Goal: Task Accomplishment & Management: Use online tool/utility

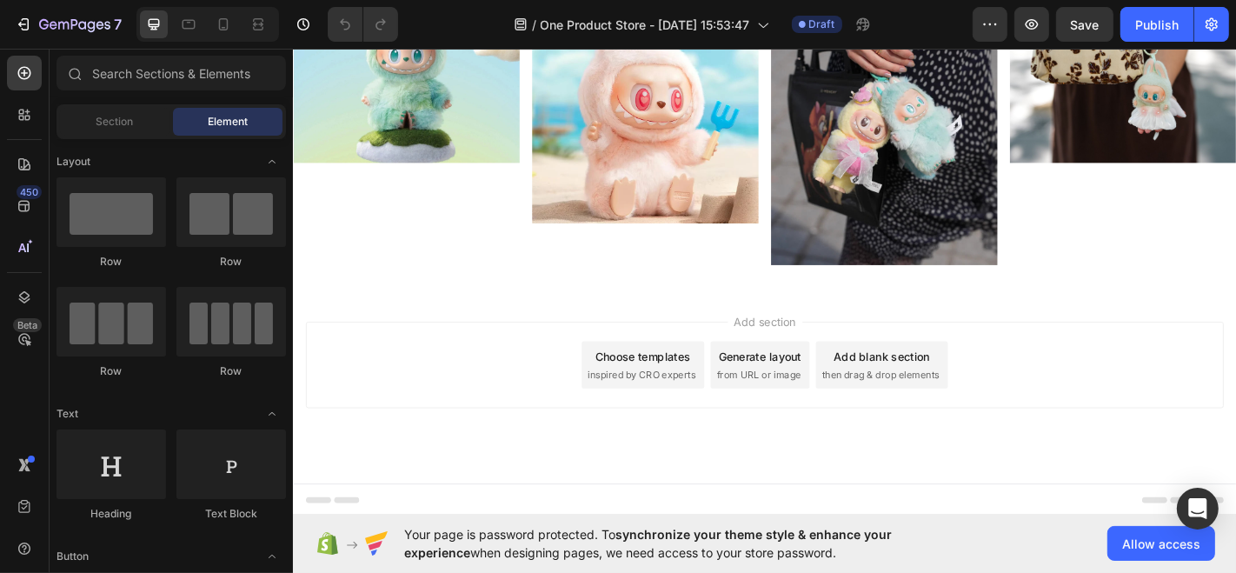
scroll to position [939, 0]
click at [473, 175] on img at bounding box center [417, 81] width 250 height 188
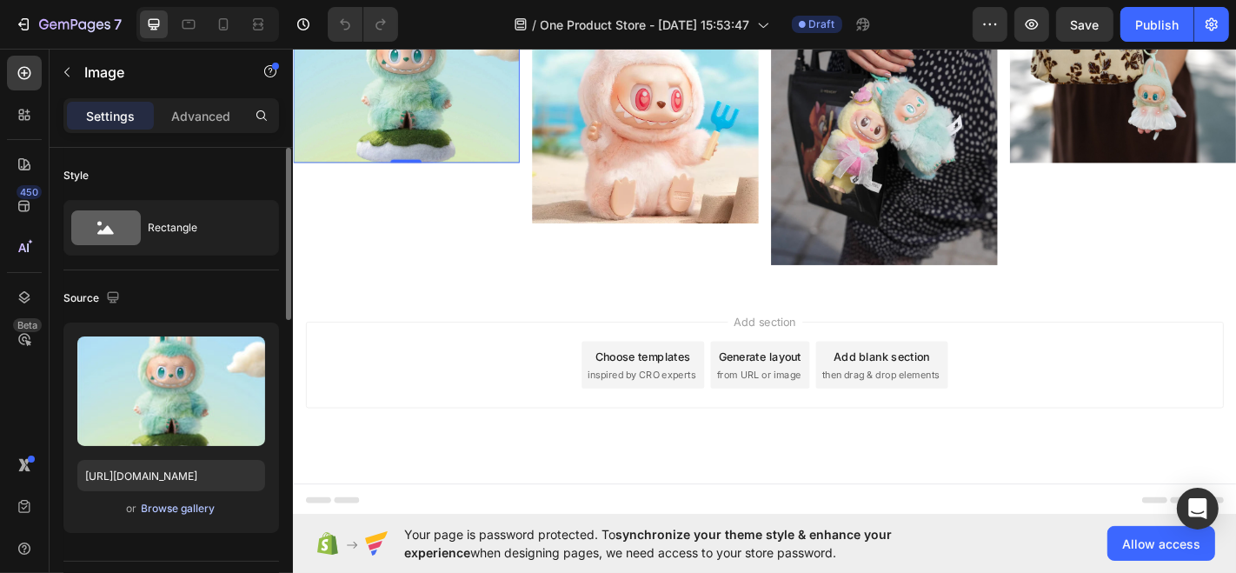
click at [190, 509] on div "Browse gallery" at bounding box center [179, 509] width 74 height 16
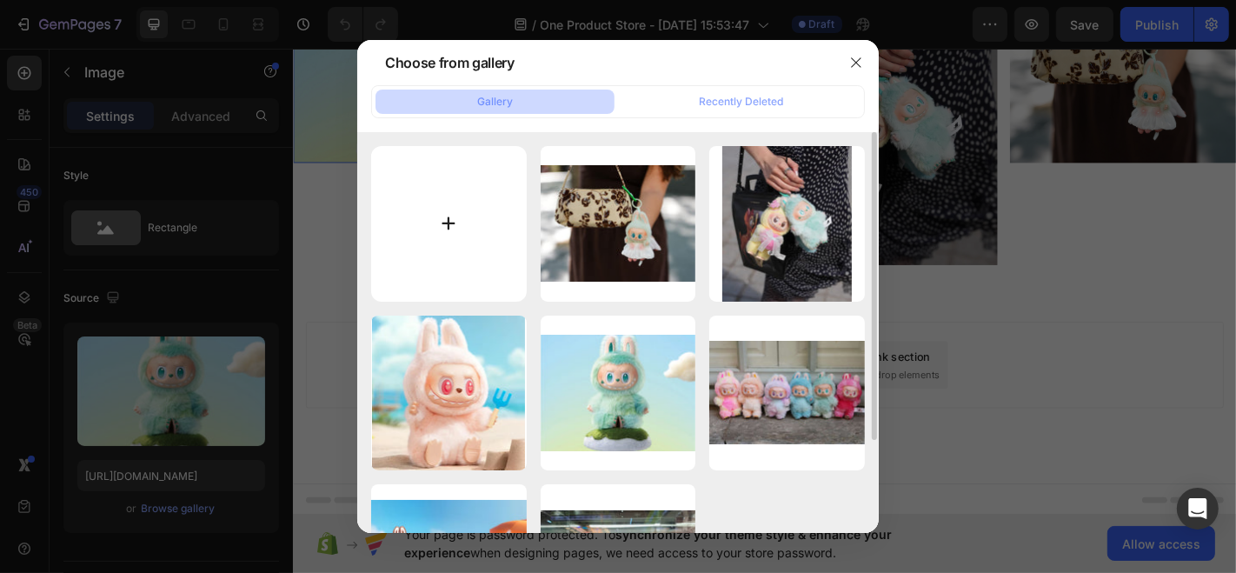
click at [467, 197] on input "file" at bounding box center [449, 224] width 156 height 156
type input "C:\fakepath\image-790x803 (1).jpg"
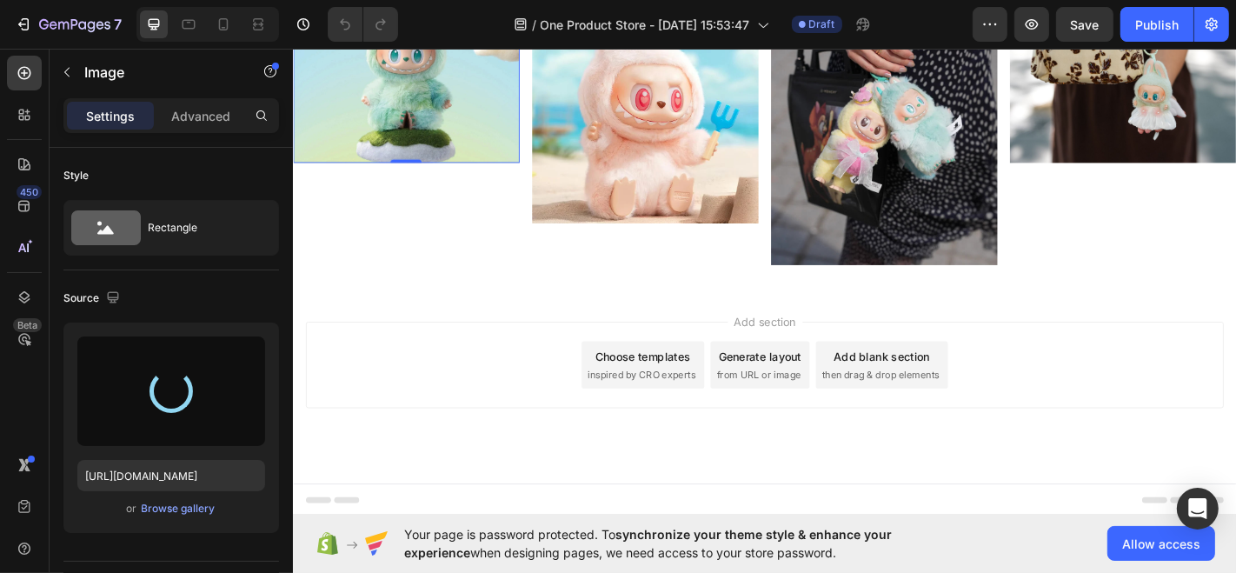
type input "https://cdn.shopify.com/s/files/1/0768/4341/7826/files/gempages_581625374979392…"
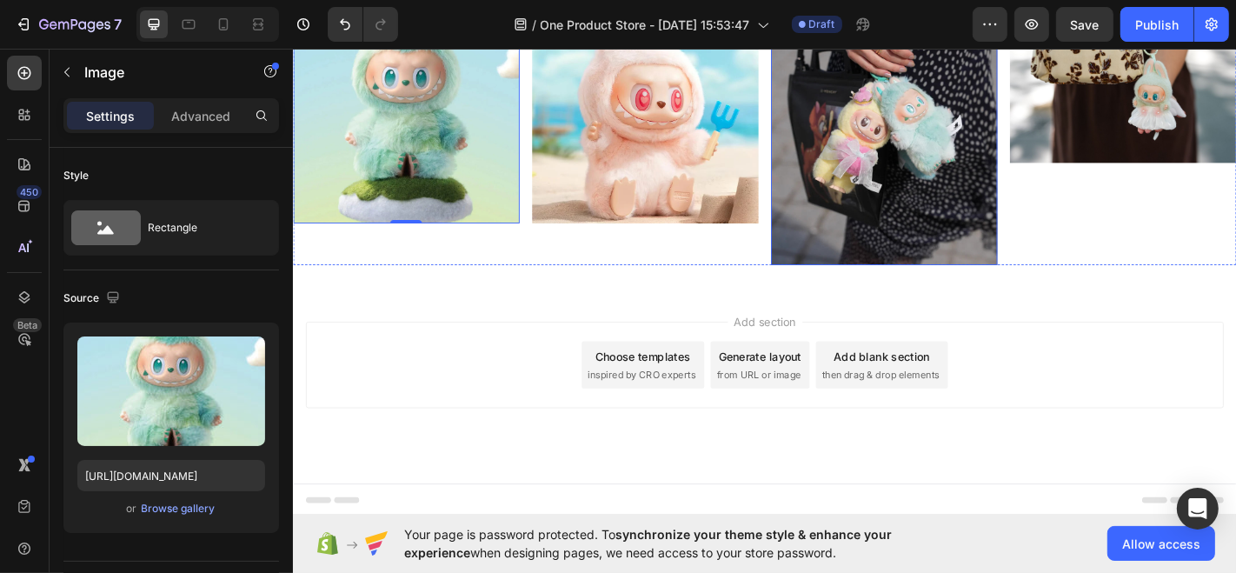
click at [995, 239] on img at bounding box center [945, 137] width 250 height 301
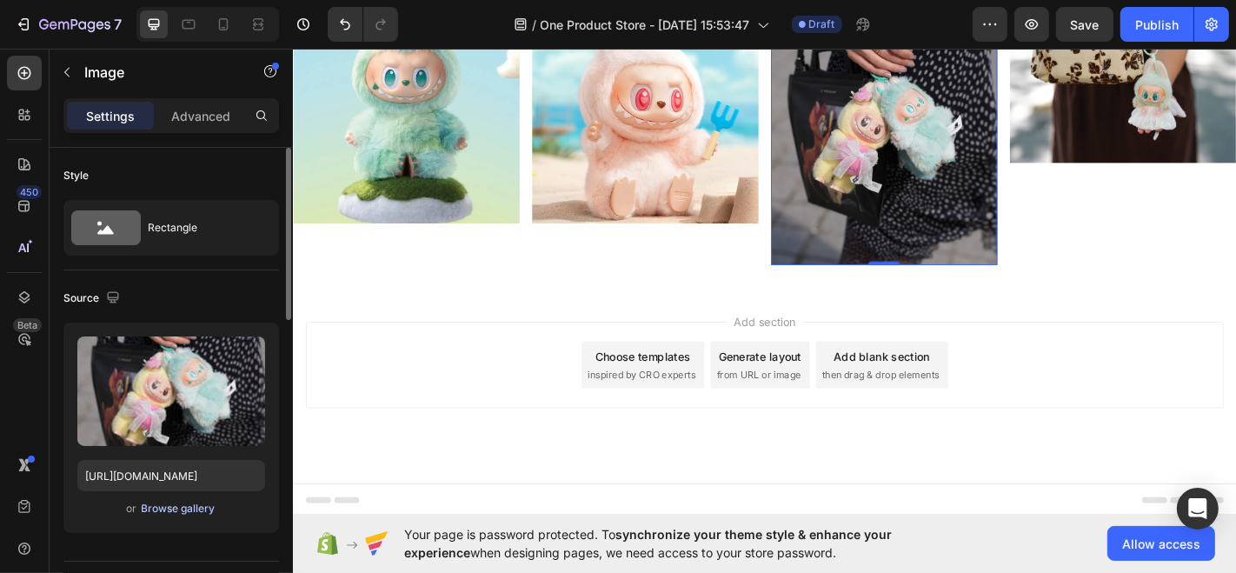
click at [186, 513] on div "Browse gallery" at bounding box center [179, 509] width 74 height 16
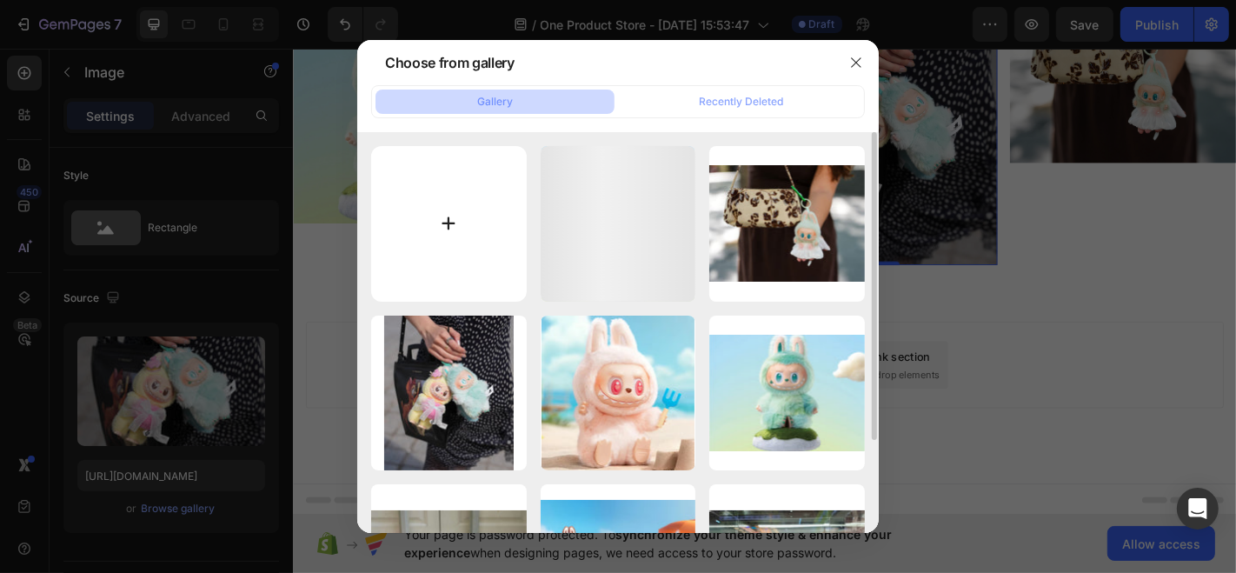
click at [474, 212] on input "file" at bounding box center [449, 224] width 156 height 156
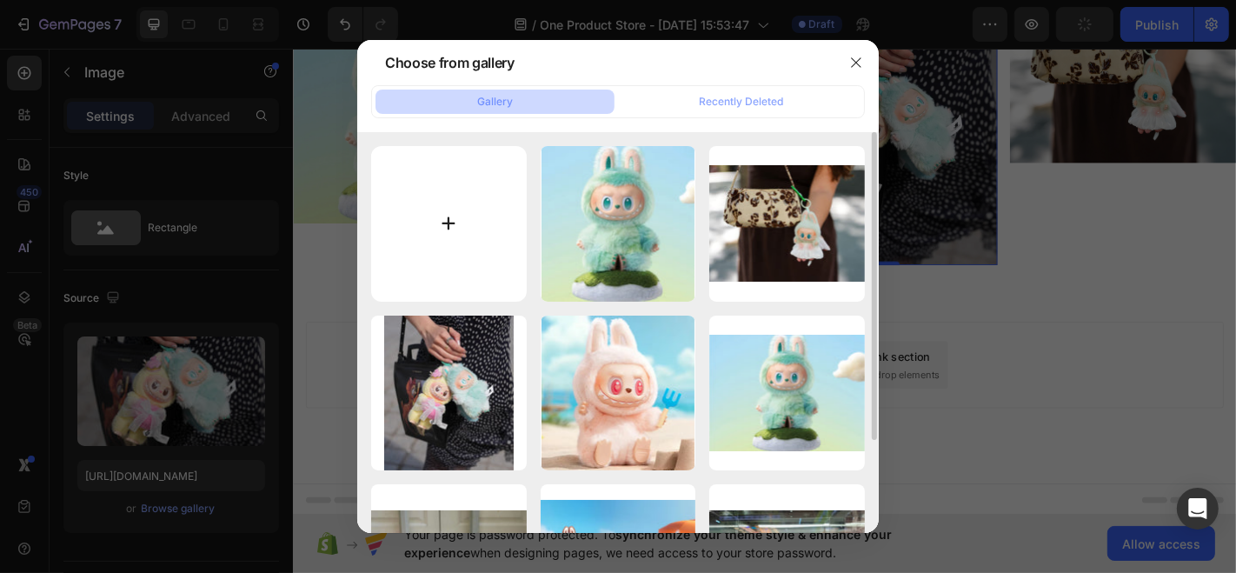
type input "C:\fakepath\image-790x803.jpg"
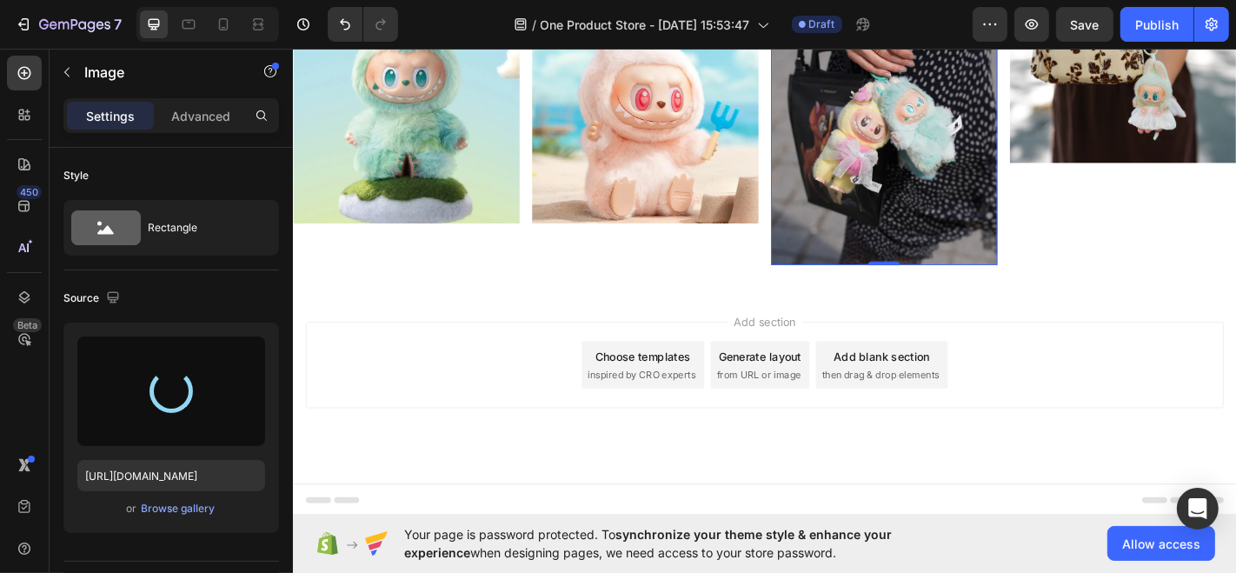
type input "https://cdn.shopify.com/s/files/1/0768/4341/7826/files/gempages_581625374979392…"
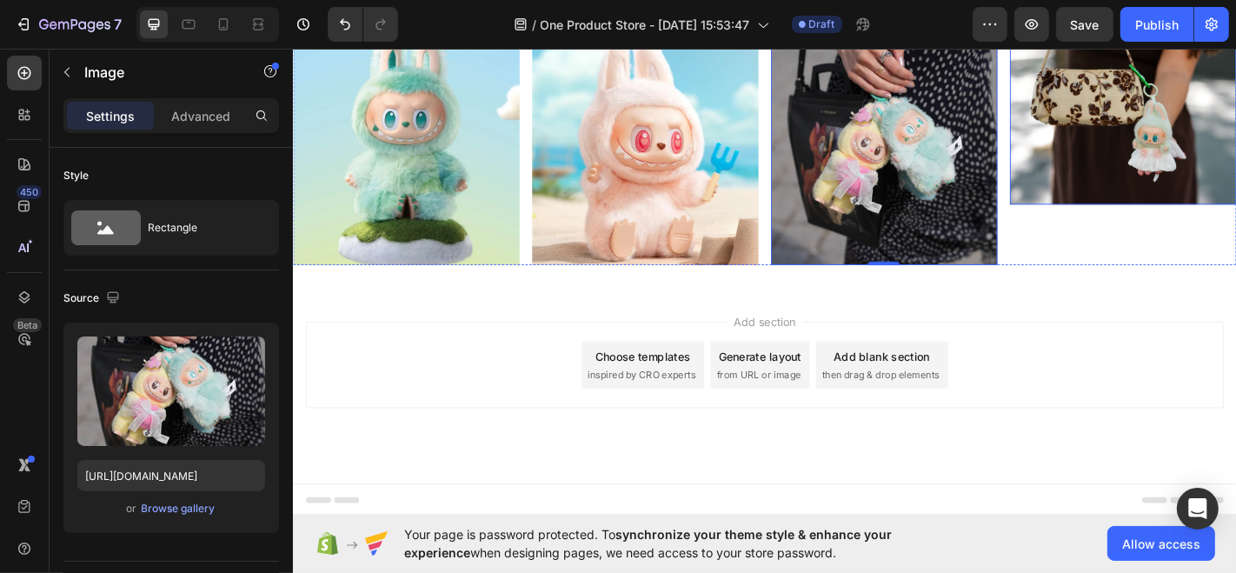
click at [1095, 221] on img at bounding box center [1210, 127] width 250 height 188
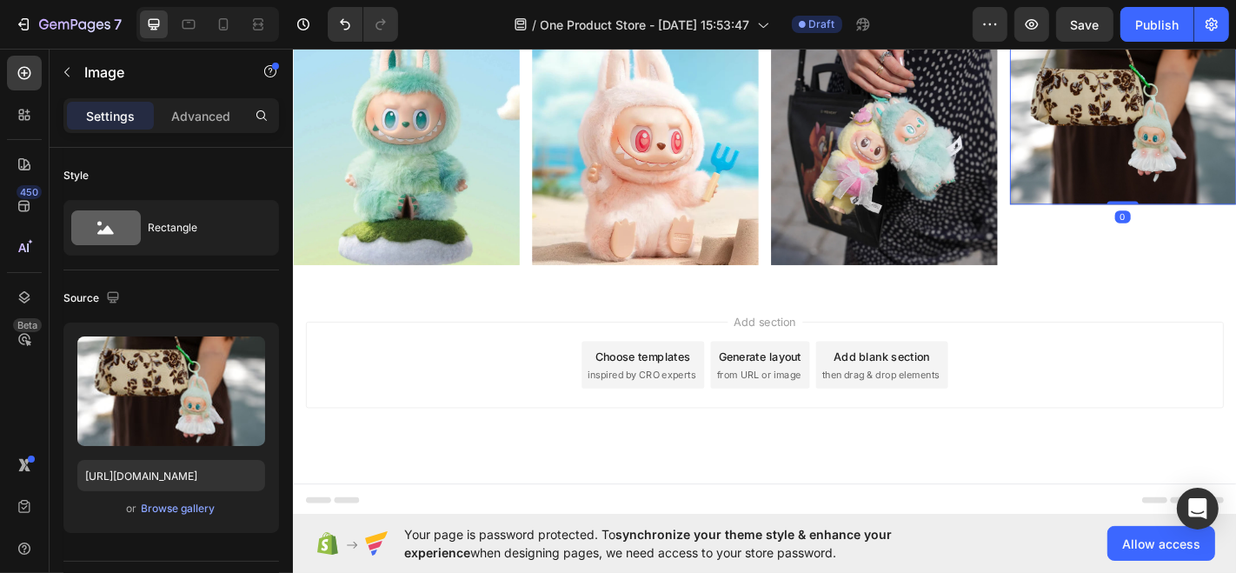
click at [1186, 221] on img at bounding box center [1210, 127] width 250 height 188
click at [170, 510] on div "Browse gallery" at bounding box center [179, 509] width 74 height 16
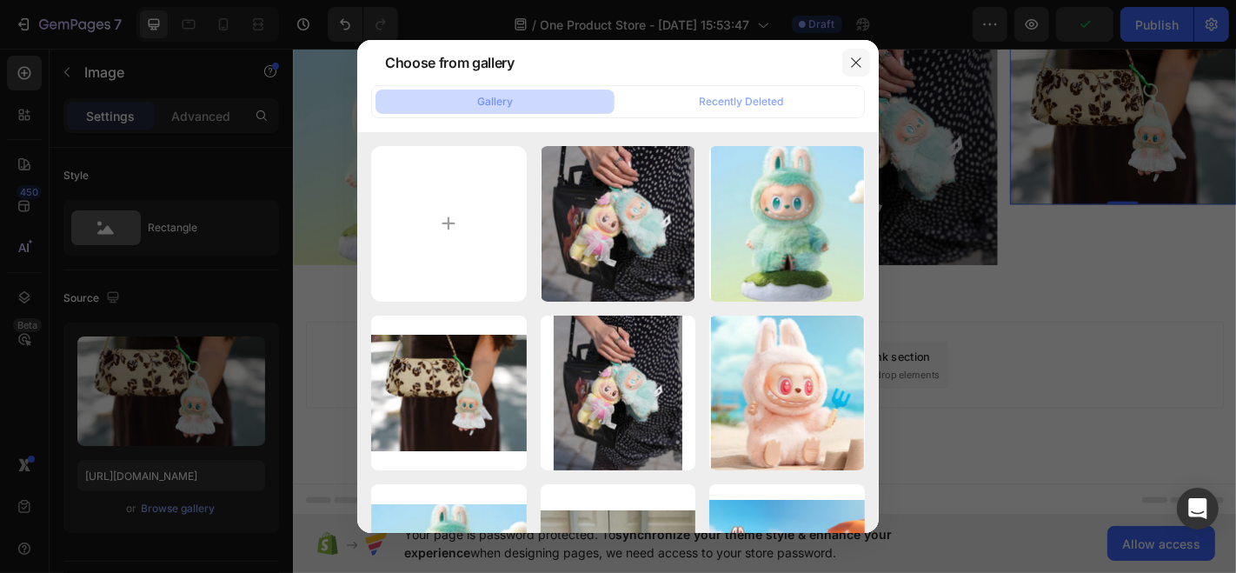
click at [856, 67] on icon "button" at bounding box center [856, 63] width 14 height 14
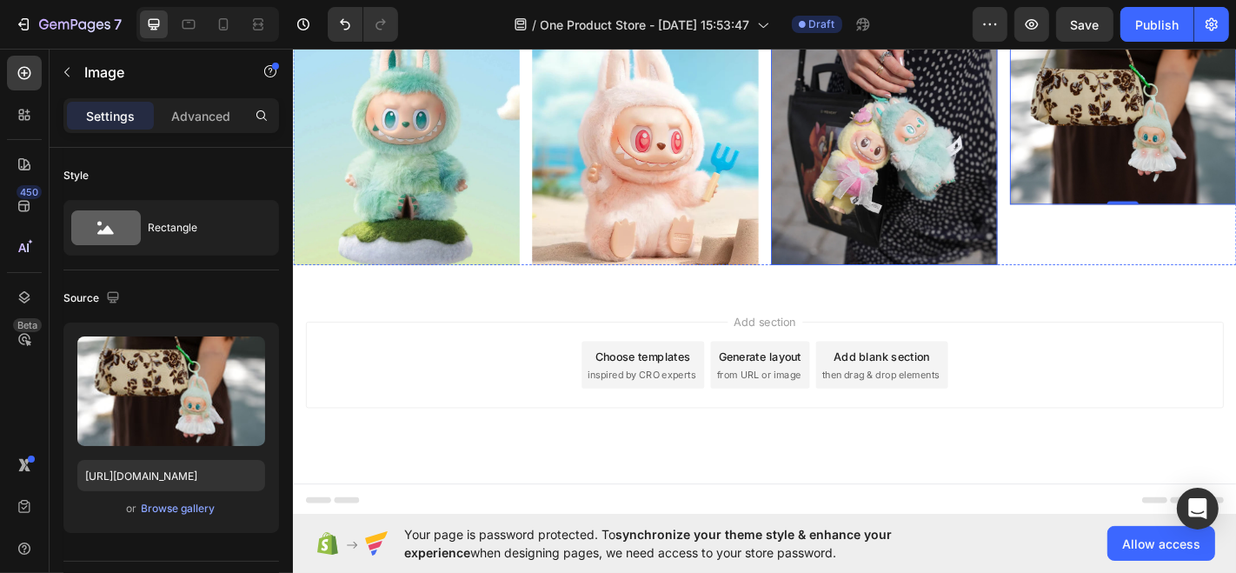
click at [950, 242] on img at bounding box center [945, 160] width 250 height 255
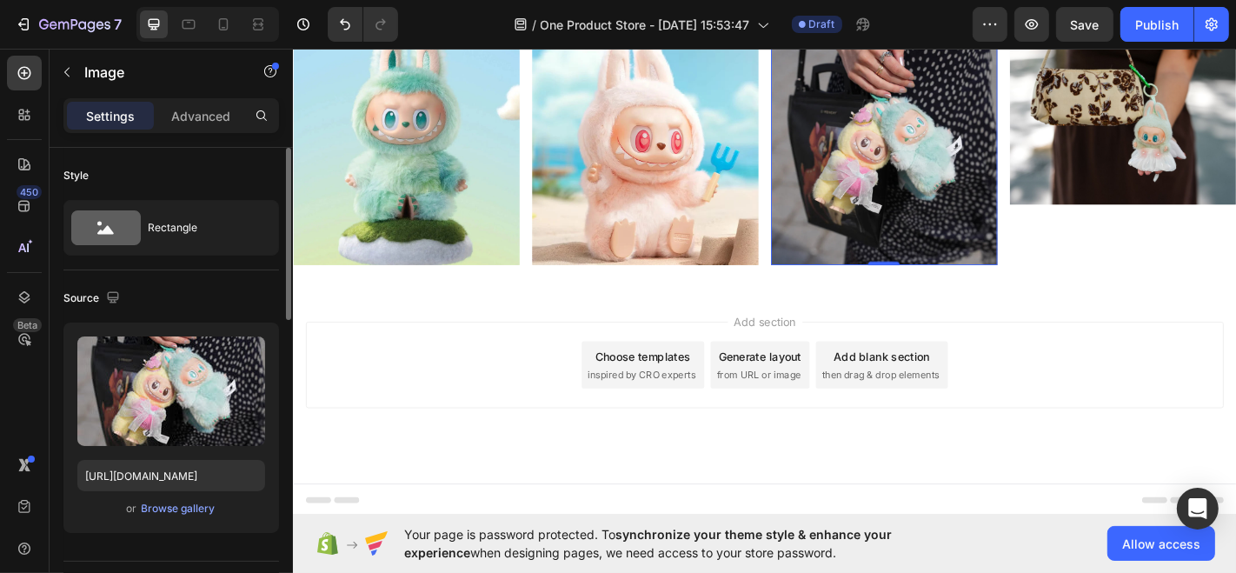
click at [186, 517] on div "or Browse gallery" at bounding box center [171, 508] width 188 height 21
click at [188, 503] on div "Browse gallery" at bounding box center [179, 509] width 74 height 16
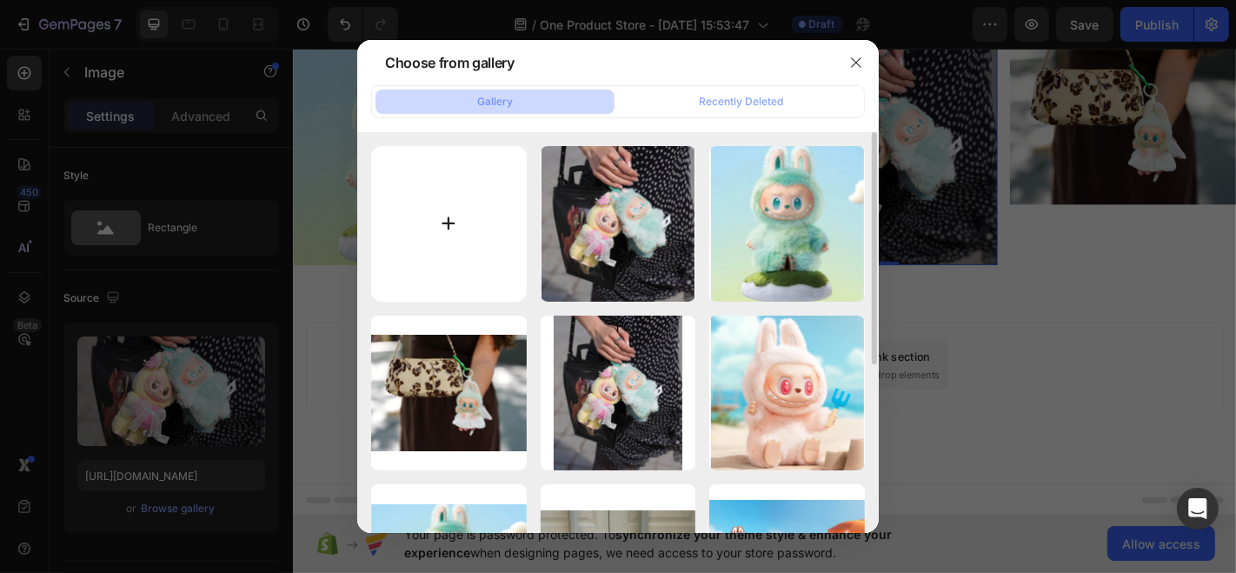
click at [476, 191] on input "file" at bounding box center [449, 224] width 156 height 156
type input "C:\fakepath\image-790x803 (3).jpg"
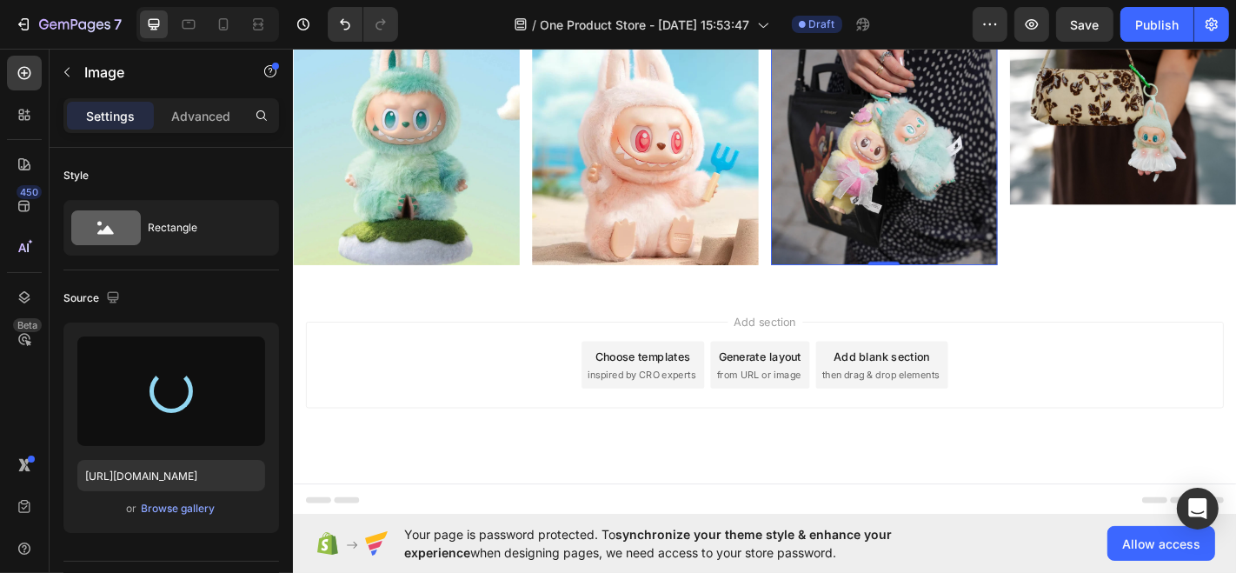
type input "https://cdn.shopify.com/s/files/1/0768/4341/7826/files/gempages_581625374979392…"
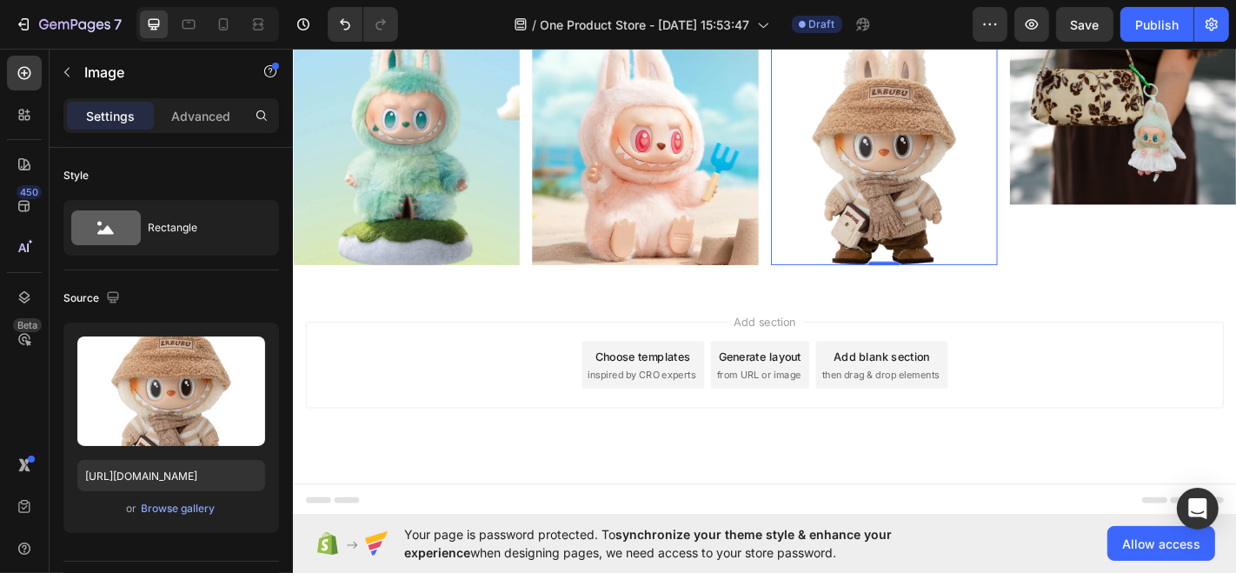
click at [953, 288] on img at bounding box center [945, 160] width 250 height 255
click at [186, 514] on div "Browse gallery" at bounding box center [179, 509] width 74 height 16
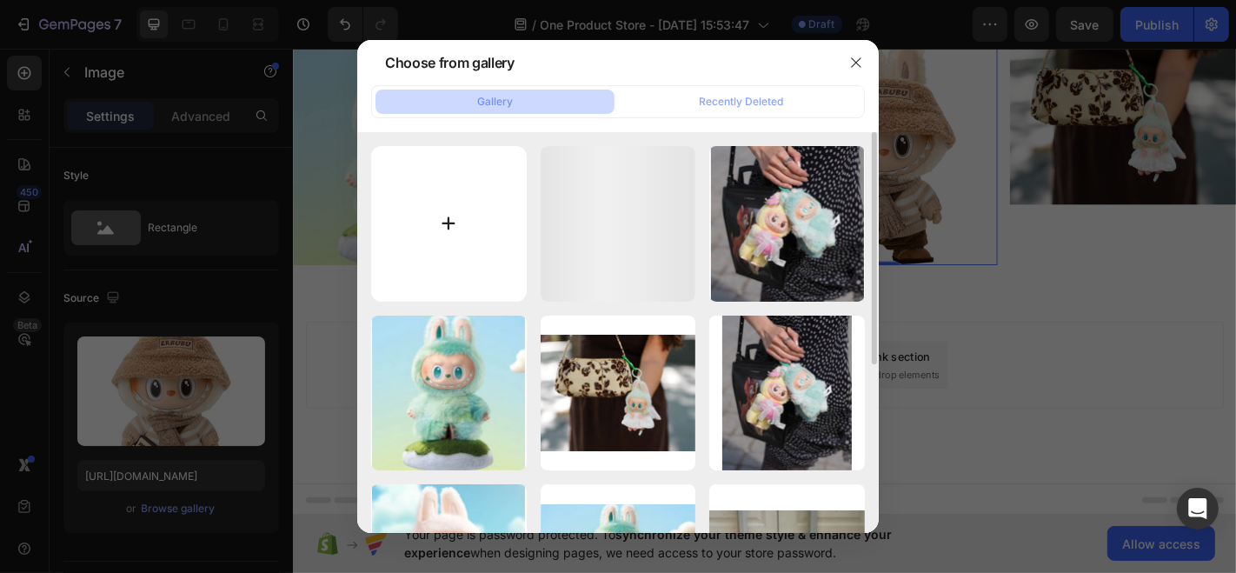
click at [466, 163] on input "file" at bounding box center [449, 224] width 156 height 156
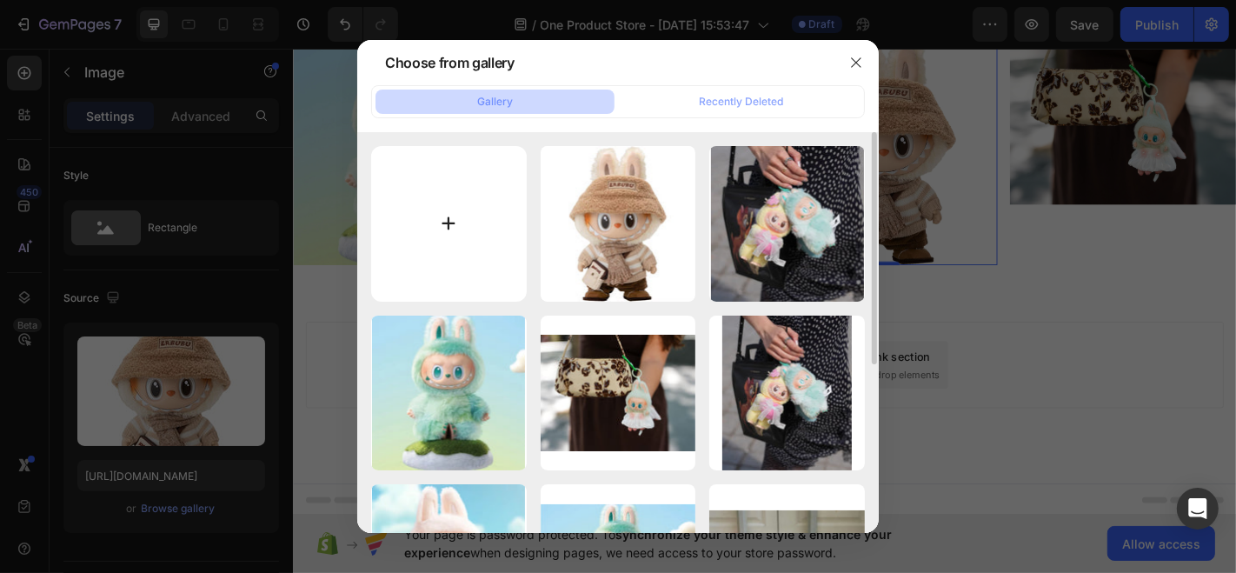
type input "C:\fakepath\image-790x803__3_-removebg-preview.png"
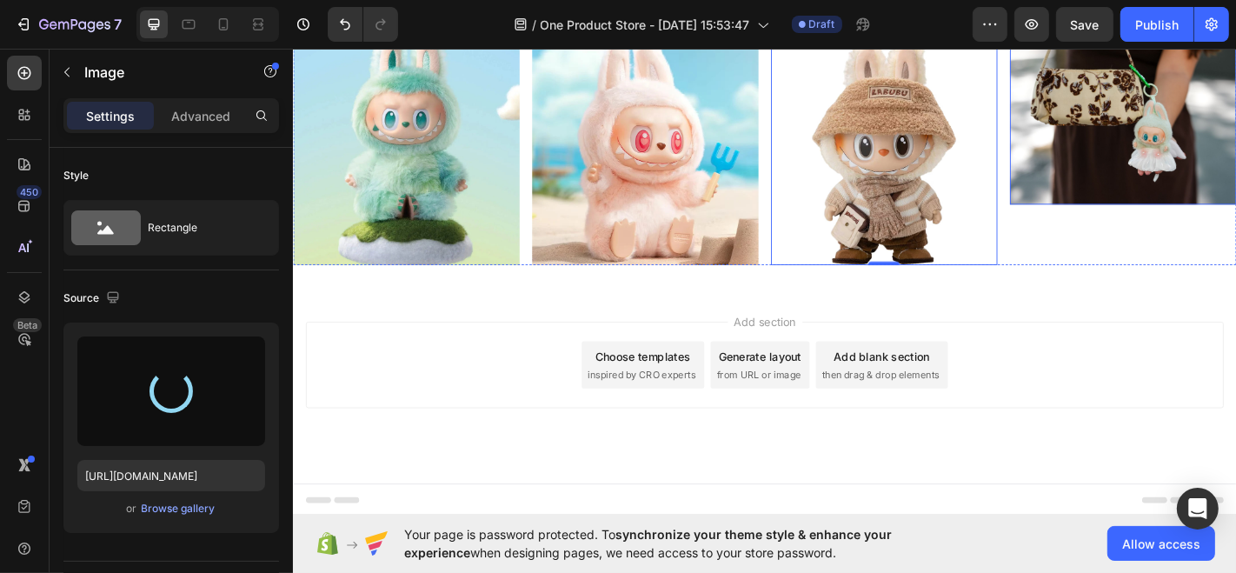
type input "https://cdn.shopify.com/s/files/1/0768/4341/7826/files/gempages_581625374979392…"
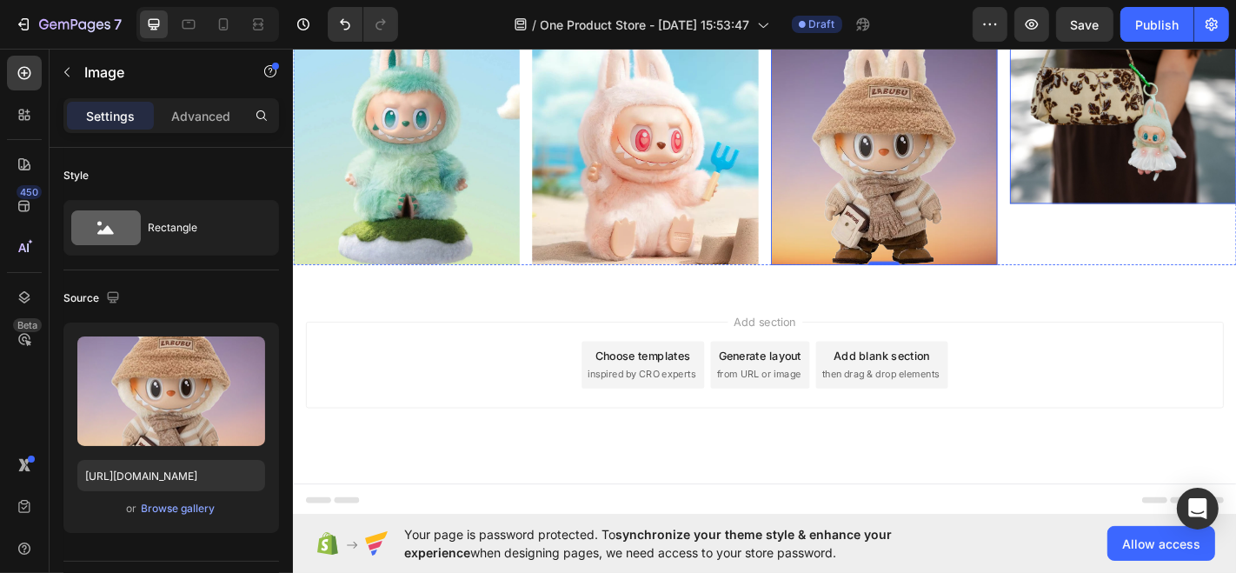
click at [1205, 220] on img at bounding box center [1210, 126] width 250 height 188
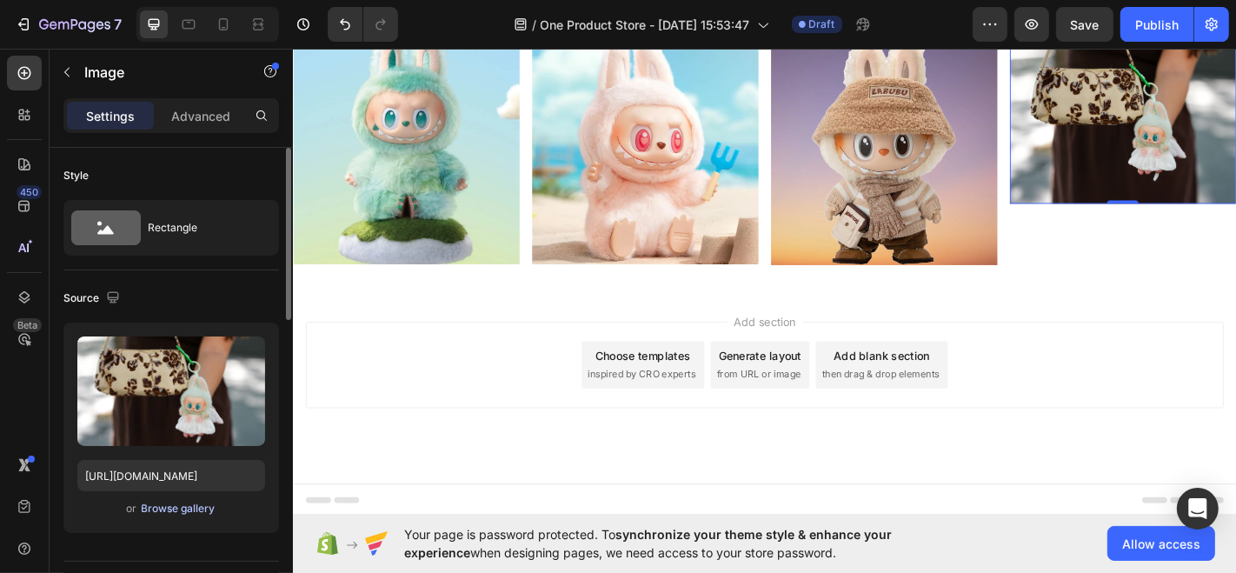
click at [173, 508] on div "Browse gallery" at bounding box center [179, 509] width 74 height 16
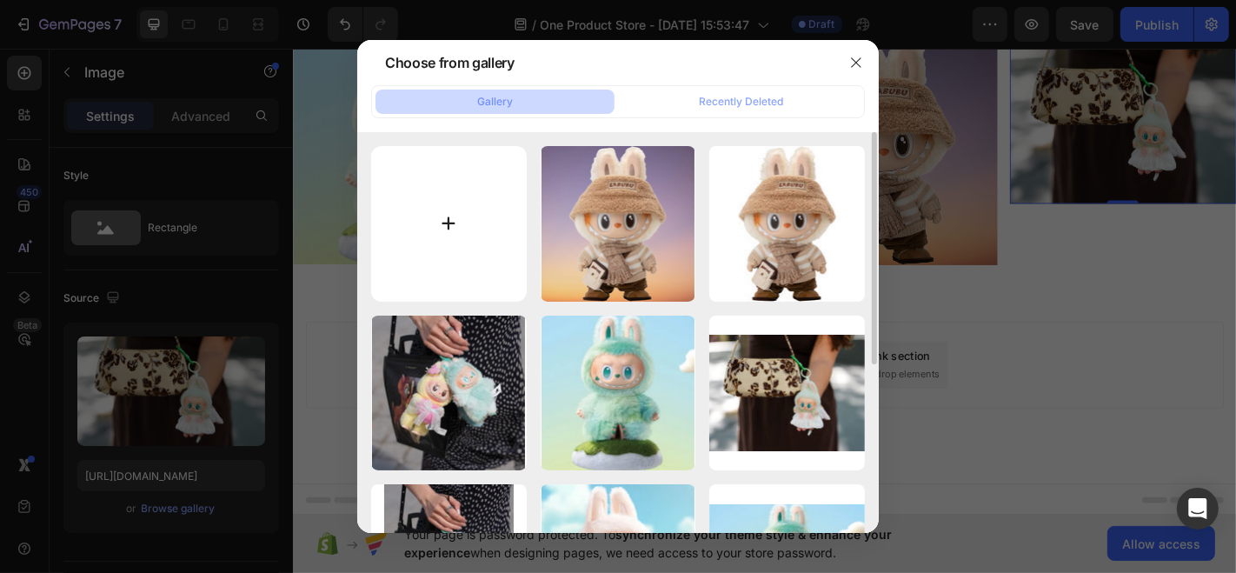
click at [434, 207] on input "file" at bounding box center [449, 224] width 156 height 156
type input "C:\fakepath\image-790x803 (4).jpg"
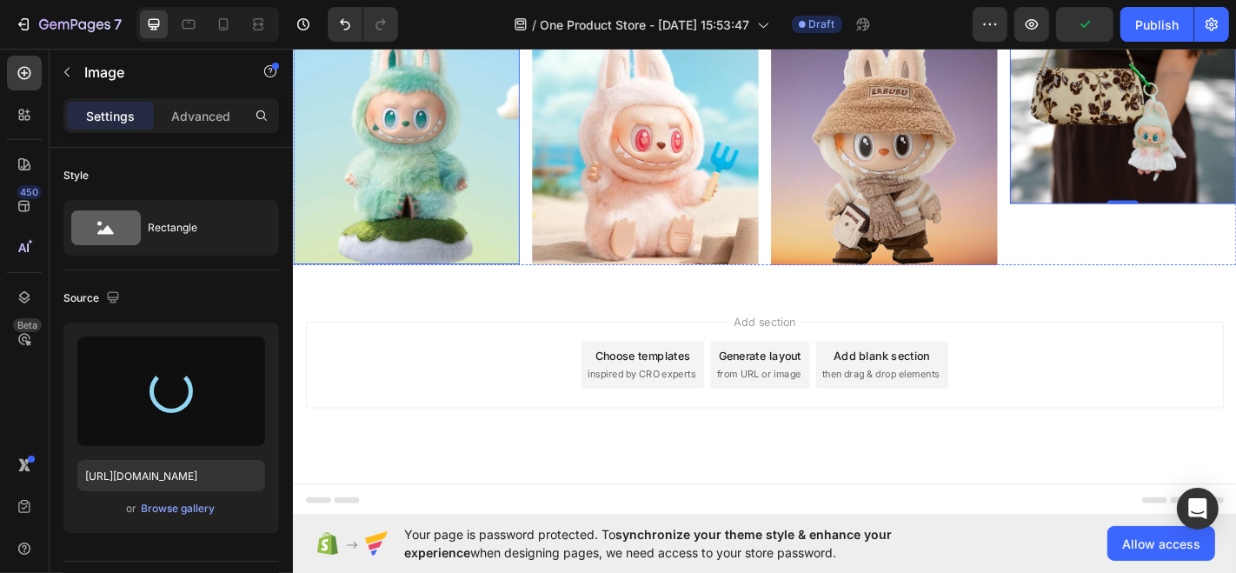
type input "https://cdn.shopify.com/s/files/1/0768/4341/7826/files/gempages_581625374979392…"
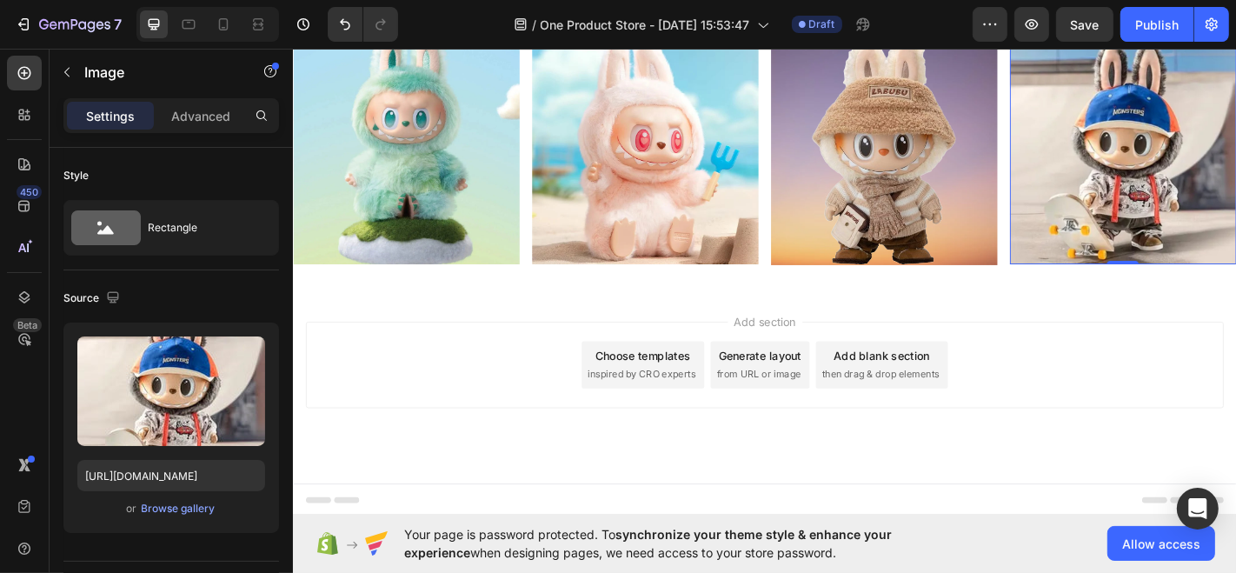
click at [1132, 446] on div "Add section Choose templates inspired by CRO experts Generate layout from URL o…" at bounding box center [813, 398] width 1015 height 96
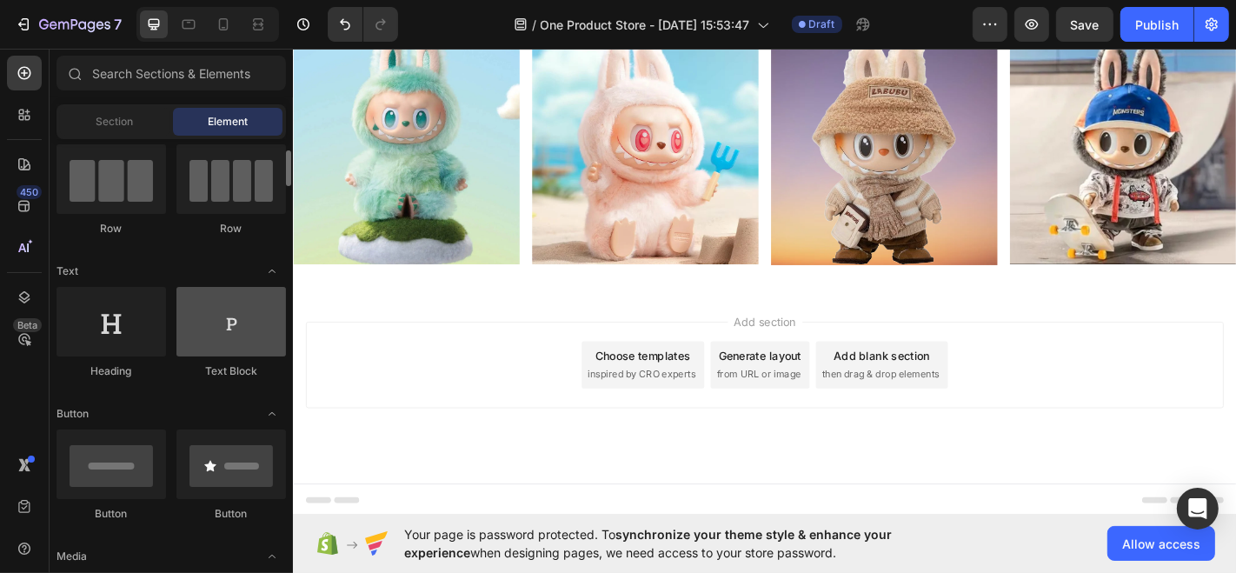
scroll to position [285, 0]
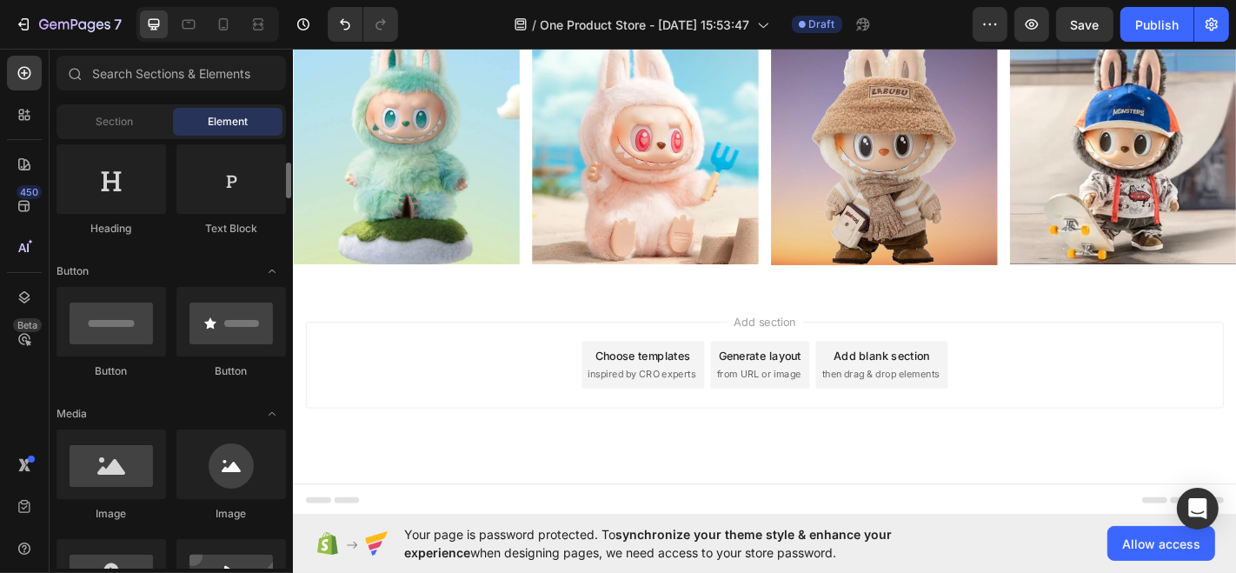
click at [112, 358] on div "Button" at bounding box center [110, 333] width 109 height 92
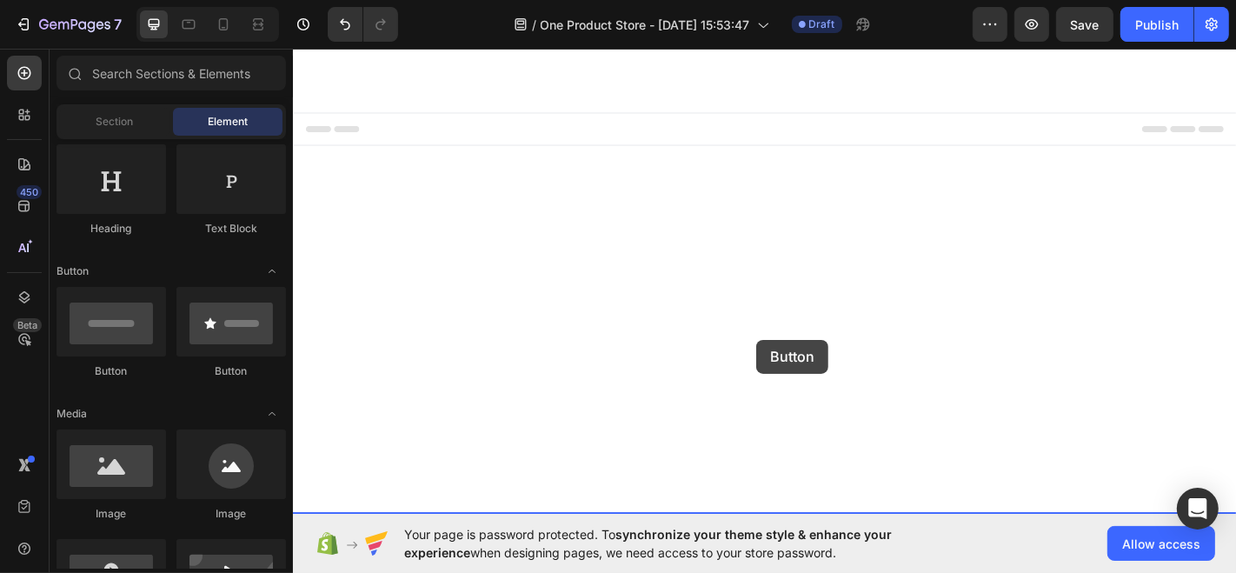
drag, startPoint x: 403, startPoint y: 403, endPoint x: 804, endPoint y: 369, distance: 402.1
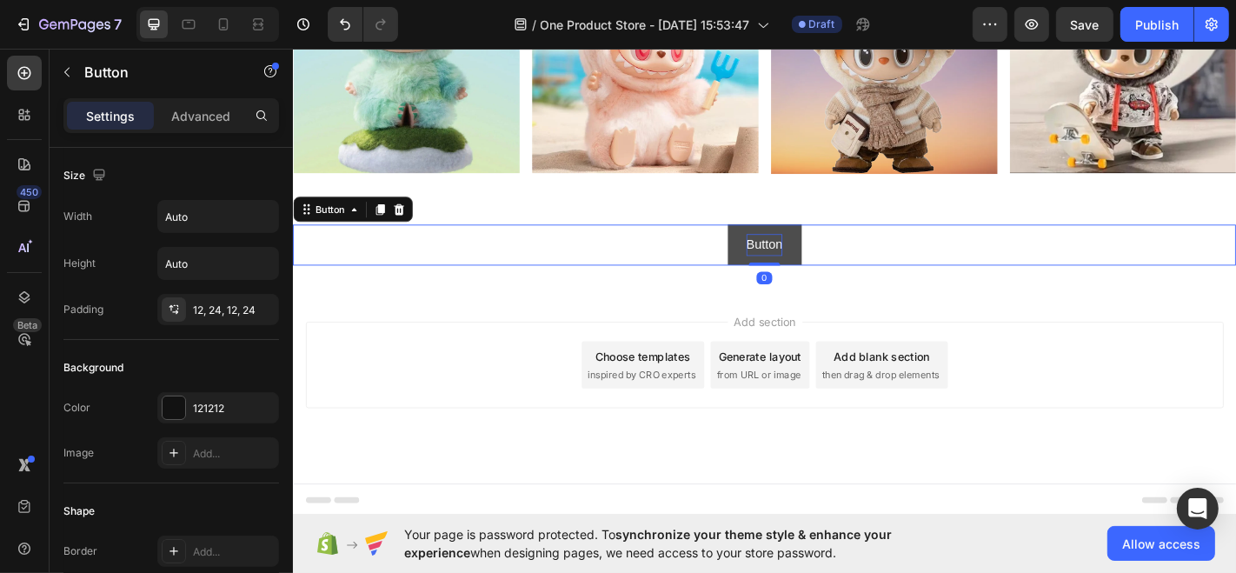
click at [801, 278] on p "Button" at bounding box center [813, 265] width 40 height 25
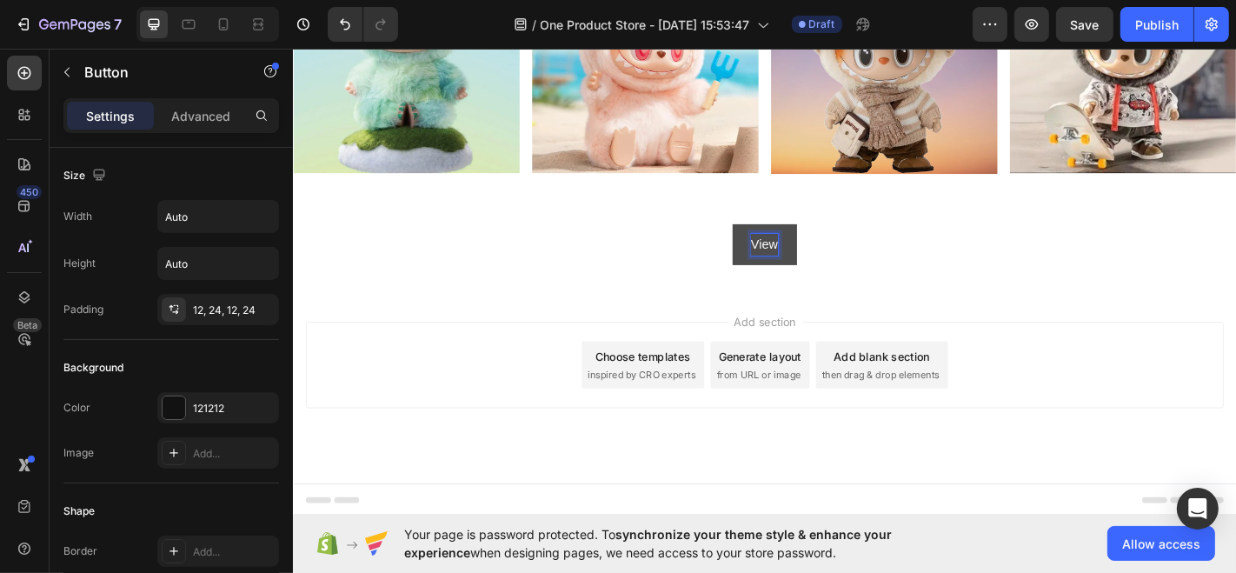
click at [778, 242] on button "View" at bounding box center [813, 265] width 71 height 46
click at [176, 415] on div at bounding box center [174, 407] width 23 height 23
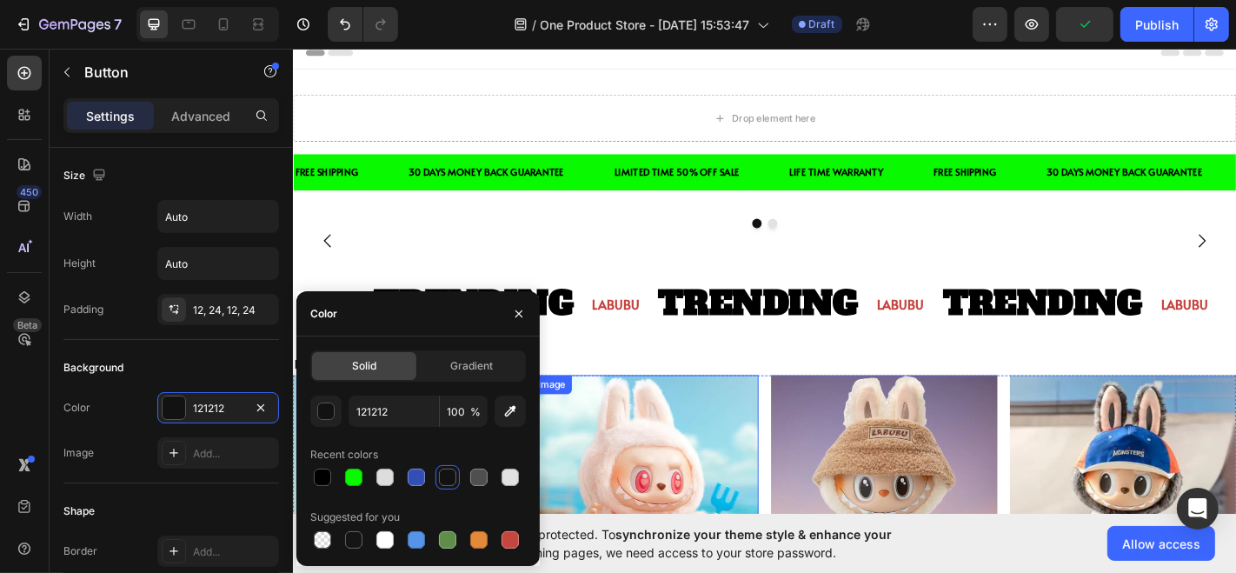
scroll to position [0, 0]
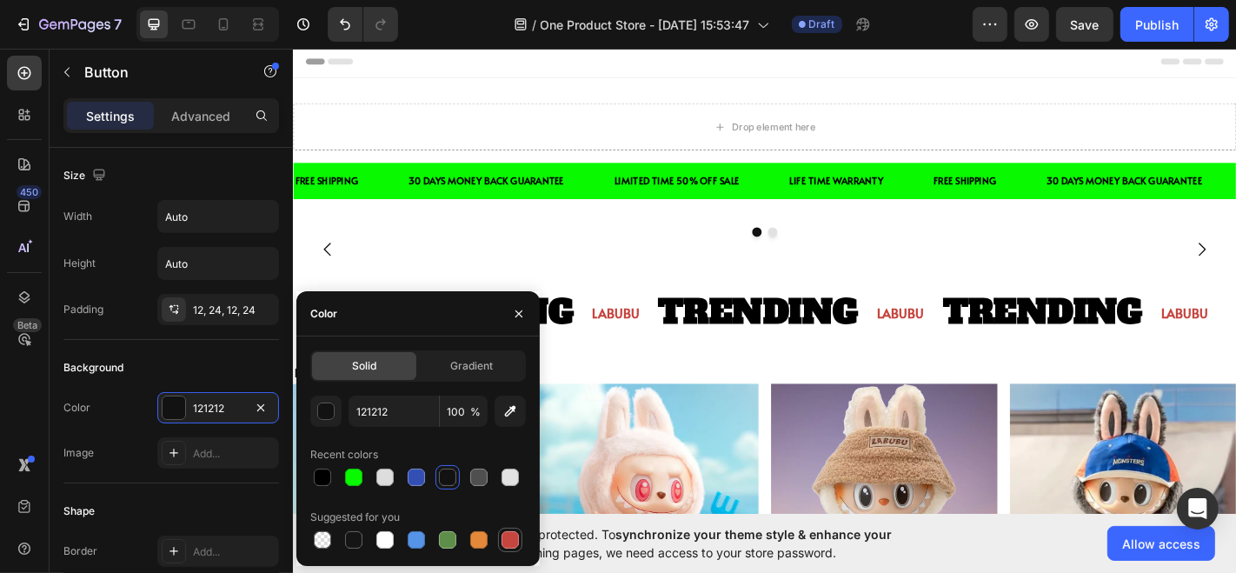
click at [507, 542] on div at bounding box center [509, 539] width 17 height 17
type input "C5453F"
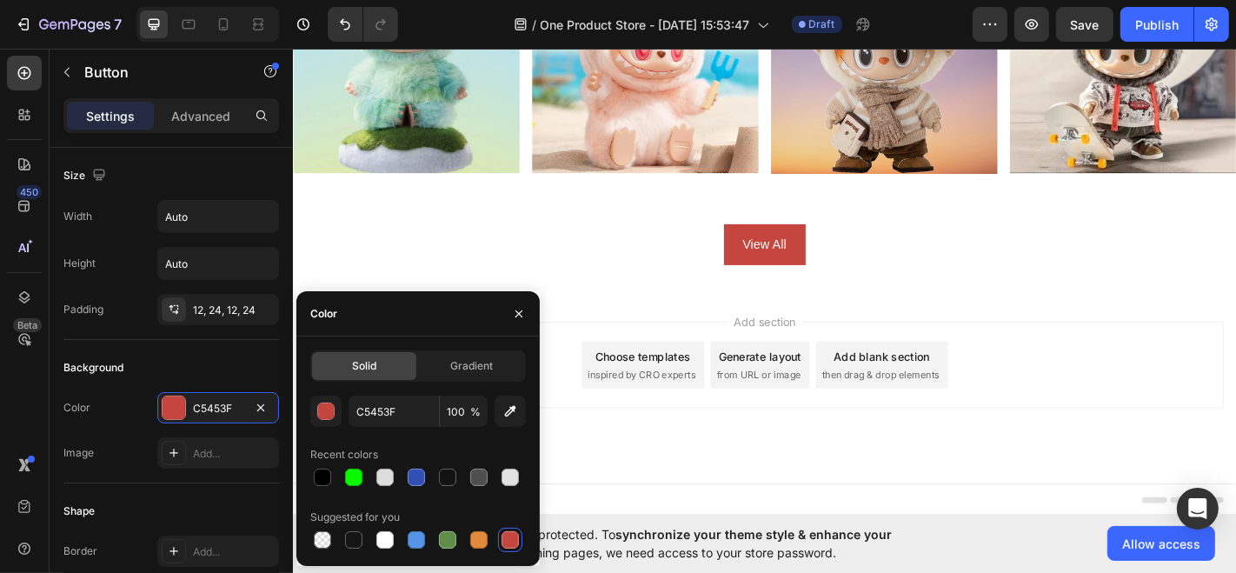
scroll to position [1021, 0]
click at [465, 375] on div "Gradient" at bounding box center [472, 366] width 104 height 28
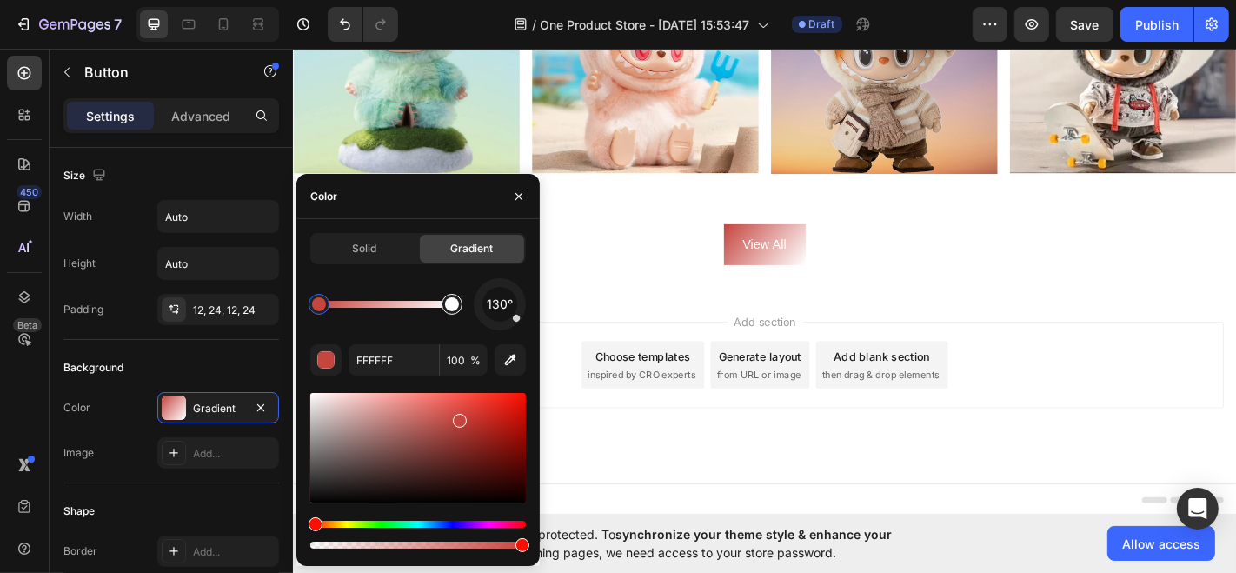
click at [451, 308] on div at bounding box center [452, 304] width 14 height 14
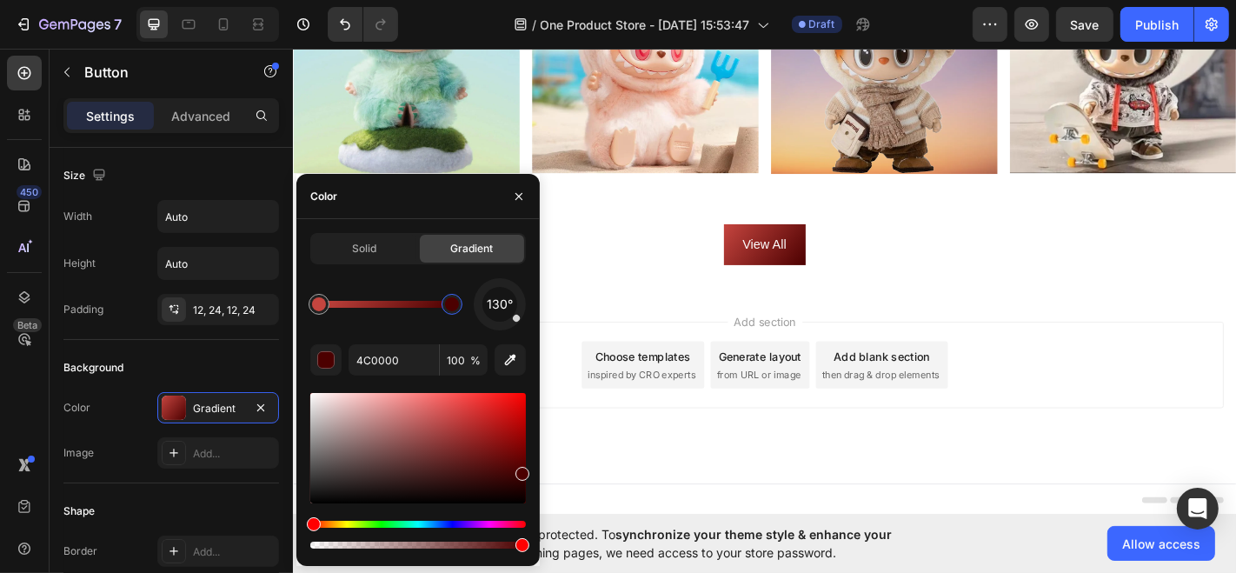
drag, startPoint x: 516, startPoint y: 392, endPoint x: 533, endPoint y: 433, distance: 44.1
click at [501, 522] on div "Hue" at bounding box center [418, 524] width 216 height 7
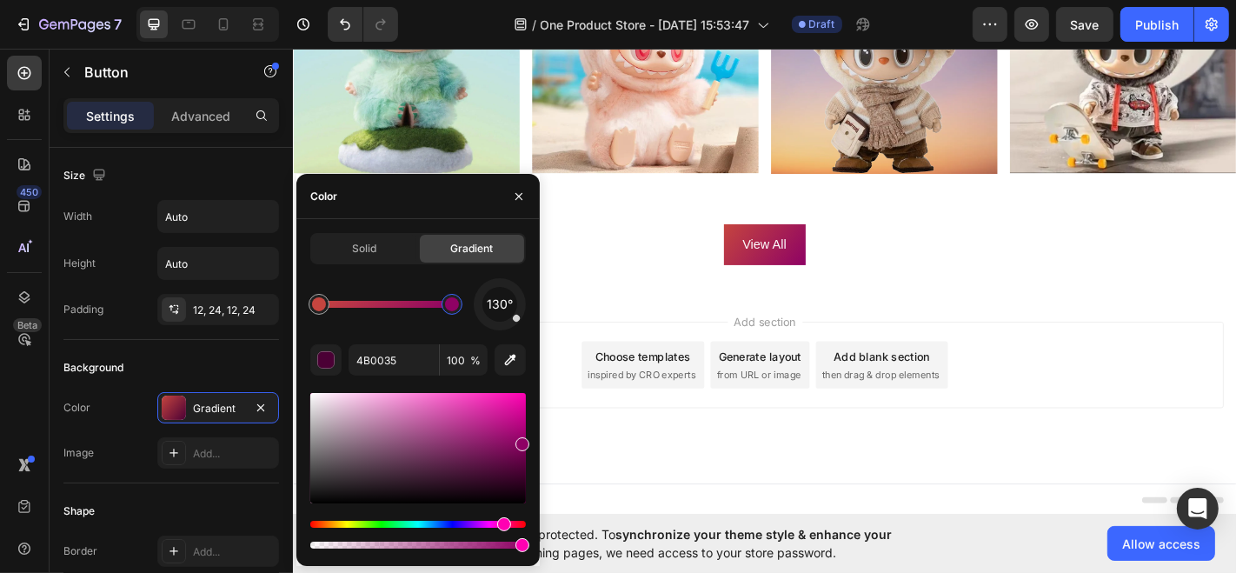
drag, startPoint x: 520, startPoint y: 482, endPoint x: 523, endPoint y: 441, distance: 41.9
click at [523, 441] on div at bounding box center [418, 448] width 216 height 110
click at [320, 314] on div at bounding box center [319, 304] width 21 height 21
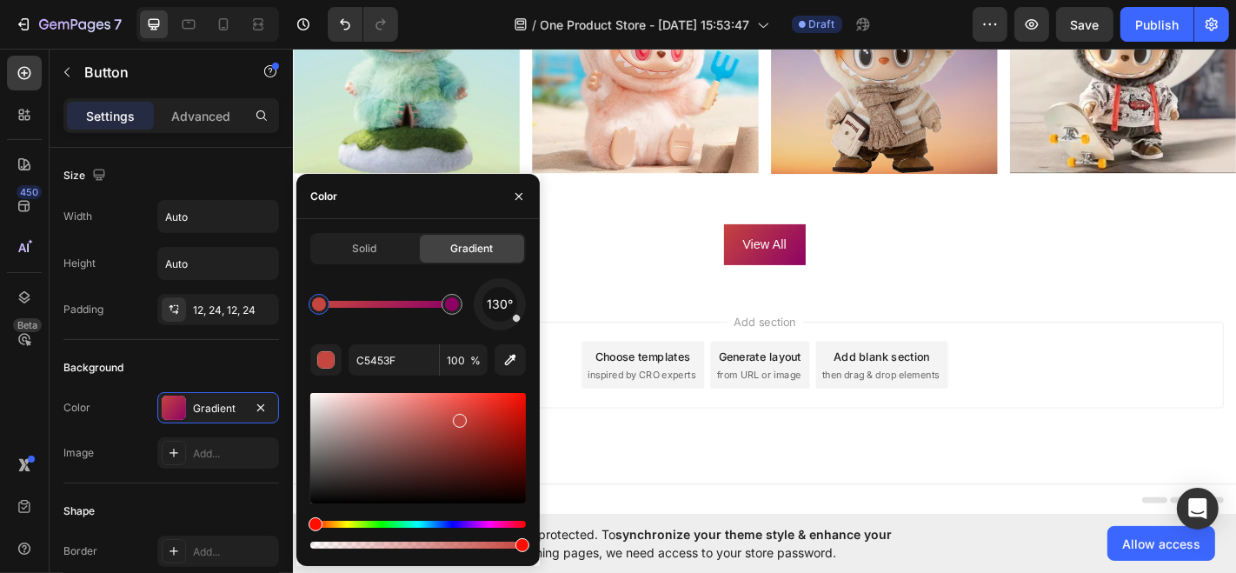
click at [490, 521] on div "Hue" at bounding box center [418, 524] width 216 height 7
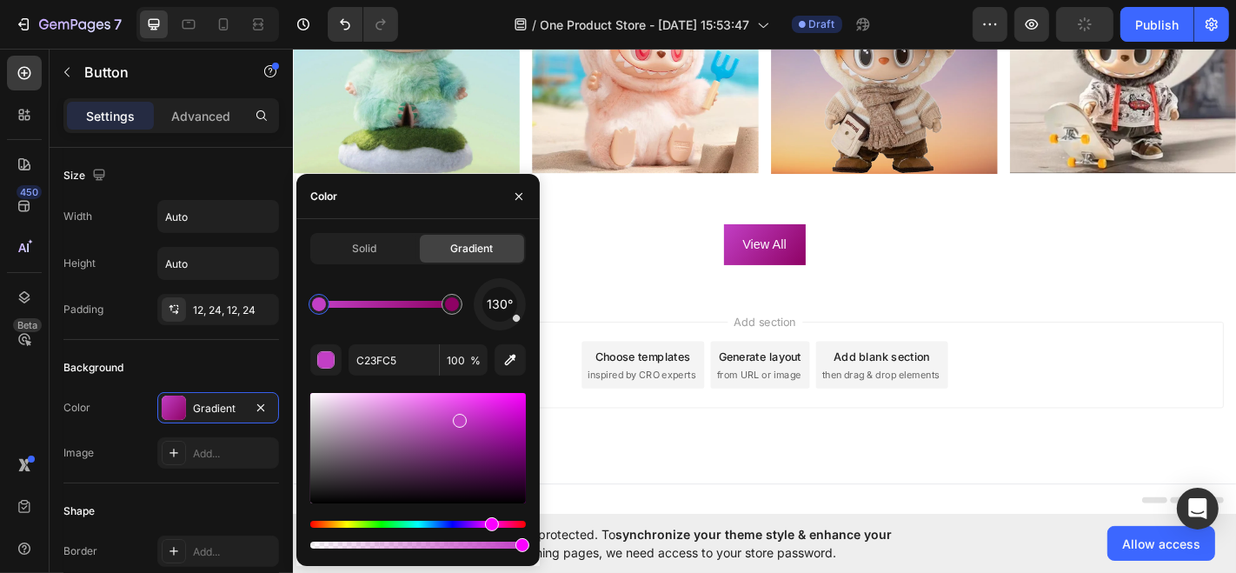
click at [415, 398] on div at bounding box center [418, 448] width 216 height 110
click at [423, 424] on div at bounding box center [418, 448] width 216 height 110
click at [423, 424] on div at bounding box center [425, 428] width 14 height 14
click at [421, 424] on div at bounding box center [425, 428] width 14 height 14
type input "B358B5"
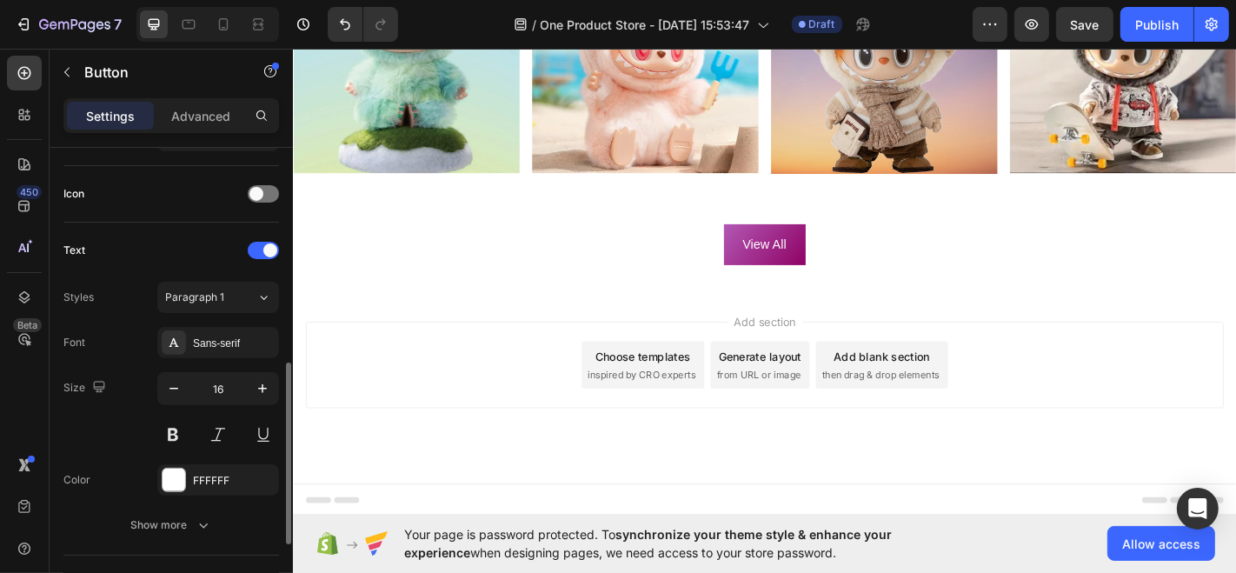
scroll to position [597, 0]
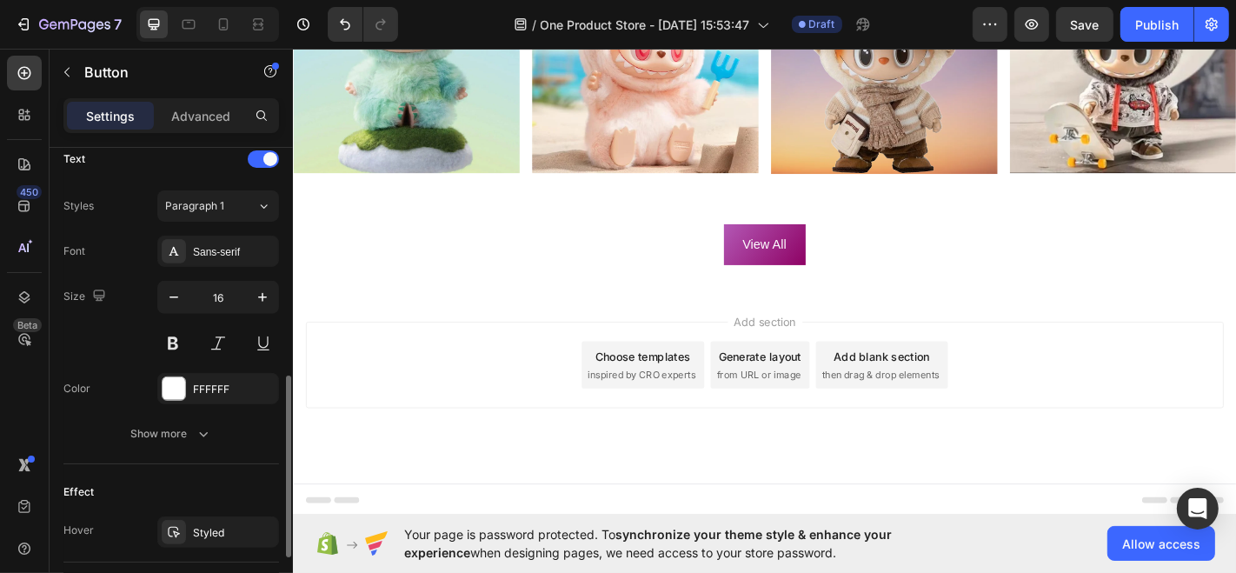
click at [227, 264] on div "Font Sans-serif Size 16 Color FFFFFF Show more" at bounding box center [171, 343] width 216 height 214
click at [228, 255] on div "Sans-serif" at bounding box center [234, 252] width 82 height 16
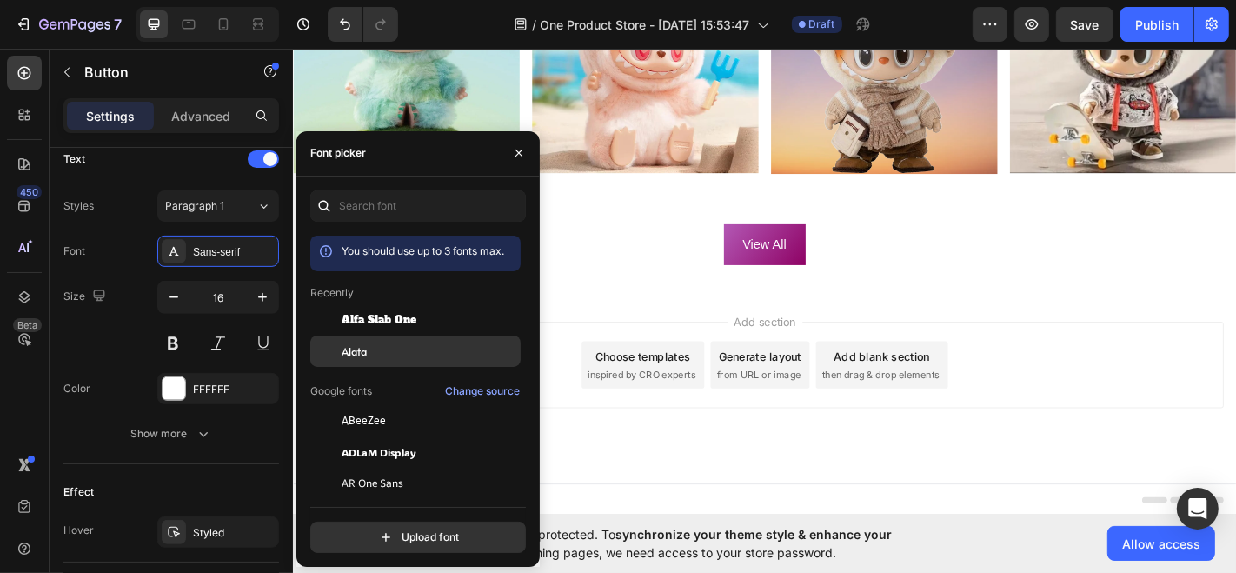
click at [387, 348] on div "Alata" at bounding box center [430, 351] width 176 height 16
click at [131, 239] on div "Font Alata" at bounding box center [171, 251] width 216 height 31
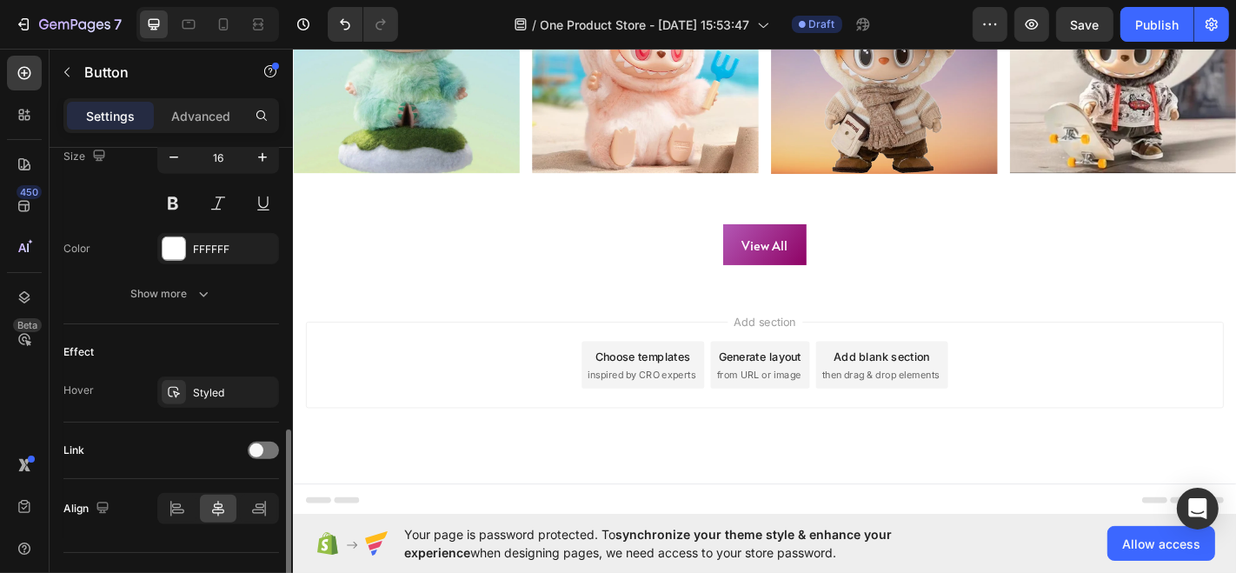
scroll to position [713, 0]
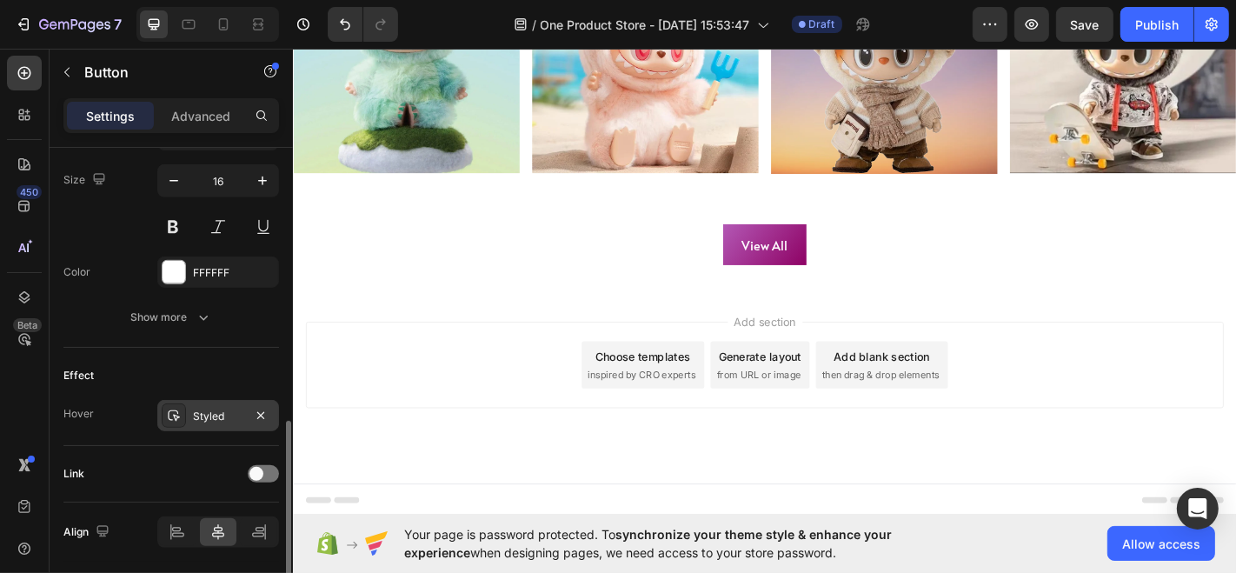
click at [191, 418] on div "Styled" at bounding box center [218, 415] width 122 height 31
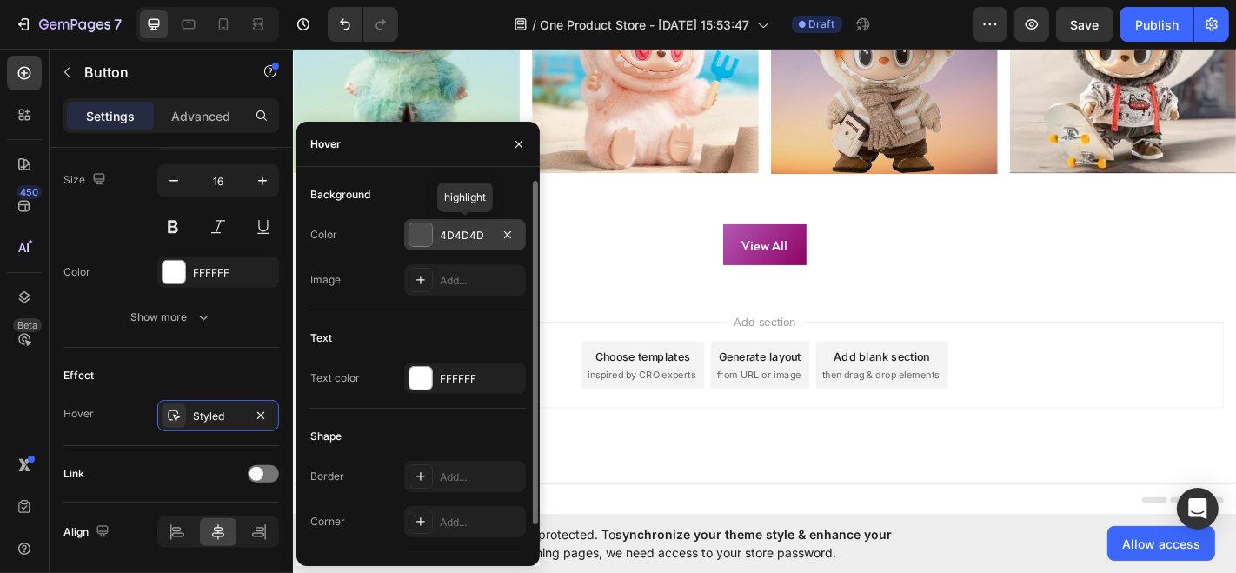
click at [416, 237] on div at bounding box center [420, 234] width 23 height 23
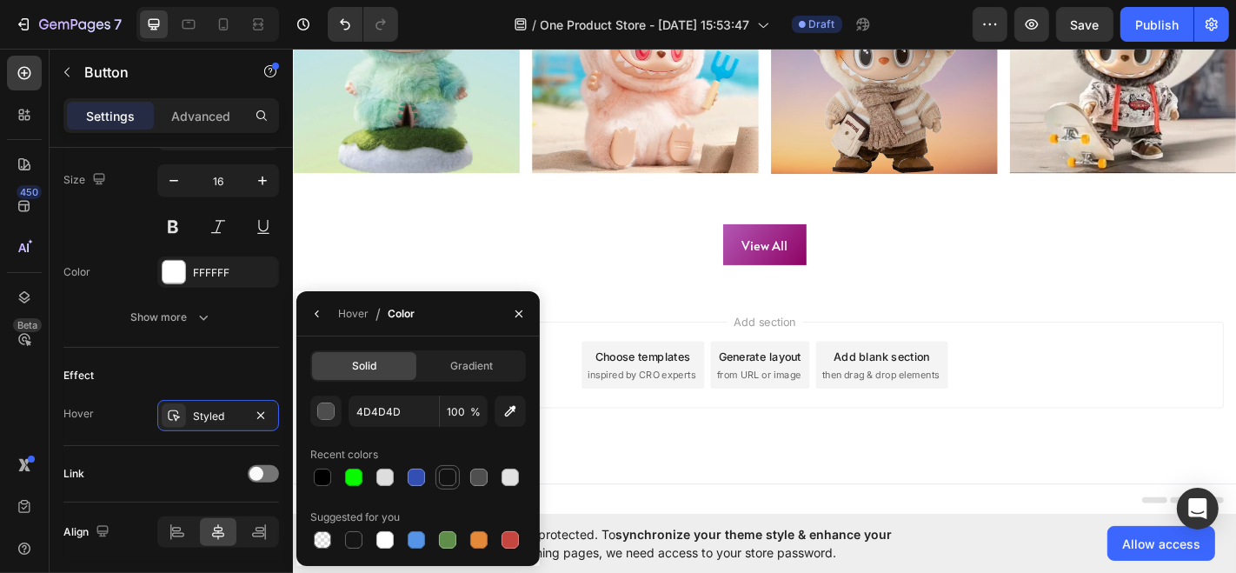
click at [439, 479] on div at bounding box center [447, 476] width 17 height 17
type input "121212"
click at [321, 318] on icon "button" at bounding box center [317, 314] width 14 height 14
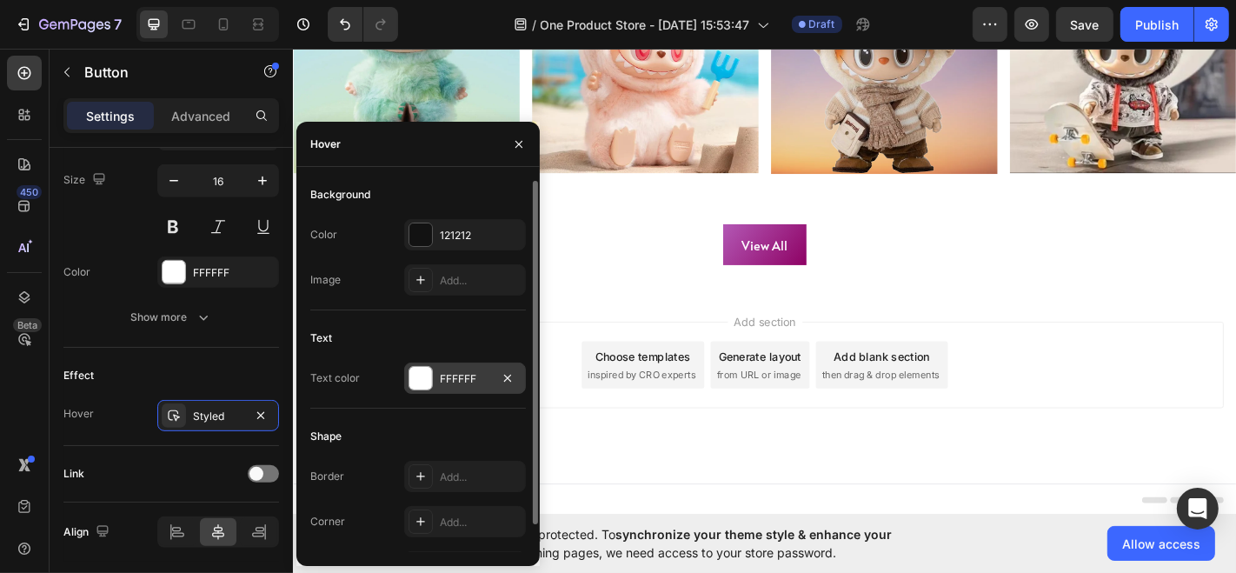
click at [435, 375] on div "FFFFFF" at bounding box center [465, 377] width 122 height 31
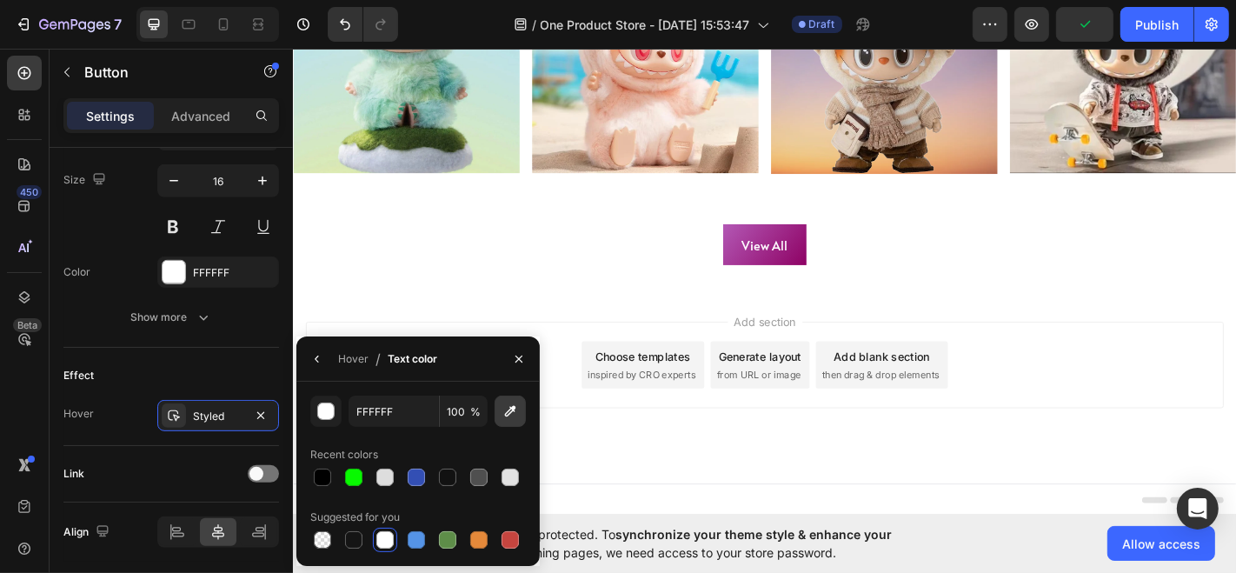
click at [516, 420] on button "button" at bounding box center [509, 410] width 31 height 31
type input "9C2383"
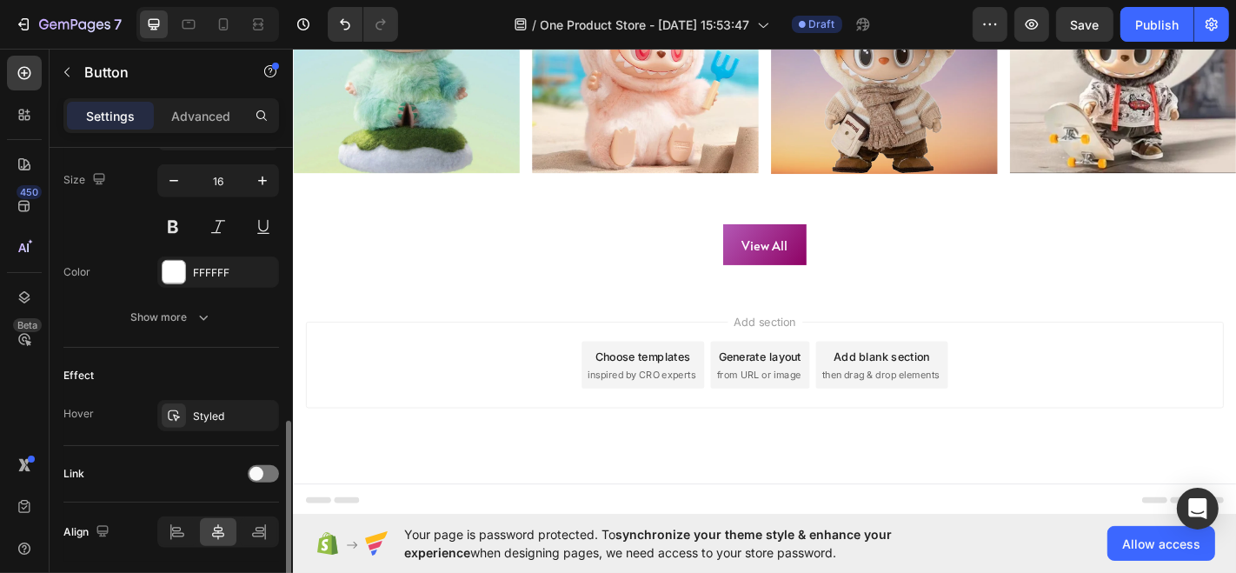
click at [261, 354] on div "Effect Hover Styled" at bounding box center [171, 397] width 216 height 98
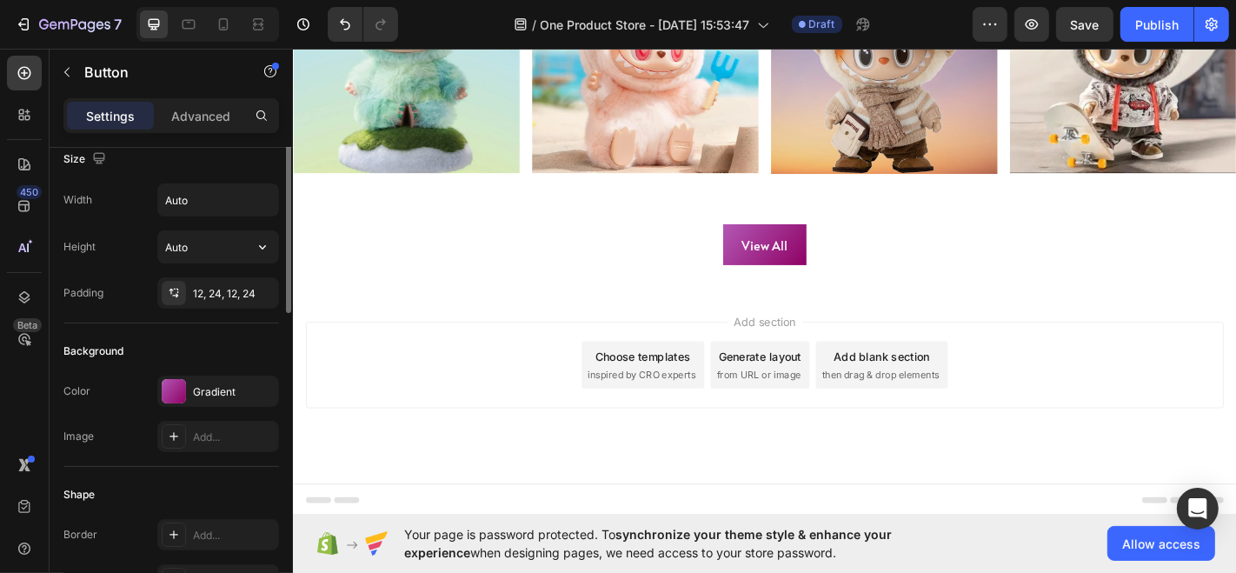
scroll to position [0, 0]
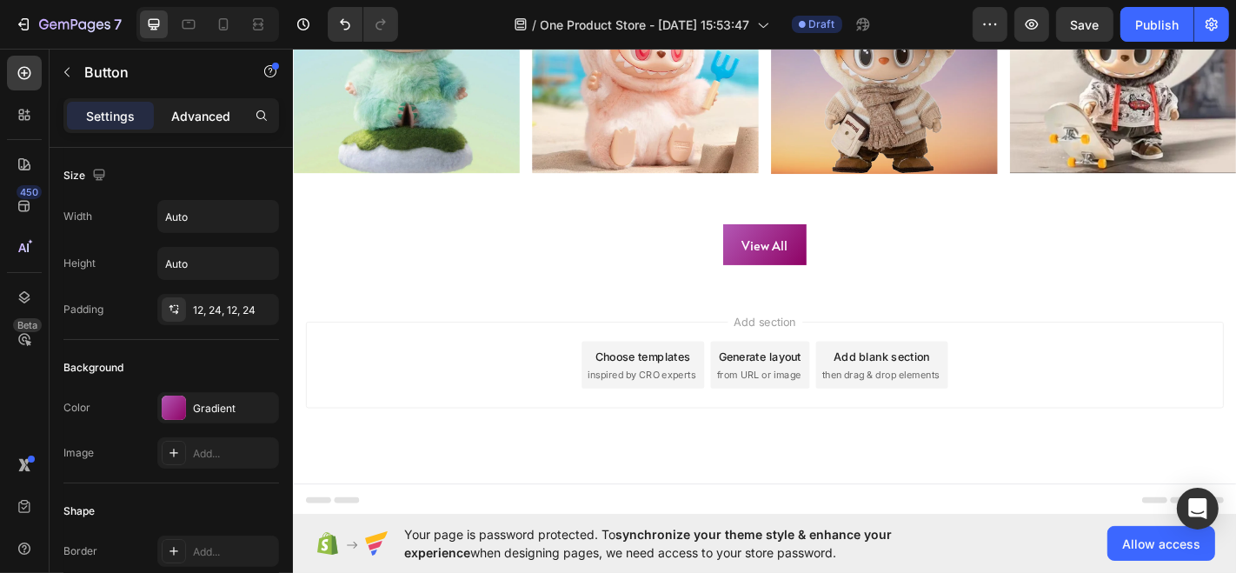
click at [206, 113] on p "Advanced" at bounding box center [200, 116] width 59 height 18
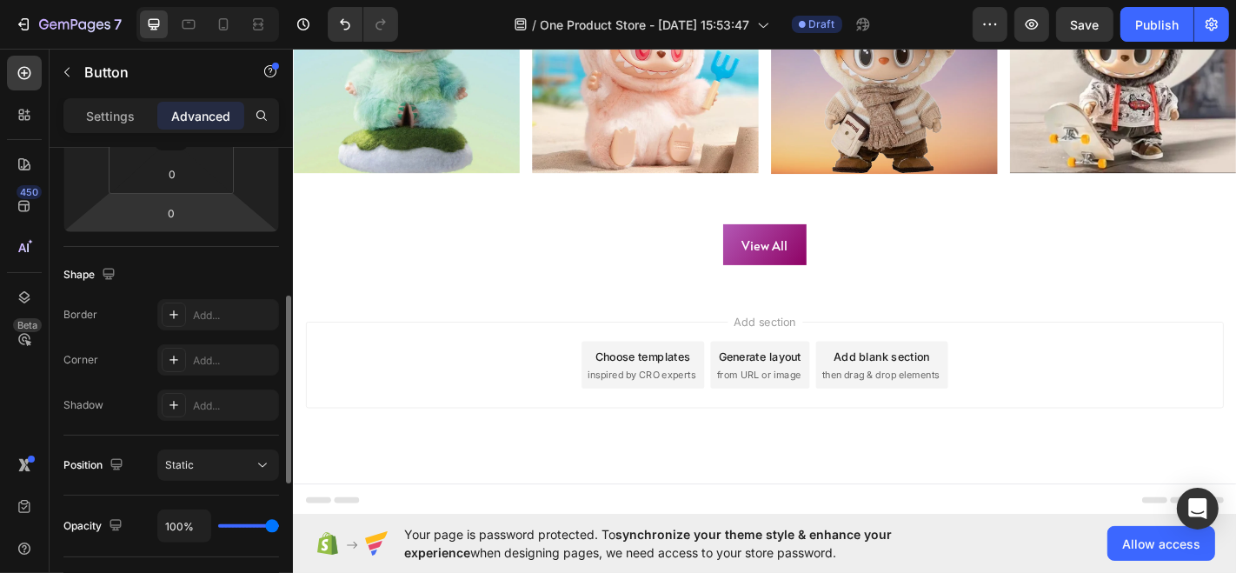
scroll to position [355, 0]
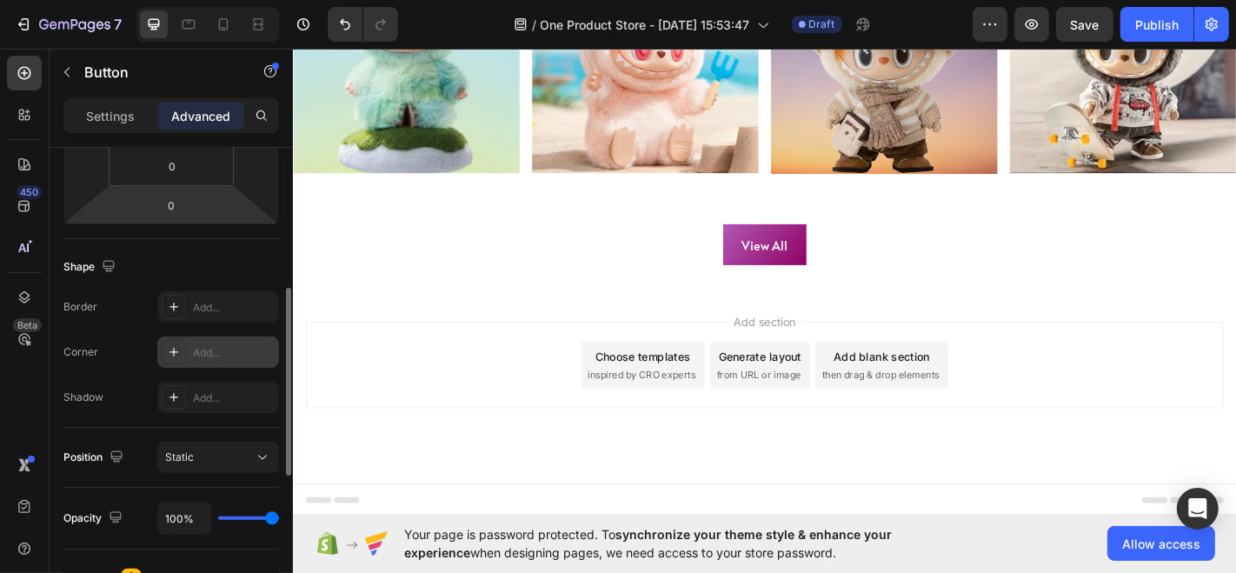
click at [191, 348] on div "Add..." at bounding box center [218, 351] width 122 height 31
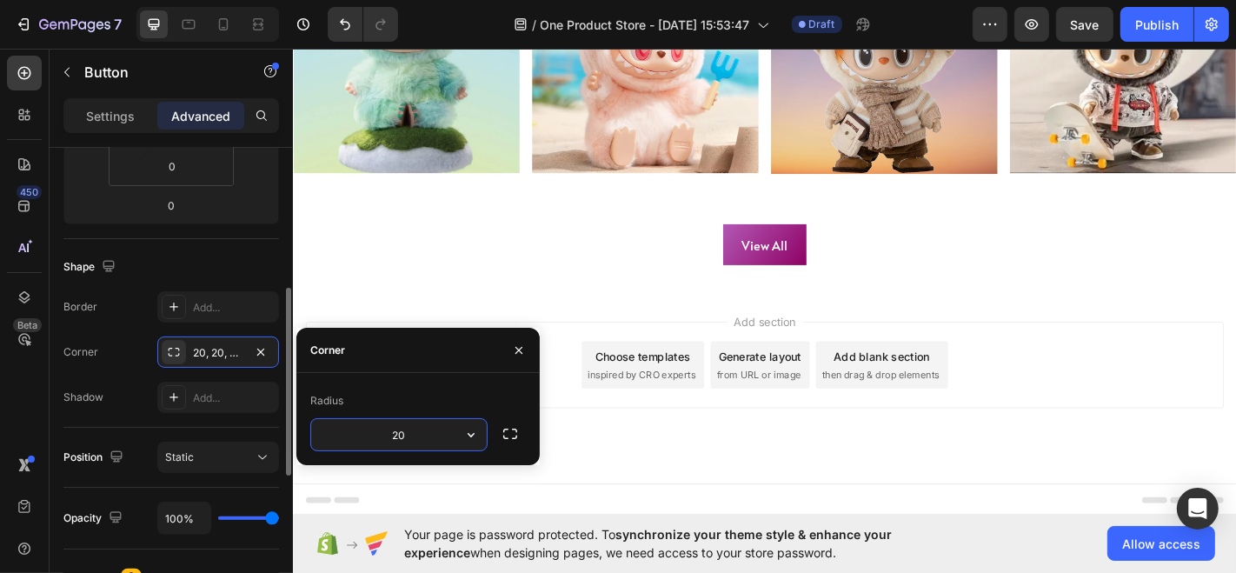
click at [131, 342] on div "Corner 20, 20, 20, 20" at bounding box center [171, 351] width 216 height 31
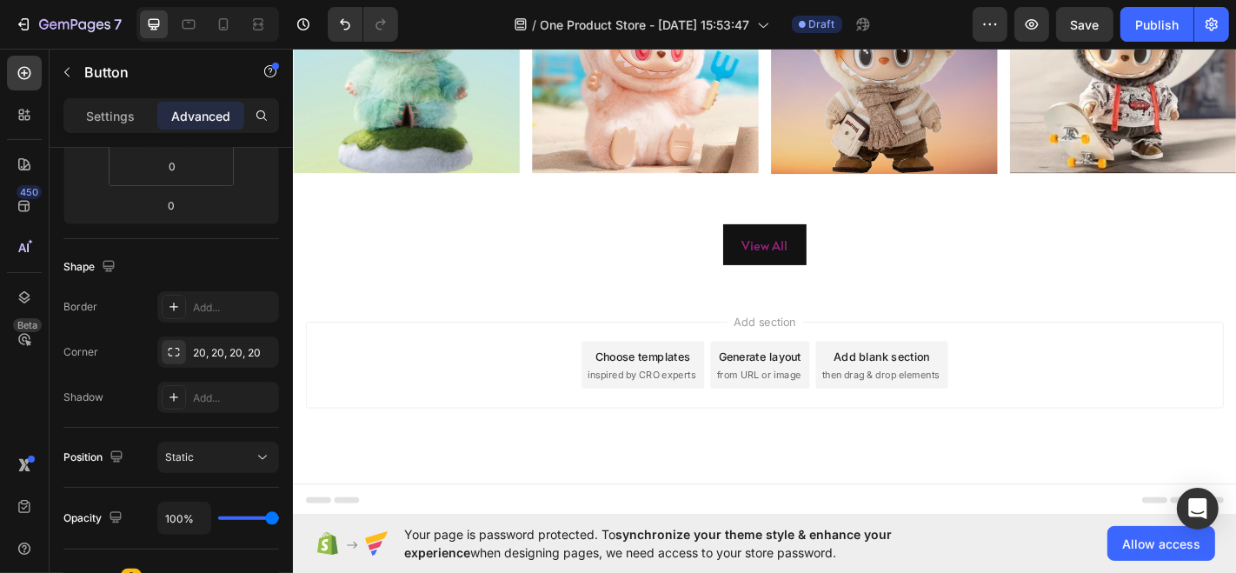
click at [831, 289] on button "View All" at bounding box center [813, 265] width 92 height 46
click at [193, 350] on div "20, 20, 20, 20" at bounding box center [218, 353] width 50 height 16
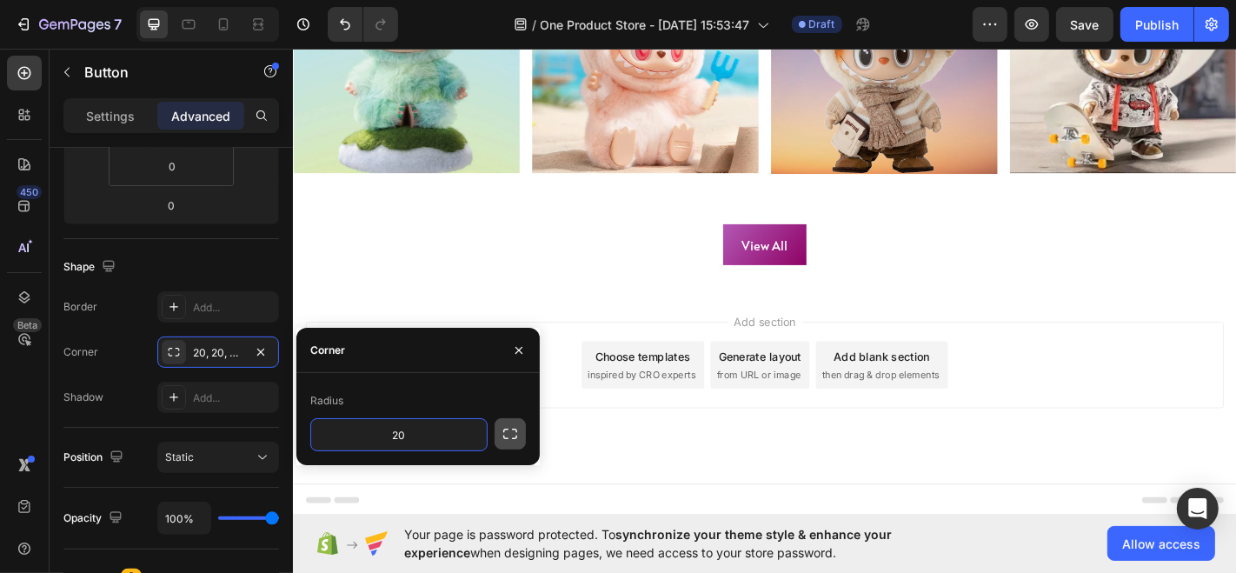
click at [507, 428] on icon "button" at bounding box center [509, 433] width 17 height 17
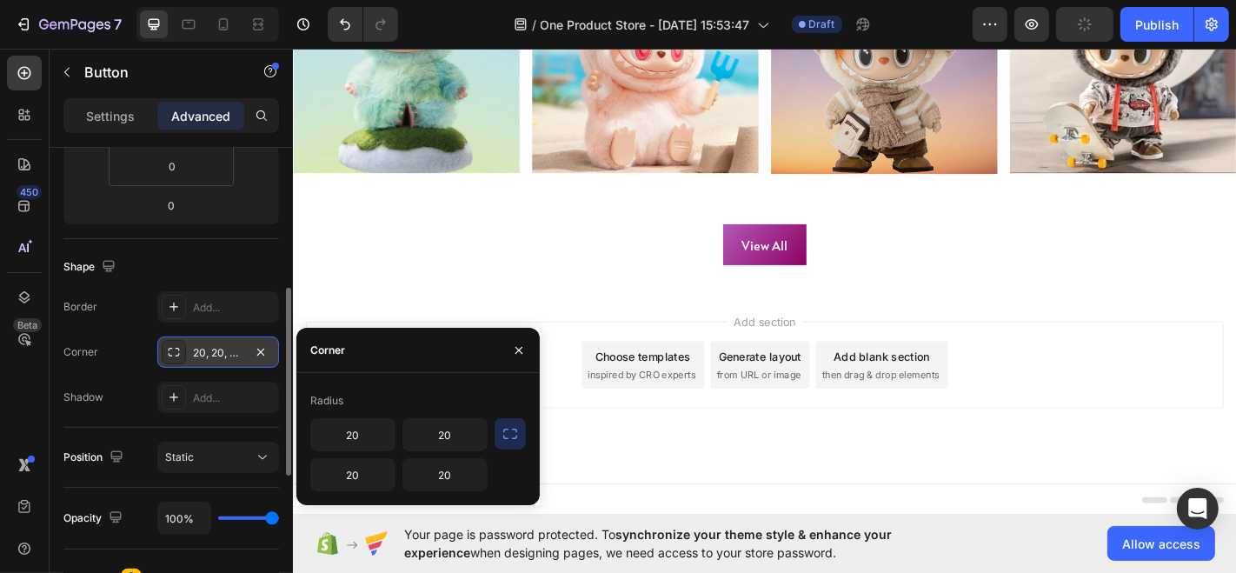
click at [177, 340] on div at bounding box center [174, 352] width 24 height 24
click at [273, 351] on div "20, 20, 20, 20" at bounding box center [218, 351] width 122 height 31
click at [268, 351] on icon "button" at bounding box center [261, 352] width 14 height 14
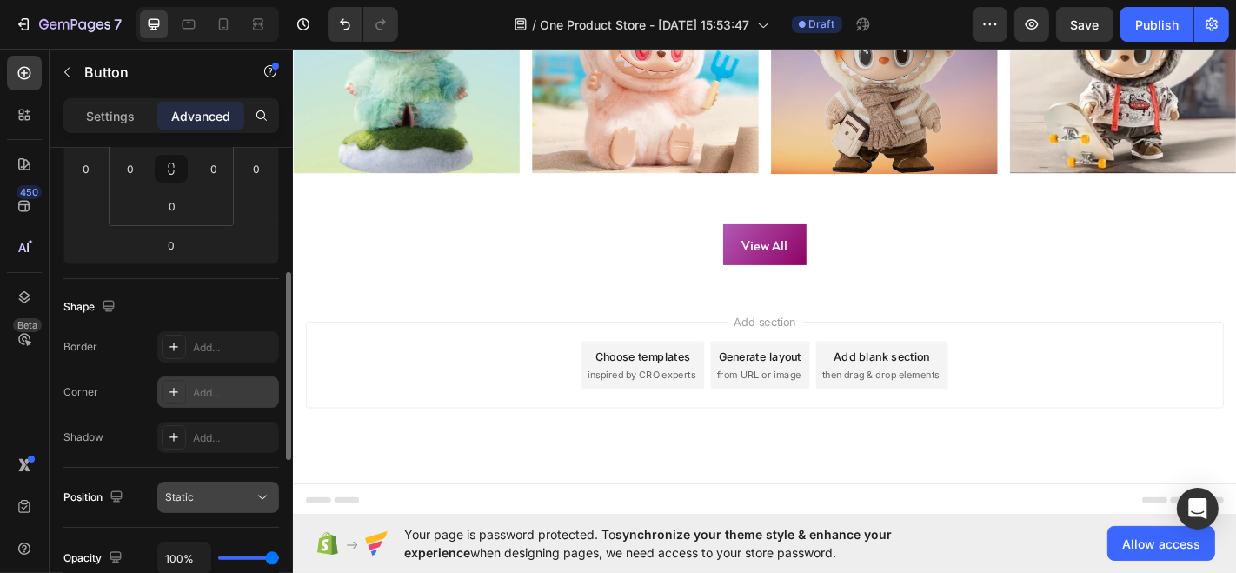
scroll to position [339, 0]
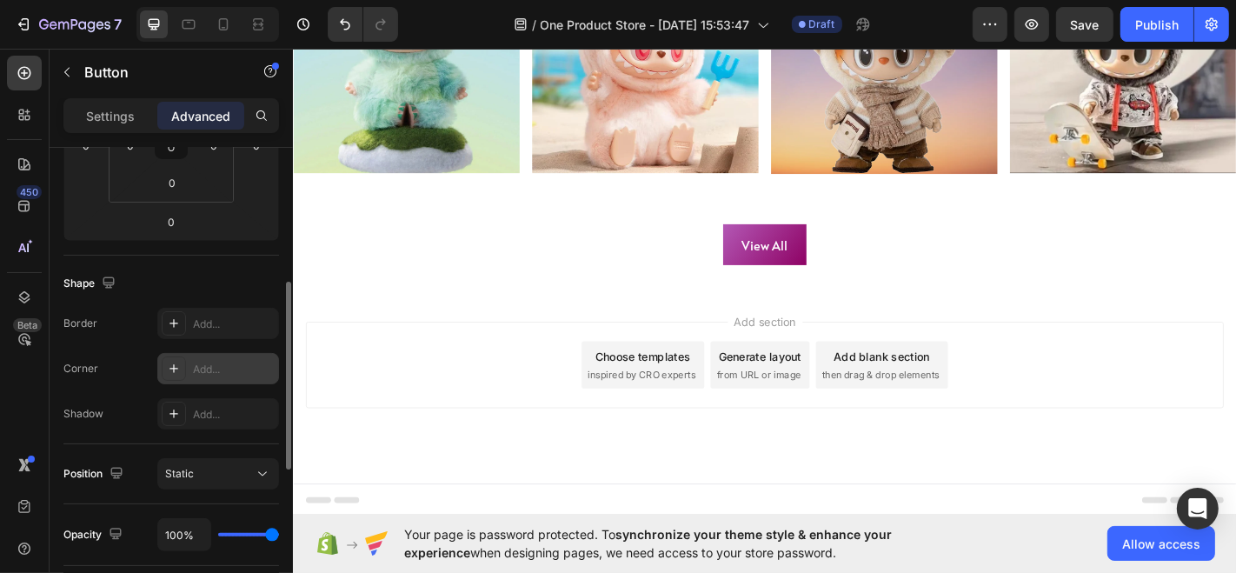
click at [201, 375] on div "Add..." at bounding box center [218, 368] width 122 height 31
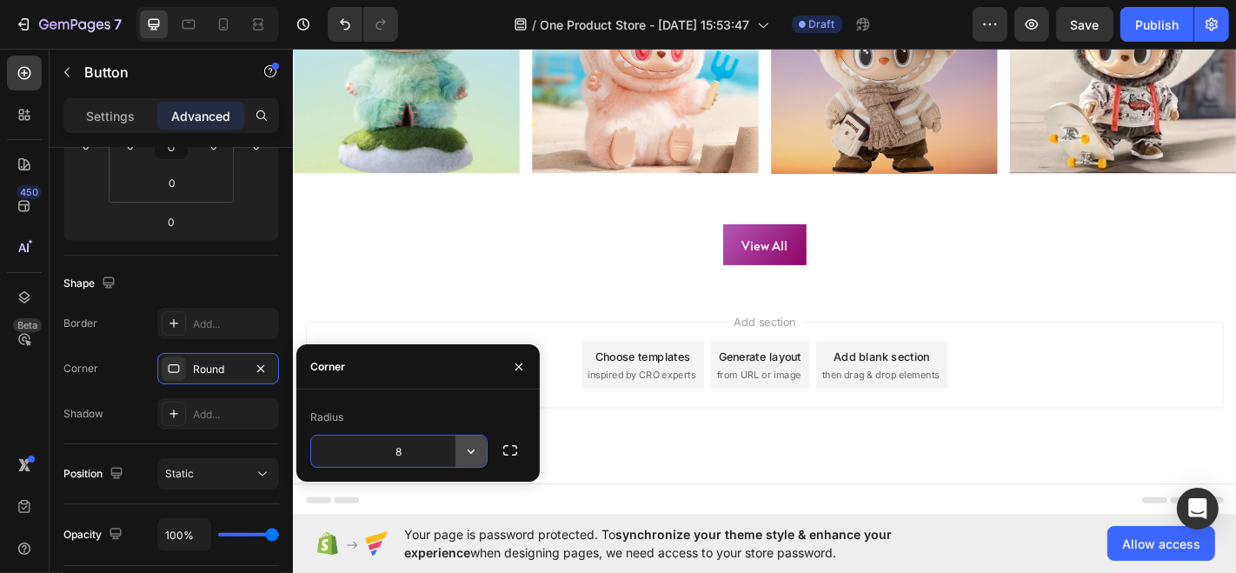
click at [473, 450] on icon "button" at bounding box center [471, 451] width 7 height 4
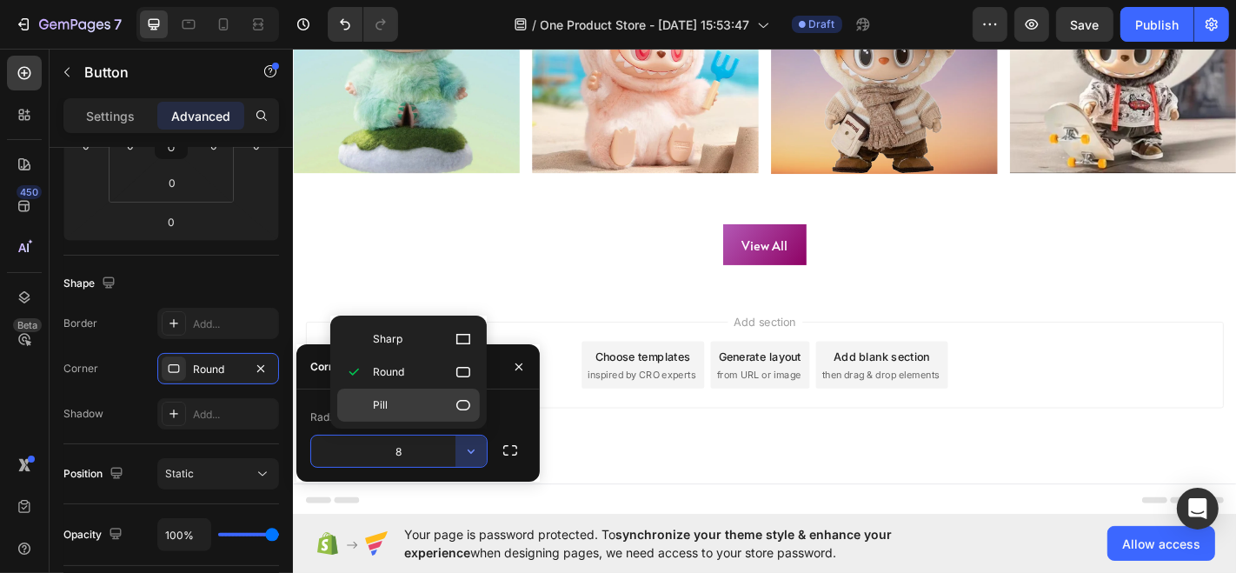
click at [446, 414] on div "Pill" at bounding box center [408, 404] width 143 height 33
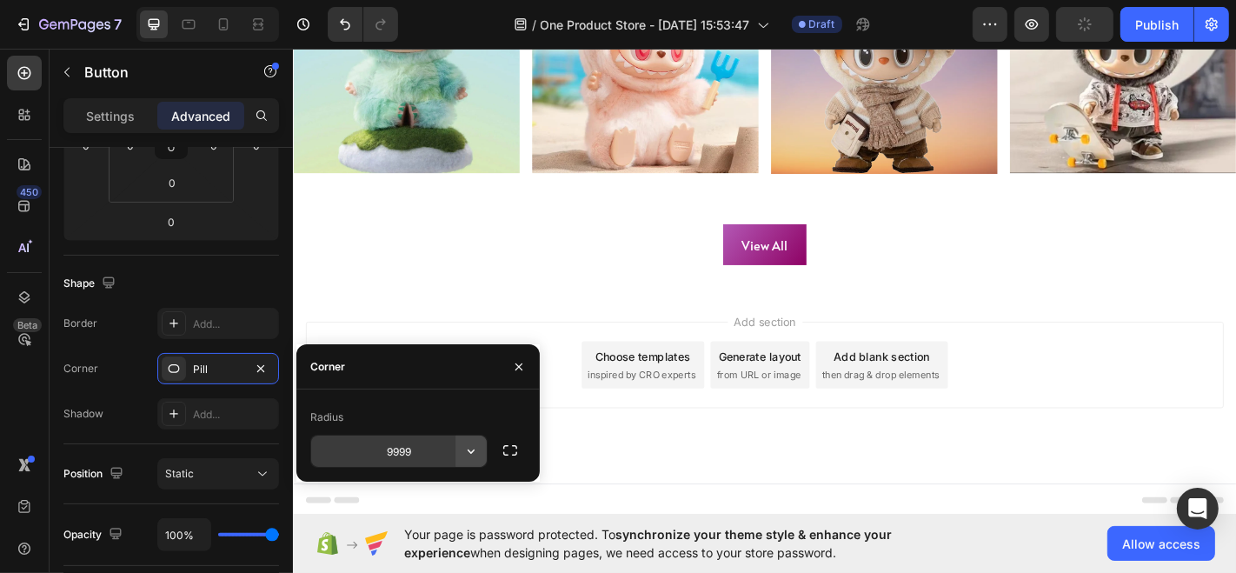
click at [456, 445] on button "button" at bounding box center [470, 450] width 31 height 31
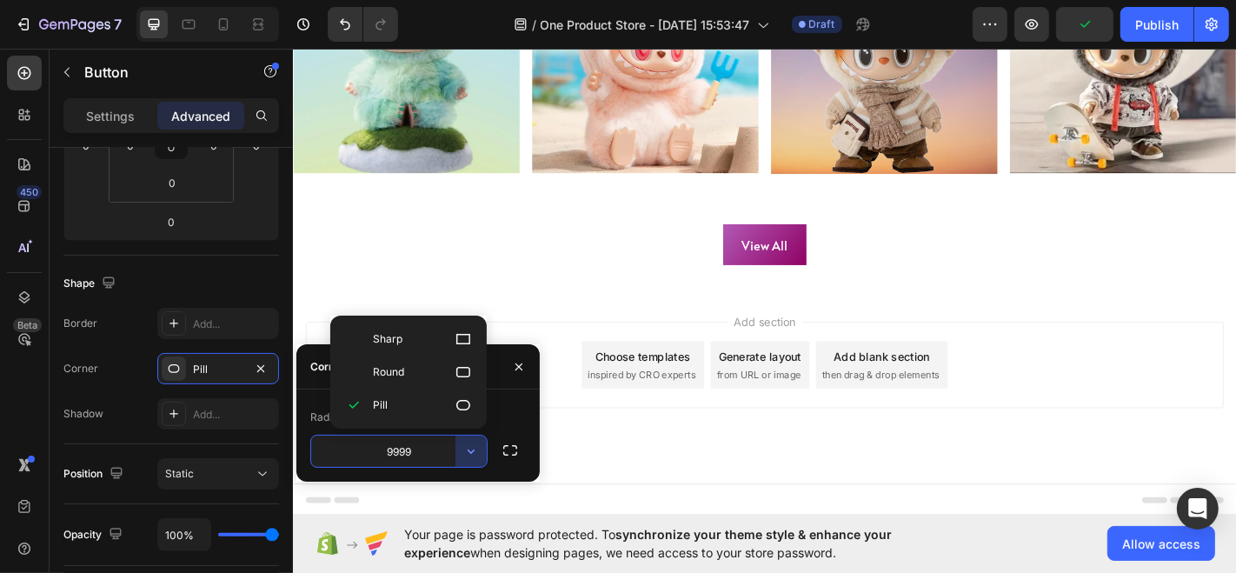
click at [428, 344] on p "Sharp" at bounding box center [422, 338] width 99 height 17
type input "0"
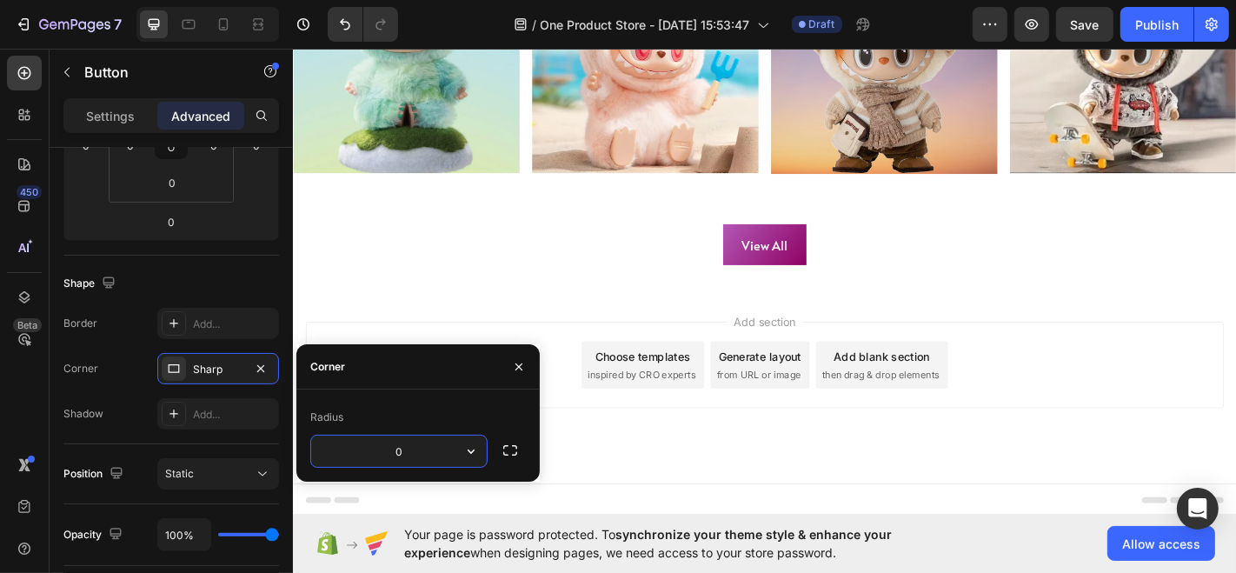
click at [409, 454] on input "0" at bounding box center [399, 450] width 176 height 31
click at [436, 444] on input "9" at bounding box center [399, 450] width 176 height 31
click at [460, 444] on button "button" at bounding box center [470, 450] width 31 height 31
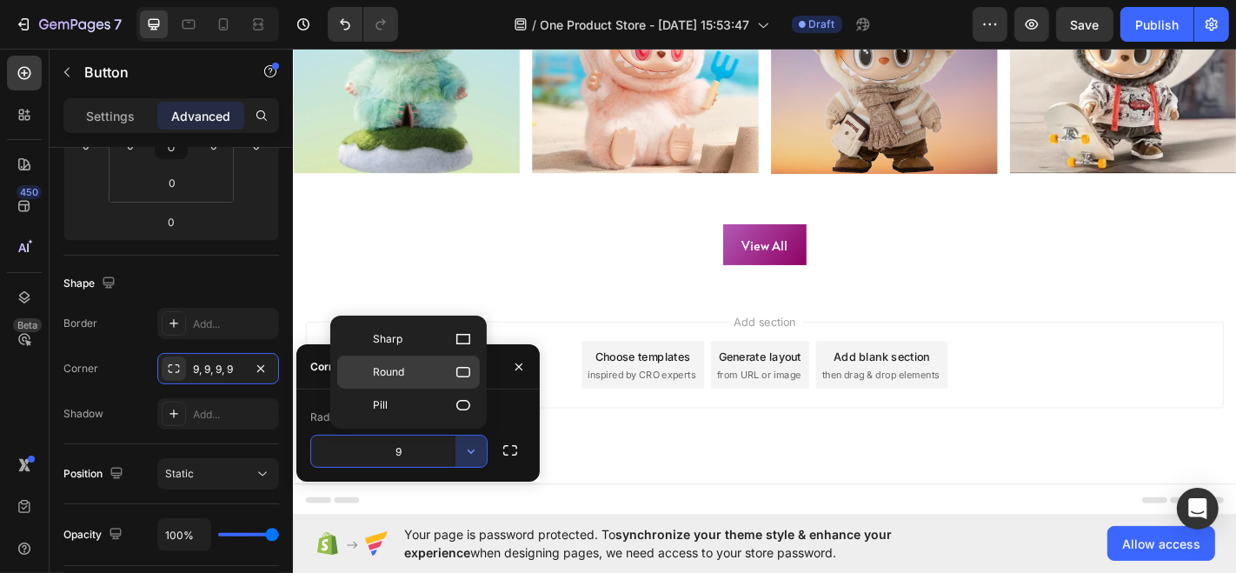
click at [440, 364] on p "Round" at bounding box center [422, 371] width 99 height 17
type input "8"
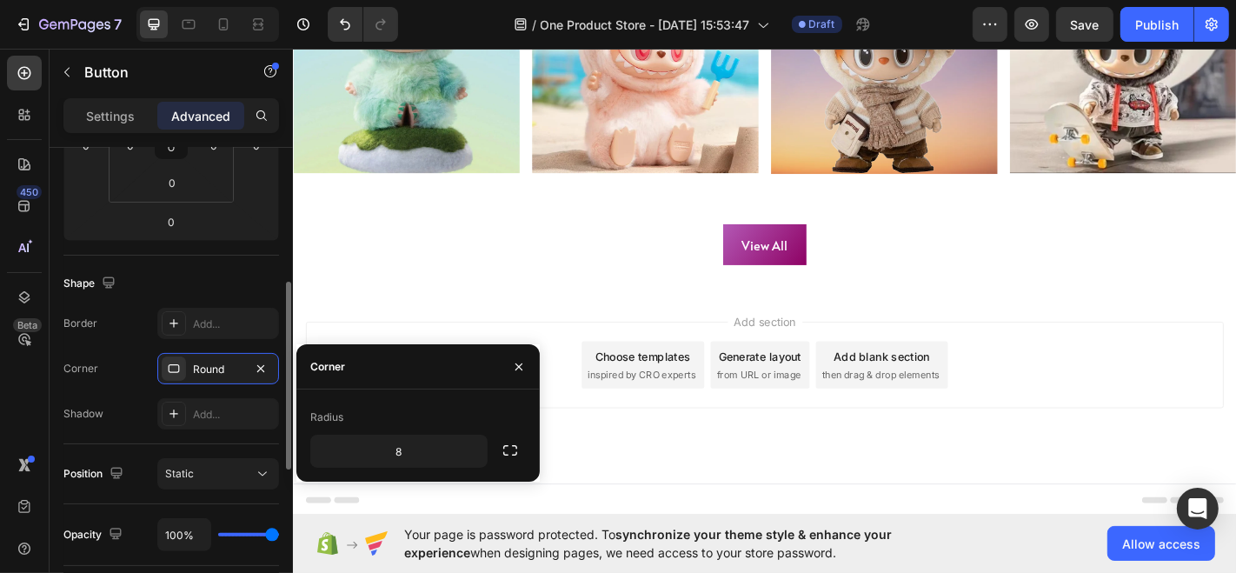
click at [0, 0] on div "Spacing (px) 0 0 0 0 0 0 0 0" at bounding box center [0, 0] width 0 height 0
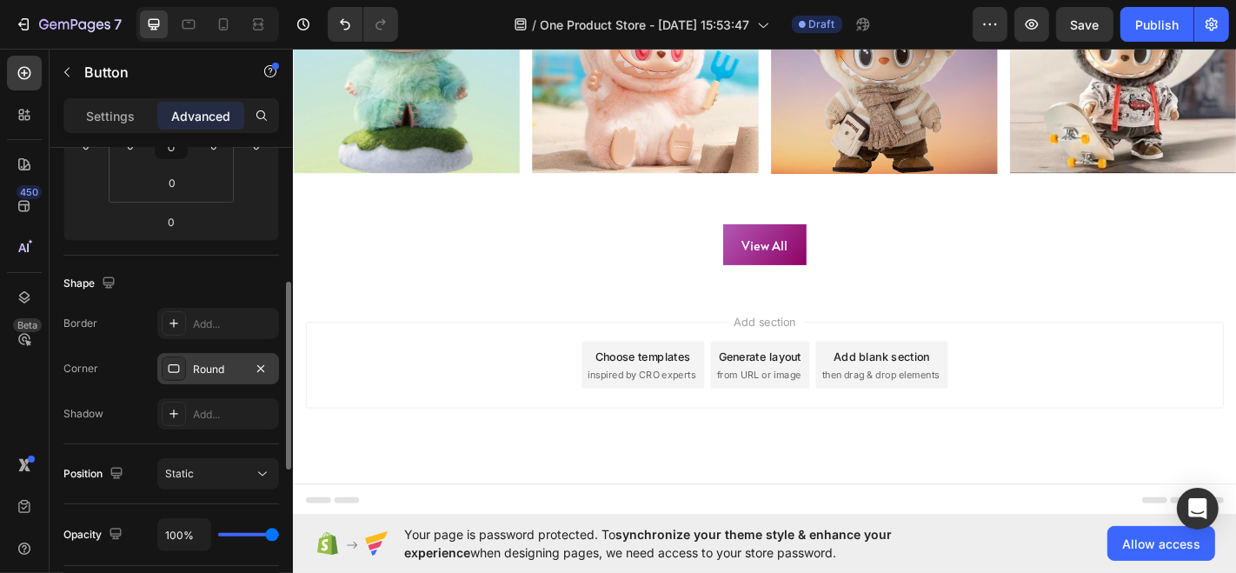
click at [252, 379] on div "Round" at bounding box center [218, 368] width 122 height 31
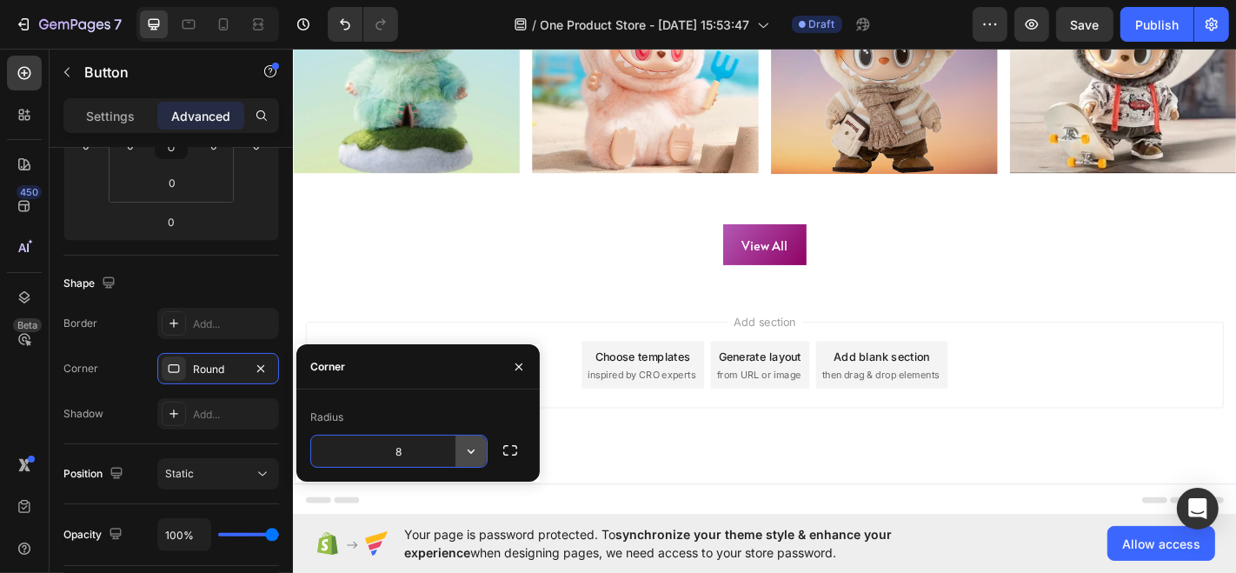
click at [471, 443] on icon "button" at bounding box center [470, 450] width 17 height 17
click at [508, 443] on icon "button" at bounding box center [509, 449] width 17 height 17
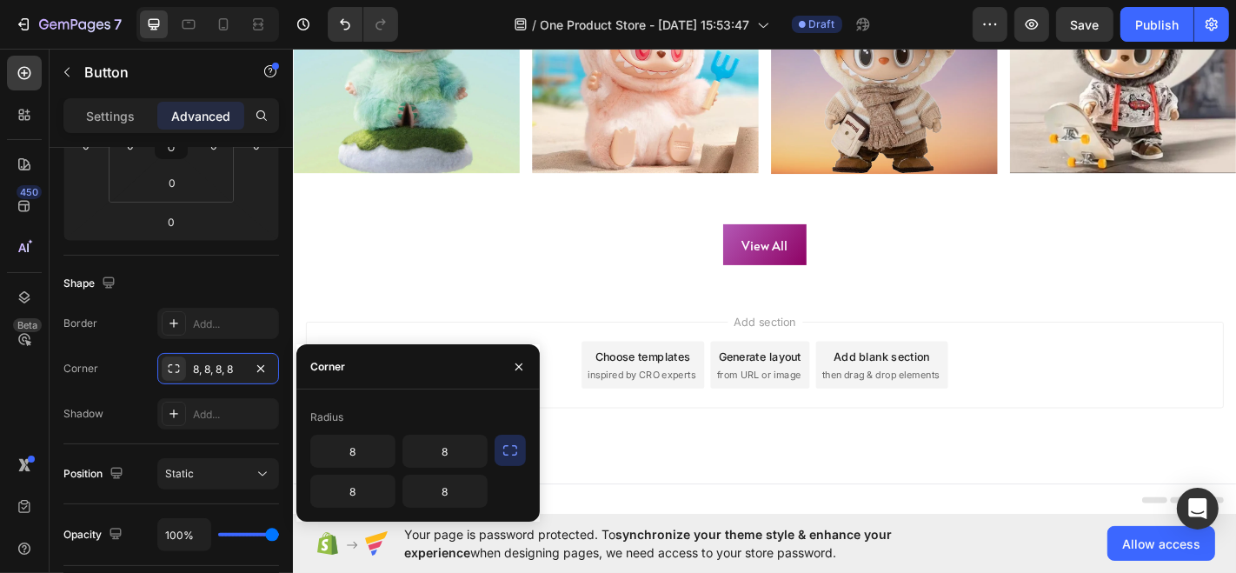
click at [504, 442] on icon "button" at bounding box center [509, 449] width 17 height 17
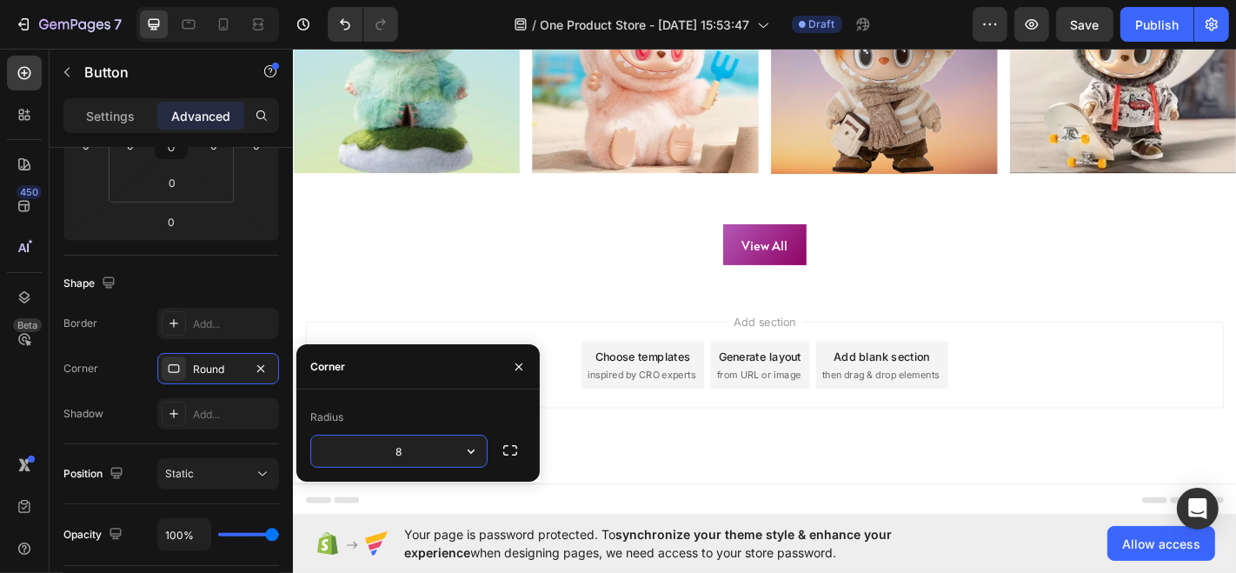
click at [432, 450] on input "8" at bounding box center [399, 450] width 176 height 31
type input "20"
click at [280, 308] on div at bounding box center [286, 385] width 13 height 475
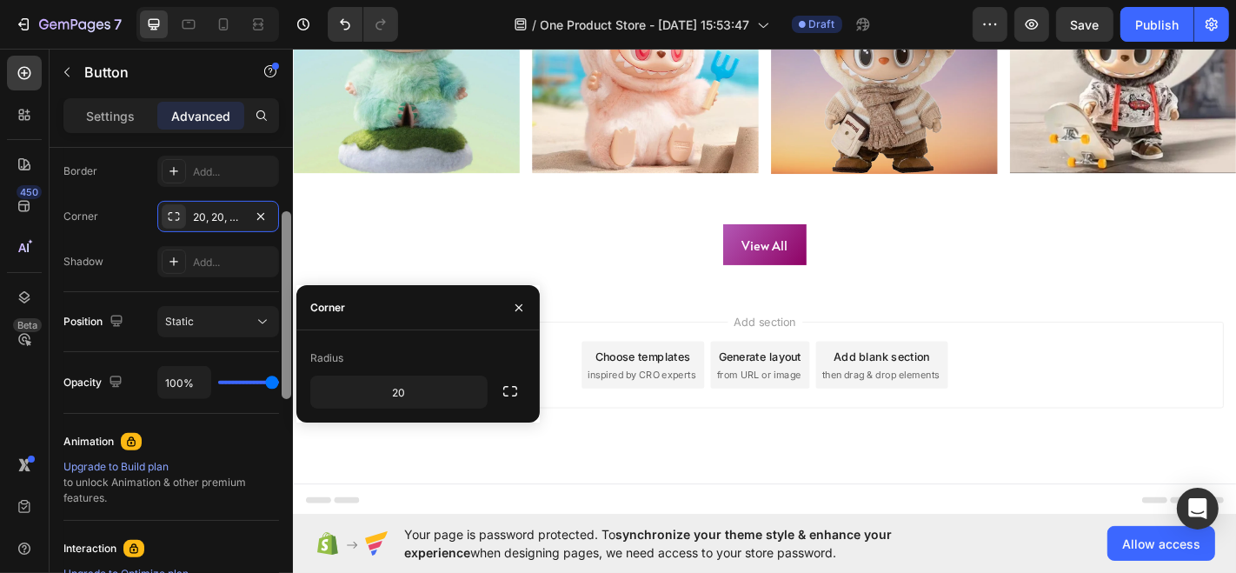
scroll to position [398, 0]
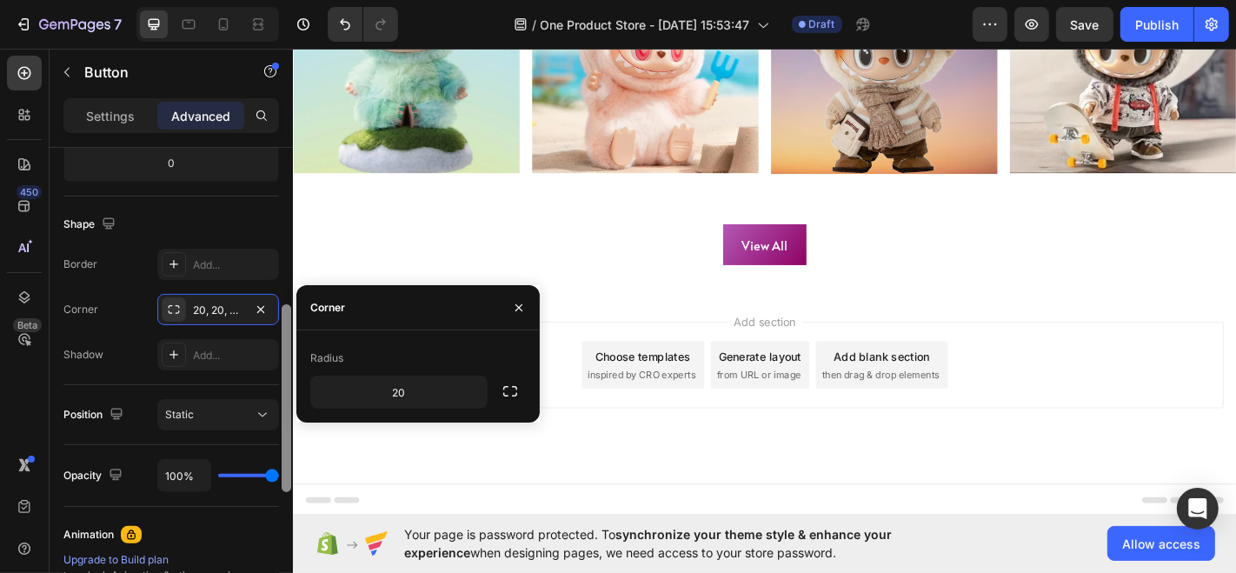
drag, startPoint x: 287, startPoint y: 436, endPoint x: 289, endPoint y: 306, distance: 130.4
click at [289, 306] on div at bounding box center [287, 398] width 10 height 188
click at [222, 302] on div "20, 20, 20, 20" at bounding box center [218, 310] width 50 height 16
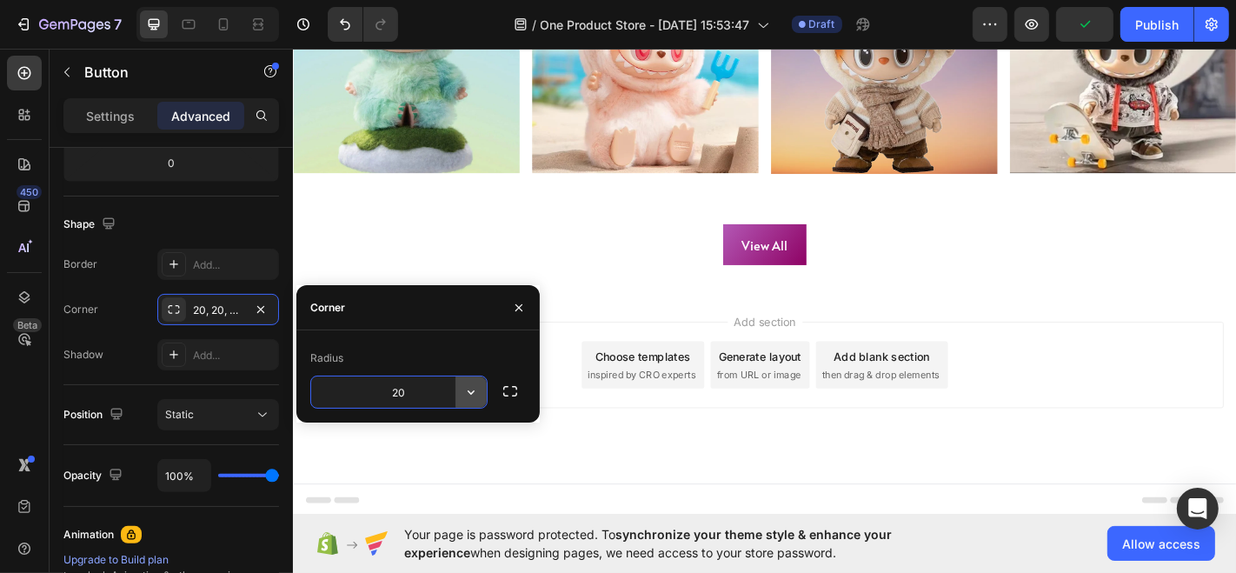
click at [476, 394] on icon "button" at bounding box center [470, 391] width 17 height 17
click at [511, 393] on icon "button" at bounding box center [509, 390] width 17 height 17
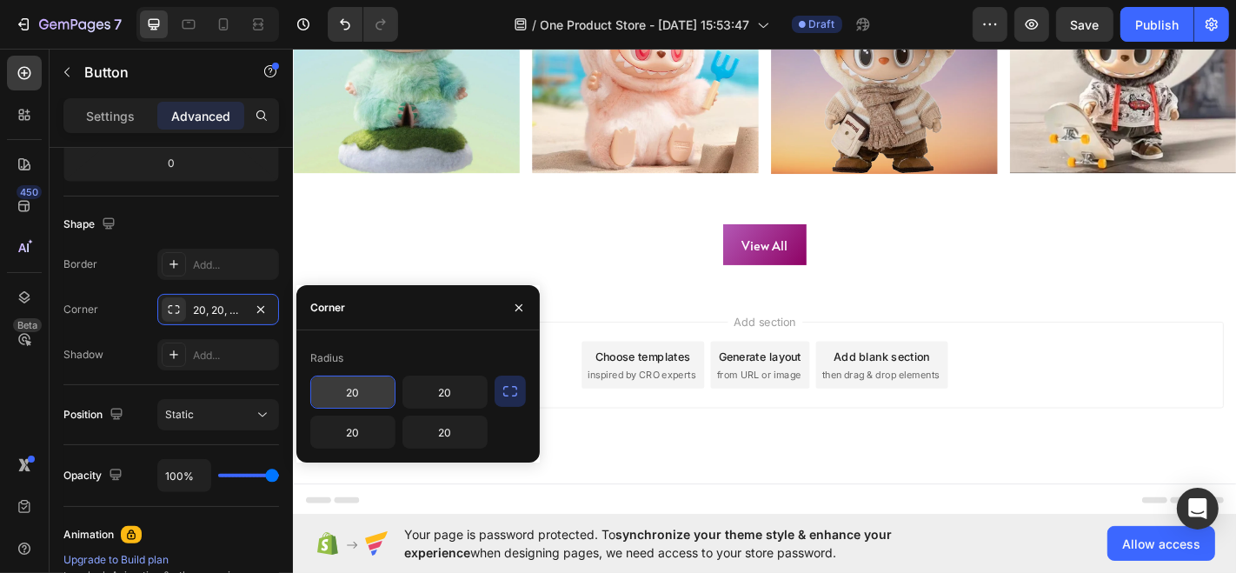
click at [511, 393] on icon "button" at bounding box center [509, 390] width 17 height 17
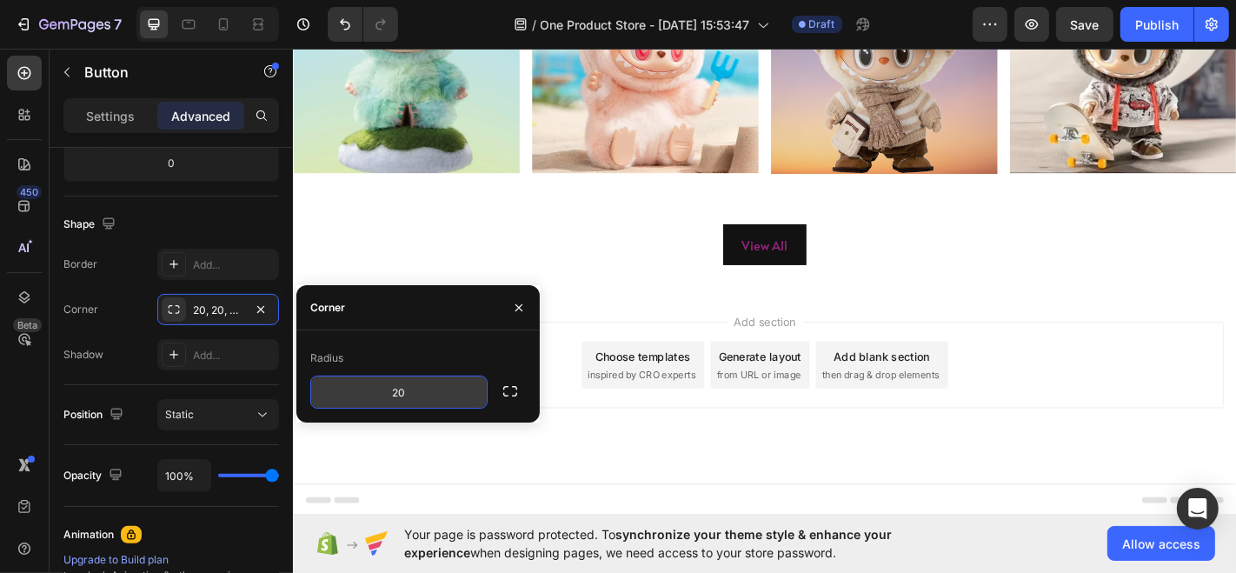
click at [800, 289] on button "View All" at bounding box center [813, 265] width 92 height 46
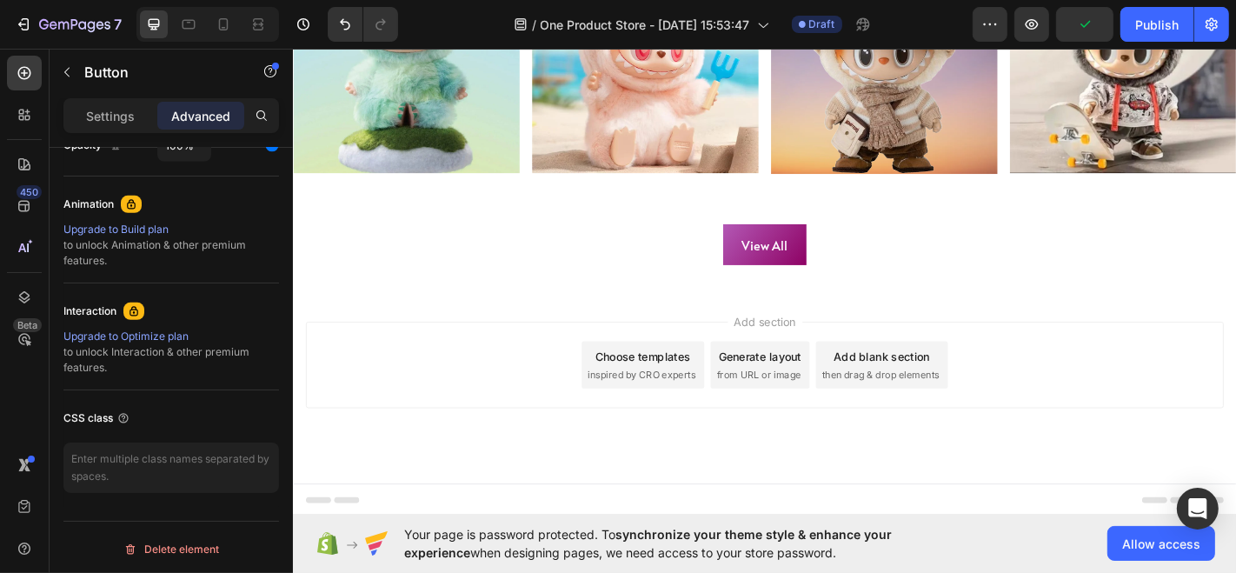
scroll to position [0, 0]
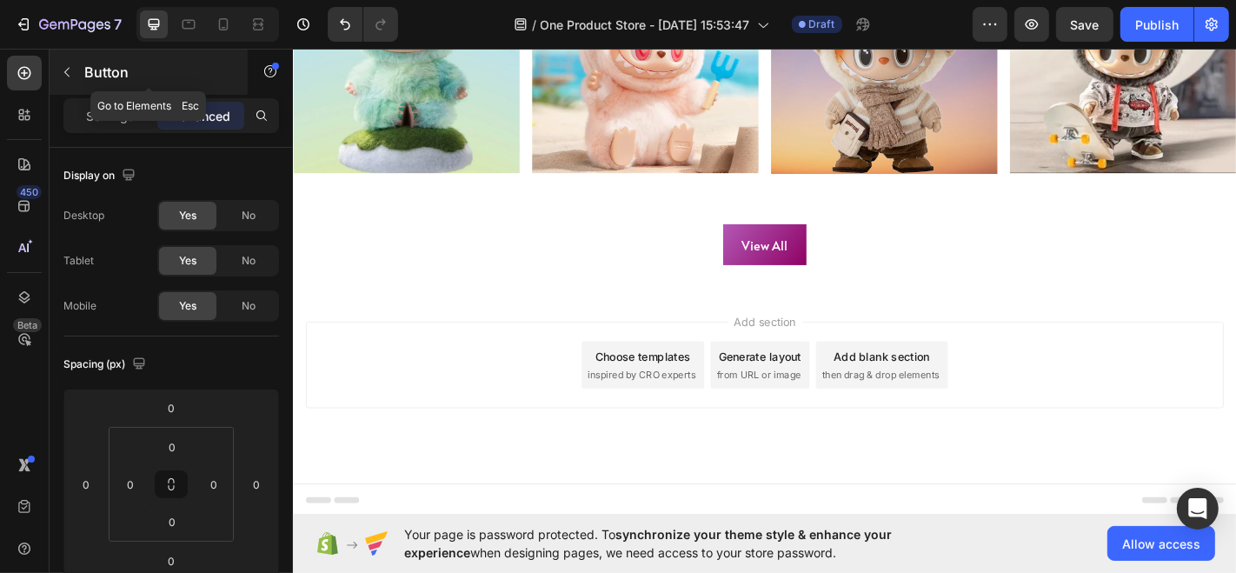
click at [76, 66] on button "button" at bounding box center [67, 72] width 28 height 28
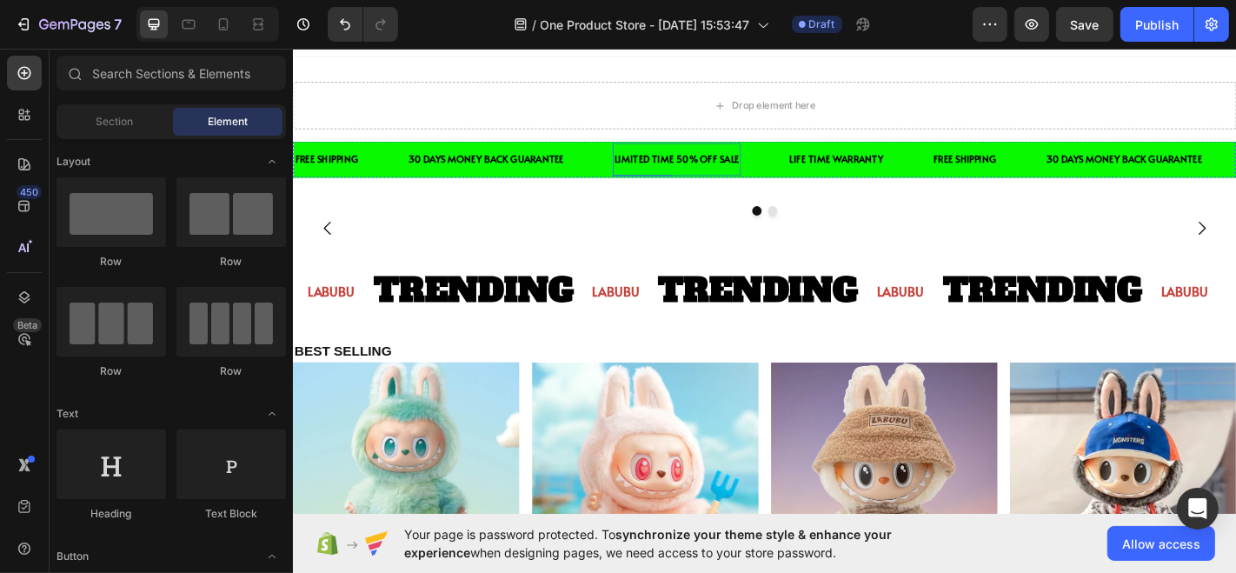
scroll to position [18, 0]
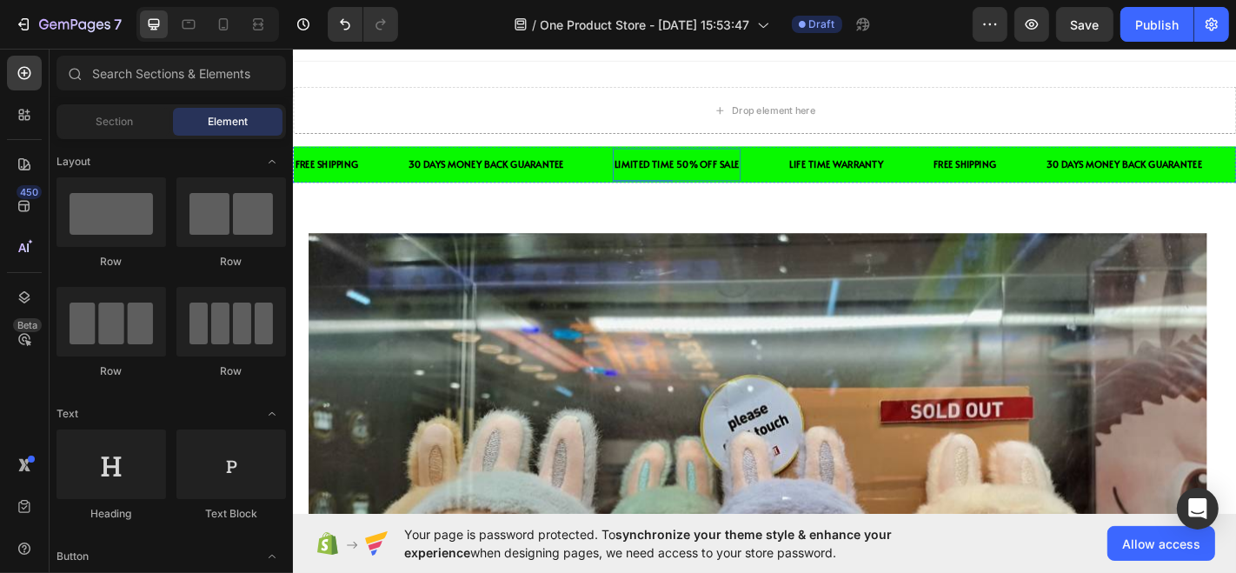
click at [607, 176] on div "30 DAYS MONEY BACK GUARANTEE Text Block" at bounding box center [532, 176] width 228 height 36
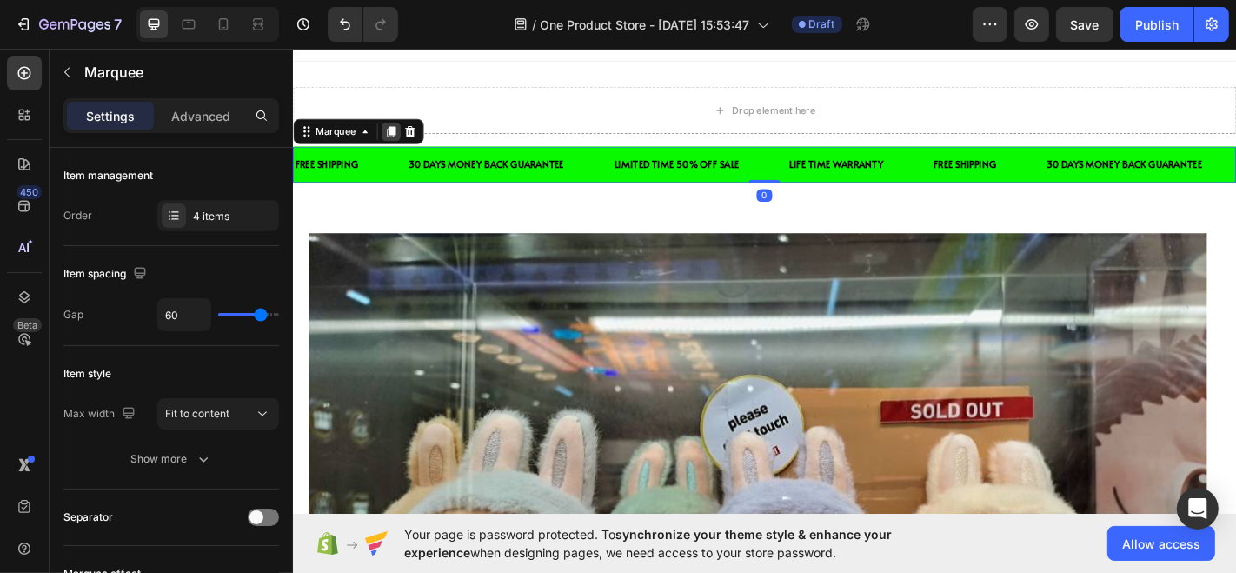
click at [401, 141] on icon at bounding box center [401, 140] width 10 height 12
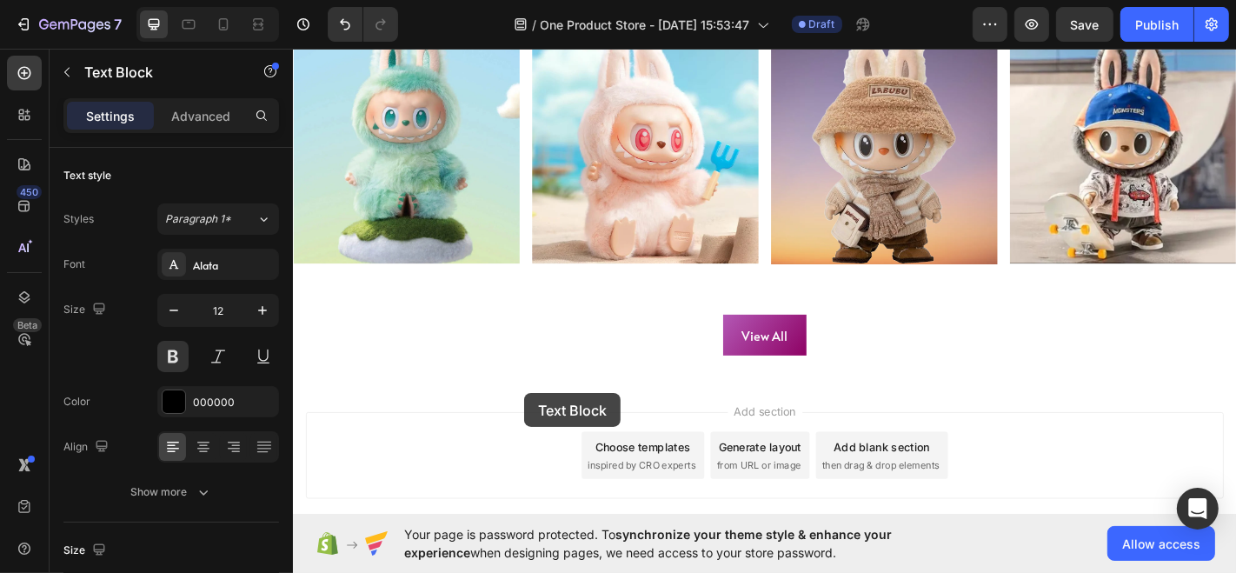
scroll to position [1099, 0]
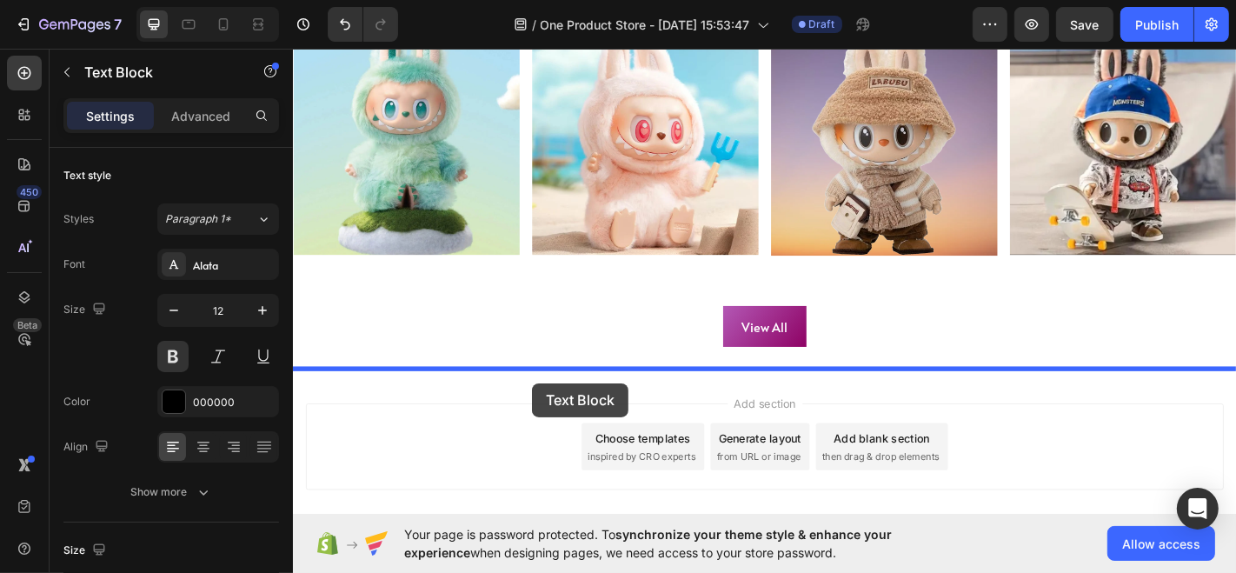
drag, startPoint x: 532, startPoint y: 222, endPoint x: 556, endPoint y: 418, distance: 197.0
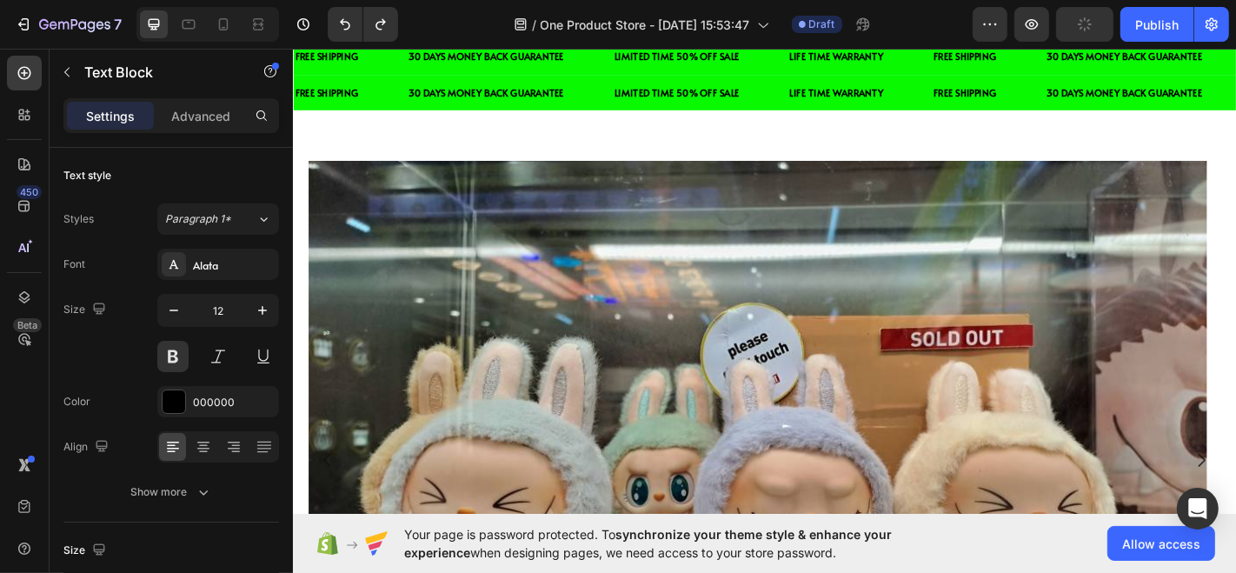
scroll to position [0, 0]
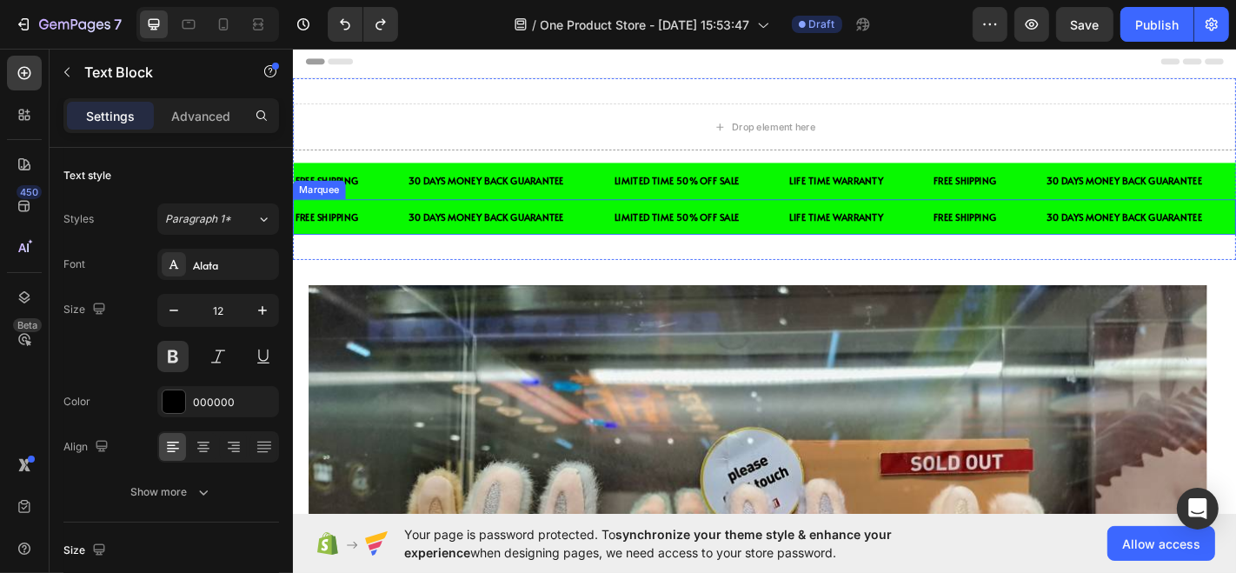
click at [622, 234] on div "30 DAYS MONEY BACK GUARANTEE Text Block" at bounding box center [532, 234] width 228 height 36
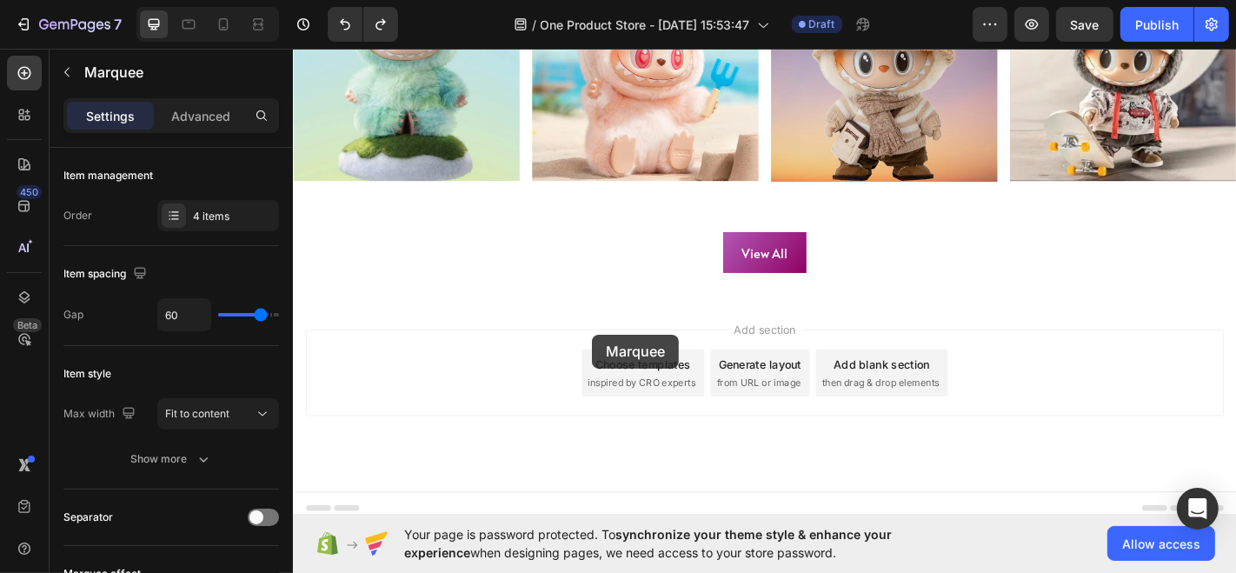
scroll to position [1184, 0]
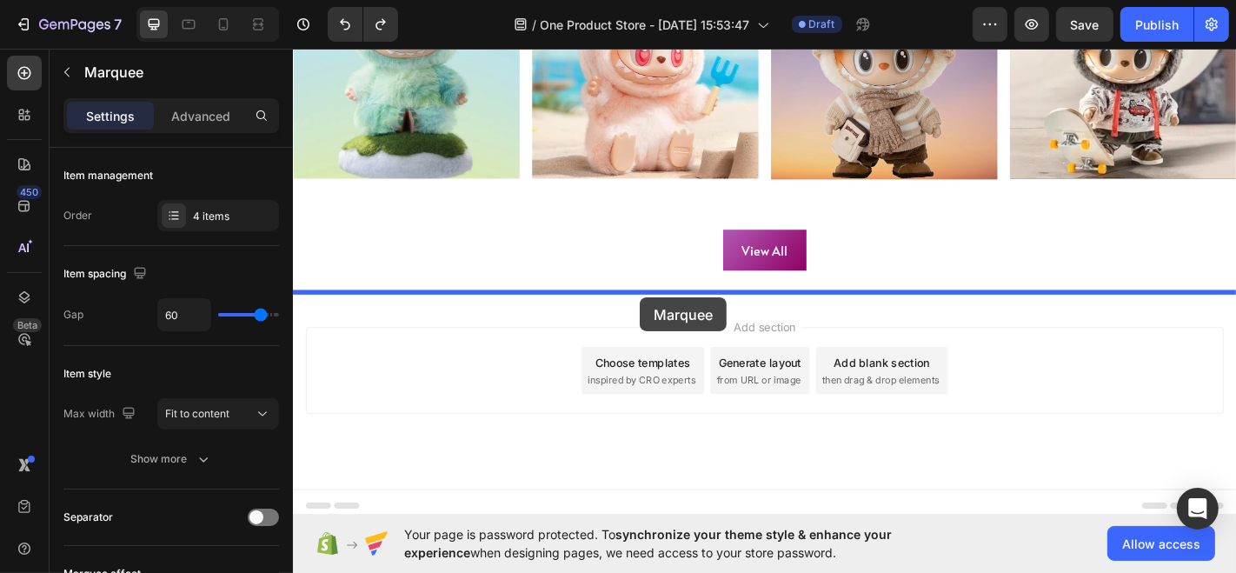
drag, startPoint x: 622, startPoint y: 234, endPoint x: 675, endPoint y: 323, distance: 104.0
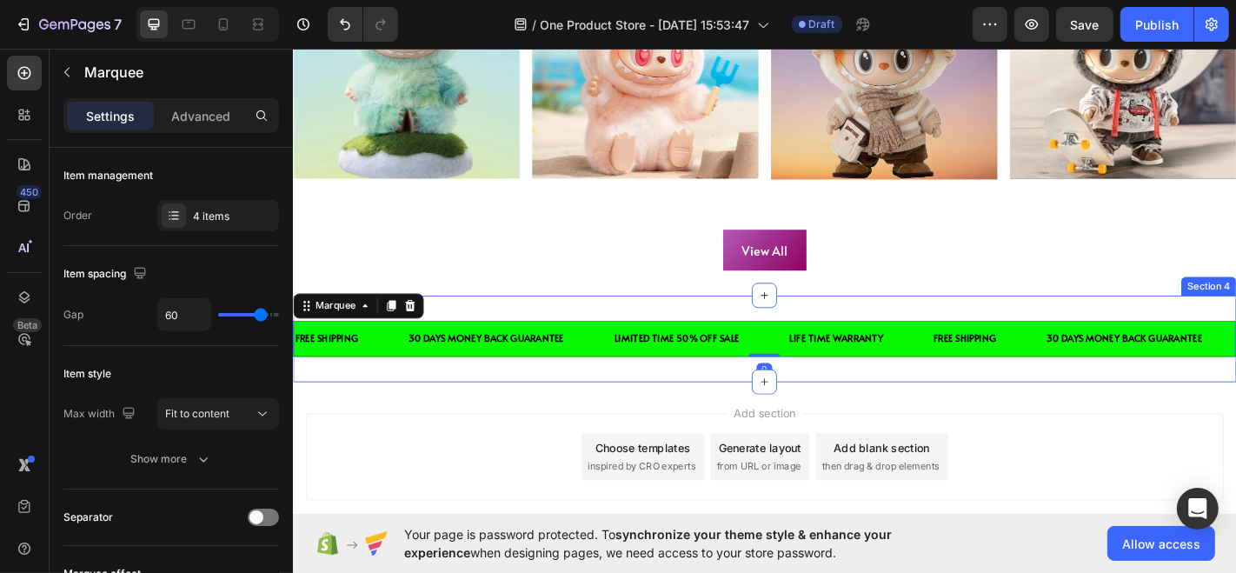
click at [602, 226] on div "View All Button Section 3" at bounding box center [813, 272] width 1043 height 102
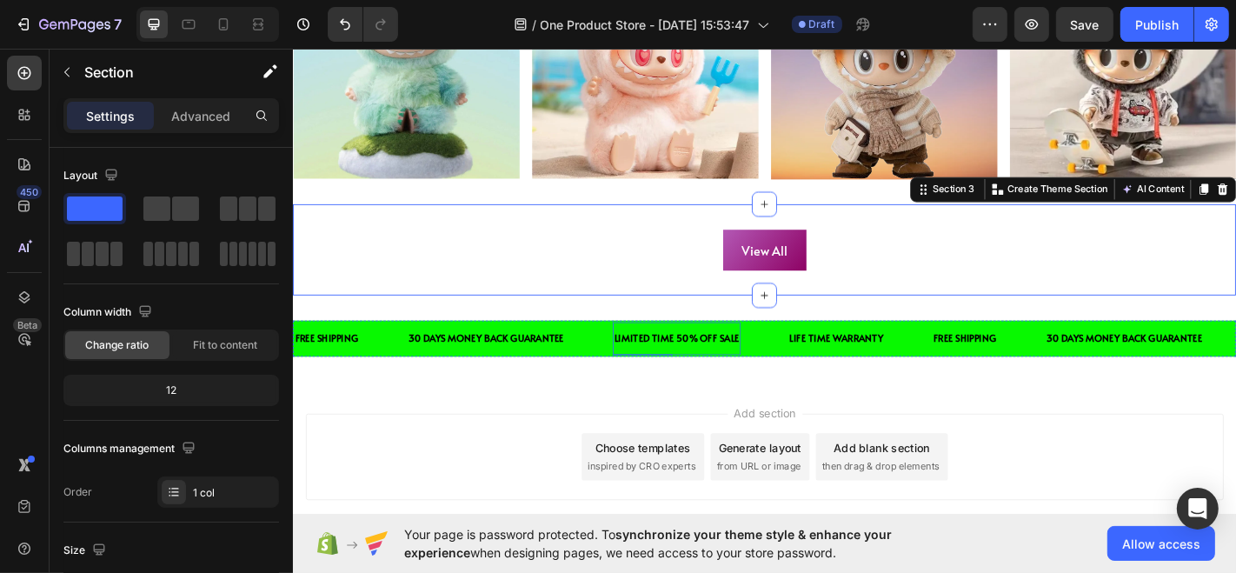
click at [646, 358] on div "LIMITED TIME 50% OFF SALE" at bounding box center [717, 369] width 142 height 23
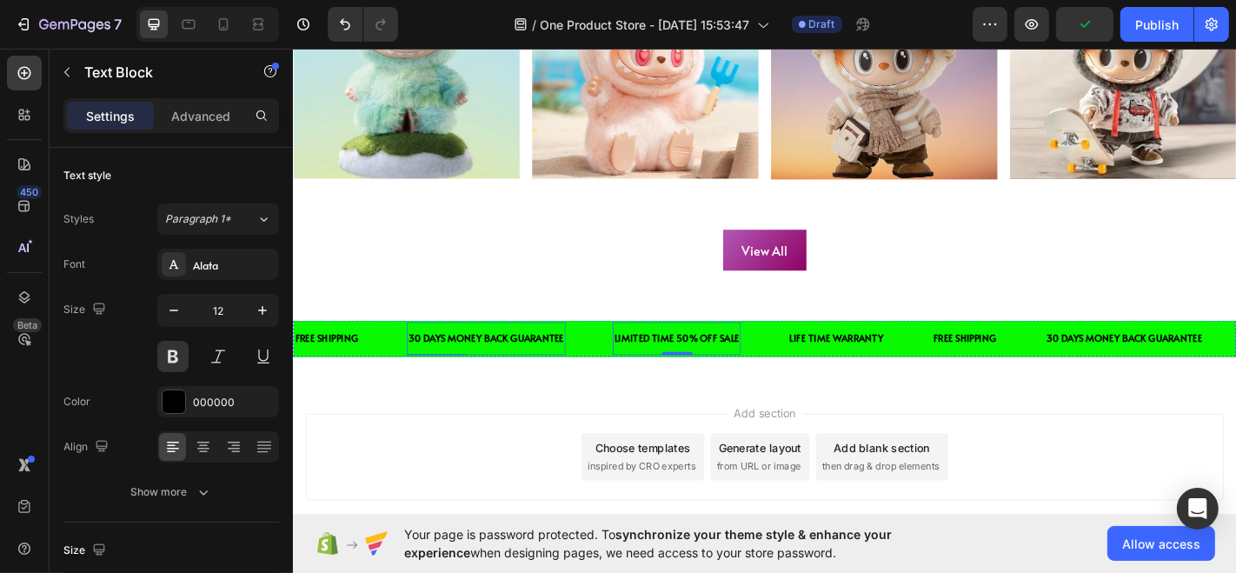
click at [479, 364] on div "30 DAYS MONEY BACK GUARANTEE" at bounding box center [506, 369] width 176 height 23
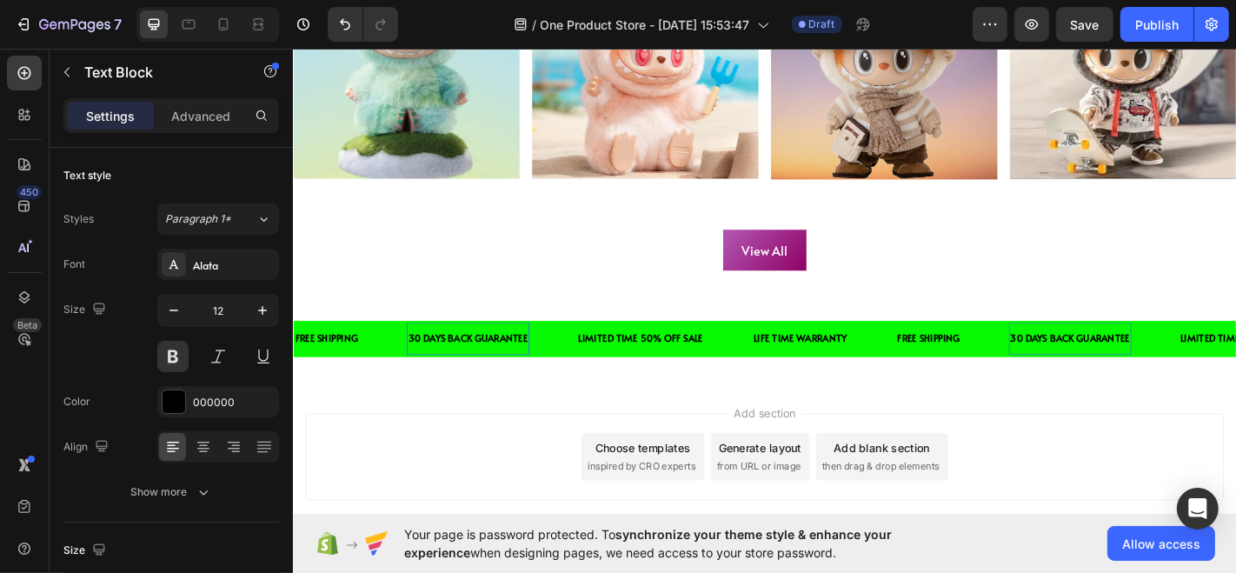
click at [495, 361] on p "30 DAYS BACK GUARANTEE" at bounding box center [486, 369] width 132 height 19
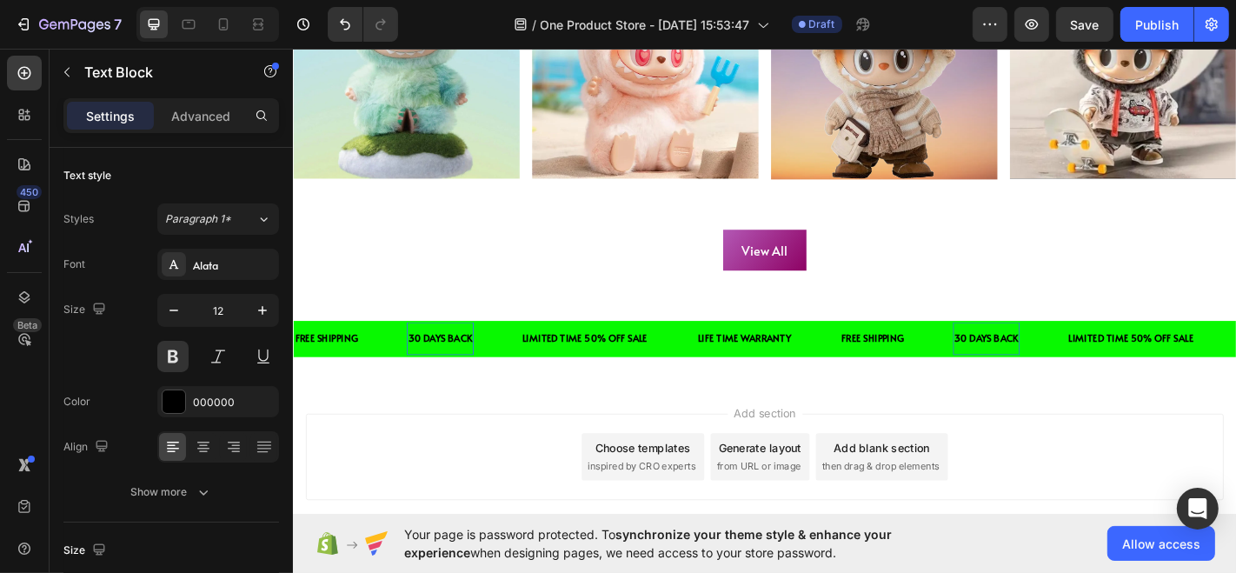
click at [473, 367] on p "30 DAYS BACK" at bounding box center [455, 369] width 70 height 19
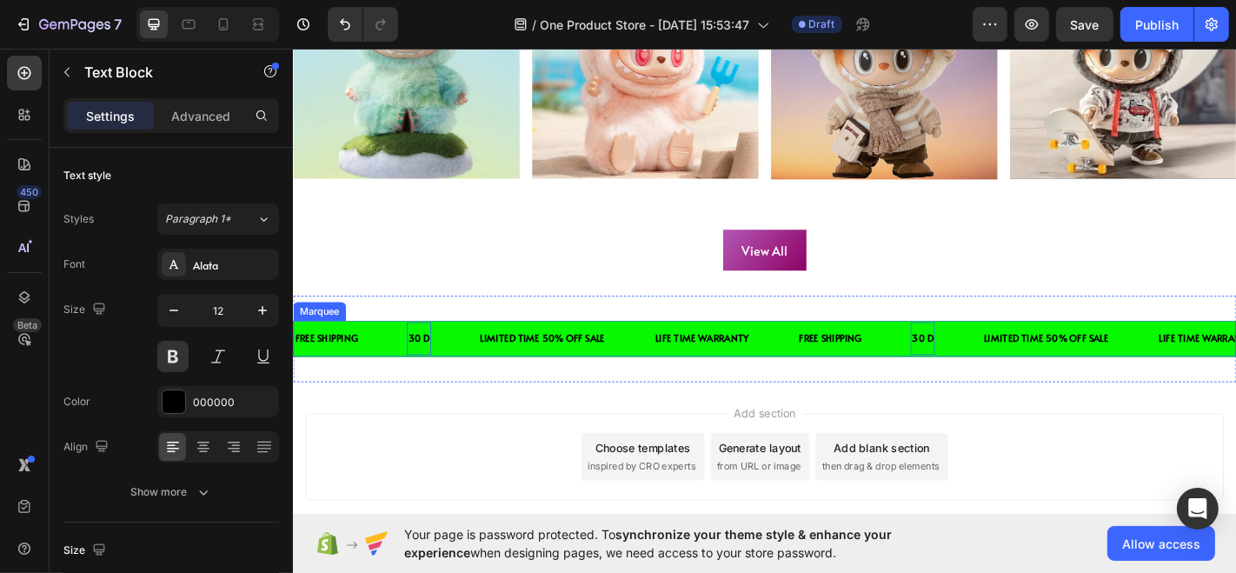
click at [382, 362] on div "FREE SHIPPING Text Block" at bounding box center [355, 369] width 125 height 36
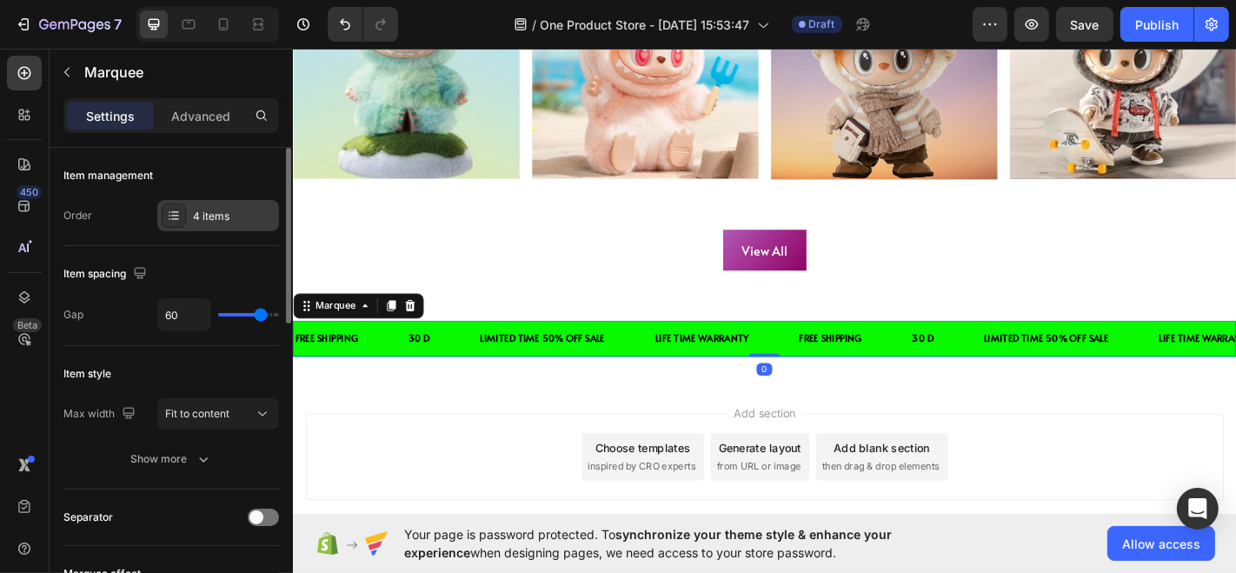
click at [248, 215] on div "4 items" at bounding box center [234, 217] width 82 height 16
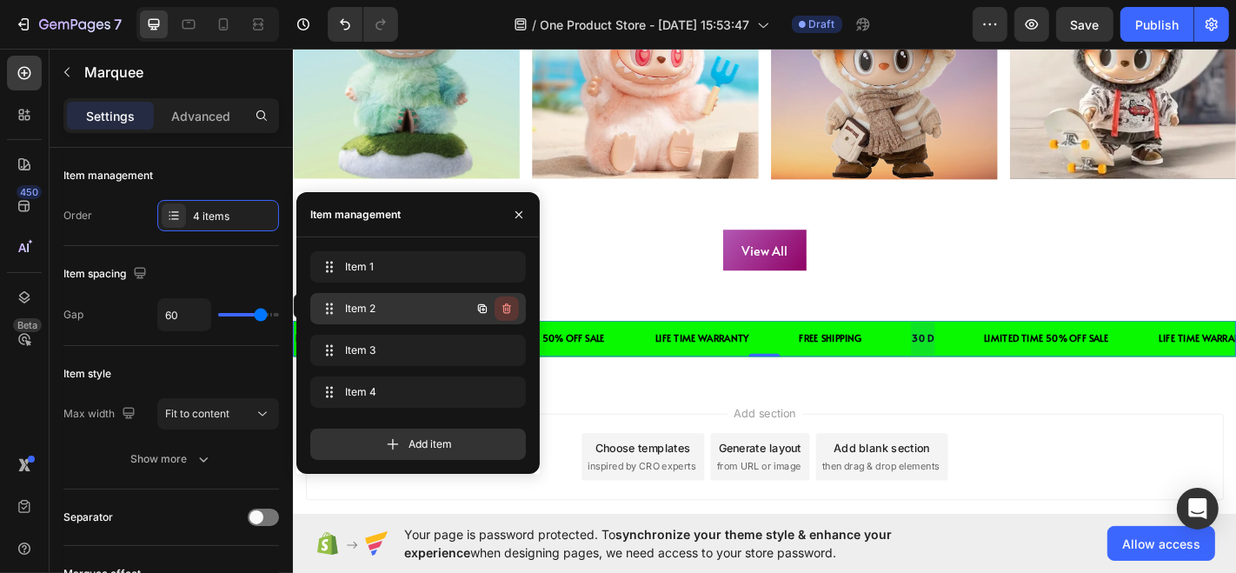
click at [508, 298] on button "button" at bounding box center [506, 308] width 24 height 24
click at [508, 311] on div "Delete" at bounding box center [495, 309] width 32 height 16
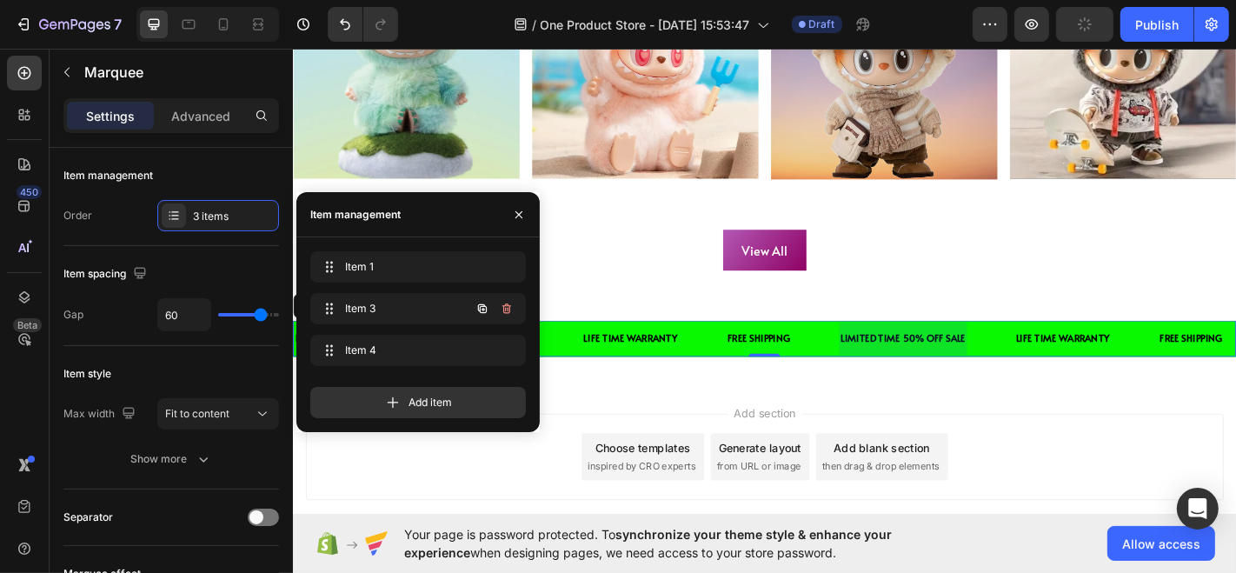
click at [508, 311] on icon "button" at bounding box center [508, 310] width 1 height 4
click at [508, 311] on div "Delete" at bounding box center [495, 309] width 32 height 16
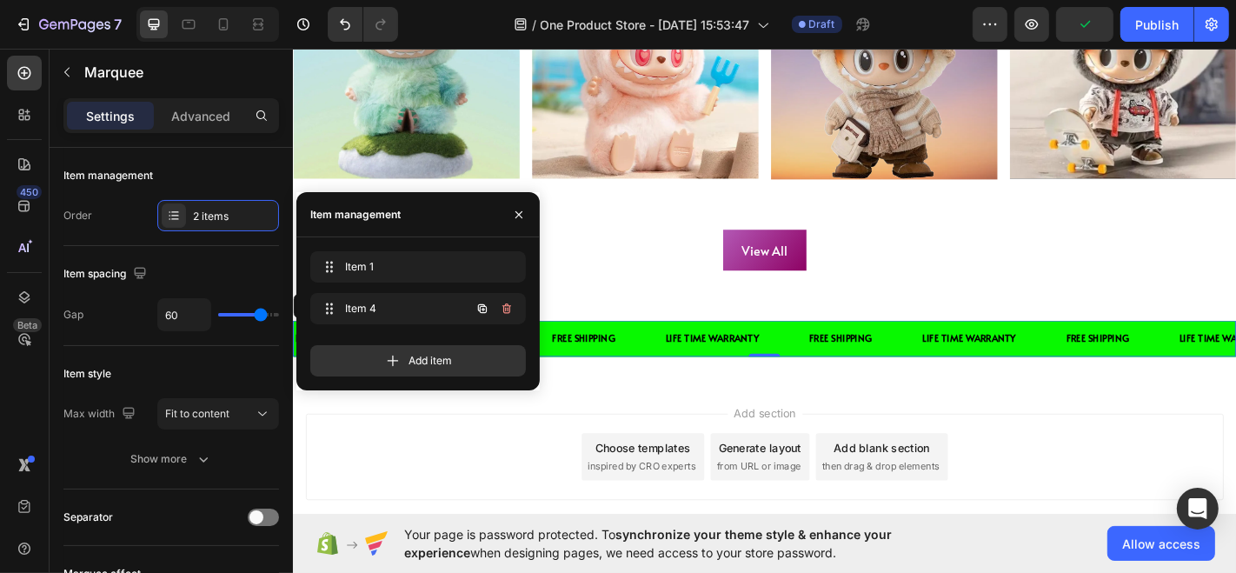
click at [508, 311] on icon "button" at bounding box center [508, 310] width 1 height 4
click at [507, 311] on div "Delete" at bounding box center [495, 309] width 32 height 16
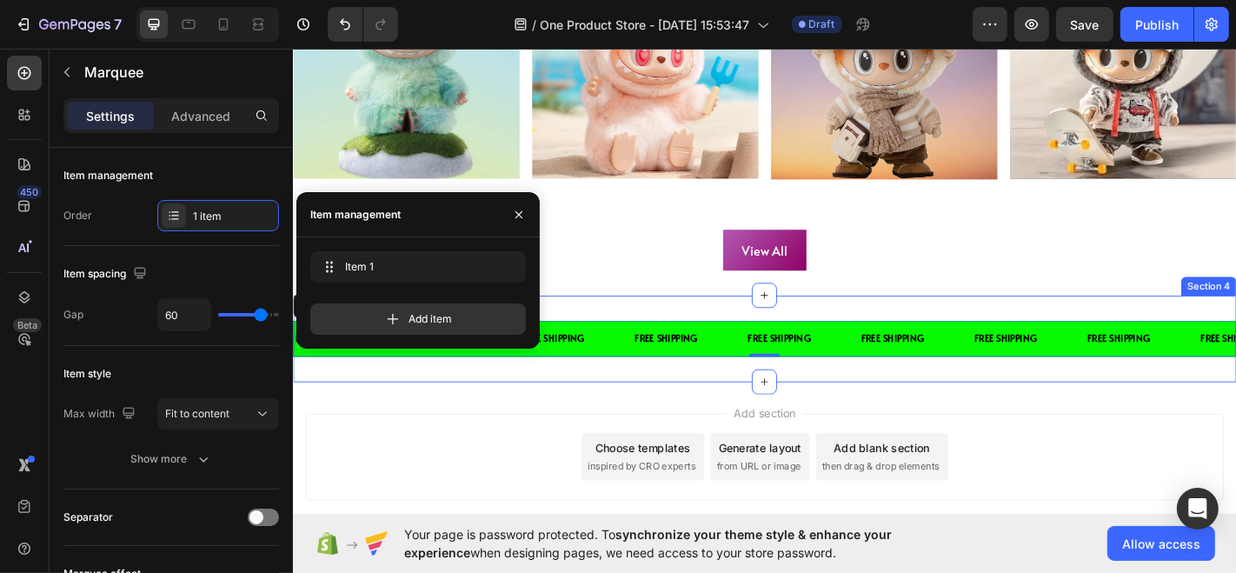
click at [685, 339] on div "FREE SHIPPING Text Block FREE SHIPPING Text Block FREE SHIPPING Text Block FREE…" at bounding box center [813, 370] width 1043 height 96
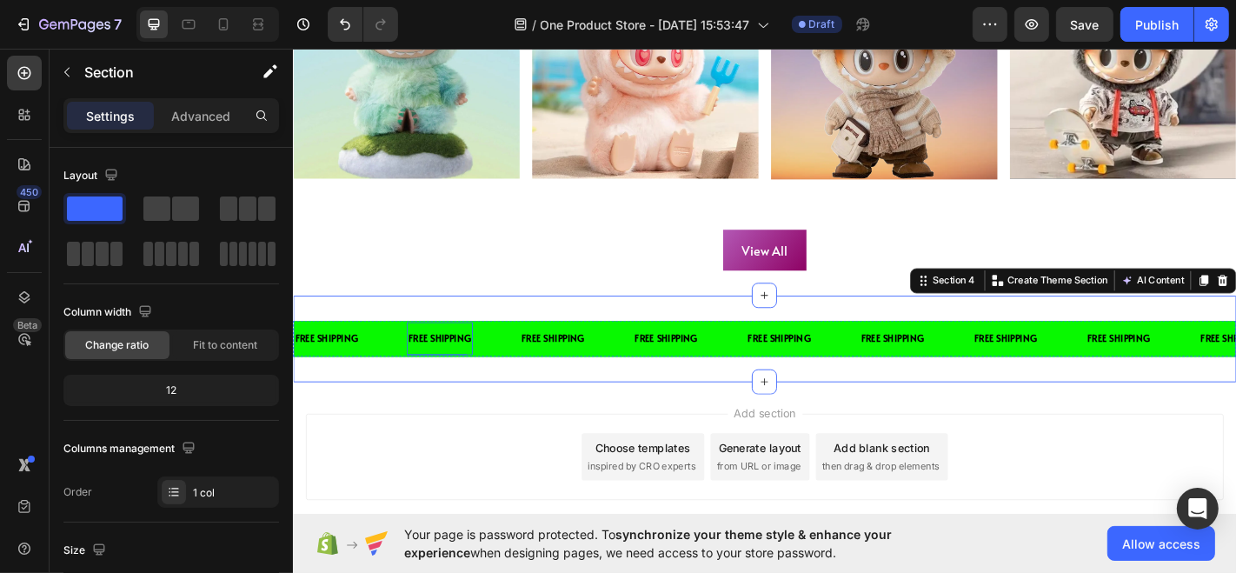
click at [460, 364] on div "FREE SHIPPING" at bounding box center [454, 369] width 73 height 23
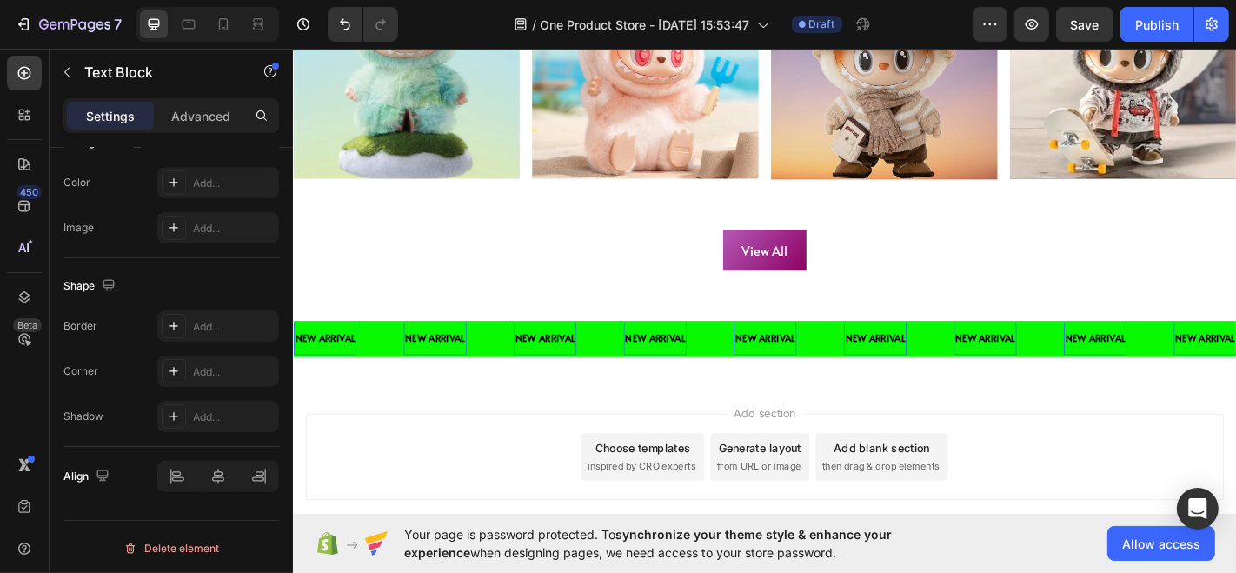
scroll to position [0, 0]
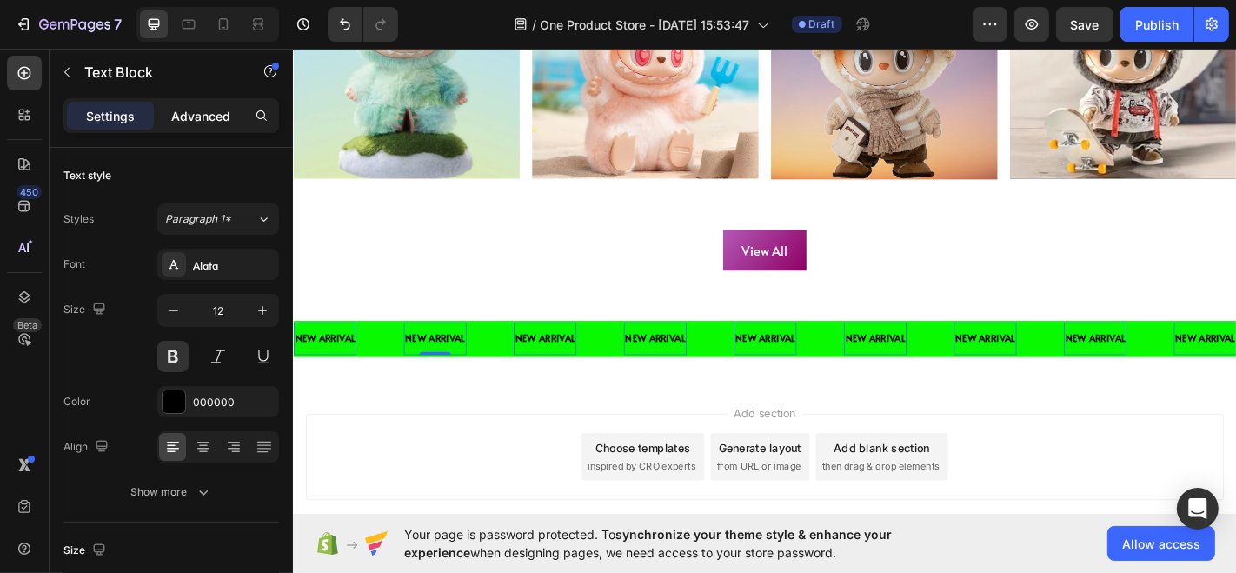
click at [212, 112] on p "Advanced" at bounding box center [200, 116] width 59 height 18
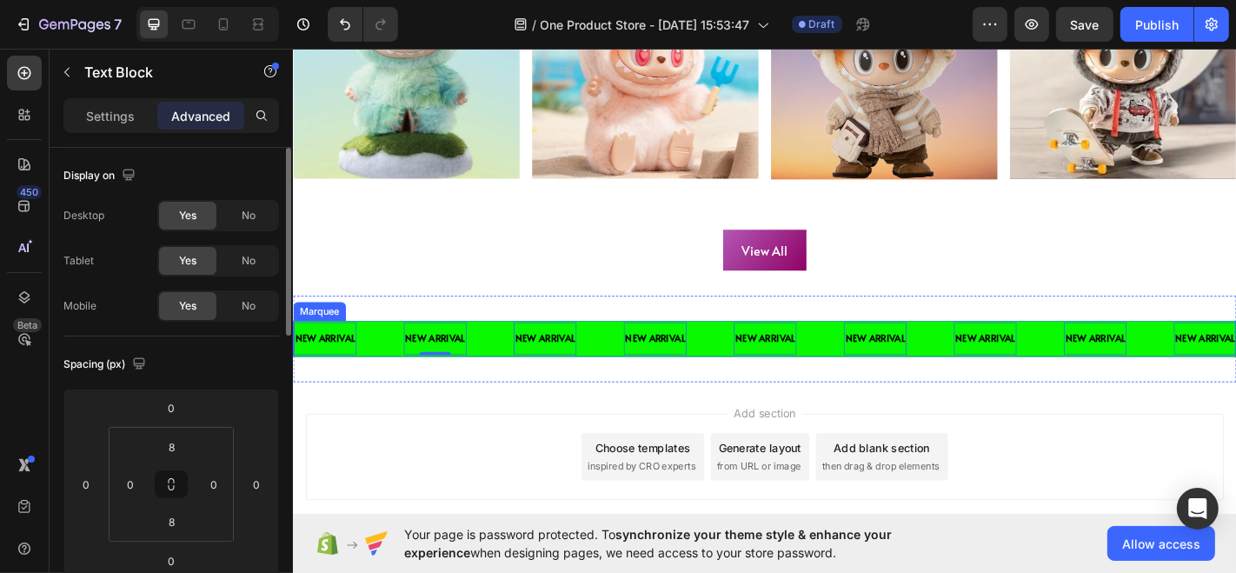
click at [386, 374] on div "NEW ARRIVAL Text Block 0" at bounding box center [354, 369] width 122 height 36
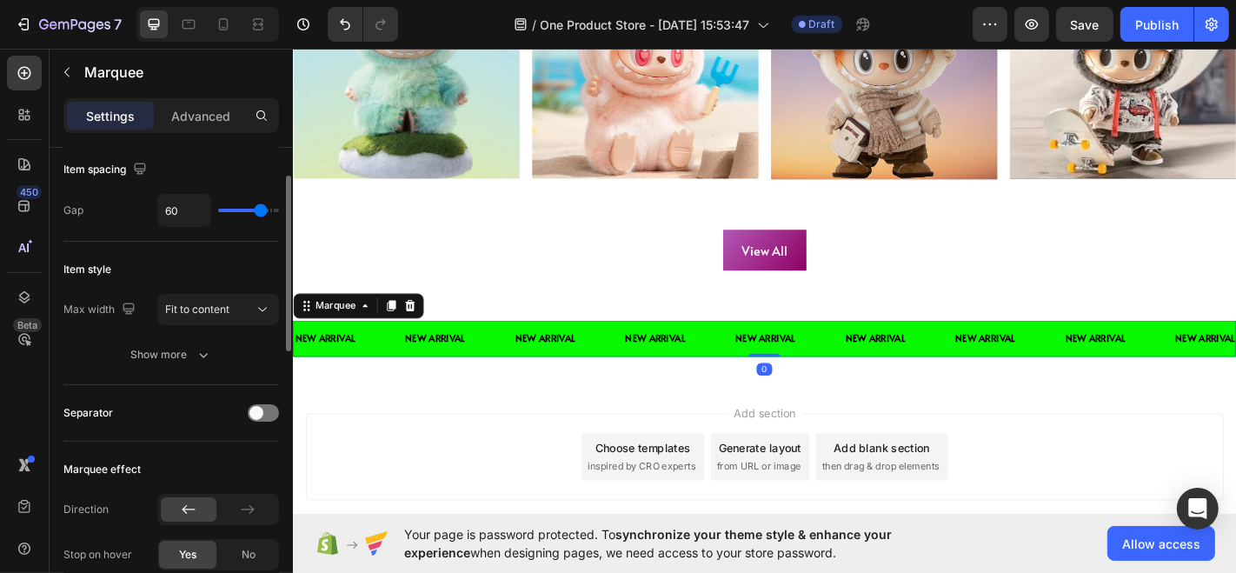
scroll to position [82, 0]
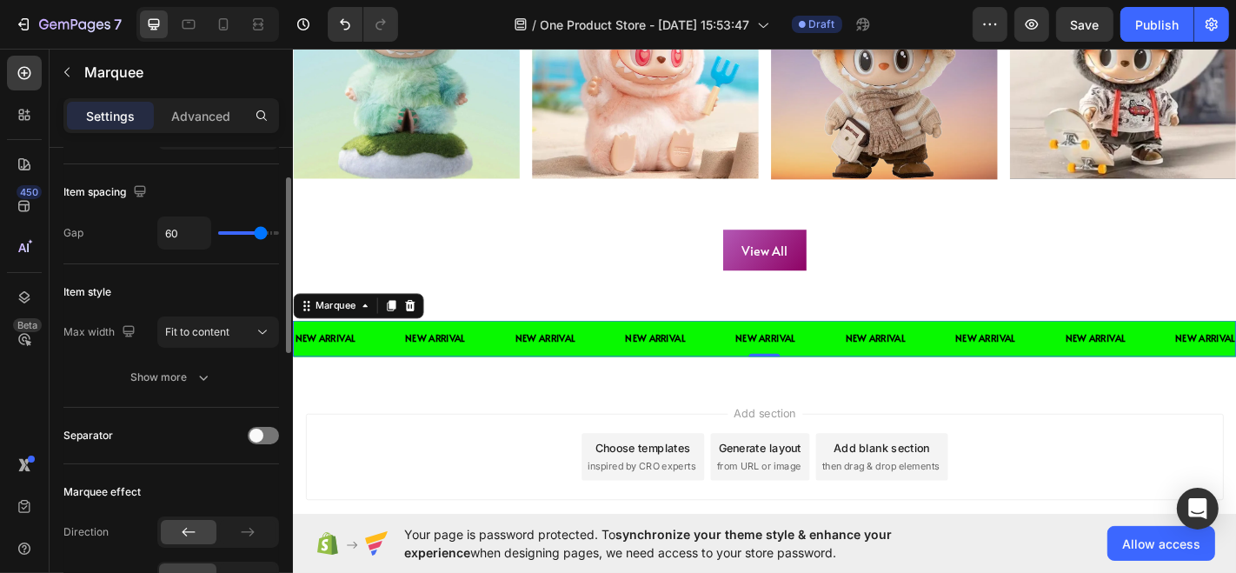
click at [260, 234] on input "range" at bounding box center [248, 232] width 61 height 3
type input "32"
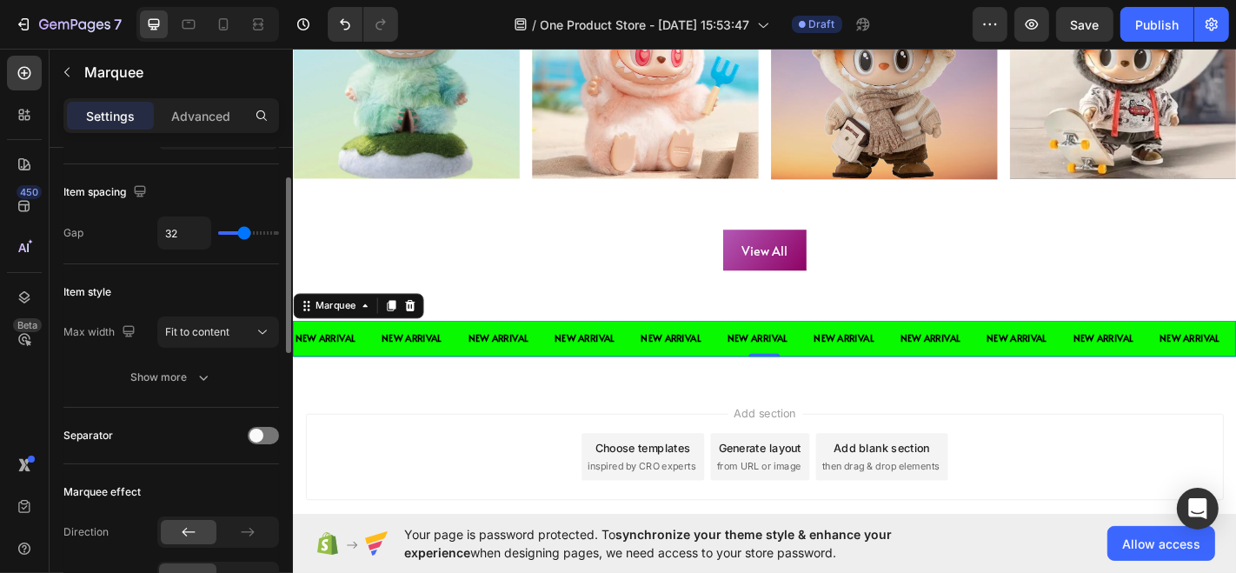
type input "30"
type input "29"
type input "20"
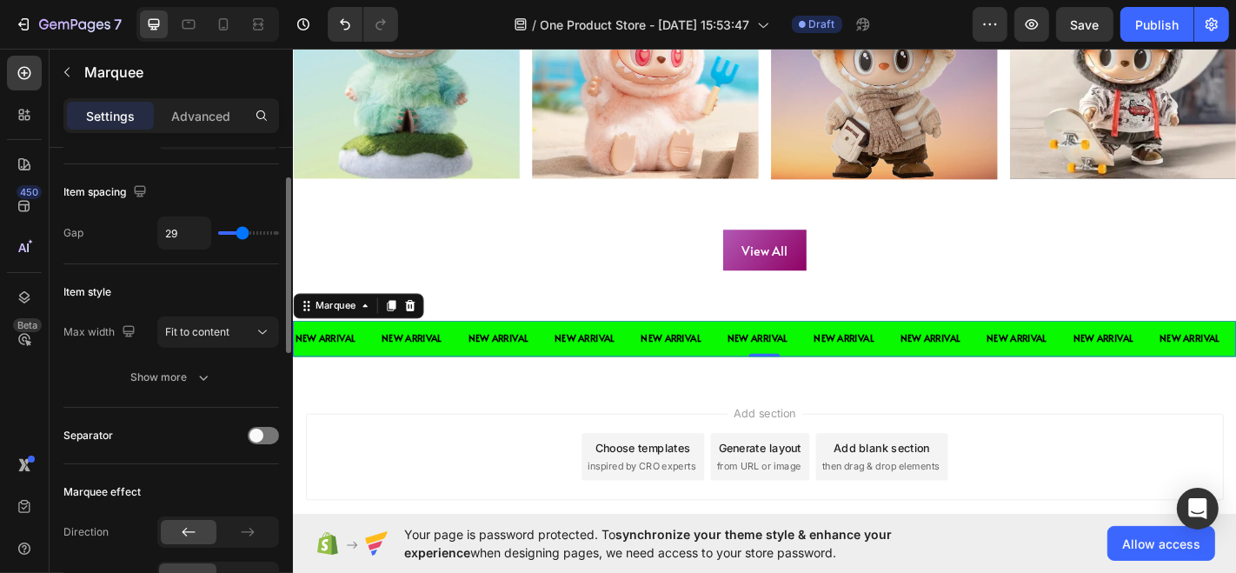
type input "20"
type input "19"
type input "12"
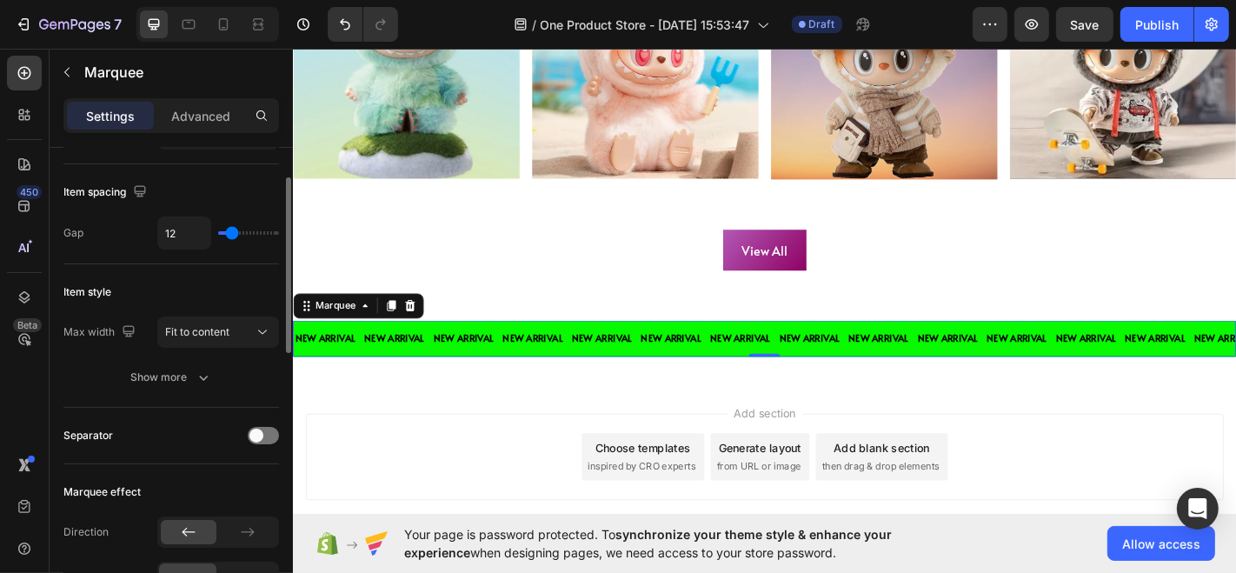
type input "8"
type input "7"
type input "12"
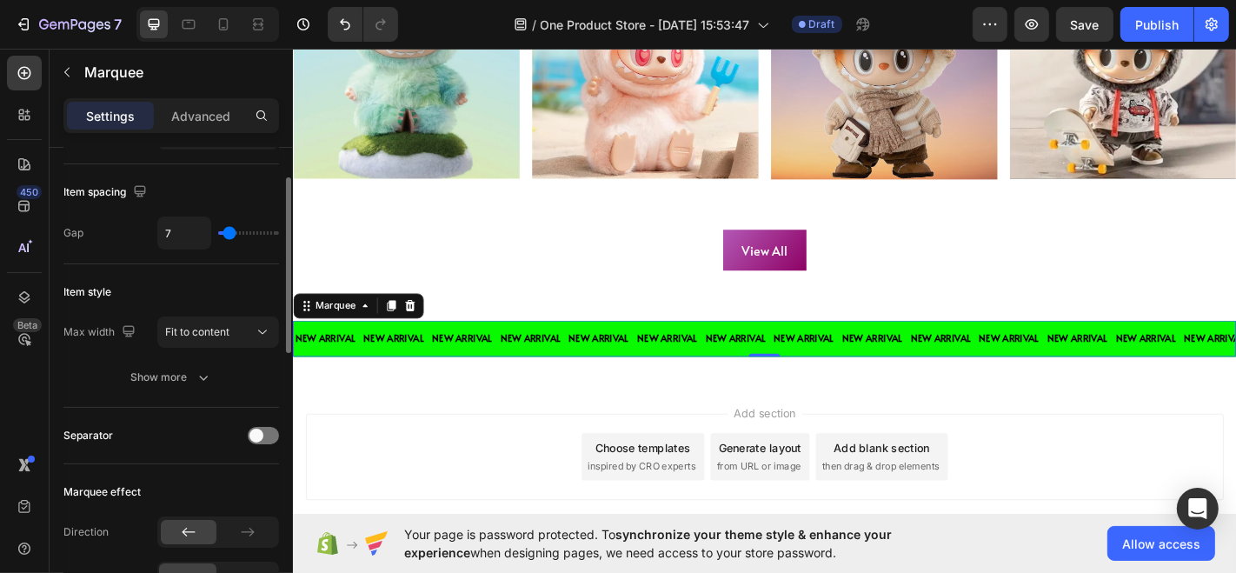
type input "12"
type input "17"
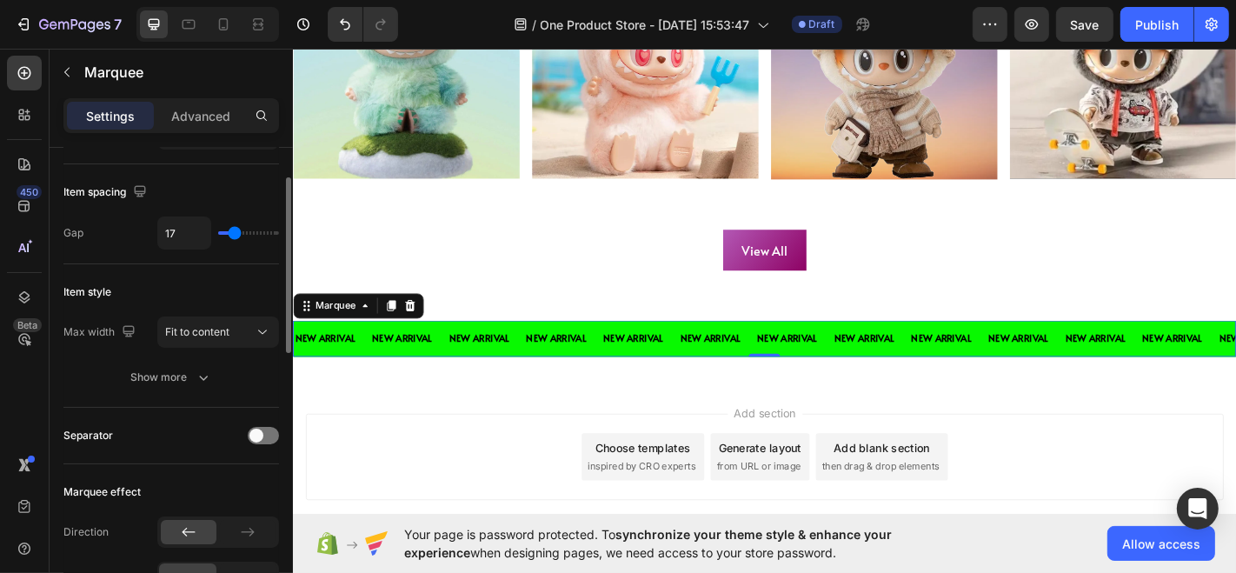
type input "18"
drag, startPoint x: 248, startPoint y: 233, endPoint x: 236, endPoint y: 229, distance: 12.7
type input "18"
click at [236, 231] on input "range" at bounding box center [248, 232] width 61 height 3
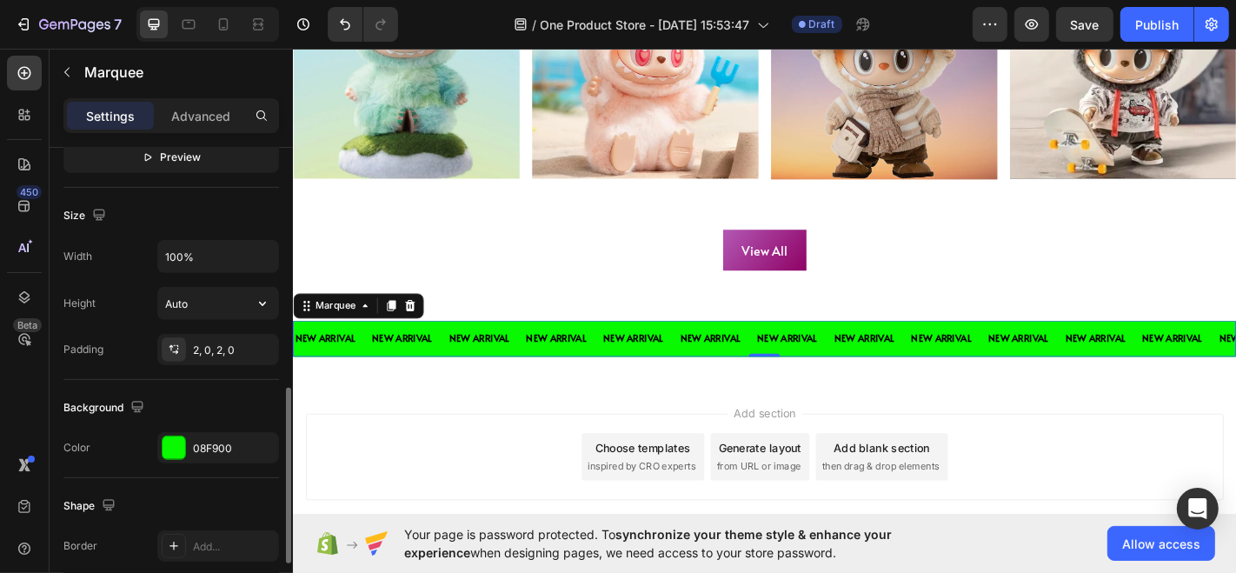
scroll to position [604, 0]
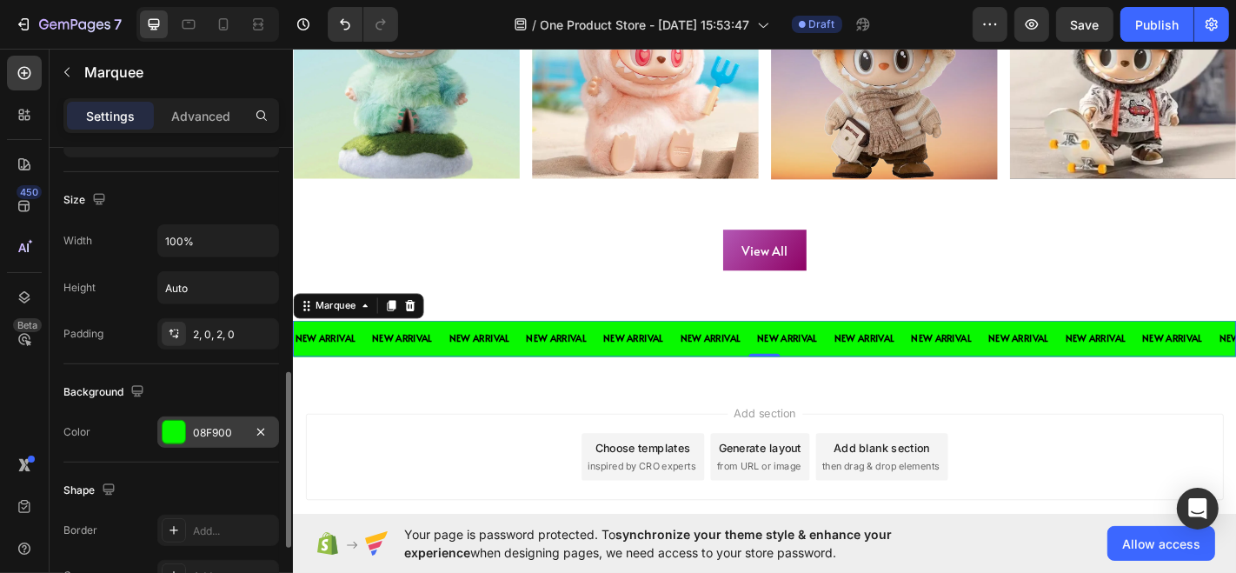
click at [163, 430] on div at bounding box center [174, 432] width 23 height 23
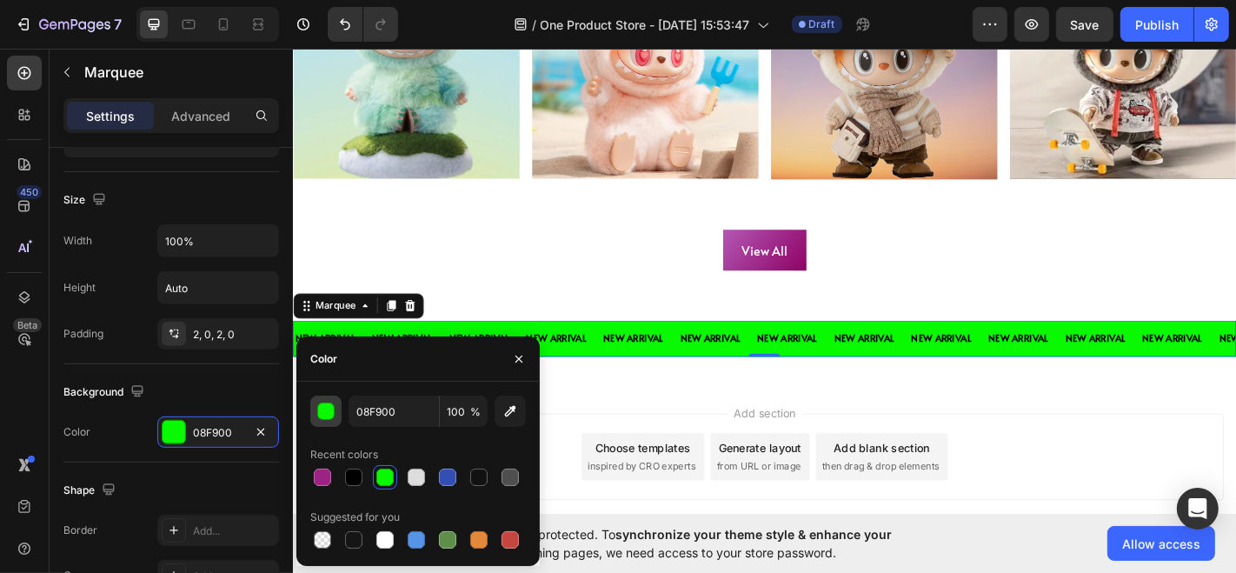
click at [323, 420] on button "button" at bounding box center [325, 410] width 31 height 31
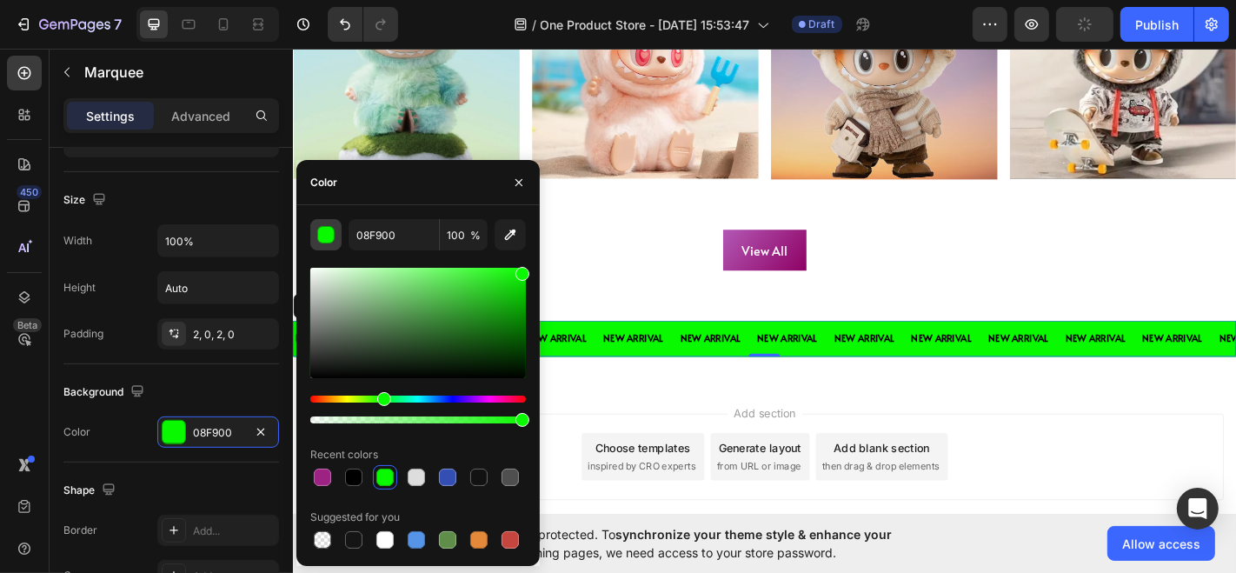
click at [323, 420] on div at bounding box center [418, 419] width 216 height 7
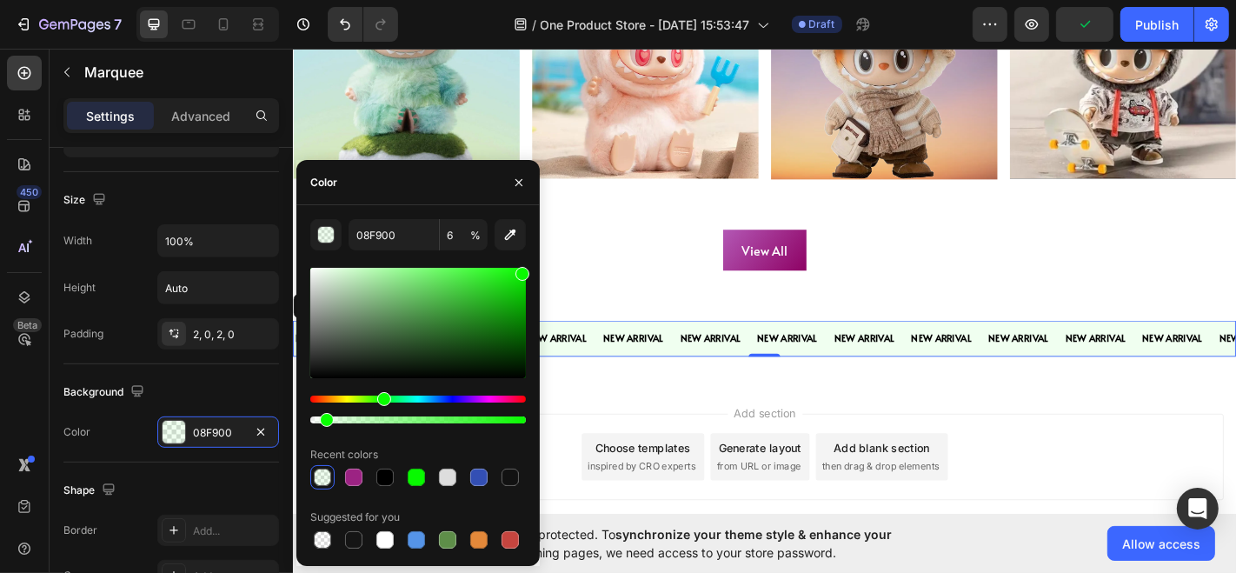
click at [342, 439] on div "08F900 6 % Recent colors Suggested for you" at bounding box center [418, 385] width 216 height 333
drag, startPoint x: 325, startPoint y: 428, endPoint x: 421, endPoint y: 400, distance: 100.4
click at [421, 400] on div "08F900 6 % Recent colors Suggested for you" at bounding box center [418, 385] width 216 height 333
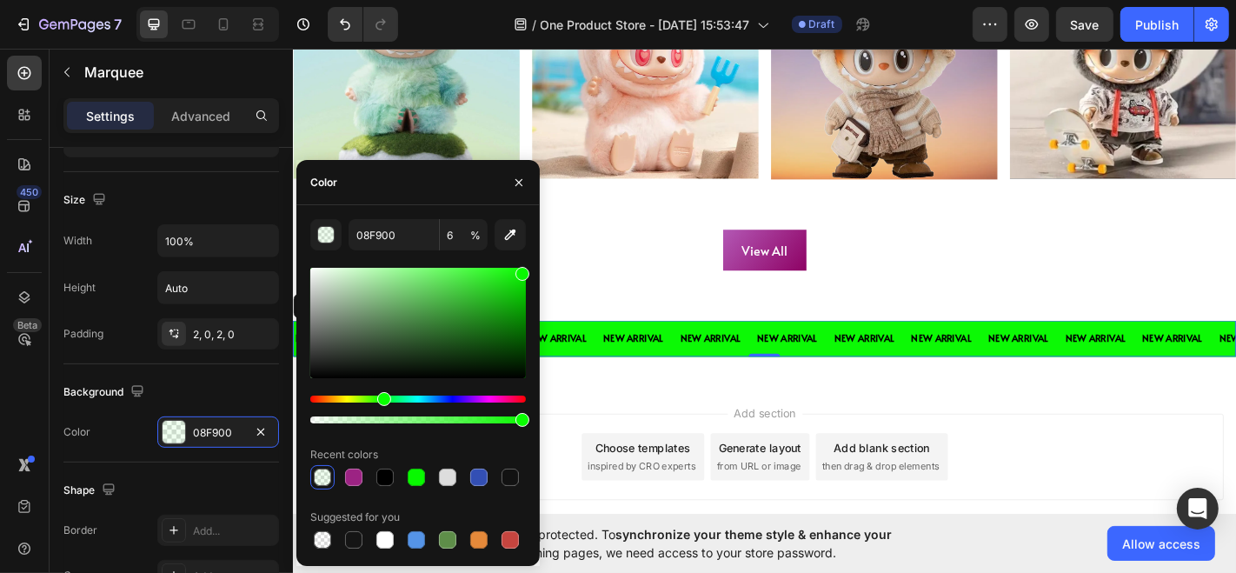
drag, startPoint x: 813, startPoint y: 462, endPoint x: 565, endPoint y: 455, distance: 248.7
type input "98"
click at [384, 474] on div at bounding box center [384, 476] width 17 height 17
type input "9C2383"
type input "100"
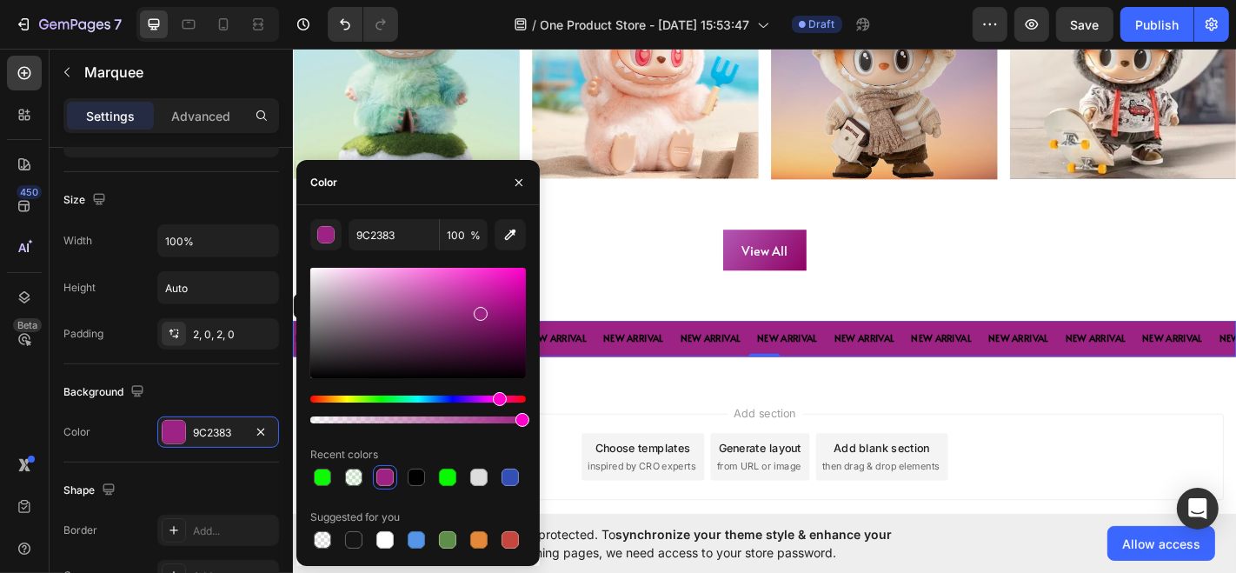
click at [439, 450] on div "Recent colors" at bounding box center [418, 455] width 216 height 28
click at [328, 188] on div "Color" at bounding box center [323, 183] width 27 height 16
click at [327, 234] on div "button" at bounding box center [326, 235] width 17 height 17
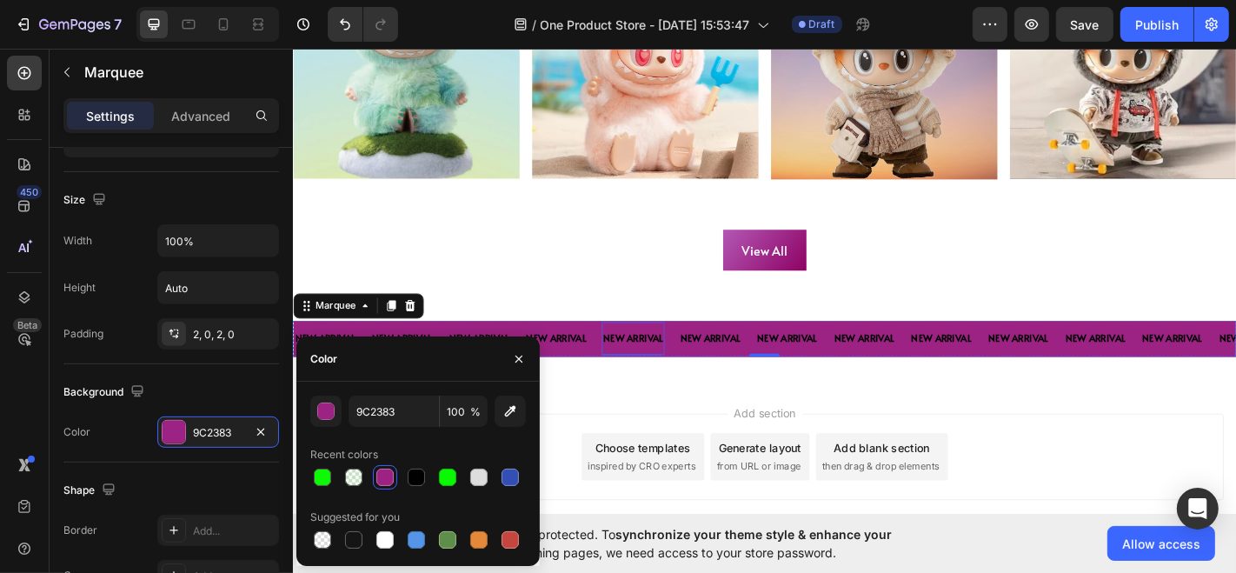
click at [638, 368] on p "NEW ARRIVAL" at bounding box center [668, 369] width 66 height 19
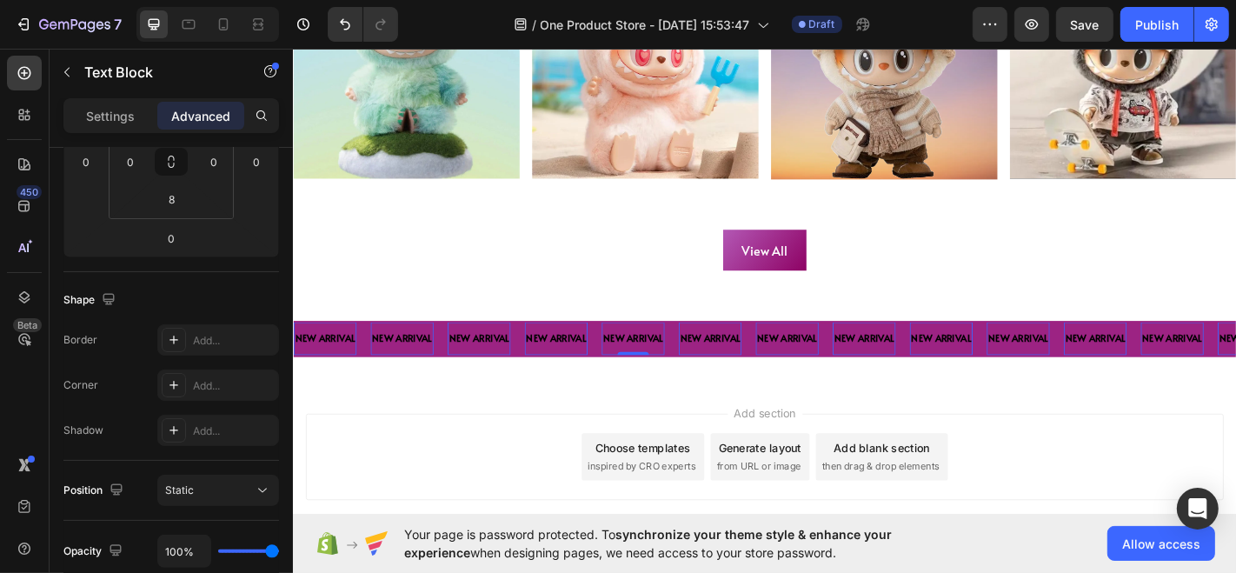
scroll to position [0, 0]
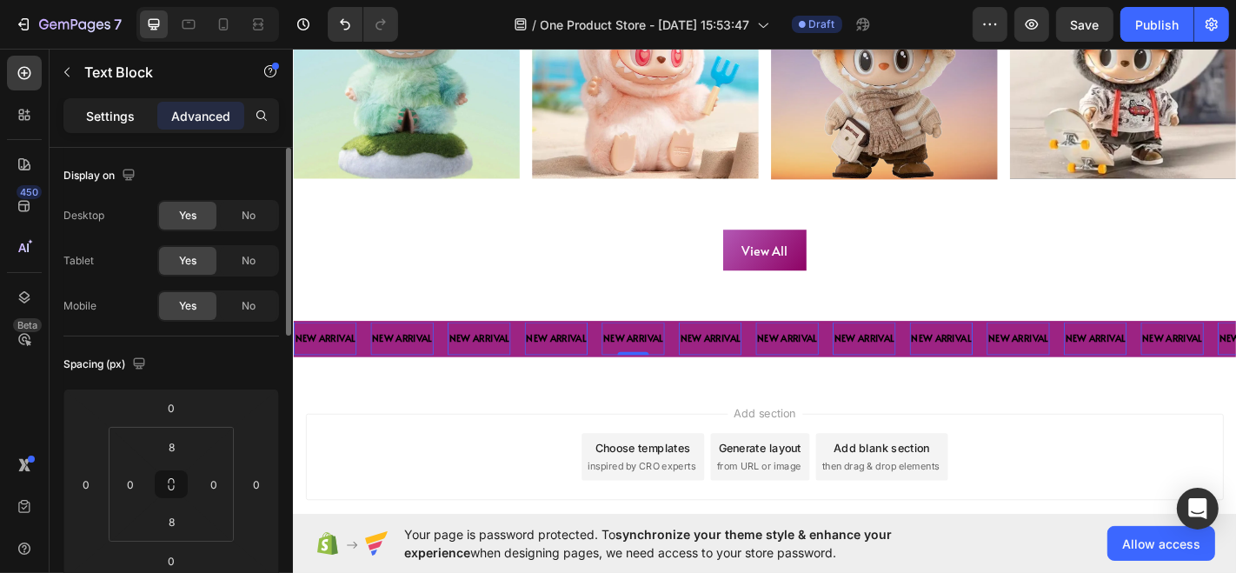
click at [106, 102] on div "Settings" at bounding box center [110, 116] width 87 height 28
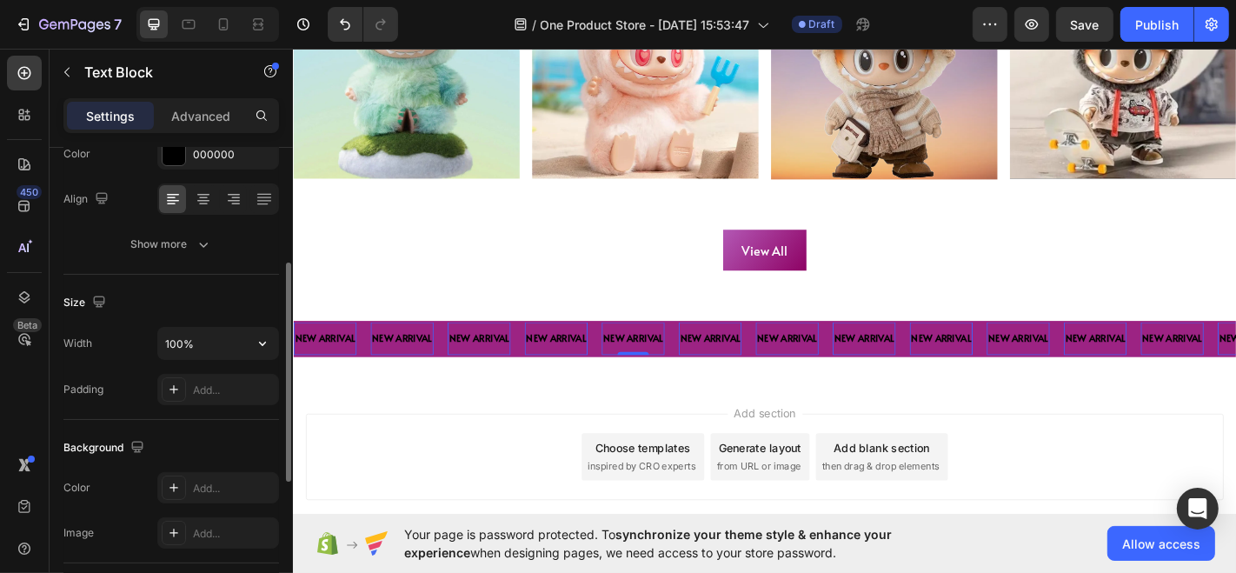
scroll to position [83, 0]
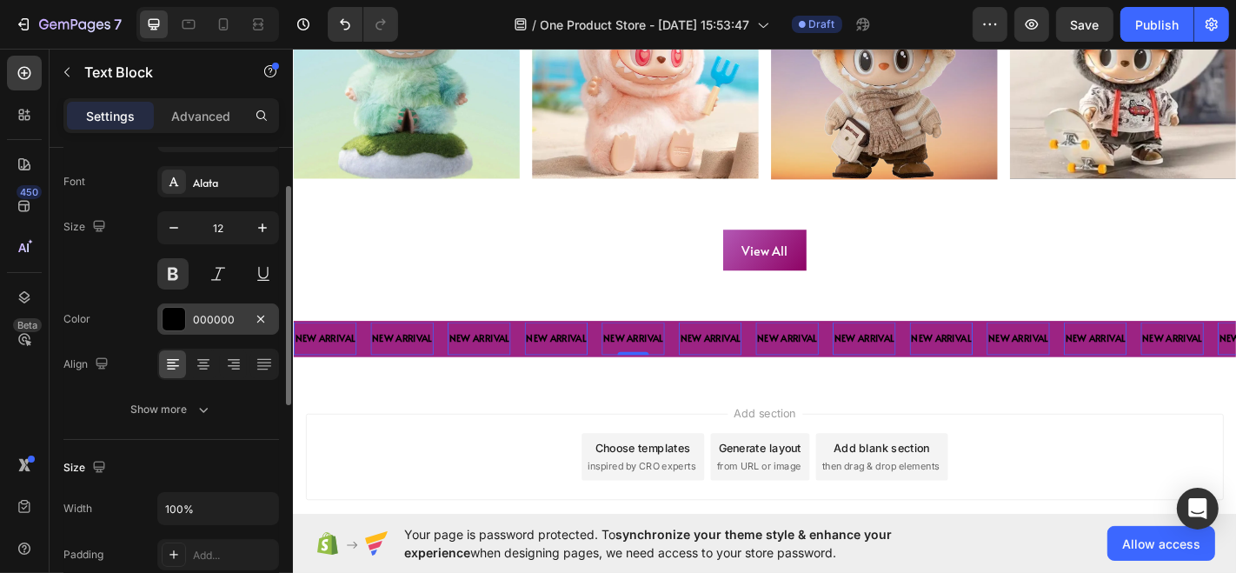
click at [179, 315] on div at bounding box center [174, 319] width 23 height 23
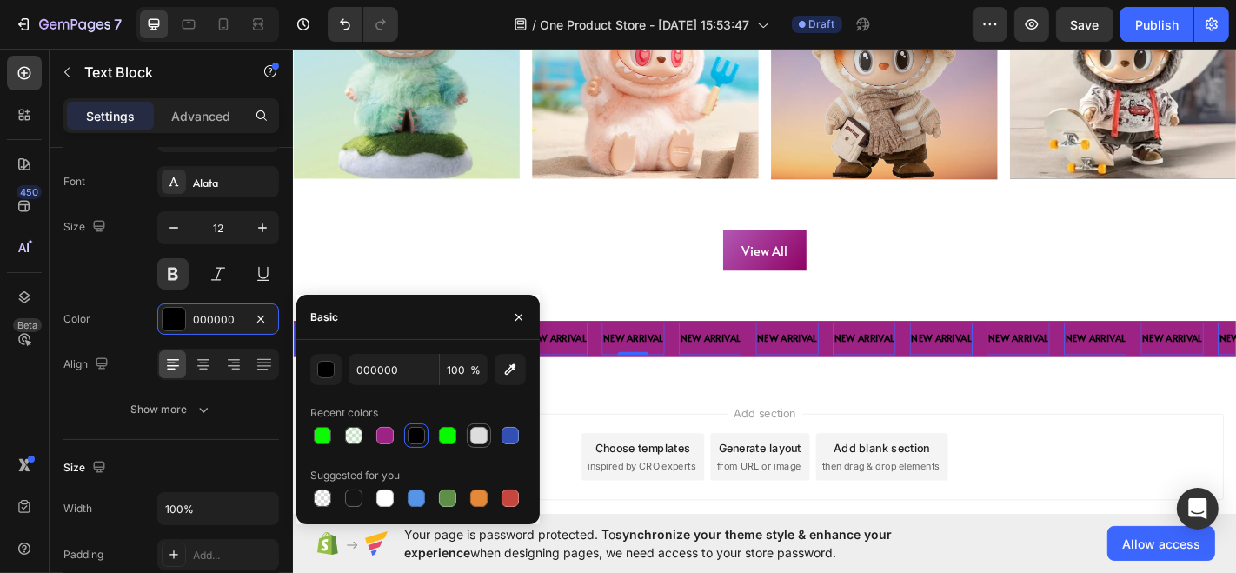
click at [469, 432] on div at bounding box center [478, 435] width 21 height 21
type input "DDDDDD"
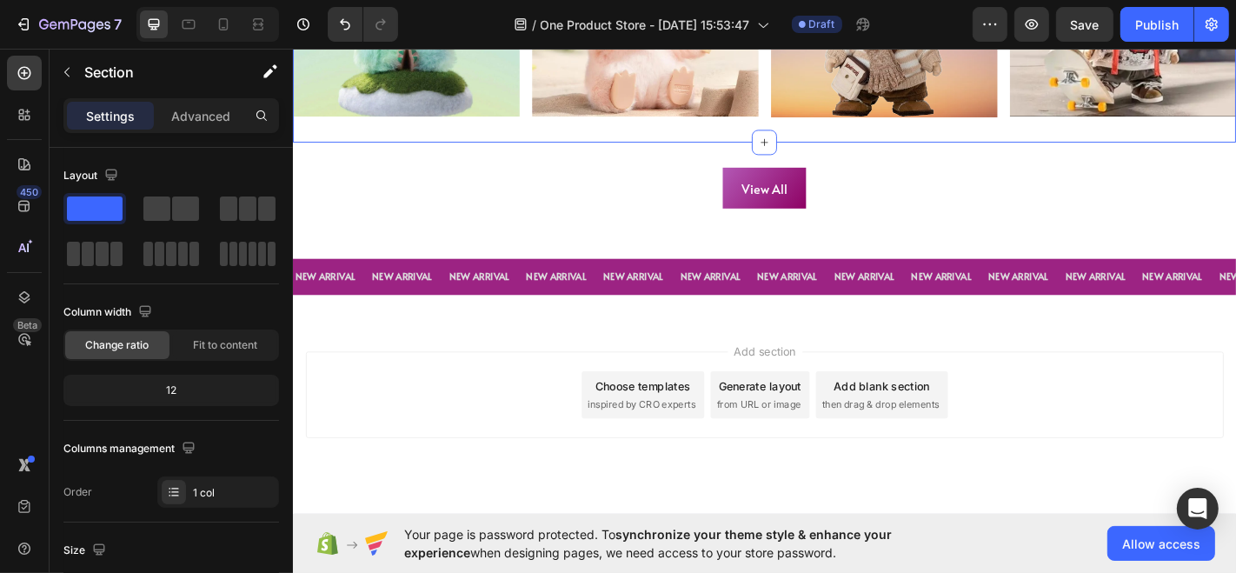
scroll to position [1279, 0]
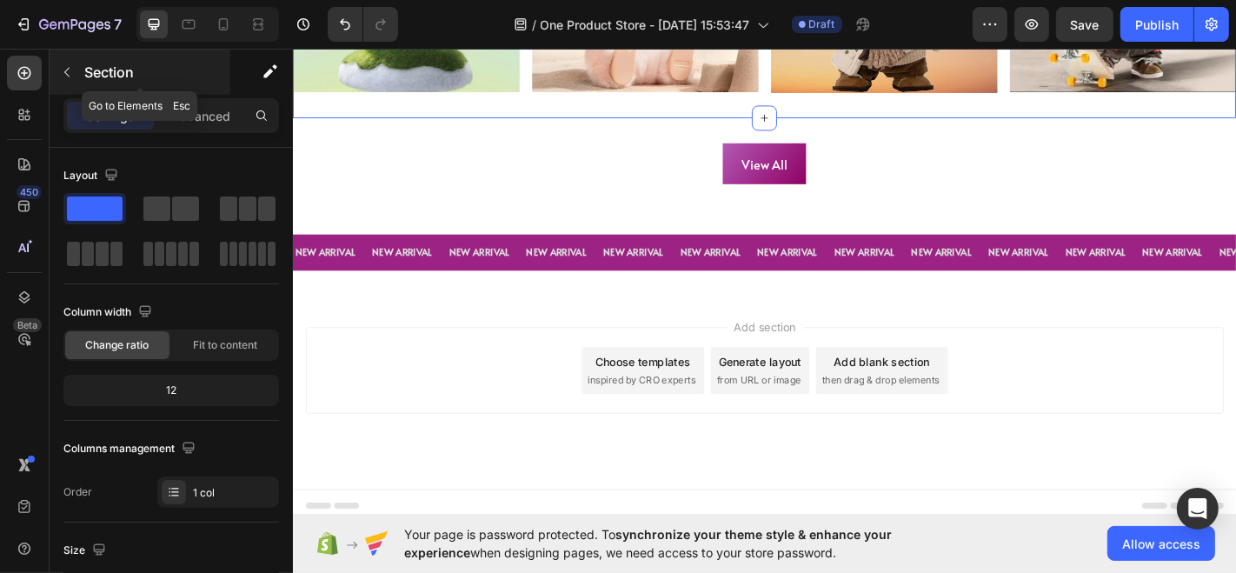
click at [81, 56] on div "Section" at bounding box center [140, 72] width 181 height 45
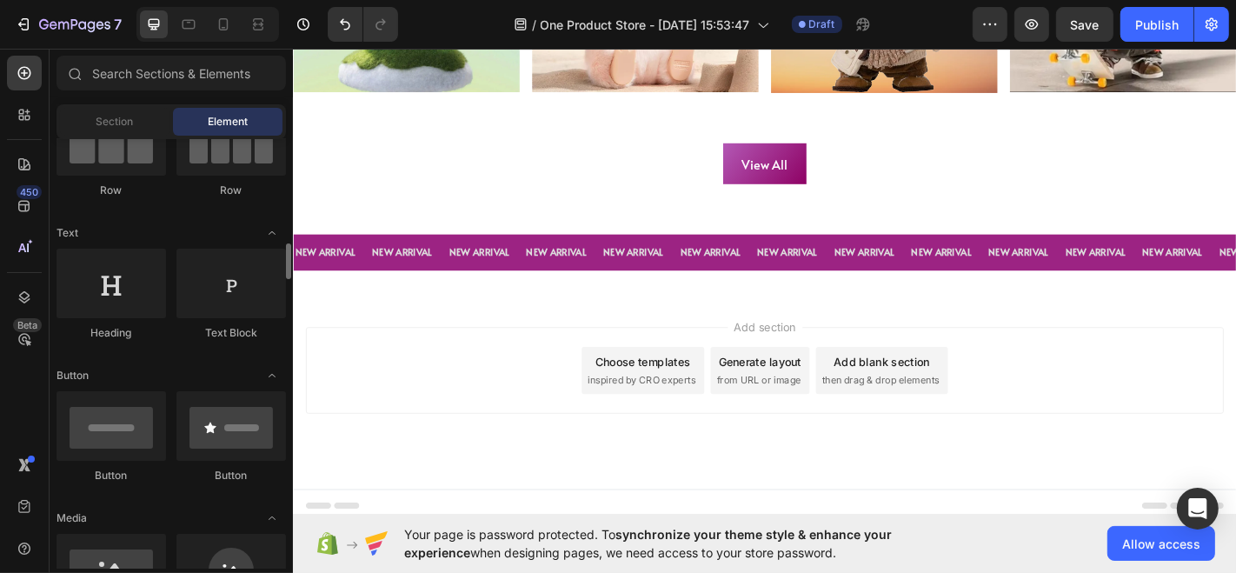
scroll to position [293, 0]
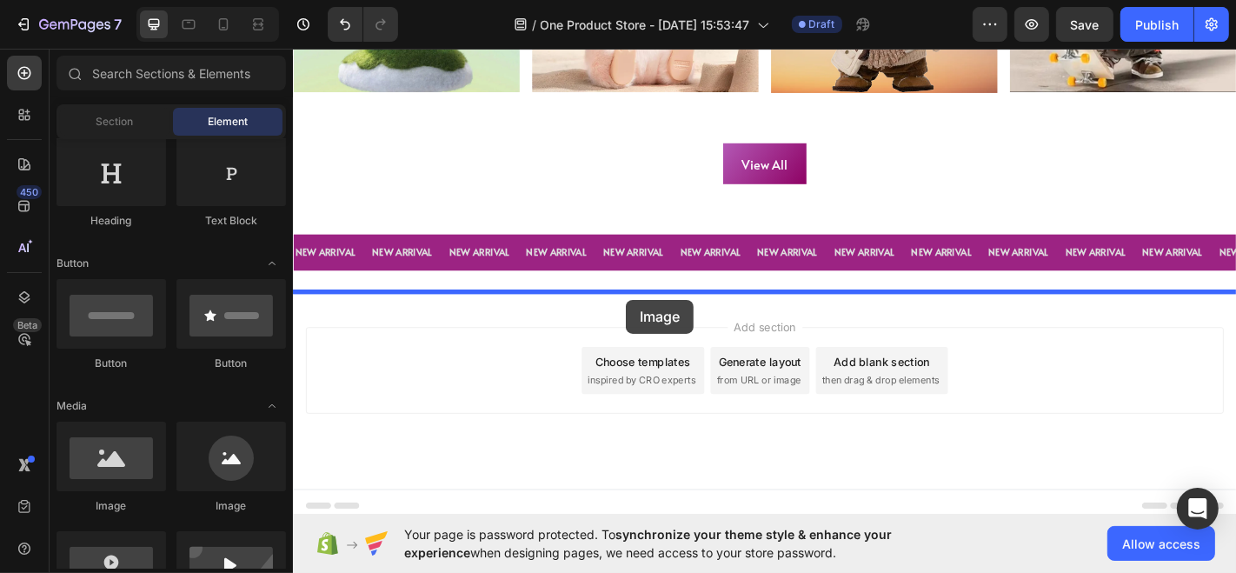
drag, startPoint x: 412, startPoint y: 501, endPoint x: 660, endPoint y: 326, distance: 303.8
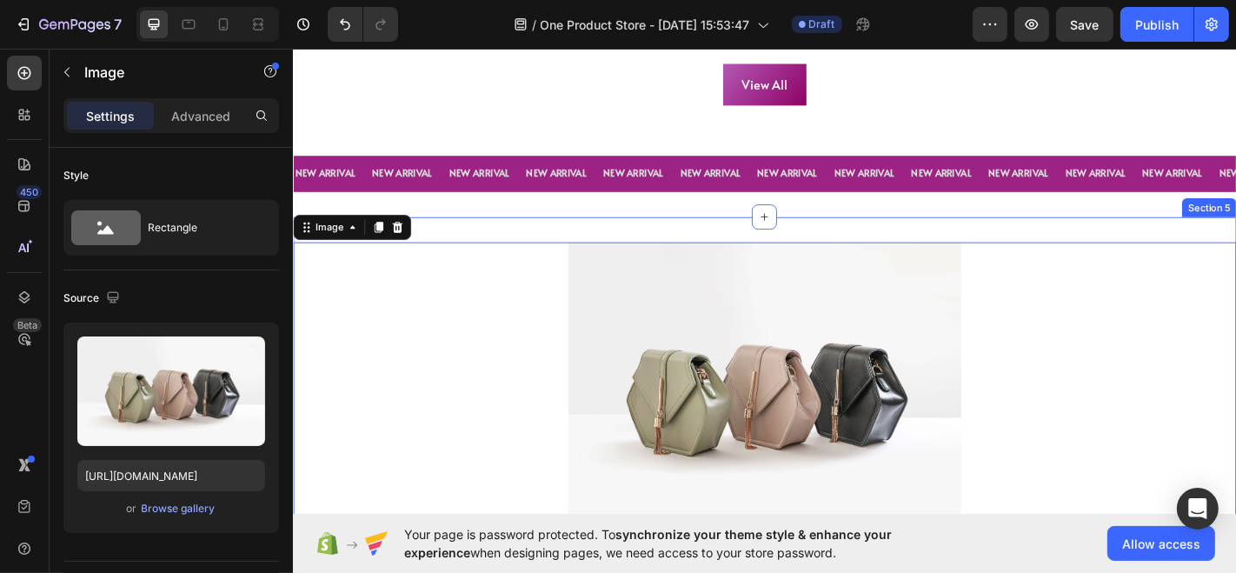
scroll to position [1482, 0]
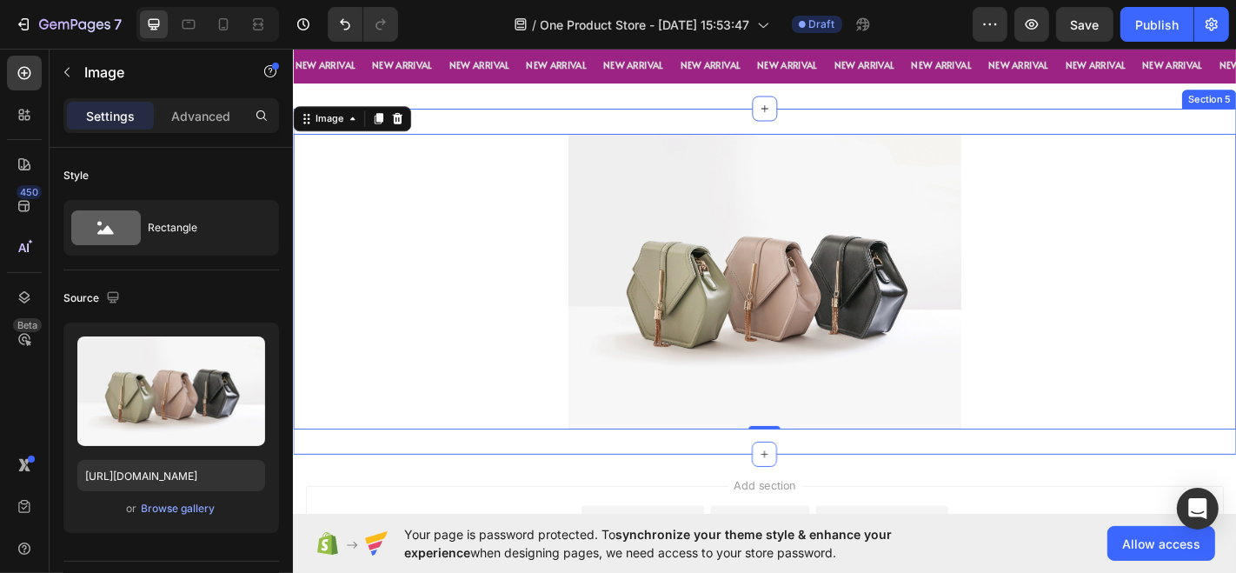
click at [766, 330] on img at bounding box center [813, 306] width 435 height 326
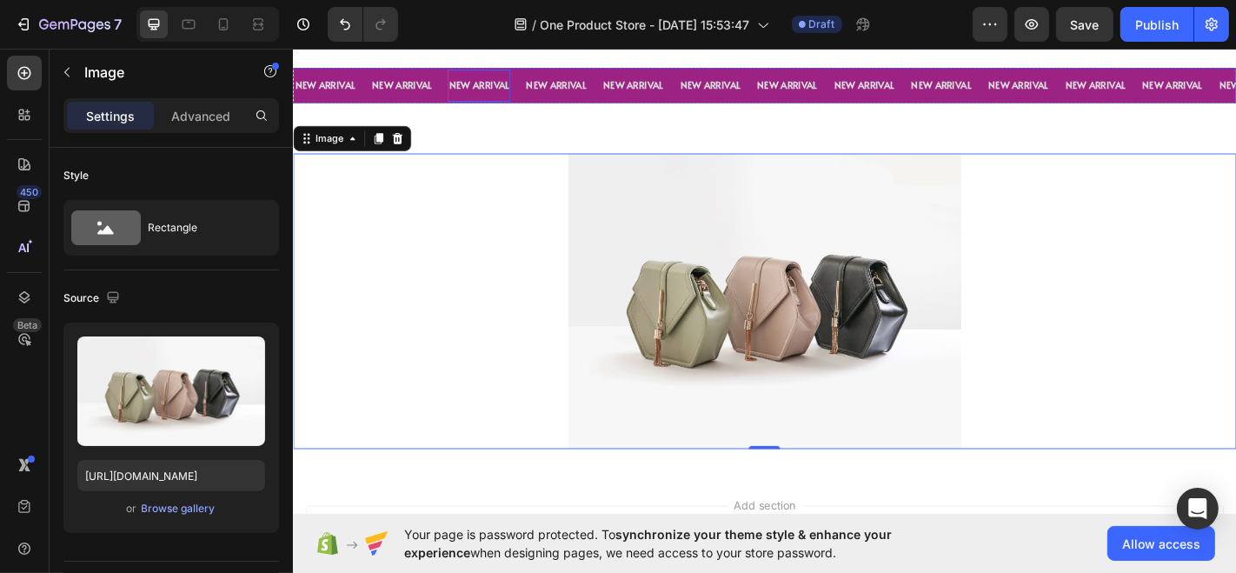
click at [520, 84] on p "NEW ARRIVAL" at bounding box center [498, 89] width 66 height 19
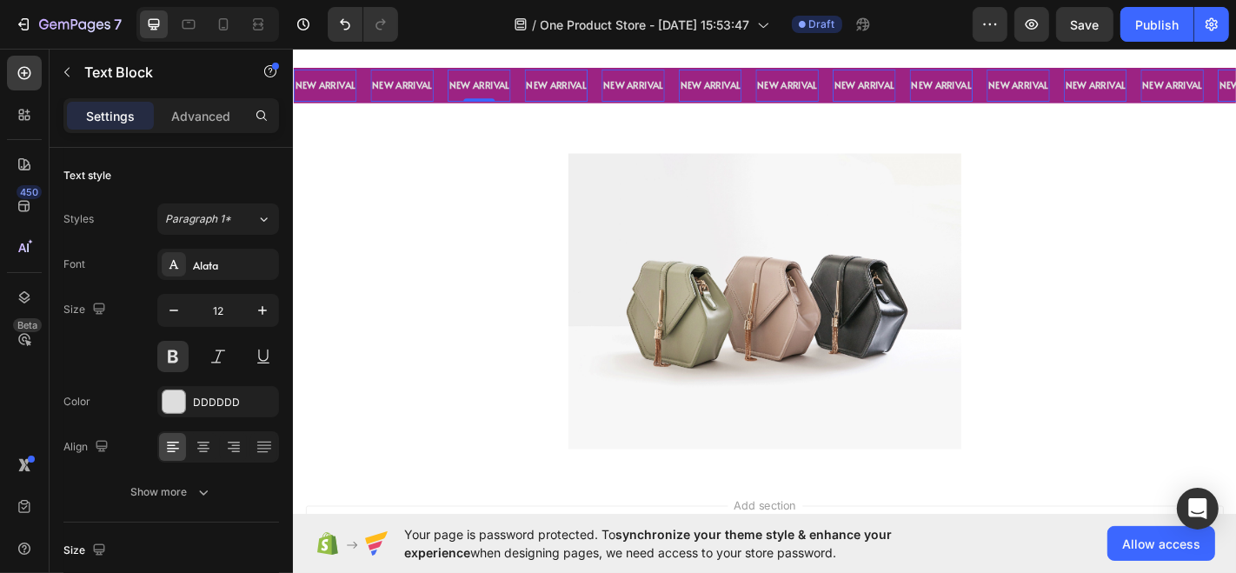
click at [530, 82] on div "NEW ARRIVAL Text Block 0" at bounding box center [505, 89] width 85 height 36
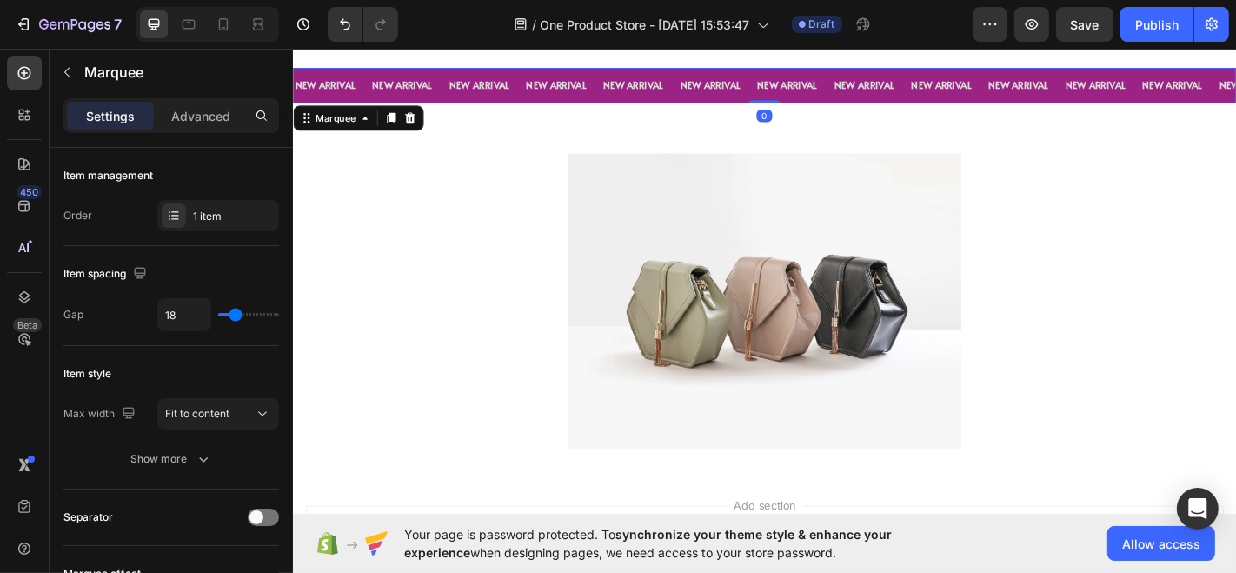
click at [516, 84] on p "NEW ARRIVAL" at bounding box center [498, 89] width 66 height 19
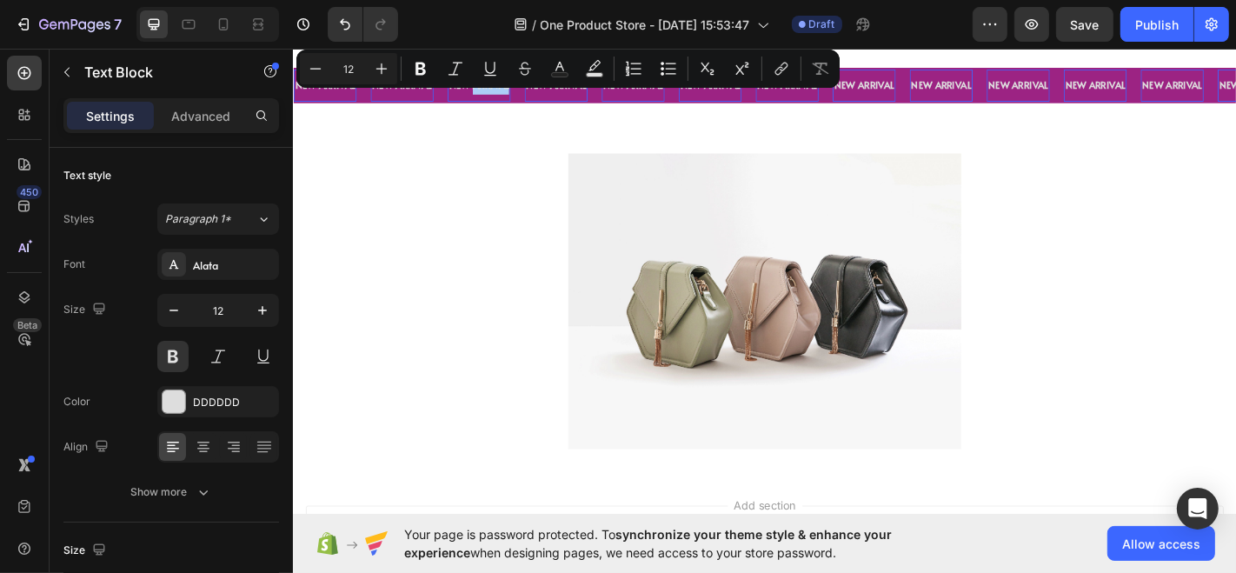
drag, startPoint x: 224, startPoint y: 39, endPoint x: 508, endPoint y: 83, distance: 287.6
click at [508, 83] on div "Minus 12 Plus Bold Italic Underline Strikethrough Text Color Text Background Co…" at bounding box center [568, 68] width 536 height 31
click at [525, 93] on p "NEW ARRIVAL" at bounding box center [498, 89] width 66 height 19
click at [505, 97] on p "NEW ARRIVAL" at bounding box center [498, 89] width 66 height 19
click at [524, 96] on p "NEW ARRIVAL" at bounding box center [498, 89] width 66 height 19
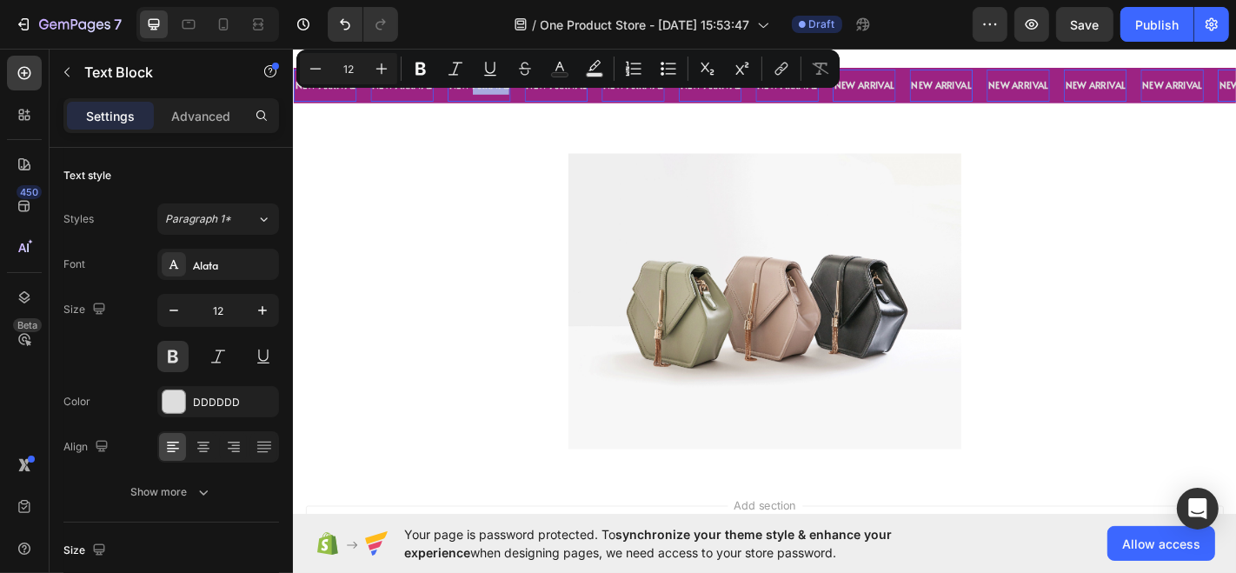
click at [524, 96] on p "NEW ARRIVAL" at bounding box center [498, 89] width 66 height 19
click at [604, 145] on div "Image Section 5" at bounding box center [813, 327] width 1043 height 382
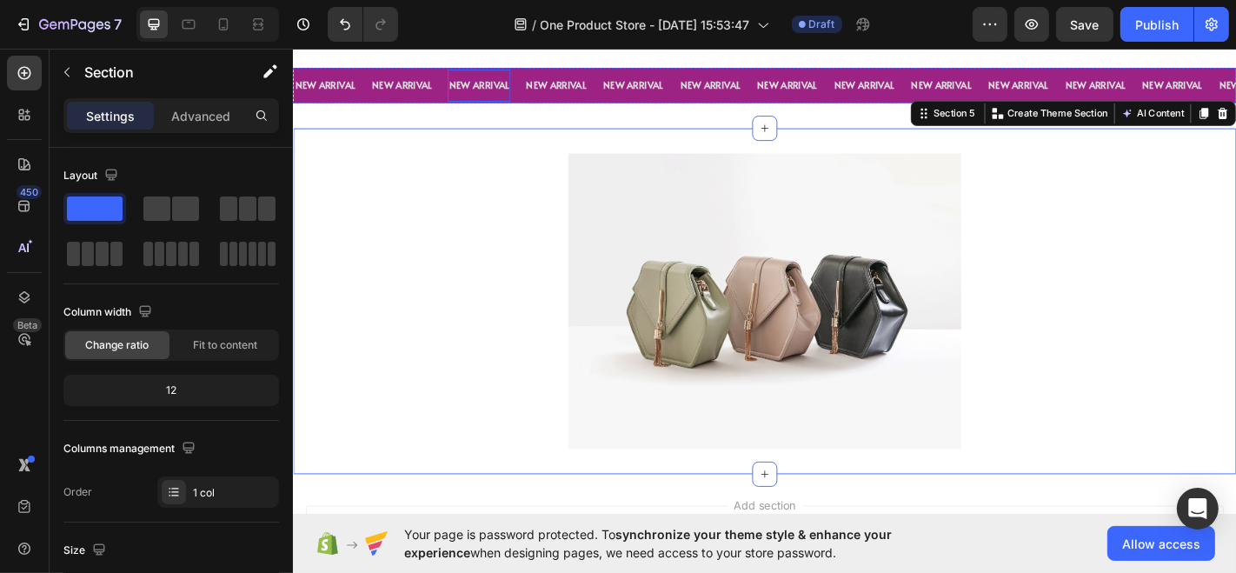
click at [512, 86] on p "NEW ARRIVAL" at bounding box center [498, 89] width 66 height 19
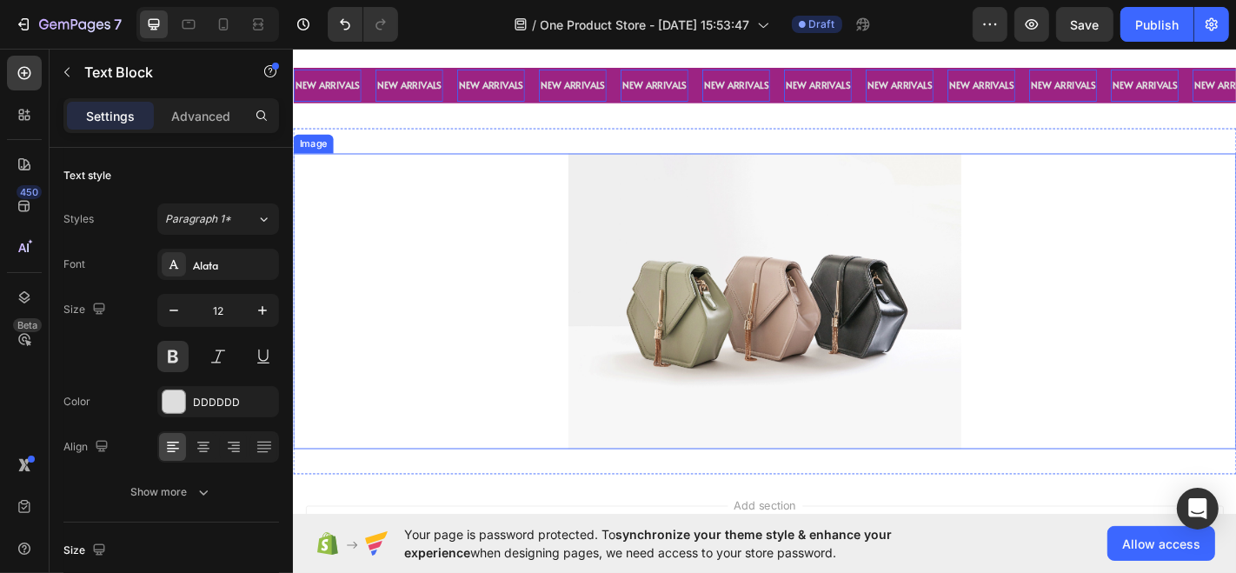
click at [693, 304] on img at bounding box center [813, 327] width 435 height 326
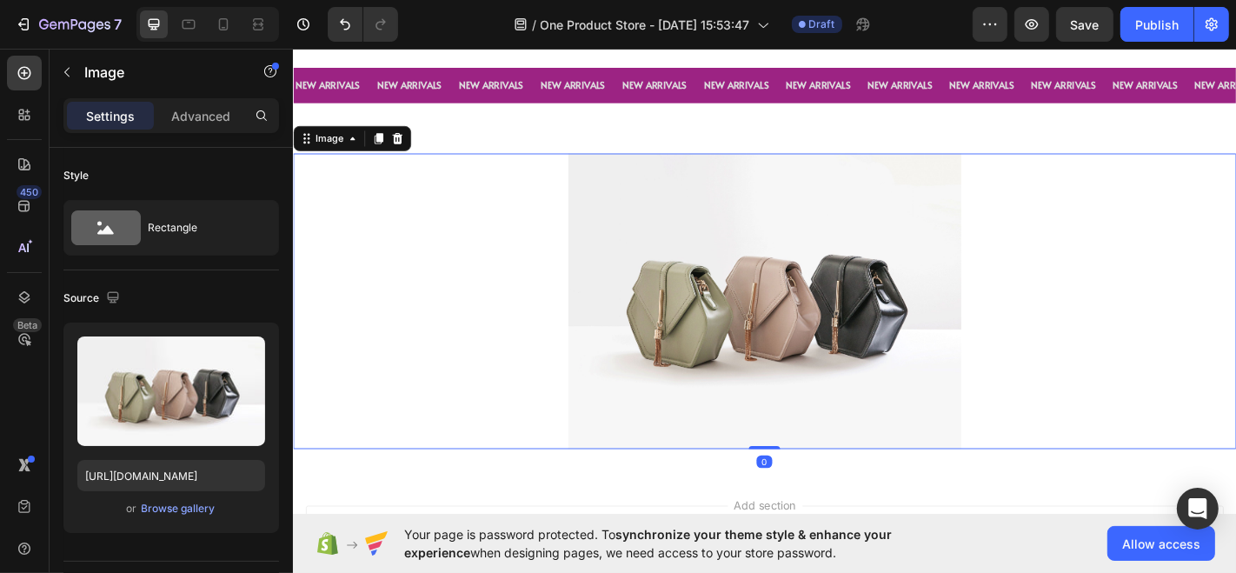
click at [728, 315] on img at bounding box center [813, 327] width 435 height 326
click at [182, 508] on div "Browse gallery" at bounding box center [179, 509] width 74 height 16
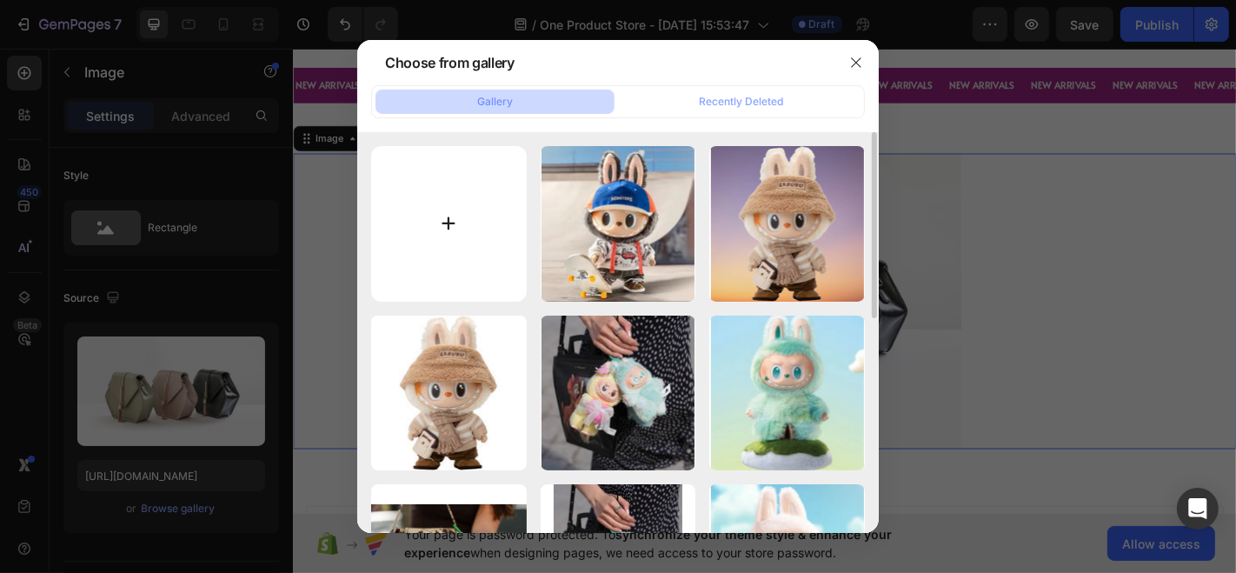
click at [499, 214] on input "file" at bounding box center [449, 224] width 156 height 156
type input "C:\fakepath\new labubus.webp"
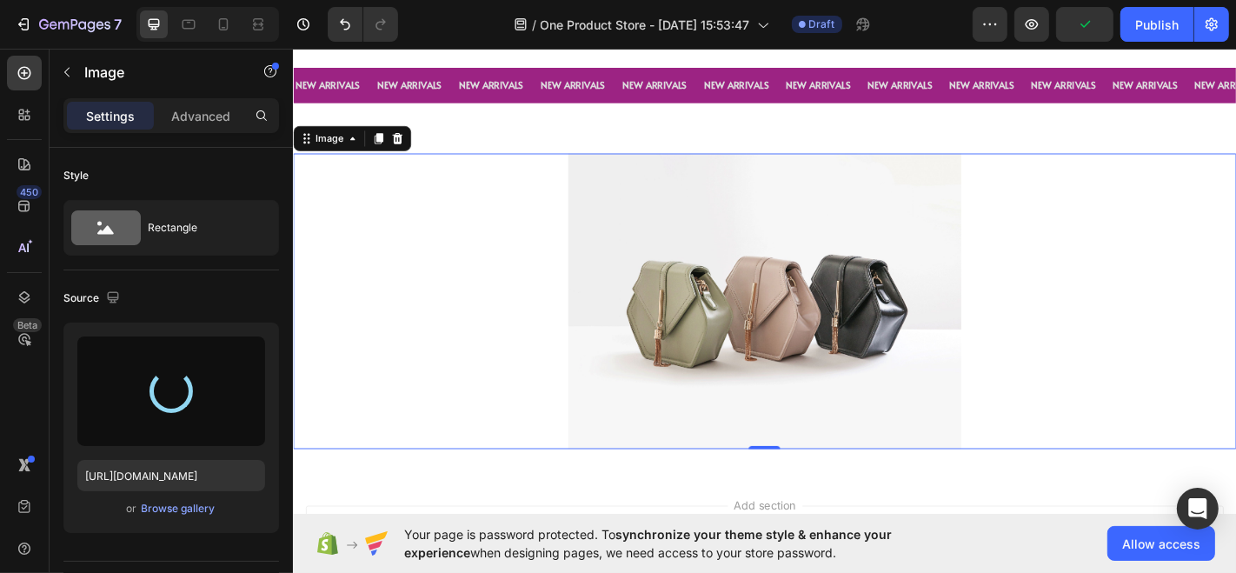
type input "[URL][DOMAIN_NAME]"
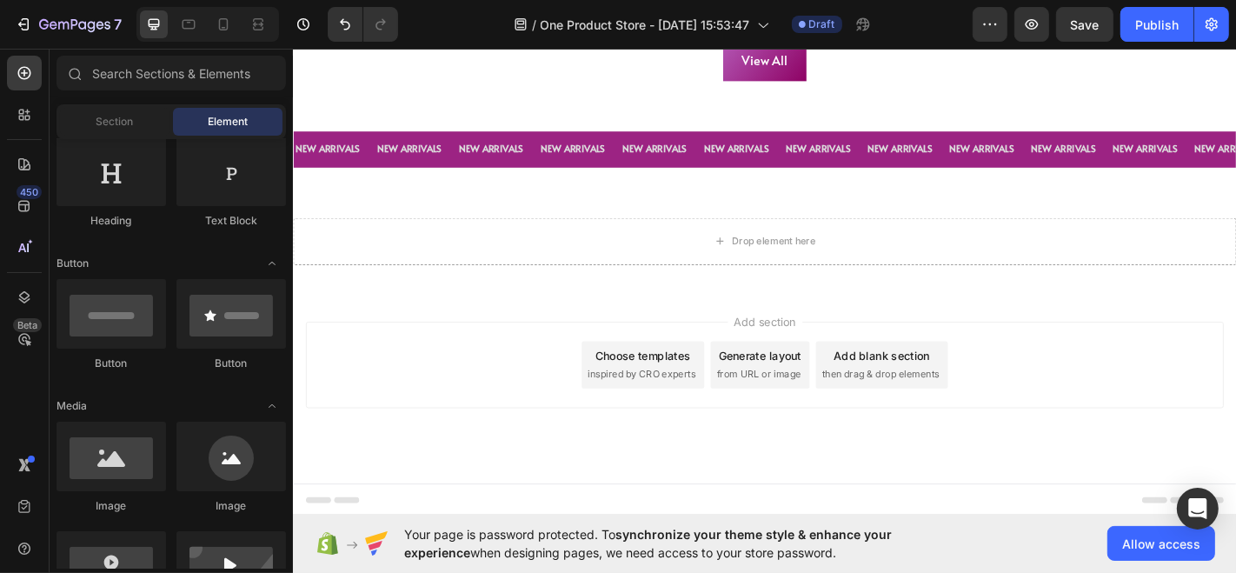
scroll to position [1388, 0]
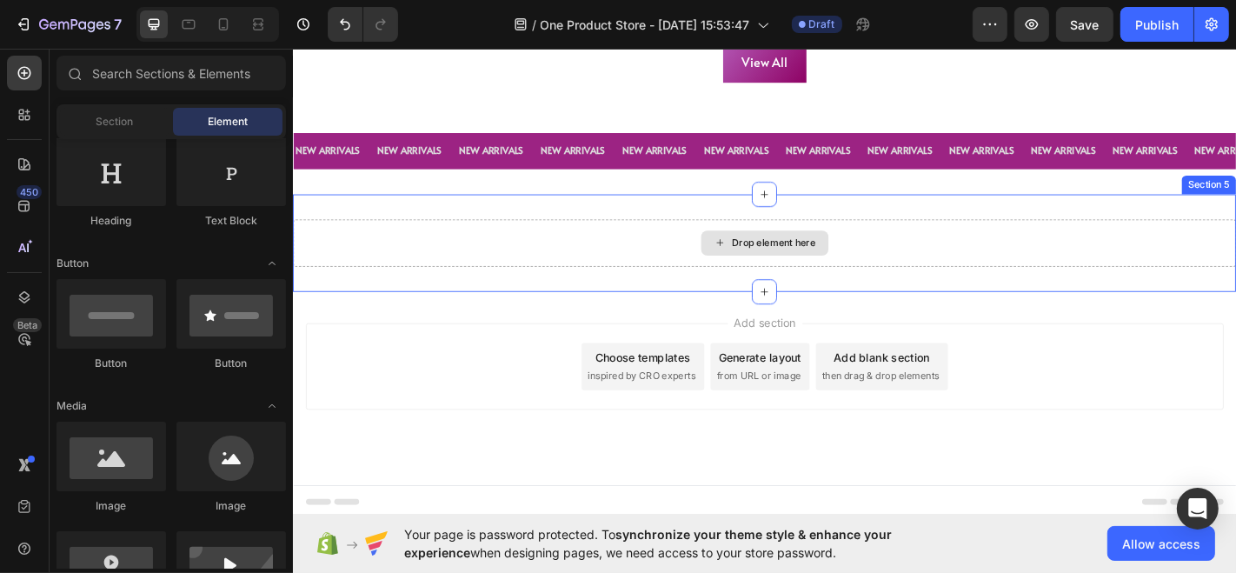
click at [728, 266] on div "Drop element here" at bounding box center [813, 263] width 1043 height 52
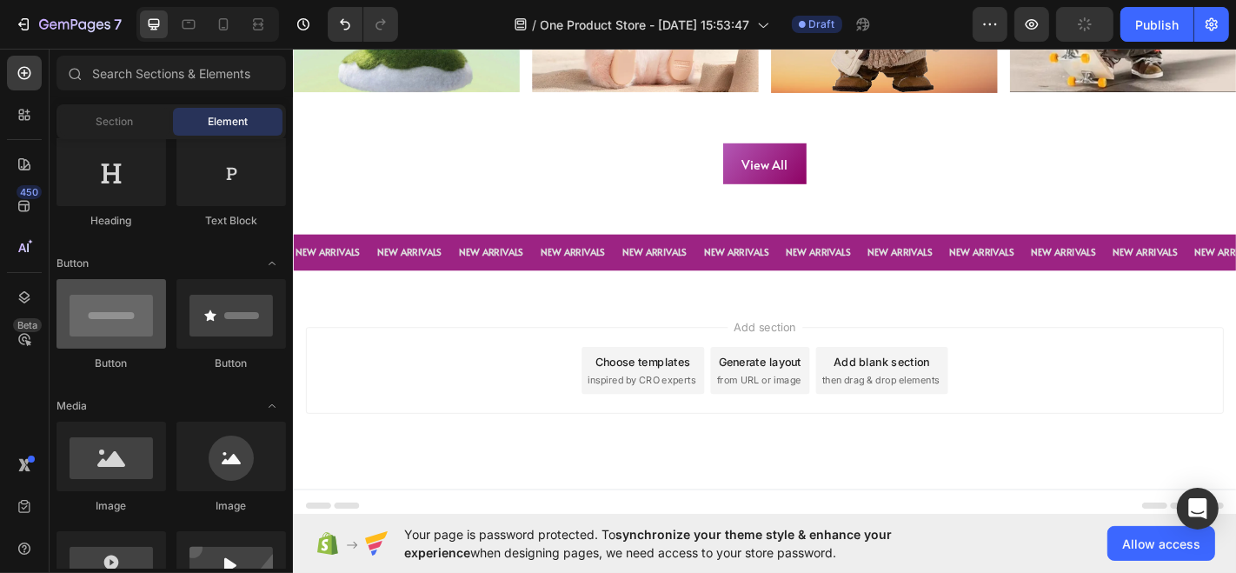
scroll to position [0, 0]
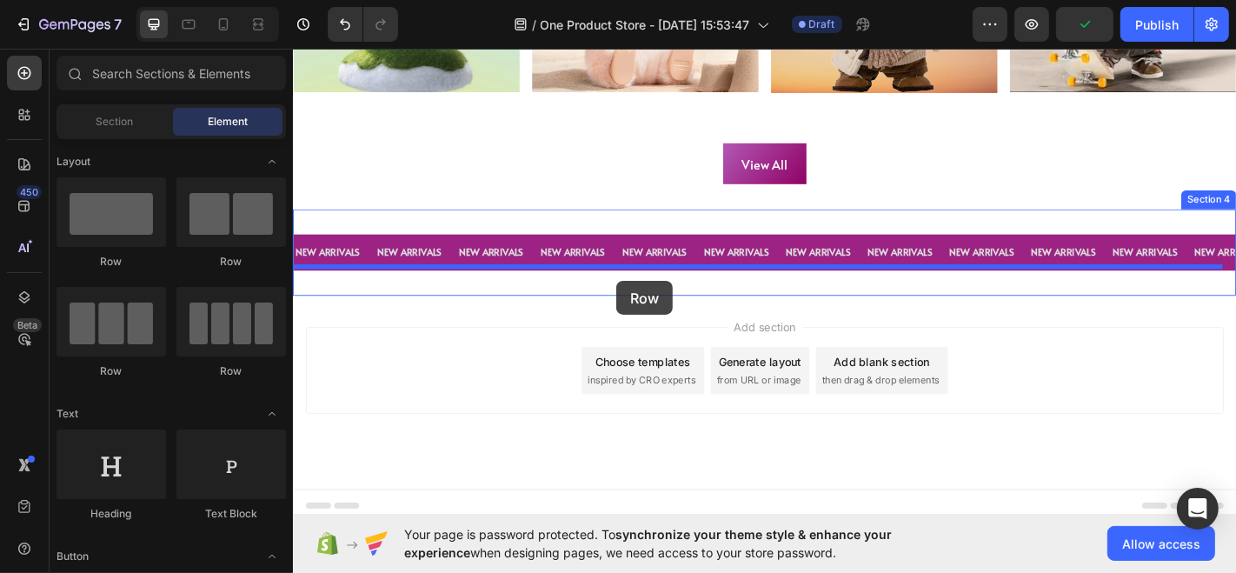
drag, startPoint x: 416, startPoint y: 294, endPoint x: 649, endPoint y: 305, distance: 233.2
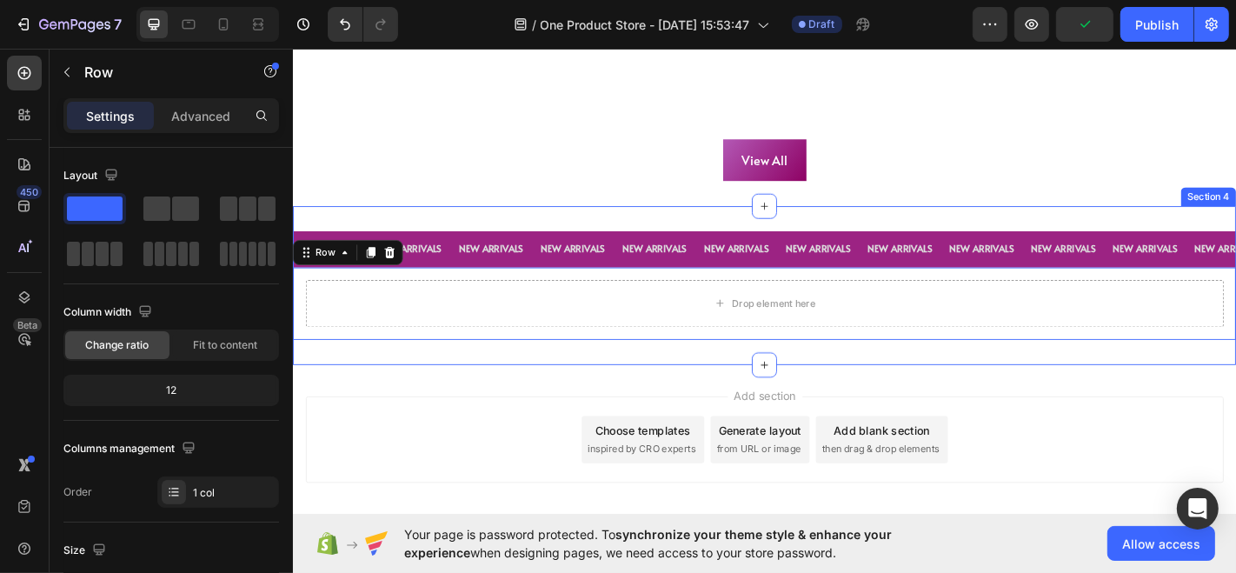
scroll to position [1359, 0]
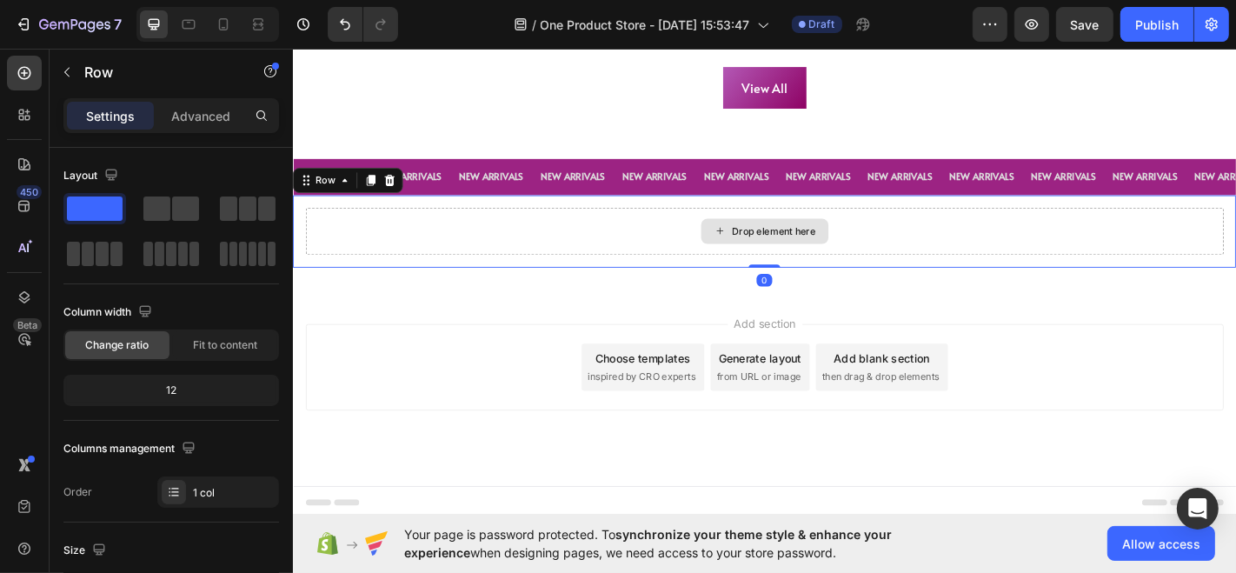
click at [778, 249] on div "Drop element here" at bounding box center [824, 250] width 92 height 14
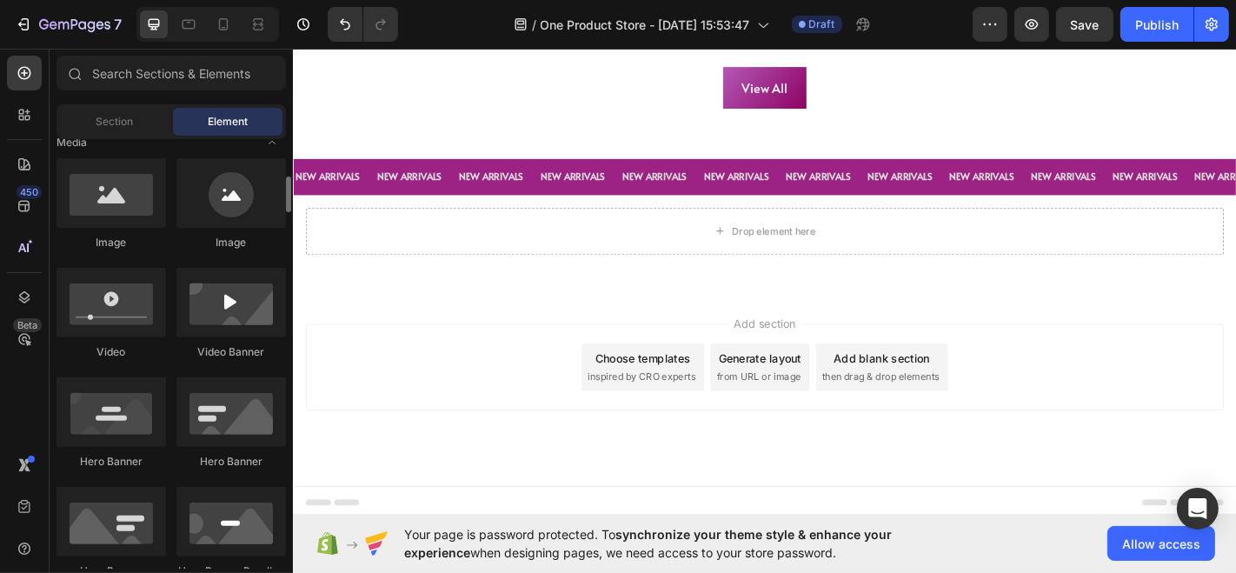
scroll to position [548, 0]
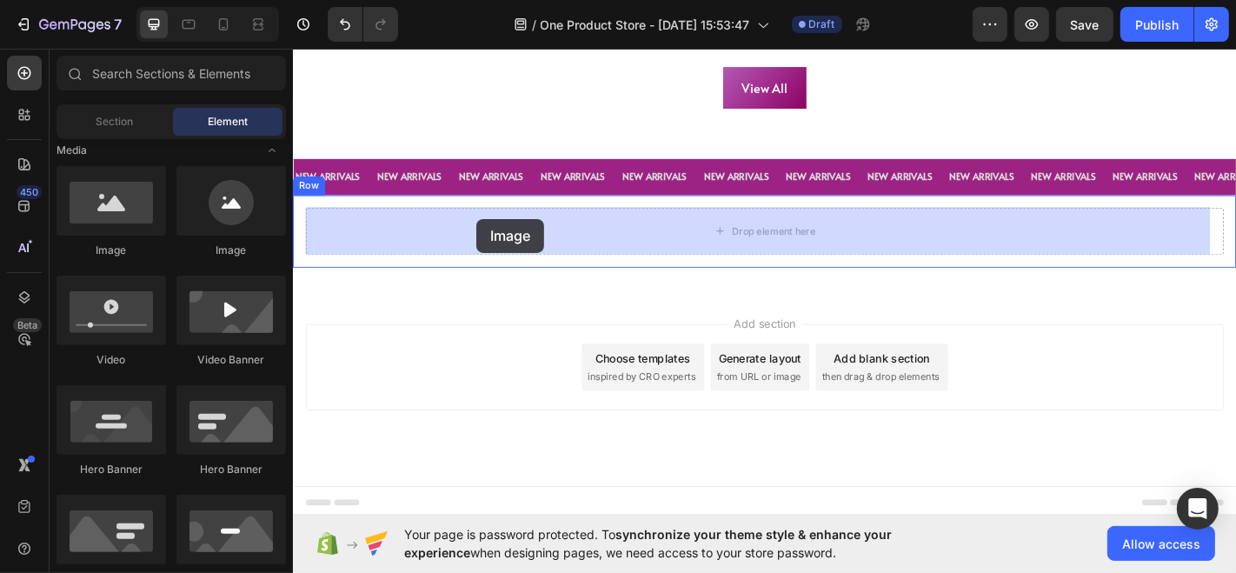
drag, startPoint x: 435, startPoint y: 285, endPoint x: 494, endPoint y: 236, distance: 76.6
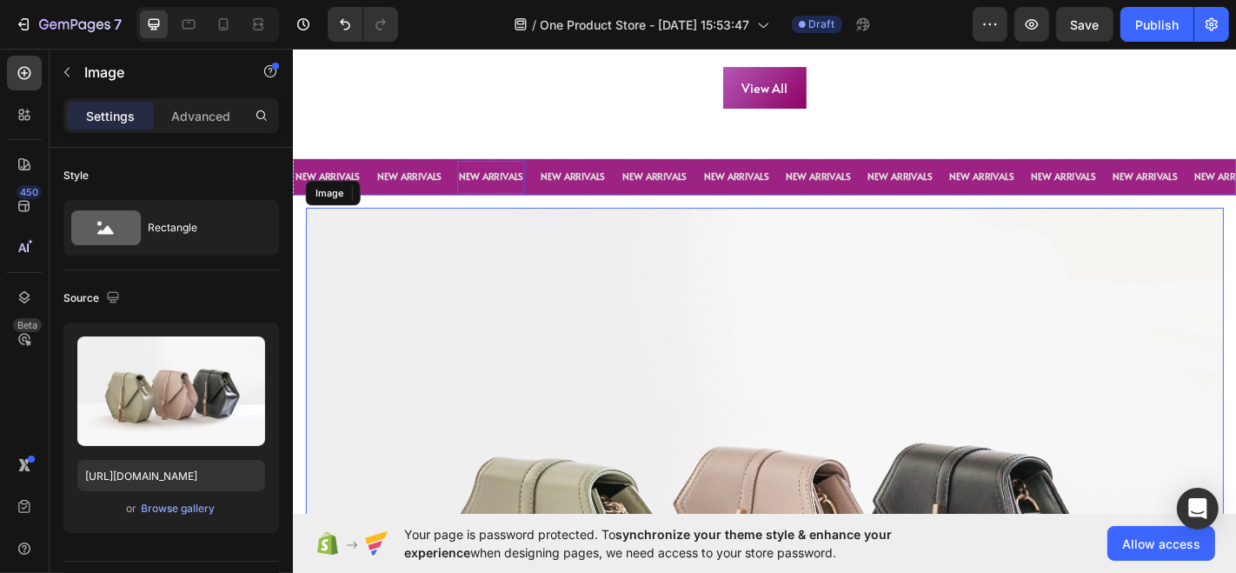
scroll to position [1460, 0]
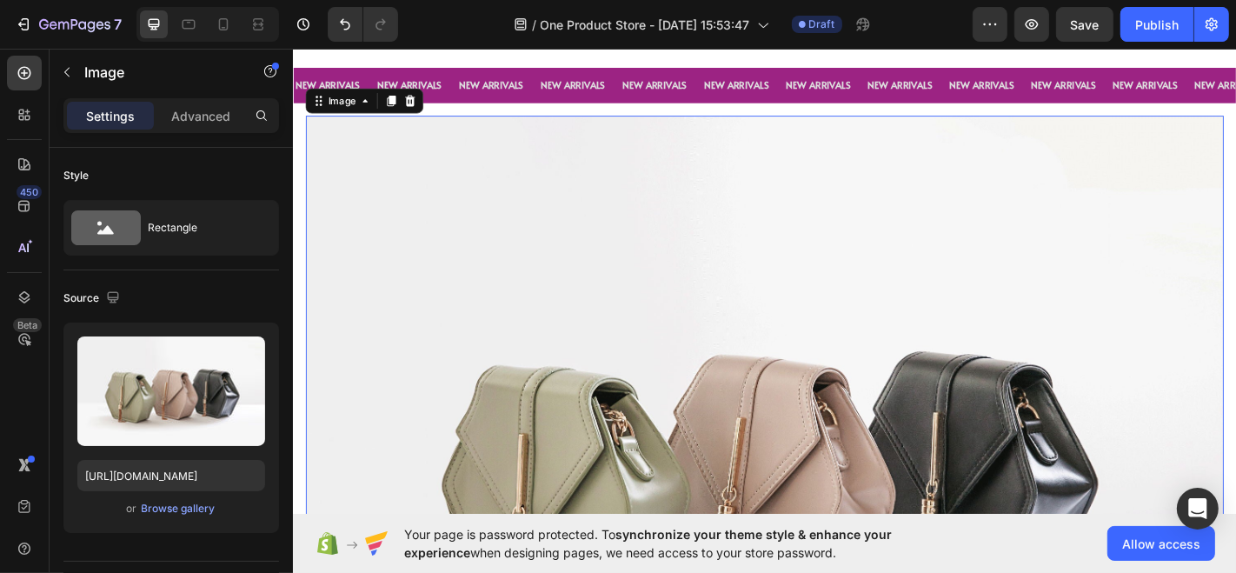
click at [758, 354] on img at bounding box center [813, 503] width 1015 height 761
click at [180, 510] on div "Browse gallery" at bounding box center [179, 509] width 74 height 16
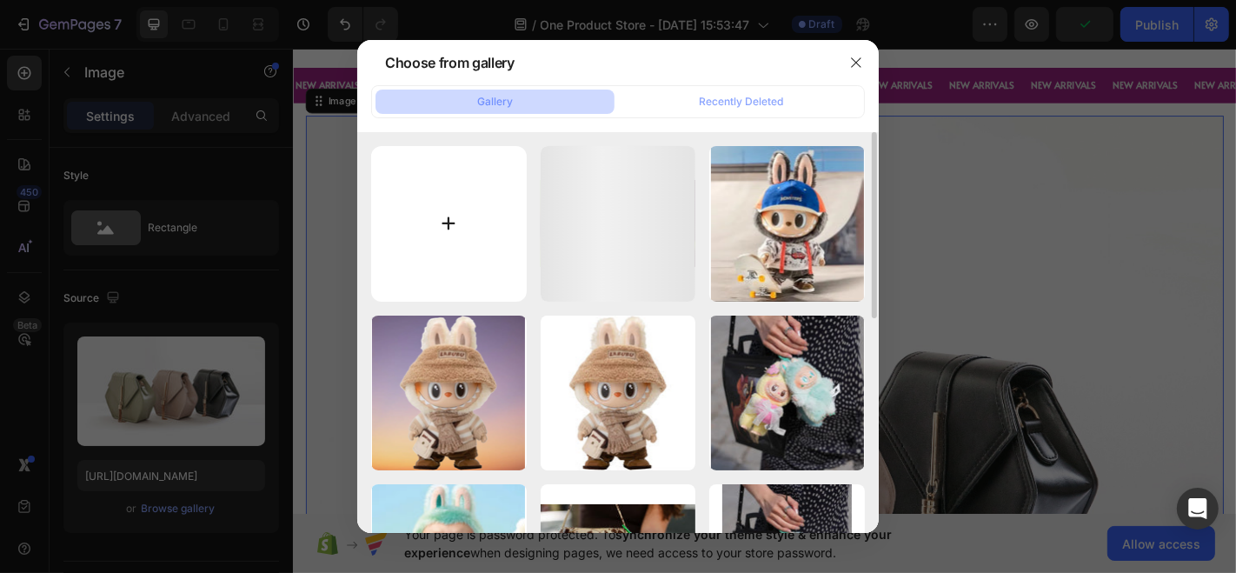
click at [496, 247] on input "file" at bounding box center [449, 224] width 156 height 156
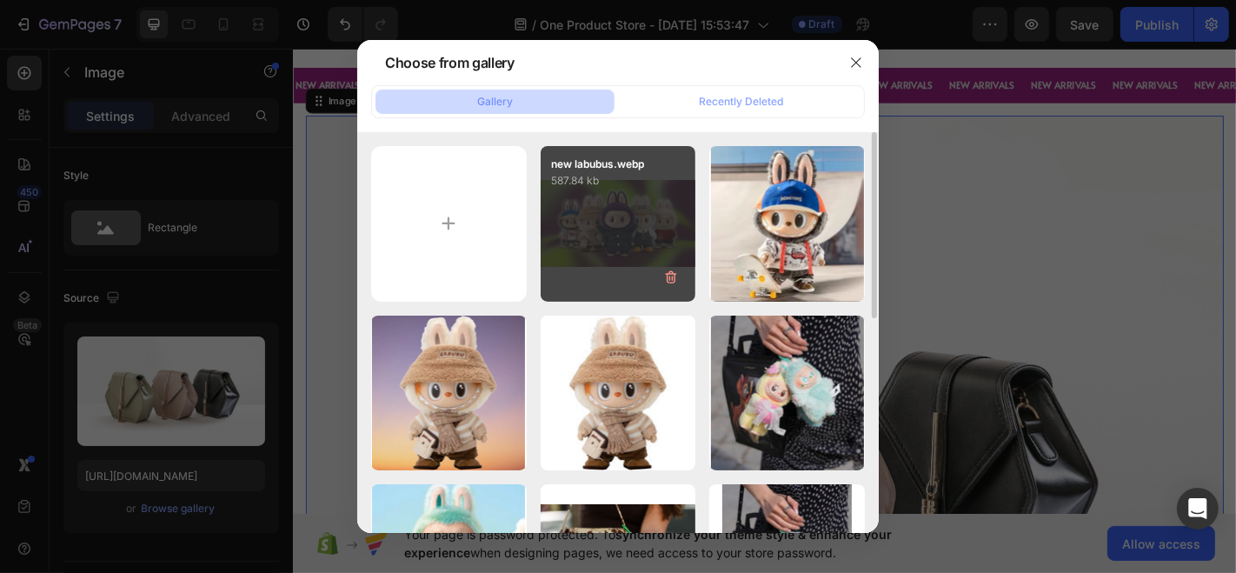
click at [614, 186] on p "587.84 kb" at bounding box center [618, 180] width 135 height 17
type input "[URL][DOMAIN_NAME]"
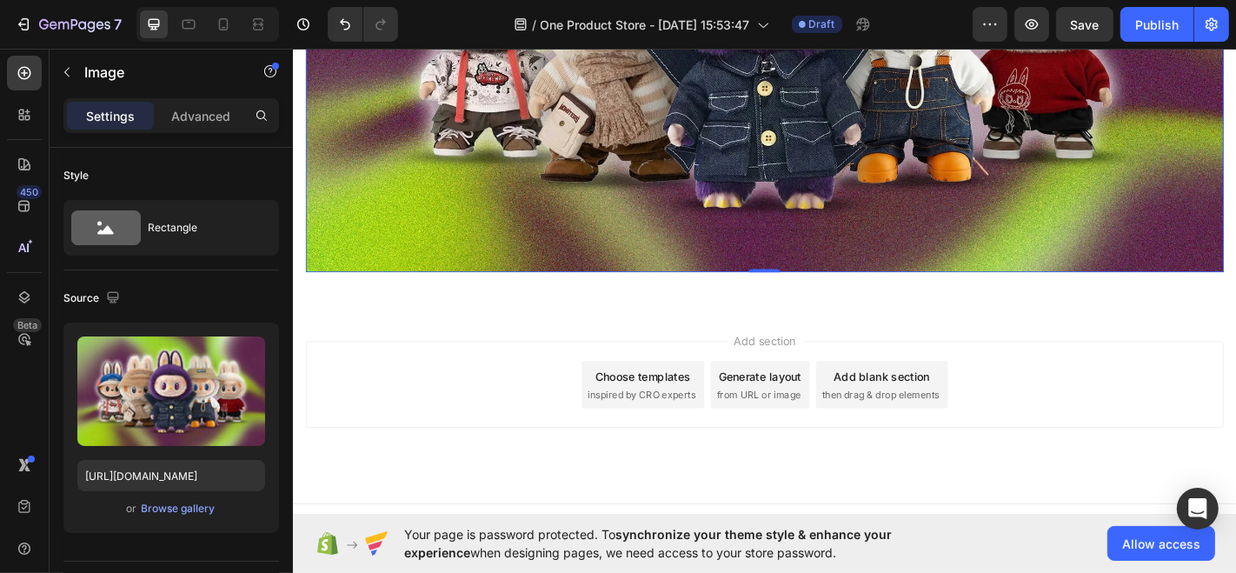
scroll to position [1869, 0]
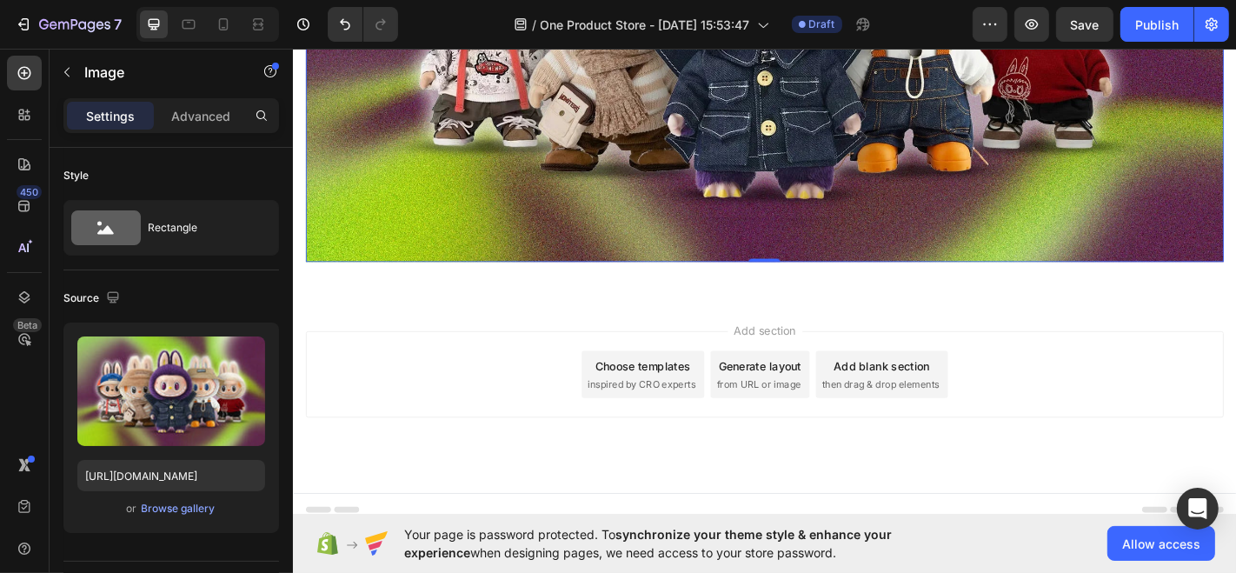
click at [647, 477] on div "Add section Choose templates inspired by CRO experts Generate layout from URL o…" at bounding box center [813, 433] width 1043 height 214
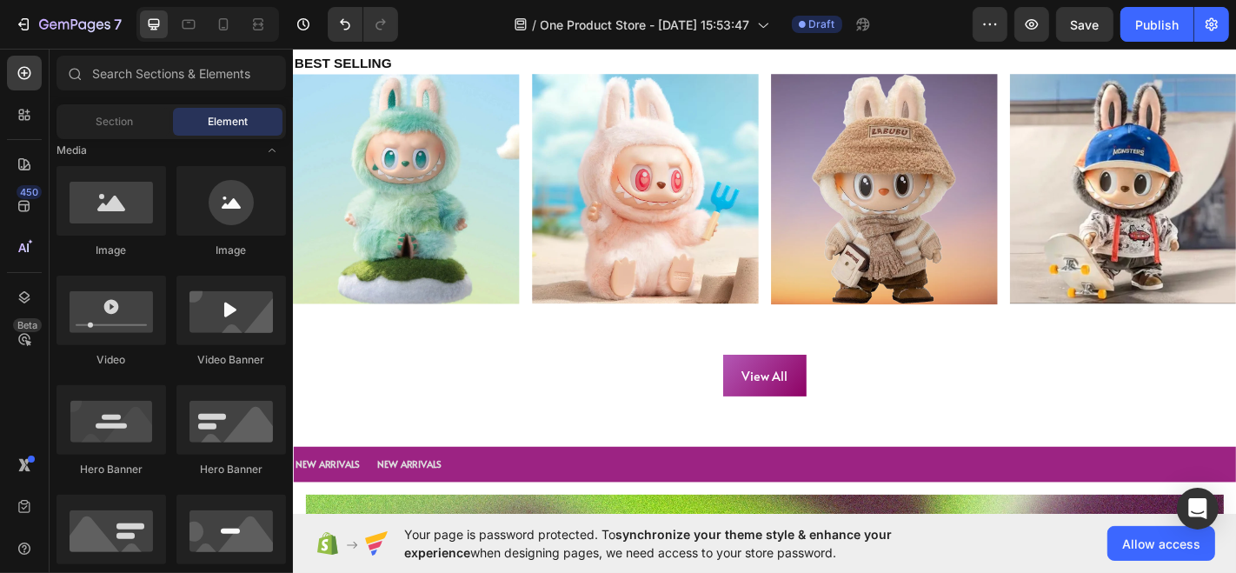
scroll to position [1036, 0]
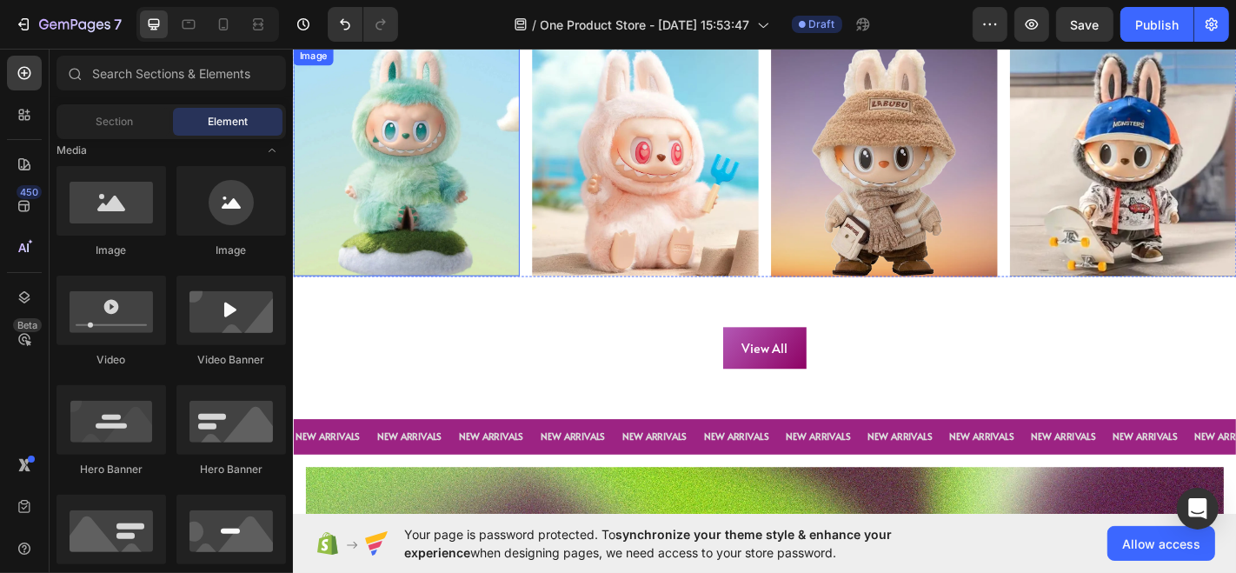
click at [347, 288] on img at bounding box center [417, 173] width 250 height 255
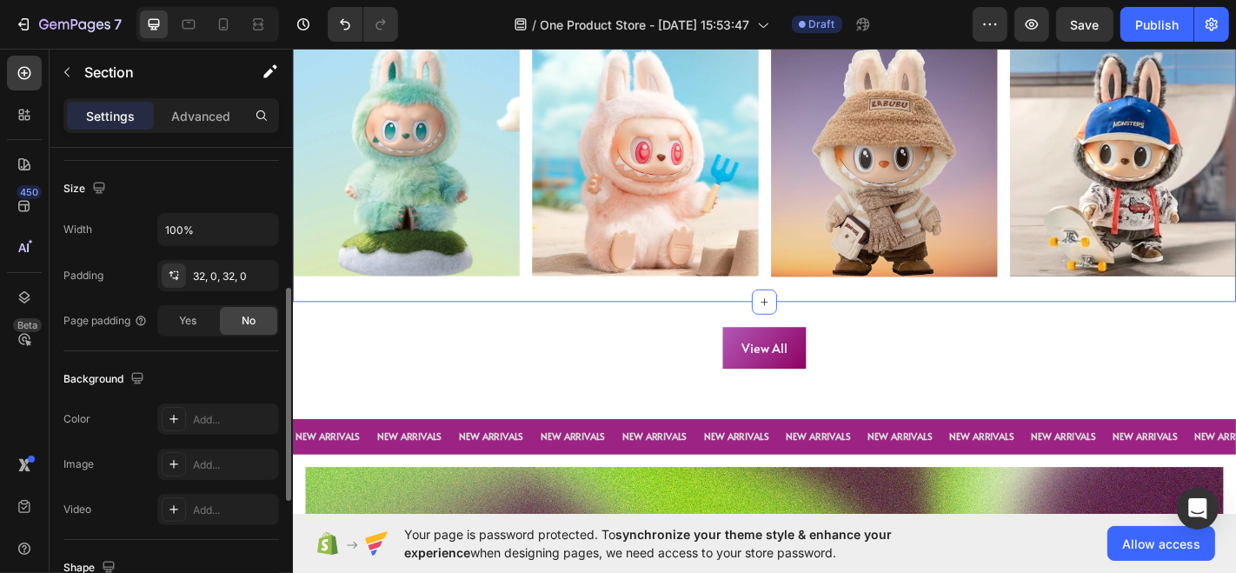
scroll to position [346, 0]
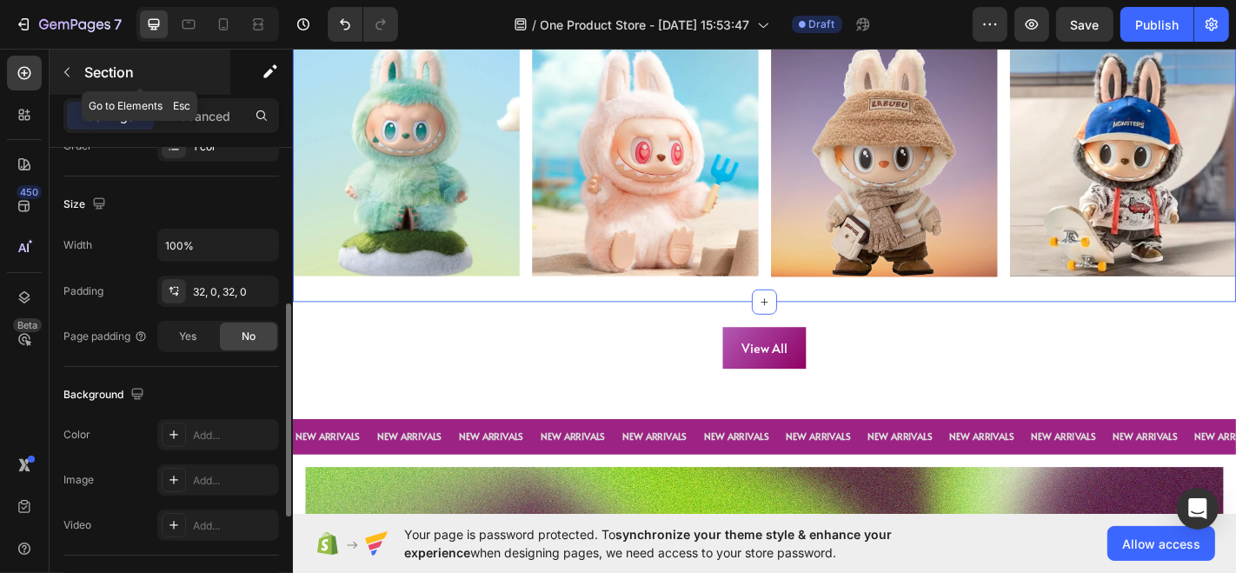
click at [66, 73] on icon "button" at bounding box center [66, 73] width 5 height 10
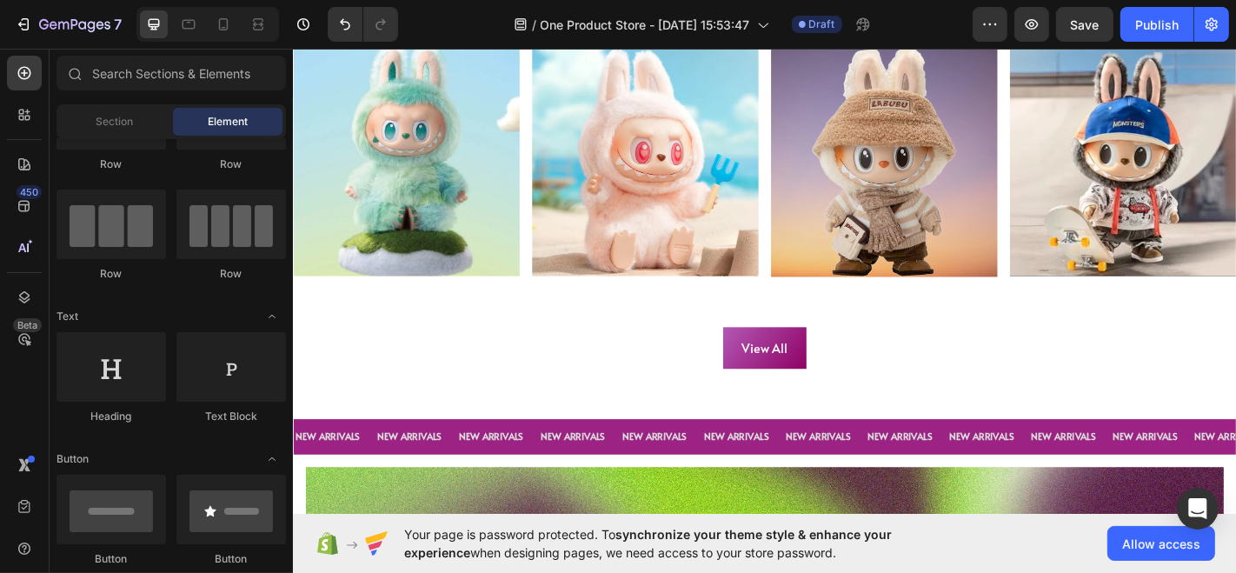
scroll to position [158, 0]
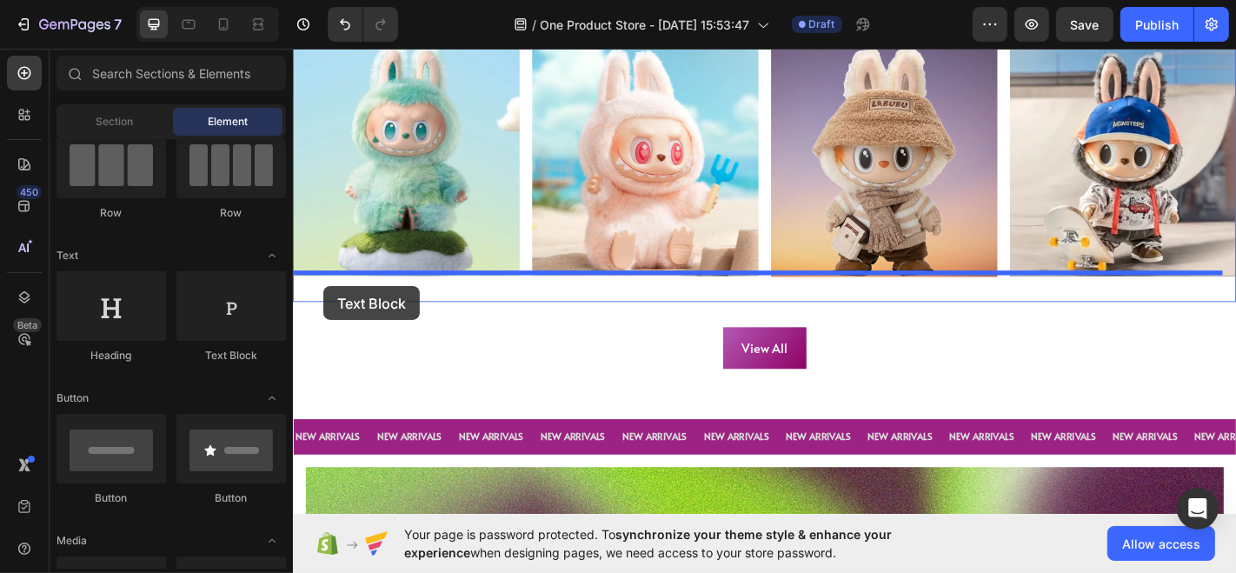
drag, startPoint x: 499, startPoint y: 348, endPoint x: 326, endPoint y: 311, distance: 176.9
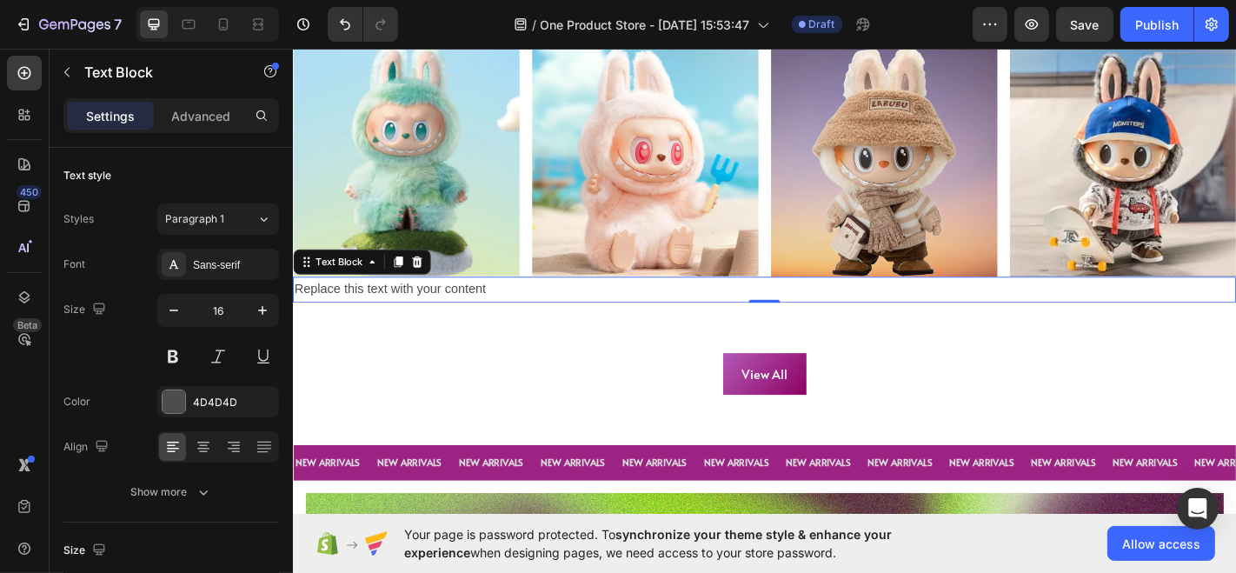
click at [448, 310] on div "Replace this text with your content" at bounding box center [813, 315] width 1043 height 29
click at [448, 310] on p "Replace this text with your content" at bounding box center [813, 314] width 1039 height 25
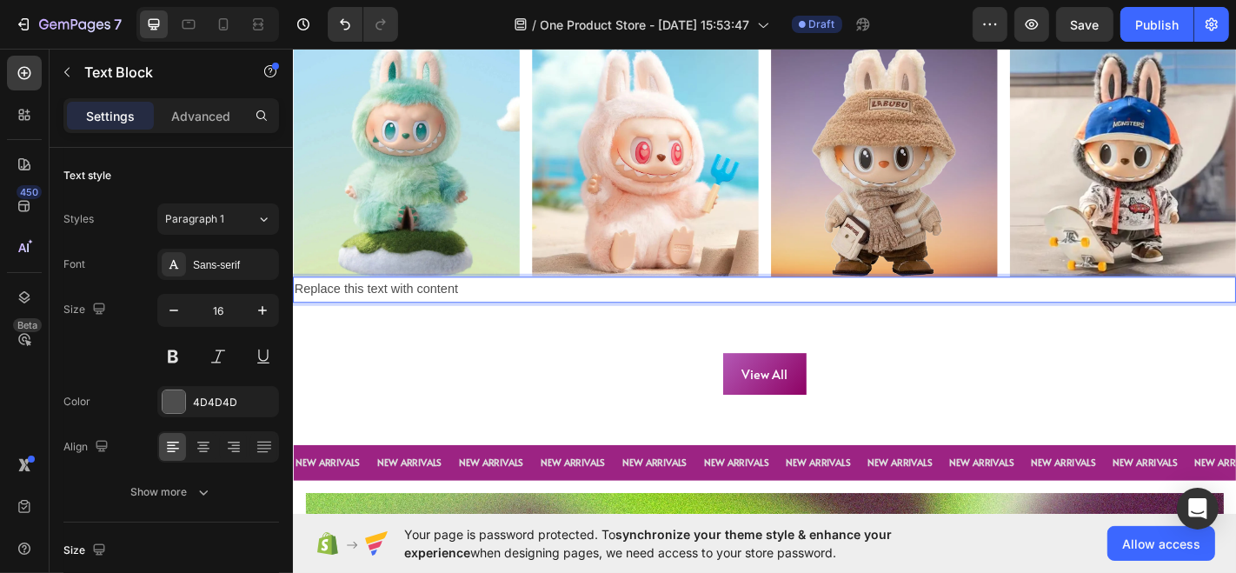
click at [458, 310] on p "Replace this text with content" at bounding box center [813, 314] width 1039 height 25
click at [392, 308] on p "Replace this text with" at bounding box center [813, 314] width 1039 height 25
click at [392, 308] on p "Replace this with" at bounding box center [813, 314] width 1039 height 25
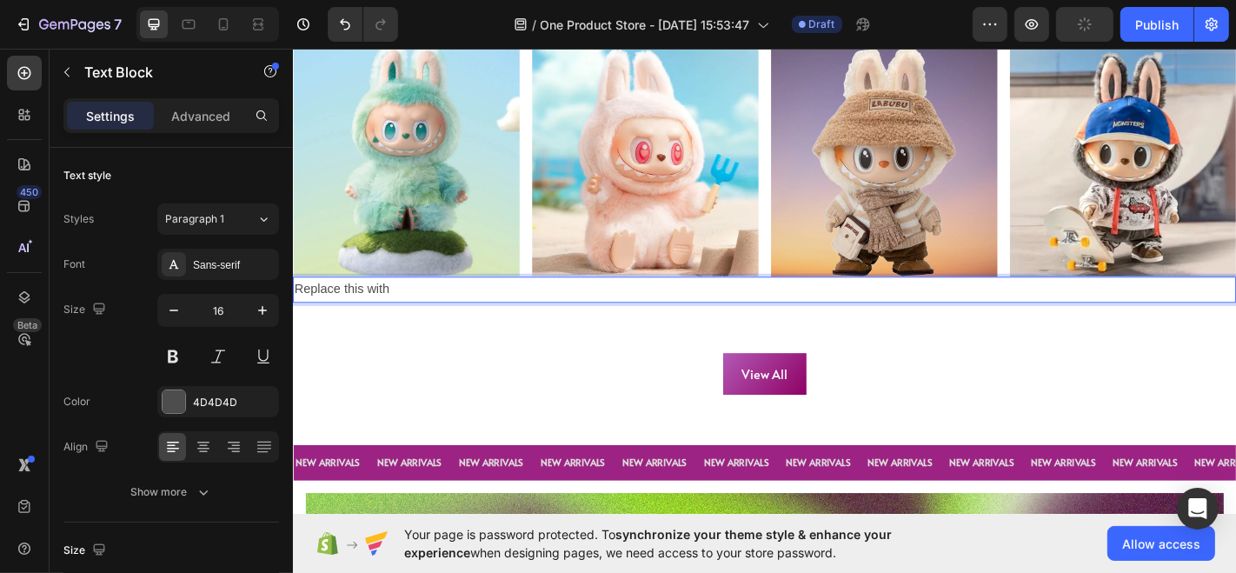
click at [392, 308] on p "Replace this with" at bounding box center [813, 314] width 1039 height 25
click at [351, 311] on p "Replace this" at bounding box center [813, 314] width 1039 height 25
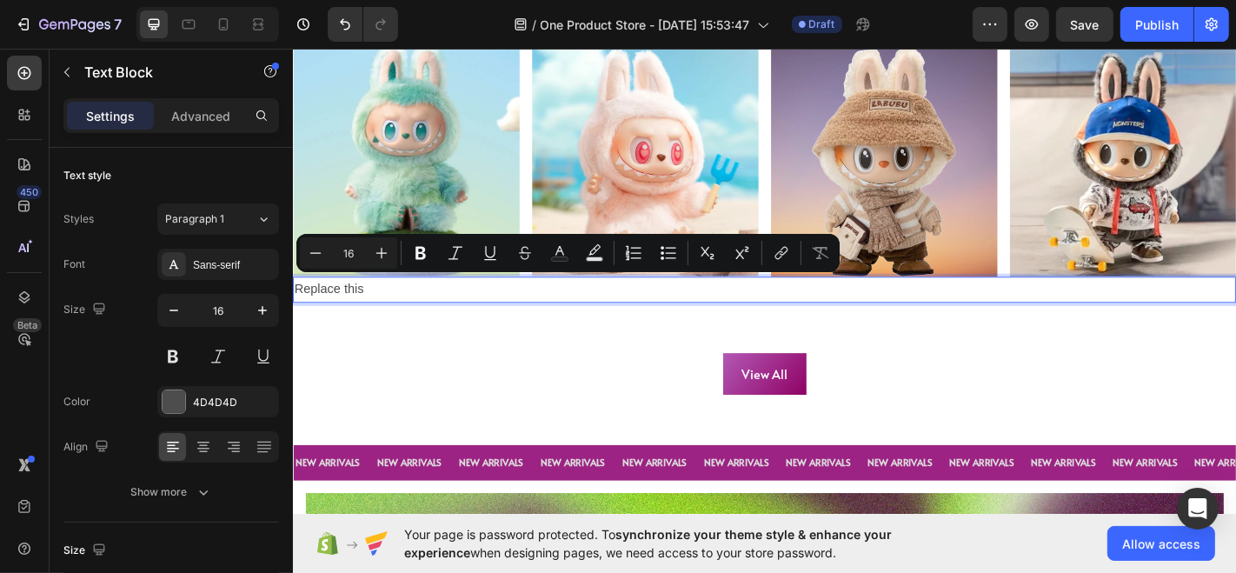
click at [322, 310] on p "Replace this" at bounding box center [813, 314] width 1039 height 25
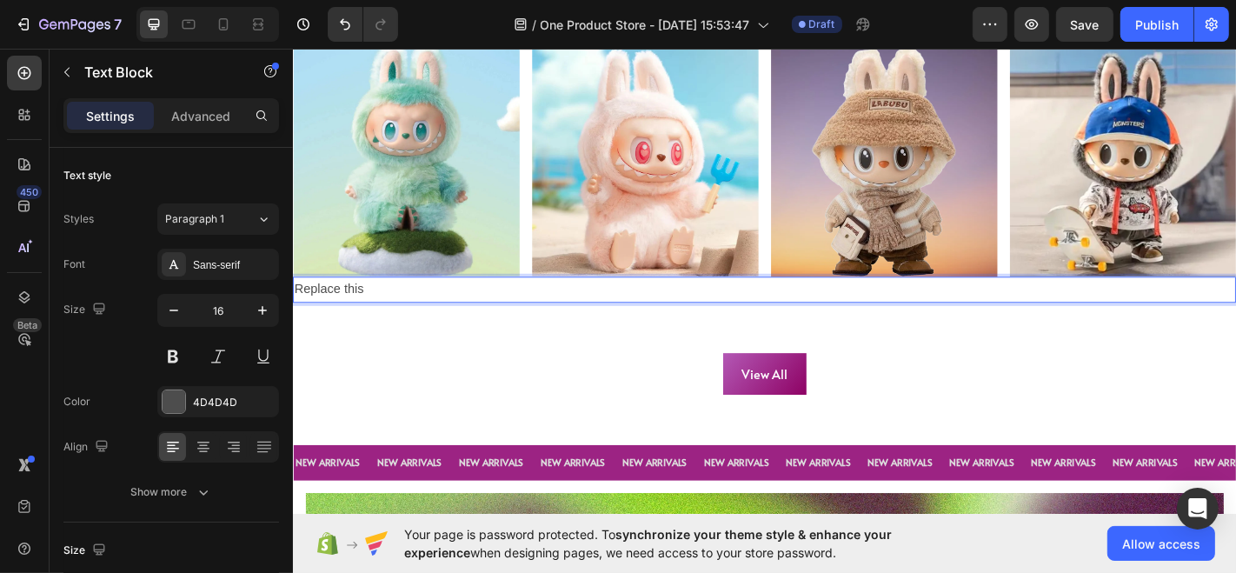
click at [322, 310] on p "Replace this" at bounding box center [813, 314] width 1039 height 25
click at [310, 309] on p "this" at bounding box center [813, 314] width 1039 height 25
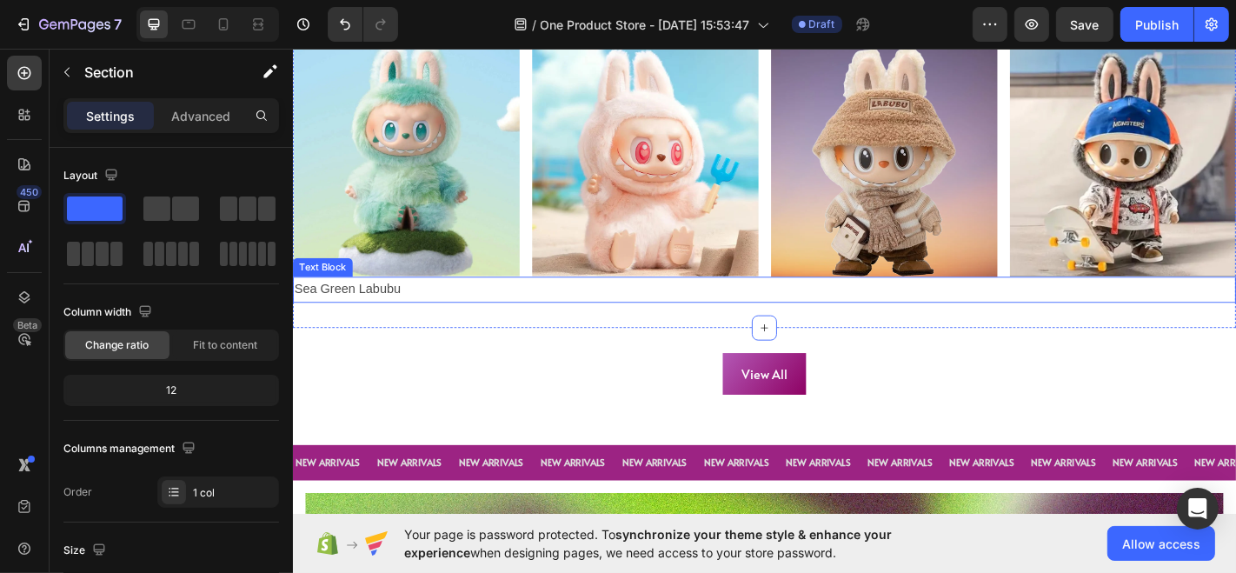
click at [400, 310] on p "Sea Green Labubu" at bounding box center [813, 314] width 1039 height 25
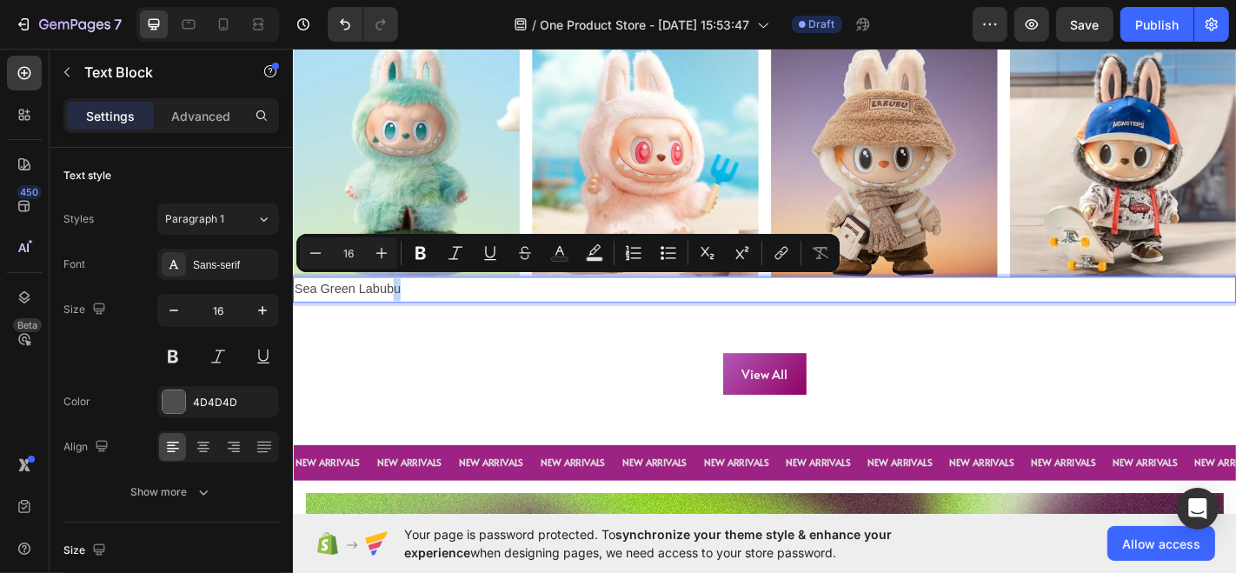
drag, startPoint x: 400, startPoint y: 310, endPoint x: 419, endPoint y: 310, distance: 19.1
click at [419, 310] on p "Sea Green Labubu" at bounding box center [813, 314] width 1039 height 25
click at [415, 310] on p "Sea Green Labubu" at bounding box center [813, 314] width 1039 height 25
click at [410, 310] on p "Sea Green Labubu" at bounding box center [813, 314] width 1039 height 25
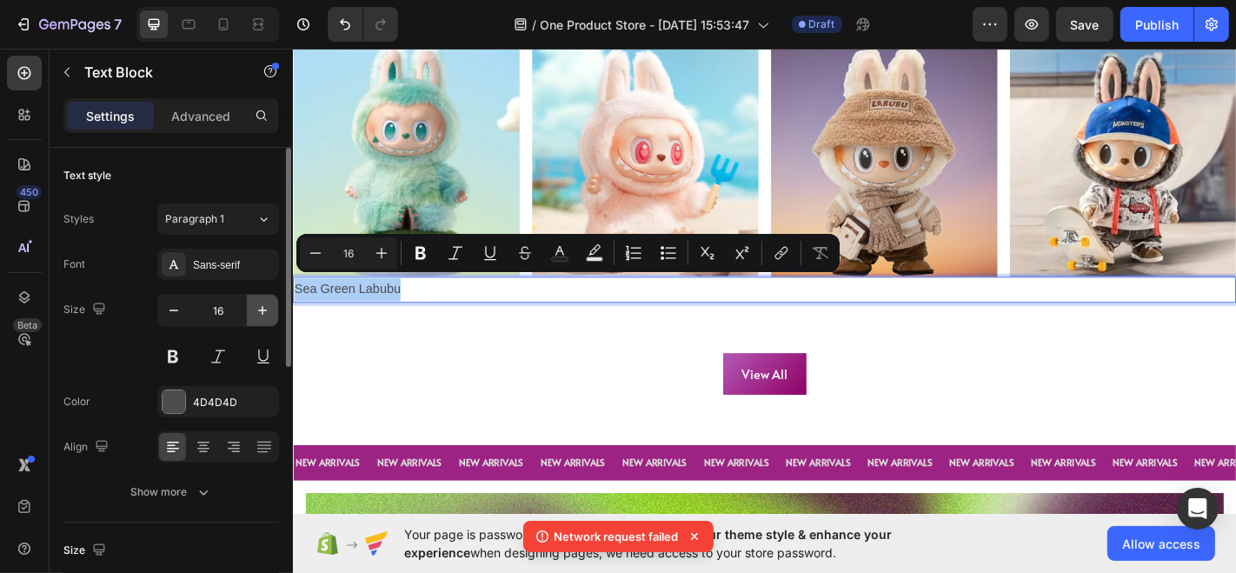
click at [250, 316] on button "button" at bounding box center [262, 310] width 31 height 31
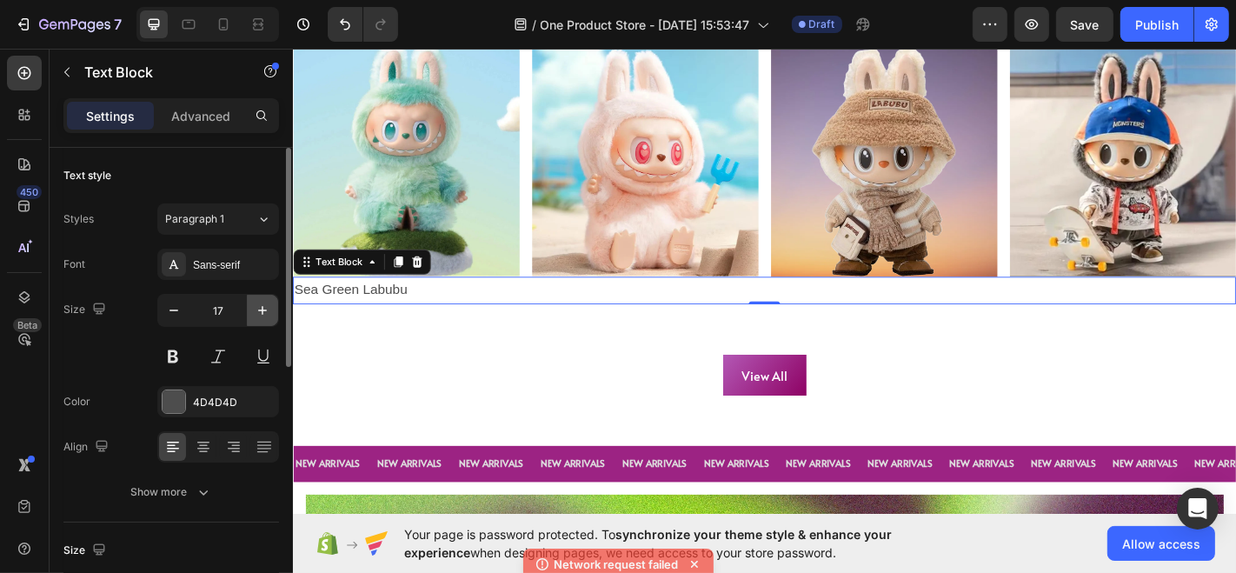
click at [250, 316] on button "button" at bounding box center [262, 310] width 31 height 31
type input "18"
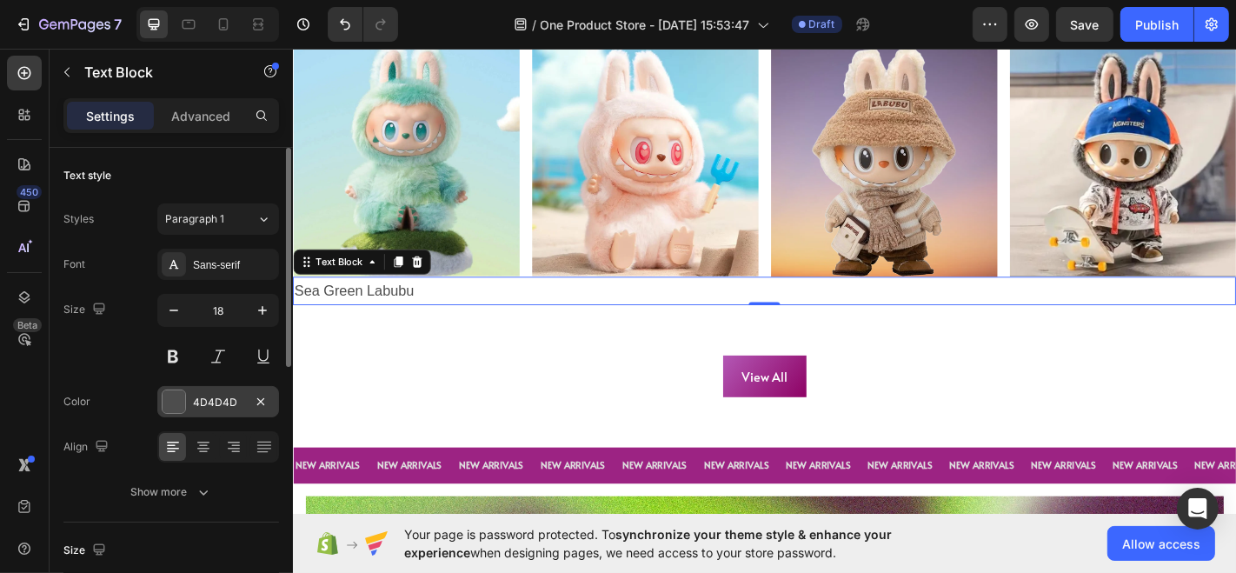
click at [182, 393] on div at bounding box center [174, 401] width 23 height 23
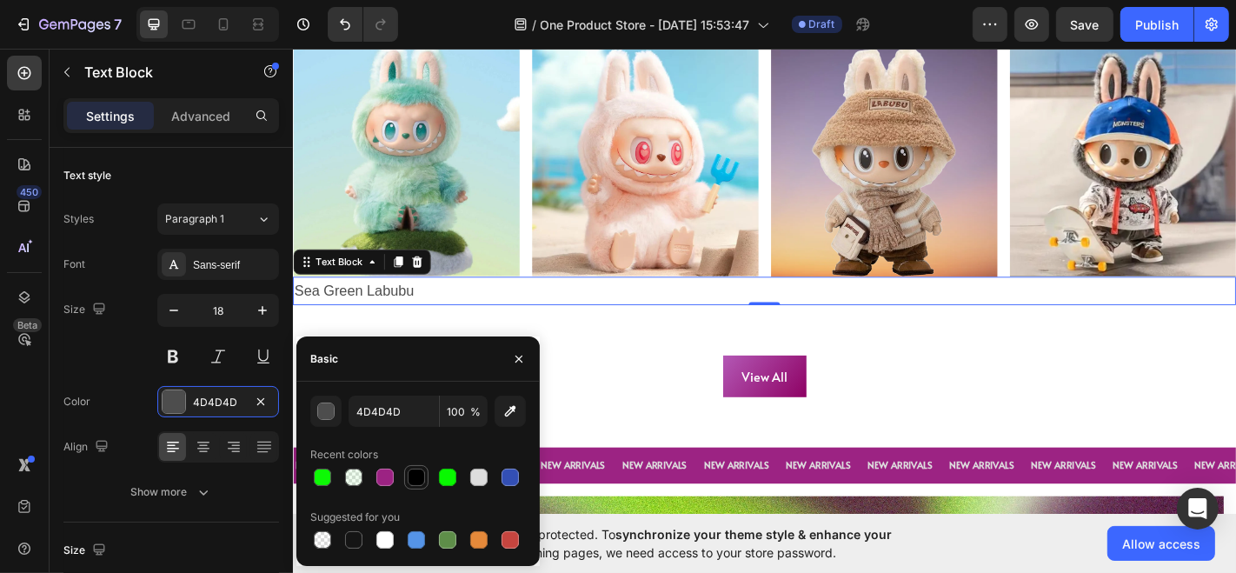
click at [426, 468] on div at bounding box center [416, 477] width 24 height 24
type input "000000"
click at [237, 276] on div "Sans-serif" at bounding box center [218, 264] width 122 height 31
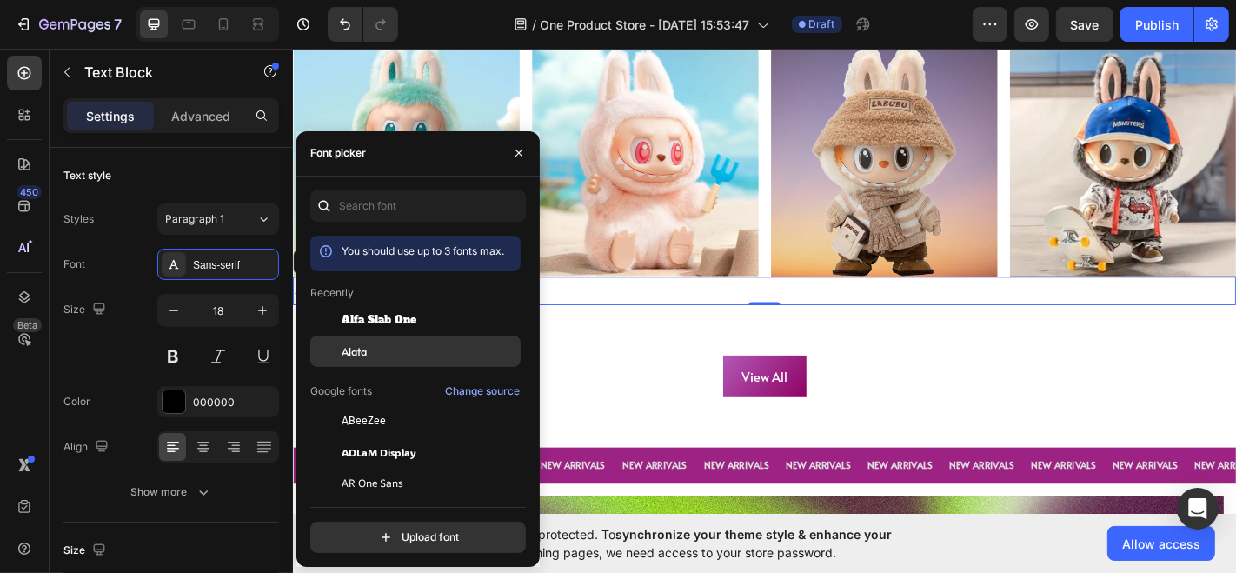
click at [360, 347] on span "Alata" at bounding box center [354, 351] width 25 height 16
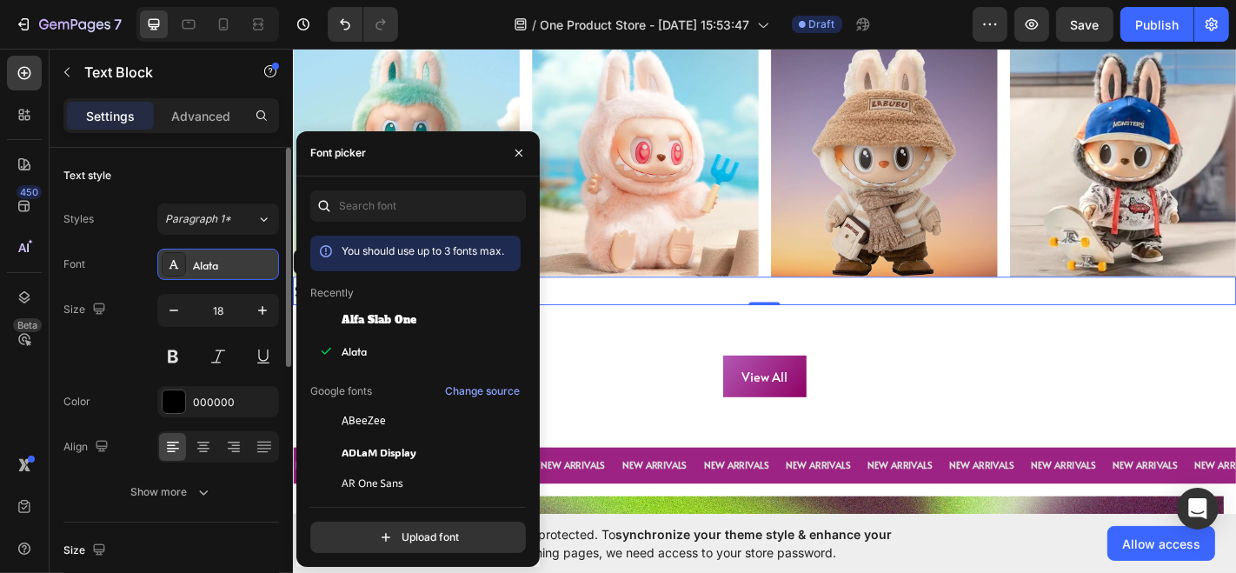
click at [218, 270] on div "Alata" at bounding box center [234, 265] width 82 height 16
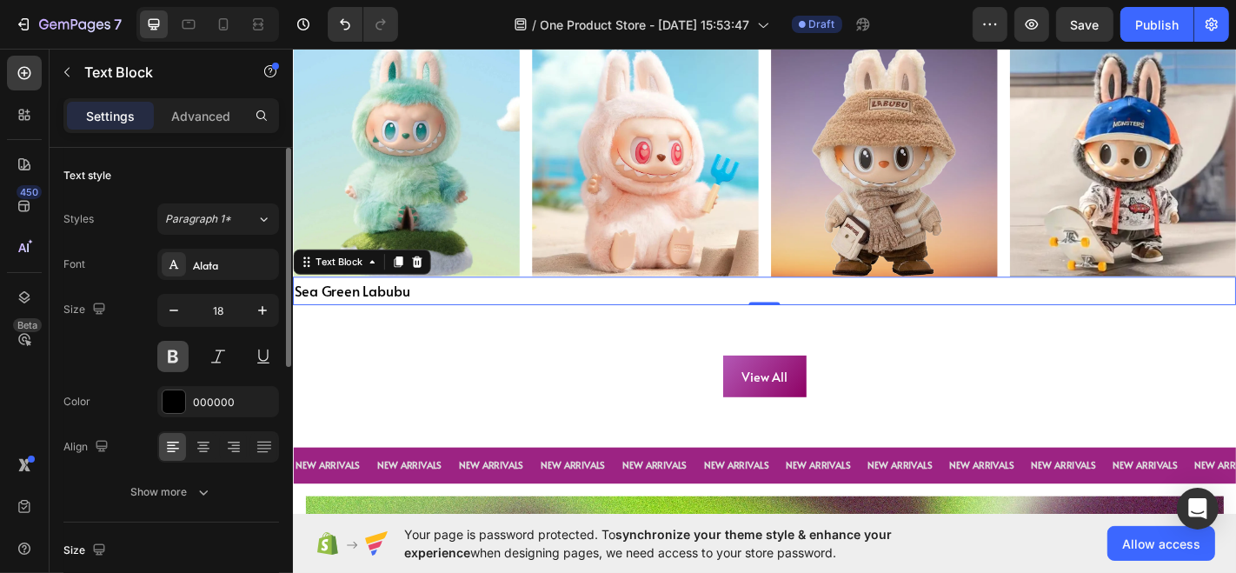
click at [184, 358] on button at bounding box center [172, 356] width 31 height 31
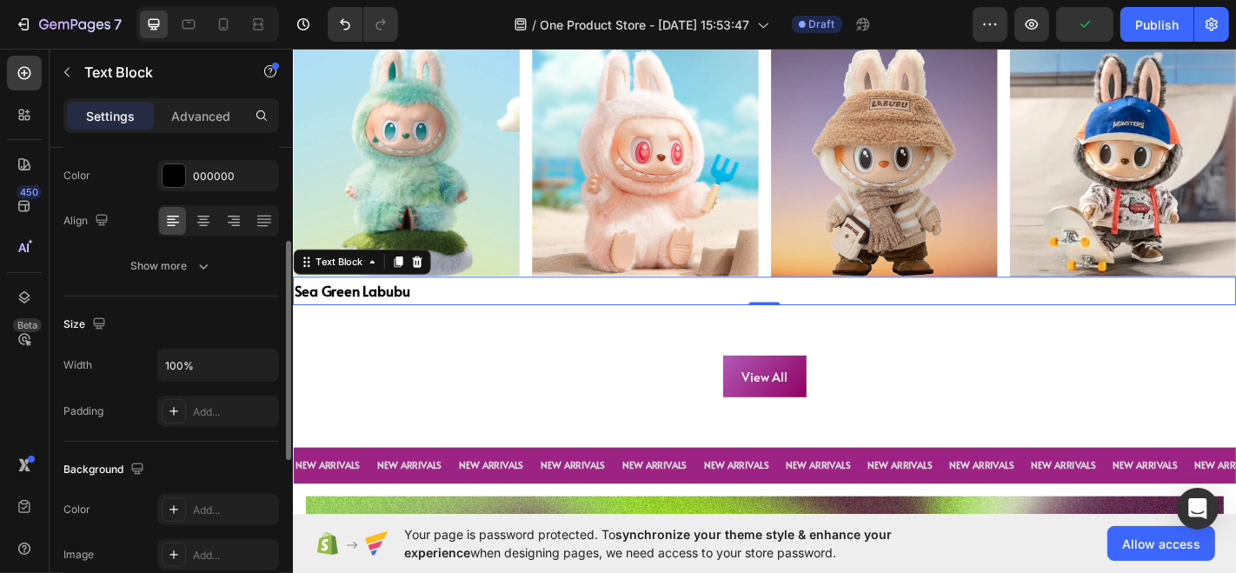
scroll to position [218, 0]
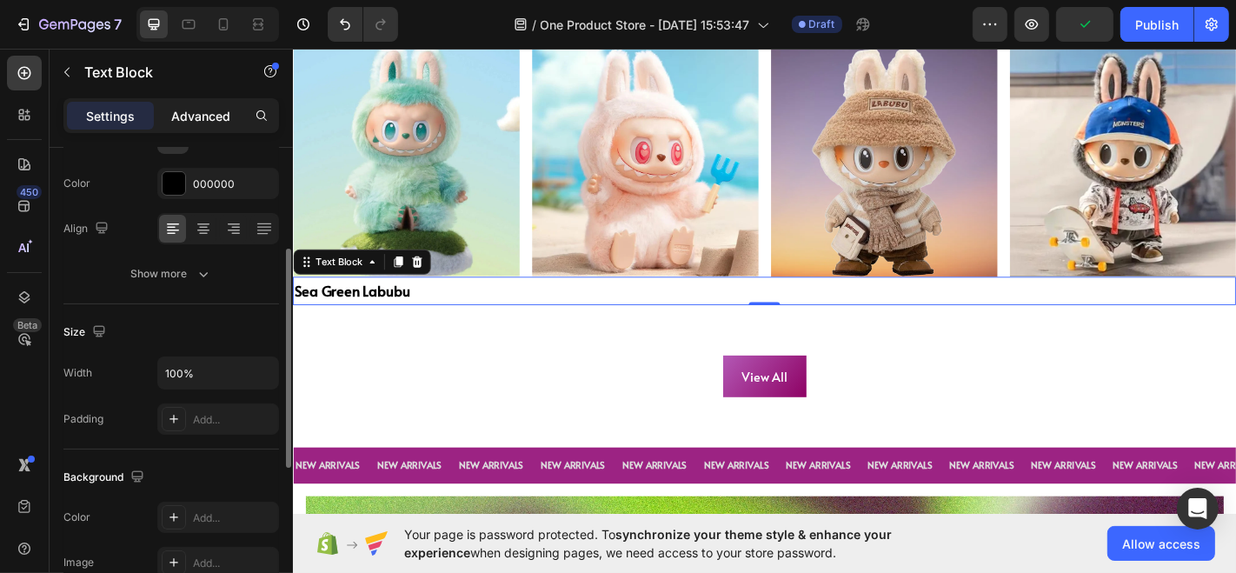
click at [196, 110] on p "Advanced" at bounding box center [200, 116] width 59 height 18
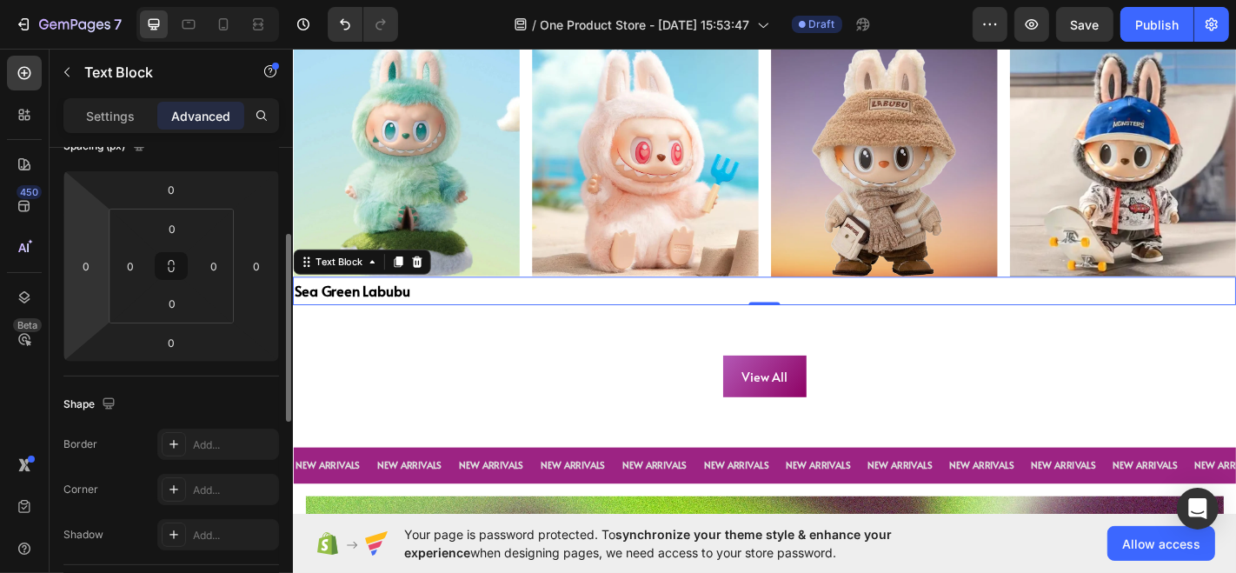
click at [100, 276] on div "0" at bounding box center [86, 266] width 35 height 28
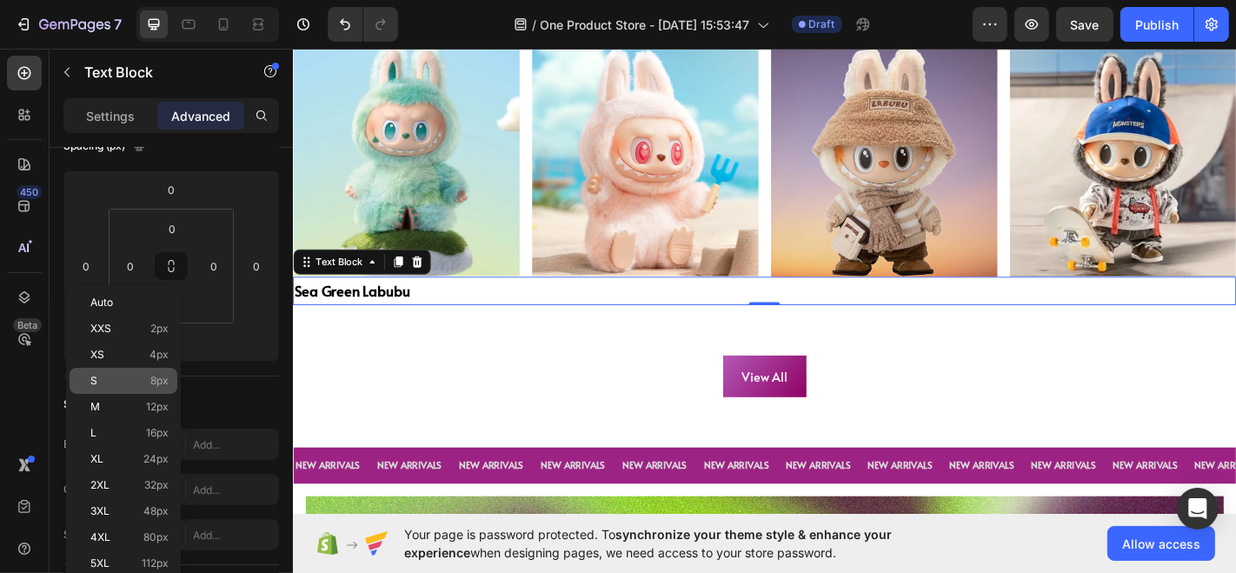
click at [121, 375] on p "S 8px" at bounding box center [129, 381] width 78 height 12
type input "8"
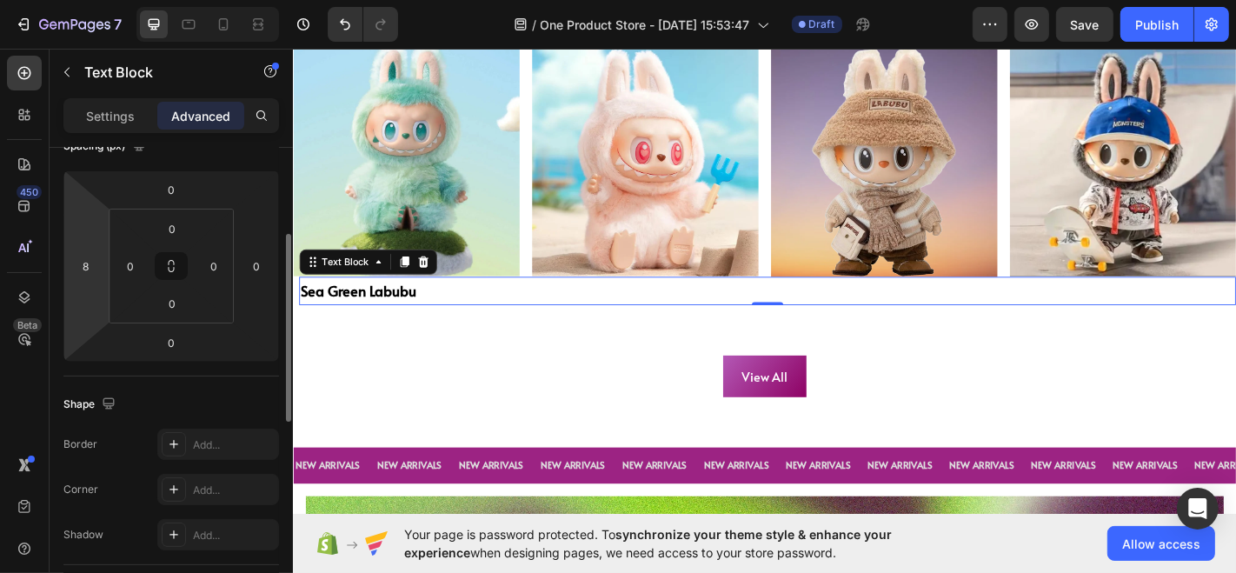
click at [102, 0] on html "7 / One Product Store - [DATE] 15:53:47 Draft Preview Save Publish 450 Beta Sec…" at bounding box center [618, 0] width 1236 height 0
type input "0"
click at [126, 274] on input "0" at bounding box center [130, 266] width 26 height 26
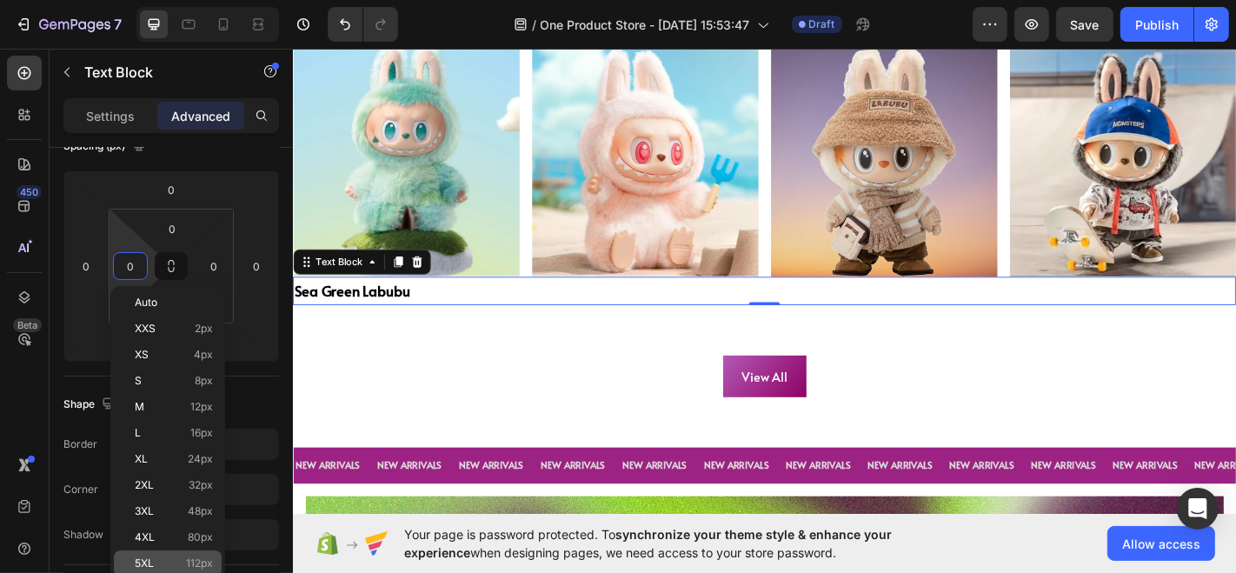
click at [167, 554] on div "5XL 112px" at bounding box center [168, 563] width 108 height 26
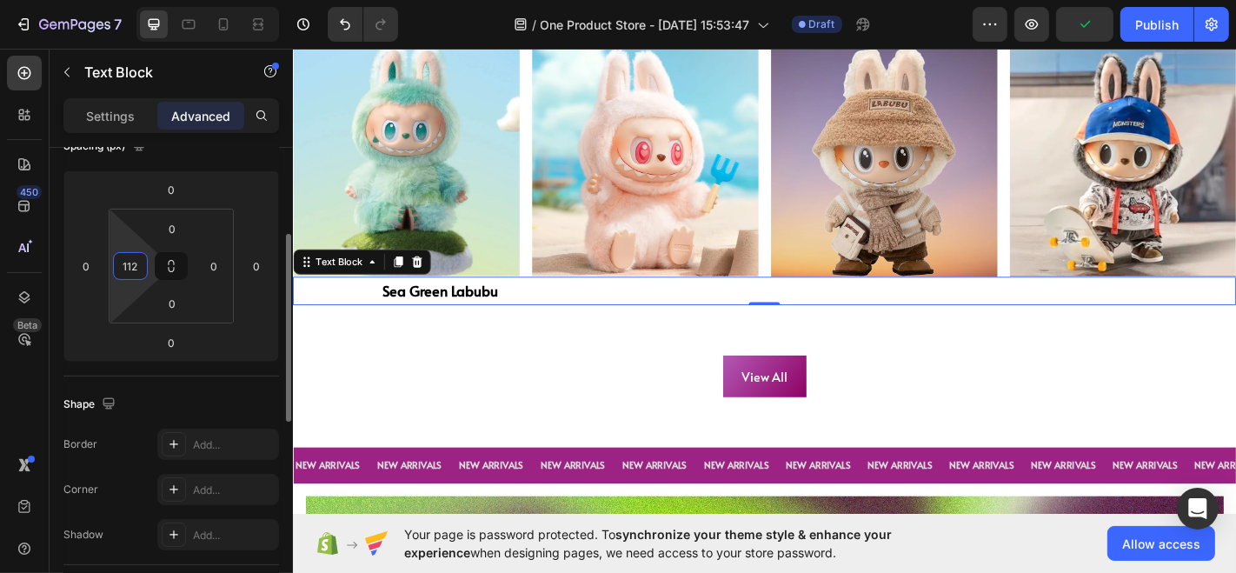
click at [127, 268] on input "112" at bounding box center [130, 266] width 26 height 26
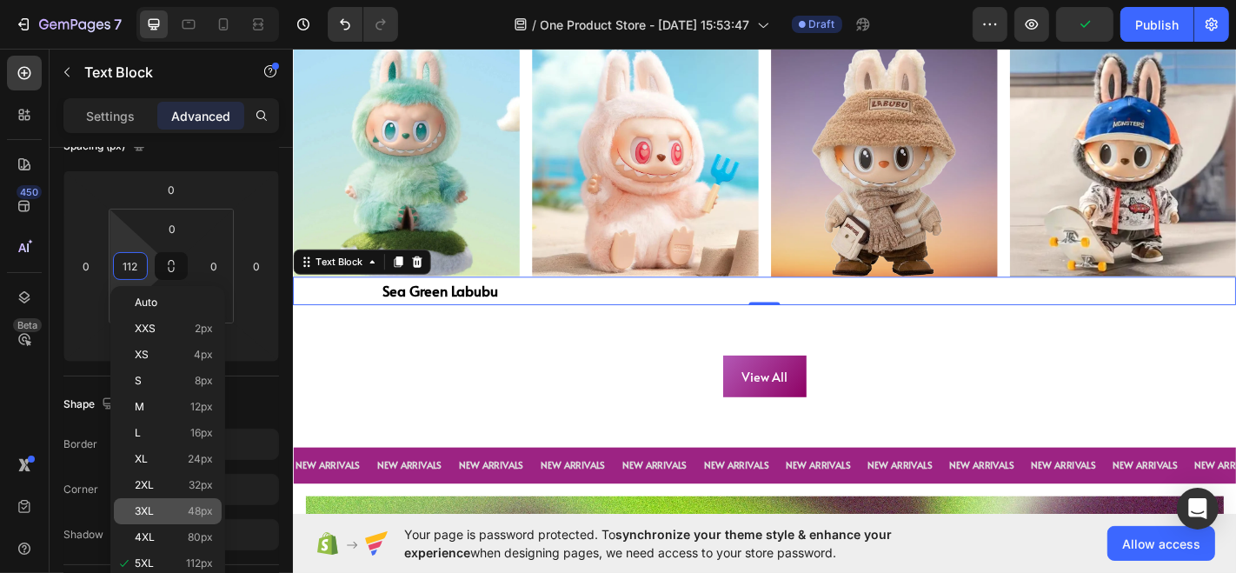
click at [176, 517] on div "3XL 48px" at bounding box center [168, 511] width 108 height 26
type input "48"
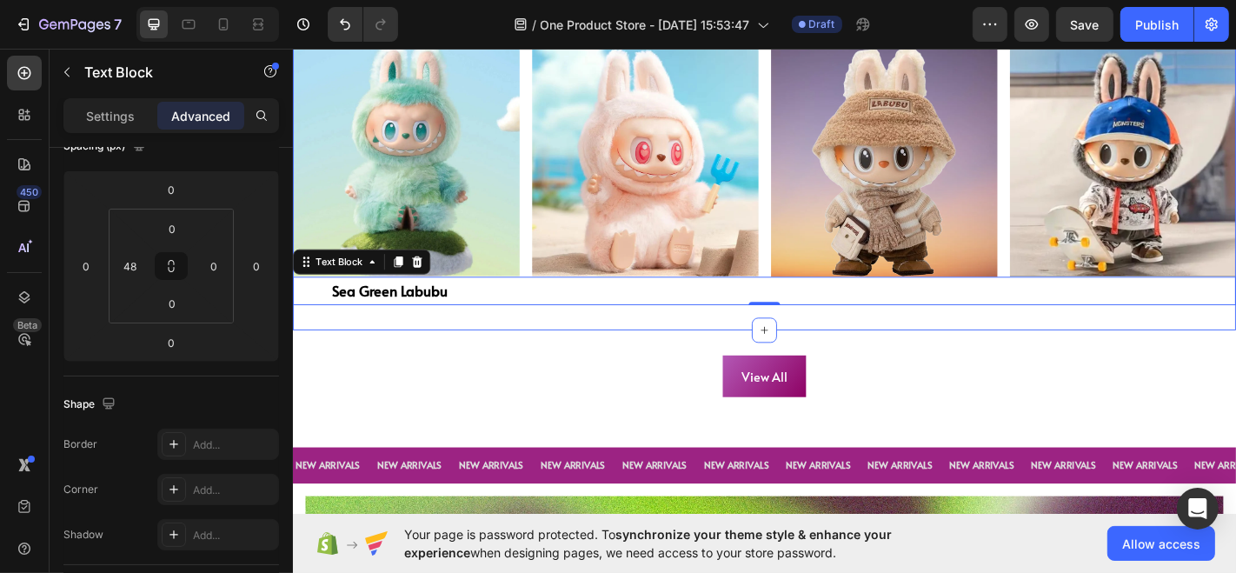
click at [409, 393] on div "View All Button" at bounding box center [813, 411] width 1043 height 46
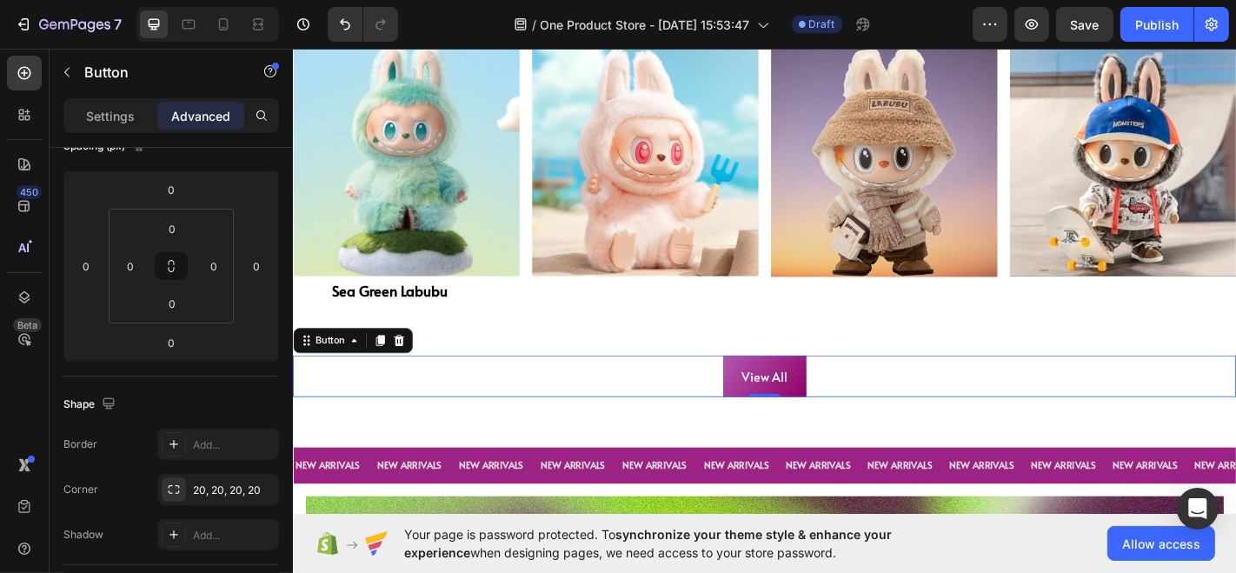
scroll to position [0, 0]
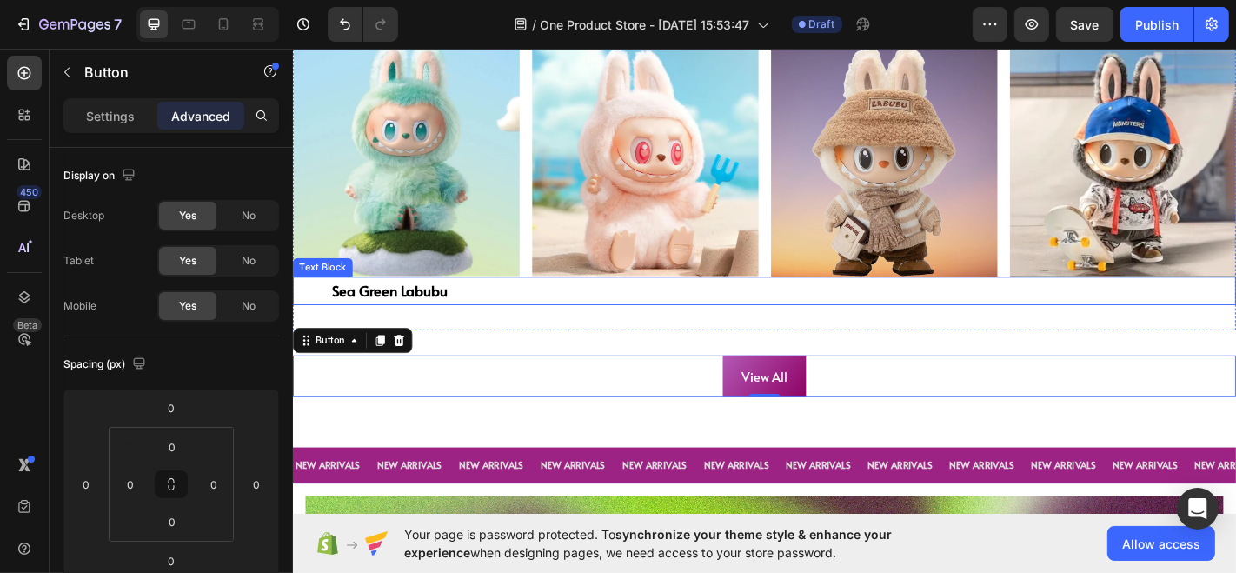
click at [448, 309] on p "Sea Green Labubu" at bounding box center [834, 316] width 998 height 28
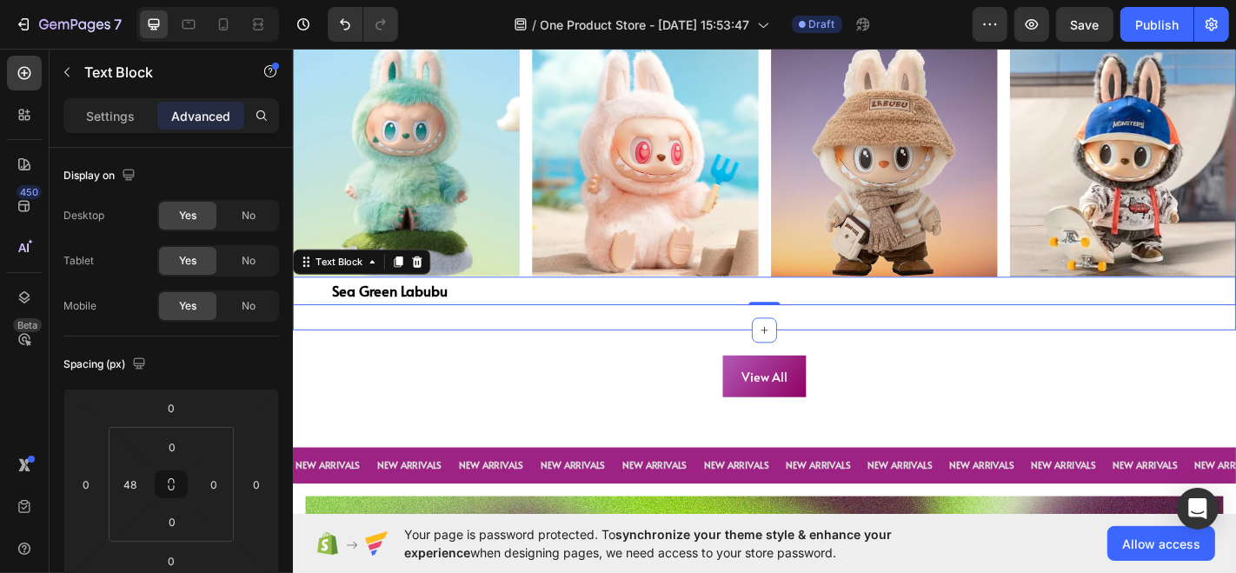
click at [389, 360] on div "View All Button Section 3" at bounding box center [813, 411] width 1043 height 102
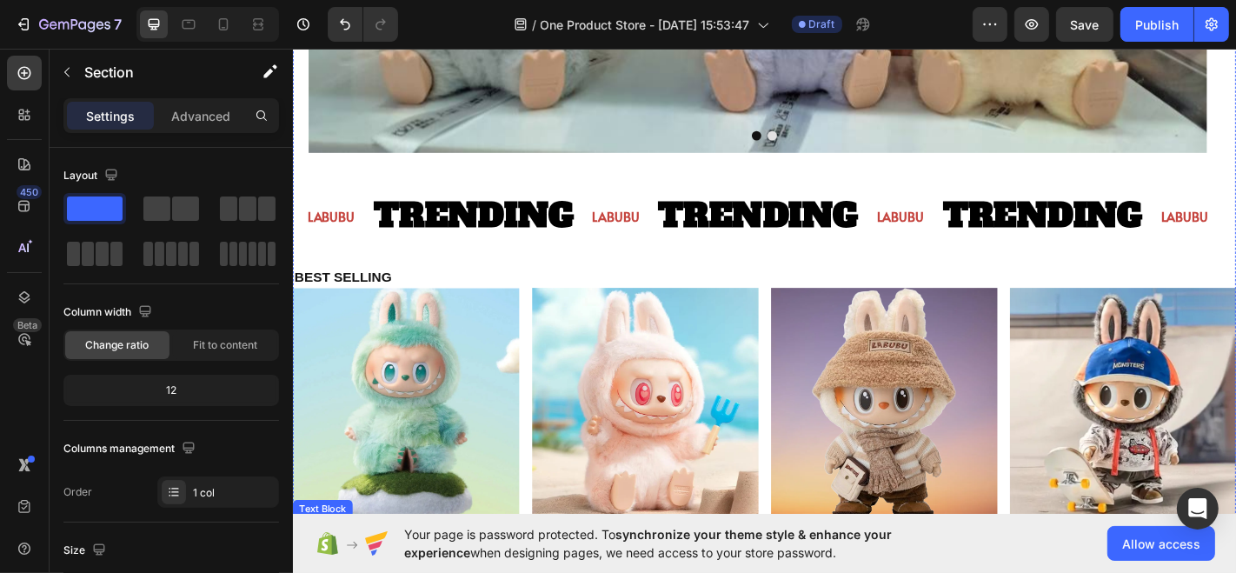
scroll to position [788, 0]
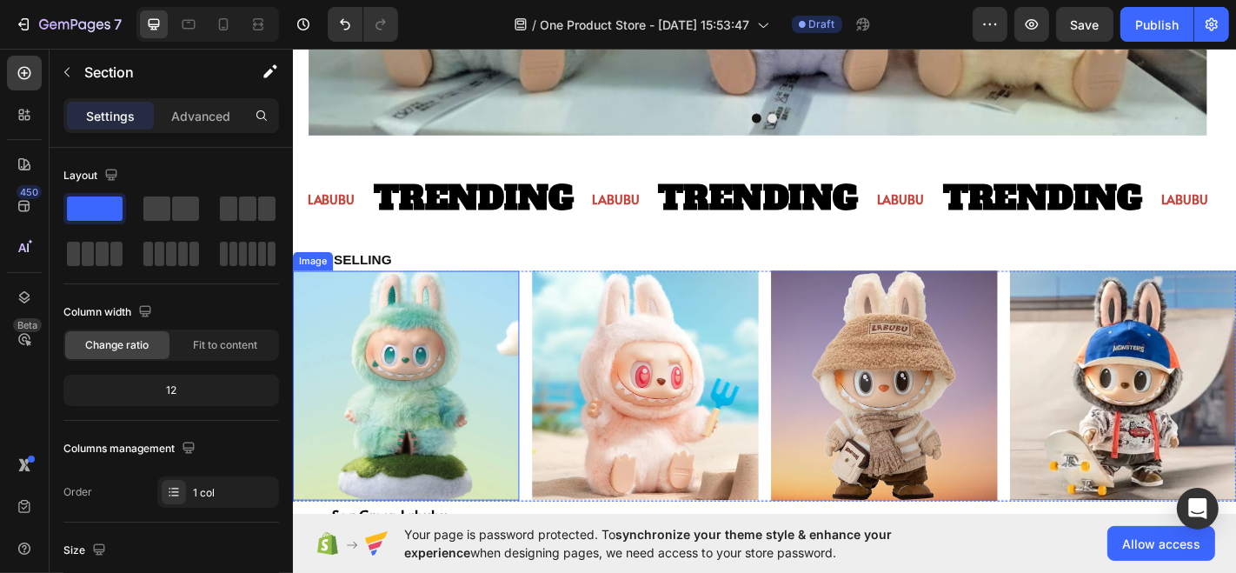
click at [386, 365] on img at bounding box center [417, 421] width 250 height 255
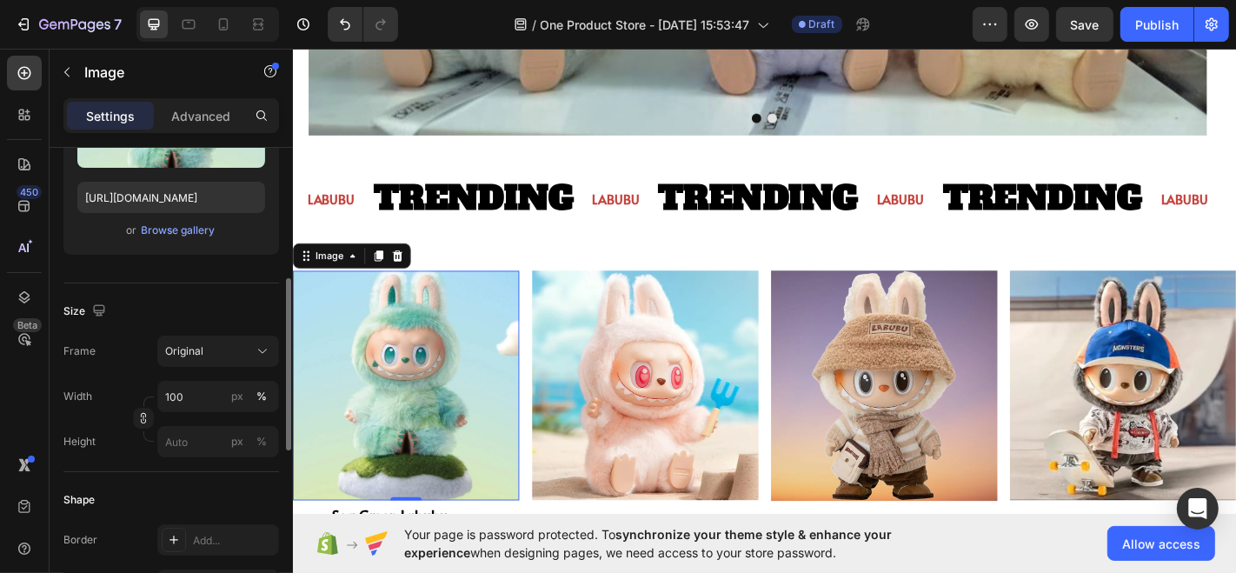
scroll to position [300, 0]
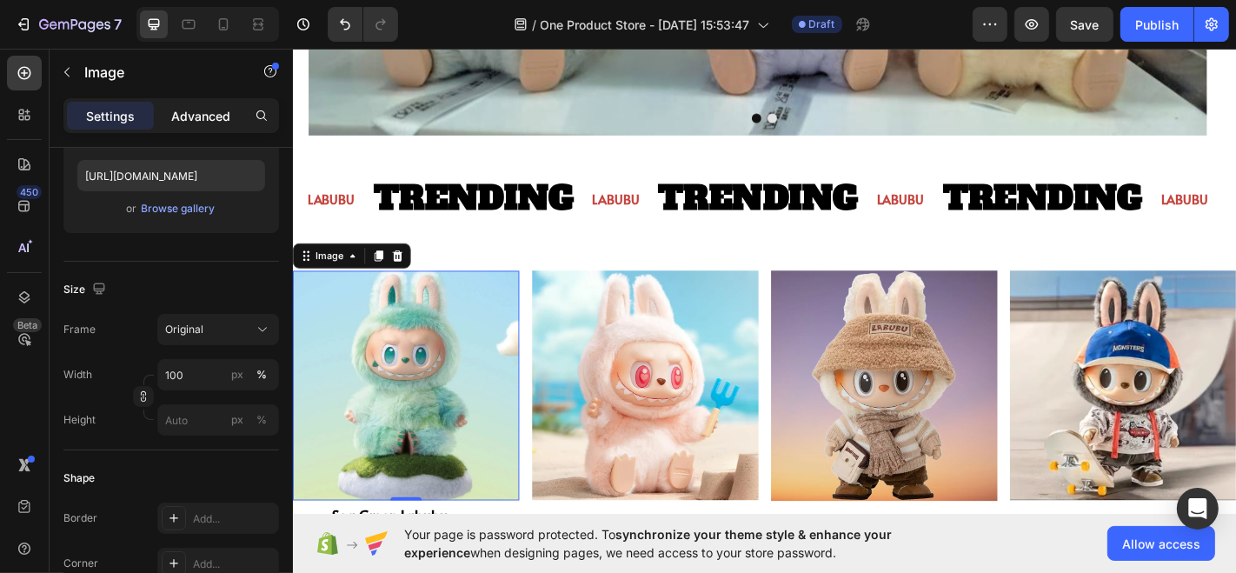
click at [202, 108] on p "Advanced" at bounding box center [200, 116] width 59 height 18
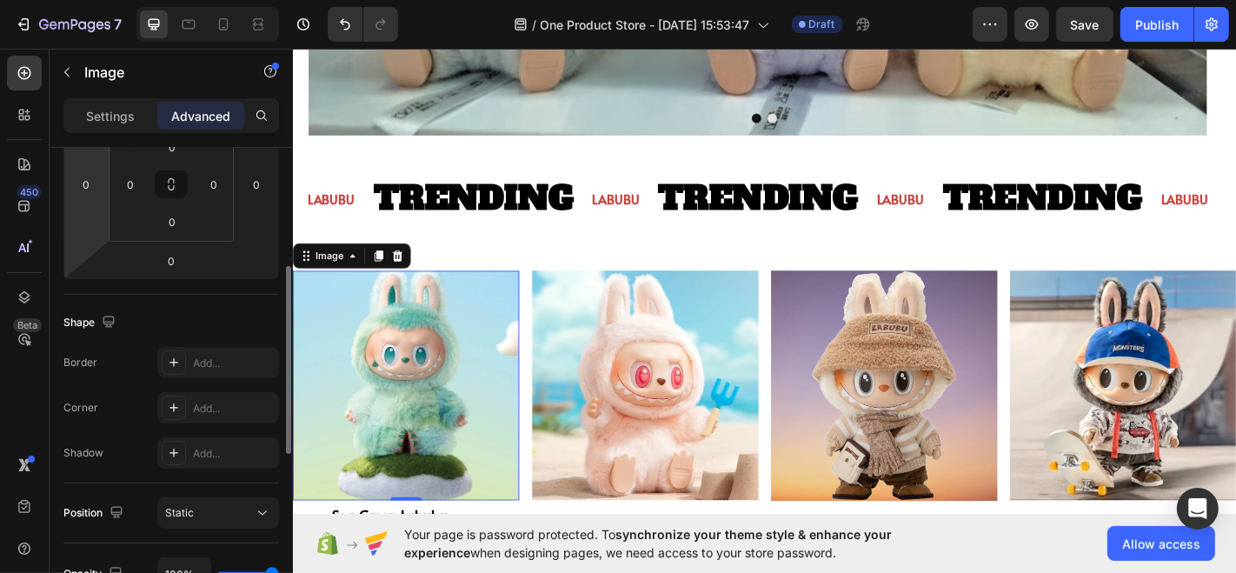
click at [95, 0] on html "7 / One Product Store - [DATE] 15:53:47 Draft Preview Save Publish 450 Beta Sec…" at bounding box center [618, 0] width 1236 height 0
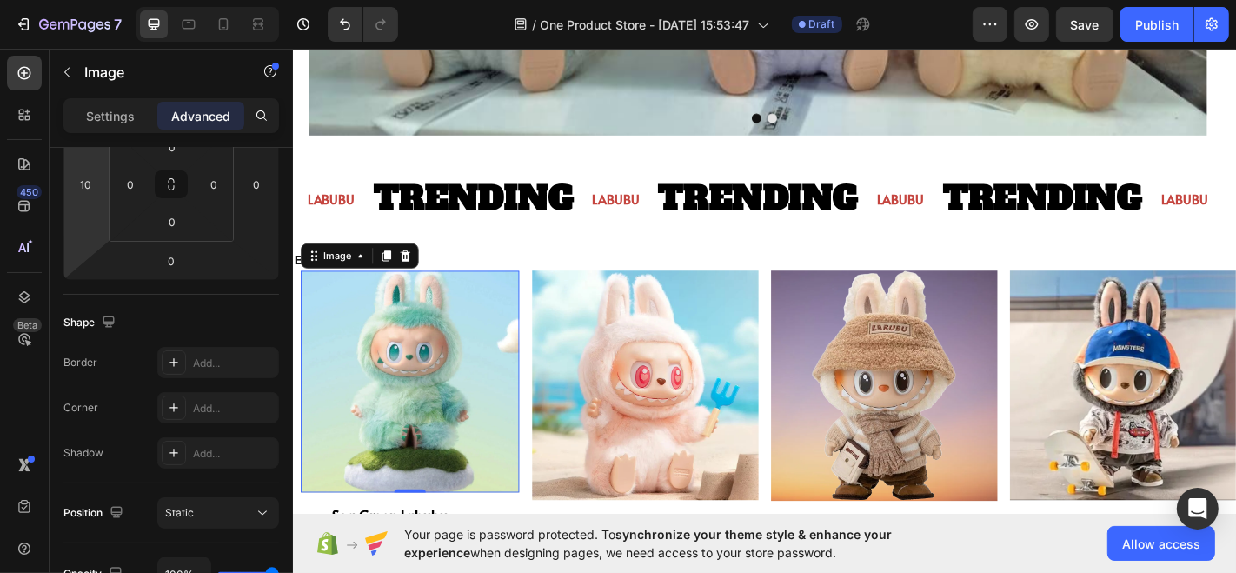
type input "6"
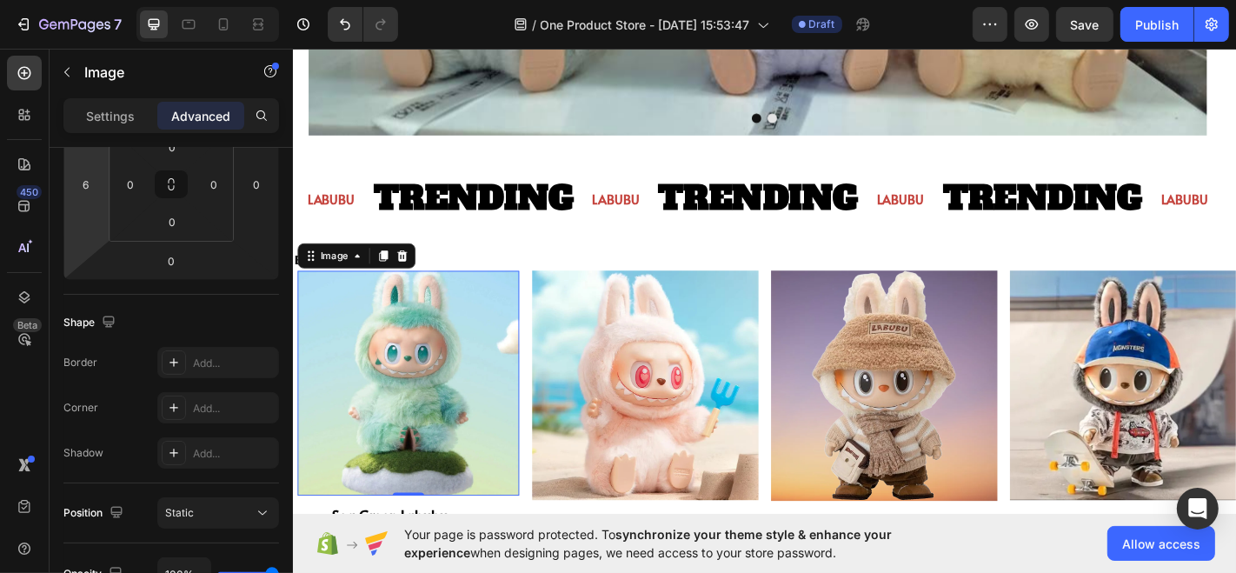
click at [103, 0] on html "7 / One Product Store - [DATE] 15:53:47 Draft Preview Save Publish 450 Beta Sec…" at bounding box center [618, 0] width 1236 height 0
drag, startPoint x: 103, startPoint y: 183, endPoint x: 104, endPoint y: 175, distance: 8.9
click at [104, 175] on div "0 6 0 0" at bounding box center [171, 184] width 216 height 191
click at [98, 180] on input "6" at bounding box center [86, 184] width 26 height 26
type input "9"
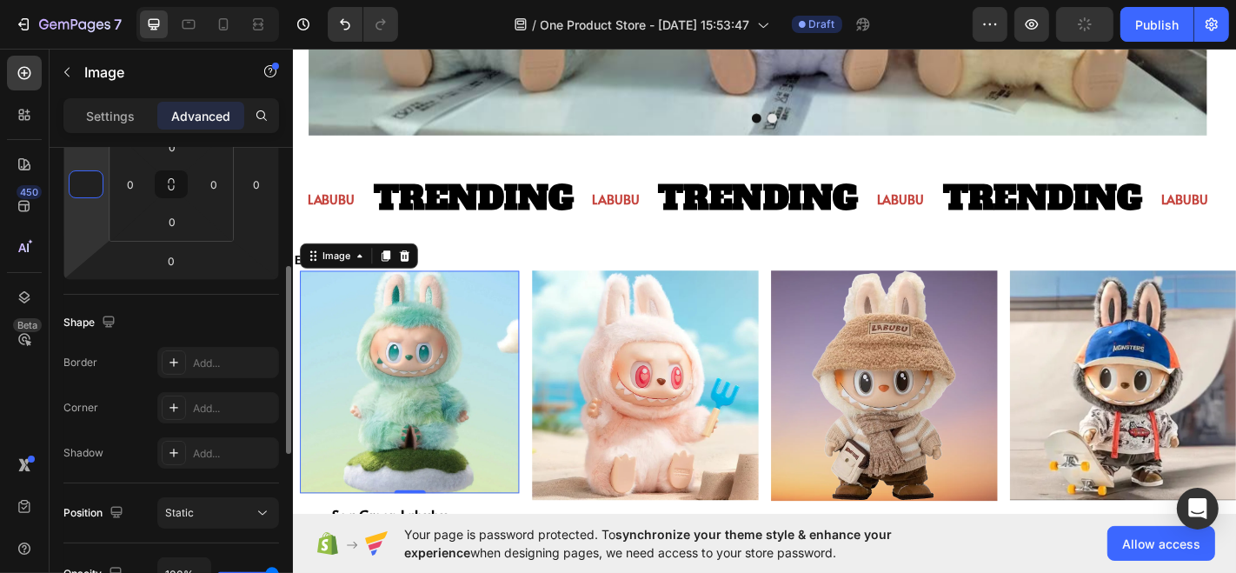
type input "8"
click at [654, 372] on img at bounding box center [681, 421] width 250 height 255
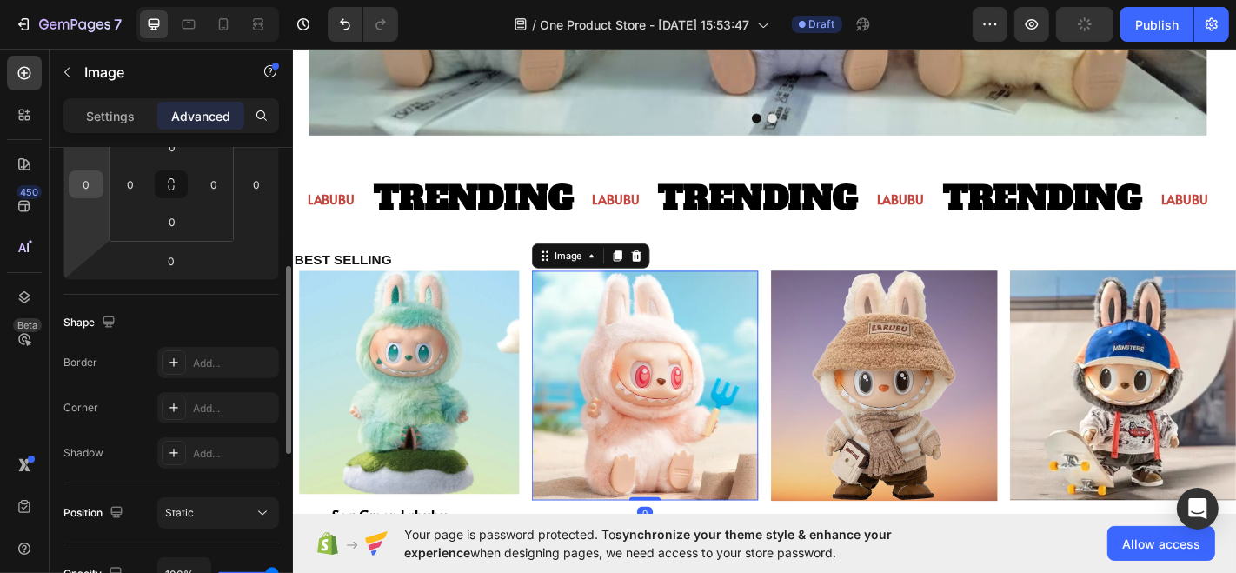
click at [90, 194] on input "0" at bounding box center [86, 184] width 26 height 26
type input "8"
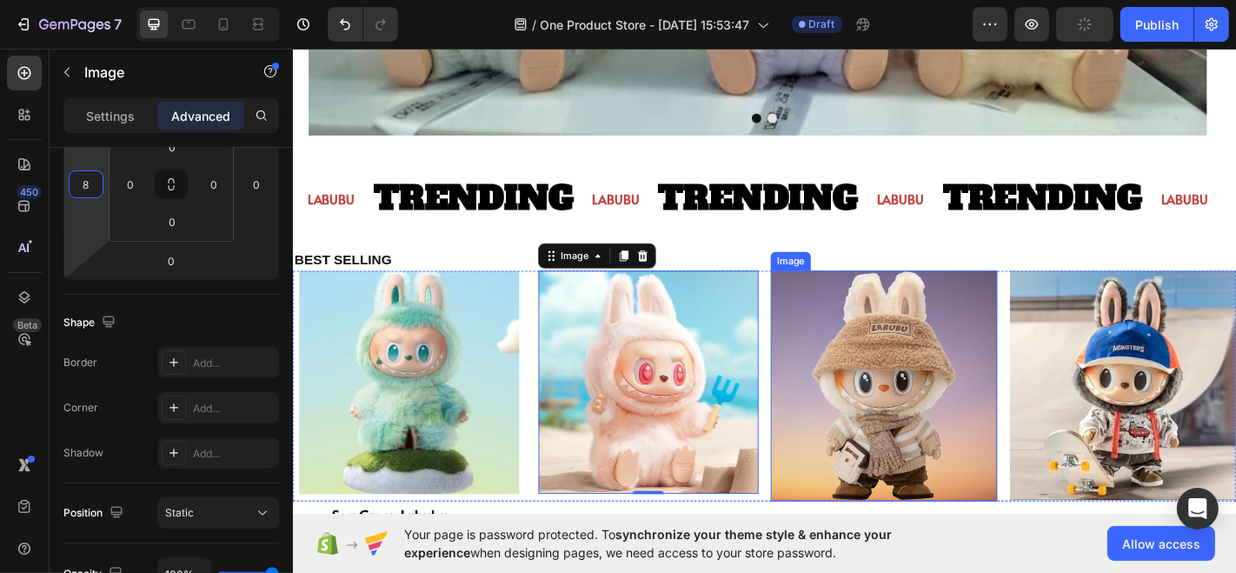
click at [977, 385] on img at bounding box center [945, 421] width 250 height 255
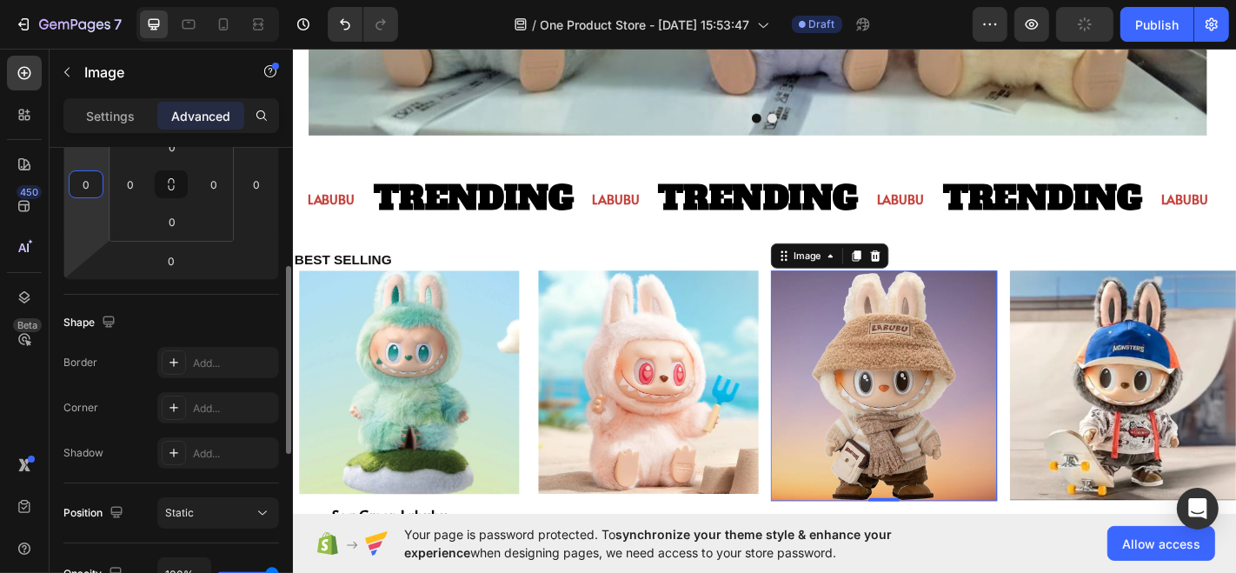
click at [79, 188] on input "0" at bounding box center [86, 184] width 26 height 26
type input "8"
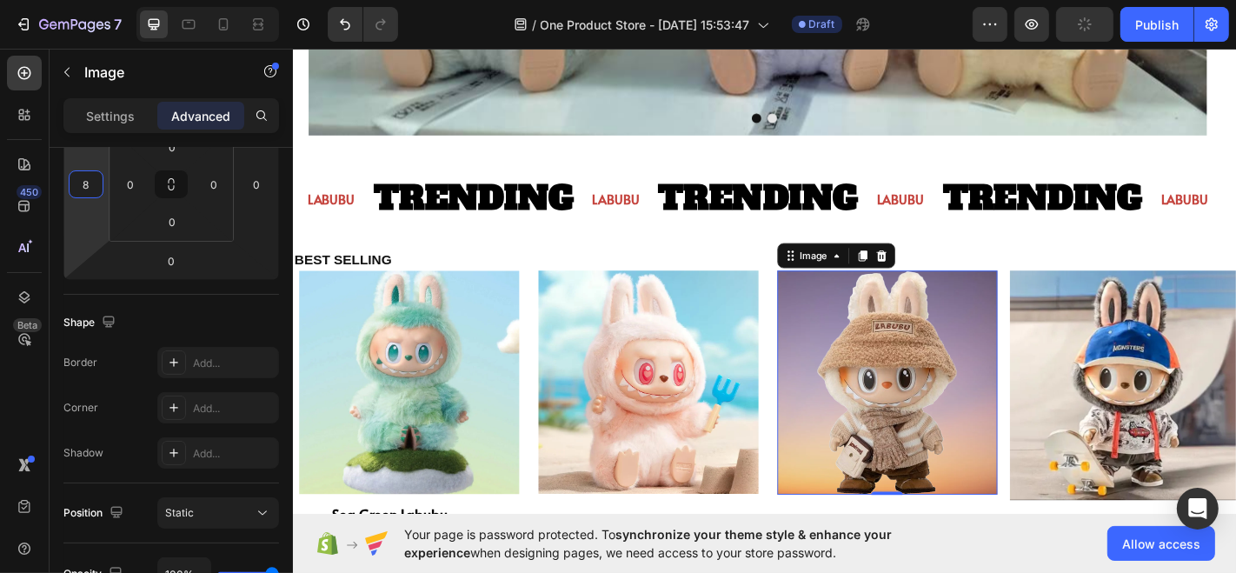
click at [1235, 373] on img at bounding box center [1210, 421] width 250 height 255
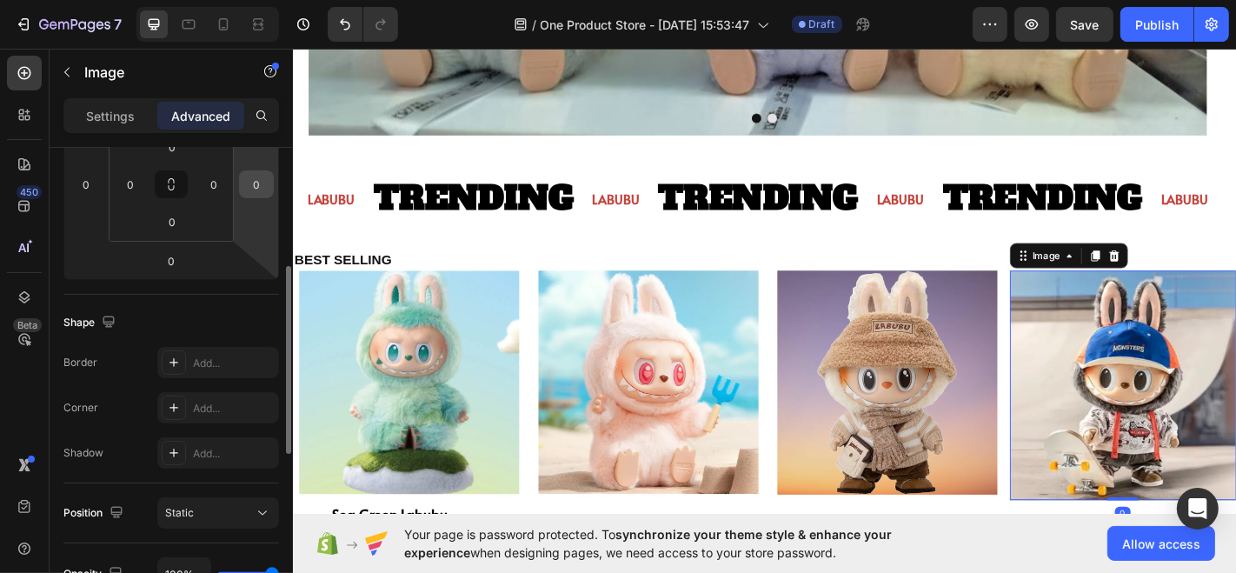
click at [255, 175] on input "0" at bounding box center [256, 184] width 26 height 26
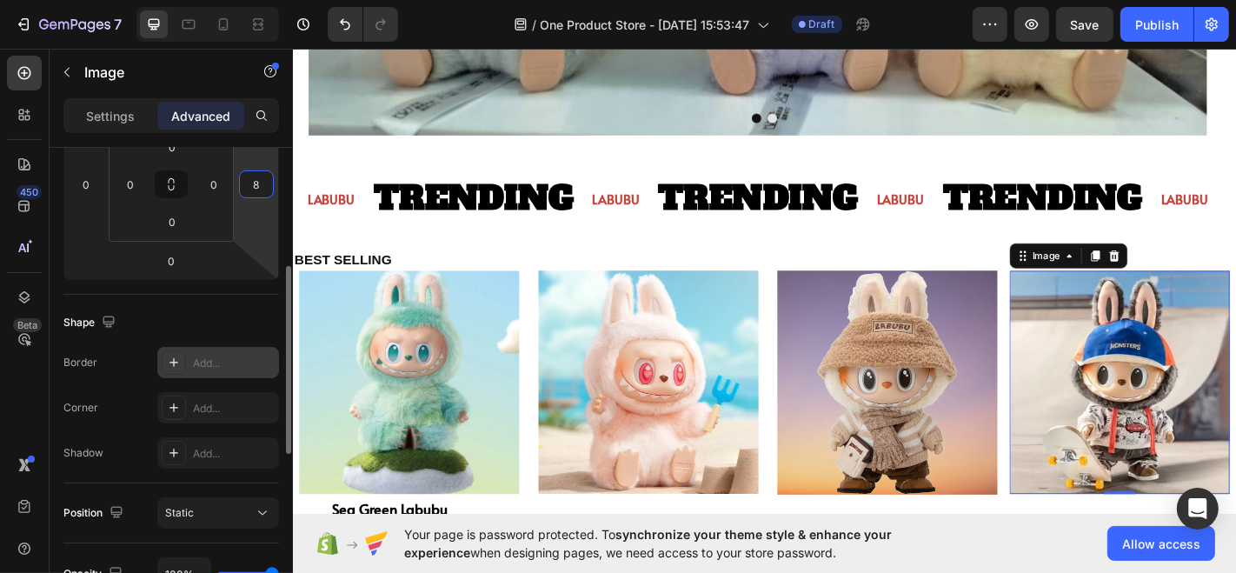
type input "8"
click at [196, 348] on div "Add..." at bounding box center [218, 362] width 122 height 31
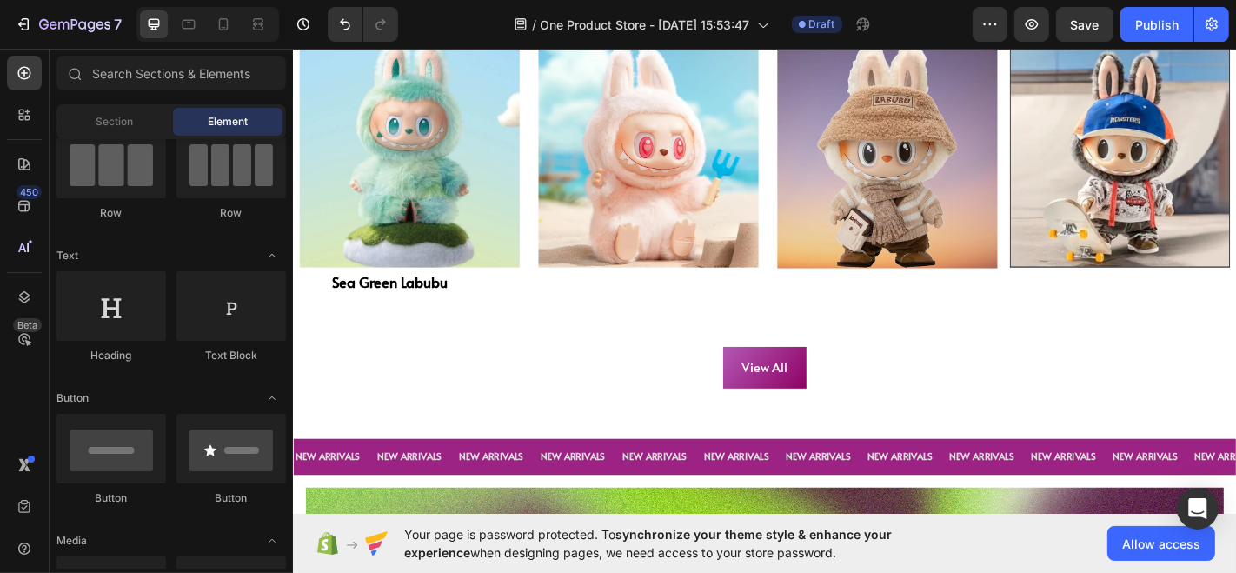
scroll to position [1036, 0]
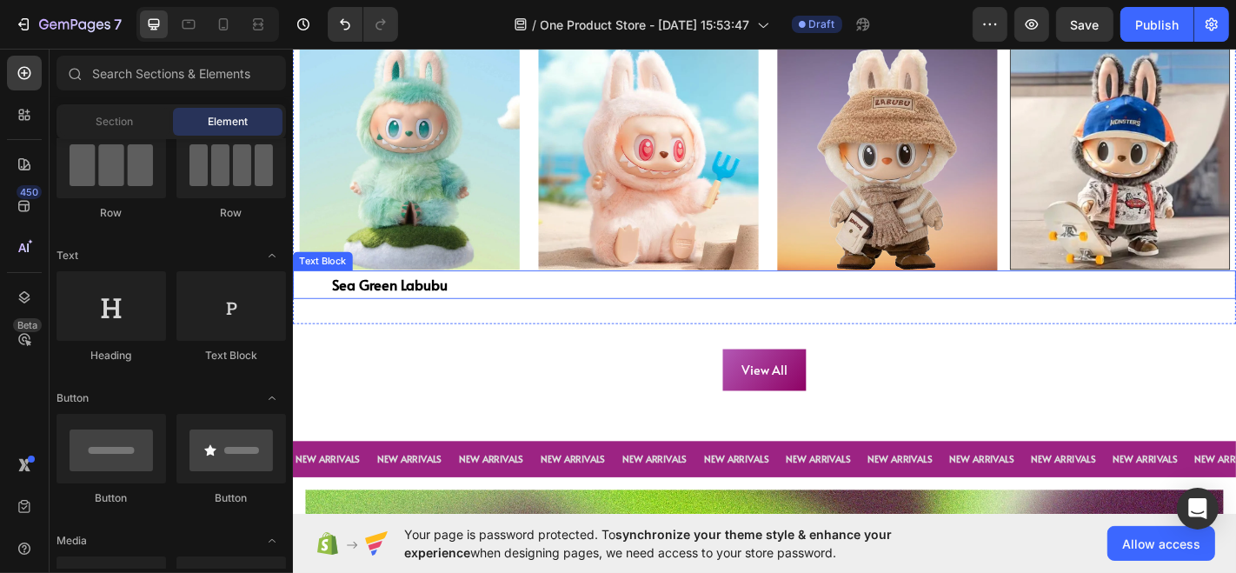
click at [409, 311] on p "Sea Green Labubu" at bounding box center [834, 309] width 998 height 28
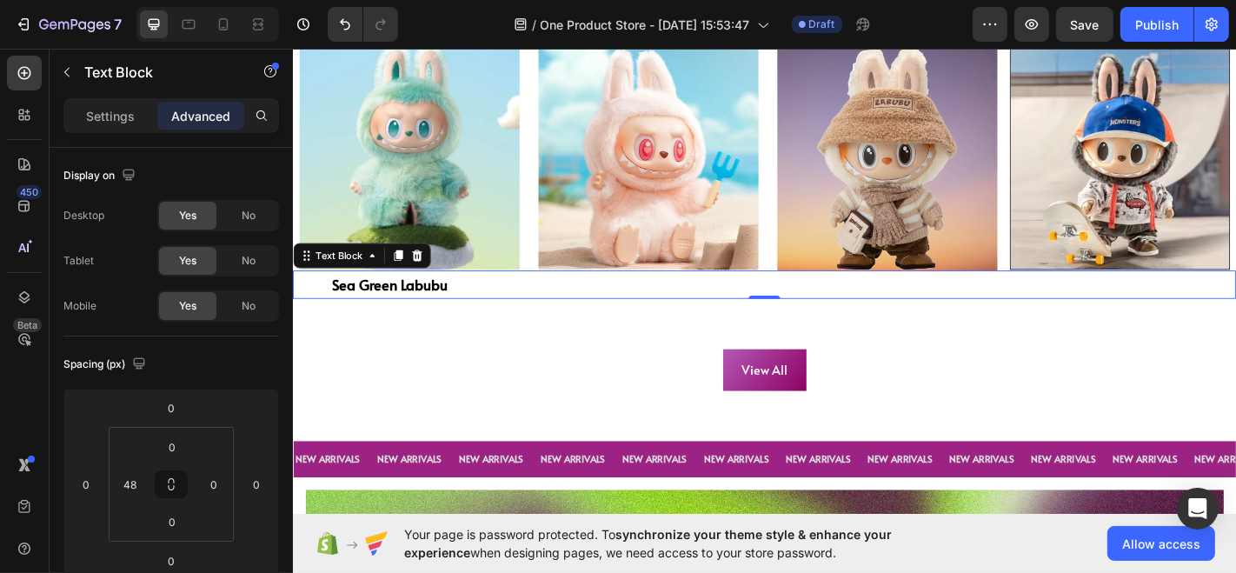
click at [408, 305] on p "Sea Green Labubu" at bounding box center [834, 309] width 998 height 28
click at [467, 306] on p "Sea Green Labubu" at bounding box center [834, 309] width 998 height 28
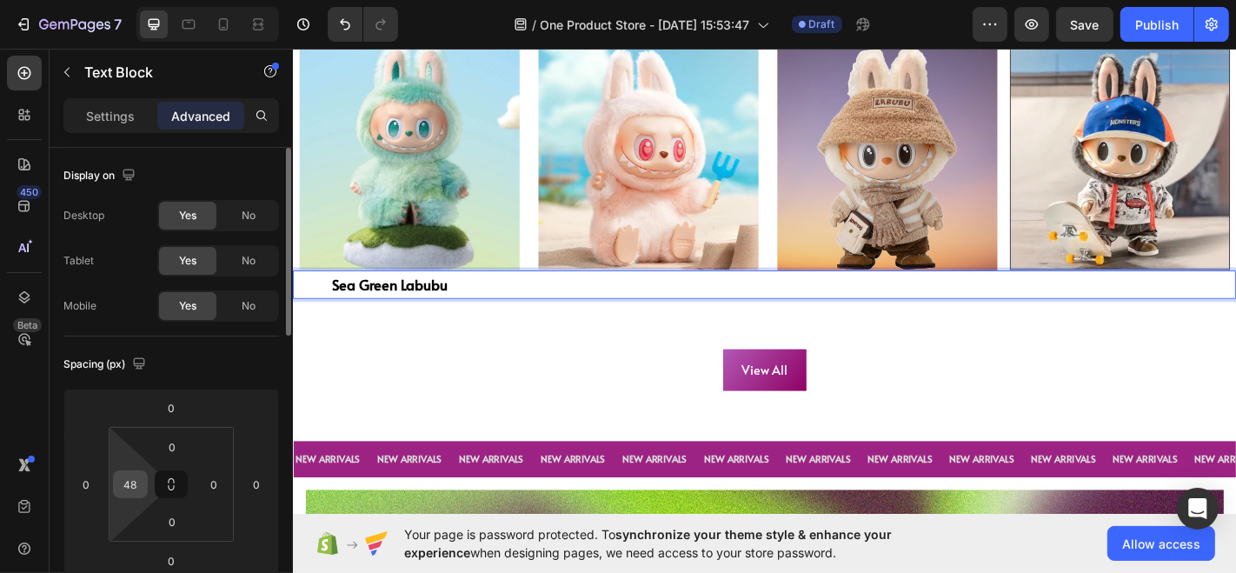
click at [136, 484] on input "48" at bounding box center [130, 484] width 26 height 26
type input "50"
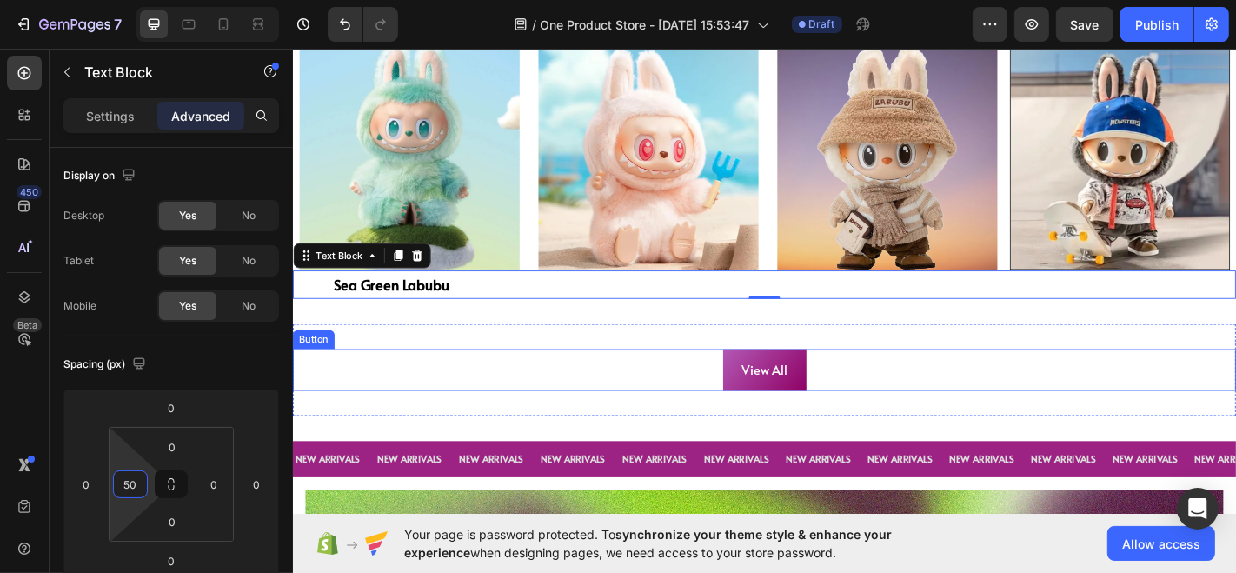
click at [524, 396] on div "View All Button" at bounding box center [813, 404] width 1043 height 46
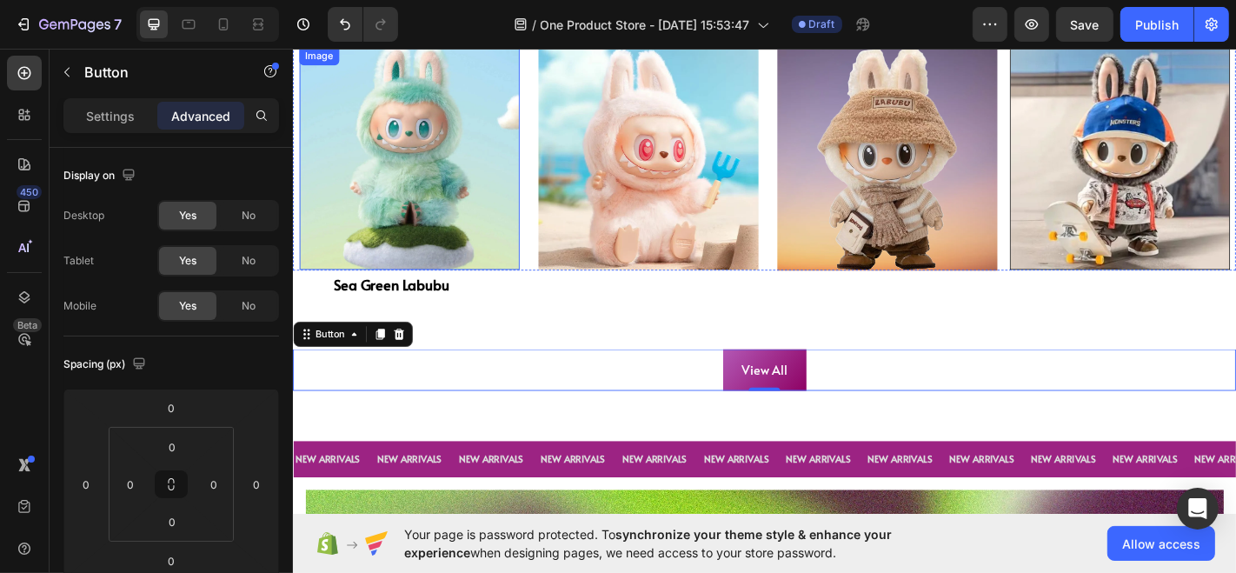
click at [384, 275] on img at bounding box center [420, 170] width 243 height 248
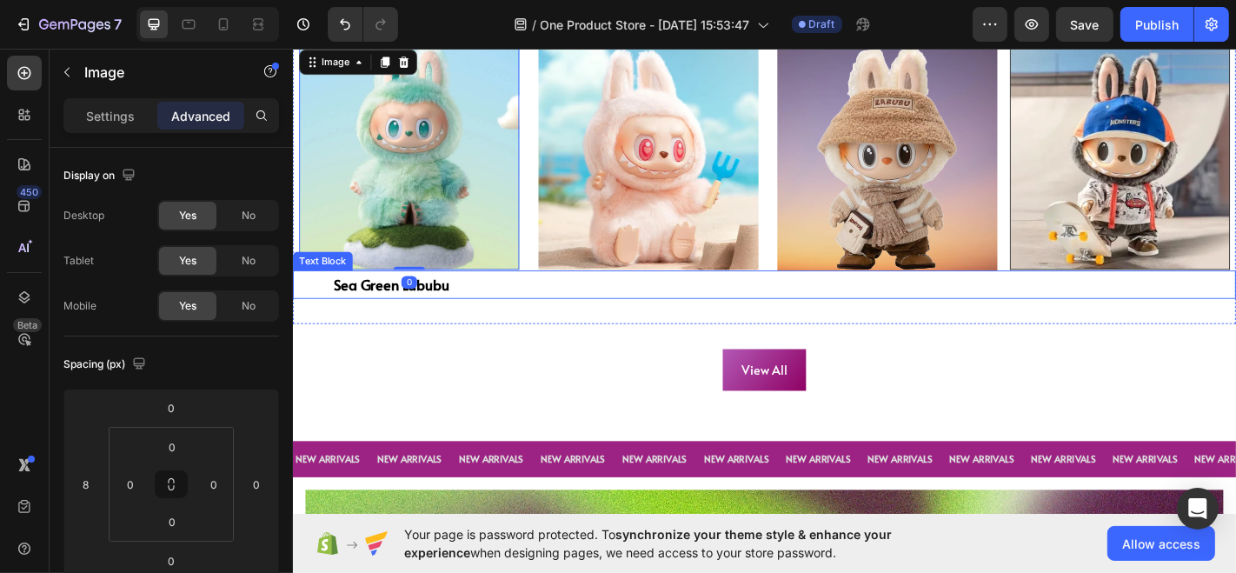
click at [389, 298] on p "Sea Green Labubu" at bounding box center [835, 309] width 996 height 28
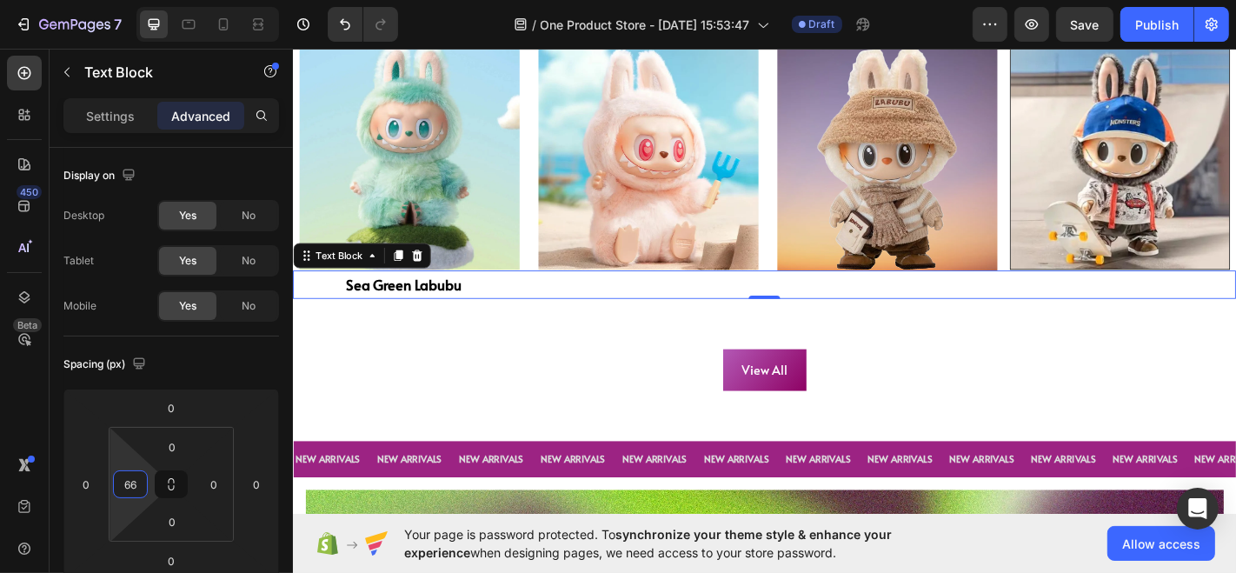
type input "68"
click at [149, 0] on html "7 / One Product Store - [DATE] 15:53:47 Draft Preview Save Publish 450 Beta Sec…" at bounding box center [618, 0] width 1236 height 0
click at [437, 306] on p "Sea Green Labubu" at bounding box center [843, 309] width 980 height 28
click at [521, 295] on p "Sea Green Labubu" at bounding box center [843, 309] width 980 height 28
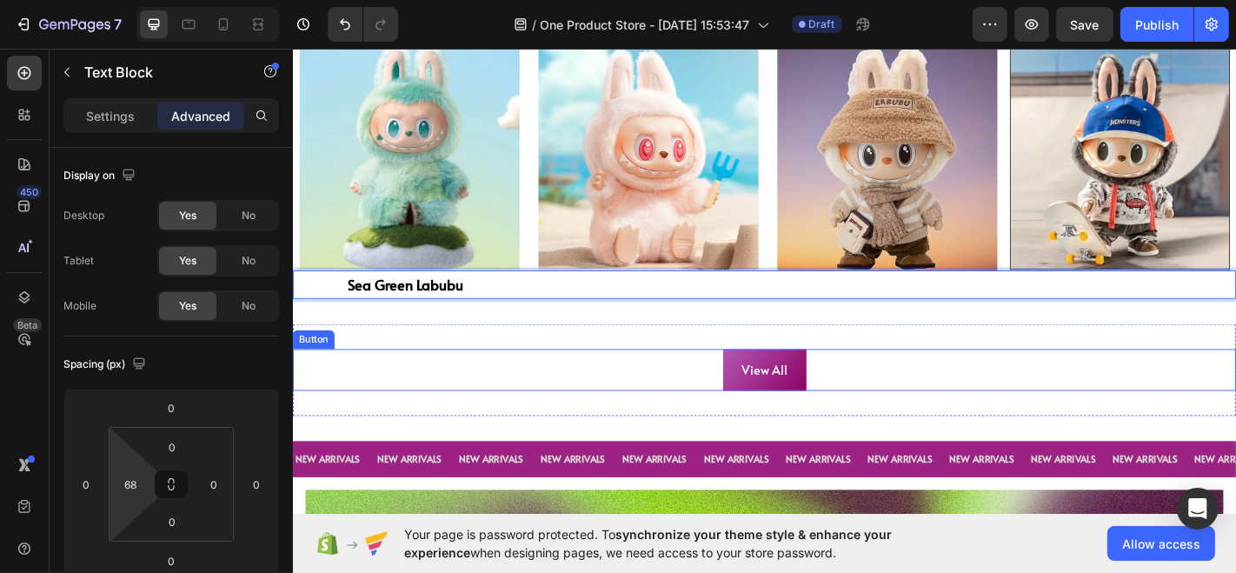
click at [544, 399] on div "View All Button" at bounding box center [813, 404] width 1043 height 46
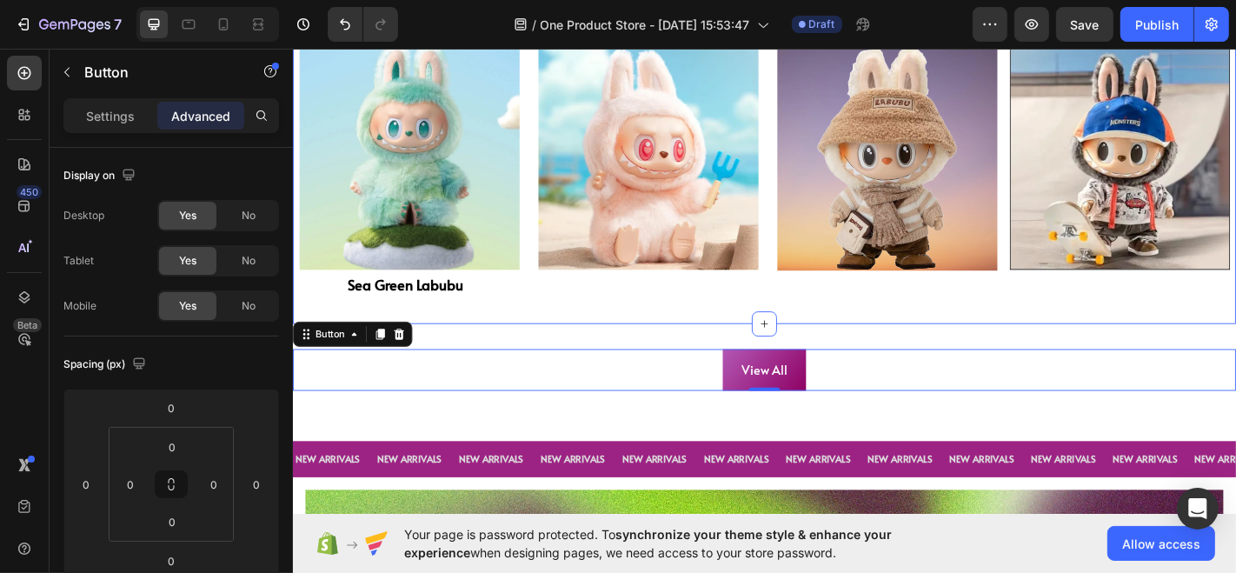
click at [599, 310] on p "Sea Green Labubu" at bounding box center [843, 309] width 980 height 28
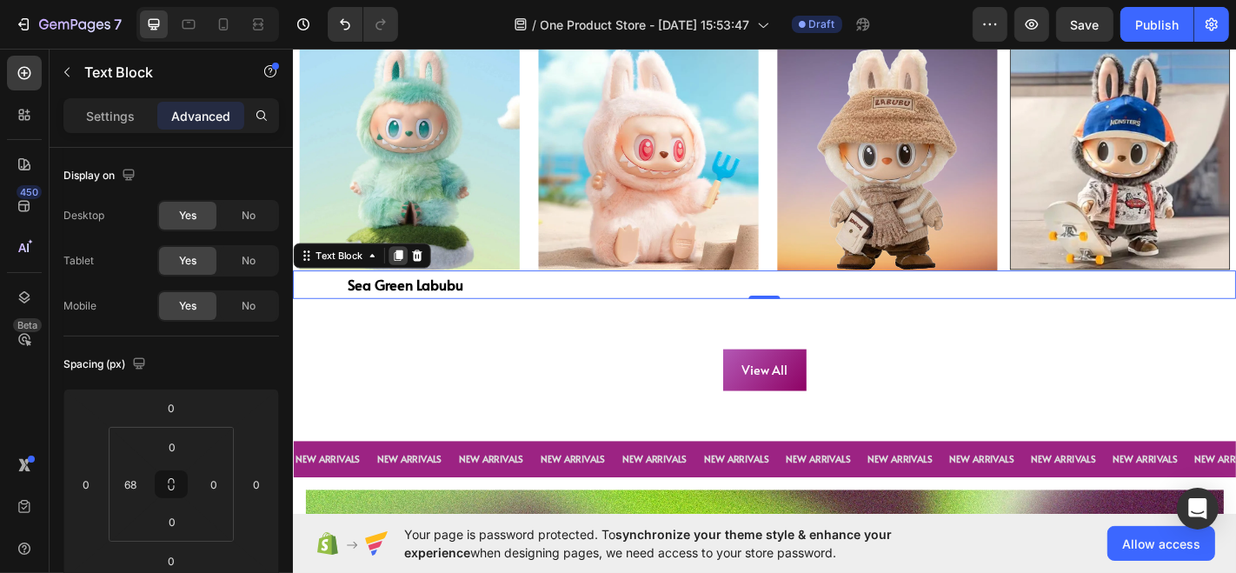
click at [412, 271] on icon at bounding box center [409, 277] width 10 height 12
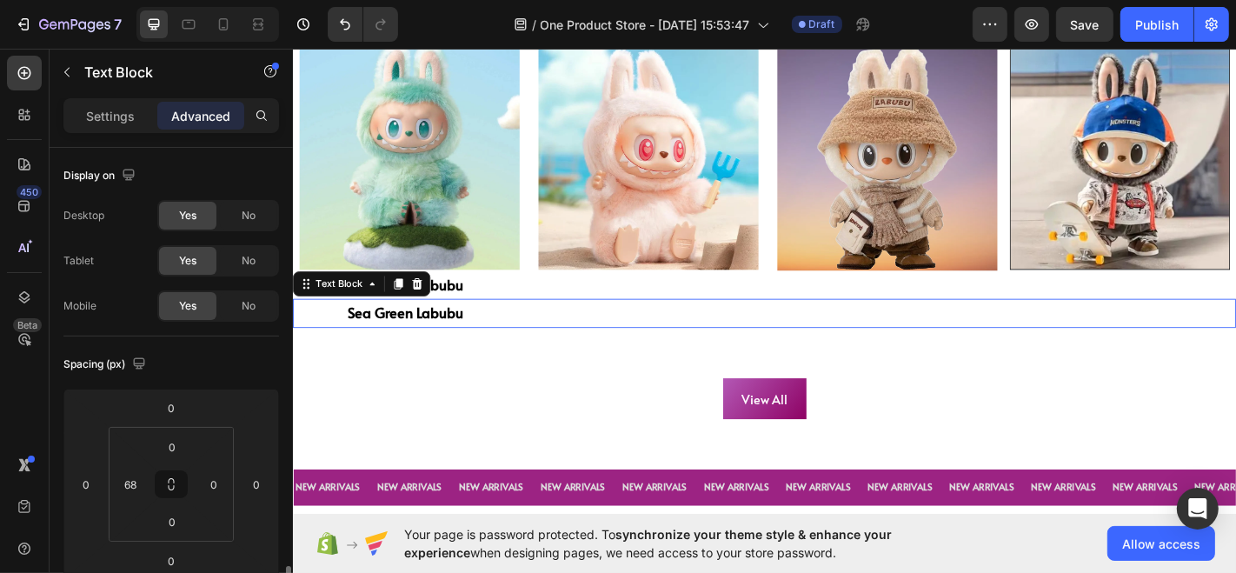
scroll to position [300, 0]
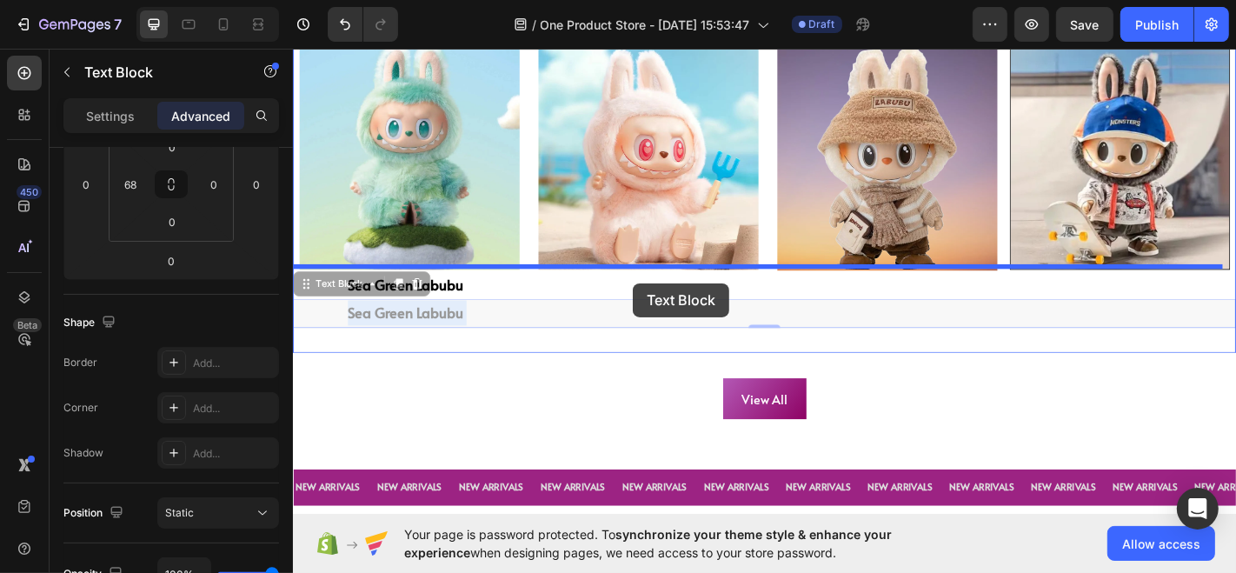
drag, startPoint x: 429, startPoint y: 336, endPoint x: 667, endPoint y: 308, distance: 239.8
click at [667, 308] on div "Header Image Image Carousel Row LABUBU Text Block TRENDING Text Block LABUBU Te…" at bounding box center [813, 219] width 1043 height 2421
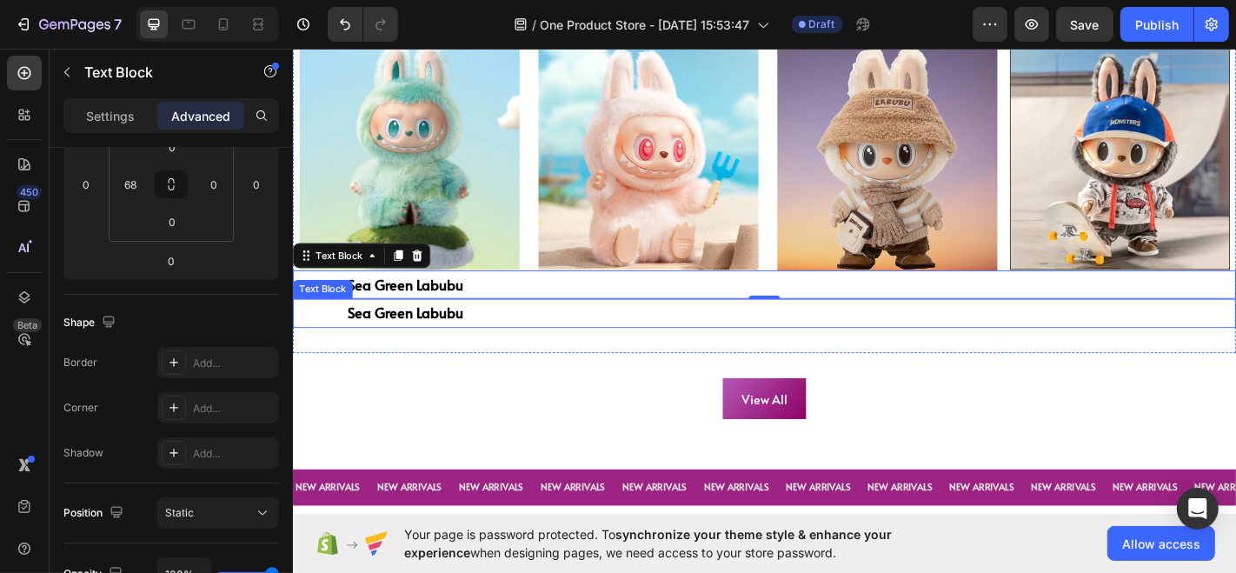
click at [562, 350] on div "Sea Green Labubu" at bounding box center [843, 340] width 984 height 31
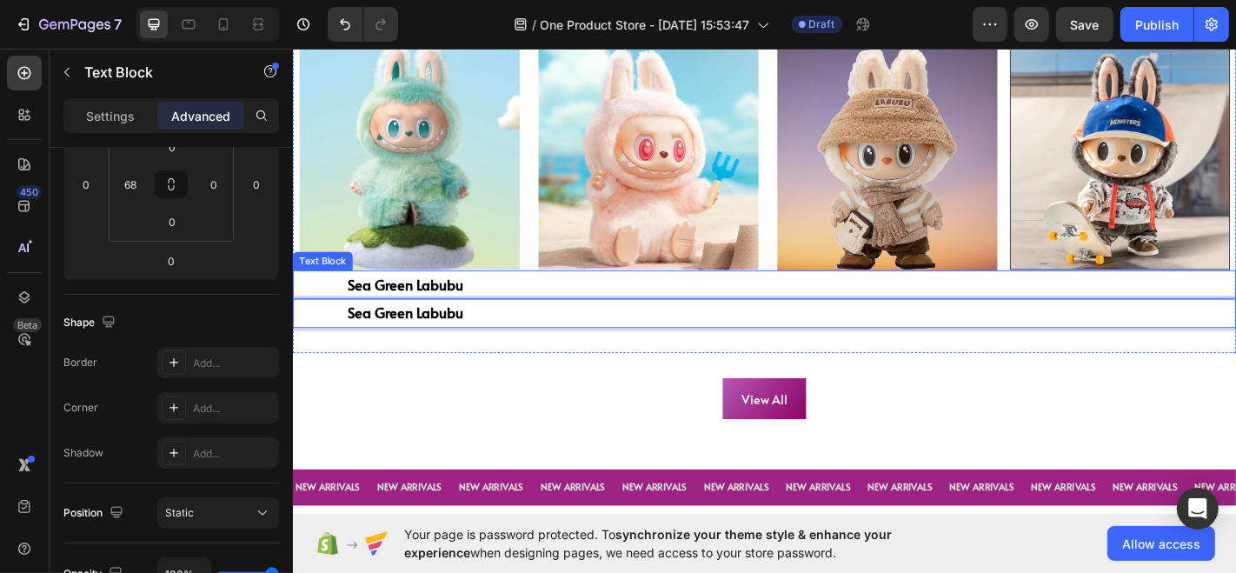
drag, startPoint x: 566, startPoint y: 339, endPoint x: 665, endPoint y: 297, distance: 107.5
click at [520, 331] on p "Sea Green Labubu" at bounding box center [843, 341] width 980 height 28
click at [527, 350] on div "Sea Green Labubu" at bounding box center [843, 340] width 984 height 31
click at [523, 391] on div "View All Button Section 3" at bounding box center [813, 436] width 1043 height 102
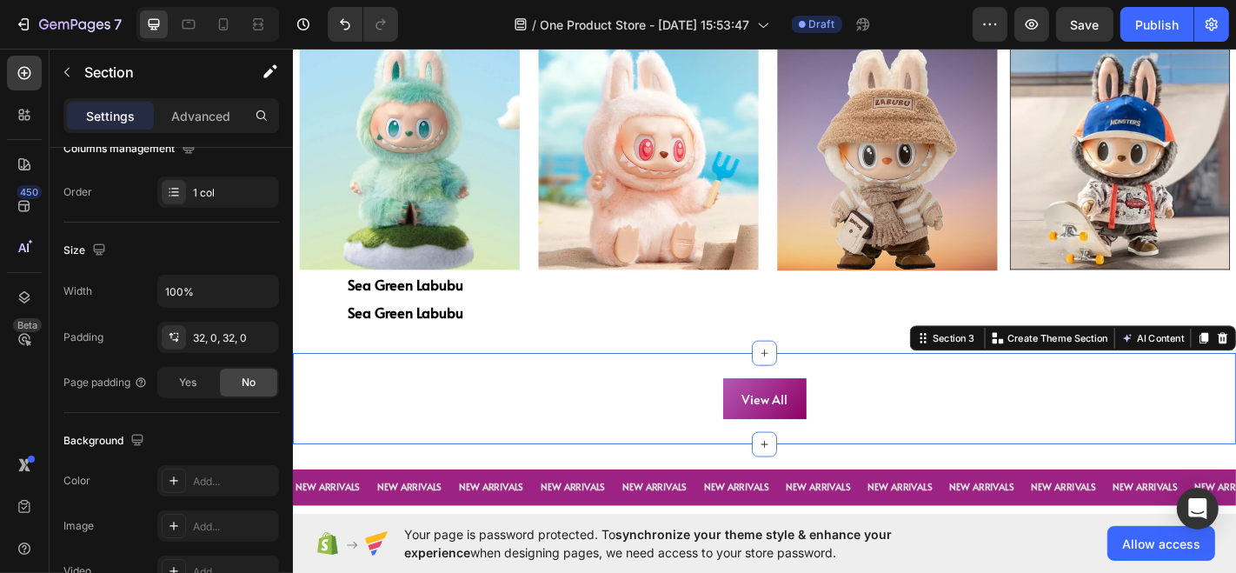
scroll to position [0, 0]
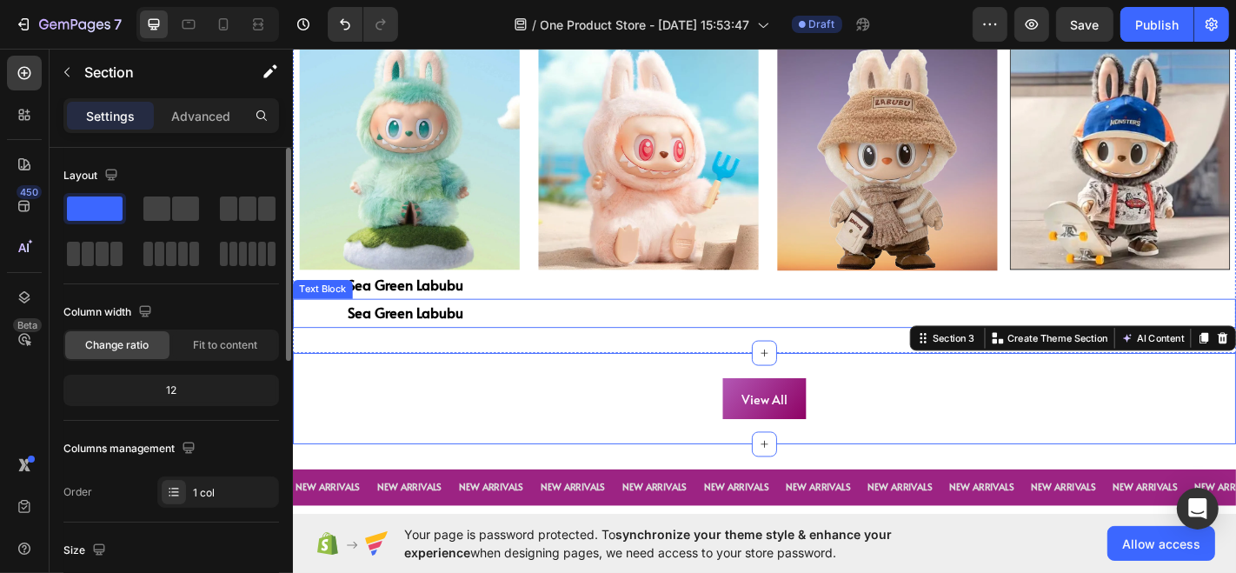
click at [525, 342] on p "Sea Green Labubu" at bounding box center [843, 341] width 980 height 28
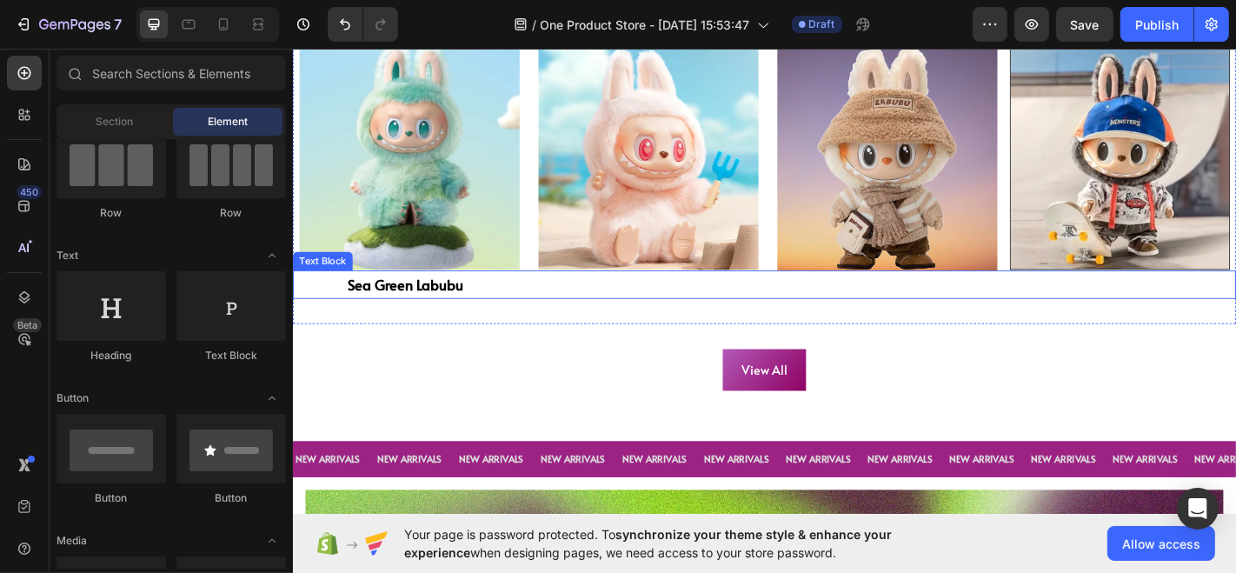
click at [449, 309] on p "Sea Green Labubu" at bounding box center [843, 309] width 980 height 28
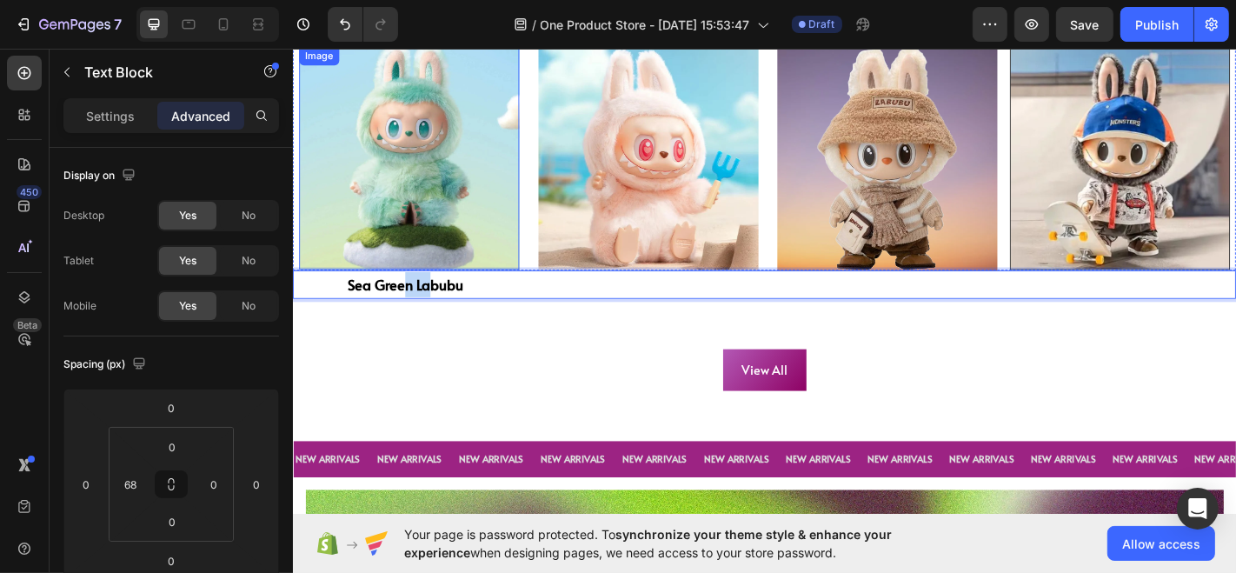
drag, startPoint x: 448, startPoint y: 309, endPoint x: 415, endPoint y: 278, distance: 44.9
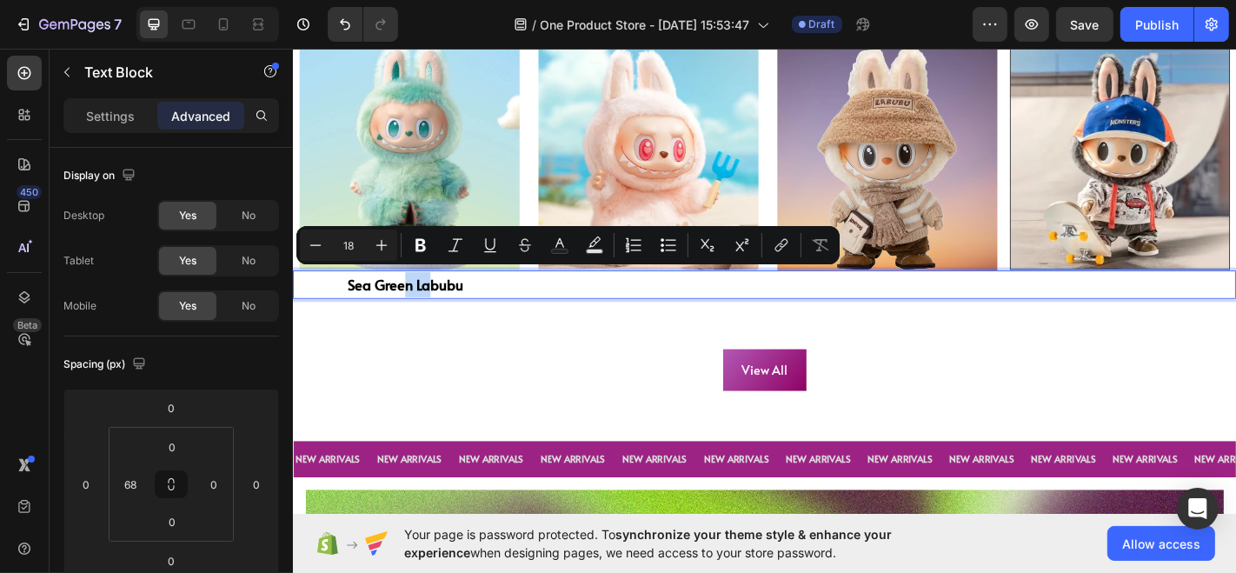
click at [487, 309] on p "Sea Green Labubu" at bounding box center [843, 309] width 980 height 28
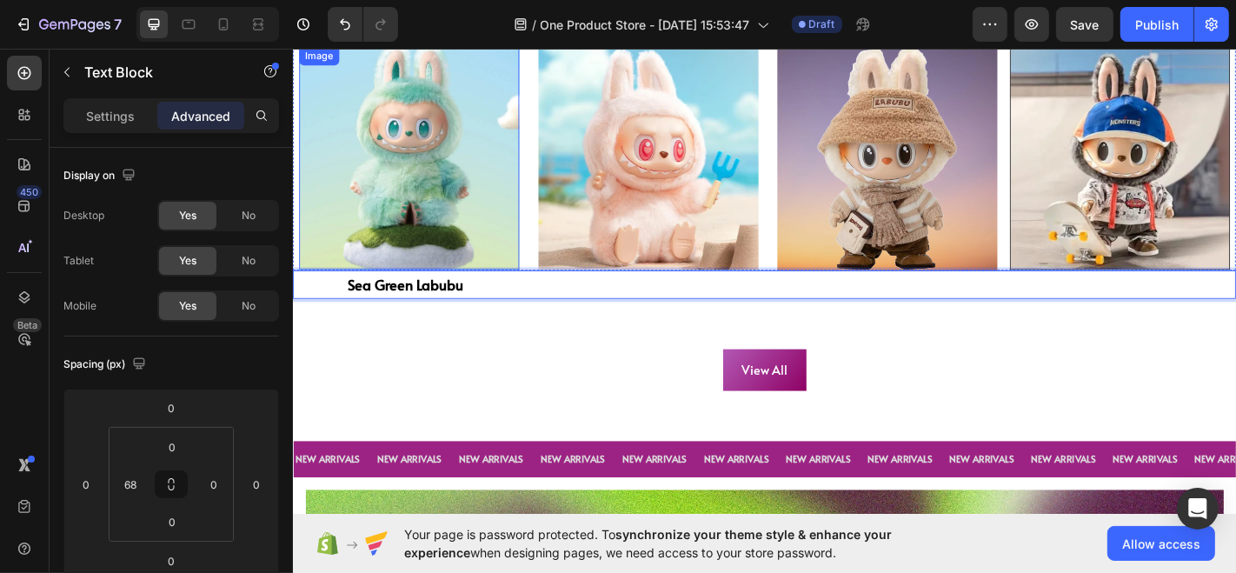
drag, startPoint x: 487, startPoint y: 309, endPoint x: 488, endPoint y: 272, distance: 36.5
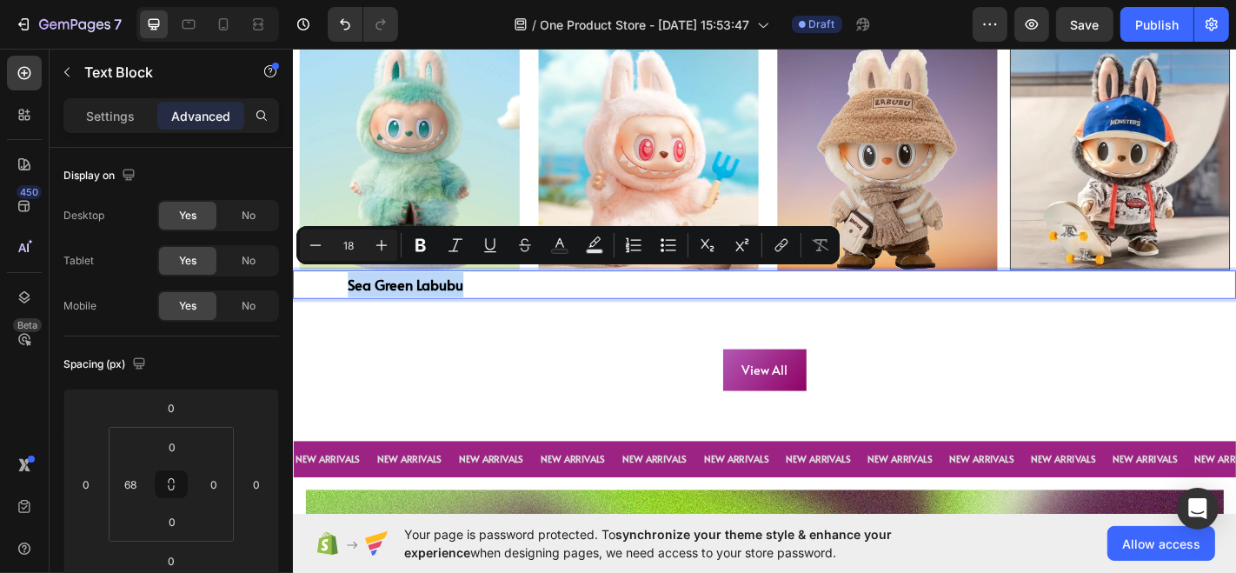
drag, startPoint x: 515, startPoint y: 306, endPoint x: 342, endPoint y: 301, distance: 173.0
click at [342, 301] on div "Sea Green Labubu Text Block 0" at bounding box center [813, 309] width 1043 height 31
click at [534, 315] on p "Sea Green Labubu" at bounding box center [843, 309] width 980 height 28
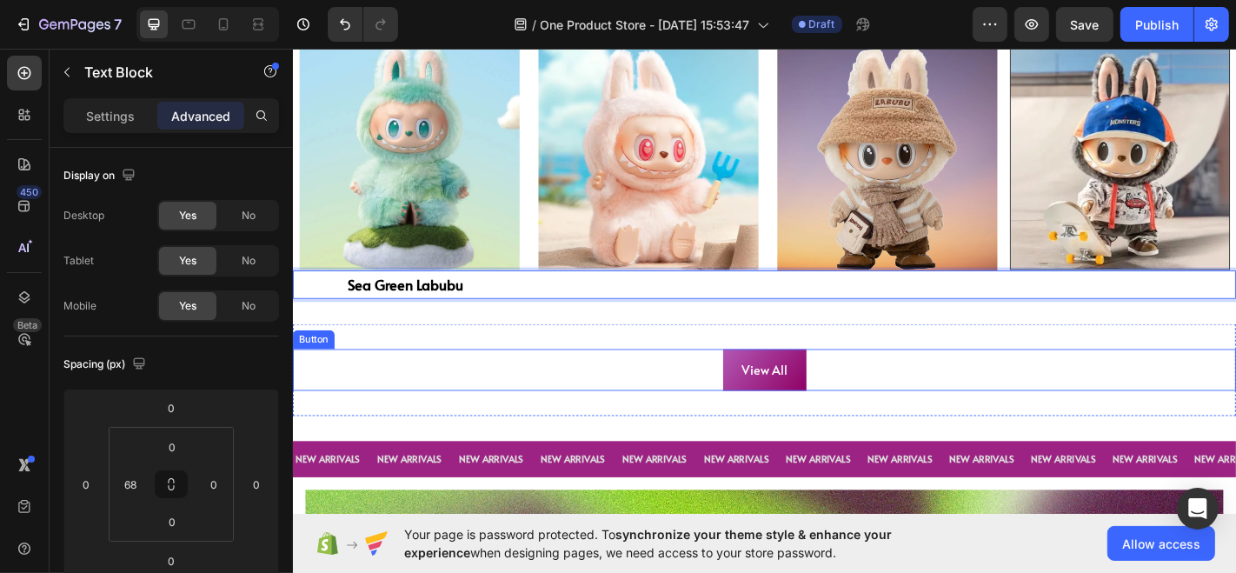
click at [554, 388] on div "View All Button" at bounding box center [813, 404] width 1043 height 46
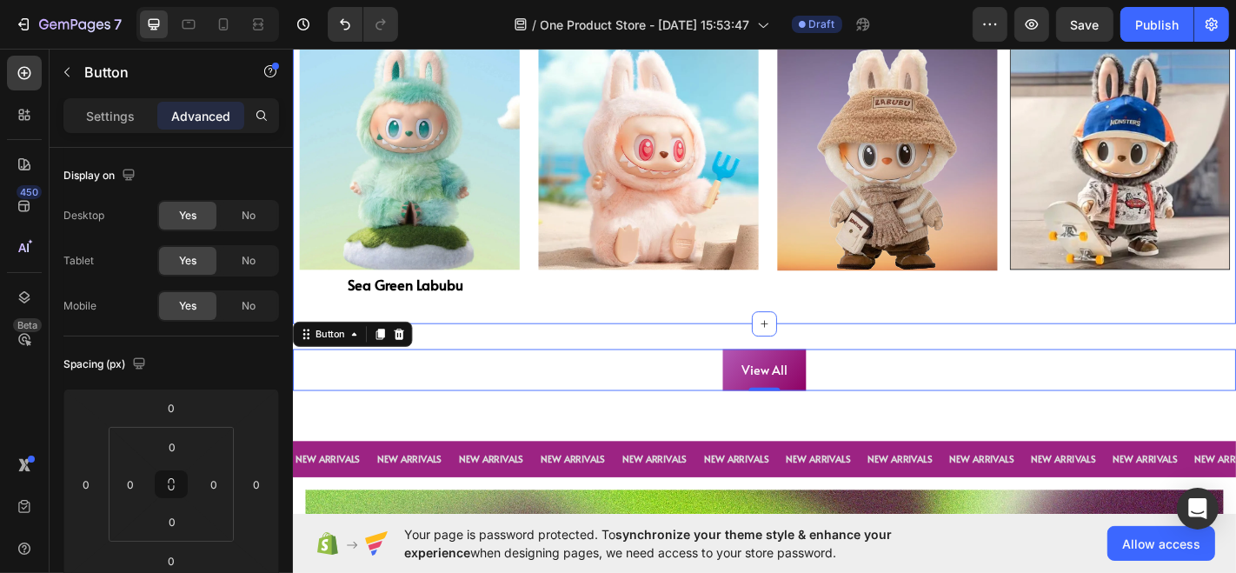
click at [549, 315] on p "Sea Green Labubu" at bounding box center [843, 309] width 980 height 28
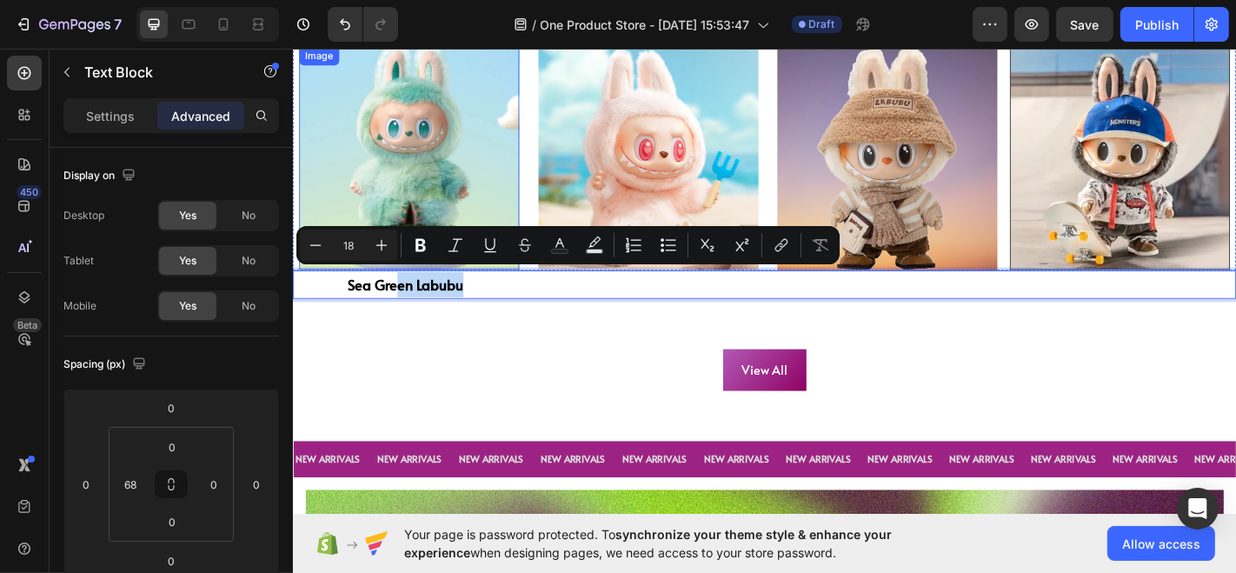
drag, startPoint x: 549, startPoint y: 306, endPoint x: 408, endPoint y: 270, distance: 146.1
click at [397, 249] on div "Minus 18 Plus Bold Italic Underline Strikethrough Text Color Text Background Co…" at bounding box center [568, 244] width 536 height 31
click at [409, 227] on img at bounding box center [420, 170] width 243 height 248
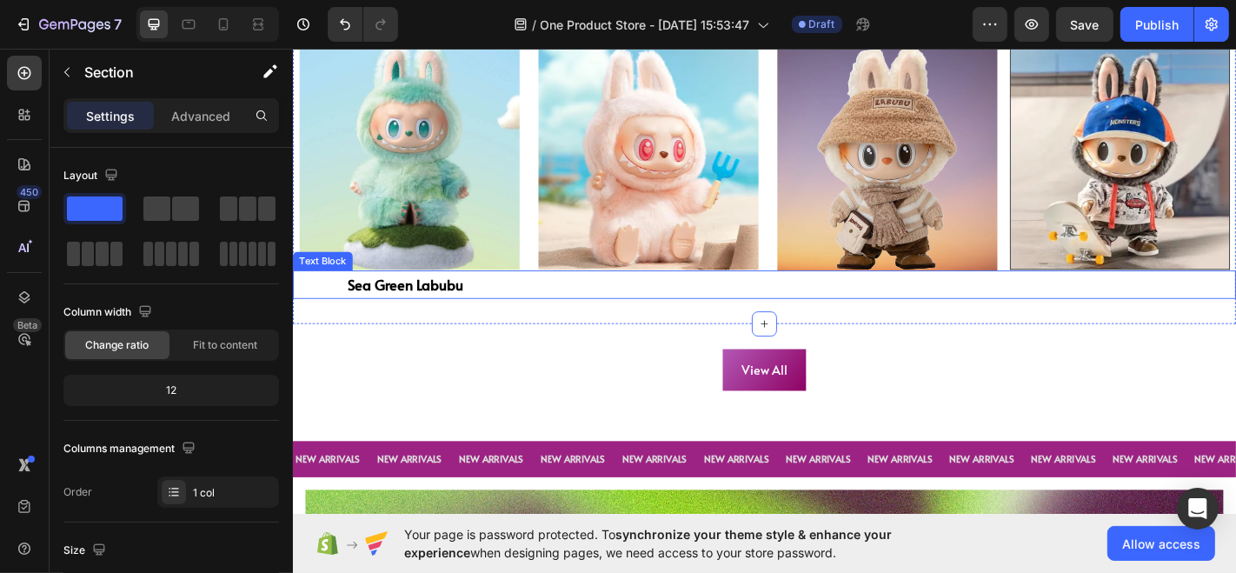
click at [505, 301] on p "Sea Green Labubu" at bounding box center [843, 309] width 980 height 28
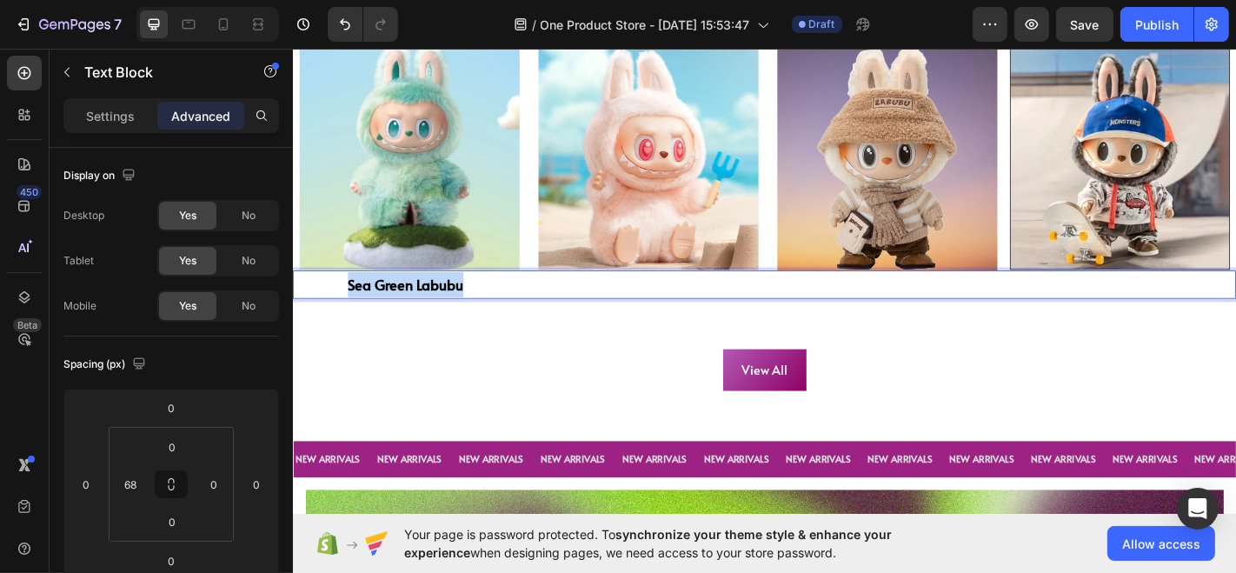
drag, startPoint x: 498, startPoint y: 301, endPoint x: 338, endPoint y: 295, distance: 160.0
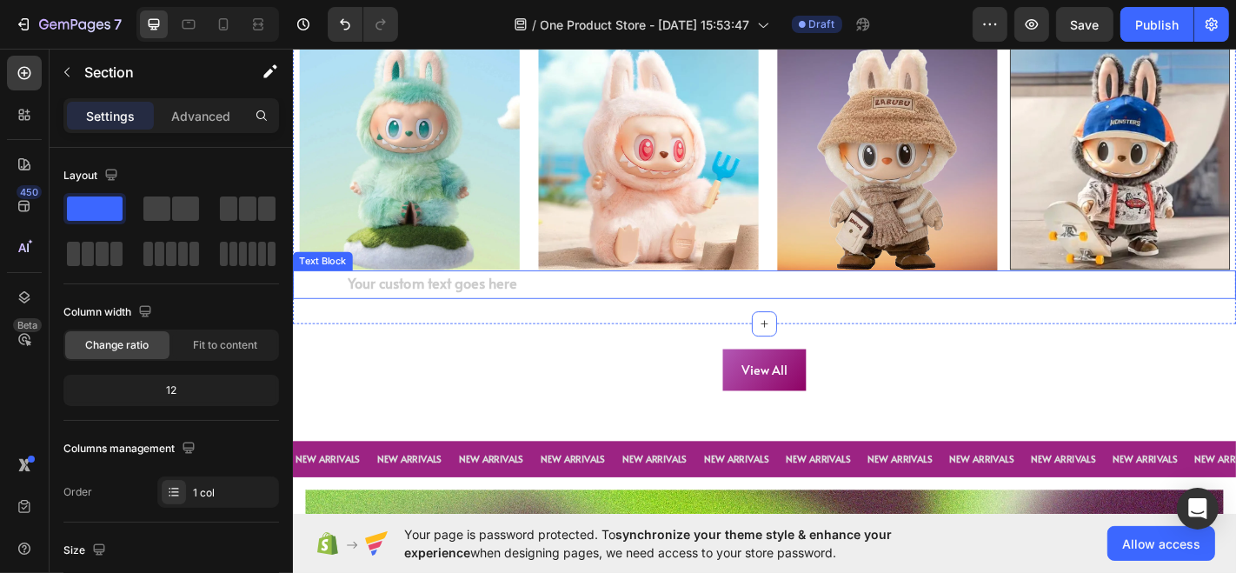
click at [508, 310] on div "Rich Text Editor. Editing area: main" at bounding box center [843, 309] width 984 height 31
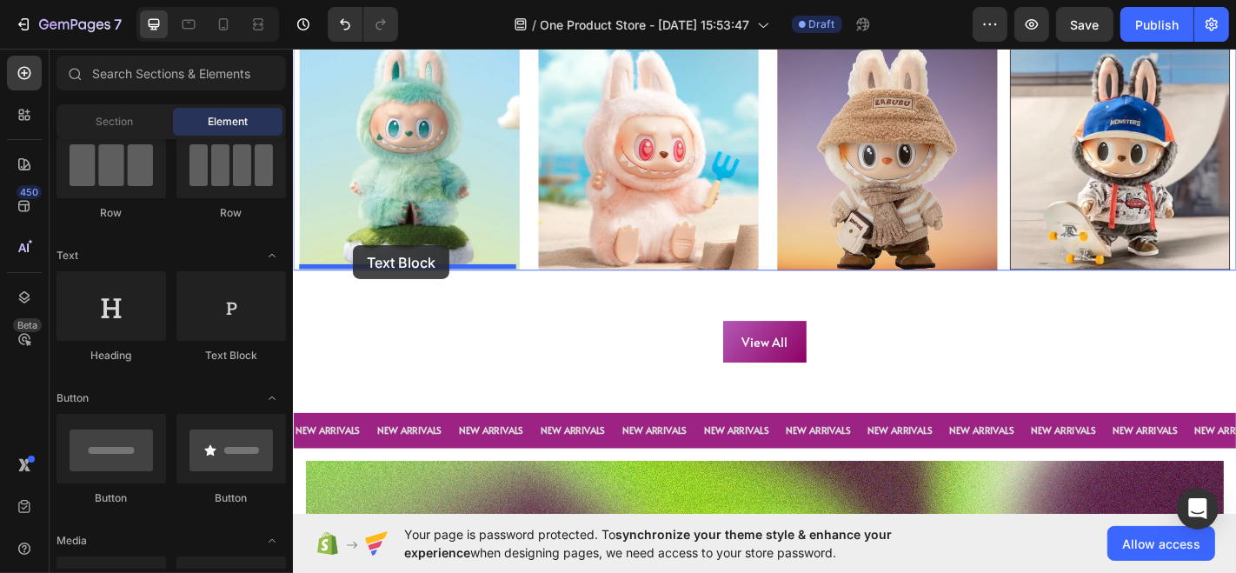
drag, startPoint x: 501, startPoint y: 368, endPoint x: 358, endPoint y: 266, distance: 175.6
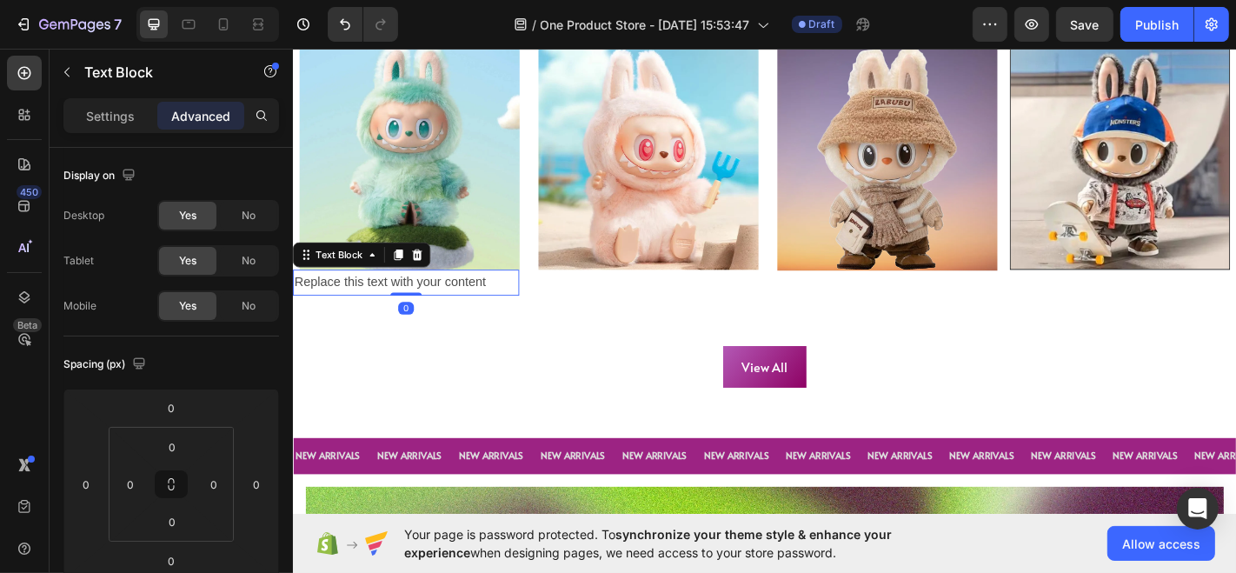
click at [367, 309] on div "Replace this text with your content" at bounding box center [417, 307] width 250 height 29
click at [371, 302] on p "Replace this text with your content" at bounding box center [417, 307] width 247 height 25
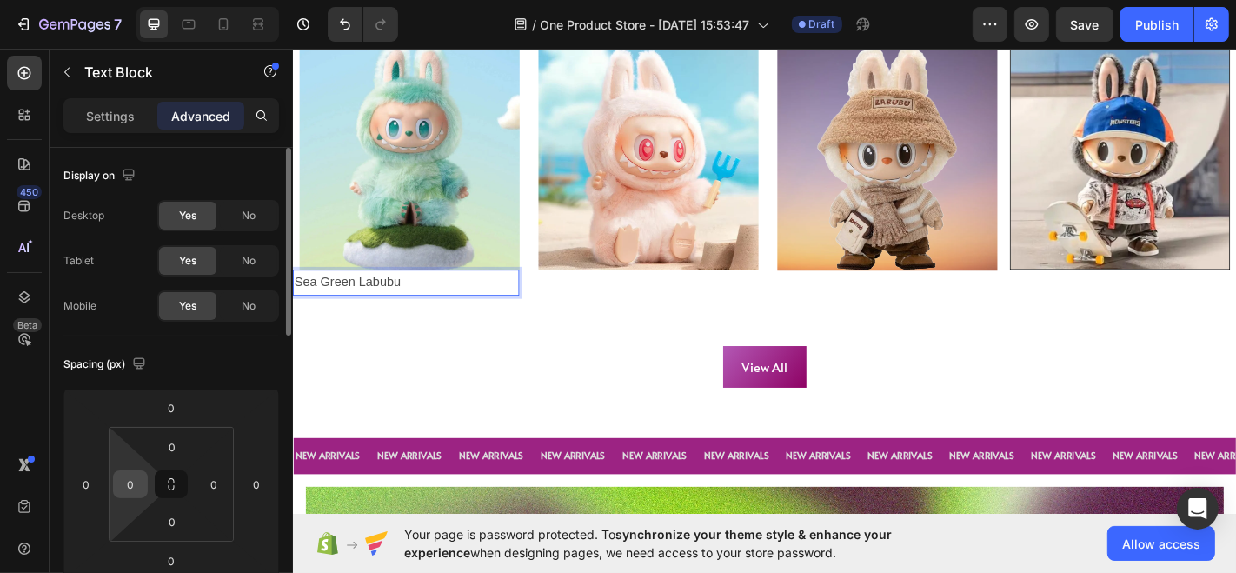
click at [143, 488] on div "0" at bounding box center [130, 484] width 35 height 28
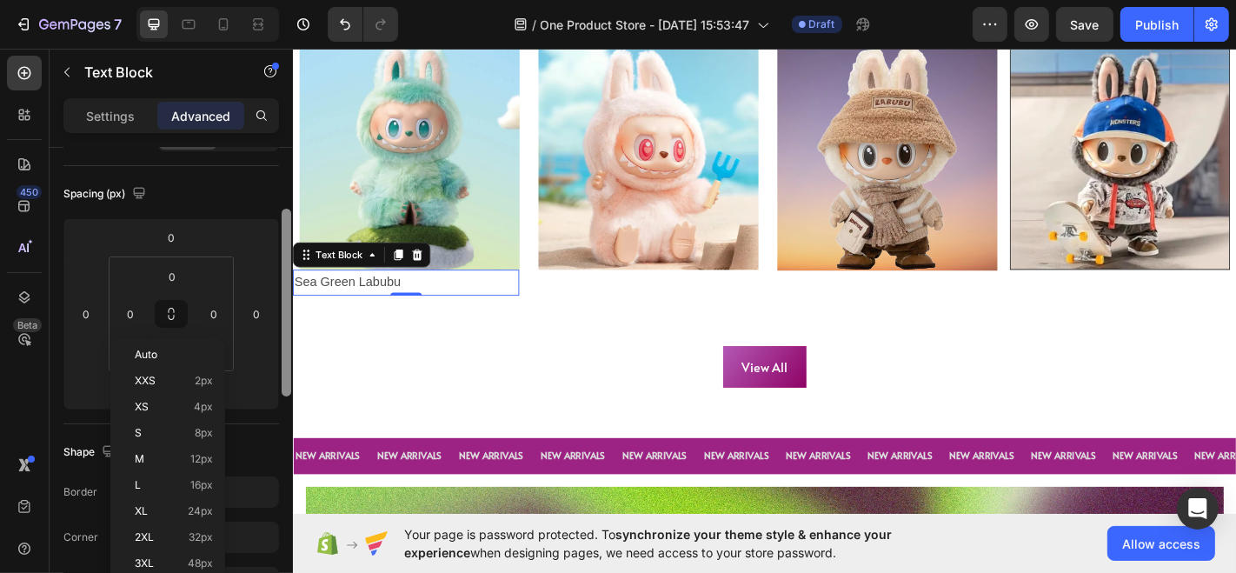
scroll to position [218, 0]
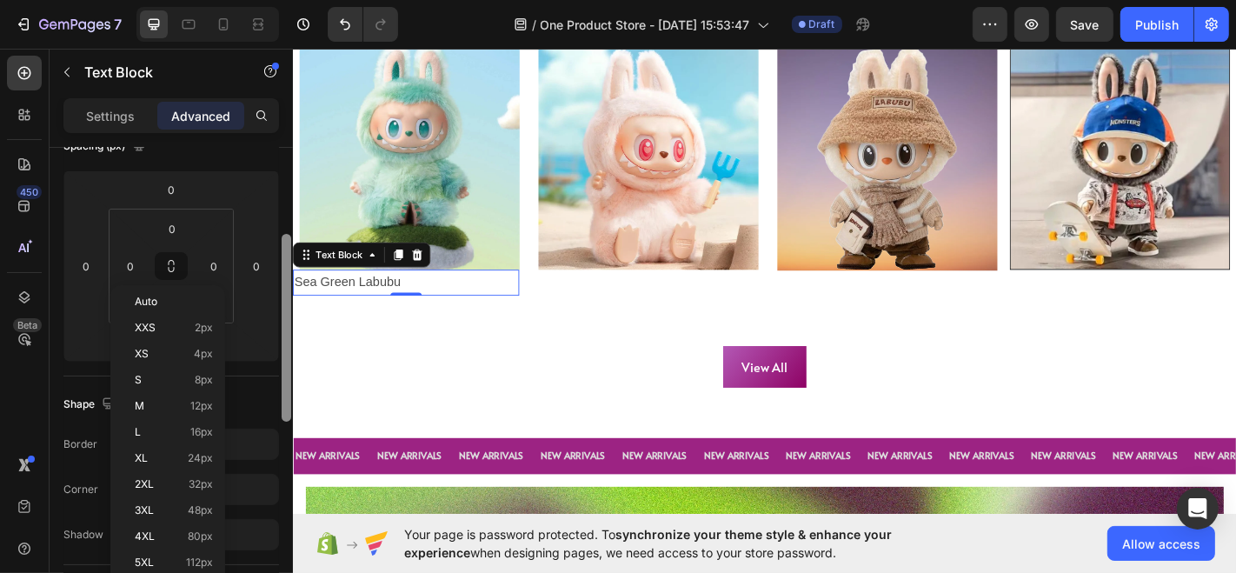
drag, startPoint x: 287, startPoint y: 319, endPoint x: 288, endPoint y: 403, distance: 84.3
click at [288, 403] on div at bounding box center [287, 328] width 10 height 188
click at [175, 539] on p "4XL 80px" at bounding box center [174, 536] width 78 height 12
type input "80"
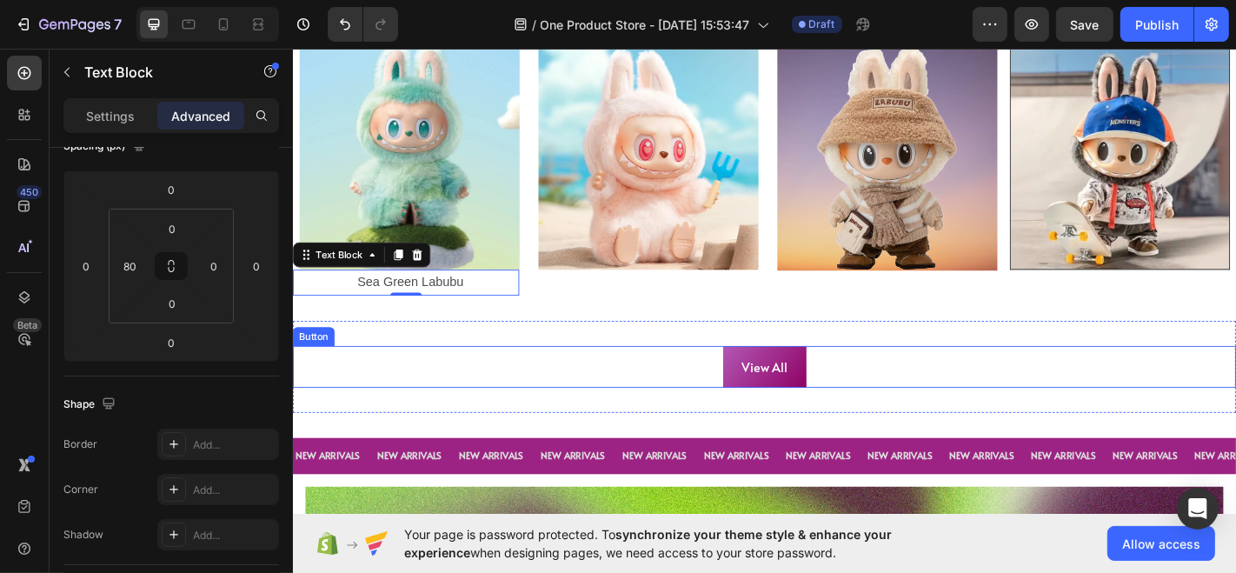
click at [377, 377] on div "View All Button" at bounding box center [813, 400] width 1043 height 46
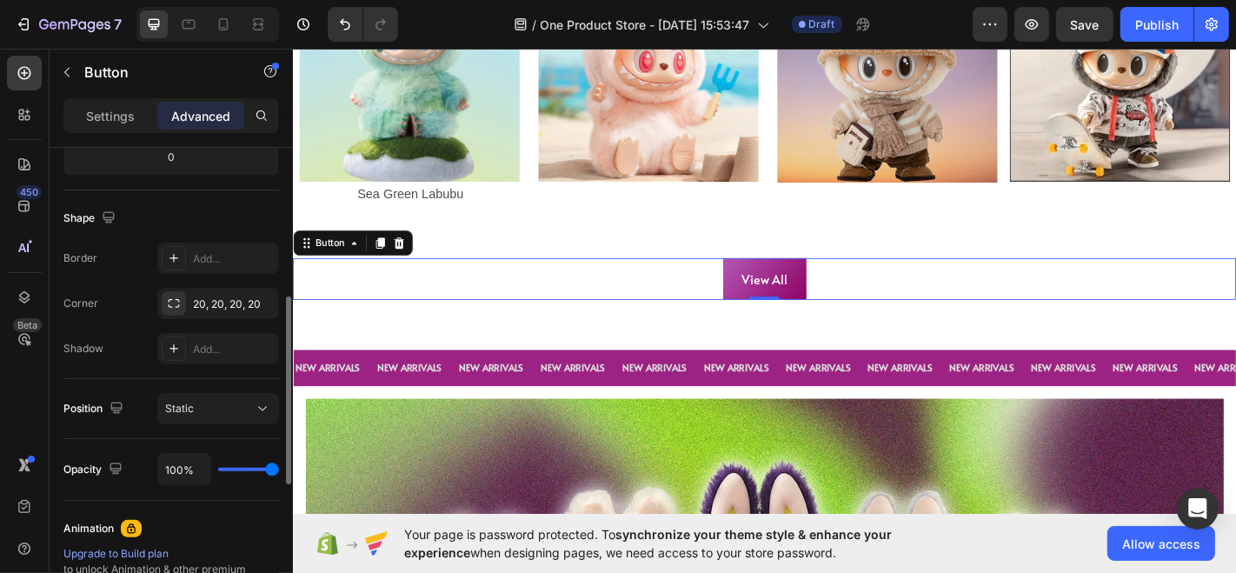
scroll to position [396, 0]
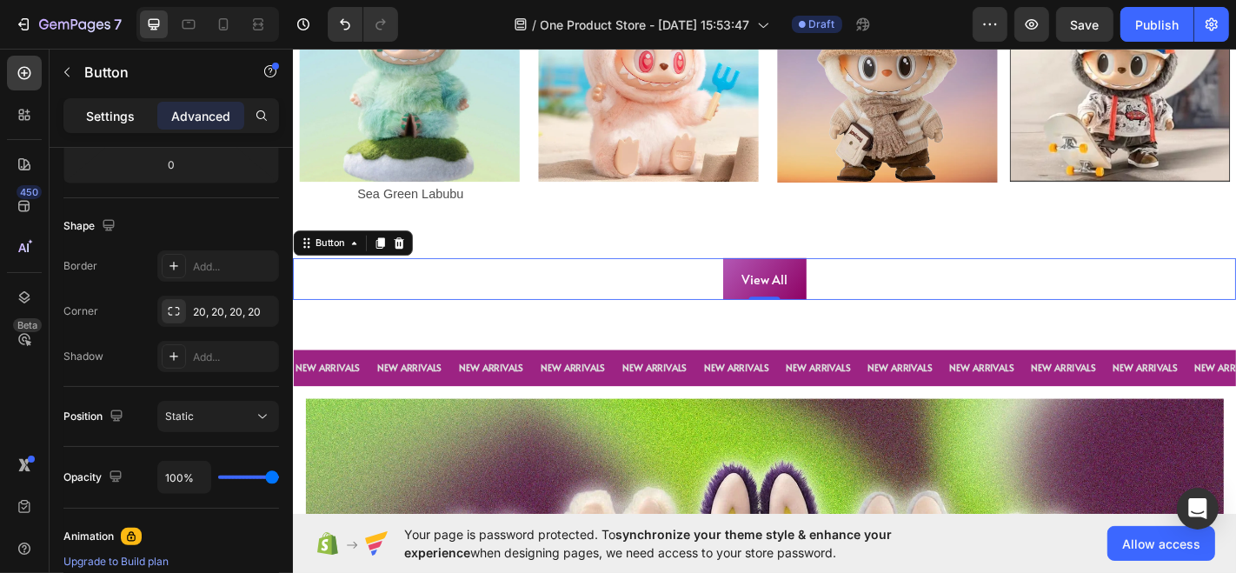
click at [129, 125] on div "Settings" at bounding box center [110, 116] width 87 height 28
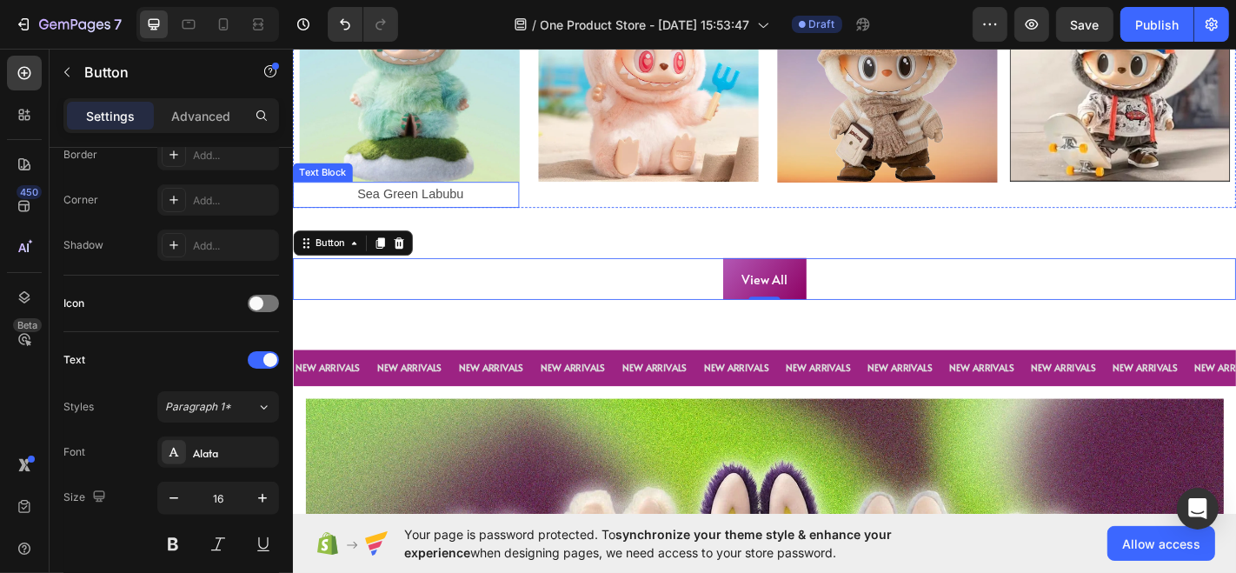
click at [455, 202] on p "Sea Green Labubu" at bounding box center [451, 209] width 177 height 25
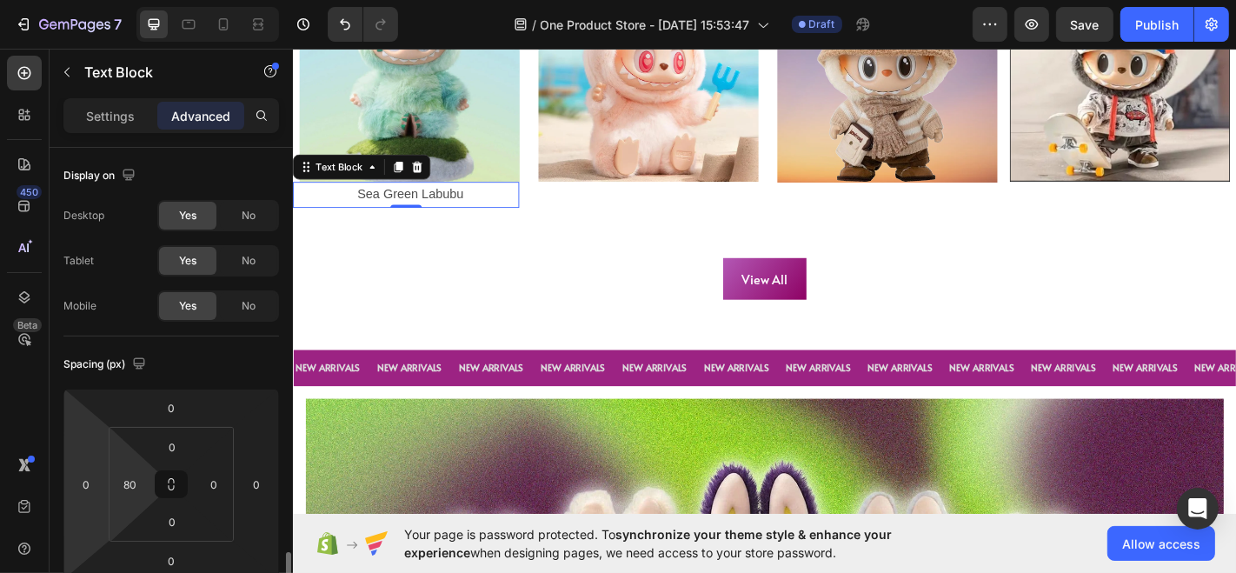
scroll to position [290, 0]
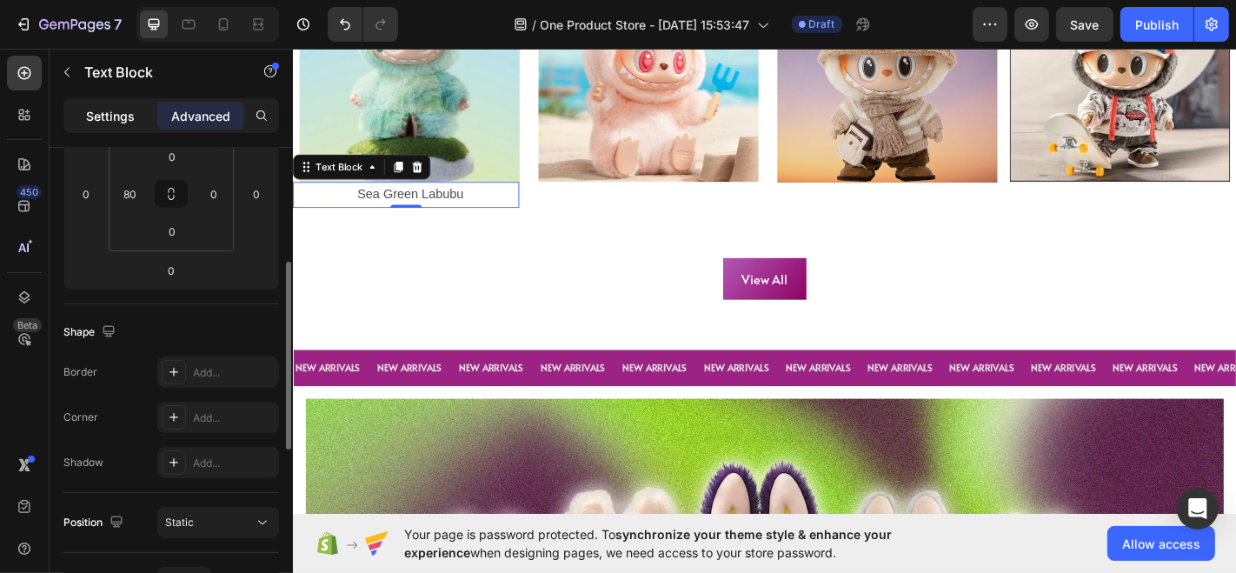
click at [79, 103] on div "Settings" at bounding box center [110, 116] width 87 height 28
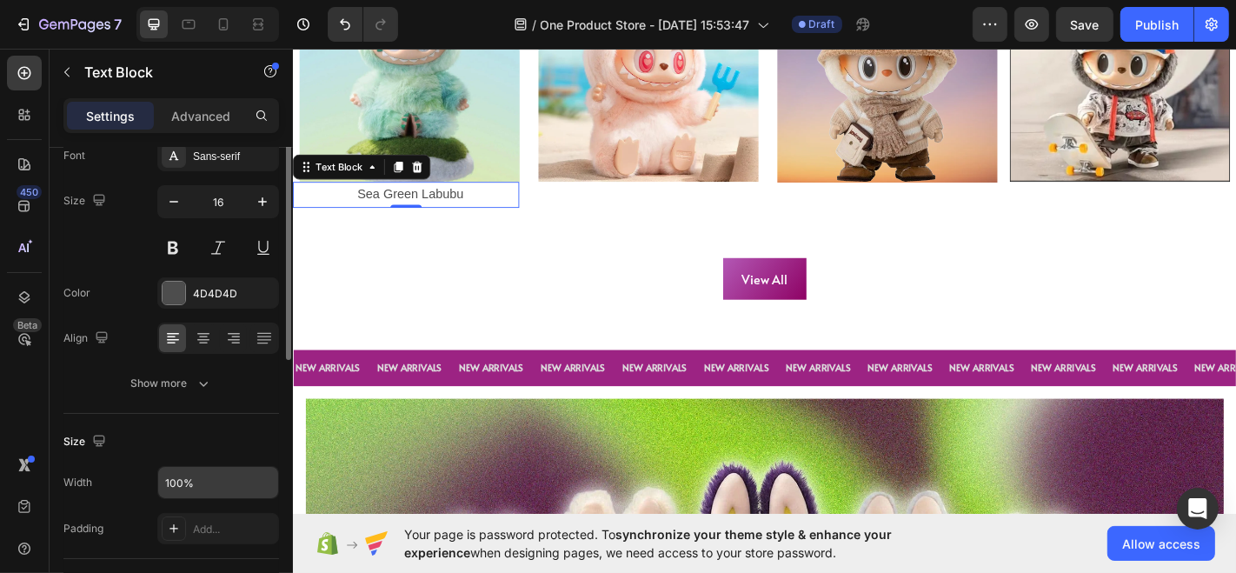
scroll to position [70, 0]
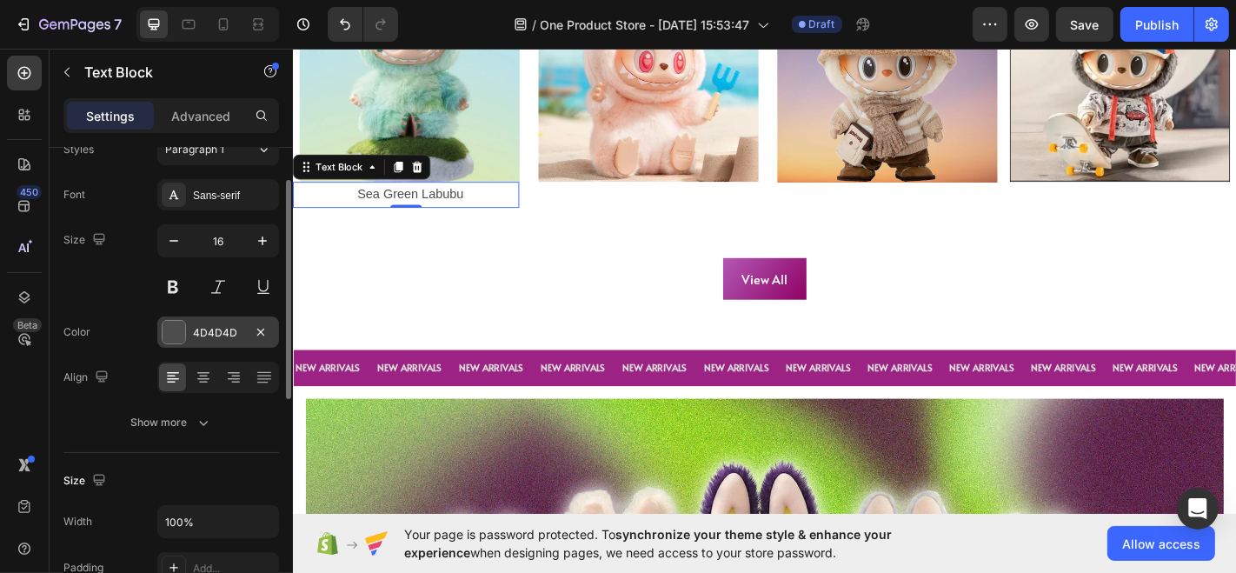
click at [176, 330] on div at bounding box center [174, 332] width 23 height 23
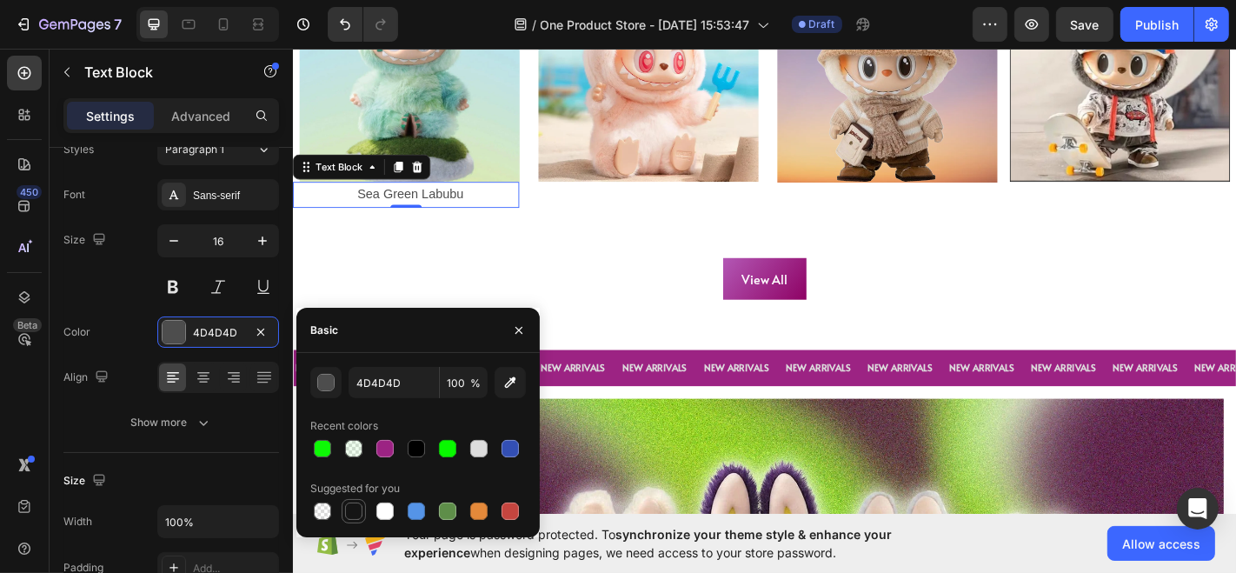
click at [348, 514] on div at bounding box center [353, 510] width 17 height 17
type input "151515"
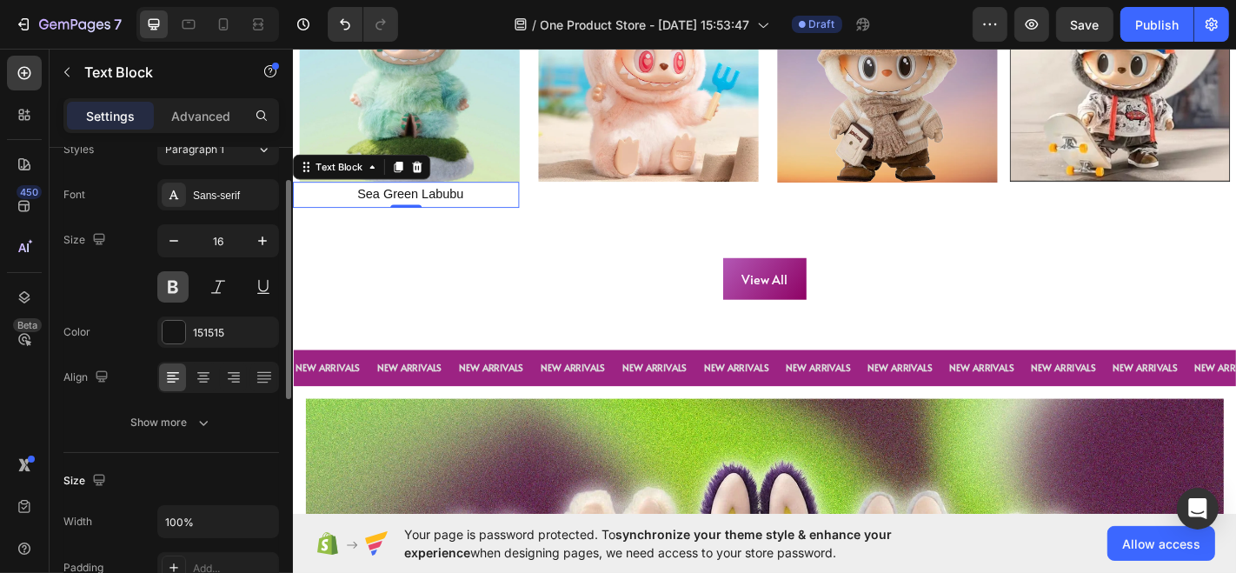
click at [183, 282] on button at bounding box center [172, 286] width 31 height 31
click at [223, 209] on div "Font Sans-serif Size 16 Color 151515 Align Show more" at bounding box center [171, 308] width 216 height 259
click at [223, 188] on div "Sans-serif" at bounding box center [234, 196] width 82 height 16
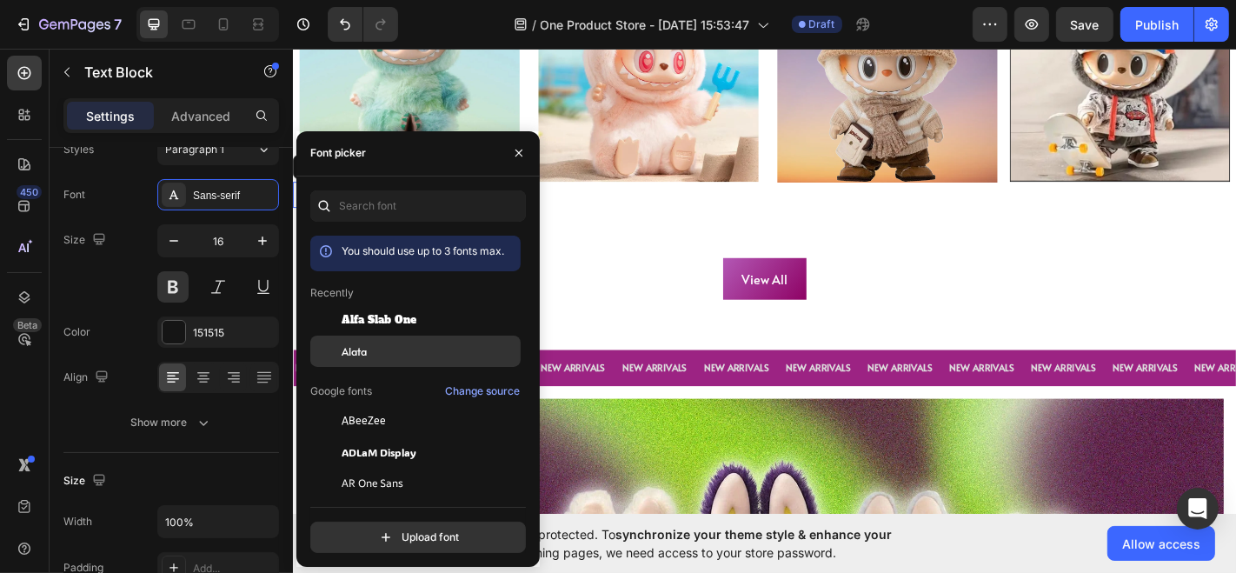
click at [385, 346] on div "Alata" at bounding box center [430, 351] width 176 height 16
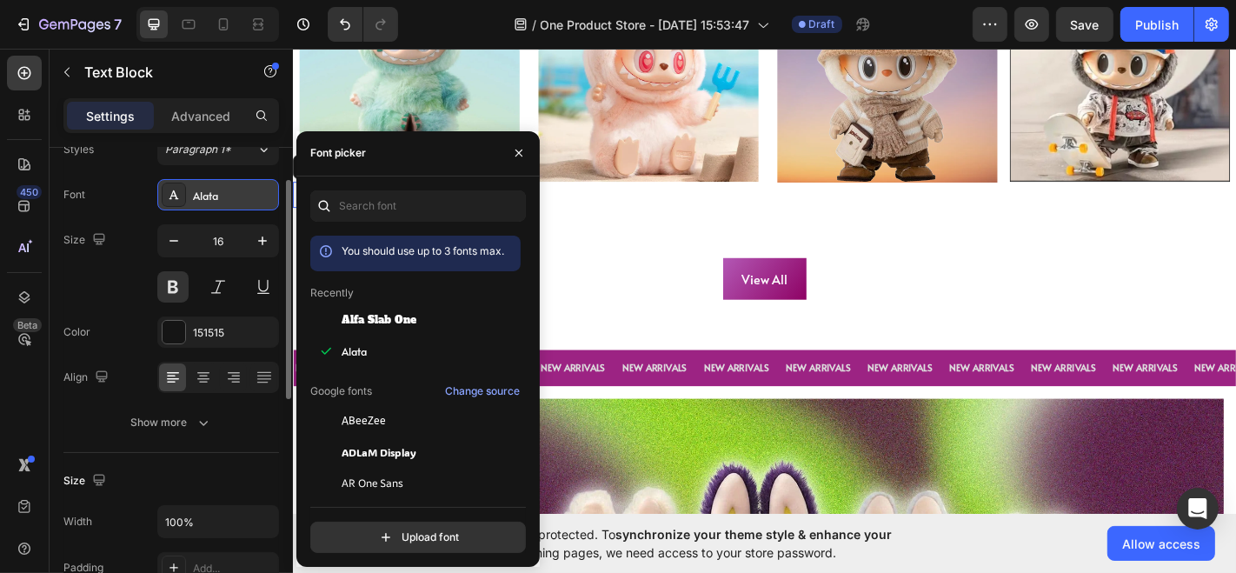
click at [227, 207] on div "Alata" at bounding box center [218, 194] width 122 height 31
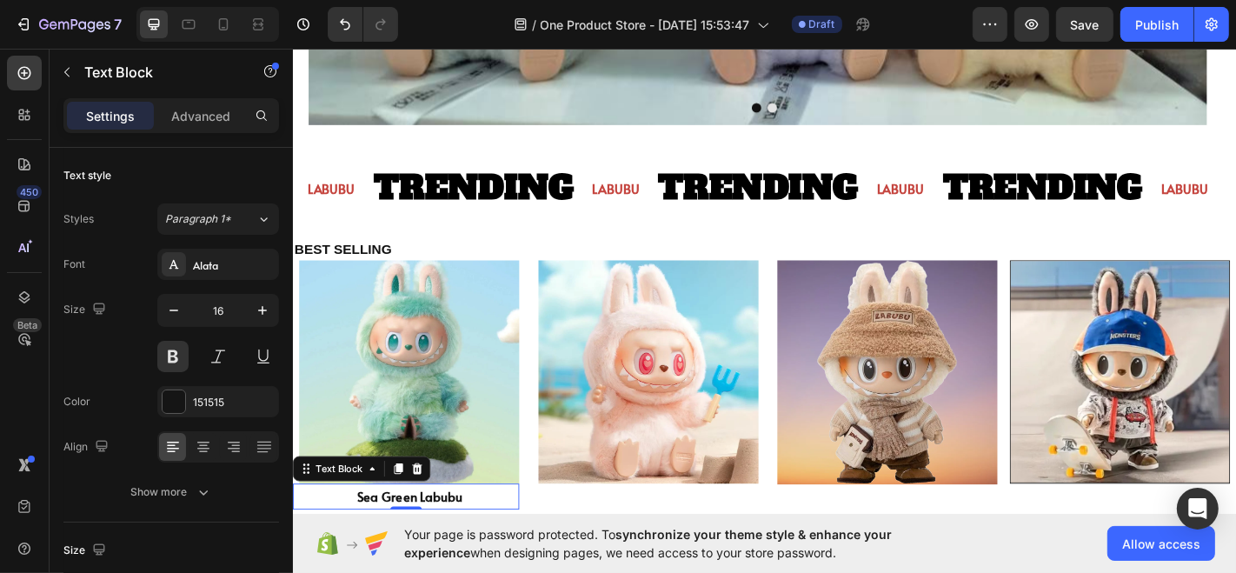
scroll to position [939, 0]
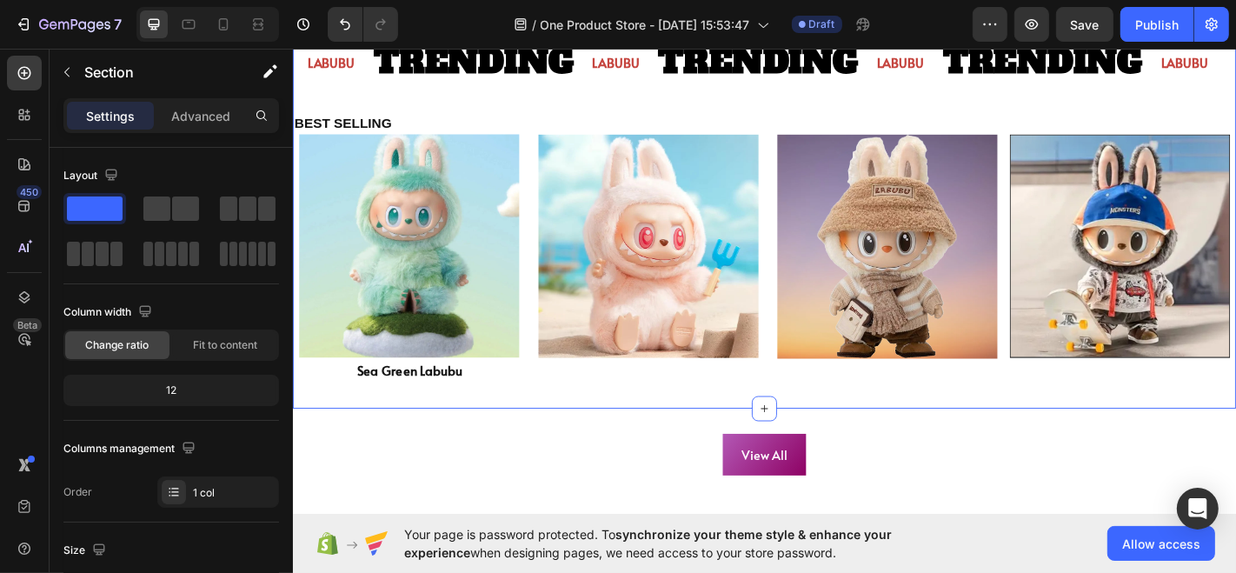
click at [503, 152] on img at bounding box center [420, 267] width 243 height 248
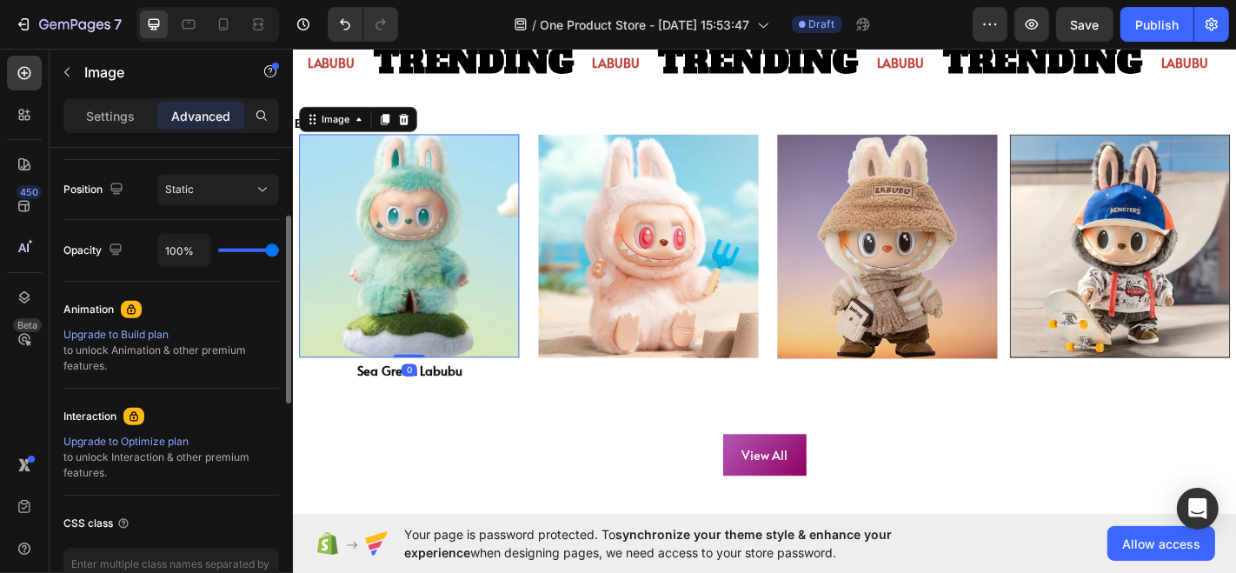
scroll to position [488, 0]
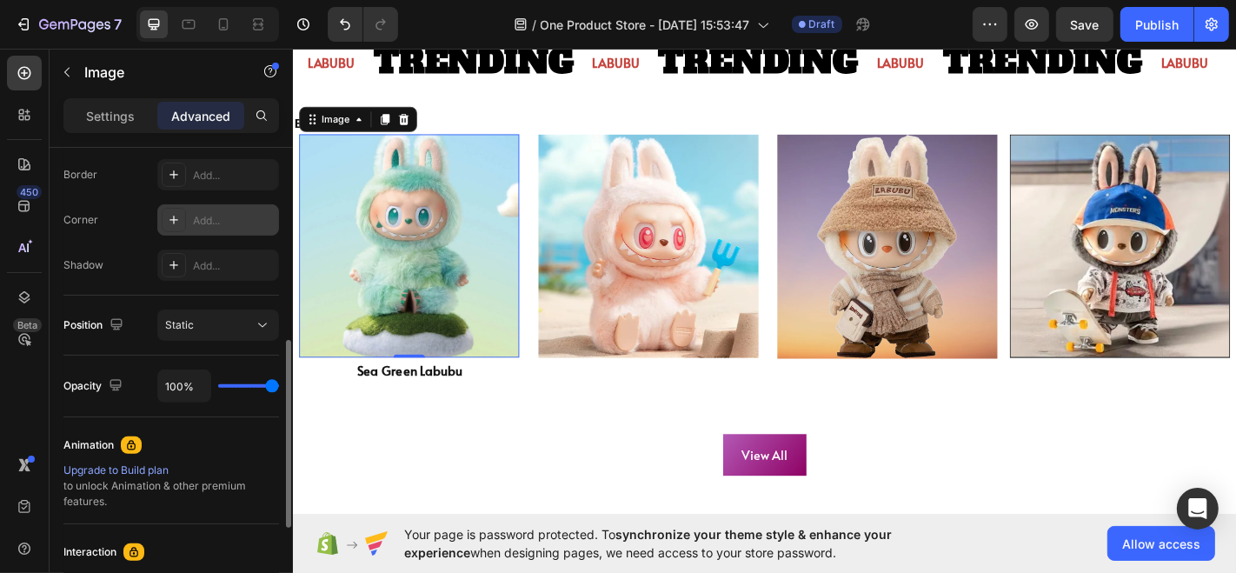
click at [177, 227] on div at bounding box center [174, 220] width 24 height 24
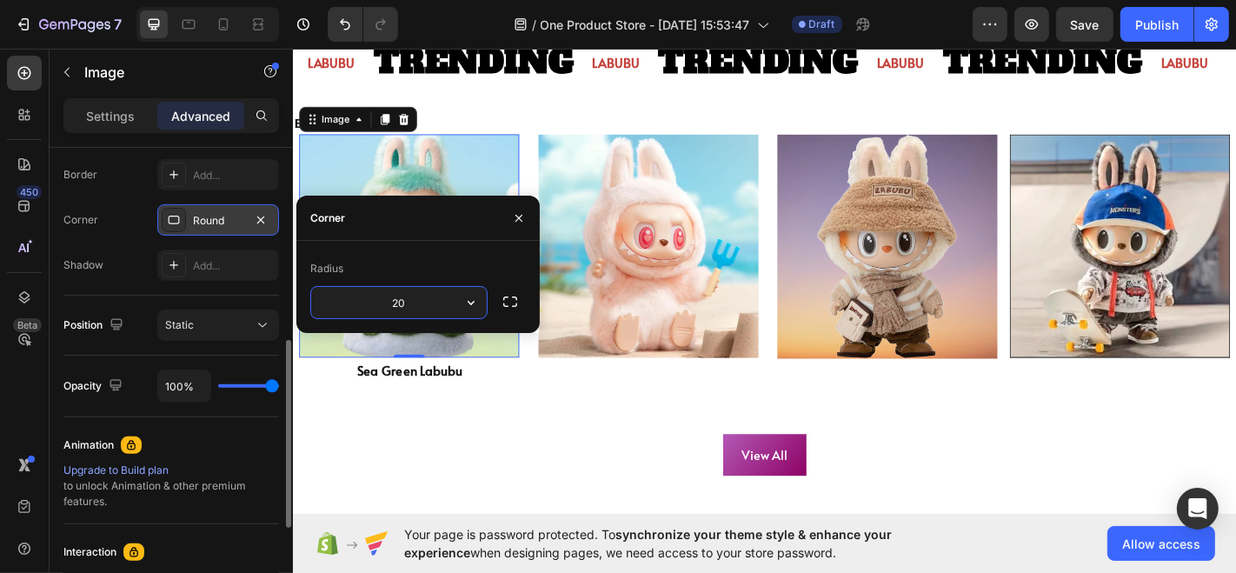
type input "20"
click at [142, 239] on div "Border Add... Corner 20, 20, 20, 20 Shadow Add..." at bounding box center [171, 220] width 216 height 122
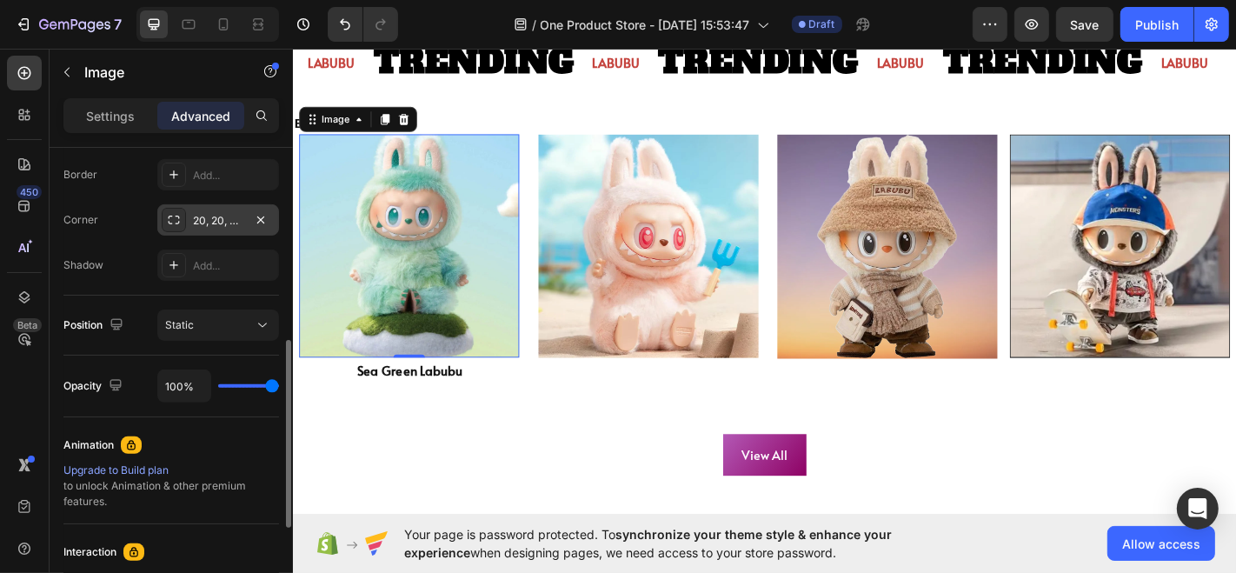
click at [206, 222] on div "20, 20, 20, 20" at bounding box center [218, 221] width 50 height 16
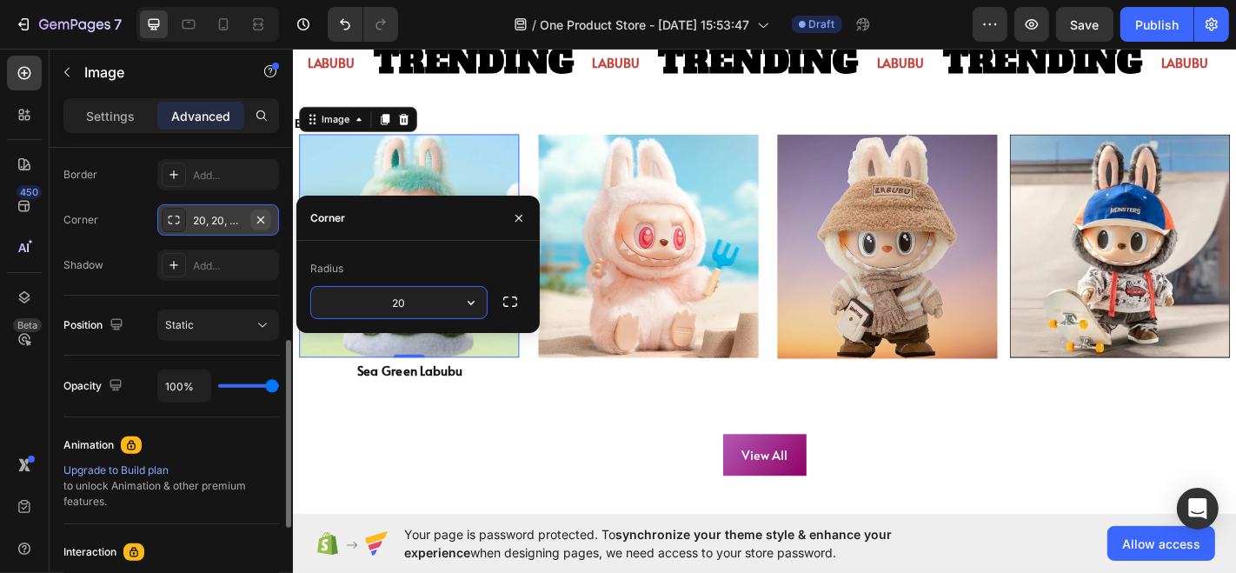
click at [268, 215] on icon "button" at bounding box center [261, 220] width 14 height 14
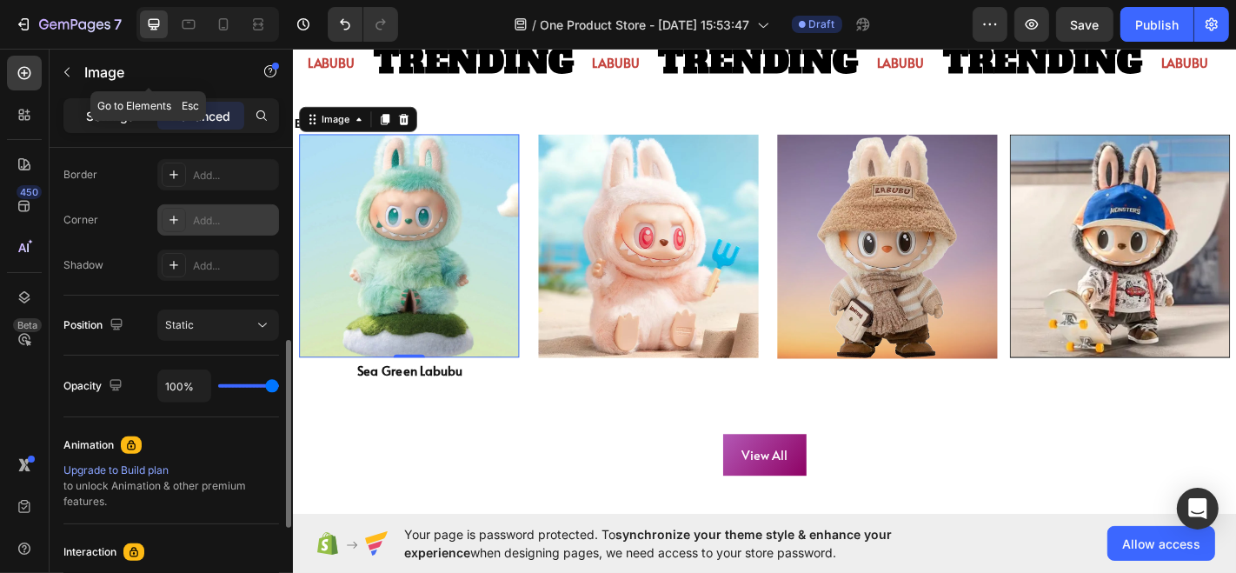
click at [130, 108] on p "Settings" at bounding box center [110, 116] width 49 height 18
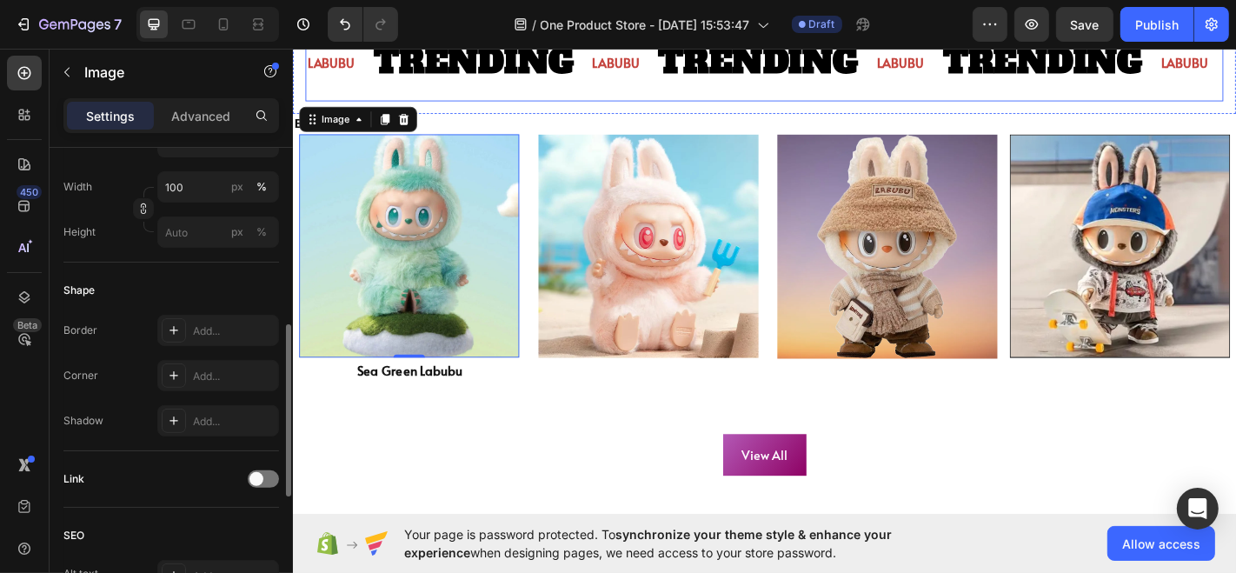
click at [746, 98] on div "TRENDING Text Block" at bounding box center [806, 64] width 224 height 82
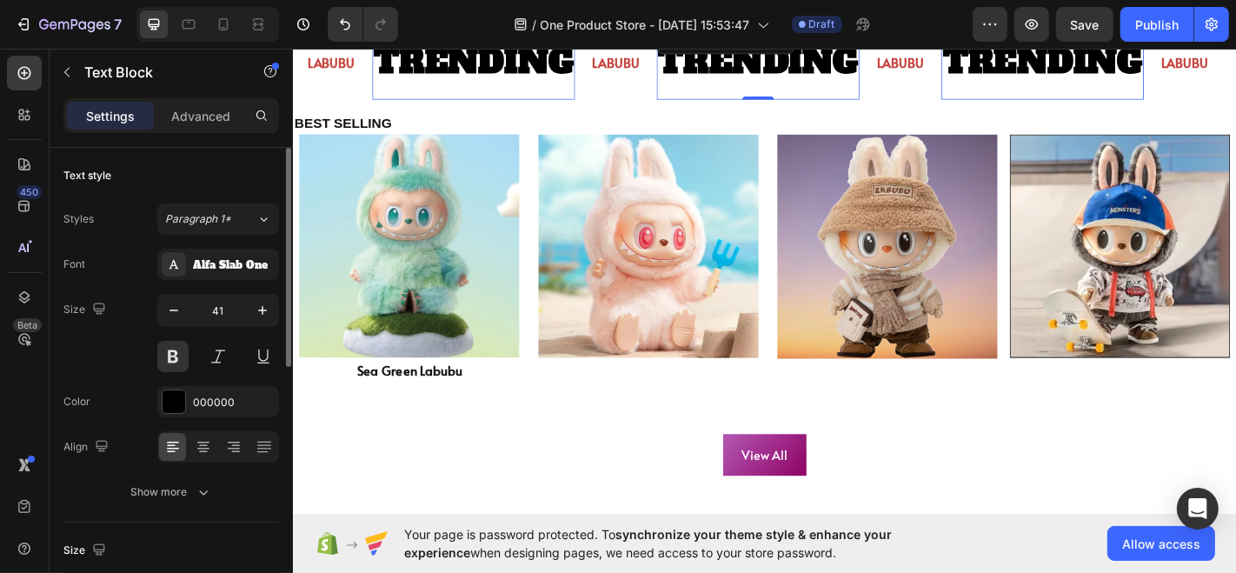
scroll to position [953, 0]
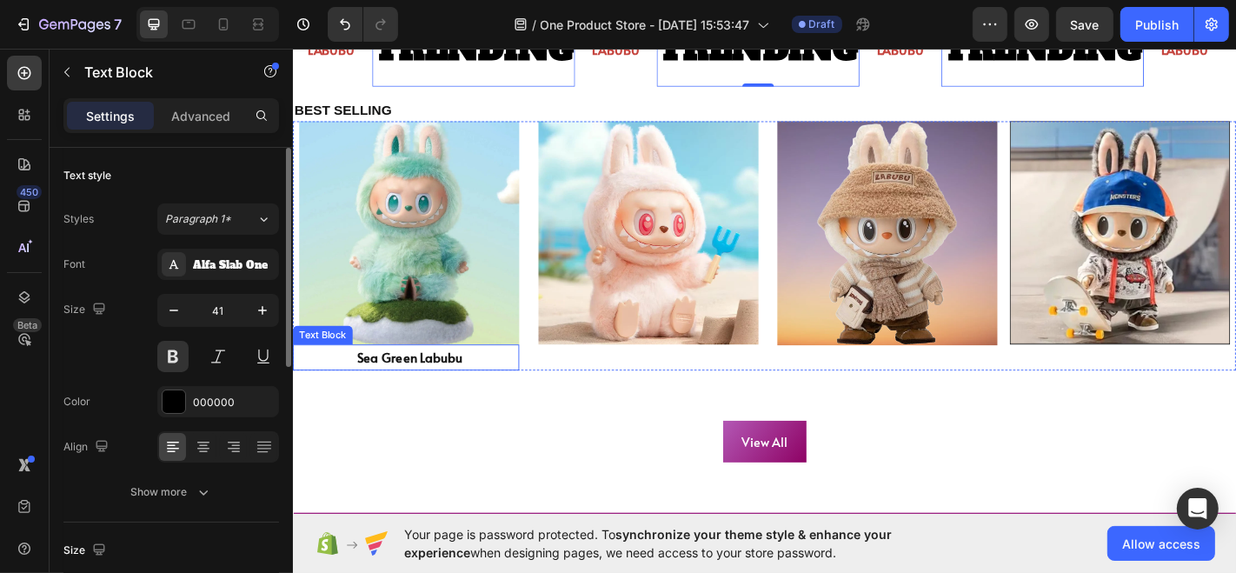
click at [420, 393] on p "Sea Green Labubu" at bounding box center [451, 389] width 177 height 25
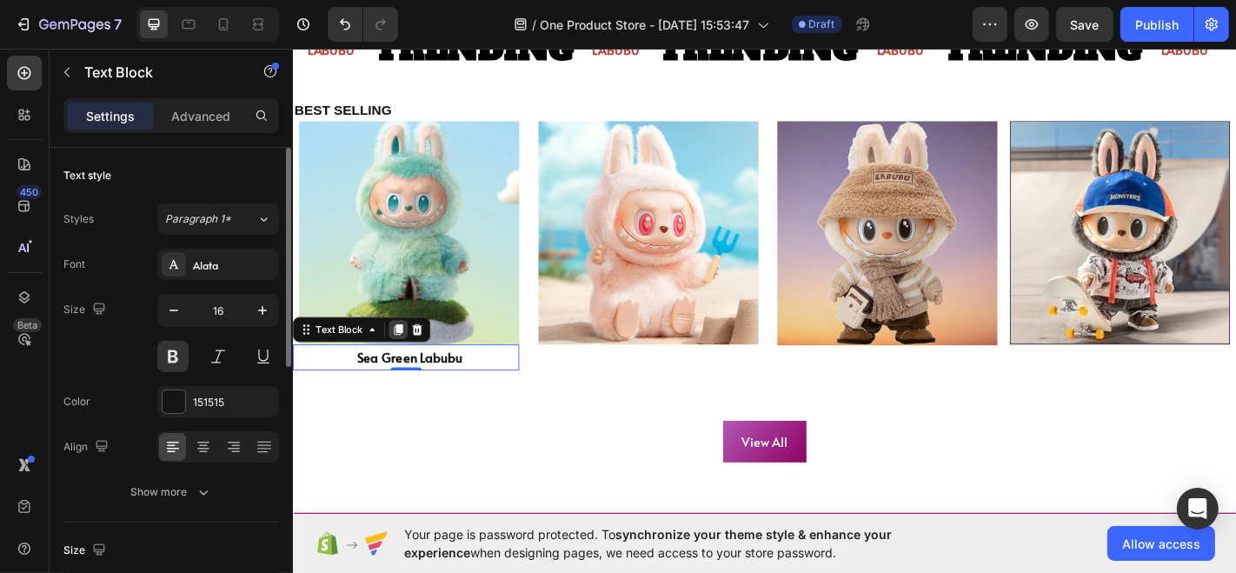
click at [411, 361] on div at bounding box center [408, 358] width 21 height 21
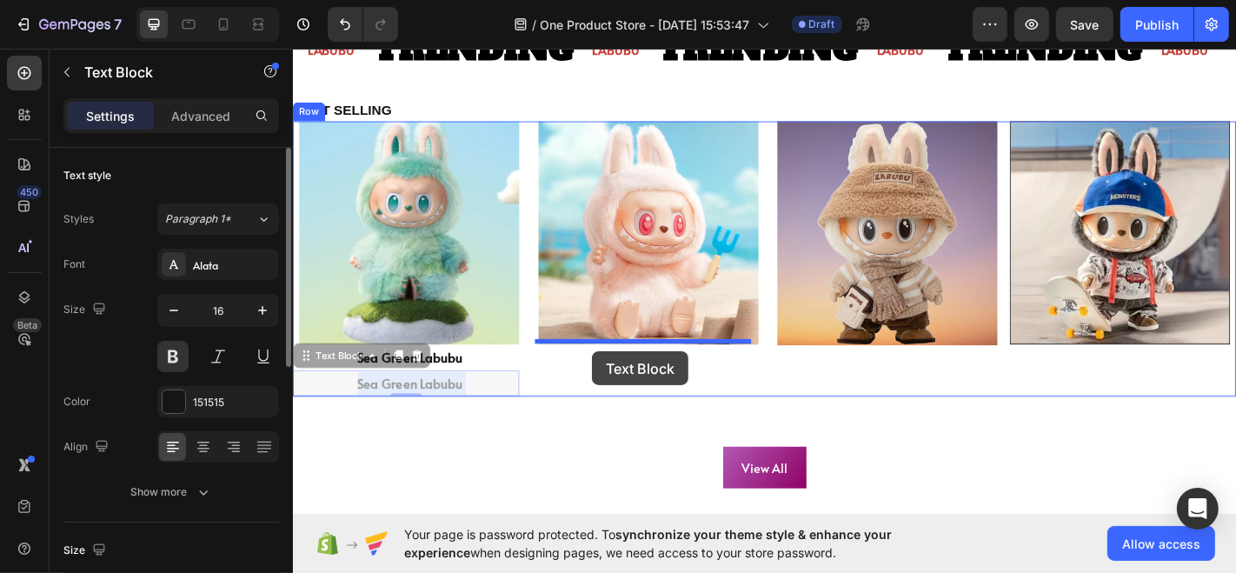
drag, startPoint x: 487, startPoint y: 420, endPoint x: 622, endPoint y: 382, distance: 140.6
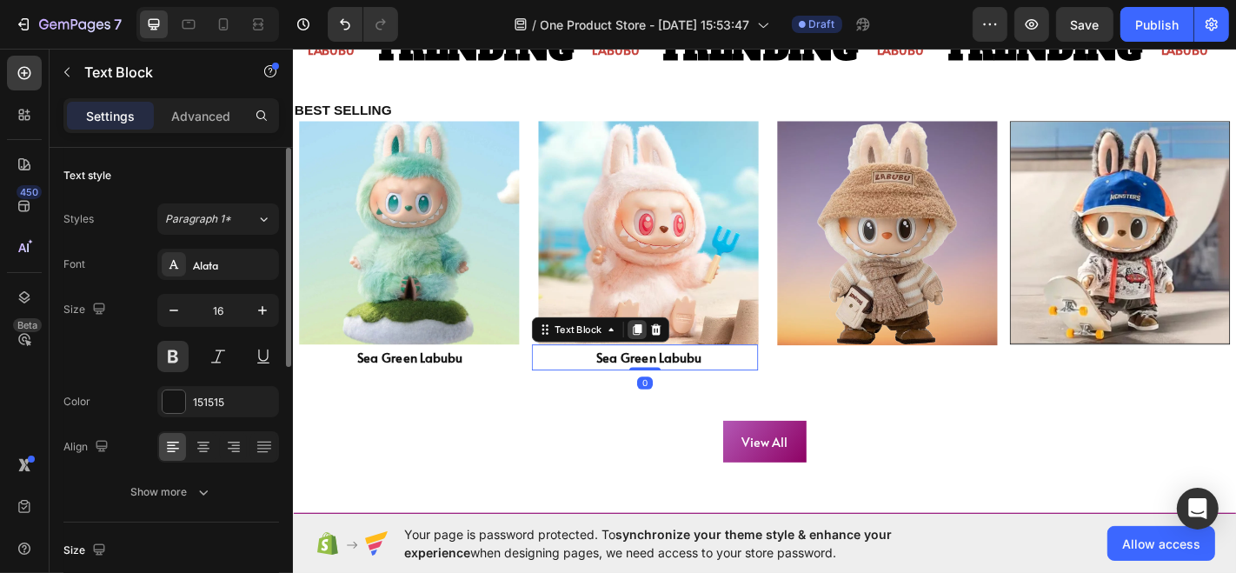
click at [673, 357] on icon at bounding box center [673, 360] width 10 height 12
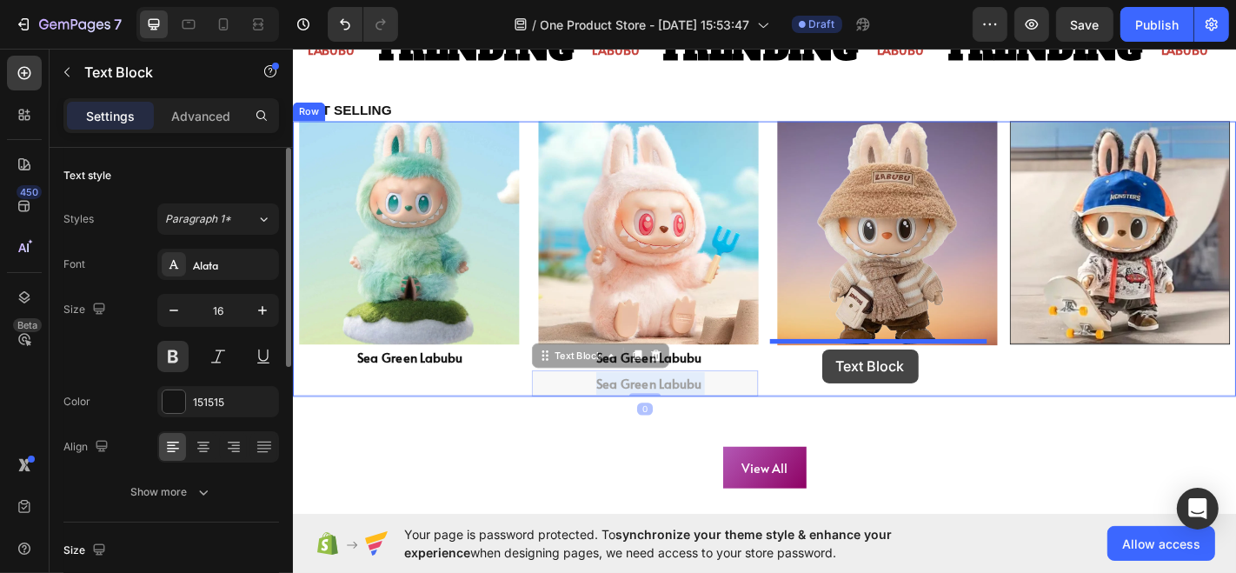
drag, startPoint x: 740, startPoint y: 414, endPoint x: 877, endPoint y: 381, distance: 140.4
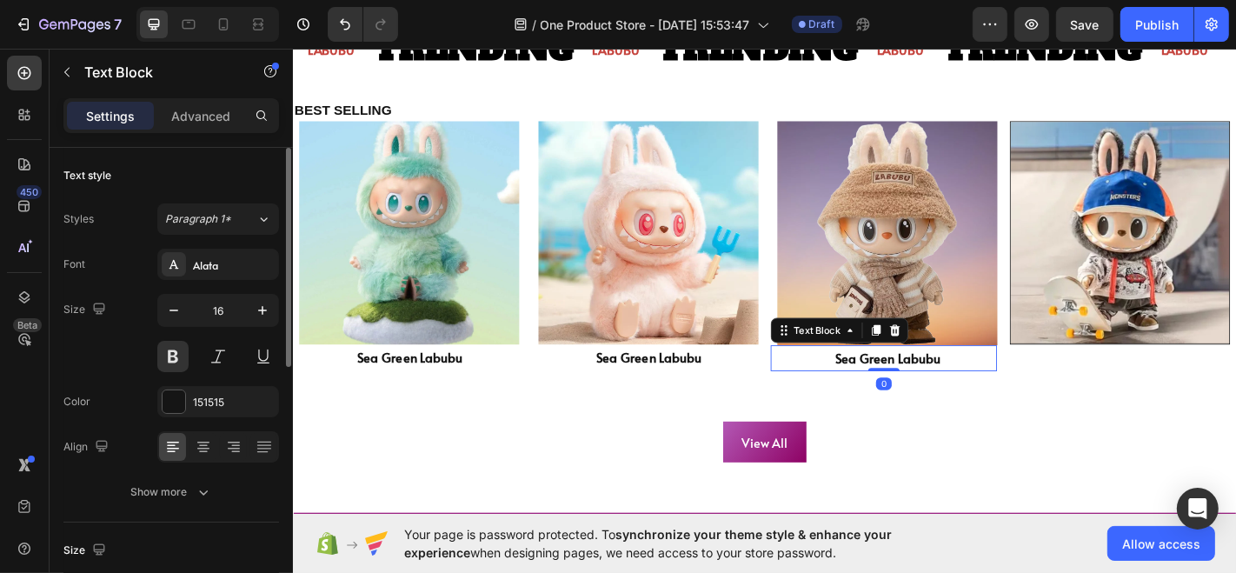
click at [930, 361] on icon at bounding box center [937, 360] width 14 height 14
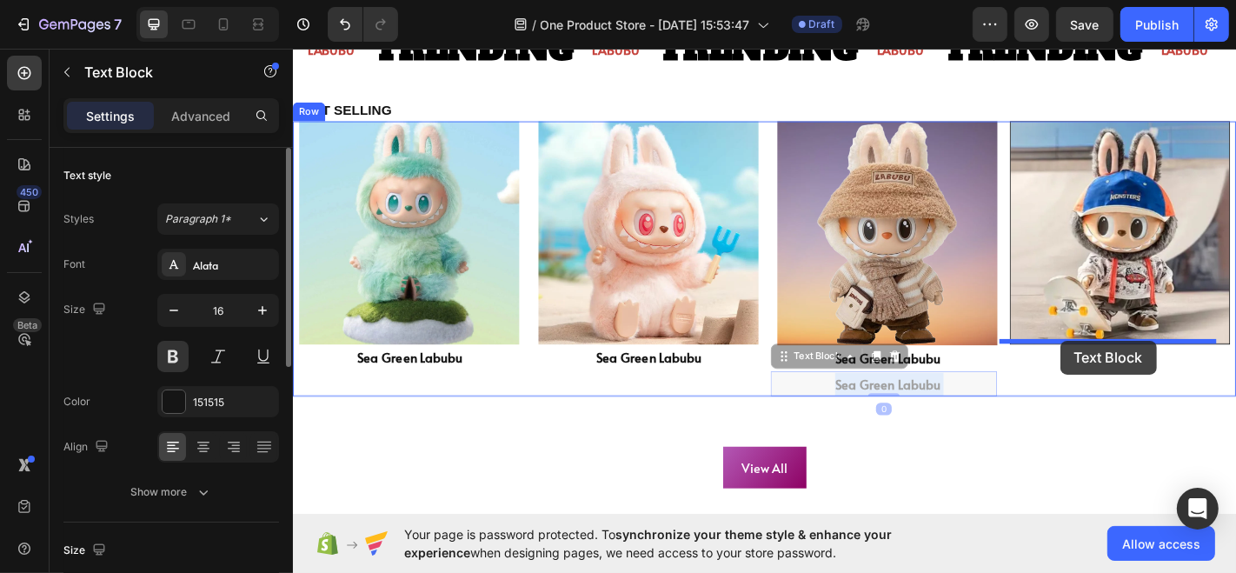
drag, startPoint x: 1022, startPoint y: 409, endPoint x: 1140, endPoint y: 371, distance: 124.2
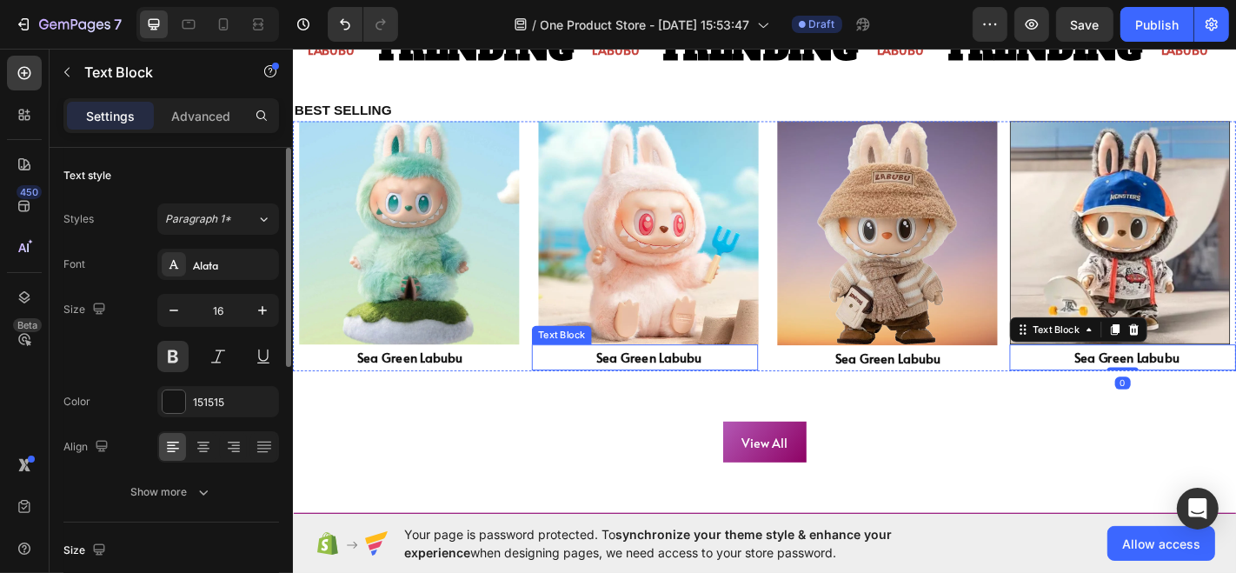
click at [709, 380] on p "Sea Green Labubu" at bounding box center [715, 389] width 177 height 25
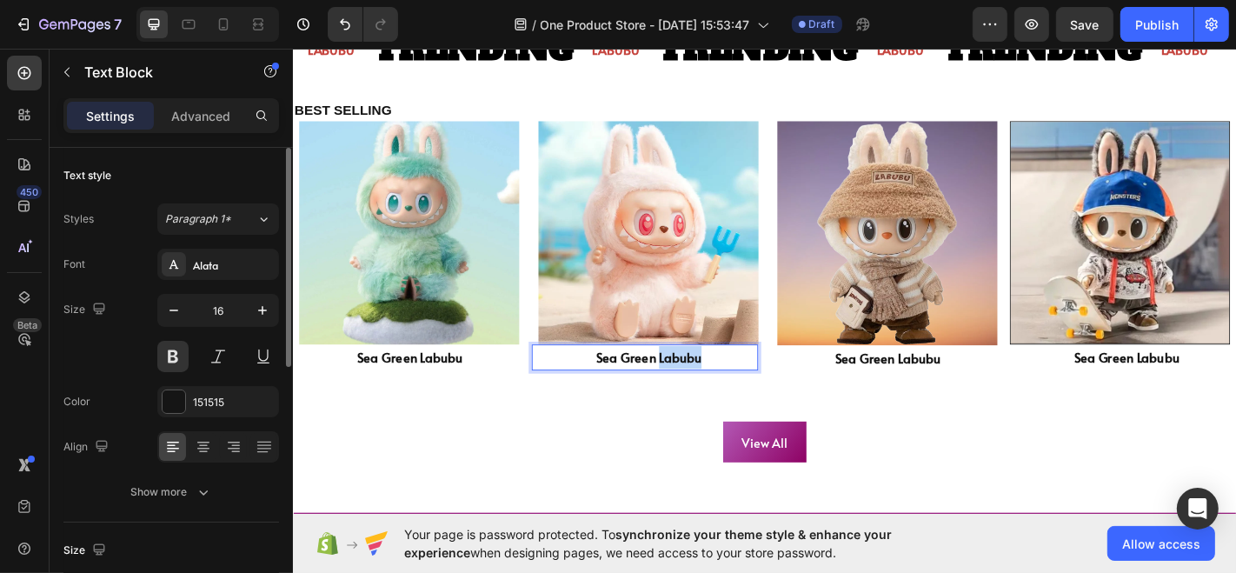
click at [709, 380] on p "Sea Green Labubu" at bounding box center [715, 389] width 177 height 25
click at [668, 386] on p "Sea Green Labubu" at bounding box center [715, 389] width 177 height 25
click at [634, 386] on p "Sea Green Labubu" at bounding box center [715, 389] width 177 height 25
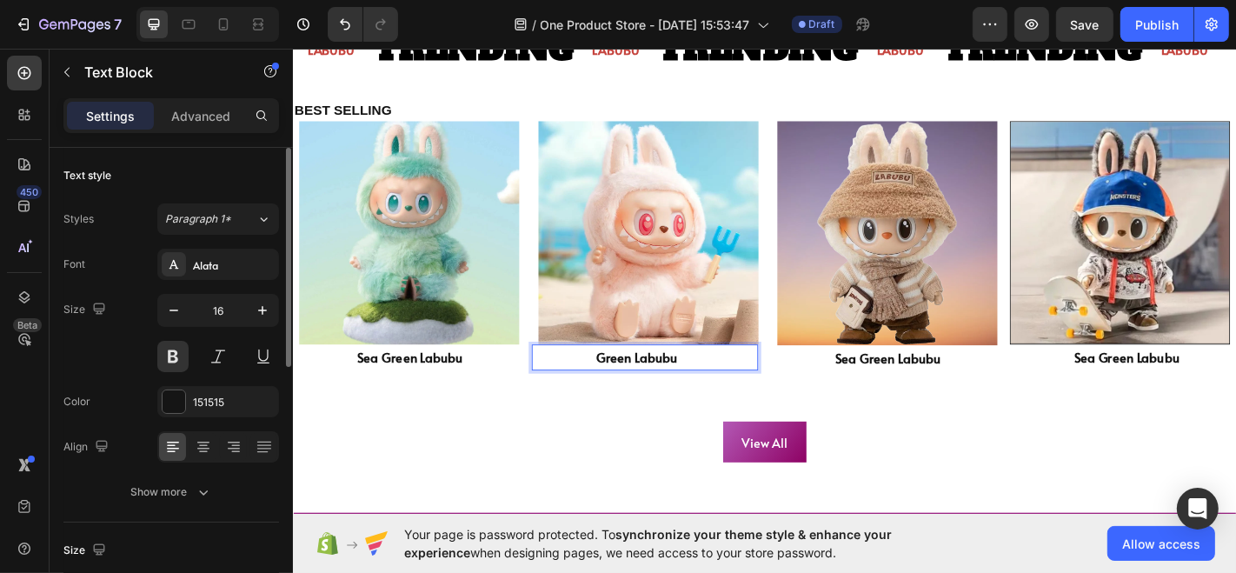
click at [634, 386] on p "Green Labubu" at bounding box center [715, 389] width 177 height 25
click at [926, 376] on div "Sea Green Labubu" at bounding box center [980, 390] width 181 height 29
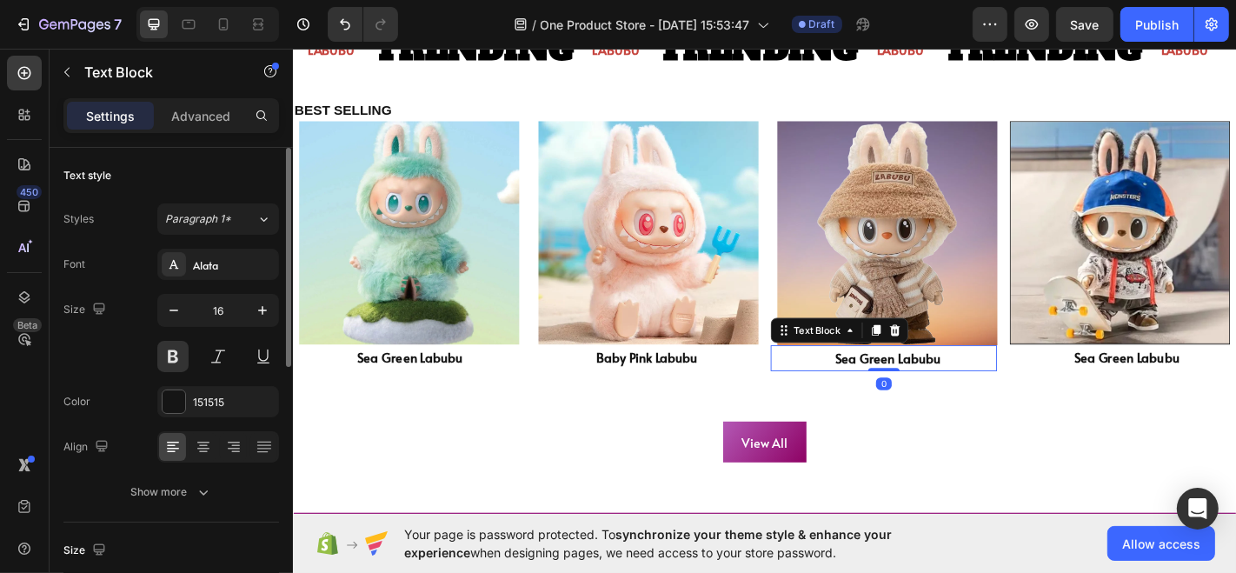
click at [933, 384] on p "Sea Green Labubu" at bounding box center [980, 390] width 177 height 25
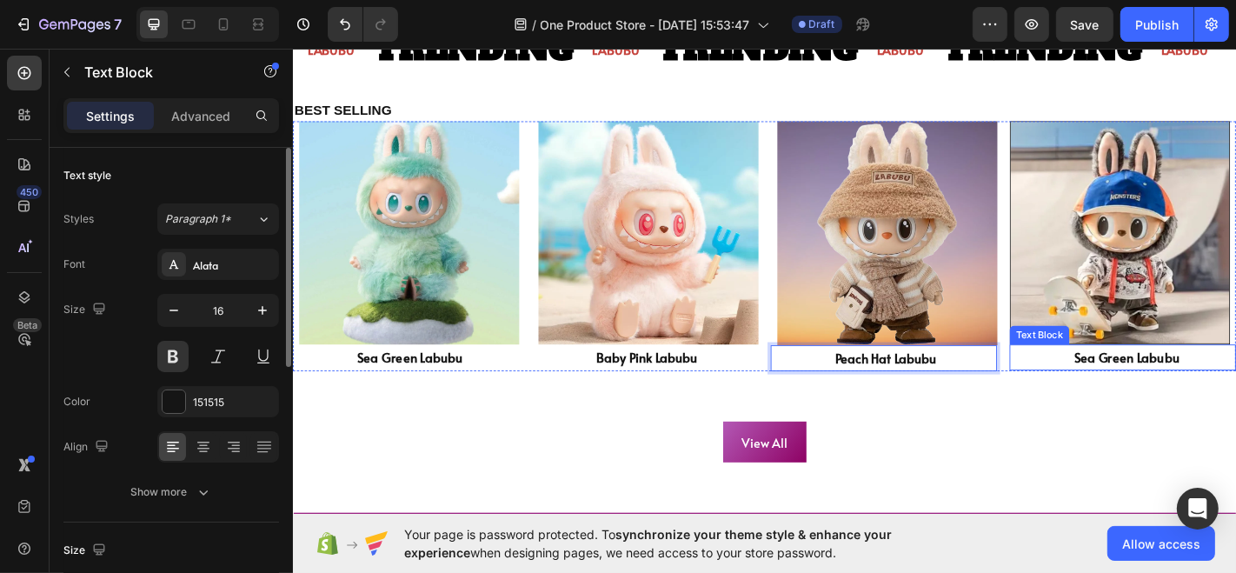
click at [1179, 377] on p "Sea Green Labubu" at bounding box center [1244, 389] width 177 height 25
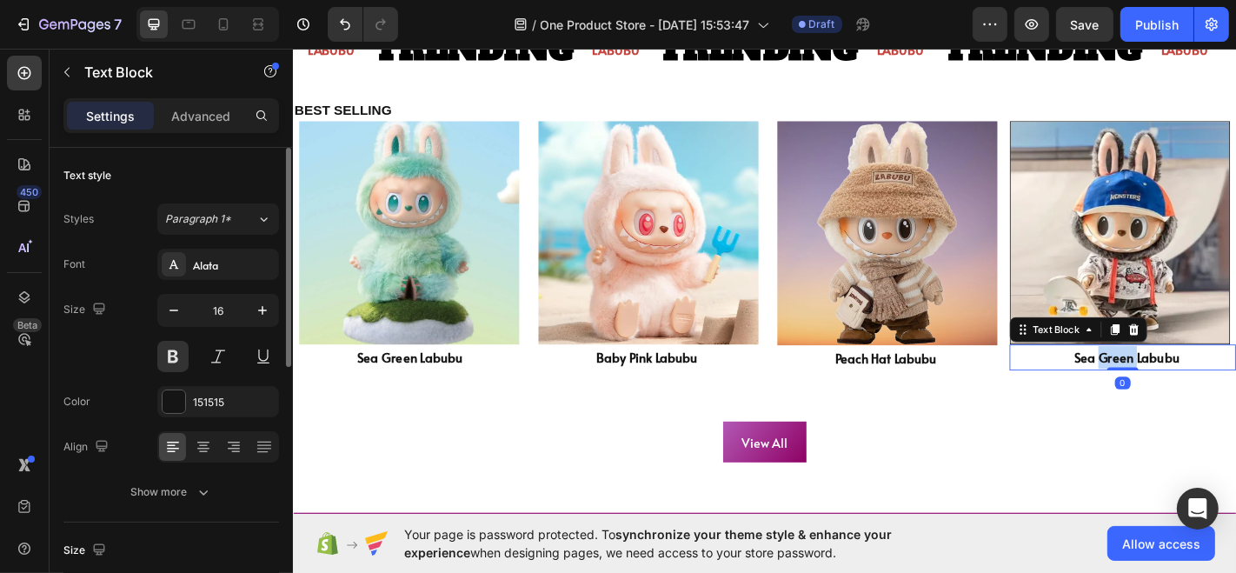
click at [1179, 377] on p "Sea Green Labubu" at bounding box center [1244, 389] width 177 height 25
click at [1157, 387] on p "Sea Labubu" at bounding box center [1244, 389] width 177 height 25
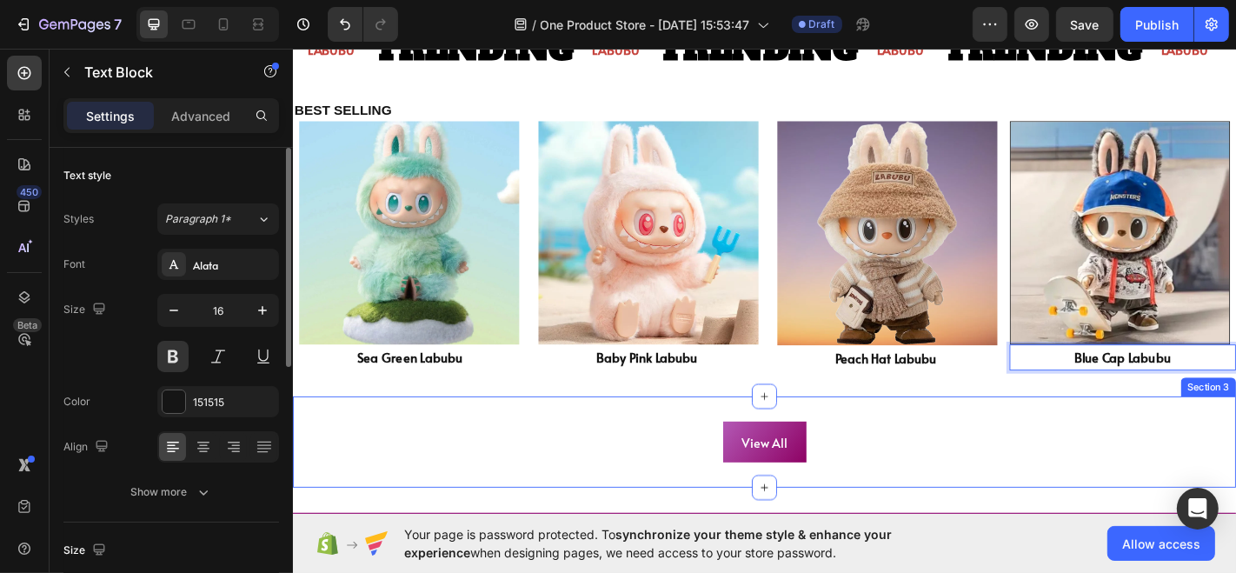
click at [713, 435] on div "View All Button Section 3" at bounding box center [813, 484] width 1043 height 102
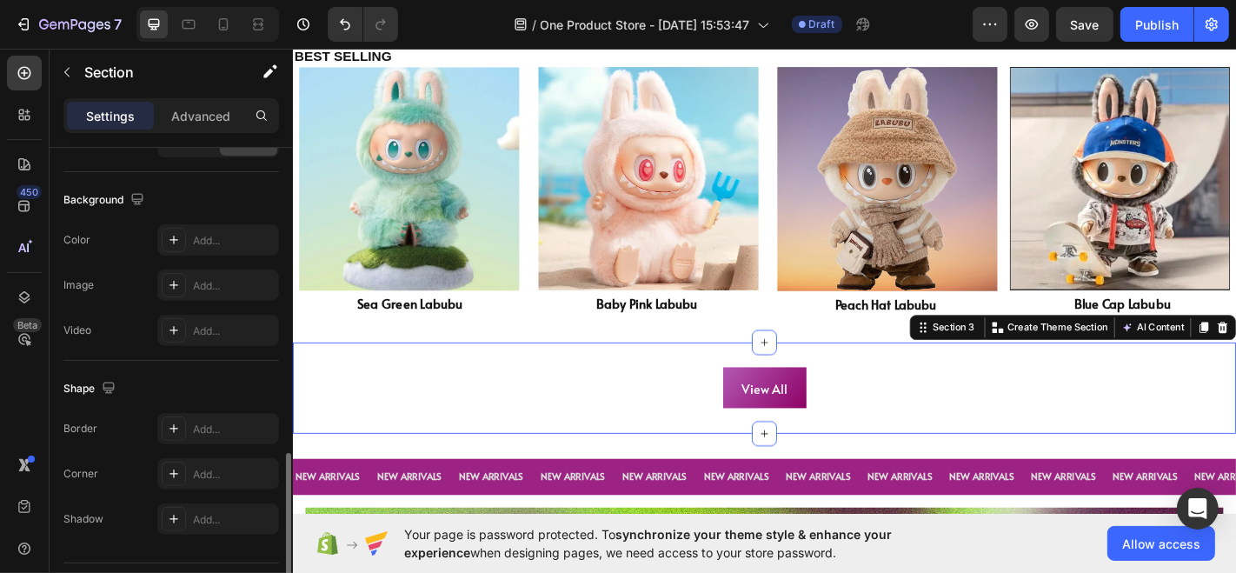
scroll to position [583, 0]
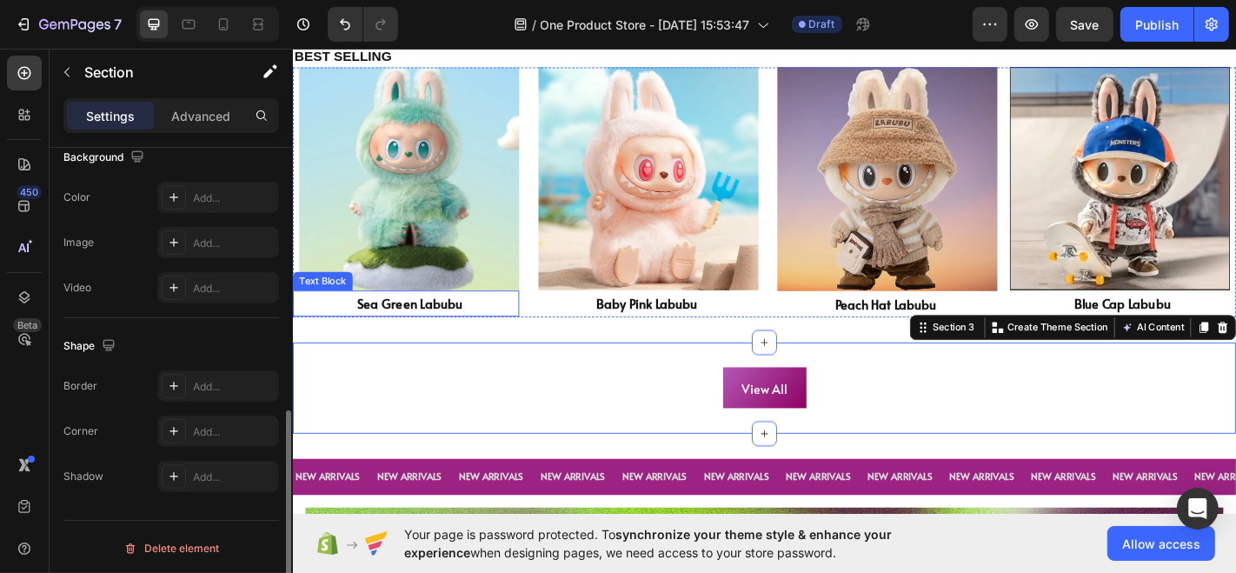
click at [364, 328] on p "Sea Green Labubu" at bounding box center [451, 329] width 177 height 25
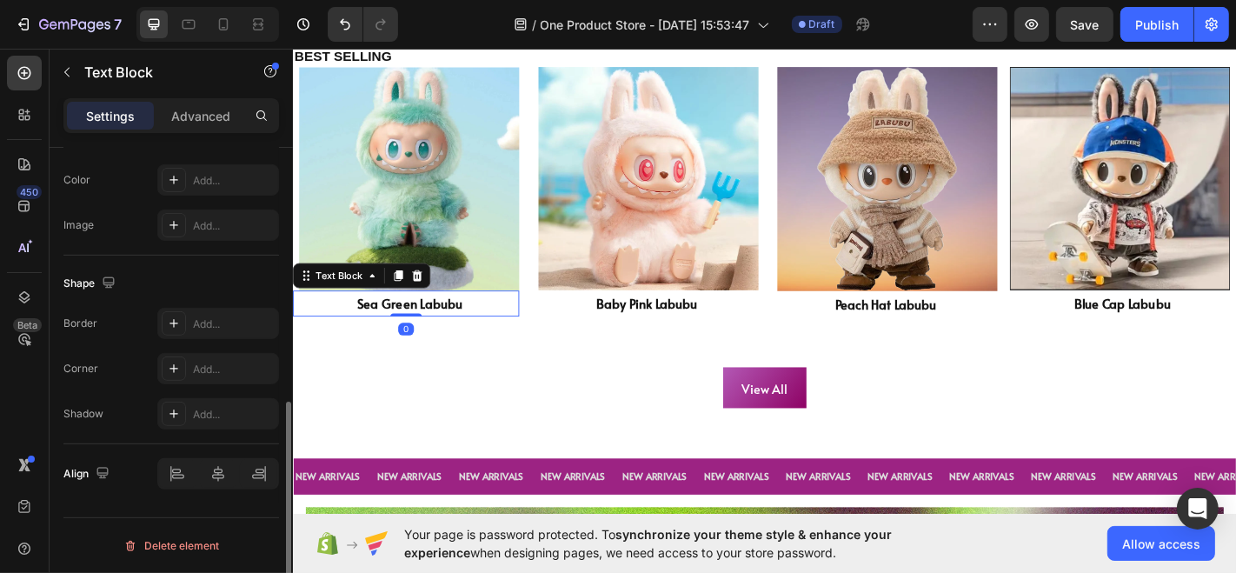
scroll to position [0, 0]
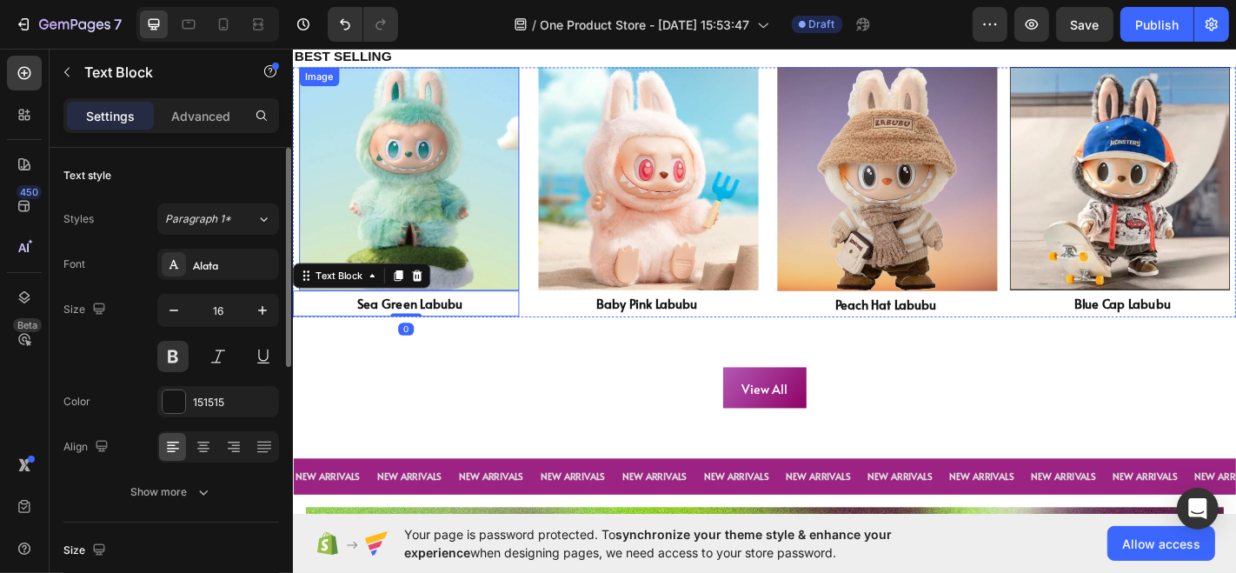
click at [512, 272] on img at bounding box center [420, 193] width 243 height 248
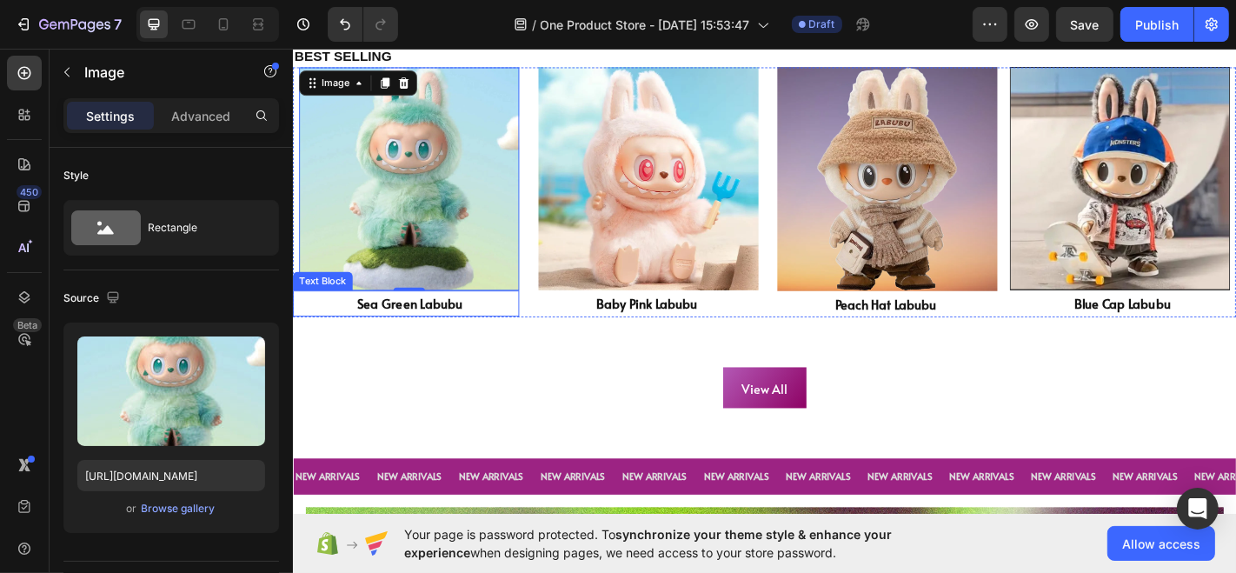
click at [322, 329] on div "Sea Green Labubu Text Block" at bounding box center [417, 329] width 250 height 29
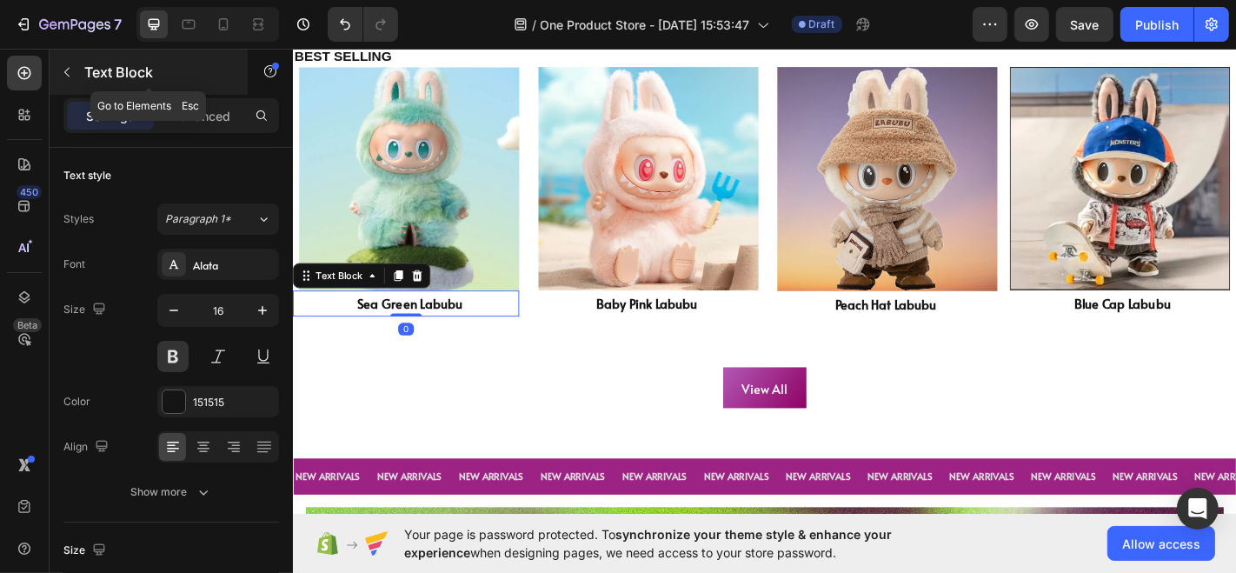
click at [79, 72] on button "button" at bounding box center [67, 72] width 28 height 28
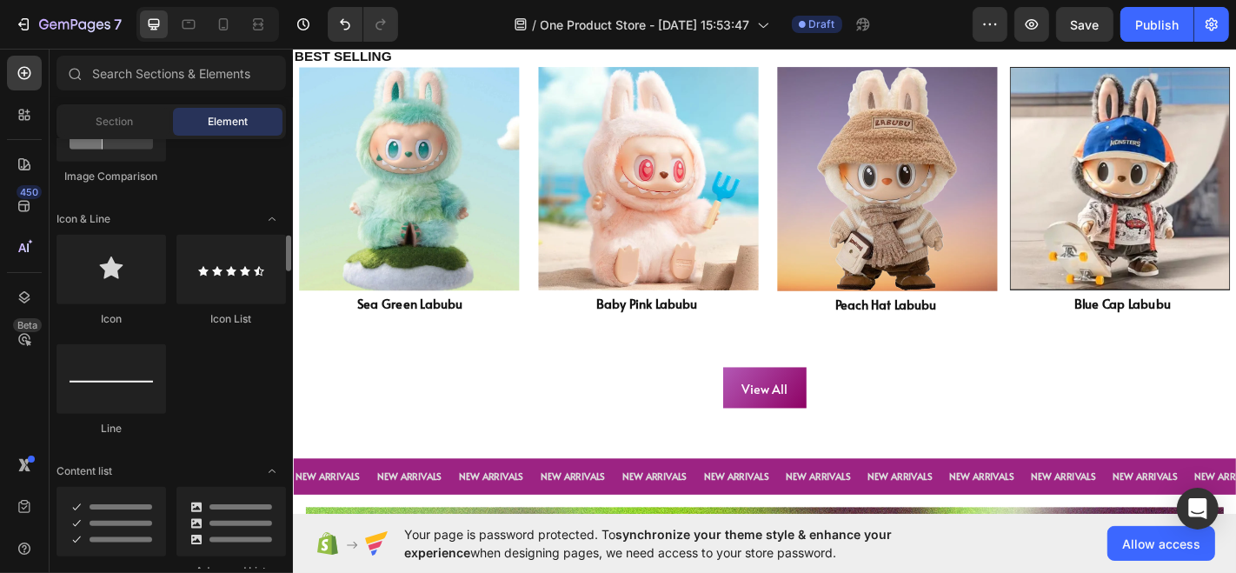
scroll to position [1076, 0]
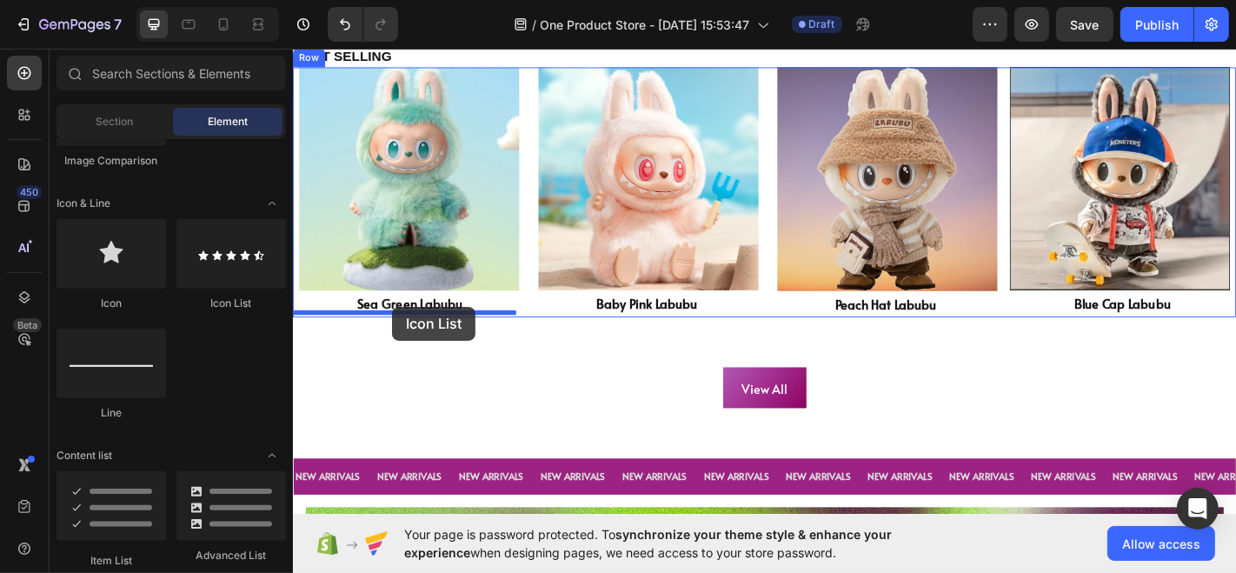
drag, startPoint x: 522, startPoint y: 308, endPoint x: 401, endPoint y: 334, distance: 123.6
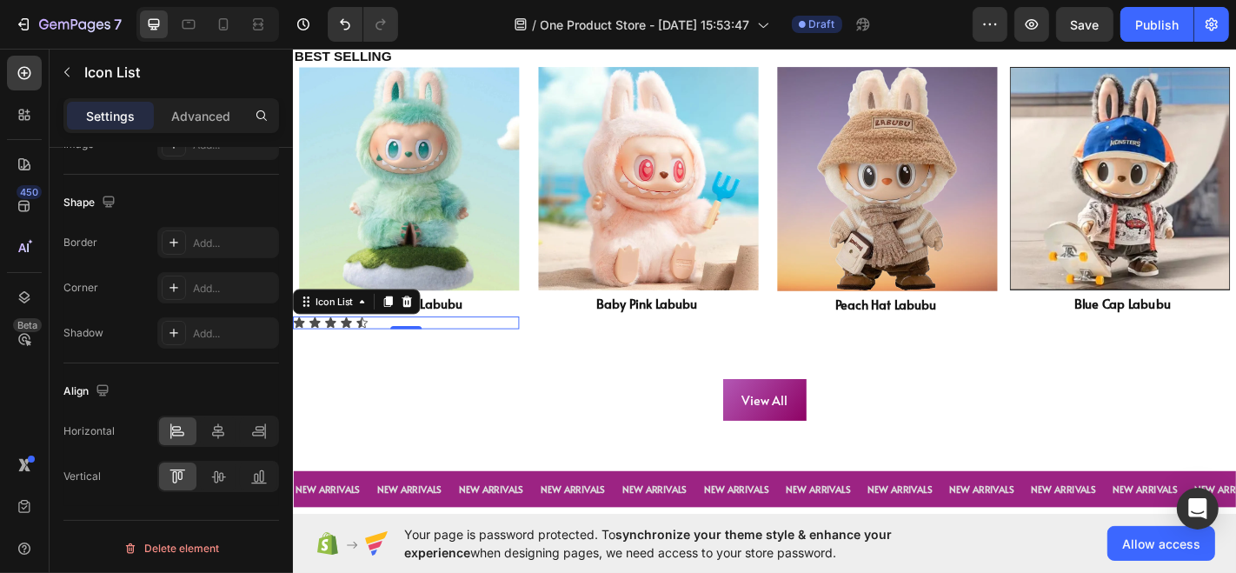
scroll to position [0, 0]
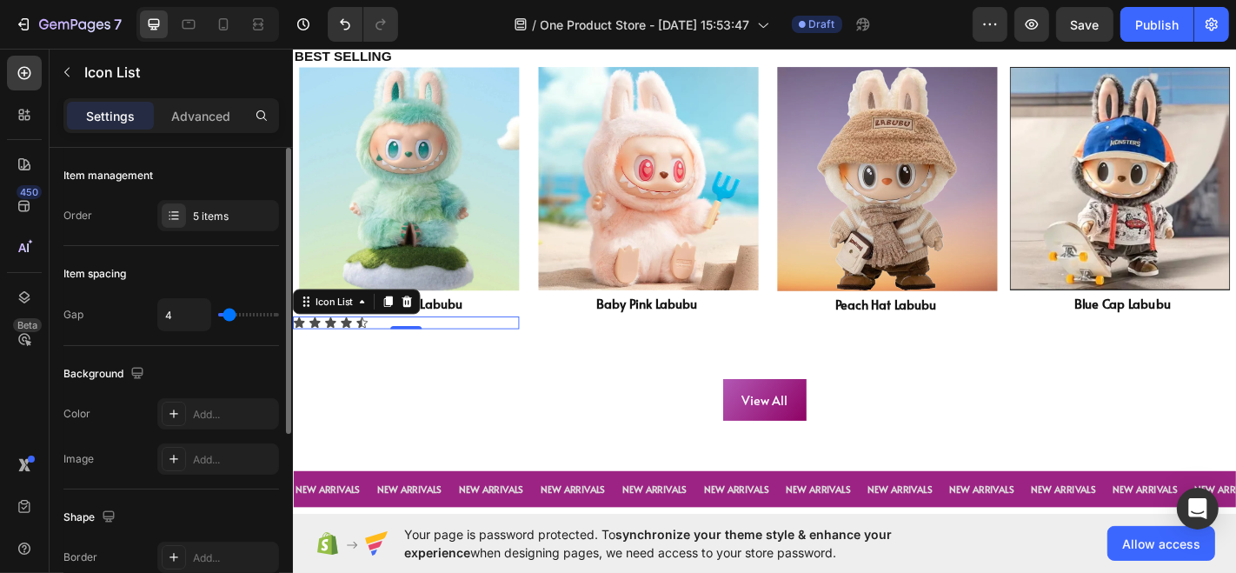
click at [340, 351] on icon at bounding box center [334, 351] width 14 height 14
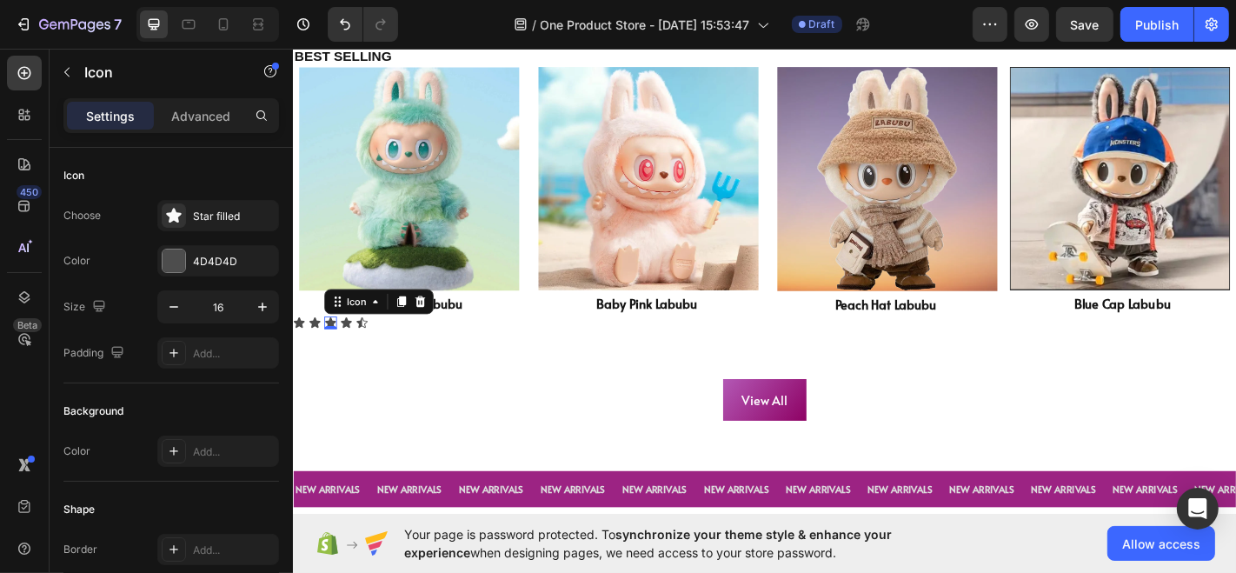
click at [340, 344] on icon at bounding box center [334, 351] width 14 height 14
click at [370, 345] on icon at bounding box center [368, 350] width 12 height 11
click at [354, 345] on icon at bounding box center [351, 350] width 12 height 11
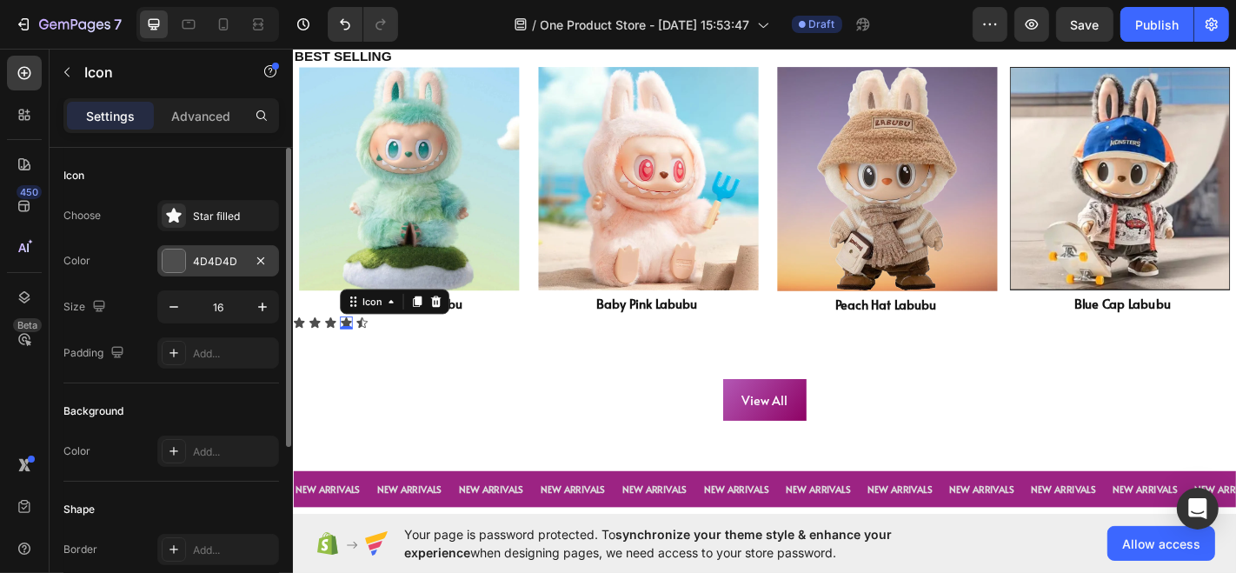
click at [177, 256] on div at bounding box center [174, 260] width 23 height 23
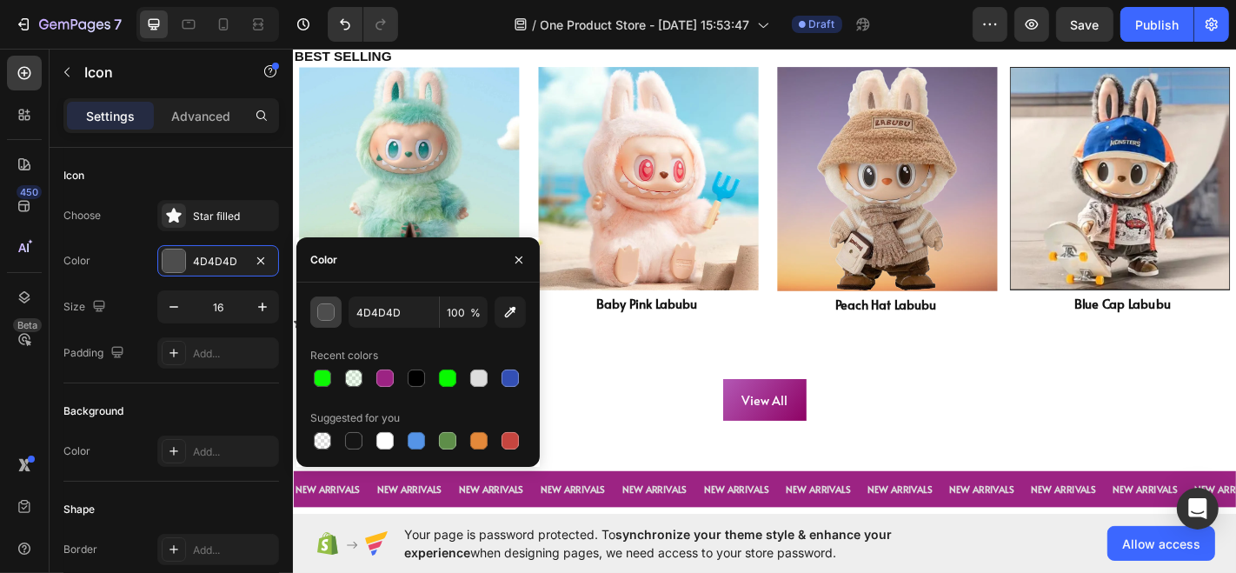
click at [340, 309] on button "button" at bounding box center [325, 311] width 31 height 31
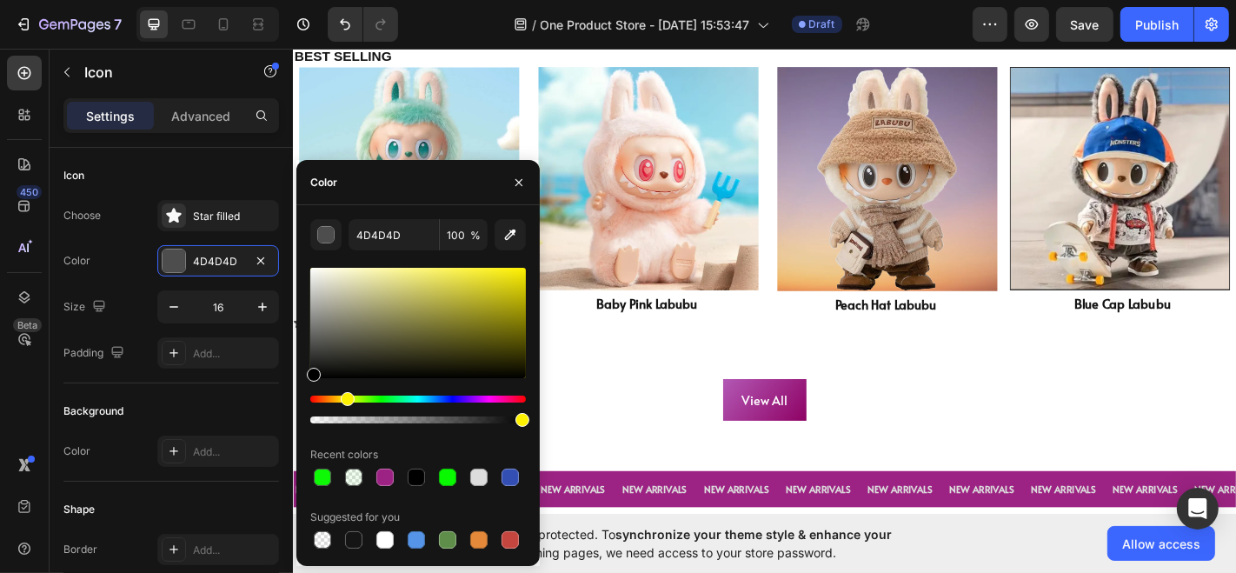
click at [345, 401] on div "Hue" at bounding box center [418, 398] width 216 height 7
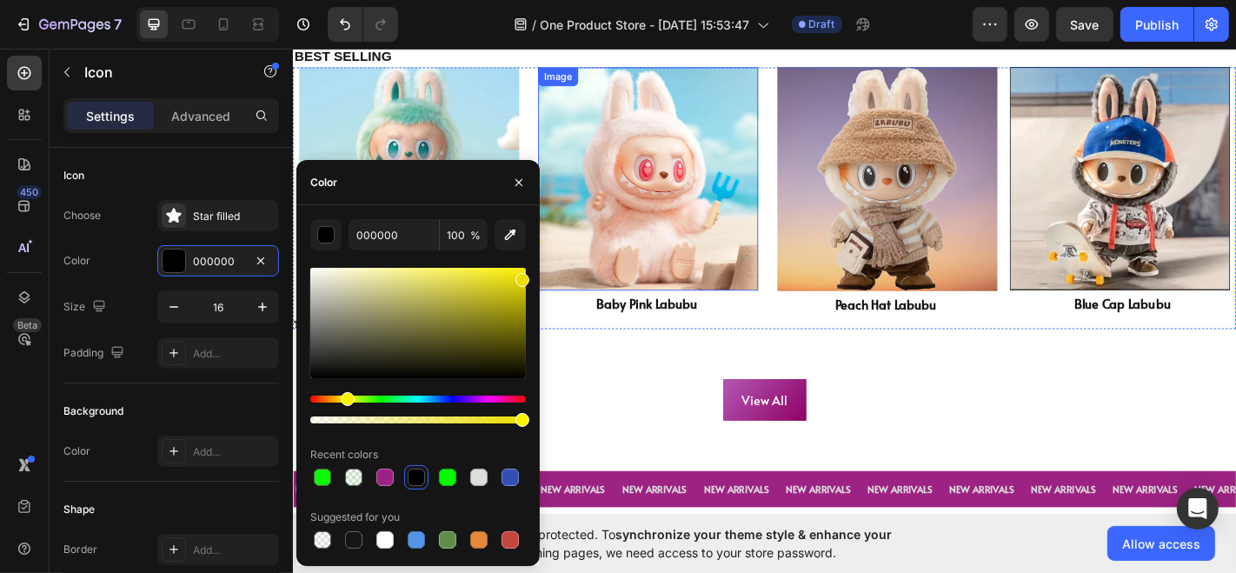
drag, startPoint x: 828, startPoint y: 322, endPoint x: 567, endPoint y: 301, distance: 262.4
type input "EADE00"
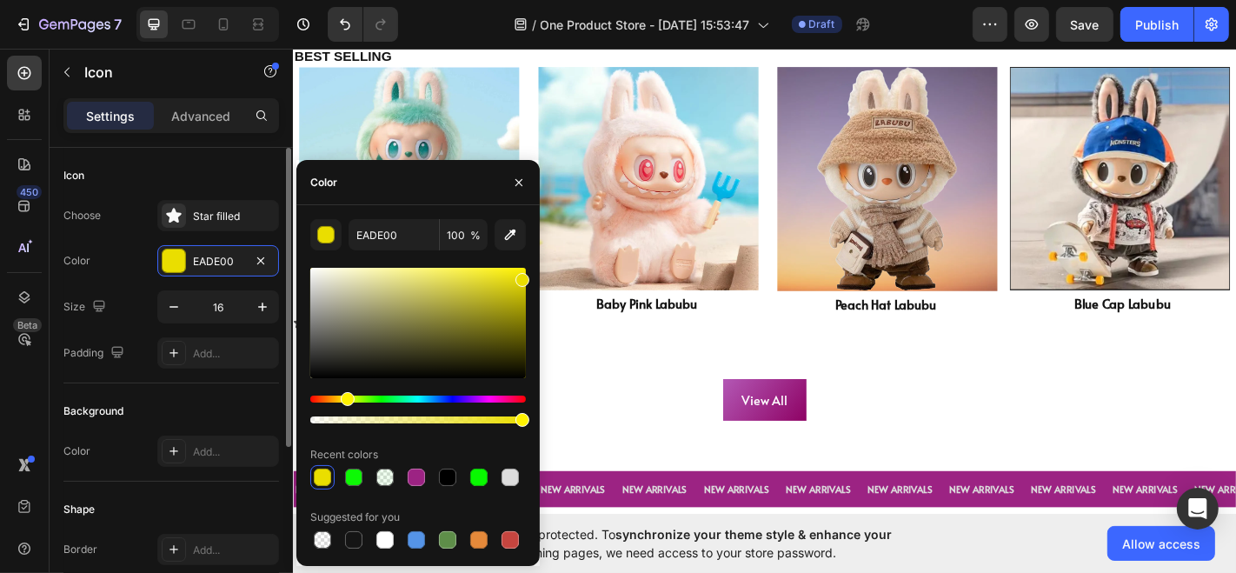
click at [139, 206] on div "Choose Star filled" at bounding box center [171, 215] width 216 height 31
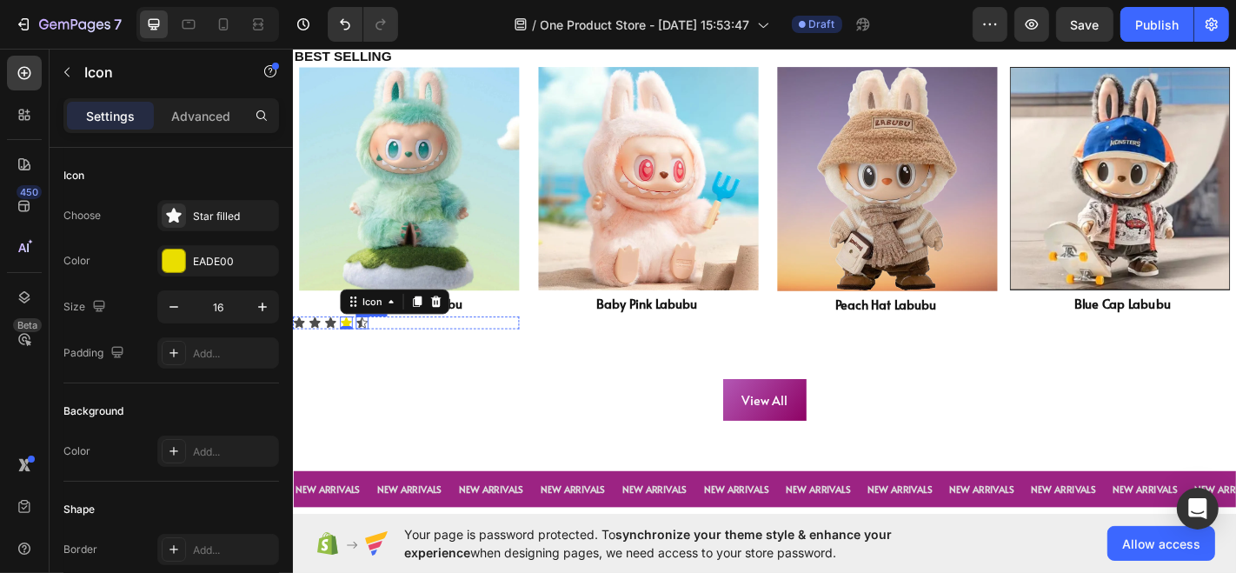
click at [368, 350] on icon at bounding box center [369, 351] width 14 height 14
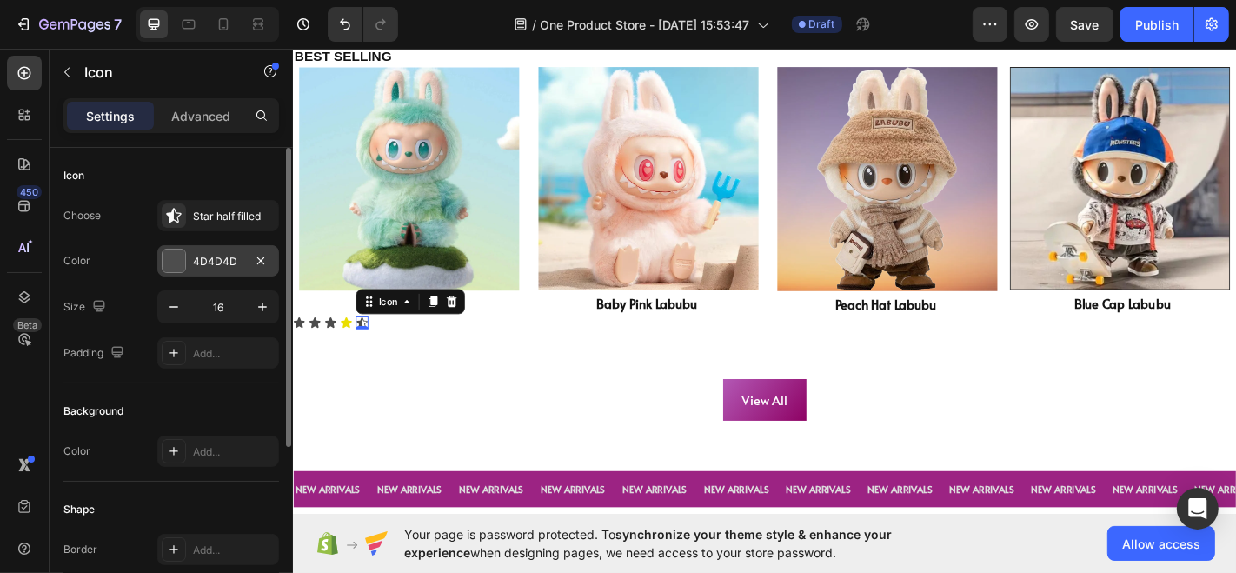
click at [169, 264] on div at bounding box center [174, 260] width 23 height 23
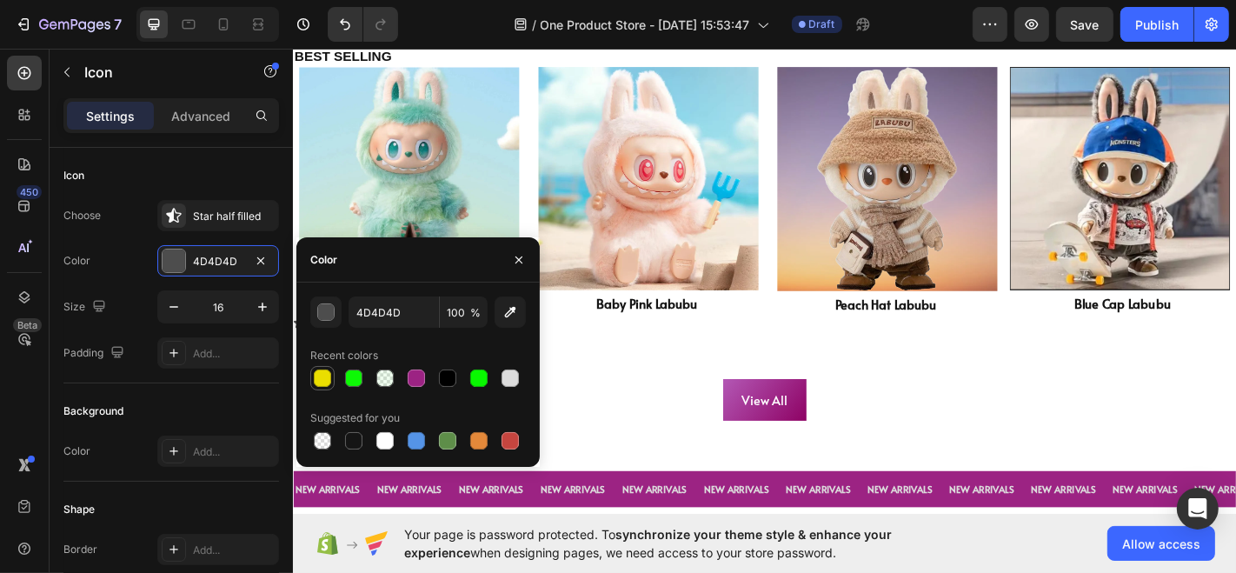
click at [322, 383] on div at bounding box center [322, 377] width 17 height 17
type input "EADE00"
click at [139, 222] on div "Choose Star half filled" at bounding box center [171, 215] width 216 height 31
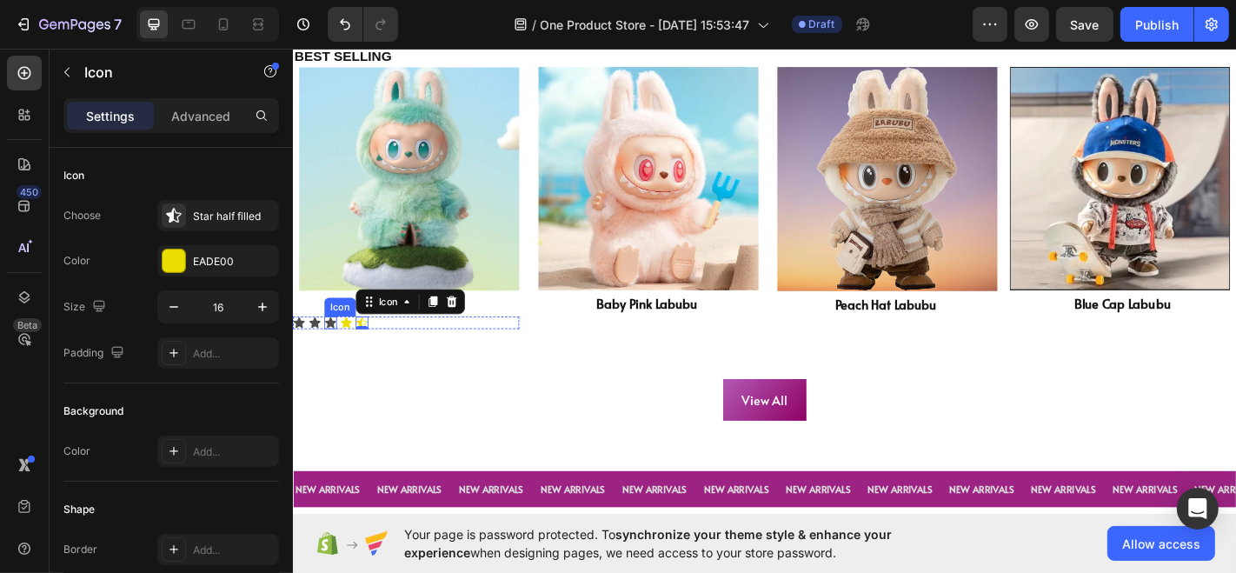
click at [328, 344] on icon at bounding box center [334, 351] width 14 height 14
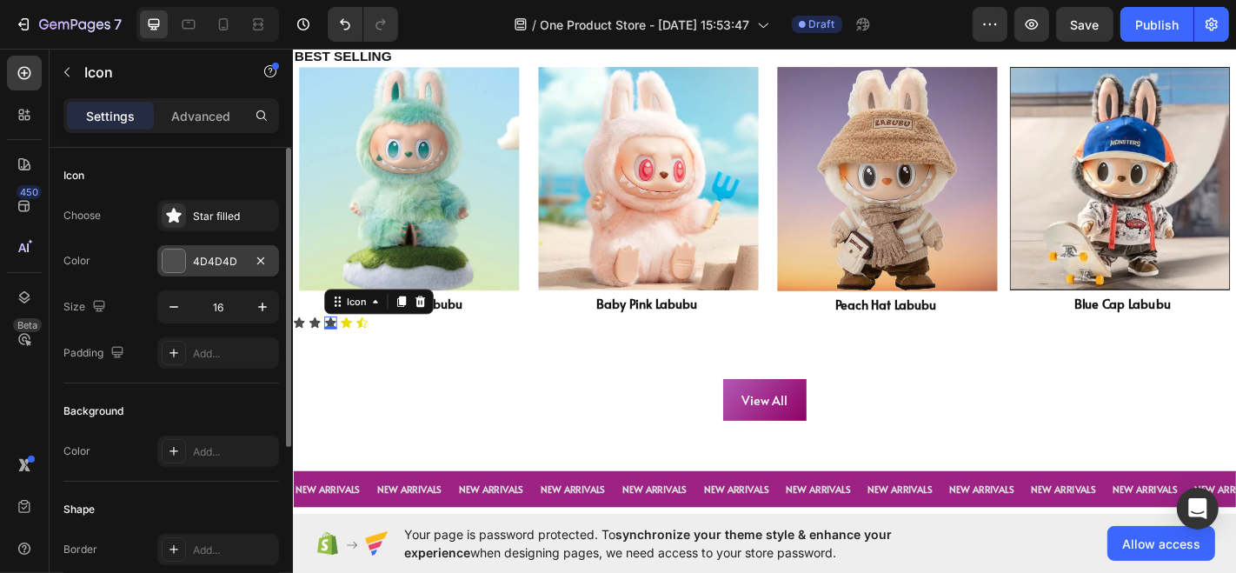
click at [176, 252] on div at bounding box center [174, 260] width 23 height 23
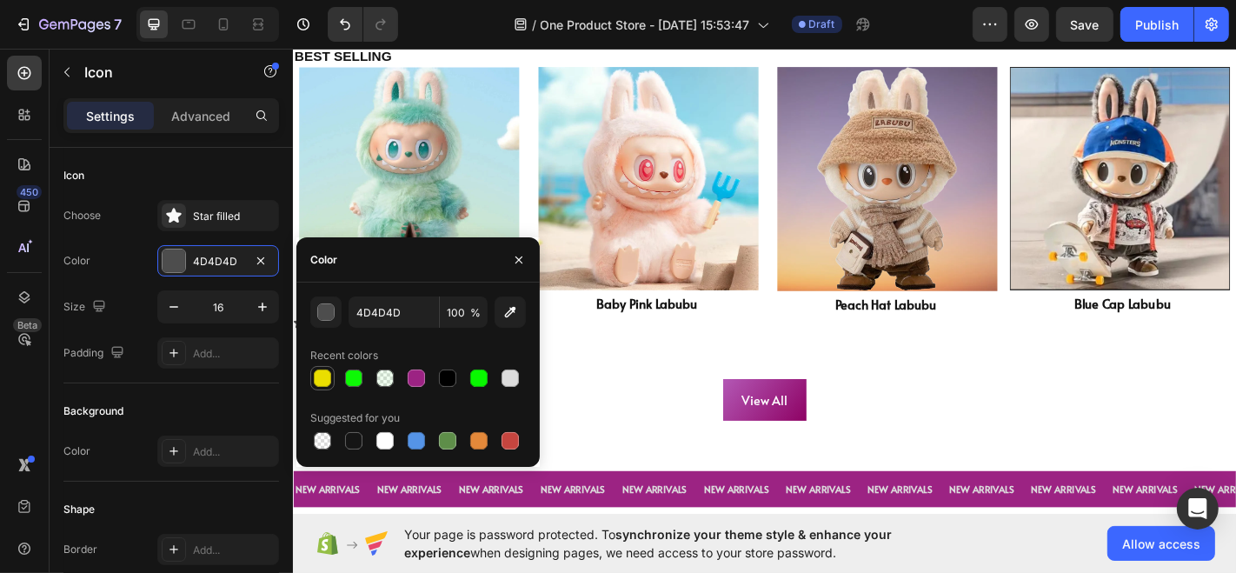
click at [330, 381] on div at bounding box center [322, 377] width 17 height 17
type input "EADE00"
click at [123, 220] on div "Choose Star filled" at bounding box center [171, 215] width 216 height 31
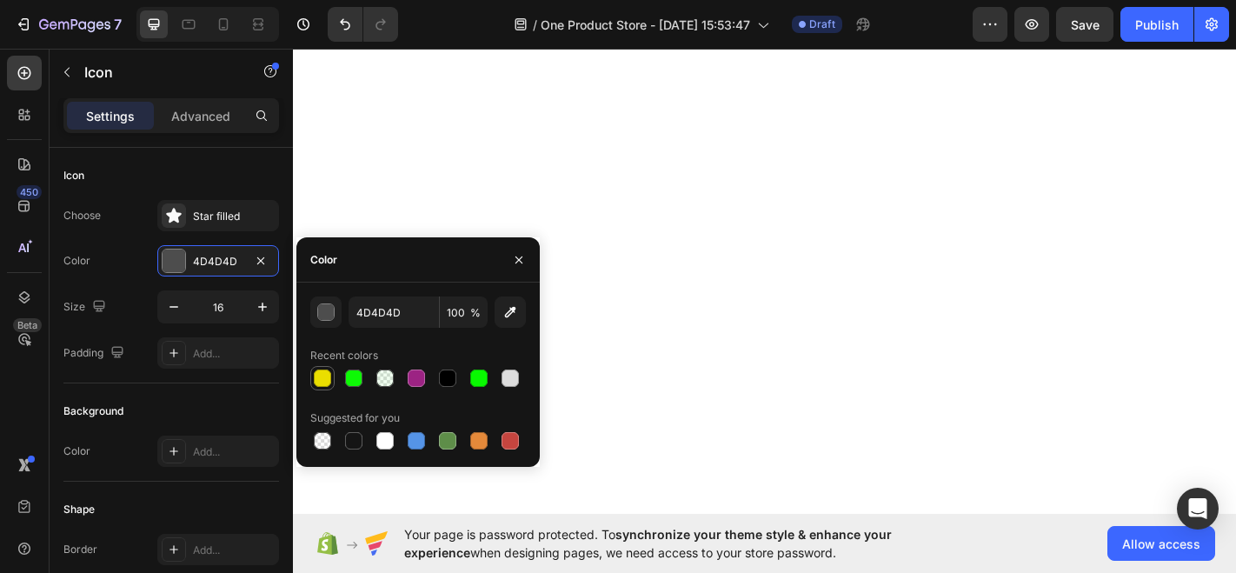
click at [325, 383] on div at bounding box center [322, 377] width 17 height 17
type input "EADE00"
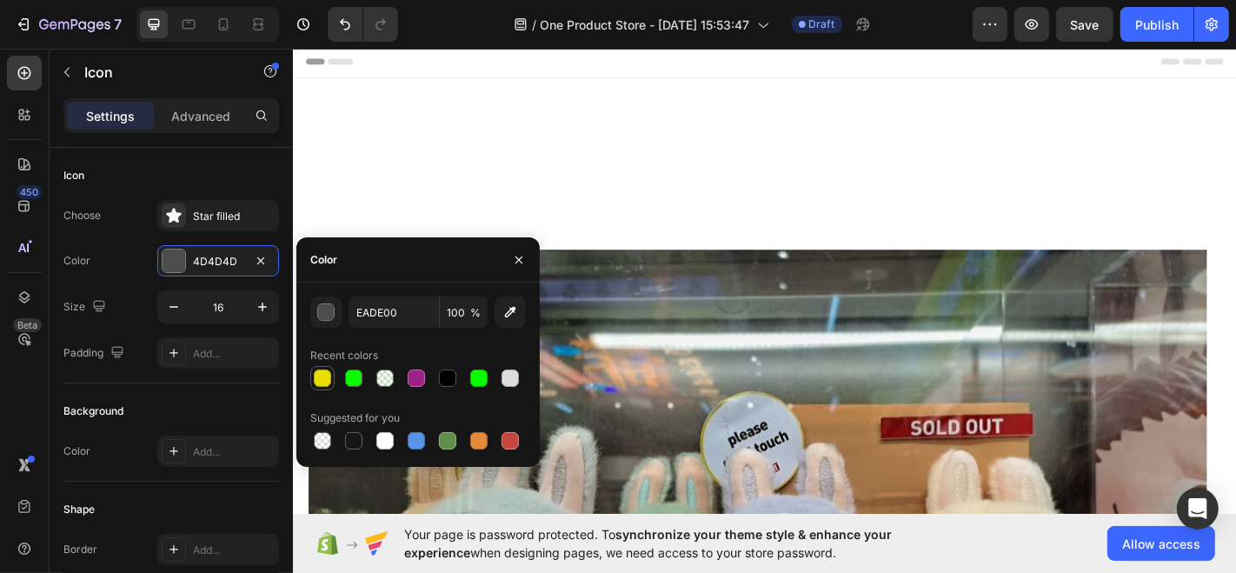
scroll to position [1013, 0]
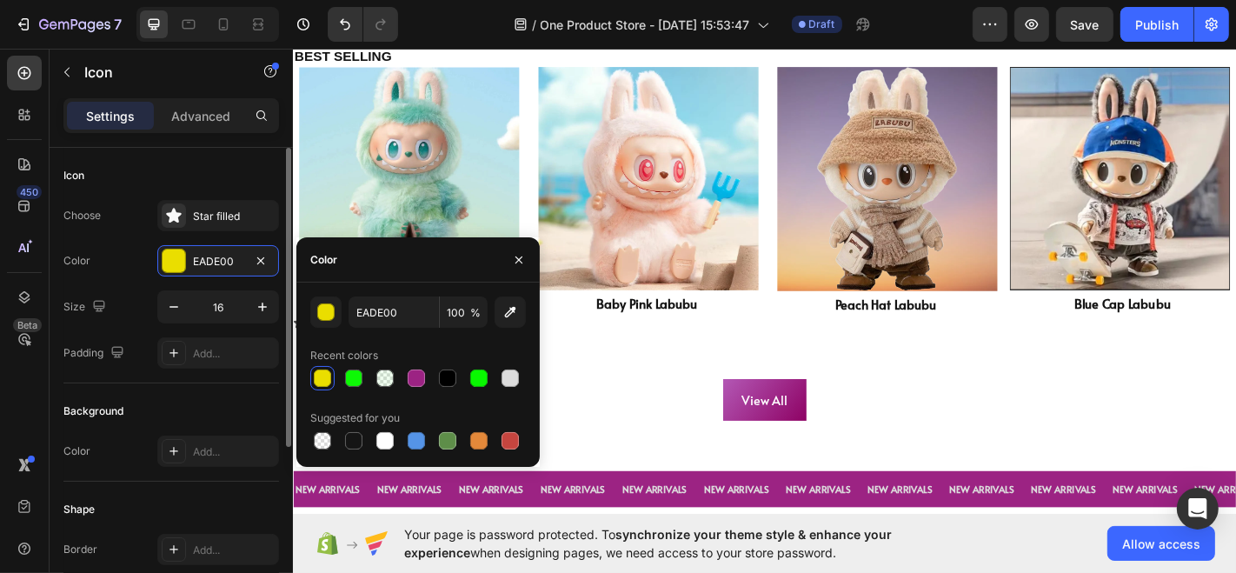
click at [142, 236] on div "Choose Star filled Color EADE00 Size 16 Padding Add..." at bounding box center [171, 284] width 216 height 169
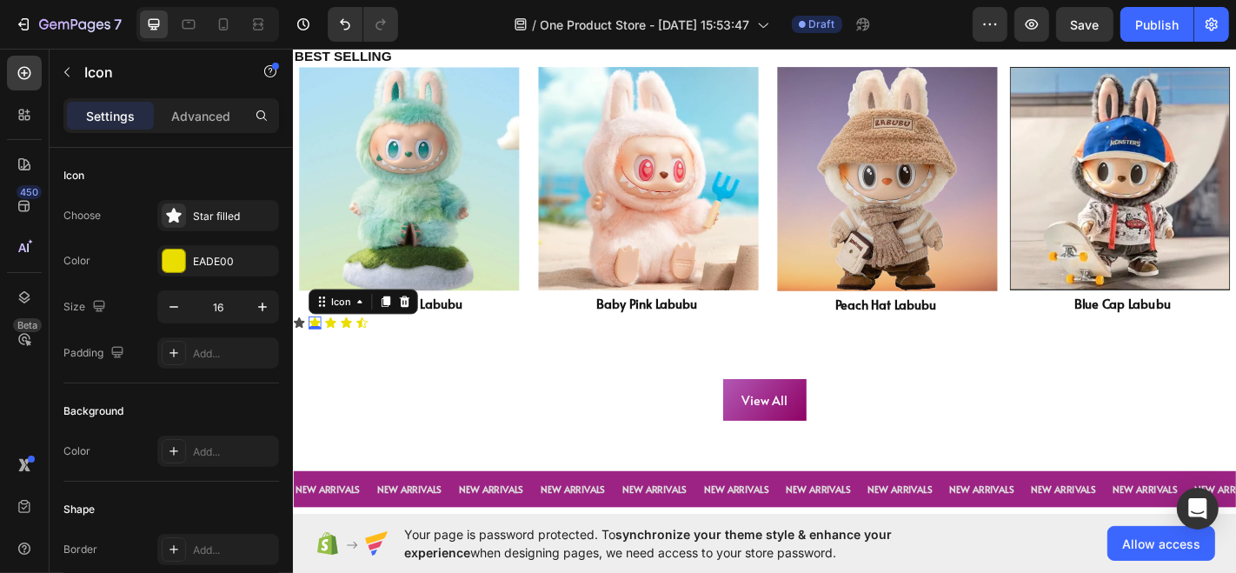
click at [309, 351] on div "0" at bounding box center [316, 358] width 17 height 14
click at [296, 345] on icon at bounding box center [299, 350] width 12 height 11
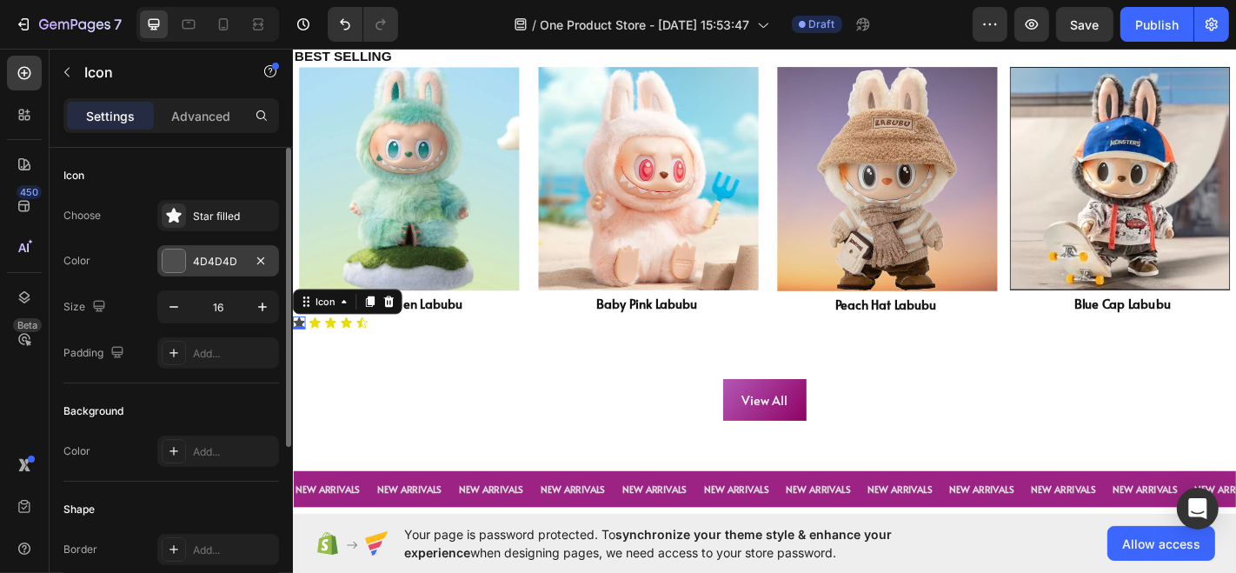
click at [174, 252] on div at bounding box center [174, 260] width 23 height 23
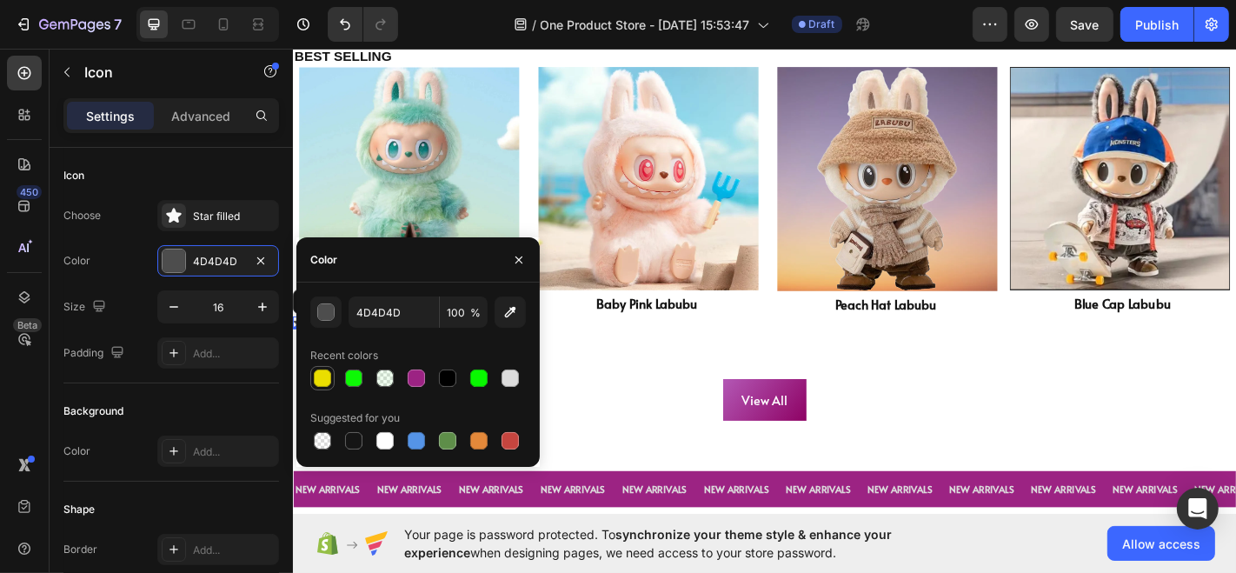
click at [322, 375] on div at bounding box center [322, 377] width 17 height 17
type input "EADE00"
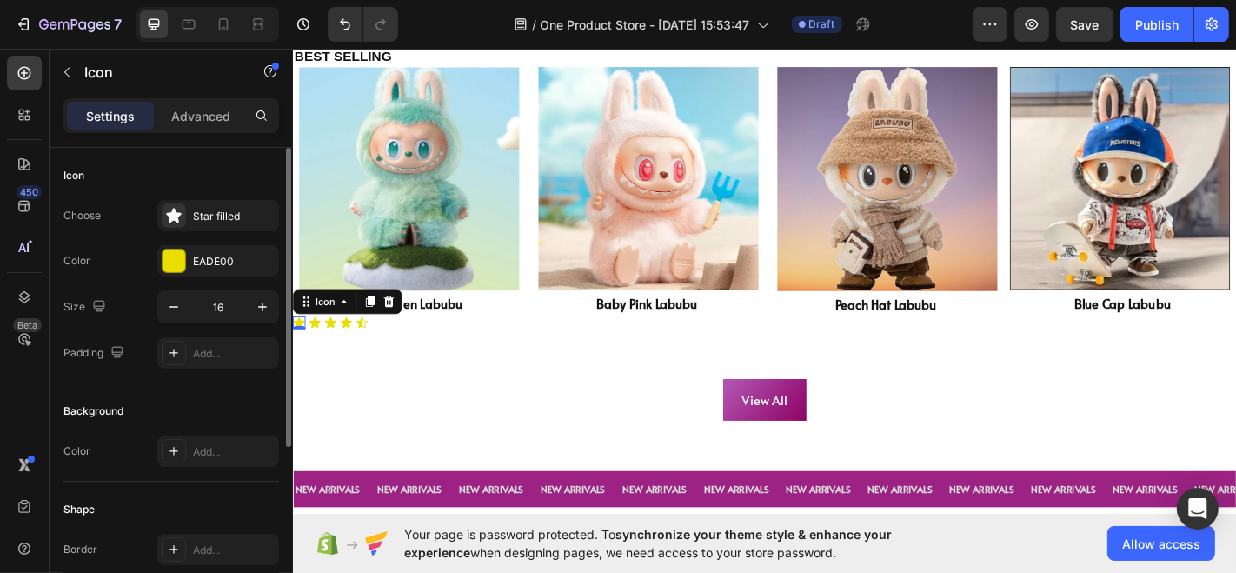
click at [129, 175] on div "Icon" at bounding box center [171, 176] width 216 height 28
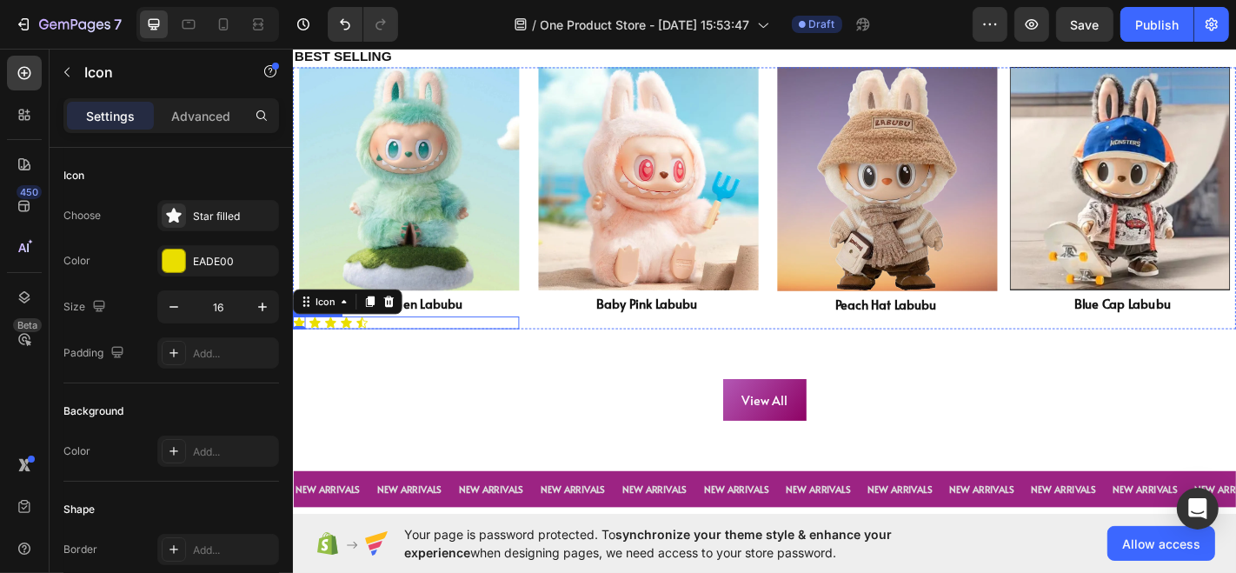
click at [389, 348] on div "Icon 0 Icon Icon Icon Icon" at bounding box center [417, 351] width 250 height 14
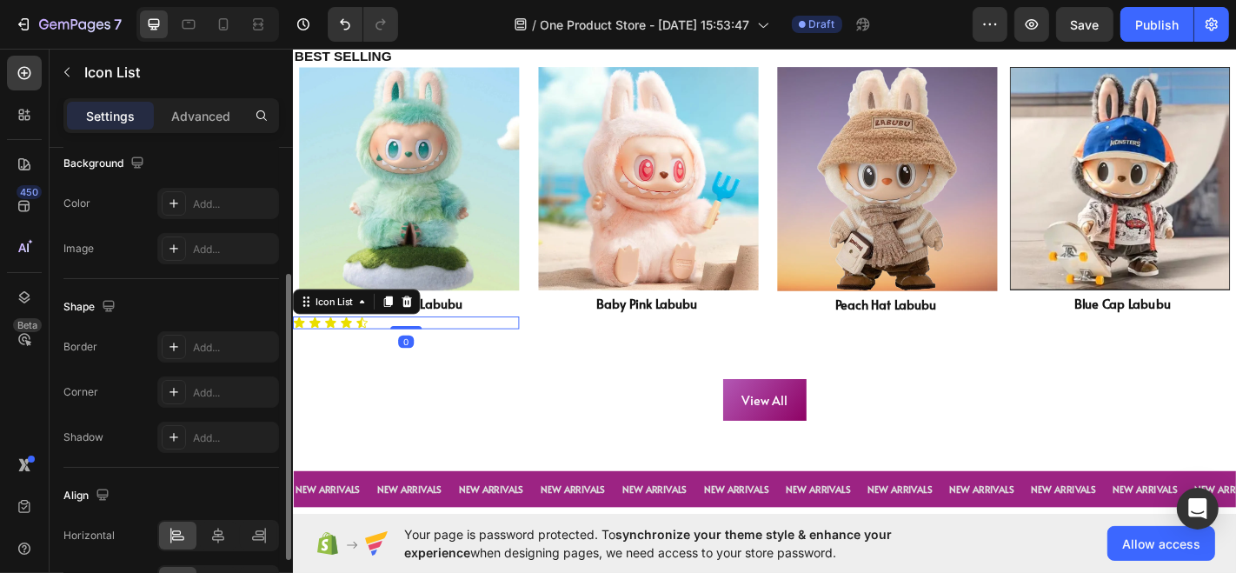
scroll to position [0, 0]
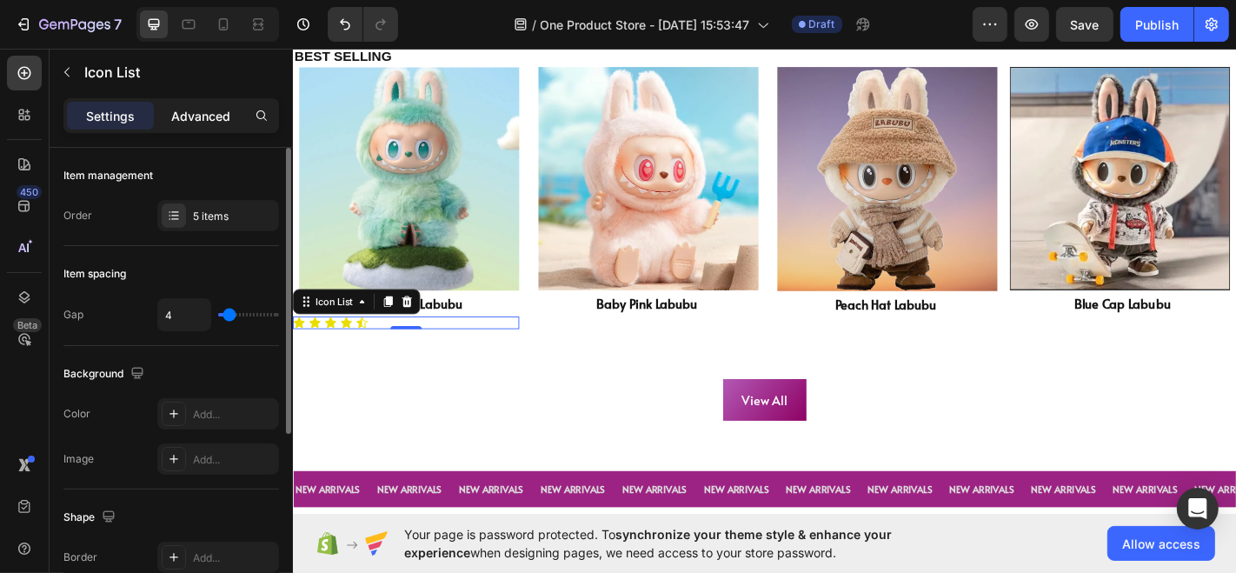
click at [198, 120] on p "Advanced" at bounding box center [200, 116] width 59 height 18
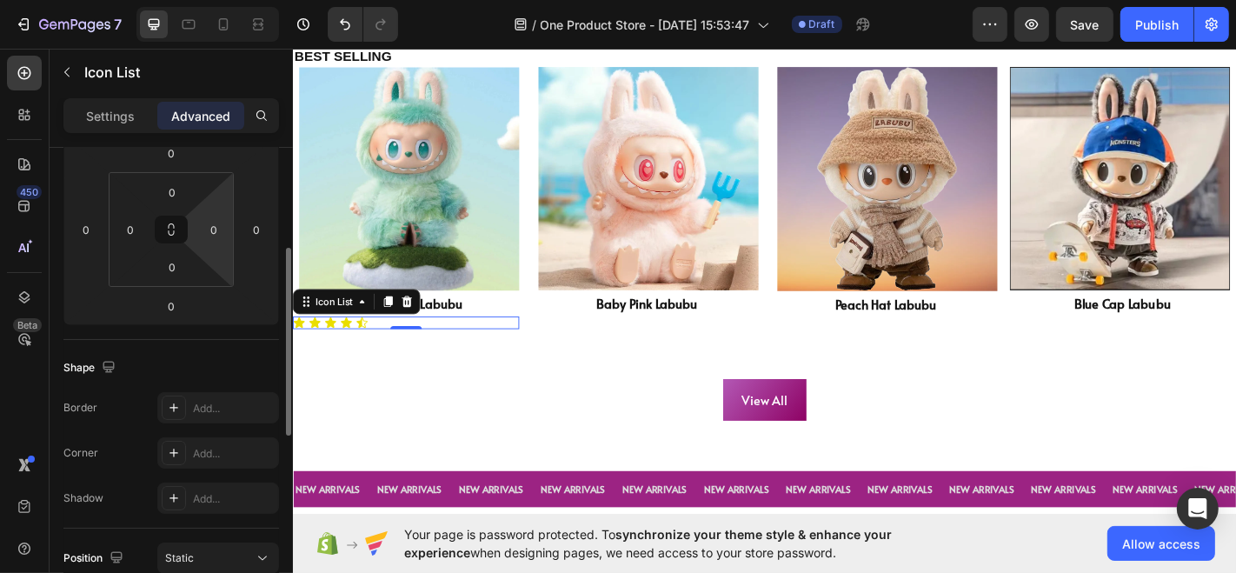
scroll to position [224, 0]
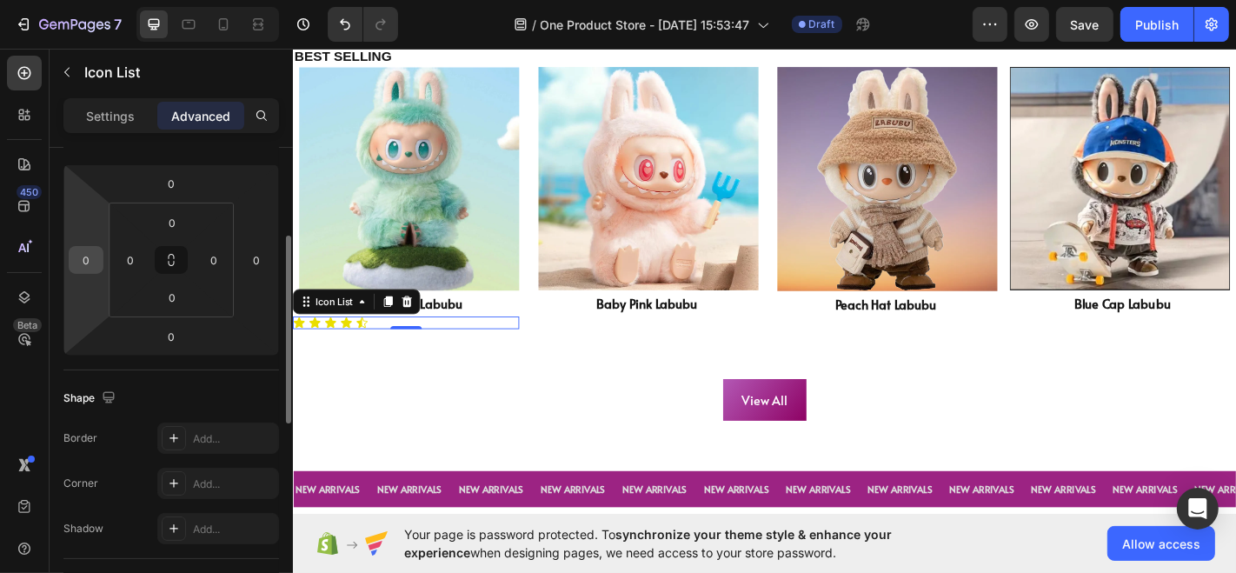
click at [71, 256] on div "0" at bounding box center [86, 260] width 35 height 28
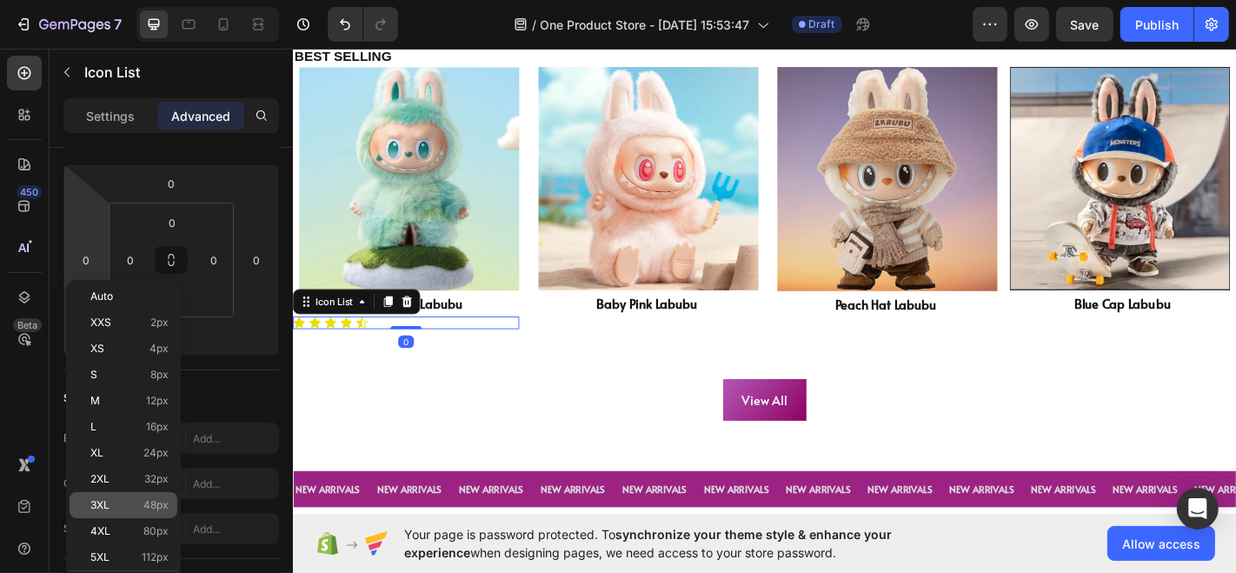
click at [126, 507] on p "3XL 48px" at bounding box center [129, 505] width 78 height 12
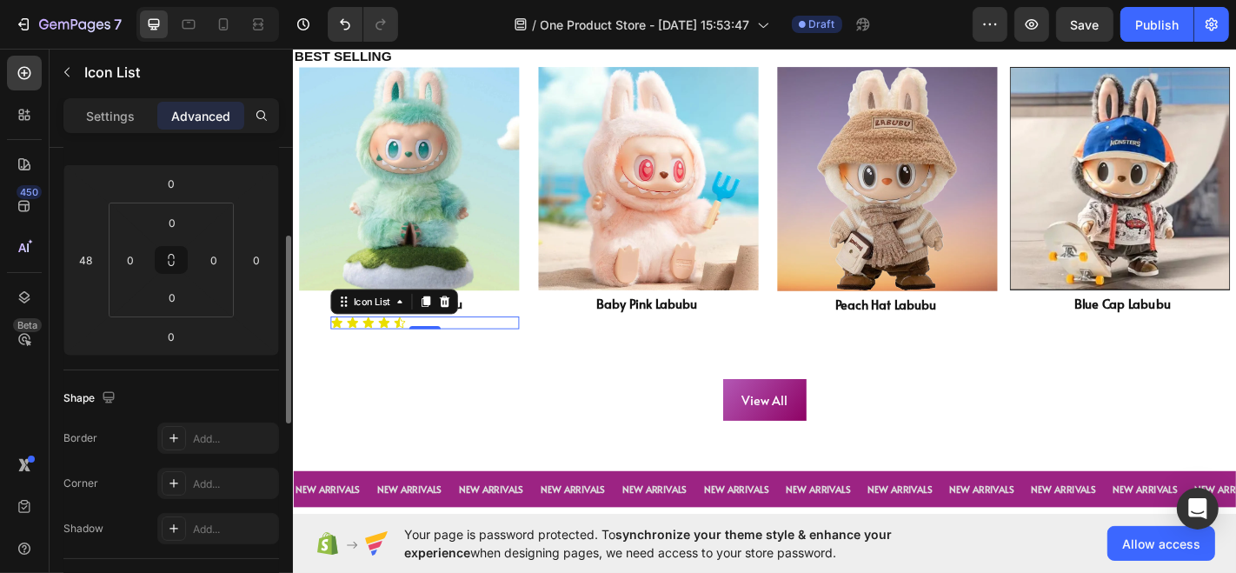
click at [0, 0] on div "Spacing (px) 0 48 0 0 0 0 0 0" at bounding box center [0, 0] width 0 height 0
click at [94, 255] on input "48" at bounding box center [86, 260] width 26 height 26
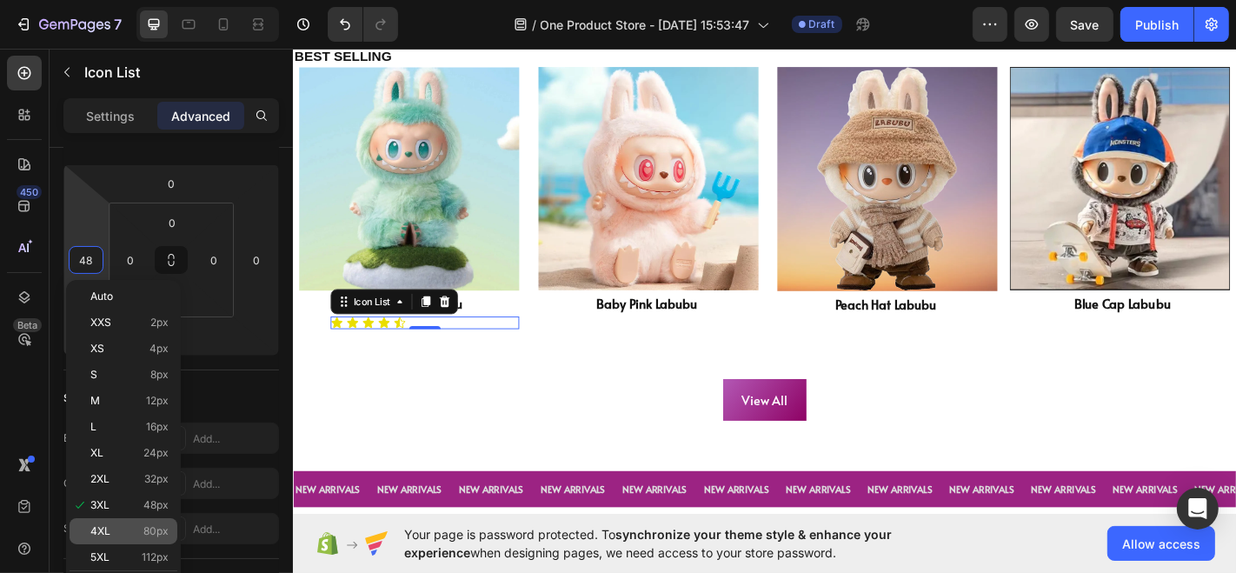
click at [146, 535] on span "80px" at bounding box center [155, 531] width 25 height 12
type input "80"
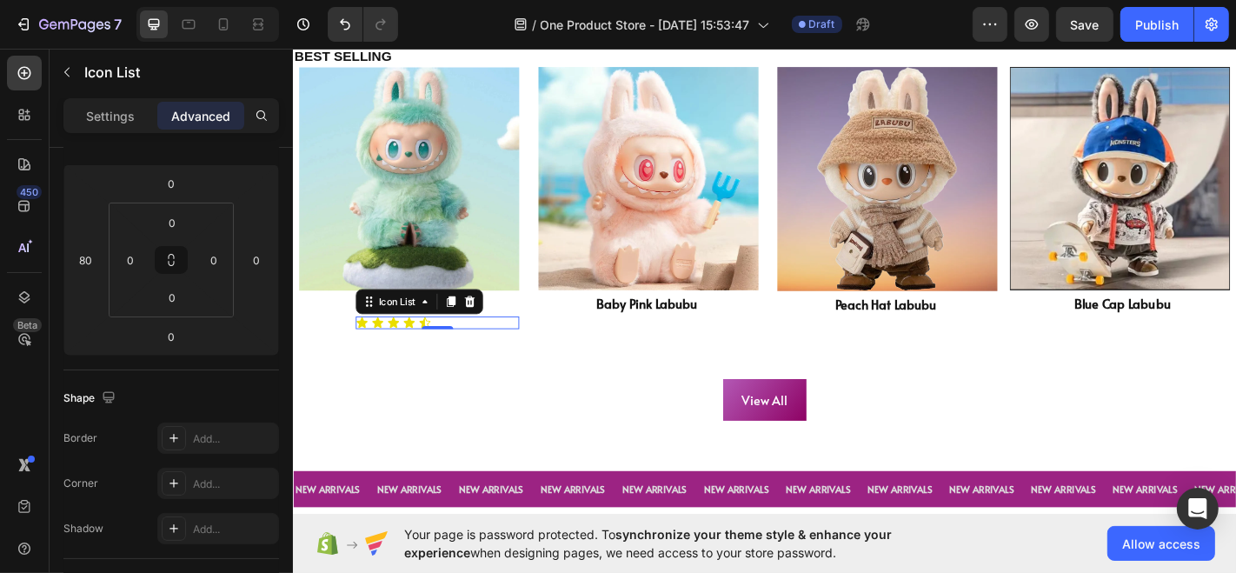
click at [270, 138] on div "Settings Advanced" at bounding box center [171, 123] width 243 height 50
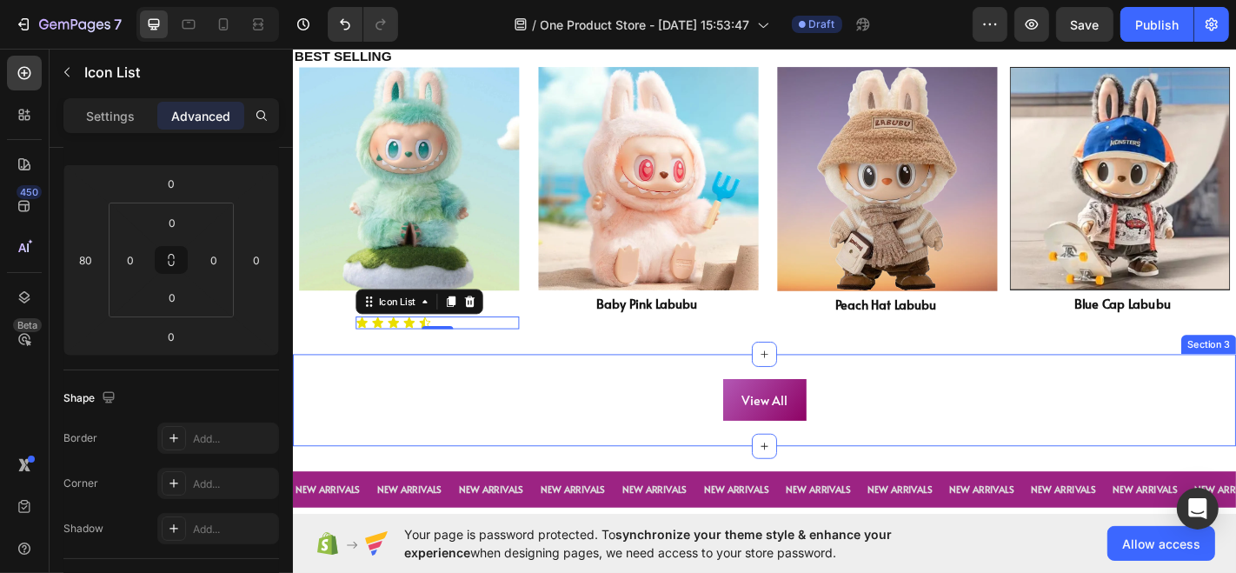
click at [481, 401] on div "View All Button Section 3" at bounding box center [813, 437] width 1043 height 102
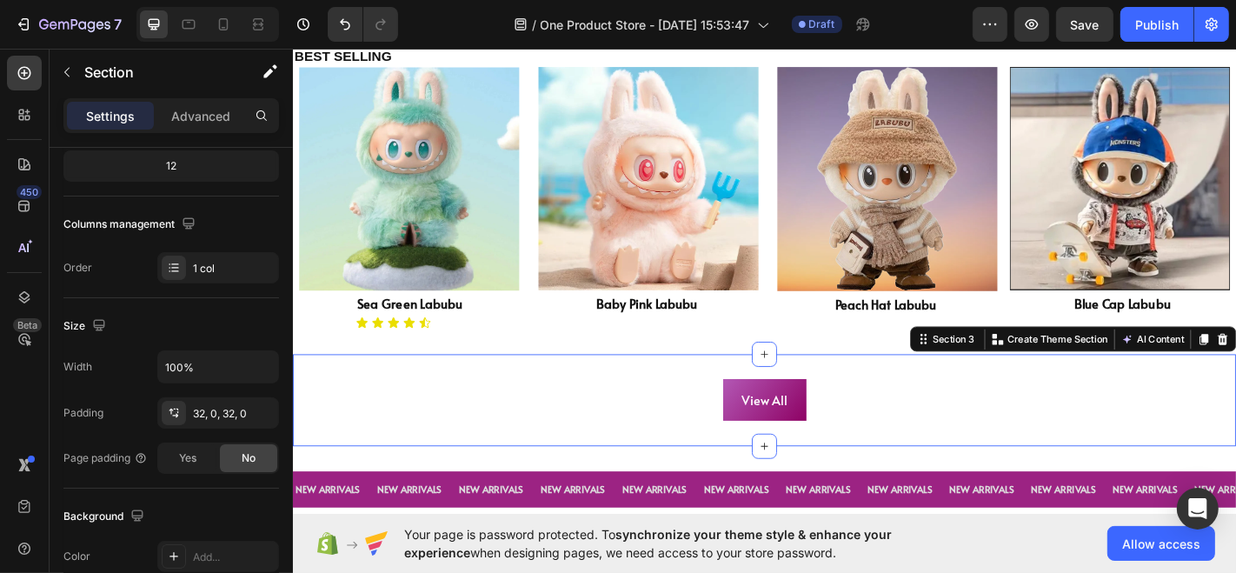
scroll to position [0, 0]
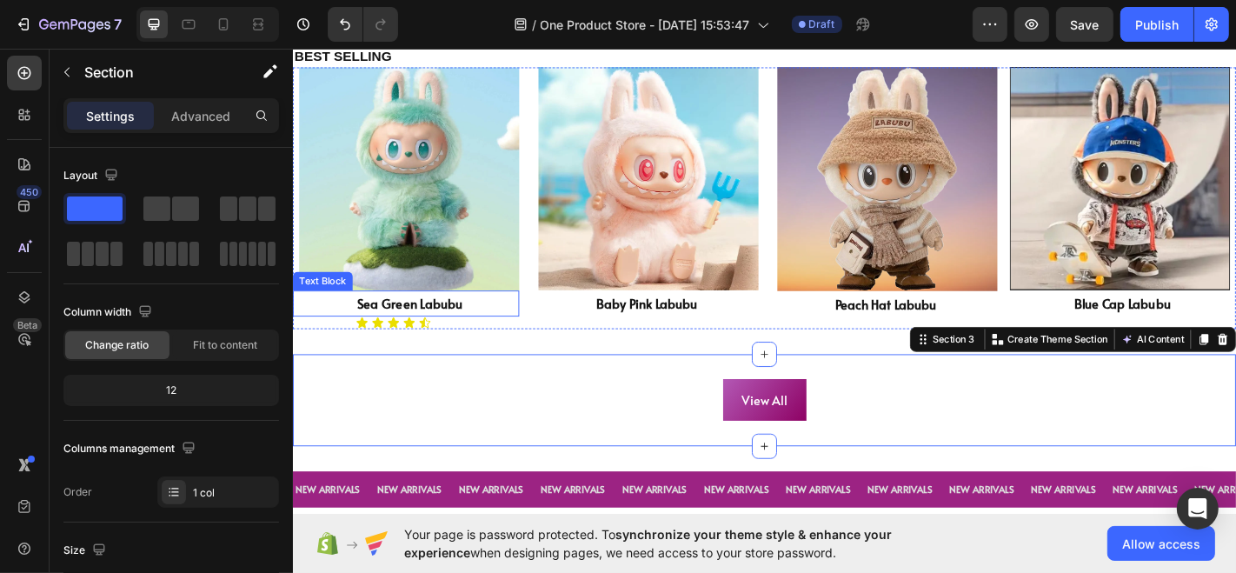
click at [466, 326] on p "Sea Green Labubu" at bounding box center [451, 329] width 177 height 25
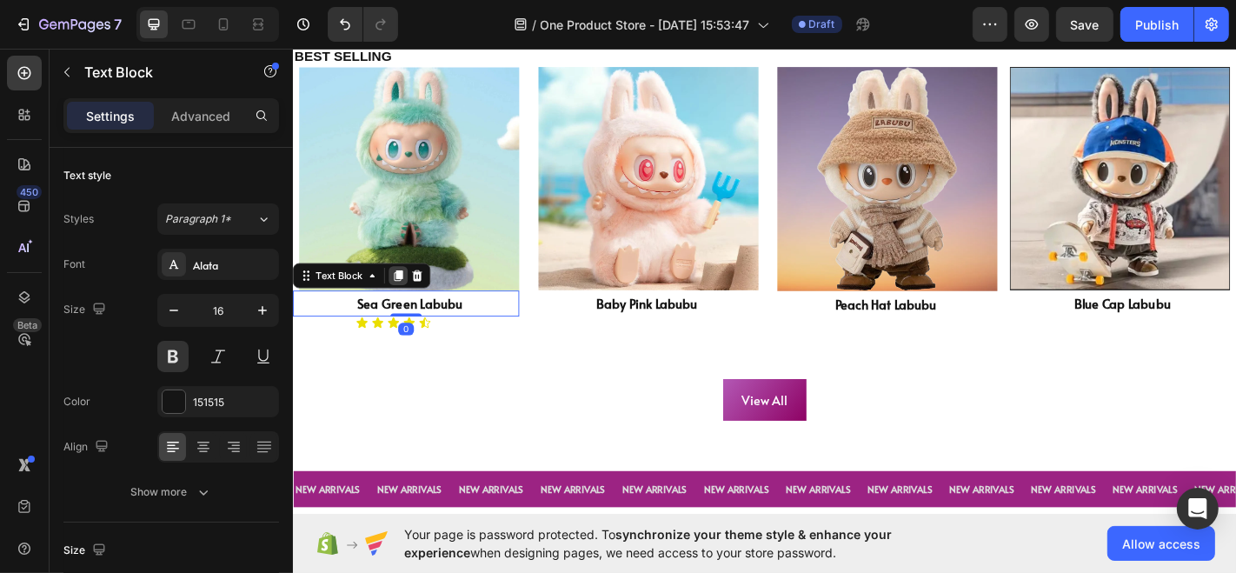
click at [416, 296] on div at bounding box center [408, 299] width 21 height 21
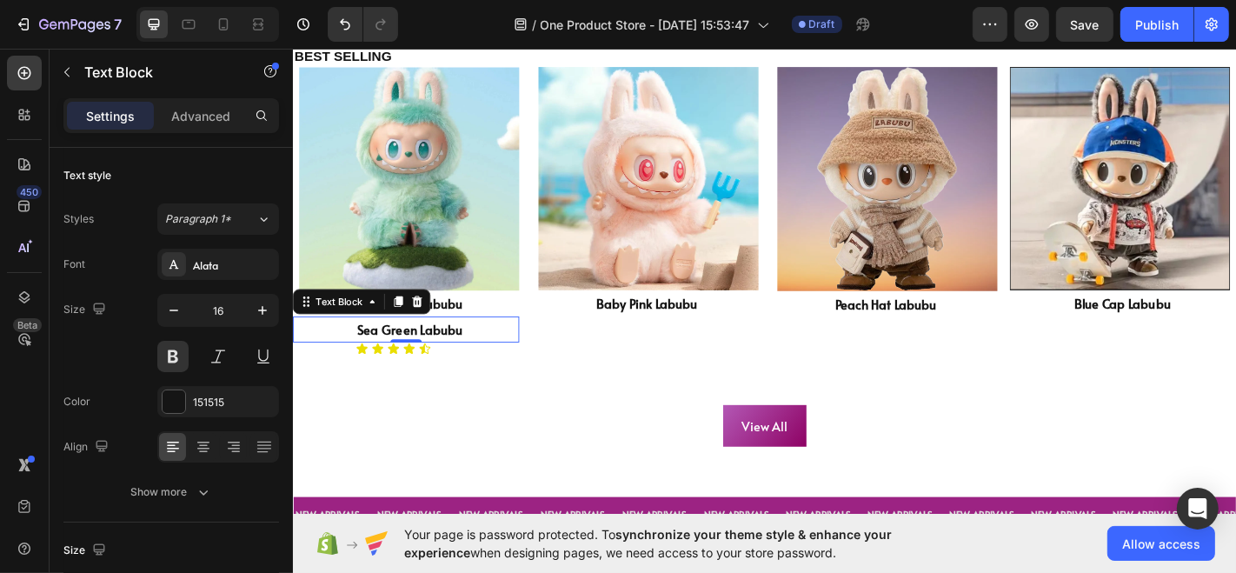
click at [492, 355] on p "Sea Green Labubu" at bounding box center [451, 358] width 177 height 25
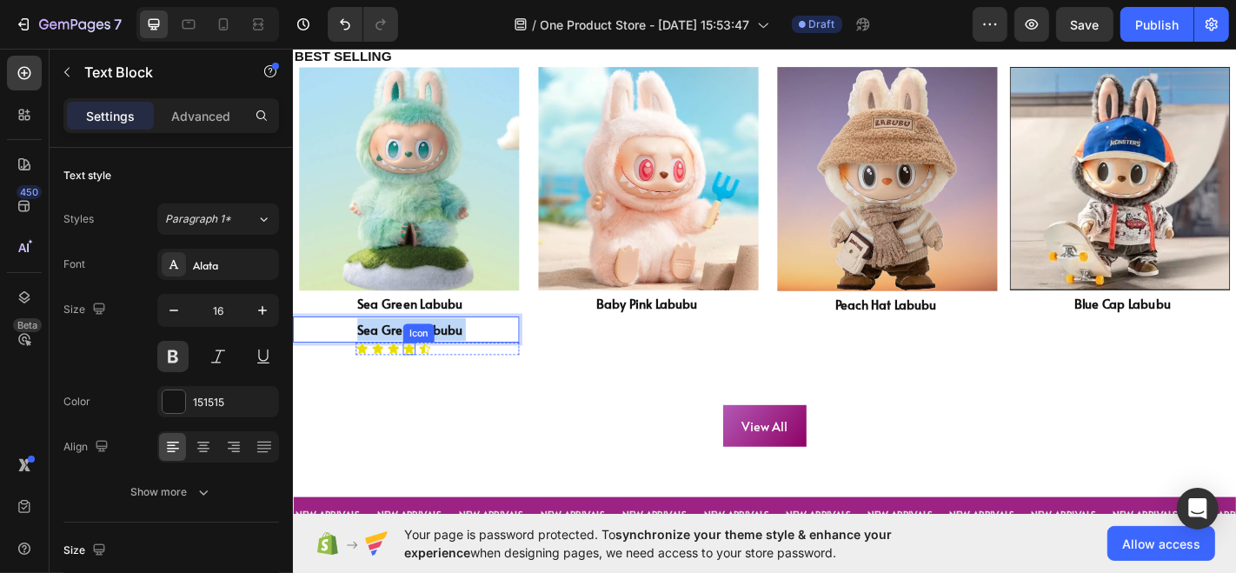
drag, startPoint x: 492, startPoint y: 355, endPoint x: 422, endPoint y: 380, distance: 73.7
click at [431, 377] on icon at bounding box center [438, 380] width 14 height 14
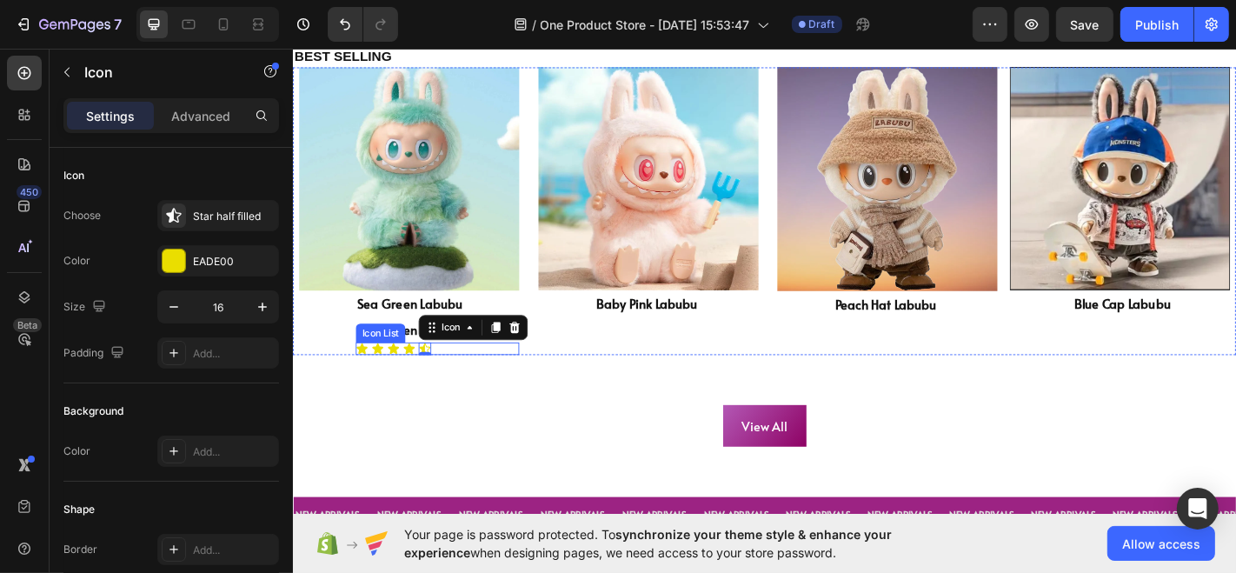
click at [470, 380] on div "Icon Icon Icon Icon Icon 0" at bounding box center [452, 380] width 181 height 14
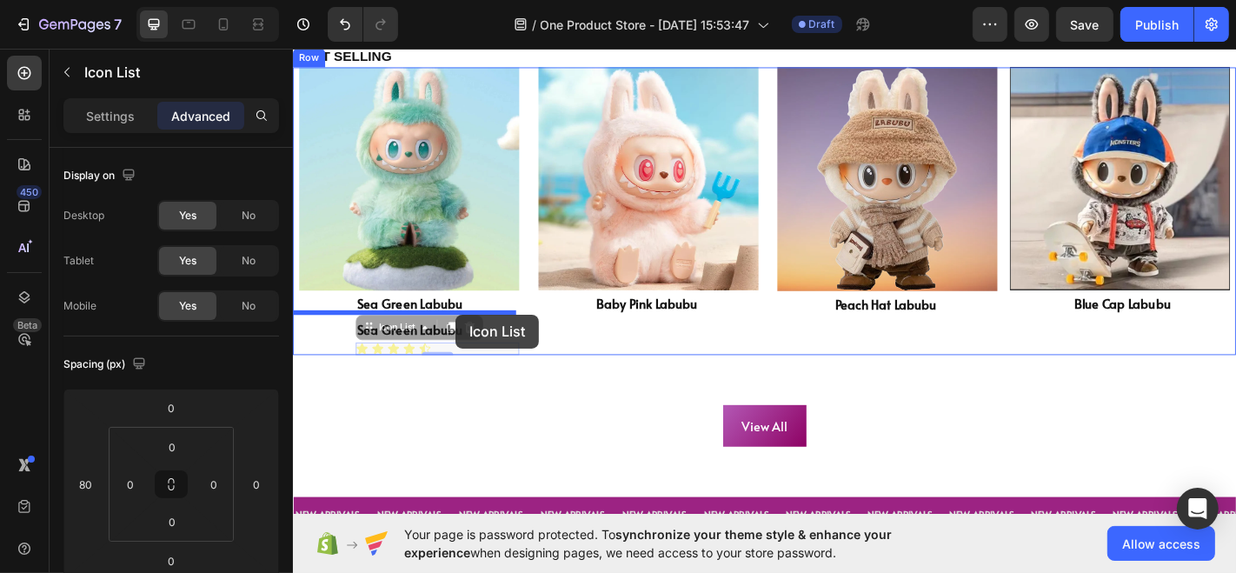
drag, startPoint x: 470, startPoint y: 380, endPoint x: 472, endPoint y: 342, distance: 37.4
click at [472, 342] on div "Header Image Image Carousel Row LABUBU Text Block TRENDING Text Block LABUBU Te…" at bounding box center [813, 246] width 1043 height 2428
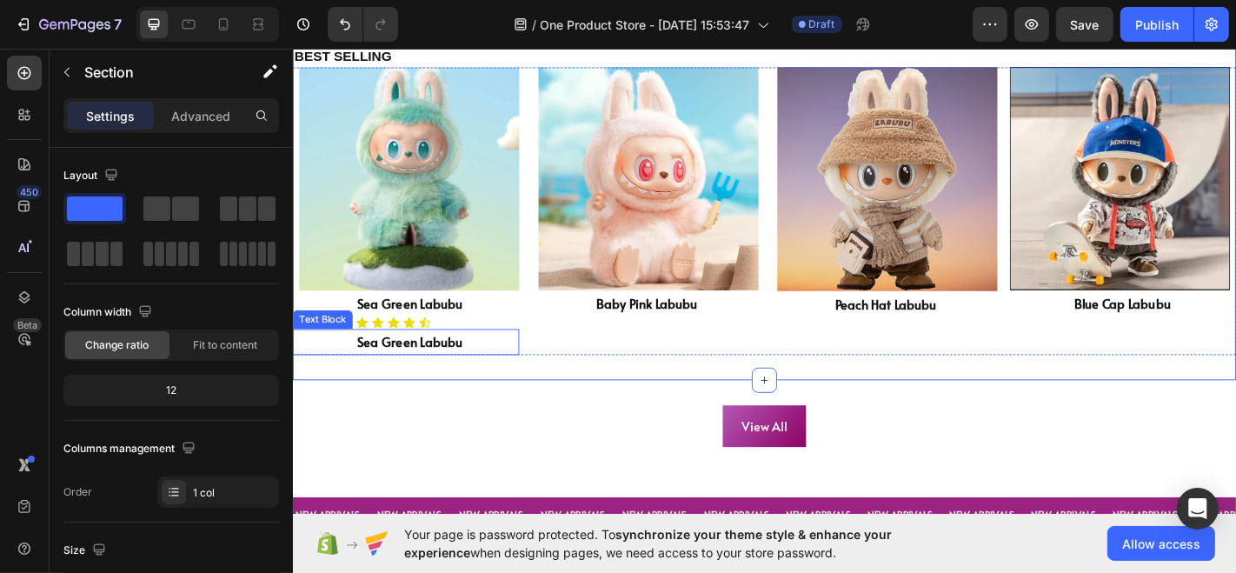
click at [441, 369] on p "Sea Green Labubu" at bounding box center [451, 372] width 177 height 25
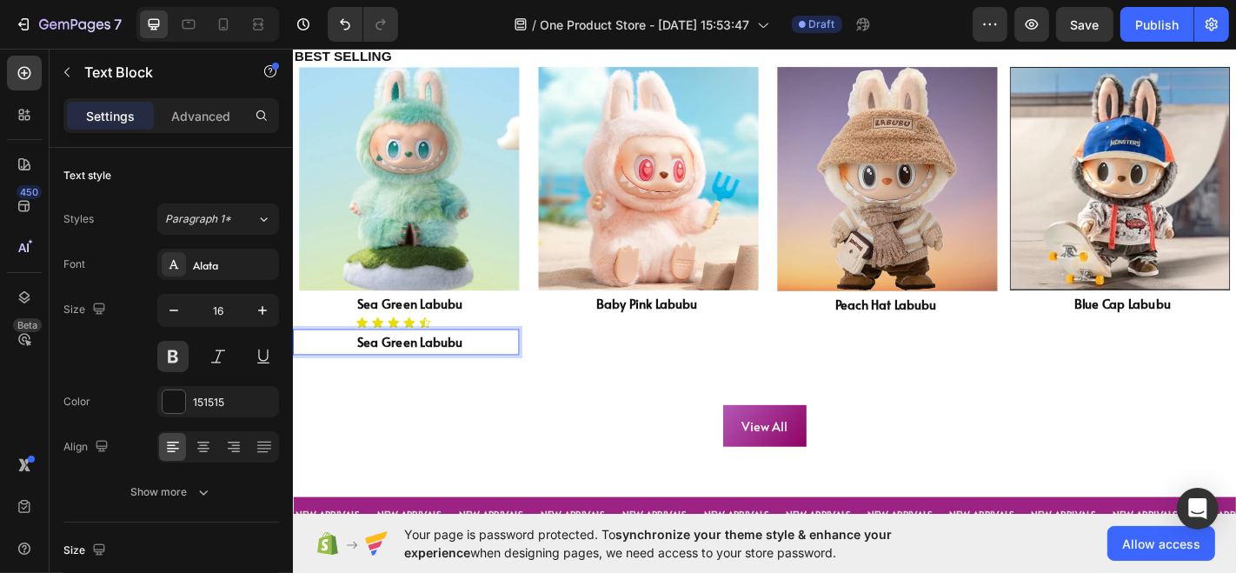
click at [465, 369] on p "Sea Green Labubu" at bounding box center [451, 372] width 177 height 25
click at [178, 352] on button at bounding box center [172, 356] width 31 height 31
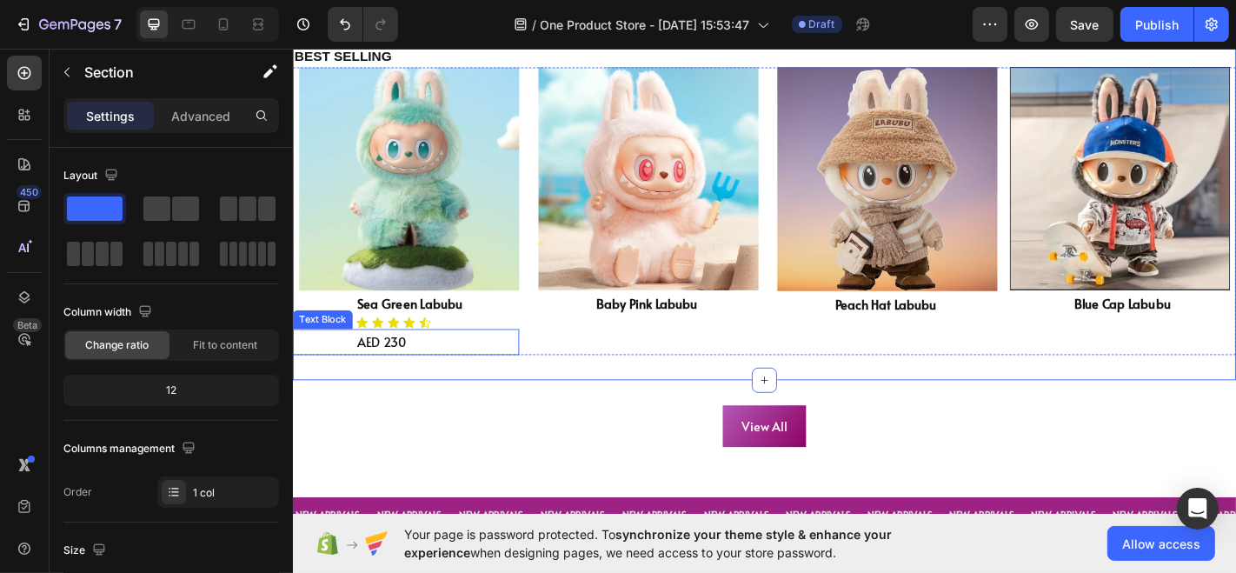
click at [407, 369] on p "AED 230" at bounding box center [451, 372] width 177 height 25
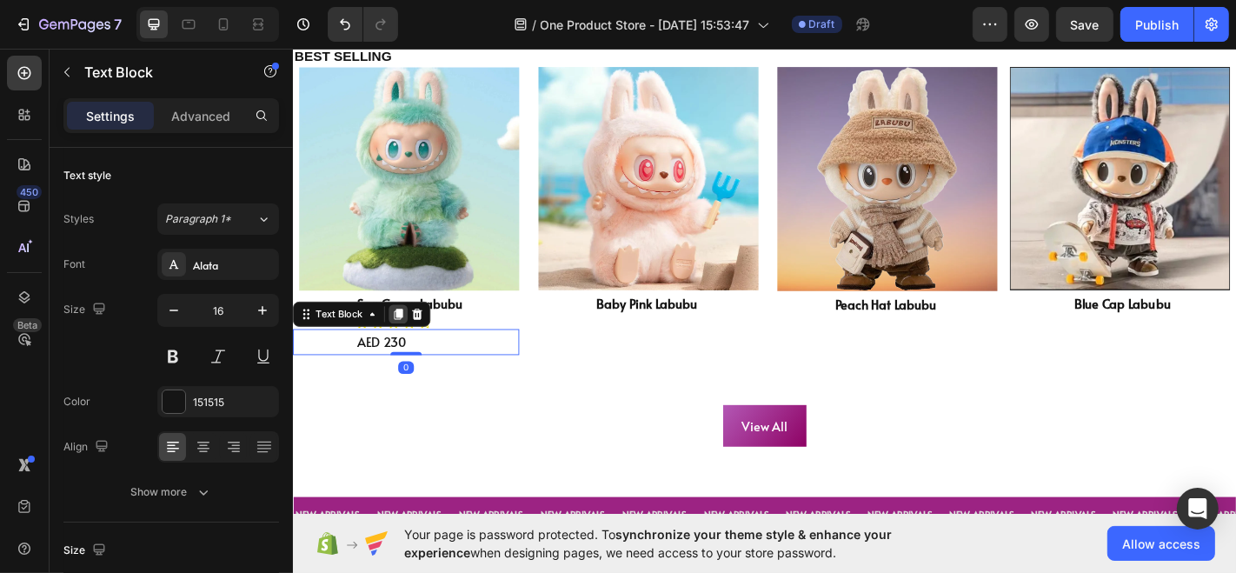
click at [406, 338] on icon at bounding box center [409, 341] width 10 height 12
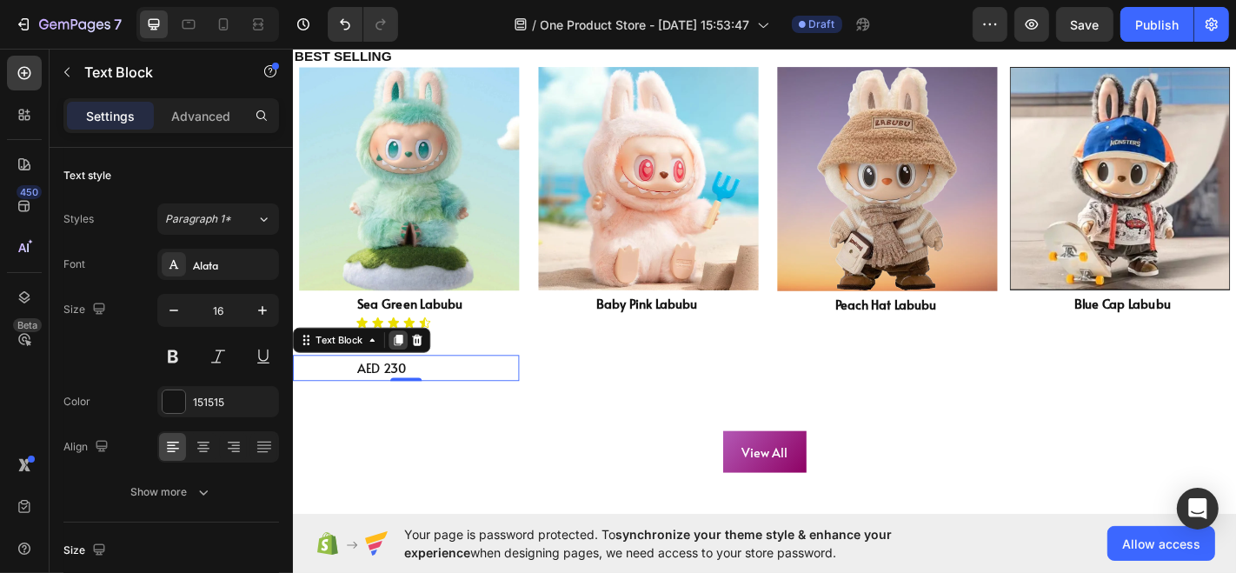
click at [408, 364] on icon at bounding box center [409, 370] width 10 height 12
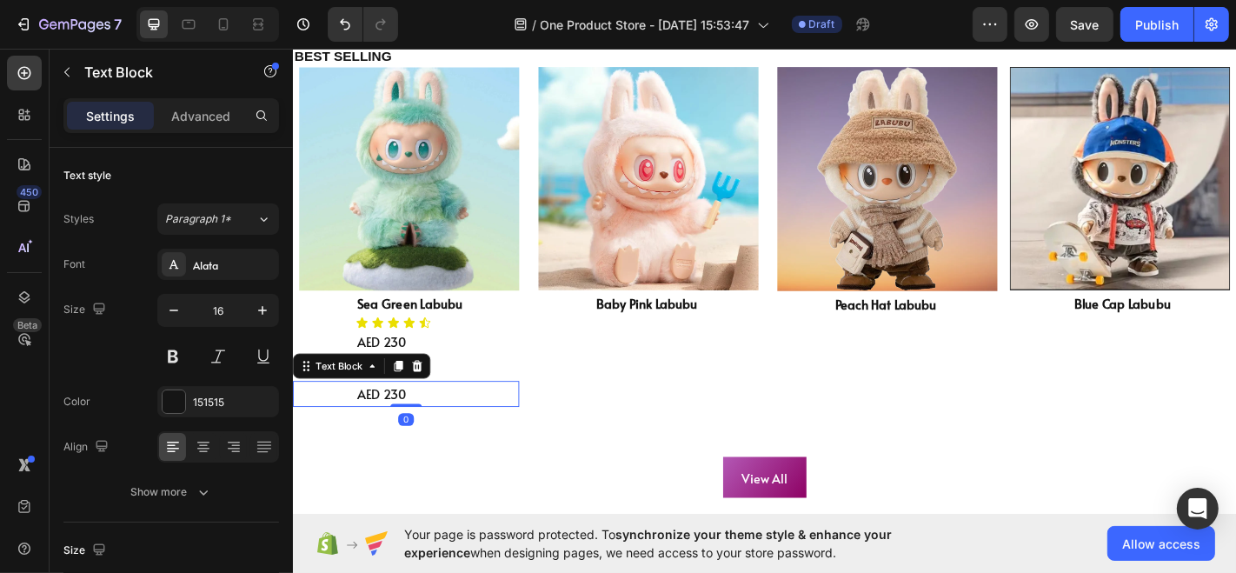
click at [408, 362] on p "AED 230" at bounding box center [451, 372] width 177 height 25
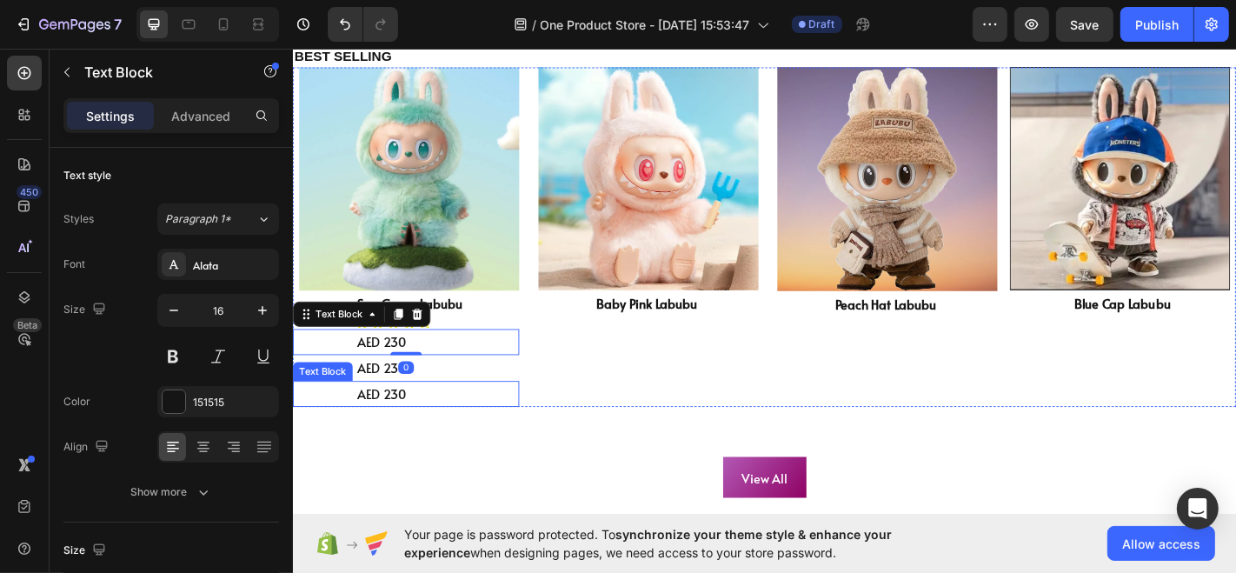
click at [407, 428] on p "AED 230" at bounding box center [451, 429] width 177 height 25
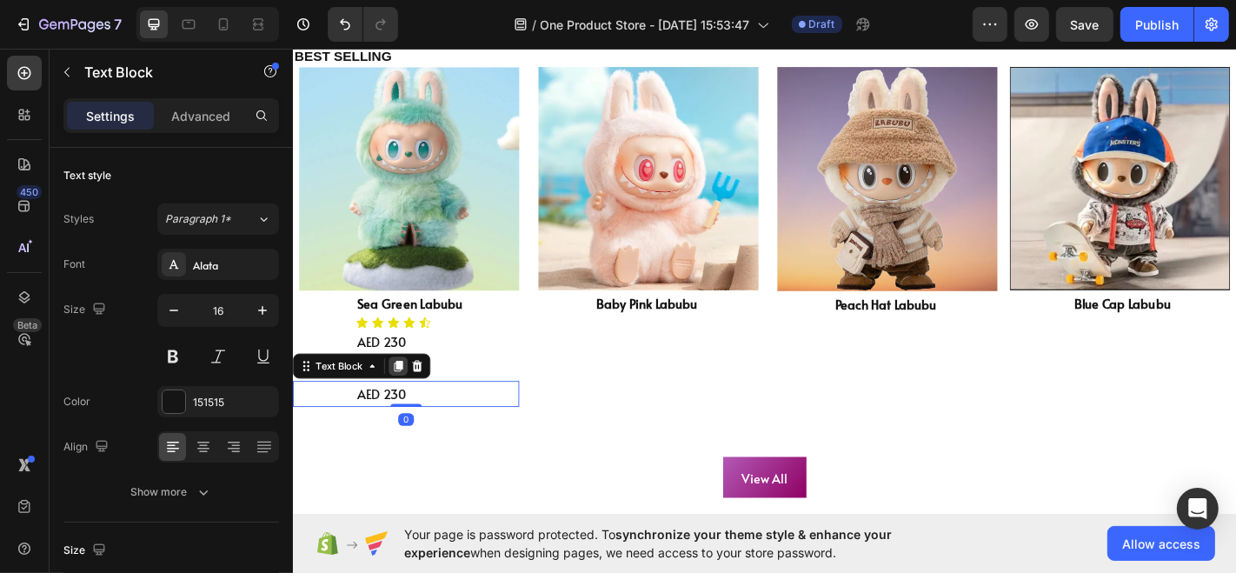
click at [409, 393] on icon at bounding box center [409, 399] width 10 height 12
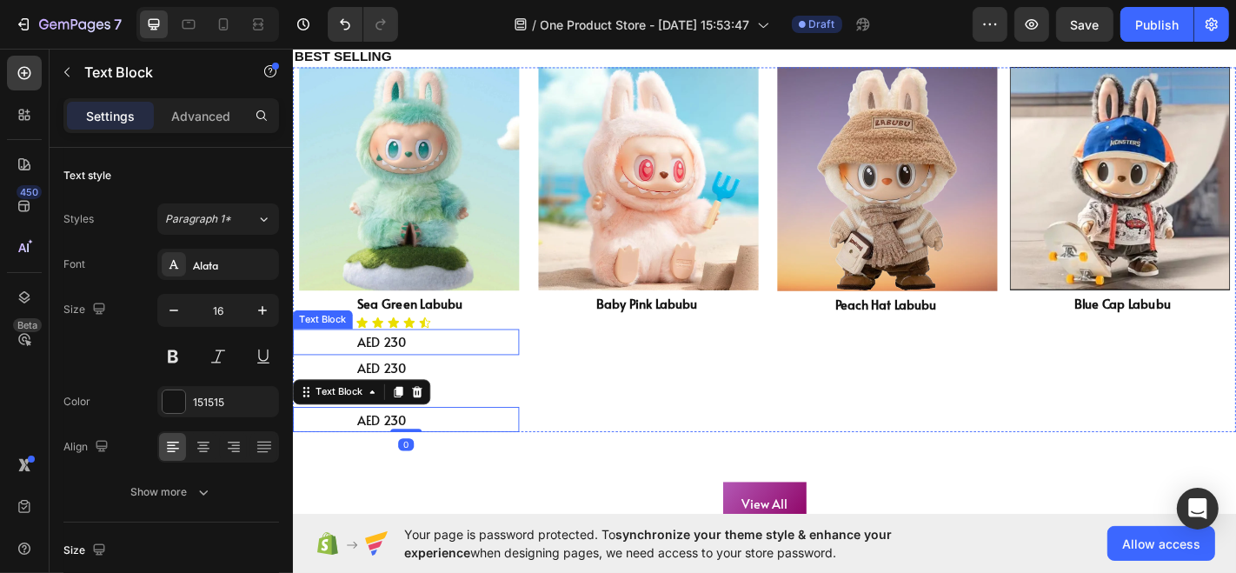
click at [433, 352] on icon at bounding box center [438, 351] width 14 height 14
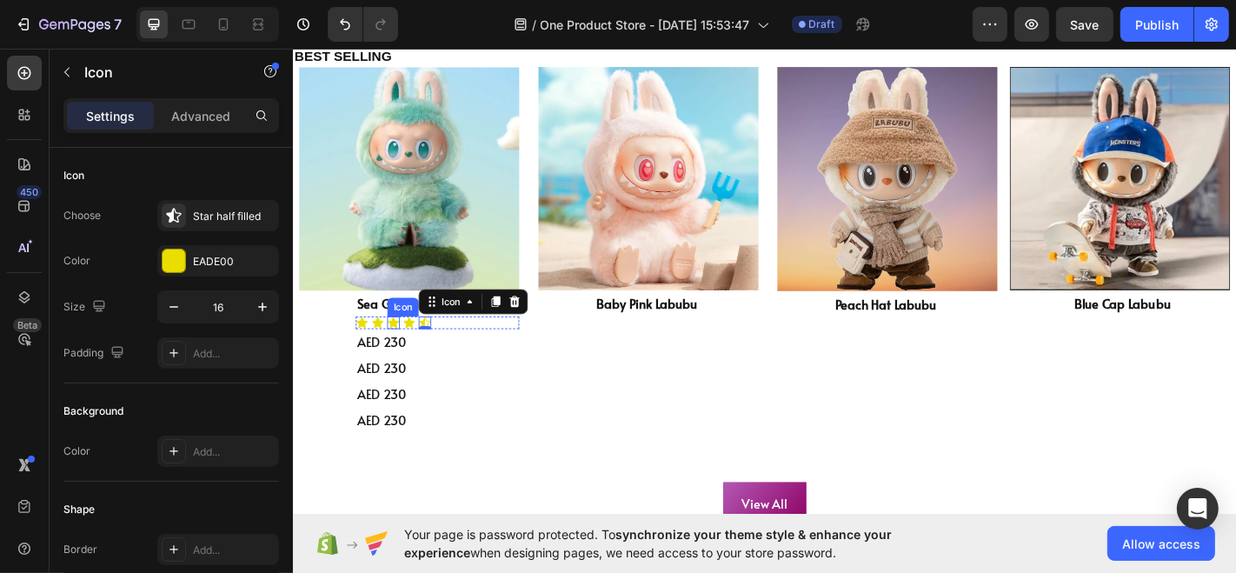
click at [401, 345] on icon at bounding box center [403, 350] width 12 height 11
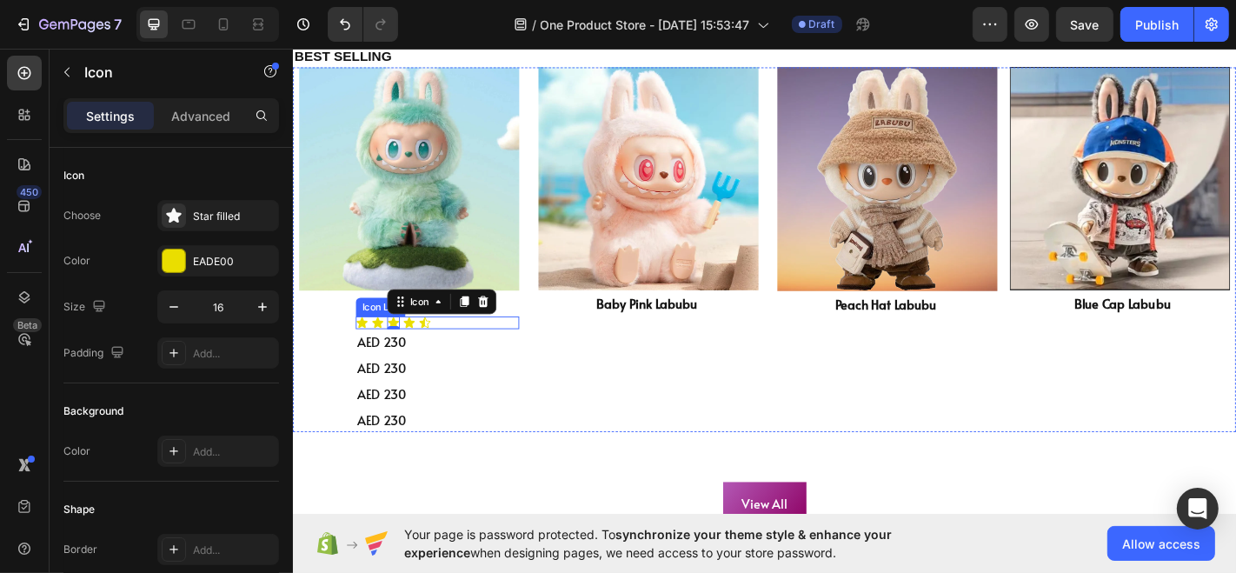
click at [465, 344] on div "Icon Icon Icon 0 Icon Icon" at bounding box center [452, 351] width 181 height 14
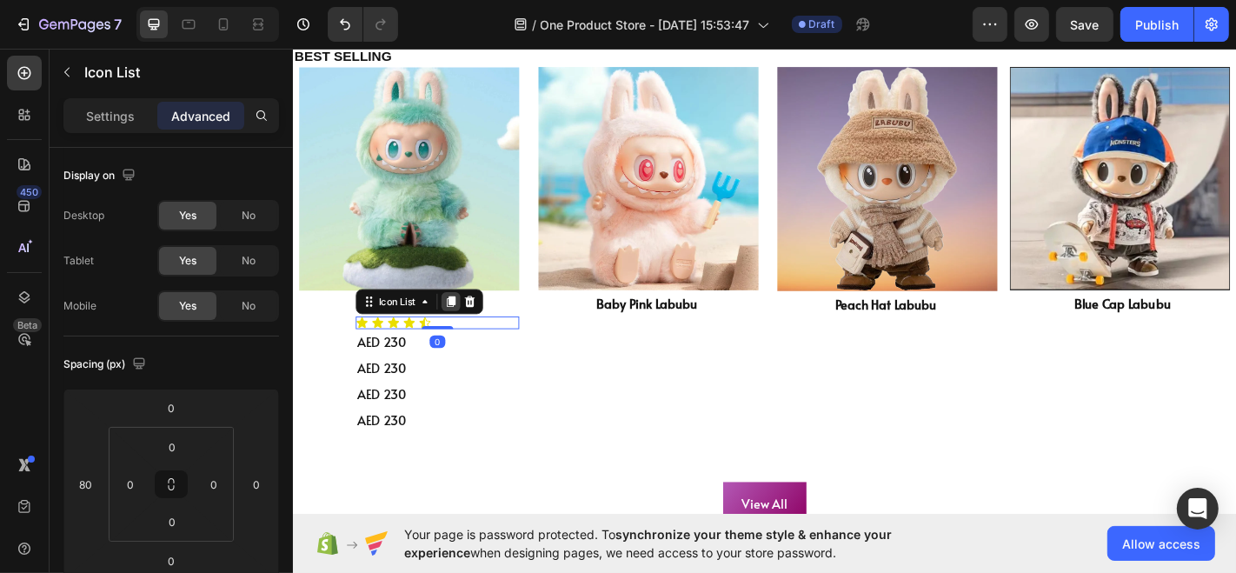
click at [465, 324] on icon at bounding box center [467, 328] width 10 height 12
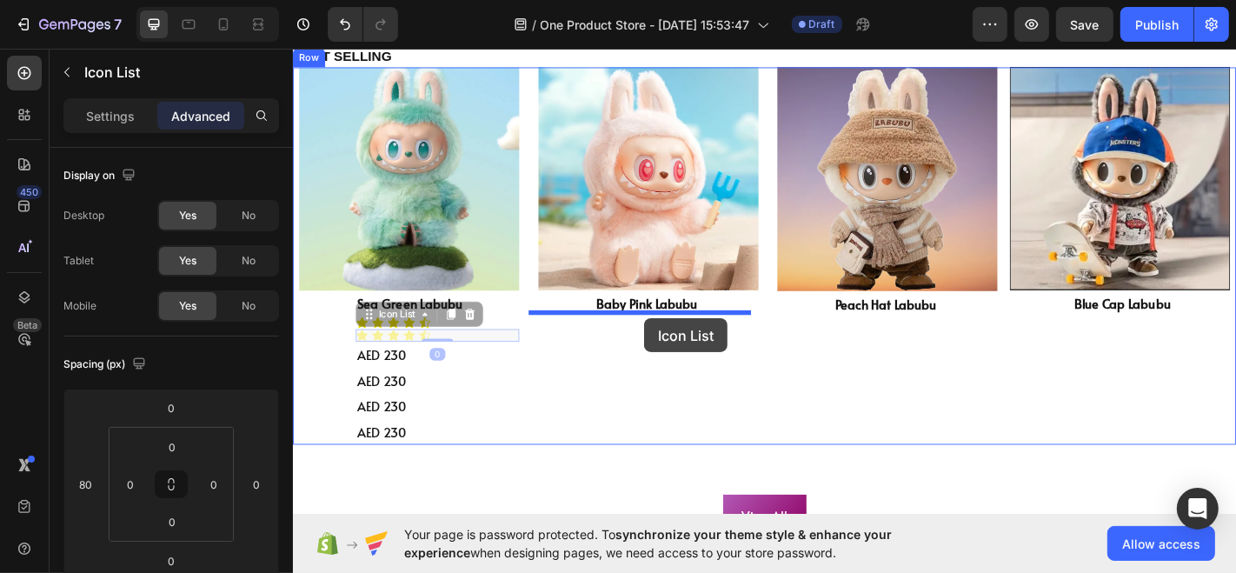
drag, startPoint x: 491, startPoint y: 362, endPoint x: 680, endPoint y: 347, distance: 190.0
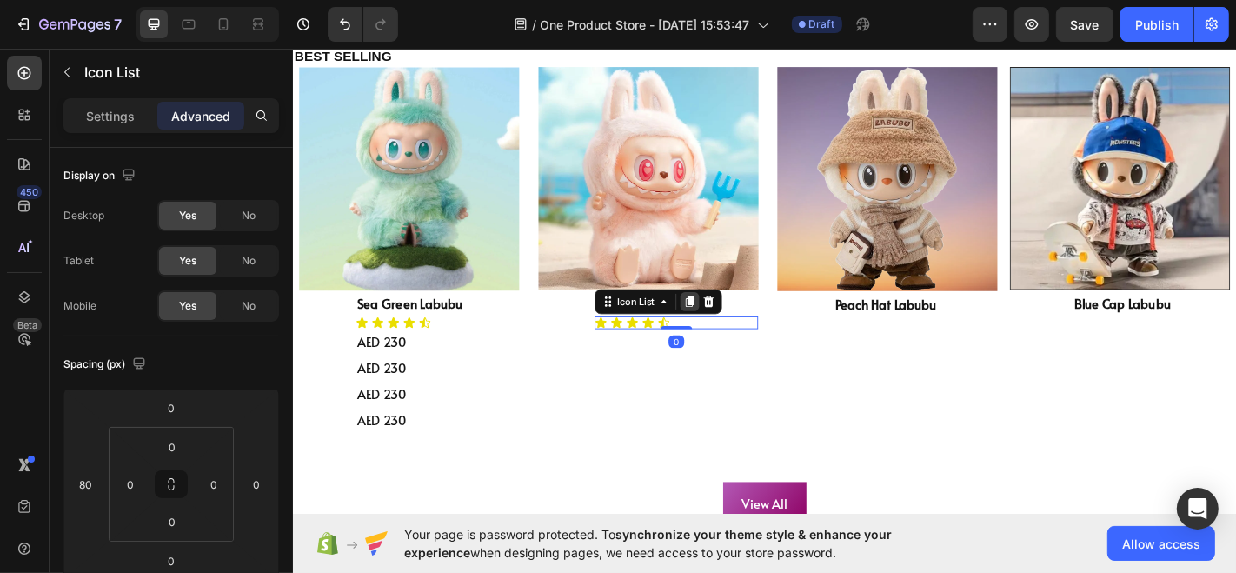
click at [727, 326] on icon at bounding box center [732, 328] width 10 height 12
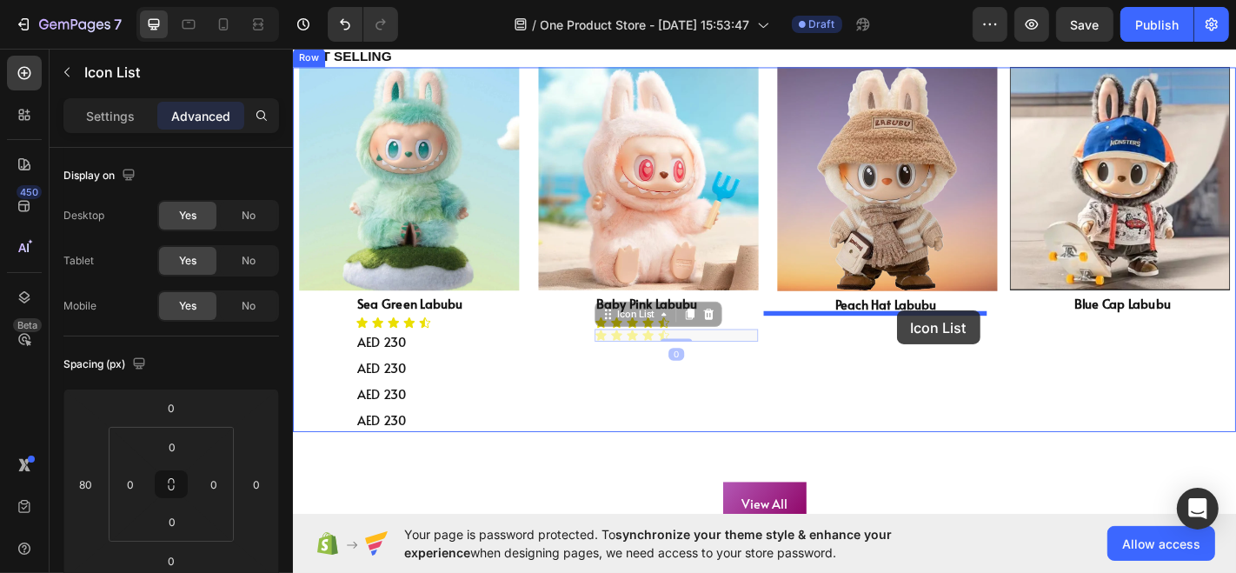
drag, startPoint x: 766, startPoint y: 356, endPoint x: 959, endPoint y: 338, distance: 193.8
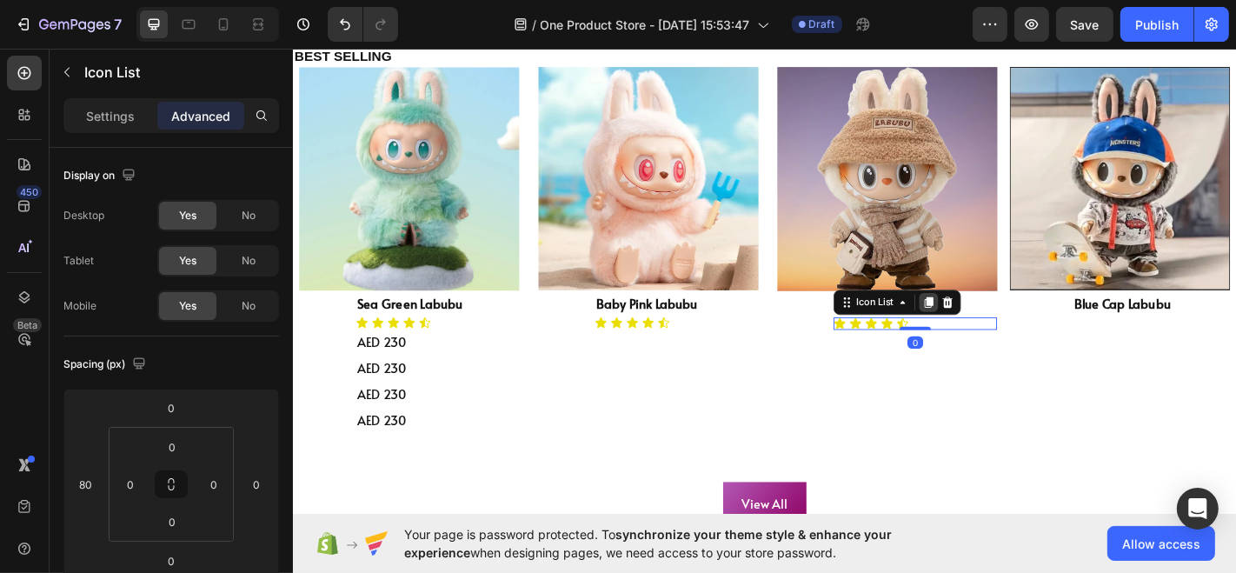
click at [991, 327] on icon at bounding box center [996, 328] width 10 height 12
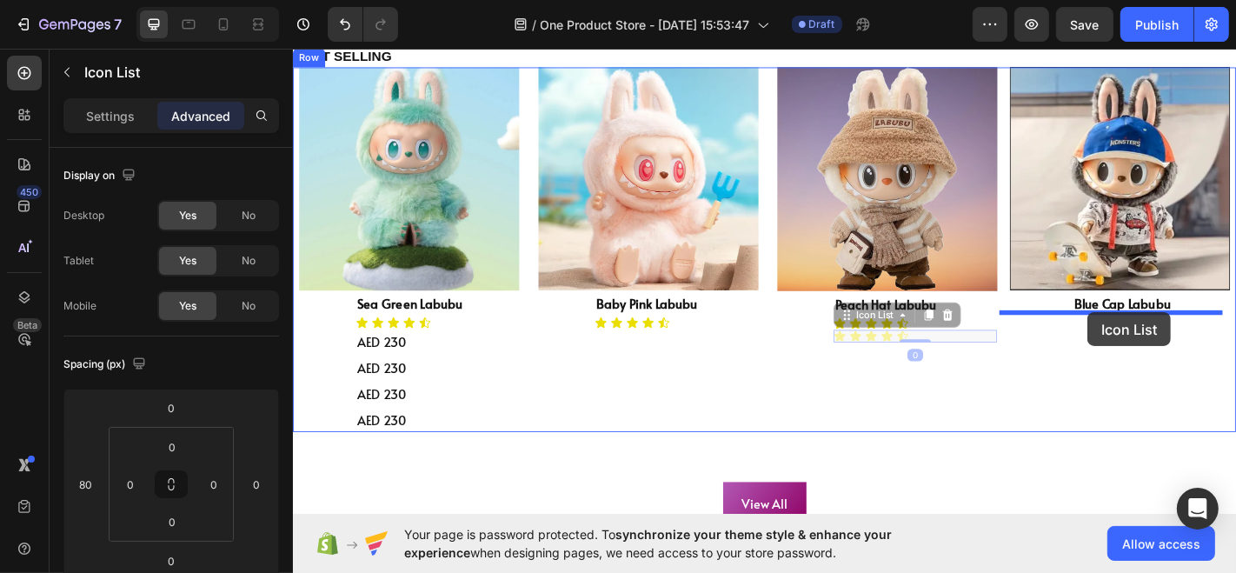
drag, startPoint x: 1019, startPoint y: 358, endPoint x: 1171, endPoint y: 340, distance: 153.2
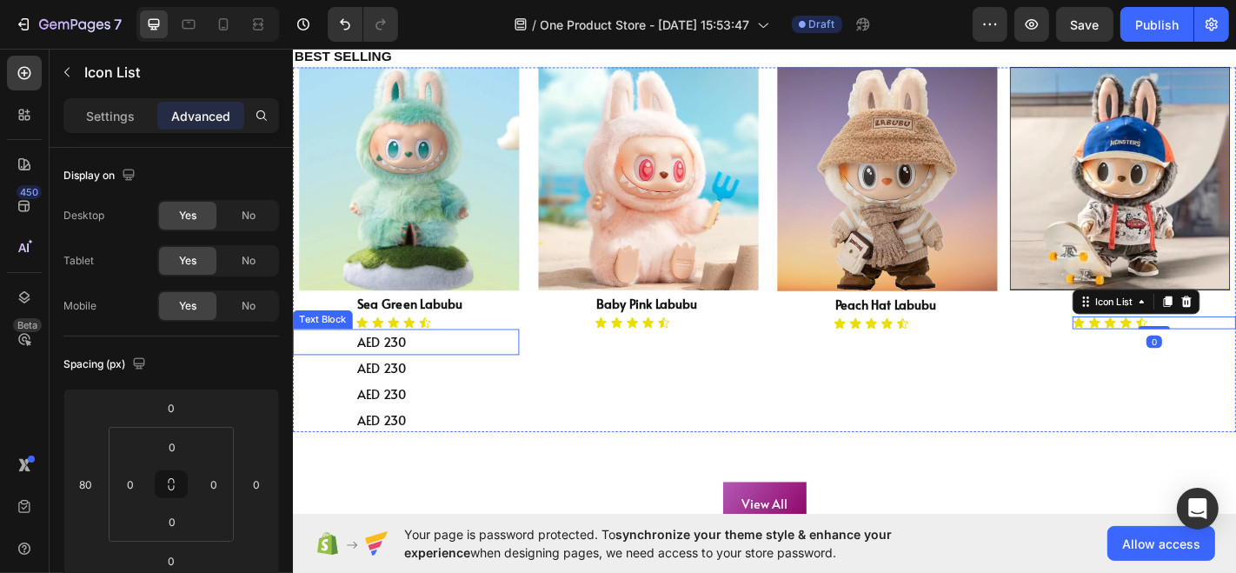
click at [421, 388] on p "AED 230" at bounding box center [451, 400] width 177 height 25
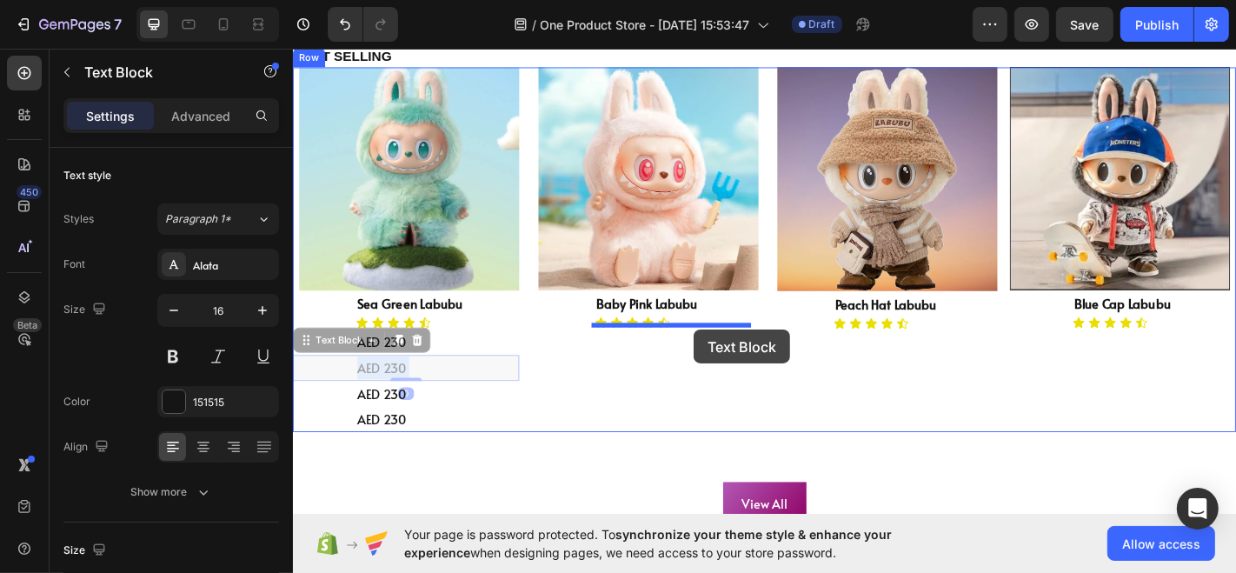
drag, startPoint x: 455, startPoint y: 396, endPoint x: 735, endPoint y: 359, distance: 283.2
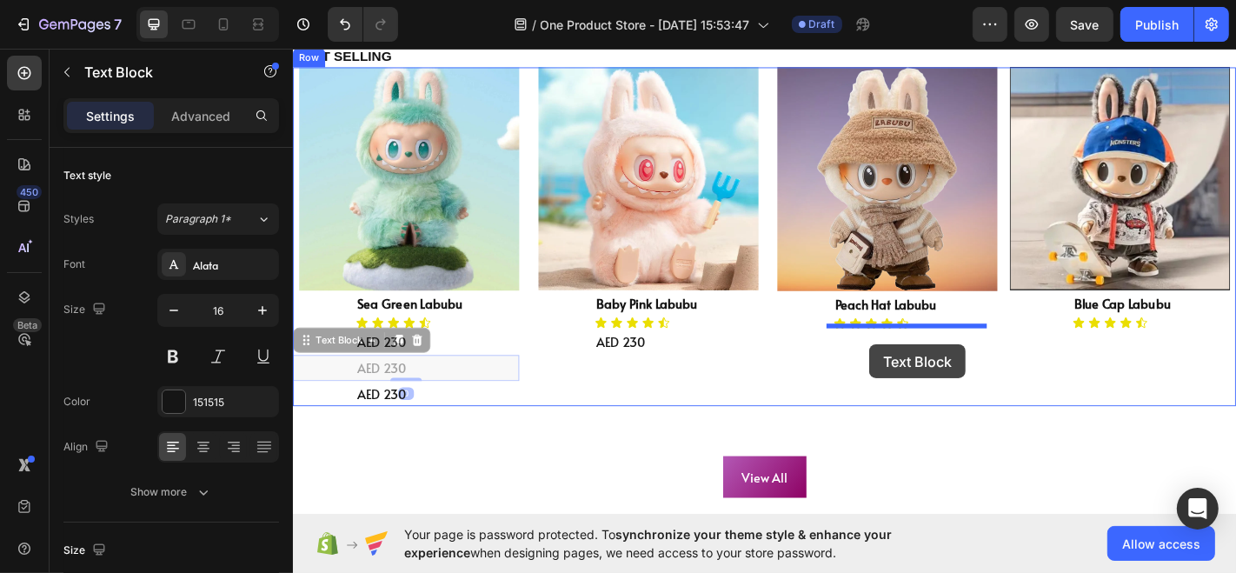
drag, startPoint x: 443, startPoint y: 397, endPoint x: 929, endPoint y: 375, distance: 486.3
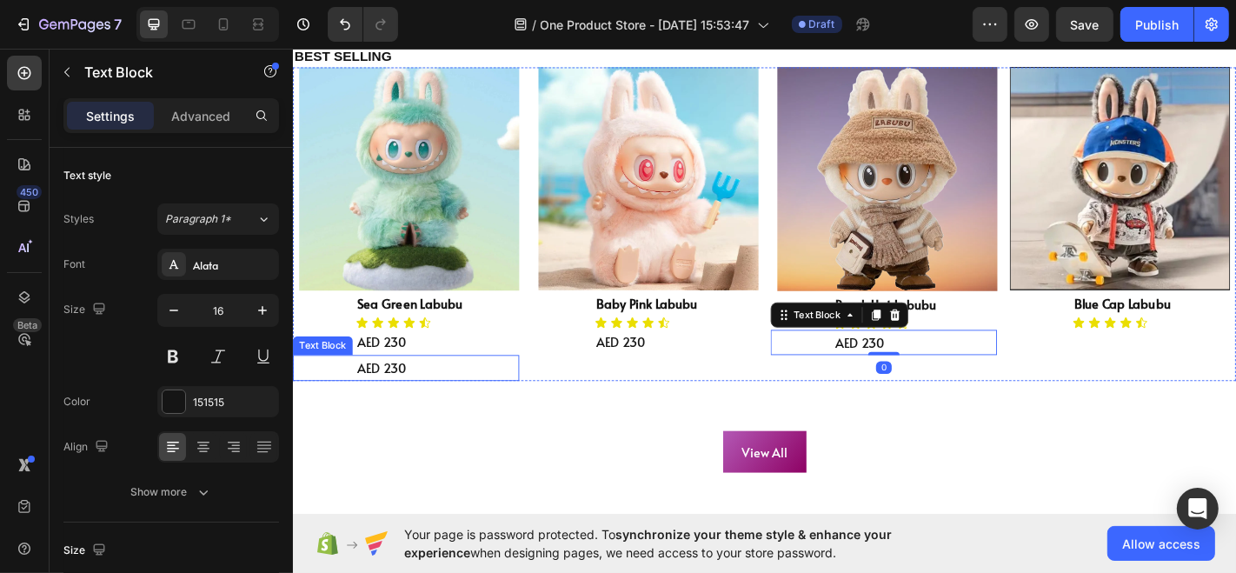
click at [397, 396] on p "AED 230" at bounding box center [451, 400] width 177 height 25
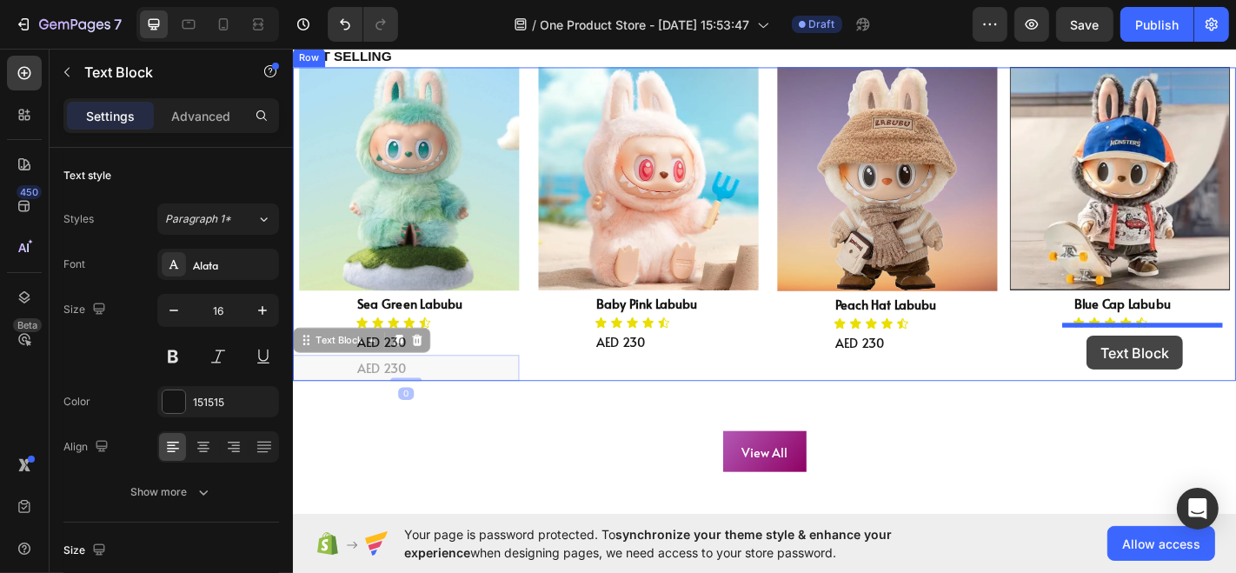
drag, startPoint x: 461, startPoint y: 398, endPoint x: 1170, endPoint y: 366, distance: 709.9
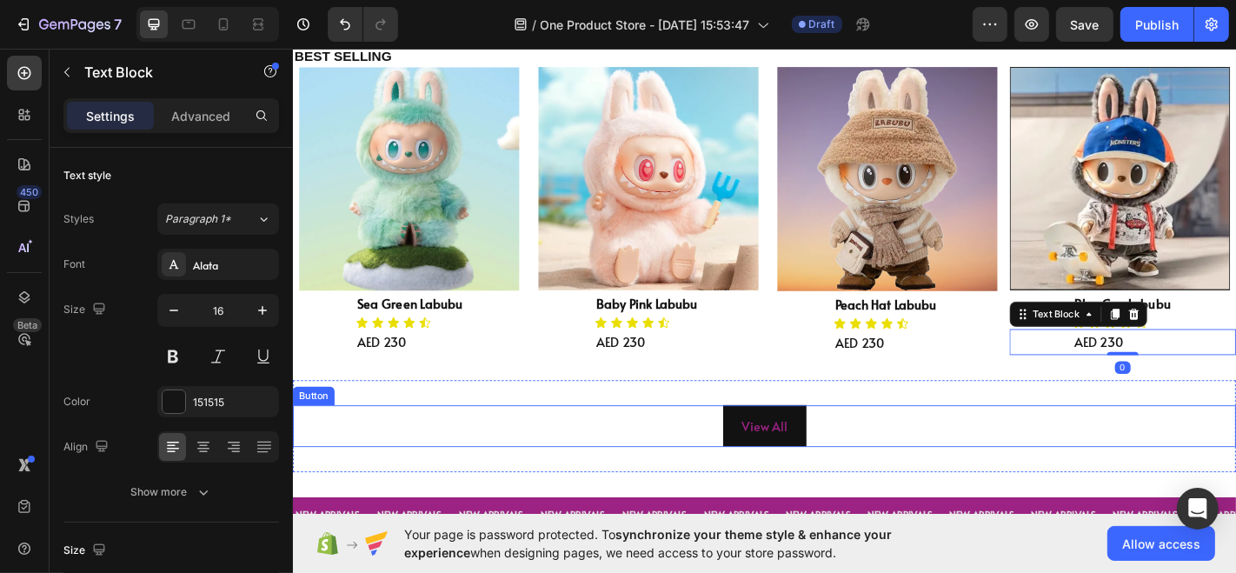
click at [833, 449] on button "View All" at bounding box center [813, 465] width 92 height 46
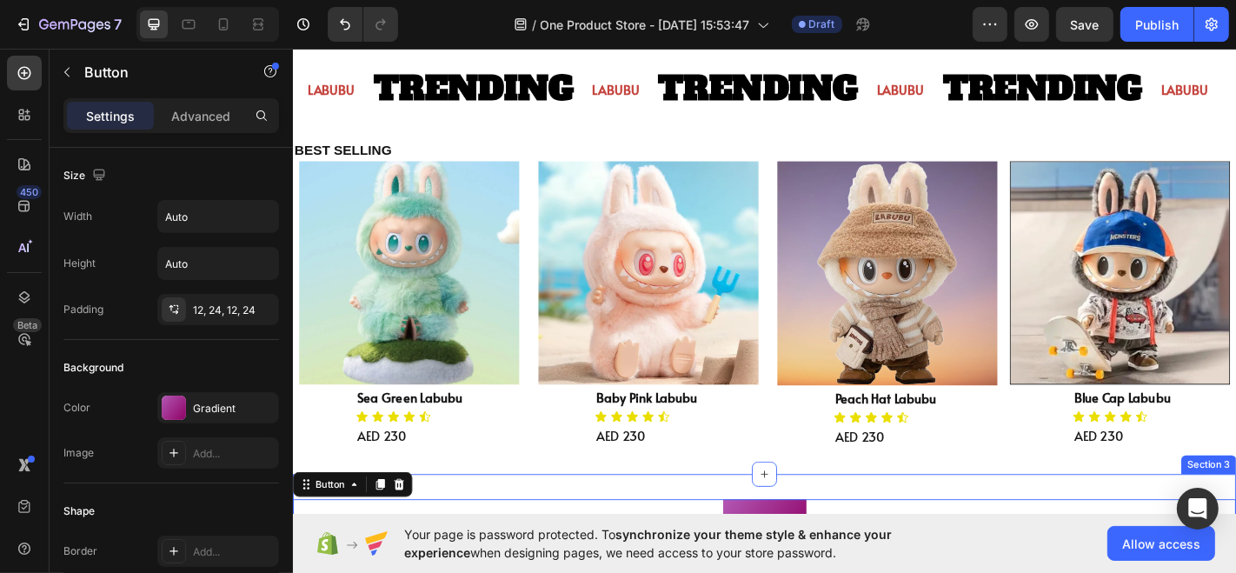
scroll to position [908, 0]
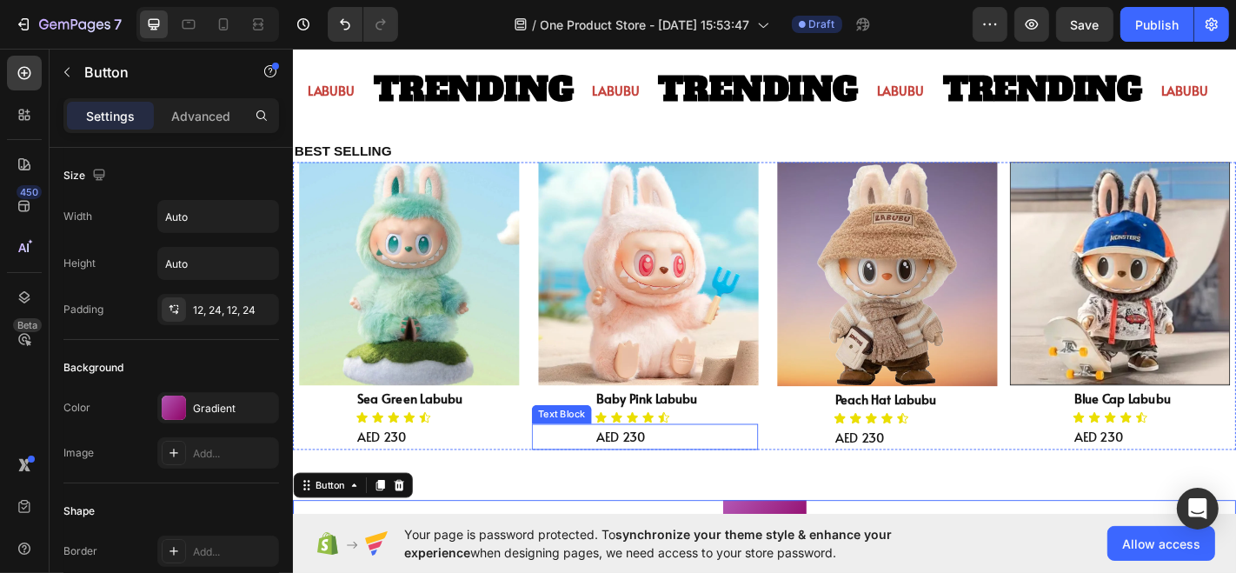
click at [655, 476] on p "AED 230" at bounding box center [715, 477] width 177 height 25
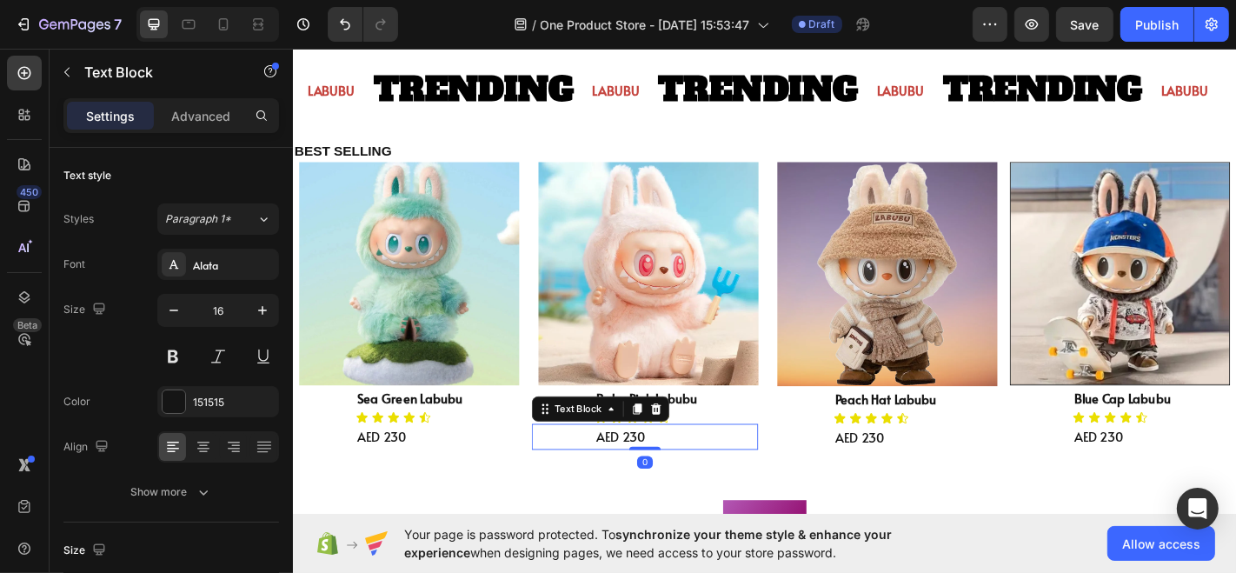
click at [667, 471] on p "AED 230" at bounding box center [715, 477] width 177 height 25
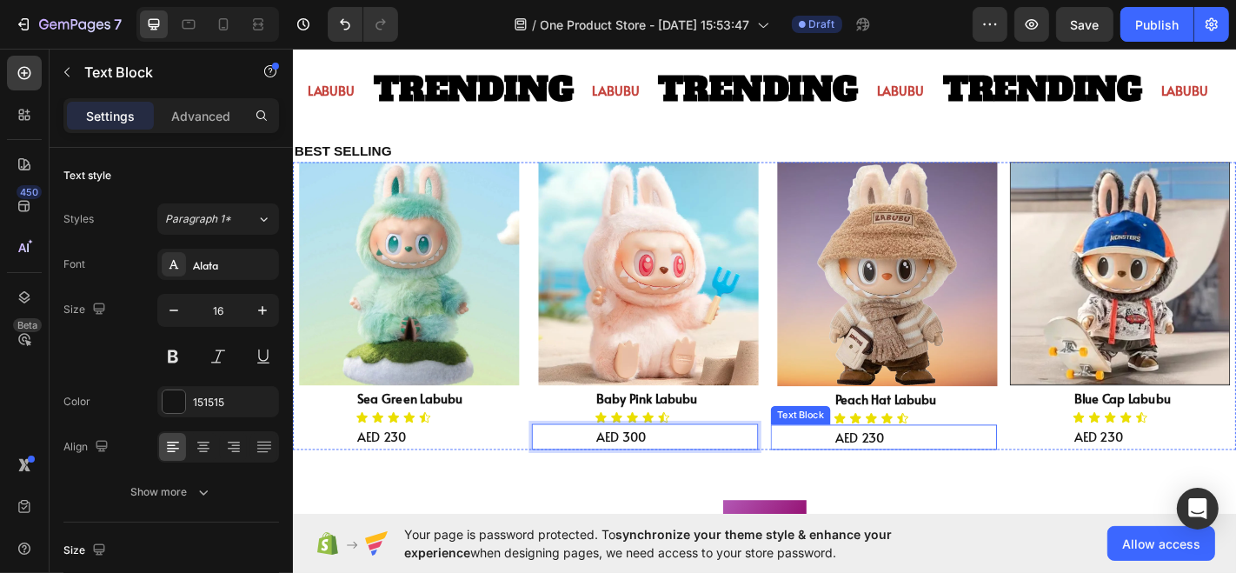
click at [950, 471] on p "AED 230" at bounding box center [980, 478] width 177 height 25
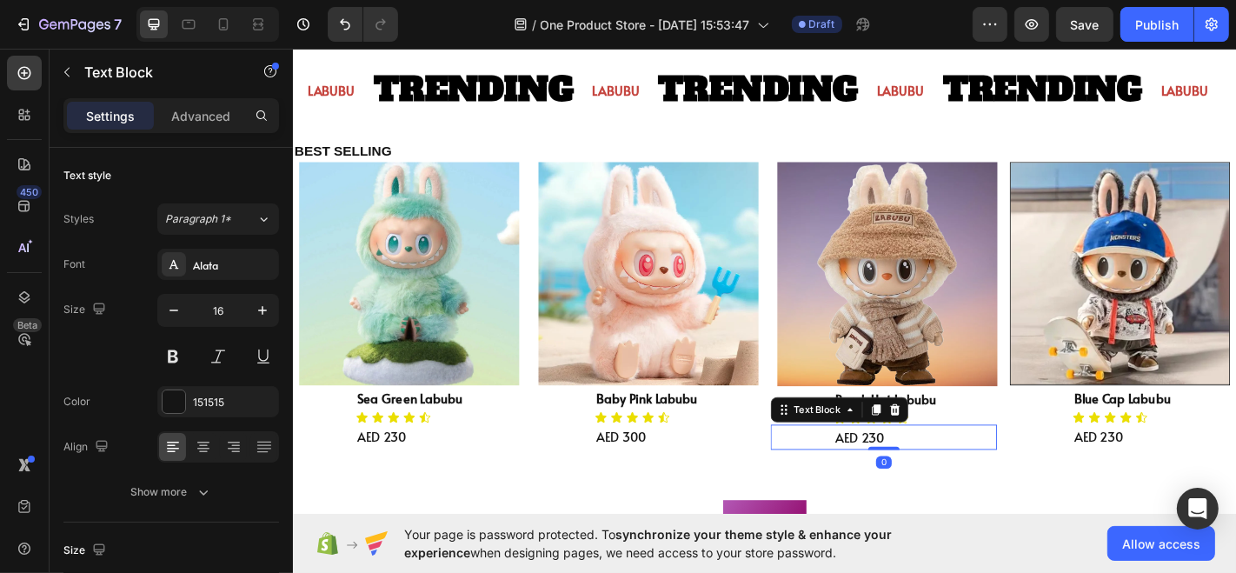
click at [950, 471] on p "AED 230" at bounding box center [980, 478] width 177 height 25
click at [929, 471] on p "AED 230" at bounding box center [980, 478] width 177 height 25
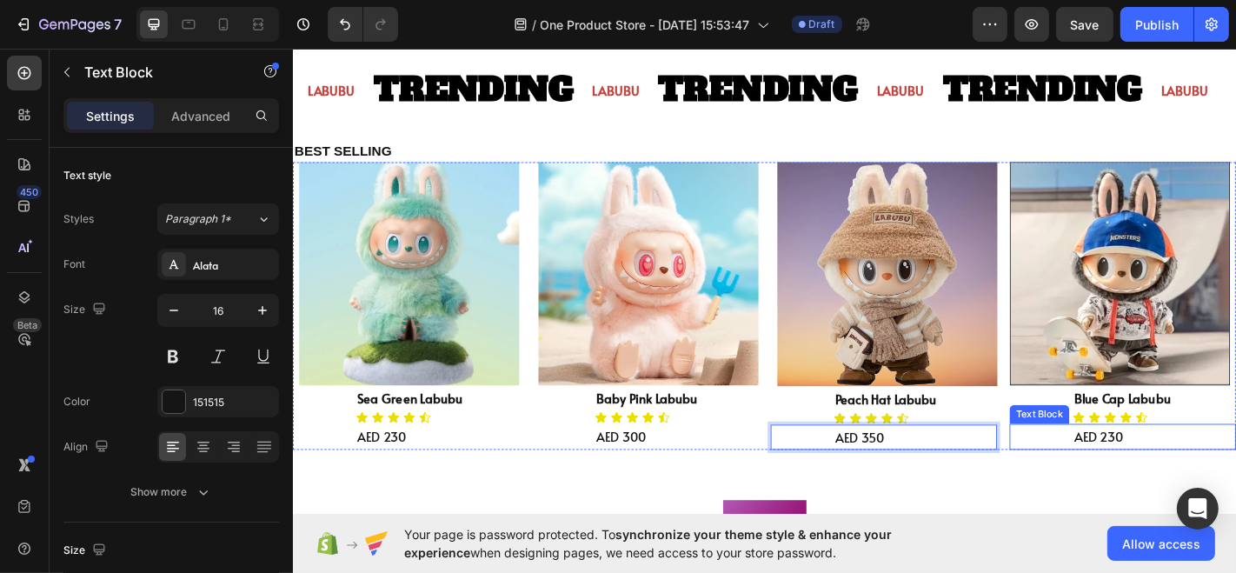
click at [1190, 474] on p "AED 230" at bounding box center [1244, 477] width 177 height 25
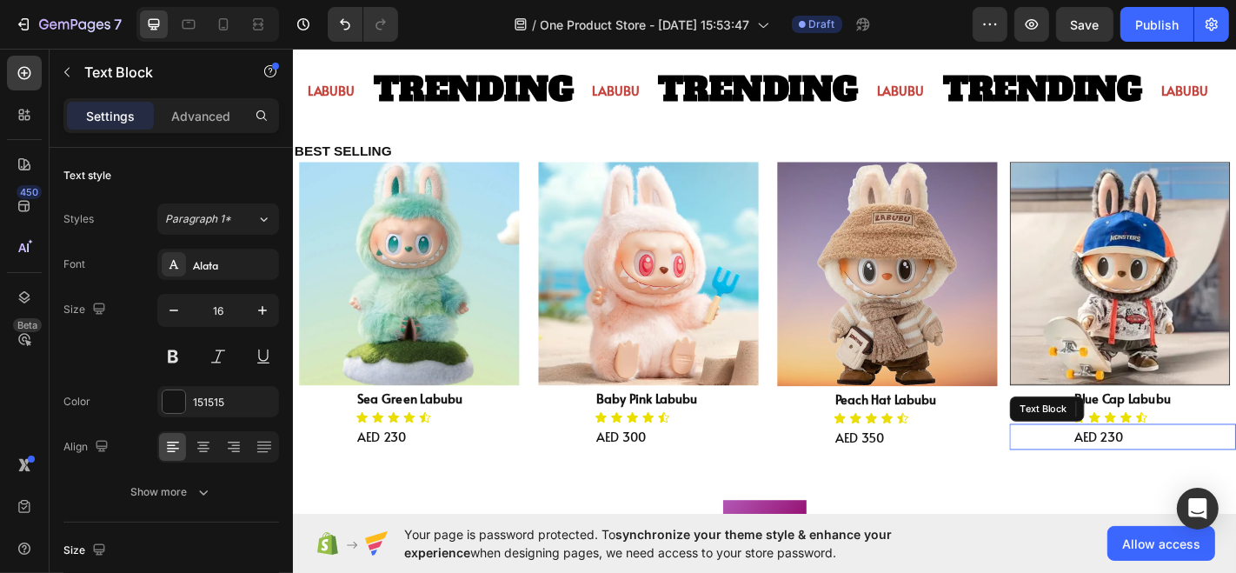
click at [1190, 474] on p "AED 230" at bounding box center [1244, 477] width 177 height 25
click at [1235, 475] on p "AED 350" at bounding box center [1244, 477] width 177 height 25
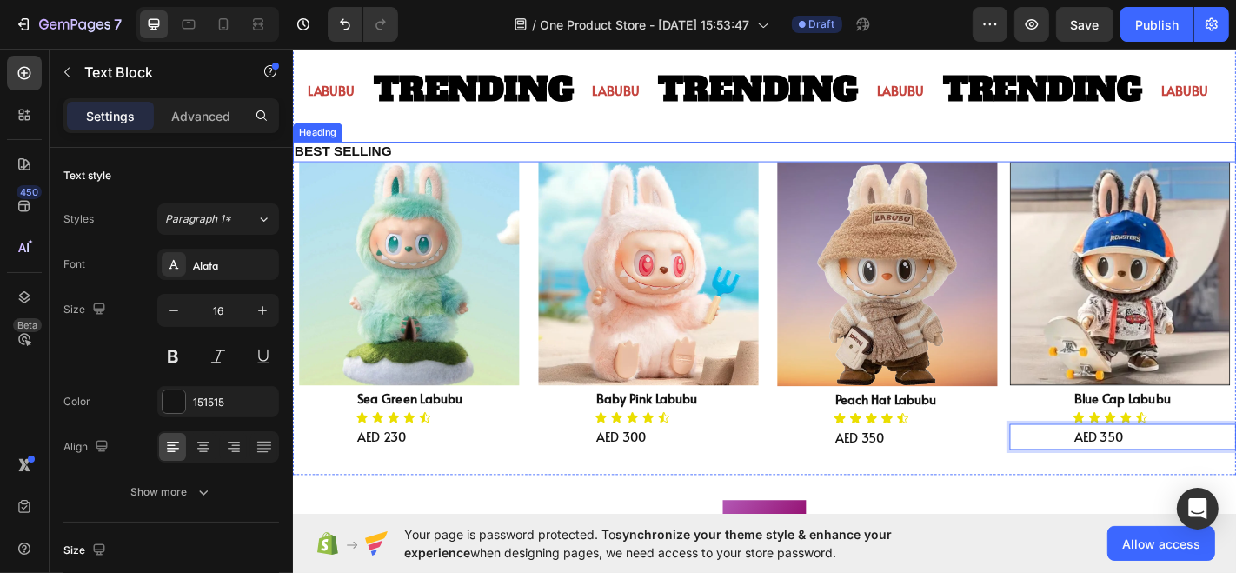
click at [327, 154] on h2 "BEST SELLING" at bounding box center [813, 162] width 1043 height 23
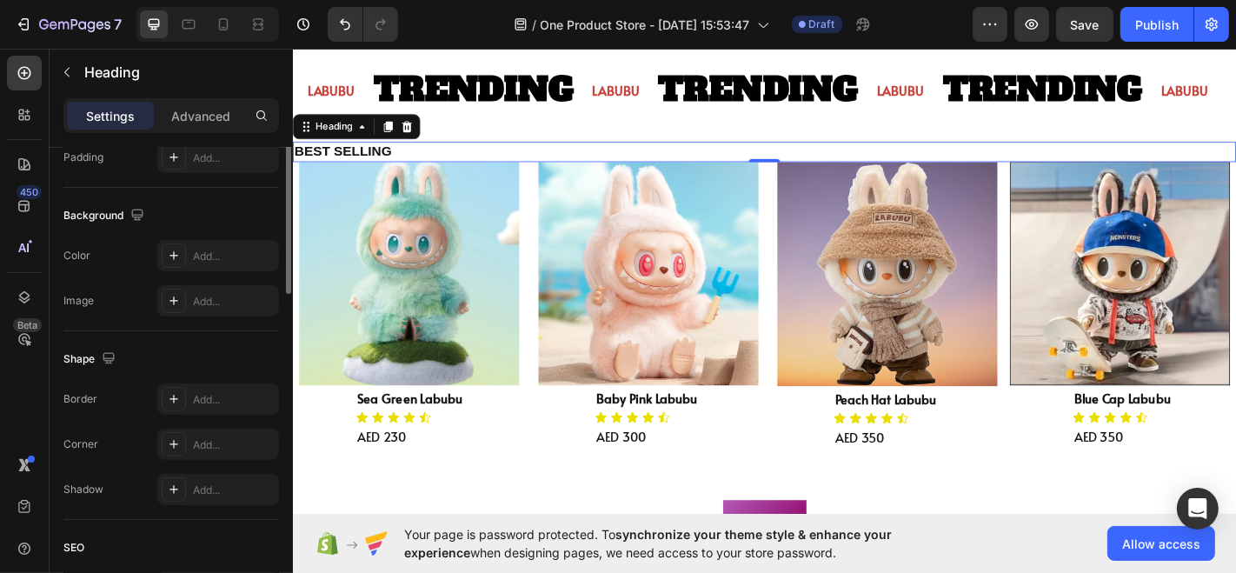
scroll to position [0, 0]
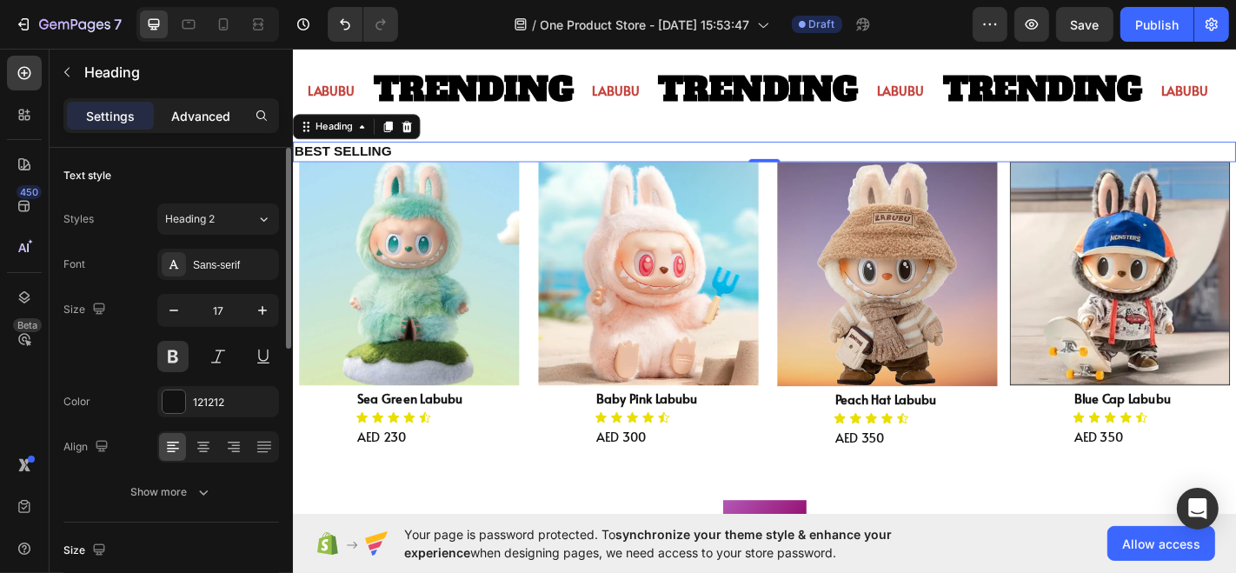
click at [212, 111] on p "Advanced" at bounding box center [200, 116] width 59 height 18
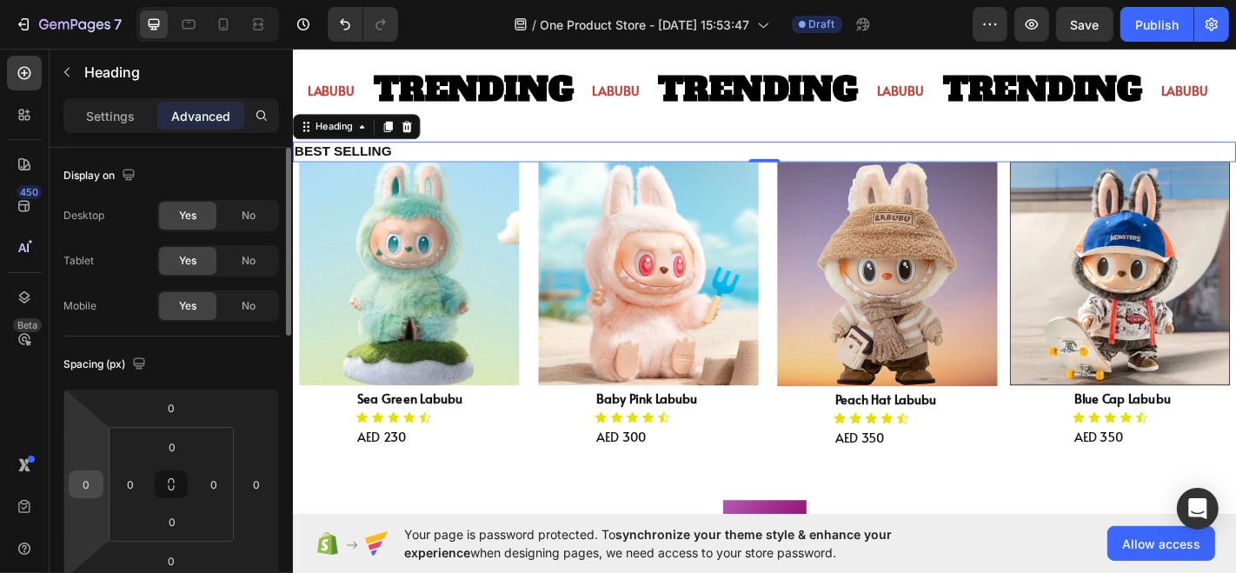
click at [91, 489] on input "0" at bounding box center [86, 484] width 26 height 26
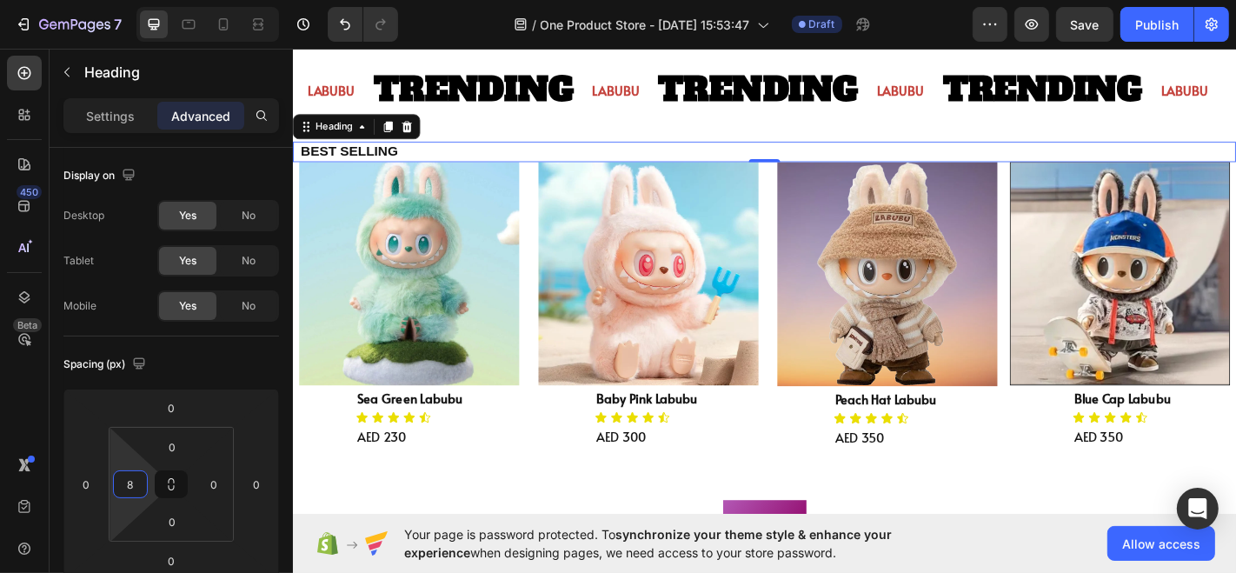
type input "6"
click at [114, 0] on html "7 / One Product Store - [DATE] 15:53:47 Draft Preview Save Publish 450 Beta Sec…" at bounding box center [618, 0] width 1236 height 0
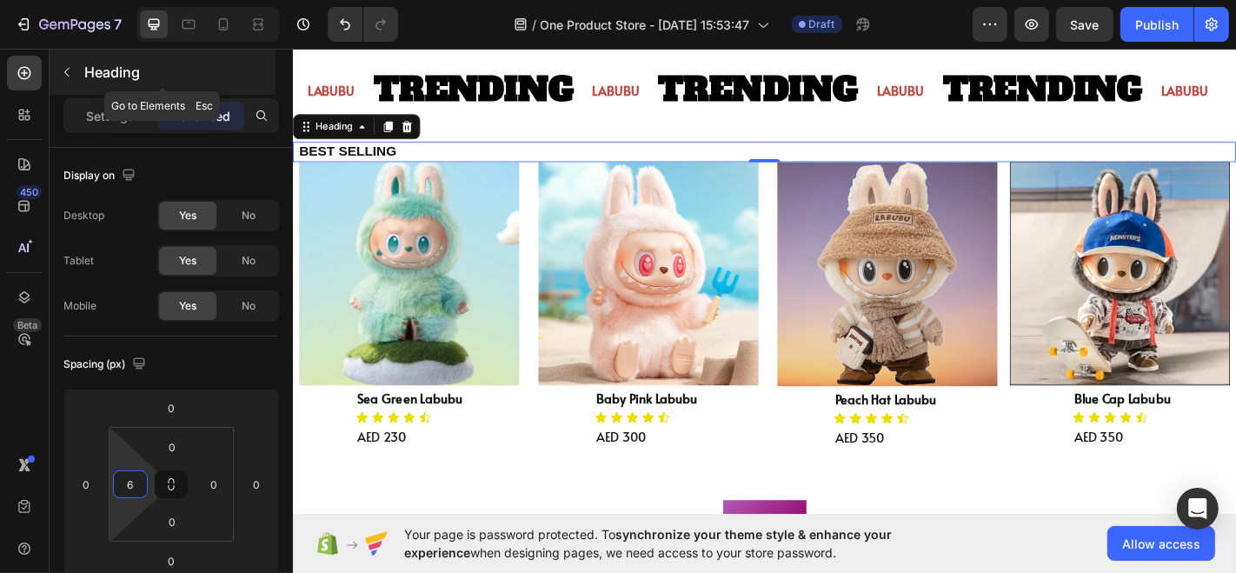
click at [187, 78] on p "Heading" at bounding box center [178, 72] width 188 height 21
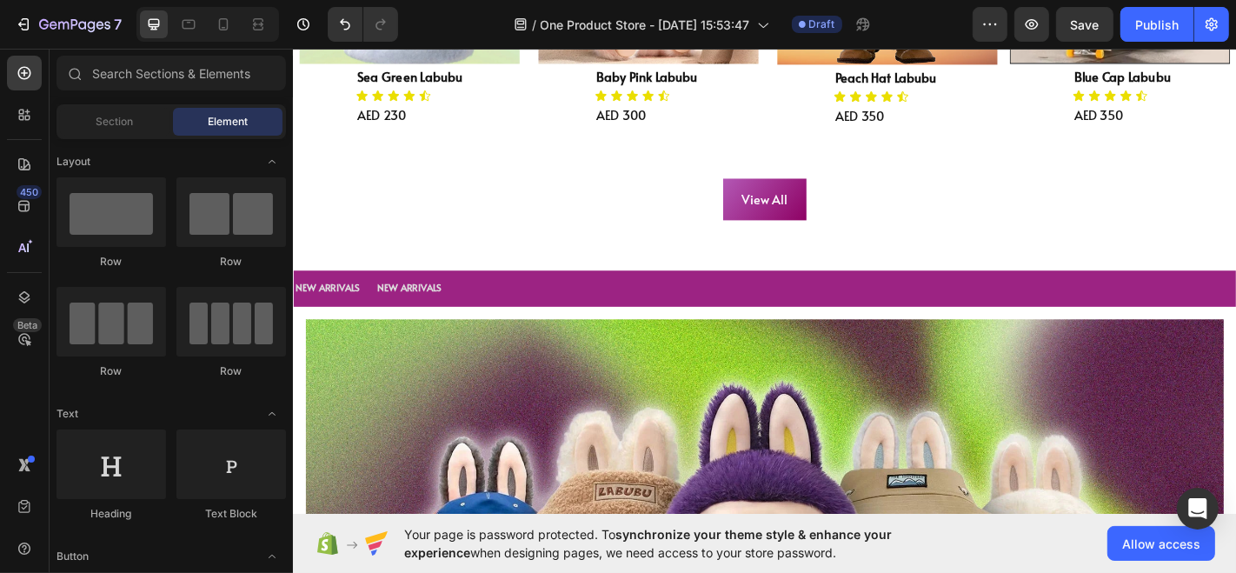
scroll to position [1271, 0]
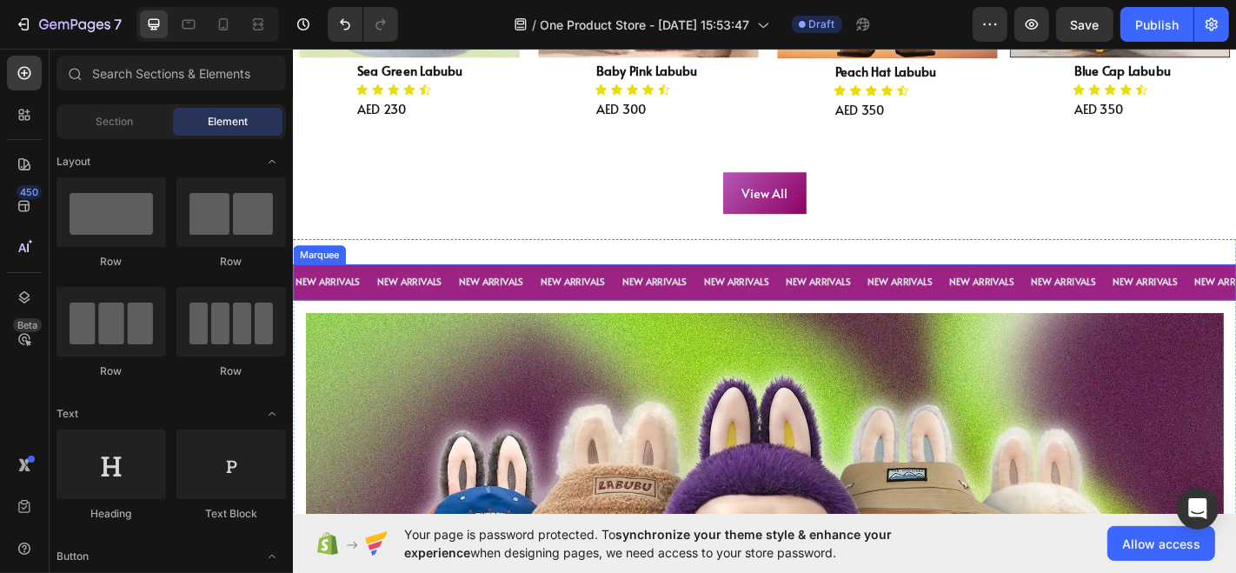
click at [551, 293] on div "NEW ARRIVALS Text Block" at bounding box center [519, 307] width 90 height 36
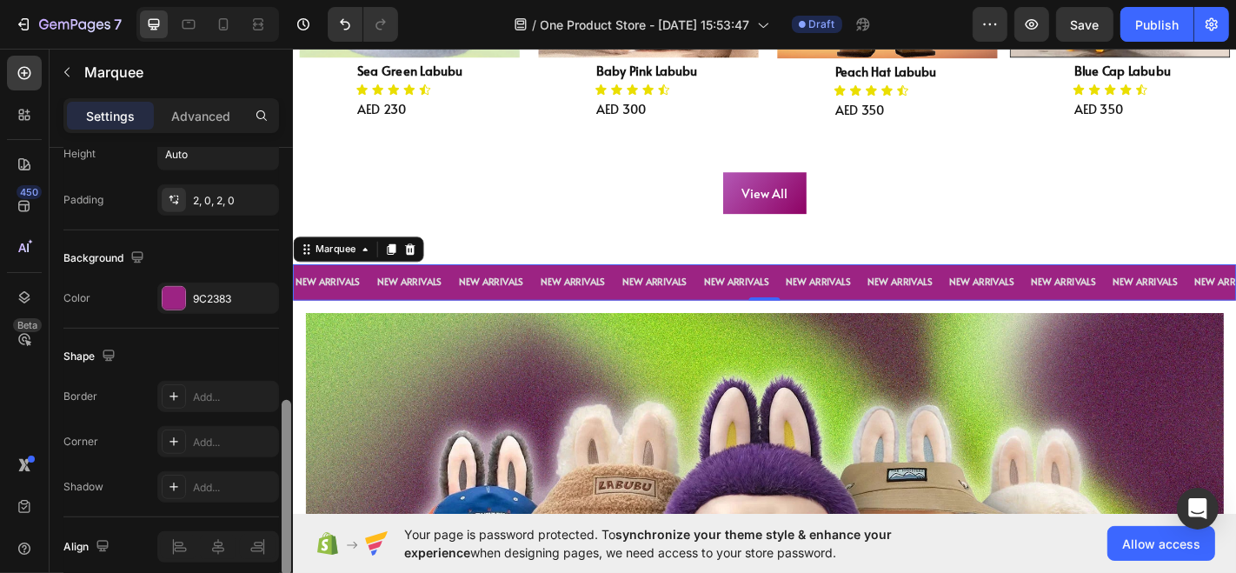
scroll to position [722, 0]
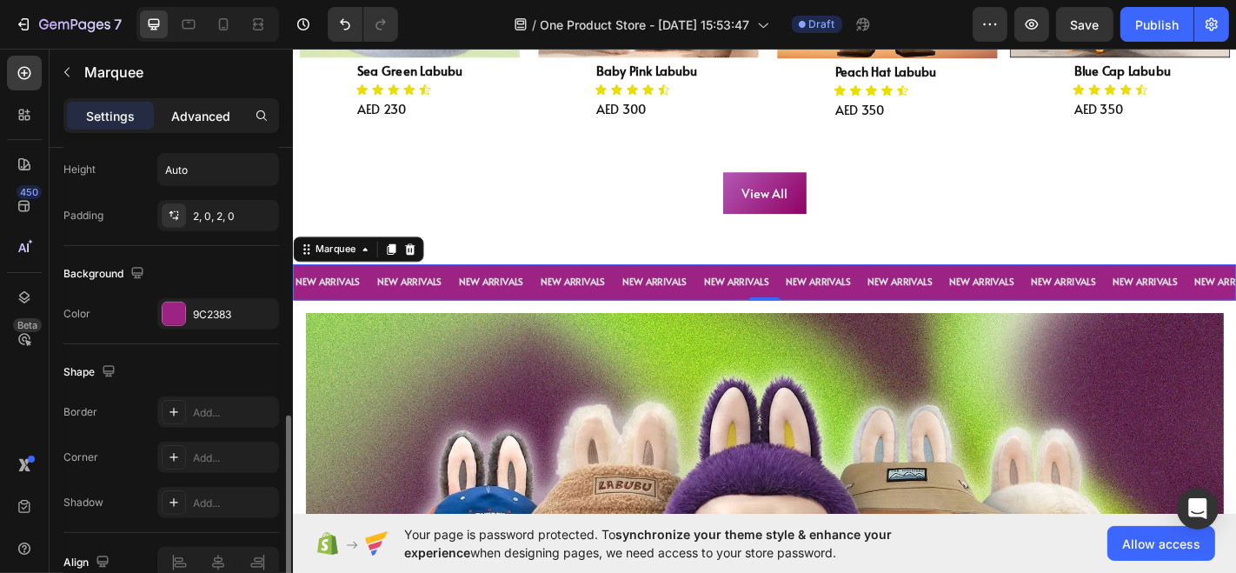
click at [216, 122] on p "Advanced" at bounding box center [200, 116] width 59 height 18
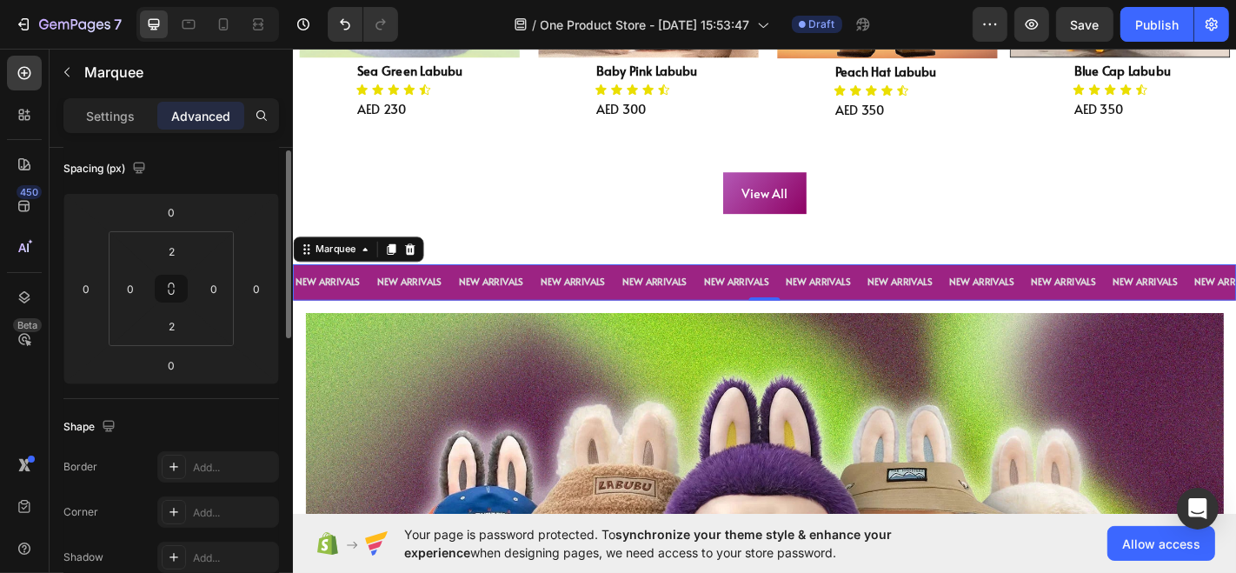
scroll to position [0, 0]
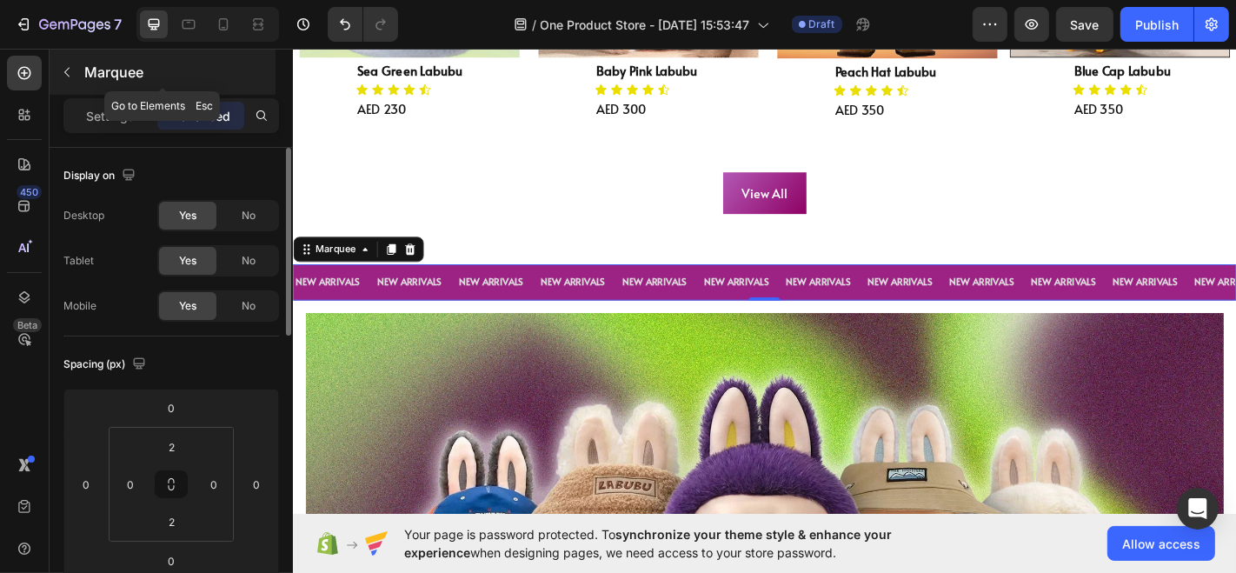
click at [106, 84] on div "Marquee" at bounding box center [163, 72] width 226 height 45
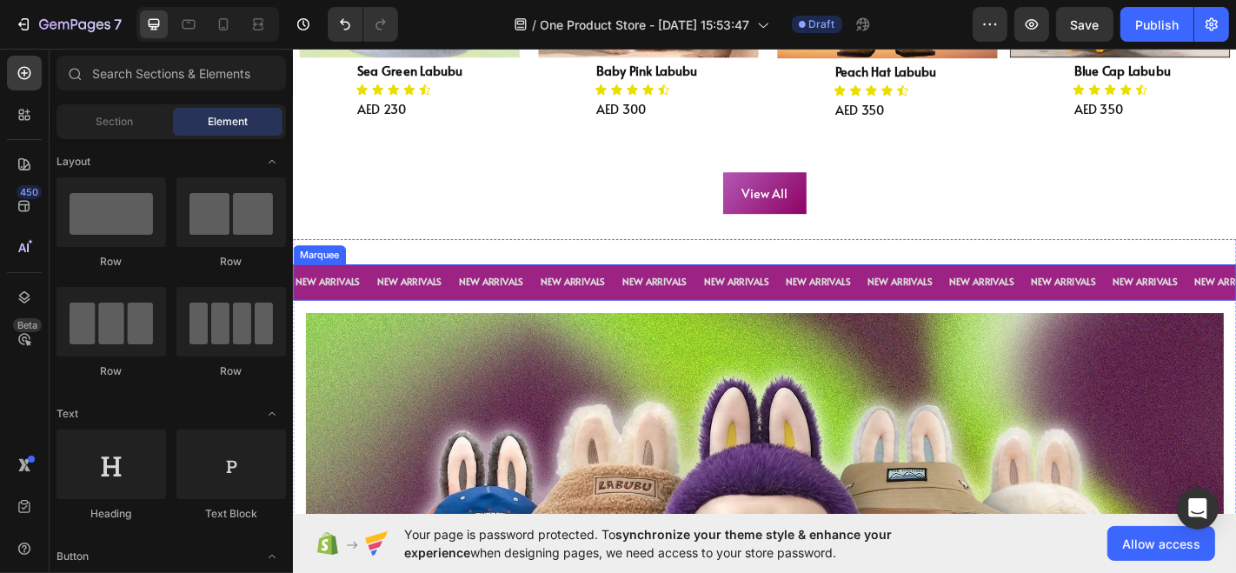
click at [369, 301] on div "NEW ARRIVALS Text Block" at bounding box center [338, 307] width 90 height 36
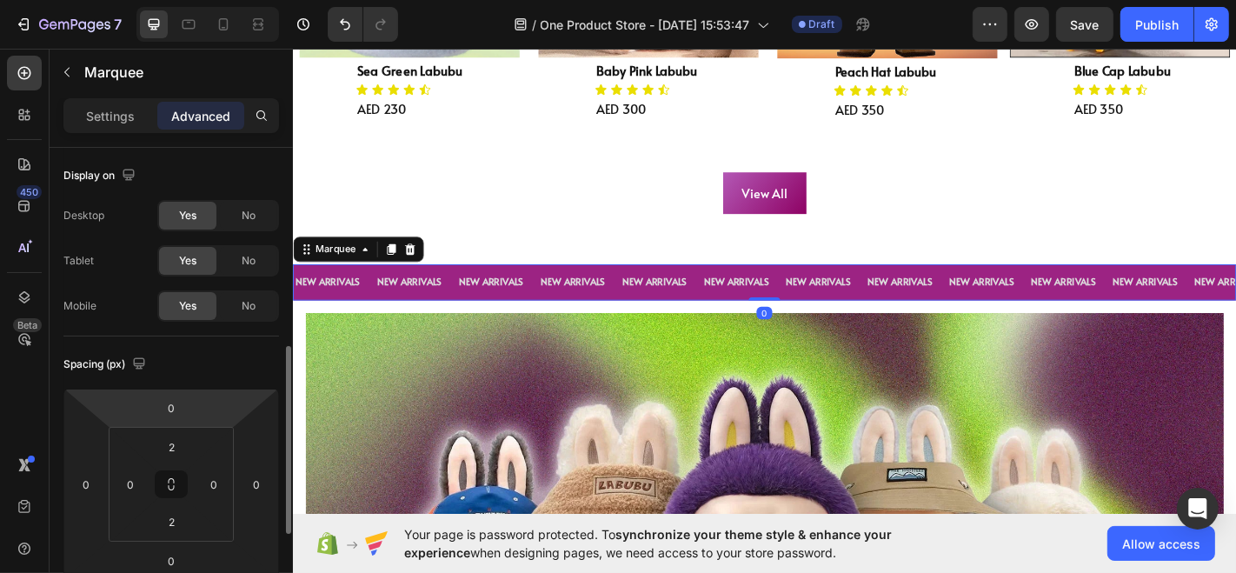
scroll to position [143, 0]
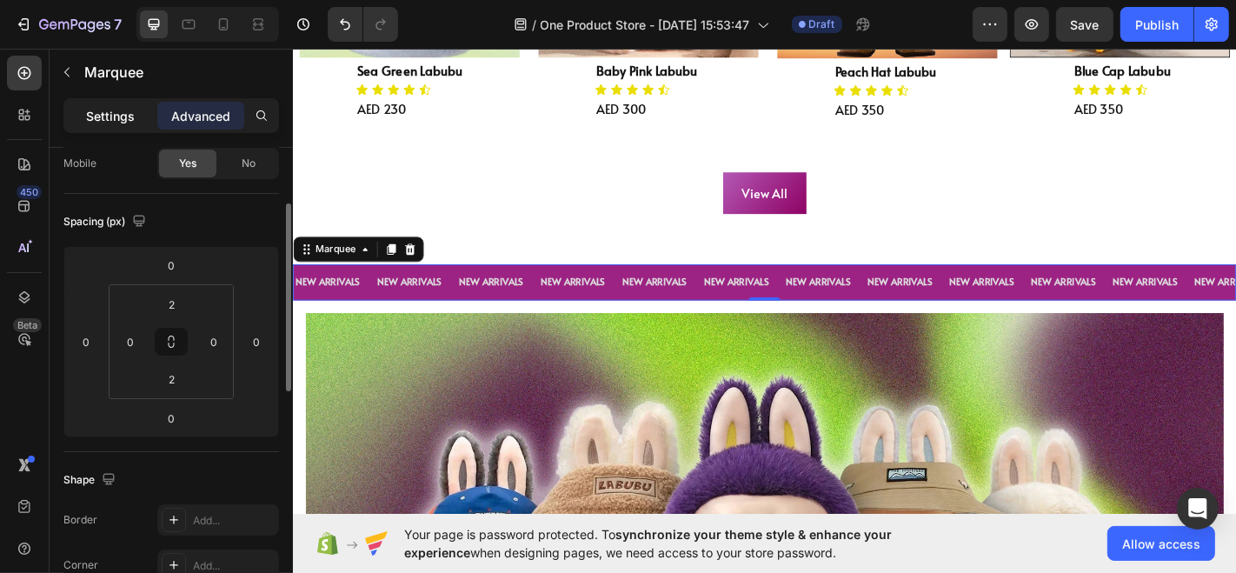
click at [125, 122] on p "Settings" at bounding box center [110, 116] width 49 height 18
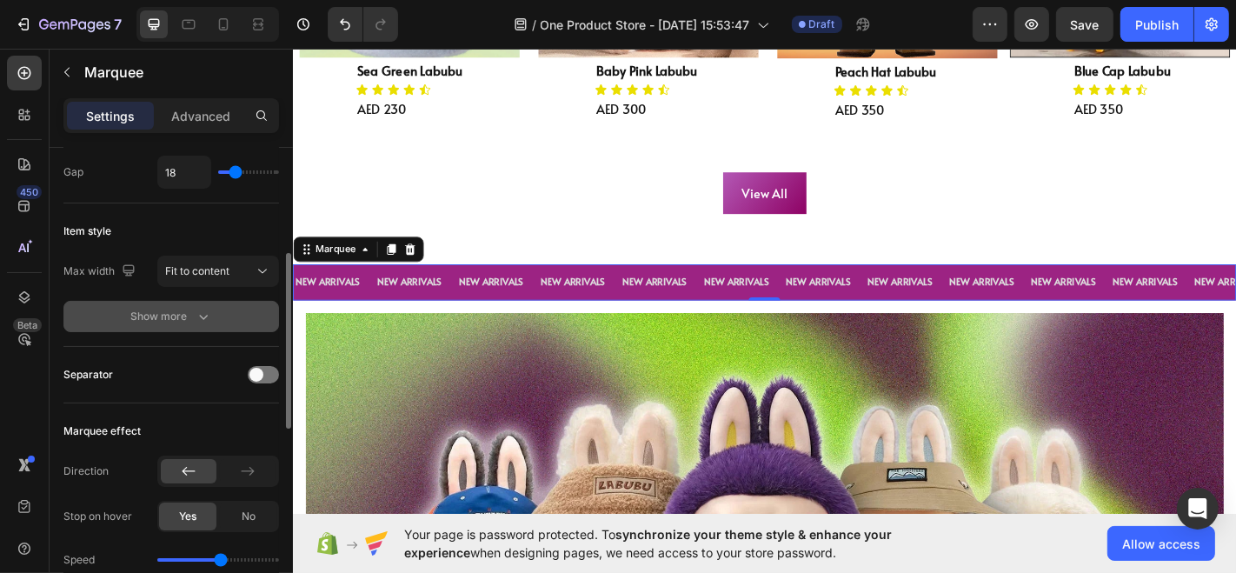
scroll to position [203, 0]
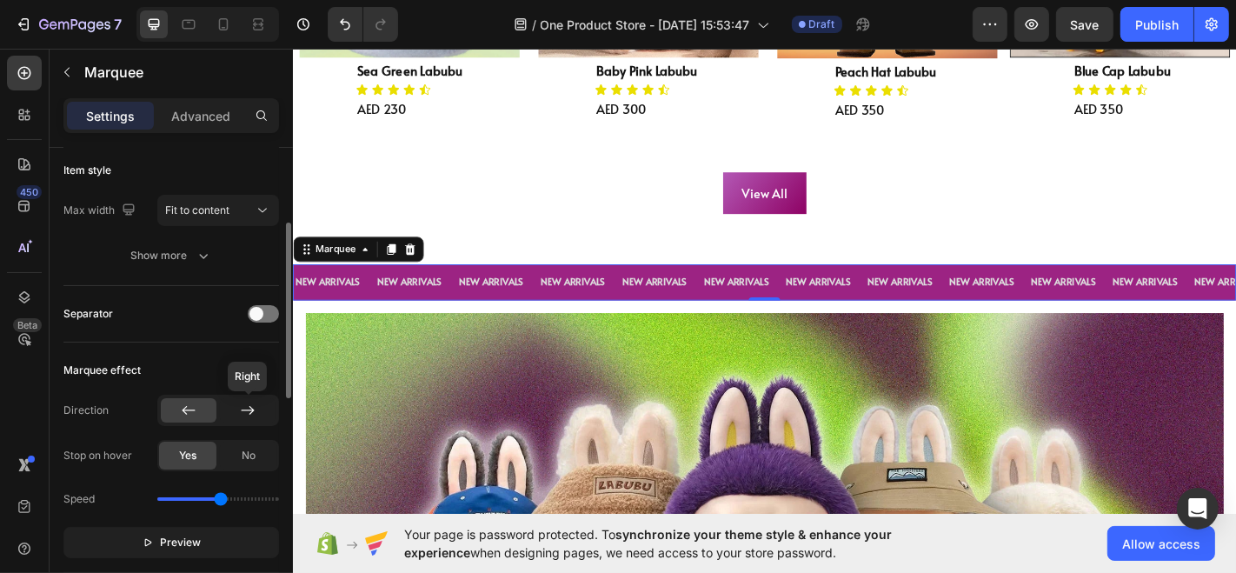
click at [240, 403] on icon at bounding box center [247, 409] width 17 height 17
click at [187, 406] on icon at bounding box center [188, 409] width 17 height 17
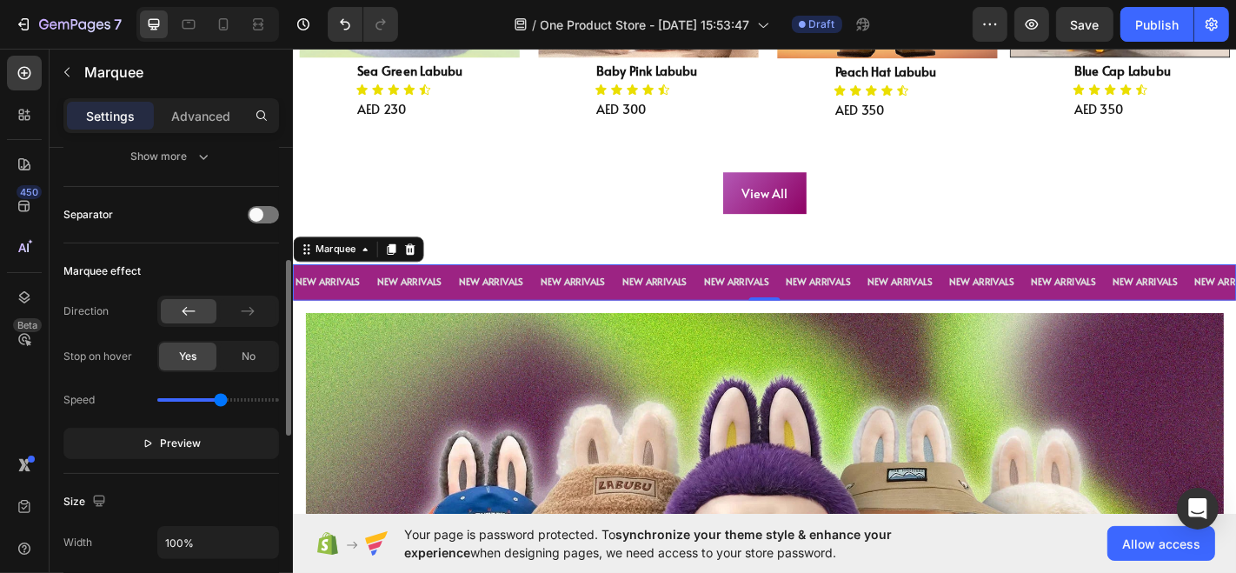
scroll to position [333, 0]
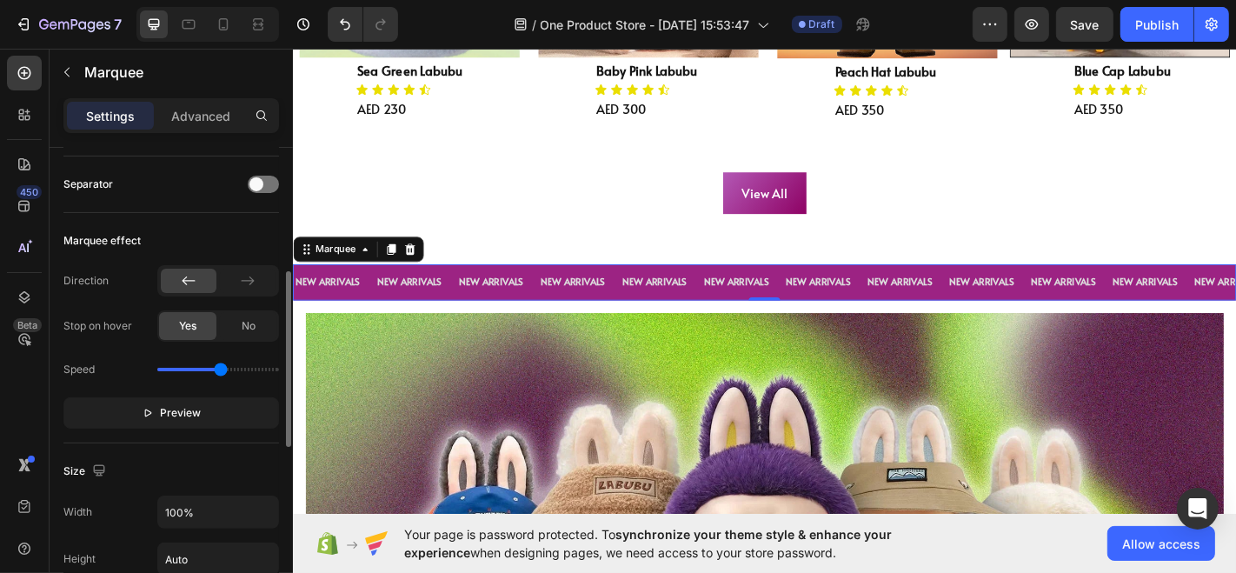
click at [243, 370] on div "Speed" at bounding box center [171, 369] width 216 height 28
click at [243, 363] on div "Speed" at bounding box center [171, 369] width 216 height 28
drag, startPoint x: 222, startPoint y: 368, endPoint x: 235, endPoint y: 366, distance: 12.4
type input "2.6"
click at [235, 368] on input "range" at bounding box center [218, 369] width 122 height 3
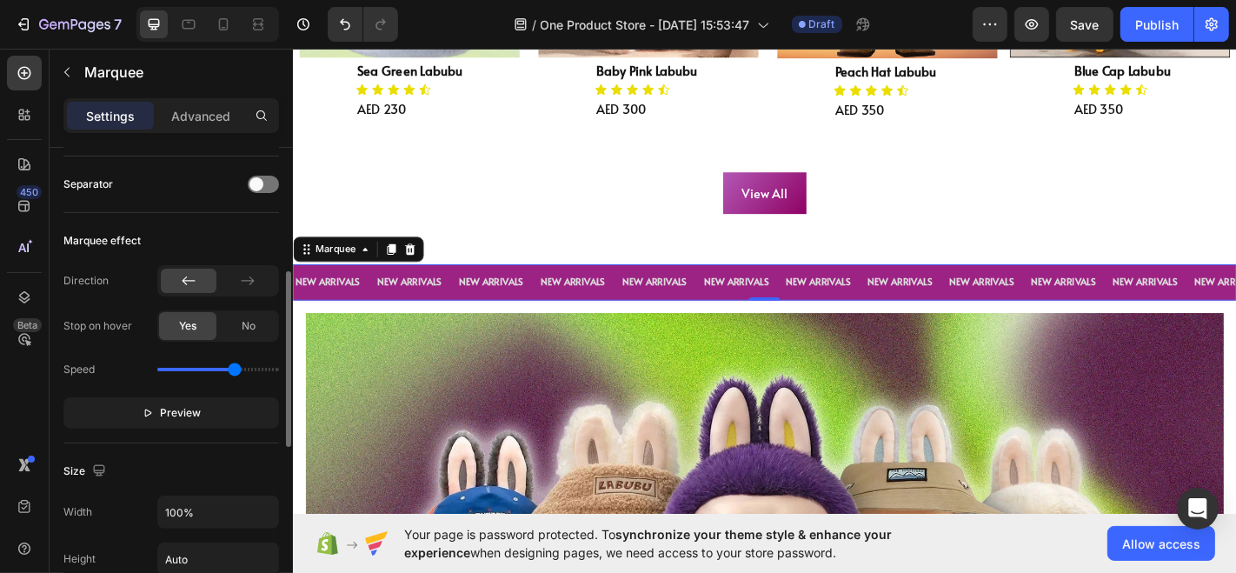
click at [183, 197] on div "Separator" at bounding box center [171, 184] width 216 height 56
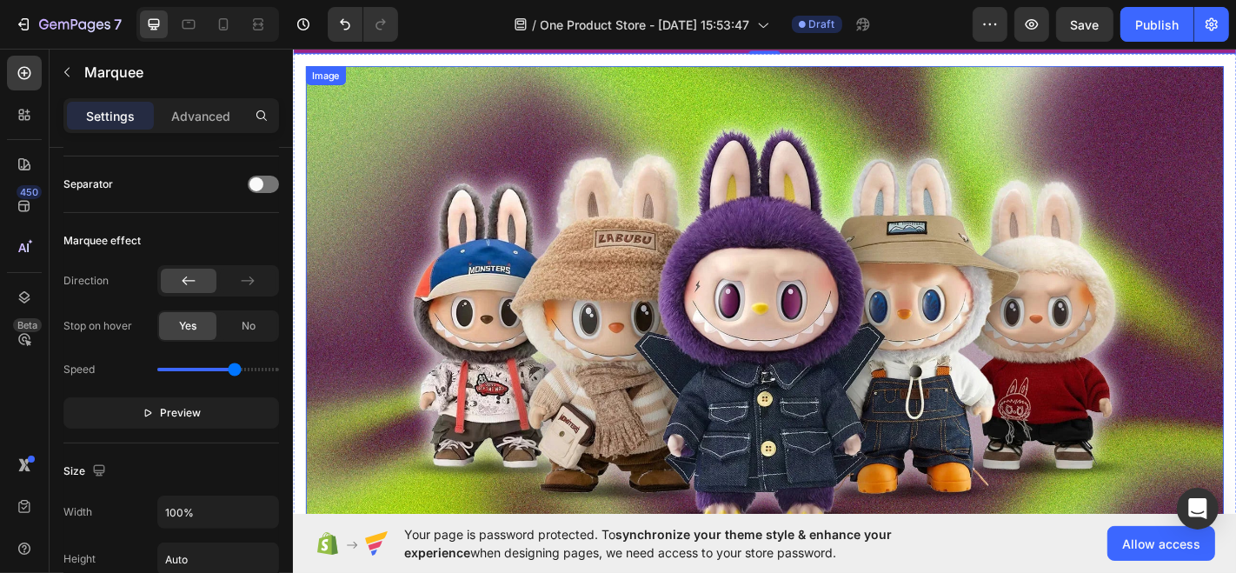
scroll to position [1531, 0]
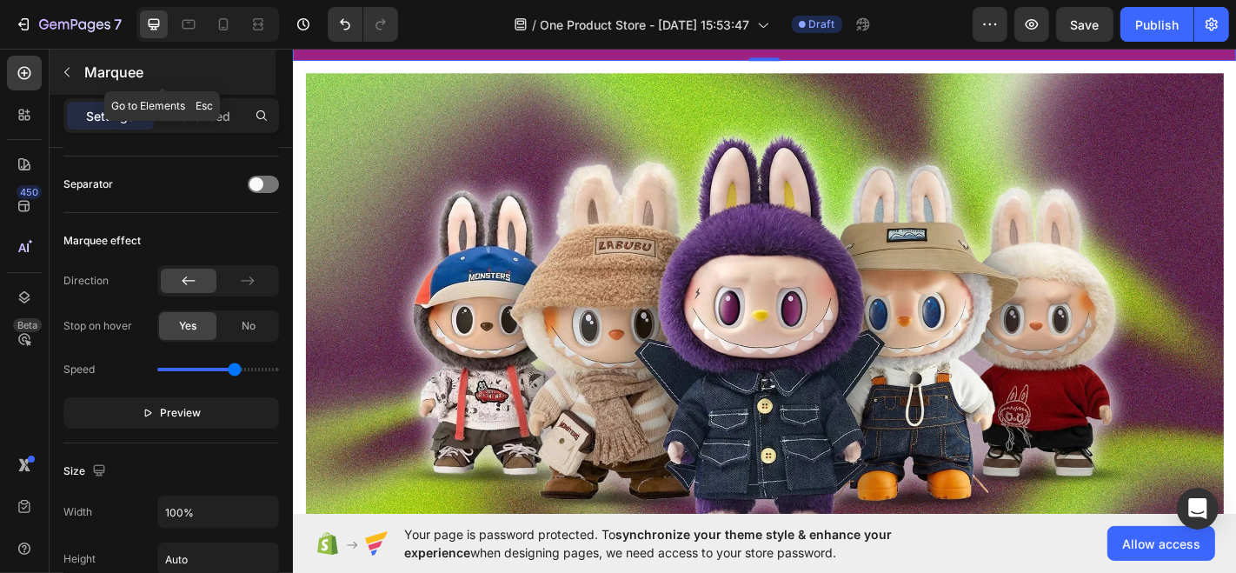
click at [77, 70] on button "button" at bounding box center [67, 72] width 28 height 28
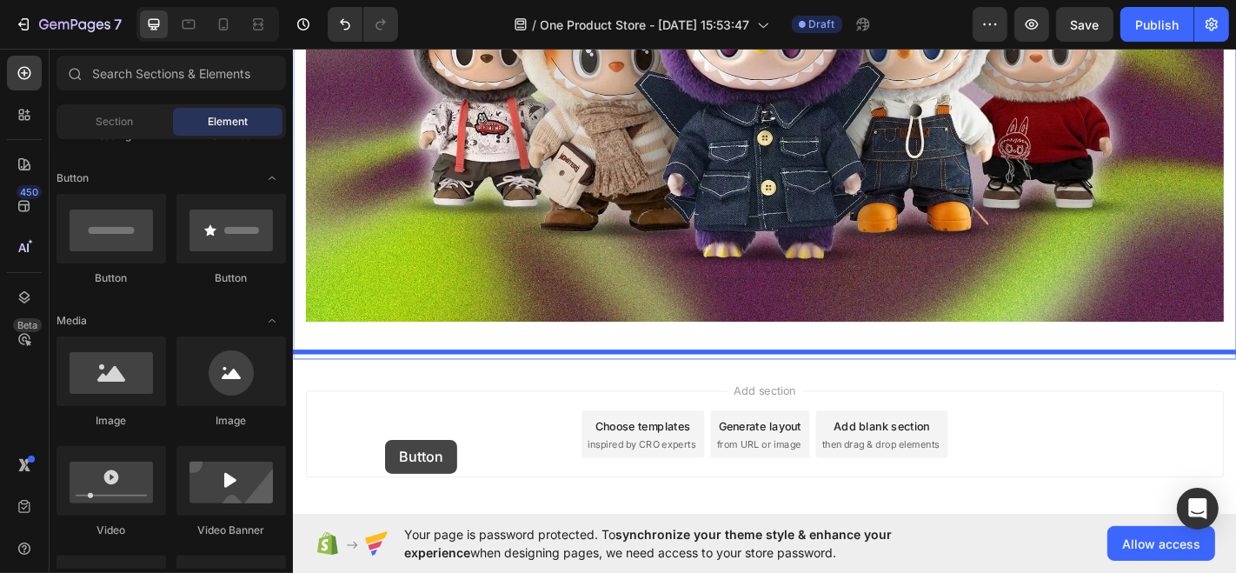
scroll to position [1886, 0]
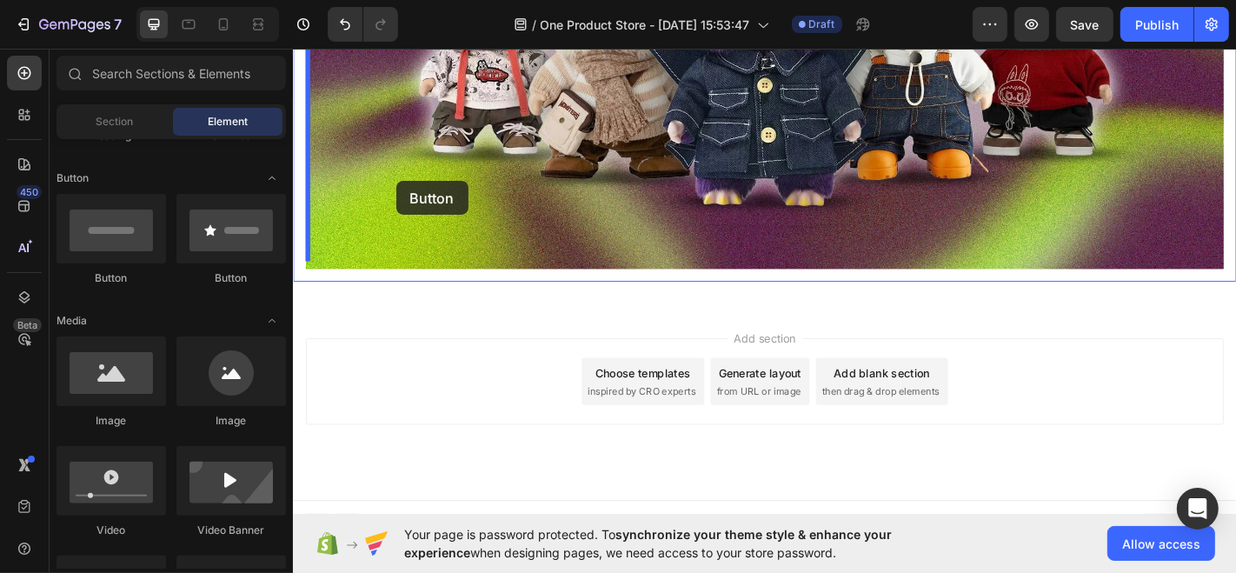
drag, startPoint x: 432, startPoint y: 293, endPoint x: 408, endPoint y: 195, distance: 101.2
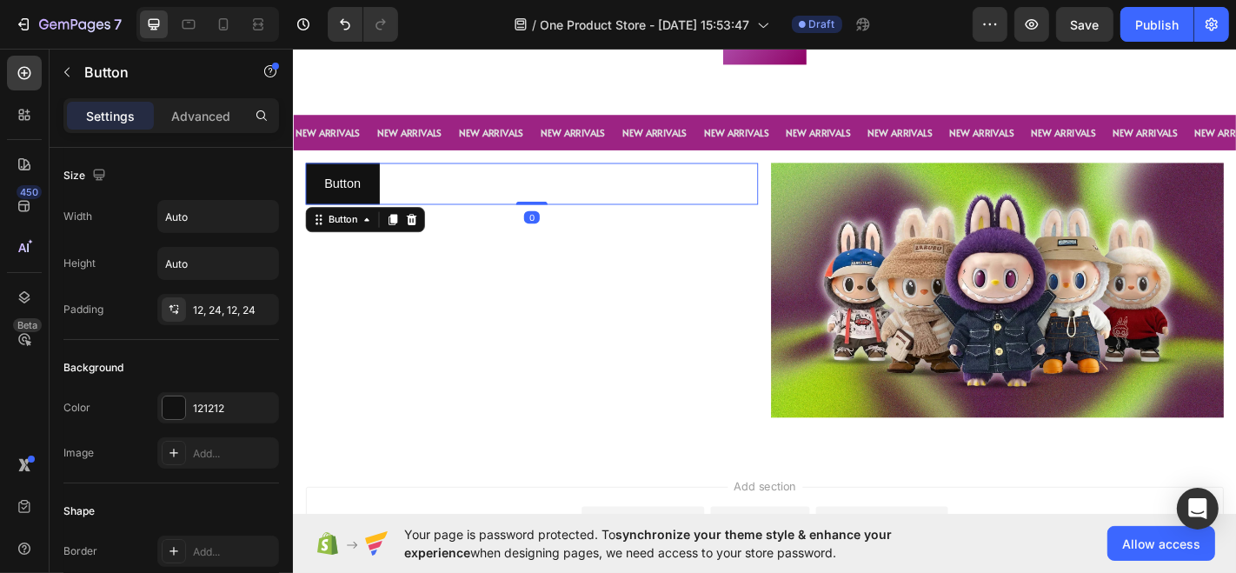
scroll to position [1466, 0]
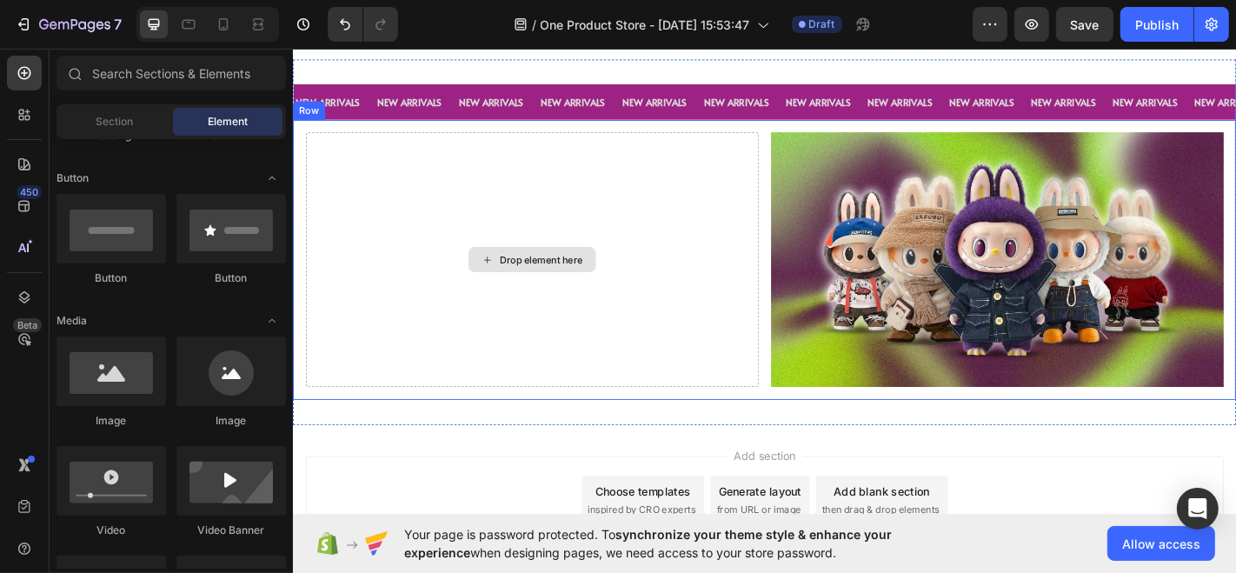
click at [758, 282] on div "Drop element here" at bounding box center [556, 282] width 501 height 282
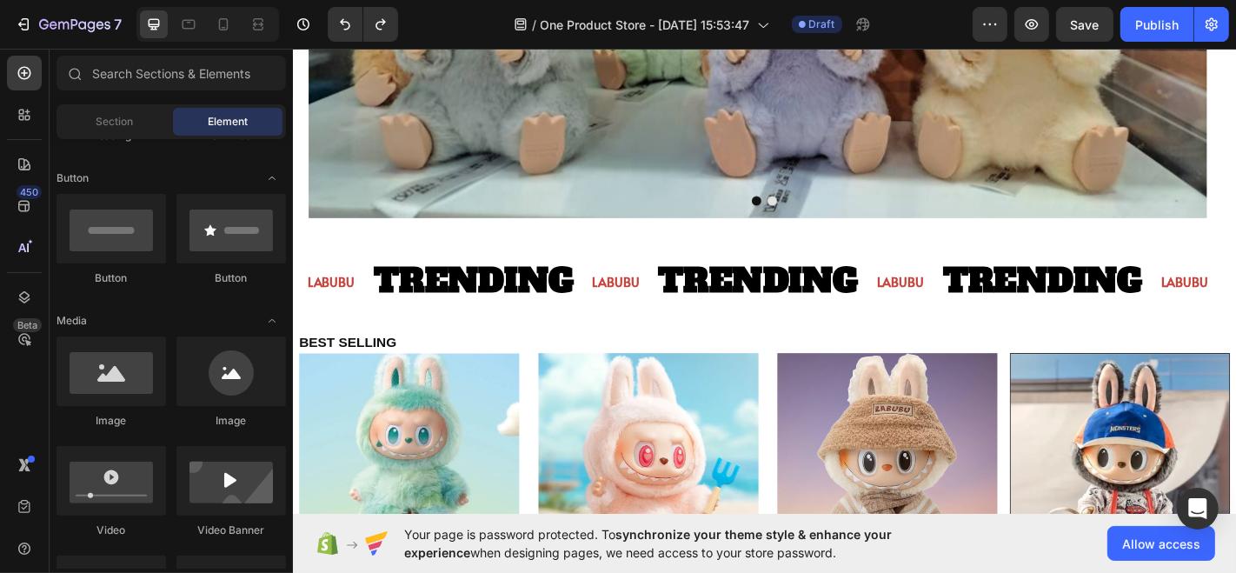
scroll to position [700, 0]
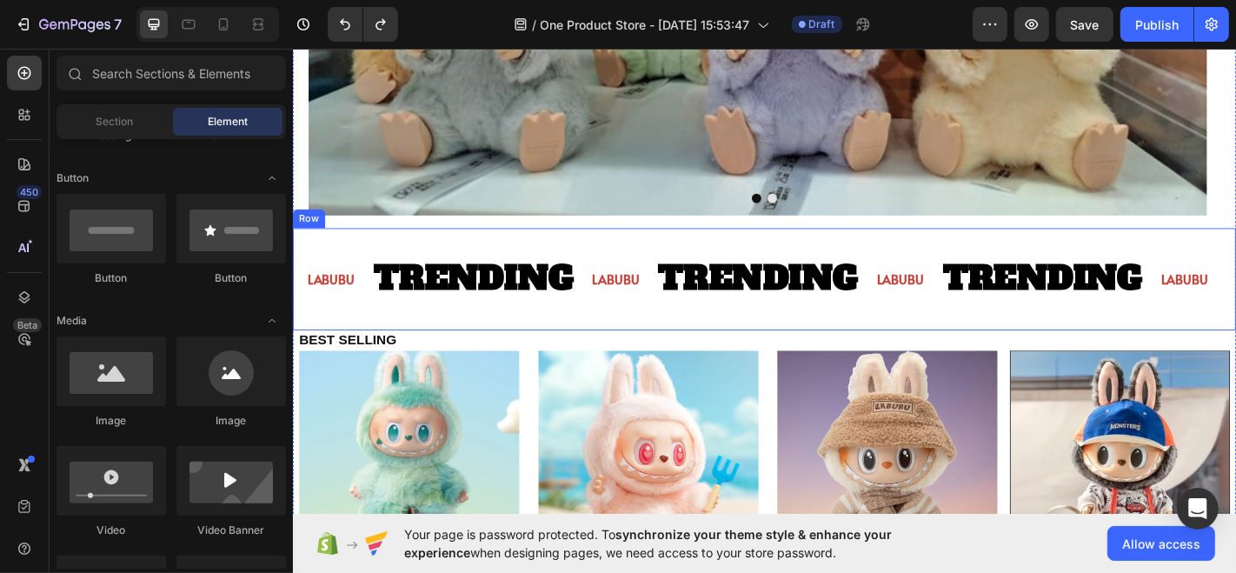
click at [335, 278] on div "LABUBU Text Block TRENDING Text Block" at bounding box center [464, 303] width 315 height 82
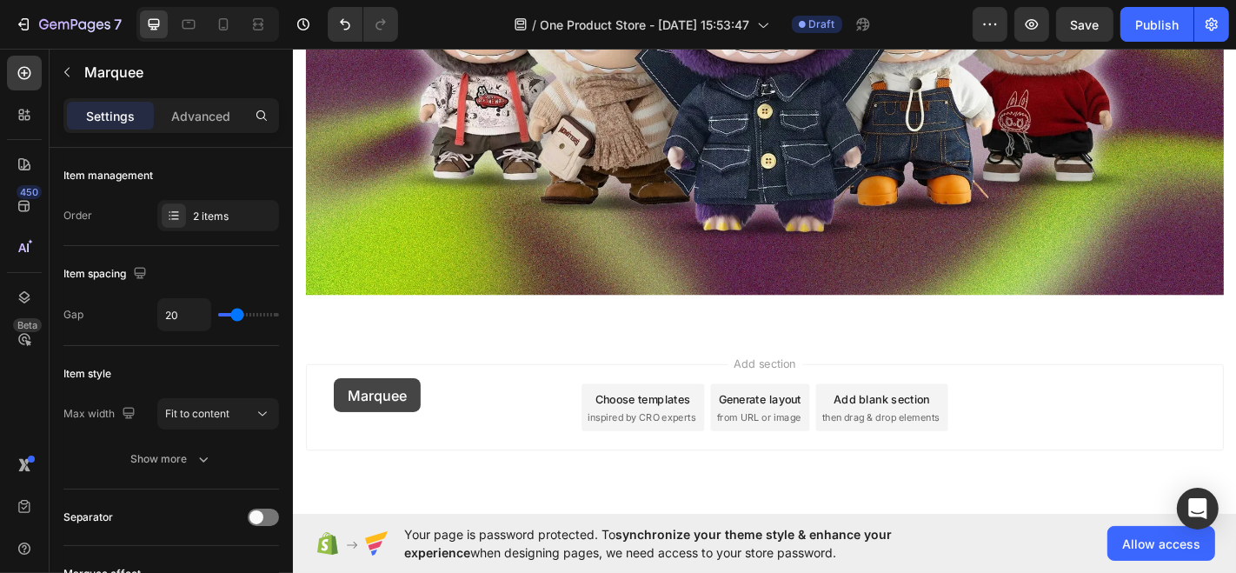
scroll to position [1872, 0]
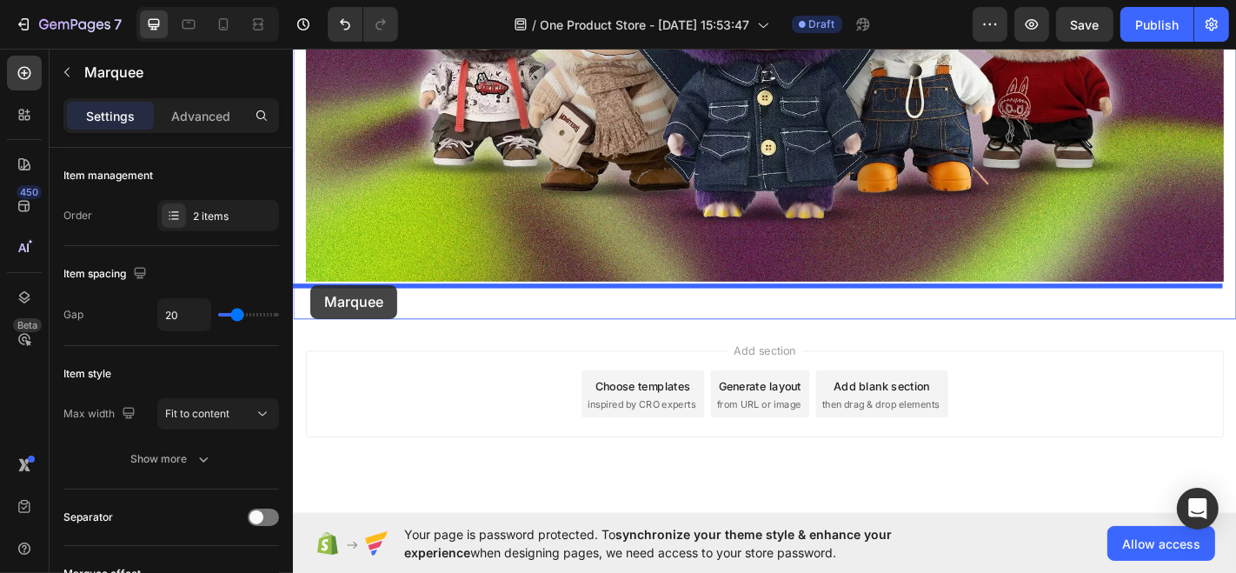
drag, startPoint x: 321, startPoint y: 244, endPoint x: 311, endPoint y: 309, distance: 65.9
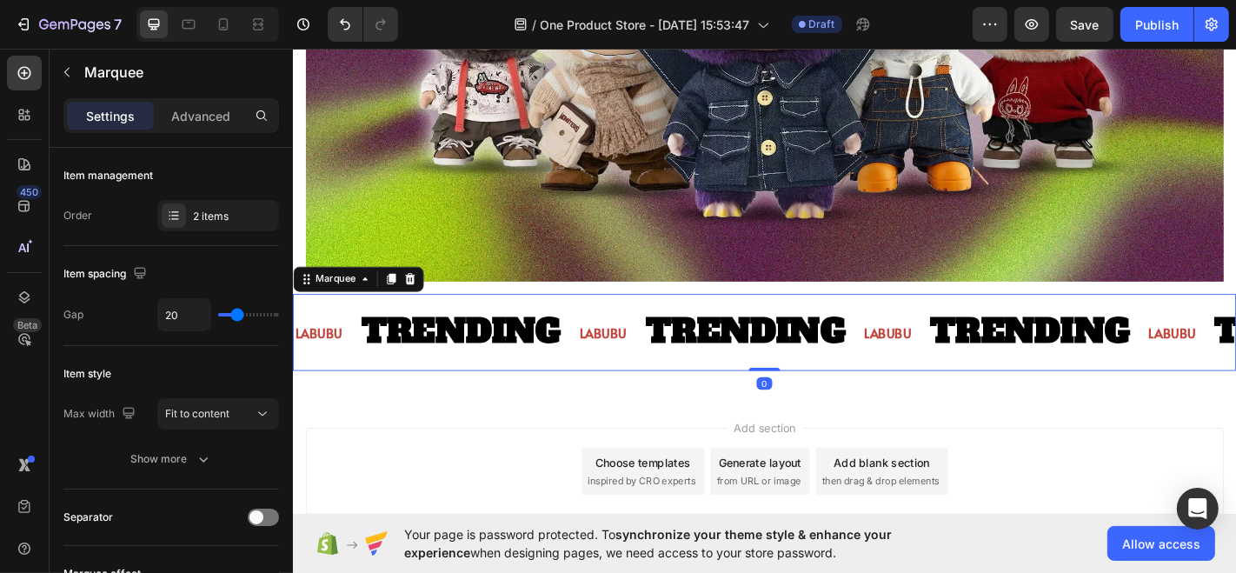
click at [589, 469] on div "Add section Choose templates inspired by CRO experts Generate layout from URL o…" at bounding box center [813, 516] width 1015 height 96
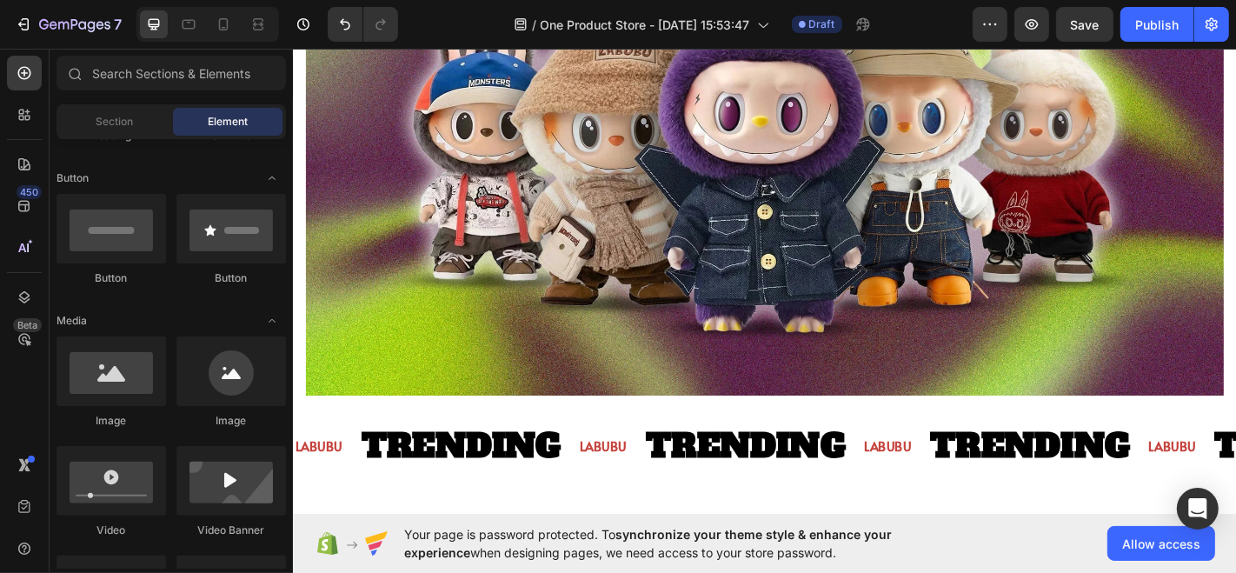
scroll to position [1746, 0]
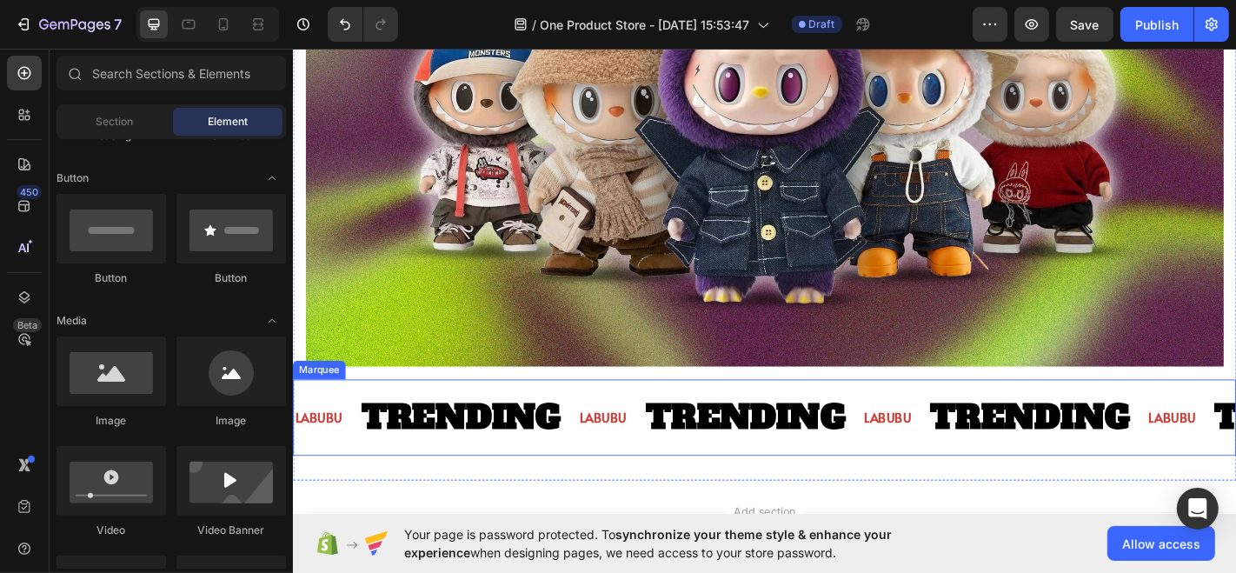
click at [312, 415] on div "LABUBU Text Block TRENDING Text Block" at bounding box center [450, 456] width 315 height 82
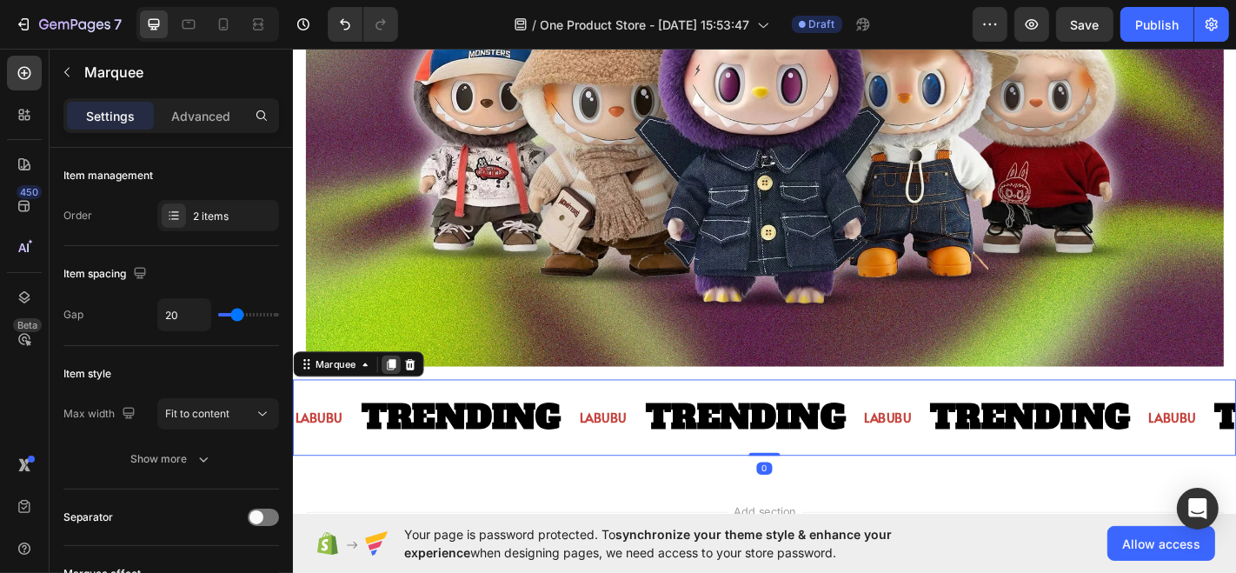
click at [400, 391] on icon at bounding box center [401, 397] width 10 height 12
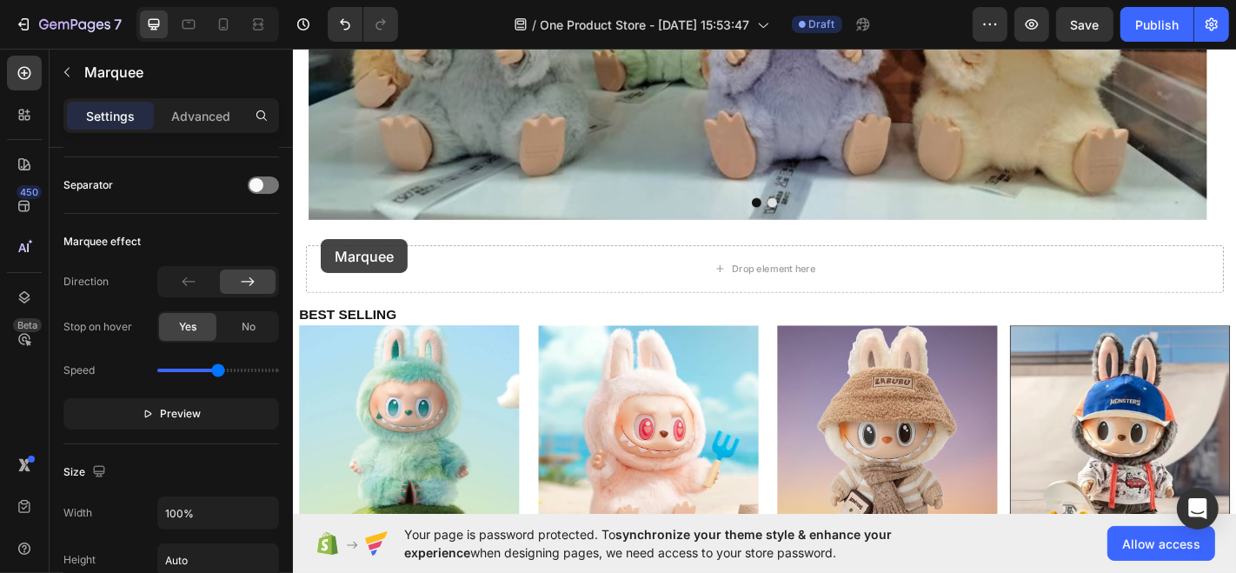
scroll to position [673, 0]
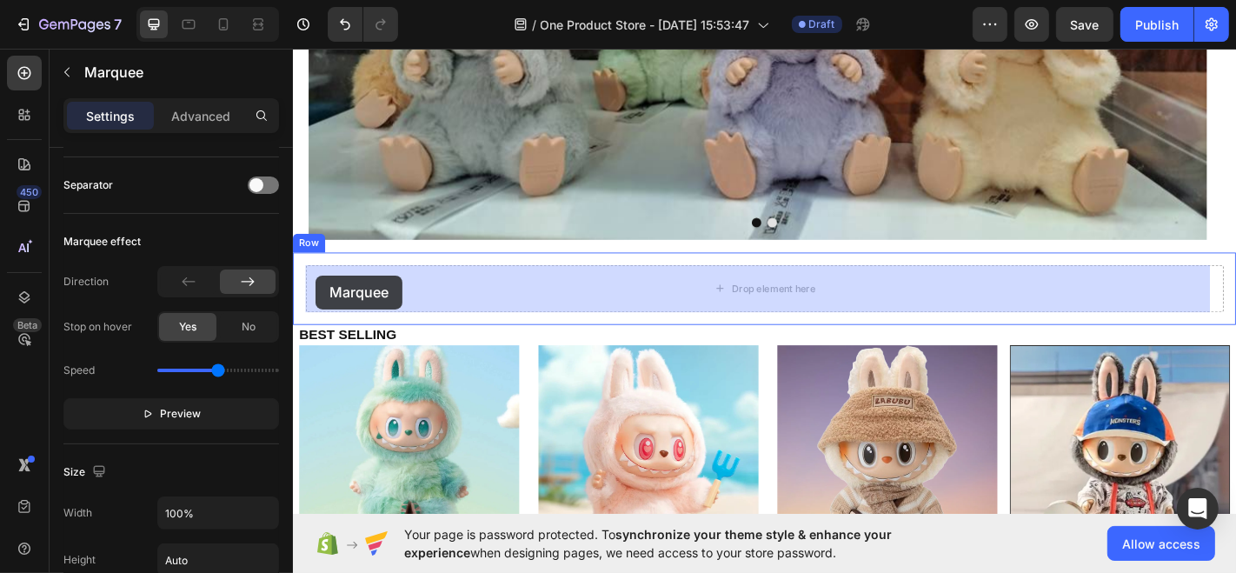
drag, startPoint x: 304, startPoint y: 477, endPoint x: 317, endPoint y: 299, distance: 178.6
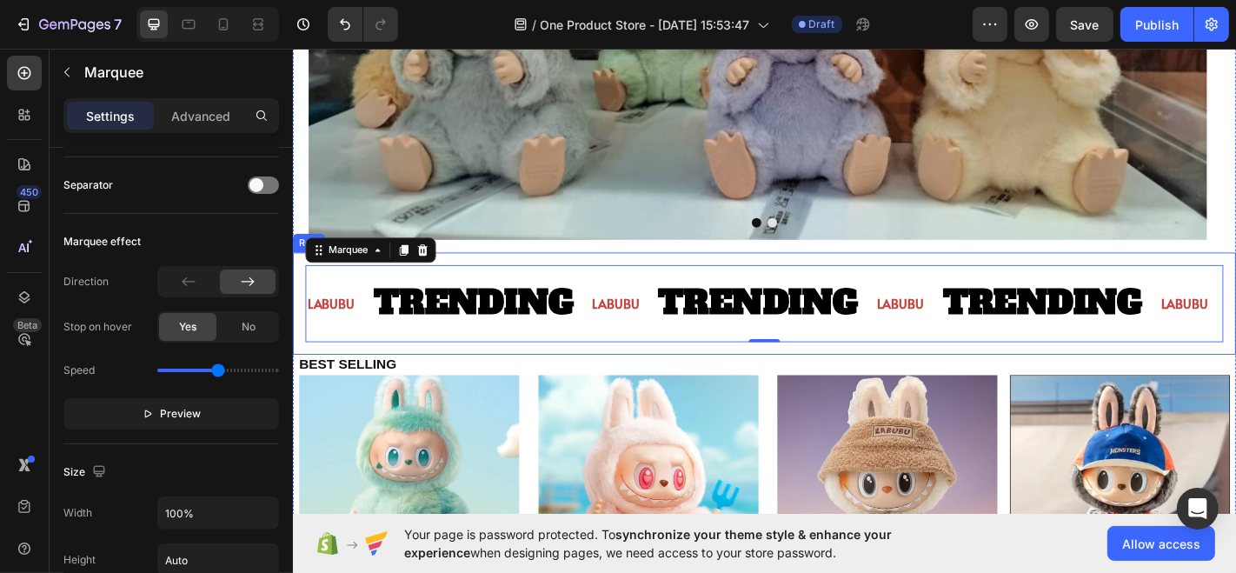
click at [883, 380] on div "LABUBU Text Block TRENDING Text Block LABUBU Text Block TRENDING Text Block LAB…" at bounding box center [813, 330] width 1043 height 113
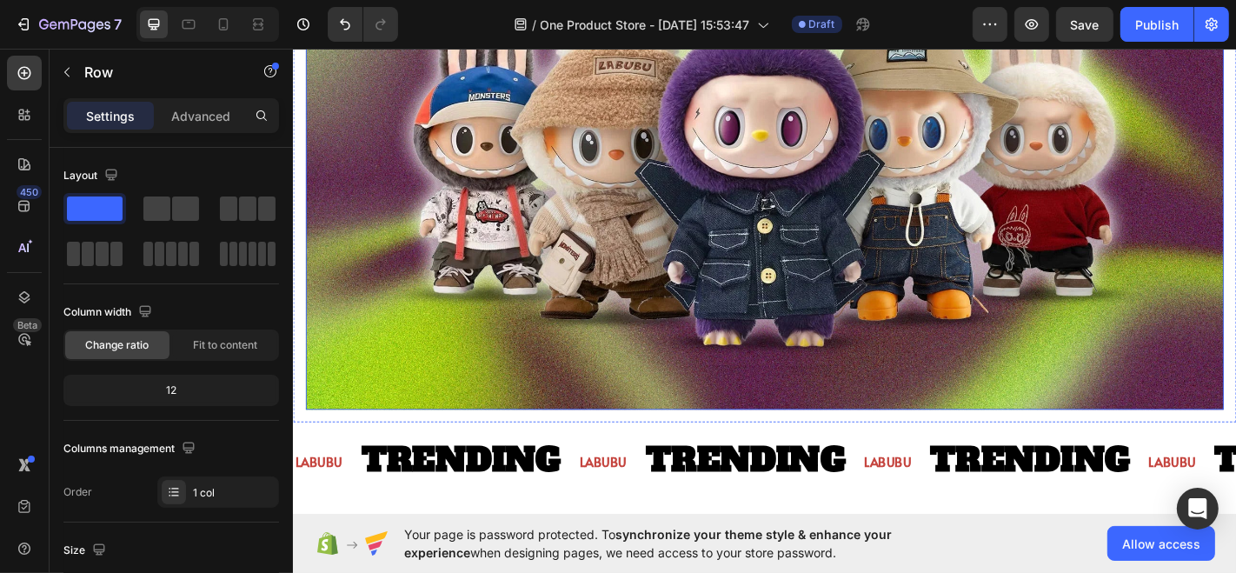
scroll to position [1754, 0]
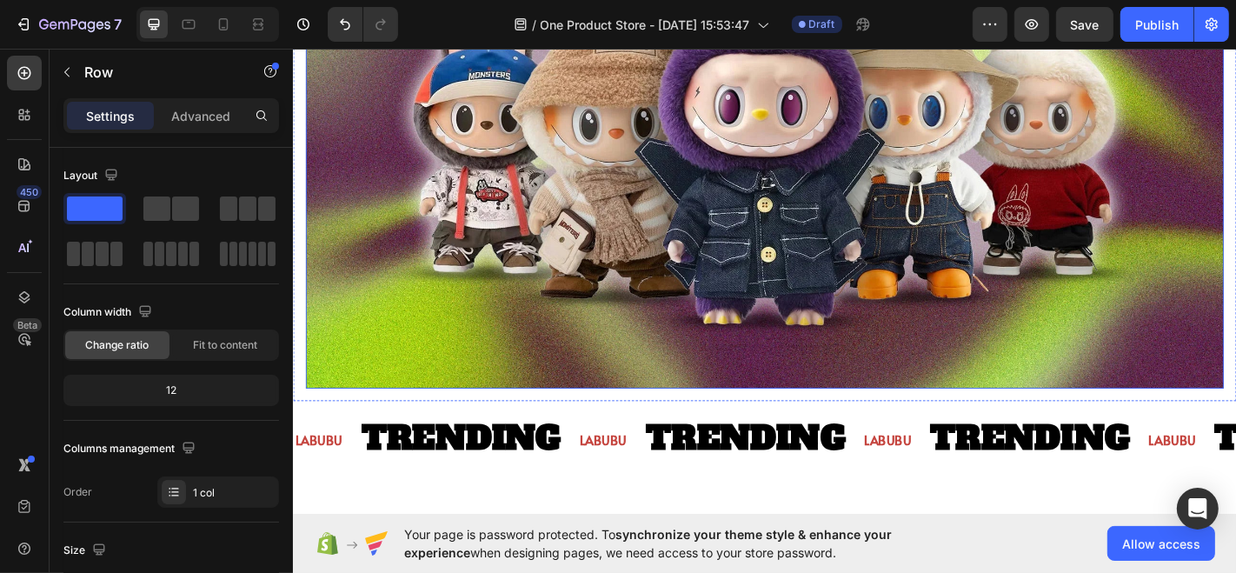
click at [520, 358] on img at bounding box center [813, 138] width 1015 height 571
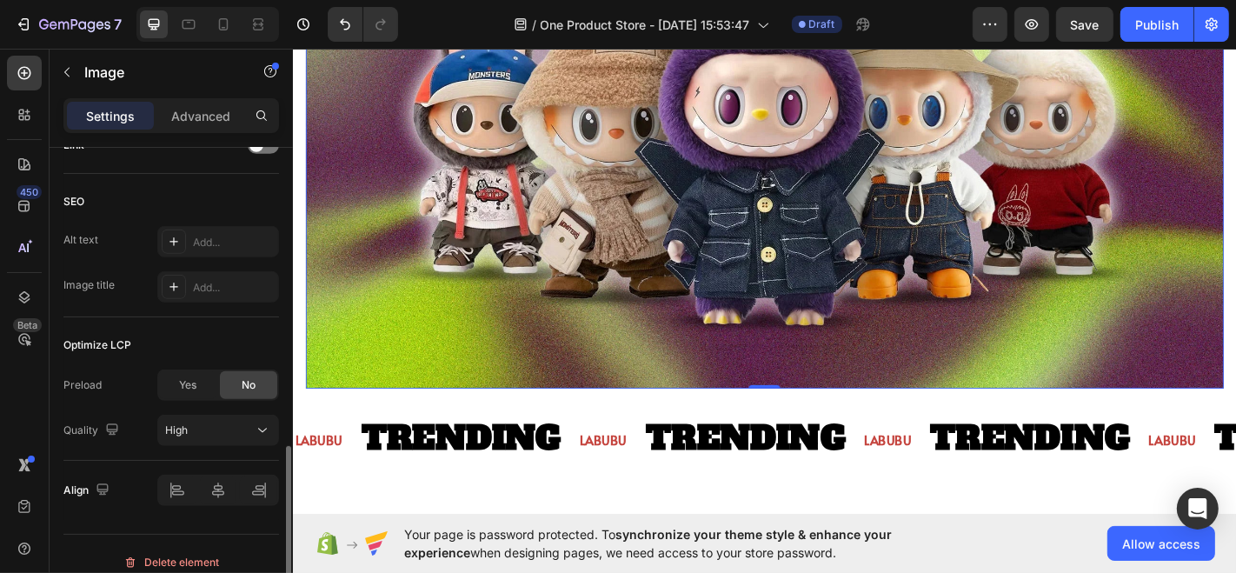
scroll to position [0, 0]
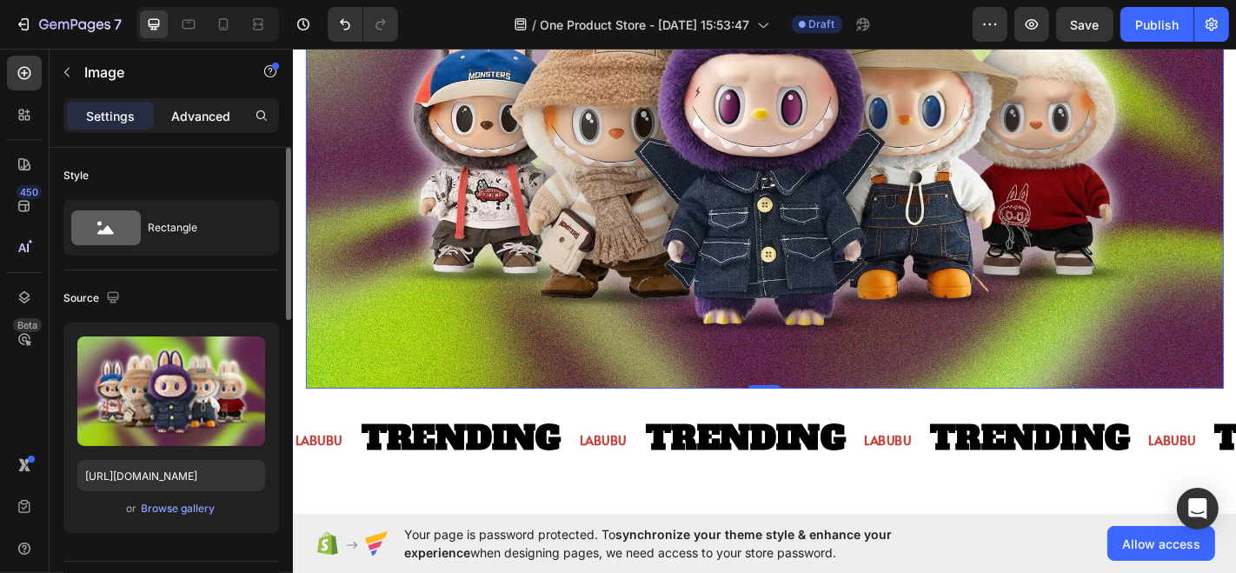
click at [209, 118] on p "Advanced" at bounding box center [200, 116] width 59 height 18
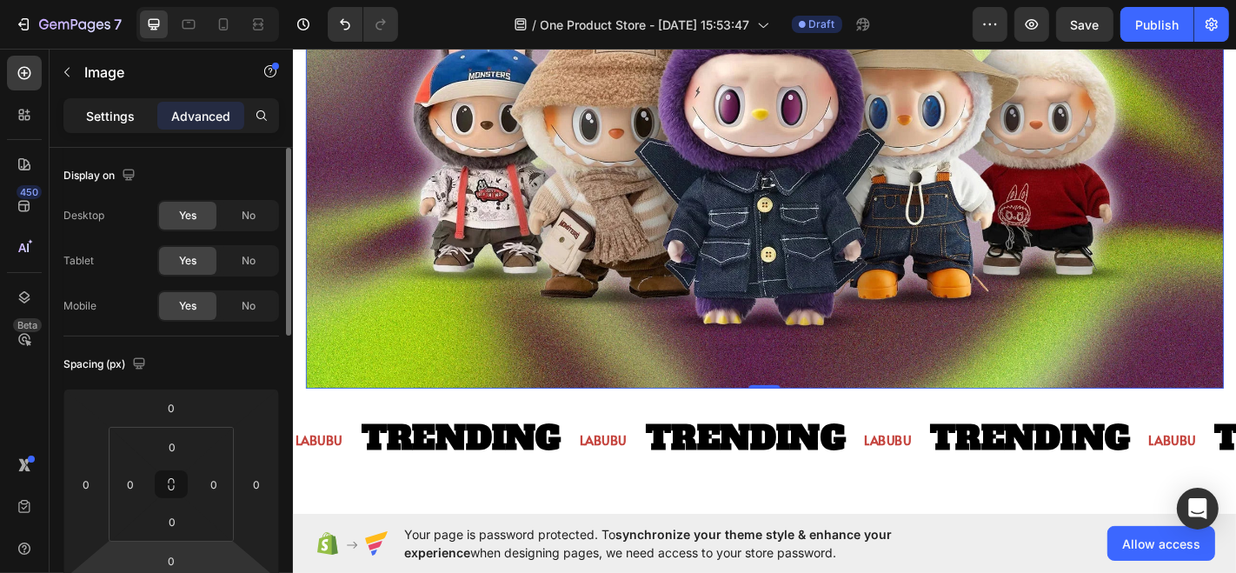
click at [130, 110] on p "Settings" at bounding box center [110, 116] width 49 height 18
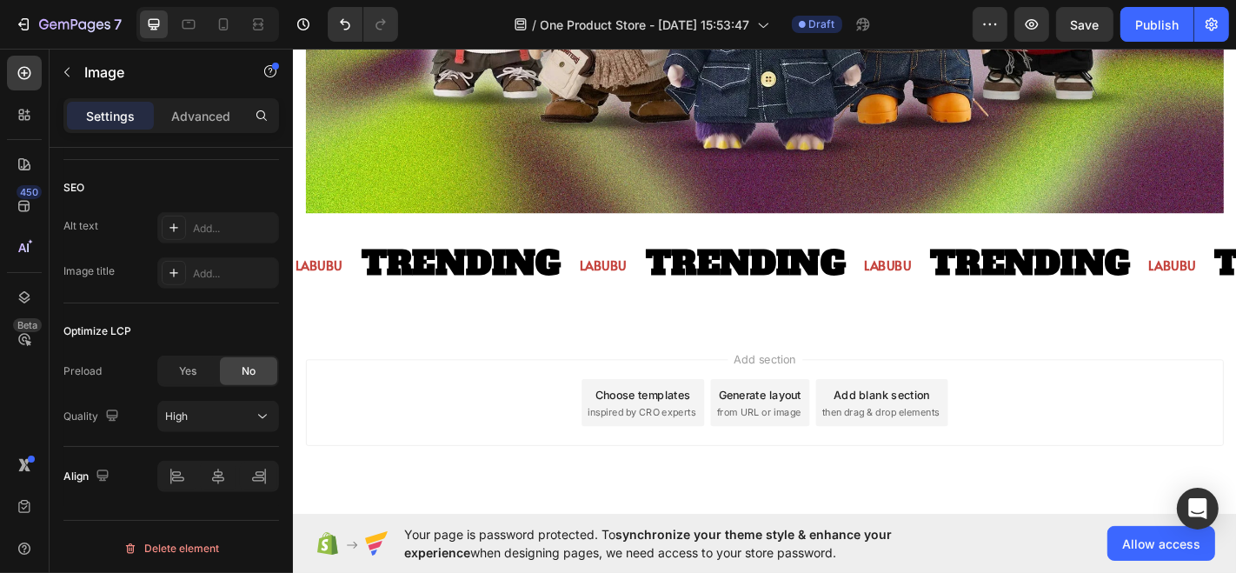
scroll to position [1948, 0]
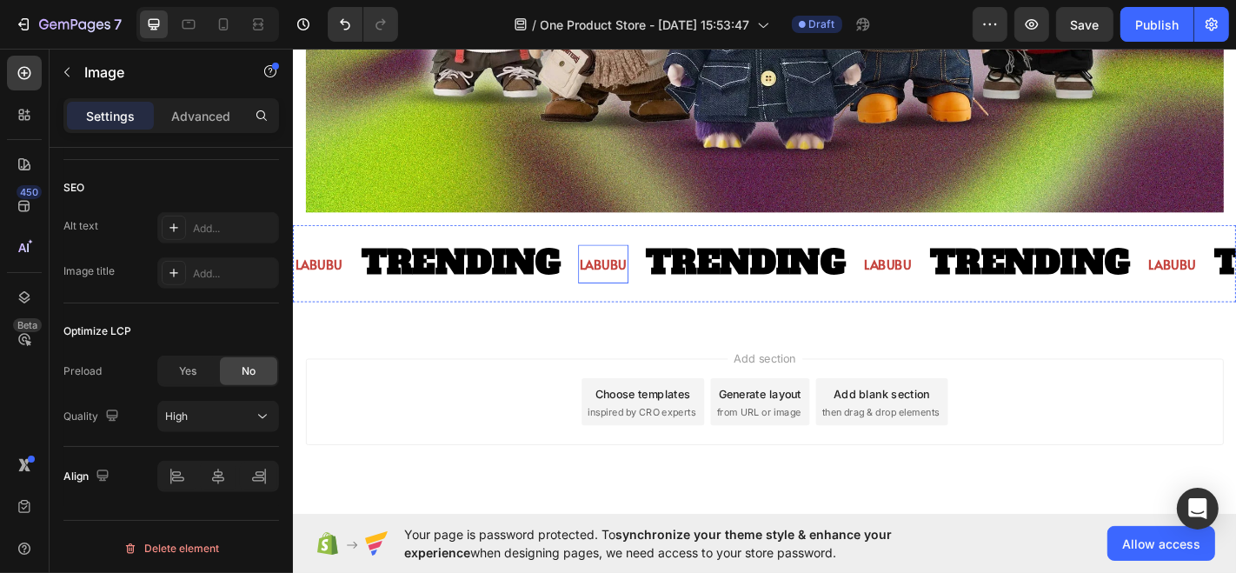
click at [617, 274] on p "LABUBU" at bounding box center [635, 286] width 52 height 25
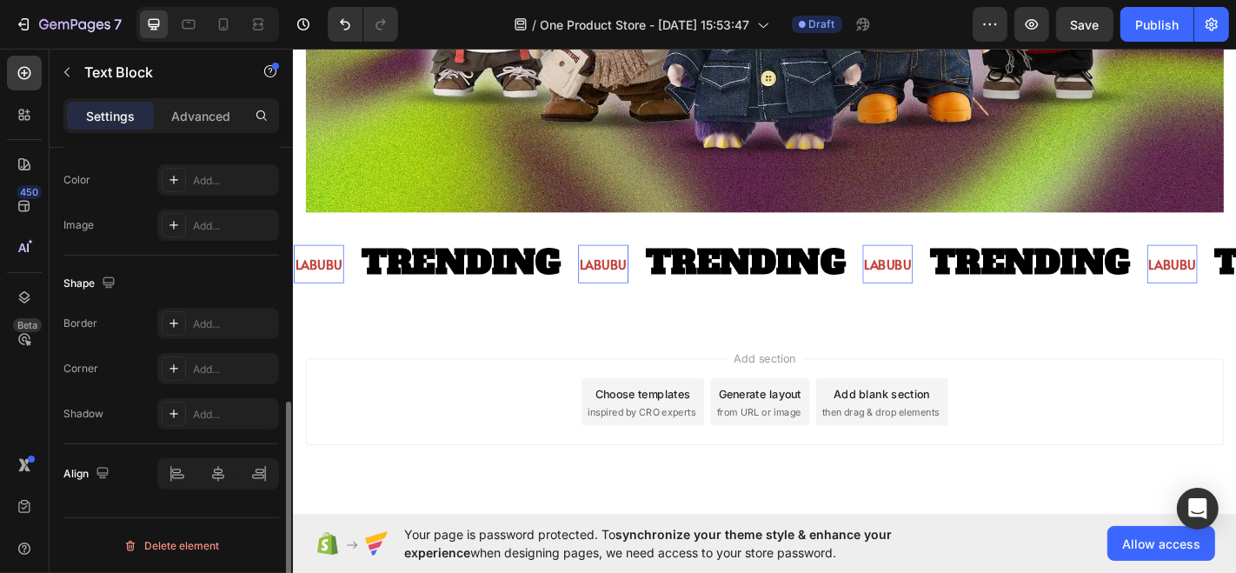
scroll to position [0, 0]
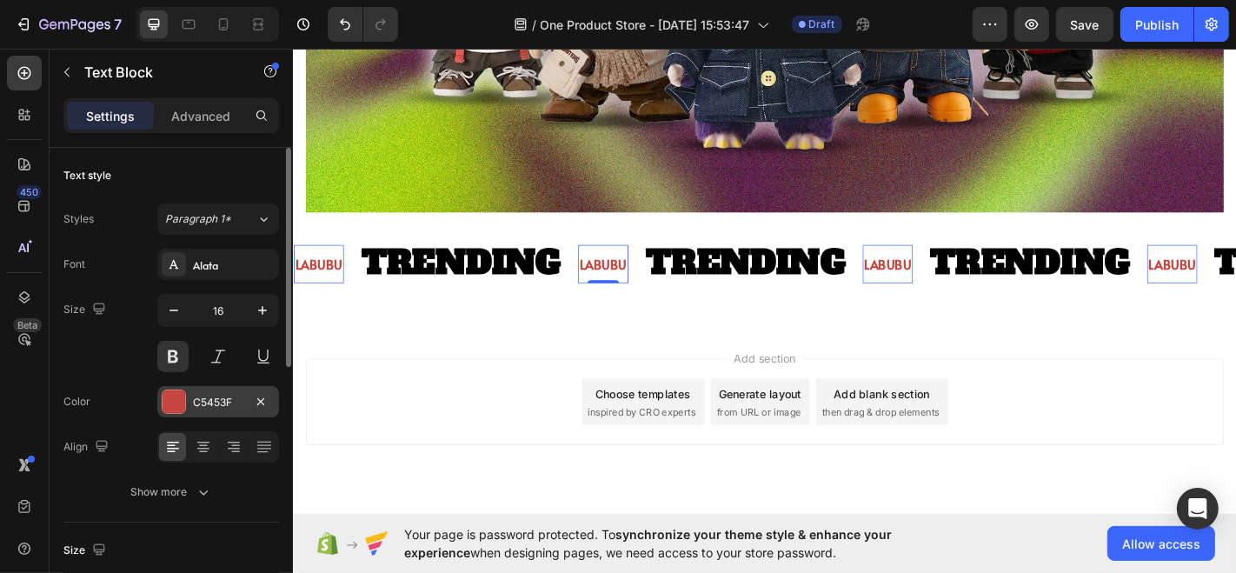
click at [174, 398] on div at bounding box center [174, 401] width 23 height 23
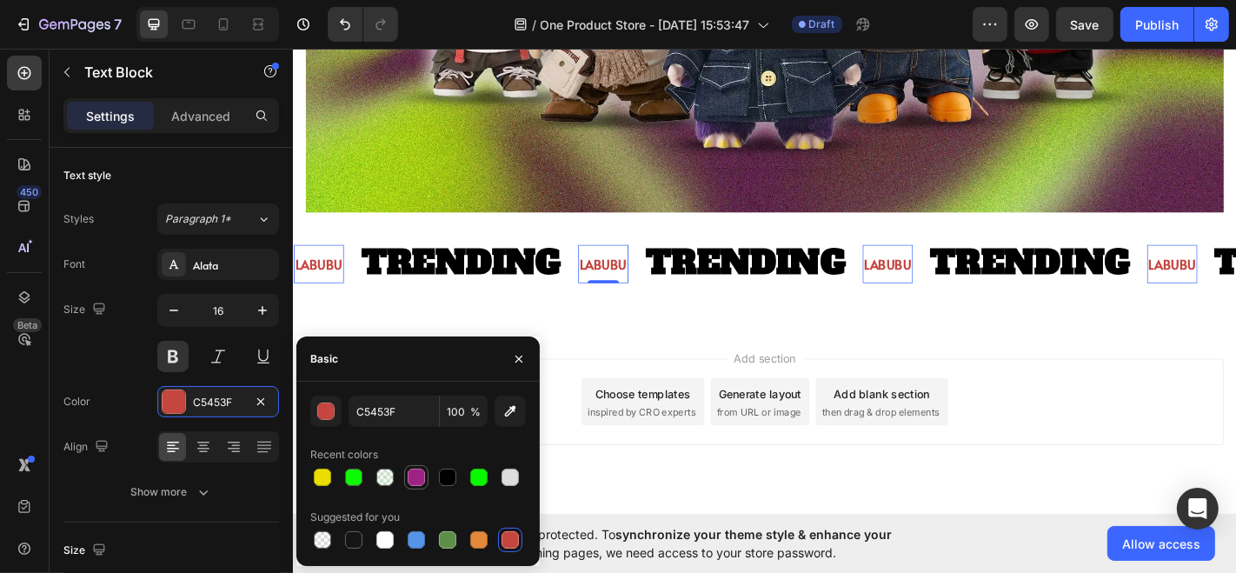
click at [409, 482] on div at bounding box center [416, 476] width 17 height 17
type input "9C2383"
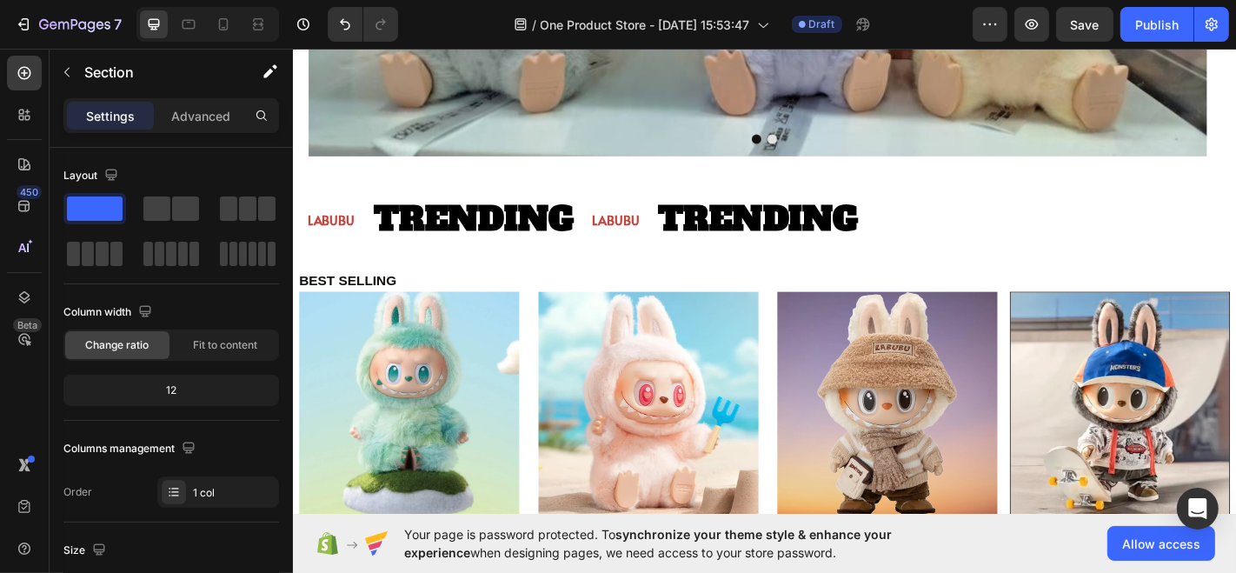
scroll to position [740, 0]
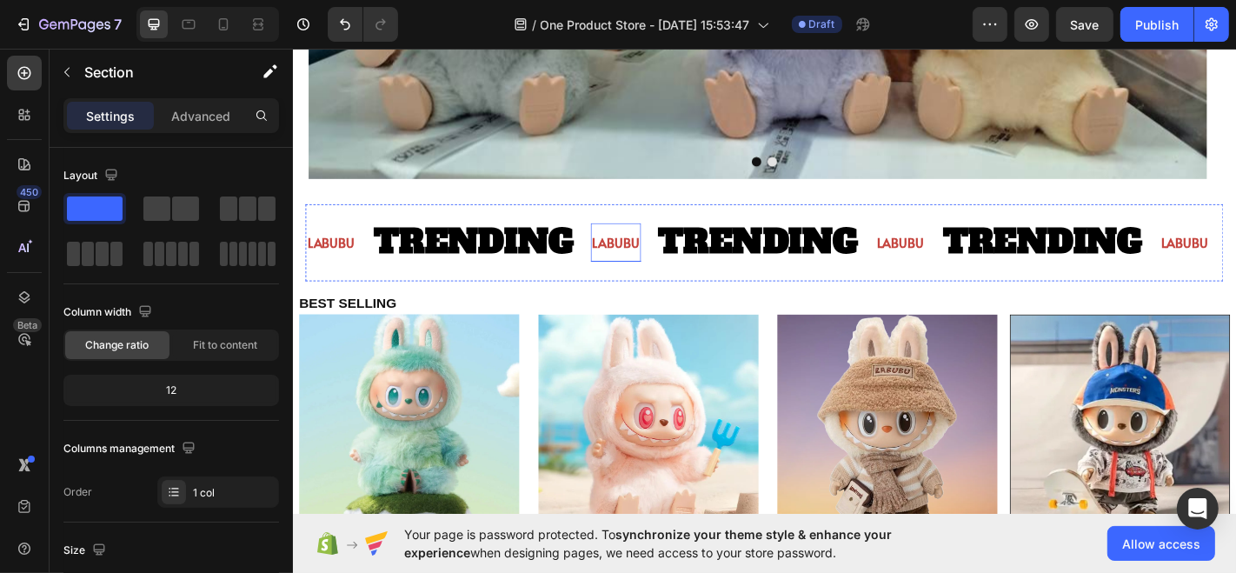
click at [633, 265] on p "LABUBU" at bounding box center [649, 262] width 52 height 25
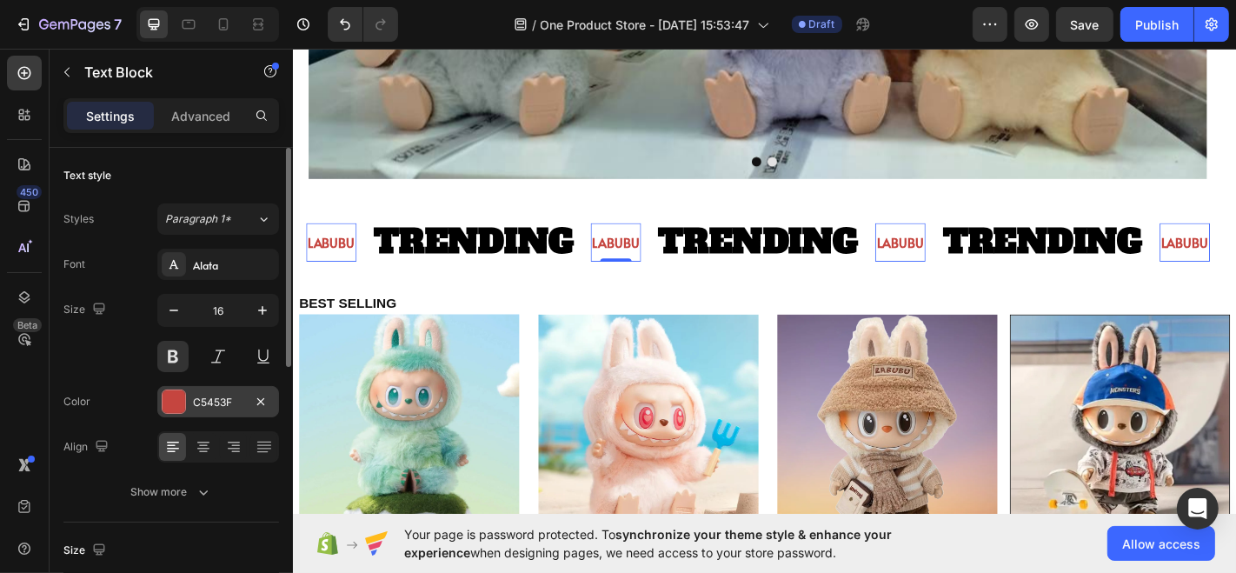
click at [196, 401] on div "C5453F" at bounding box center [218, 403] width 50 height 16
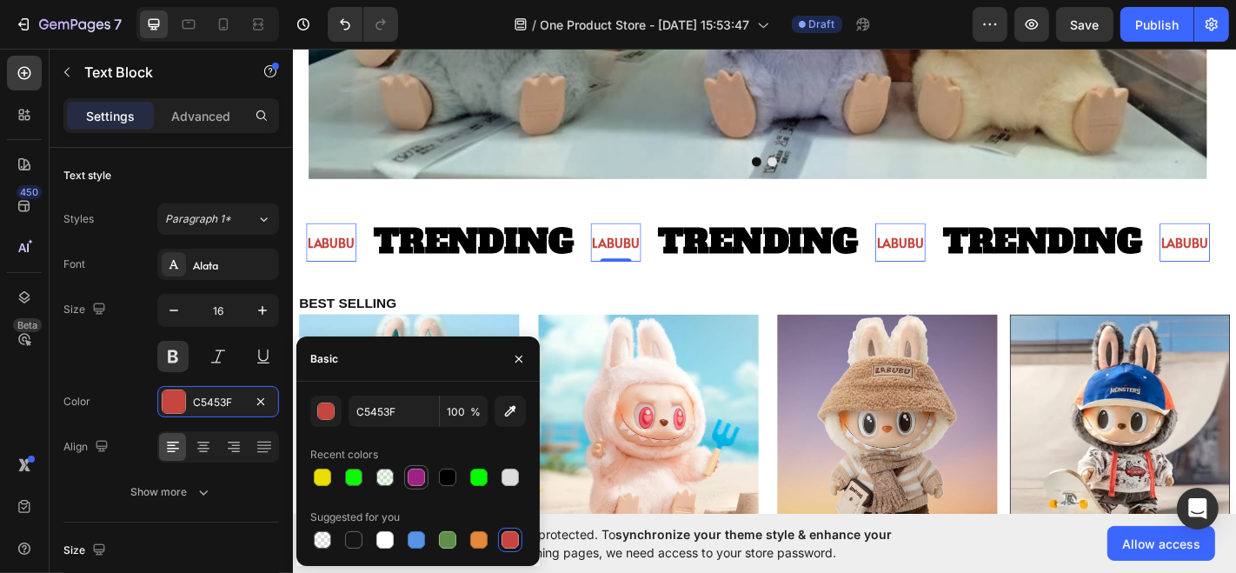
click at [415, 481] on div at bounding box center [416, 476] width 17 height 17
type input "9C2383"
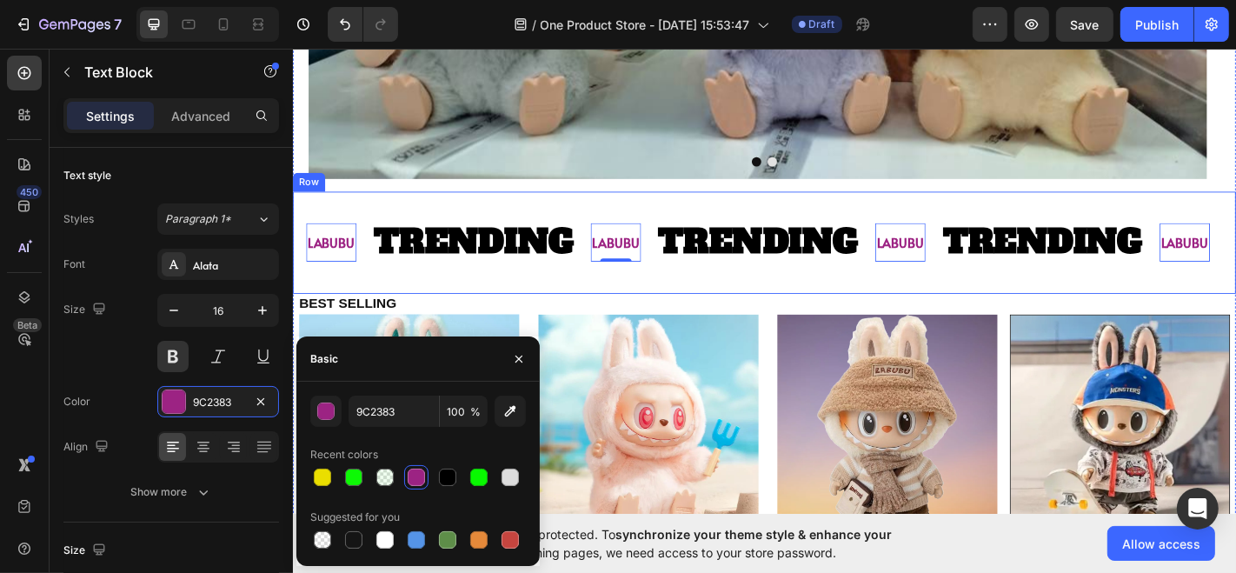
click at [560, 313] on div "LABUBU Text Block 0 TRENDING Text Block LABUBU Text Block 0 TRENDING Text Block…" at bounding box center [813, 263] width 1043 height 113
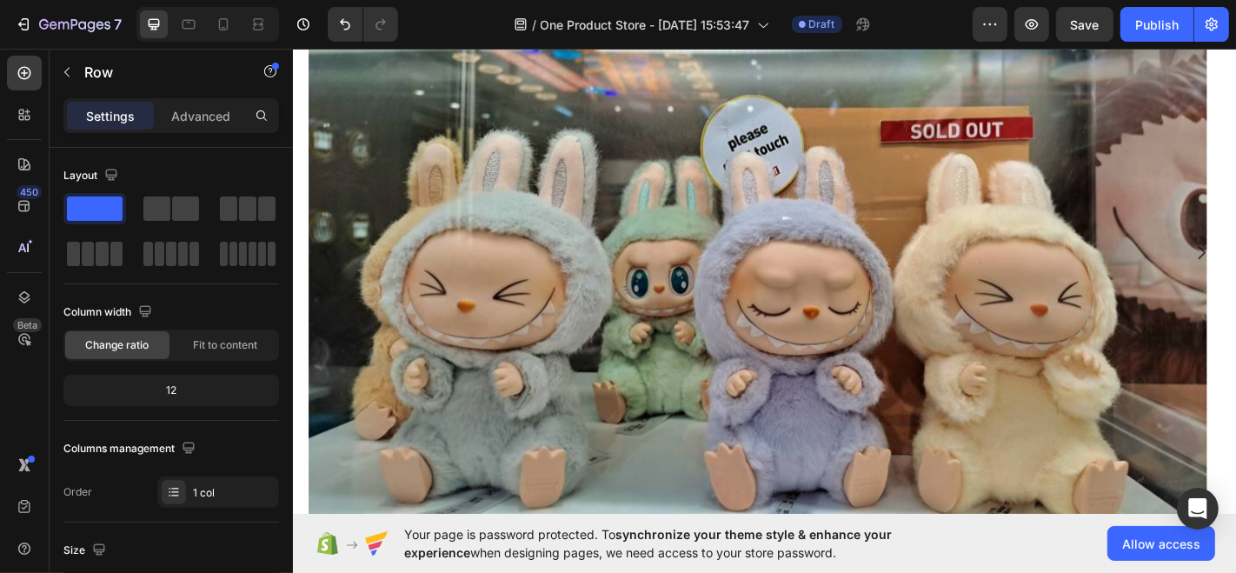
scroll to position [0, 0]
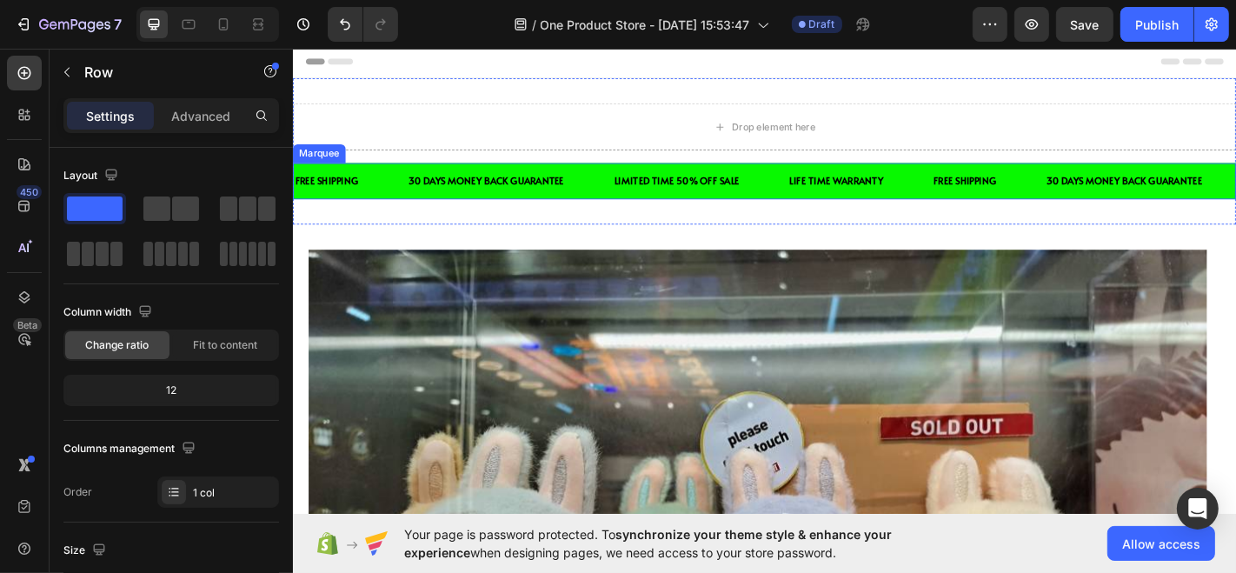
click at [605, 189] on div "30 DAYS MONEY BACK GUARANTEE Text Block" at bounding box center [532, 194] width 228 height 36
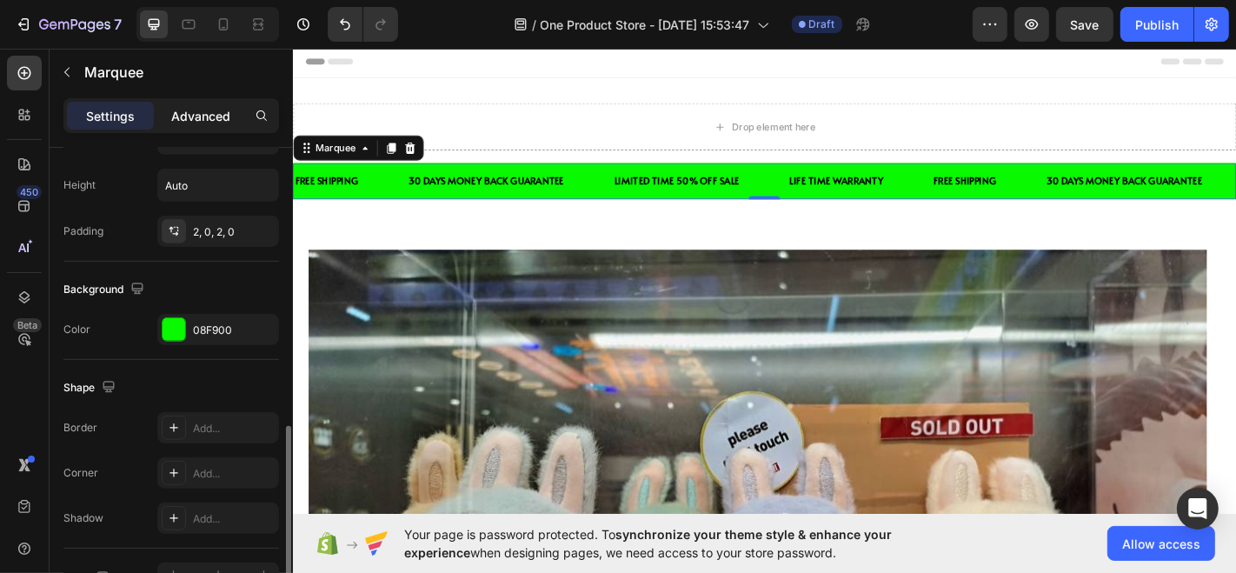
scroll to position [718, 0]
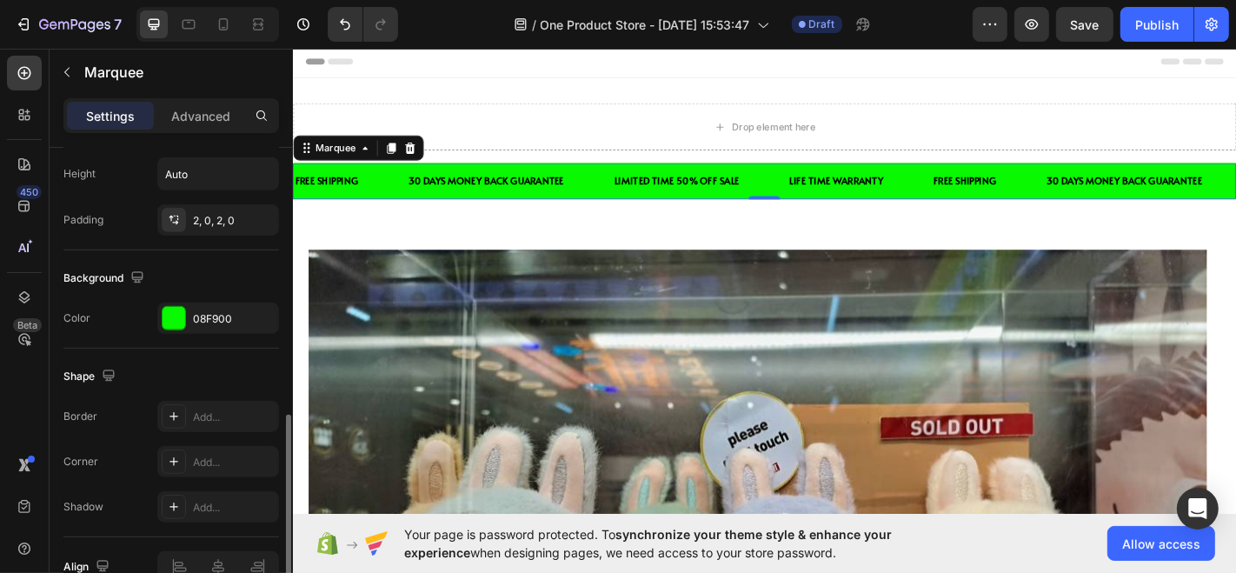
click at [189, 130] on div "Settings Advanced" at bounding box center [171, 115] width 216 height 35
click at [189, 120] on p "Advanced" at bounding box center [200, 116] width 59 height 18
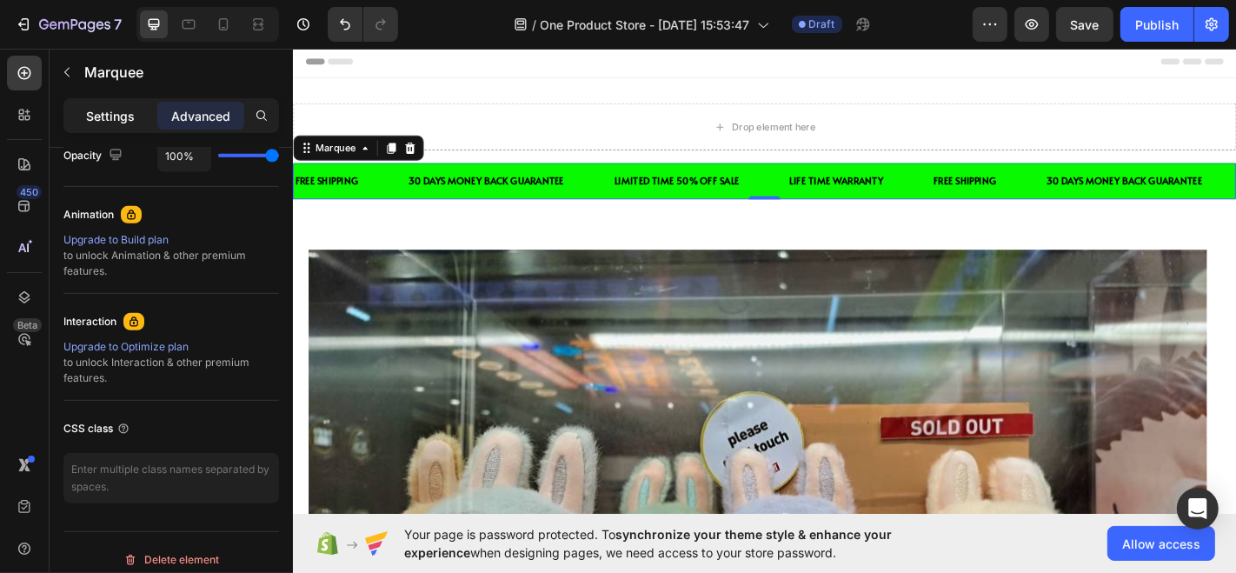
click at [112, 103] on div "Settings" at bounding box center [110, 116] width 87 height 28
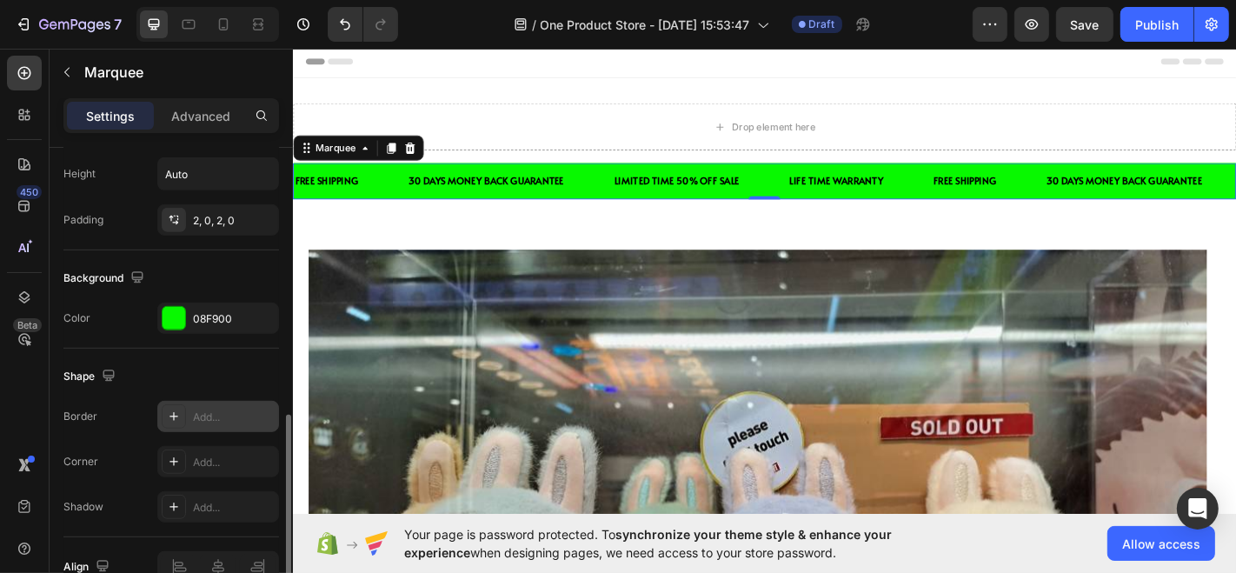
click at [178, 415] on icon at bounding box center [174, 416] width 14 height 14
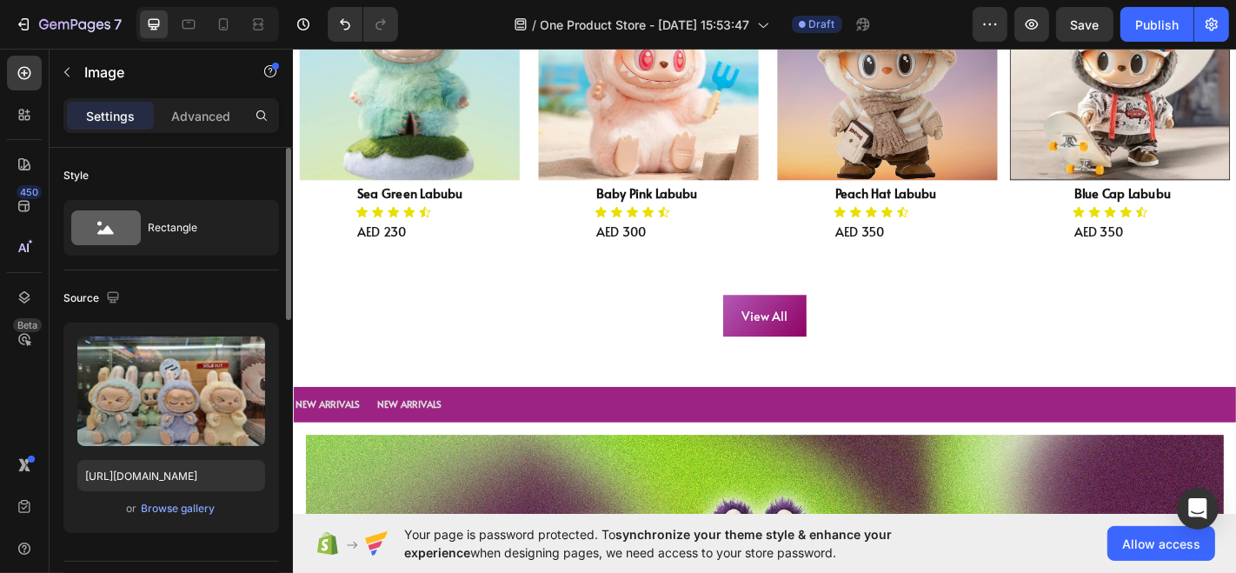
scroll to position [1141, 0]
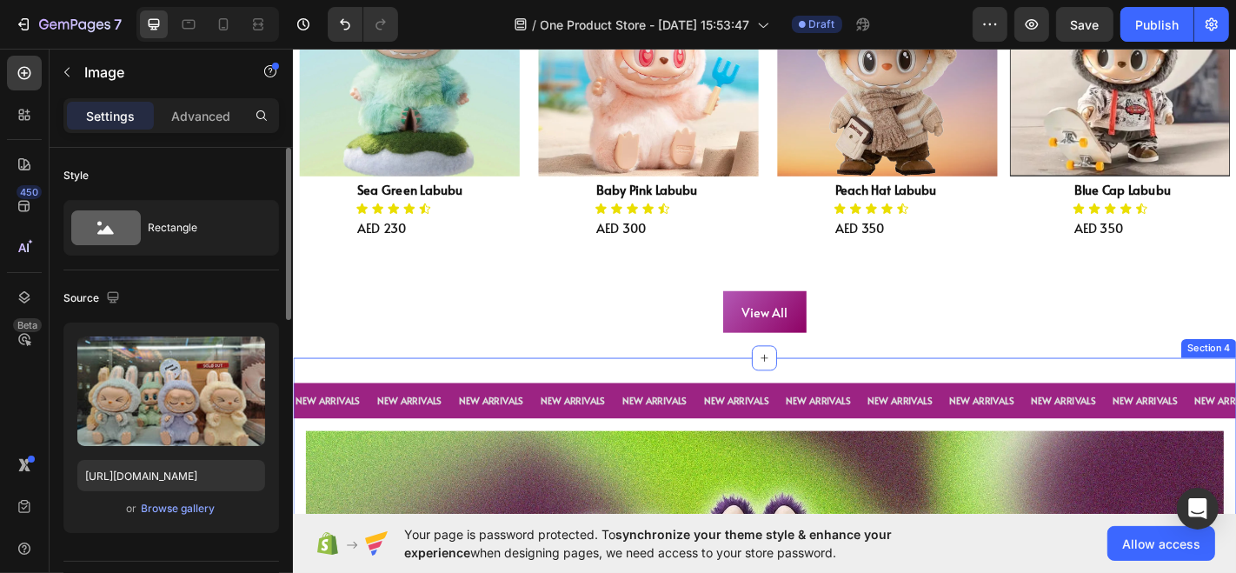
click at [573, 418] on div "NEW ARRIVALS Text Block NEW ARRIVALS Text Block NEW ARRIVALS Text Block NEW ARR…" at bounding box center [813, 438] width 1043 height 40
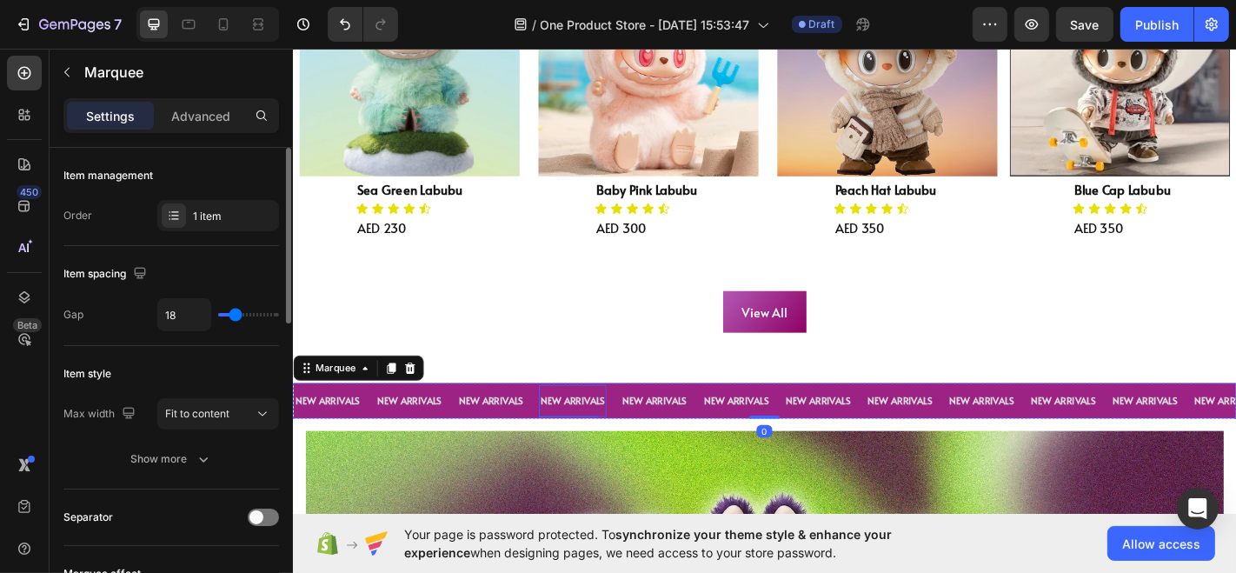
click at [569, 428] on p "NEW ARRIVALS" at bounding box center [601, 437] width 71 height 19
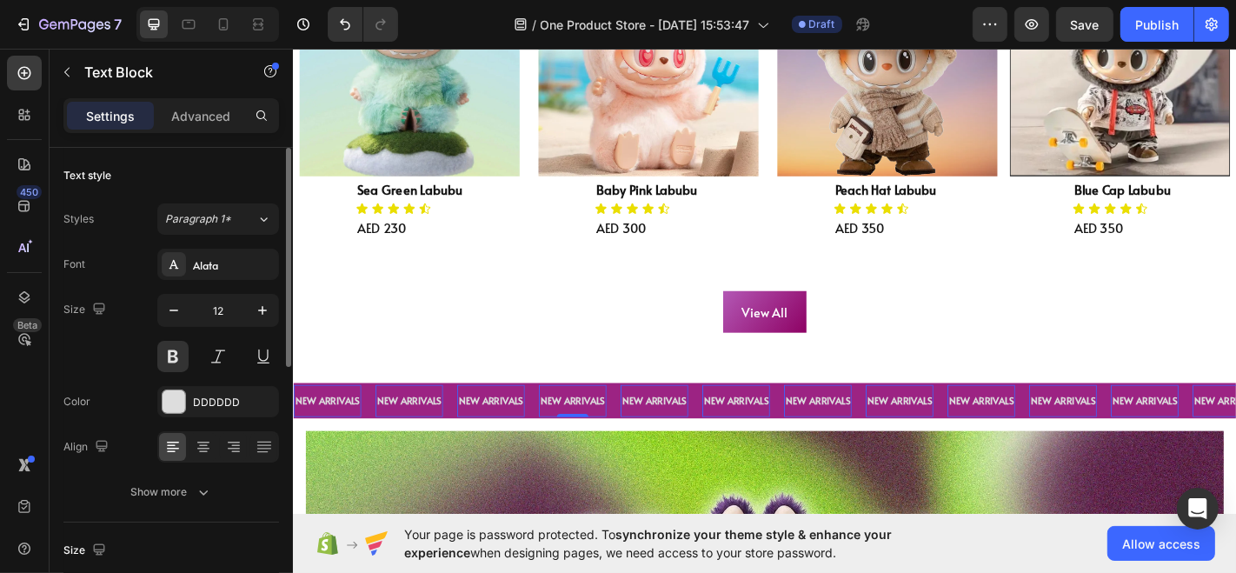
click at [544, 420] on div "NEW ARRIVALS Text Block 0" at bounding box center [511, 438] width 75 height 36
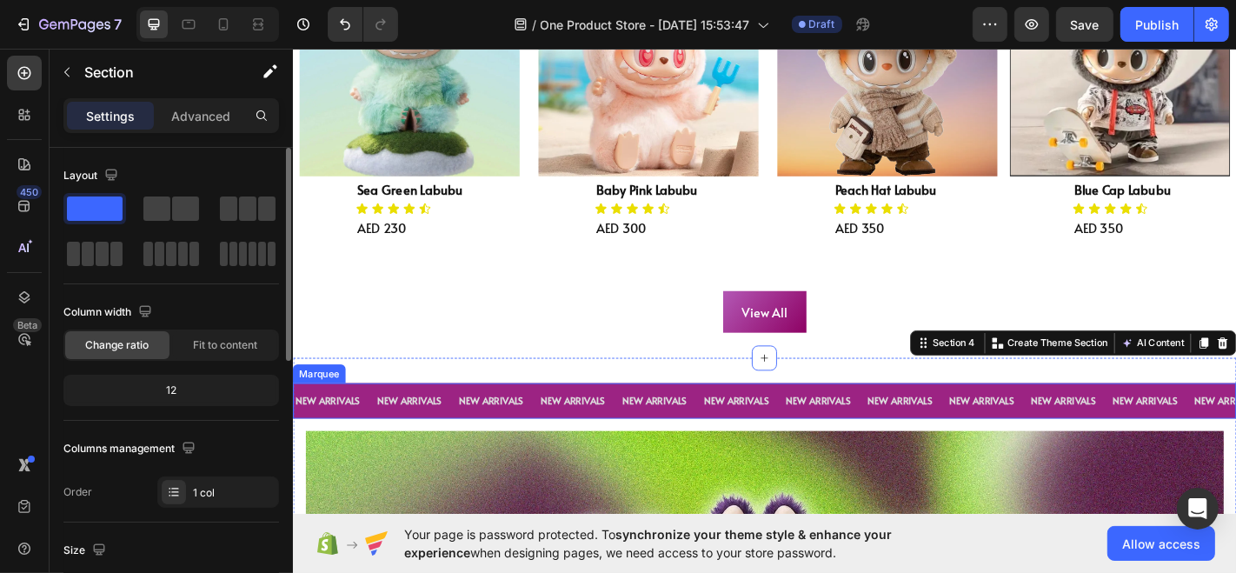
click at [553, 420] on div "NEW ARRIVALS Text Block" at bounding box center [519, 438] width 90 height 36
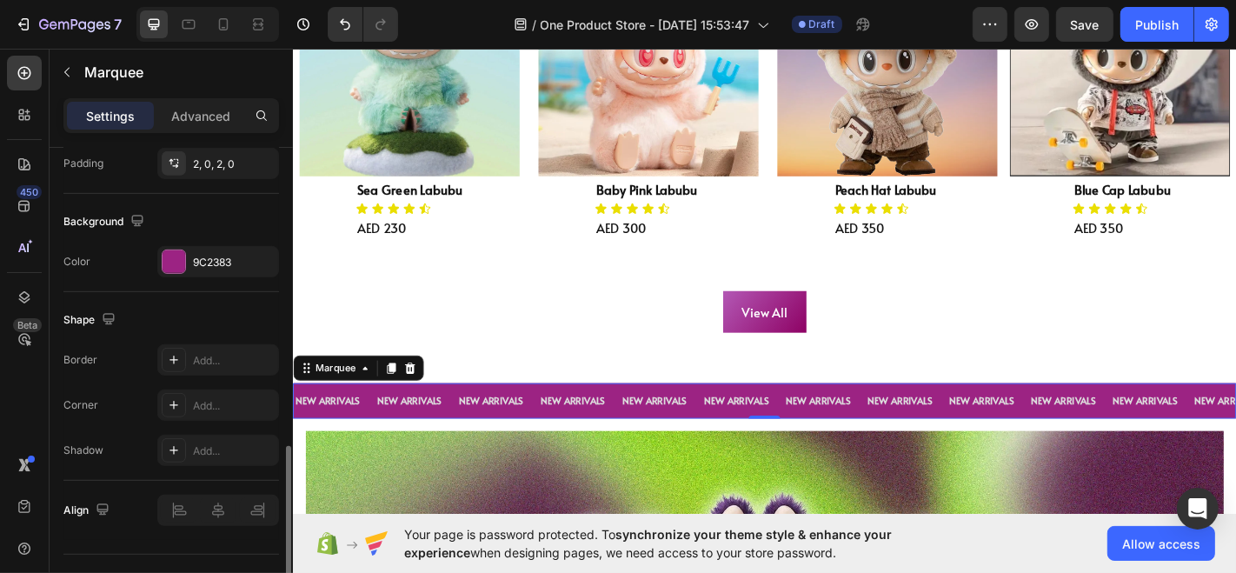
scroll to position [790, 0]
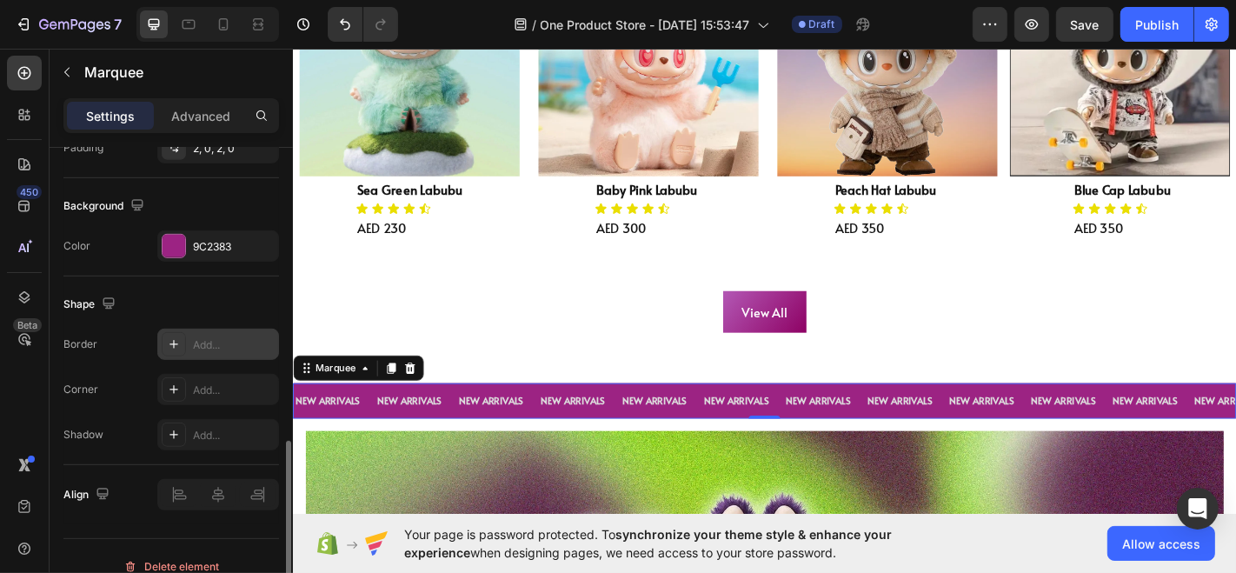
click at [170, 339] on icon at bounding box center [174, 344] width 14 height 14
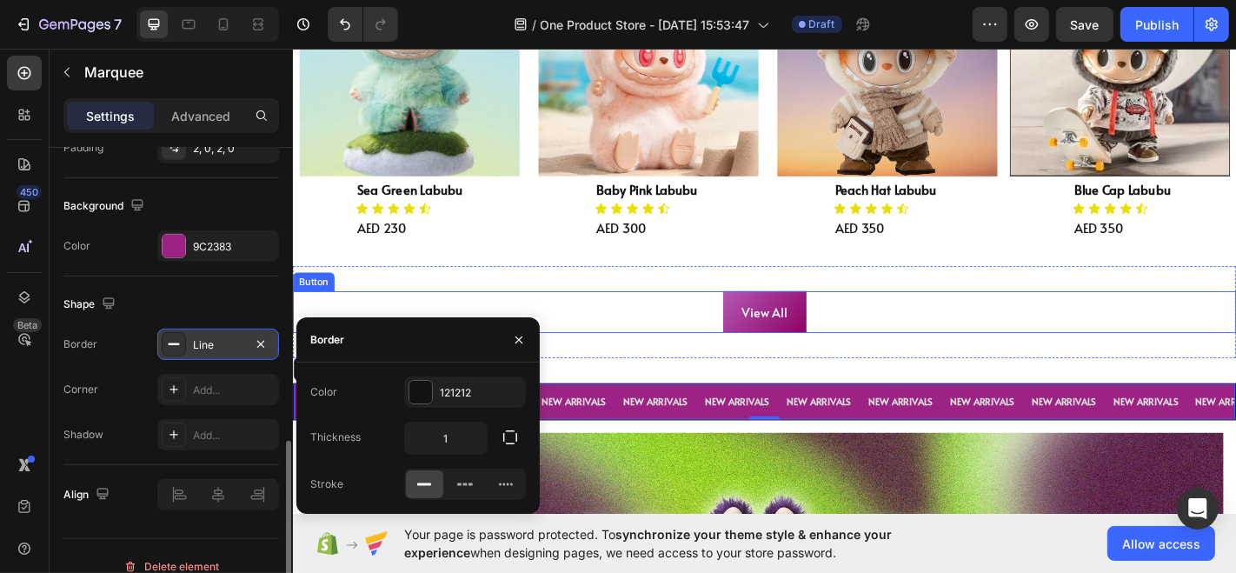
click at [496, 295] on div "View All Button Section 3" at bounding box center [813, 340] width 1043 height 102
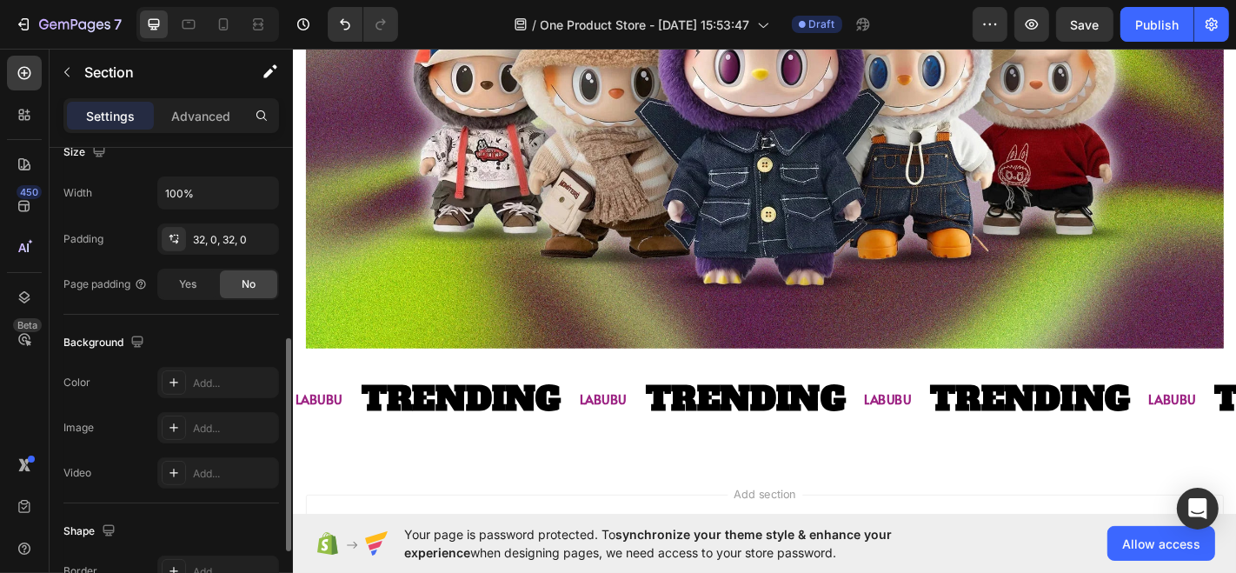
scroll to position [583, 0]
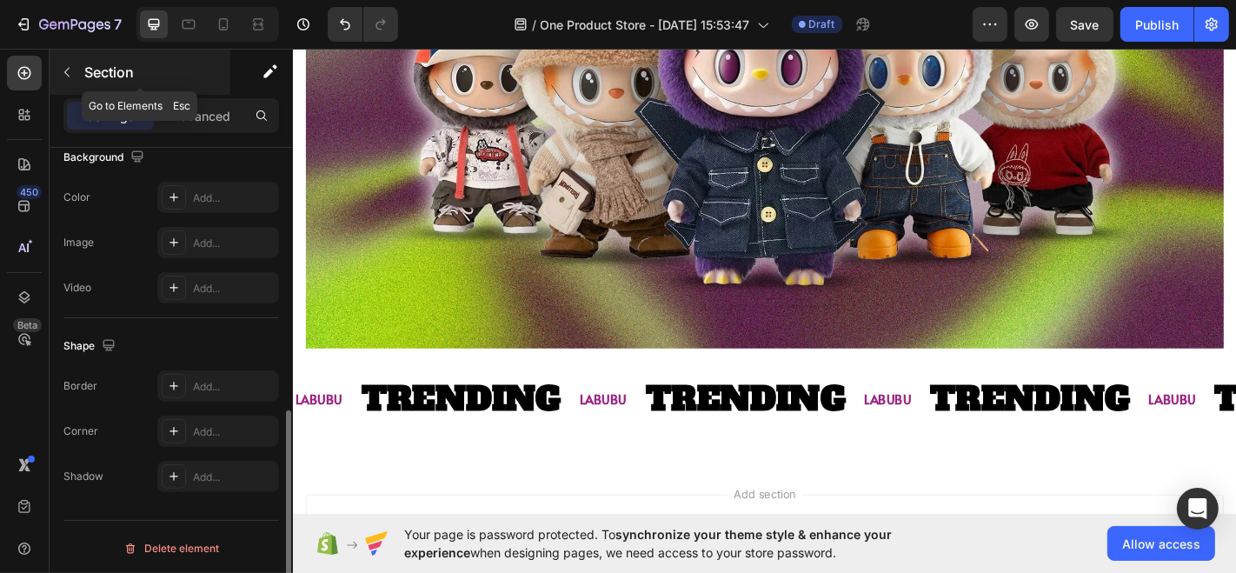
click at [83, 68] on div "Section" at bounding box center [140, 72] width 181 height 45
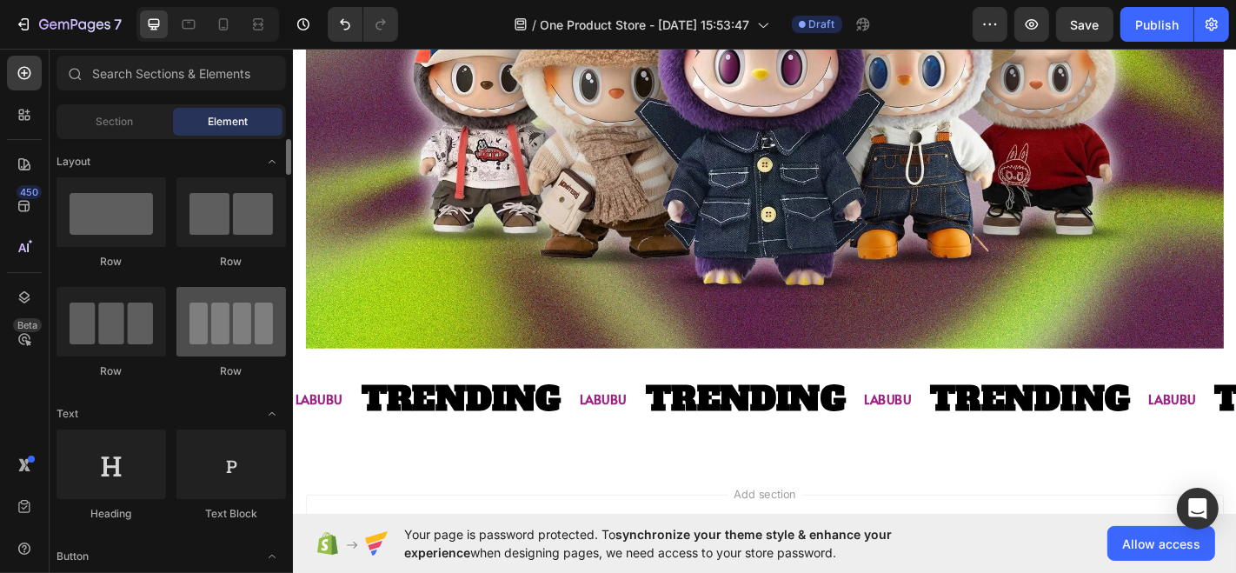
scroll to position [22, 0]
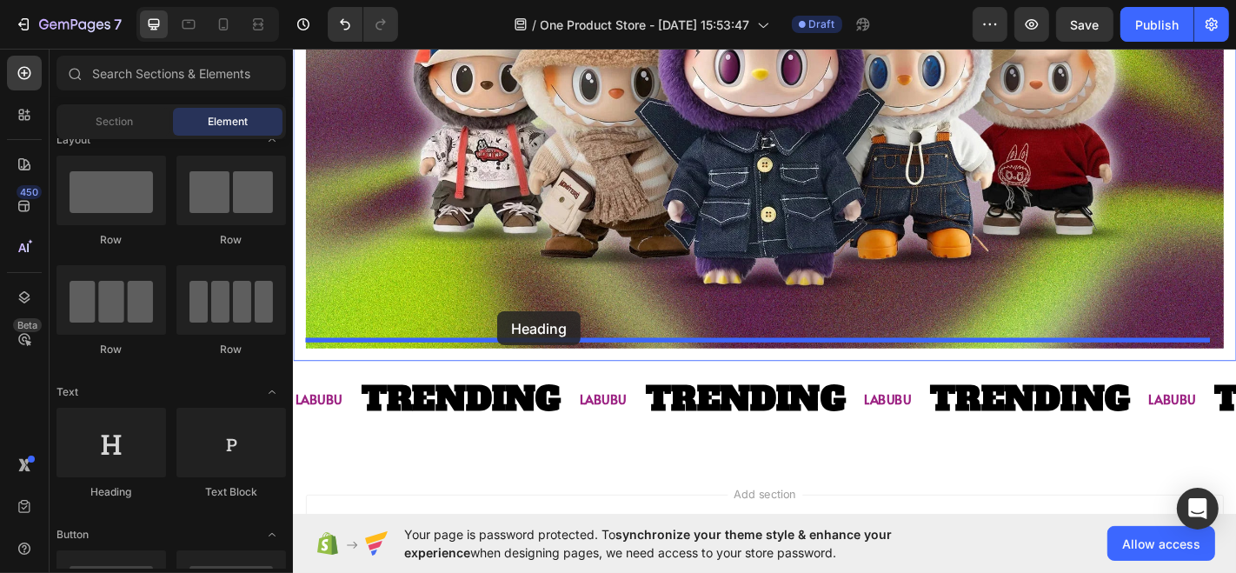
drag, startPoint x: 408, startPoint y: 476, endPoint x: 518, endPoint y: 339, distance: 175.6
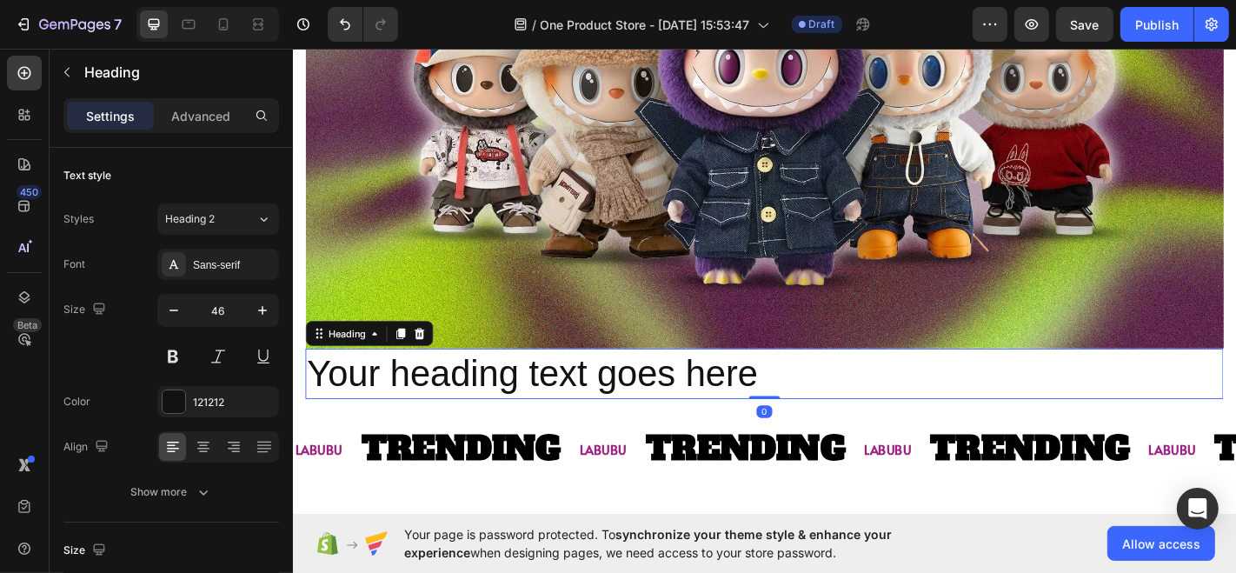
click at [437, 396] on h2 "Your heading text goes here" at bounding box center [813, 408] width 1015 height 56
click at [437, 396] on p "Your heading text goes here" at bounding box center [814, 408] width 1012 height 52
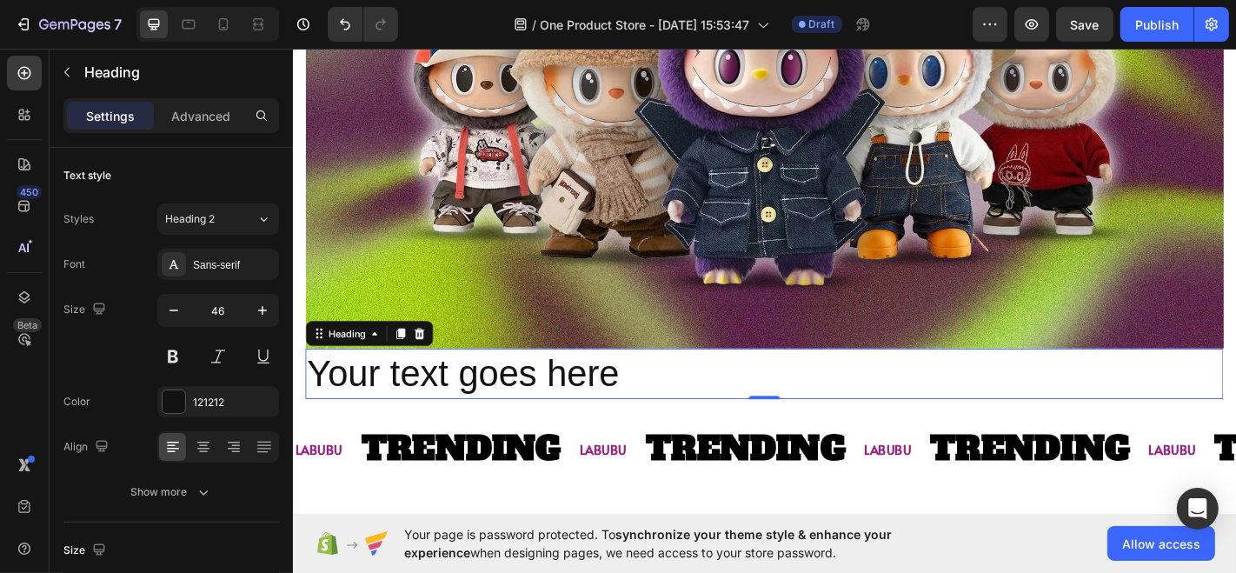
click at [500, 401] on p "Your text goes here" at bounding box center [814, 408] width 1012 height 52
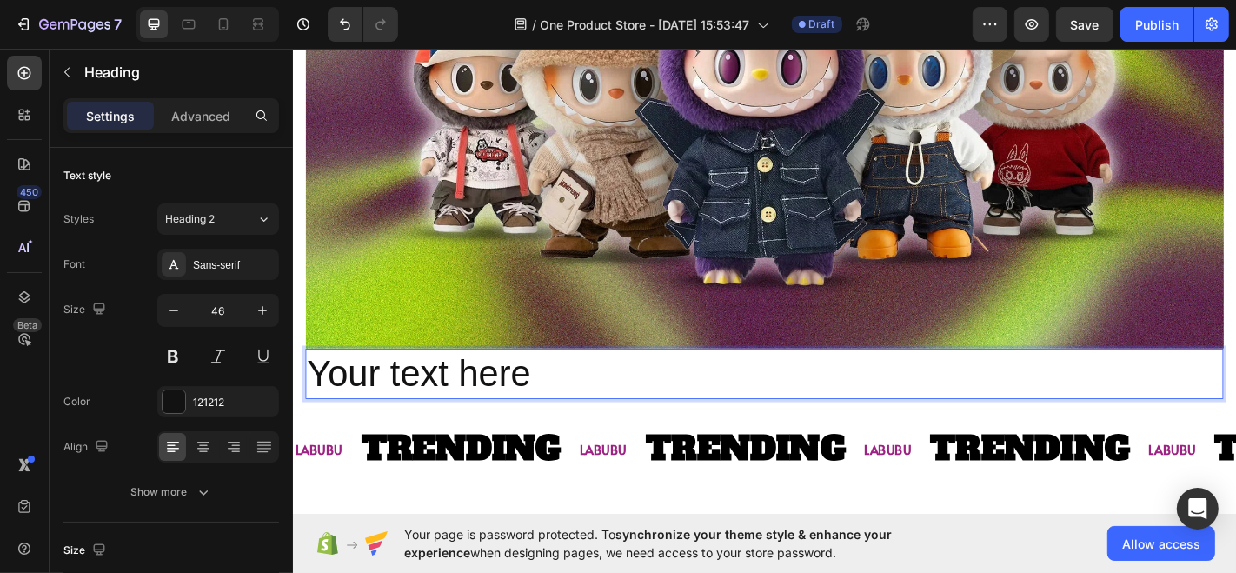
click at [500, 401] on p "Your text here" at bounding box center [814, 408] width 1012 height 52
click at [467, 395] on p "Your text" at bounding box center [814, 408] width 1012 height 52
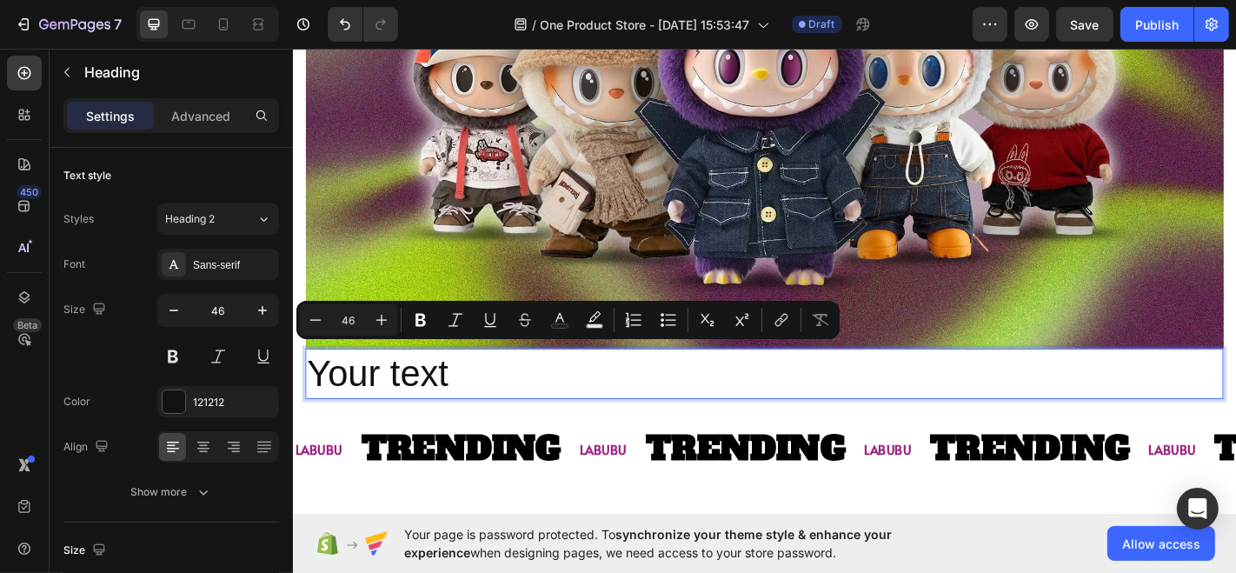
click at [425, 393] on p "Your text" at bounding box center [814, 408] width 1012 height 52
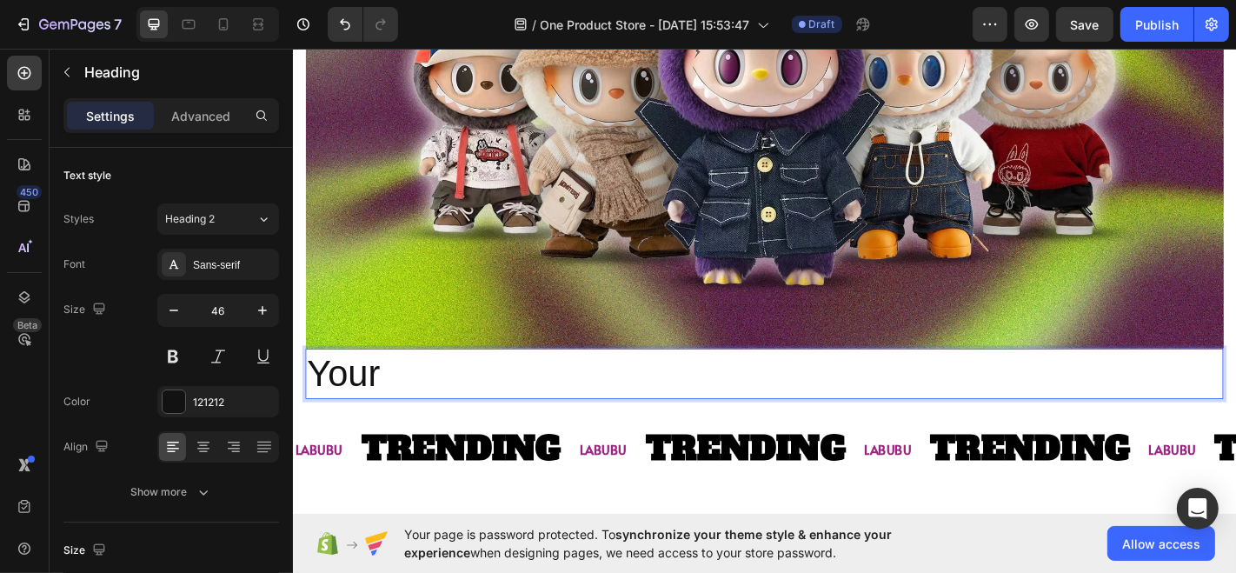
click at [377, 389] on p "Your" at bounding box center [814, 408] width 1012 height 52
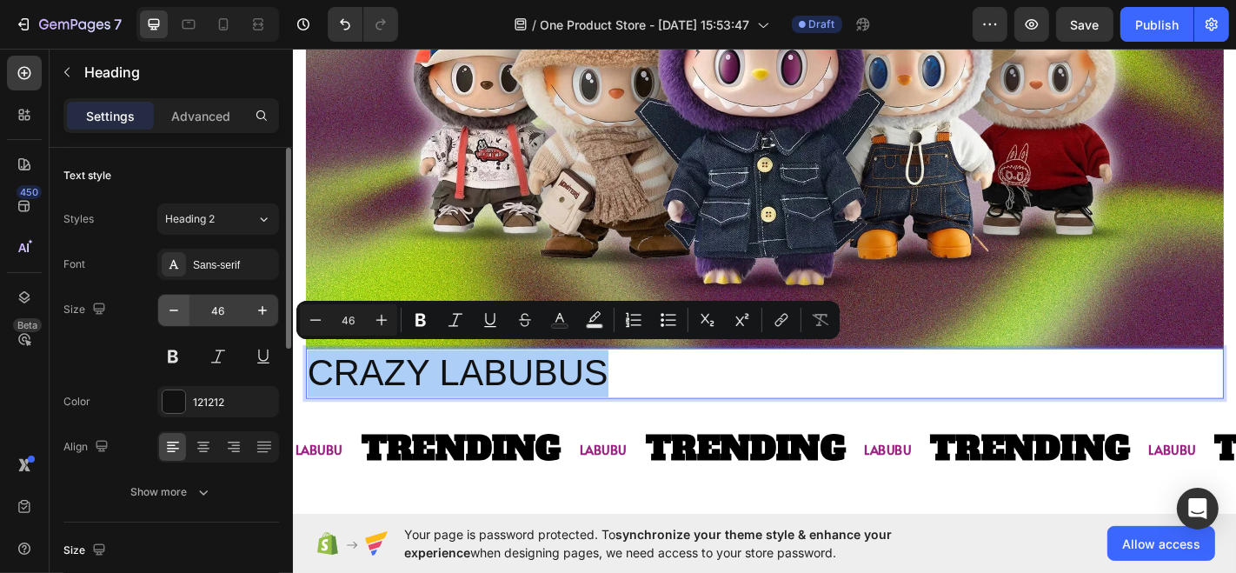
click at [186, 315] on button "button" at bounding box center [173, 310] width 31 height 31
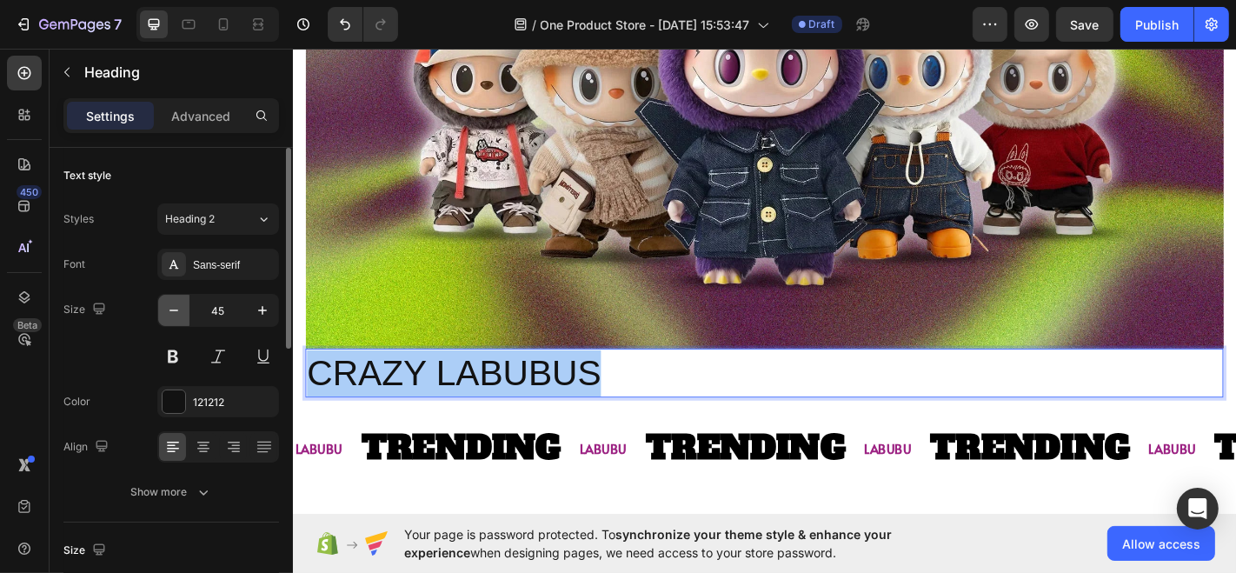
click at [186, 315] on button "button" at bounding box center [173, 310] width 31 height 31
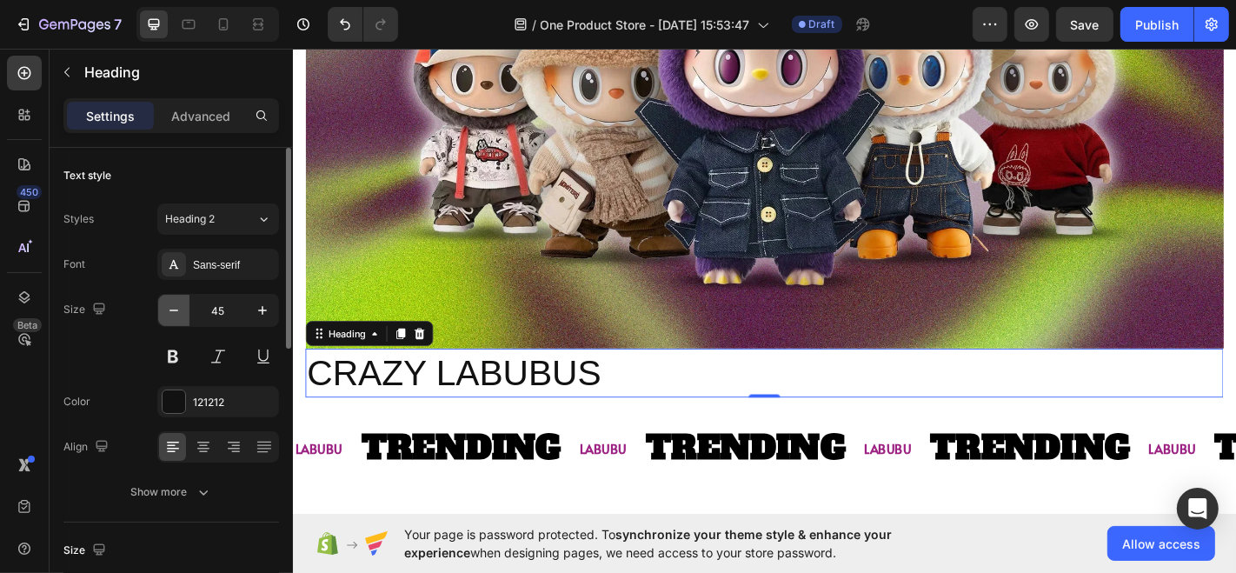
click at [186, 315] on button "button" at bounding box center [173, 310] width 31 height 31
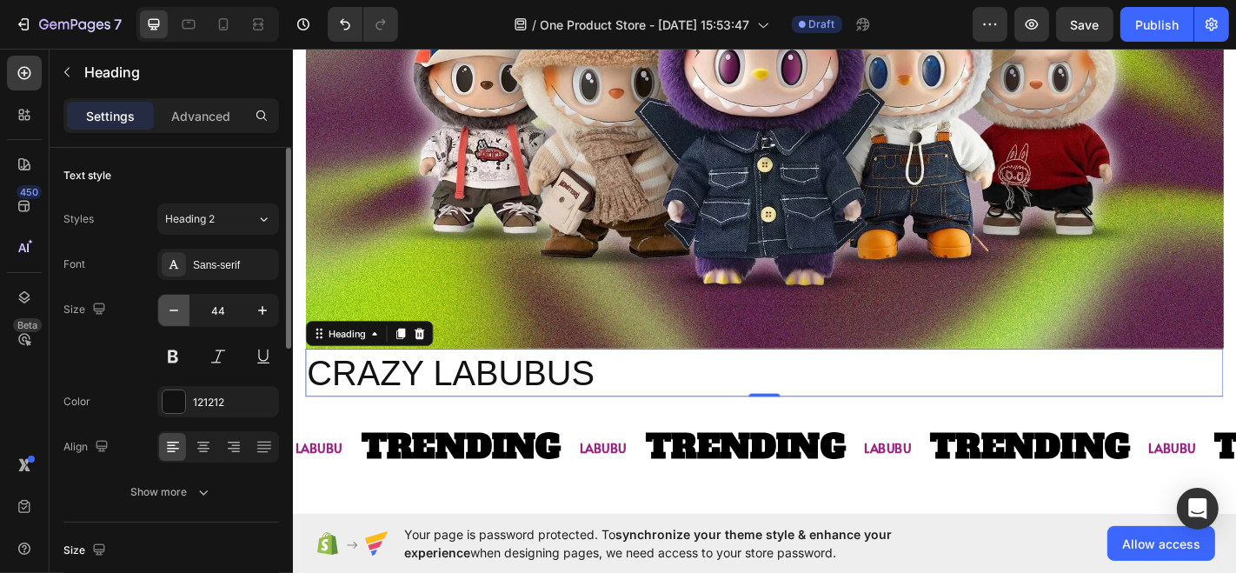
click at [186, 315] on button "button" at bounding box center [173, 310] width 31 height 31
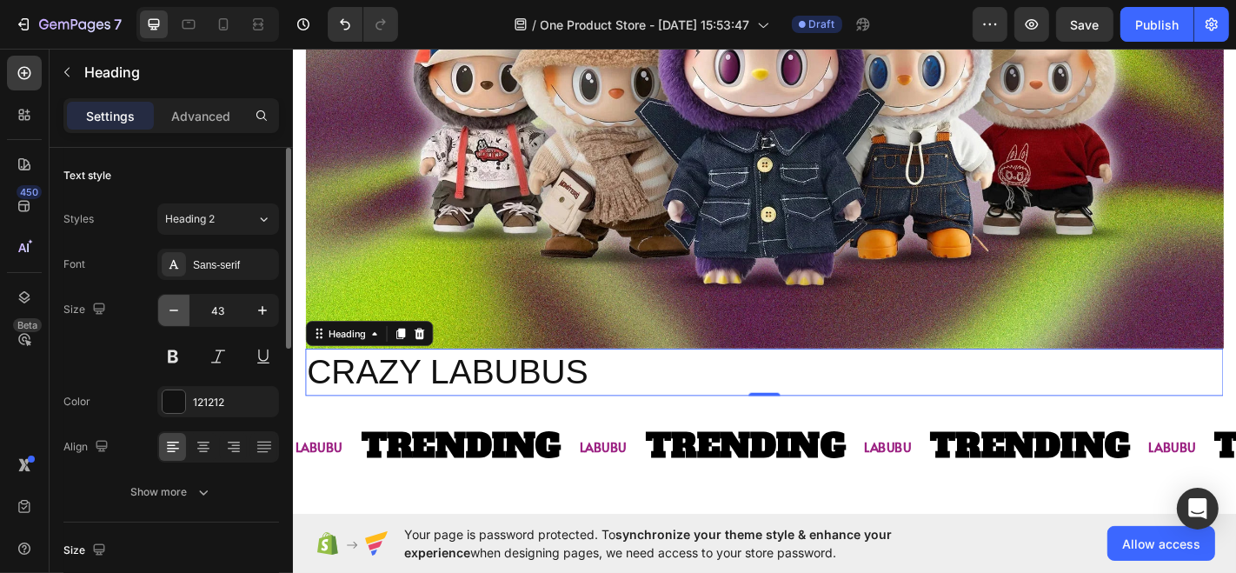
click at [186, 315] on button "button" at bounding box center [173, 310] width 31 height 31
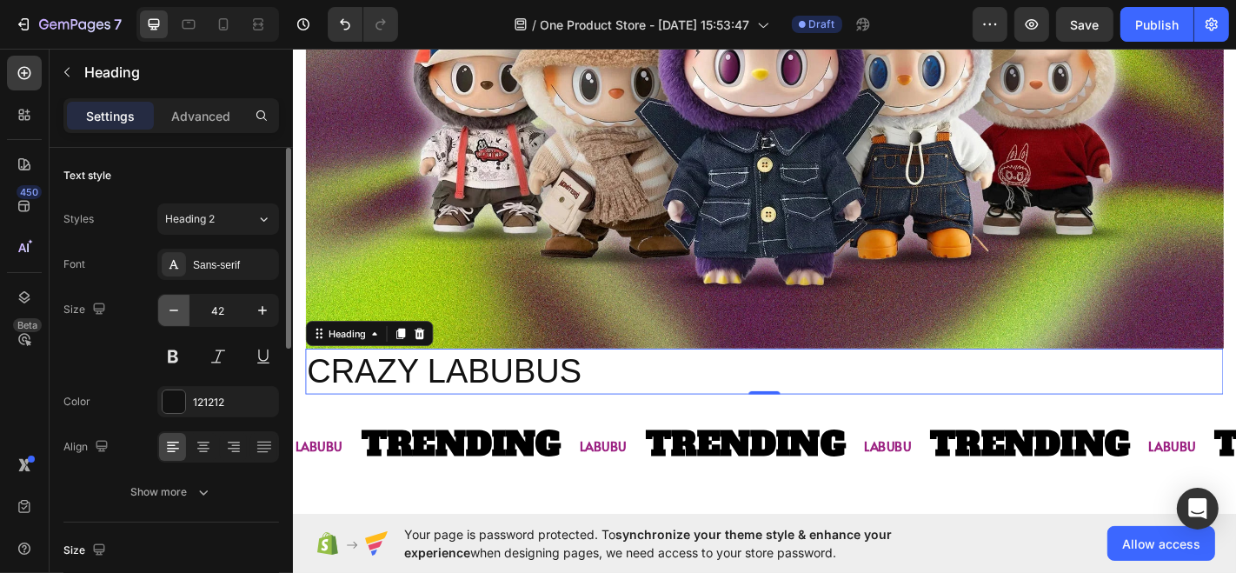
click at [186, 315] on button "button" at bounding box center [173, 310] width 31 height 31
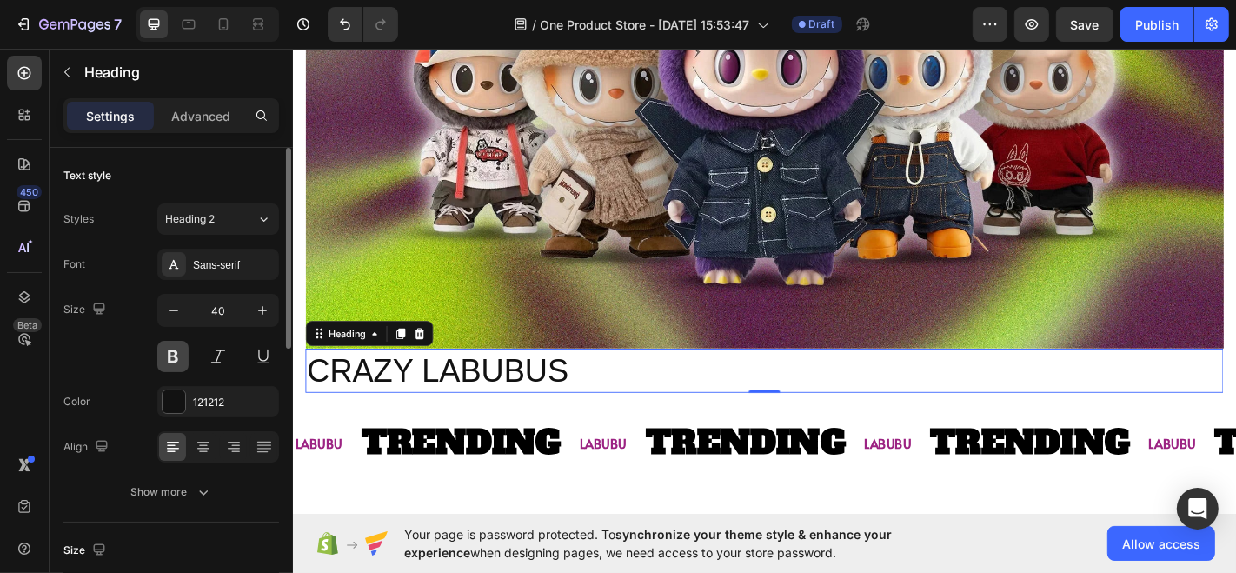
click at [174, 365] on button at bounding box center [172, 356] width 31 height 31
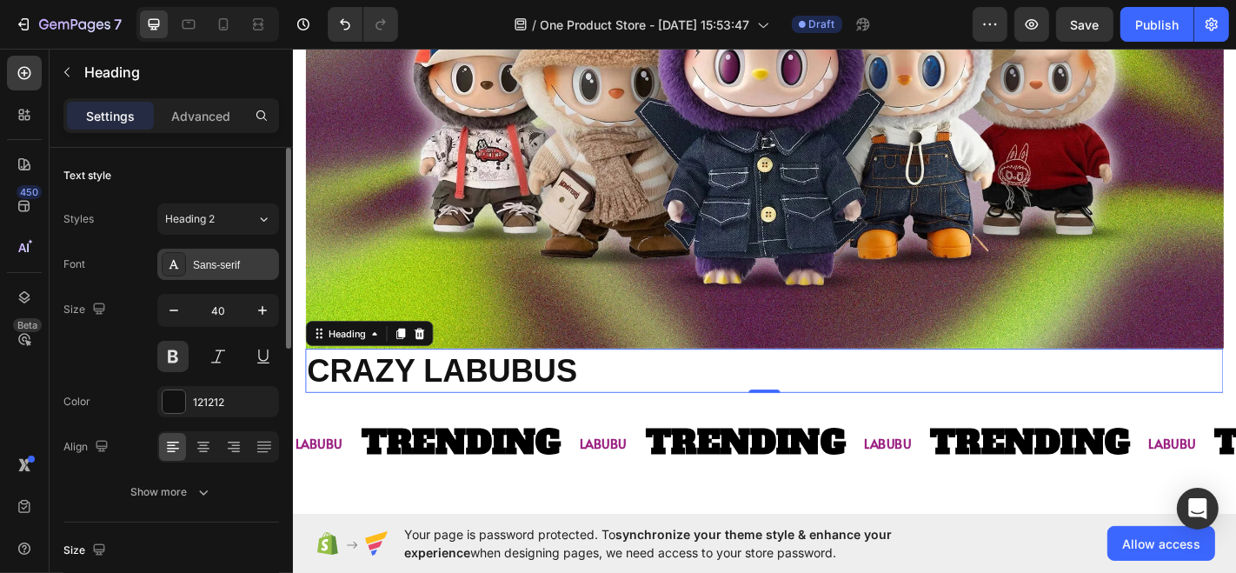
click at [235, 269] on div "Sans-serif" at bounding box center [234, 265] width 82 height 16
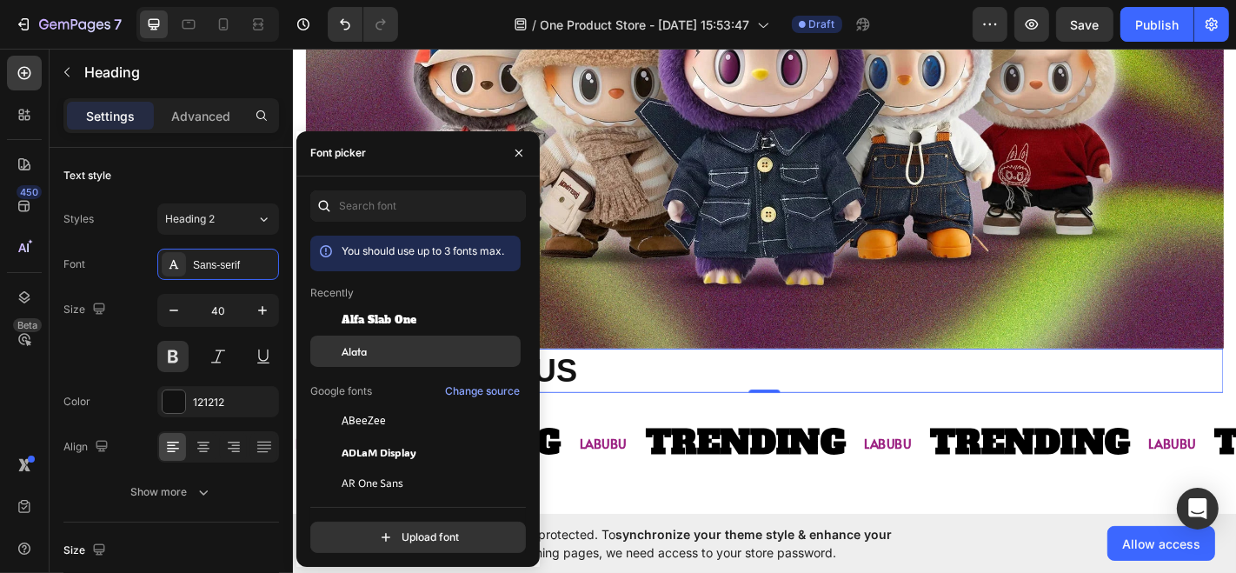
click at [369, 348] on div "Alata" at bounding box center [430, 351] width 176 height 16
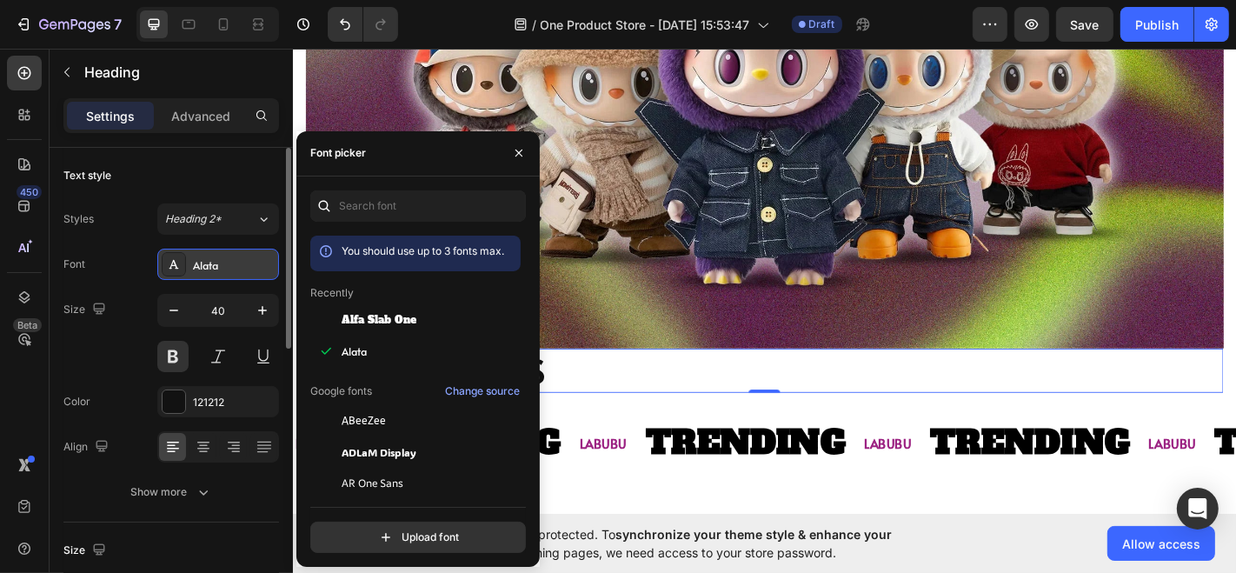
click at [213, 269] on div "Alata" at bounding box center [234, 265] width 82 height 16
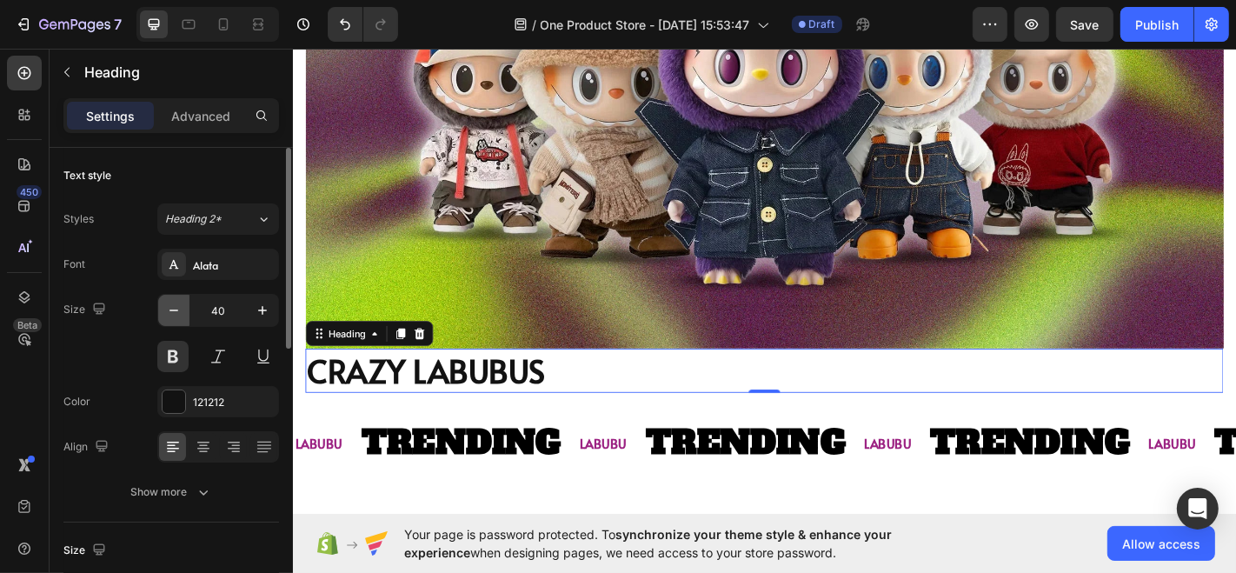
click at [178, 317] on icon "button" at bounding box center [173, 310] width 17 height 17
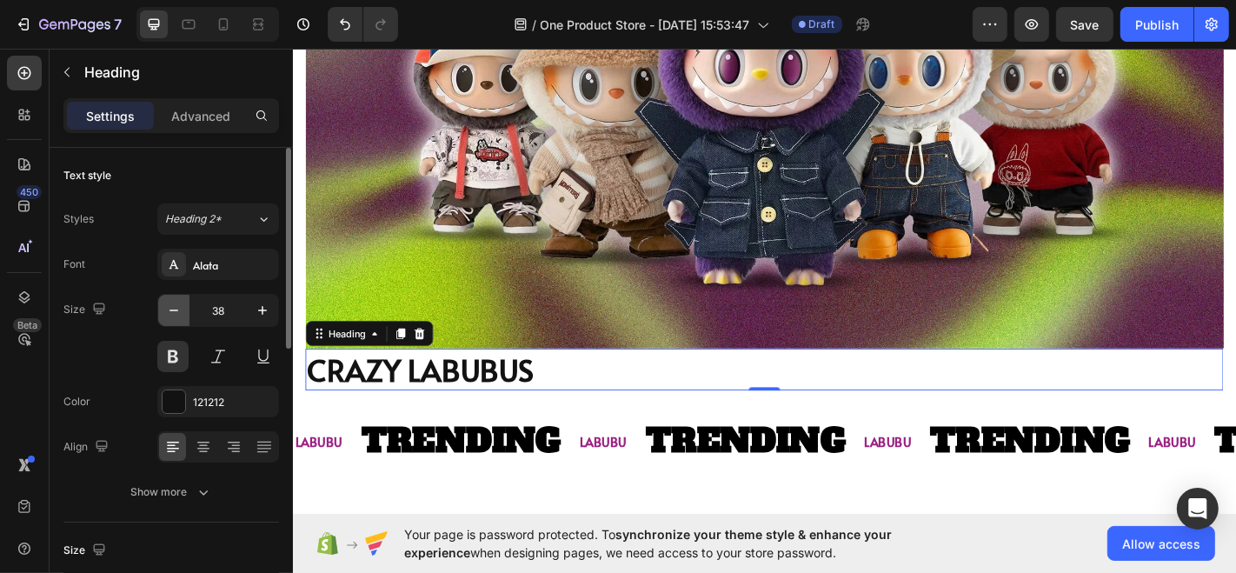
click at [178, 317] on icon "button" at bounding box center [173, 310] width 17 height 17
type input "36"
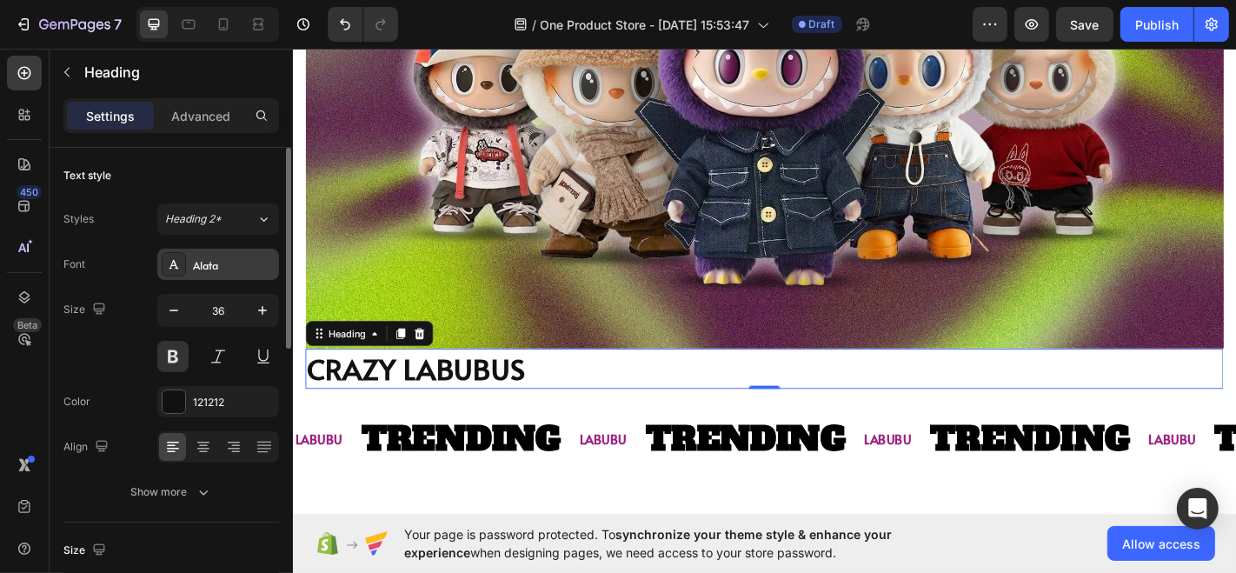
click at [193, 252] on div "Alata" at bounding box center [218, 264] width 122 height 31
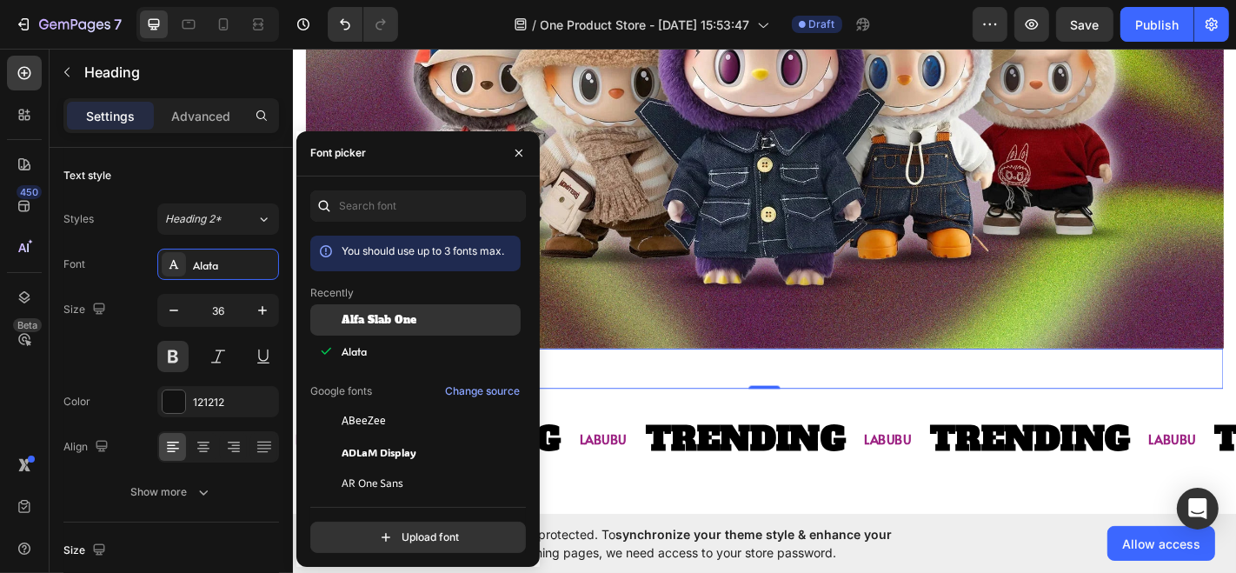
click at [346, 436] on div "Alfa Slab One" at bounding box center [415, 451] width 210 height 31
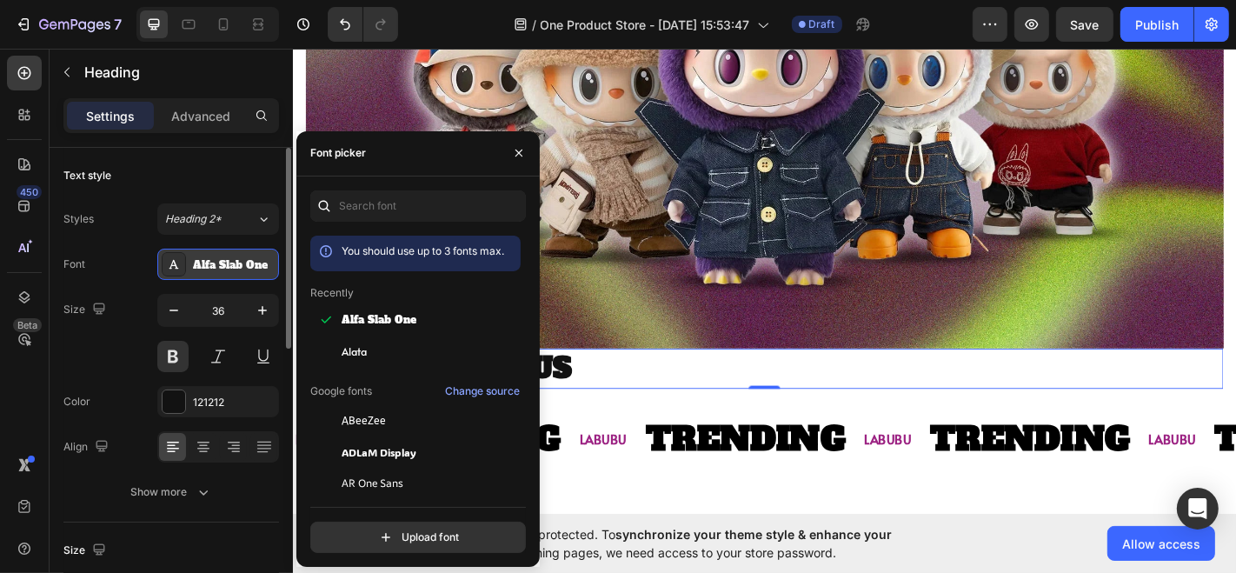
click at [189, 270] on div "Alfa Slab One" at bounding box center [218, 264] width 122 height 31
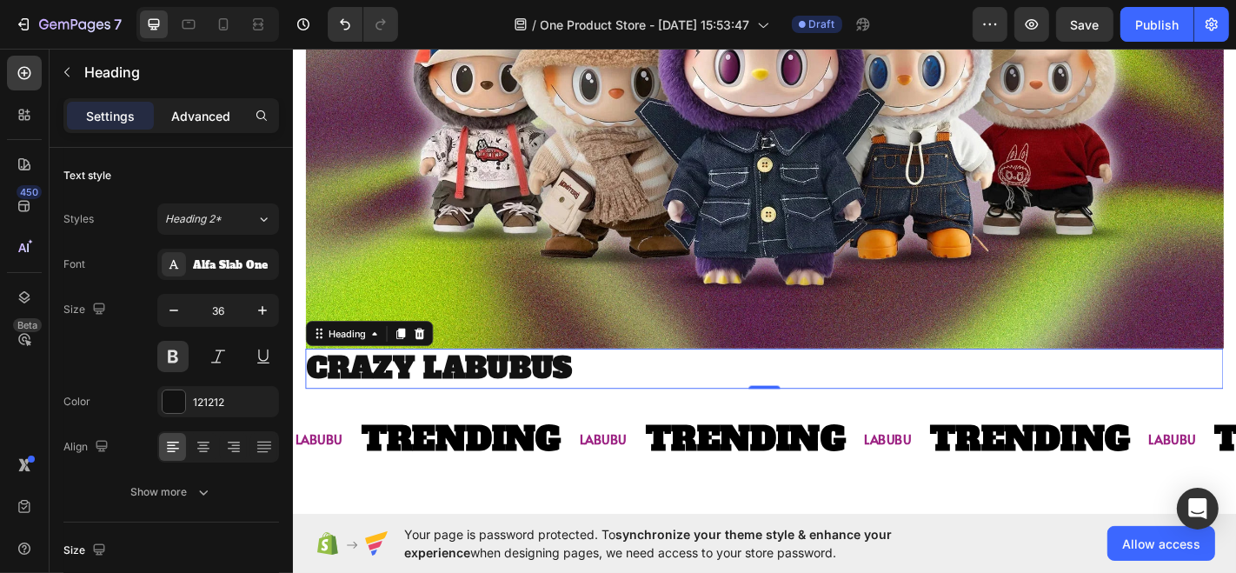
click at [199, 117] on p "Advanced" at bounding box center [200, 116] width 59 height 18
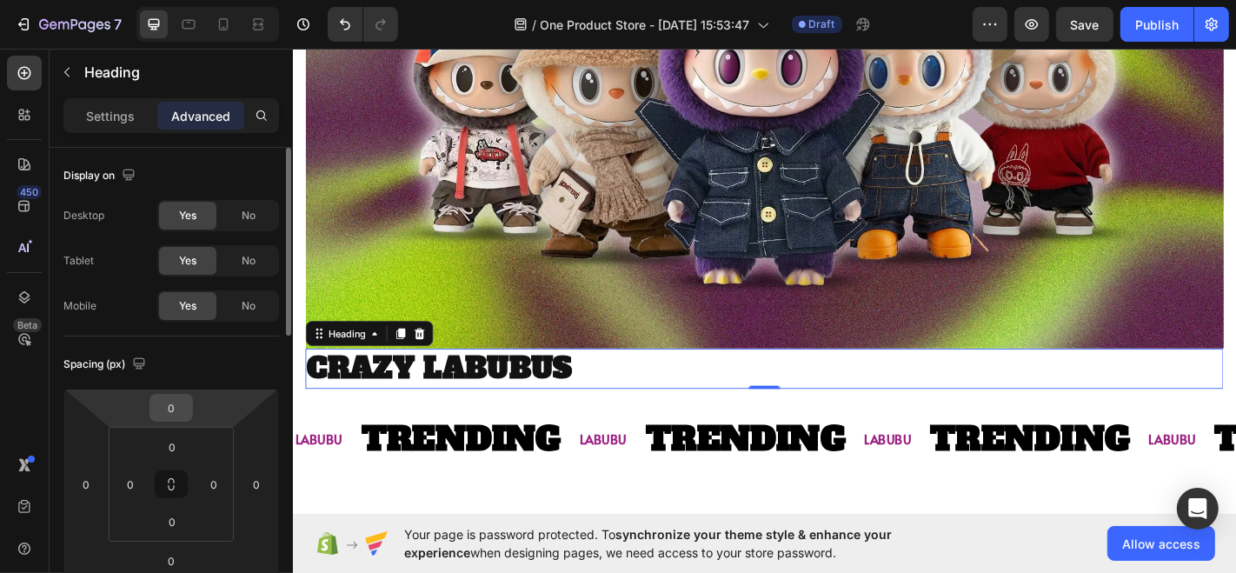
click at [174, 406] on input "0" at bounding box center [171, 408] width 35 height 26
click at [99, 483] on input "0" at bounding box center [86, 484] width 26 height 26
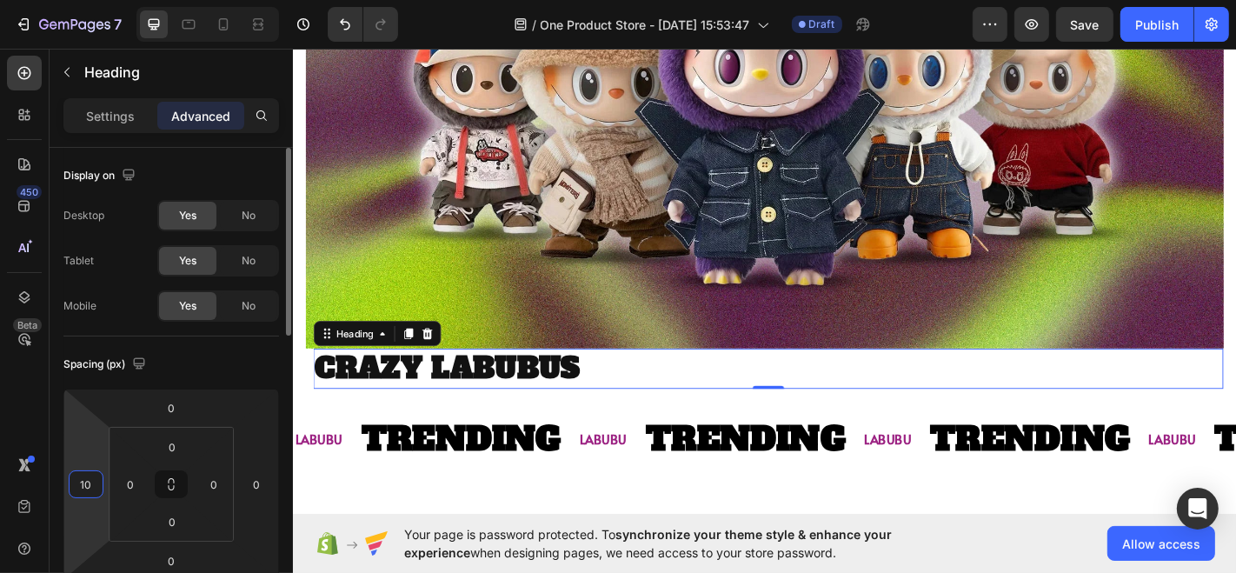
type input "1"
type input "20"
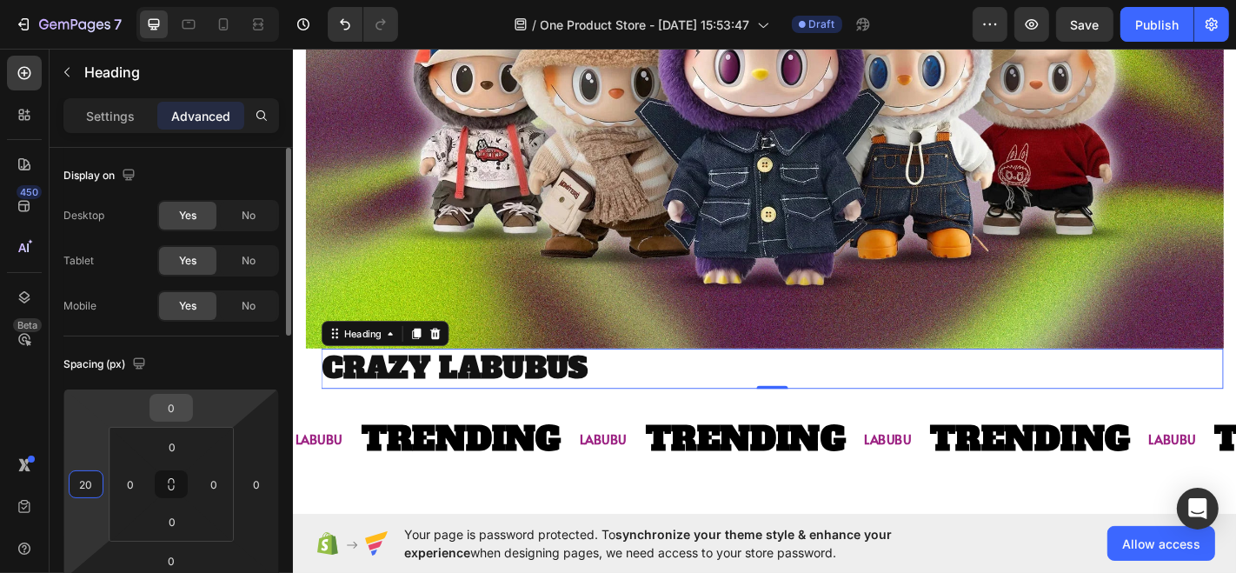
click at [166, 418] on input "0" at bounding box center [171, 408] width 35 height 26
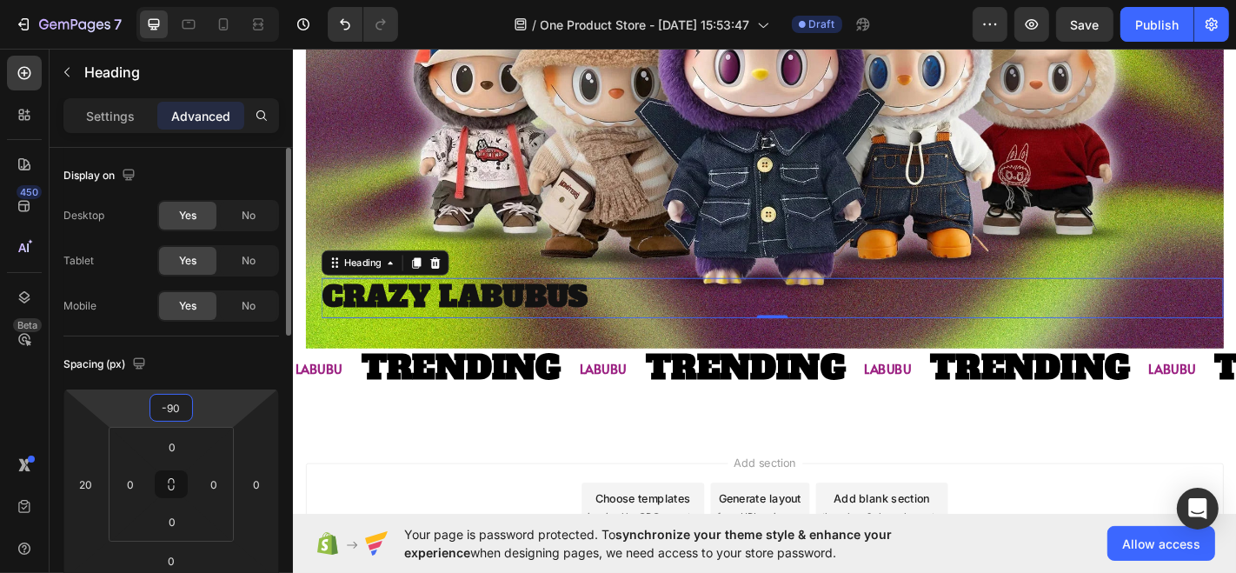
type input "0"
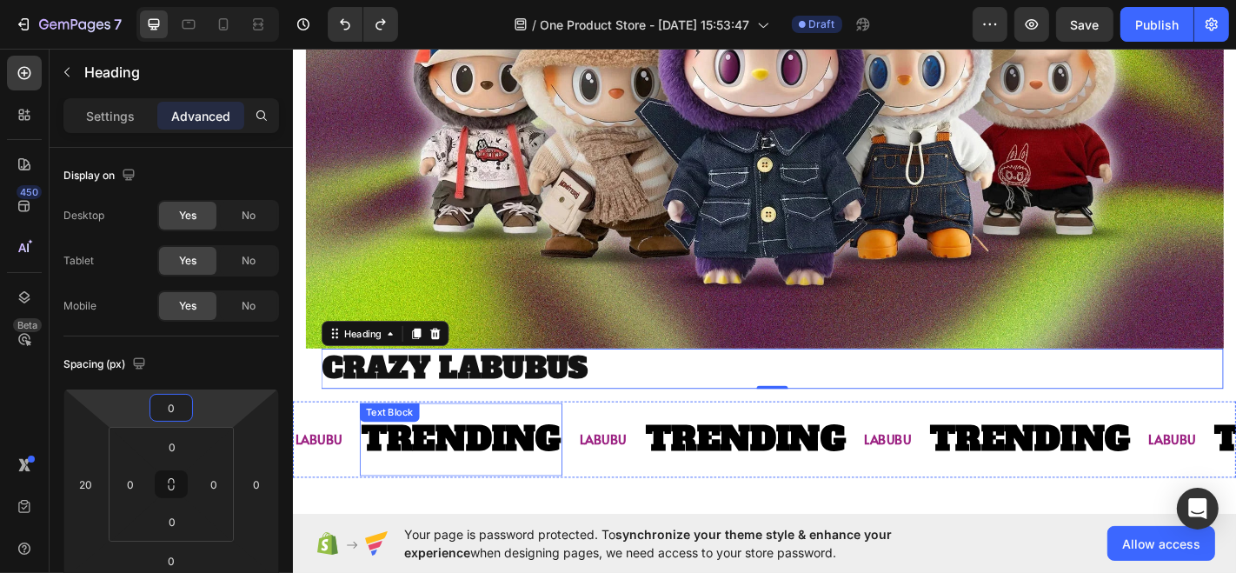
click at [466, 458] on p "TRENDING" at bounding box center [478, 480] width 221 height 64
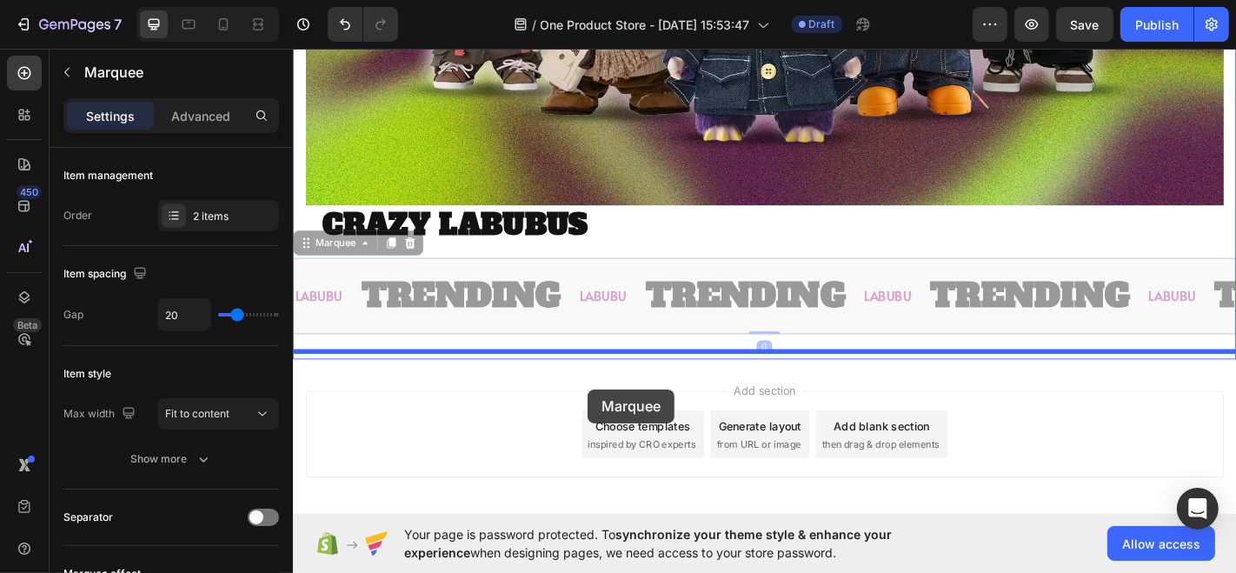
scroll to position [2026, 0]
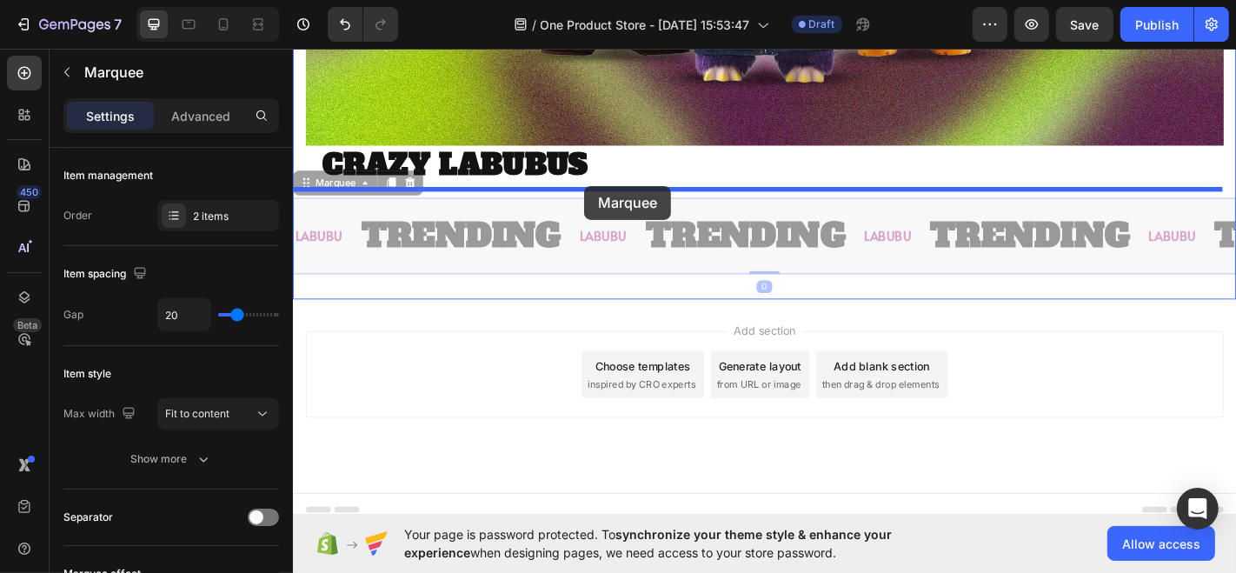
drag, startPoint x: 625, startPoint y: 428, endPoint x: 614, endPoint y: 200, distance: 228.8
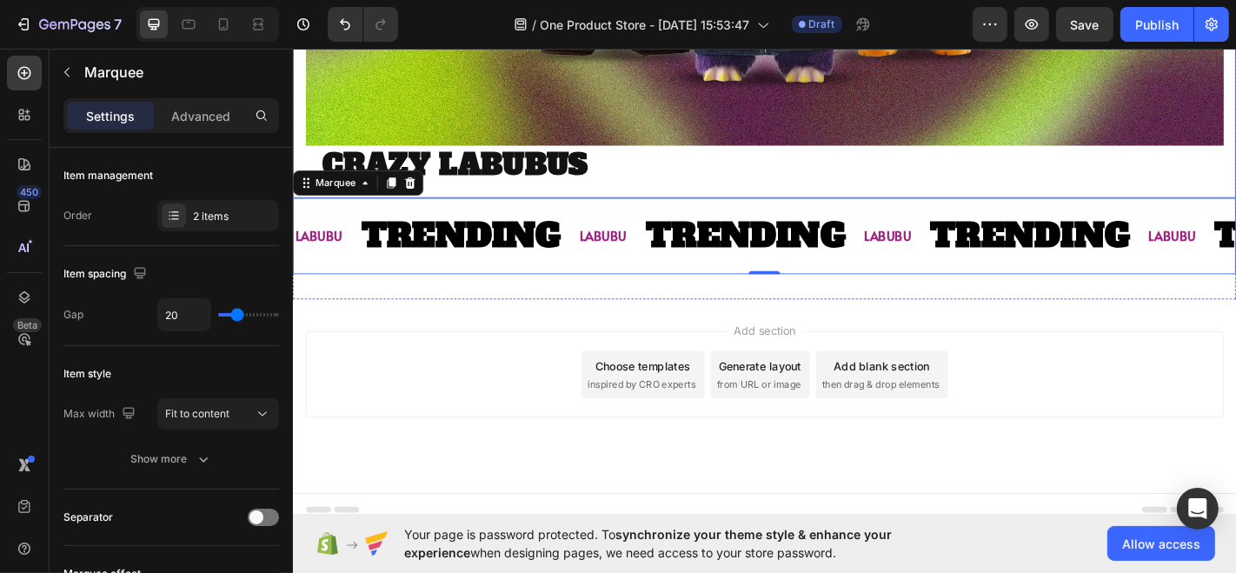
click at [578, 162] on p "CRAZY LABUBUS" at bounding box center [822, 177] width 994 height 41
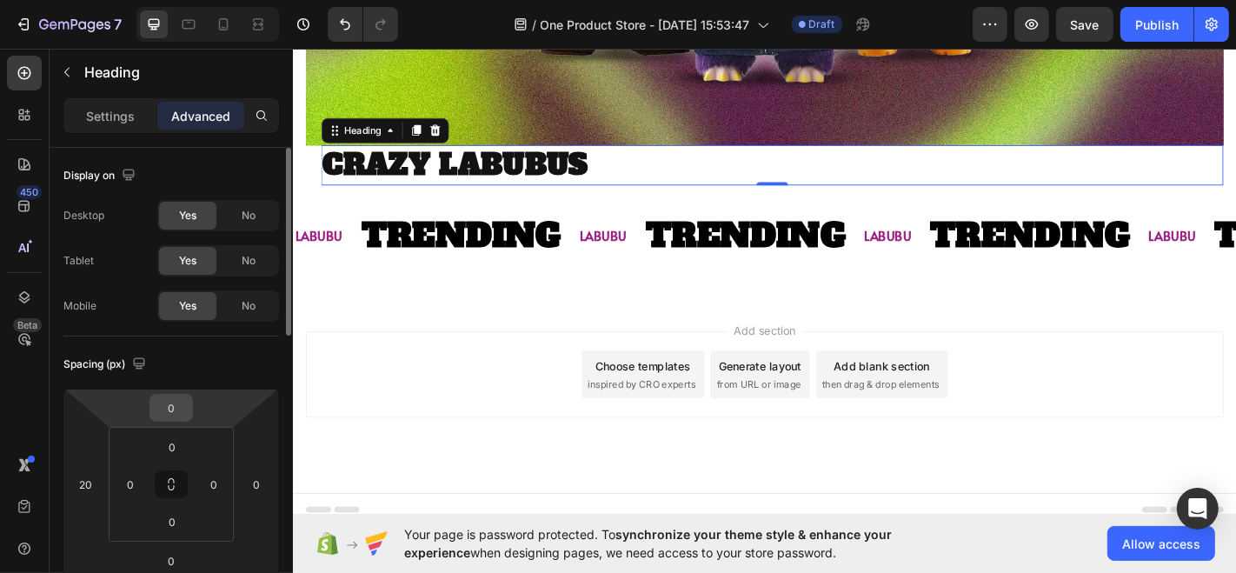
click at [166, 418] on input "0" at bounding box center [171, 408] width 35 height 26
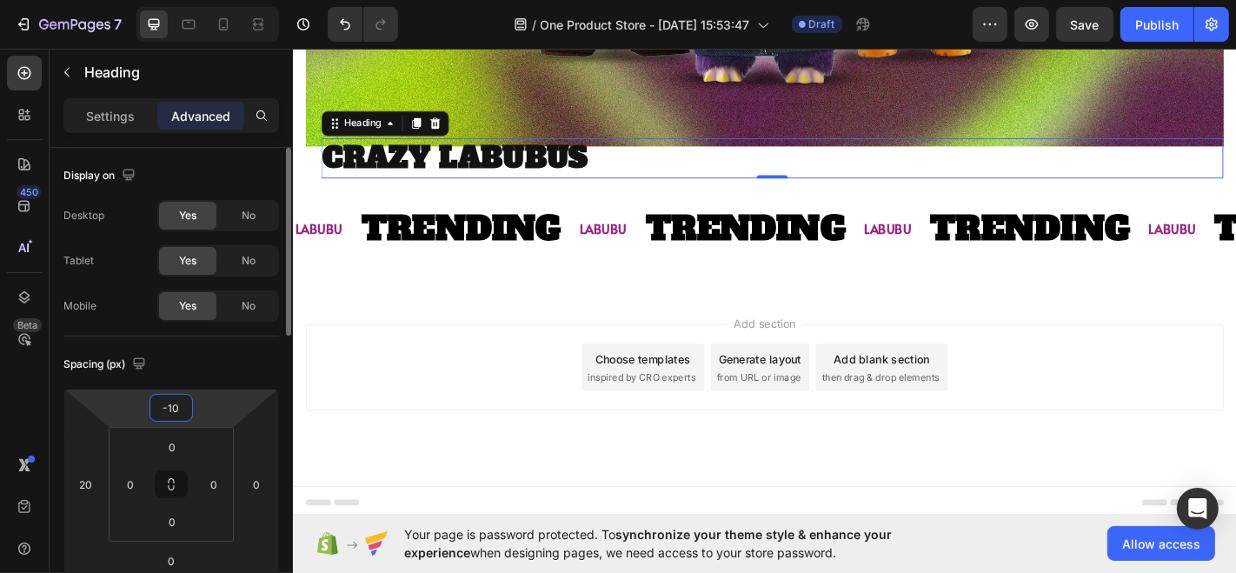
scroll to position [2017, 0]
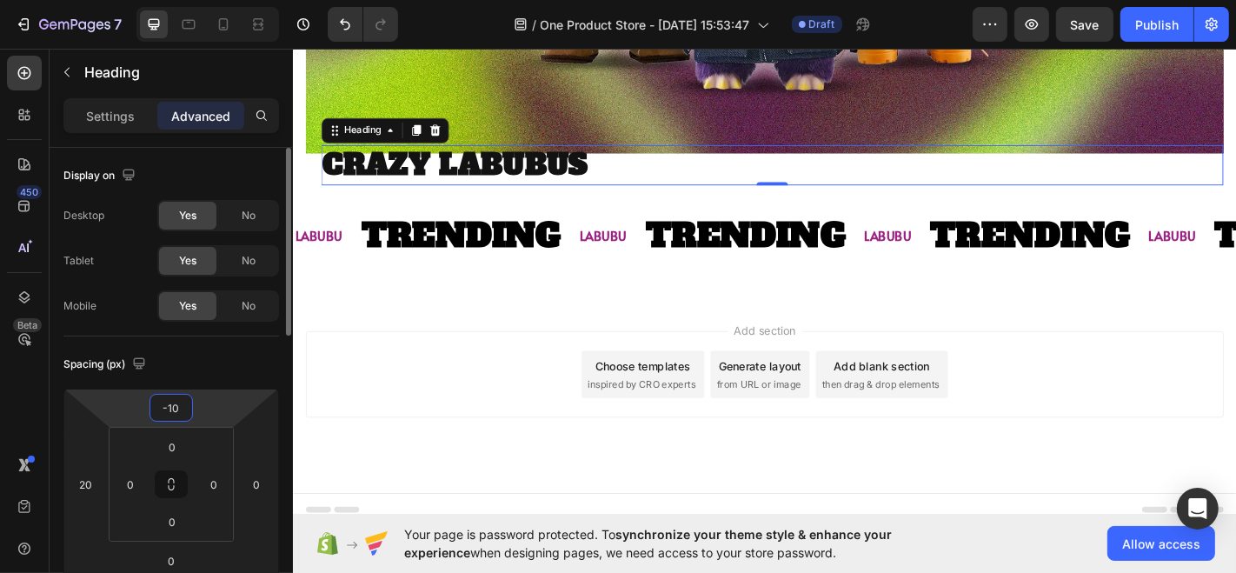
type input "-1"
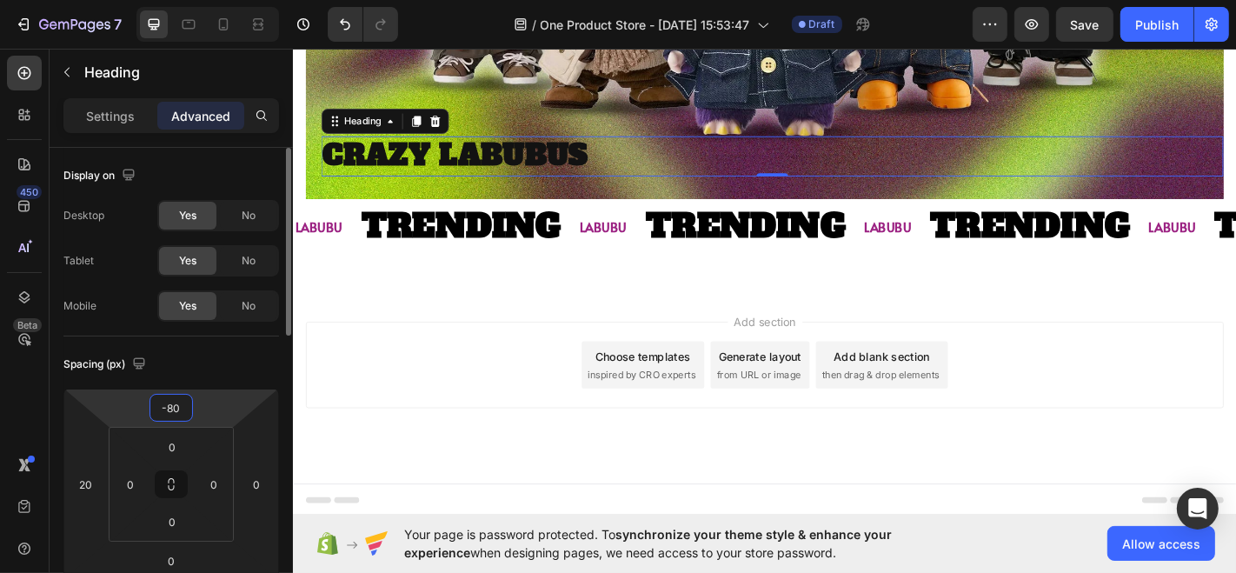
scroll to position [1956, 0]
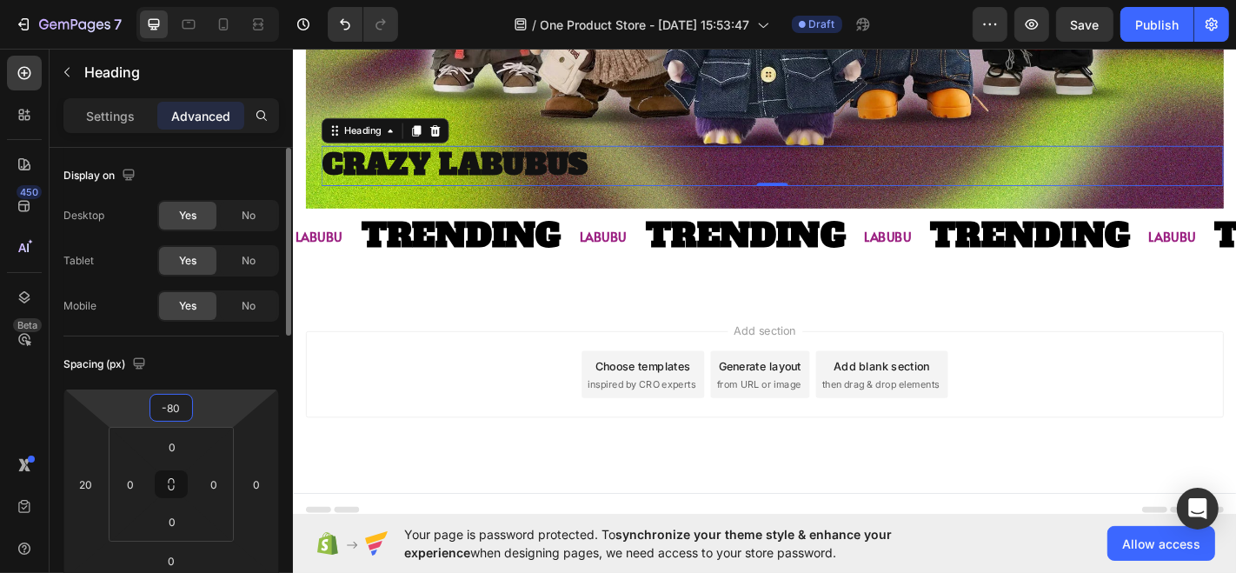
type input "-8"
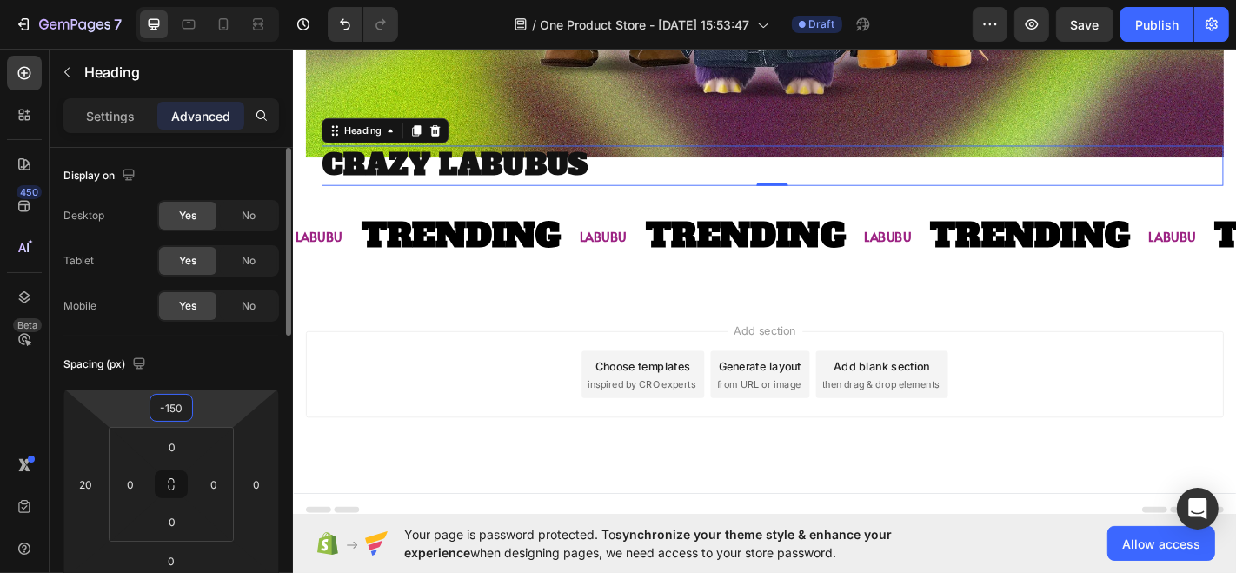
scroll to position [1895, 0]
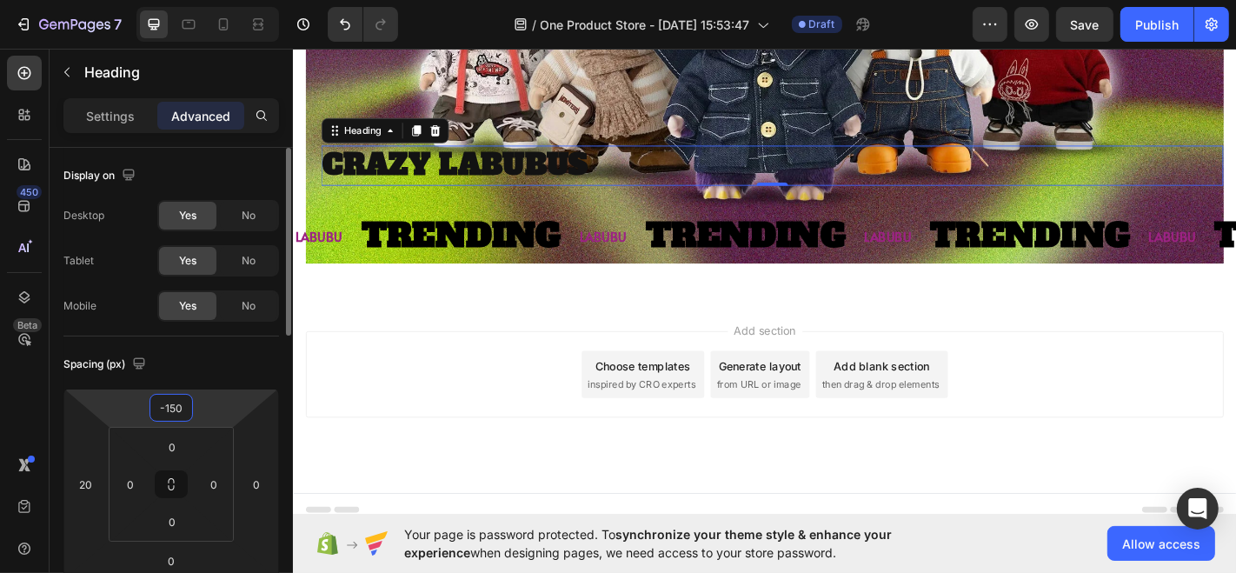
click at [174, 406] on input "-150" at bounding box center [171, 408] width 35 height 26
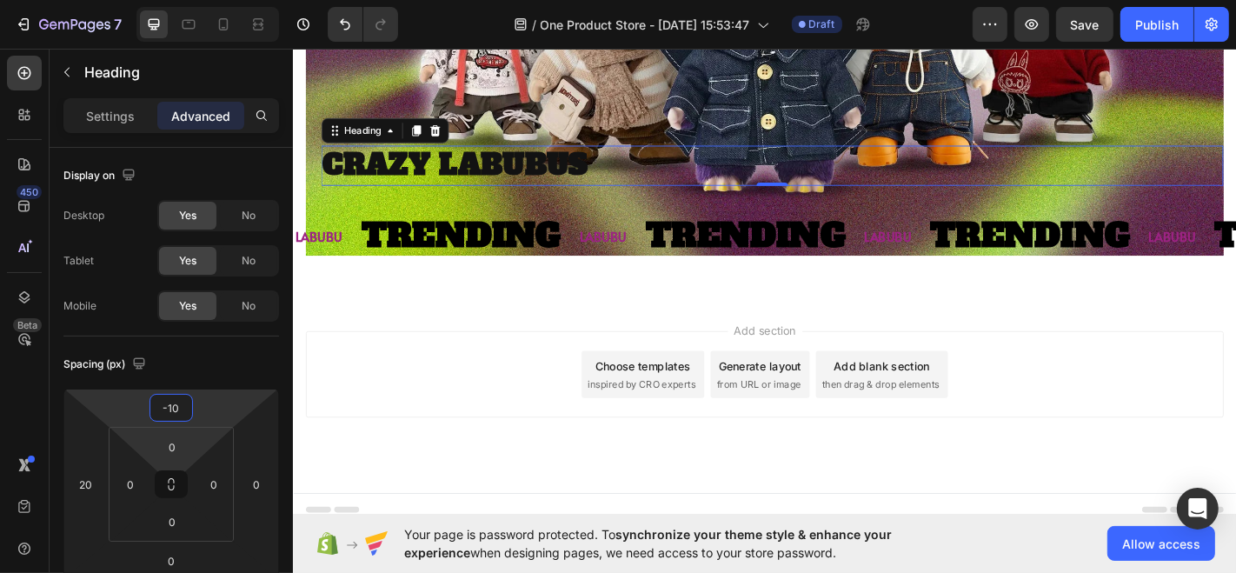
type input "-130"
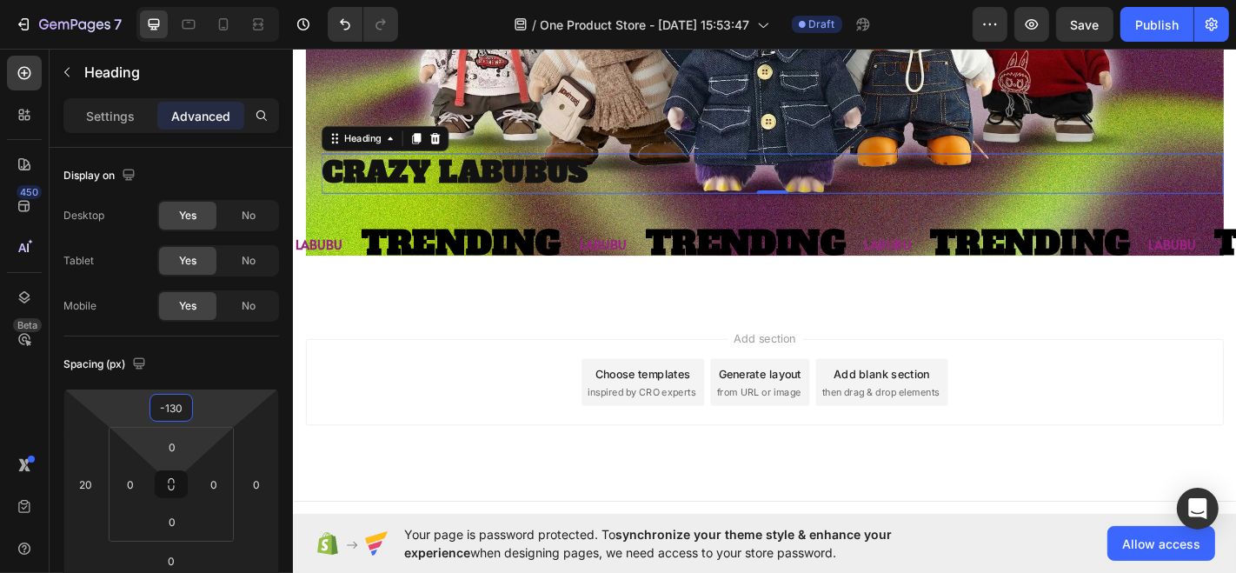
scroll to position [1913, 0]
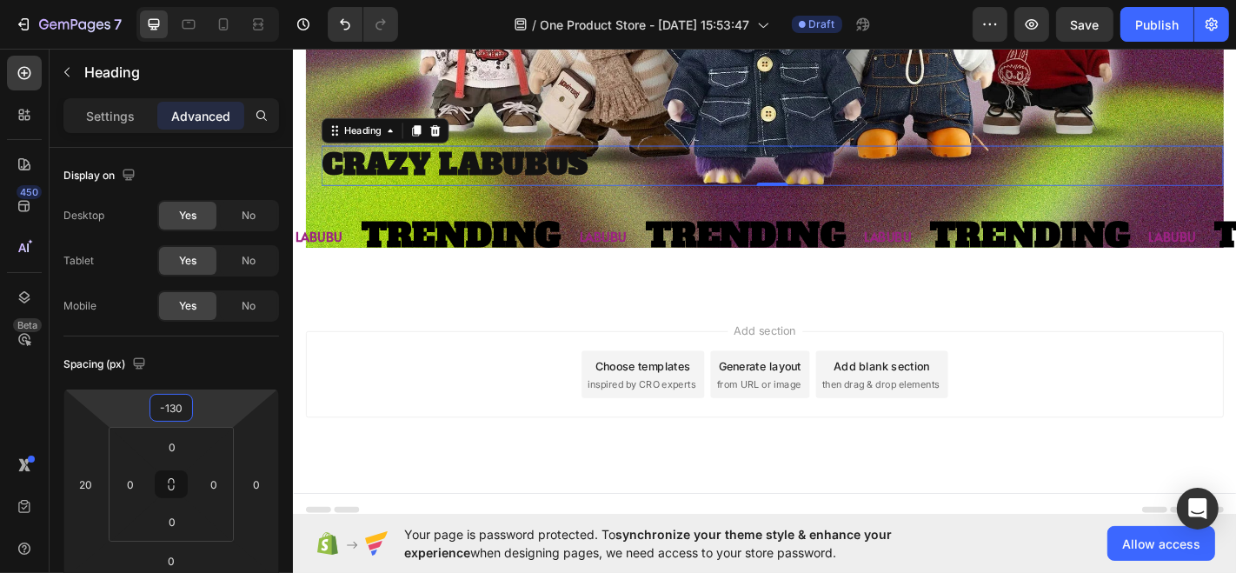
click at [375, 400] on div "Add section Choose templates inspired by CRO experts Generate layout from URL o…" at bounding box center [813, 409] width 1015 height 96
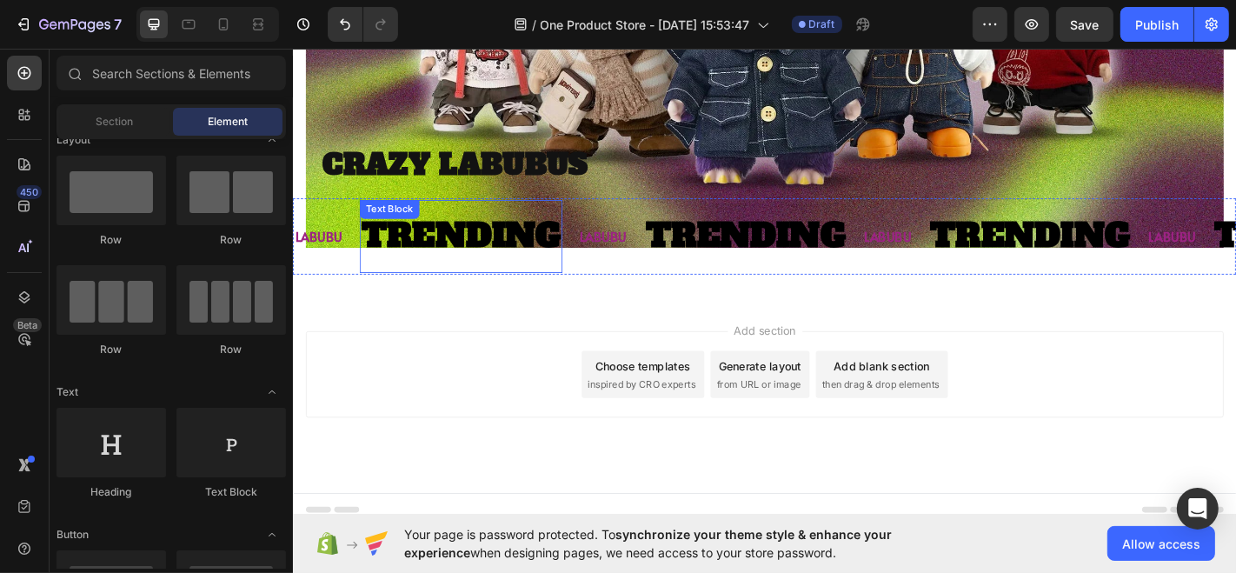
click at [469, 260] on p "TRENDING" at bounding box center [478, 256] width 221 height 64
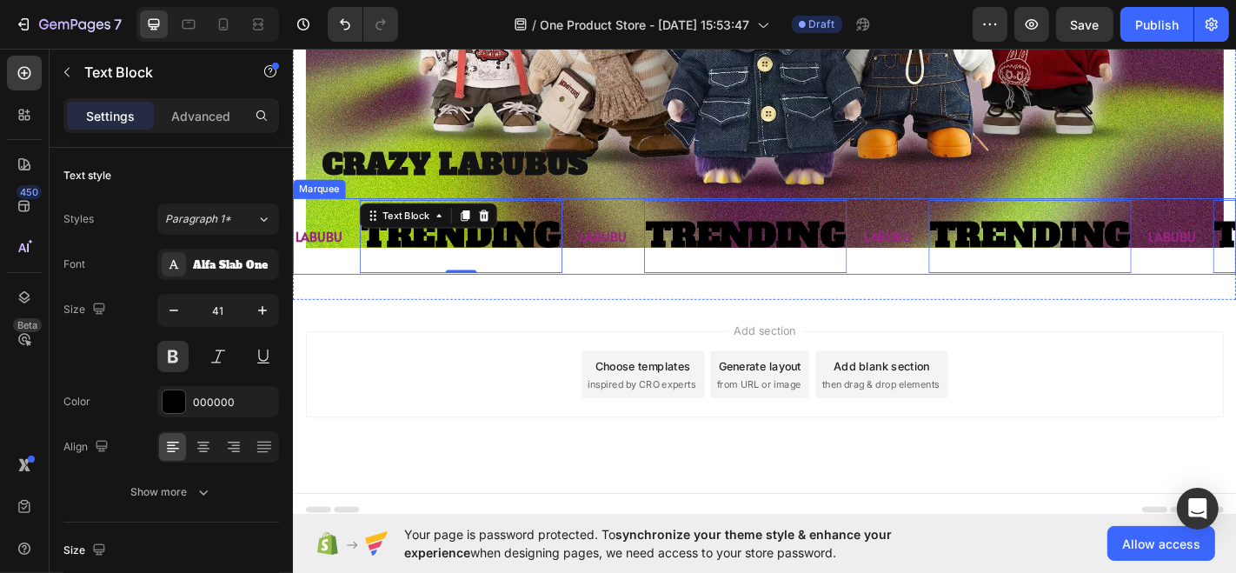
click at [646, 216] on div "LABUBU Text Block TRENDING Text Block 0" at bounding box center [764, 257] width 315 height 82
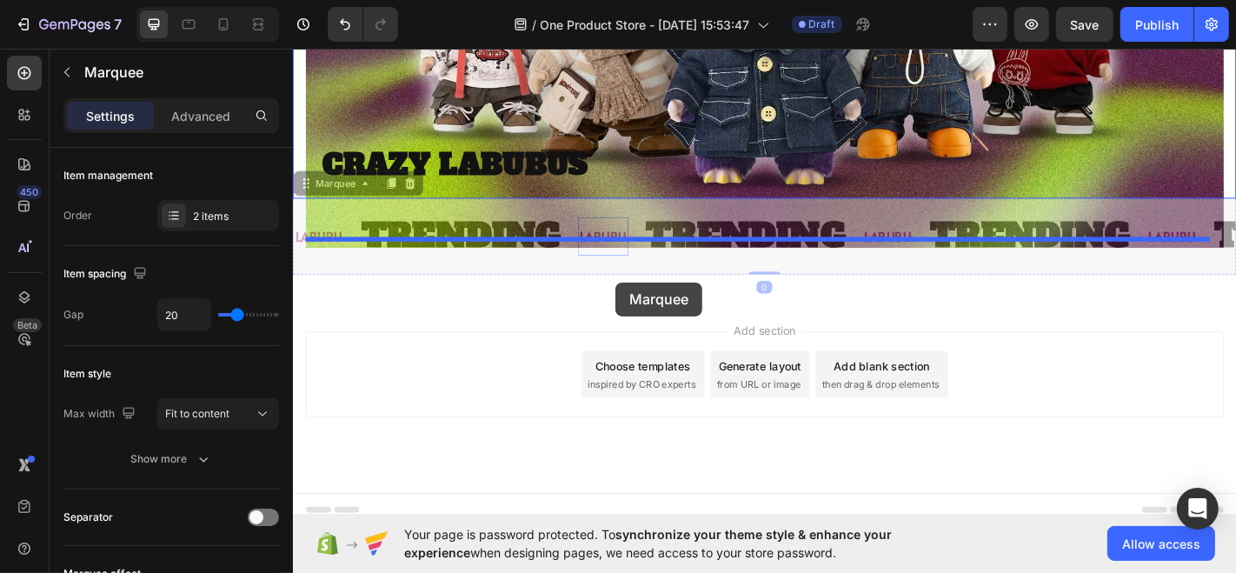
drag, startPoint x: 646, startPoint y: 214, endPoint x: 648, endPoint y: 307, distance: 93.0
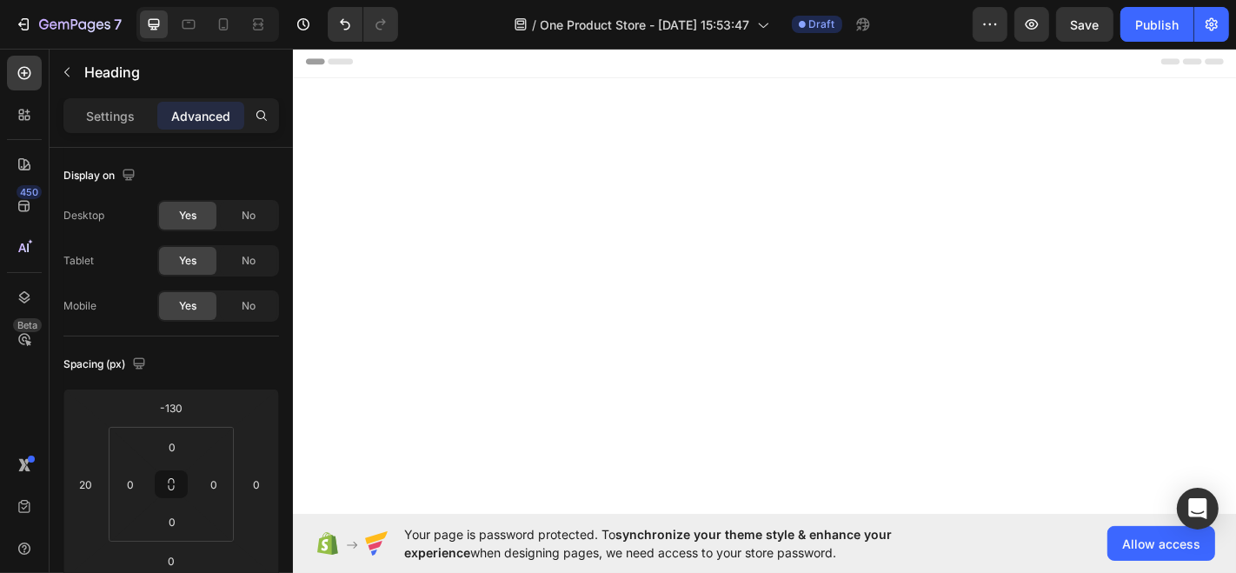
scroll to position [1913, 0]
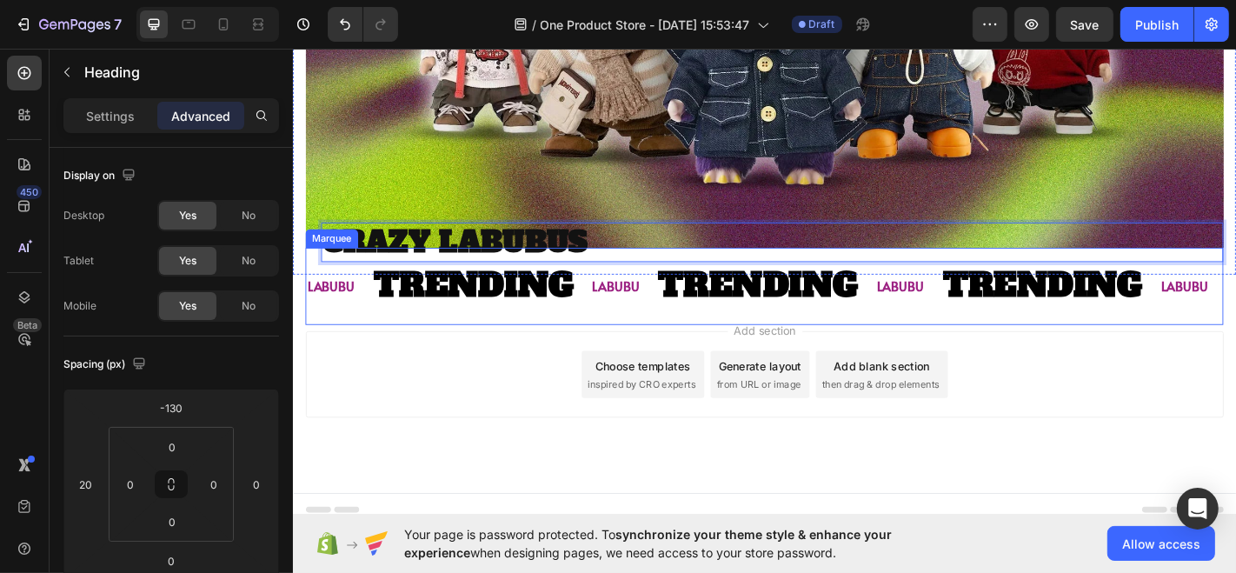
click at [684, 289] on div "LABUBU Text Block" at bounding box center [657, 310] width 73 height 43
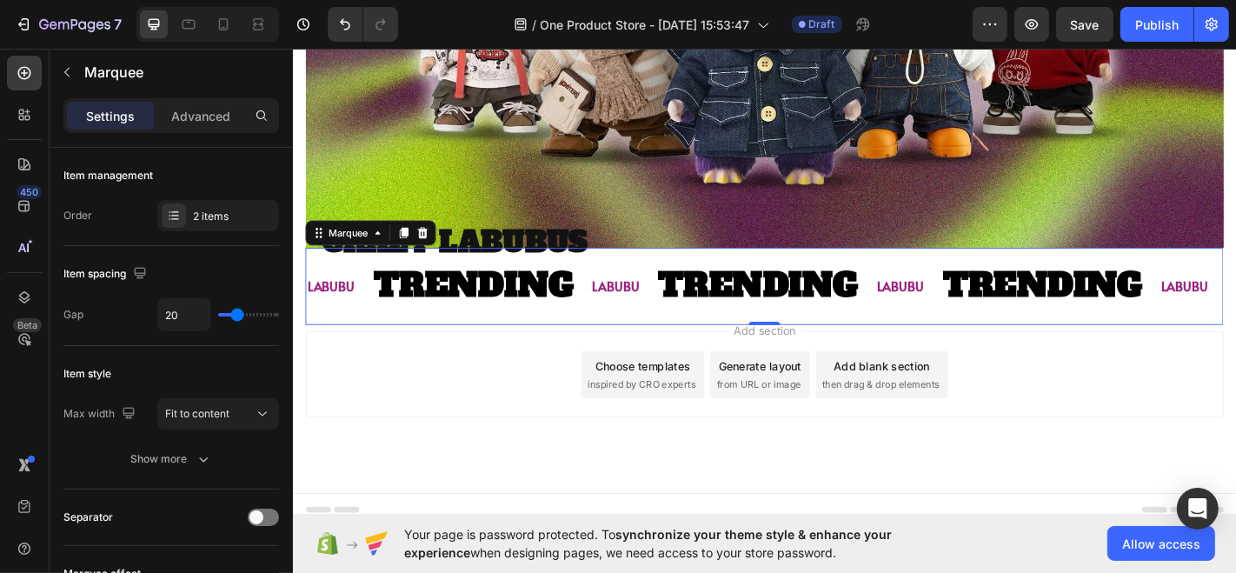
click at [687, 298] on div "LABUBU Text Block" at bounding box center [657, 310] width 73 height 43
click at [667, 306] on p "LABUBU" at bounding box center [649, 310] width 52 height 25
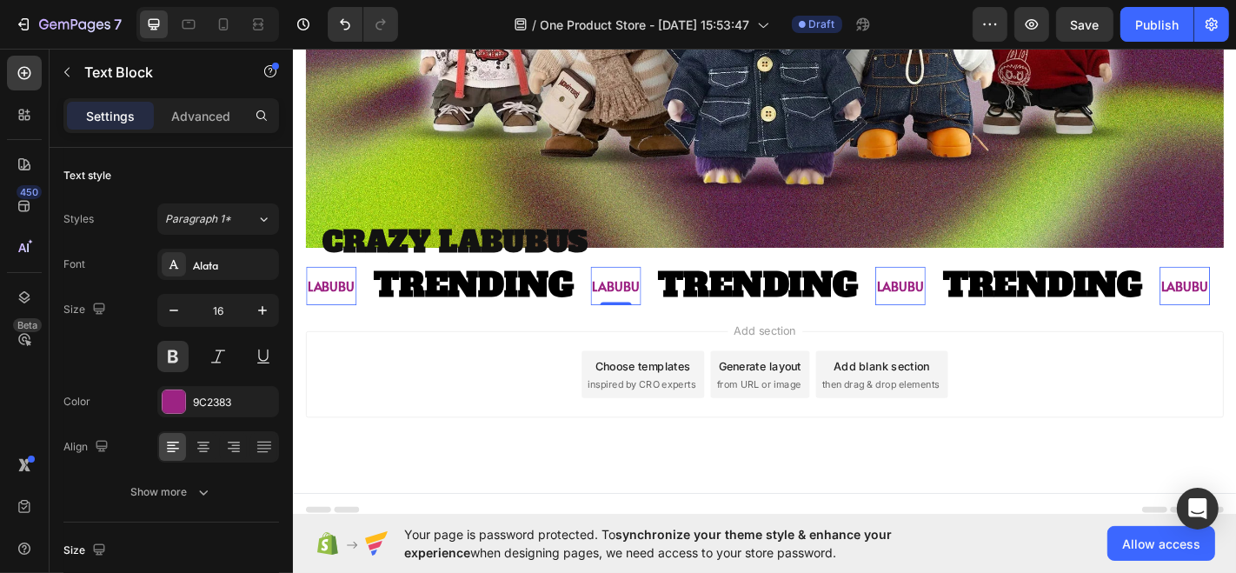
click at [661, 328] on div "LABUBU Text Block 0 TRENDING Text Block" at bounding box center [778, 311] width 315 height 82
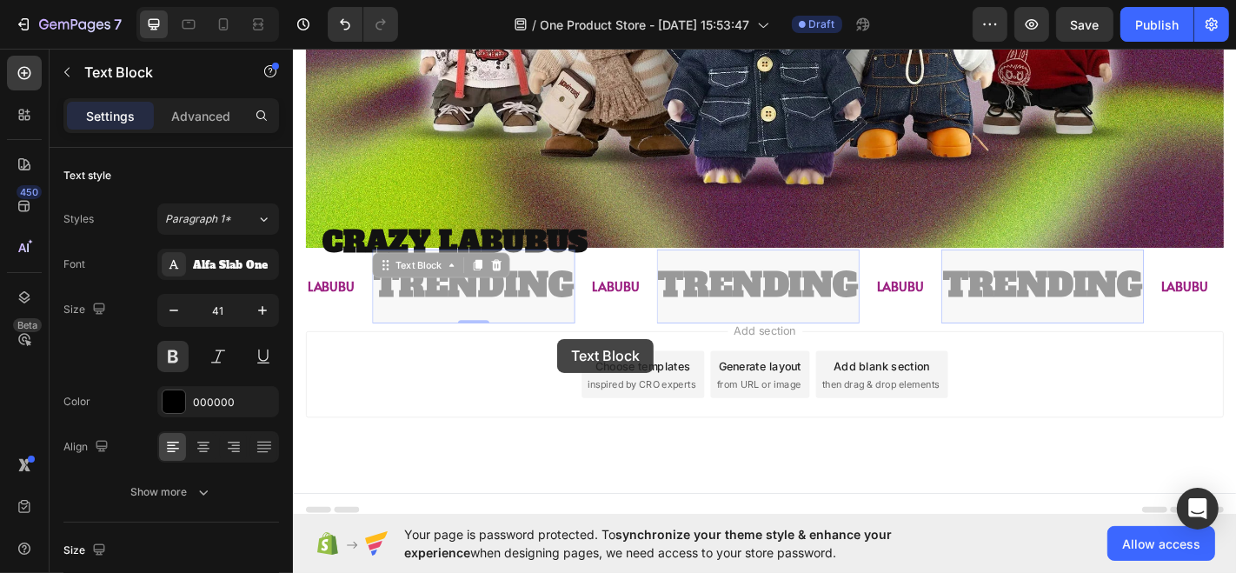
drag, startPoint x: 587, startPoint y: 339, endPoint x: 584, endPoint y: 369, distance: 30.5
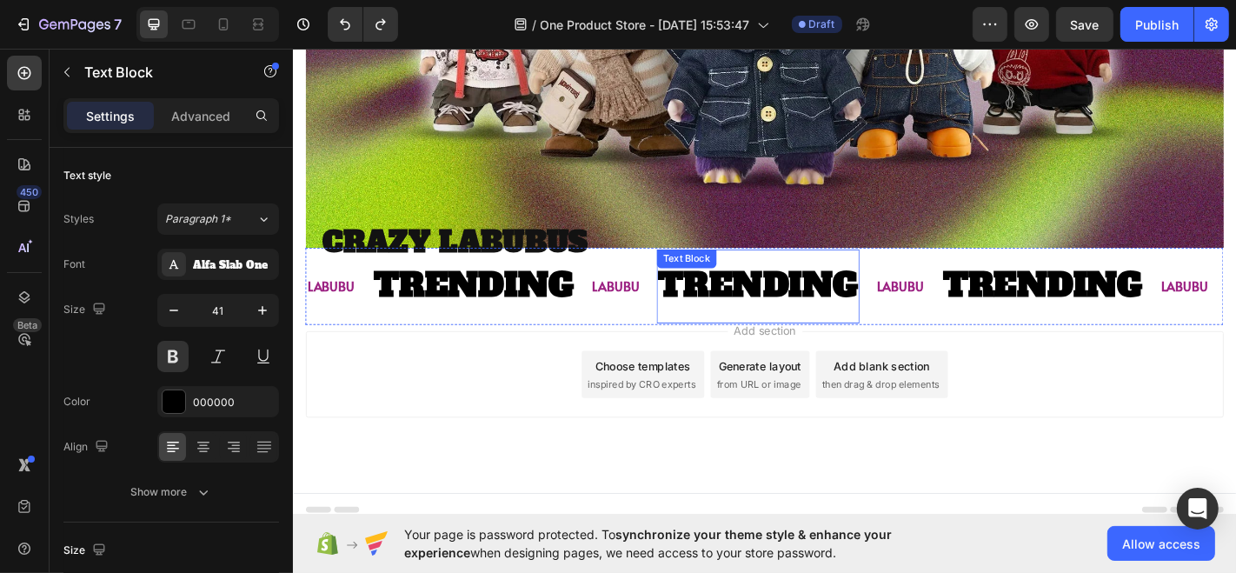
click at [694, 270] on div "Text Block" at bounding box center [727, 280] width 66 height 21
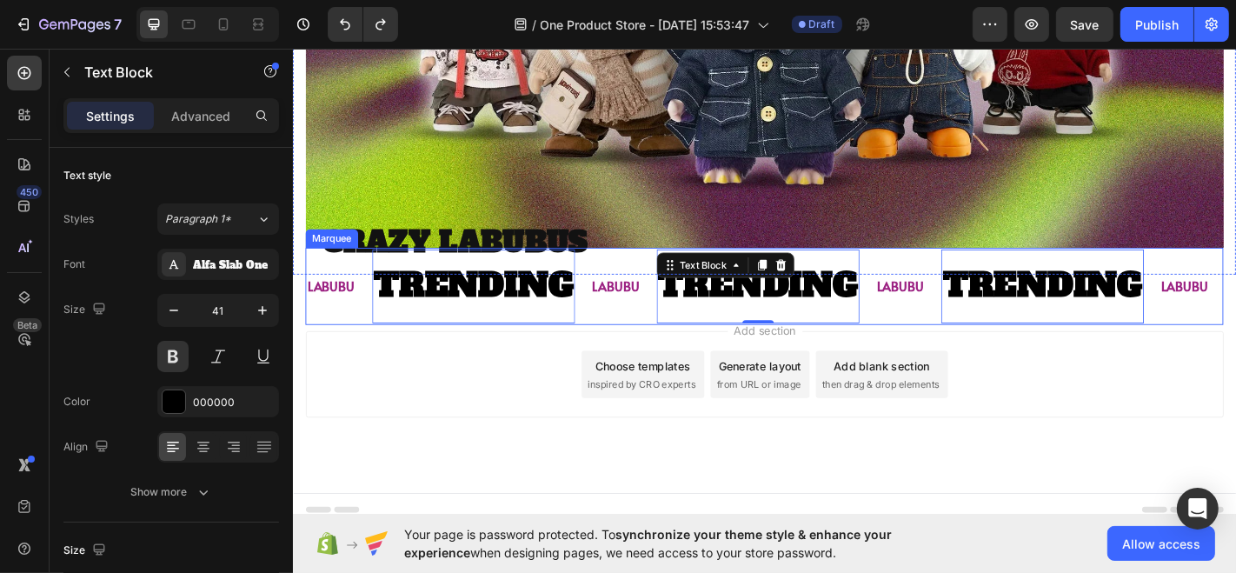
click at [669, 271] on div "LABUBU Text Block TRENDING Text Block 0" at bounding box center [778, 311] width 315 height 82
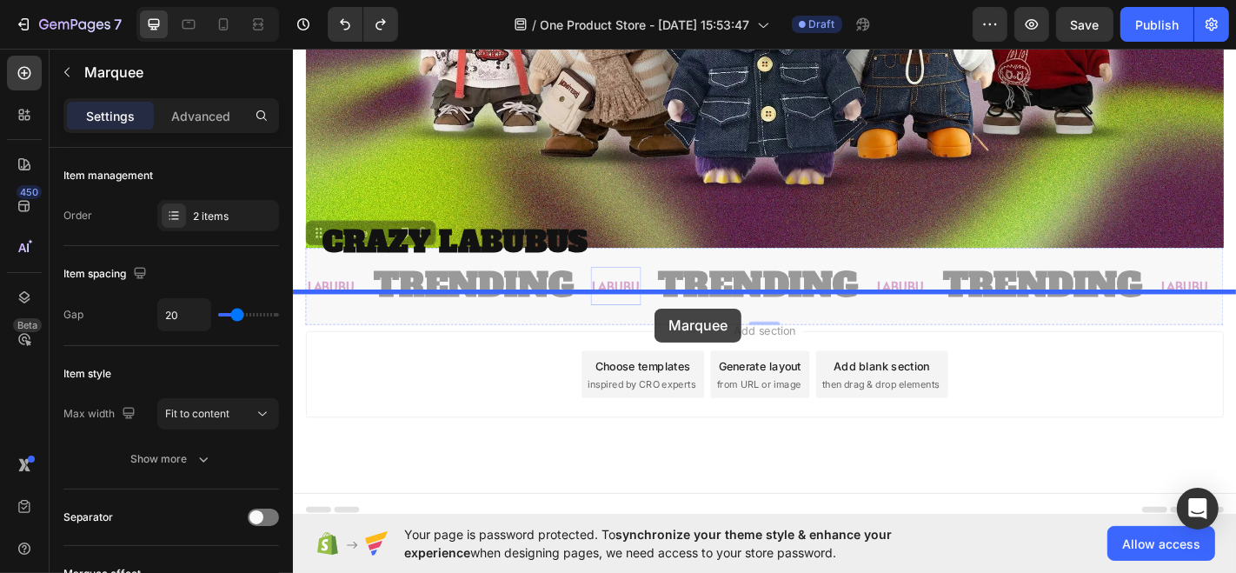
drag, startPoint x: 647, startPoint y: 269, endPoint x: 692, endPoint y: 334, distance: 78.8
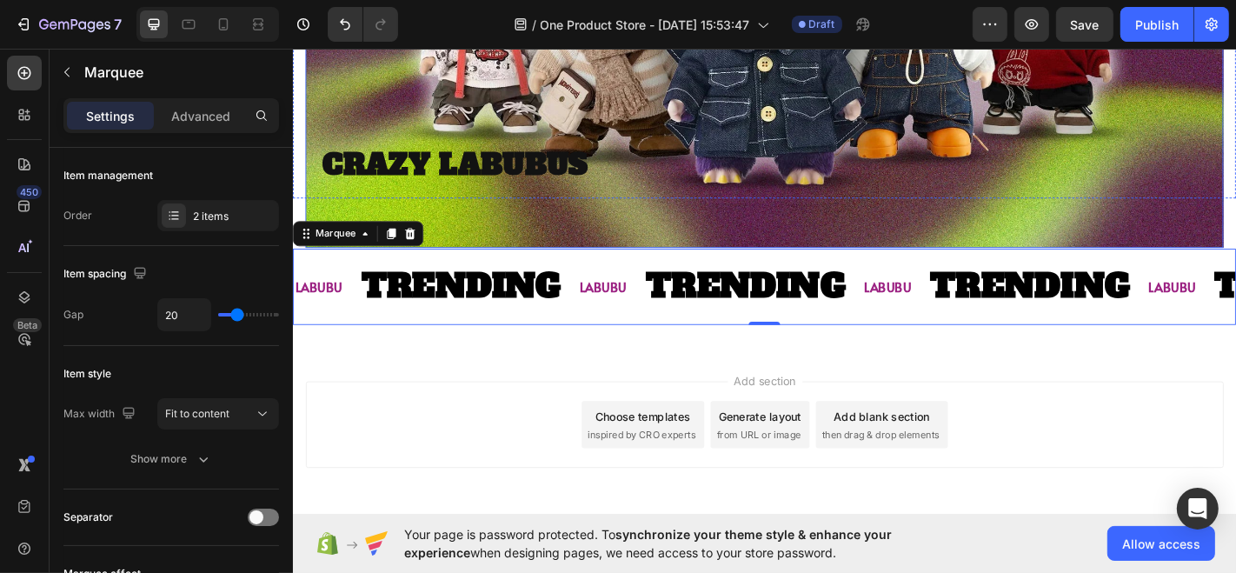
click at [610, 188] on p "CRAZY LABUBUS" at bounding box center [822, 177] width 994 height 41
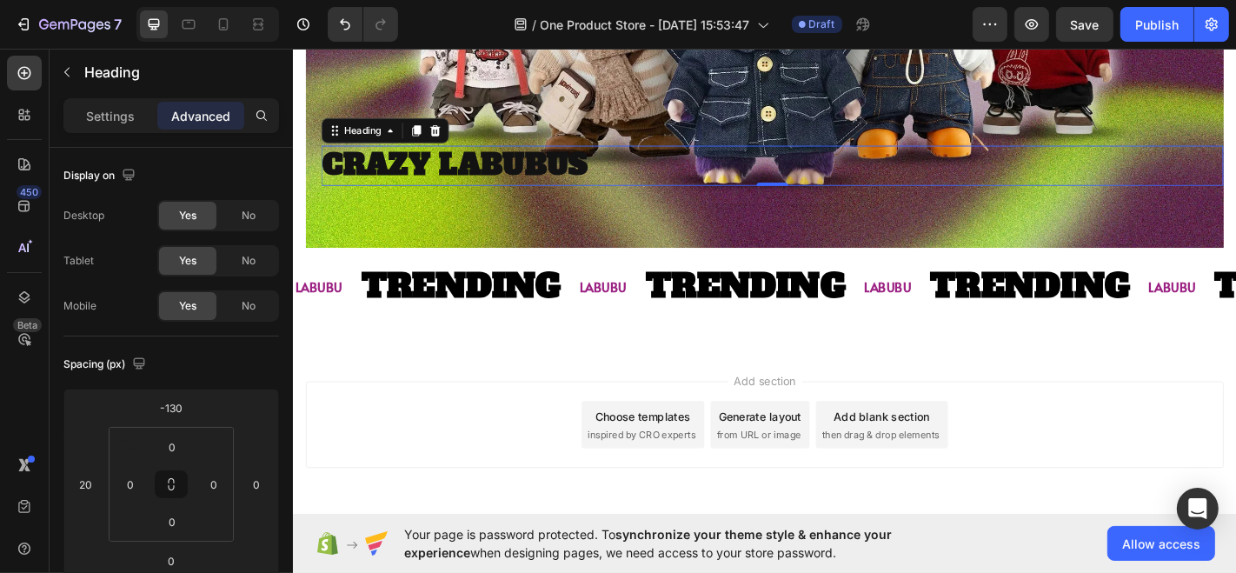
click at [452, 254] on div "LABUBU Text Block TRENDING Text Block LABUBU Text Block TRENDING Text Block LAB…" at bounding box center [813, 312] width 1043 height 141
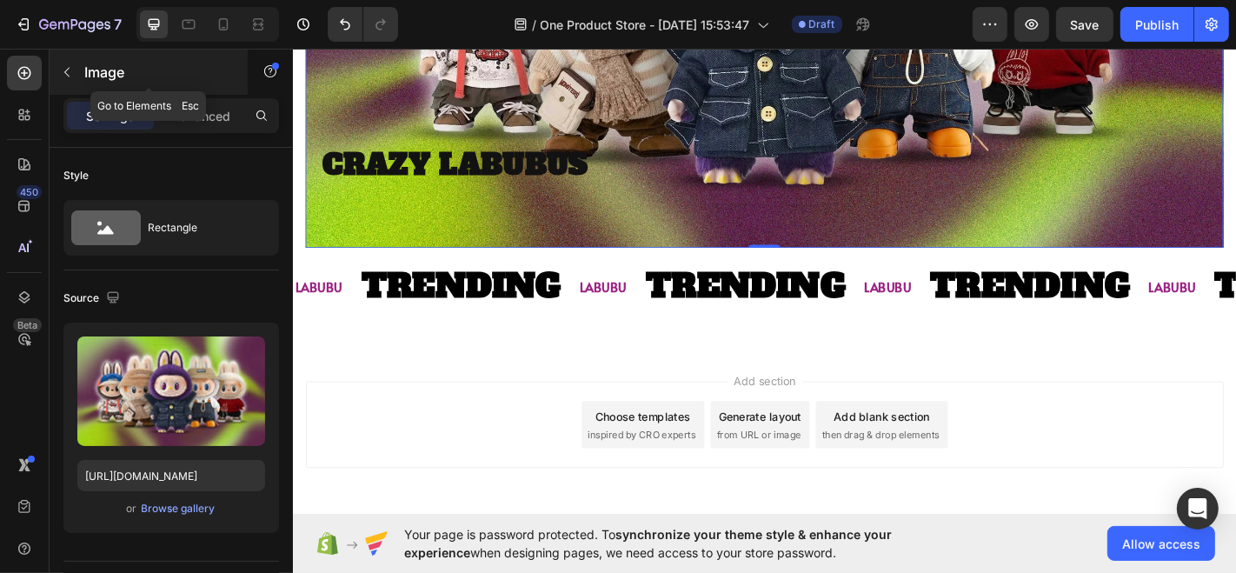
click at [75, 75] on button "button" at bounding box center [67, 72] width 28 height 28
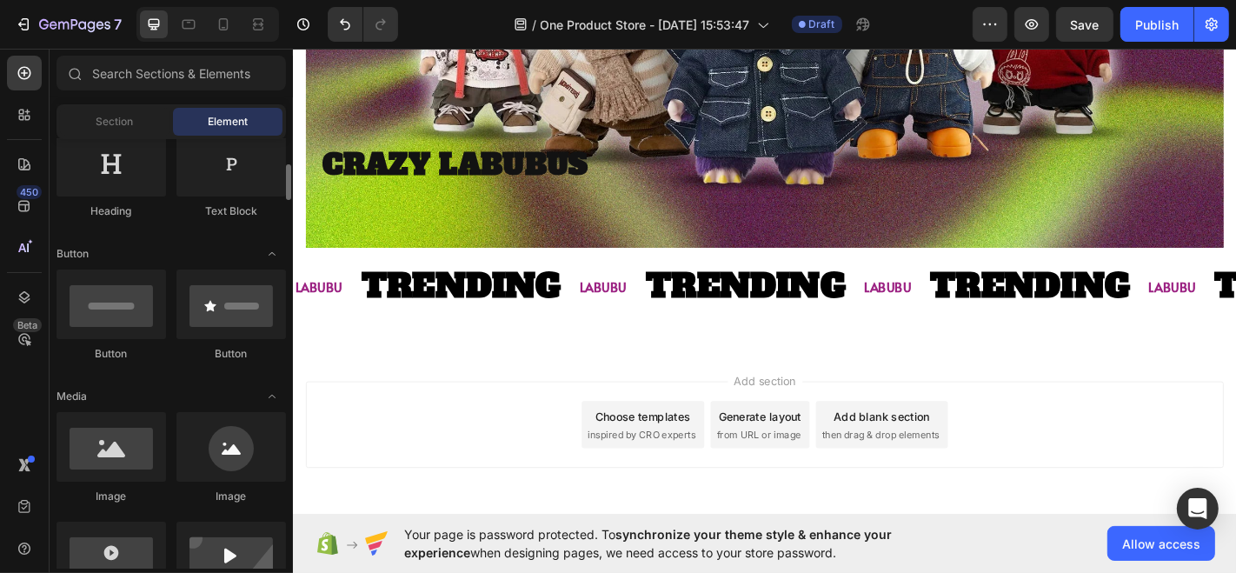
scroll to position [288, 0]
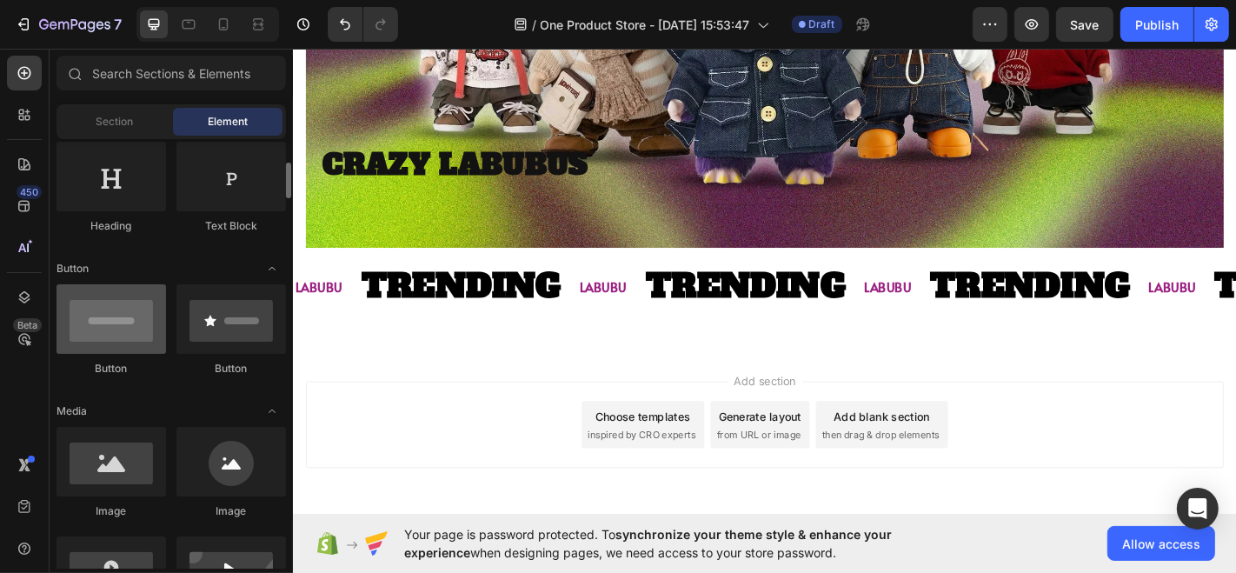
click at [141, 328] on div at bounding box center [110, 319] width 109 height 70
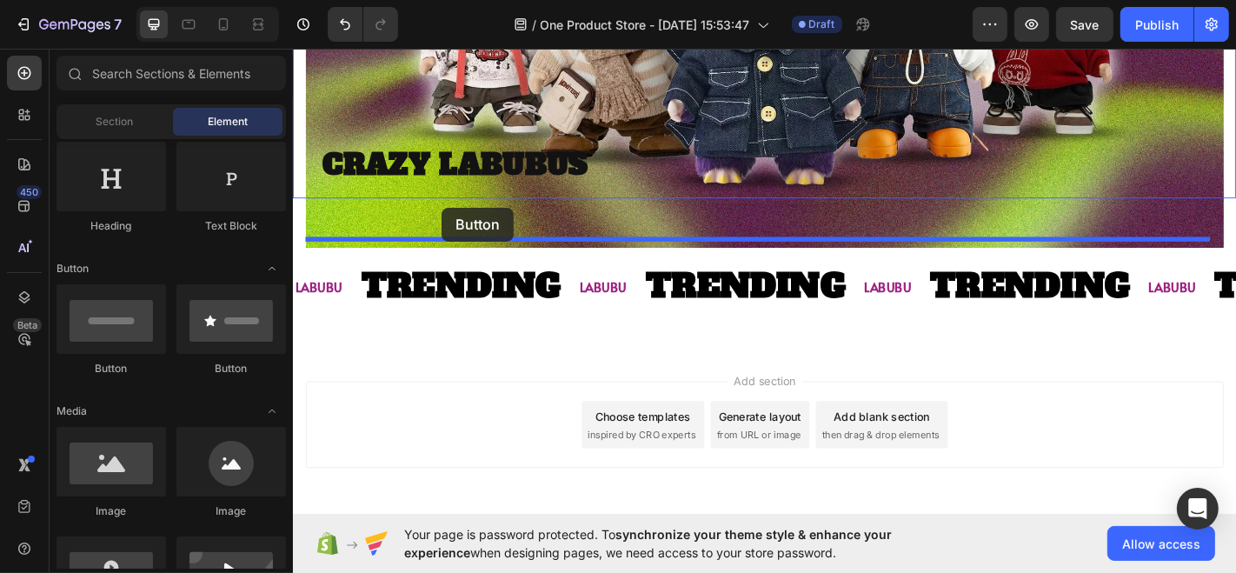
drag, startPoint x: 433, startPoint y: 374, endPoint x: 456, endPoint y: 224, distance: 151.3
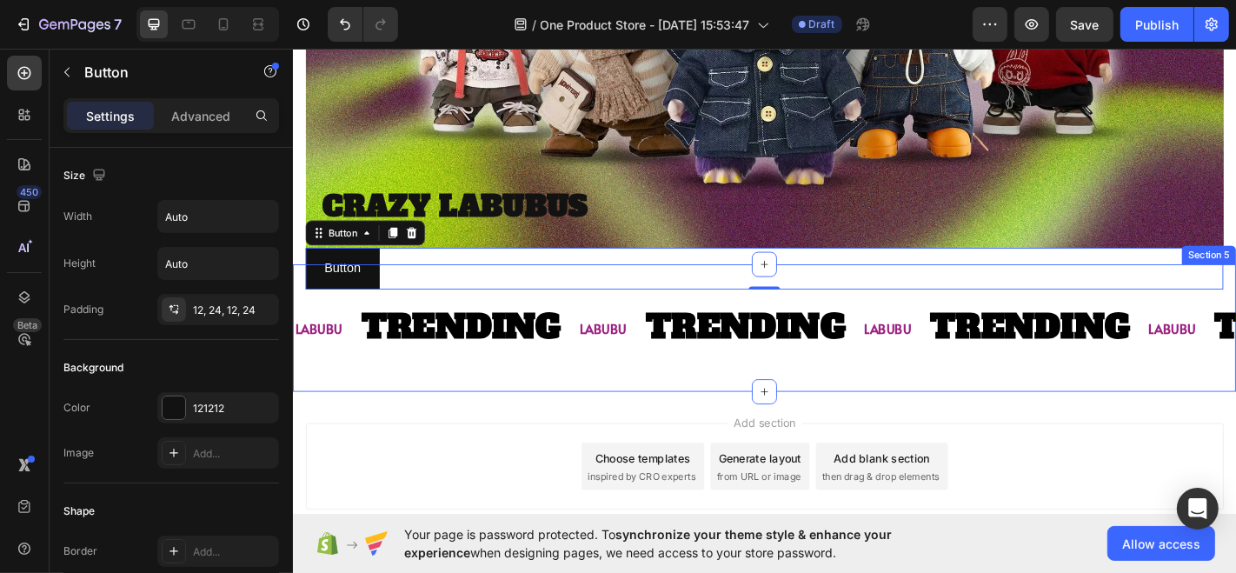
click at [357, 287] on div "LABUBU Text Block TRENDING Text Block LABUBU Text Block TRENDING Text Block LAB…" at bounding box center [813, 357] width 1043 height 141
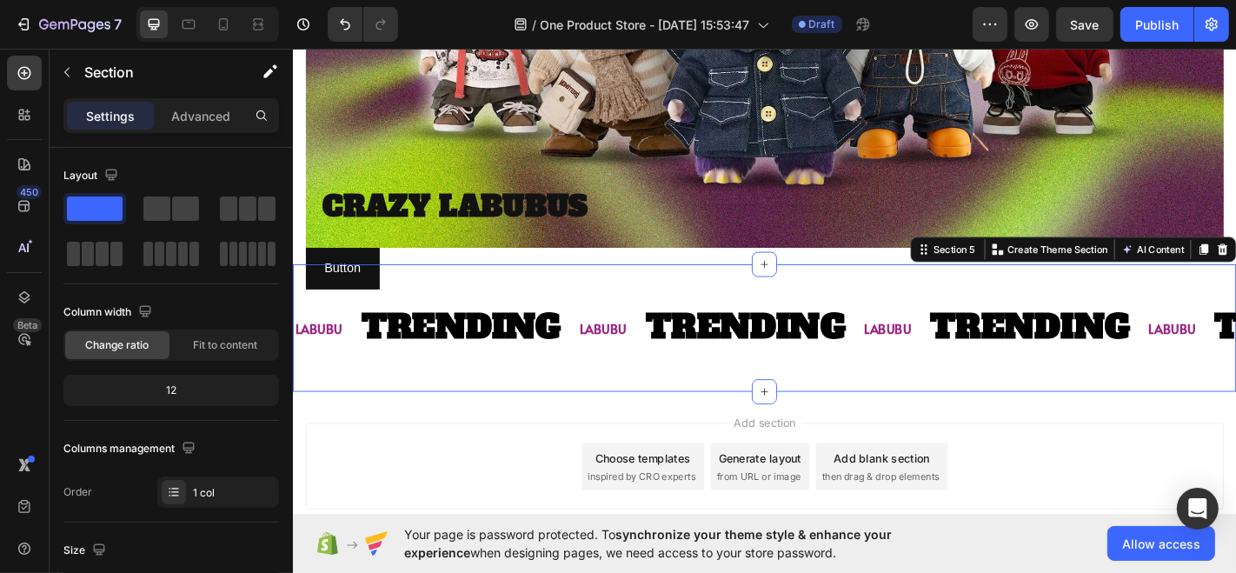
click at [357, 287] on div "LABUBU Text Block TRENDING Text Block LABUBU Text Block TRENDING Text Block LAB…" at bounding box center [813, 357] width 1043 height 141
click at [397, 287] on div "LABUBU Text Block TRENDING Text Block LABUBU Text Block TRENDING Text Block LAB…" at bounding box center [813, 357] width 1043 height 141
click at [358, 287] on div "LABUBU Text Block TRENDING Text Block LABUBU Text Block TRENDING Text Block LAB…" at bounding box center [813, 357] width 1043 height 141
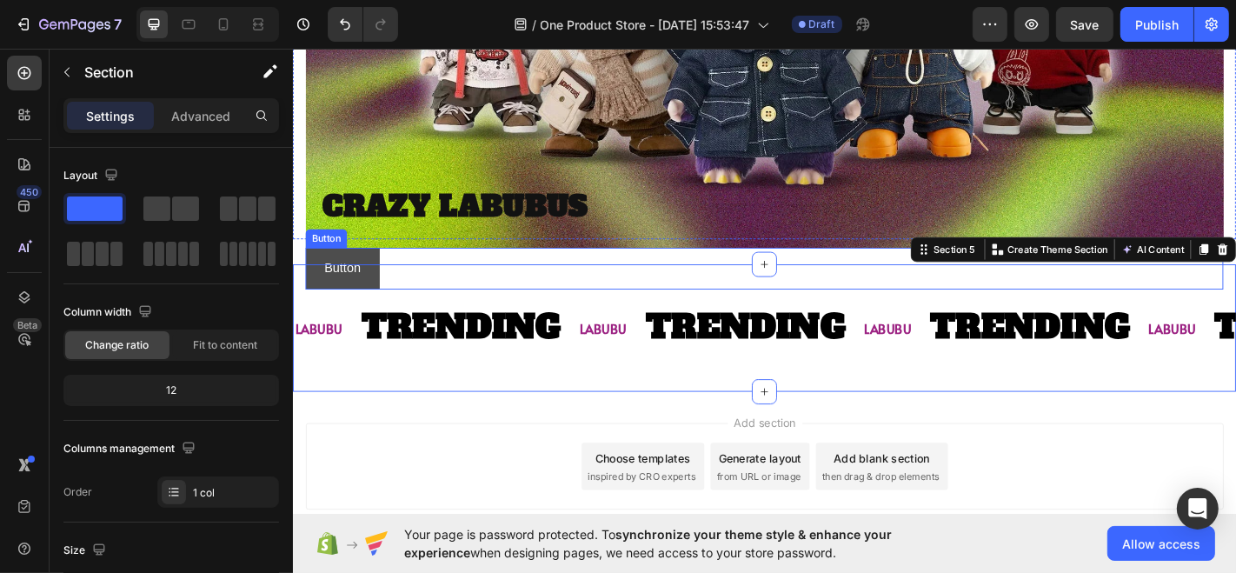
click at [357, 269] on button "Button" at bounding box center [347, 292] width 82 height 46
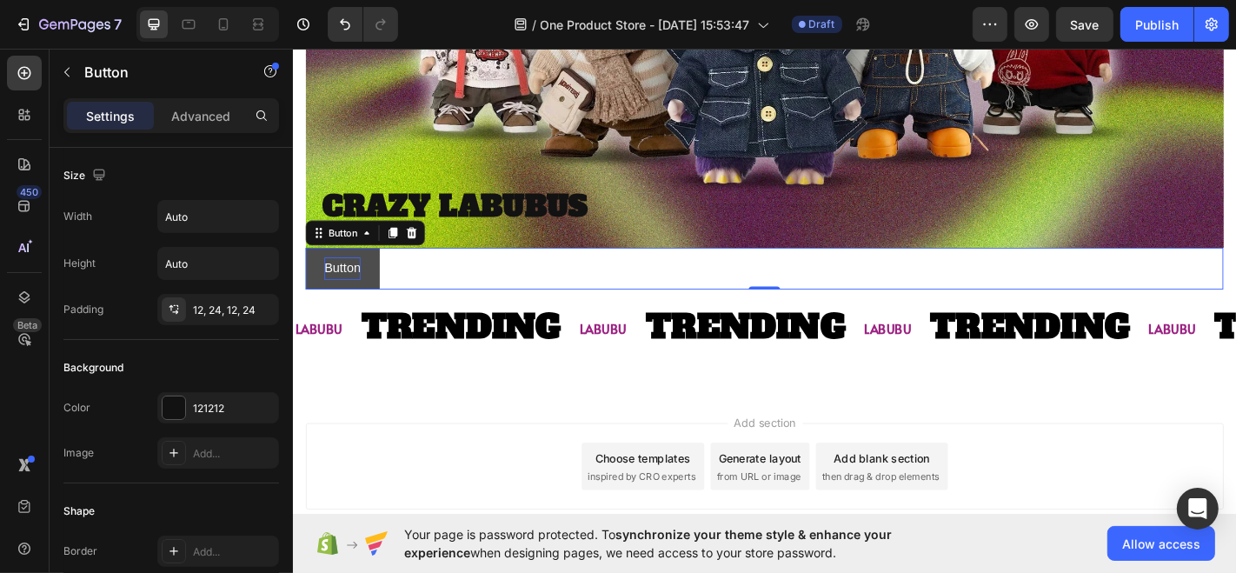
click at [352, 279] on p "Button" at bounding box center [347, 291] width 40 height 25
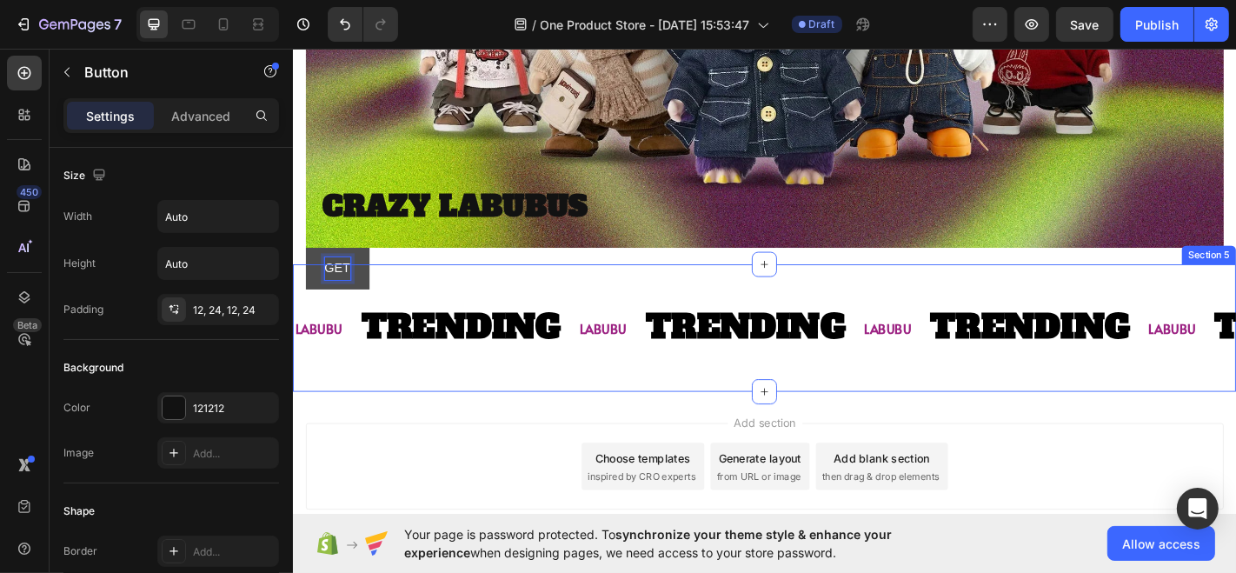
click at [306, 269] on button "GET" at bounding box center [341, 292] width 70 height 46
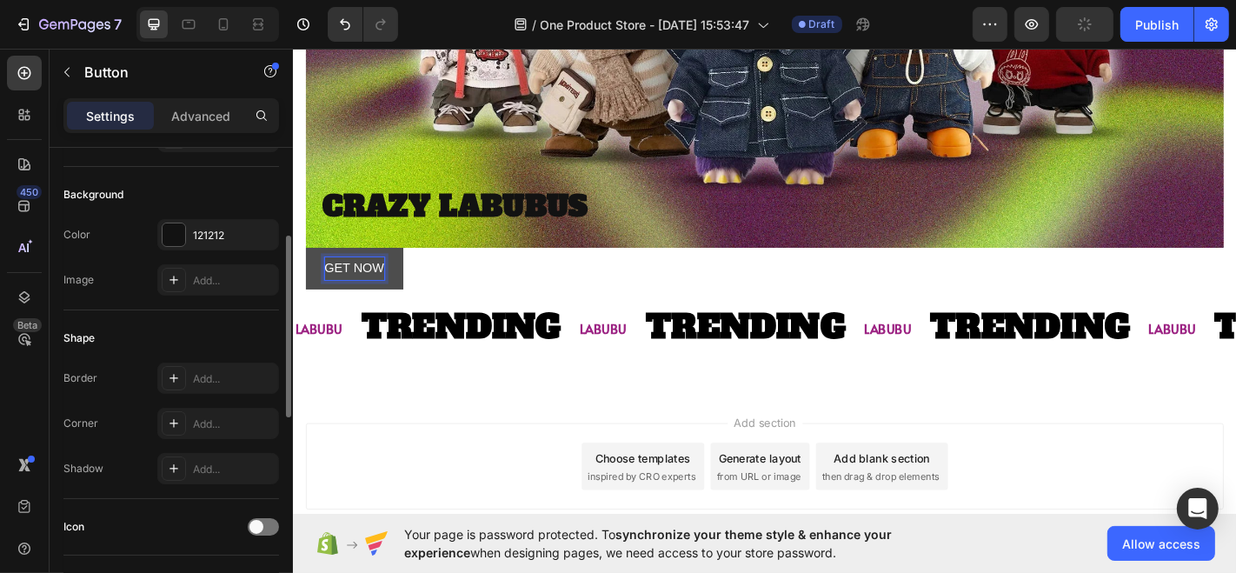
scroll to position [189, 0]
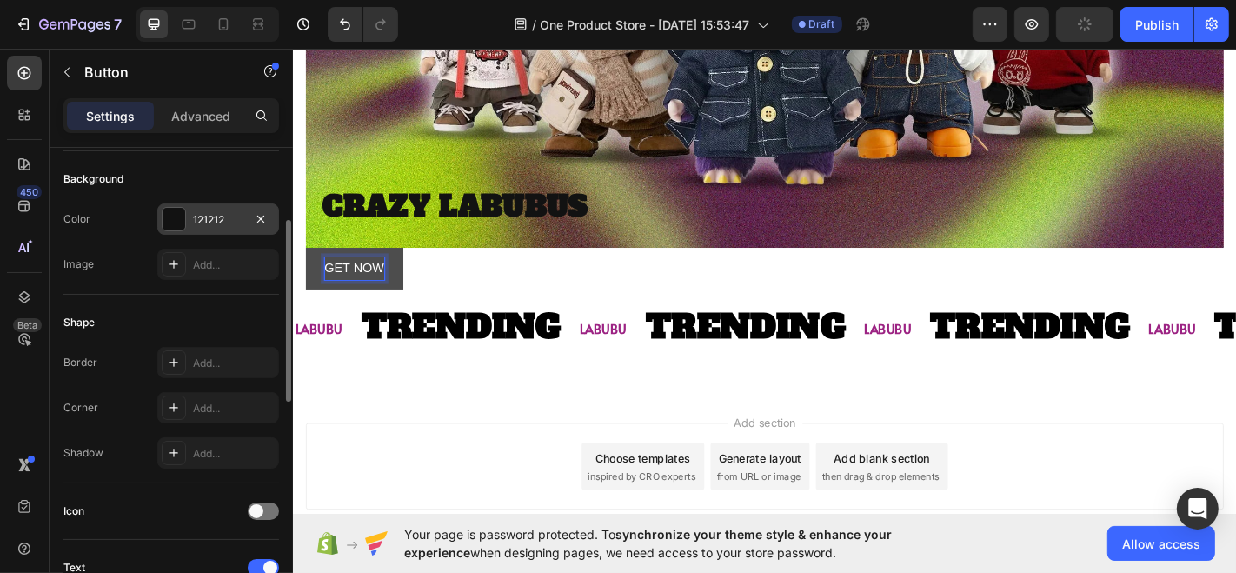
click at [176, 221] on div at bounding box center [174, 219] width 23 height 23
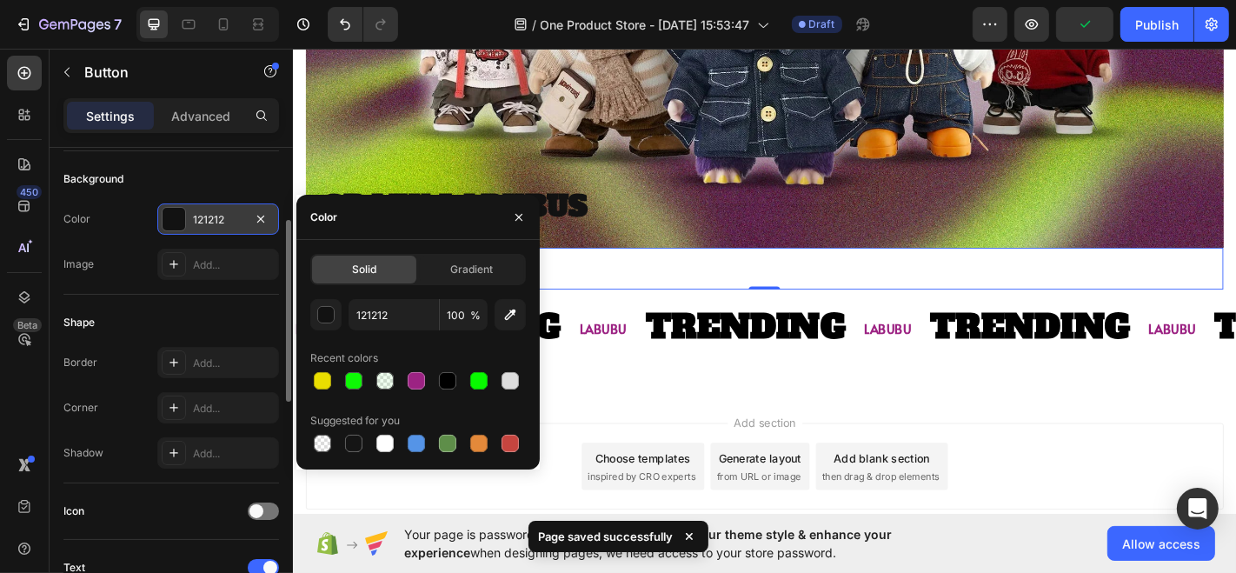
click at [176, 221] on div at bounding box center [174, 219] width 23 height 23
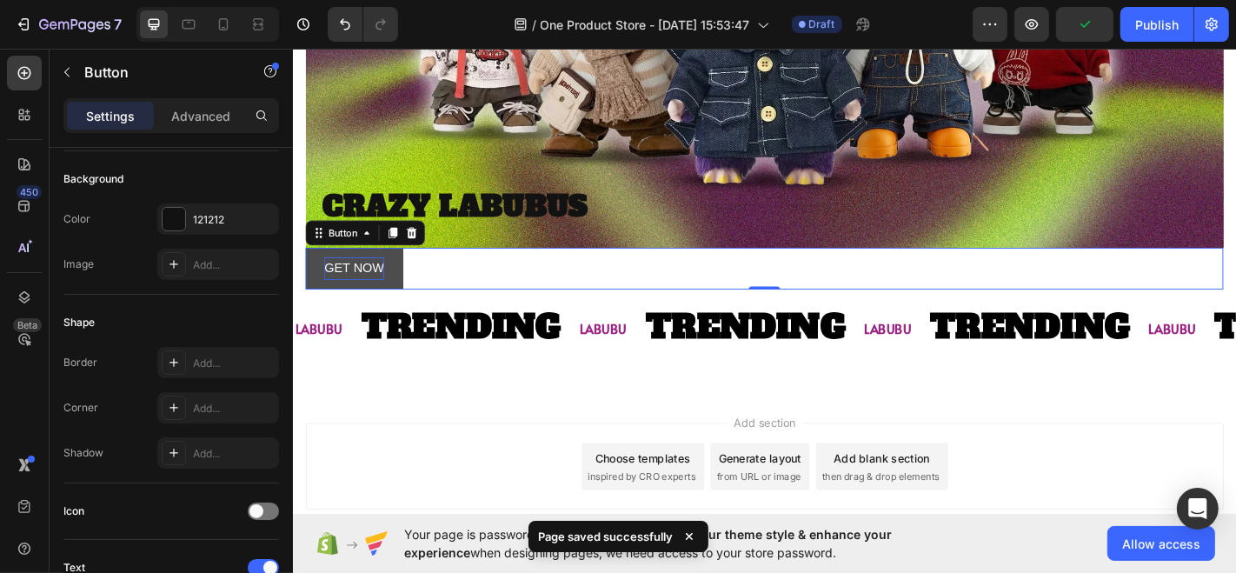
scroll to position [0, 0]
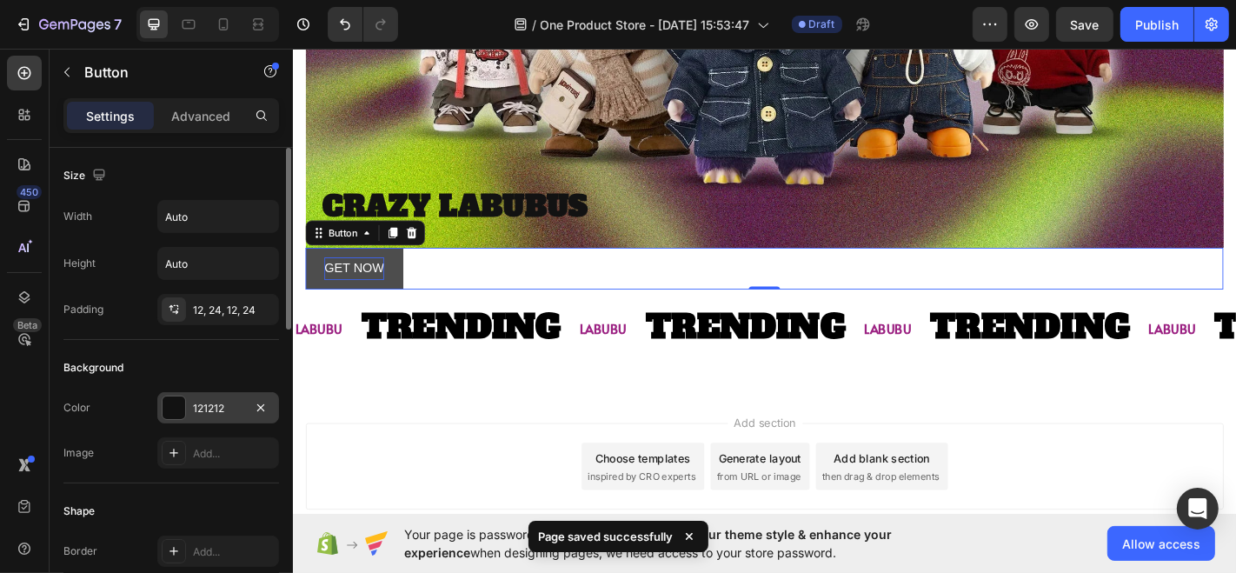
click at [168, 396] on div at bounding box center [174, 407] width 23 height 23
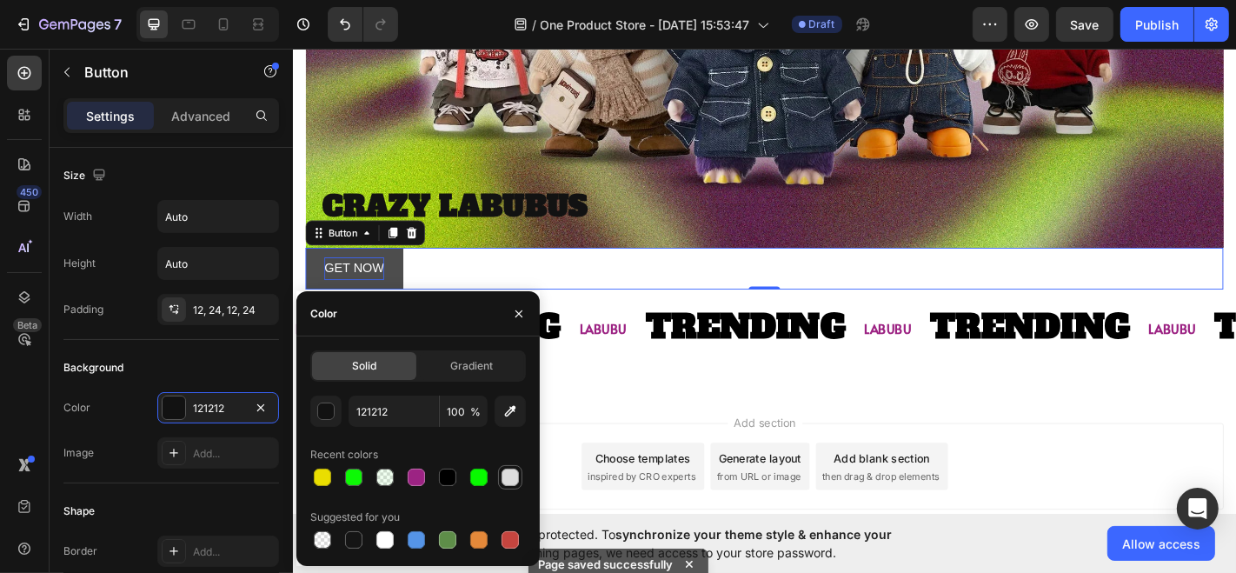
click at [503, 468] on div at bounding box center [509, 476] width 17 height 17
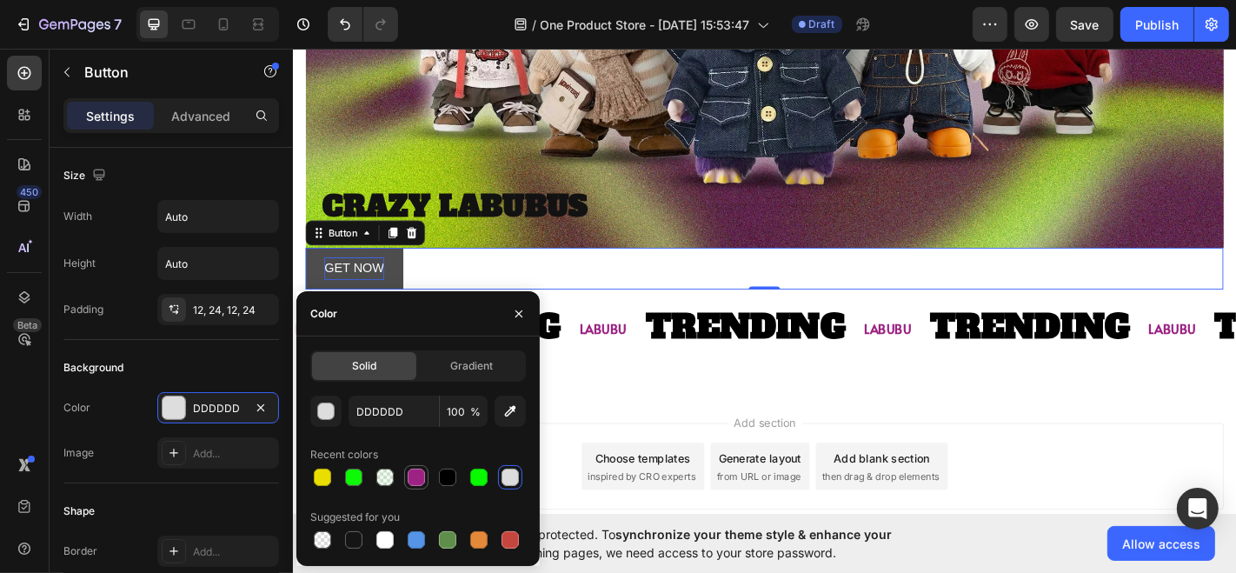
click at [416, 487] on div at bounding box center [416, 477] width 21 height 21
type input "9C2383"
click at [135, 364] on div "Background" at bounding box center [171, 368] width 216 height 28
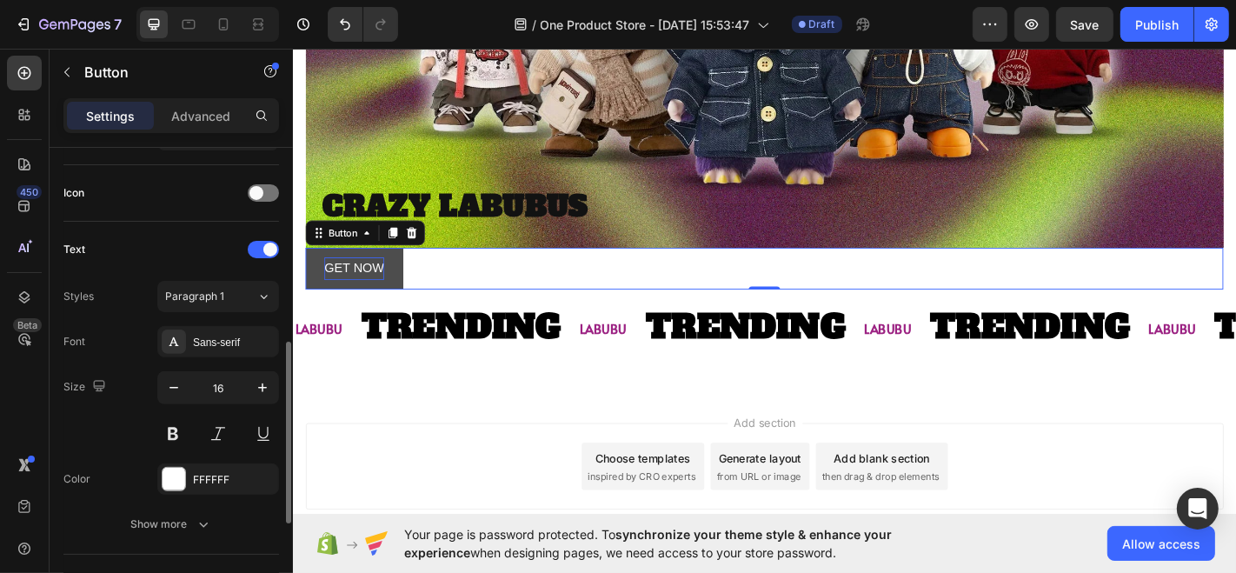
scroll to position [514, 0]
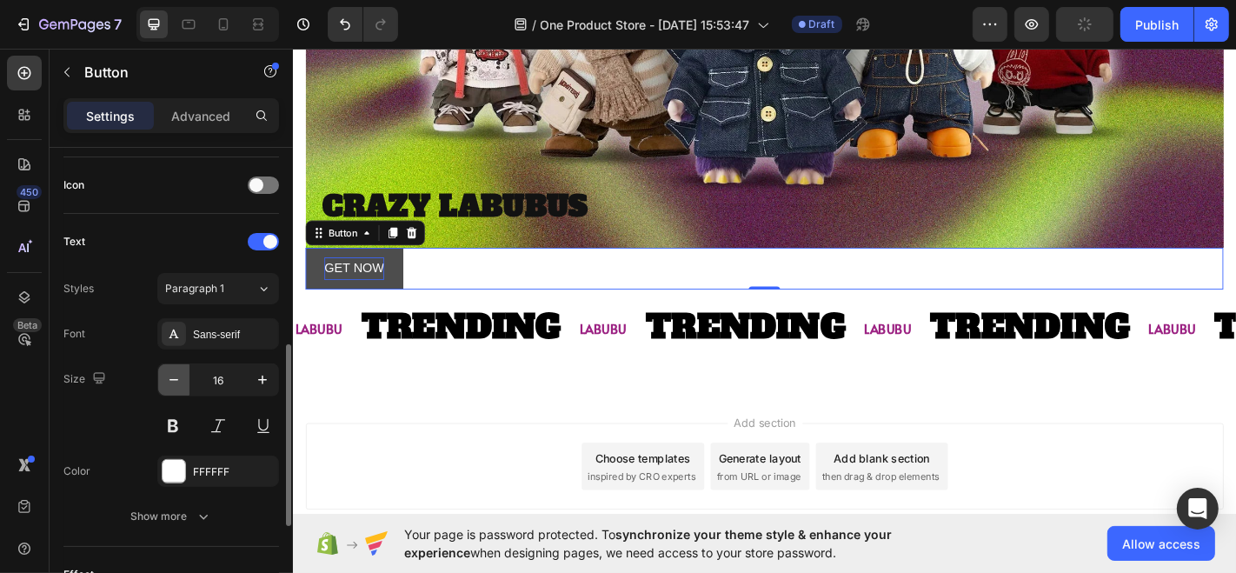
click at [182, 375] on button "button" at bounding box center [173, 379] width 31 height 31
click at [182, 375] on icon "button" at bounding box center [173, 379] width 17 height 17
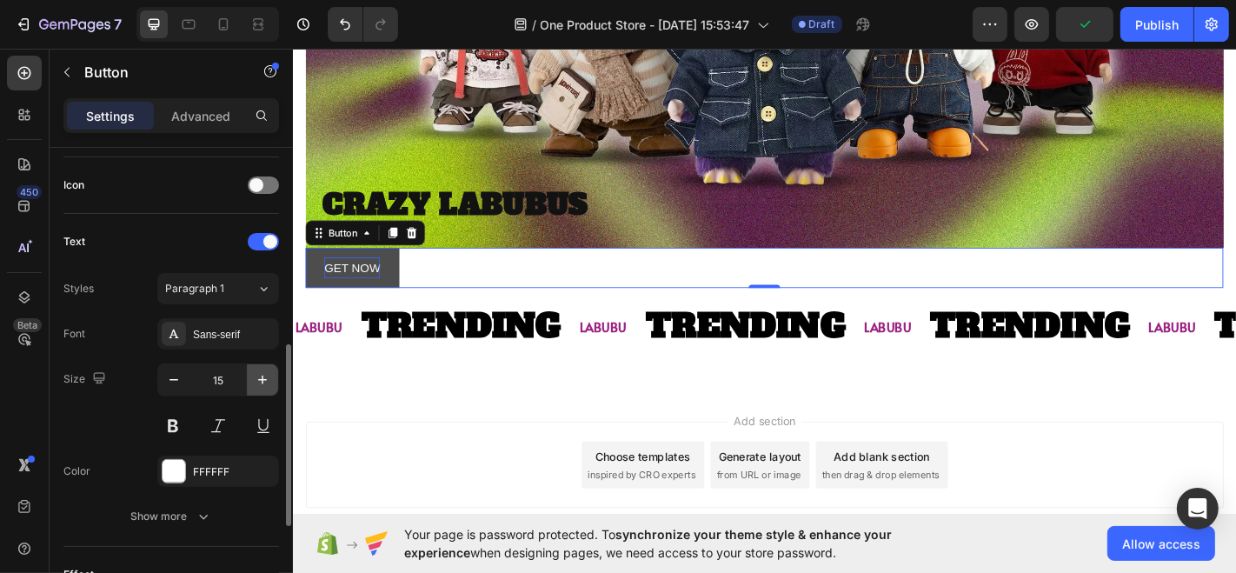
click at [252, 376] on button "button" at bounding box center [262, 379] width 31 height 31
type input "16"
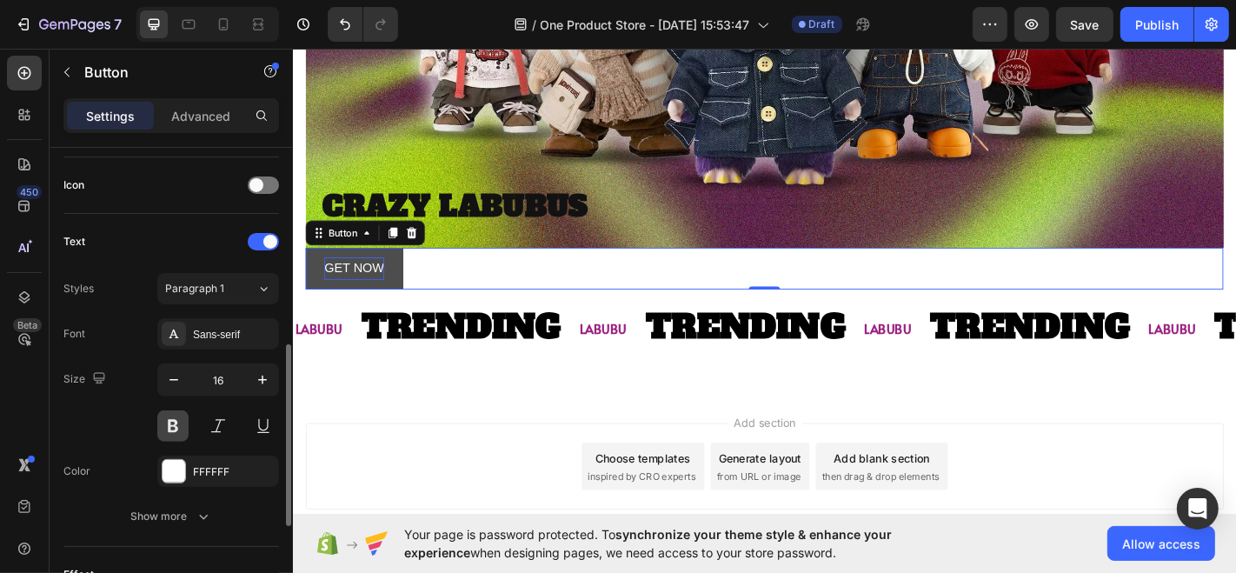
click at [174, 417] on button at bounding box center [172, 425] width 31 height 31
click at [228, 341] on div "Sans-serif" at bounding box center [218, 333] width 122 height 31
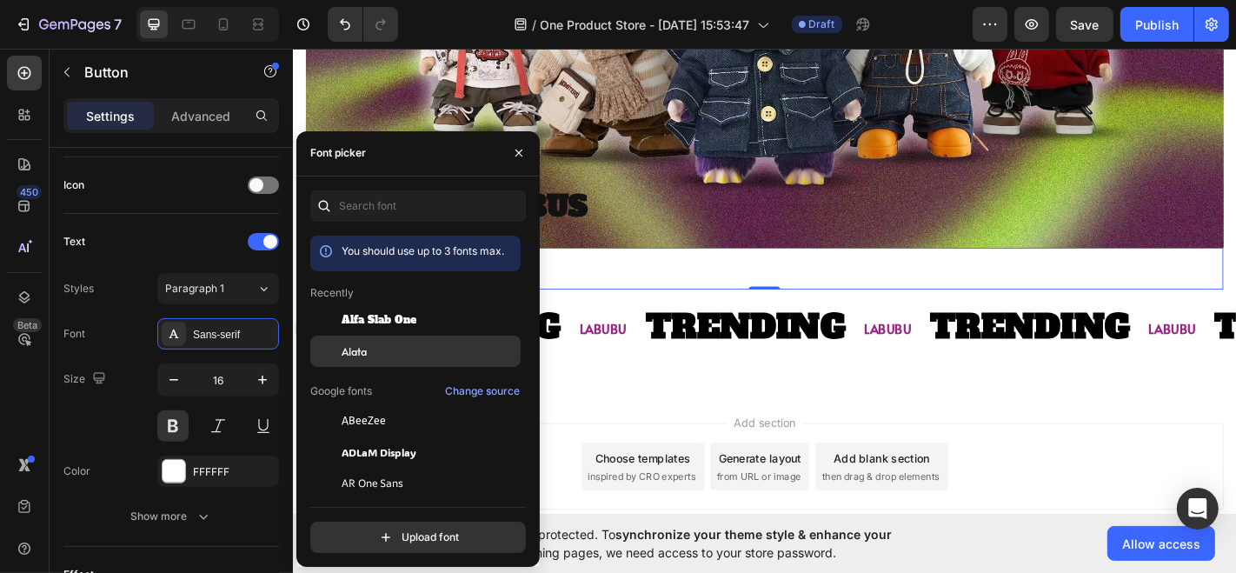
click at [355, 530] on div "Alata" at bounding box center [415, 545] width 210 height 31
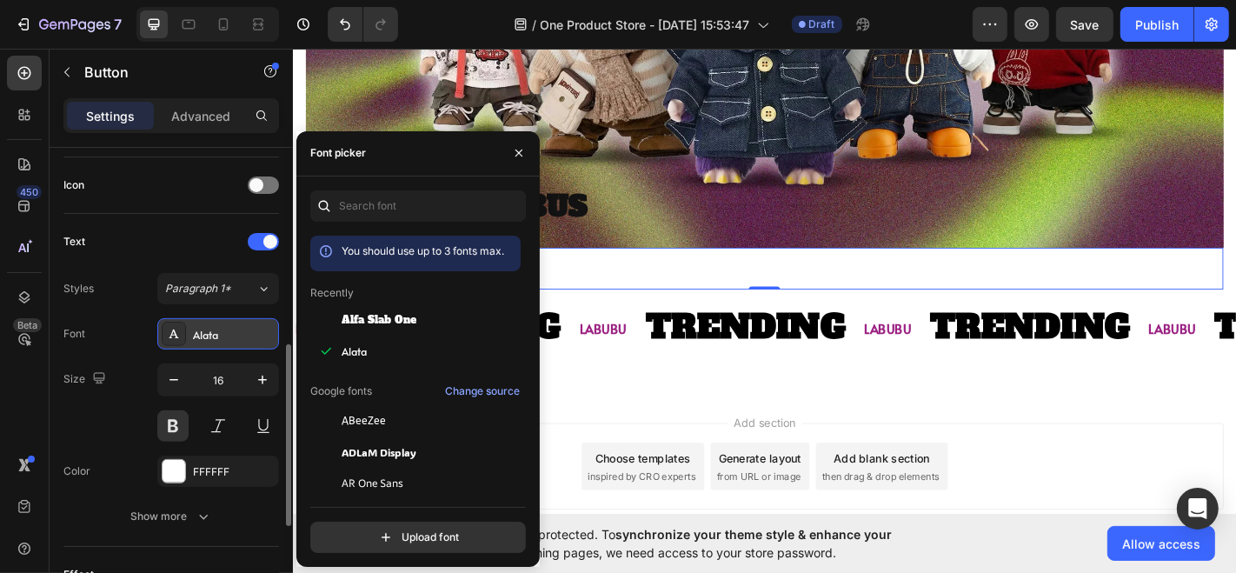
click at [196, 322] on div "Alata" at bounding box center [218, 333] width 122 height 31
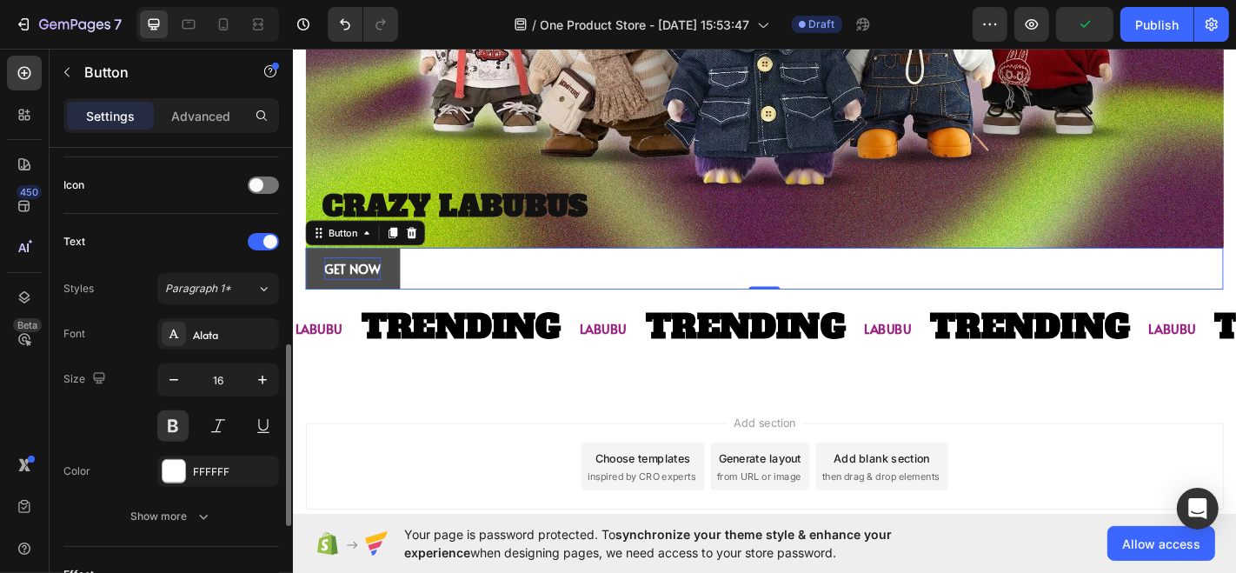
scroll to position [0, 0]
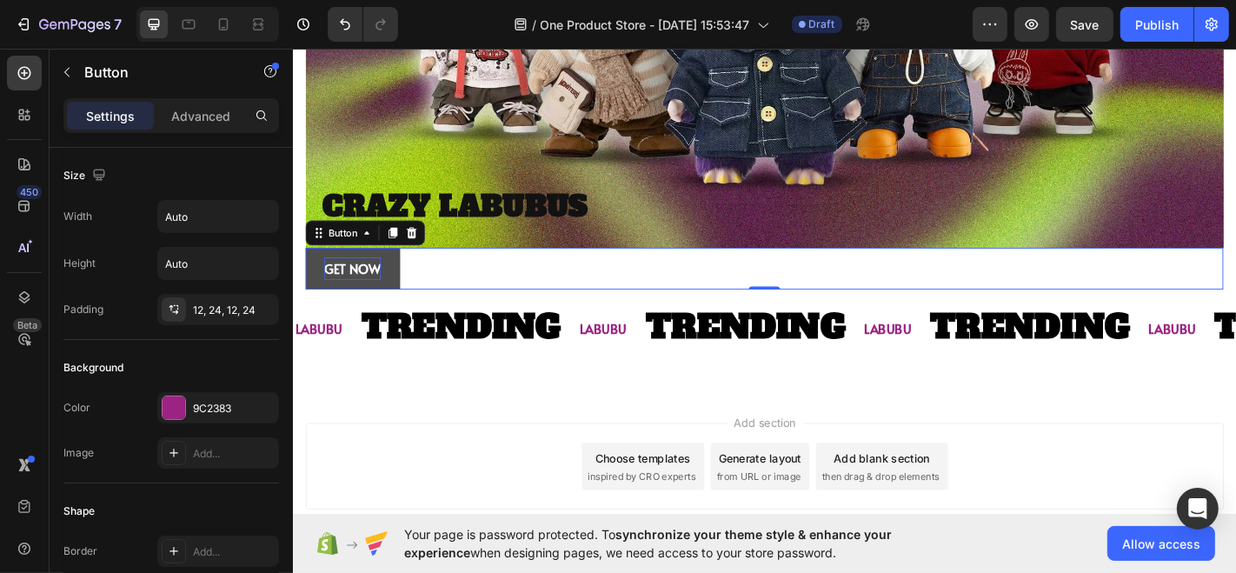
click at [203, 134] on div "Settings Advanced" at bounding box center [171, 123] width 243 height 50
click at [202, 113] on p "Advanced" at bounding box center [200, 116] width 59 height 18
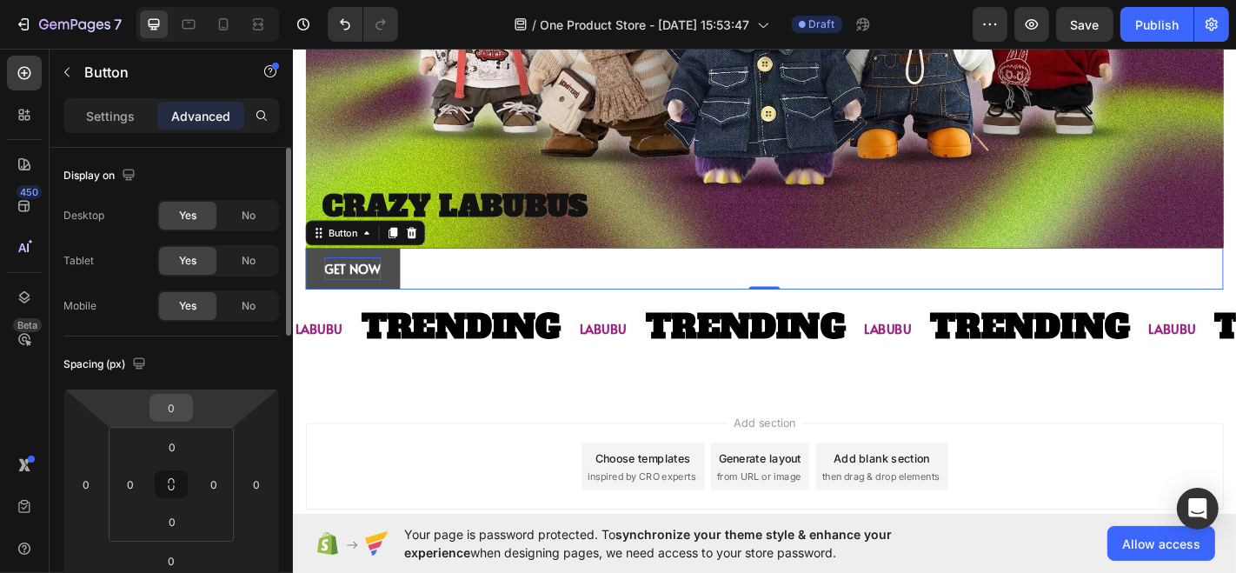
click at [177, 413] on input "0" at bounding box center [171, 408] width 35 height 26
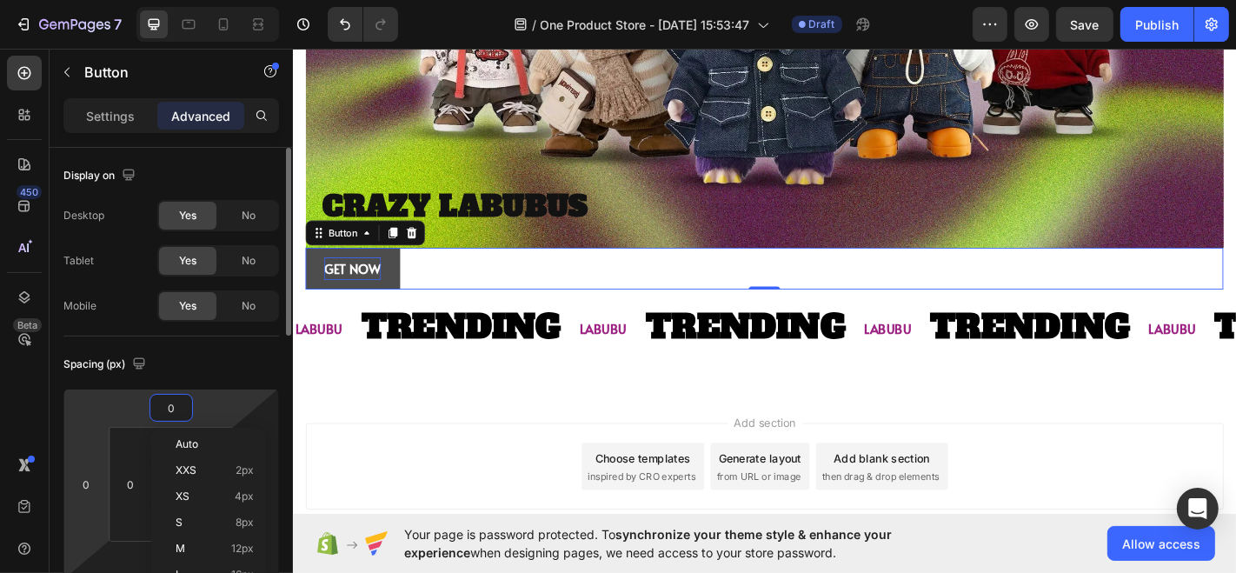
click at [89, 0] on html "7 / One Product Store - [DATE] 15:53:47 Draft Preview Save Publish 450 Beta Sec…" at bounding box center [618, 0] width 1236 height 0
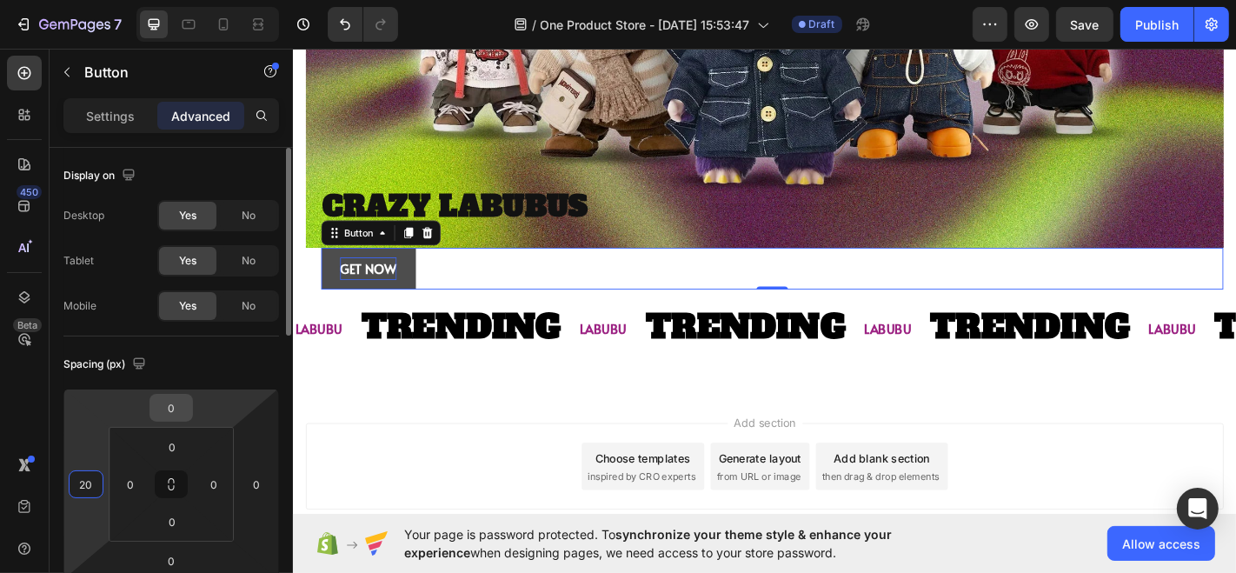
type input "20"
click at [174, 411] on input "0" at bounding box center [171, 408] width 35 height 26
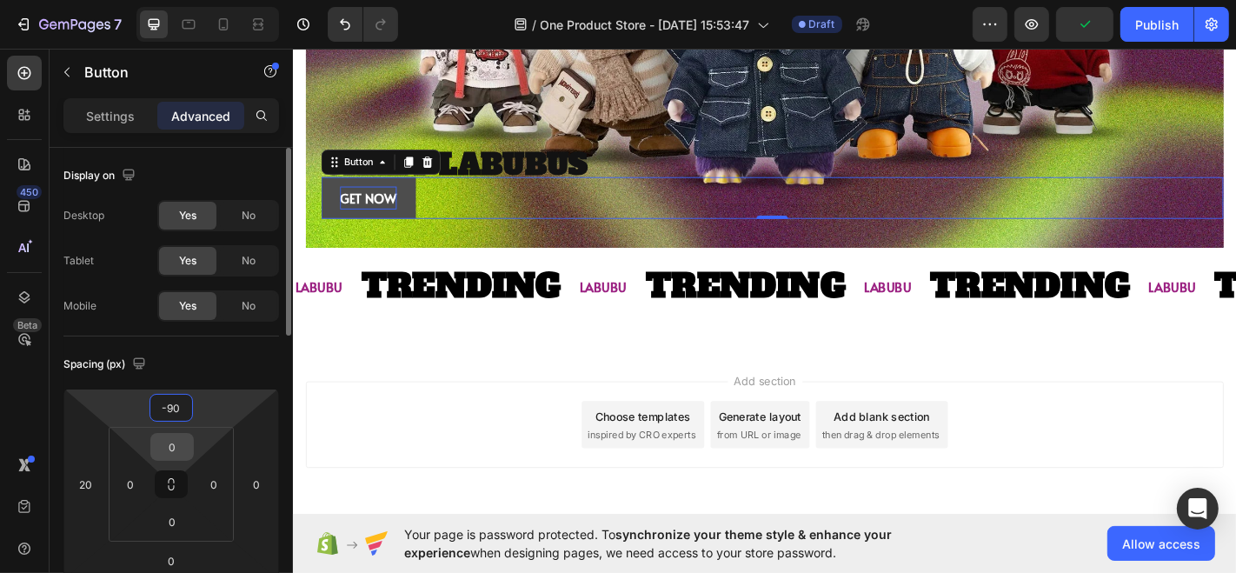
type input "-90"
click at [169, 444] on input "0" at bounding box center [172, 447] width 35 height 26
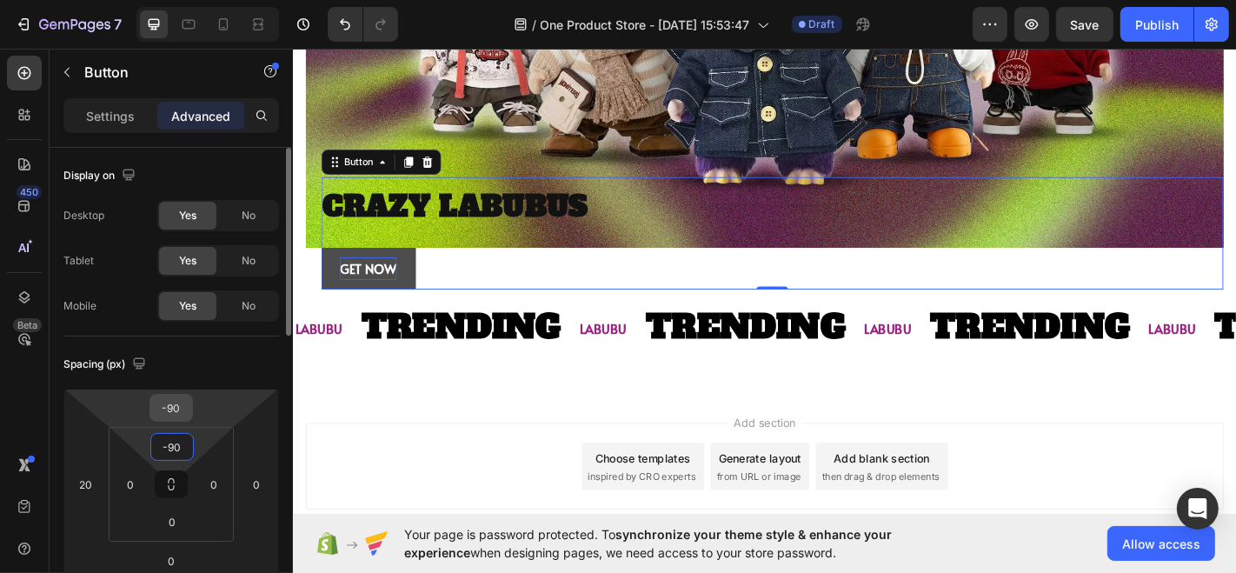
type input "90"
click at [180, 413] on input "-90" at bounding box center [171, 408] width 35 height 26
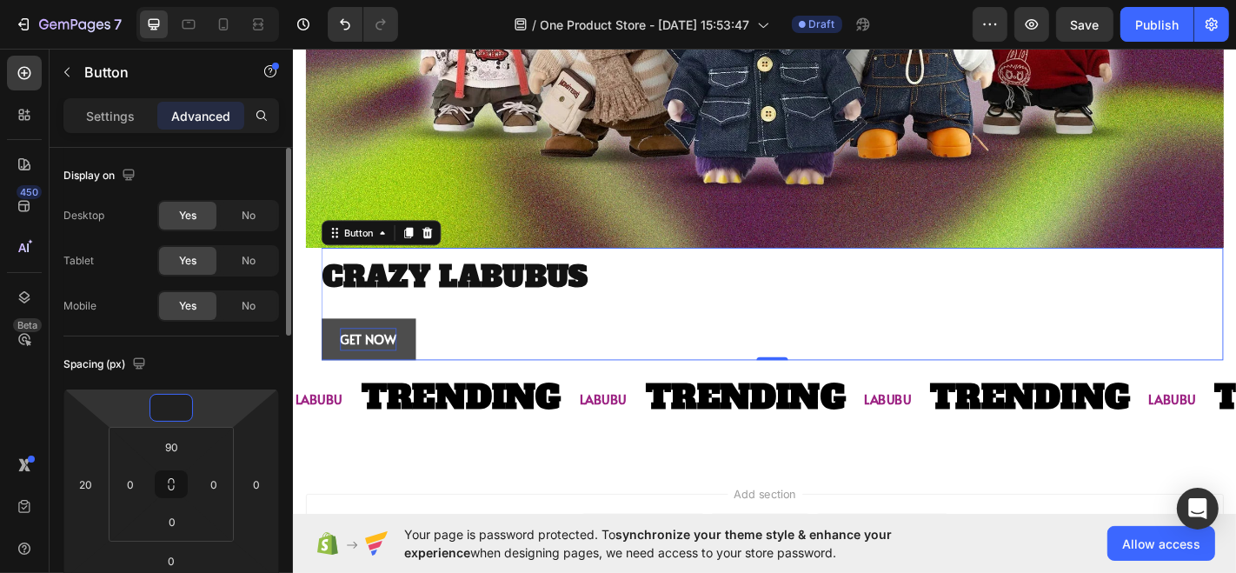
type input "-90"
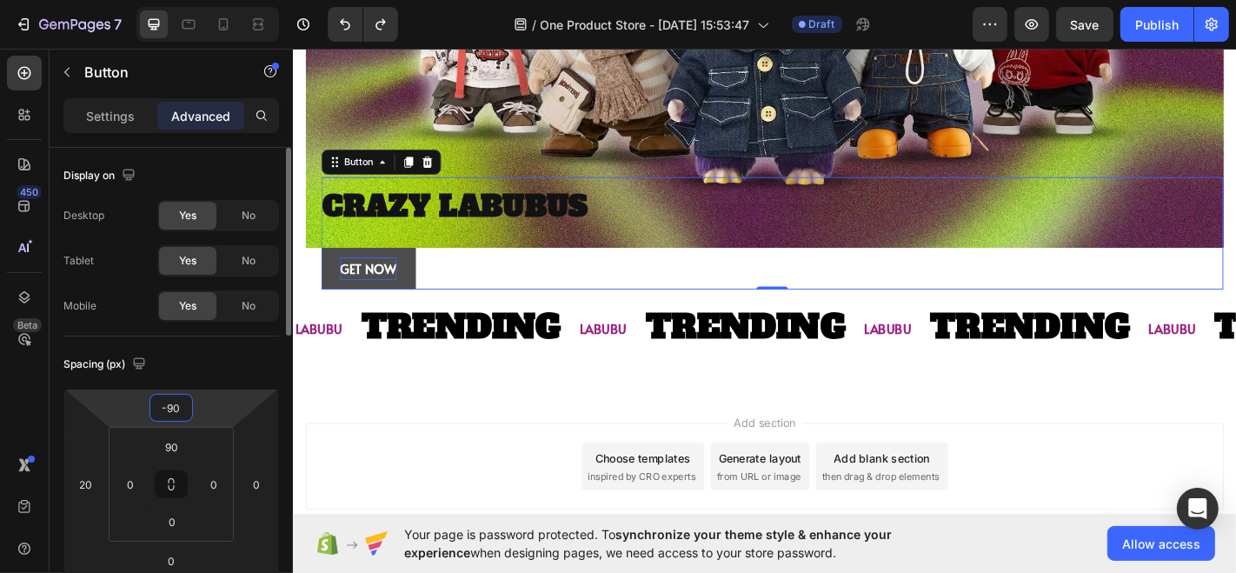
type input "0"
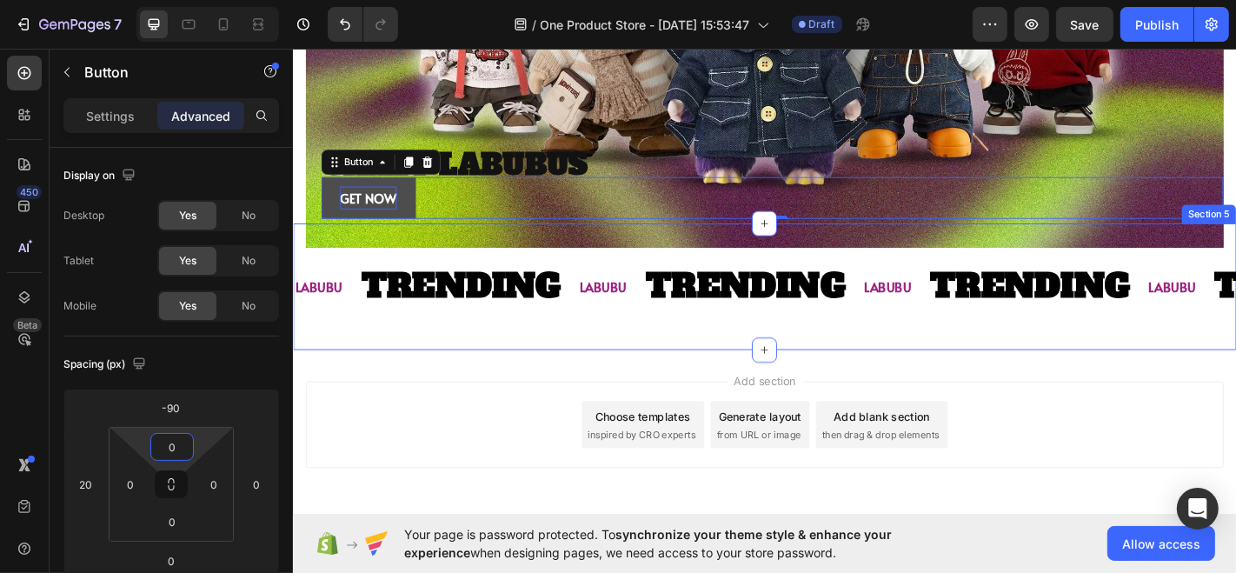
click at [505, 243] on div "LABUBU Text Block TRENDING Text Block LABUBU Text Block TRENDING Text Block LAB…" at bounding box center [813, 312] width 1043 height 141
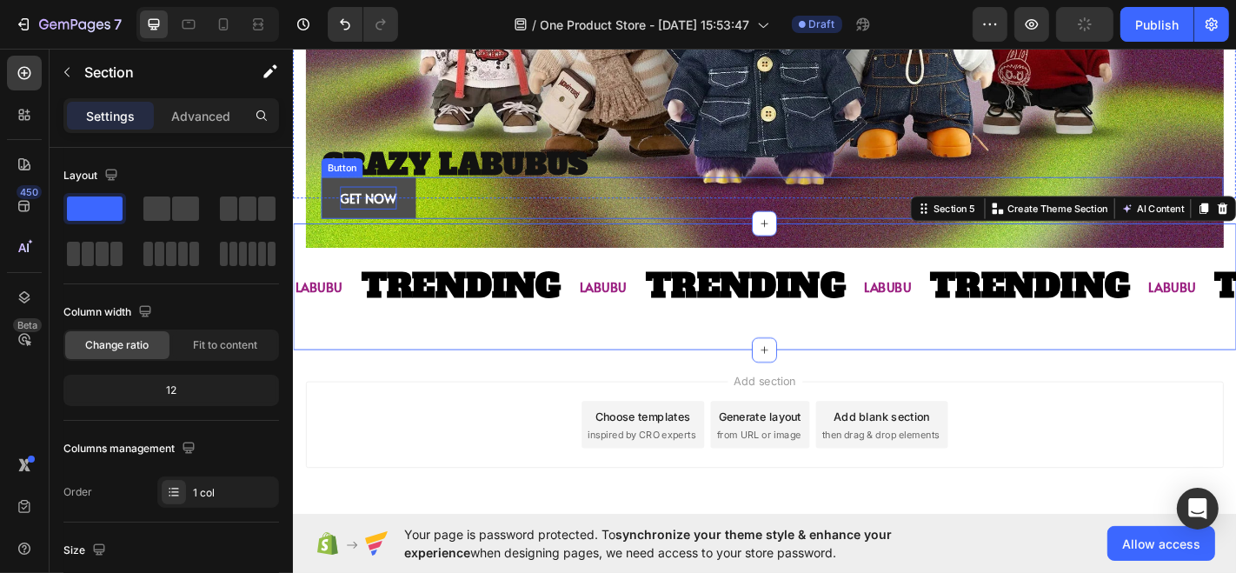
click at [448, 194] on div "GET NOW Button" at bounding box center [822, 213] width 998 height 46
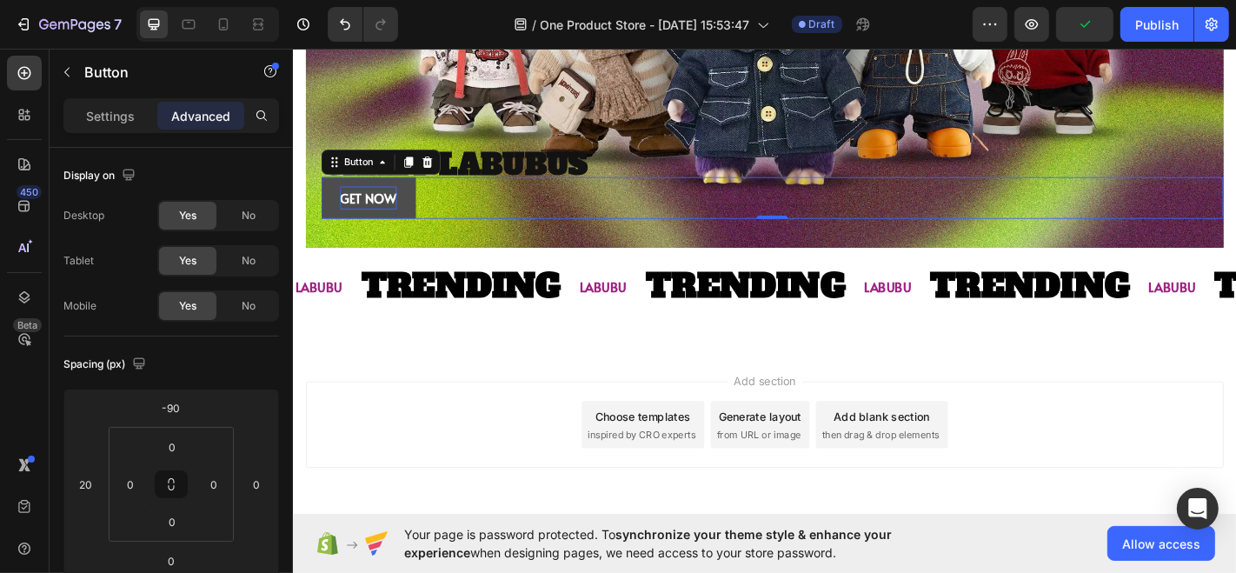
click at [370, 219] on button "GET NOW" at bounding box center [375, 213] width 104 height 46
click at [484, 196] on div "GET NOW Button 0" at bounding box center [822, 213] width 998 height 46
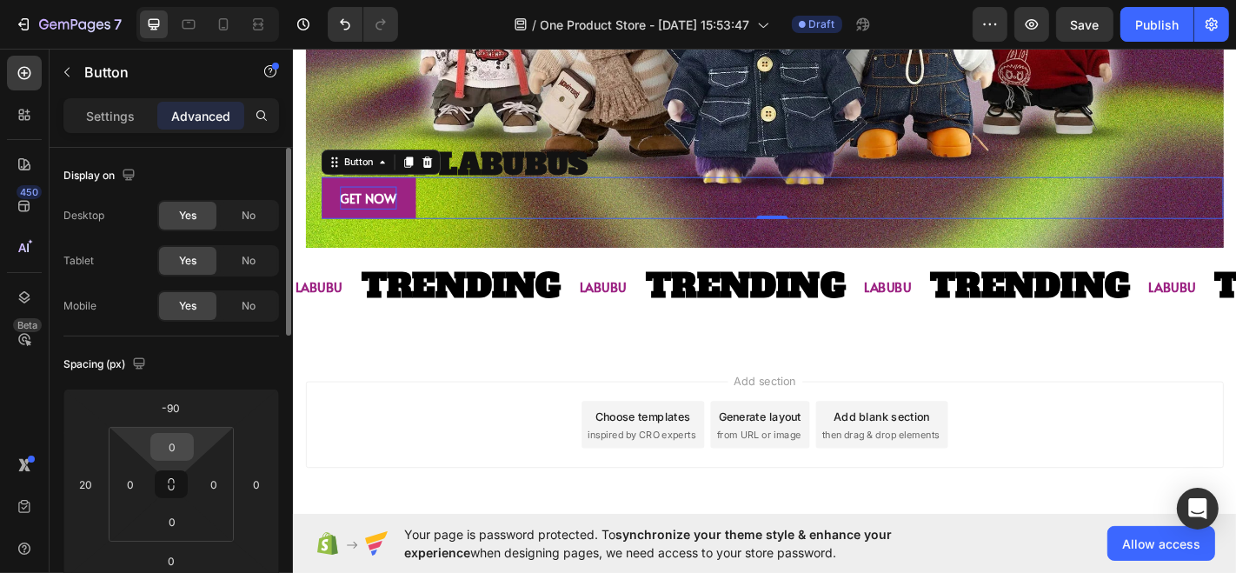
click at [181, 448] on input "0" at bounding box center [172, 447] width 35 height 26
type input "10"
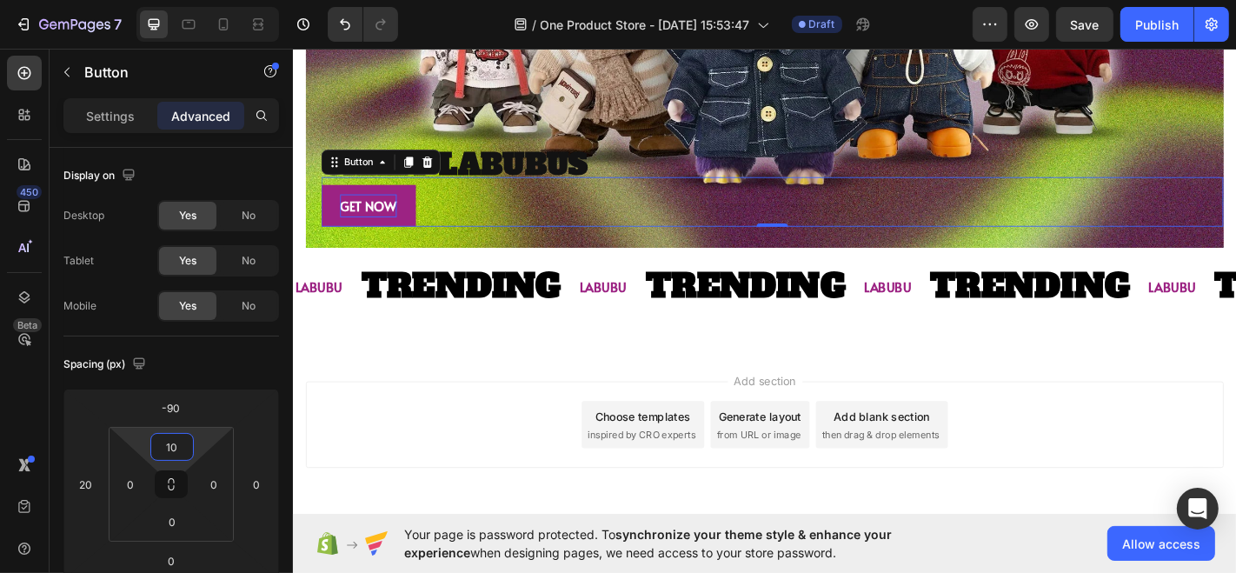
click at [425, 382] on div "Add section Choose templates inspired by CRO experts Generate layout from URL o…" at bounding box center [813, 489] width 1043 height 214
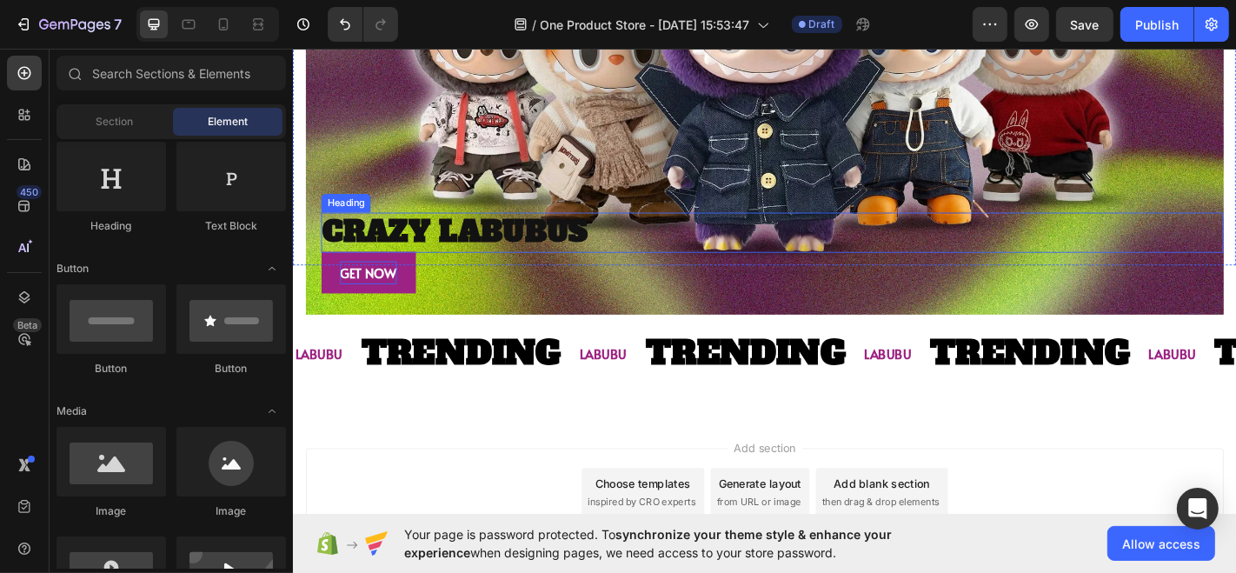
scroll to position [1837, 0]
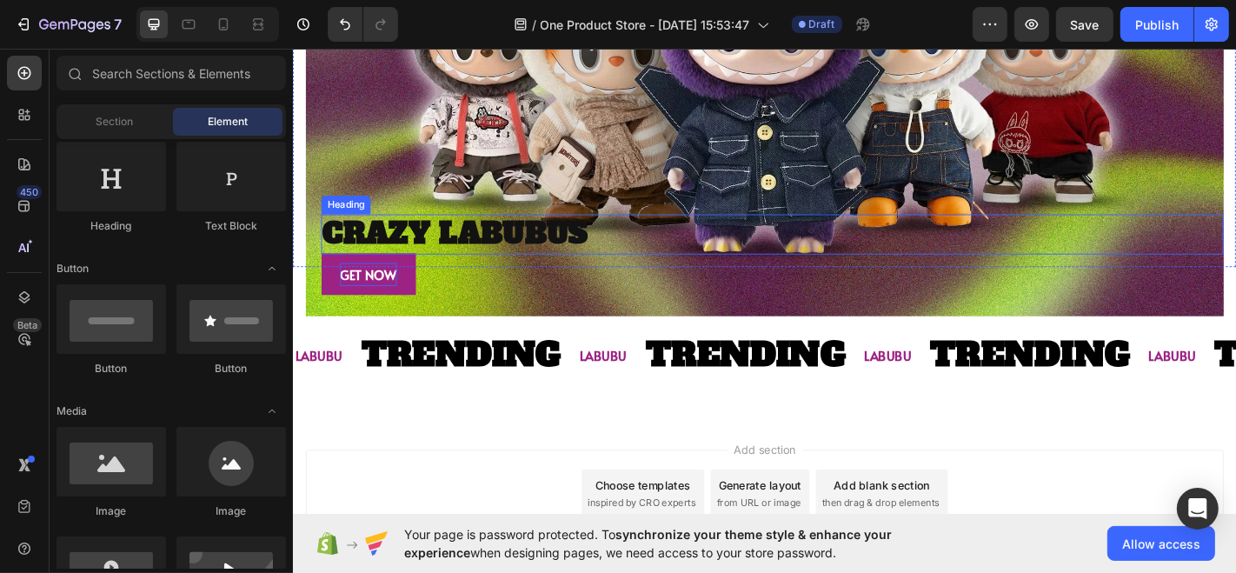
click at [532, 235] on p "CRAZY LABUBUS" at bounding box center [822, 253] width 994 height 41
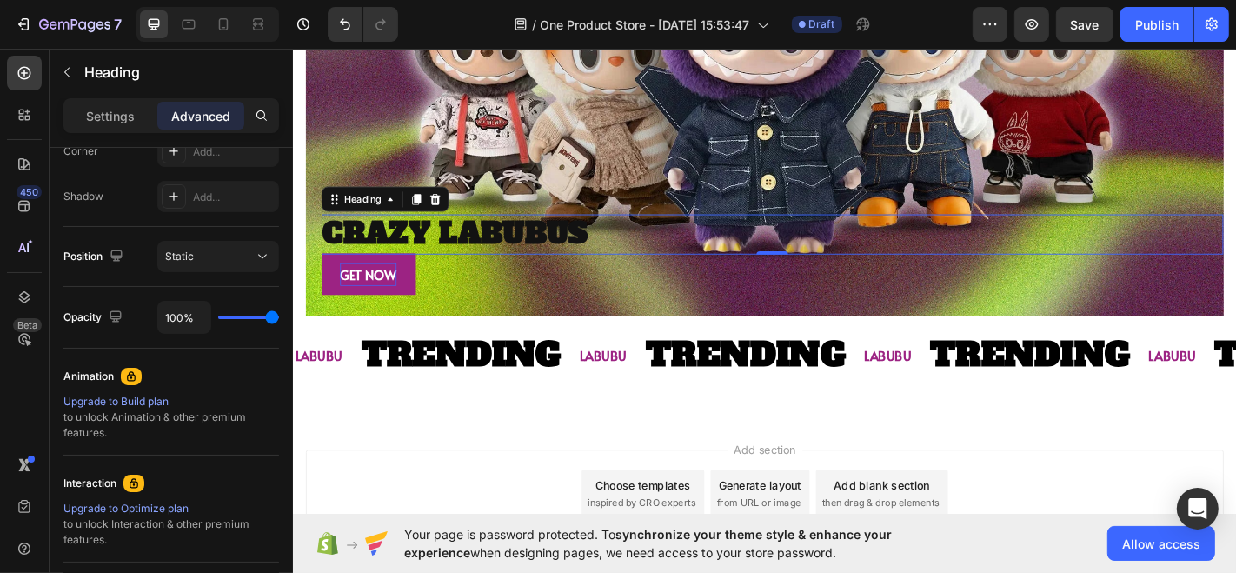
scroll to position [0, 0]
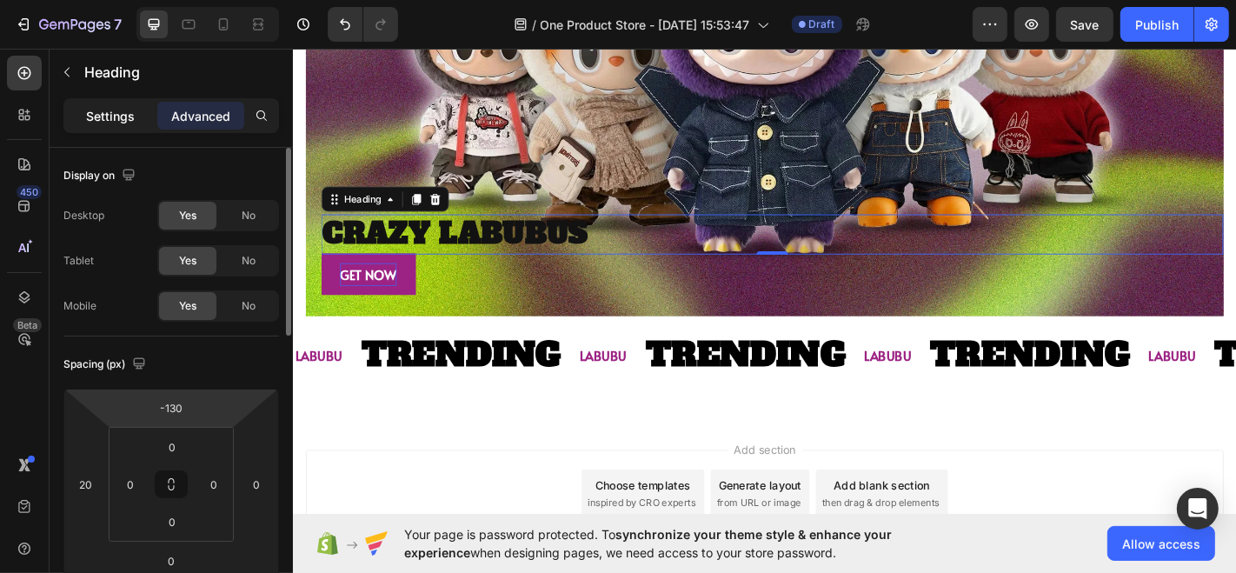
click at [143, 103] on div "Settings" at bounding box center [110, 116] width 87 height 28
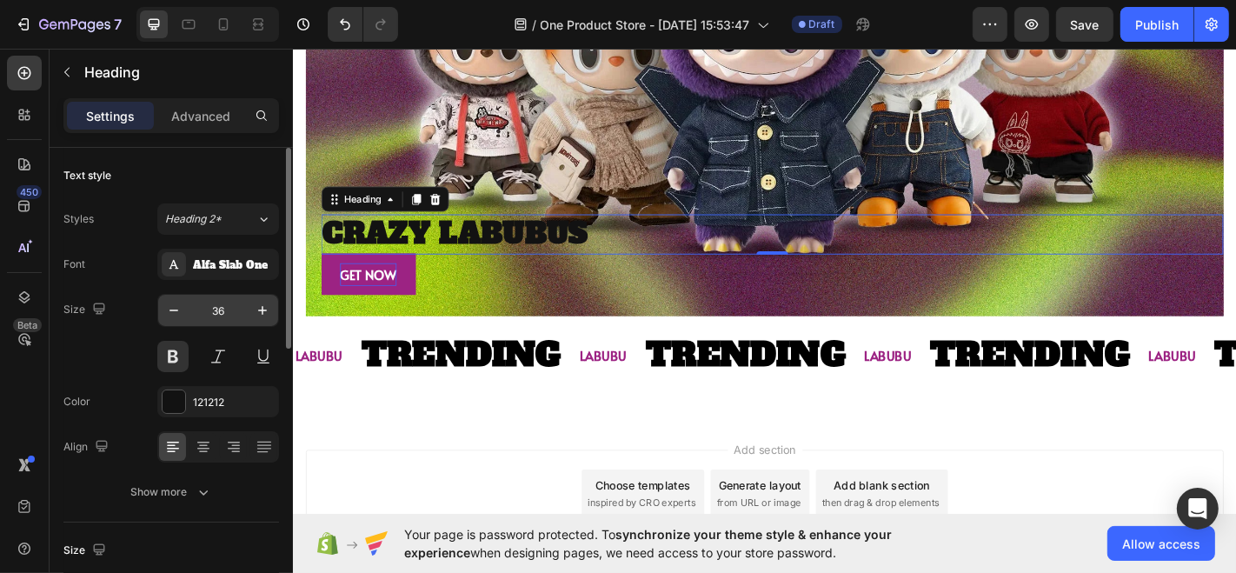
scroll to position [30, 0]
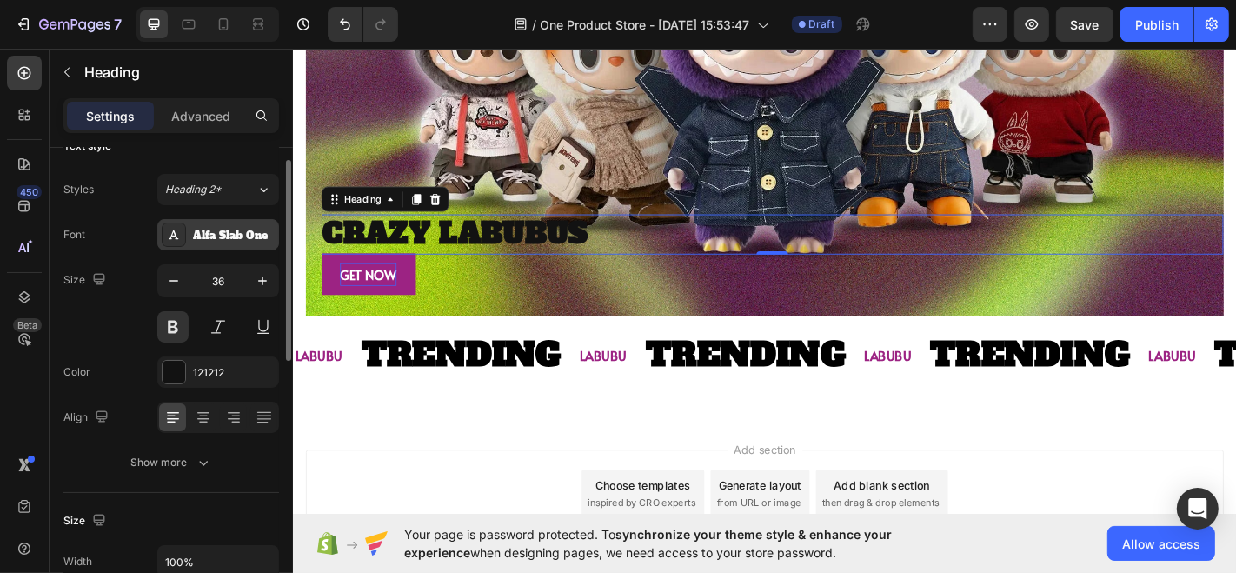
click at [217, 228] on div "Alfa Slab One" at bounding box center [234, 236] width 82 height 16
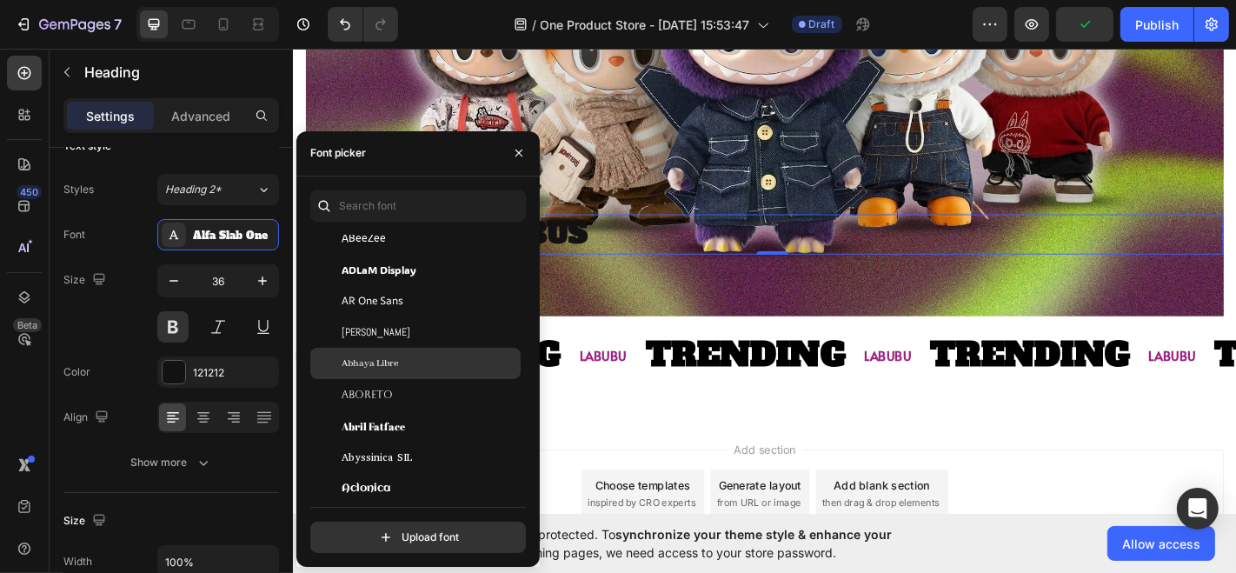
scroll to position [0, 0]
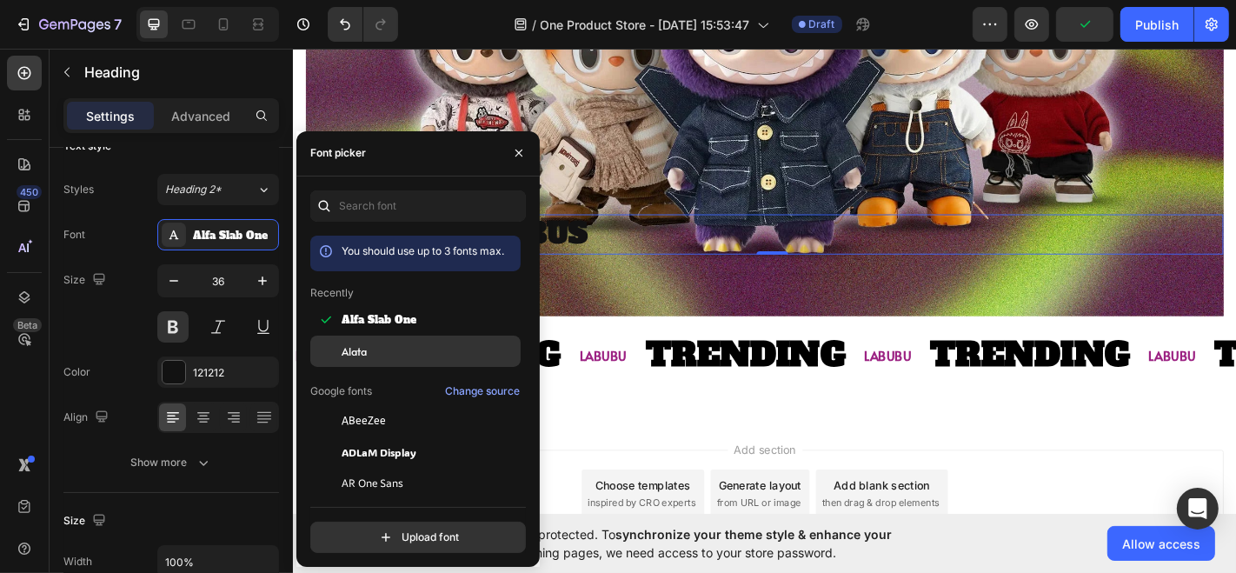
click at [395, 344] on div "Alata" at bounding box center [430, 351] width 176 height 16
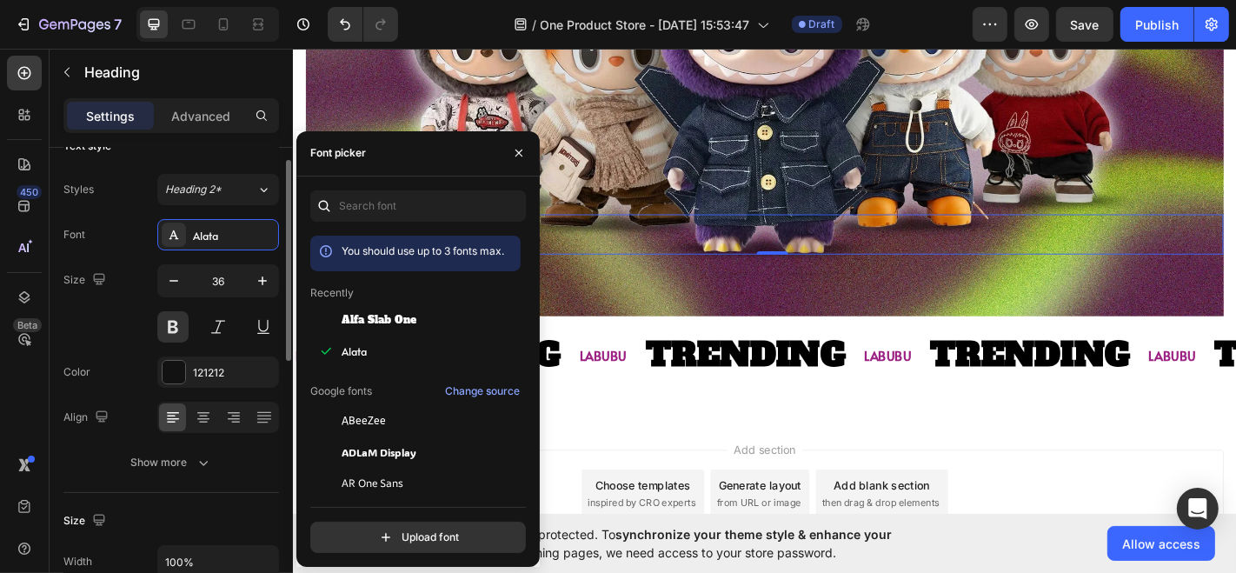
click at [221, 209] on div "Styles Heading 2* Font Alata Size 36 Color 121212 Align Show more" at bounding box center [171, 326] width 216 height 304
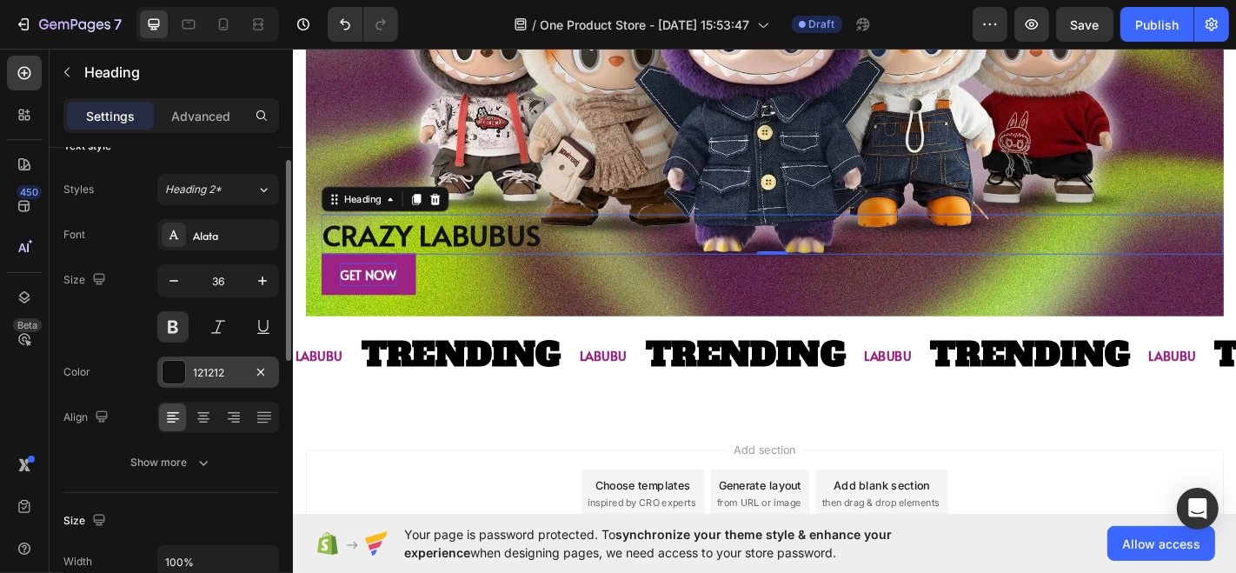
click at [169, 364] on div at bounding box center [174, 372] width 23 height 23
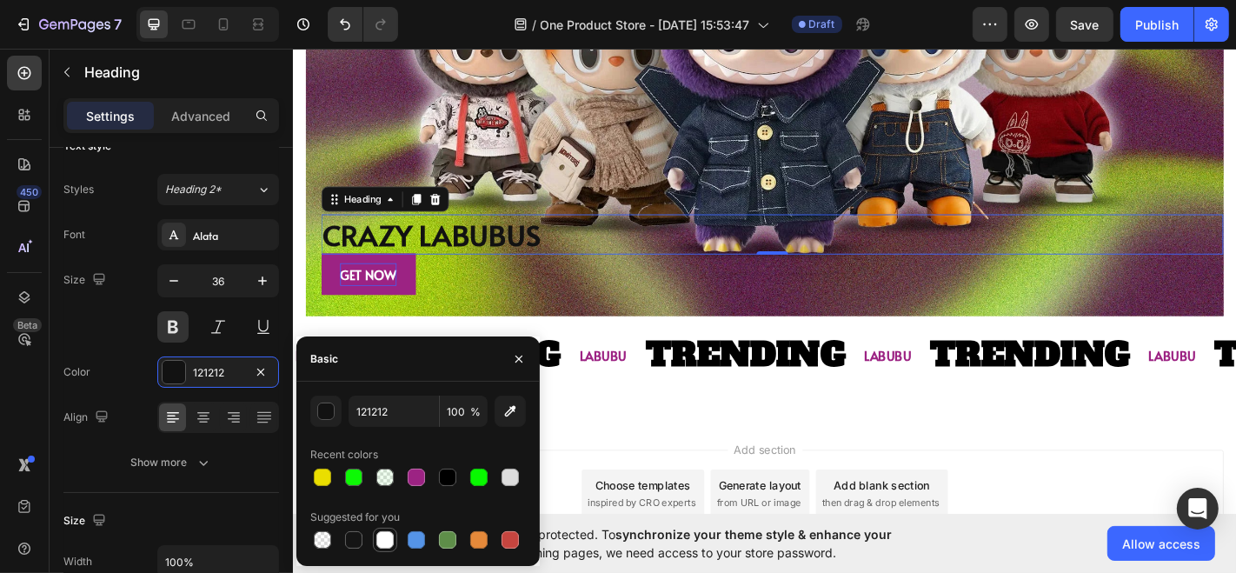
click at [378, 549] on div at bounding box center [385, 539] width 21 height 21
type input "FFFFFF"
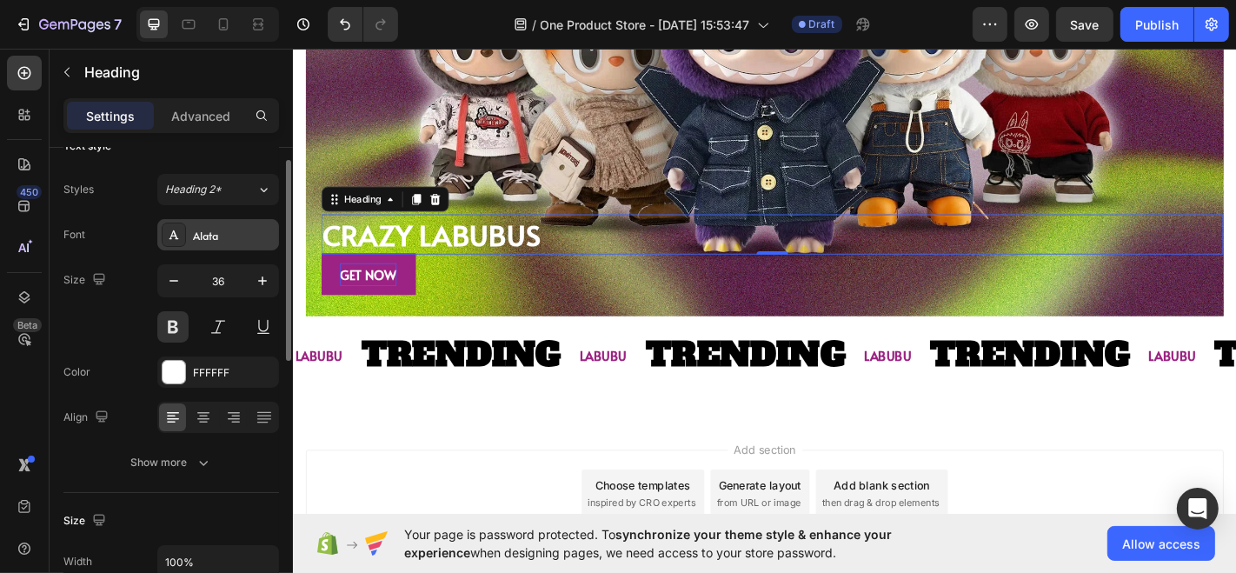
click at [211, 239] on div "Alata" at bounding box center [234, 236] width 82 height 16
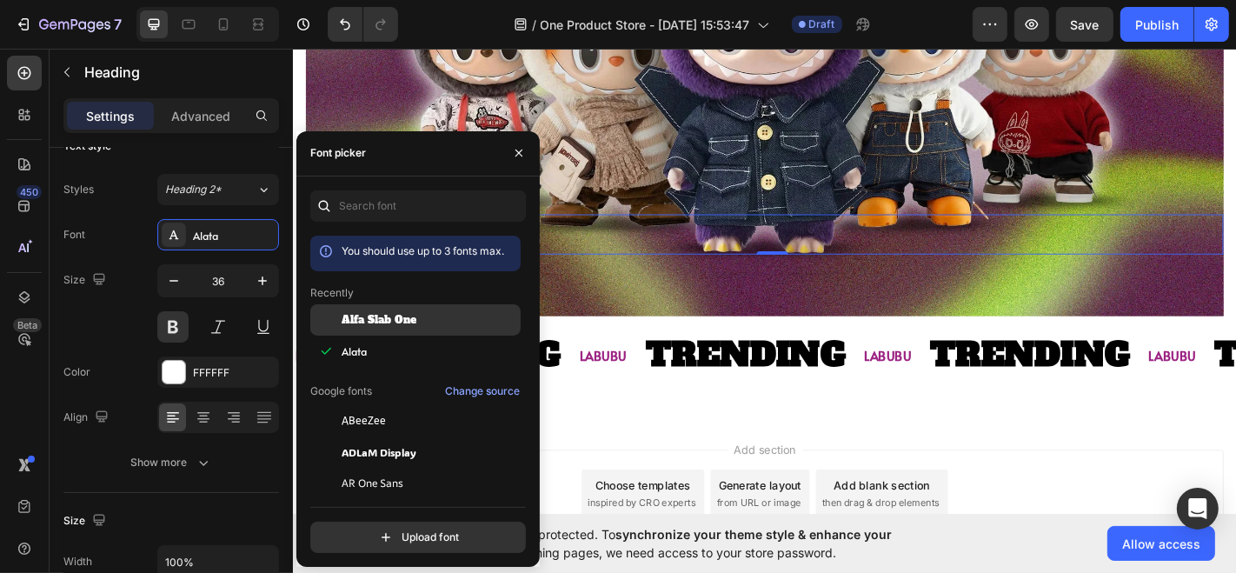
click at [362, 314] on span "Alfa Slab One" at bounding box center [379, 320] width 75 height 16
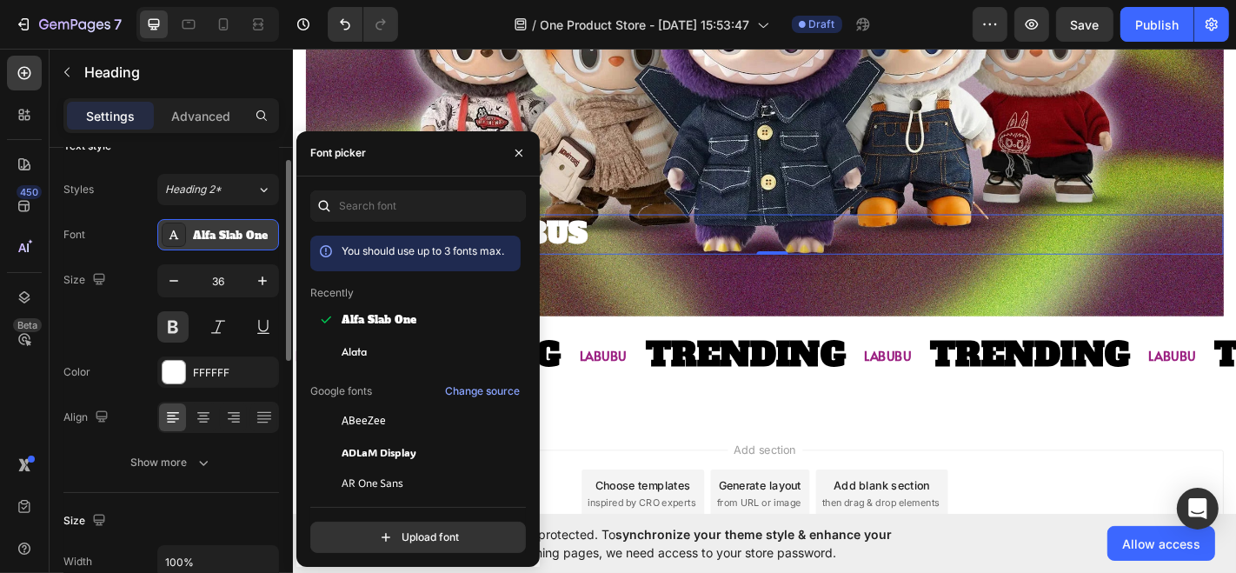
click at [202, 238] on div "Alfa Slab One" at bounding box center [234, 236] width 82 height 16
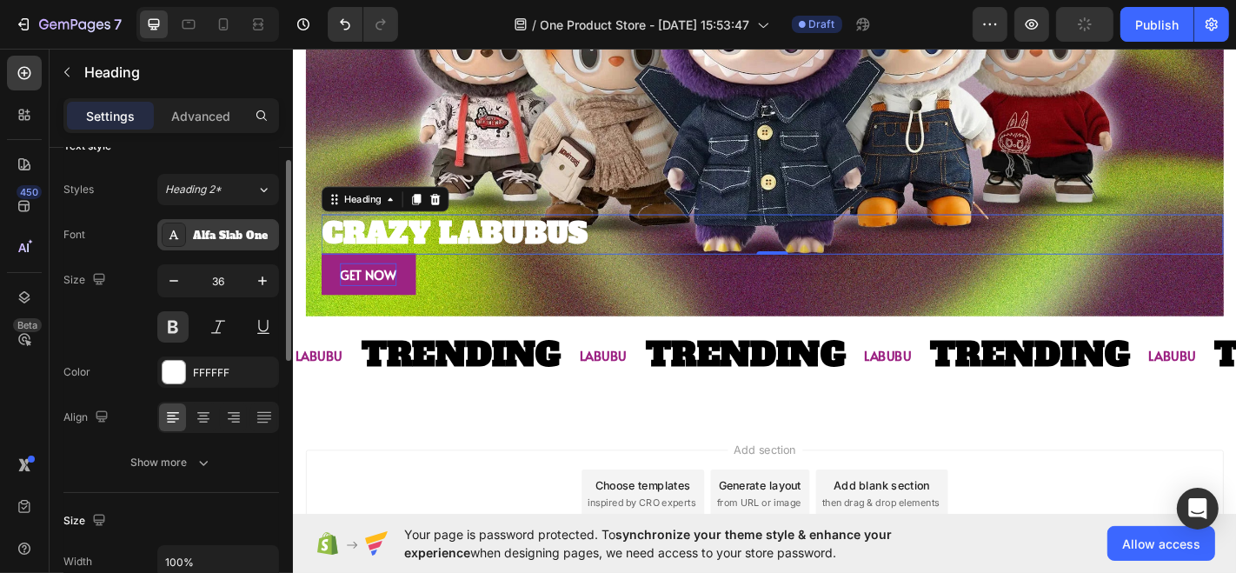
click at [210, 247] on div "Alfa Slab One" at bounding box center [218, 234] width 122 height 31
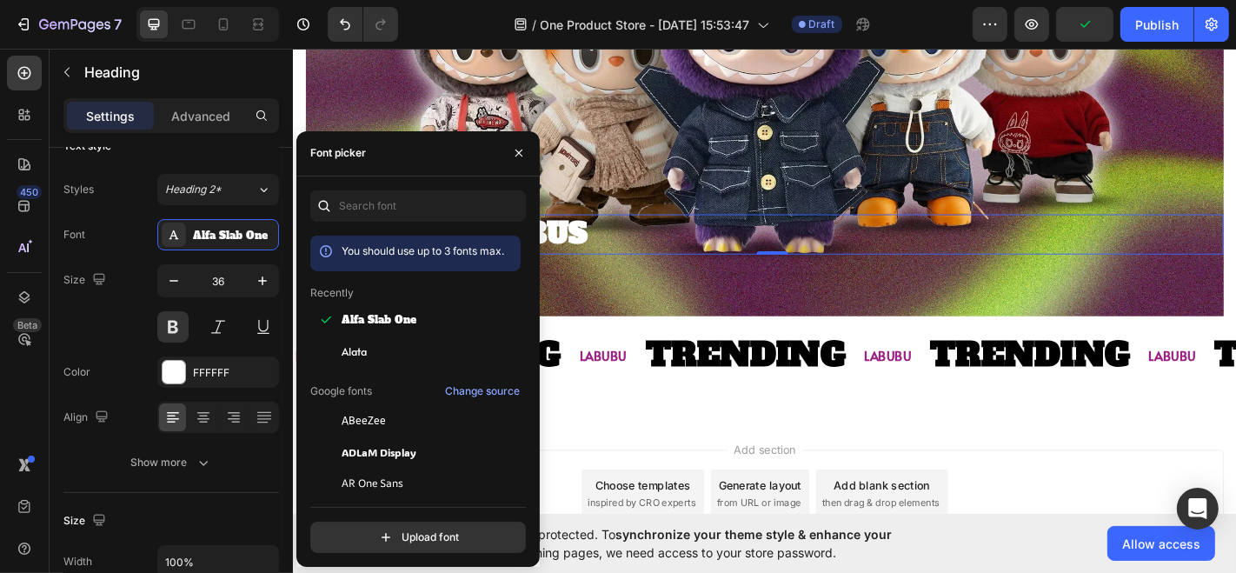
click at [357, 343] on span "Alata" at bounding box center [354, 351] width 25 height 16
click at [91, 311] on div "Size 36" at bounding box center [171, 303] width 216 height 78
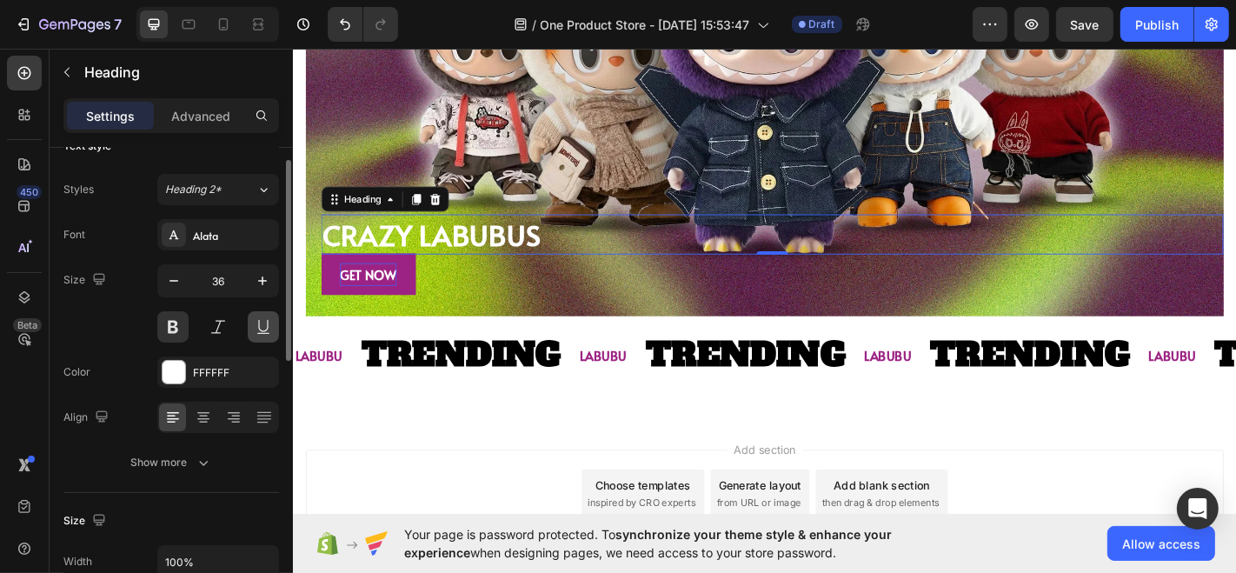
click at [260, 319] on button at bounding box center [263, 326] width 31 height 31
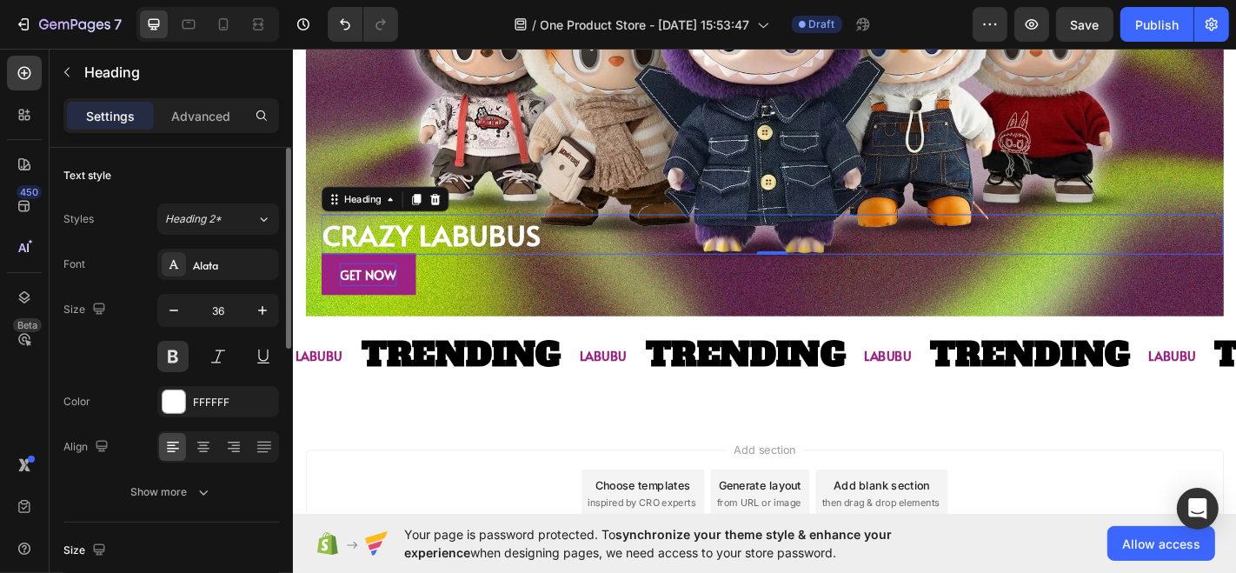
click at [191, 134] on div "Settings Advanced" at bounding box center [171, 123] width 243 height 50
click at [191, 120] on p "Advanced" at bounding box center [200, 116] width 59 height 18
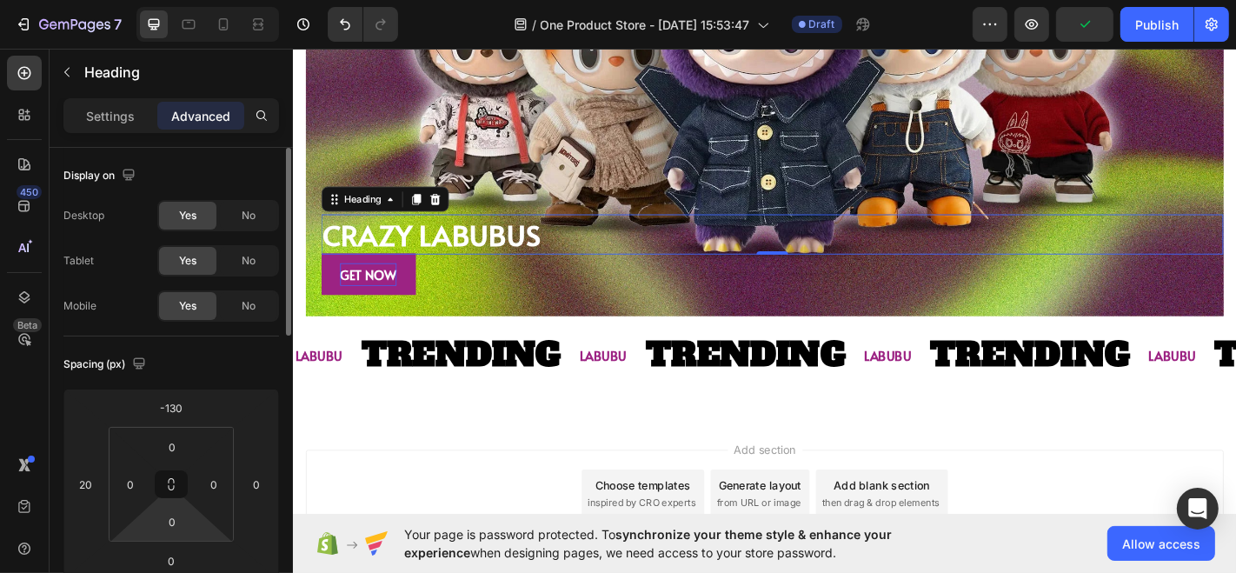
click at [168, 0] on html "7 / One Product Store - Aug 26, 15:53:47 Draft Preview Publish 450 Beta Section…" at bounding box center [618, 0] width 1236 height 0
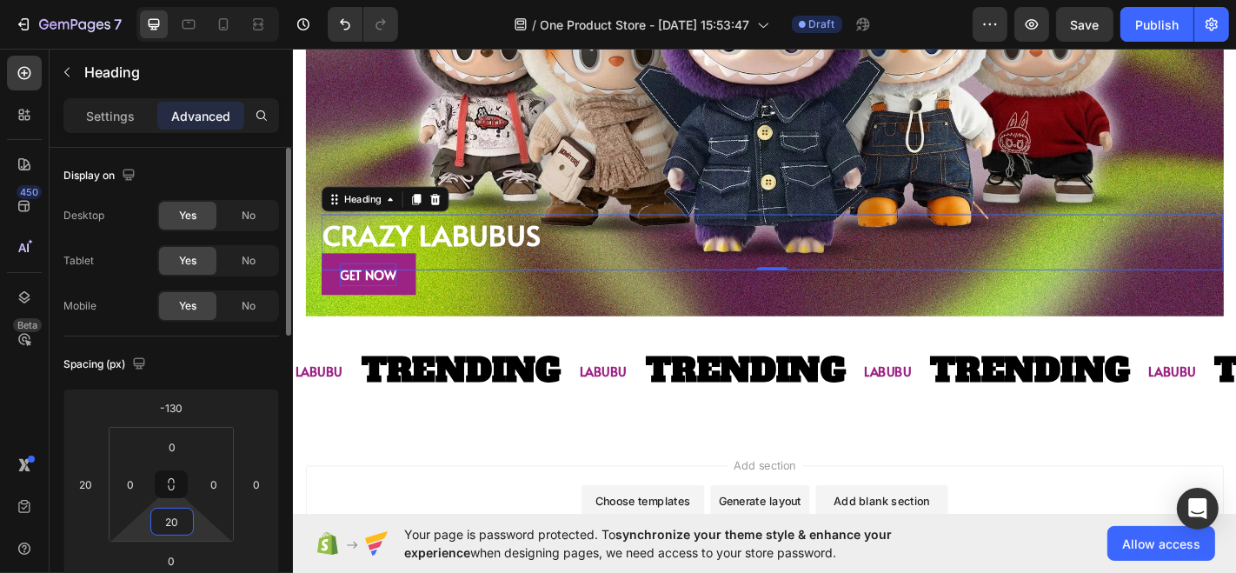
type input "0"
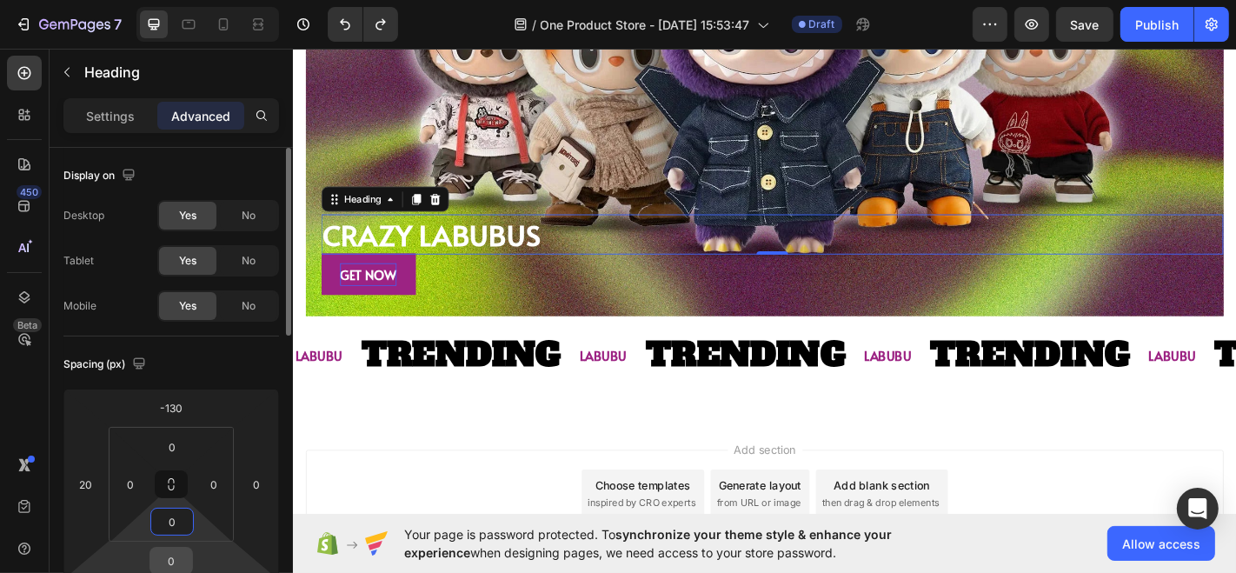
click at [174, 567] on input "0" at bounding box center [171, 560] width 35 height 26
click at [0, 0] on div "Spacing (px) -130 20 0 0 0 0 0 0" at bounding box center [0, 0] width 0 height 0
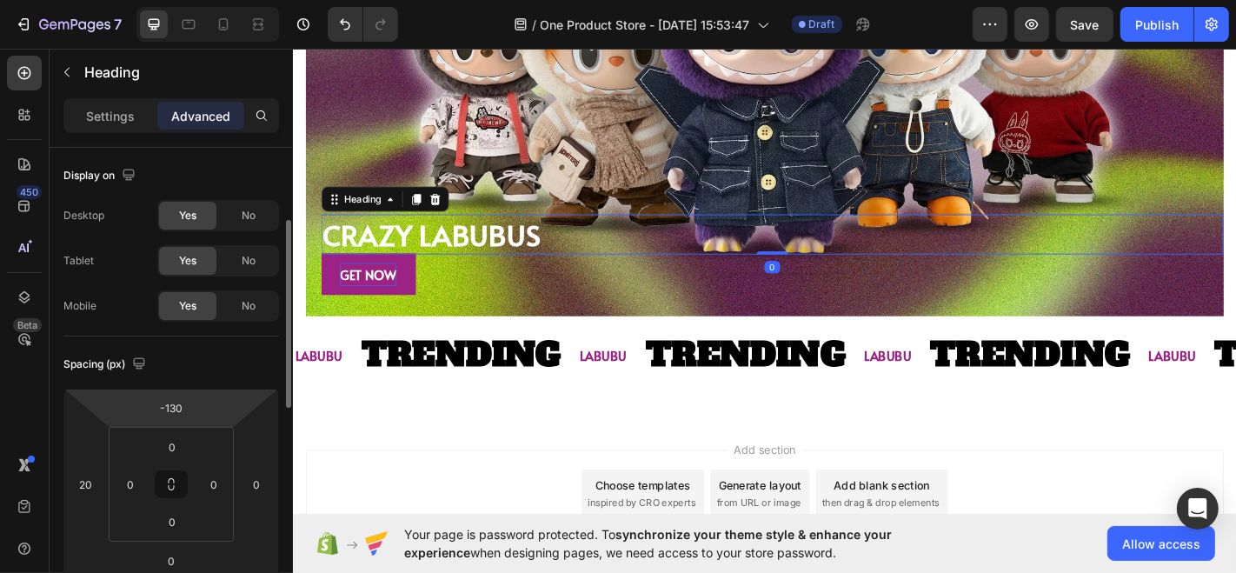
scroll to position [52, 0]
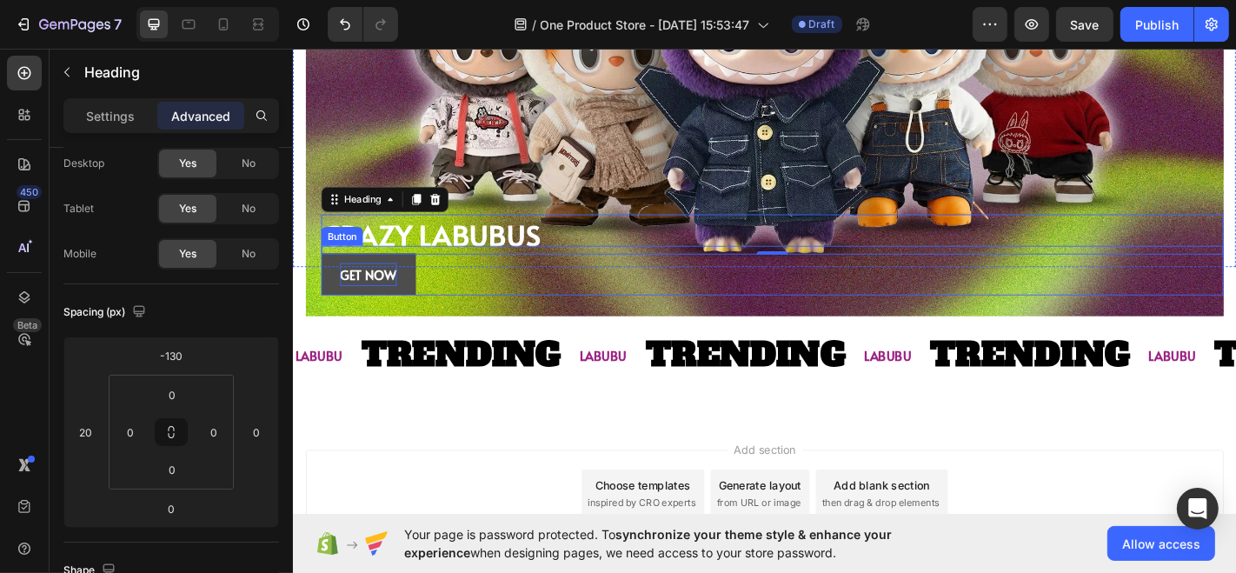
click at [412, 297] on button "GET NOW" at bounding box center [375, 298] width 104 height 46
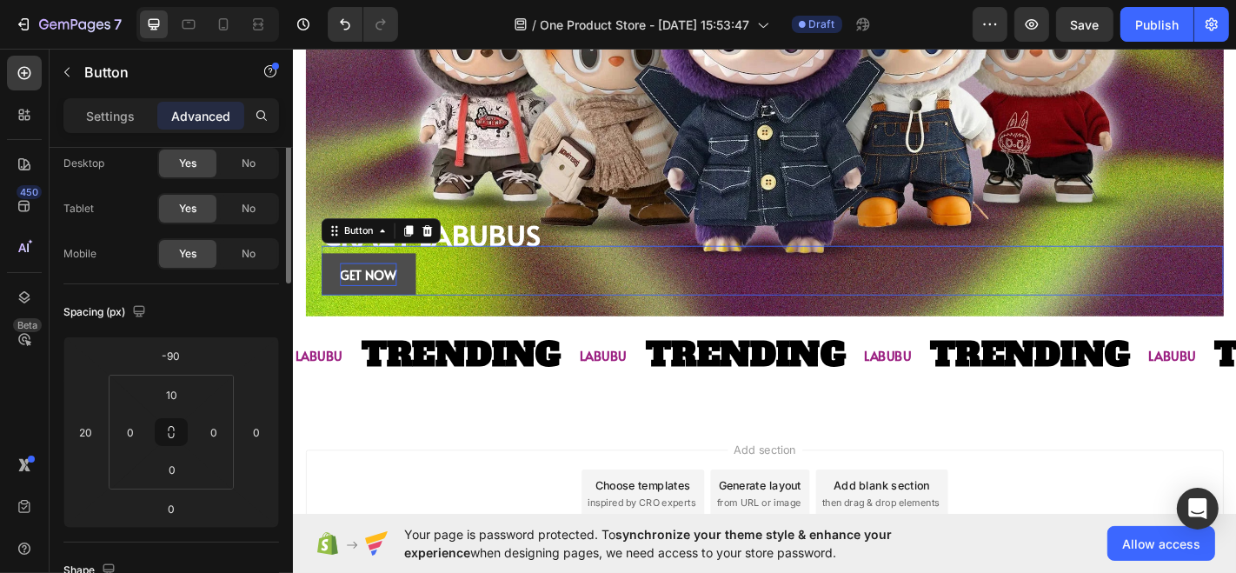
scroll to position [0, 0]
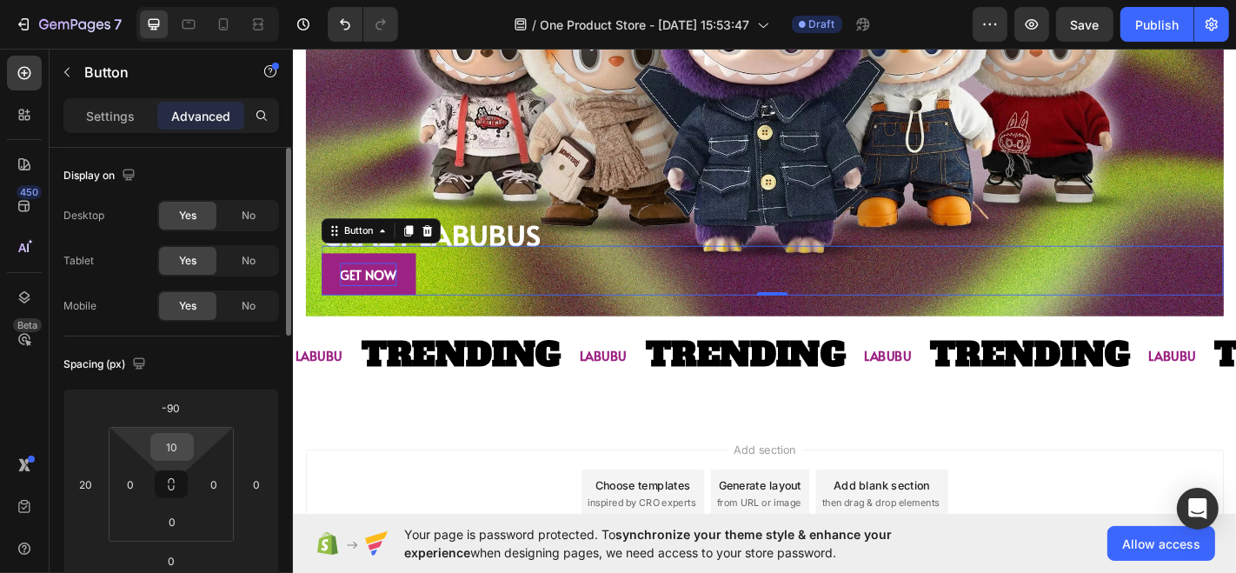
click at [171, 442] on input "10" at bounding box center [172, 447] width 35 height 26
type input "20"
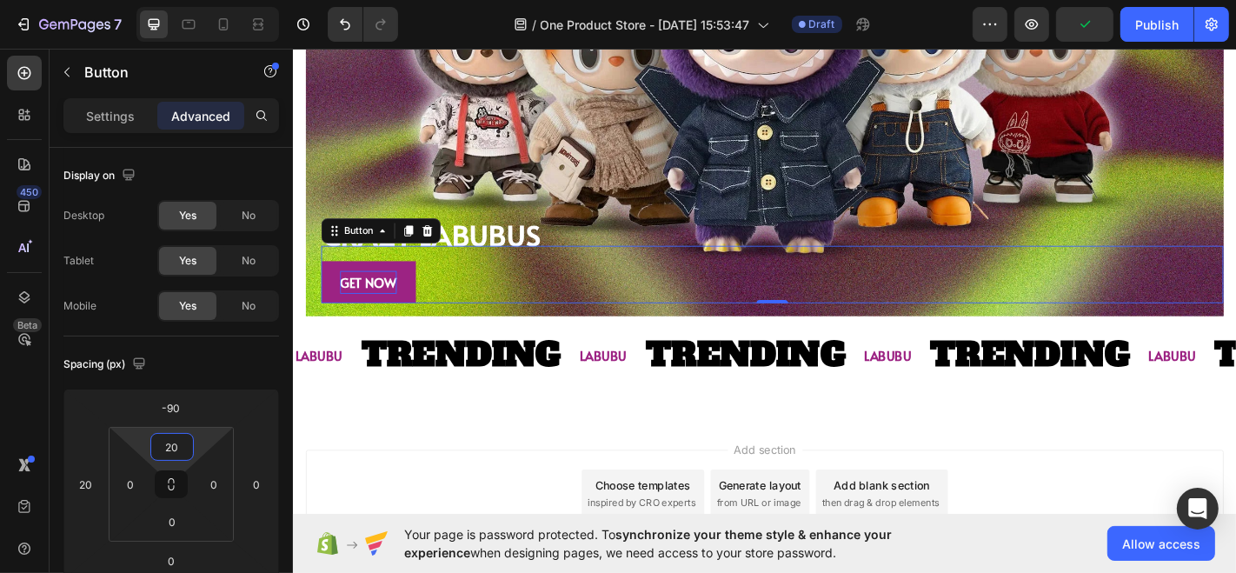
click at [368, 329] on div "LABUBU Text Block TRENDING Text Block LABUBU Text Block TRENDING Text Block LAB…" at bounding box center [813, 387] width 1043 height 141
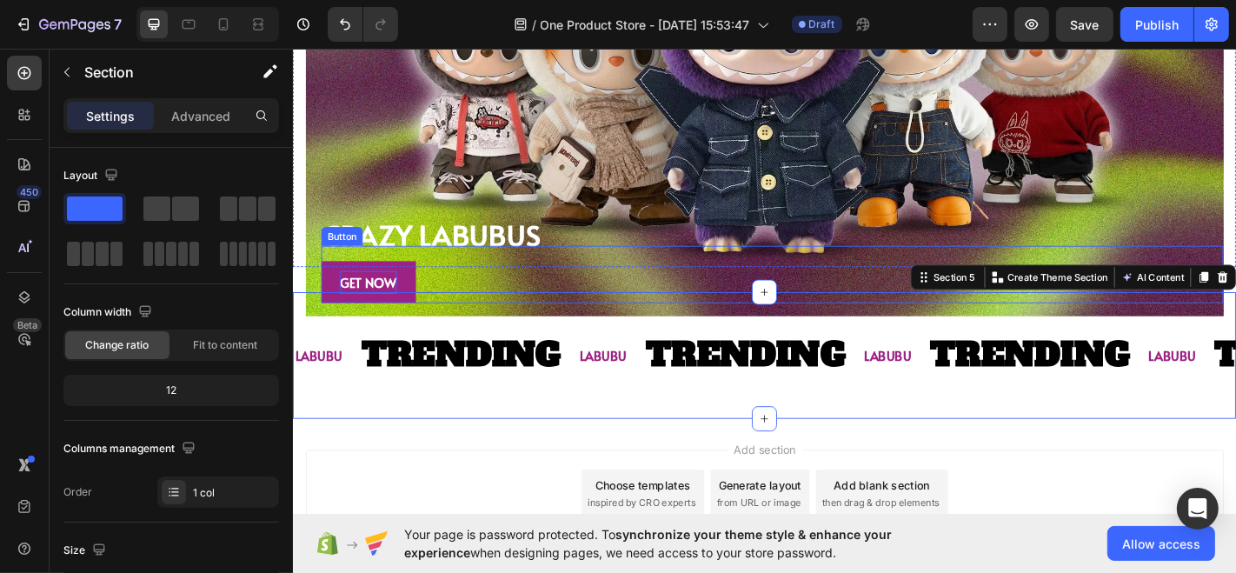
click at [403, 294] on p "GET NOW" at bounding box center [375, 306] width 63 height 25
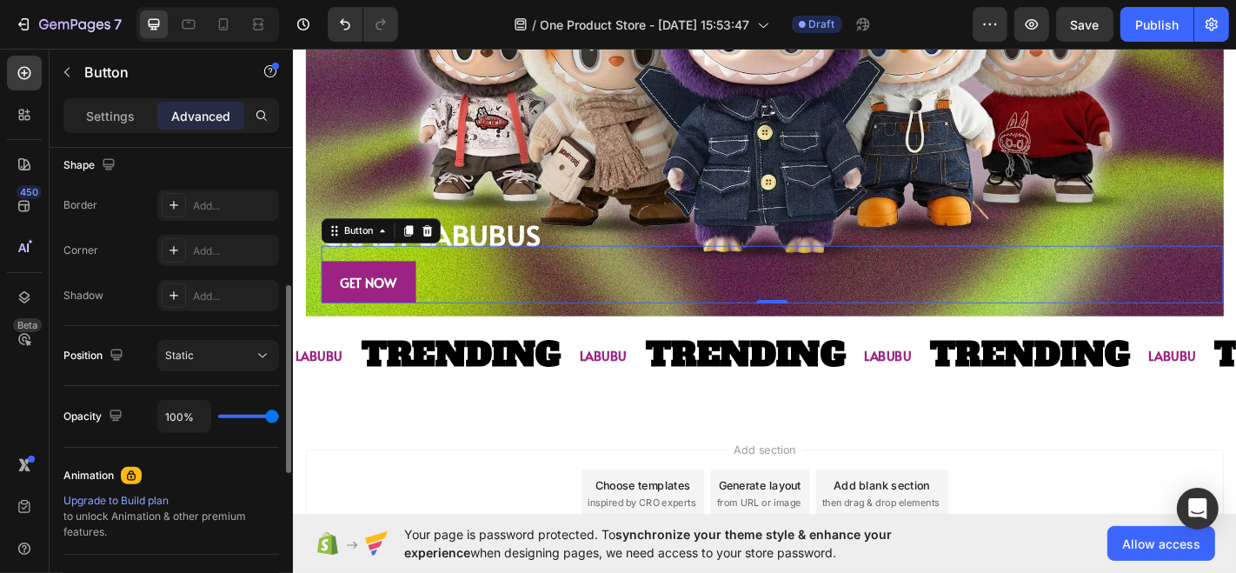
scroll to position [427, 0]
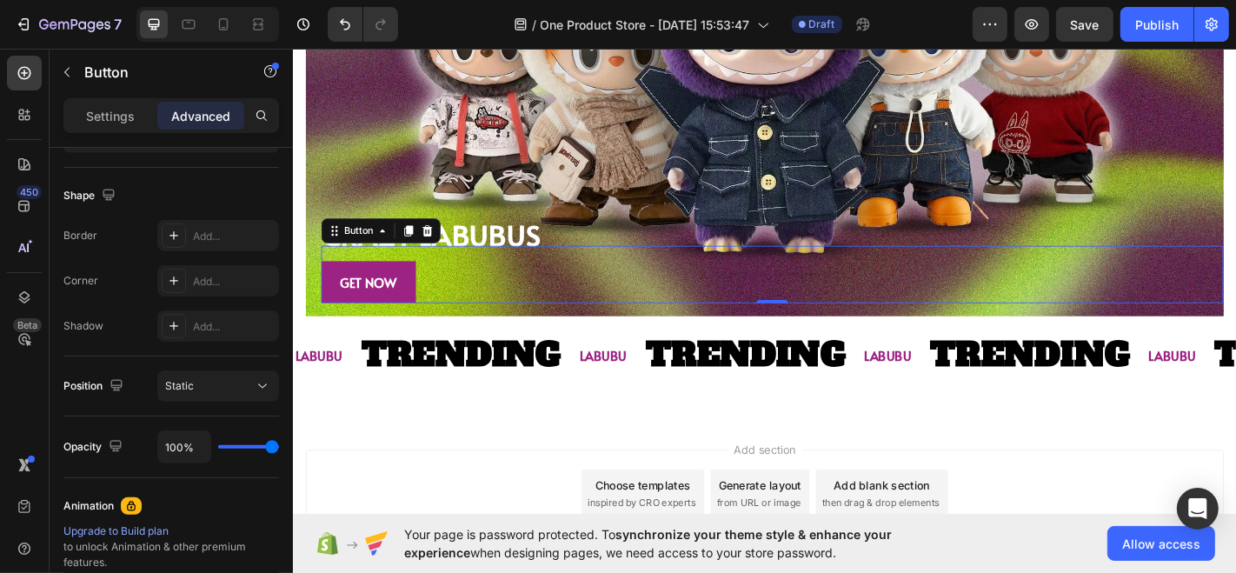
click at [98, 133] on div "Settings Advanced" at bounding box center [171, 123] width 243 height 50
click at [115, 108] on p "Settings" at bounding box center [110, 116] width 49 height 18
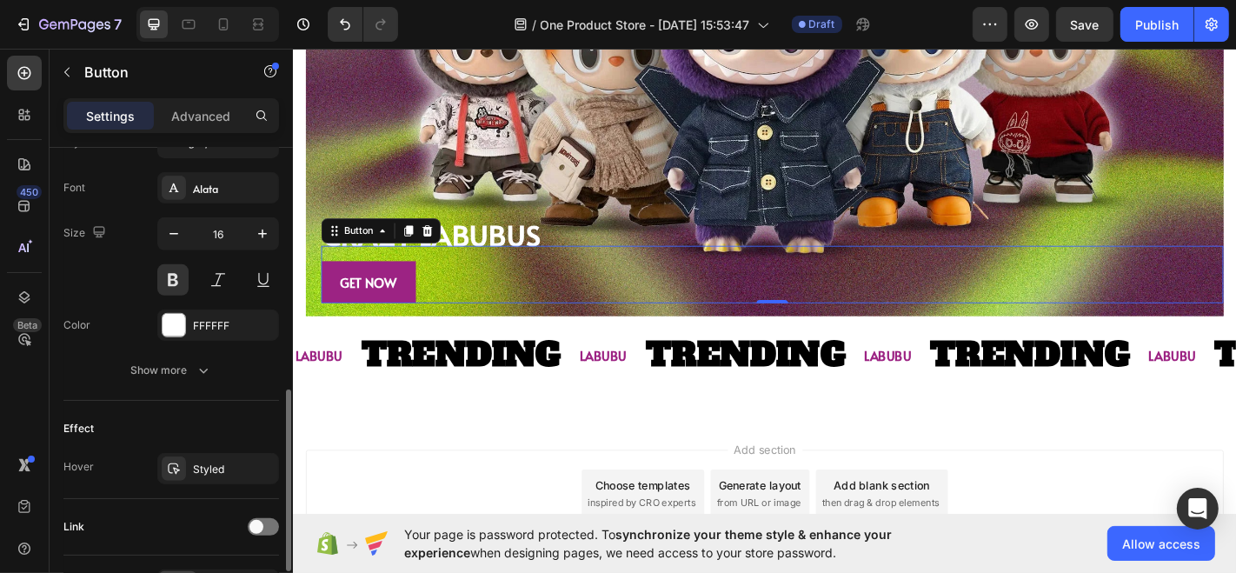
scroll to position [767, 0]
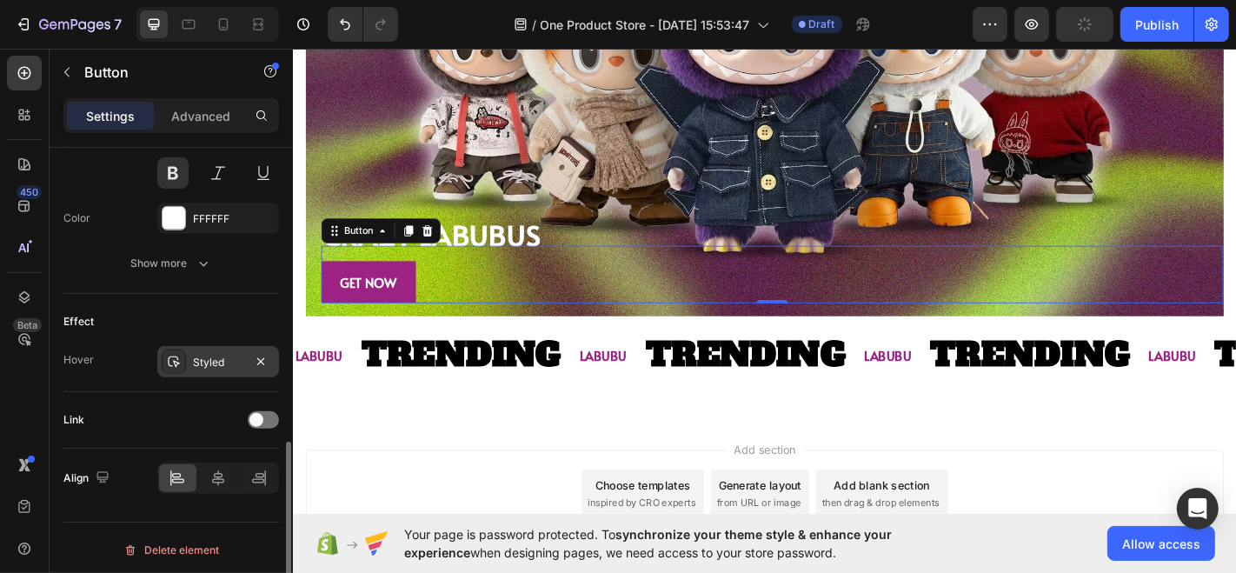
click at [198, 362] on div "Styled" at bounding box center [218, 363] width 50 height 16
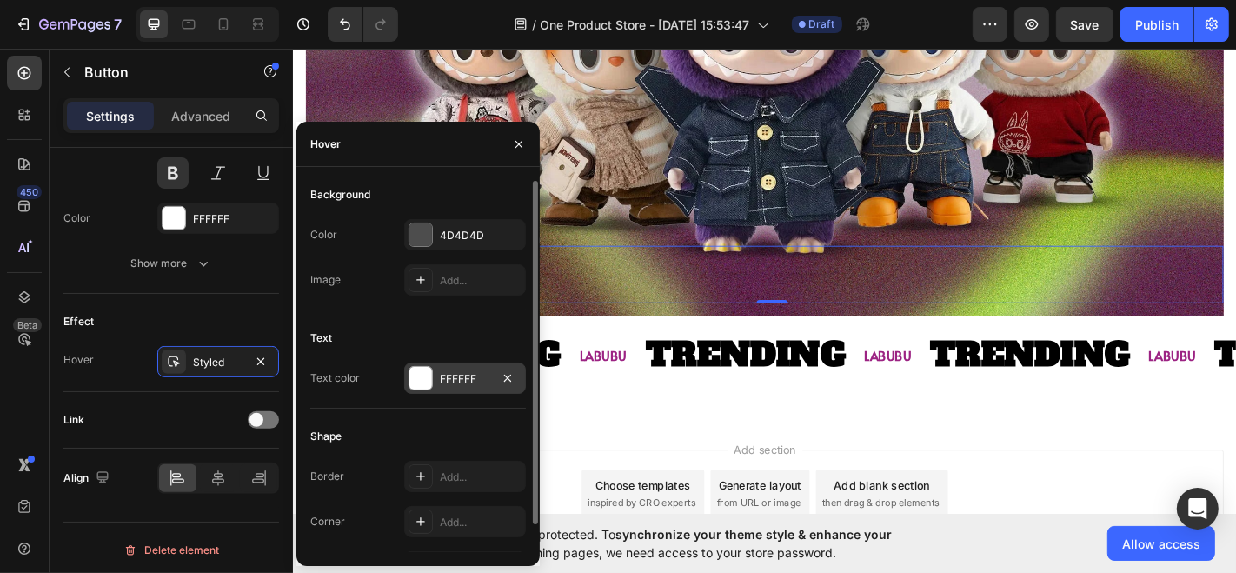
click at [416, 385] on div at bounding box center [420, 378] width 23 height 23
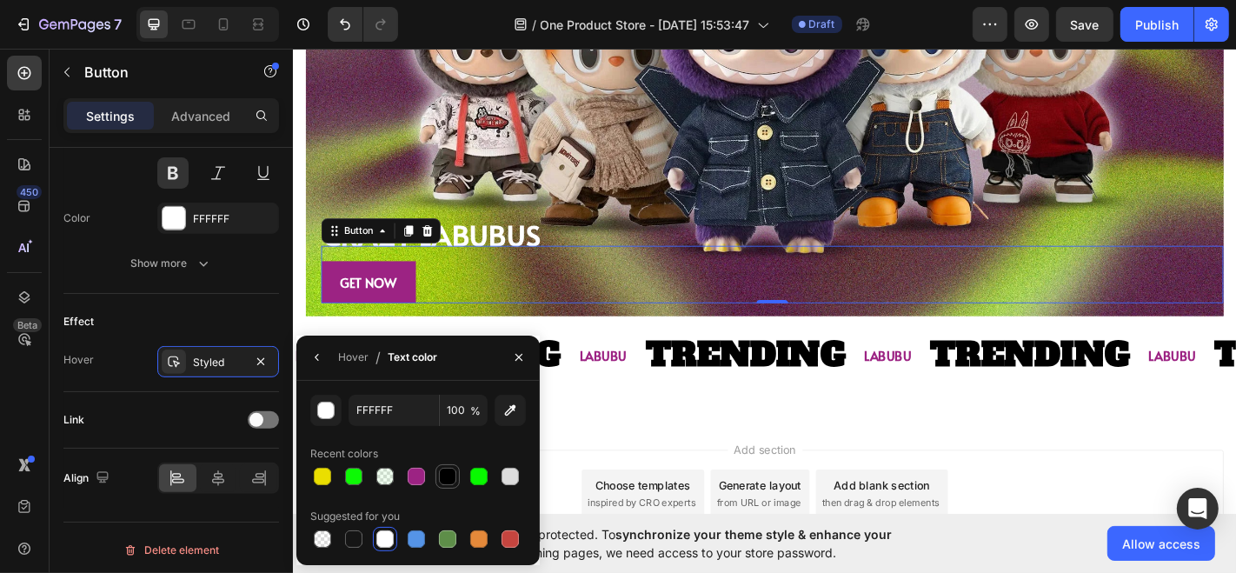
click at [441, 480] on div at bounding box center [447, 476] width 17 height 17
type input "000000"
click at [224, 366] on div "Styled" at bounding box center [218, 361] width 122 height 31
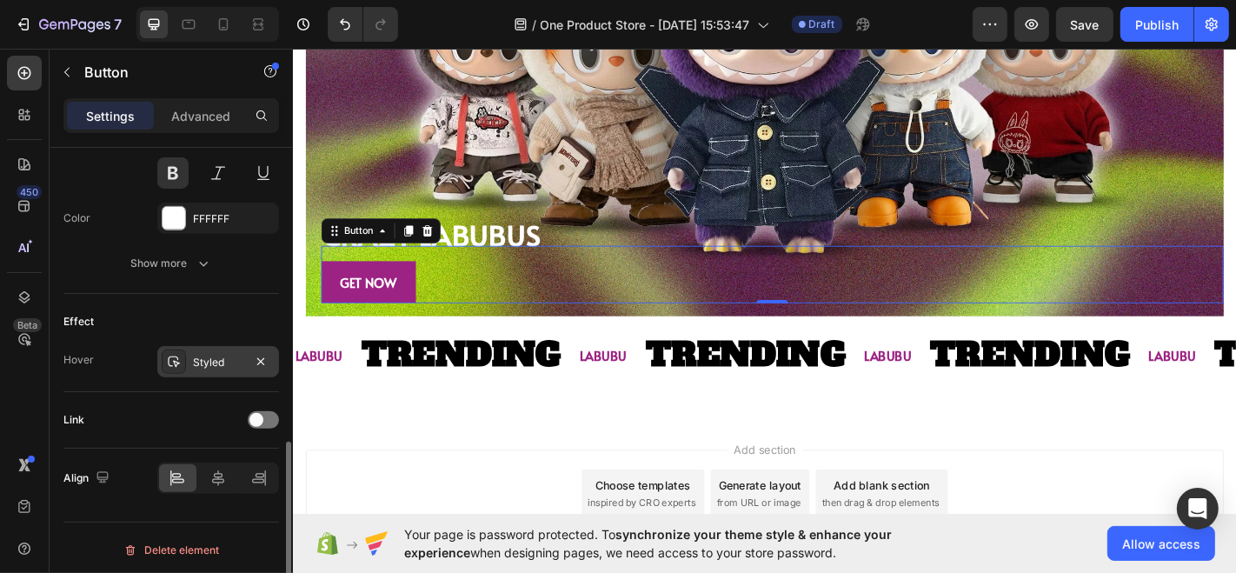
click at [224, 366] on div "Styled" at bounding box center [218, 361] width 122 height 31
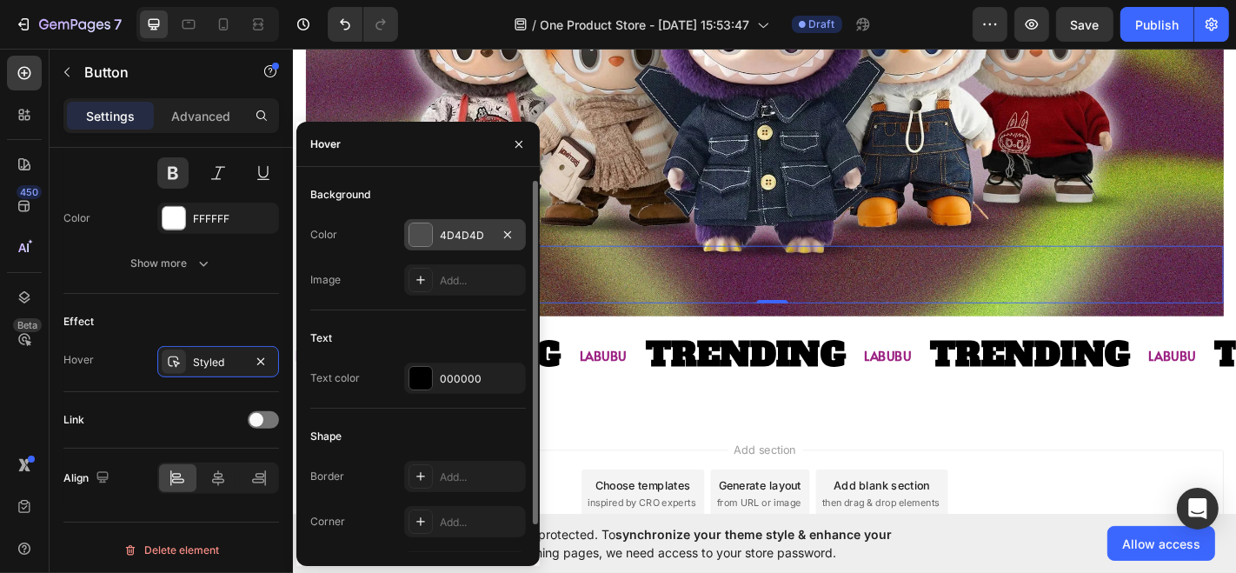
click at [430, 224] on div at bounding box center [420, 234] width 23 height 23
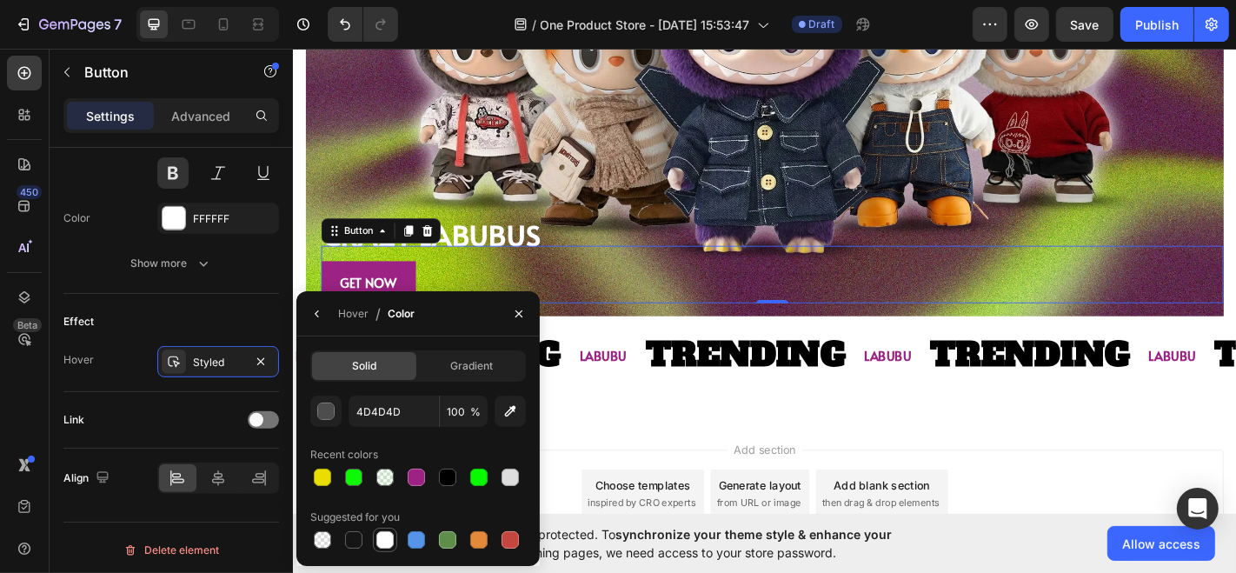
click at [382, 534] on div at bounding box center [384, 539] width 17 height 17
type input "FFFFFF"
click at [274, 299] on div "Effect Hover Styled" at bounding box center [171, 343] width 216 height 98
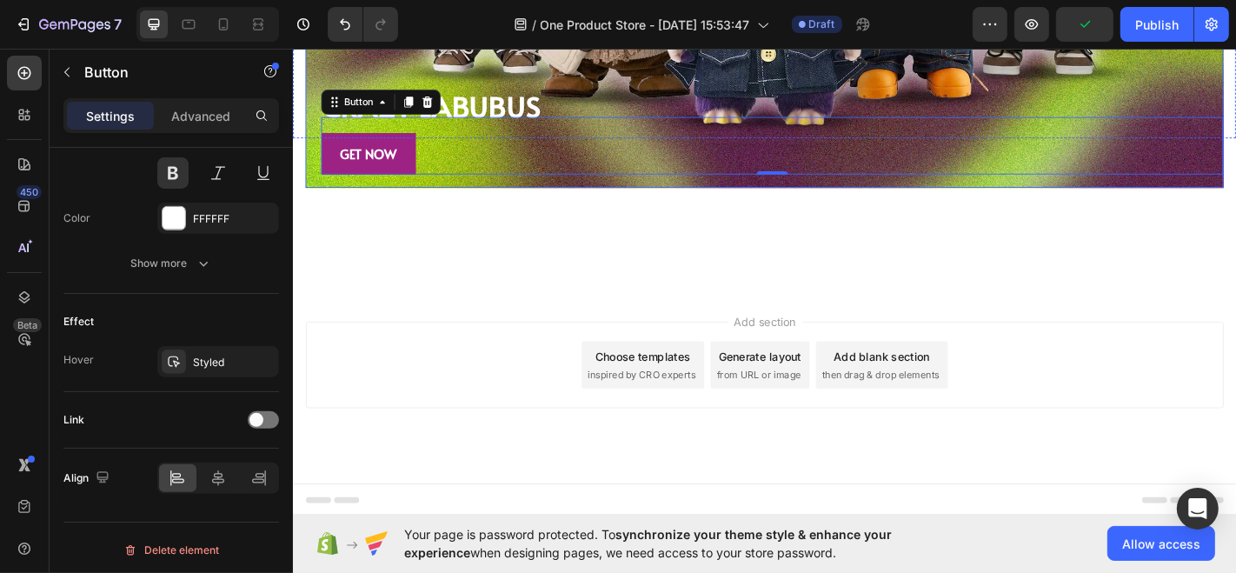
scroll to position [1244, 0]
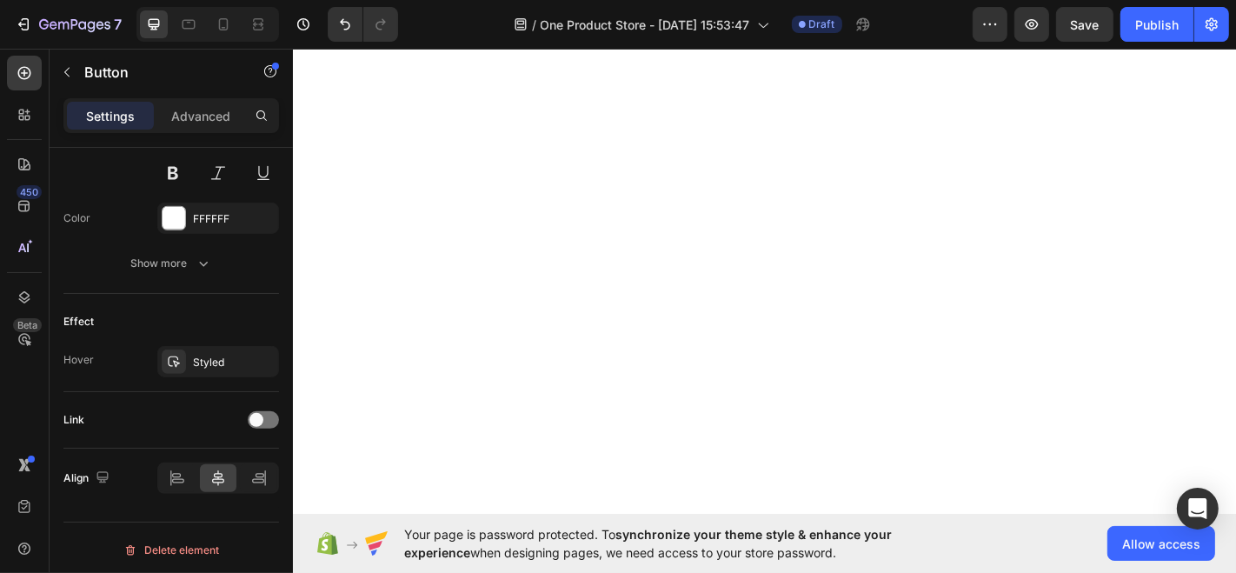
scroll to position [0, 0]
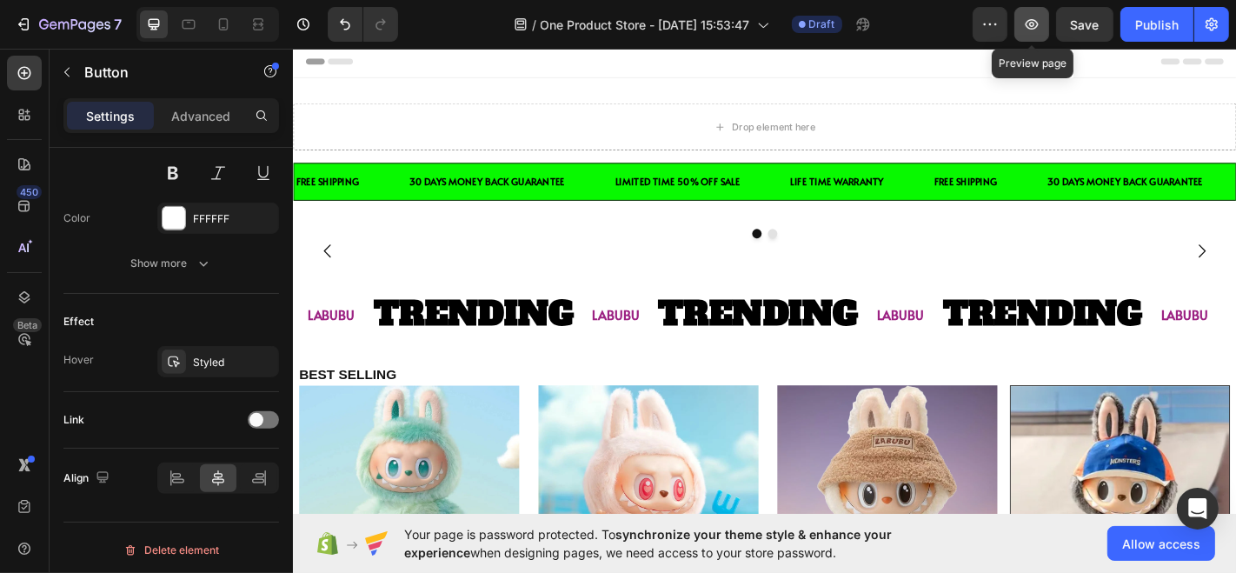
click at [1024, 27] on icon "button" at bounding box center [1031, 24] width 17 height 17
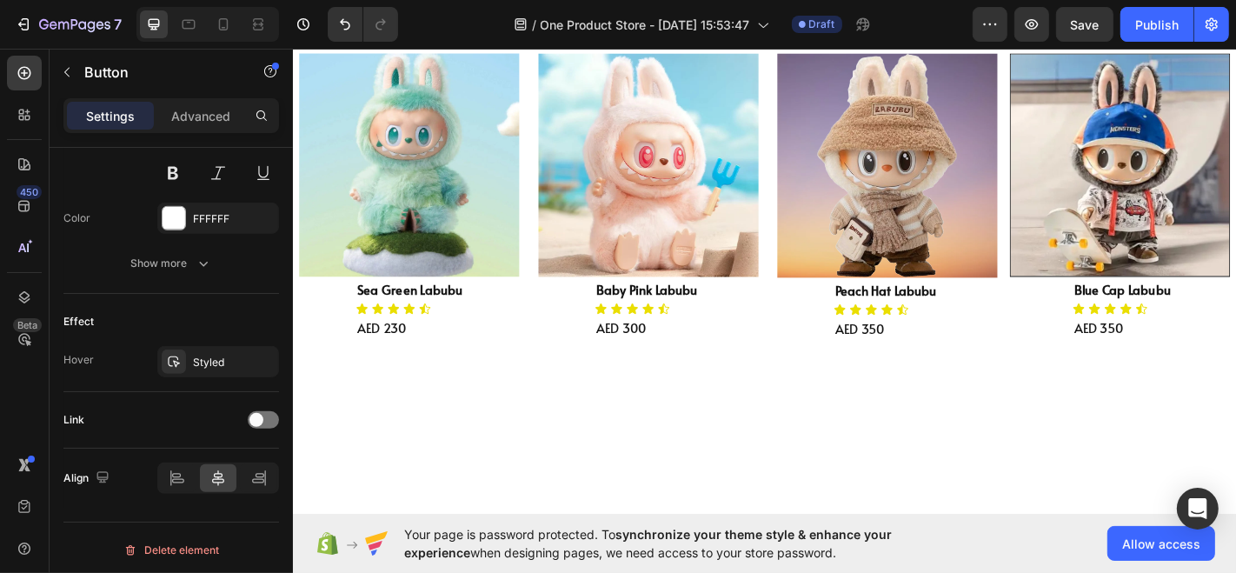
scroll to position [368, 0]
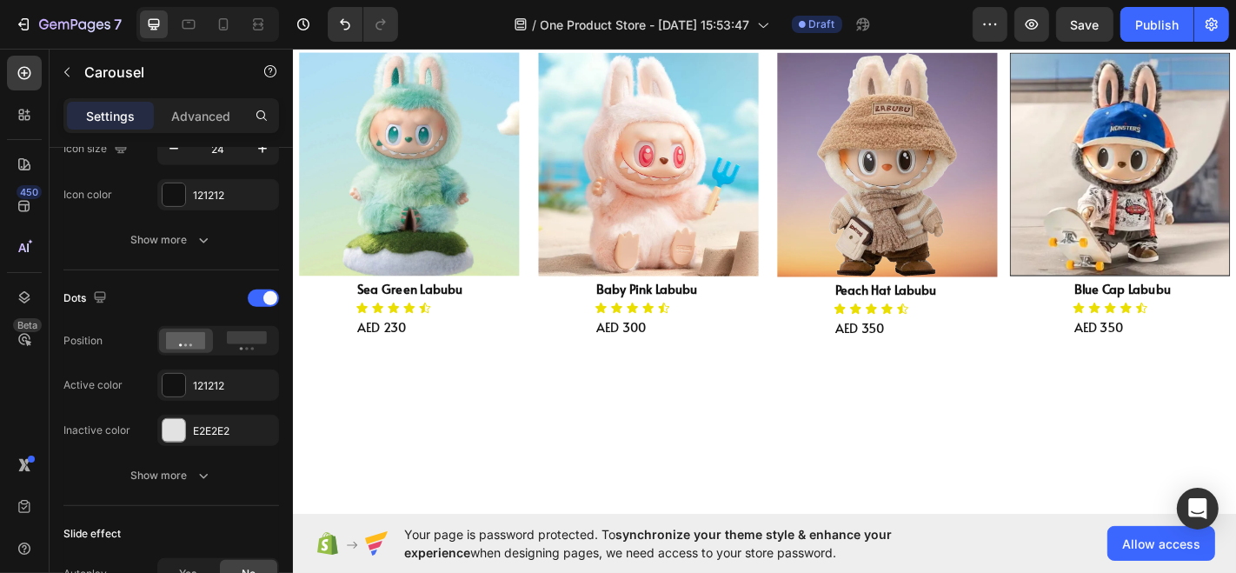
scroll to position [0, 0]
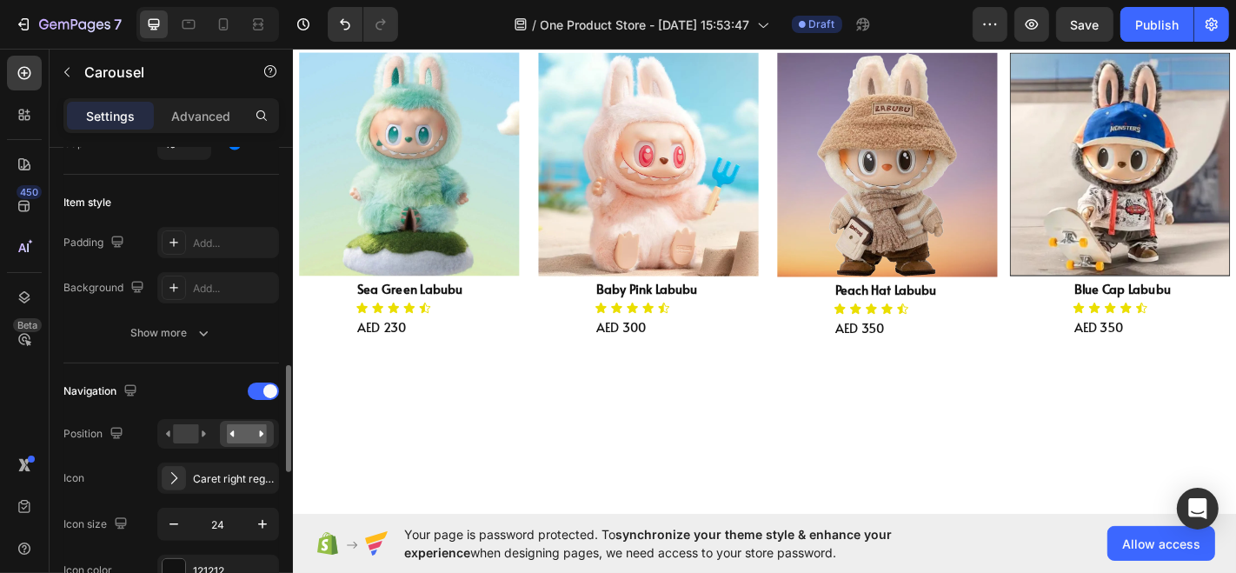
scroll to position [497, 0]
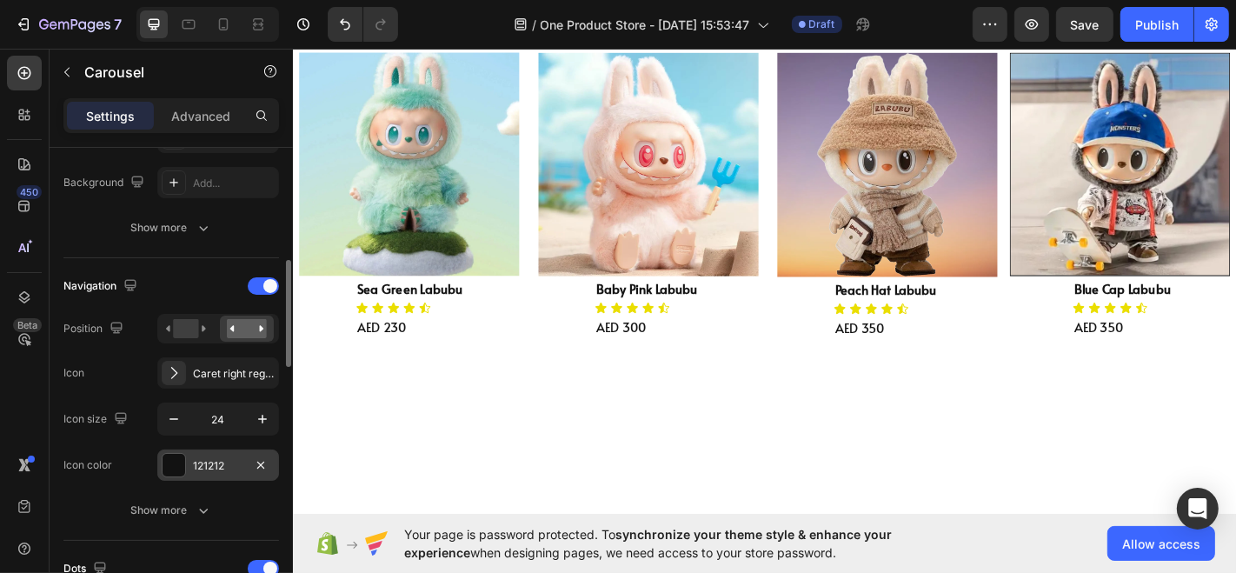
click at [176, 454] on div at bounding box center [174, 465] width 23 height 23
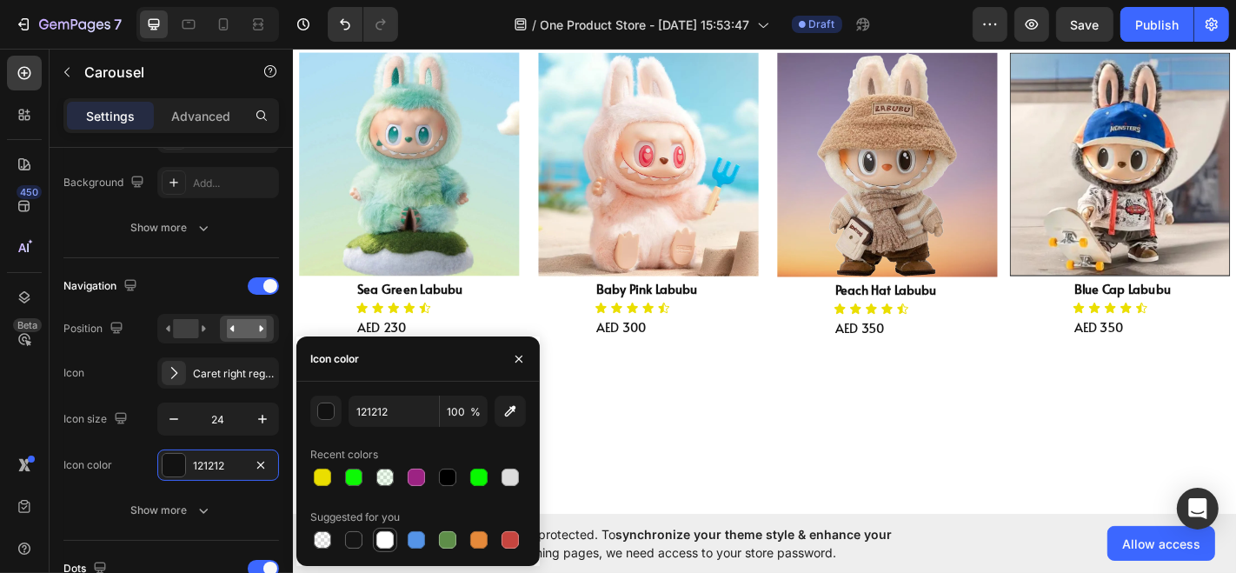
click at [385, 540] on div at bounding box center [384, 539] width 17 height 17
type input "FFFFFF"
click at [123, 421] on icon "button" at bounding box center [120, 417] width 17 height 17
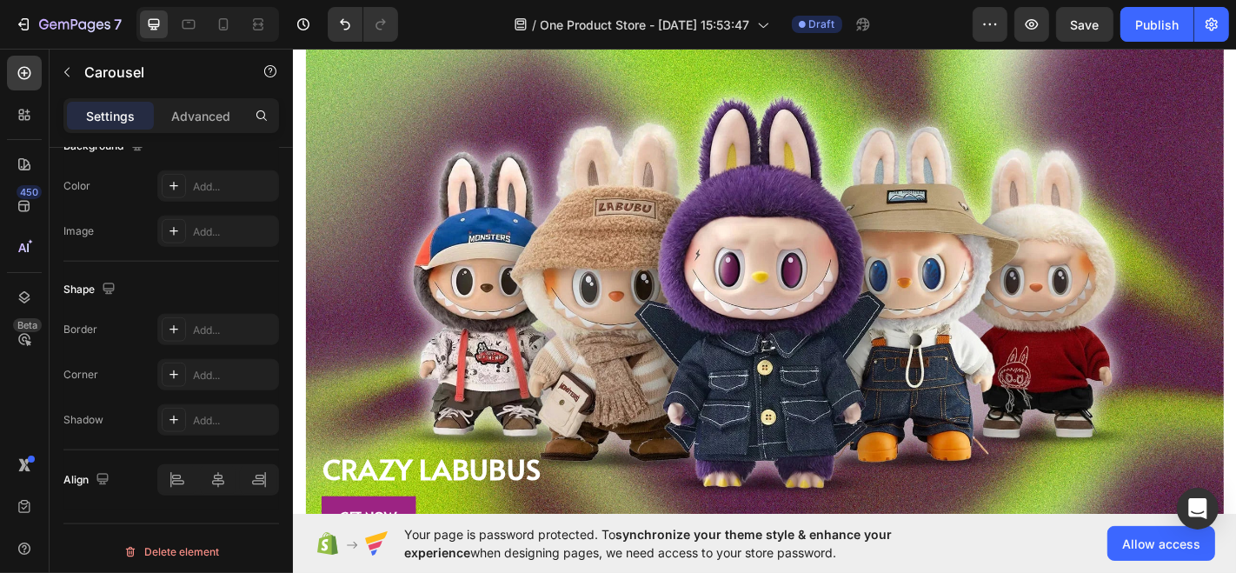
scroll to position [1036, 0]
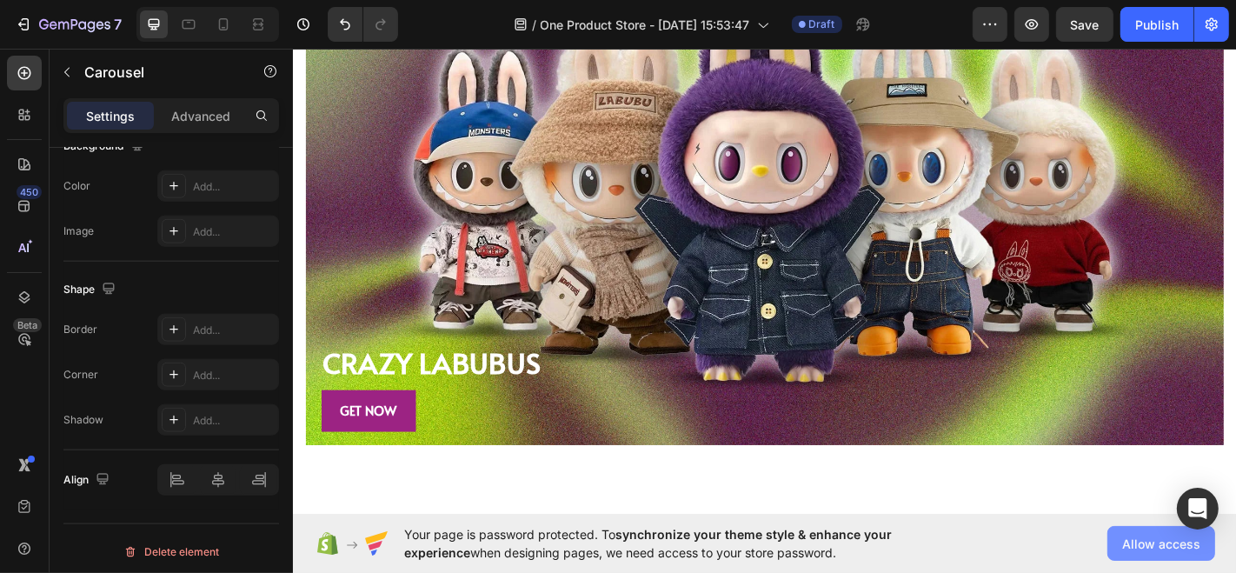
click at [1136, 547] on span "Allow access" at bounding box center [1161, 543] width 78 height 18
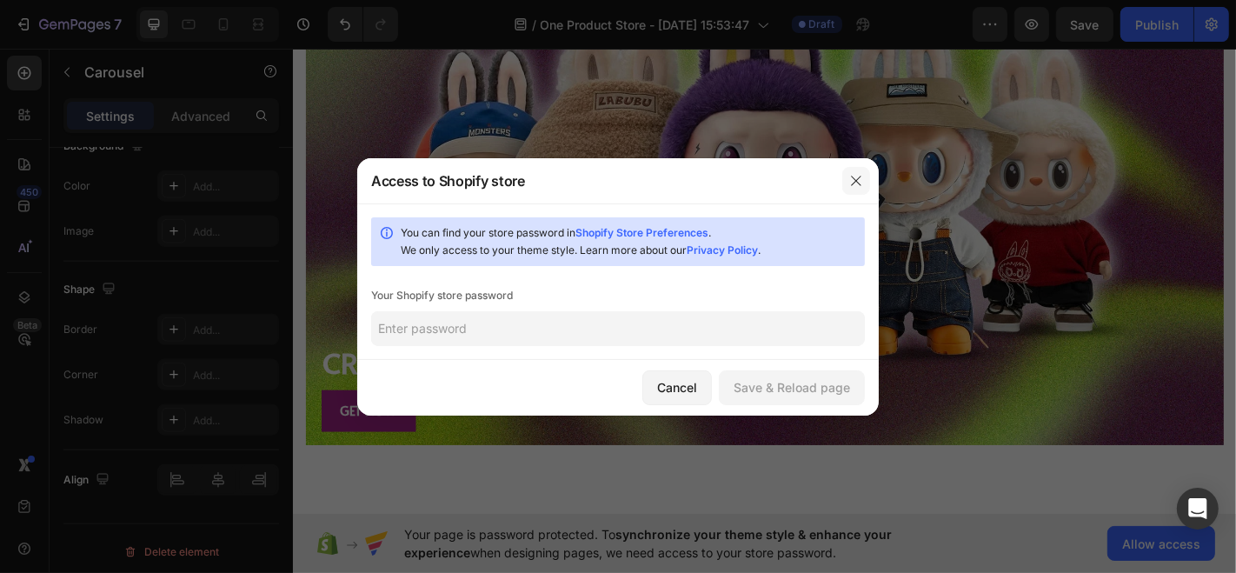
click at [862, 175] on icon "button" at bounding box center [856, 181] width 14 height 14
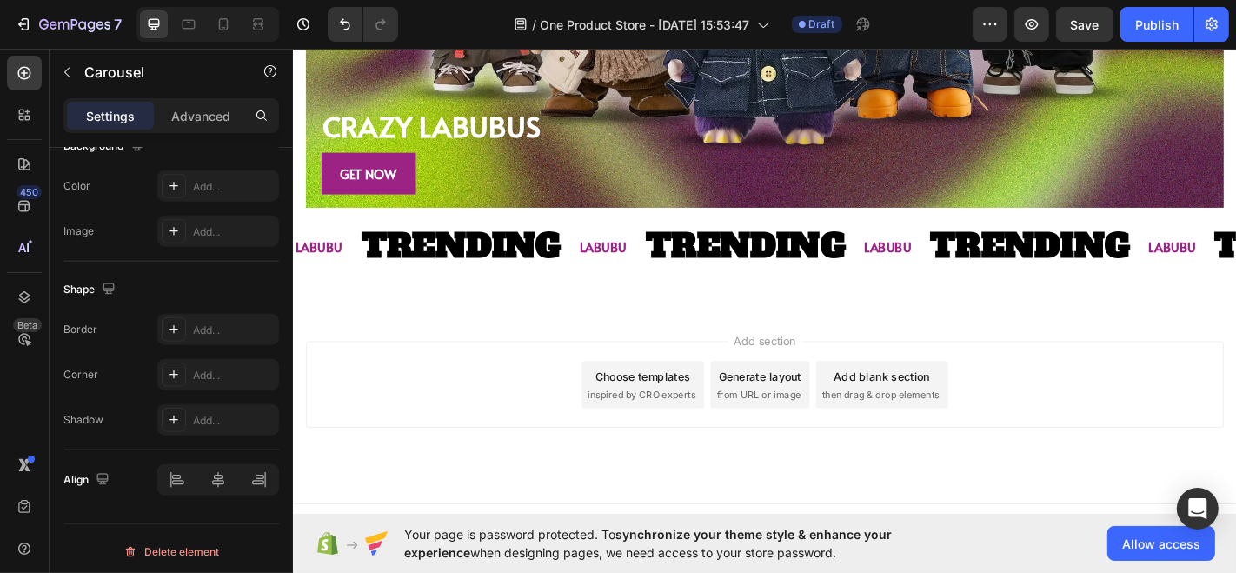
scroll to position [1961, 0]
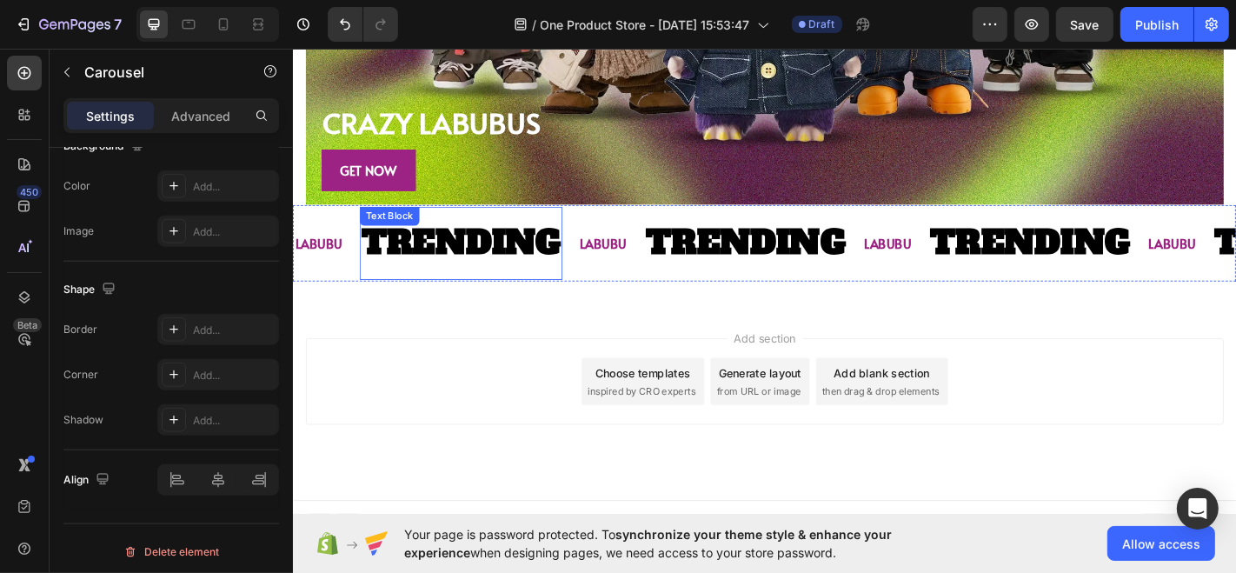
click at [541, 259] on p "TRENDING" at bounding box center [478, 264] width 221 height 64
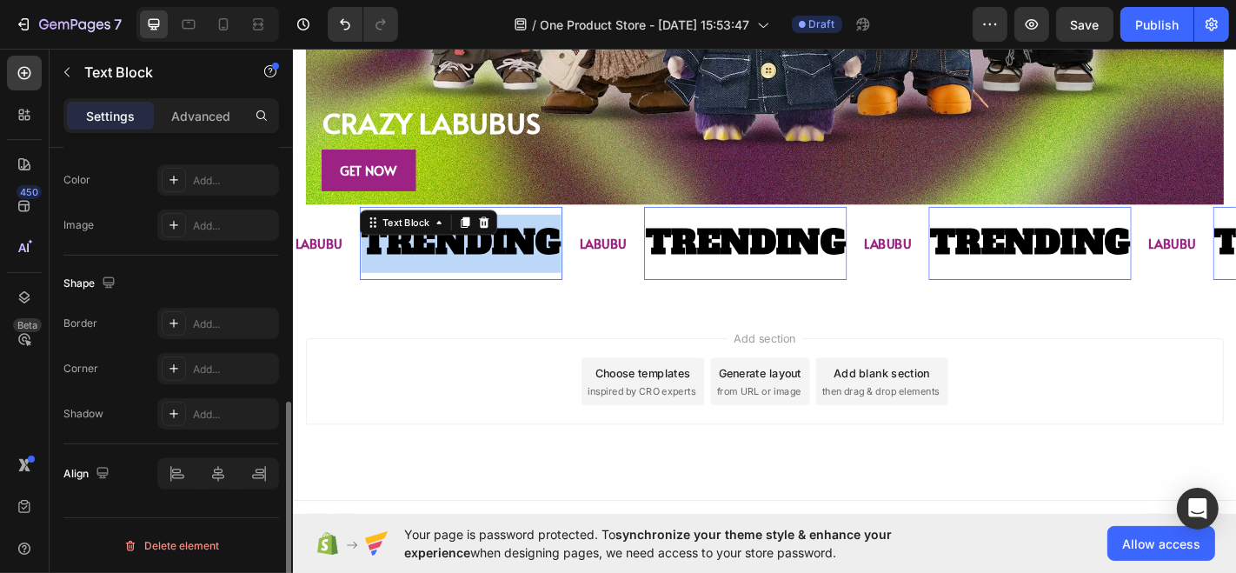
scroll to position [0, 0]
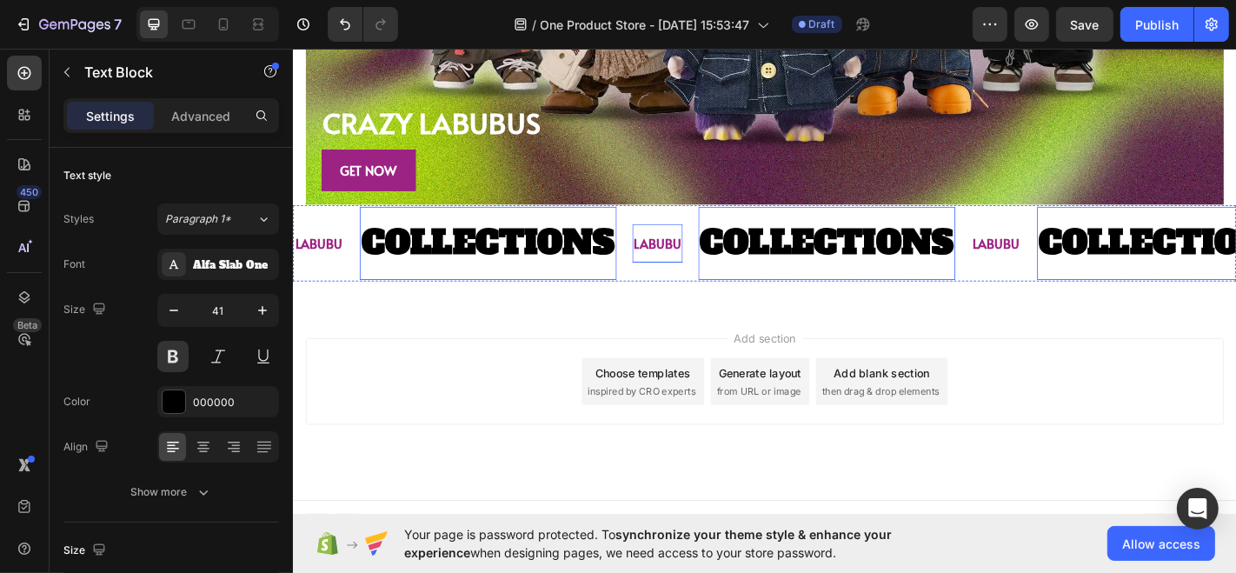
click at [704, 255] on p "LABUBU" at bounding box center [695, 263] width 52 height 25
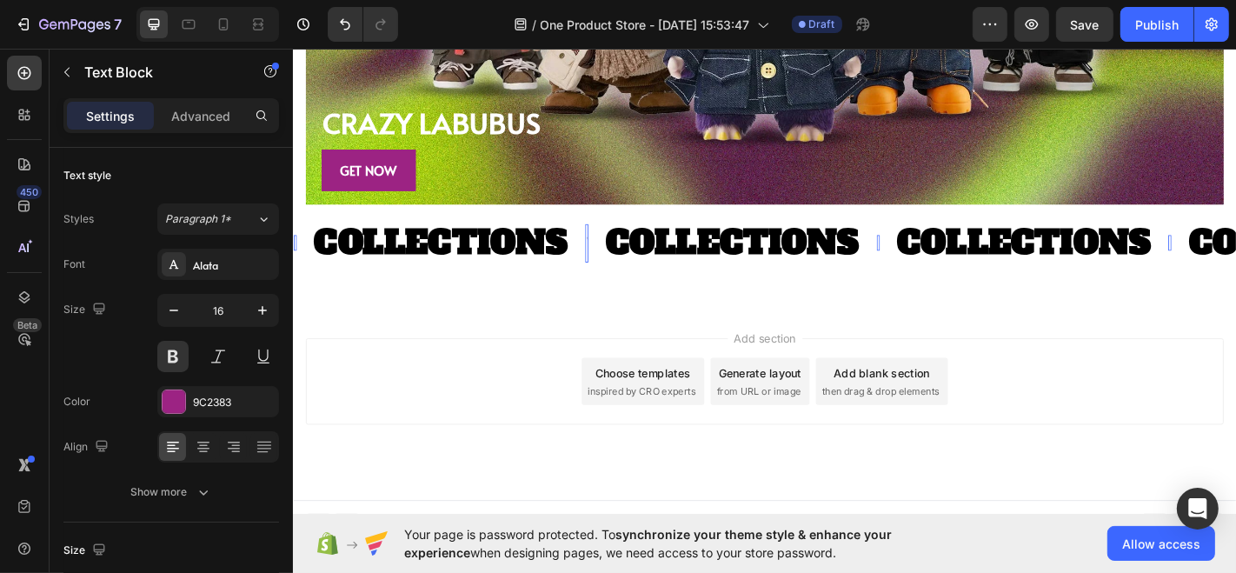
click at [489, 335] on div "Add section Choose templates inspired by CRO experts Generate layout from URL o…" at bounding box center [813, 441] width 1043 height 214
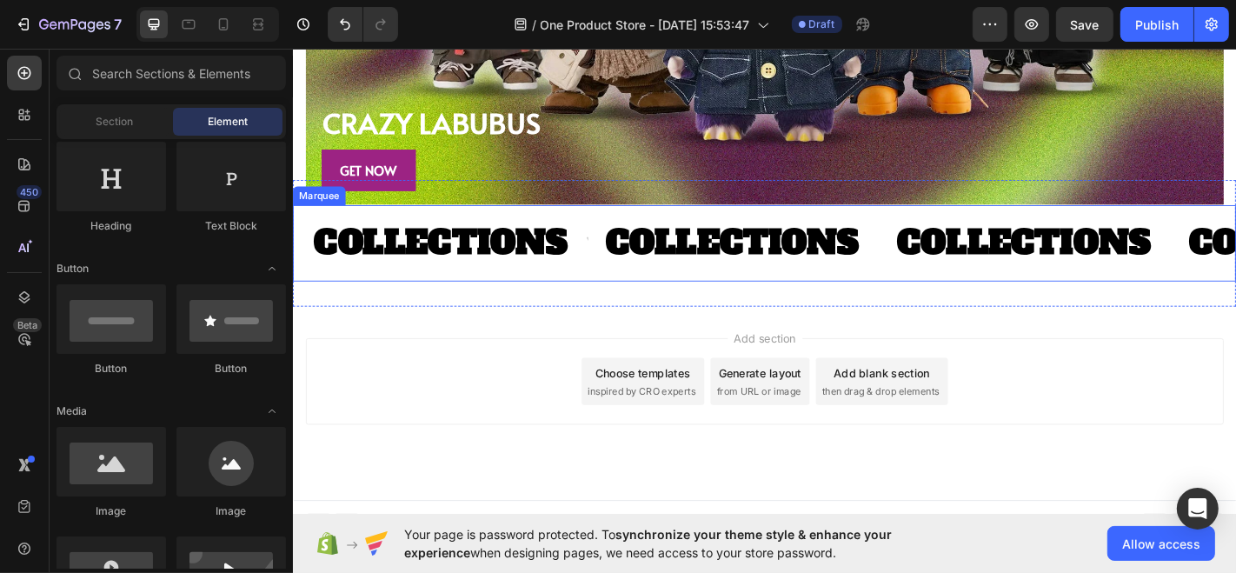
click at [615, 255] on div "Rich Text Editor. Editing area: main" at bounding box center [616, 263] width 3 height 29
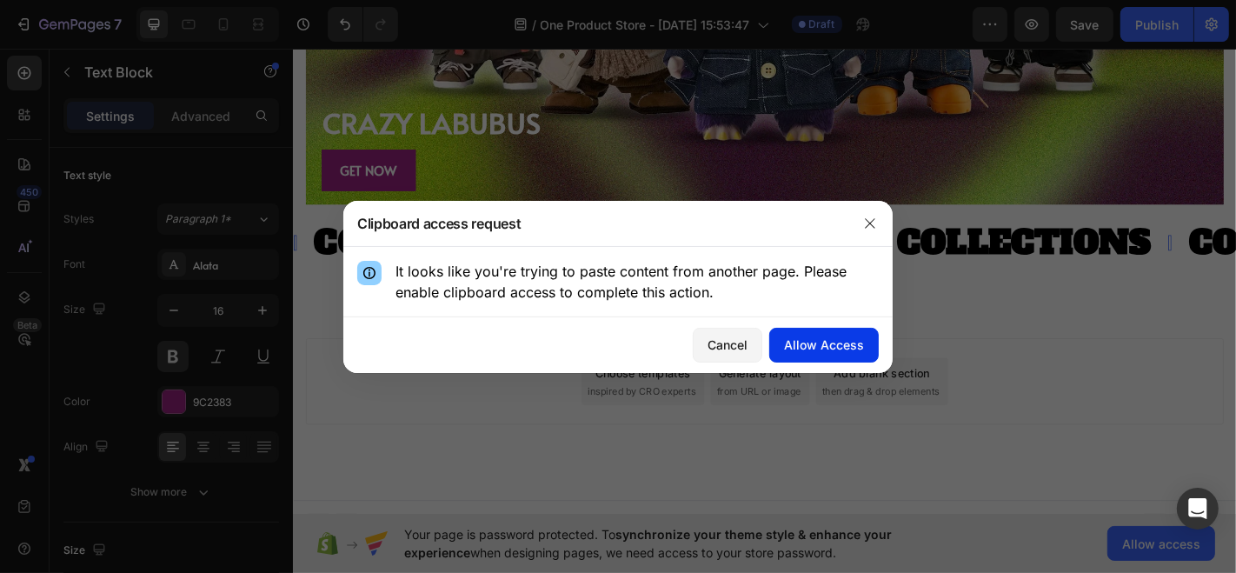
click at [801, 351] on div "Allow Access" at bounding box center [824, 344] width 80 height 18
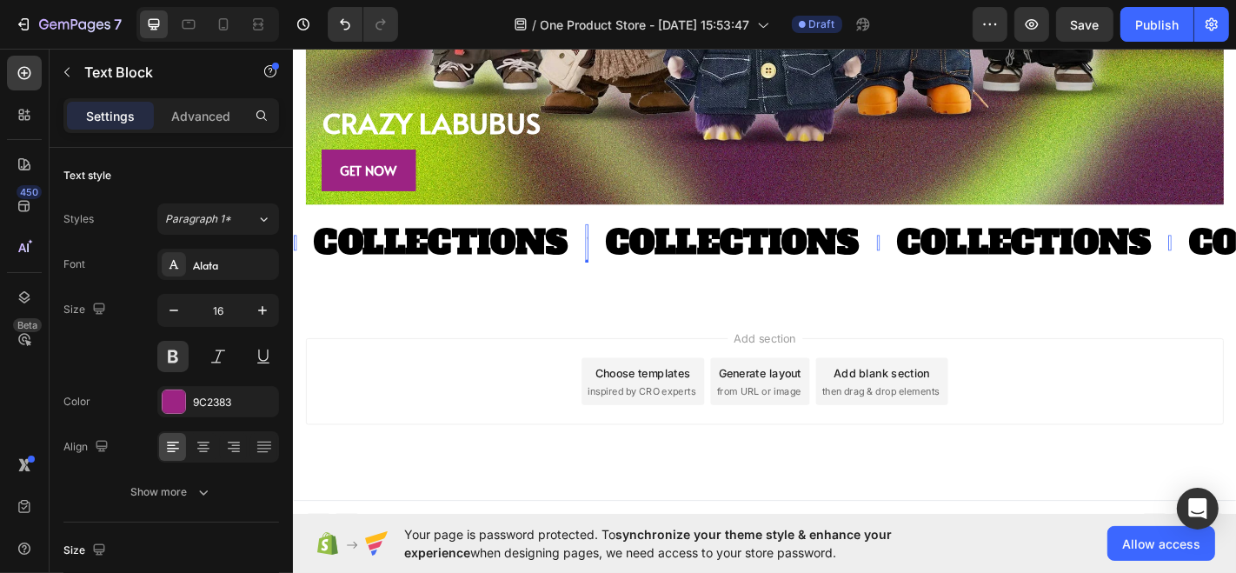
click at [615, 255] on div "Rich Text Editor. Editing area: main" at bounding box center [616, 263] width 3 height 29
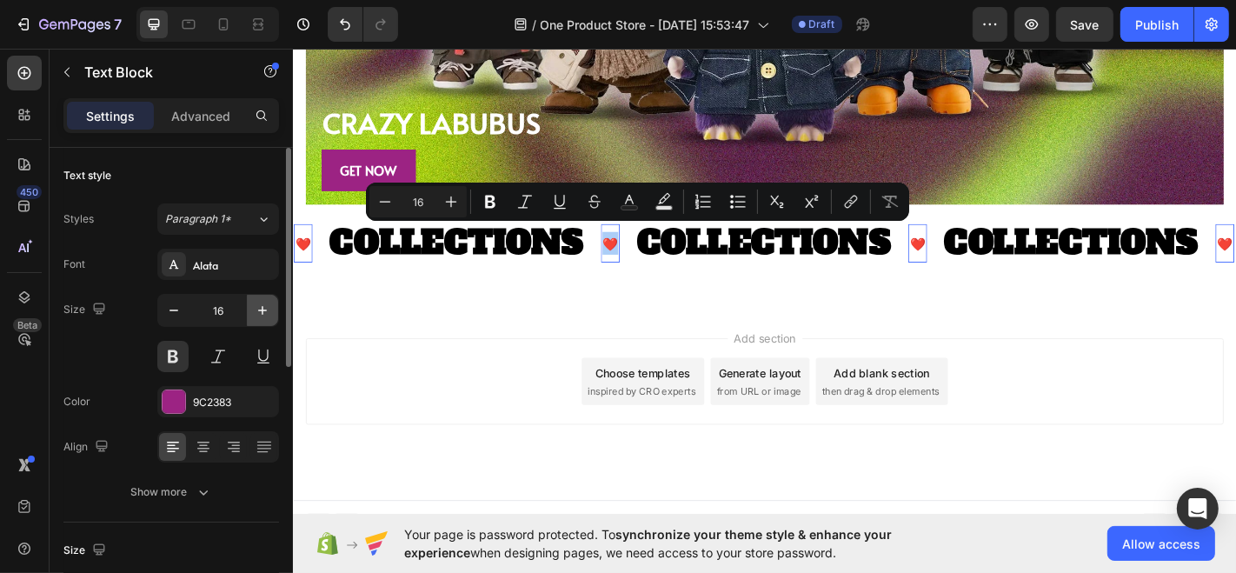
click at [254, 307] on icon "button" at bounding box center [262, 310] width 17 height 17
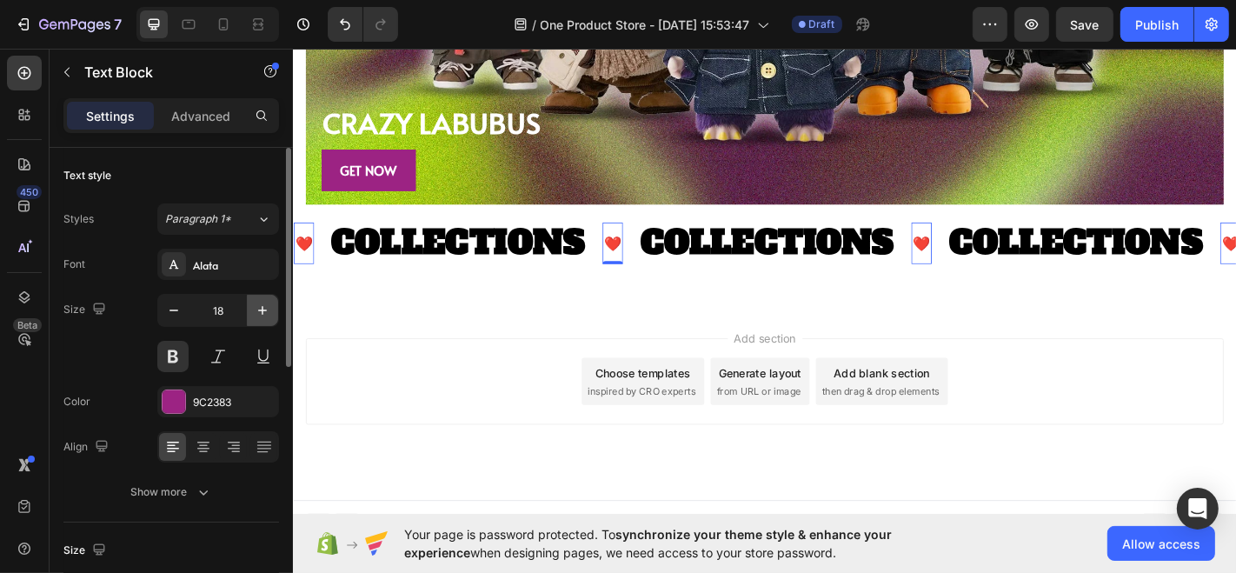
click at [259, 306] on icon "button" at bounding box center [262, 310] width 17 height 17
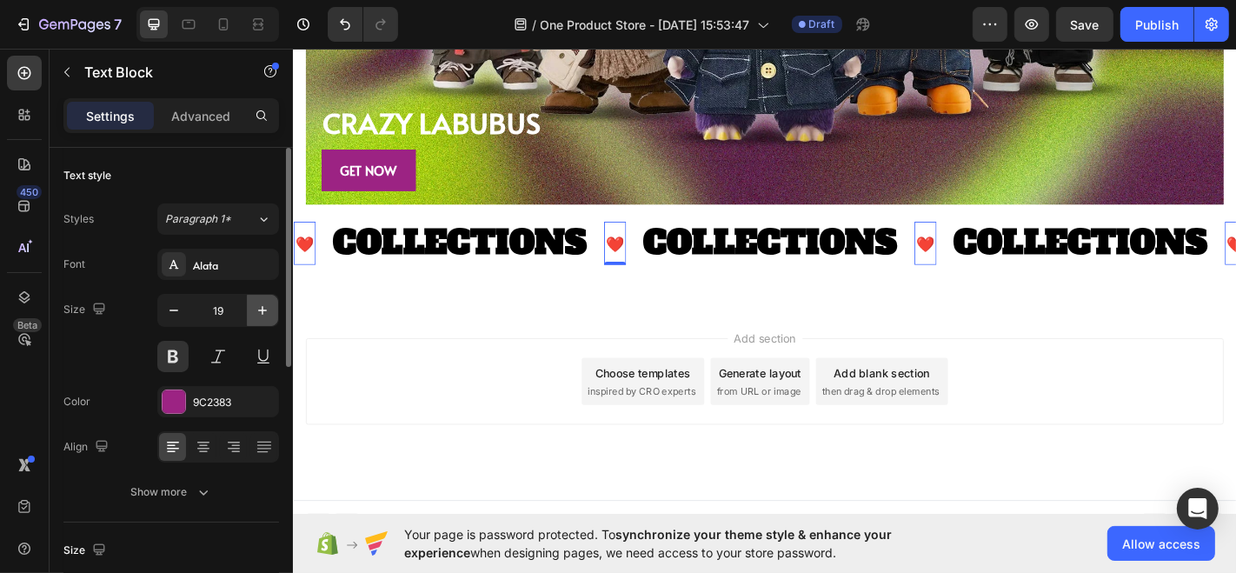
click at [259, 306] on icon "button" at bounding box center [262, 310] width 17 height 17
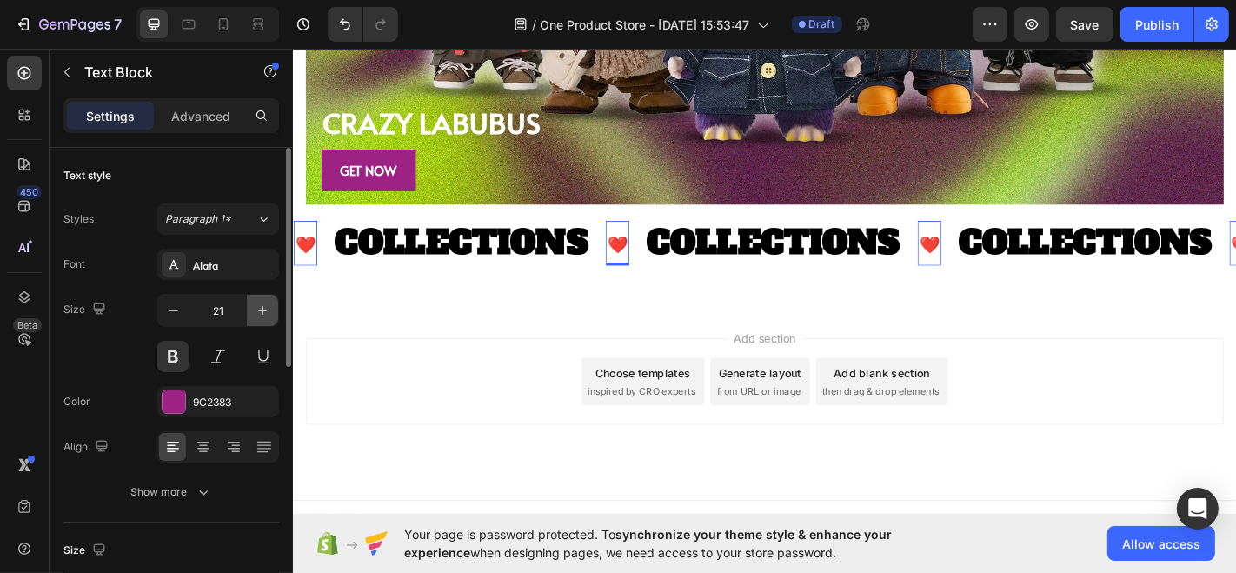
click at [259, 306] on icon "button" at bounding box center [262, 310] width 17 height 17
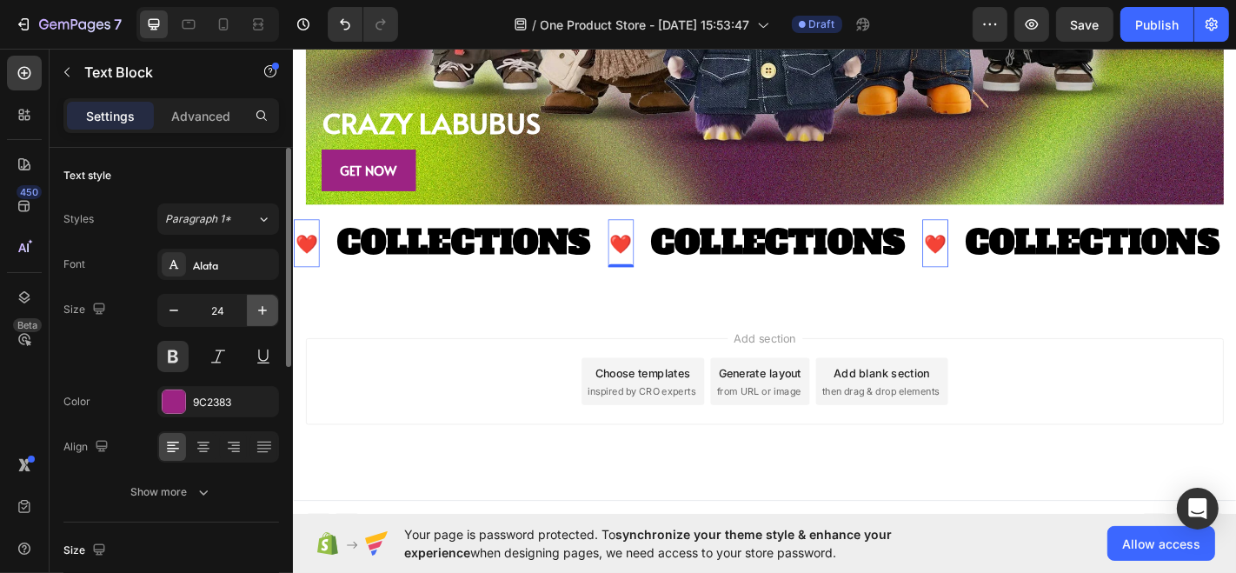
click at [259, 306] on icon "button" at bounding box center [262, 310] width 17 height 17
type input "25"
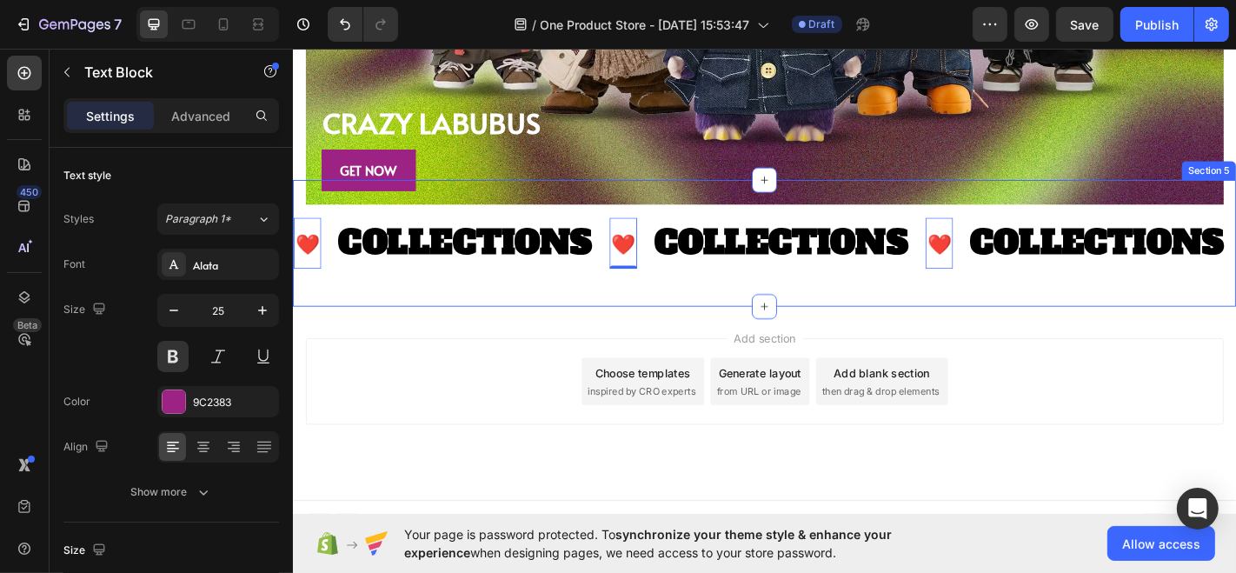
click at [515, 311] on div "❤️ Text Block 0 COLLECTIONS Text Block ❤️ Text Block 0 COLLECTIONS Text Block ❤…" at bounding box center [813, 264] width 1043 height 141
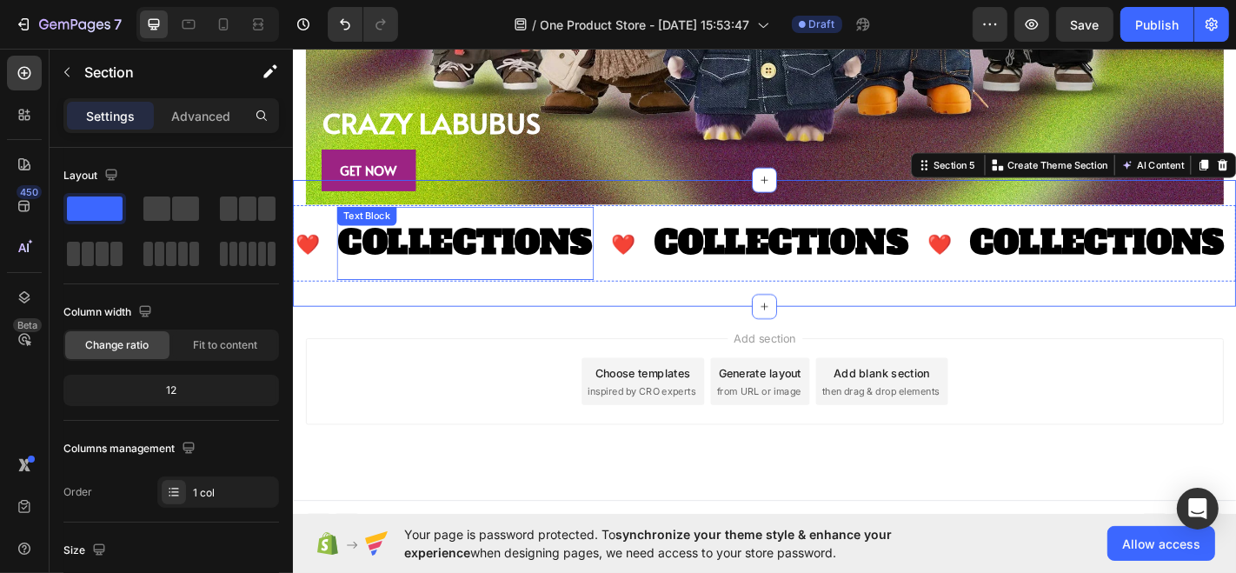
click at [473, 250] on p "COLLECTIONS" at bounding box center [482, 264] width 281 height 64
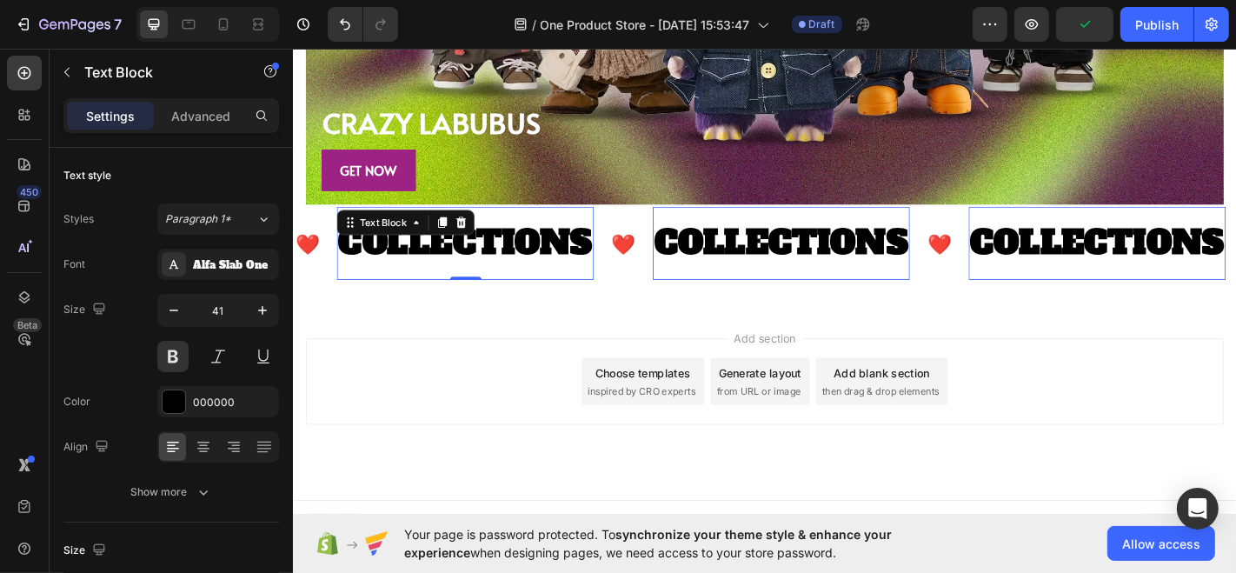
click at [632, 264] on div "COLLECTIONS Text Block 0" at bounding box center [492, 264] width 302 height 82
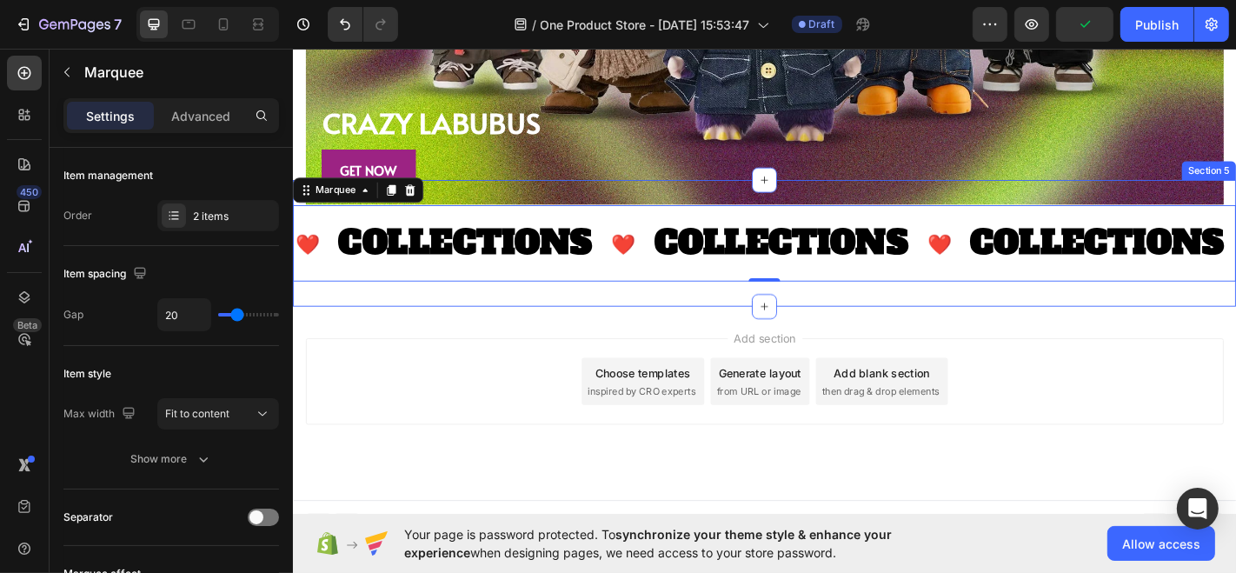
click at [621, 299] on div "❤️ Text Block COLLECTIONS Text Block ❤️ Text Block COLLECTIONS Text Block ❤️ Te…" at bounding box center [813, 264] width 1043 height 141
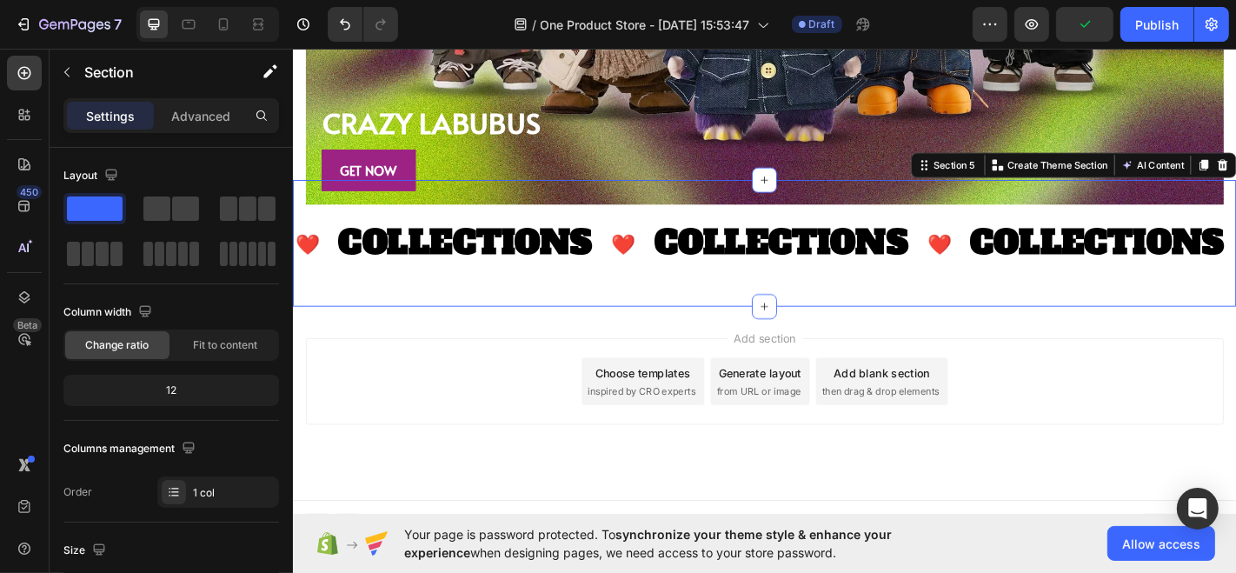
click at [621, 282] on p "COLLECTIONS" at bounding box center [482, 264] width 281 height 64
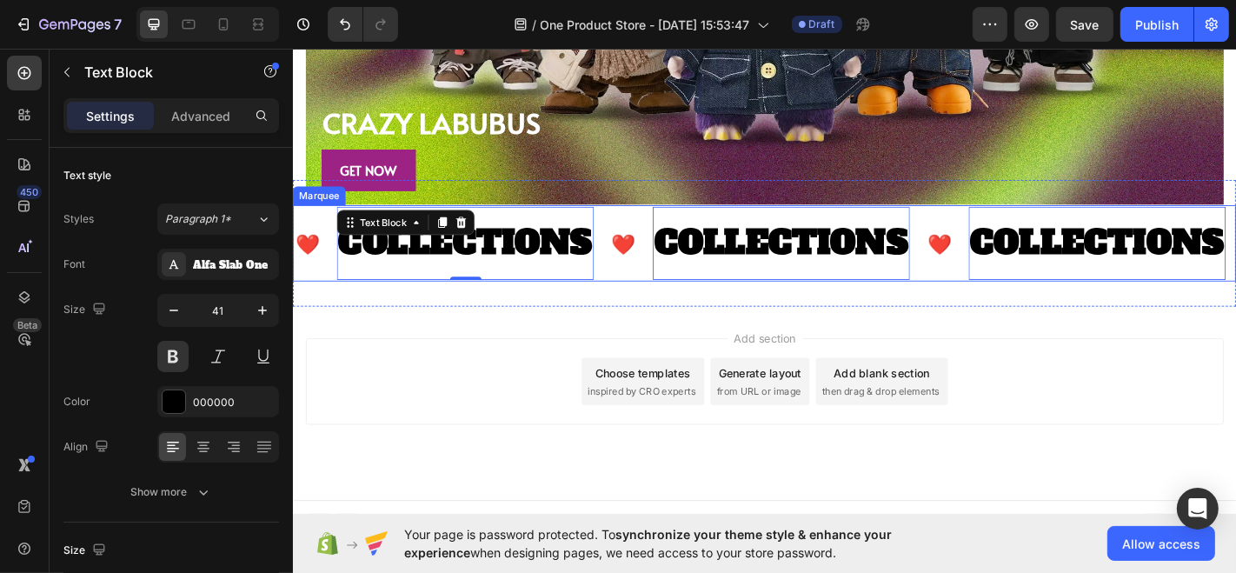
click at [642, 288] on div "COLLECTIONS Text Block 0" at bounding box center [492, 264] width 302 height 82
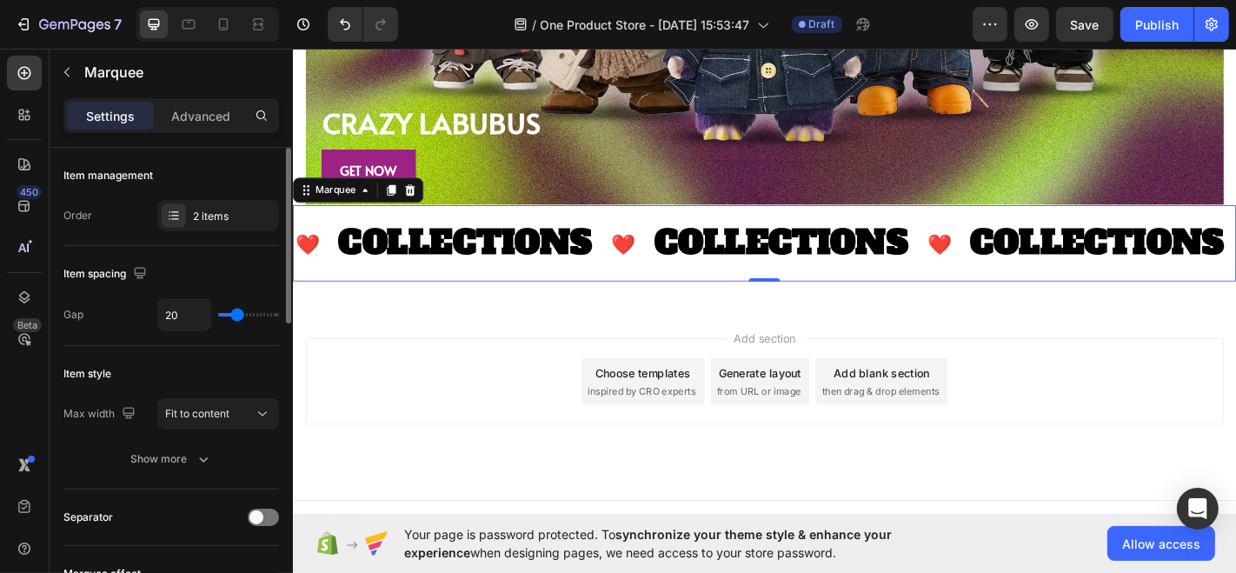
type input "3"
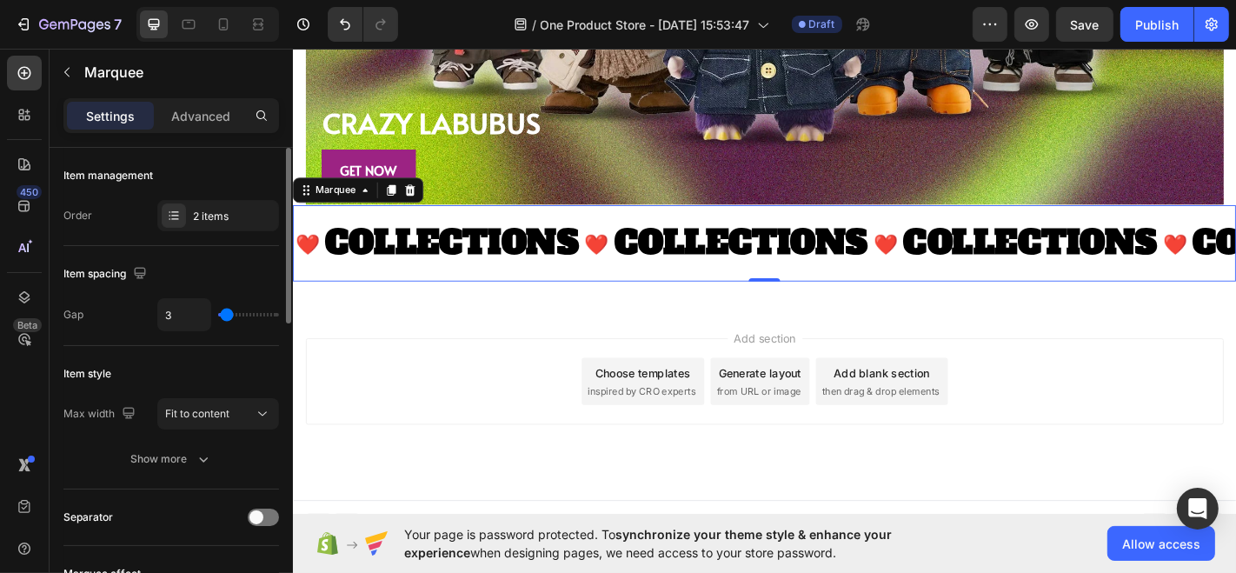
type input "1"
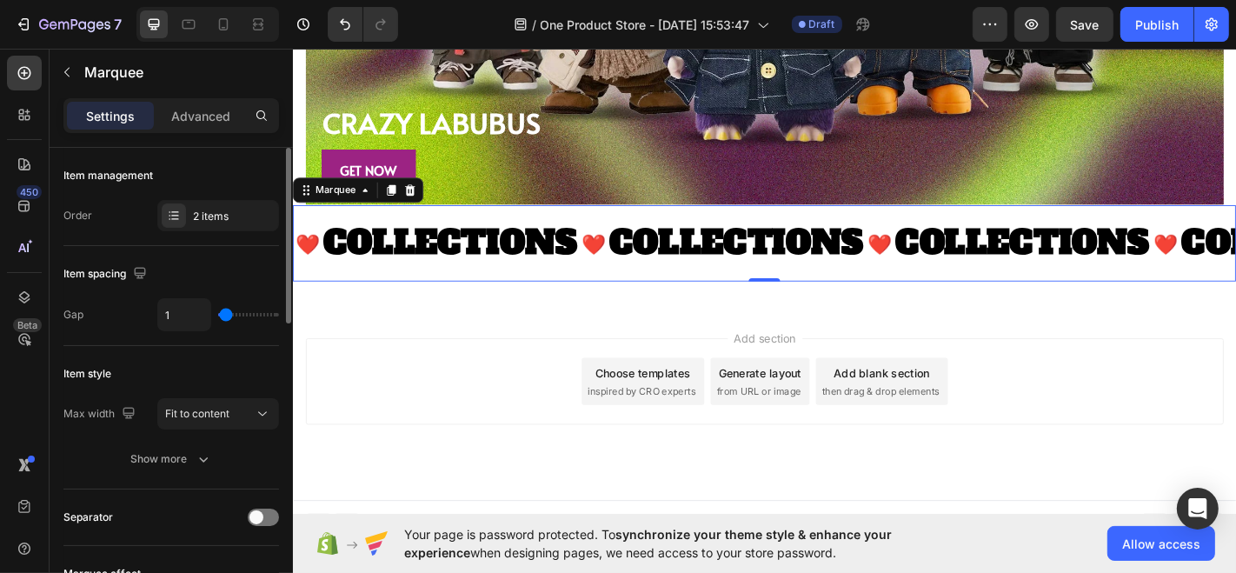
type input "0"
type input "1"
type input "3"
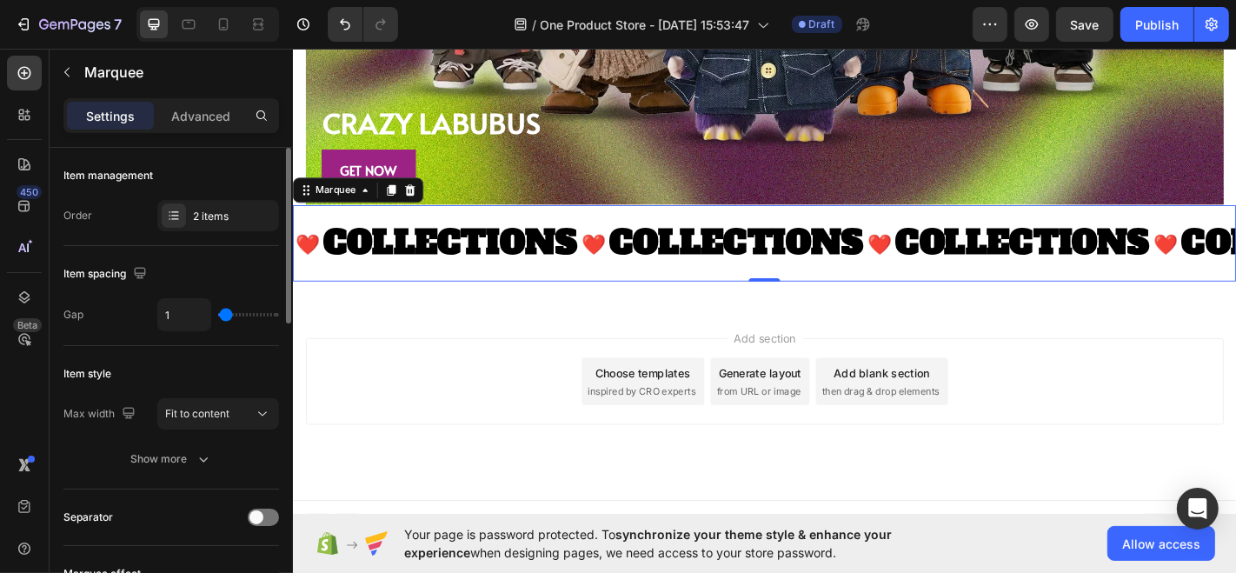
type input "3"
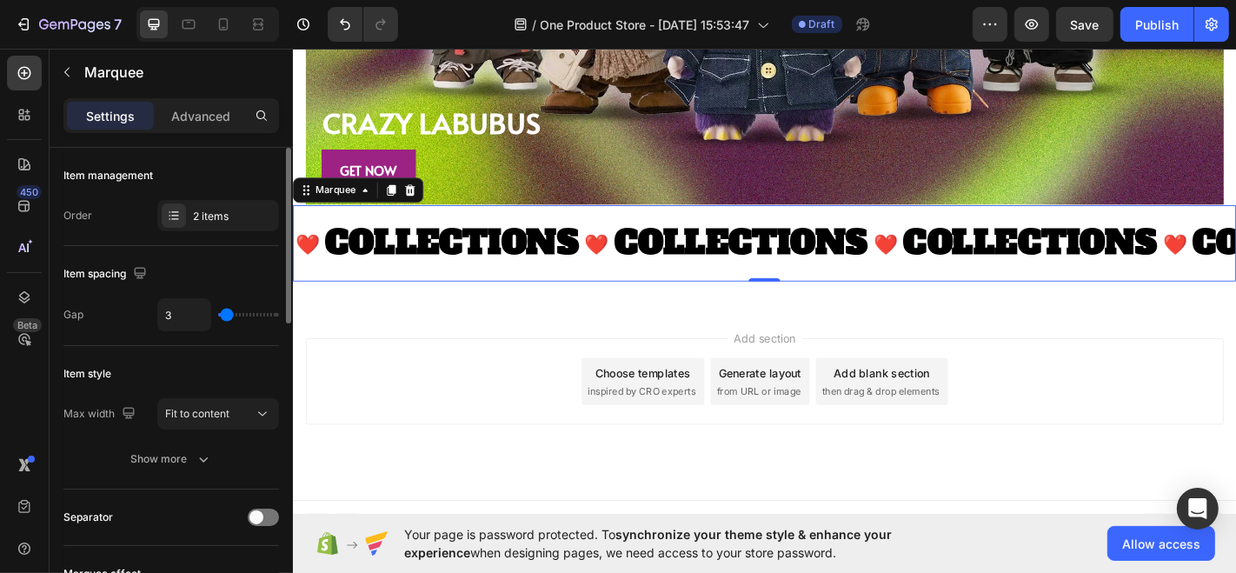
type input "4"
click at [227, 313] on input "range" at bounding box center [248, 314] width 61 height 3
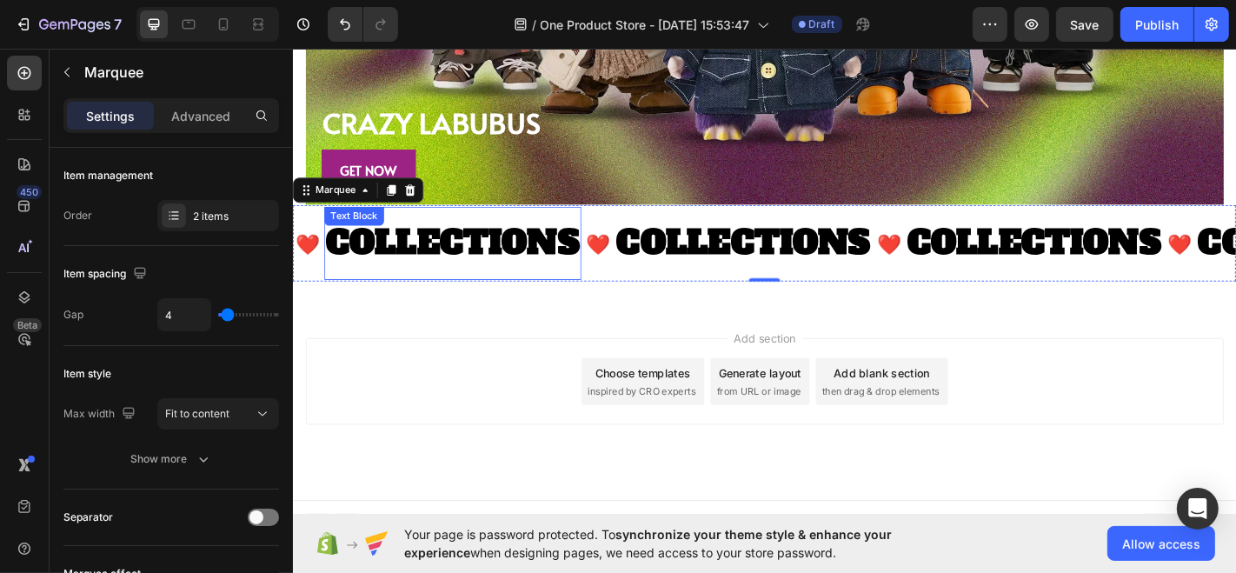
click at [501, 298] on div "❤️ Text Block COLLECTIONS Text Block ❤️ Text Block COLLECTIONS Text Block ❤️ Te…" at bounding box center [813, 264] width 1043 height 141
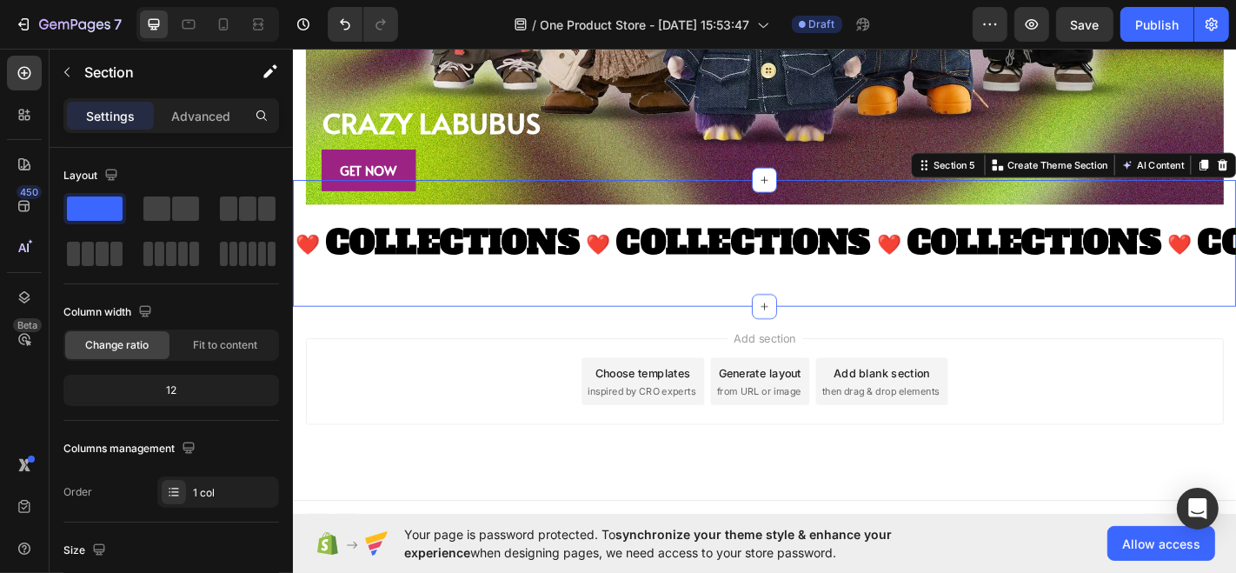
click at [516, 342] on div "Add section Choose templates inspired by CRO experts Generate layout from URL o…" at bounding box center [813, 441] width 1043 height 214
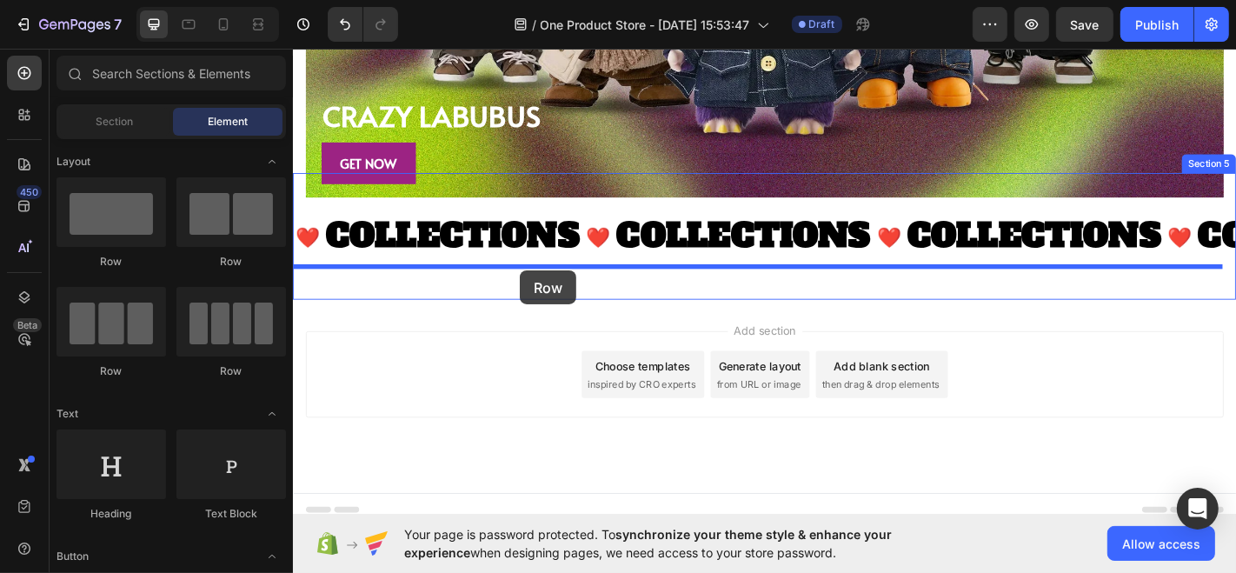
drag, startPoint x: 510, startPoint y: 298, endPoint x: 543, endPoint y: 294, distance: 33.3
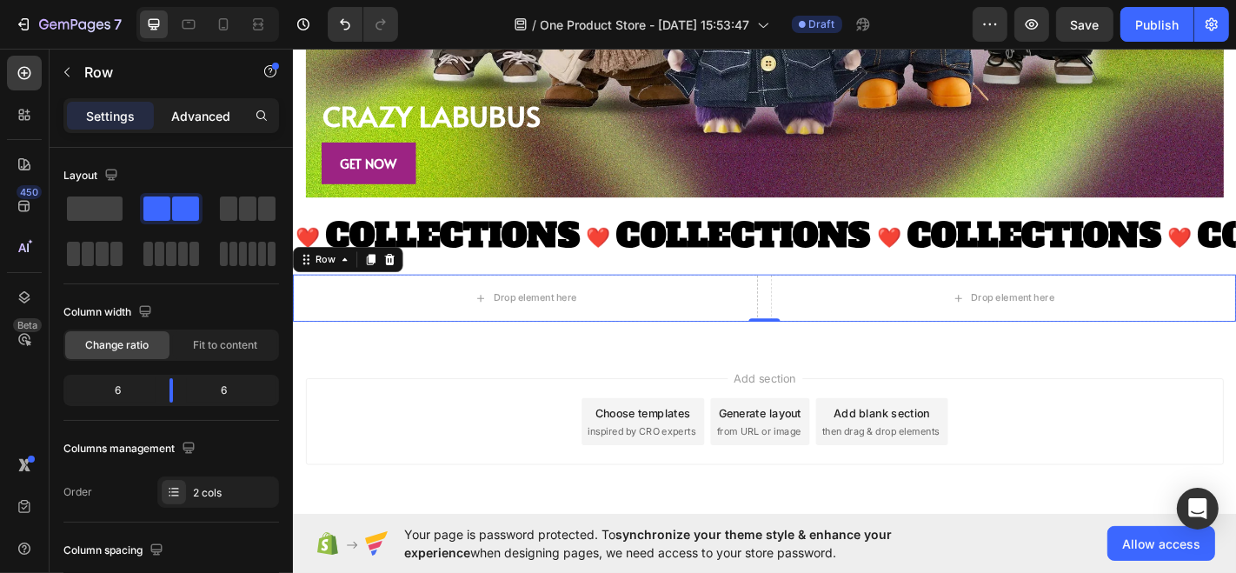
click at [200, 116] on p "Advanced" at bounding box center [200, 116] width 59 height 18
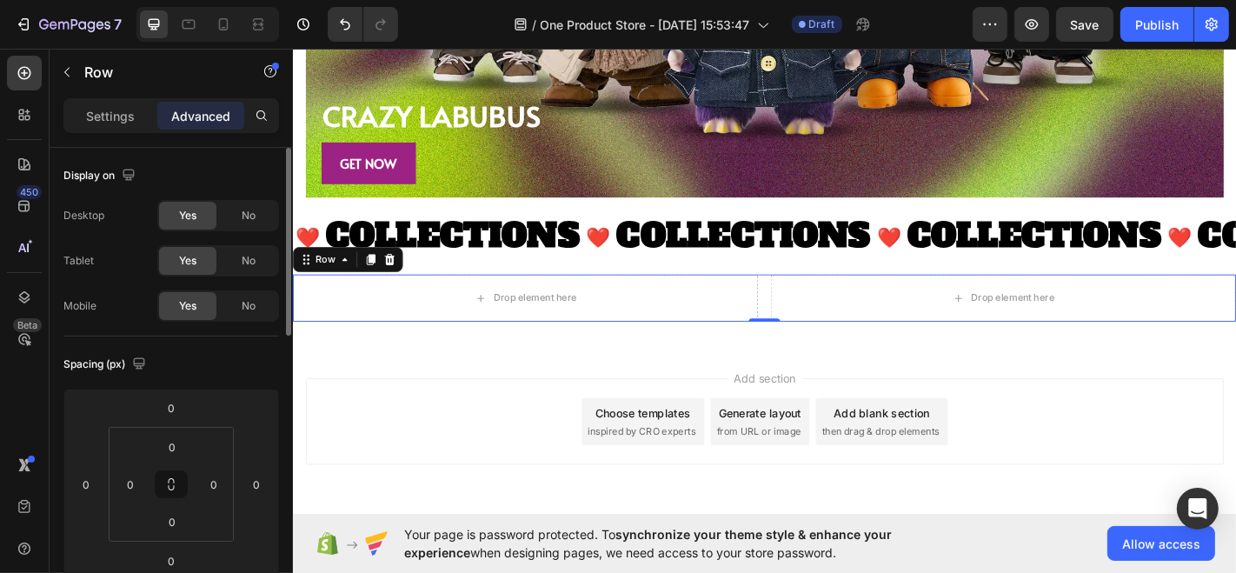
click at [103, 107] on p "Settings" at bounding box center [110, 116] width 49 height 18
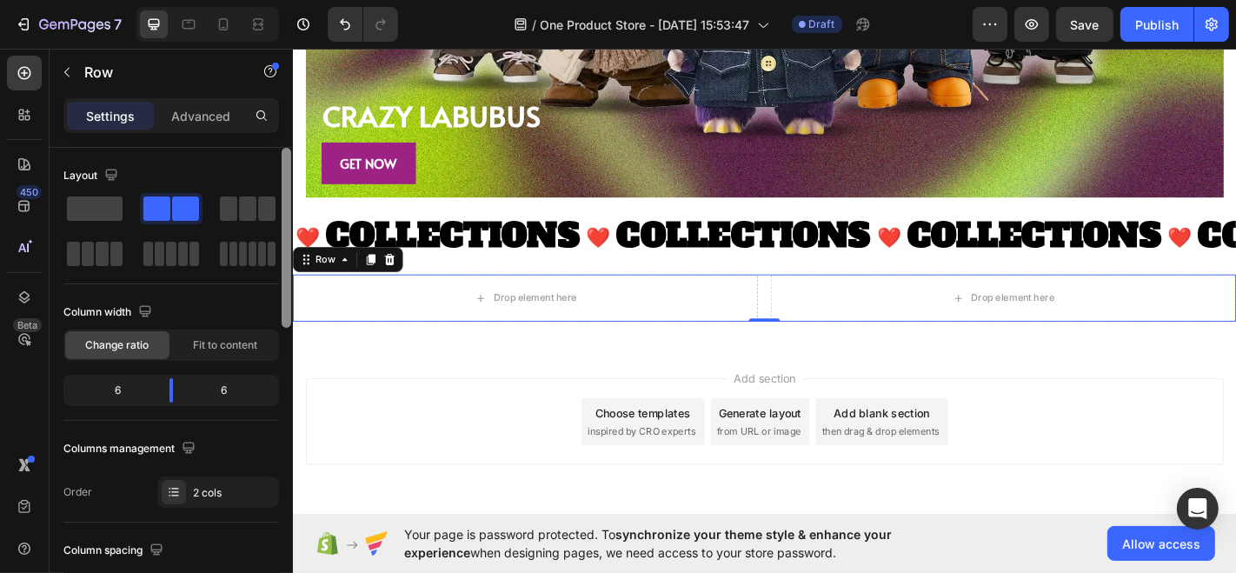
click at [282, 229] on div at bounding box center [287, 238] width 10 height 180
click at [259, 202] on span at bounding box center [266, 208] width 17 height 24
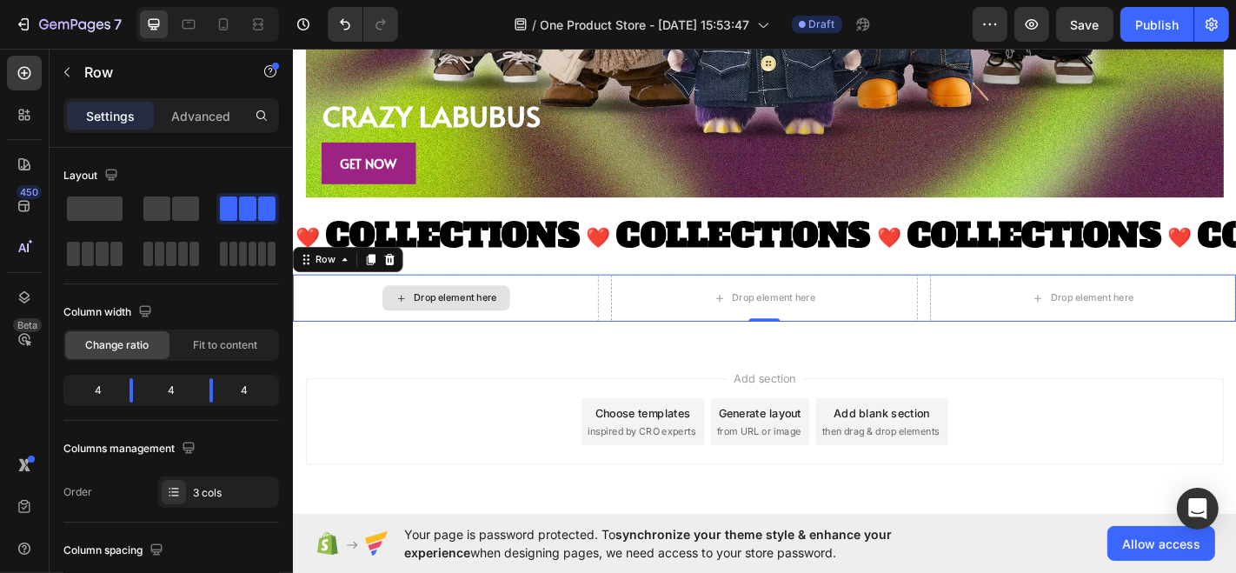
click at [501, 317] on div "Drop element here" at bounding box center [472, 324] width 92 height 14
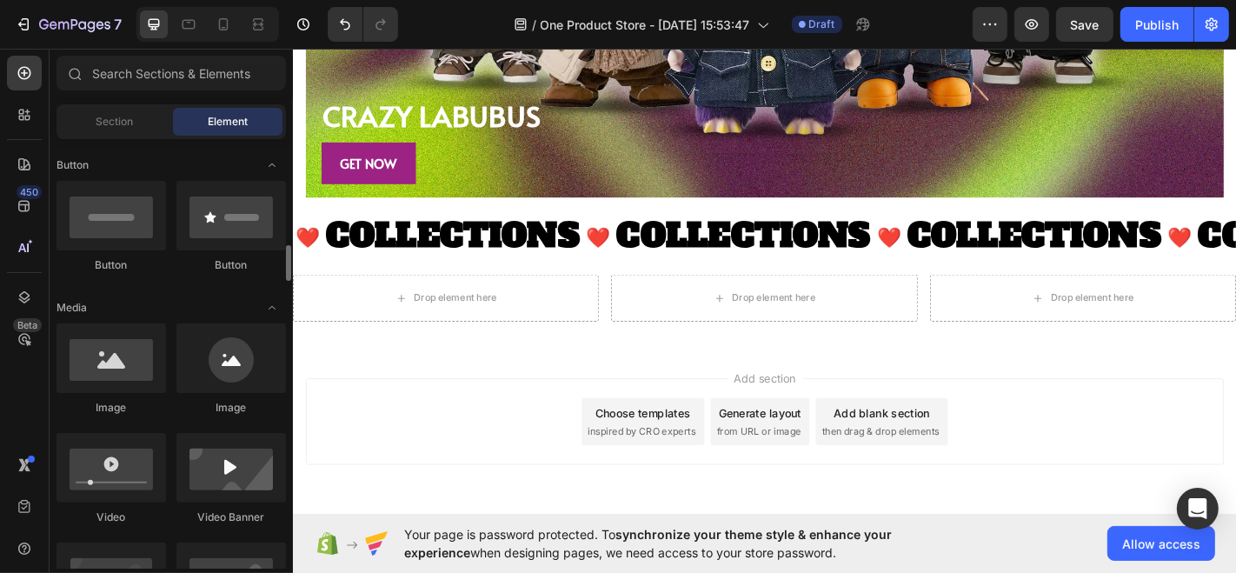
scroll to position [467, 0]
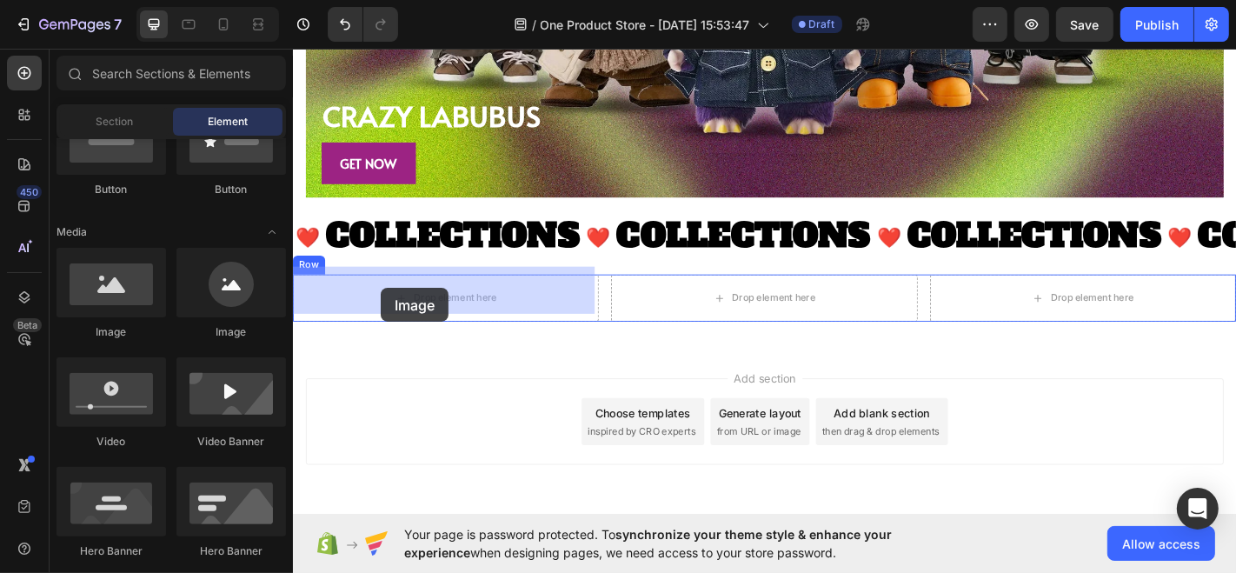
drag, startPoint x: 413, startPoint y: 346, endPoint x: 389, endPoint y: 313, distance: 40.5
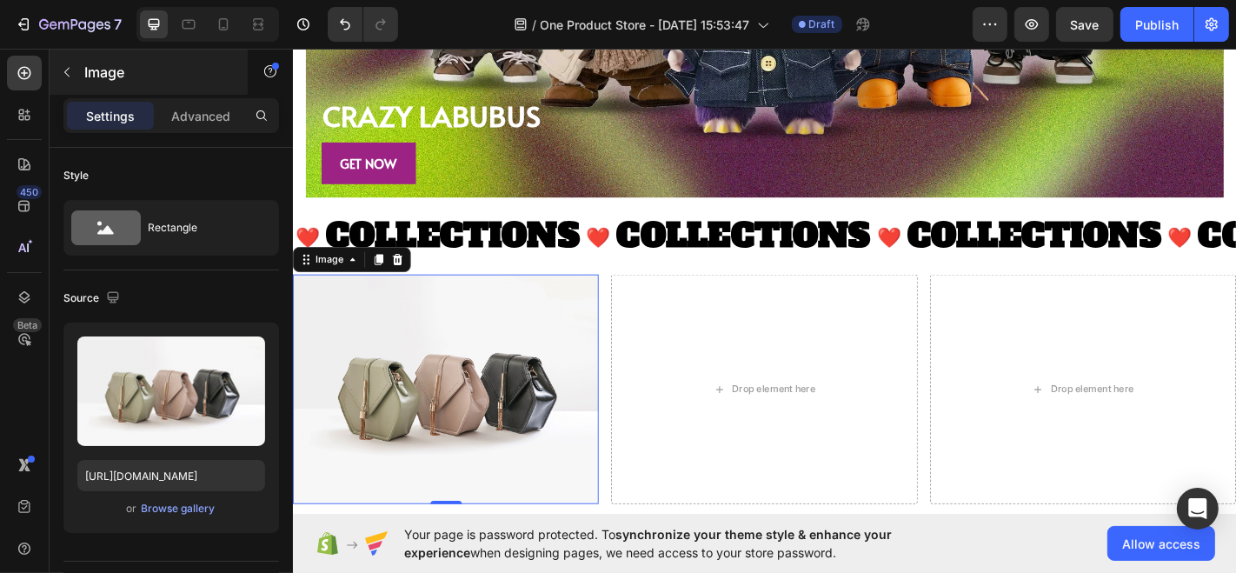
click at [96, 80] on p "Image" at bounding box center [158, 72] width 148 height 21
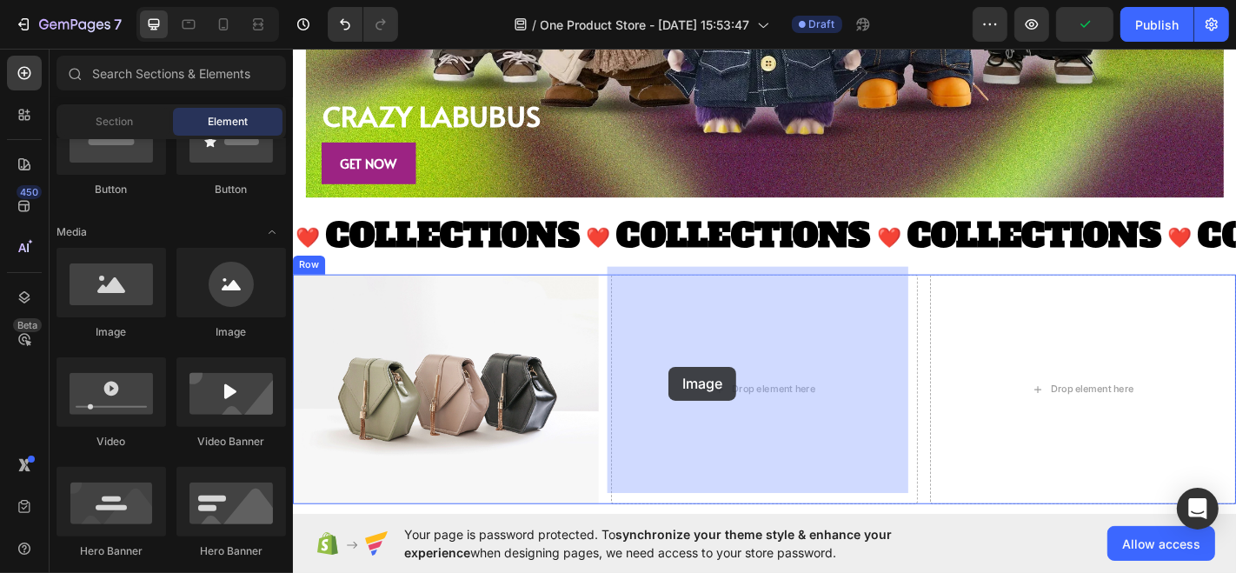
drag, startPoint x: 423, startPoint y: 342, endPoint x: 707, endPoint y: 400, distance: 289.9
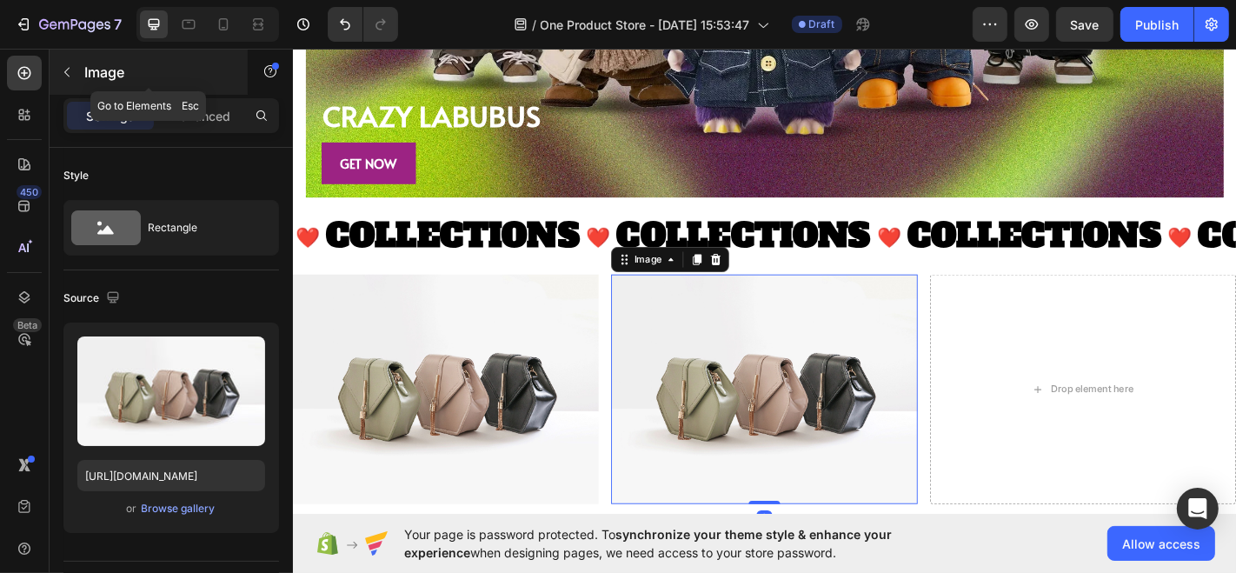
click at [92, 76] on p "Image" at bounding box center [158, 72] width 148 height 21
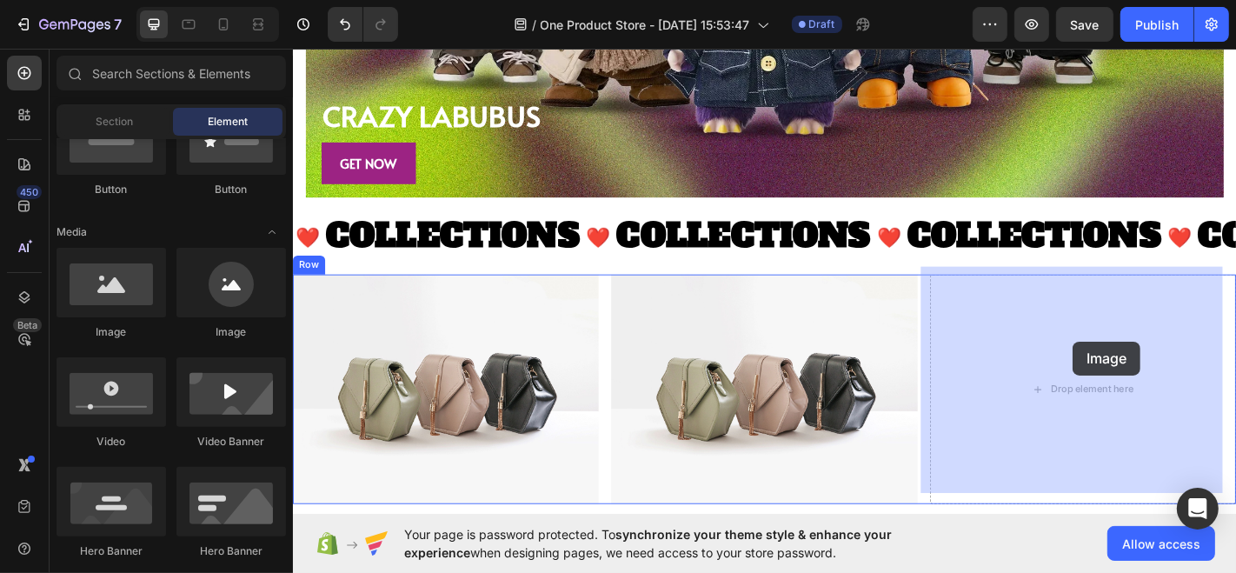
drag, startPoint x: 418, startPoint y: 335, endPoint x: 1154, endPoint y: 372, distance: 737.0
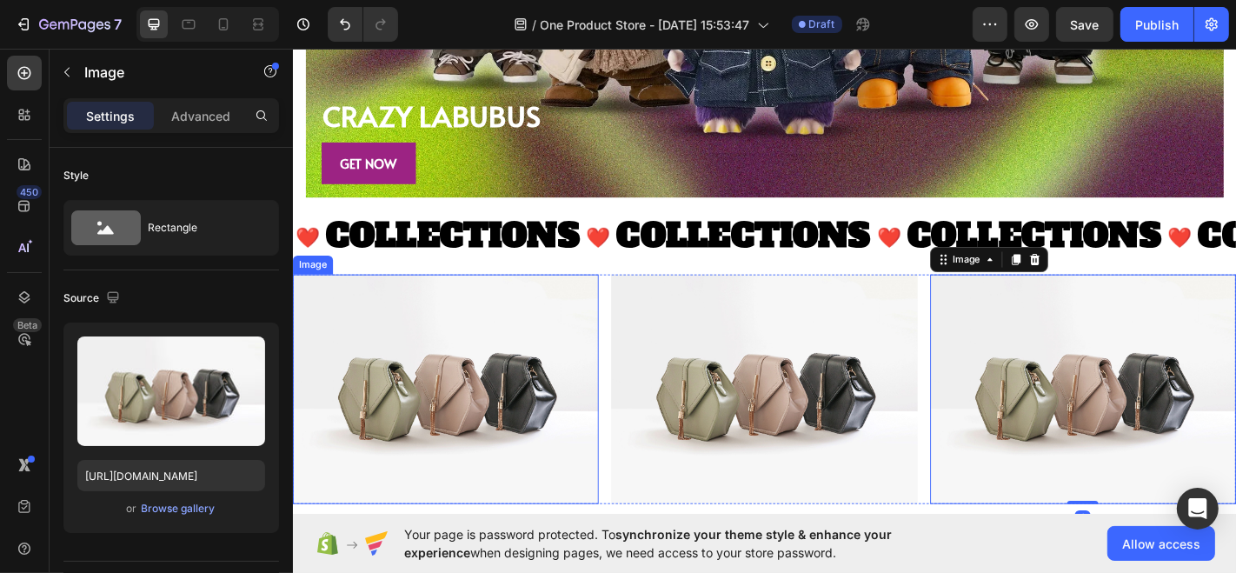
click at [435, 408] on img at bounding box center [461, 425] width 338 height 254
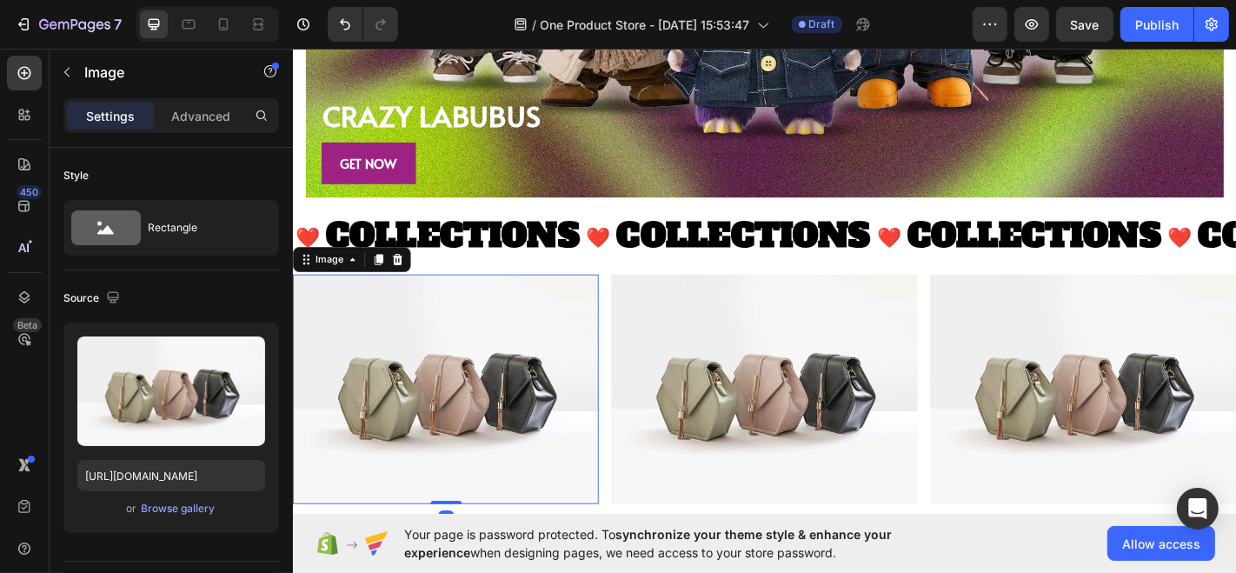
scroll to position [2219, 0]
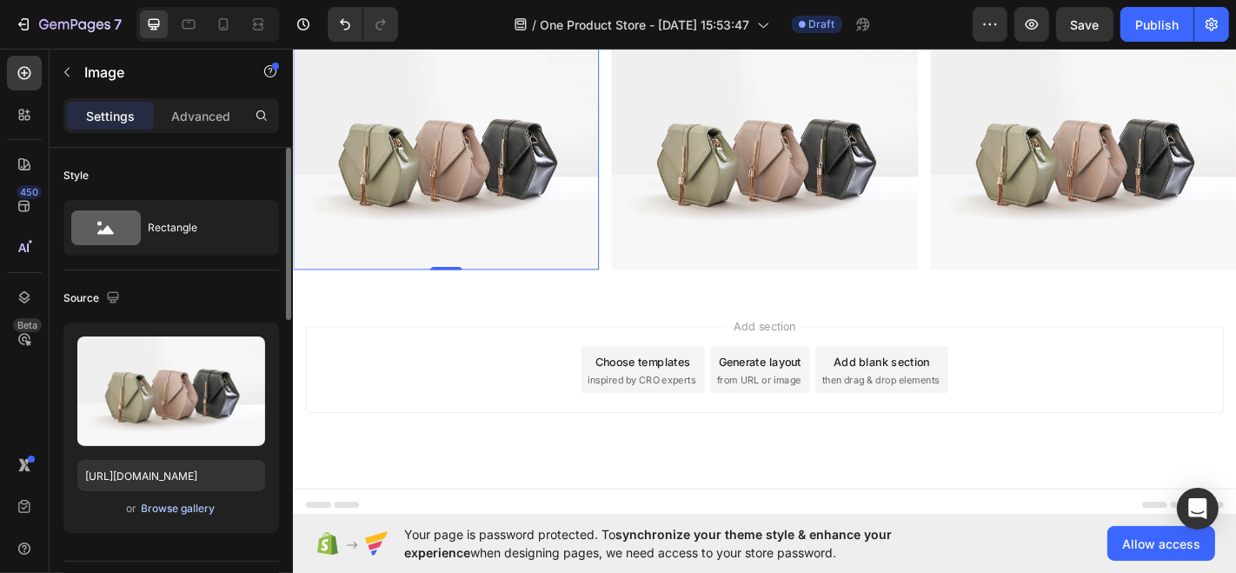
click at [206, 508] on div "Browse gallery" at bounding box center [179, 509] width 74 height 16
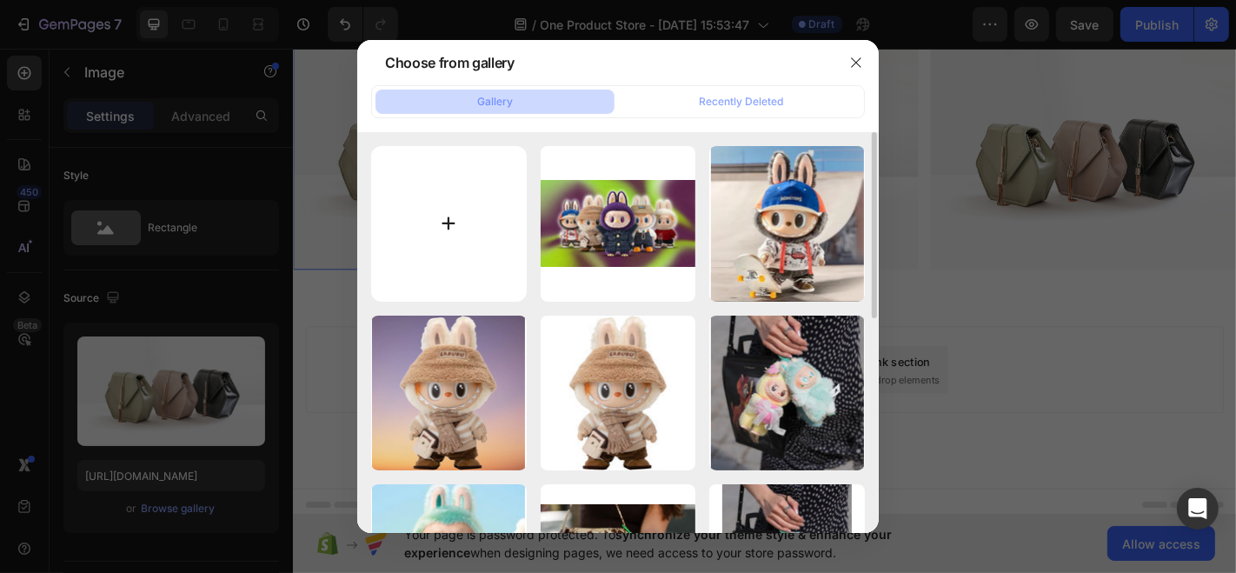
click at [463, 249] on input "file" at bounding box center [449, 224] width 156 height 156
type input "C:\fakepath\image-660x860__3_-removebg-preview.png"
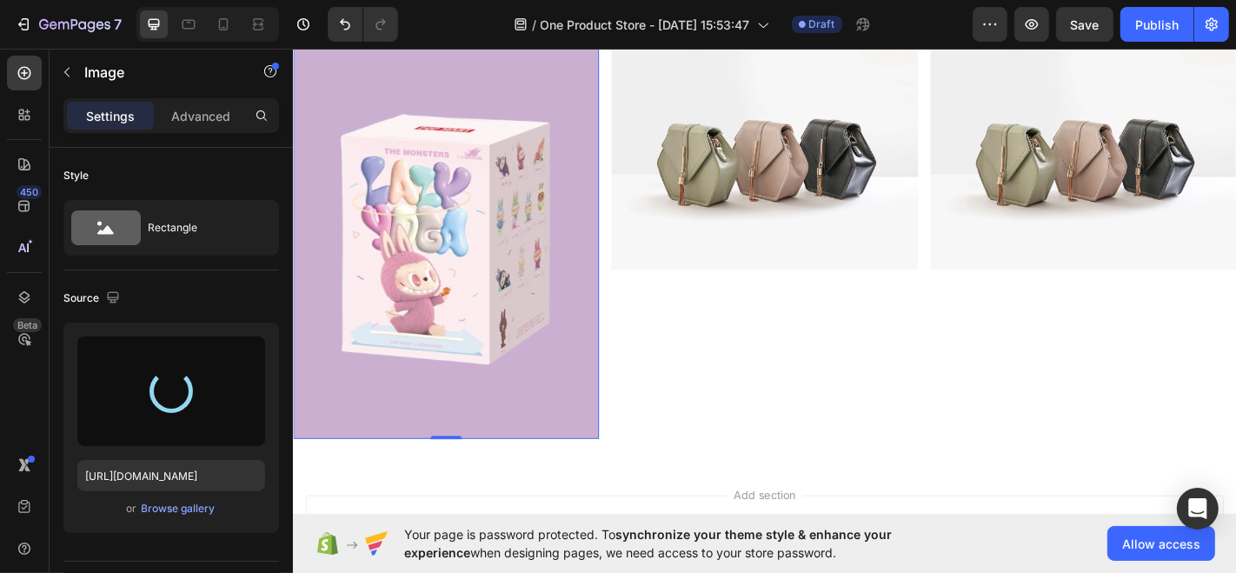
type input "https://cdn.shopify.com/s/files/1/0768/4341/7826/files/gempages_581625374979392…"
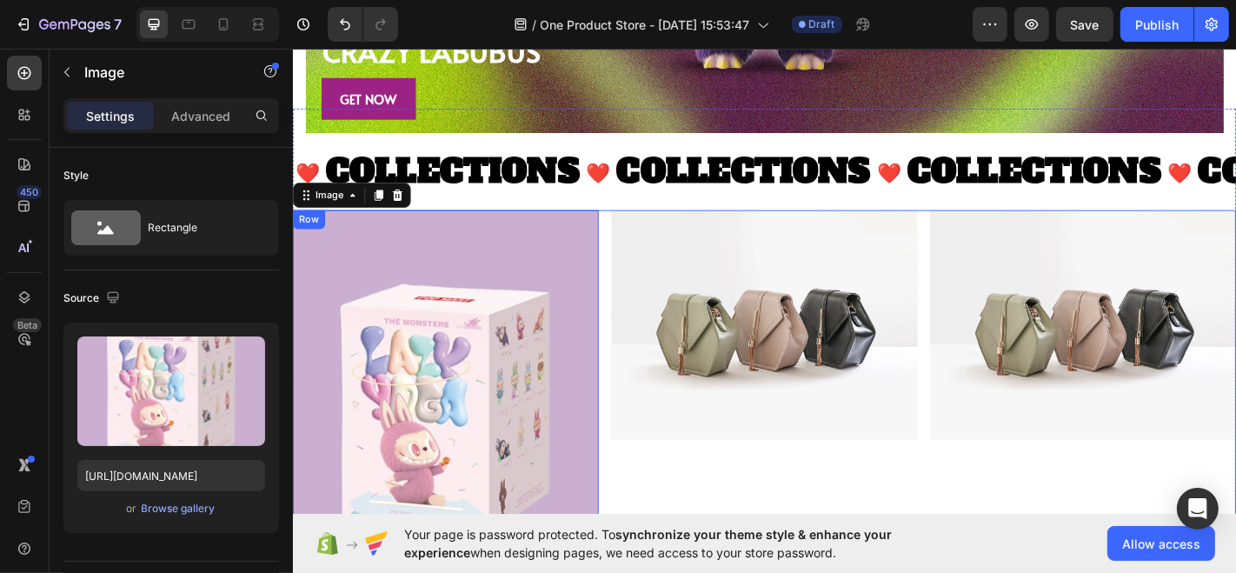
scroll to position [2113, 0]
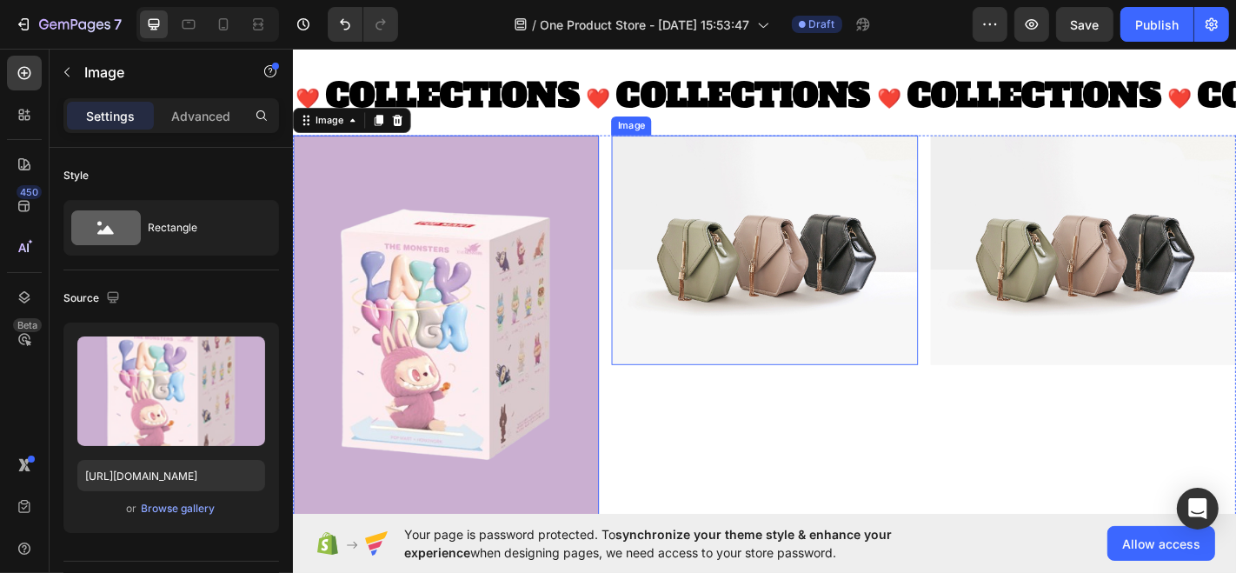
click at [800, 255] on img at bounding box center [813, 271] width 338 height 254
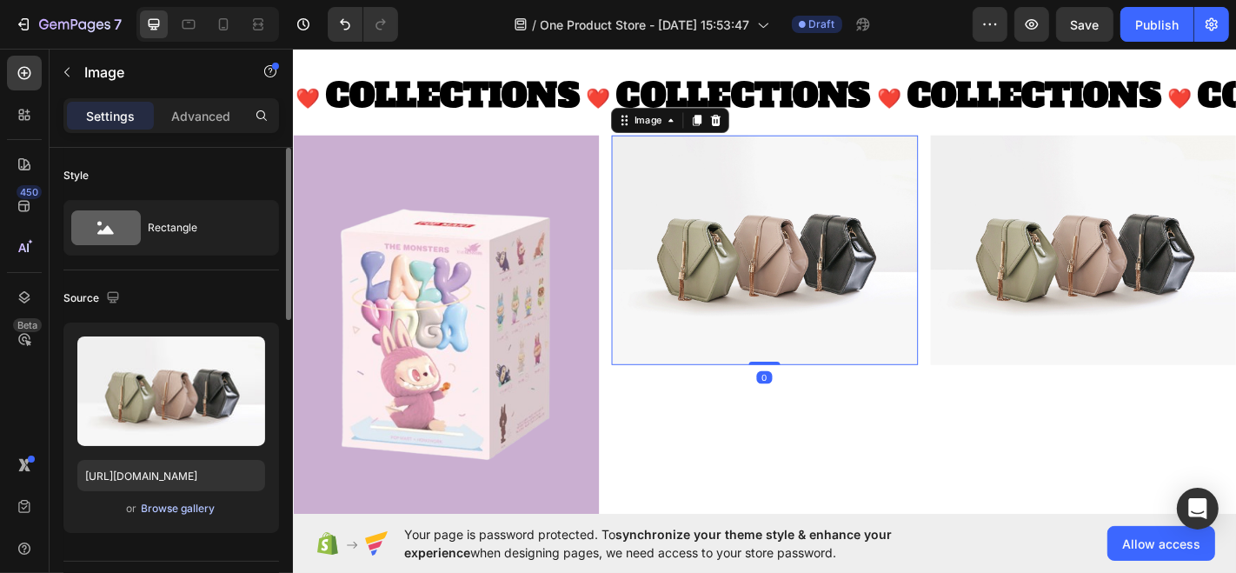
click at [177, 506] on div "Browse gallery" at bounding box center [179, 509] width 74 height 16
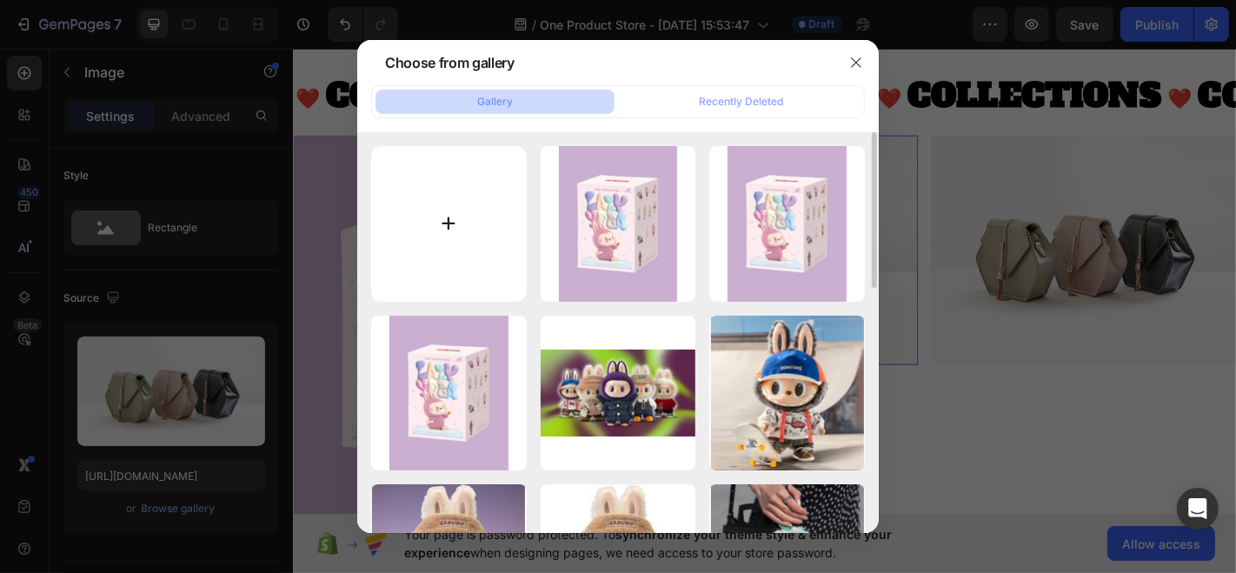
click at [497, 224] on input "file" at bounding box center [449, 224] width 156 height 156
type input "C:\fakepath\image-660x860.jpg"
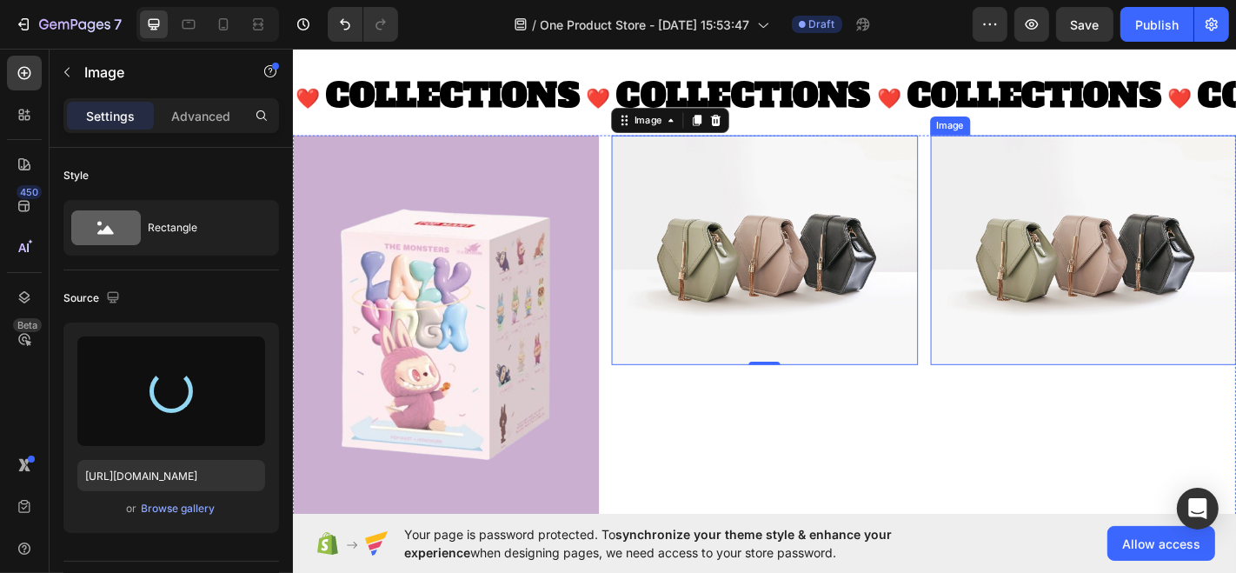
type input "https://cdn.shopify.com/s/files/1/0768/4341/7826/files/gempages_581625374979392…"
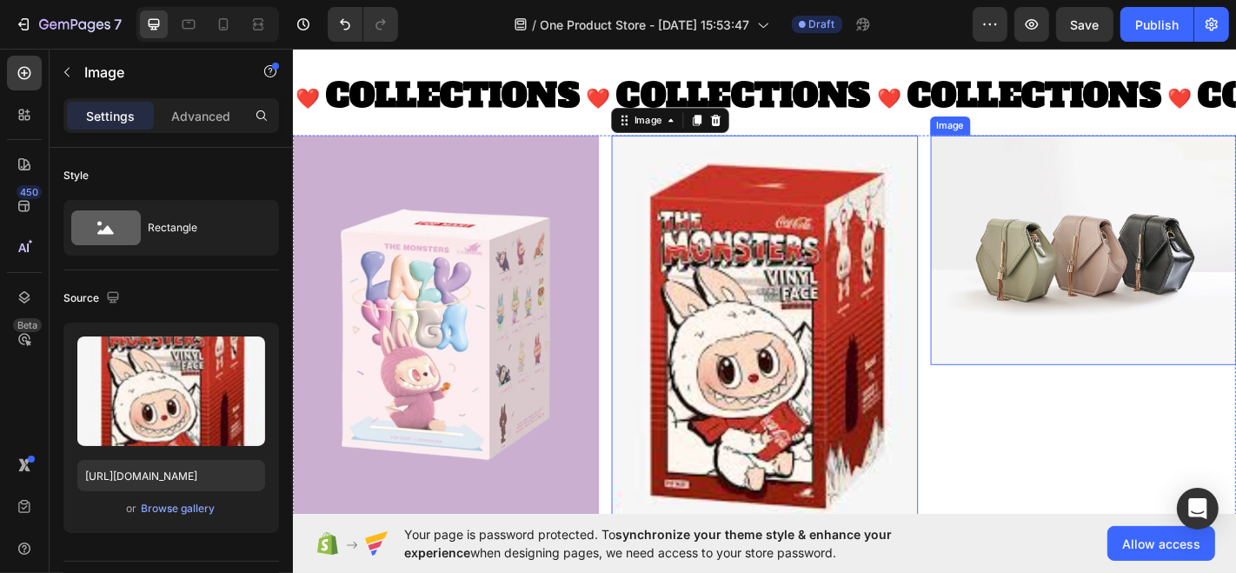
click at [1091, 335] on img at bounding box center [1166, 271] width 338 height 254
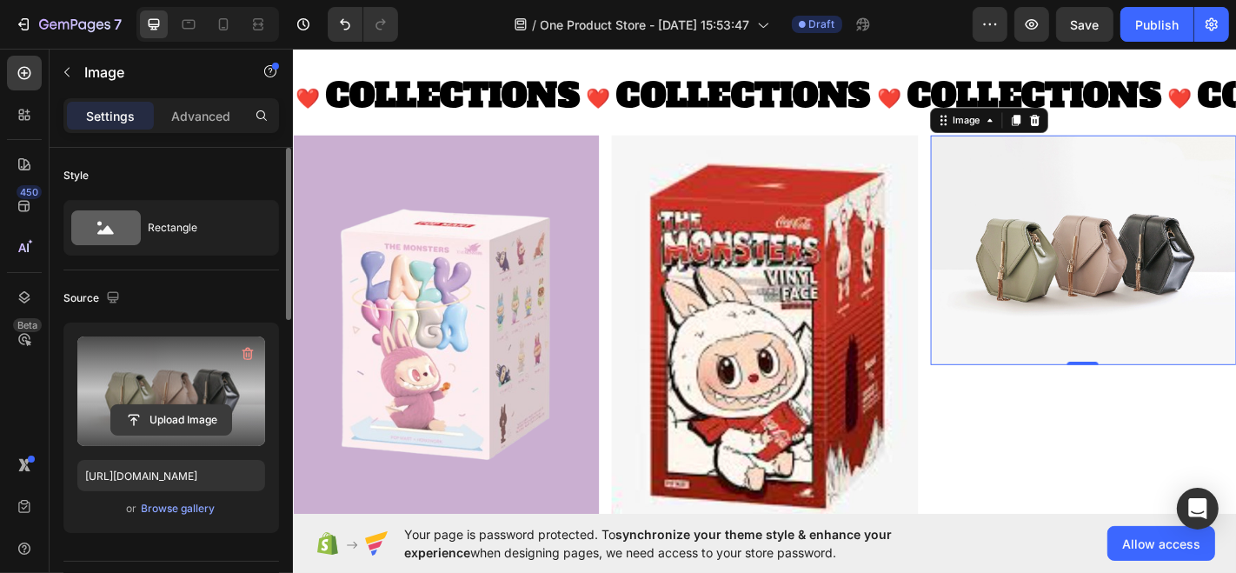
click at [180, 417] on input "file" at bounding box center [171, 420] width 120 height 30
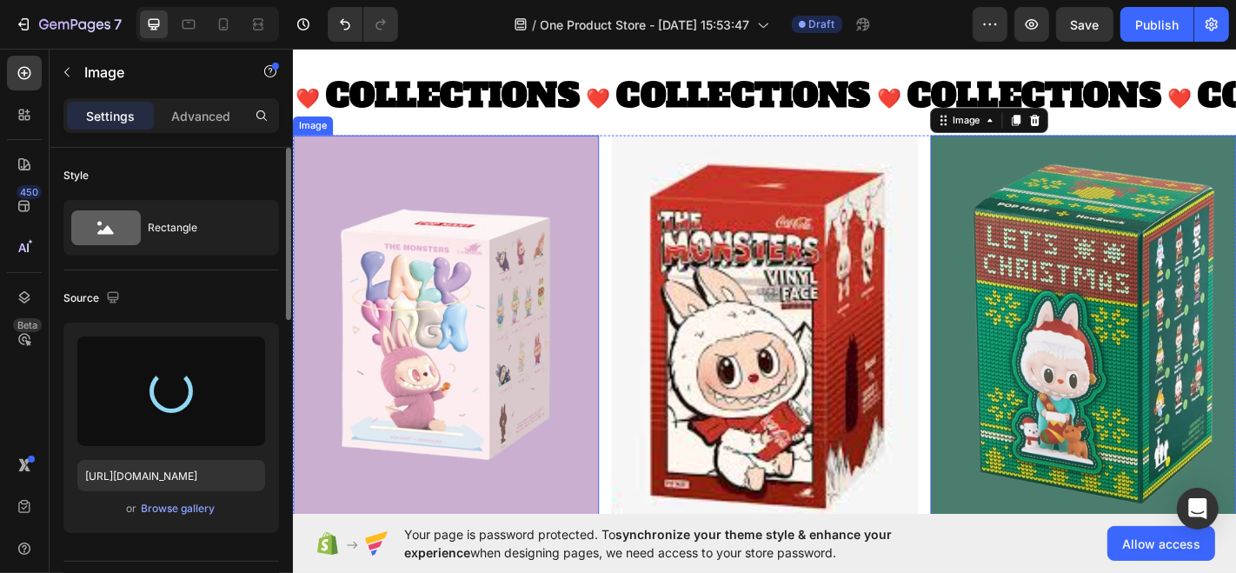
type input "https://cdn.shopify.com/s/files/1/0768/4341/7826/files/gempages_581625374979392…"
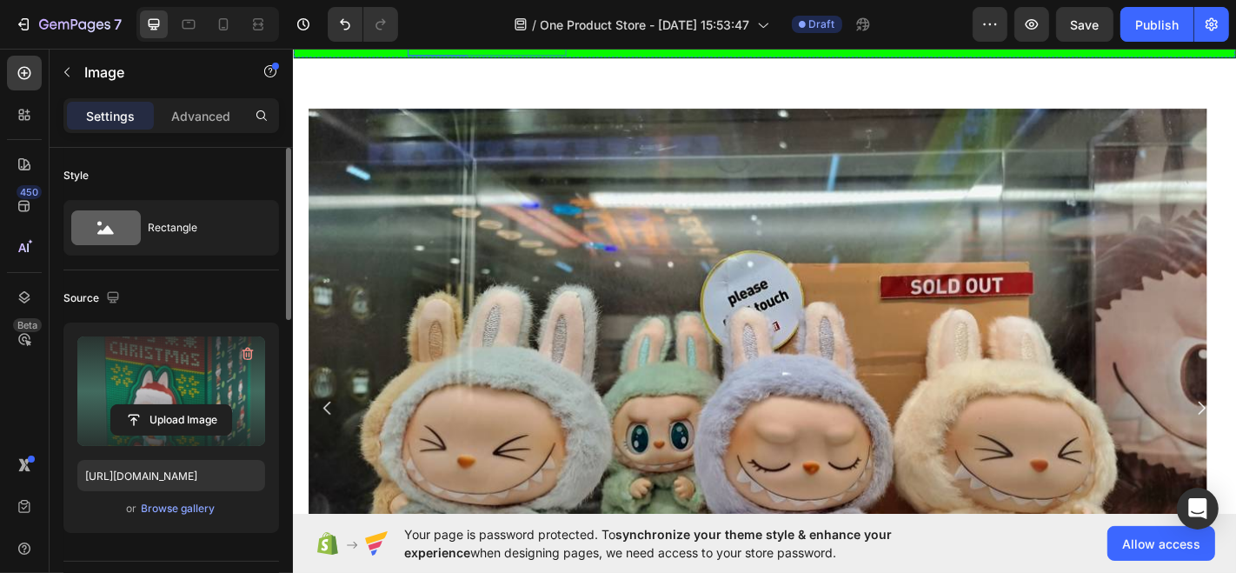
scroll to position [0, 0]
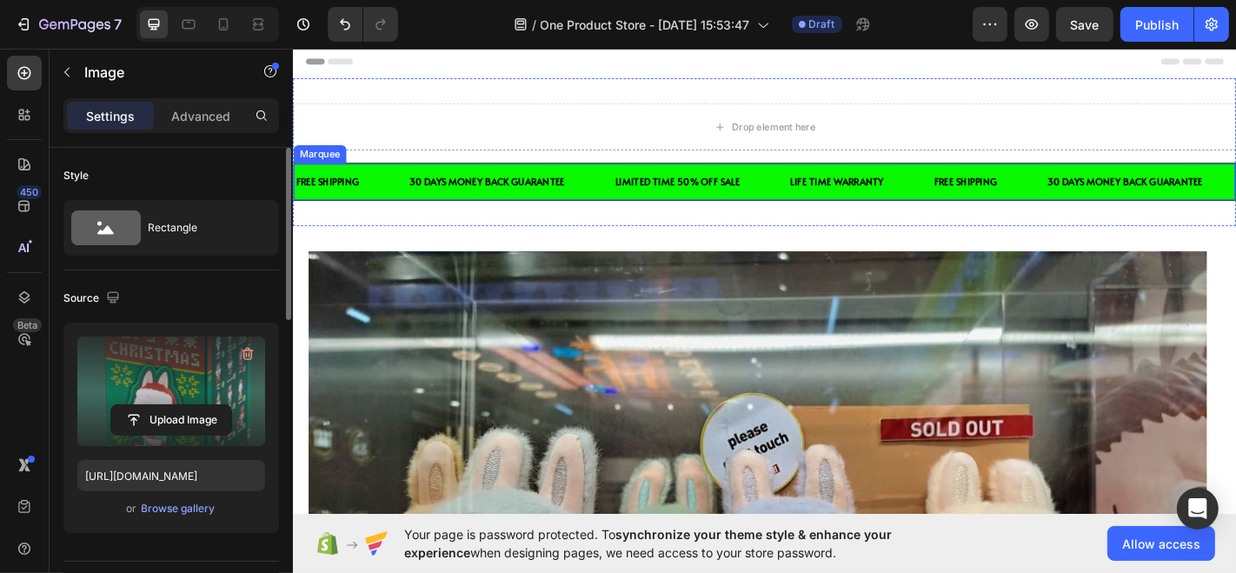
click at [385, 180] on div "FREE SHIPPING Text Block" at bounding box center [356, 195] width 125 height 36
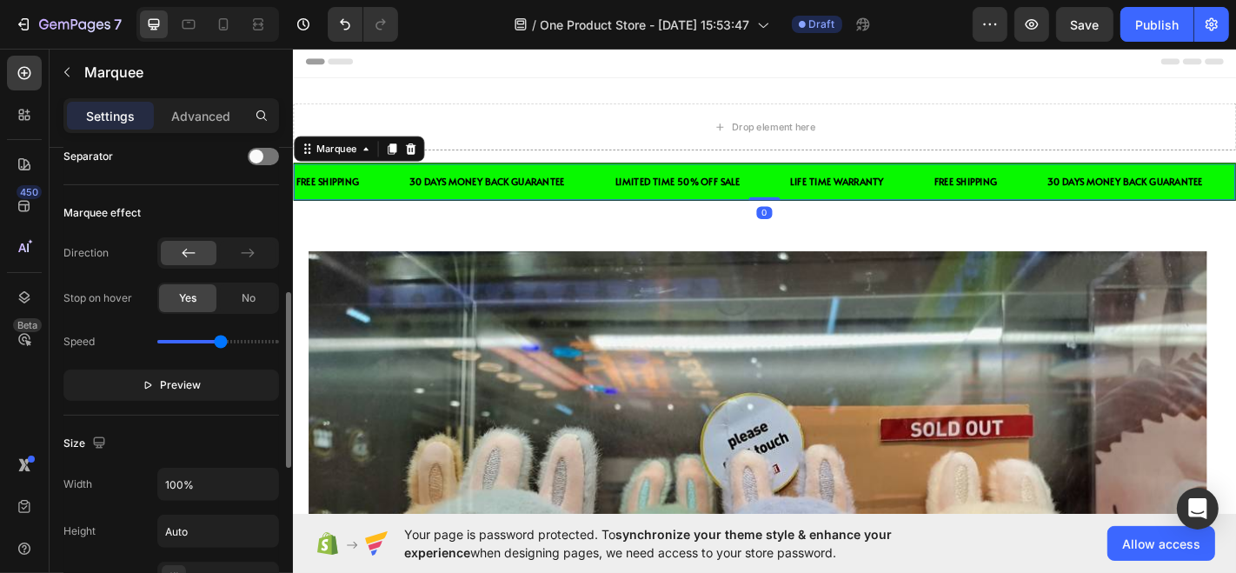
scroll to position [368, 0]
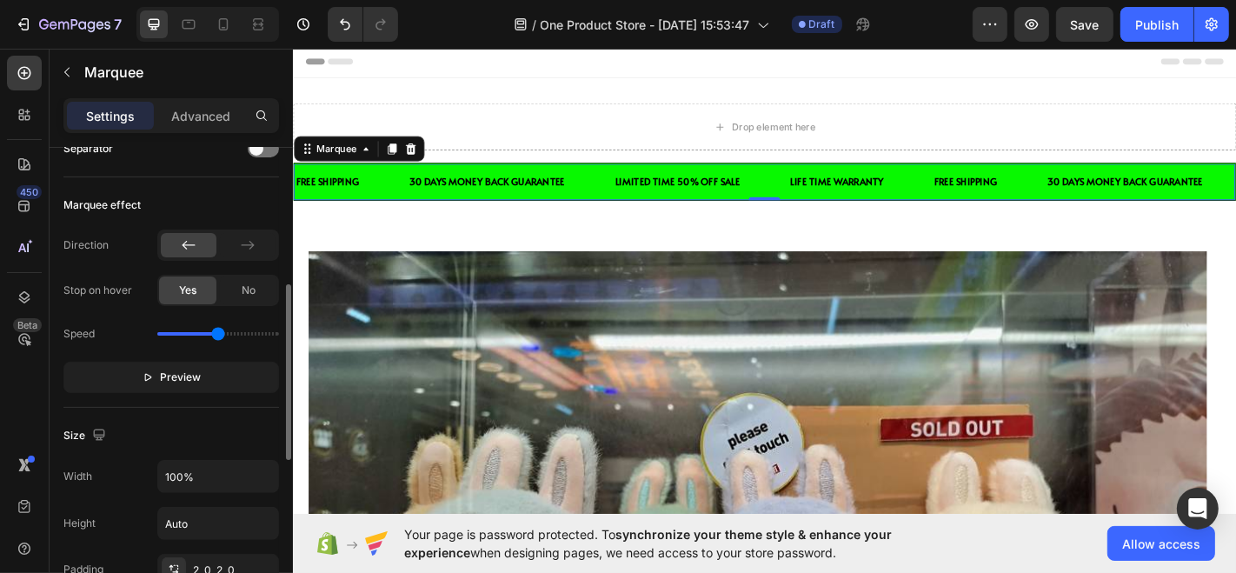
type input "2"
click at [216, 332] on input "range" at bounding box center [218, 333] width 122 height 3
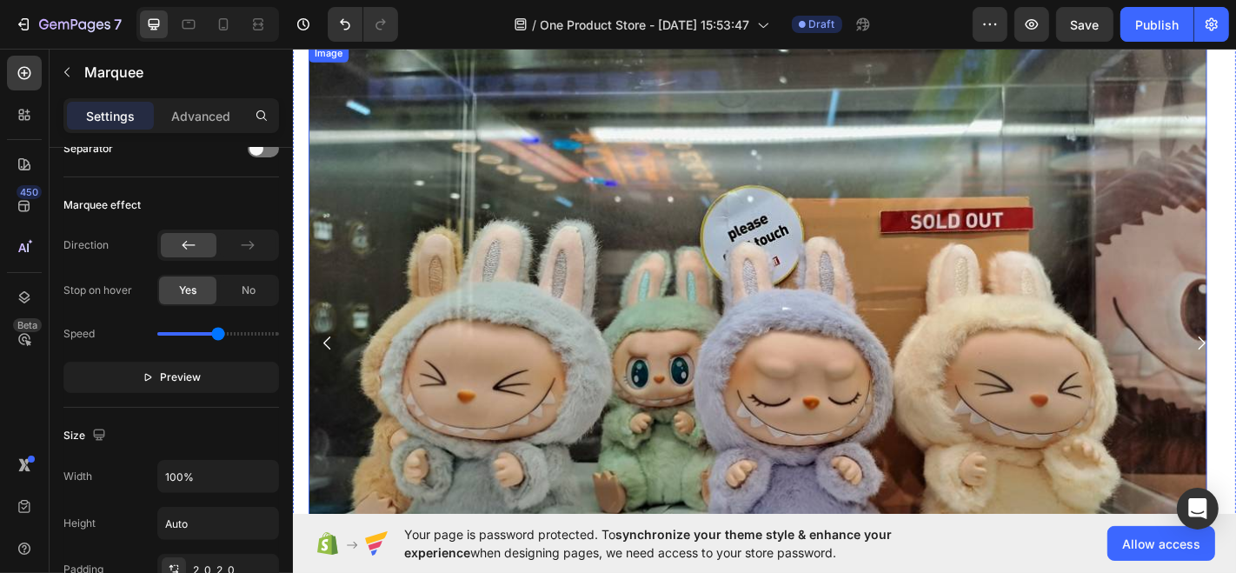
scroll to position [248, 0]
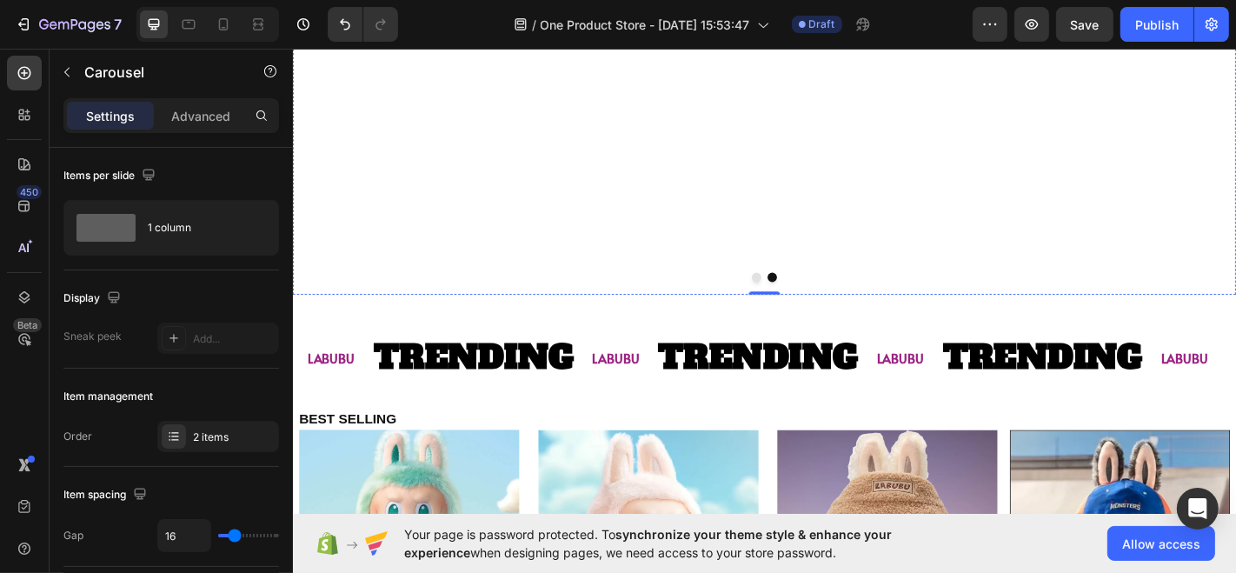
scroll to position [660, 0]
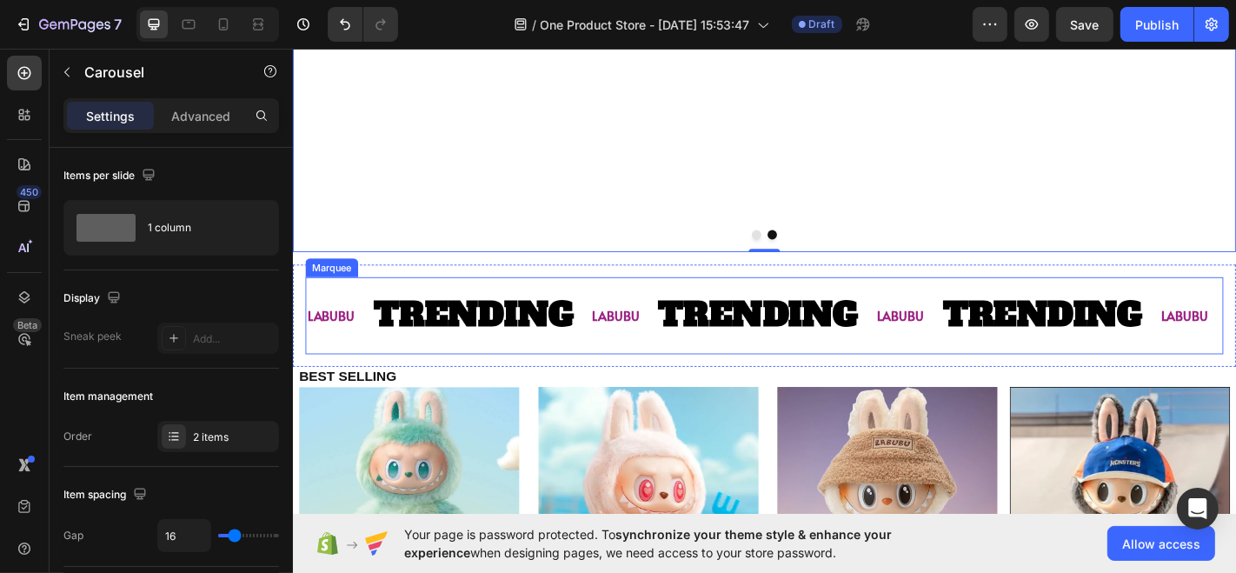
click at [613, 346] on div "TRENDING Text Block" at bounding box center [501, 343] width 242 height 82
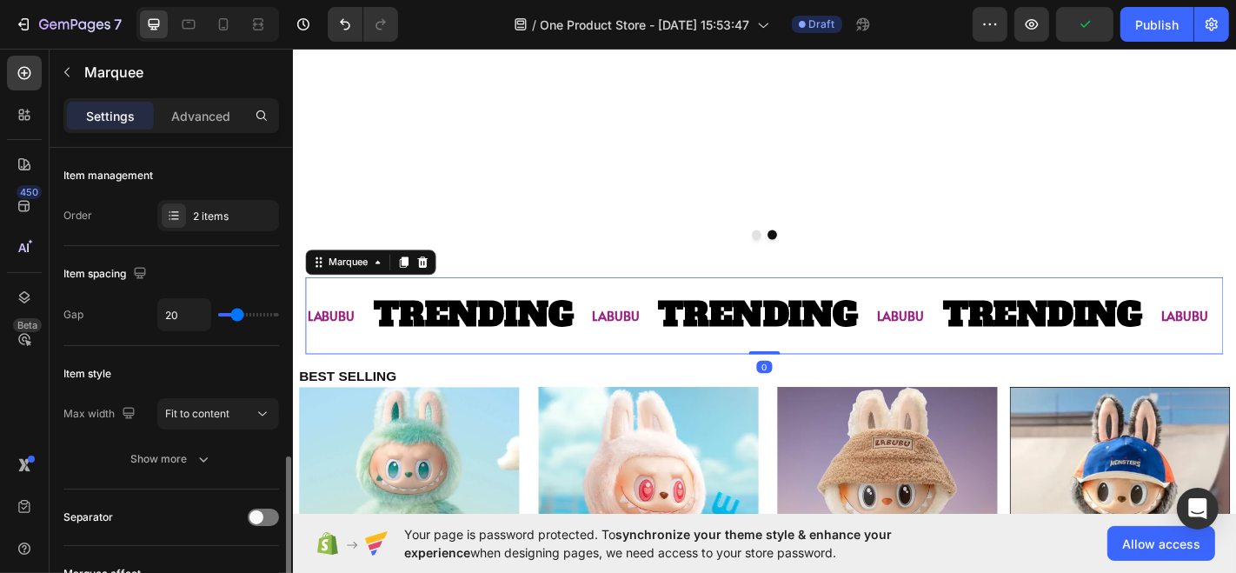
scroll to position [255, 0]
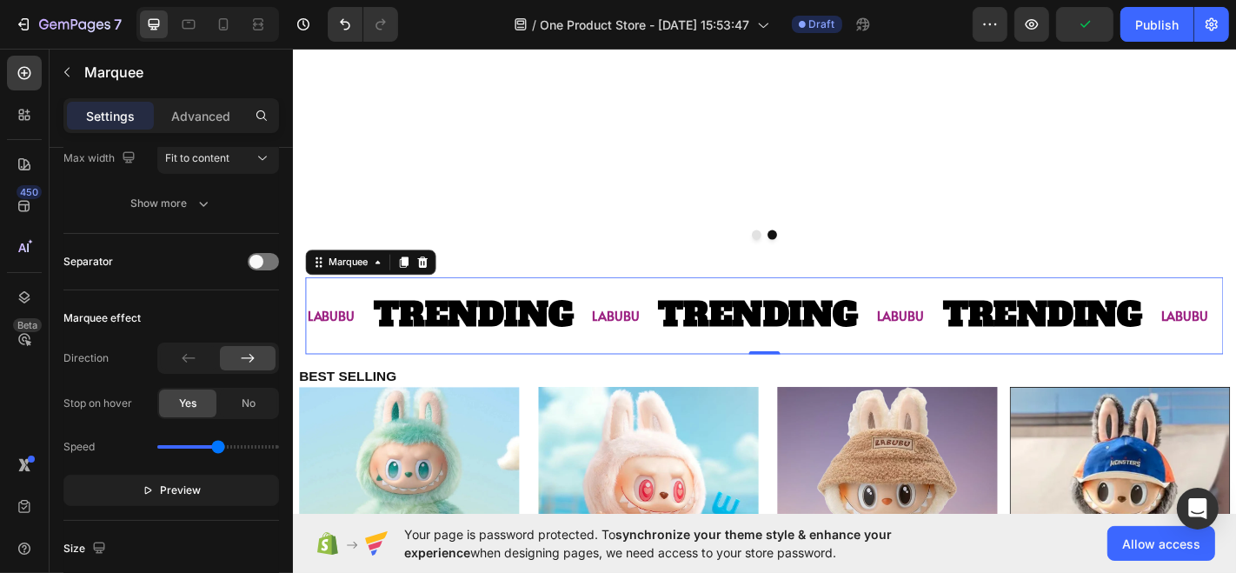
click at [216, 447] on input "range" at bounding box center [218, 446] width 122 height 3
click at [211, 445] on input "range" at bounding box center [218, 446] width 122 height 3
type input "2.2"
click at [223, 445] on input "range" at bounding box center [218, 446] width 122 height 3
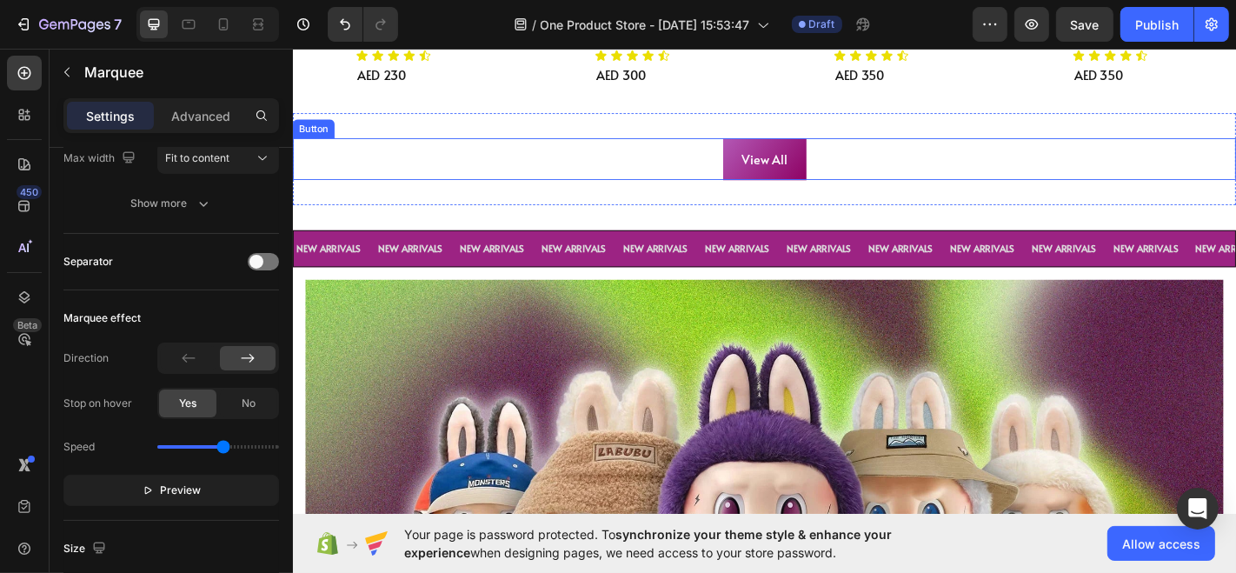
scroll to position [1314, 0]
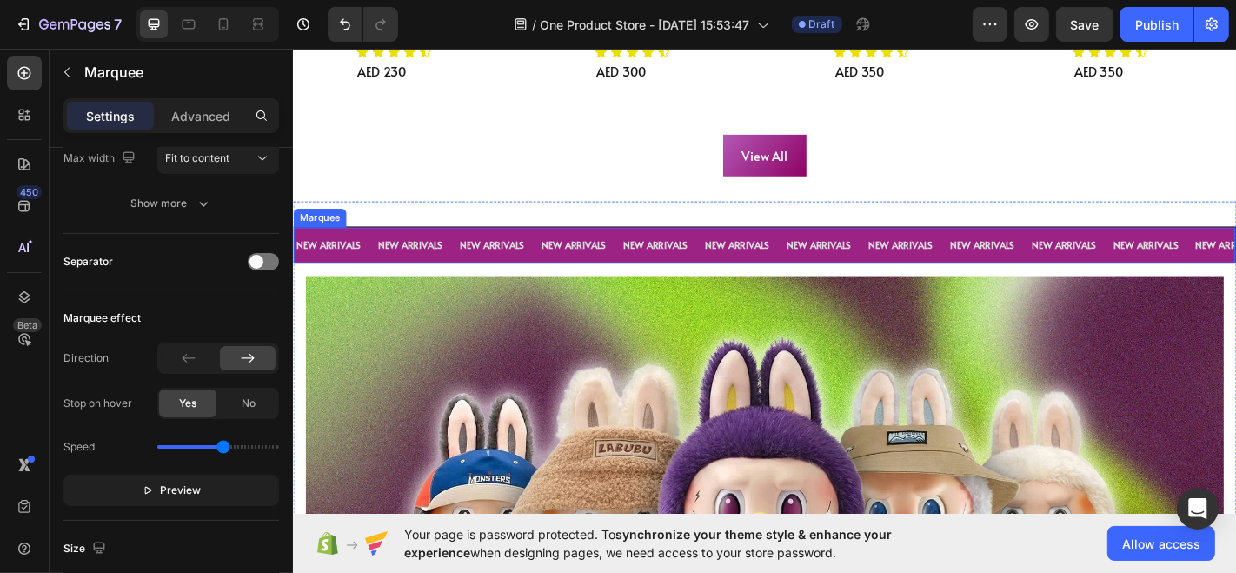
click at [826, 266] on div "NEW ARRIVALS Text Block" at bounding box center [791, 266] width 90 height 36
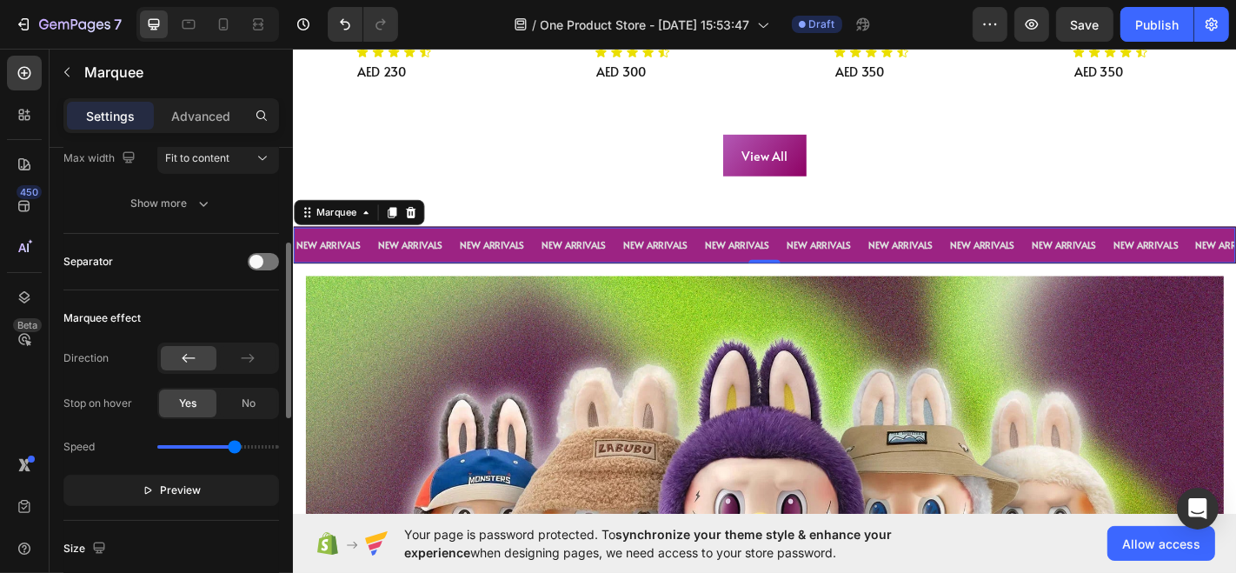
click at [226, 441] on div "Speed" at bounding box center [171, 447] width 216 height 28
click at [226, 447] on div "Speed" at bounding box center [171, 447] width 216 height 28
click at [241, 445] on input "range" at bounding box center [218, 446] width 122 height 3
type input "2.6"
click at [235, 445] on input "range" at bounding box center [218, 446] width 122 height 3
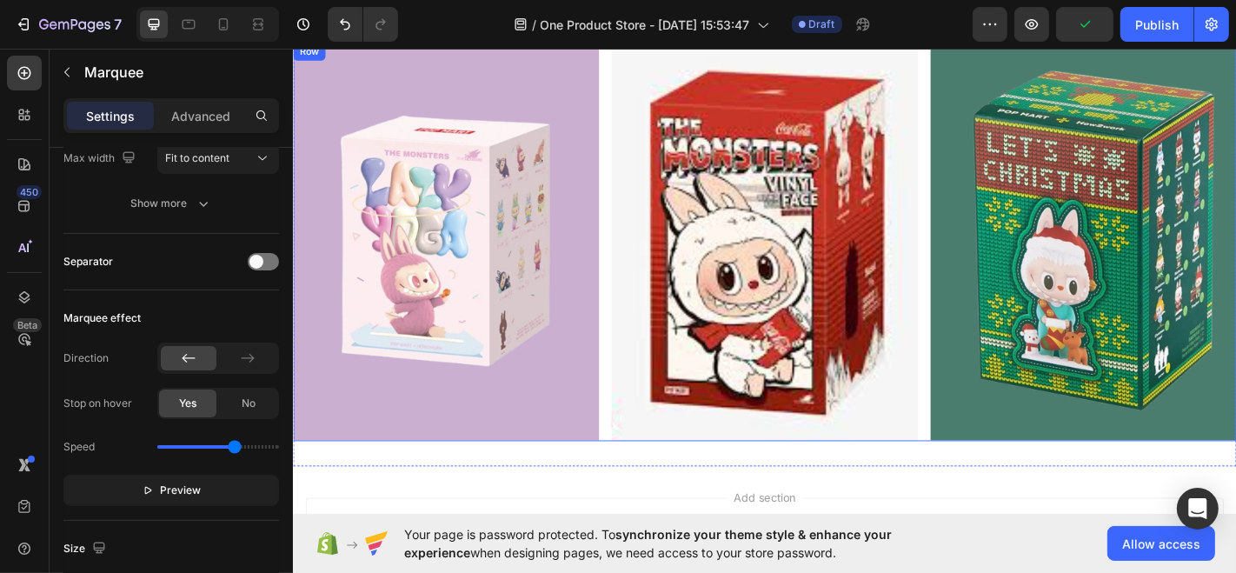
scroll to position [2403, 0]
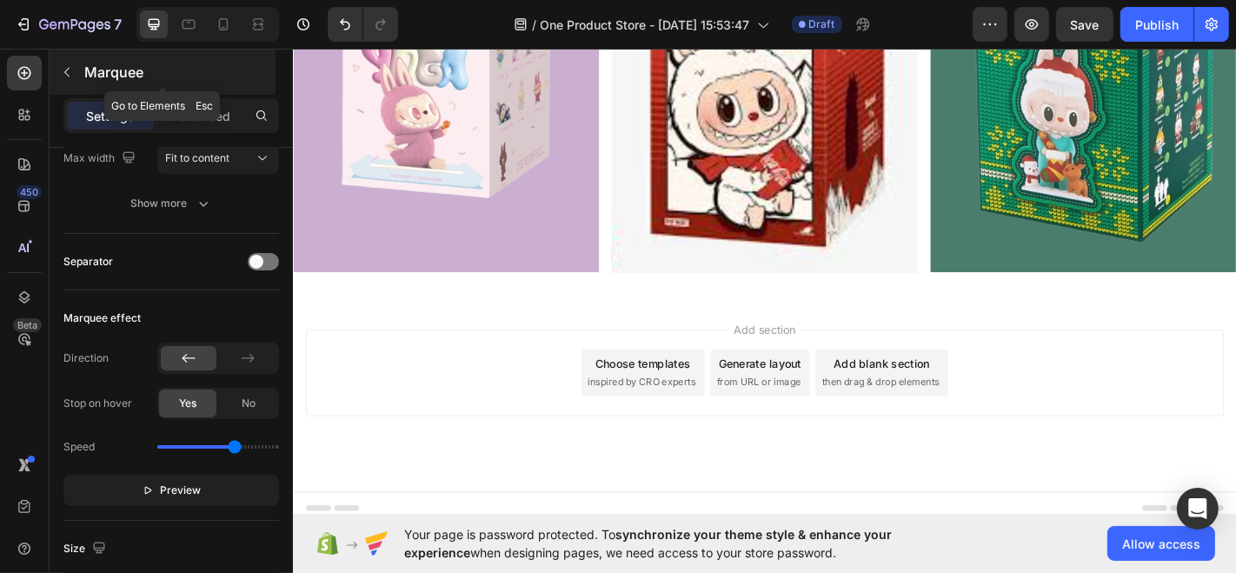
click at [71, 68] on icon "button" at bounding box center [67, 72] width 14 height 14
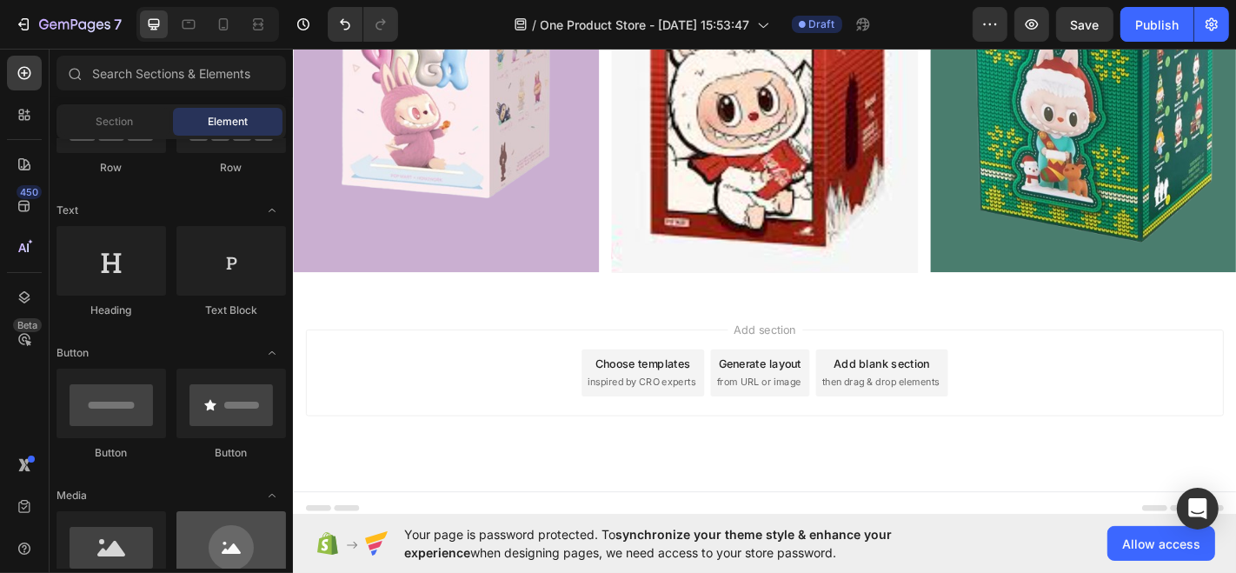
scroll to position [0, 0]
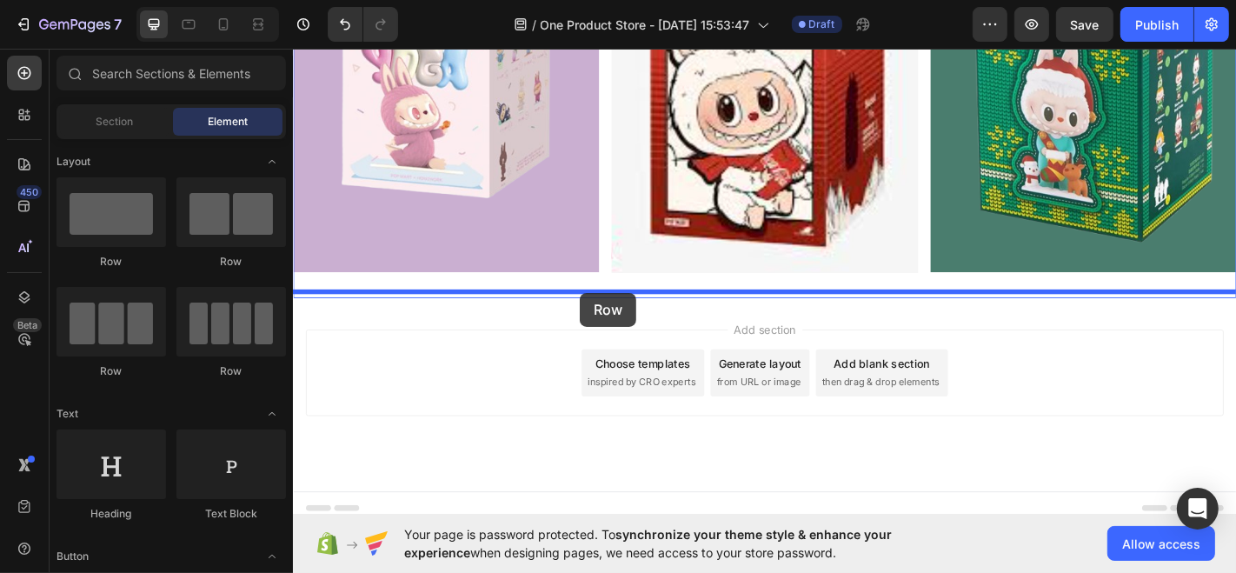
drag, startPoint x: 539, startPoint y: 267, endPoint x: 608, endPoint y: 317, distance: 85.9
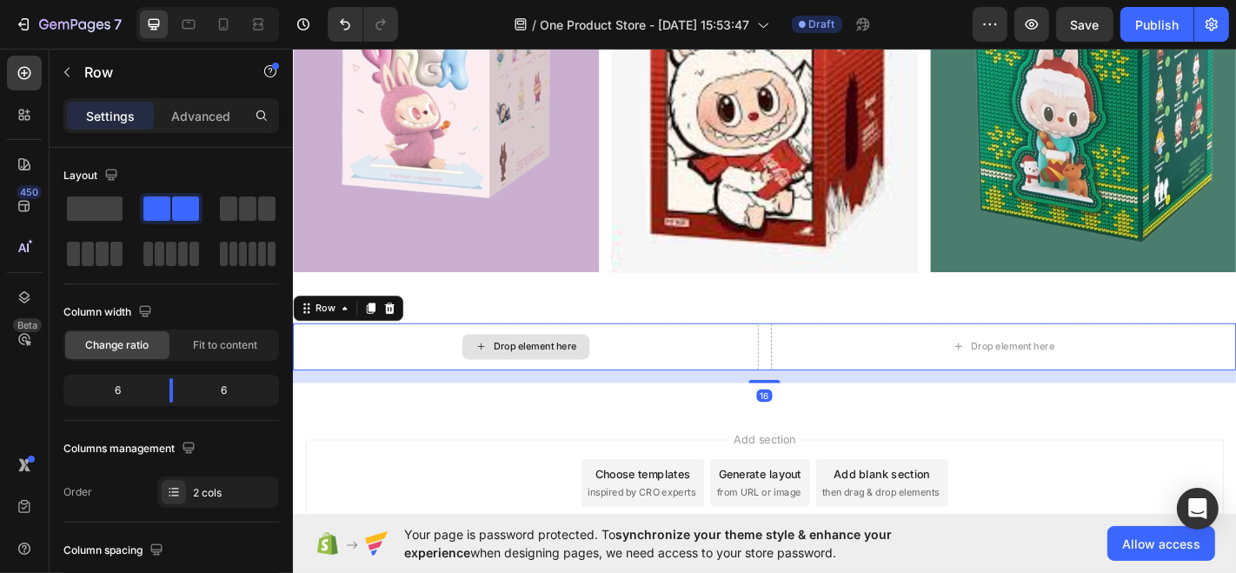
click at [581, 383] on div "Drop element here" at bounding box center [549, 378] width 141 height 28
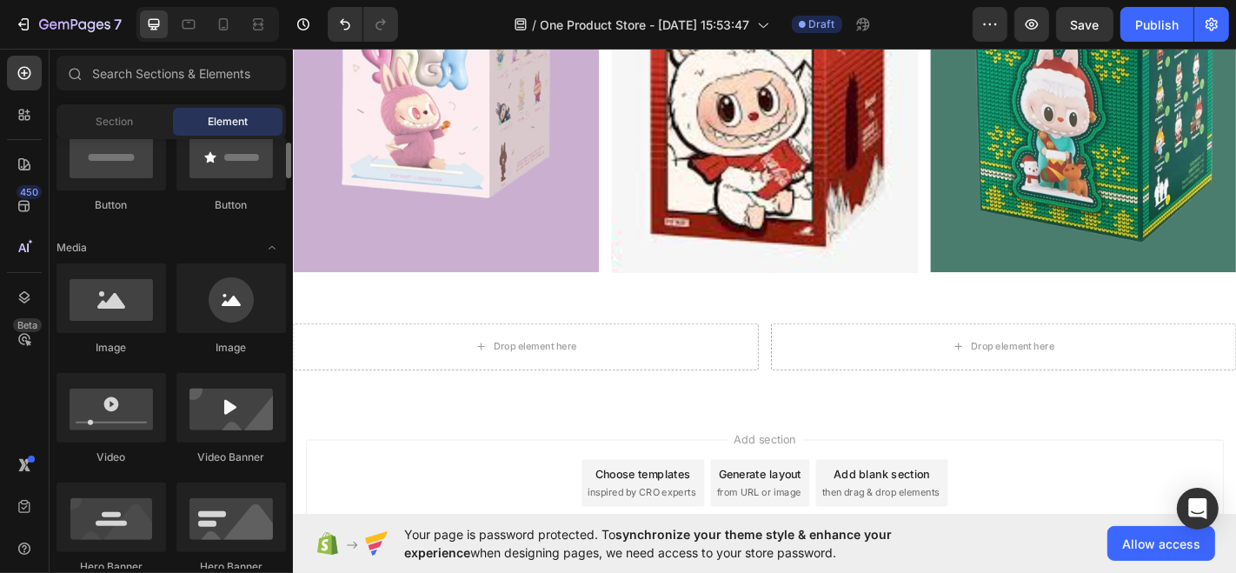
scroll to position [389, 0]
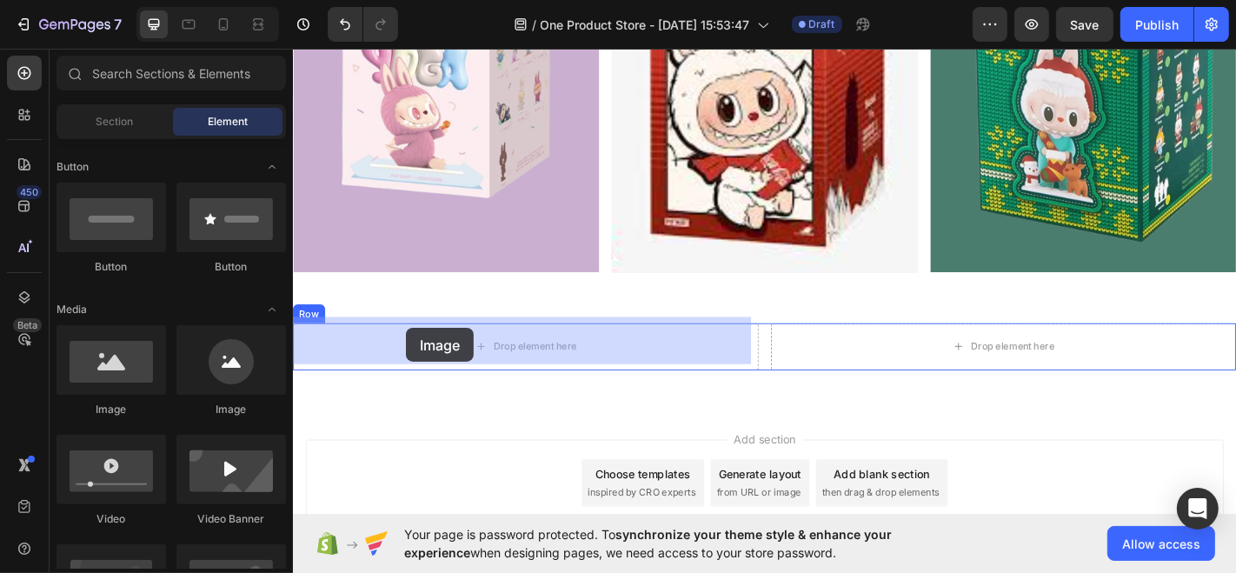
drag, startPoint x: 425, startPoint y: 399, endPoint x: 417, endPoint y: 357, distance: 42.4
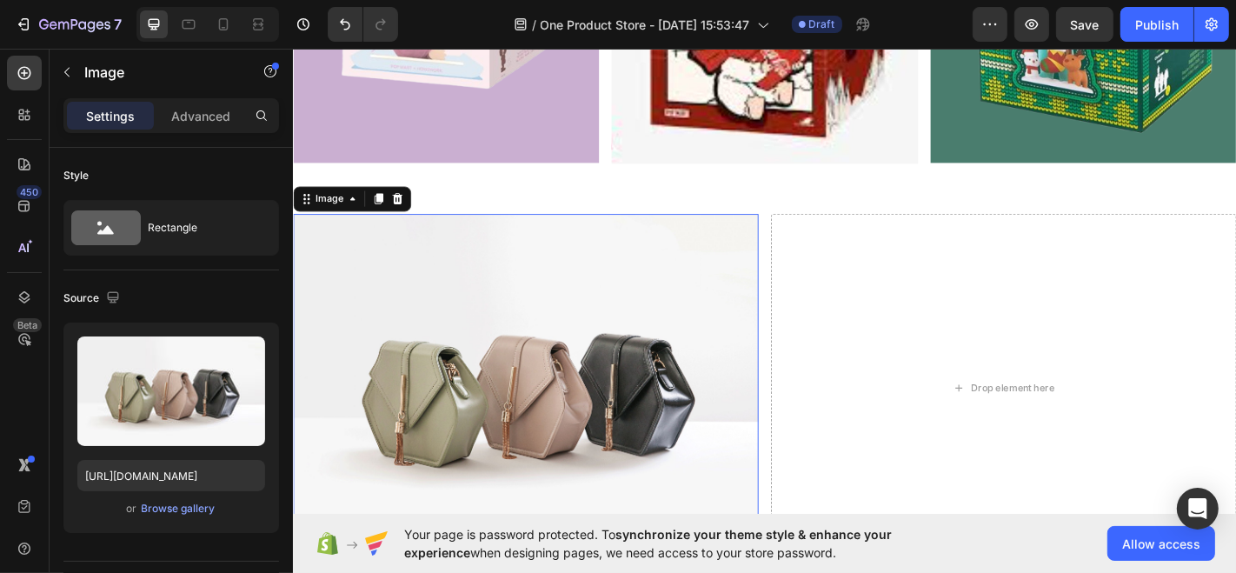
scroll to position [2560, 0]
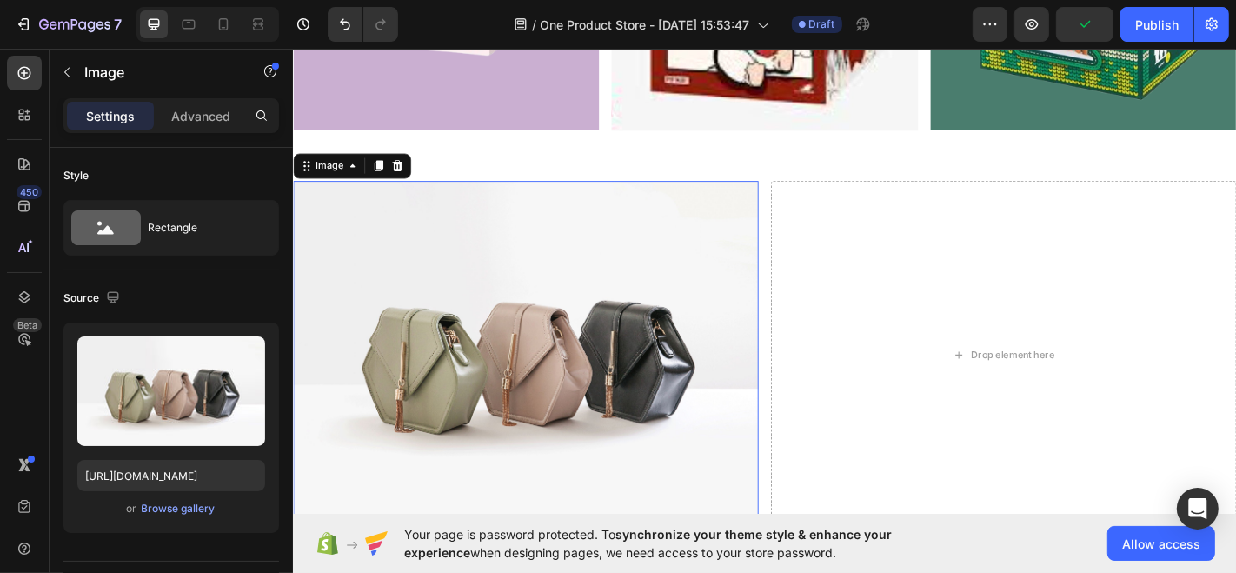
drag, startPoint x: 391, startPoint y: 172, endPoint x: 532, endPoint y: 263, distance: 167.8
click at [390, 172] on icon at bounding box center [387, 178] width 10 height 12
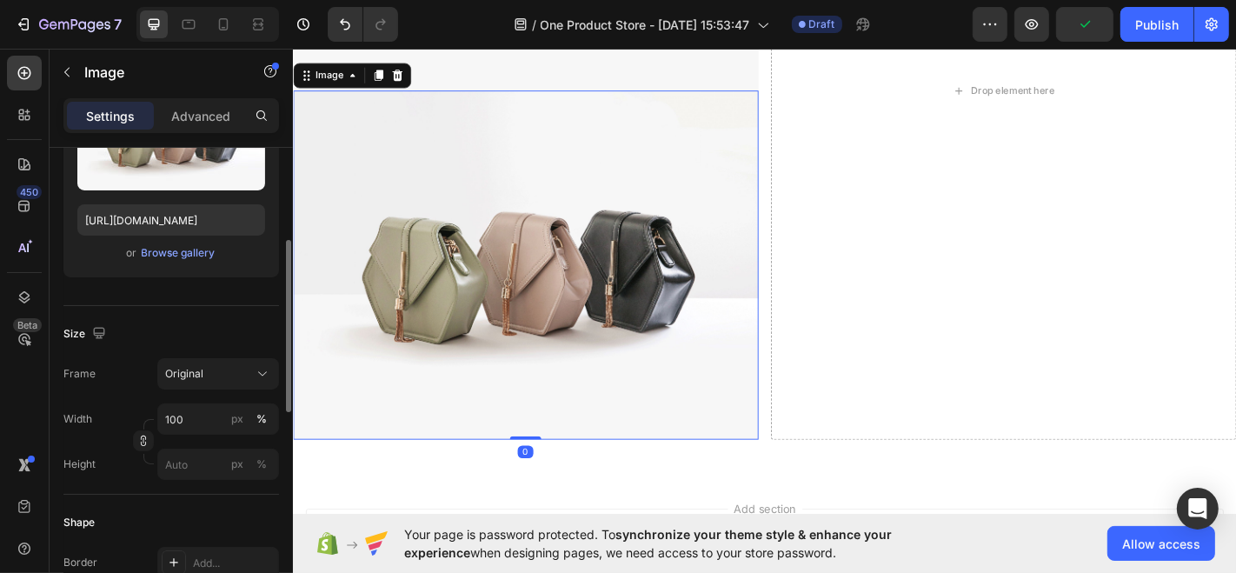
scroll to position [3040, 0]
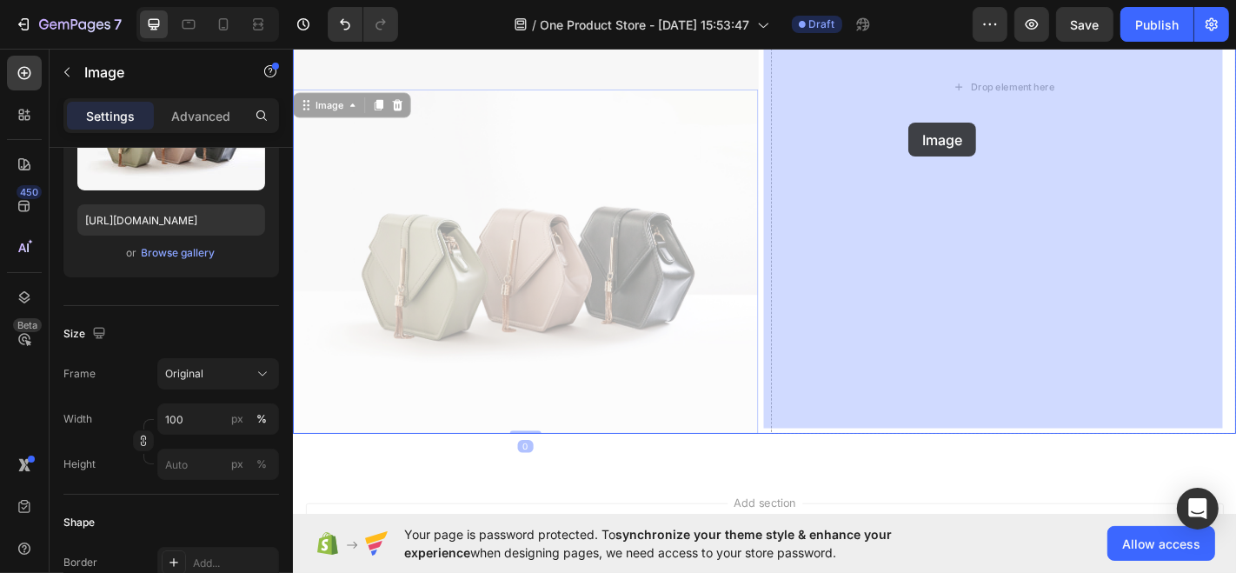
drag, startPoint x: 535, startPoint y: 261, endPoint x: 972, endPoint y: 130, distance: 456.1
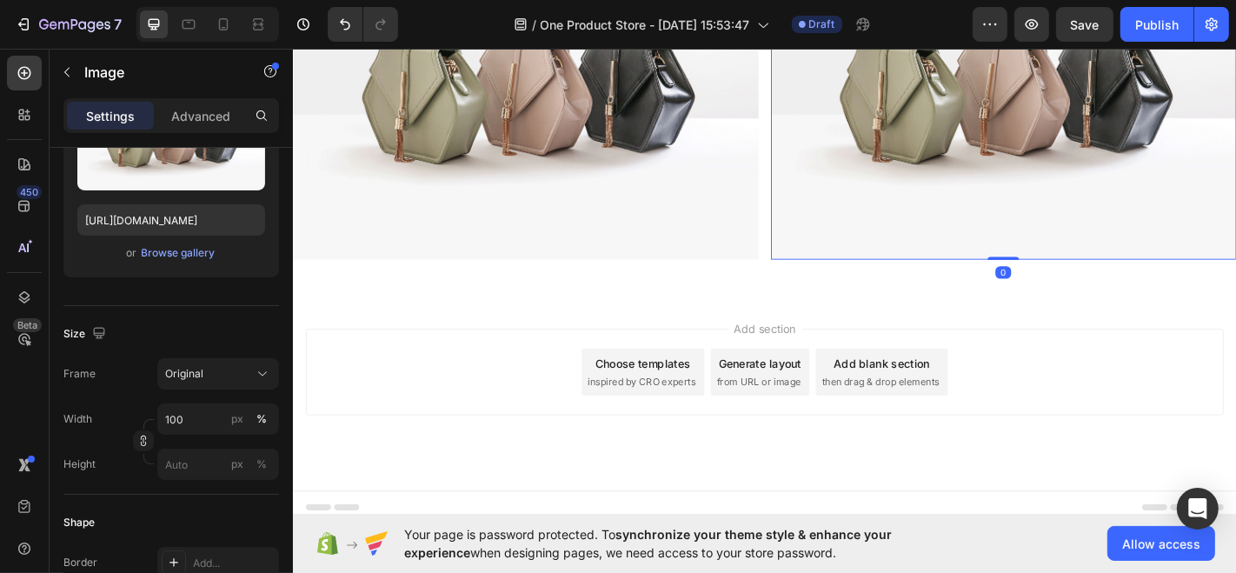
scroll to position [2680, 0]
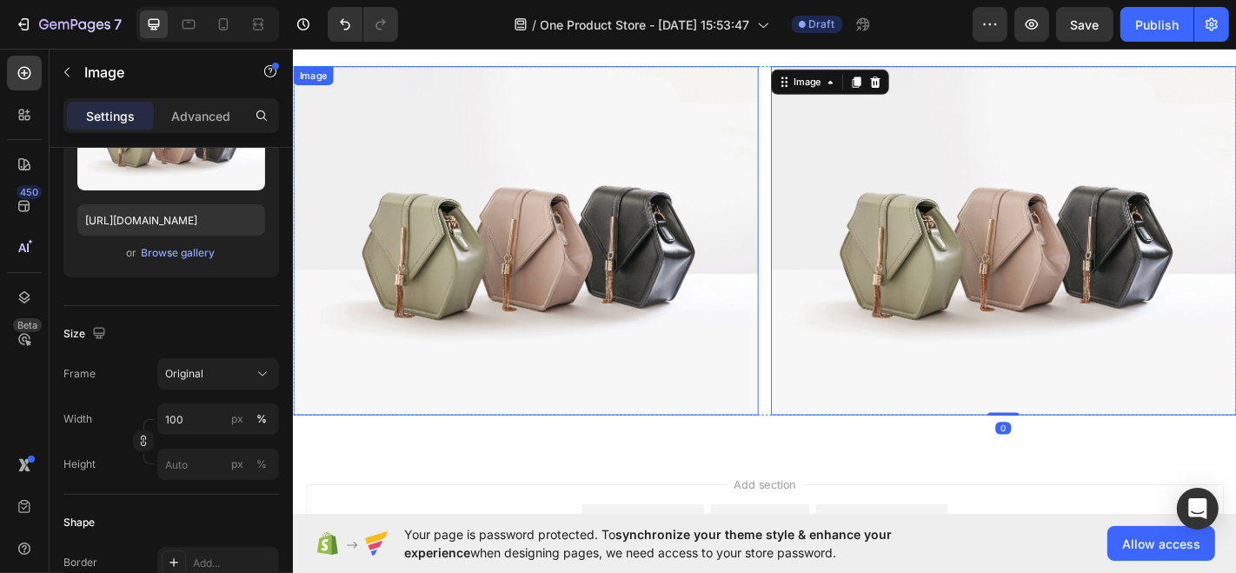
click at [505, 158] on img at bounding box center [549, 261] width 514 height 386
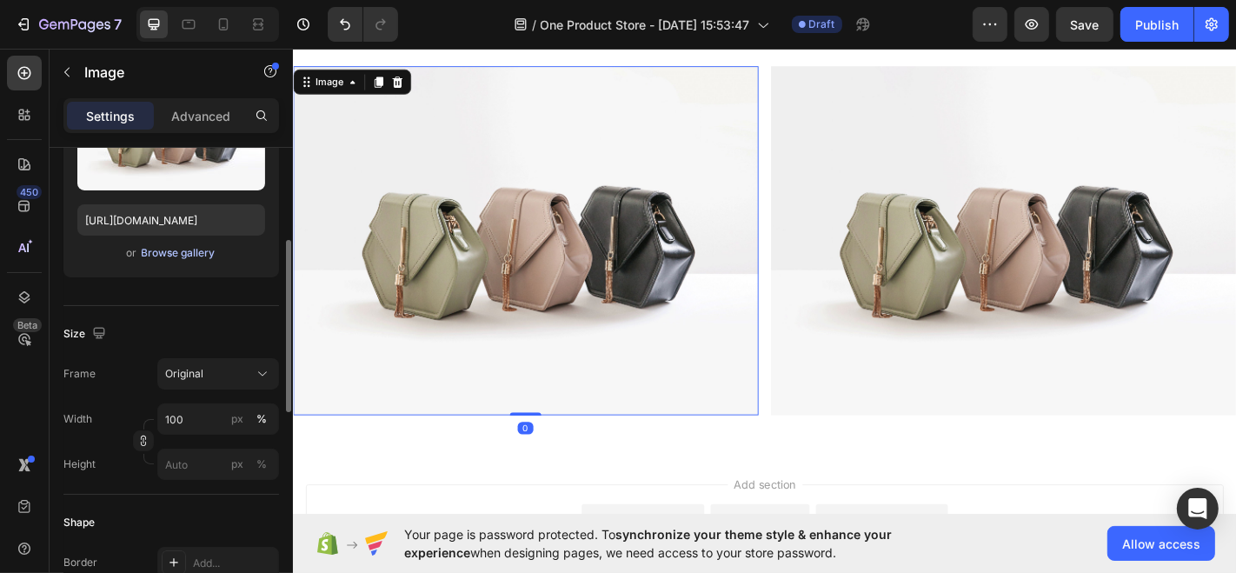
click at [197, 258] on div "Browse gallery" at bounding box center [179, 253] width 74 height 16
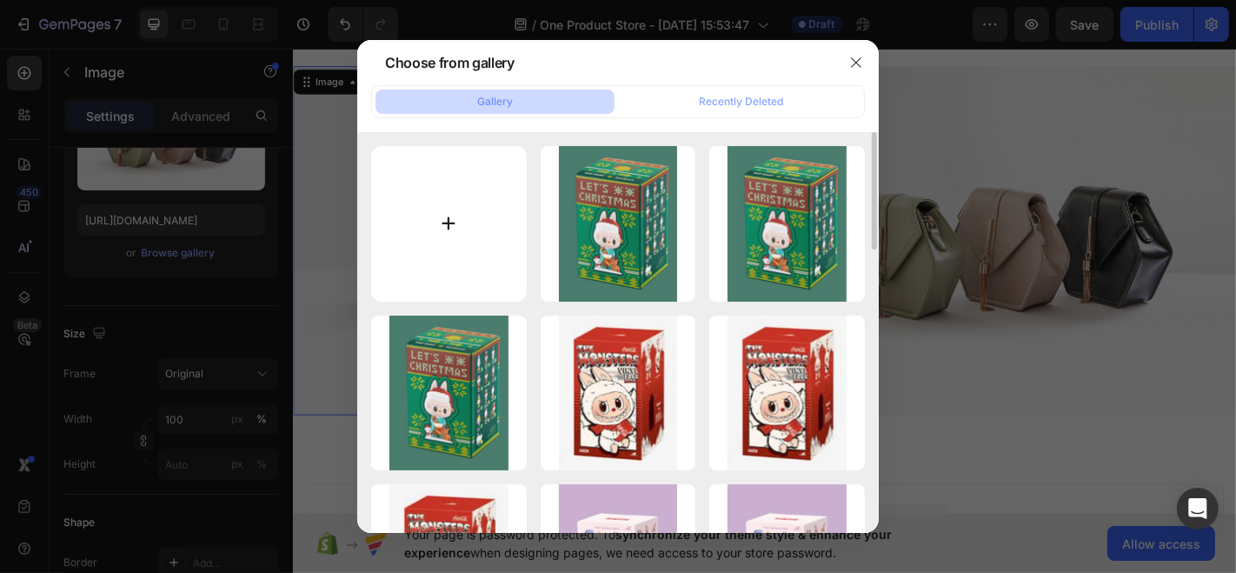
click at [402, 233] on input "file" at bounding box center [449, 224] width 156 height 156
type input "C:\fakepath\image-660x860__2_-removebg-preview.png"
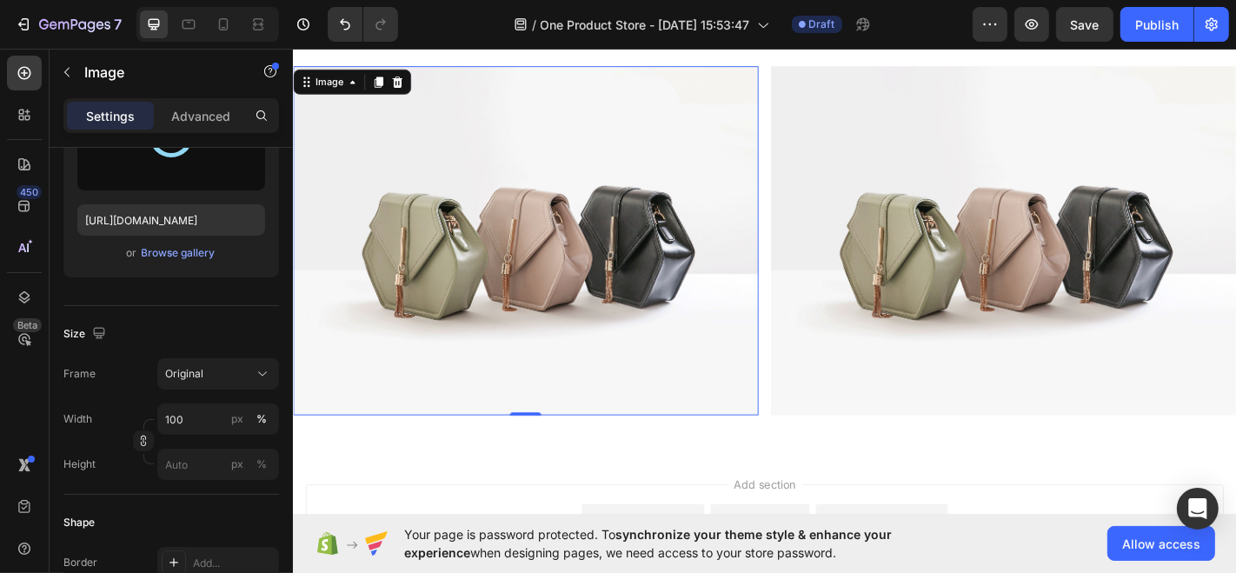
type input "https://cdn.shopify.com/s/files/1/0768/4341/7826/files/gempages_581625374979392…"
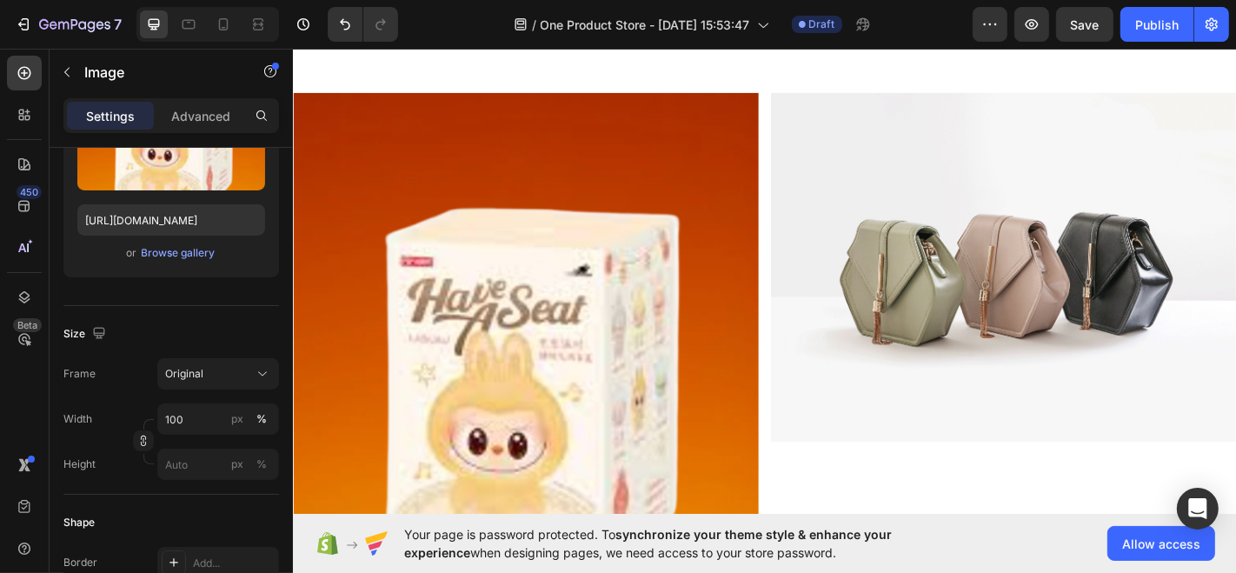
scroll to position [2667, 0]
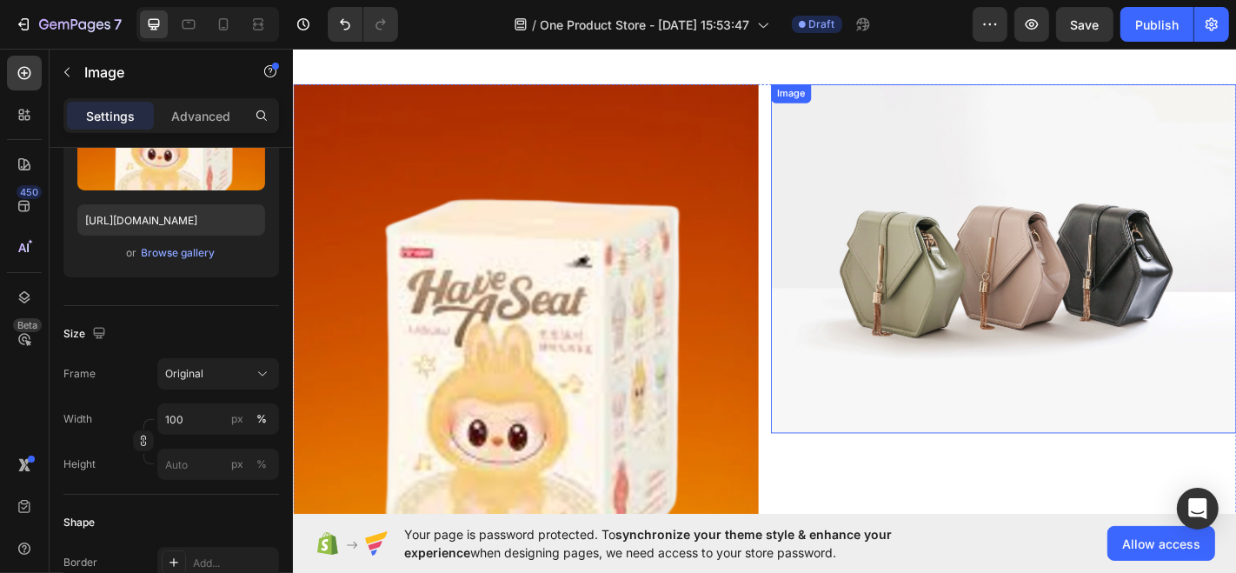
click at [925, 277] on img at bounding box center [1077, 281] width 514 height 386
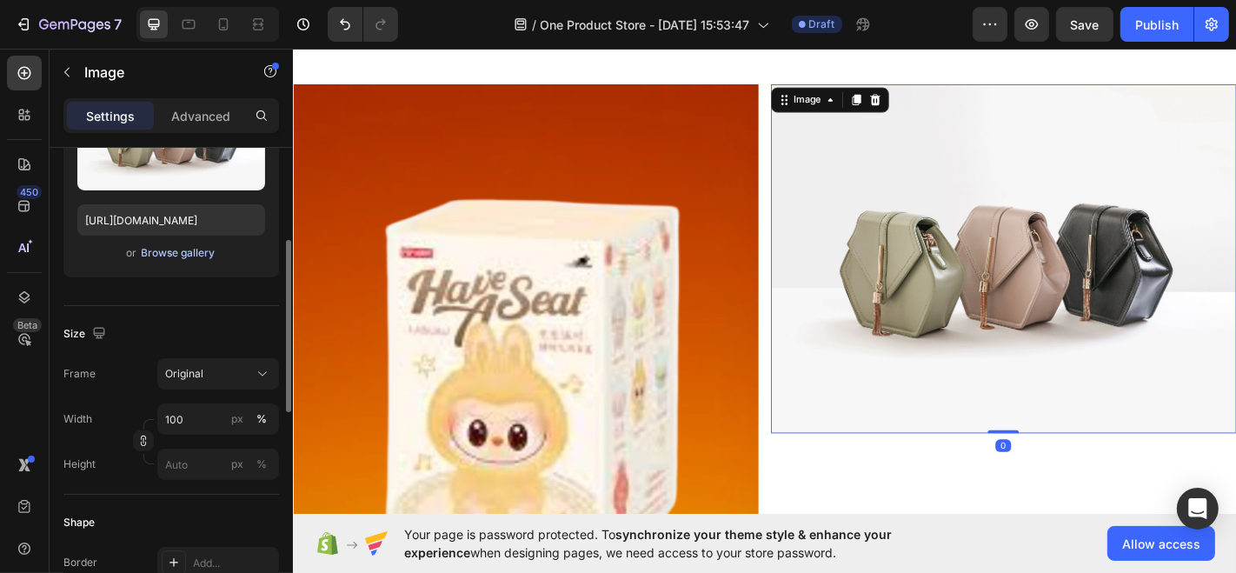
click at [197, 255] on div "Browse gallery" at bounding box center [179, 253] width 74 height 16
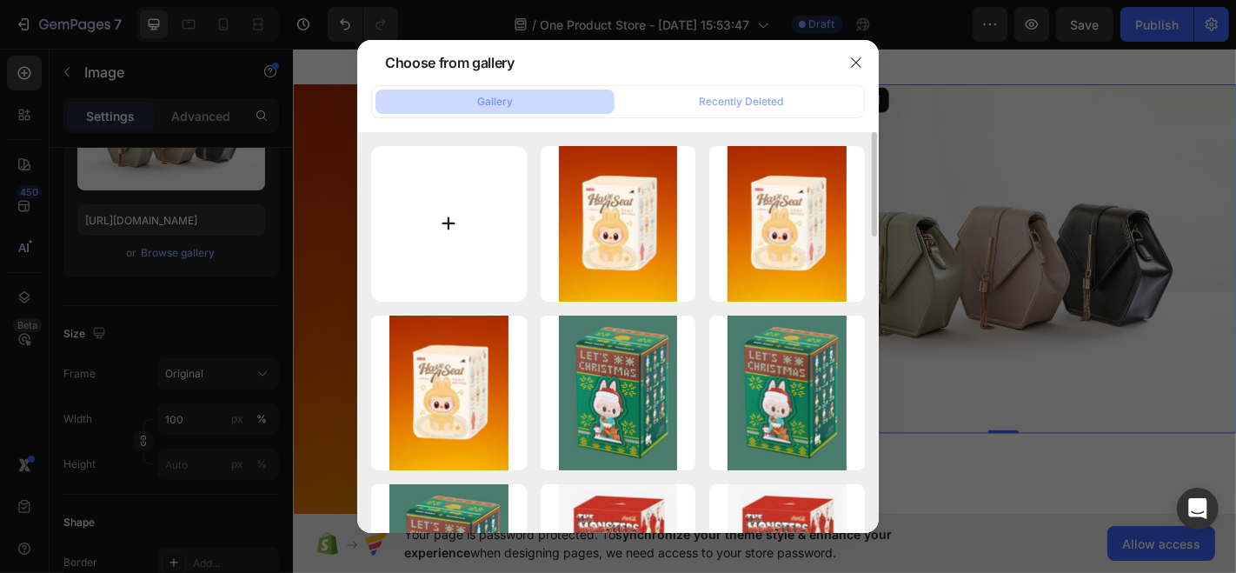
click at [516, 249] on input "file" at bounding box center [449, 224] width 156 height 156
type input "C:\fakepath\image-660x860 (1).jpg"
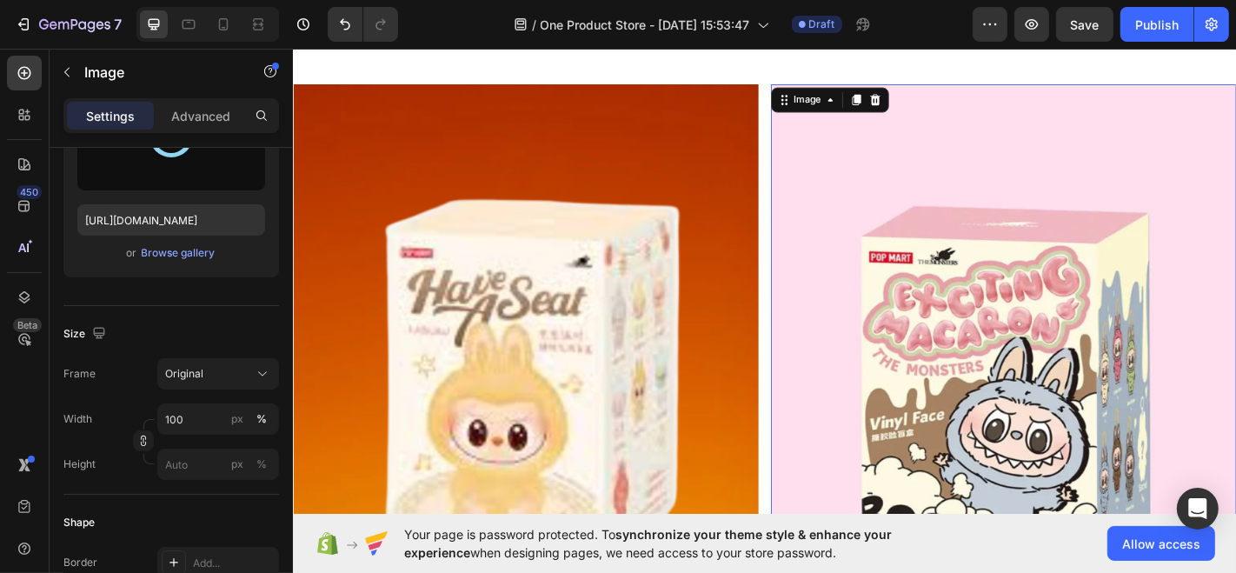
type input "https://cdn.shopify.com/s/files/1/0768/4341/7826/files/gempages_581625374979392…"
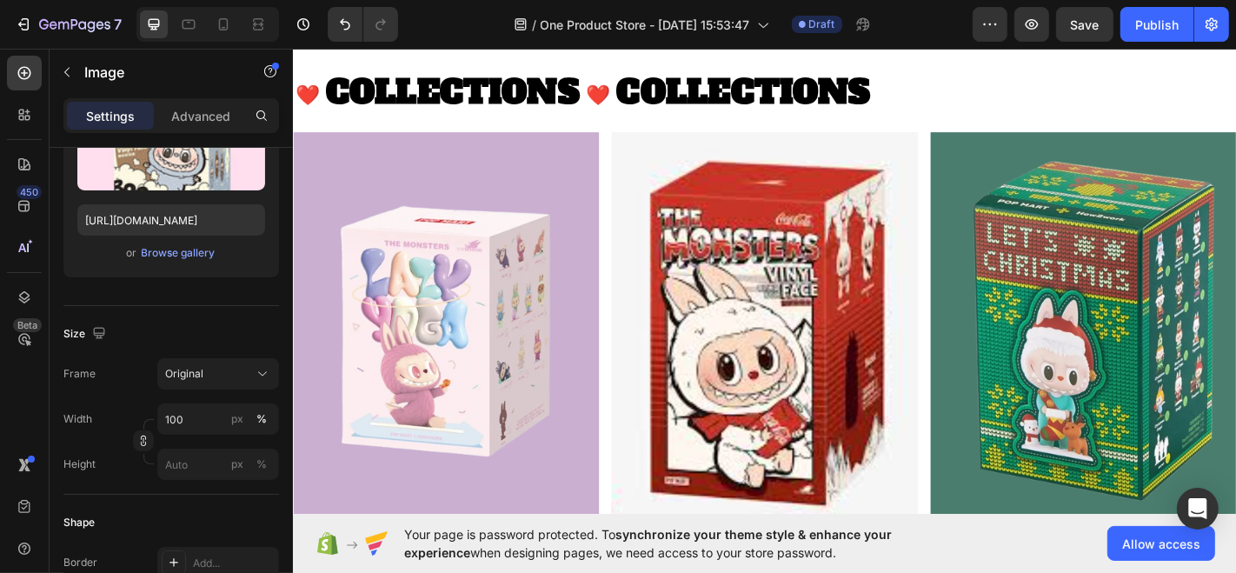
scroll to position [2110, 0]
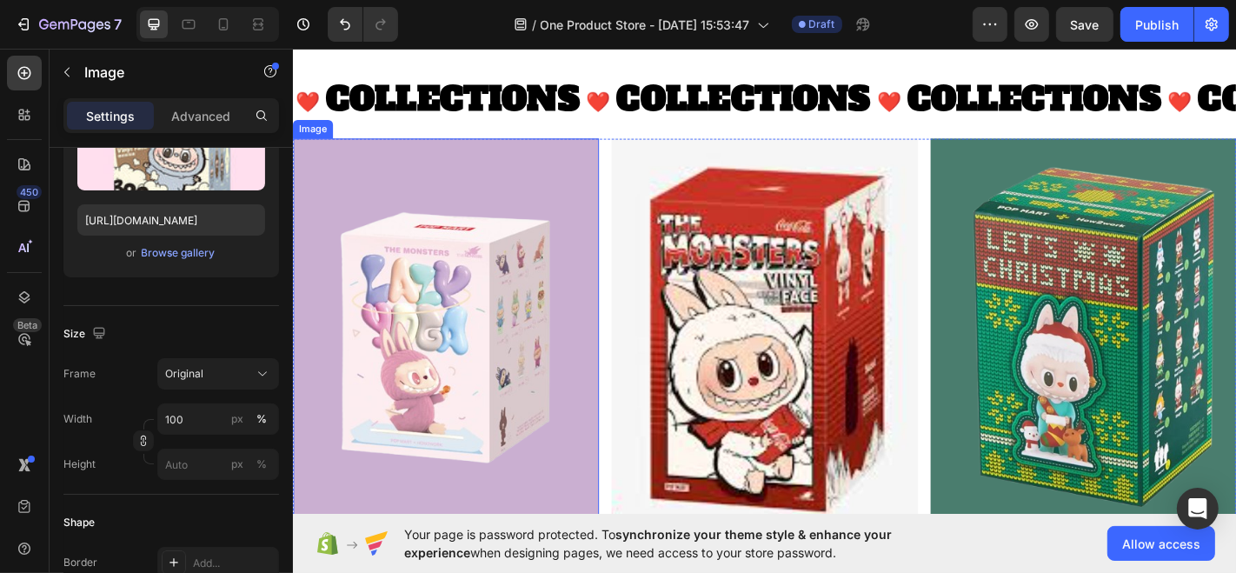
click at [504, 250] on img at bounding box center [461, 368] width 338 height 441
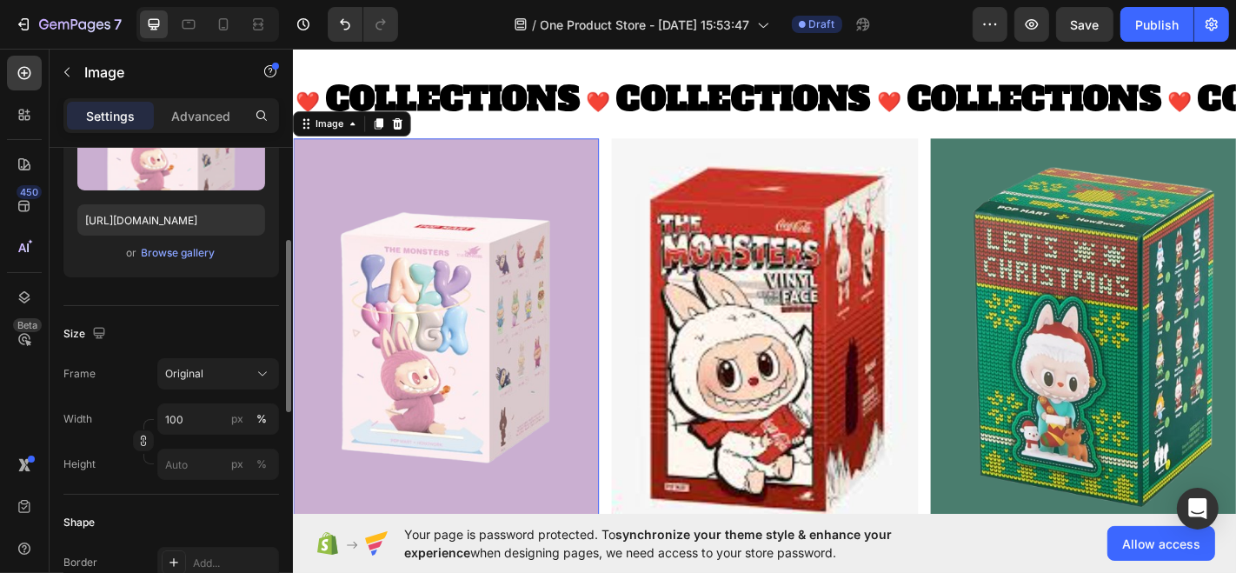
scroll to position [0, 0]
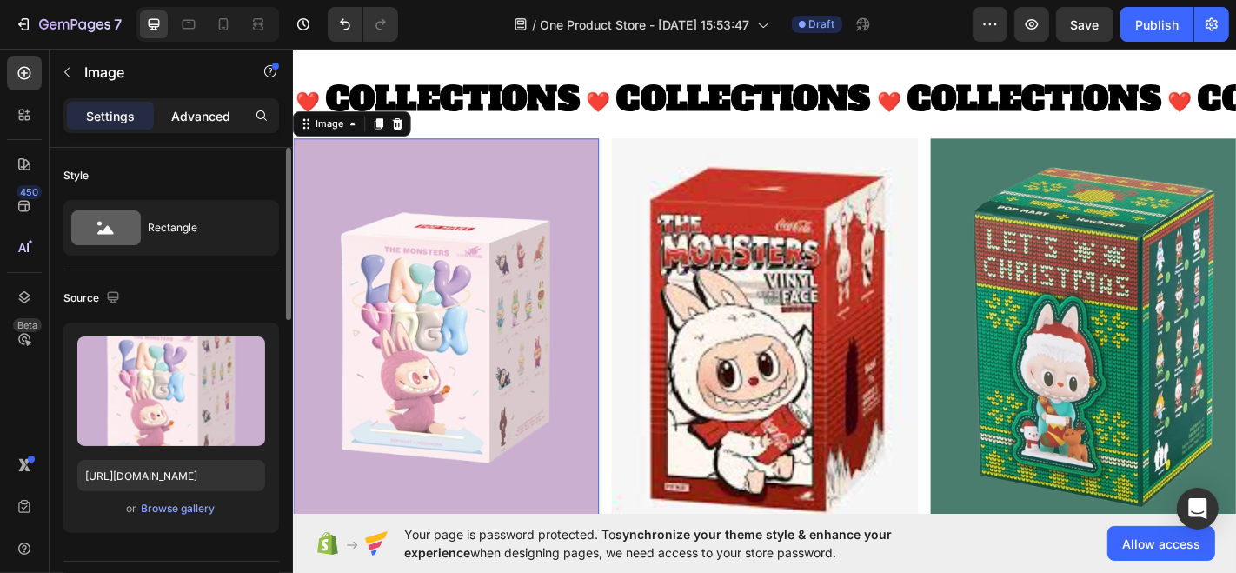
click at [197, 108] on p "Advanced" at bounding box center [200, 116] width 59 height 18
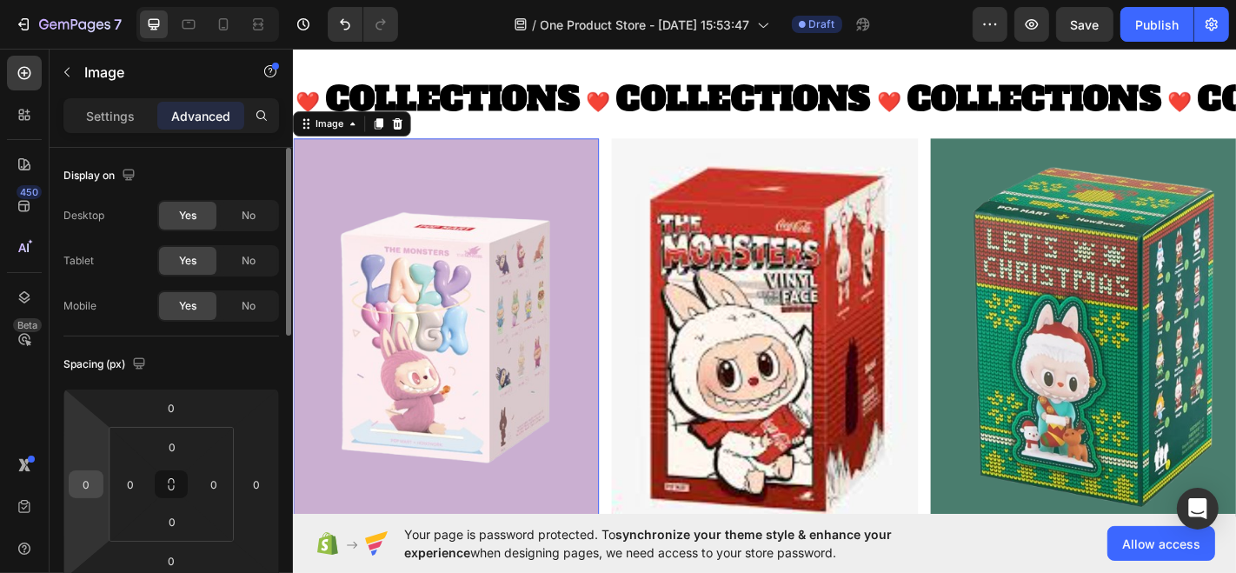
click at [100, 476] on div "0" at bounding box center [86, 484] width 35 height 28
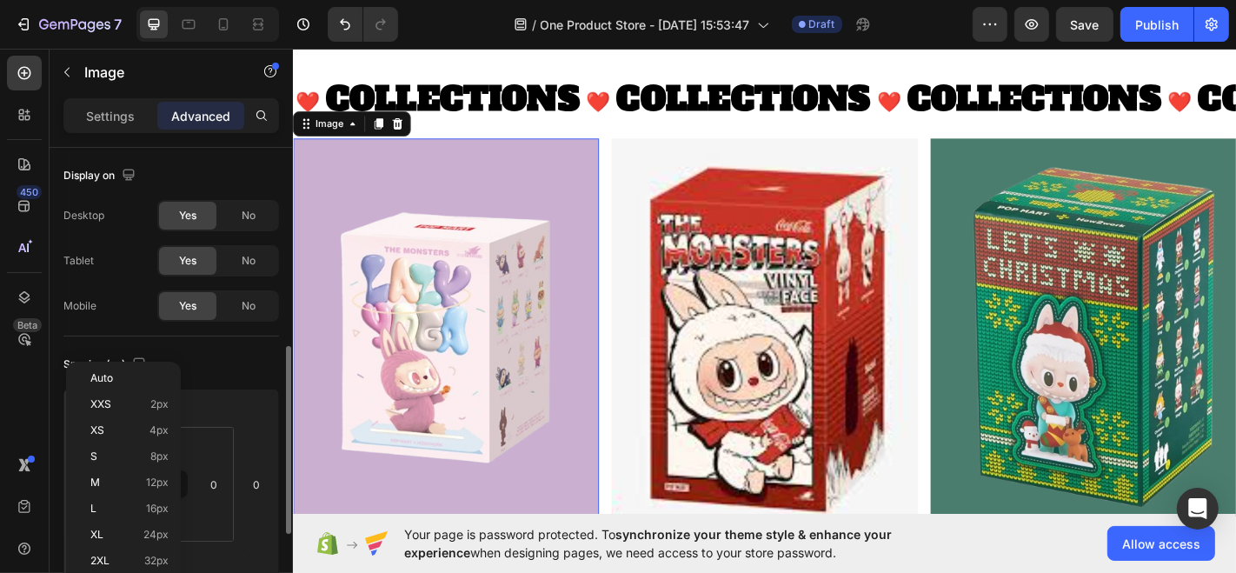
scroll to position [143, 0]
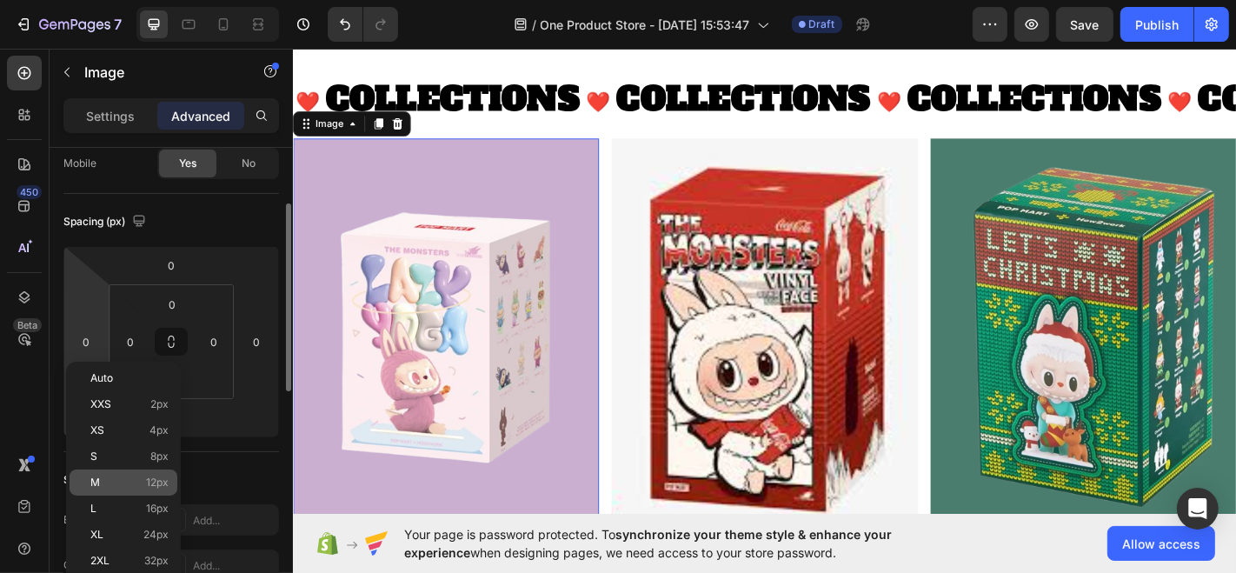
click at [99, 483] on p "M 12px" at bounding box center [129, 482] width 78 height 12
type input "12"
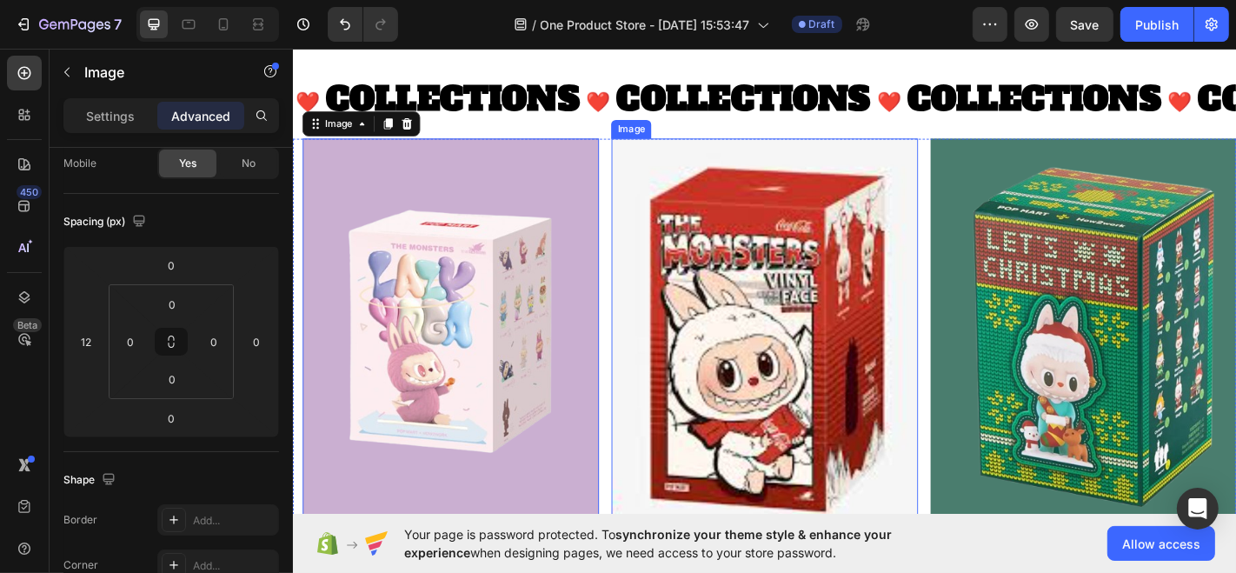
click at [707, 290] on img at bounding box center [813, 368] width 338 height 441
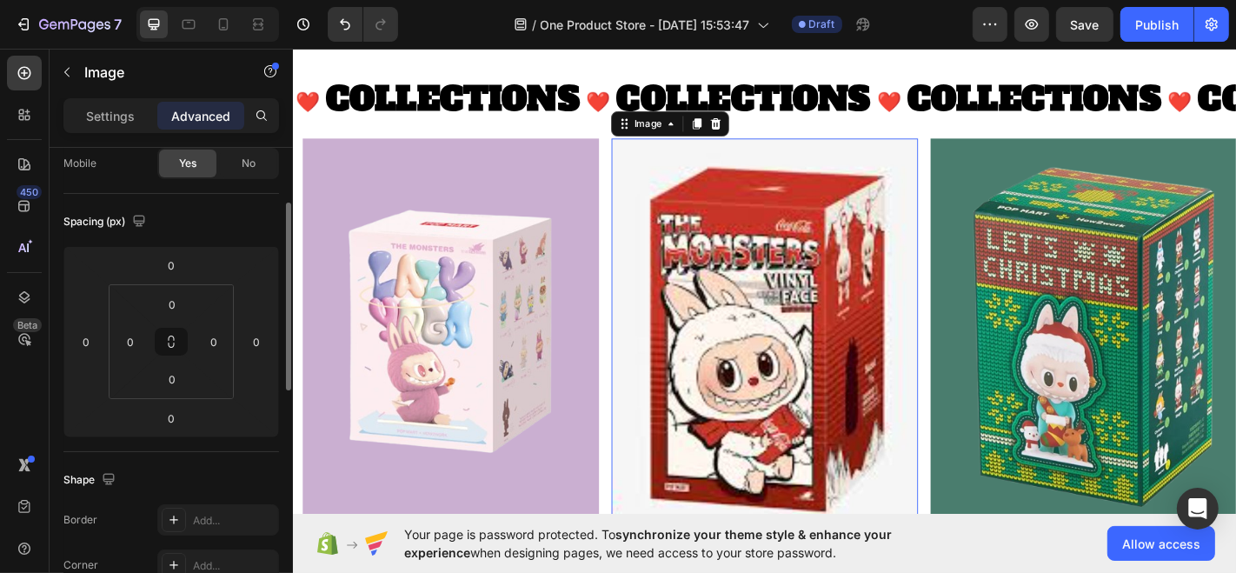
scroll to position [142, 0]
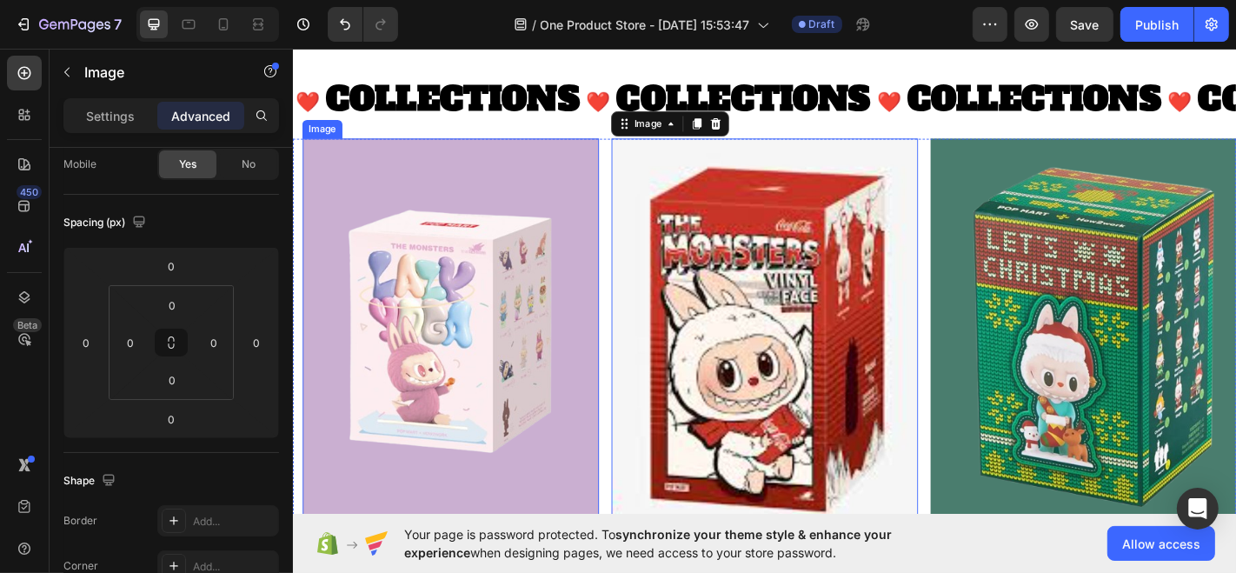
click at [459, 304] on img at bounding box center [466, 361] width 328 height 427
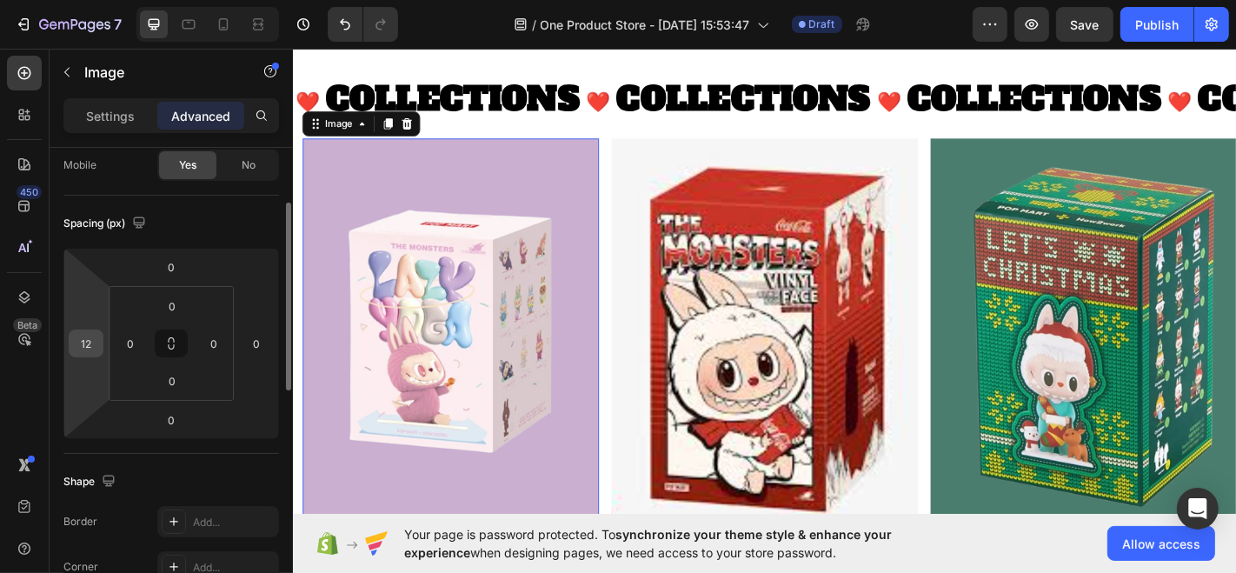
click at [81, 336] on input "12" at bounding box center [86, 343] width 26 height 26
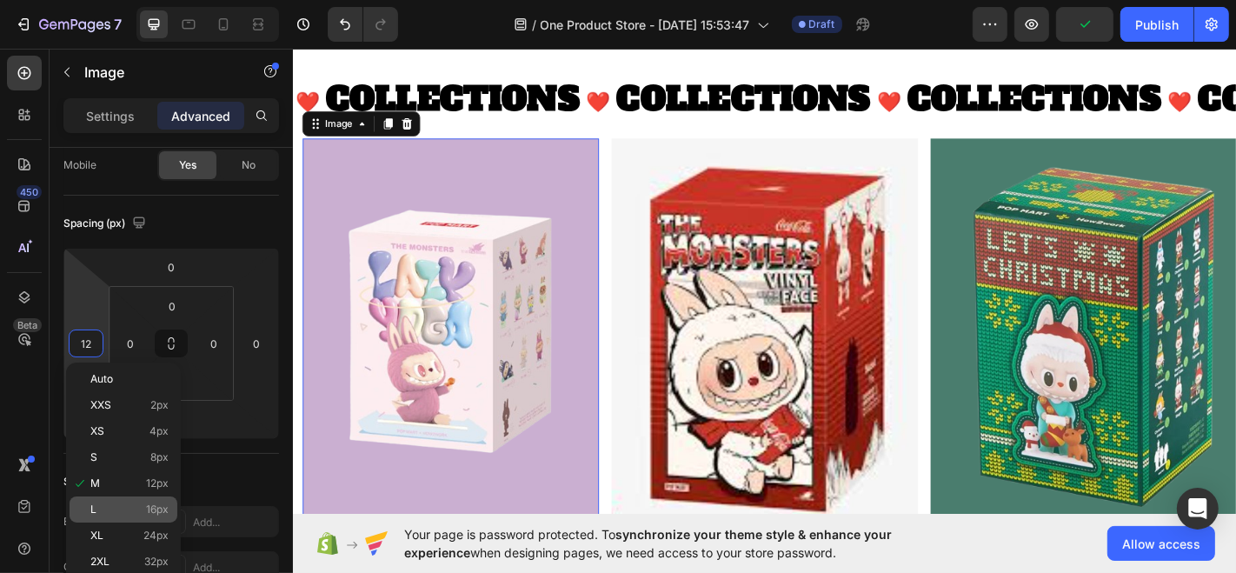
click at [151, 513] on span "16px" at bounding box center [157, 509] width 23 height 12
type input "16"
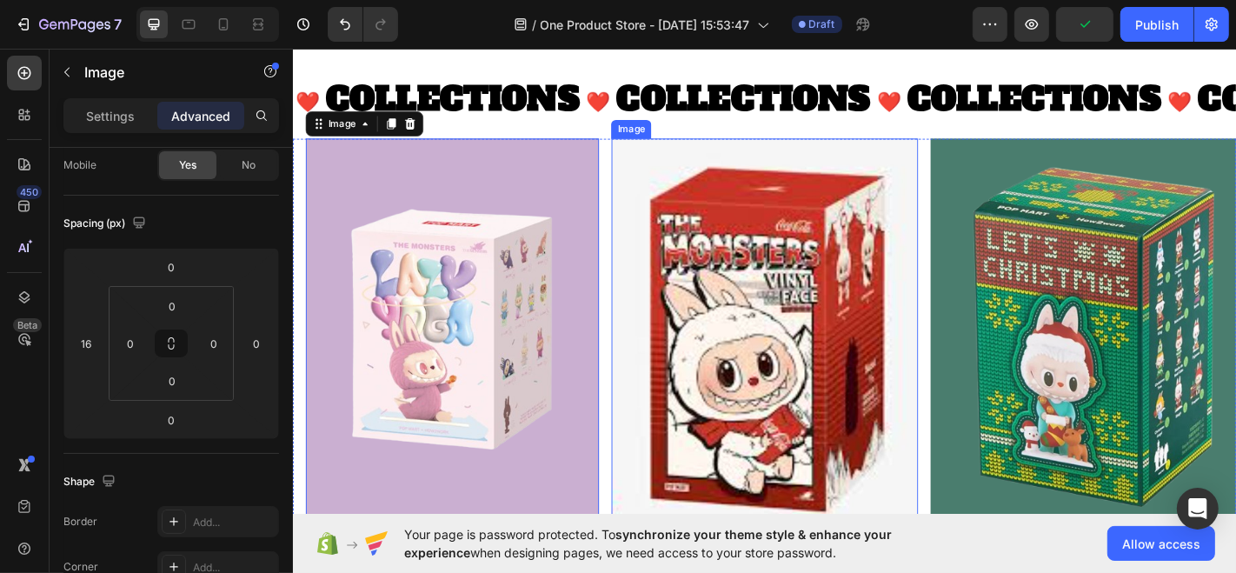
click at [860, 355] on img at bounding box center [813, 368] width 338 height 441
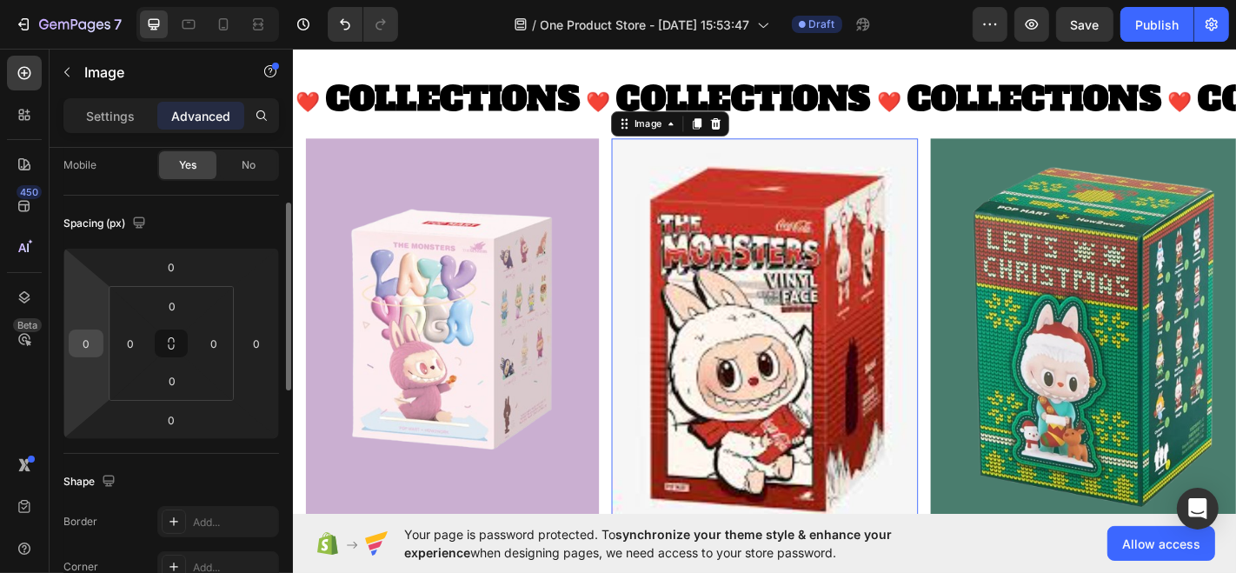
click at [84, 349] on input "0" at bounding box center [86, 343] width 26 height 26
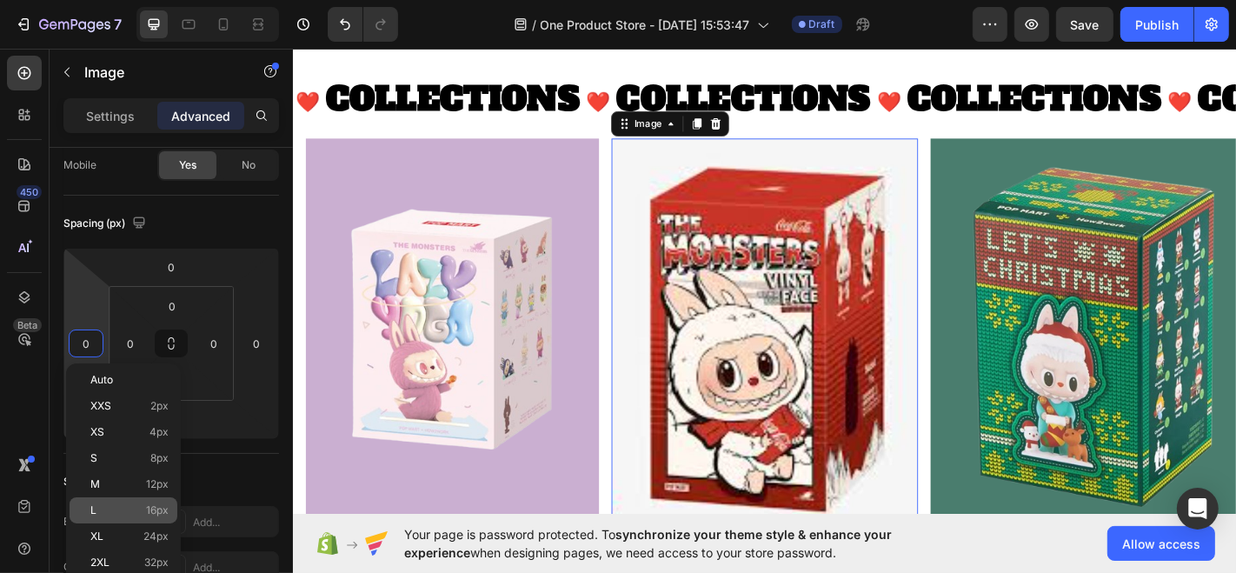
click at [164, 510] on span "16px" at bounding box center [157, 510] width 23 height 12
type input "16"
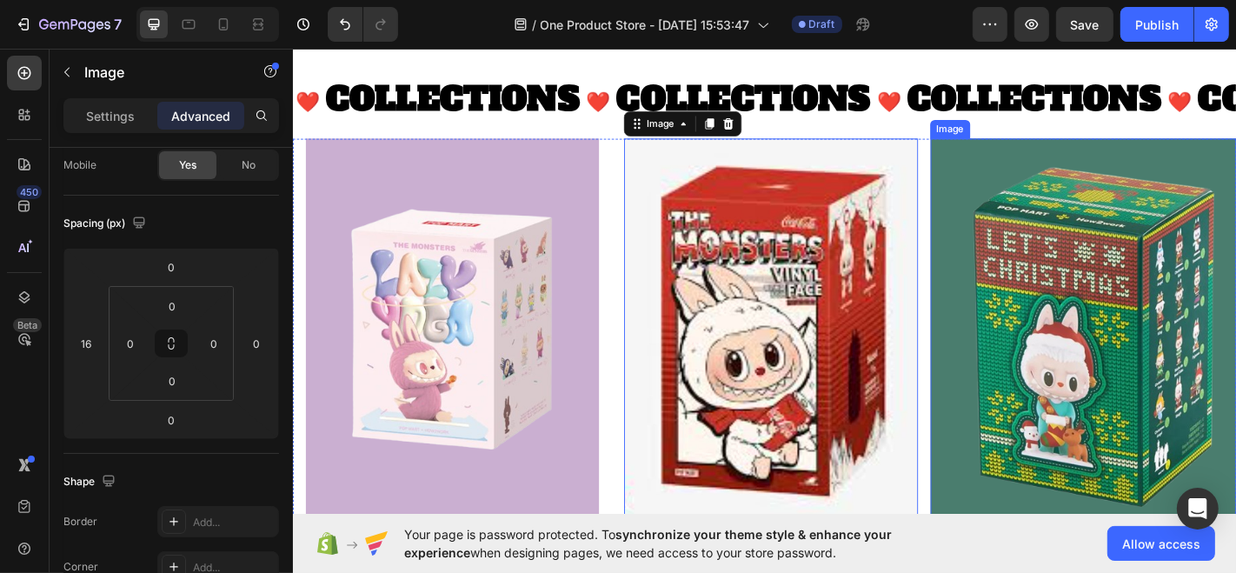
click at [1133, 213] on img at bounding box center [1166, 368] width 338 height 441
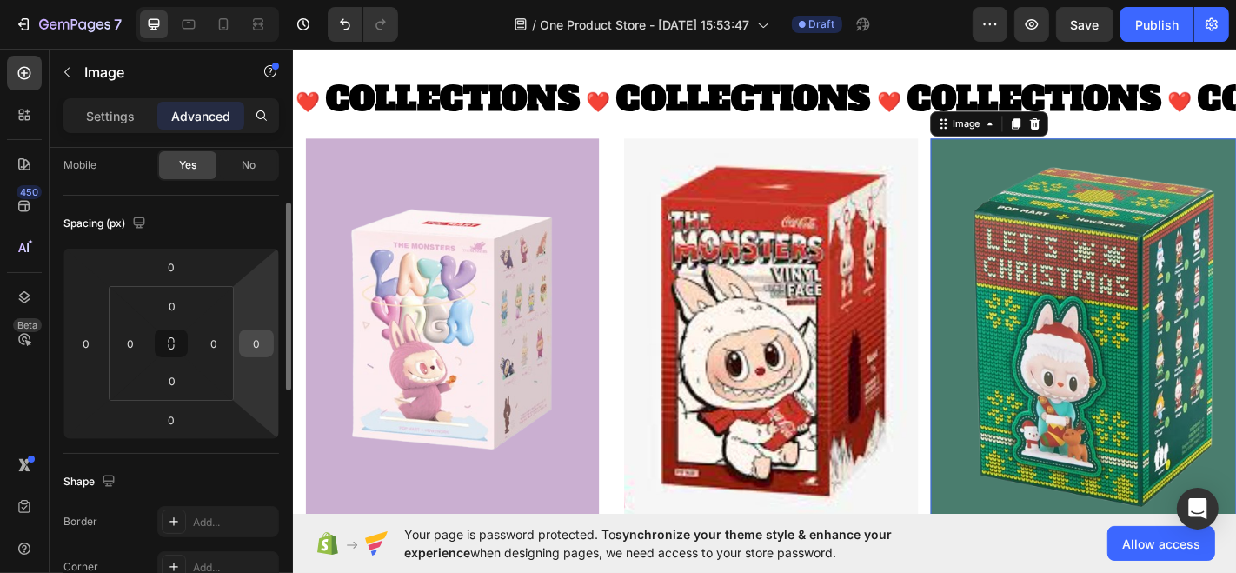
click at [264, 354] on div "0" at bounding box center [256, 343] width 35 height 28
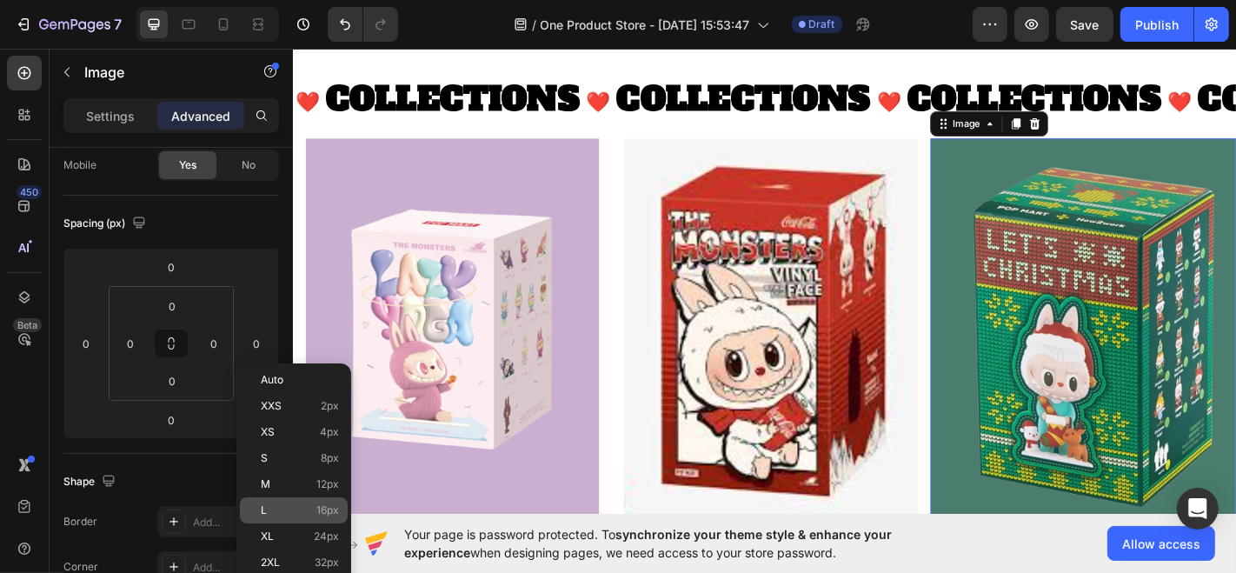
click at [282, 502] on div "L 16px" at bounding box center [294, 510] width 108 height 26
type input "16"
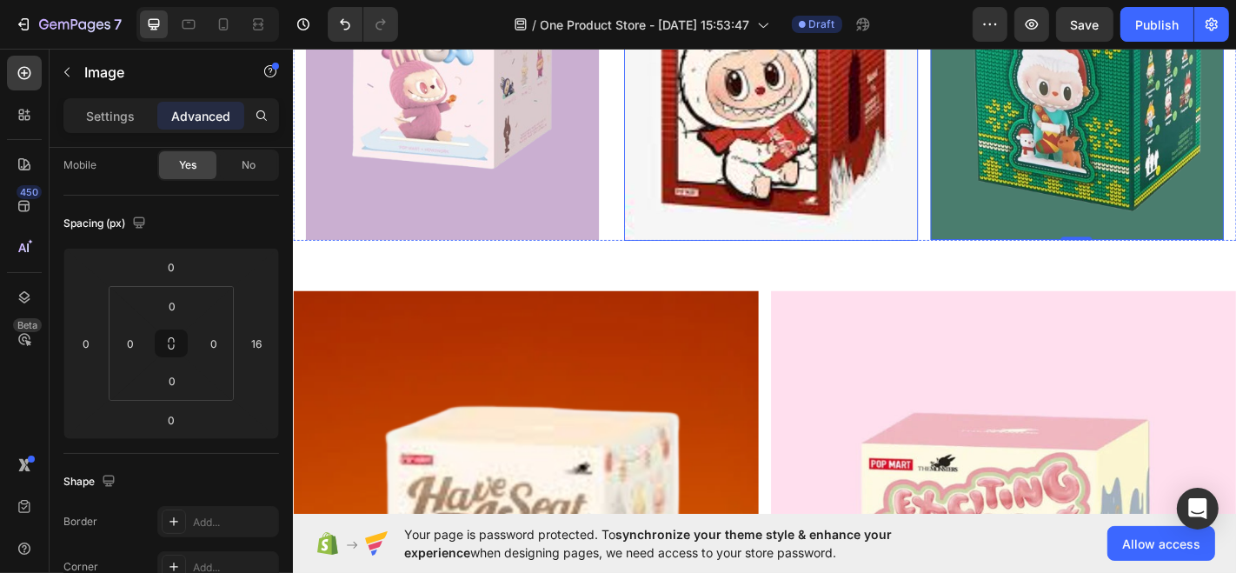
scroll to position [2507, 0]
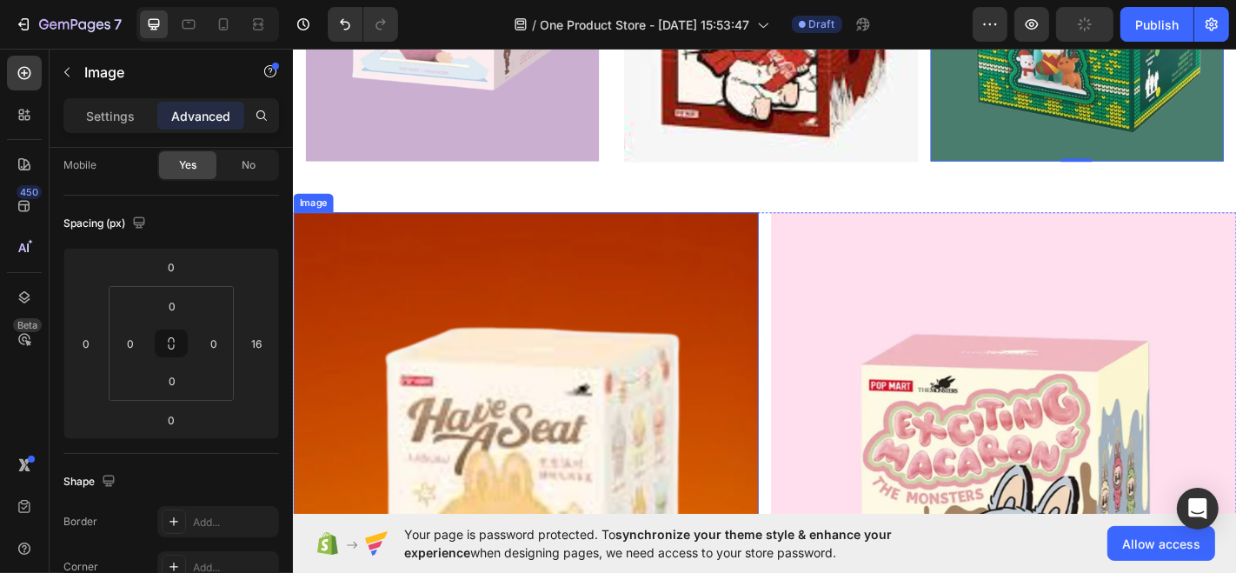
click at [632, 380] on img at bounding box center [549, 563] width 514 height 669
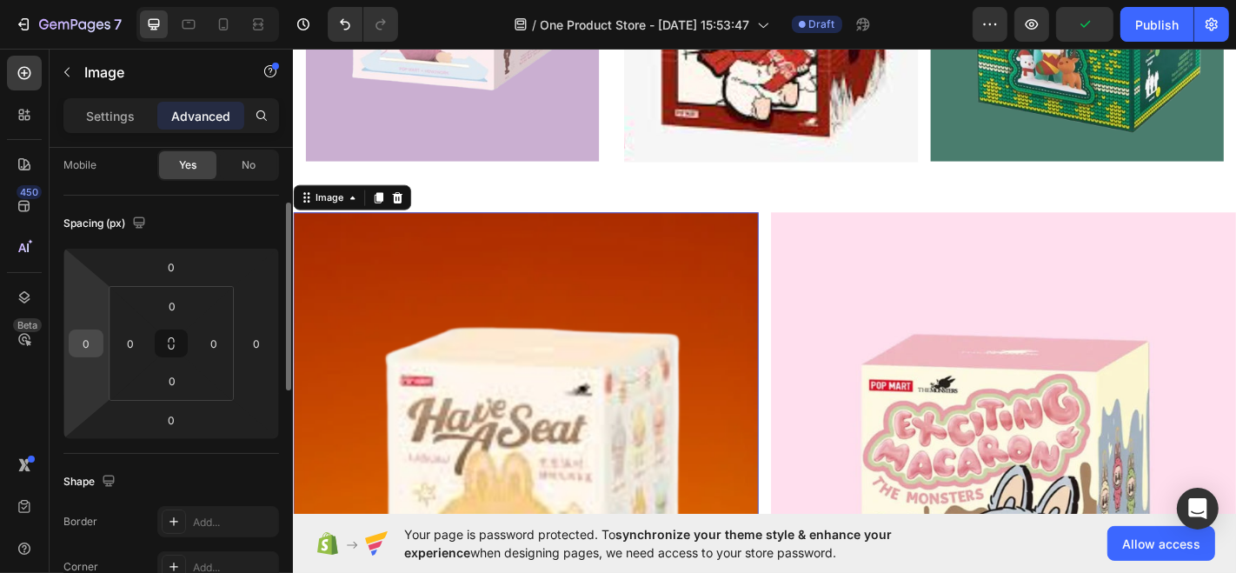
click at [94, 352] on input "0" at bounding box center [86, 343] width 26 height 26
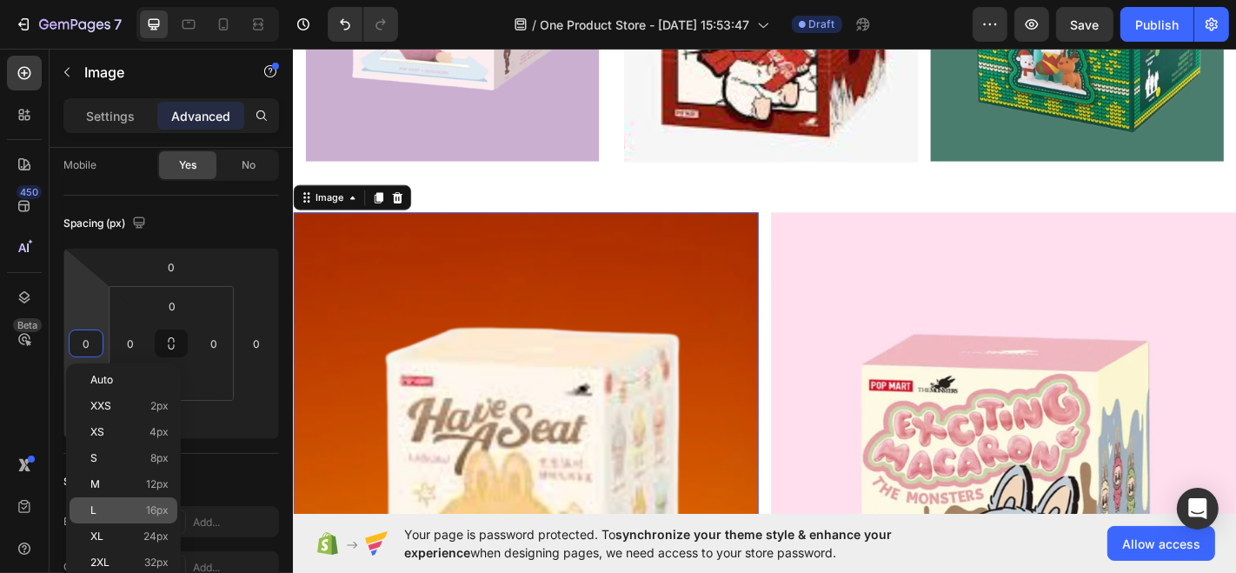
click at [153, 517] on div "L 16px" at bounding box center [124, 510] width 108 height 26
type input "16"
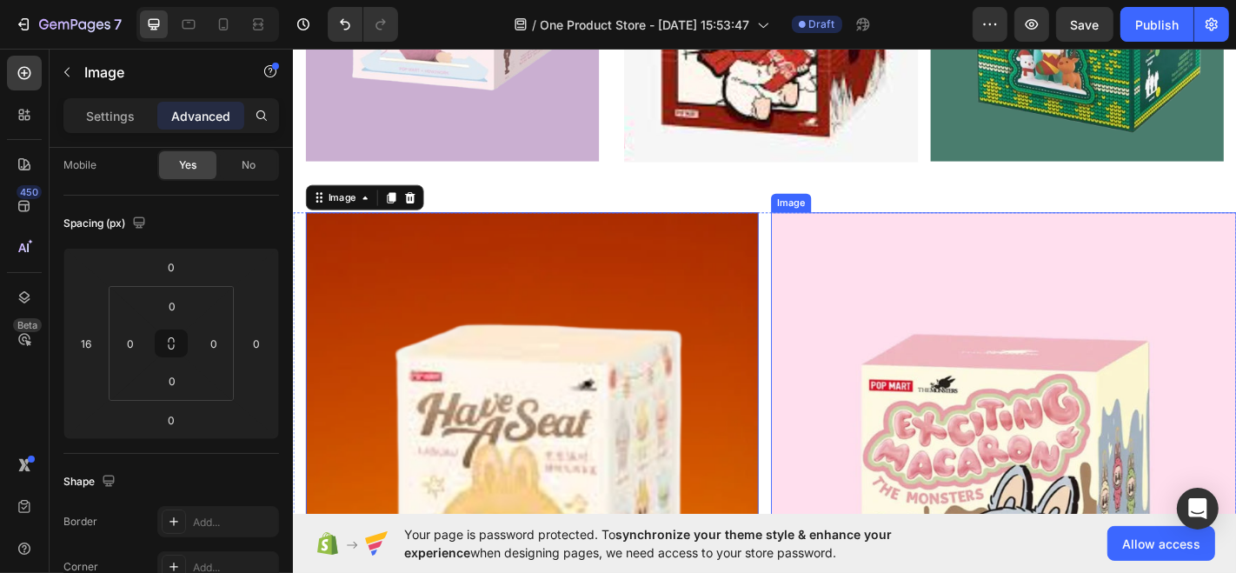
click at [943, 388] on img at bounding box center [1077, 564] width 514 height 670
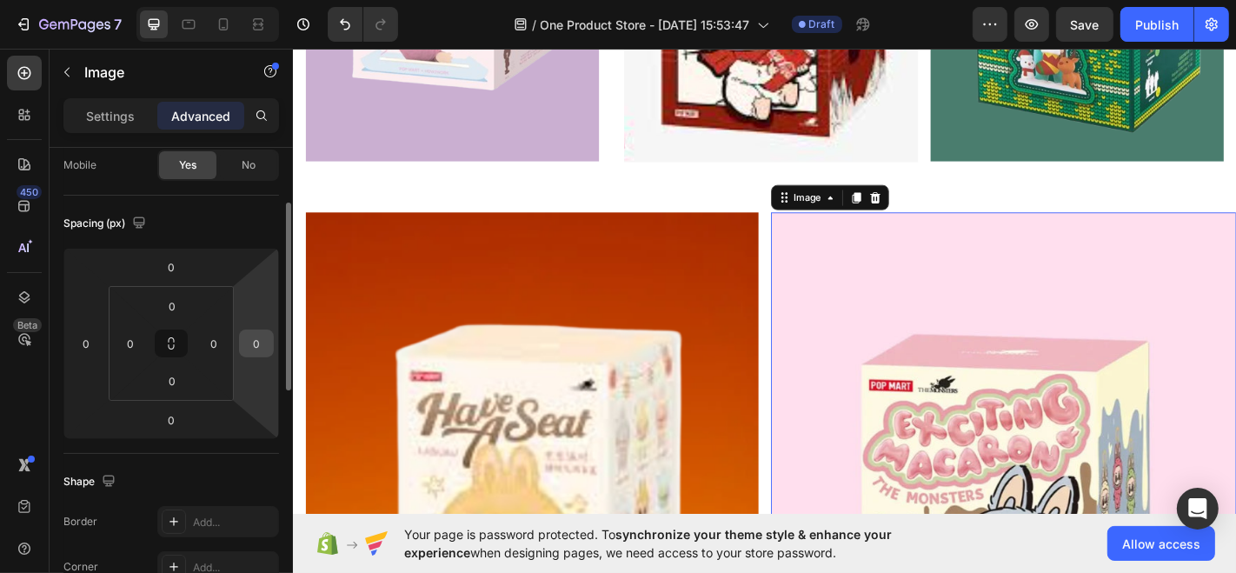
click at [261, 339] on input "0" at bounding box center [256, 343] width 26 height 26
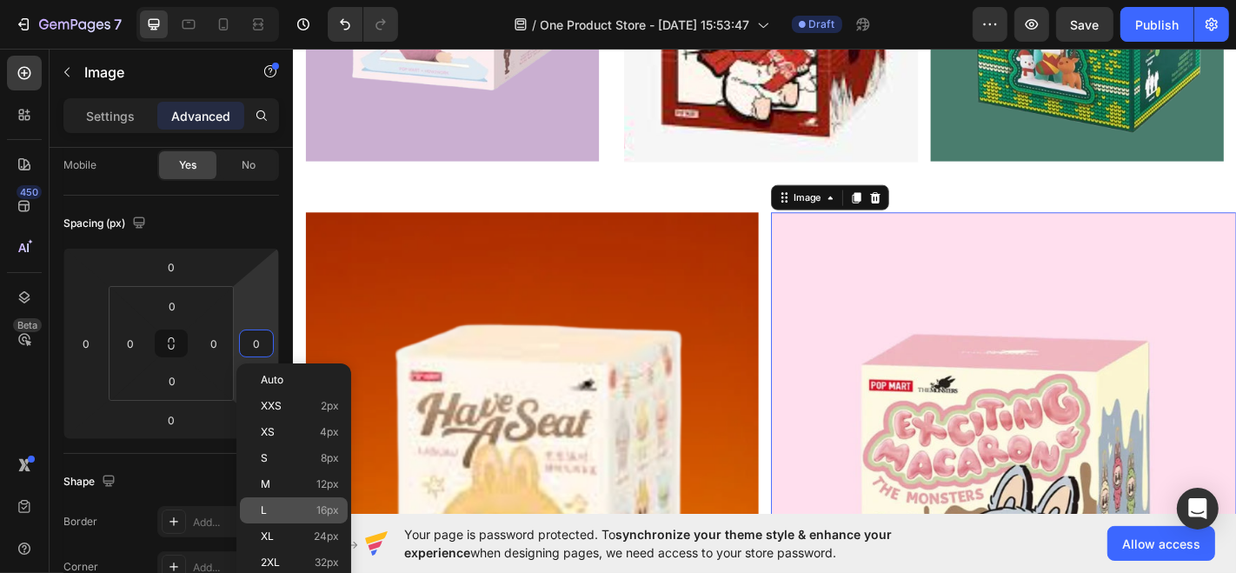
click at [289, 514] on p "L 16px" at bounding box center [300, 510] width 78 height 12
type input "16"
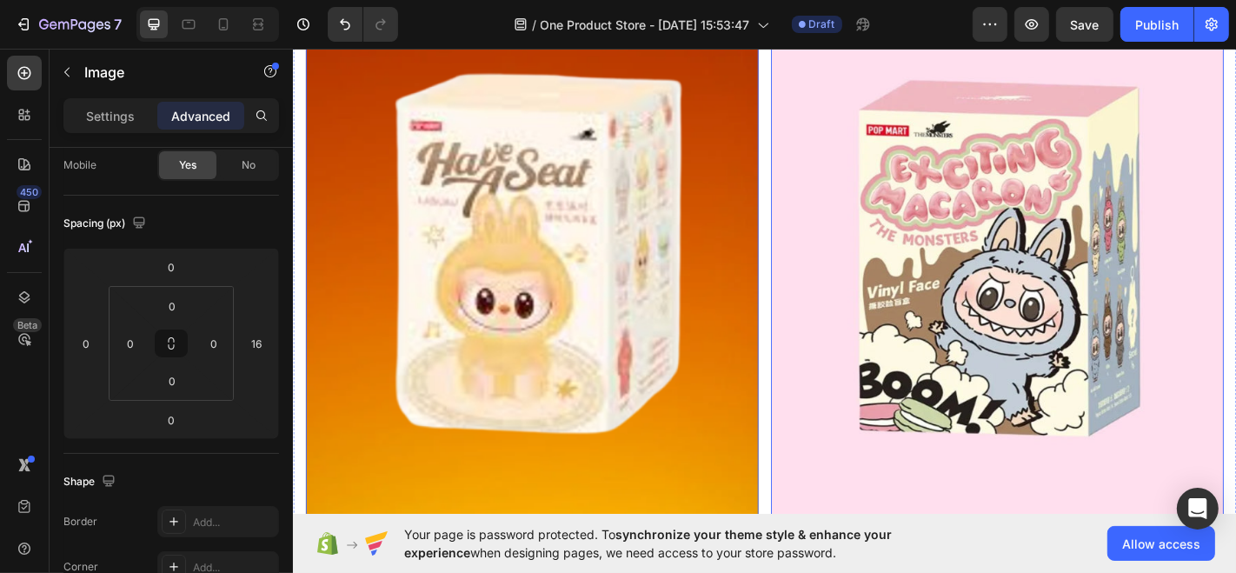
scroll to position [3096, 0]
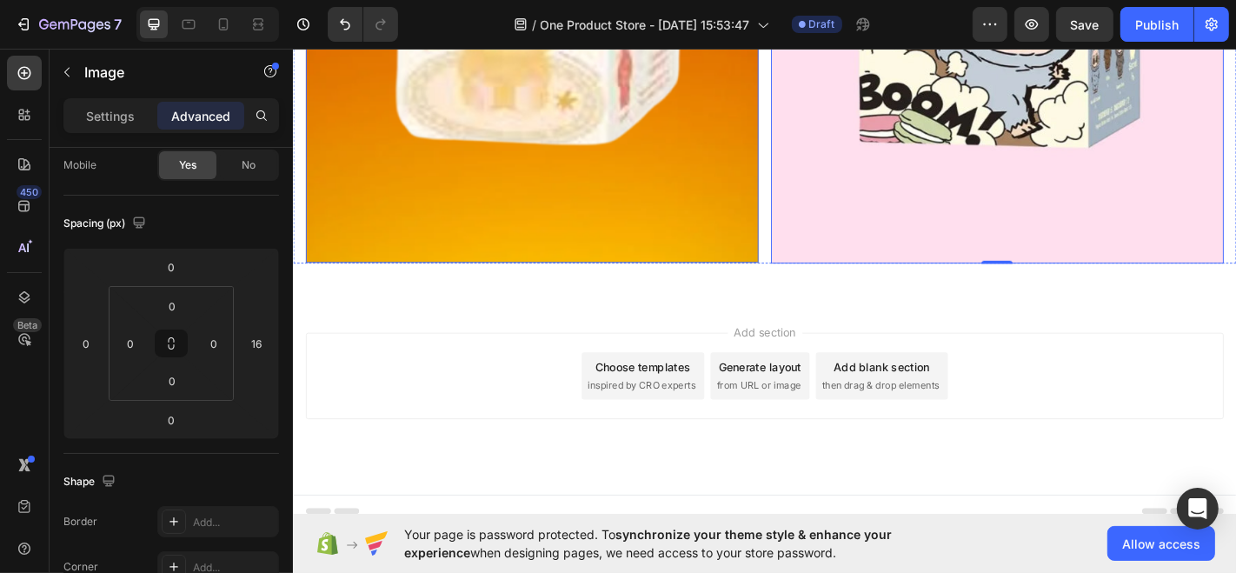
click at [630, 391] on div "Choose templates" at bounding box center [679, 400] width 105 height 18
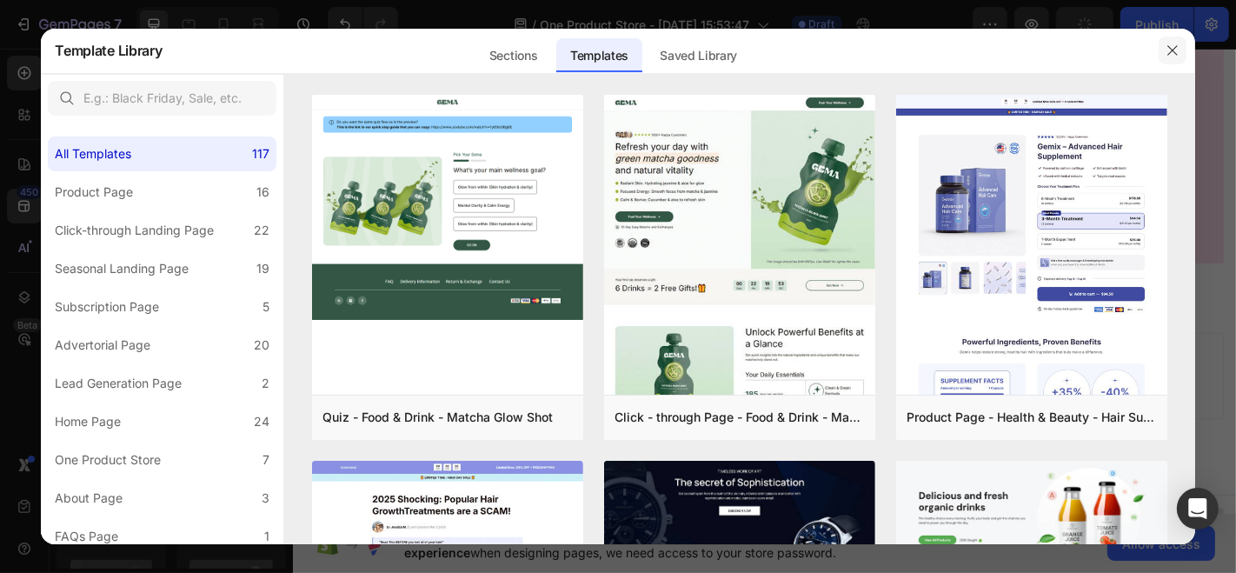
click at [1169, 48] on icon "button" at bounding box center [1172, 51] width 10 height 10
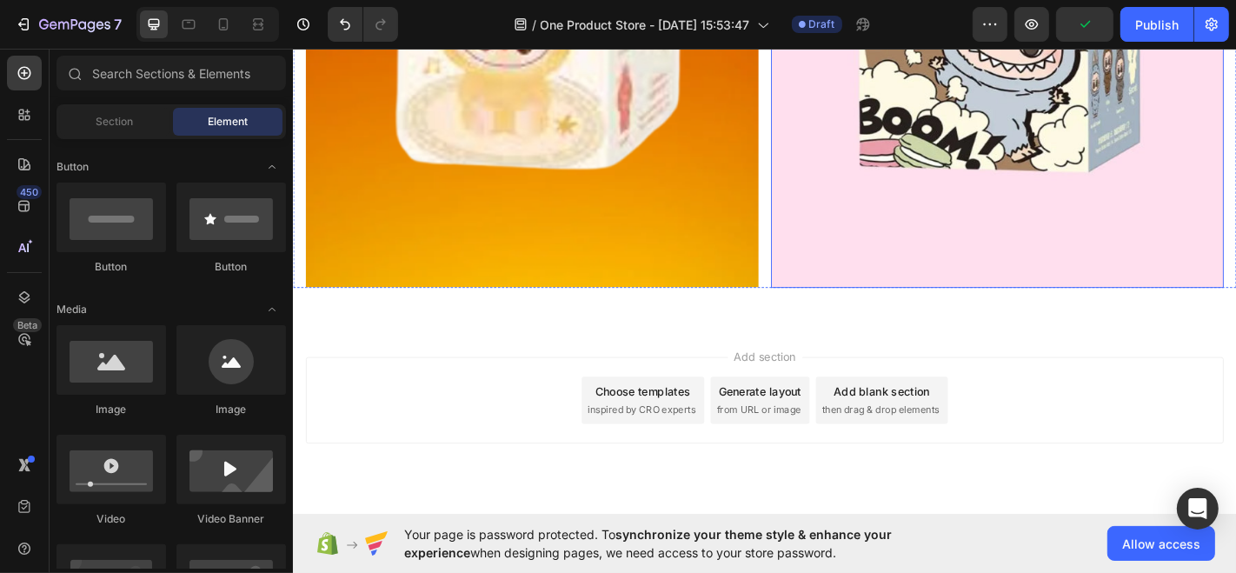
scroll to position [3059, 0]
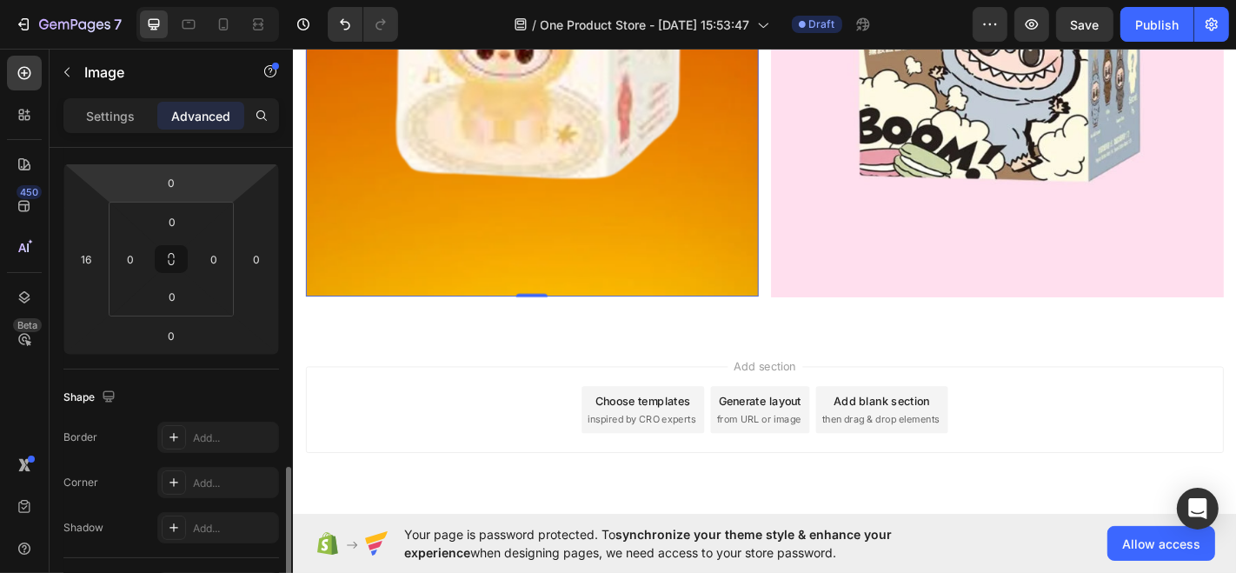
scroll to position [390, 0]
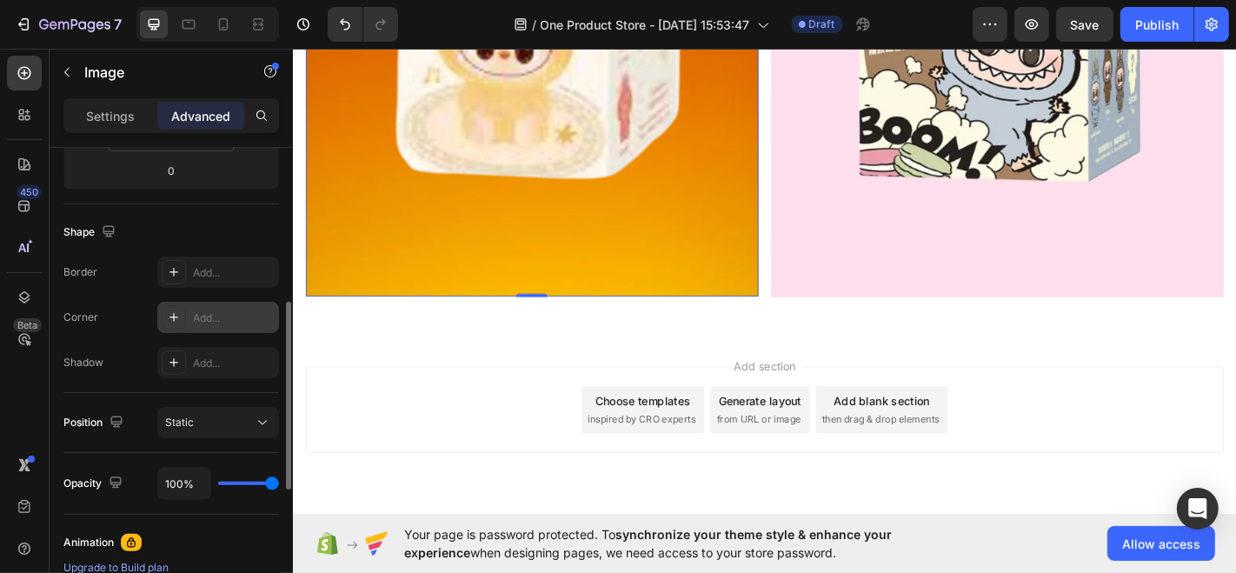
click at [187, 309] on div "Add..." at bounding box center [218, 317] width 122 height 31
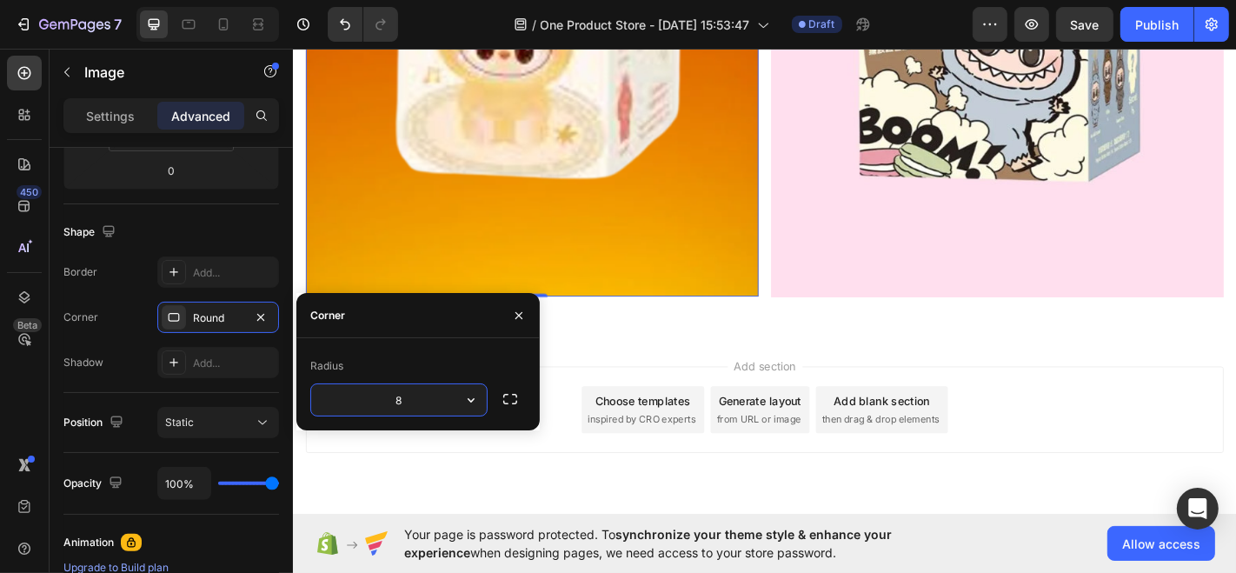
click at [438, 401] on input "8" at bounding box center [399, 399] width 176 height 31
type input "30"
click at [492, 495] on div "Add section Choose templates inspired by CRO experts Generate layout from URL o…" at bounding box center [813, 472] width 1043 height 214
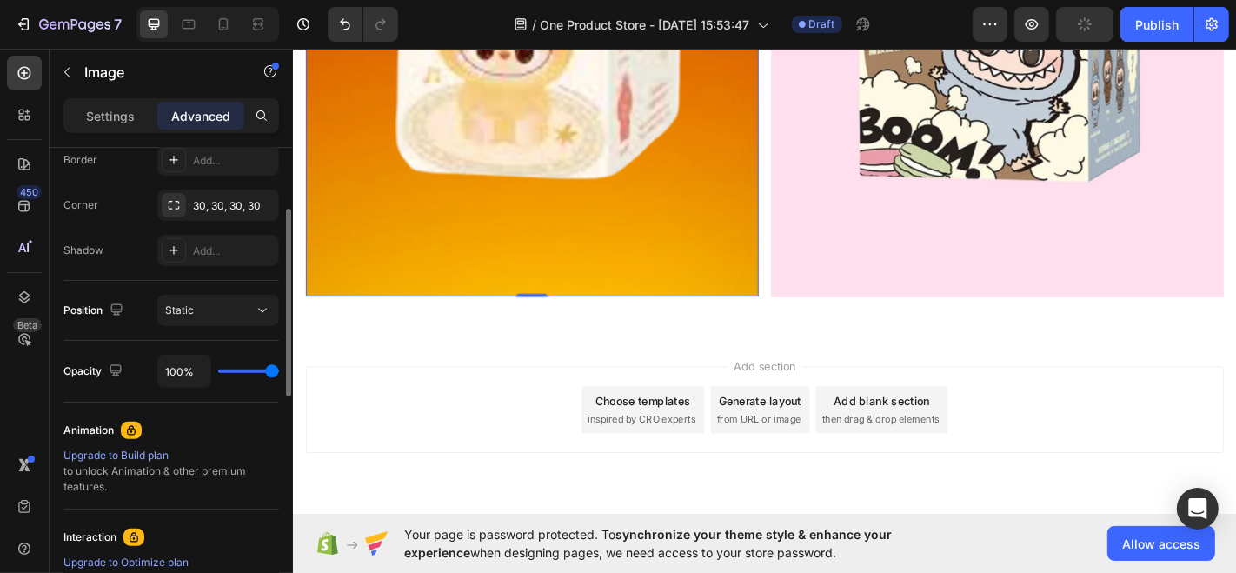
scroll to position [404, 0]
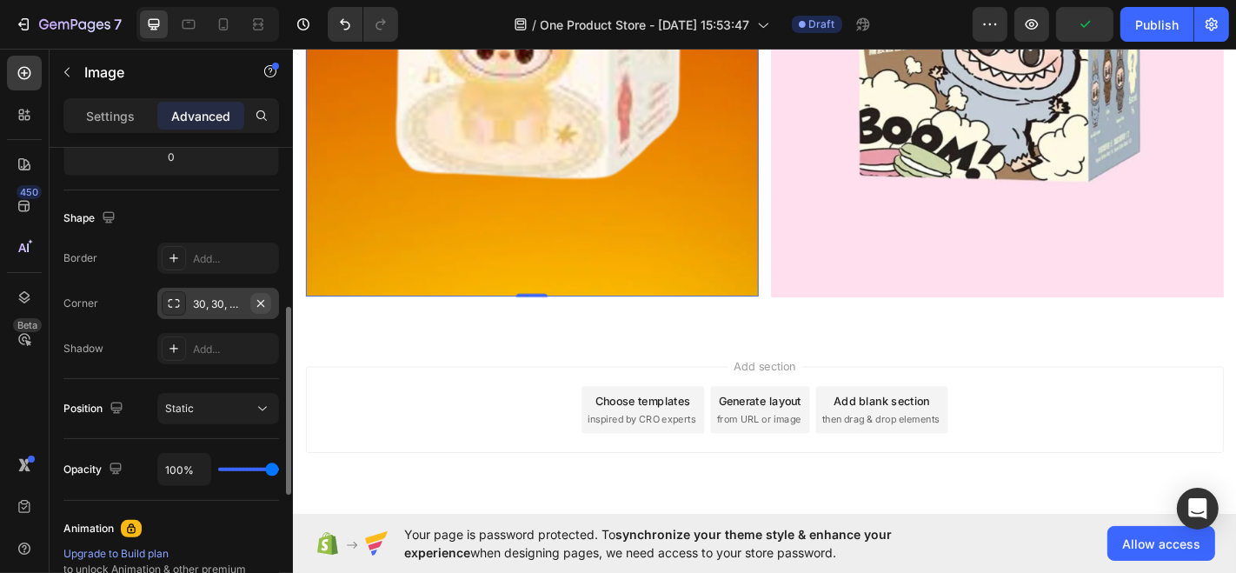
click at [254, 296] on icon "button" at bounding box center [261, 303] width 14 height 14
click at [320, 400] on div "Add section Choose templates inspired by CRO experts Generate layout from URL o…" at bounding box center [813, 448] width 1015 height 96
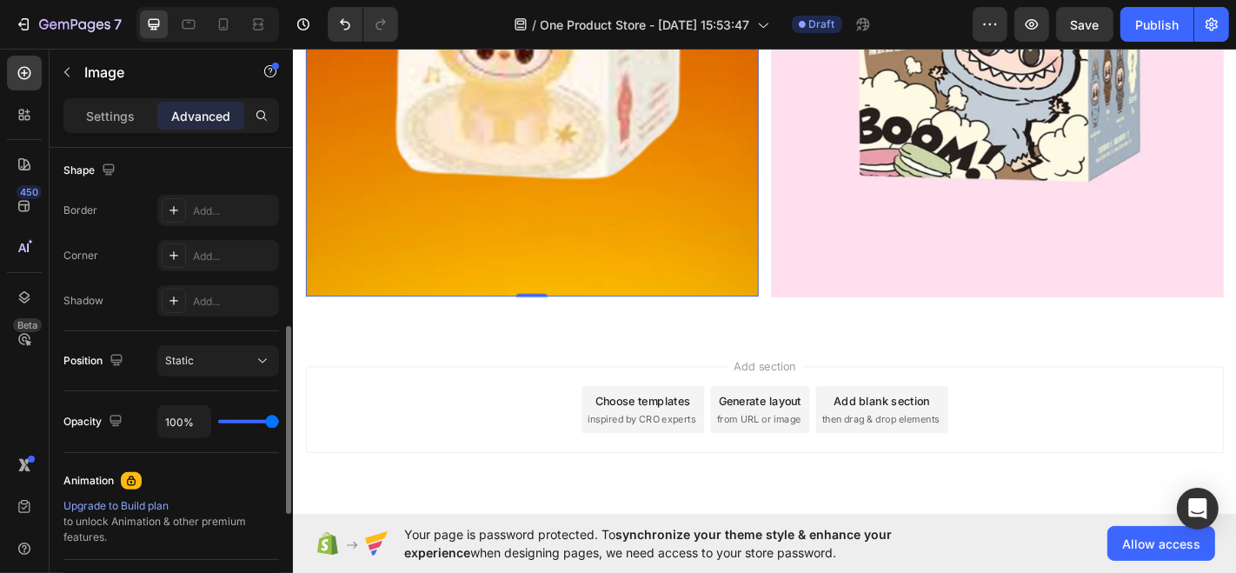
scroll to position [444, 0]
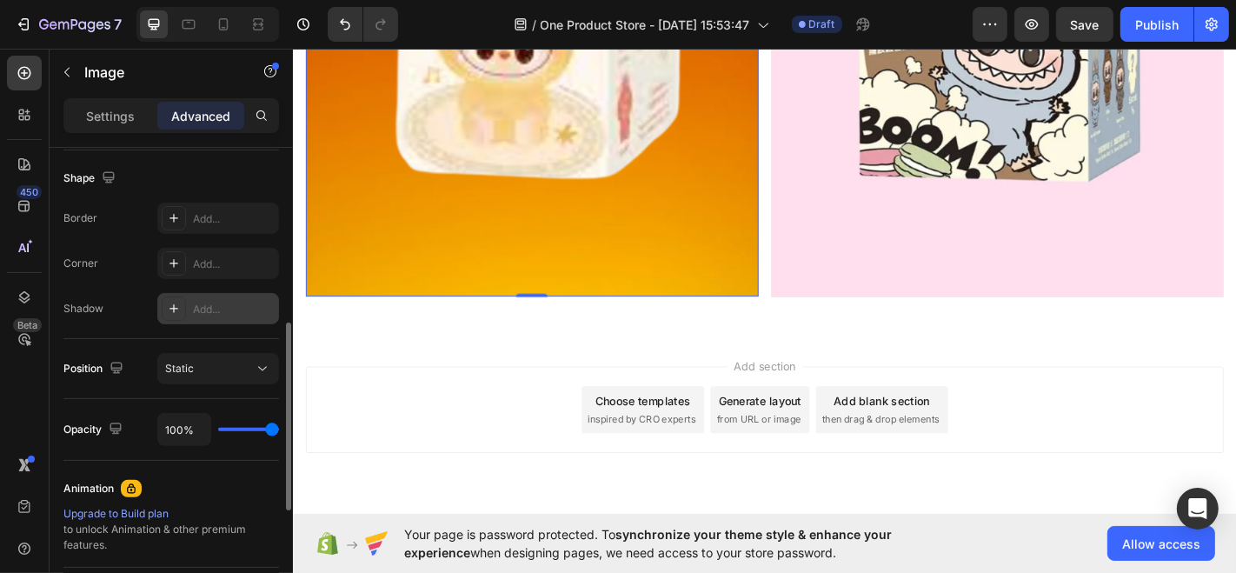
click at [178, 302] on icon at bounding box center [174, 309] width 14 height 14
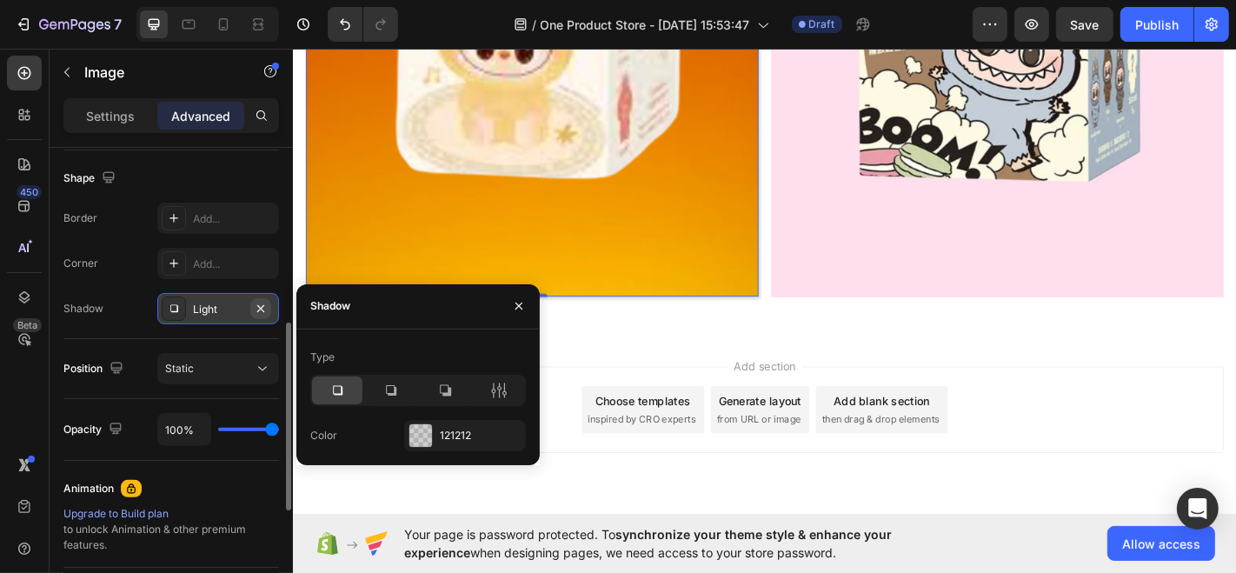
click at [261, 302] on icon "button" at bounding box center [261, 309] width 14 height 14
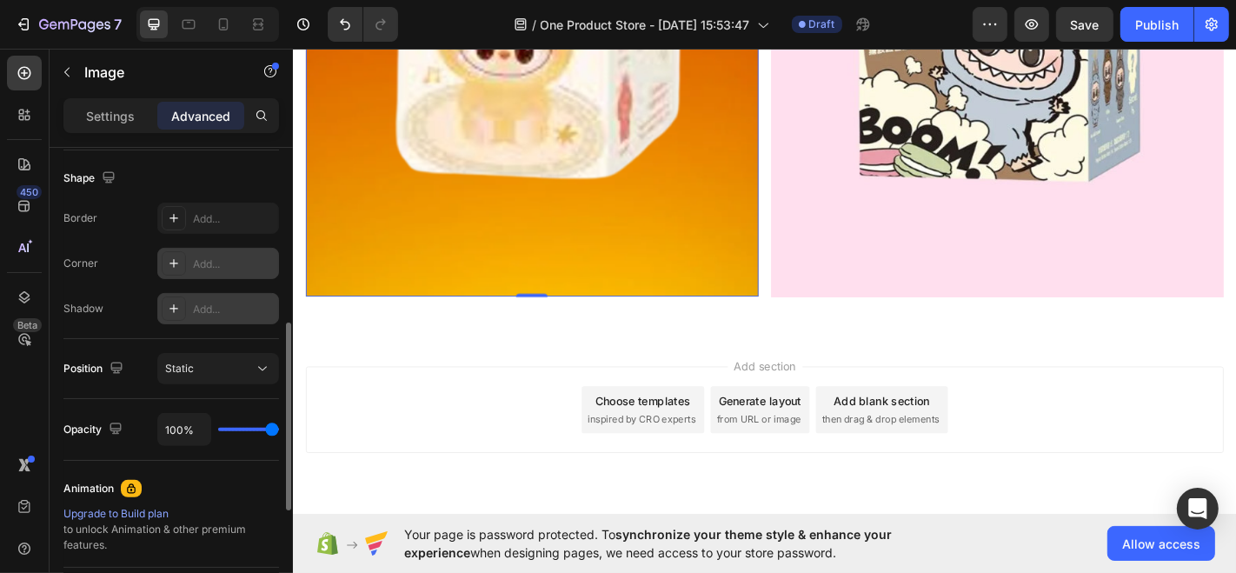
click at [198, 270] on div "Add..." at bounding box center [218, 263] width 122 height 31
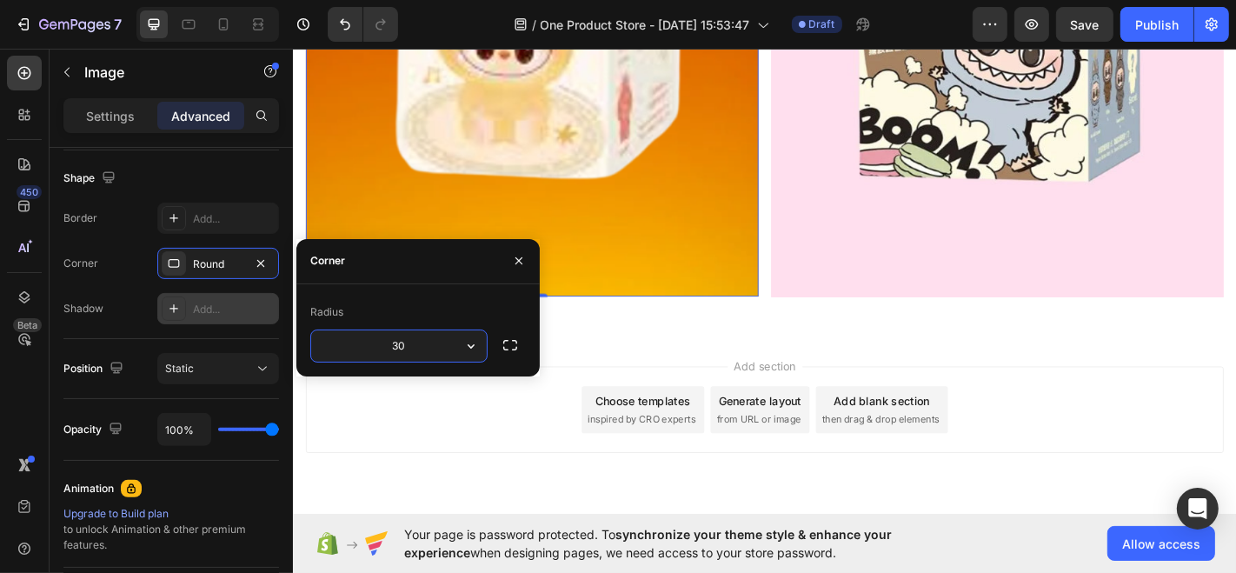
type input "30"
click at [496, 356] on button "button" at bounding box center [509, 344] width 31 height 31
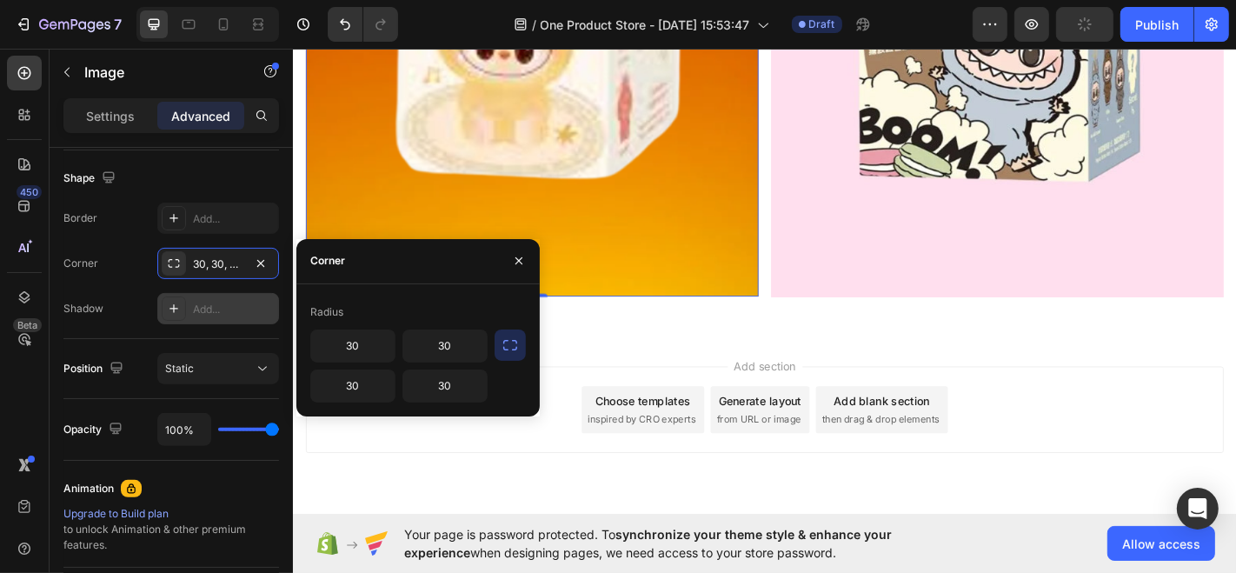
click at [496, 356] on button "button" at bounding box center [509, 344] width 31 height 31
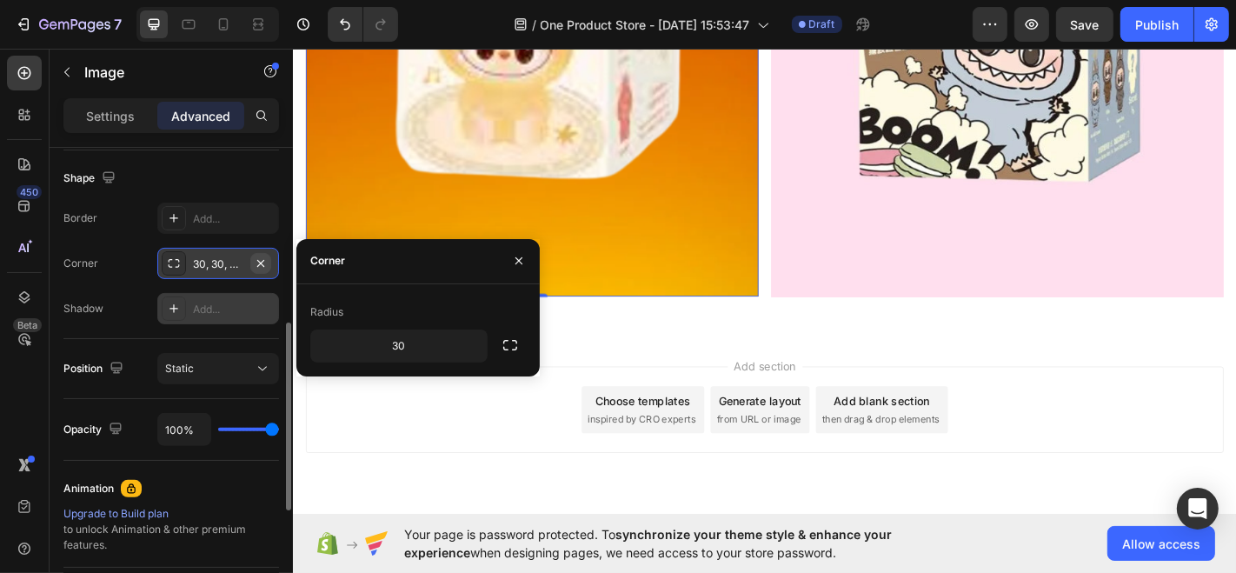
click at [255, 259] on icon "button" at bounding box center [261, 263] width 14 height 14
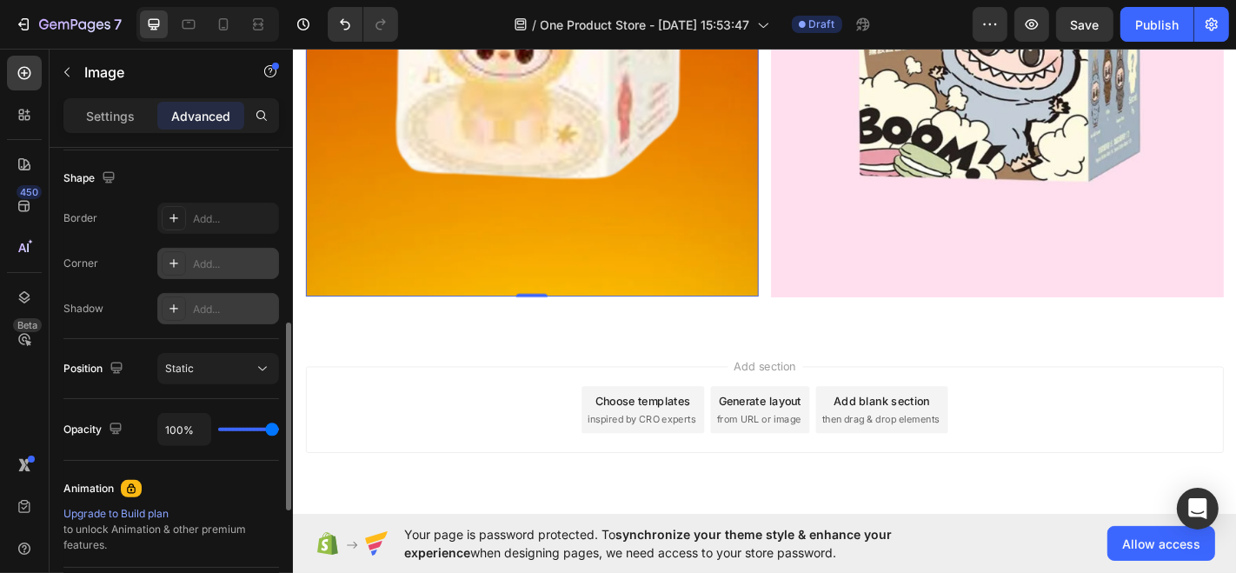
click at [201, 262] on div "Add..." at bounding box center [234, 264] width 82 height 16
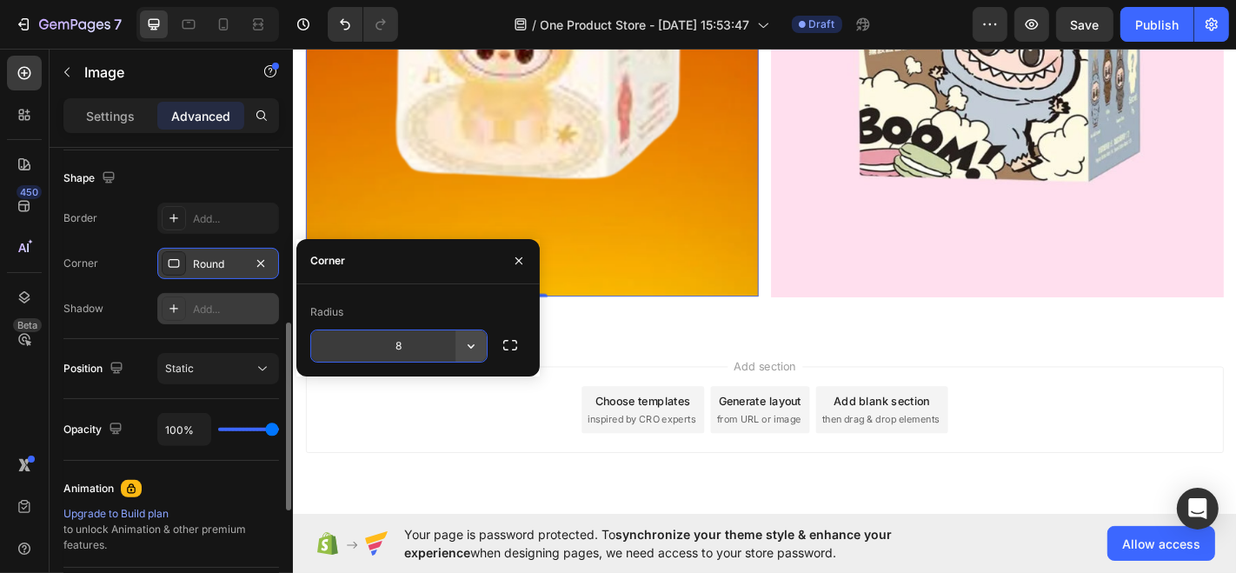
click at [482, 358] on button "button" at bounding box center [470, 345] width 31 height 31
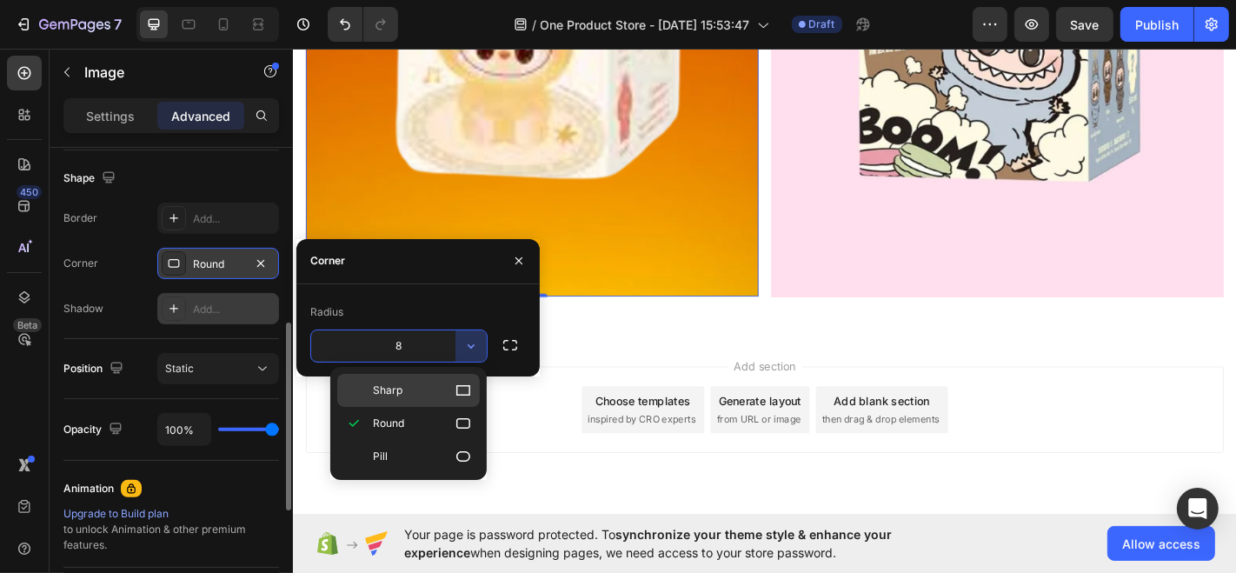
click at [433, 388] on p "Sharp" at bounding box center [422, 390] width 99 height 17
type input "0"
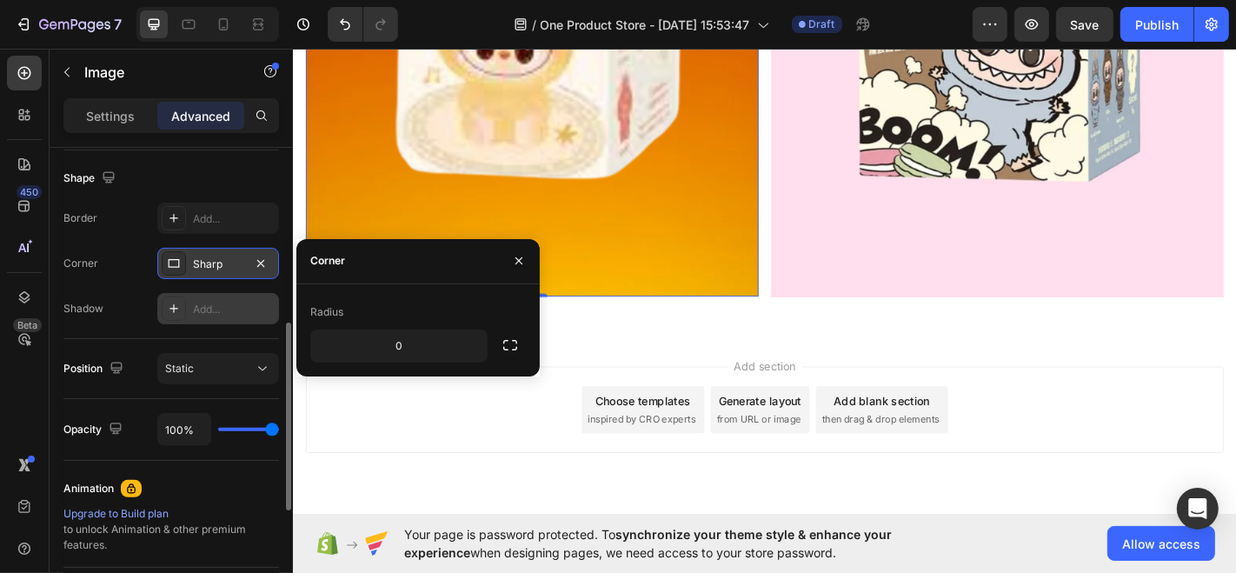
click at [456, 421] on div "Add section Choose templates inspired by CRO experts Generate layout from URL o…" at bounding box center [813, 448] width 1015 height 96
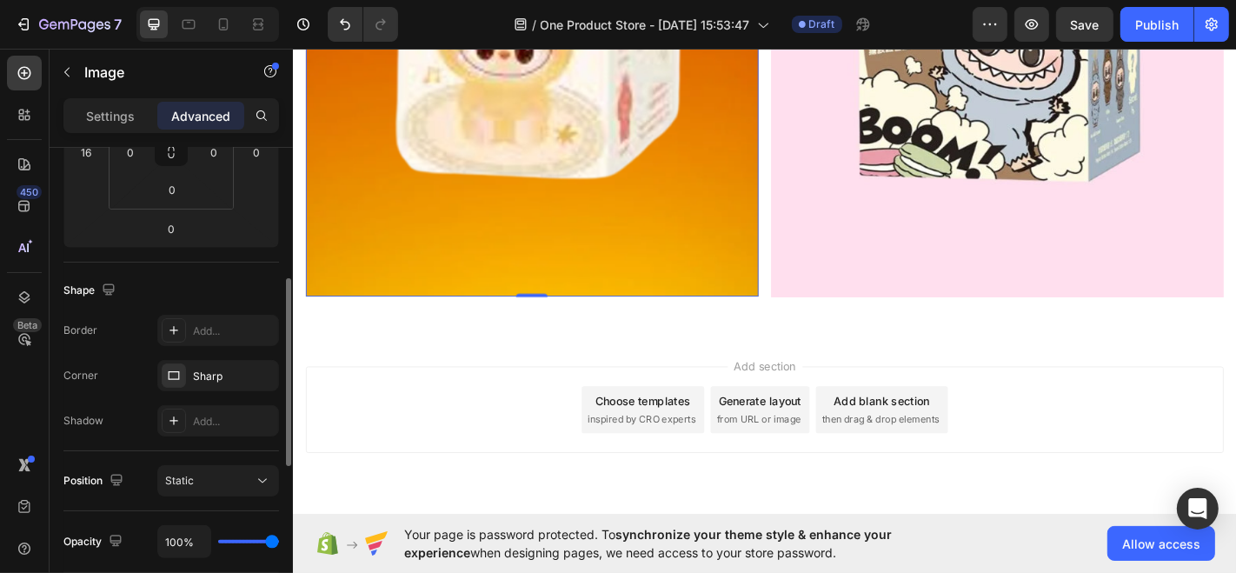
scroll to position [340, 0]
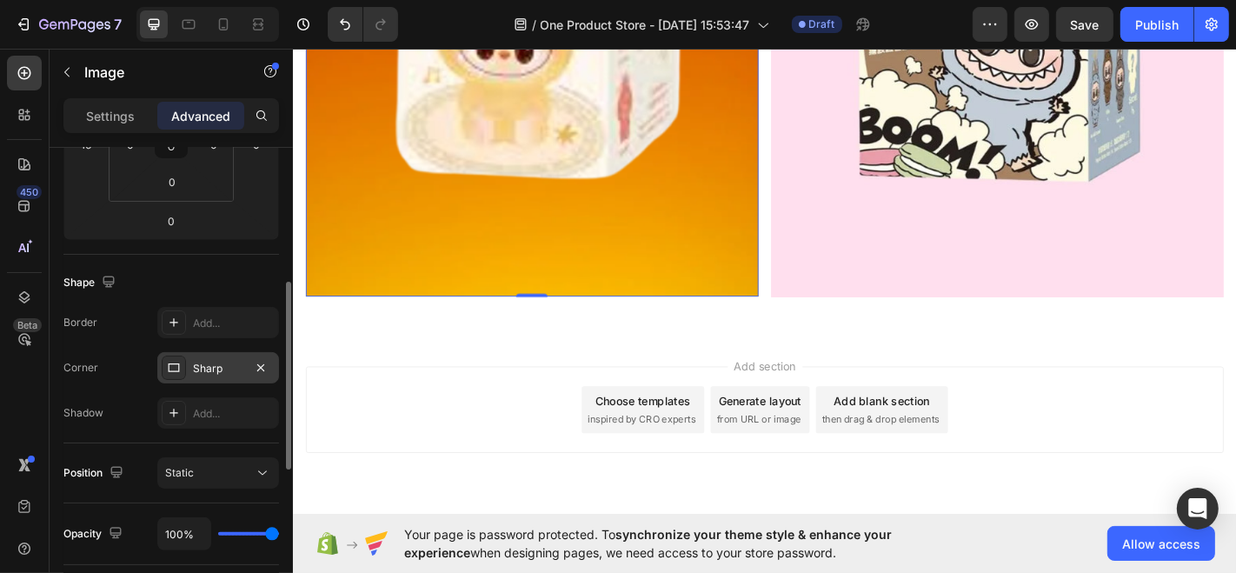
click at [223, 368] on div "Sharp" at bounding box center [218, 369] width 50 height 16
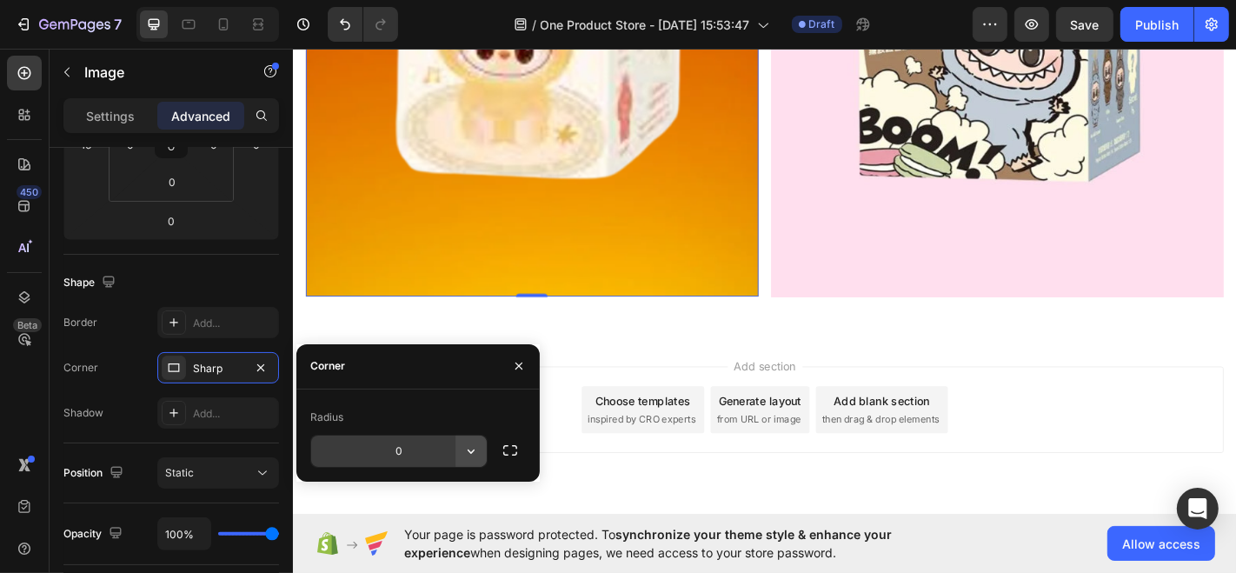
click at [471, 442] on icon "button" at bounding box center [470, 450] width 17 height 17
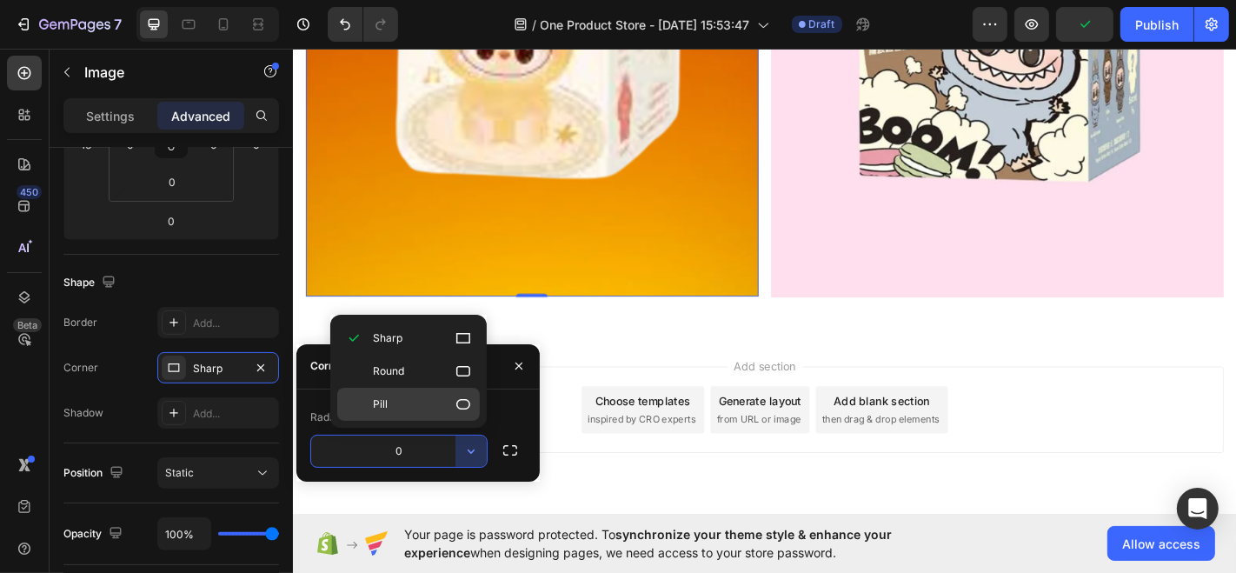
click at [437, 391] on div "Pill" at bounding box center [408, 404] width 143 height 33
type input "9999"
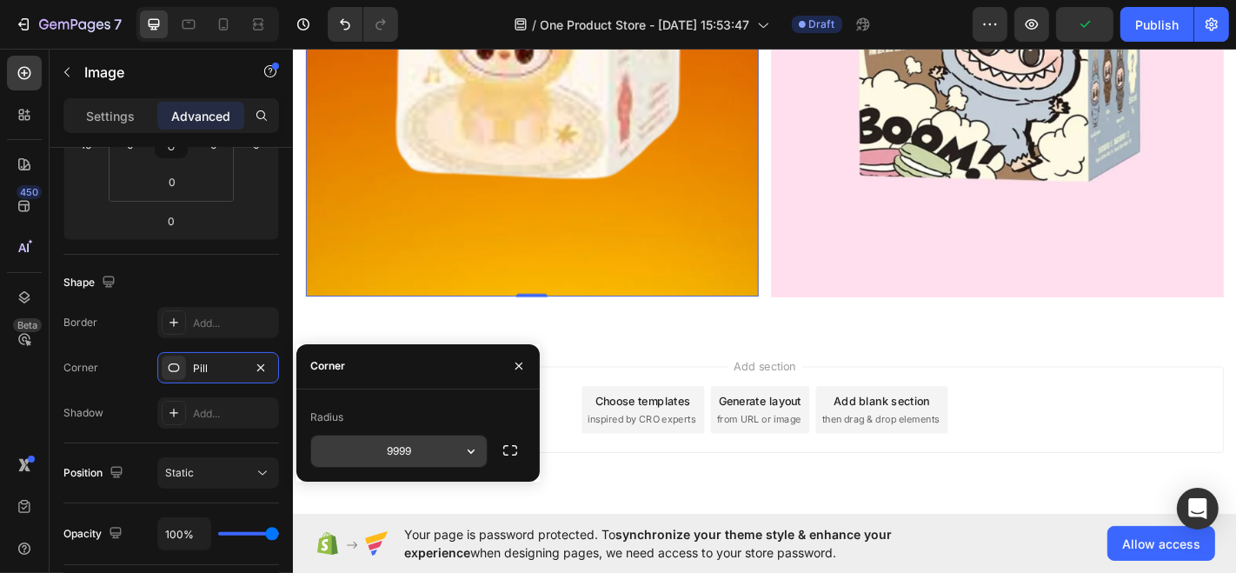
click at [401, 448] on input "9999" at bounding box center [399, 450] width 176 height 31
type input "30"
click at [119, 368] on div "Corner 30, 30, 30, 30" at bounding box center [171, 367] width 216 height 31
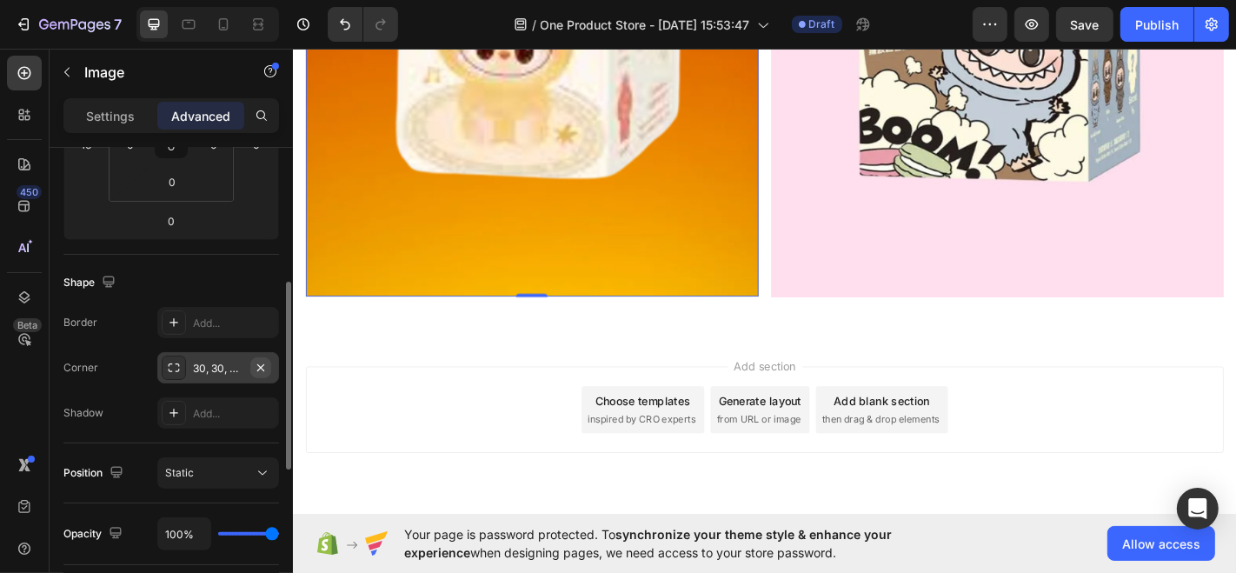
click at [263, 363] on icon "button" at bounding box center [260, 366] width 7 height 7
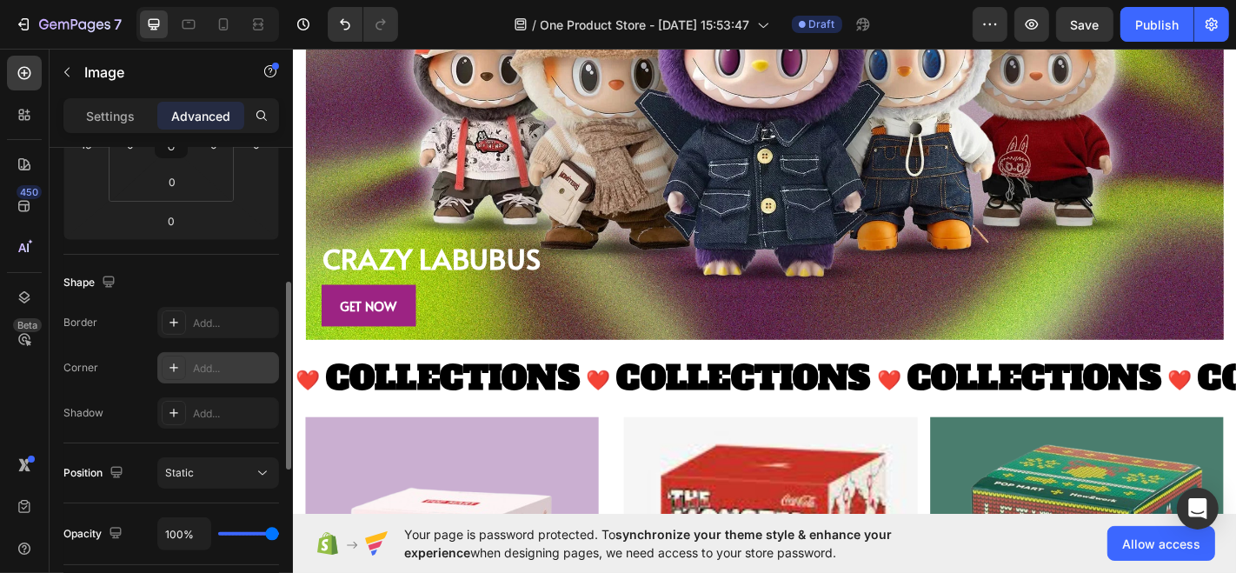
scroll to position [1837, 0]
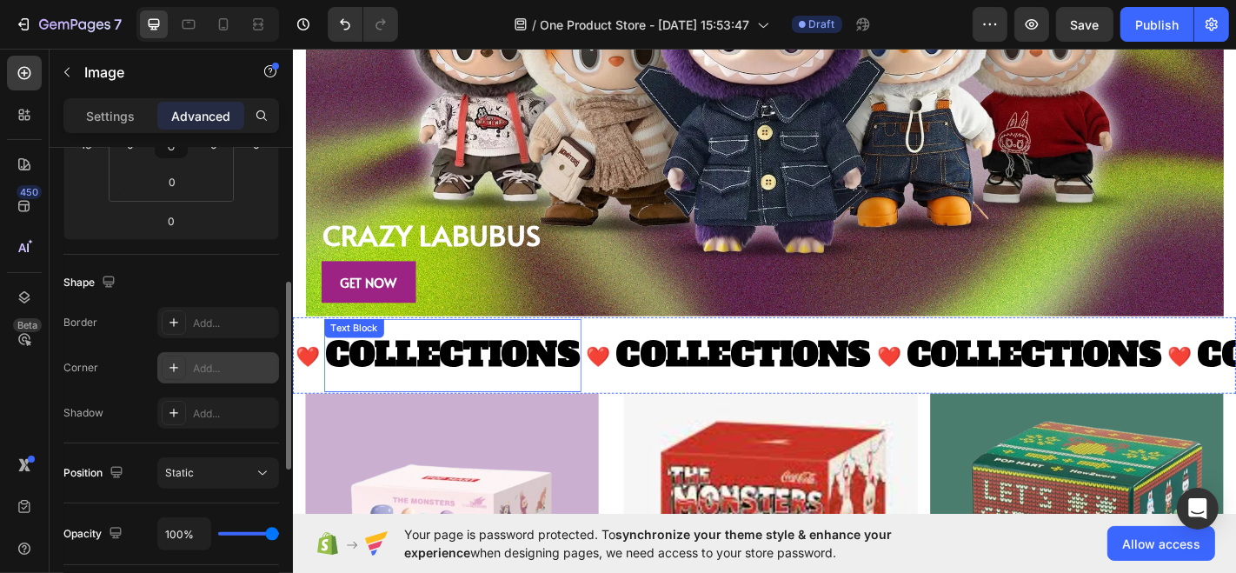
click at [357, 359] on div "COLLECTIONS Text Block" at bounding box center [469, 388] width 284 height 82
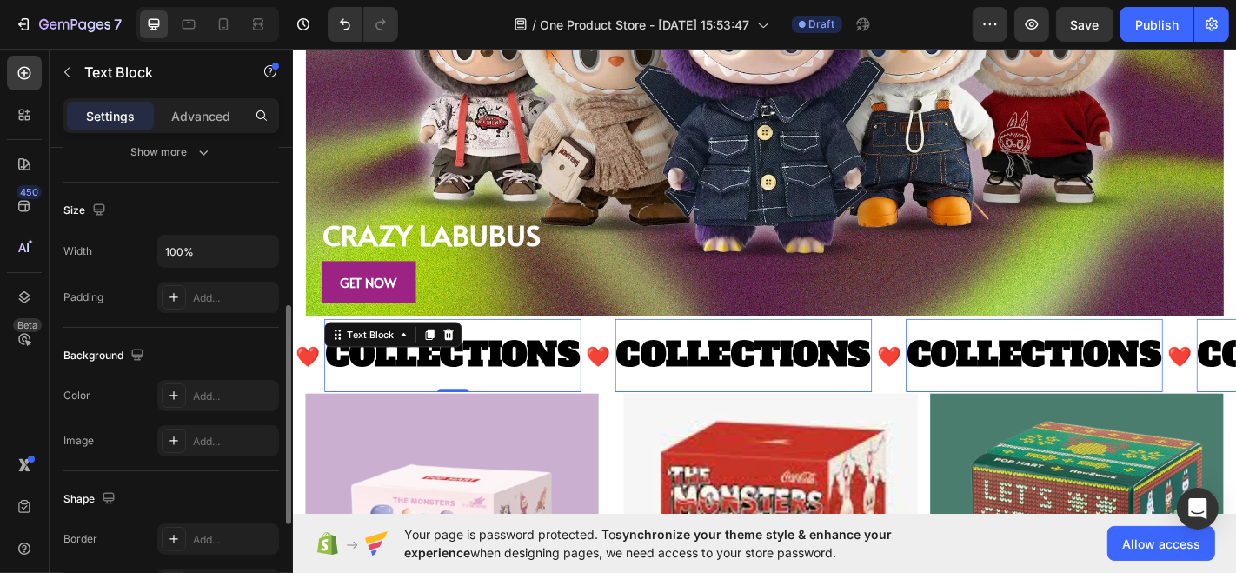
scroll to position [0, 0]
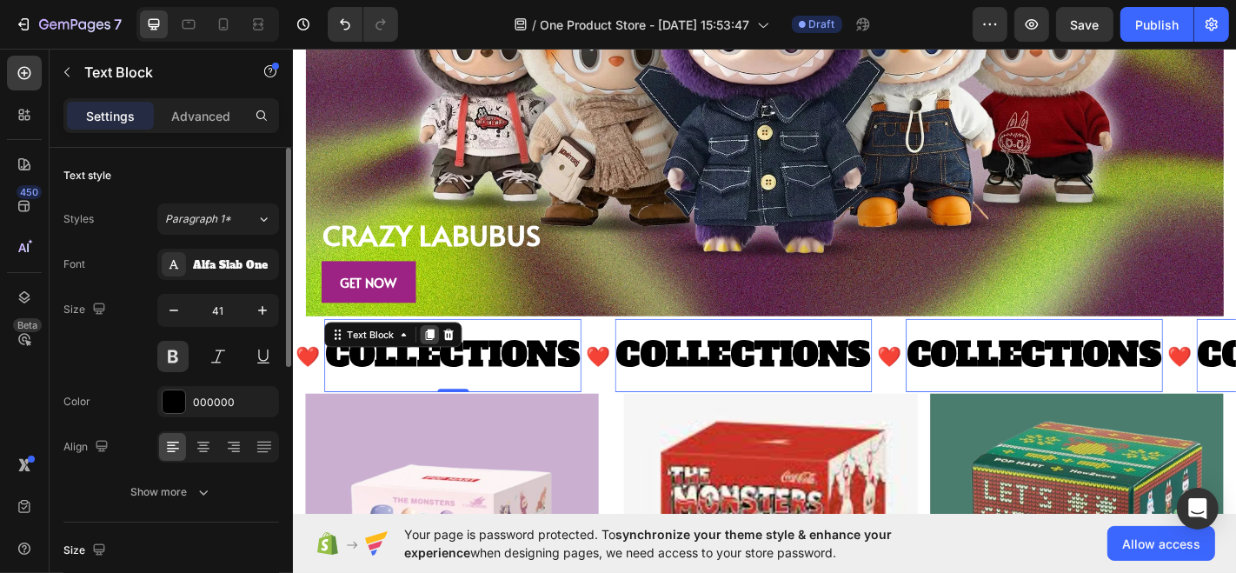
click at [445, 358] on icon at bounding box center [444, 364] width 10 height 12
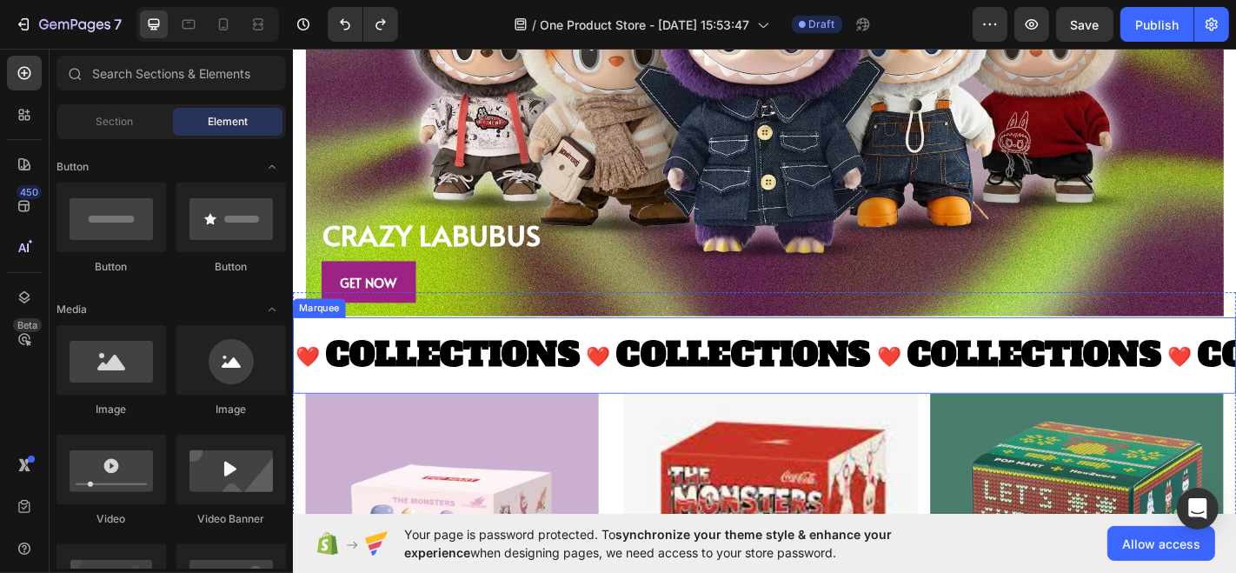
click at [310, 347] on div "❤️ Text Block COLLECTIONS Text Block" at bounding box center [454, 388] width 322 height 82
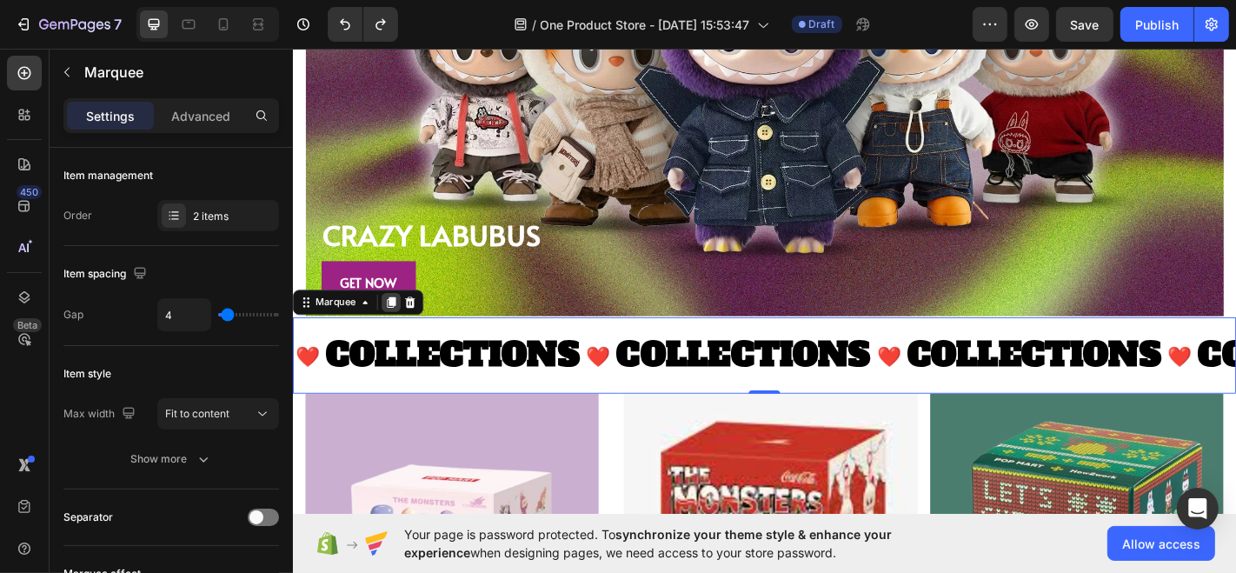
click at [405, 322] on icon at bounding box center [401, 328] width 10 height 12
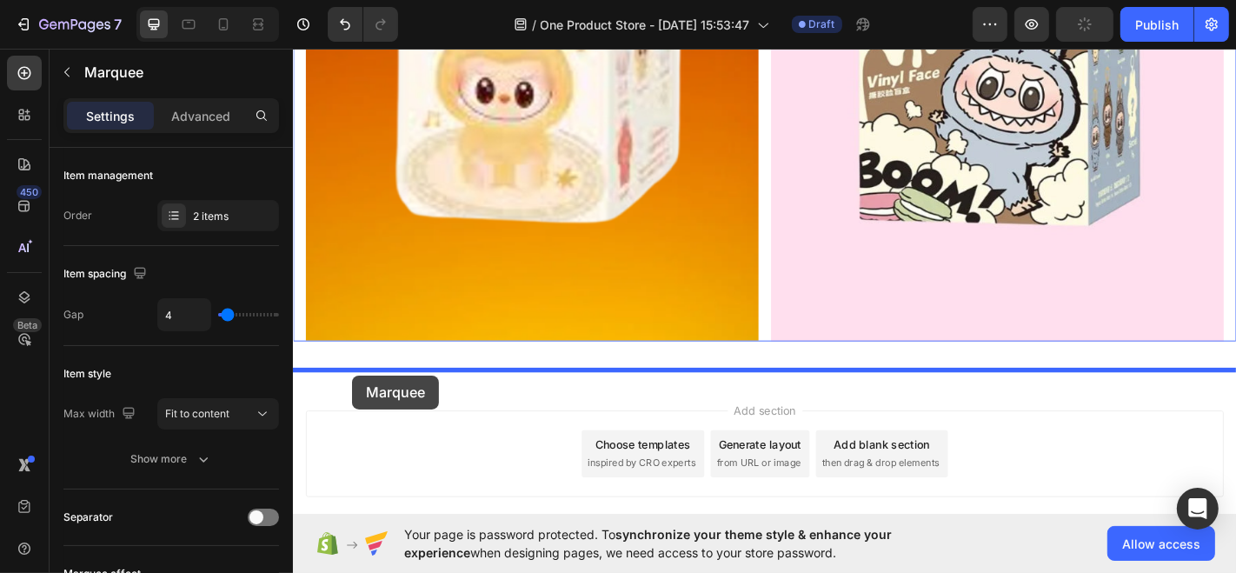
scroll to position [3182, 0]
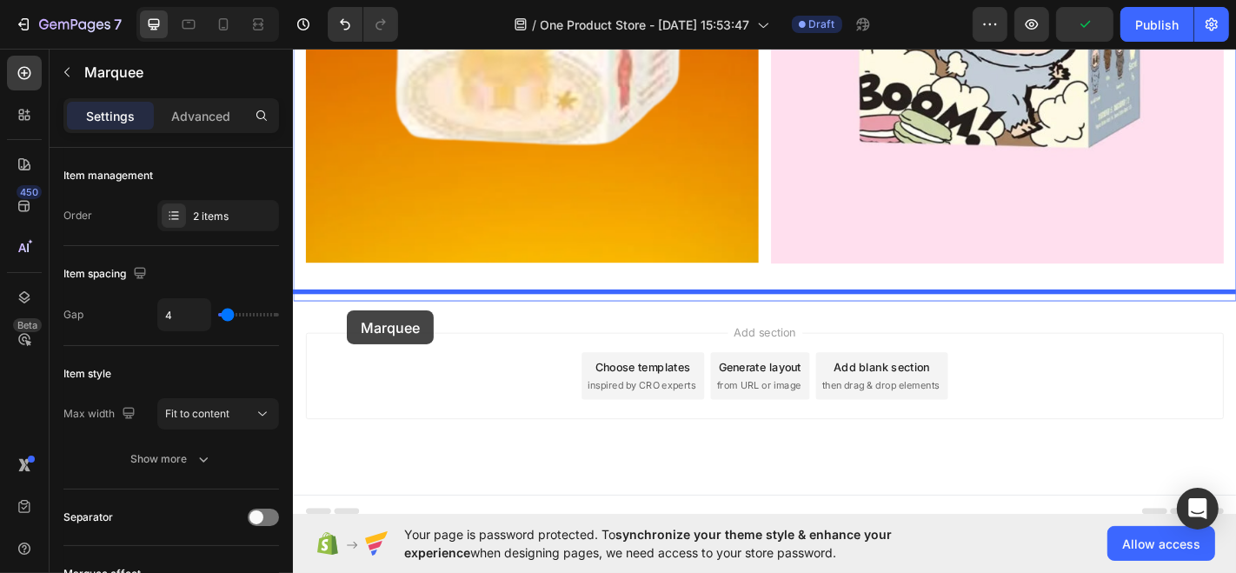
drag, startPoint x: 315, startPoint y: 413, endPoint x: 351, endPoint y: 338, distance: 83.2
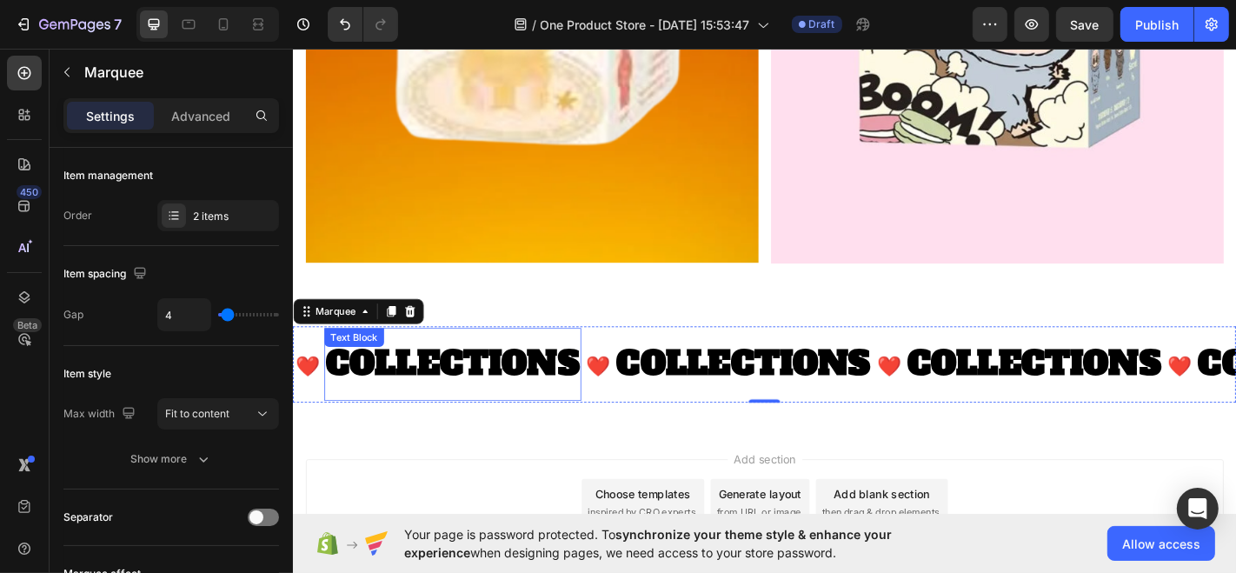
click at [531, 391] on p "COLLECTIONS" at bounding box center [468, 398] width 281 height 64
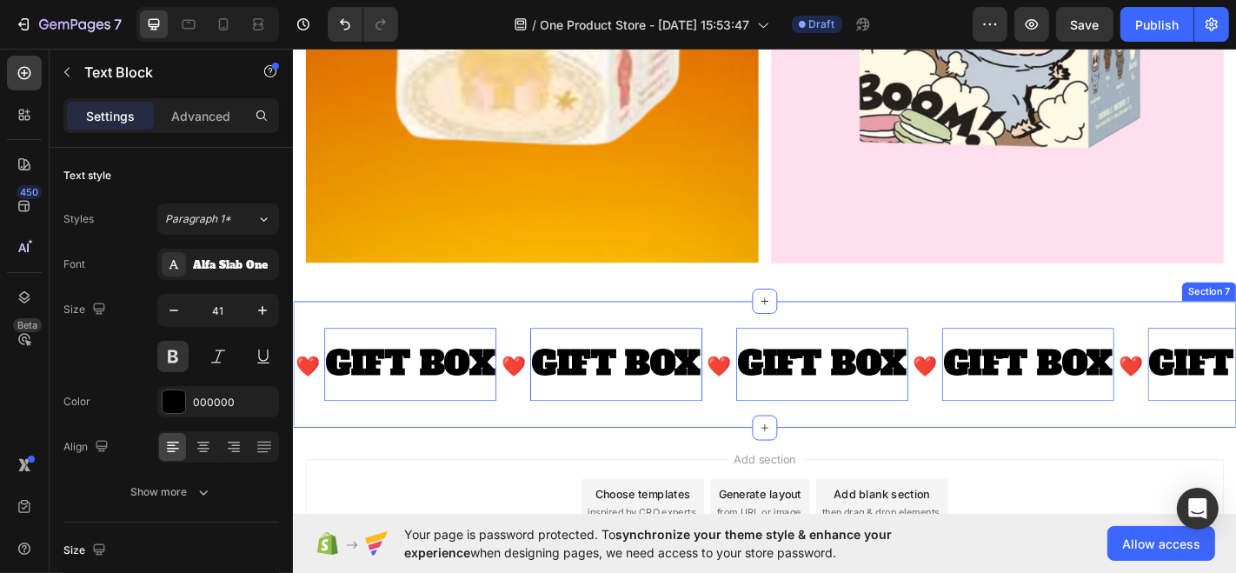
click at [524, 452] on div "❤️ Text Block GIFT BOX Text Block 0 ❤️ Text Block GIFT BOX Text Block 0 ❤️ Text…" at bounding box center [813, 398] width 1043 height 141
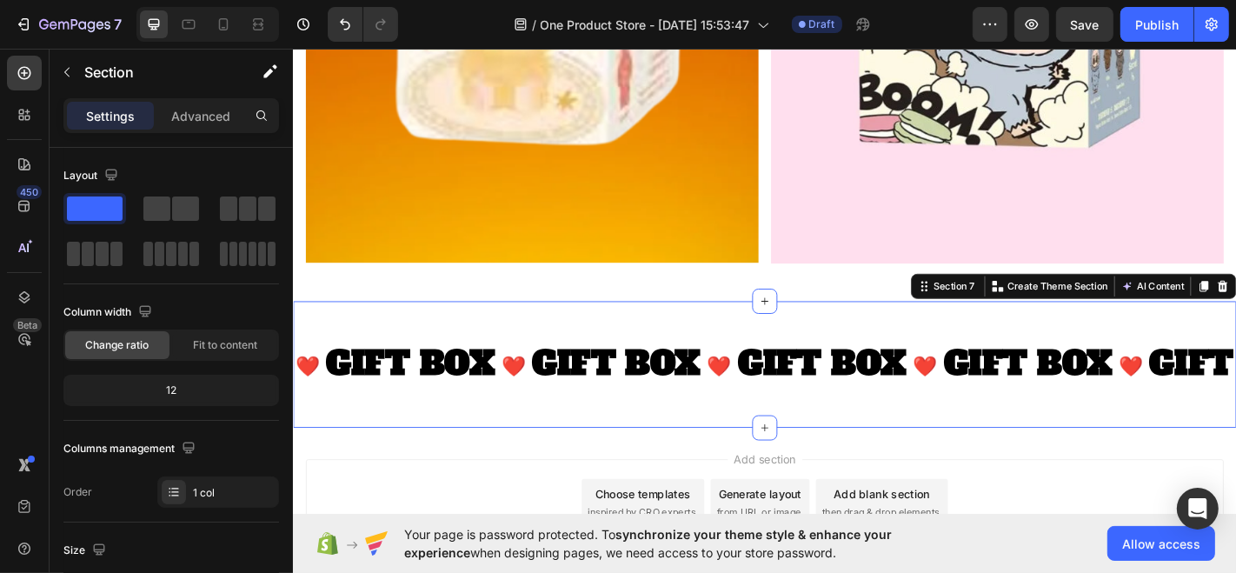
click at [485, 475] on div "Add section Choose templates inspired by CRO experts Generate layout from URL o…" at bounding box center [813, 575] width 1043 height 214
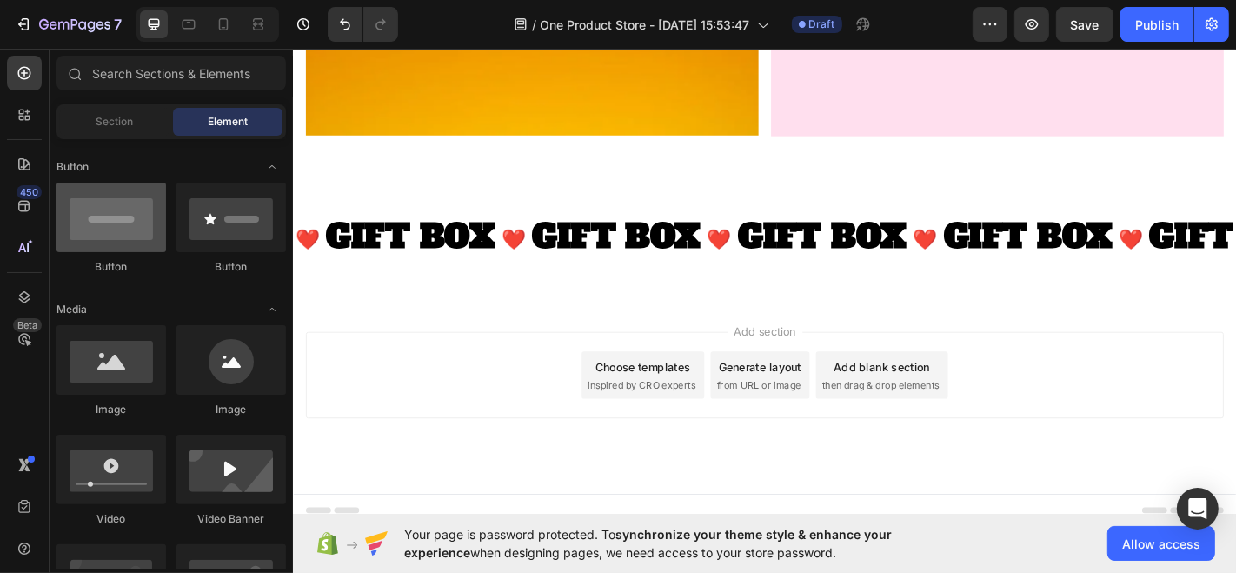
scroll to position [0, 0]
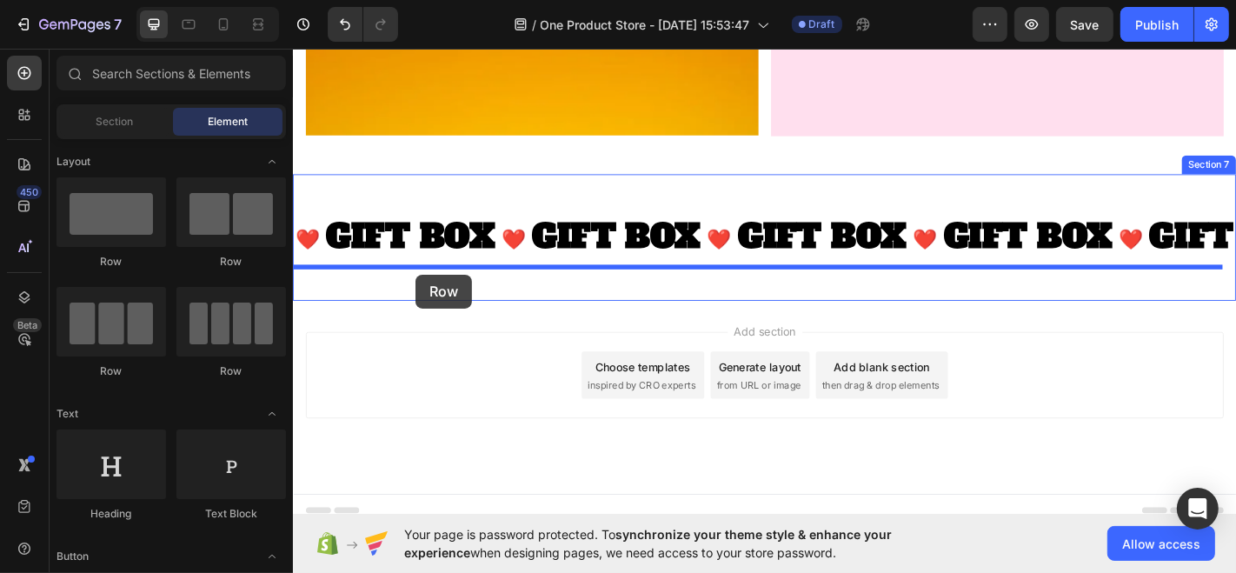
drag, startPoint x: 534, startPoint y: 281, endPoint x: 428, endPoint y: 298, distance: 108.3
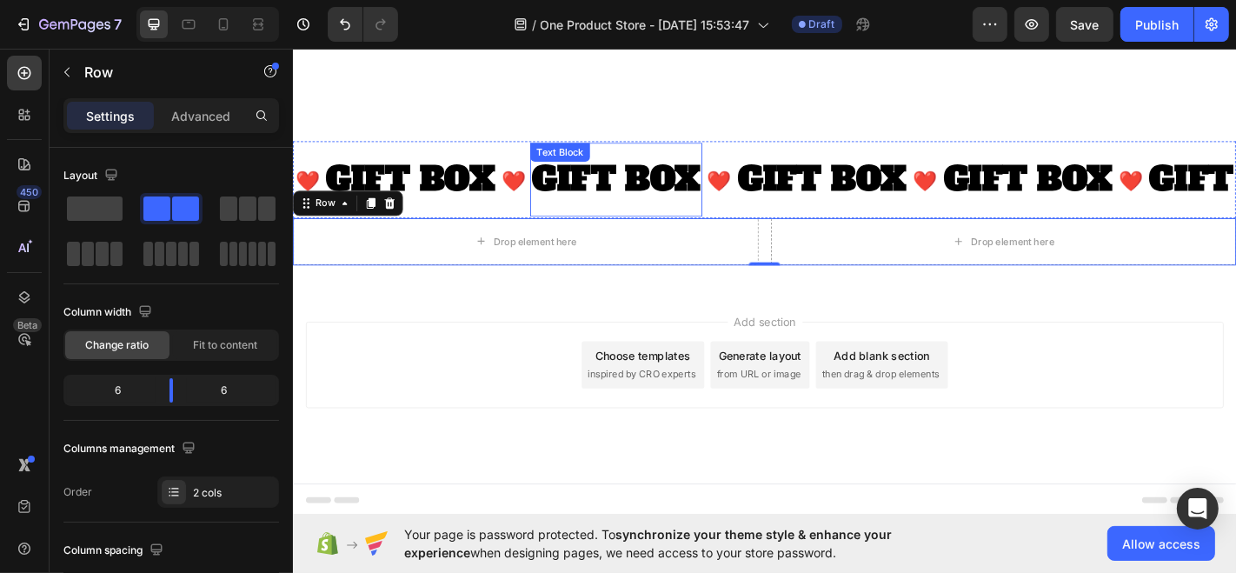
scroll to position [3322, 0]
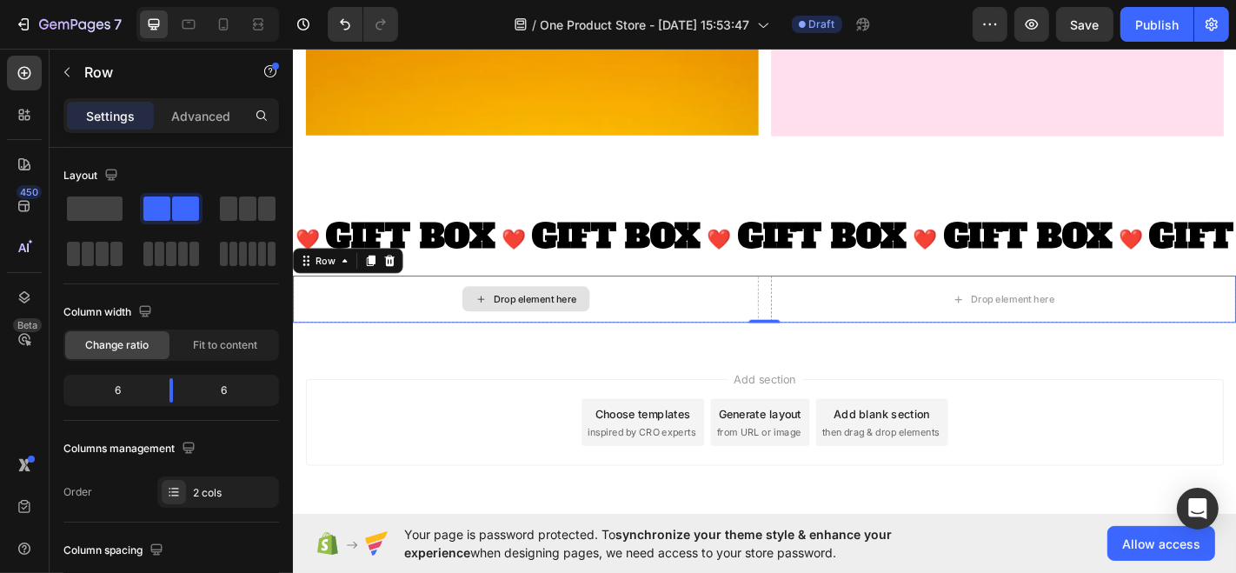
click at [616, 318] on div "Drop element here" at bounding box center [549, 325] width 514 height 52
click at [506, 311] on div "Drop element here" at bounding box center [549, 325] width 141 height 28
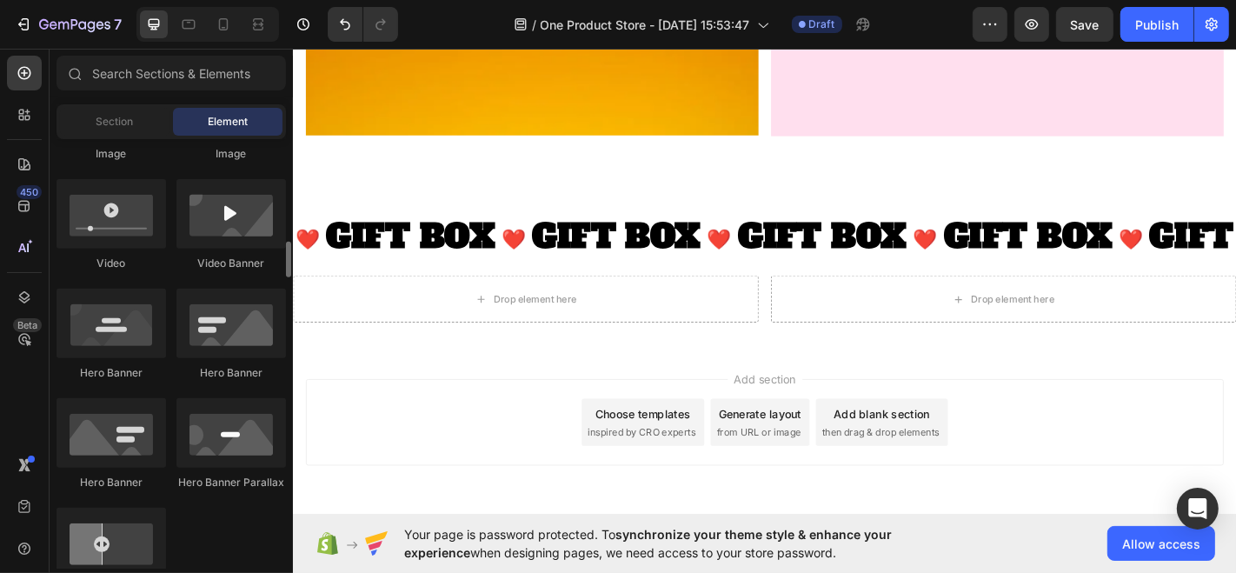
scroll to position [614, 0]
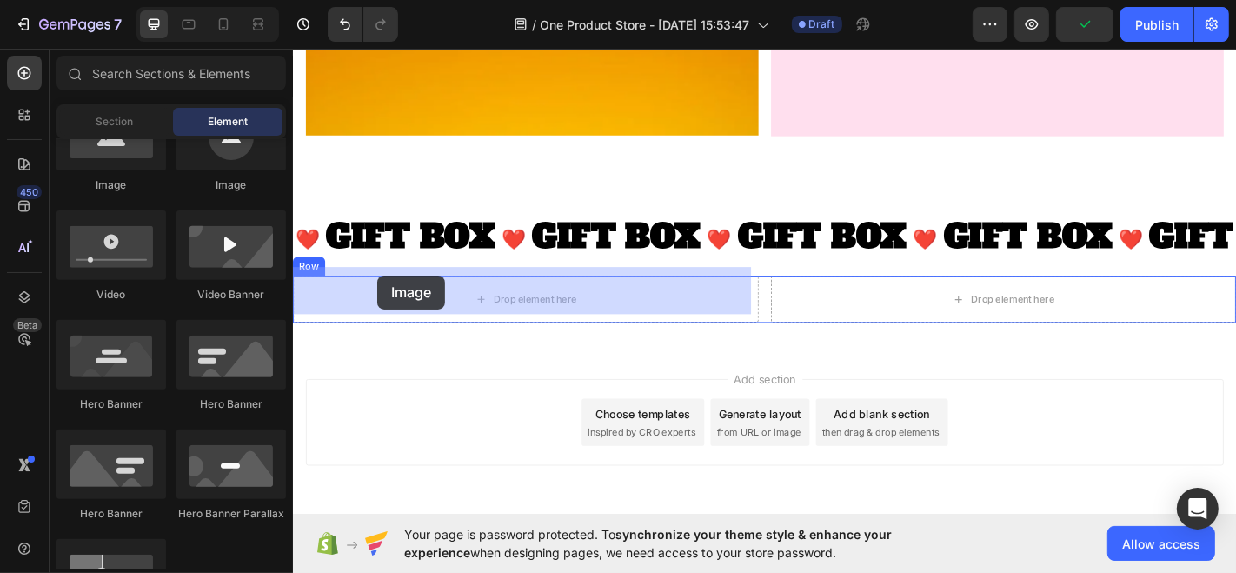
drag, startPoint x: 433, startPoint y: 205, endPoint x: 385, endPoint y: 299, distance: 105.3
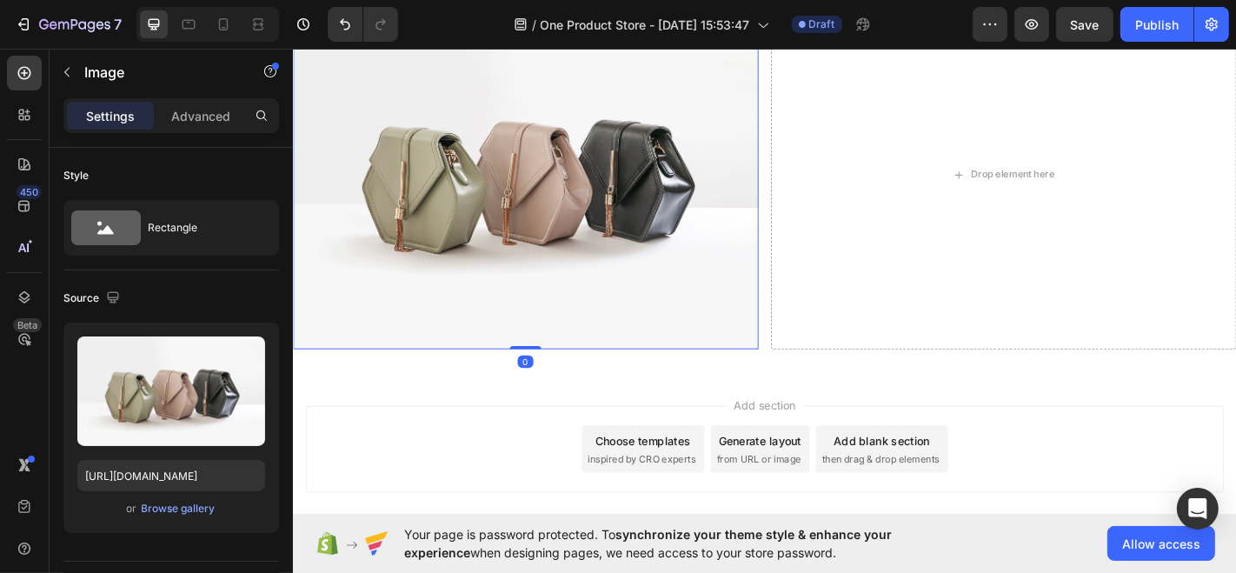
scroll to position [3613, 0]
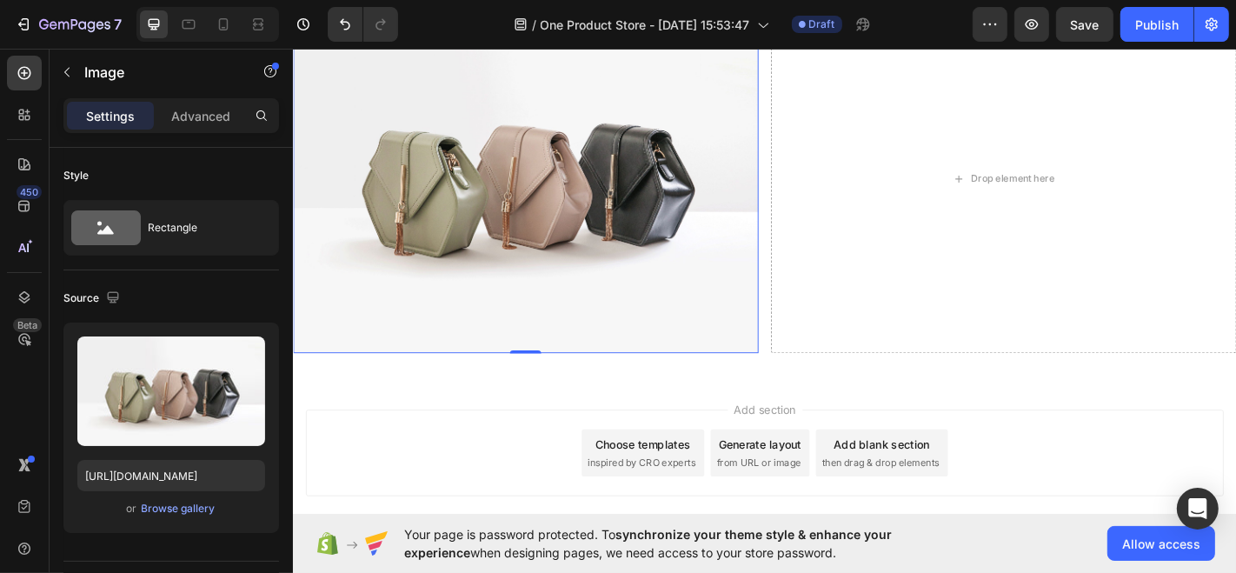
click at [532, 226] on img at bounding box center [549, 192] width 514 height 386
click at [549, 183] on img at bounding box center [549, 192] width 514 height 386
click at [185, 501] on div "Browse gallery" at bounding box center [179, 509] width 74 height 16
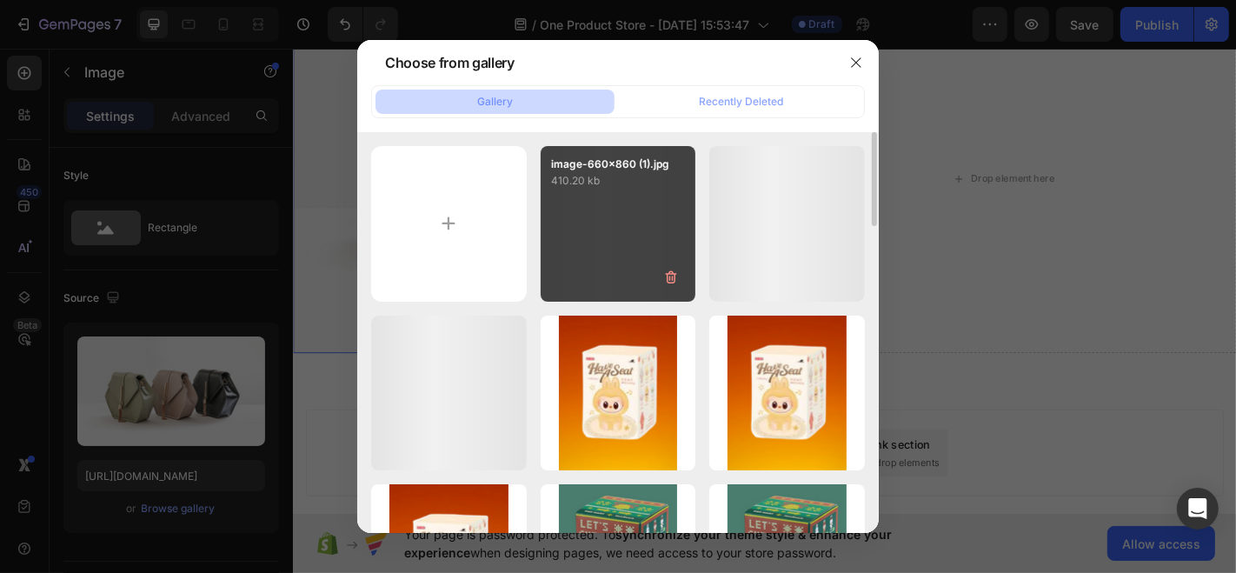
click at [555, 163] on p "image-660x860 (1).jpg" at bounding box center [618, 164] width 135 height 16
type input "https://cdn.shopify.com/s/files/1/0768/4341/7826/files/gempages_581625374979392…"
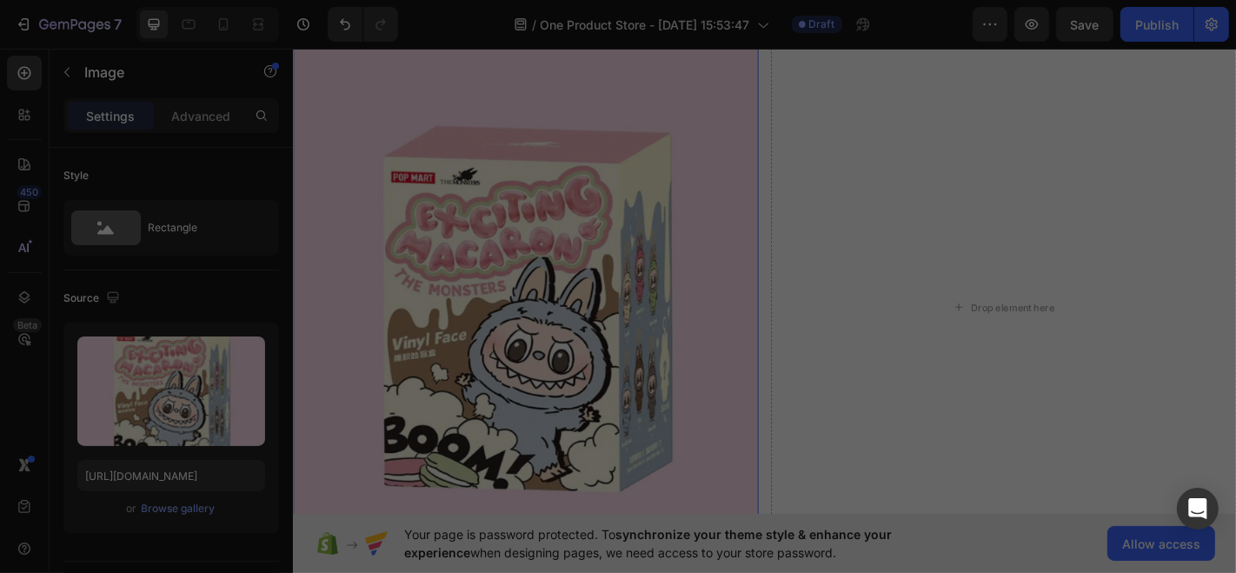
click at [483, 191] on img at bounding box center [549, 334] width 514 height 670
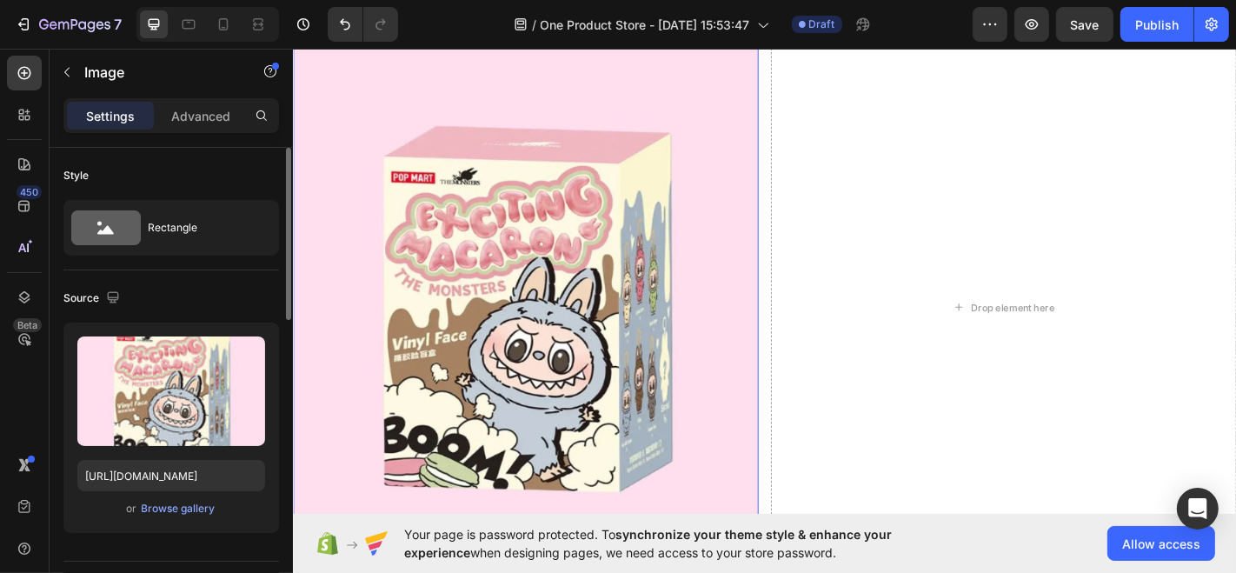
click at [170, 493] on div "Upload Image https://cdn.shopify.com/s/files/1/0768/4341/7826/files/gempages_58…" at bounding box center [171, 427] width 216 height 210
click at [176, 505] on div "Browse gallery" at bounding box center [179, 509] width 74 height 16
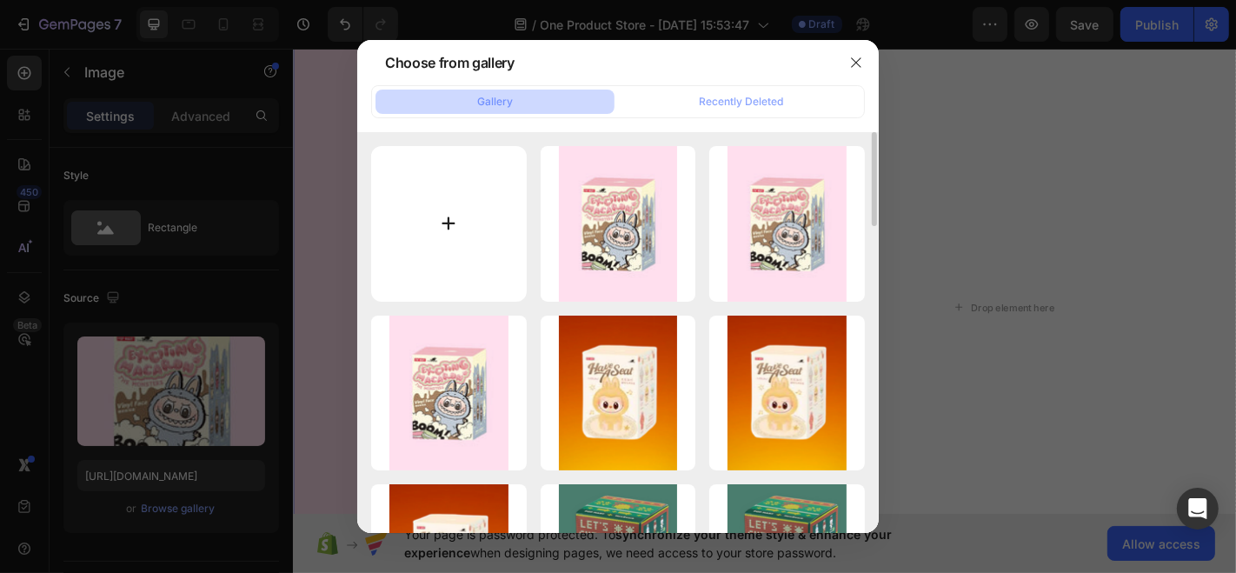
click at [469, 203] on input "file" at bounding box center [449, 224] width 156 height 156
type input "C:\fakepath\image-660x860 (5).jpg"
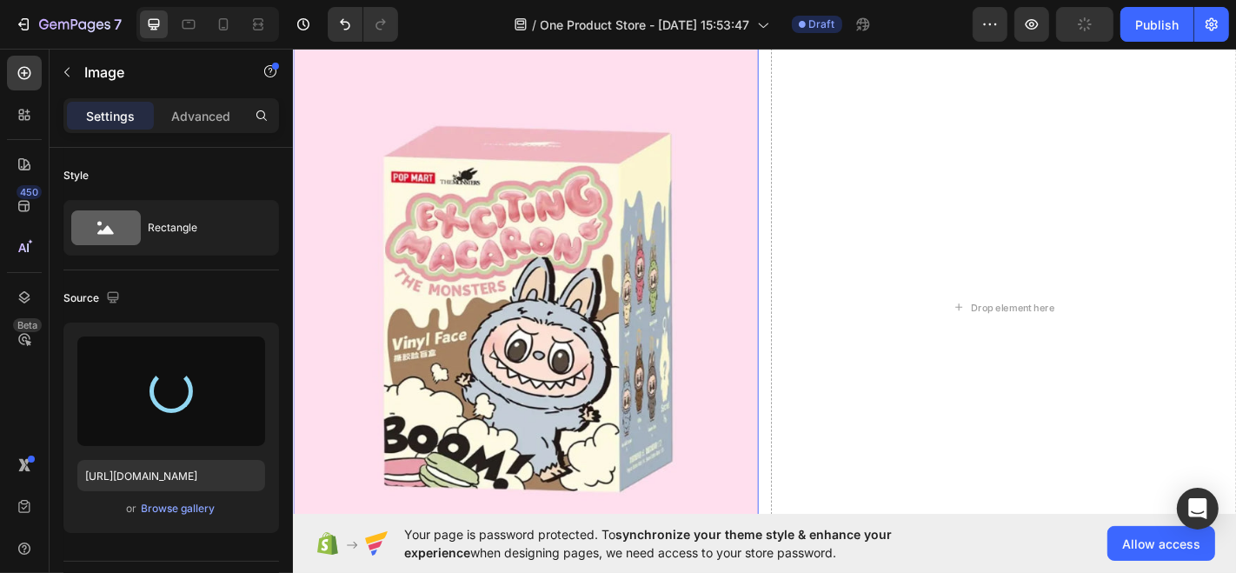
type input "https://cdn.shopify.com/s/files/1/0768/4341/7826/files/gempages_581625374979392…"
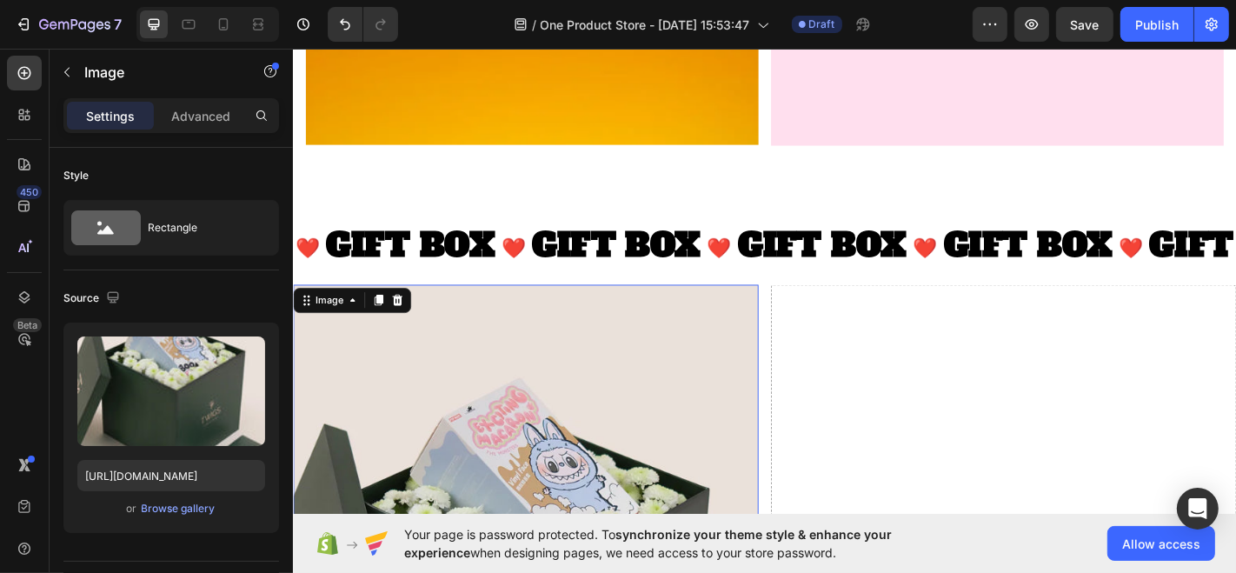
scroll to position [3334, 0]
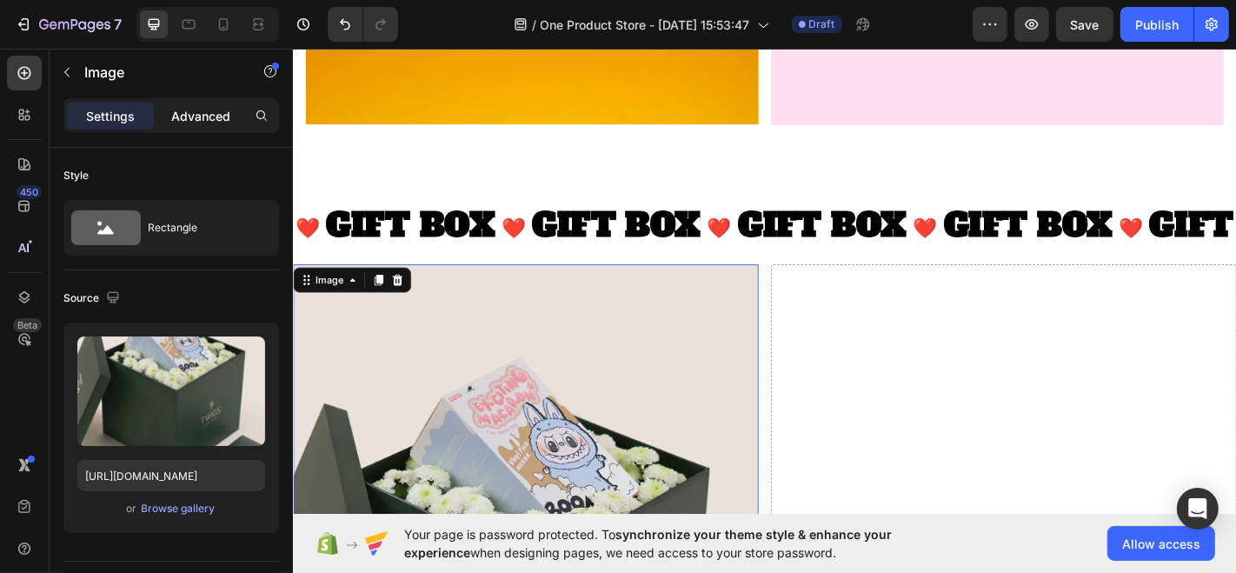
click at [185, 123] on p "Advanced" at bounding box center [200, 116] width 59 height 18
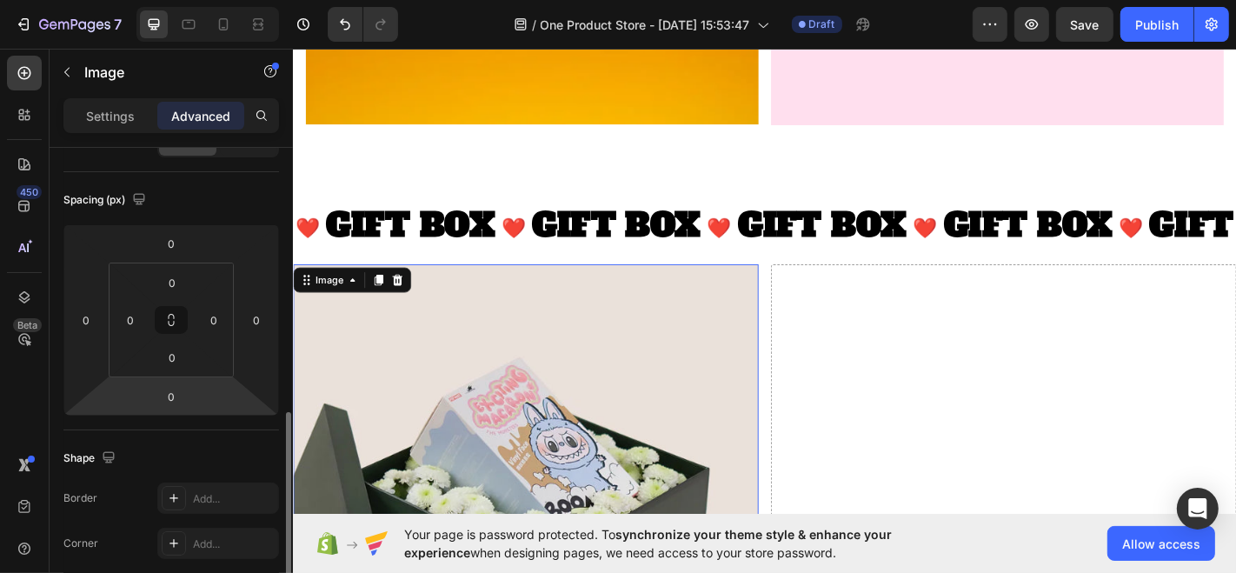
scroll to position [308, 0]
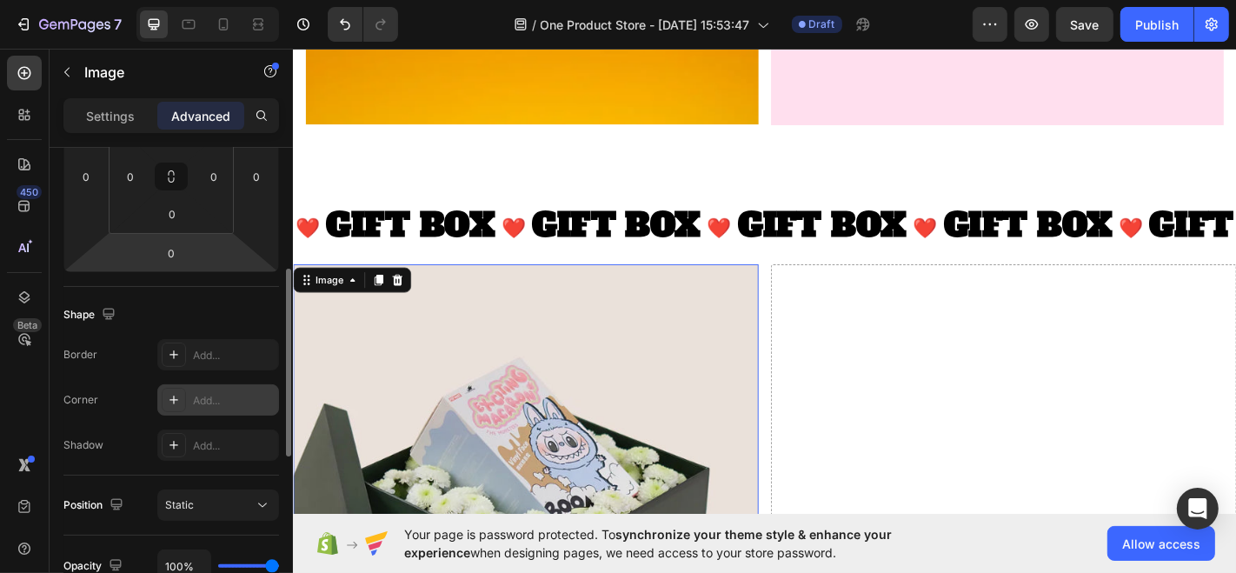
click at [167, 393] on icon at bounding box center [174, 400] width 14 height 14
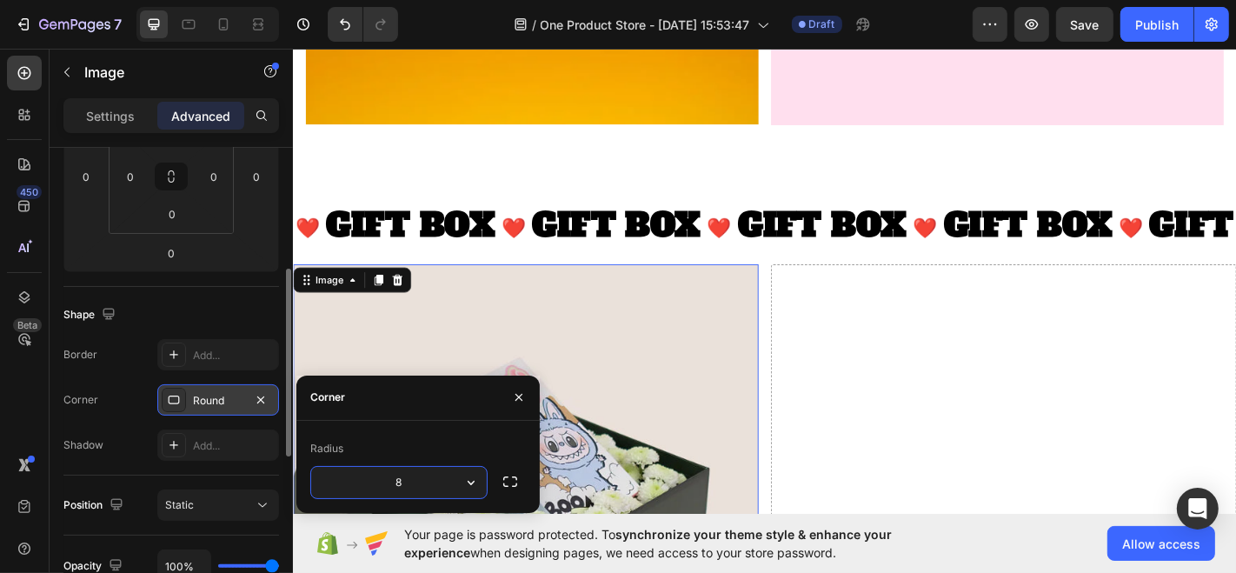
click at [411, 476] on input "8" at bounding box center [399, 482] width 176 height 31
type input "20"
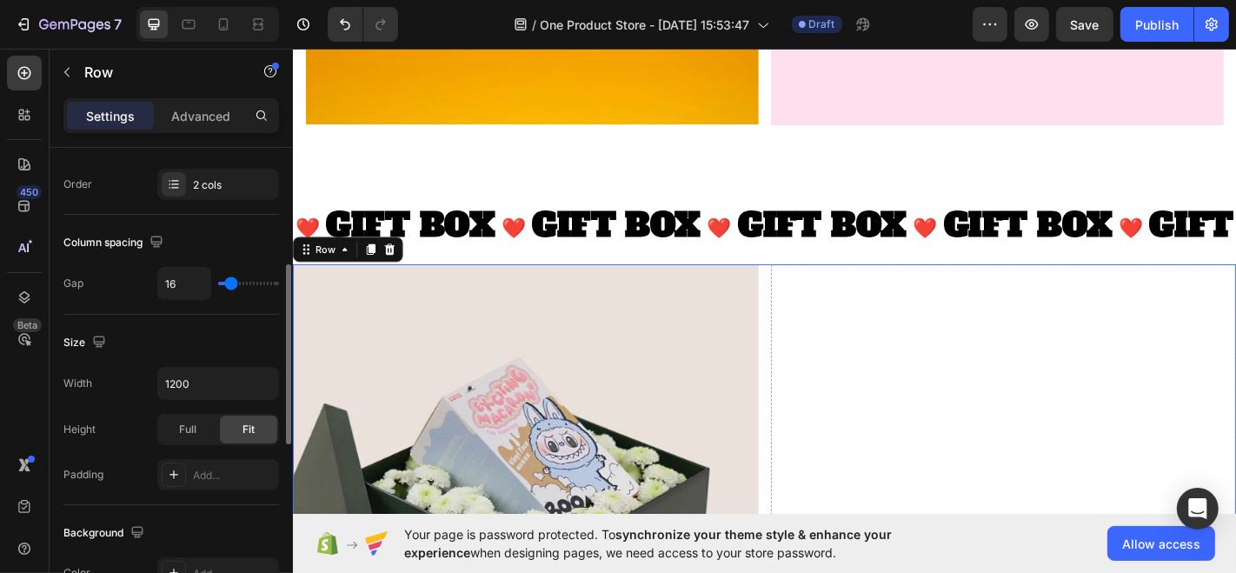
scroll to position [0, 0]
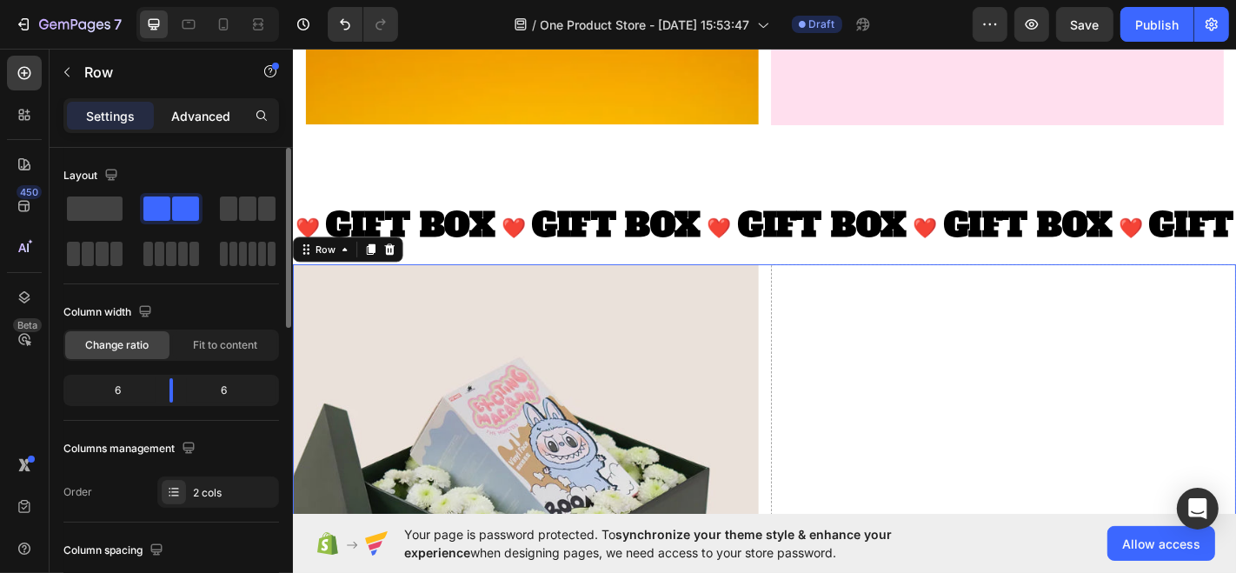
click at [198, 103] on div "Advanced" at bounding box center [200, 116] width 87 height 28
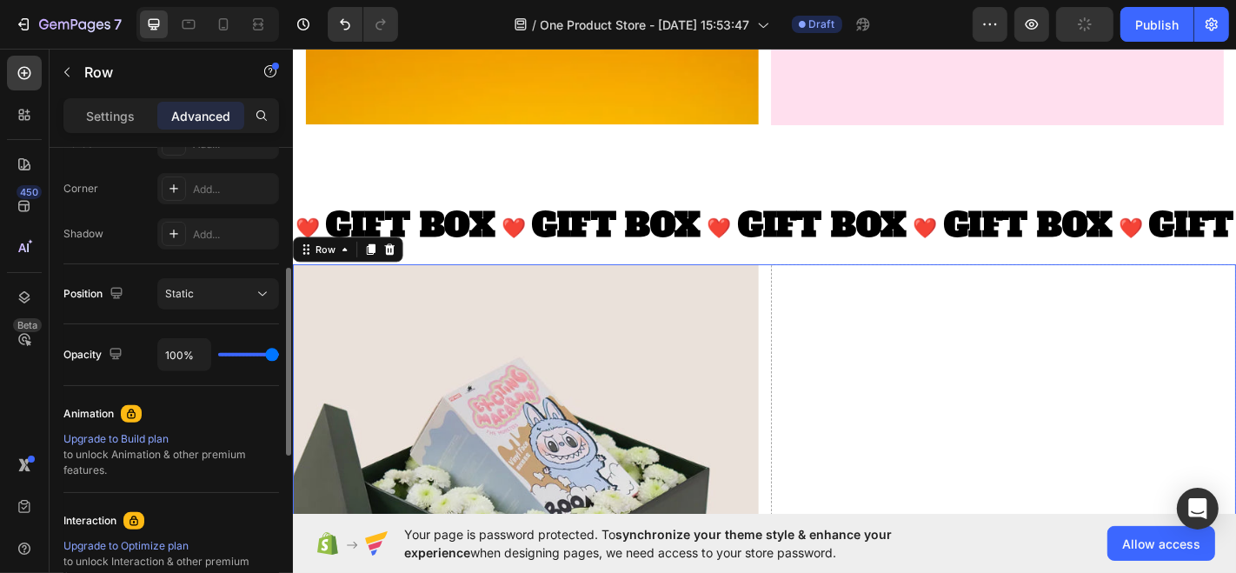
scroll to position [442, 0]
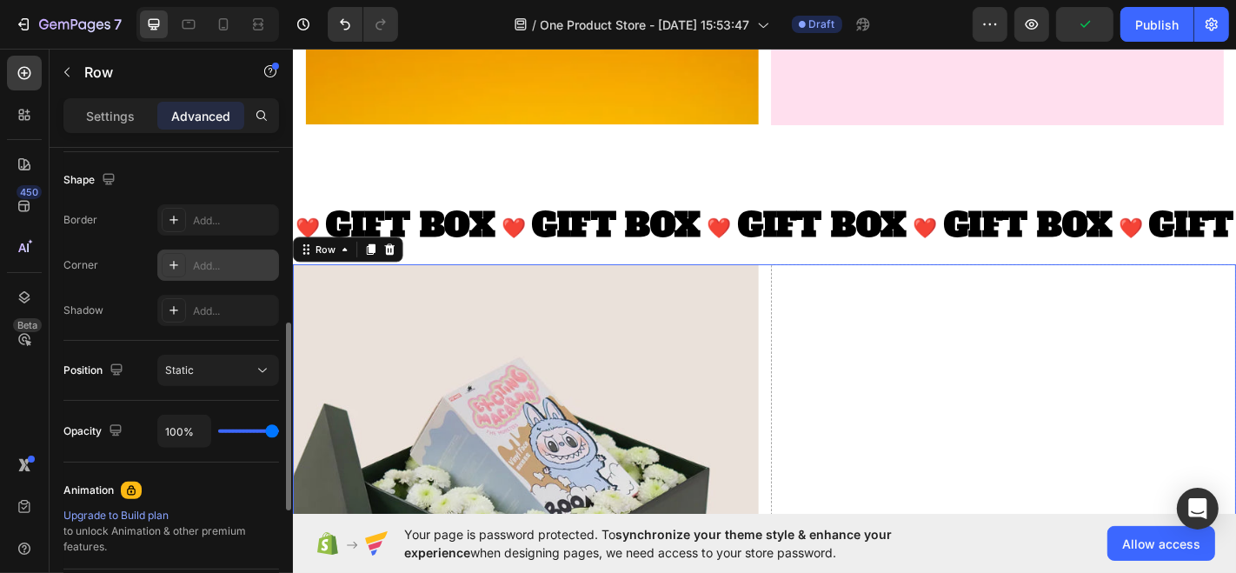
click at [174, 259] on icon at bounding box center [174, 265] width 14 height 14
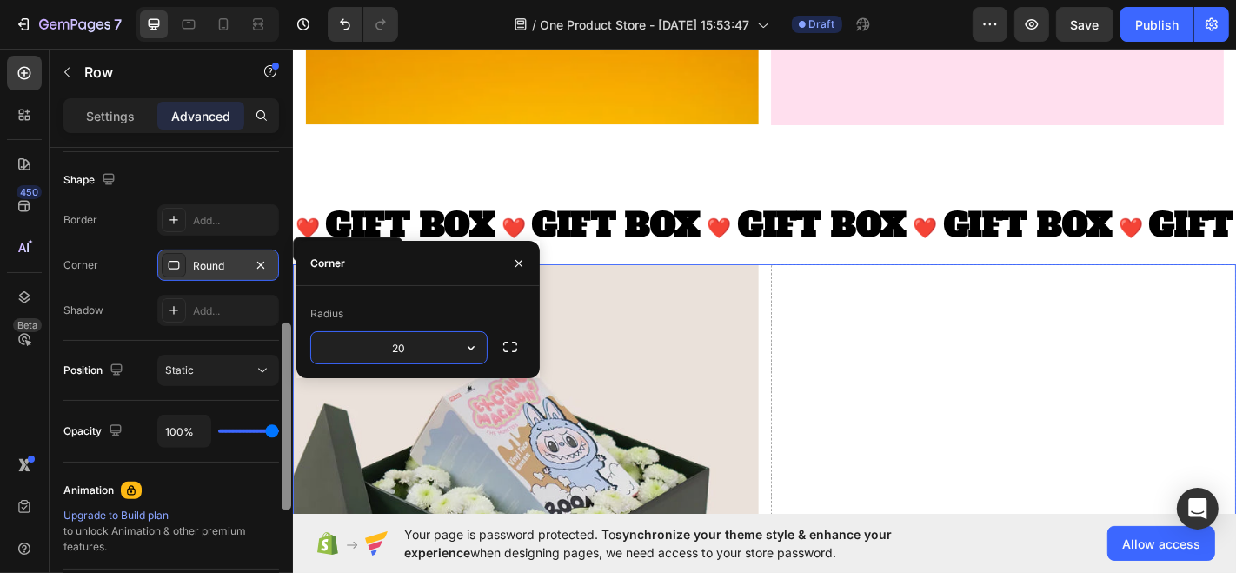
type input "20"
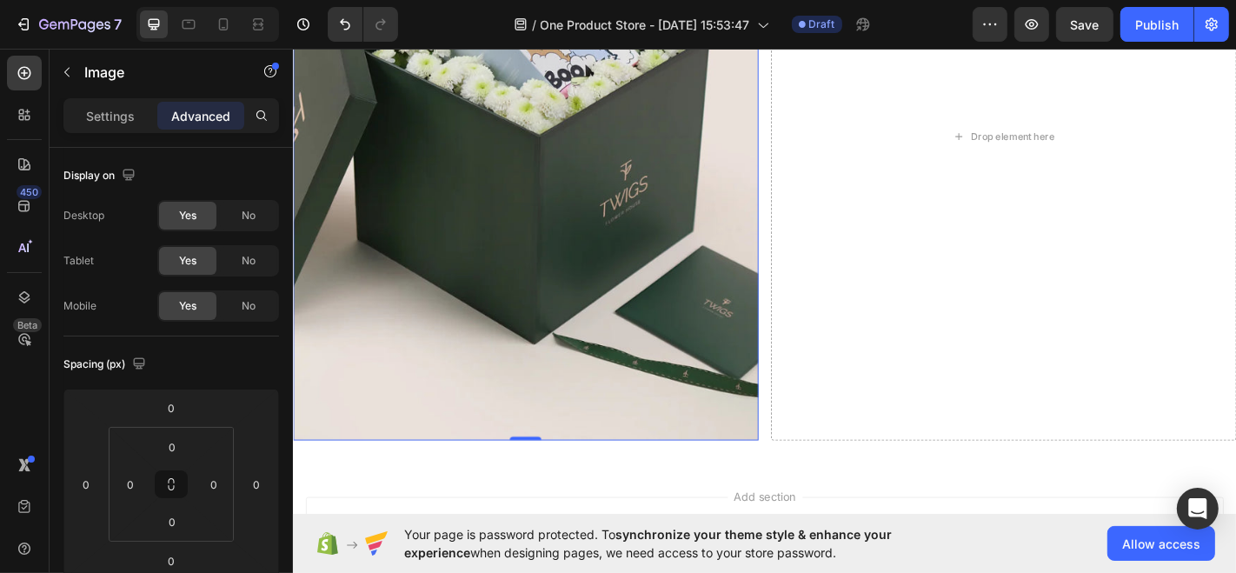
scroll to position [3793, 0]
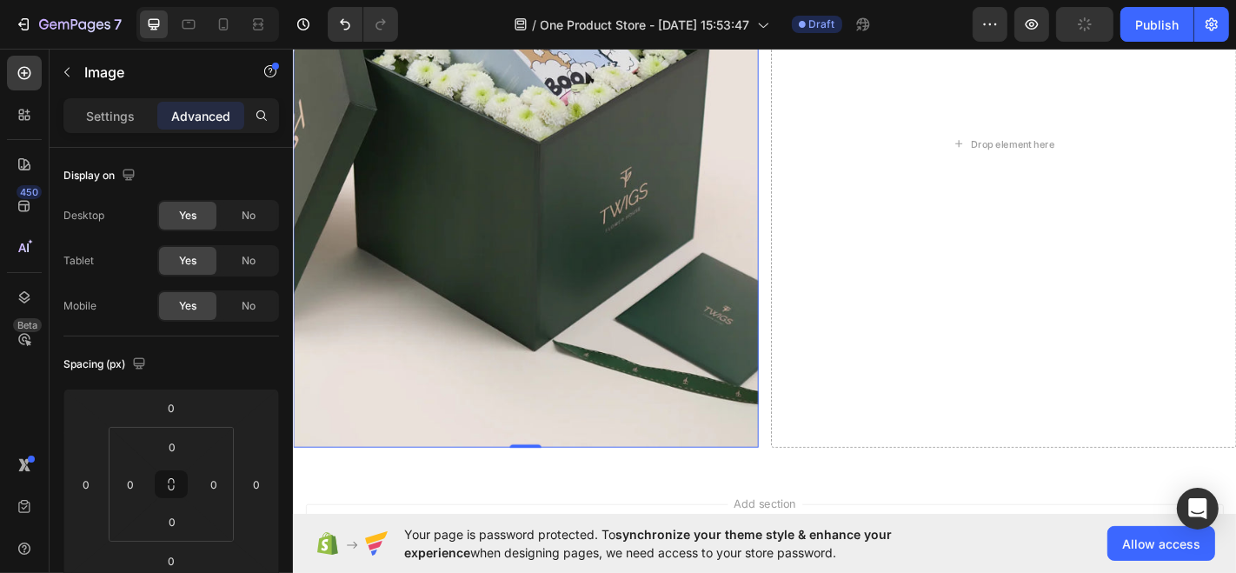
click at [677, 308] on img at bounding box center [549, 153] width 514 height 670
click at [242, 309] on span "No" at bounding box center [249, 306] width 14 height 16
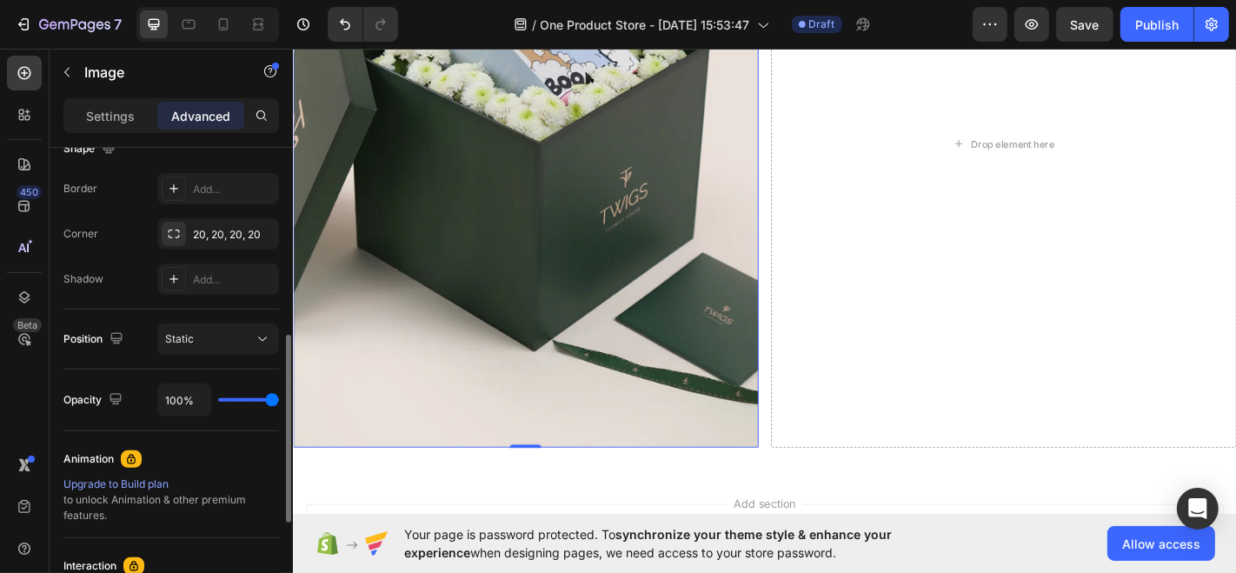
scroll to position [277, 0]
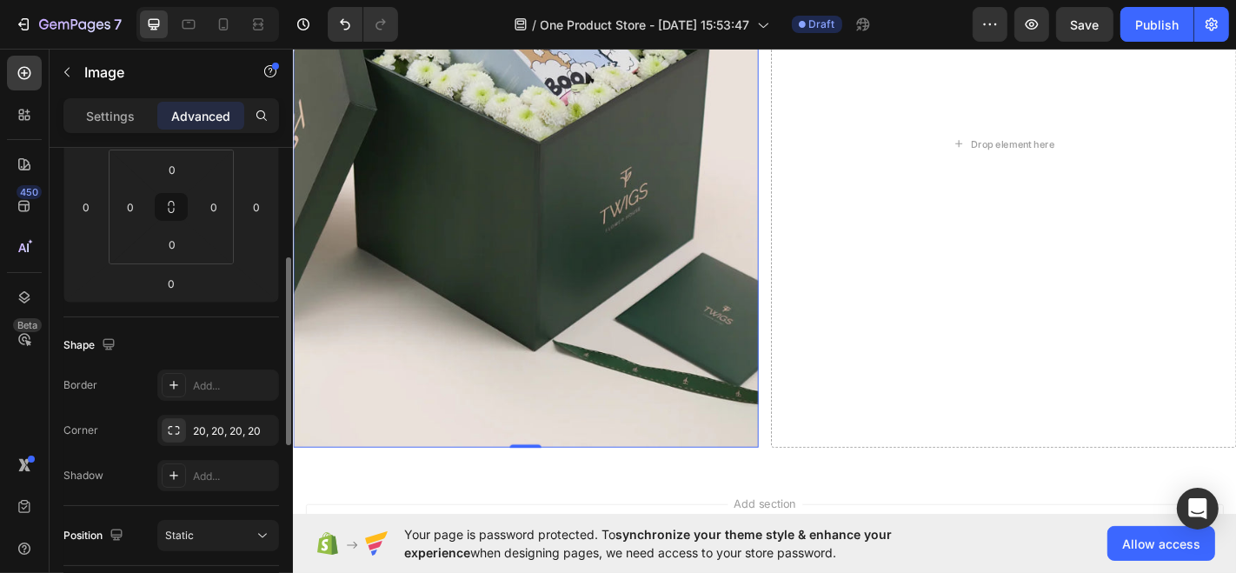
click at [242, 309] on div "Display on Desktop Yes No Tablet Yes No Mobile Yes No Spacing (px) 0 0 0 0 0 0 …" at bounding box center [171, 414] width 216 height 1087
click at [101, 200] on div "0" at bounding box center [86, 207] width 35 height 28
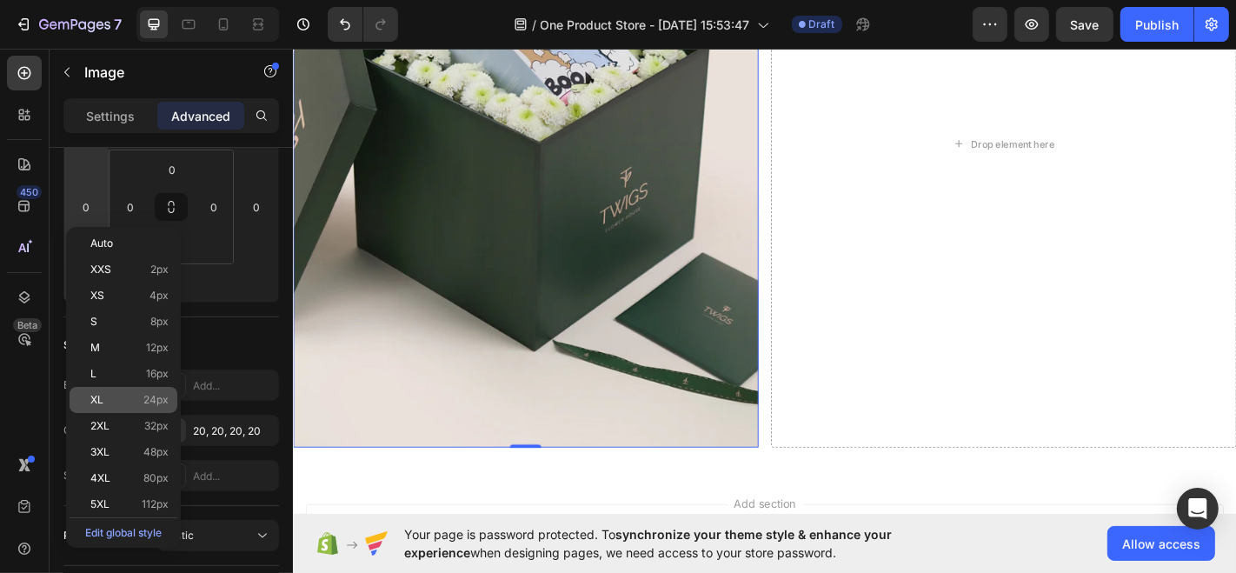
click at [135, 391] on div "XL 24px" at bounding box center [124, 400] width 108 height 26
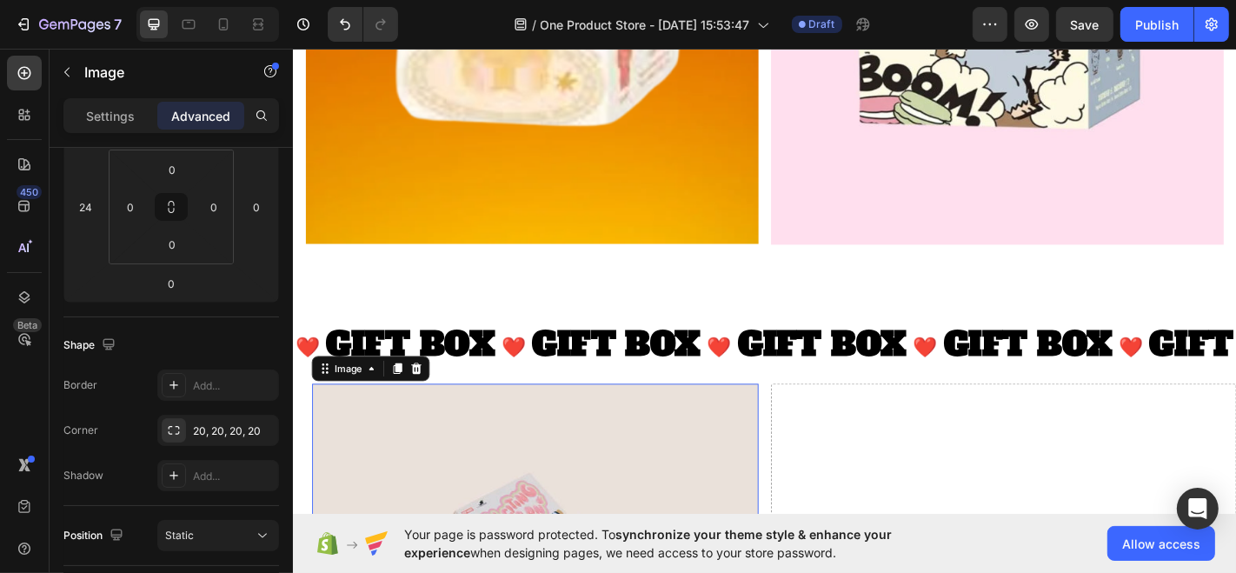
scroll to position [3215, 0]
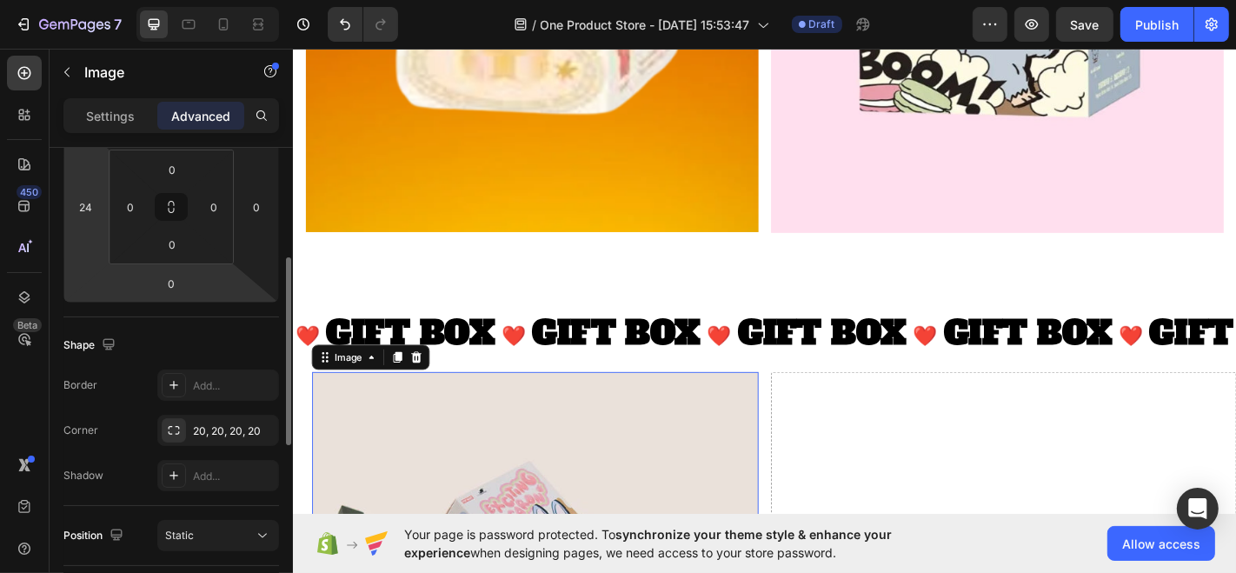
click at [90, 0] on html "7 / One Product Store - [DATE] 15:53:47 Draft Preview Save Publish 450 Beta Sec…" at bounding box center [618, 0] width 1236 height 0
click at [90, 207] on input "24" at bounding box center [86, 207] width 26 height 26
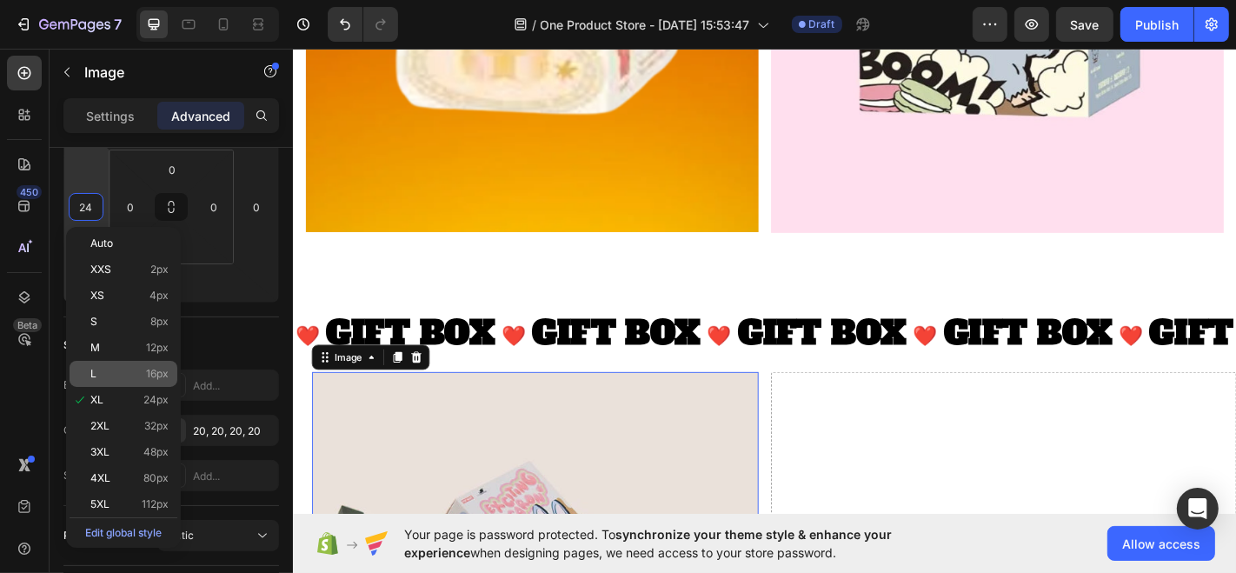
click at [114, 364] on div "L 16px" at bounding box center [124, 374] width 108 height 26
type input "16"
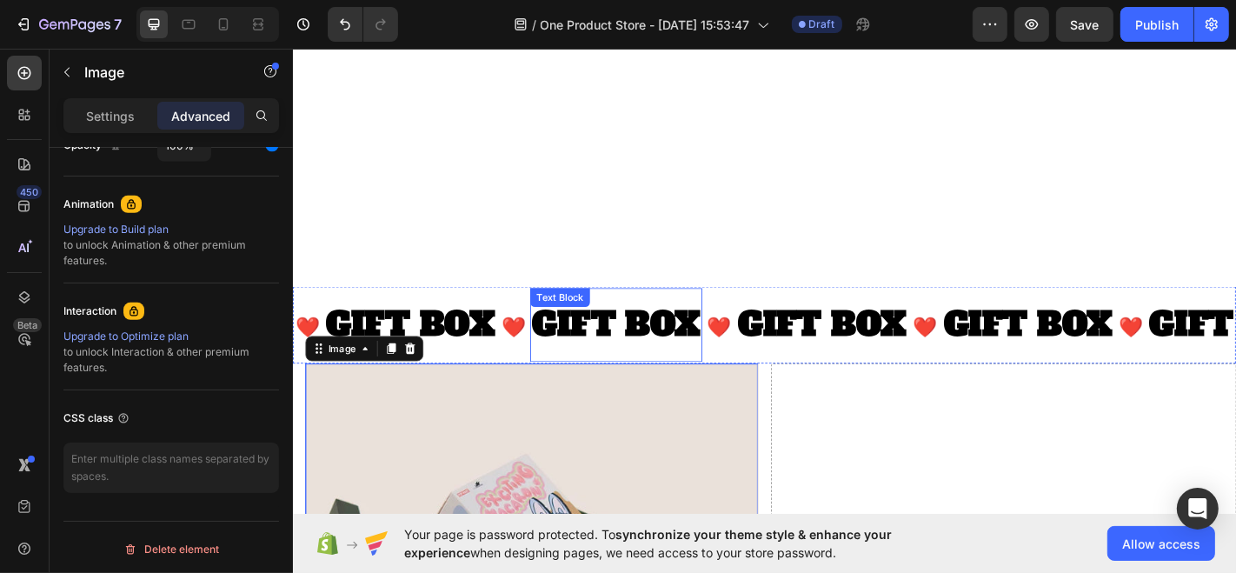
scroll to position [3845, 0]
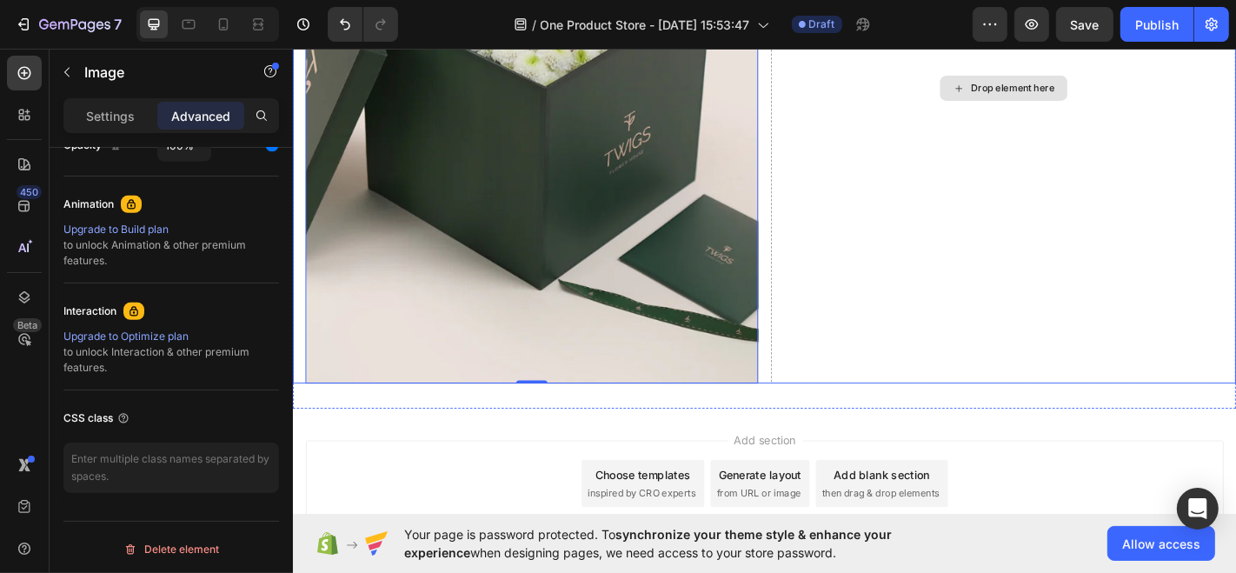
click at [926, 266] on div "Drop element here" at bounding box center [1077, 92] width 514 height 653
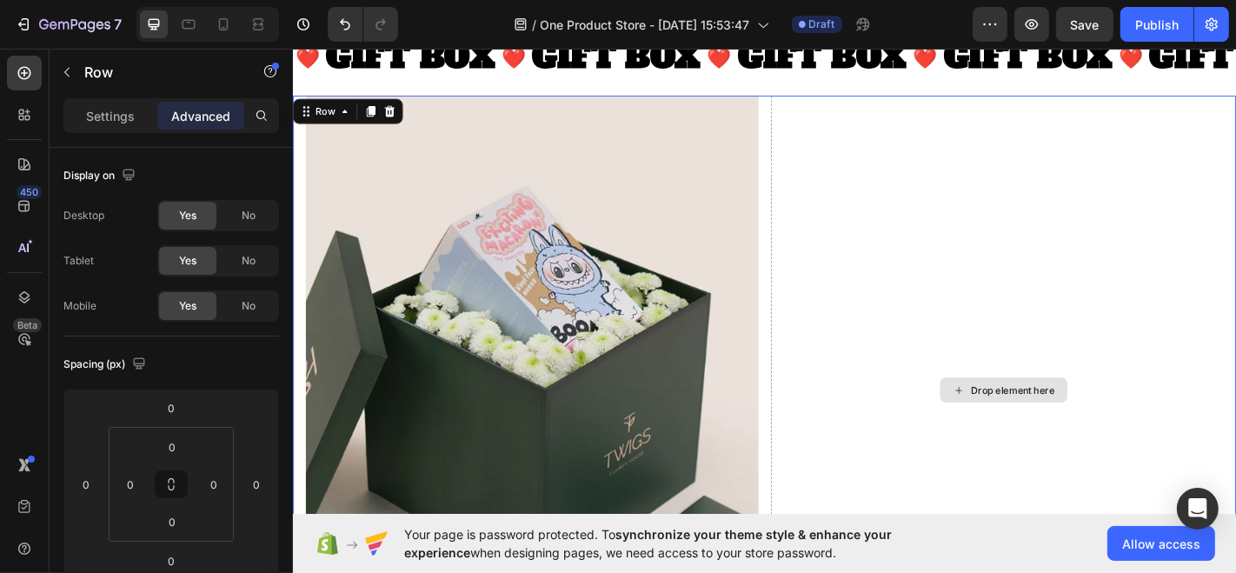
scroll to position [2870, 0]
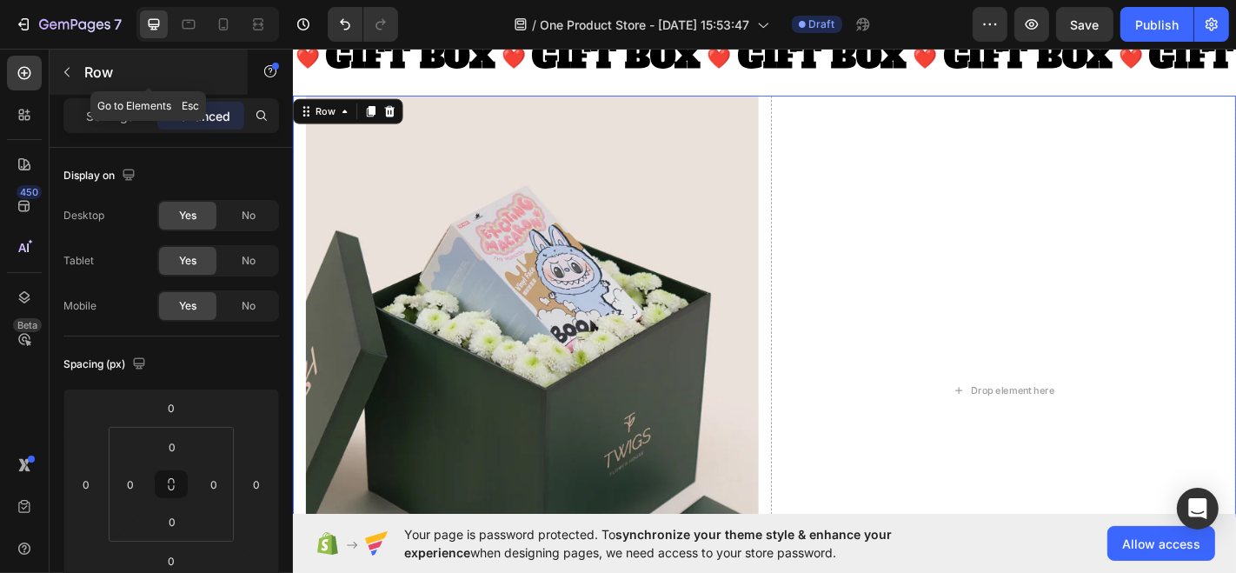
click at [98, 58] on div "Row" at bounding box center [149, 72] width 198 height 45
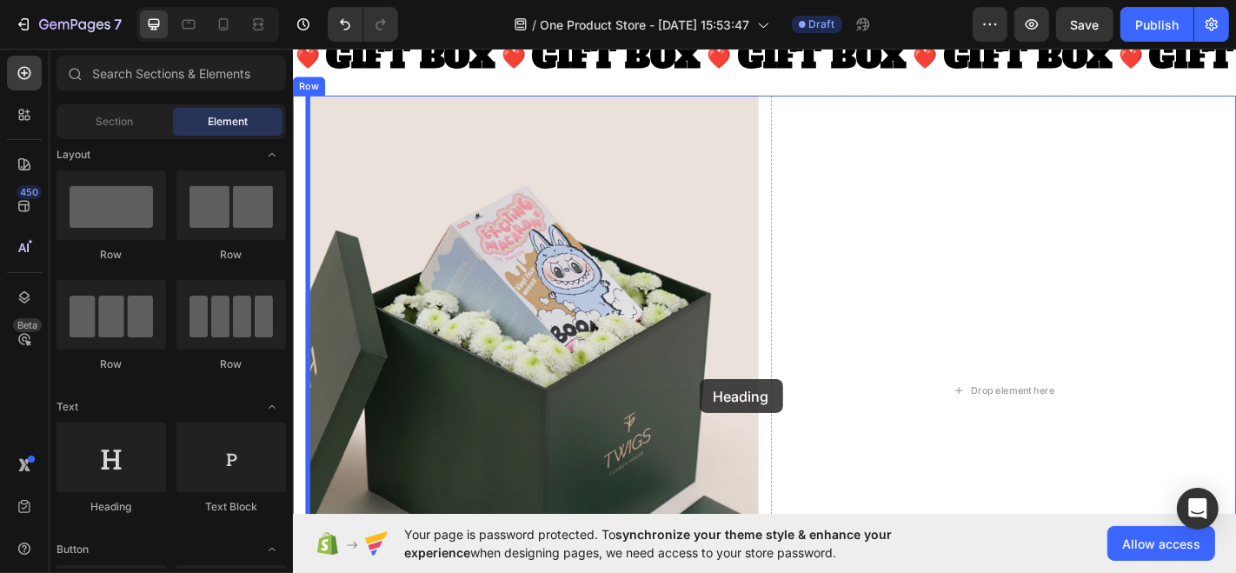
scroll to position [2962, 0]
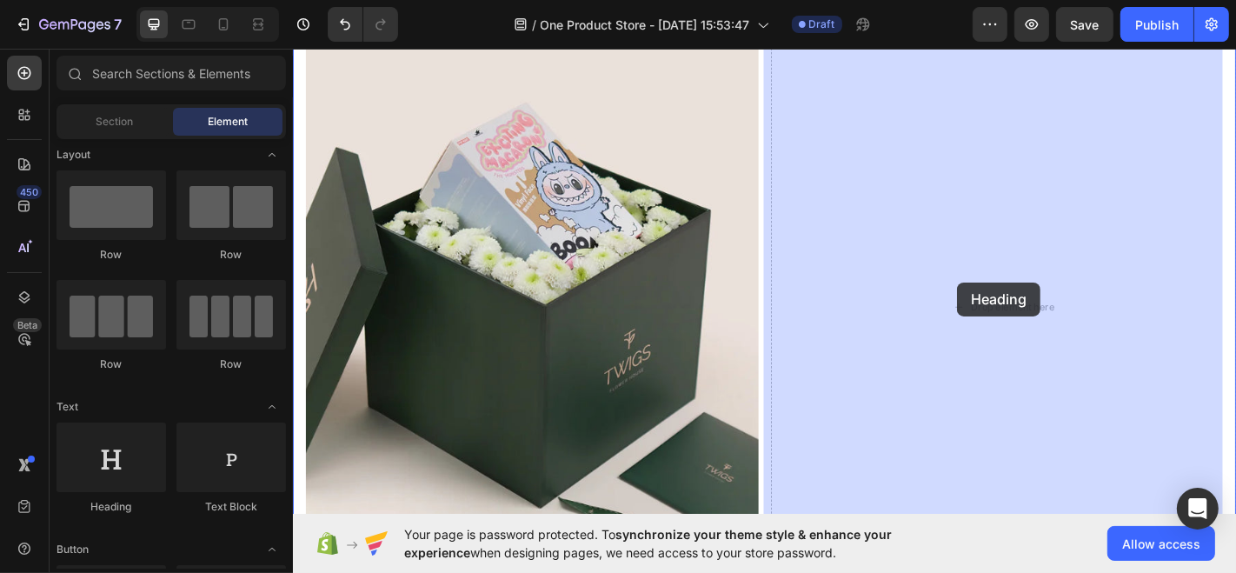
drag, startPoint x: 414, startPoint y: 514, endPoint x: 1026, endPoint y: 307, distance: 646.9
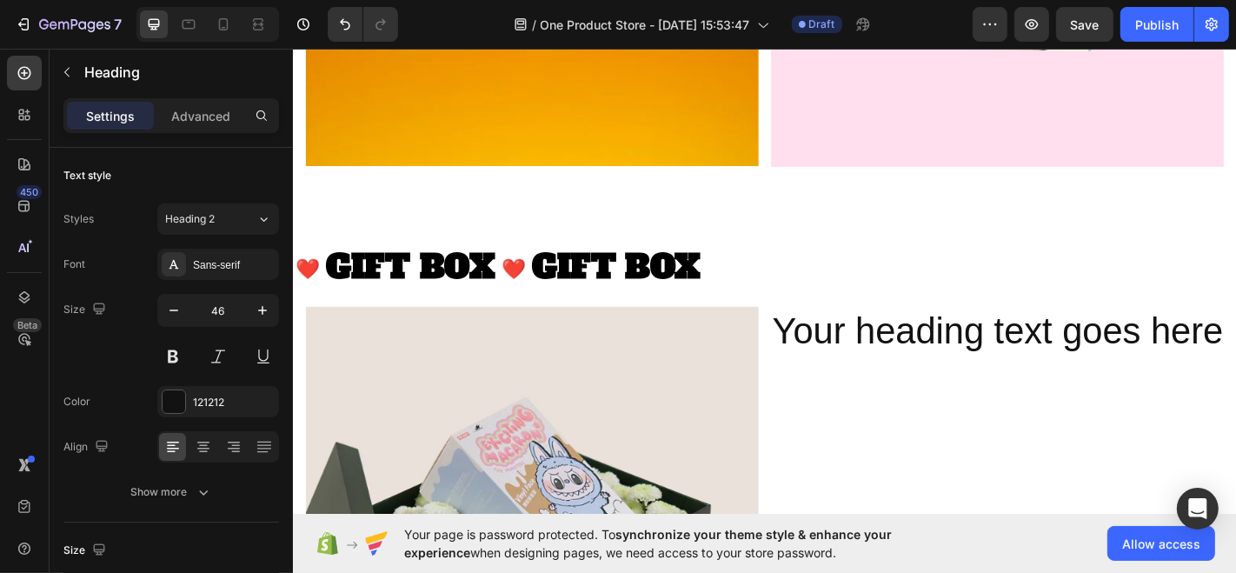
scroll to position [3210, 0]
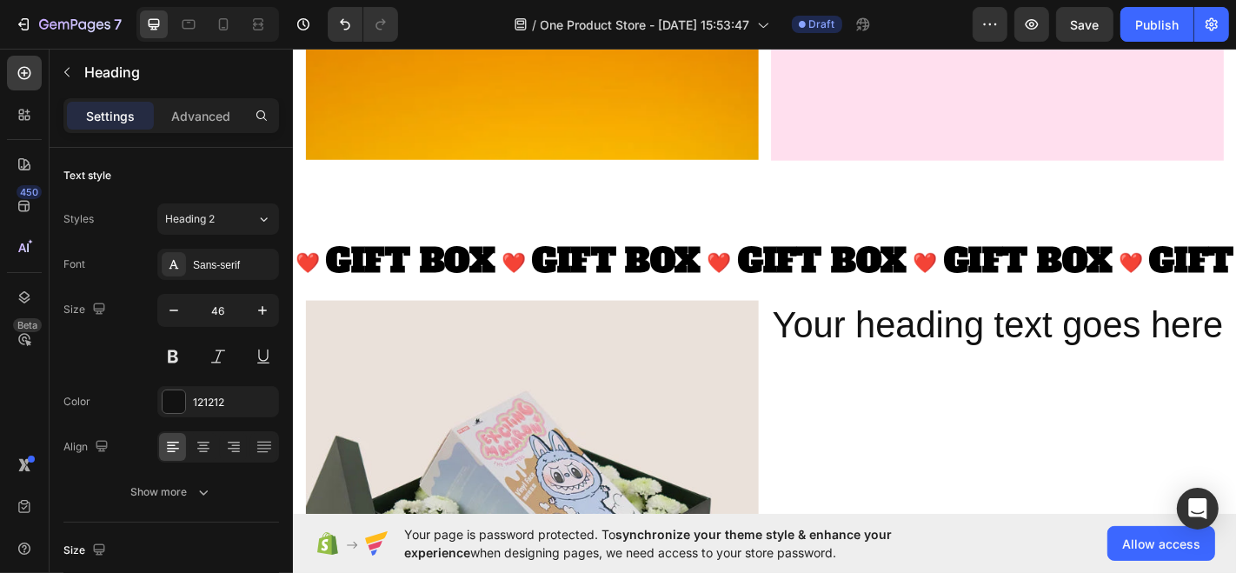
click at [1019, 344] on h2 "Your heading text goes here" at bounding box center [1077, 355] width 514 height 56
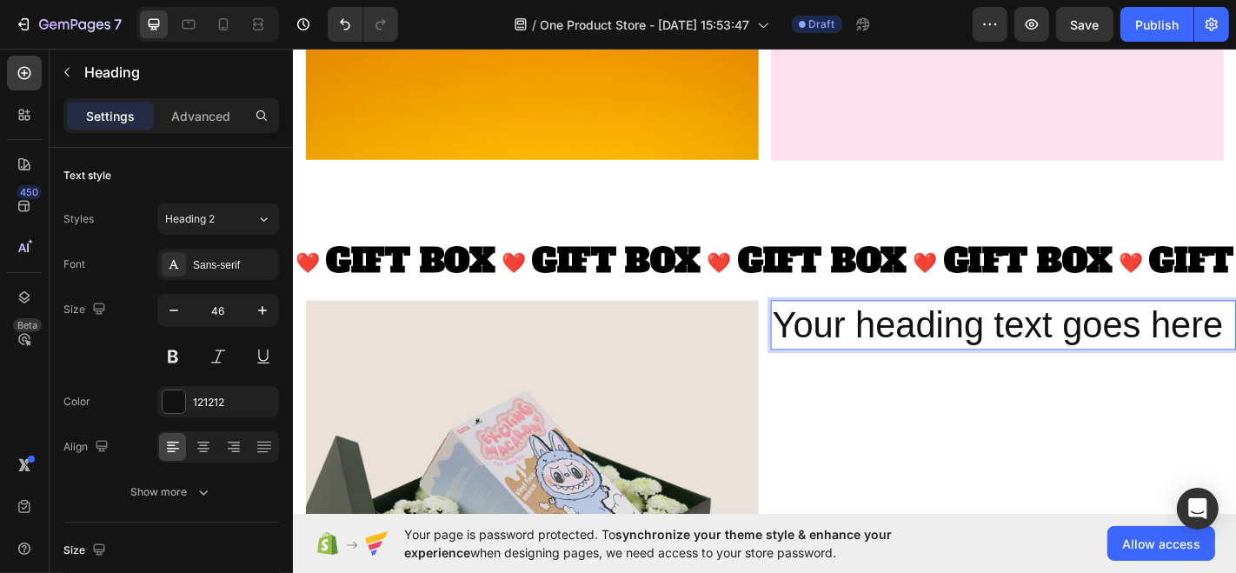
click at [1019, 344] on p "Your heading text goes here" at bounding box center [1077, 354] width 511 height 52
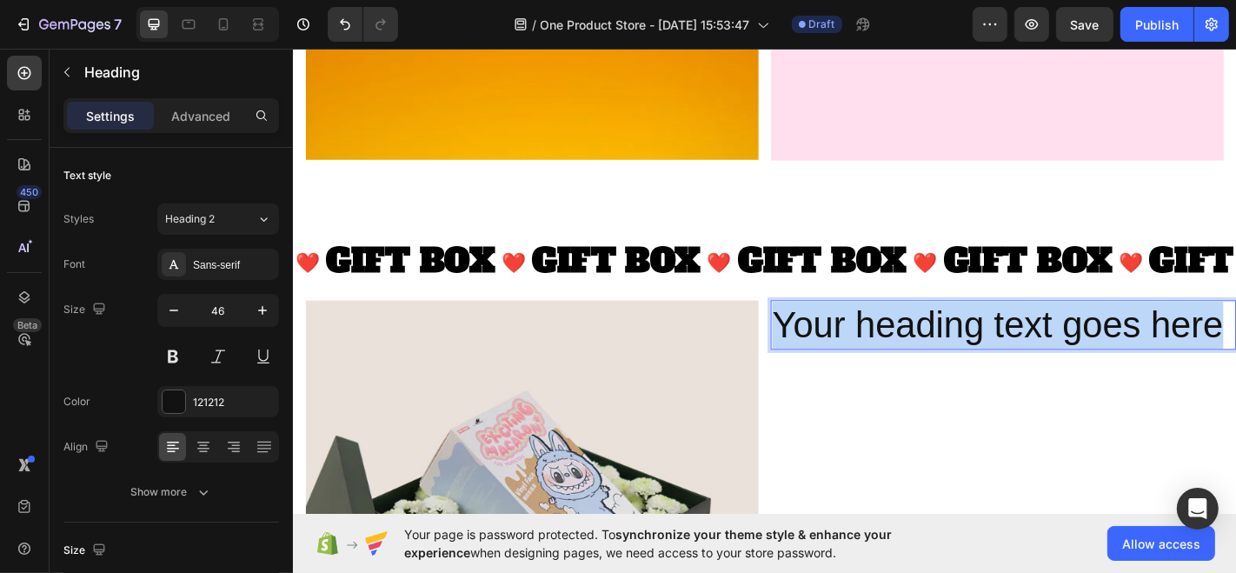
click at [1019, 344] on p "Your heading text goes here" at bounding box center [1077, 354] width 511 height 52
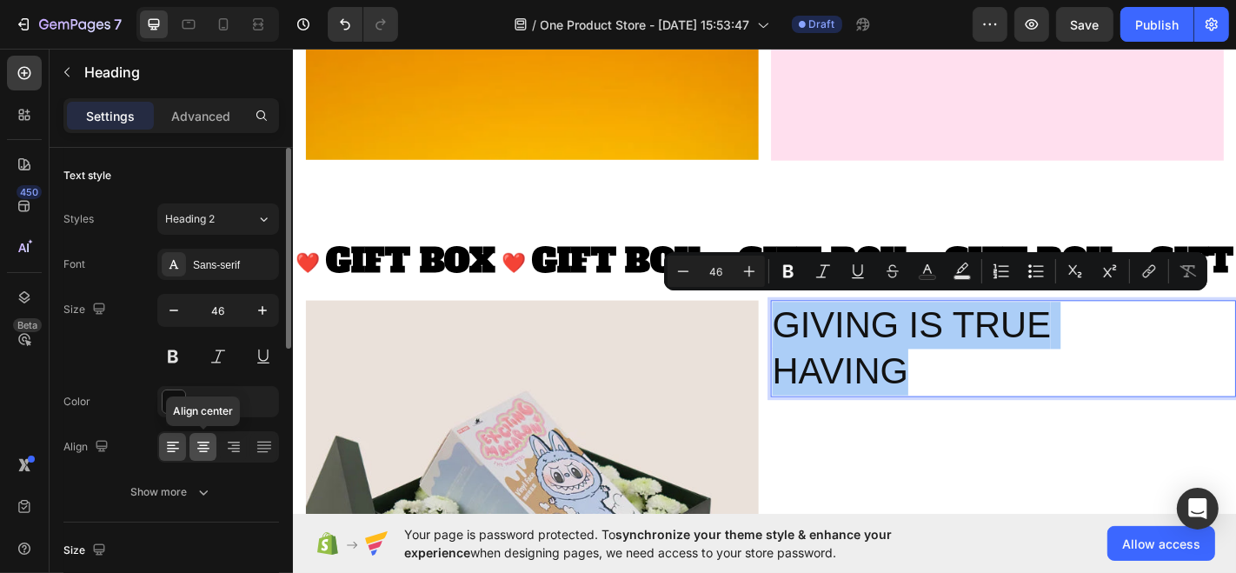
click at [206, 440] on icon at bounding box center [203, 446] width 17 height 17
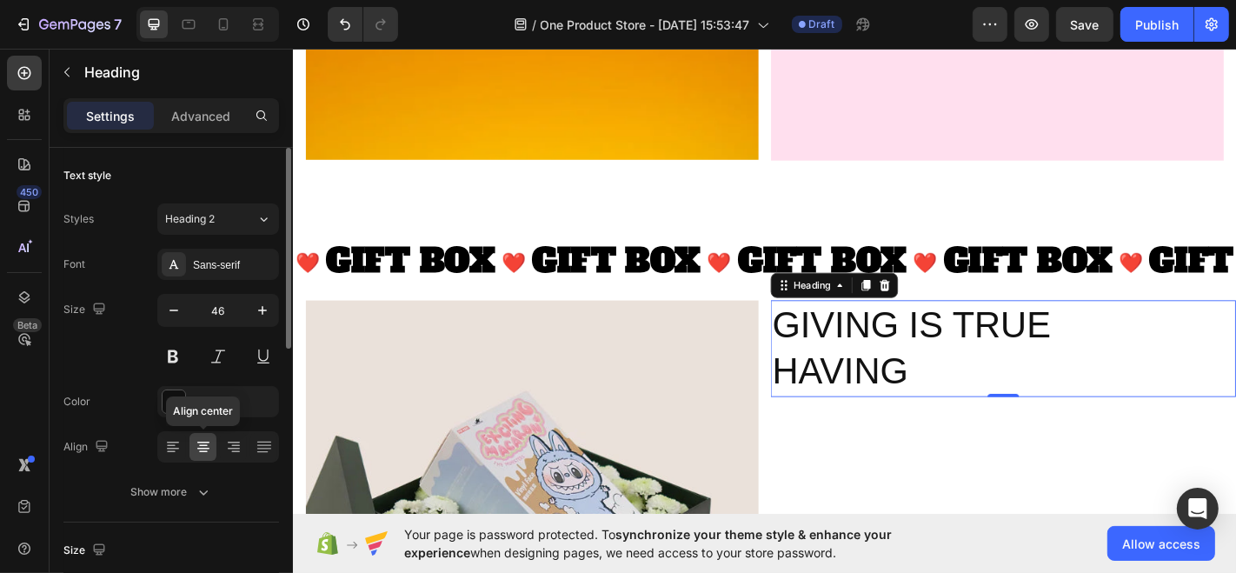
click at [208, 446] on icon at bounding box center [203, 446] width 17 height 17
click at [982, 359] on p "GIVING IS TRUE HAVING" at bounding box center [1077, 380] width 511 height 104
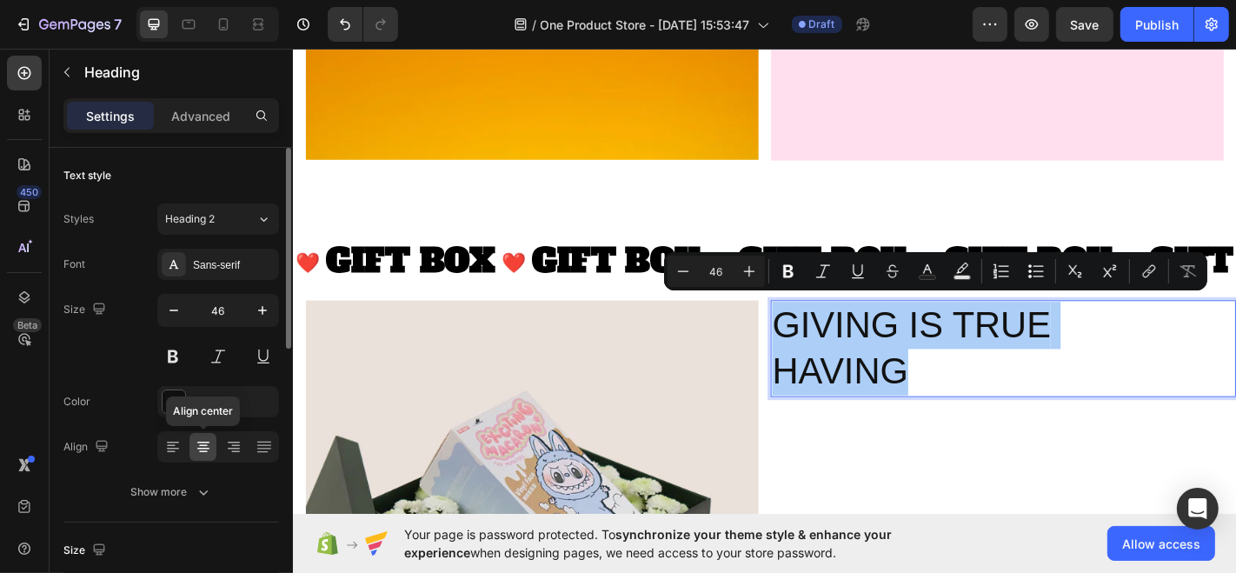
click at [205, 445] on icon at bounding box center [203, 446] width 17 height 17
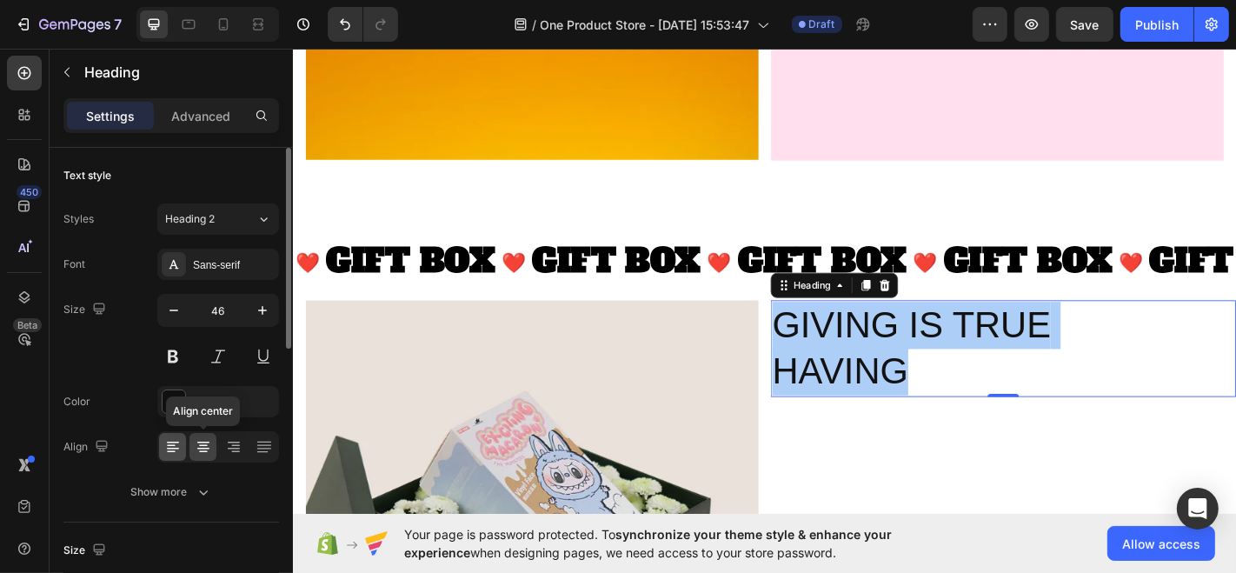
click at [184, 441] on div at bounding box center [172, 447] width 27 height 28
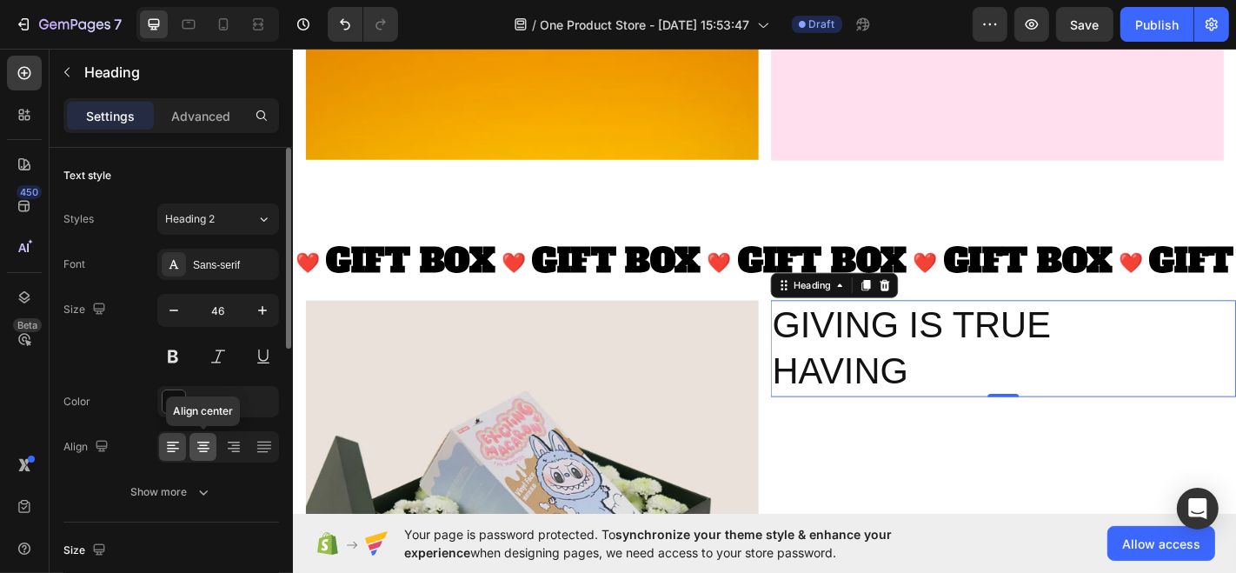
click at [204, 441] on icon at bounding box center [203, 442] width 12 height 2
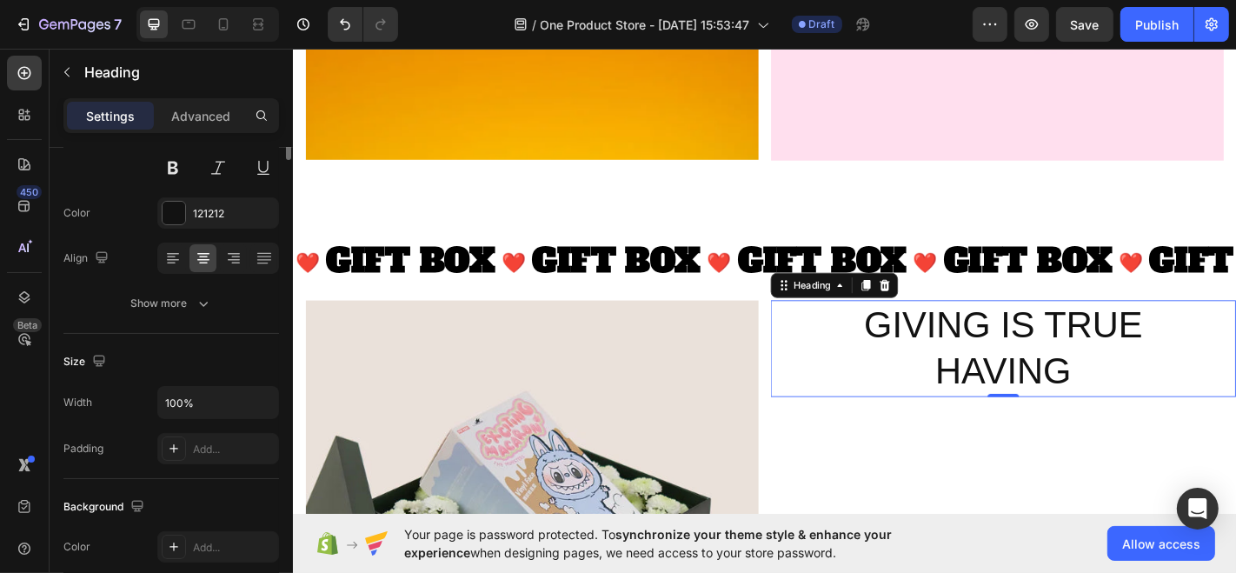
scroll to position [0, 0]
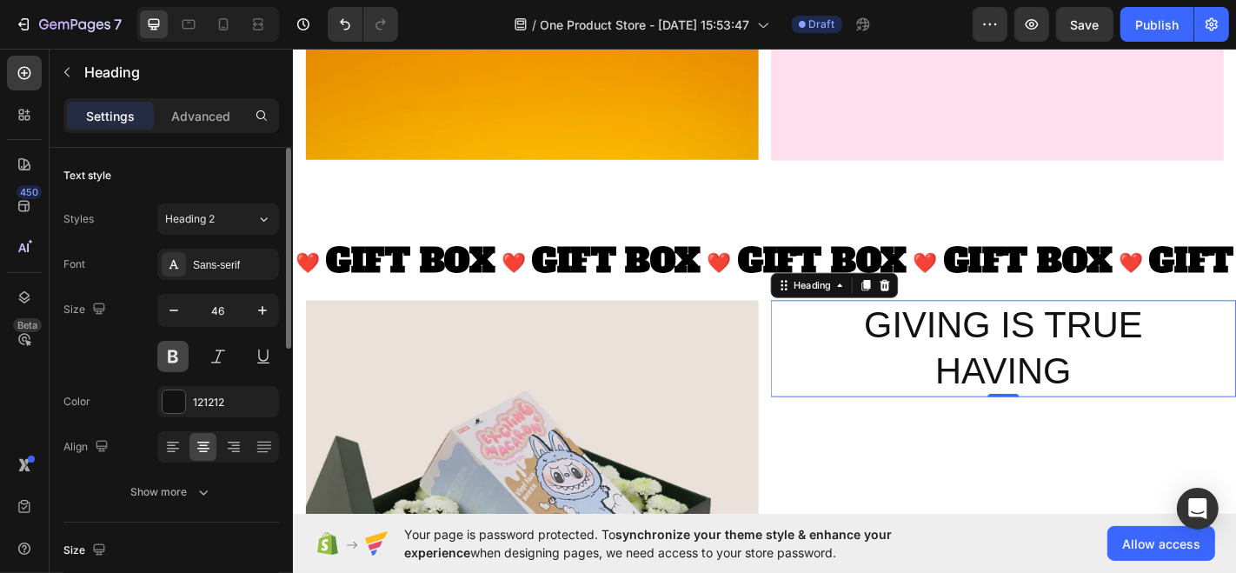
click at [168, 361] on button at bounding box center [172, 356] width 31 height 31
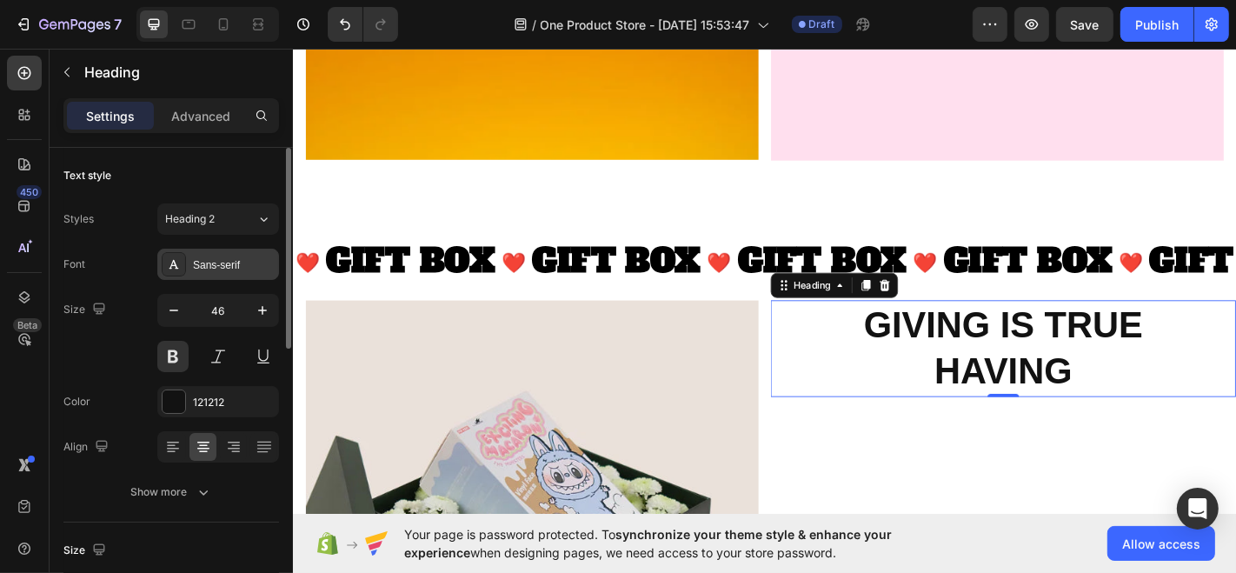
click at [206, 274] on div "Sans-serif" at bounding box center [218, 264] width 122 height 31
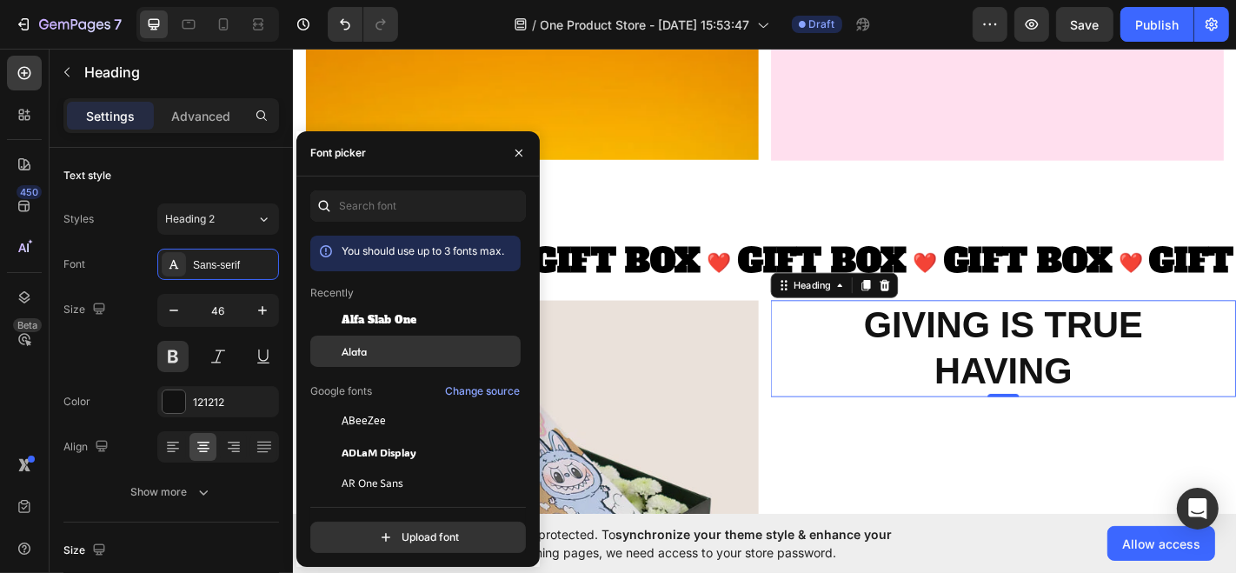
click at [341, 336] on div at bounding box center [325, 350] width 31 height 31
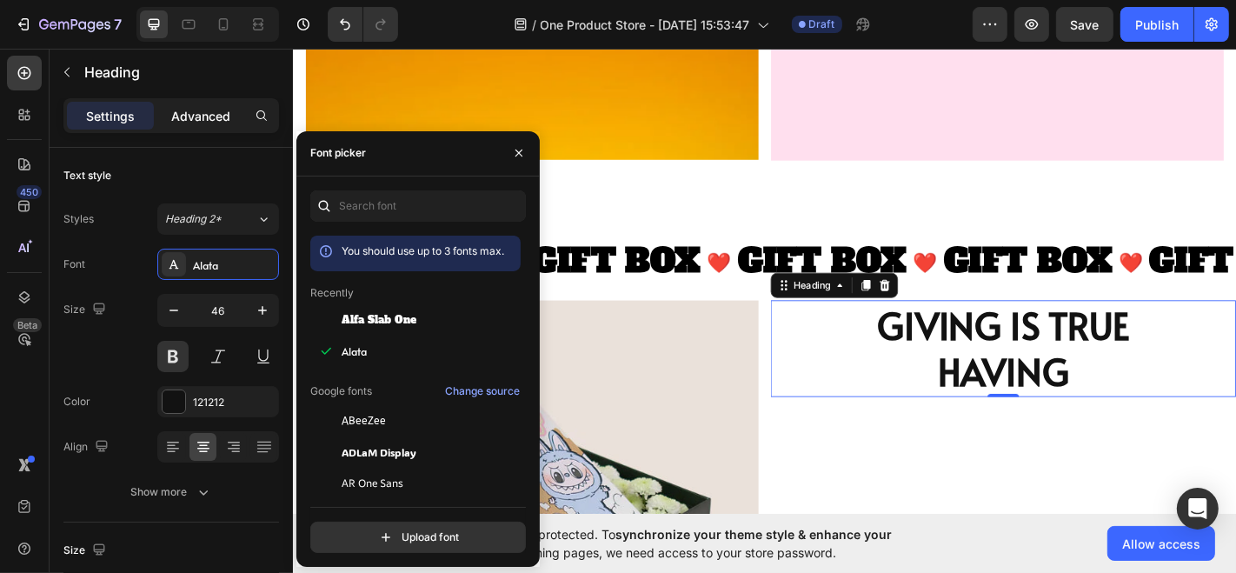
click at [176, 126] on div "Advanced" at bounding box center [200, 116] width 87 height 28
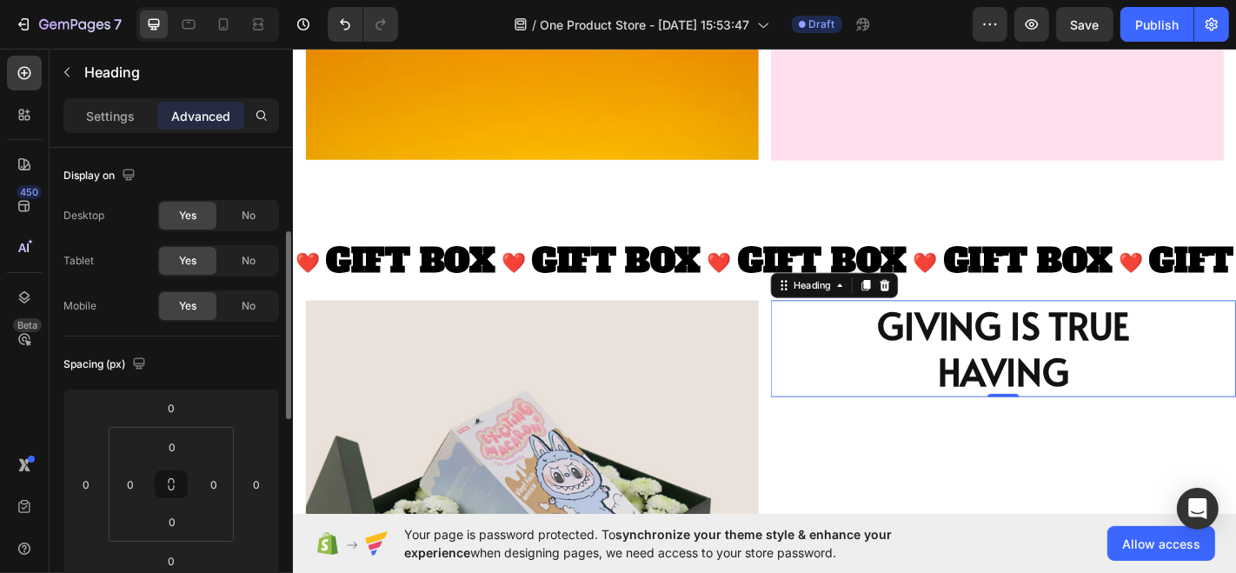
scroll to position [60, 0]
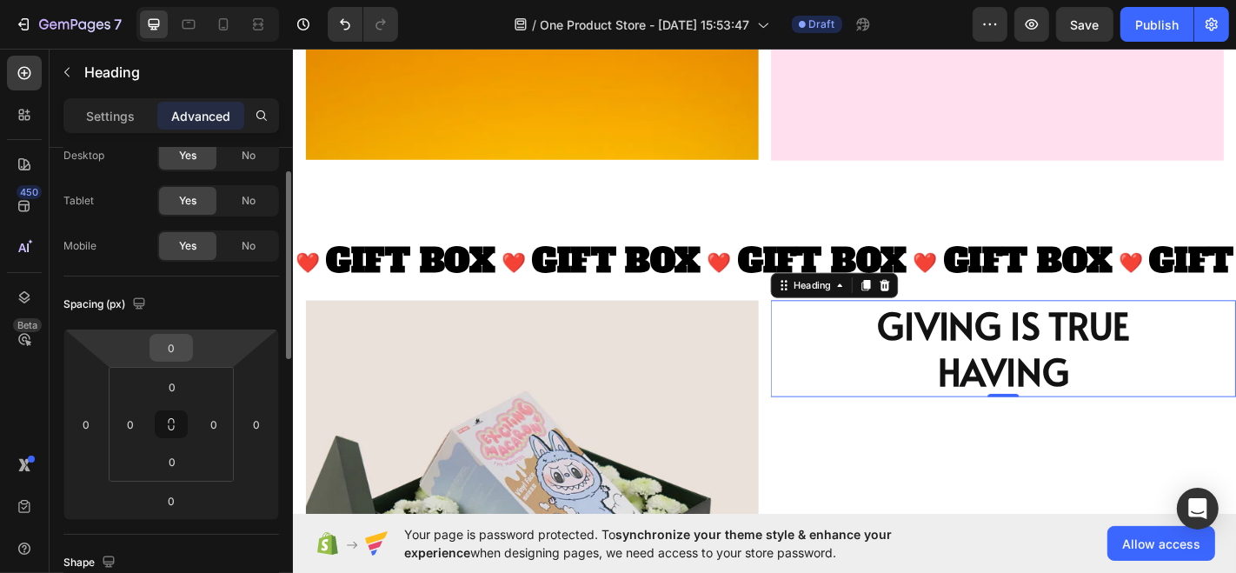
click at [182, 342] on input "0" at bounding box center [171, 348] width 35 height 26
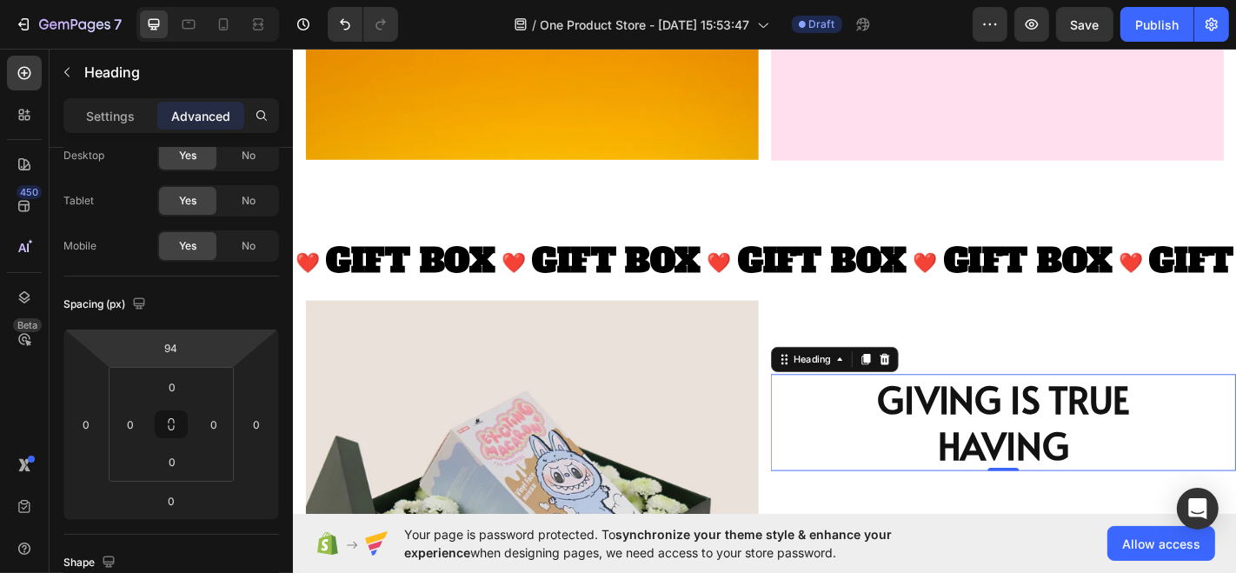
drag, startPoint x: 198, startPoint y: 347, endPoint x: 197, endPoint y: 302, distance: 45.2
click at [197, 0] on html "7 / One Product Store - [DATE] 15:53:47 Draft Preview Save Publish 450 Beta Sec…" at bounding box center [618, 0] width 1236 height 0
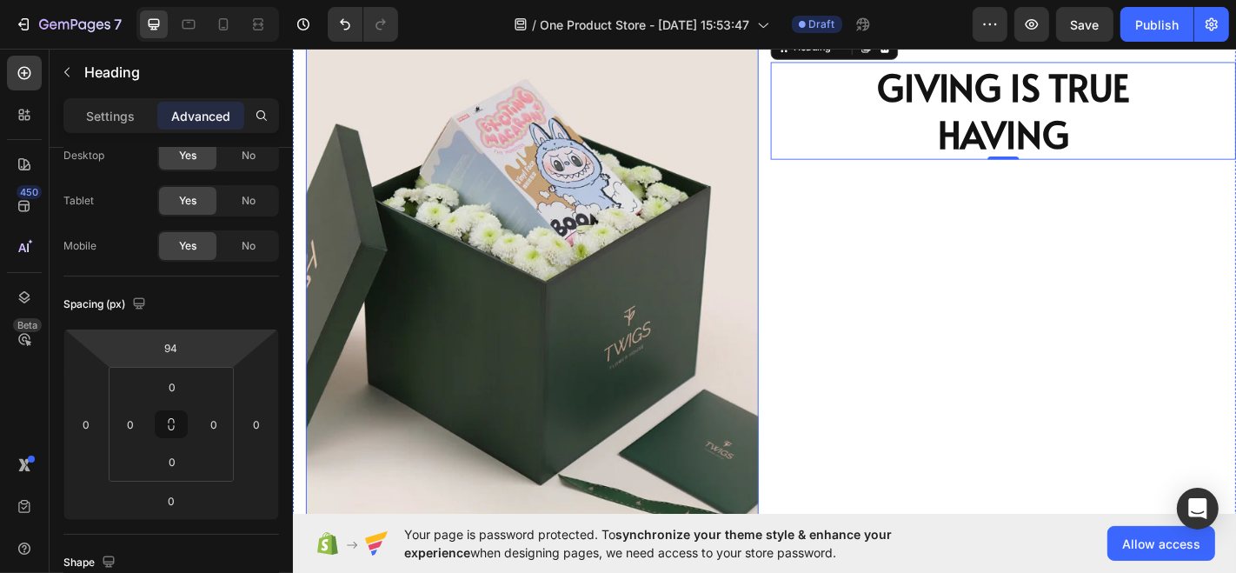
scroll to position [3540, 0]
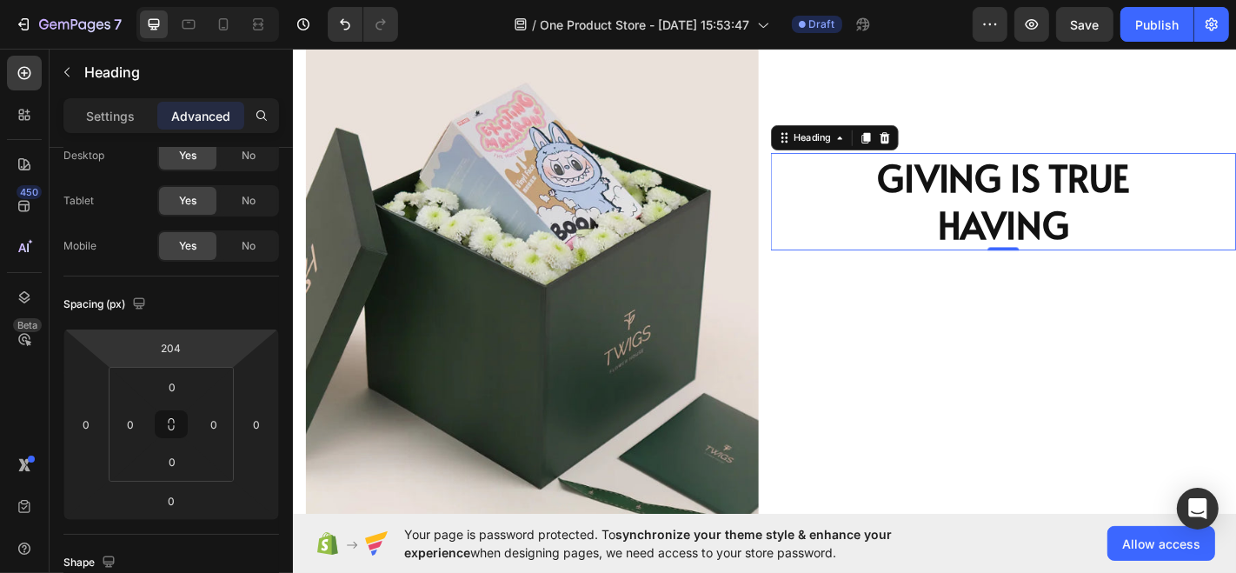
type input "210"
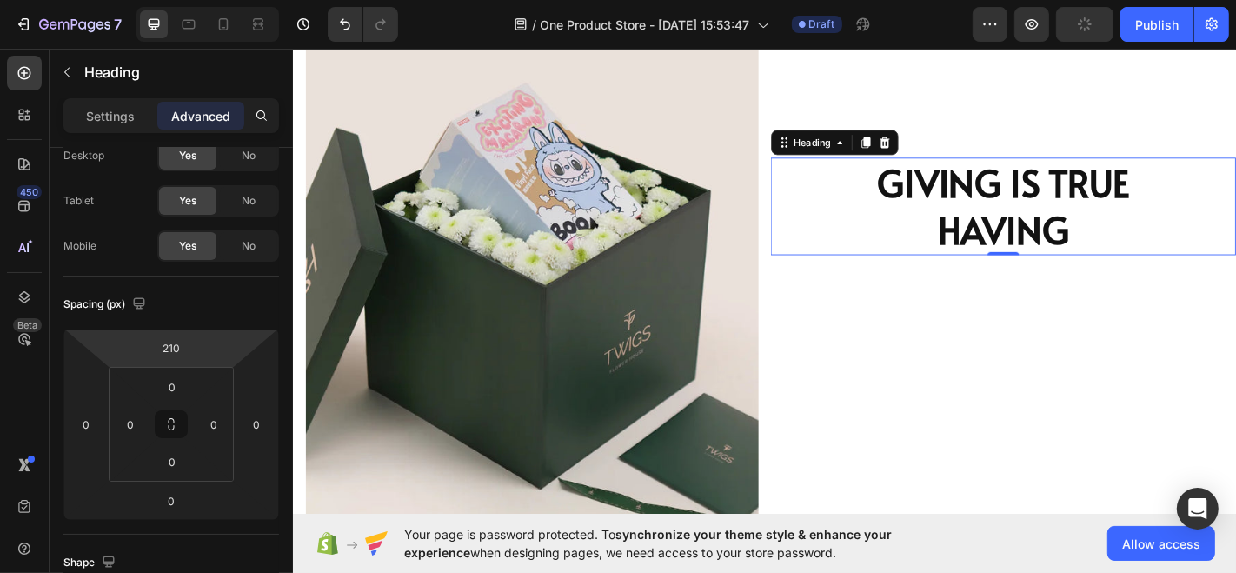
drag, startPoint x: 195, startPoint y: 343, endPoint x: 196, endPoint y: 288, distance: 55.6
click at [196, 0] on html "7 / One Product Store - Aug 26, 15:53:47 Draft Preview Publish 450 Beta Section…" at bounding box center [618, 0] width 1236 height 0
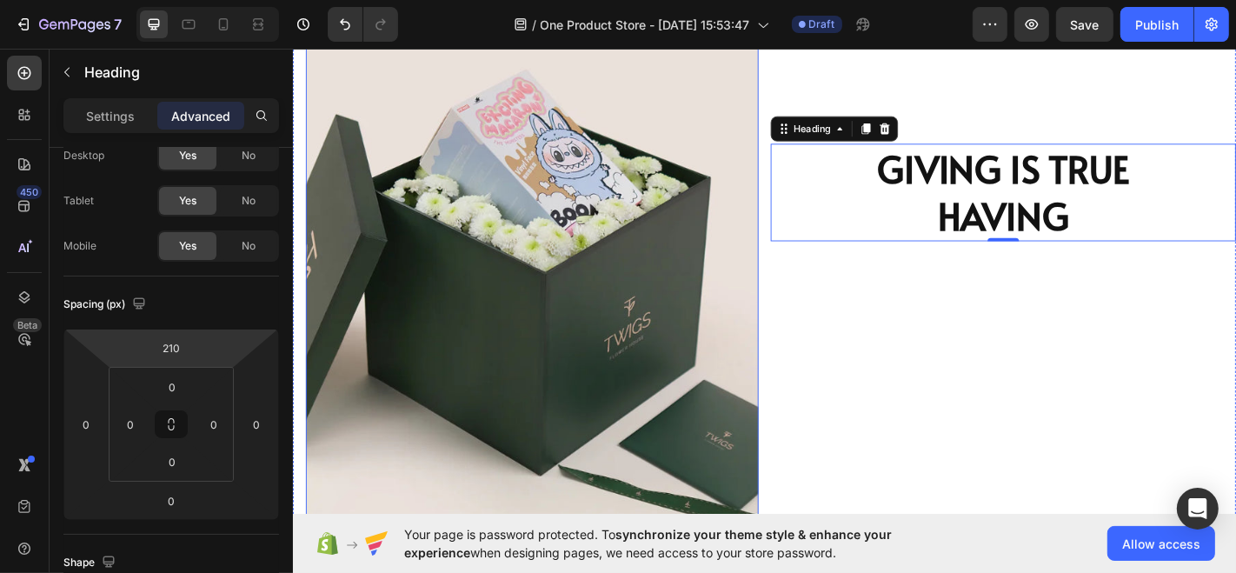
scroll to position [3547, 0]
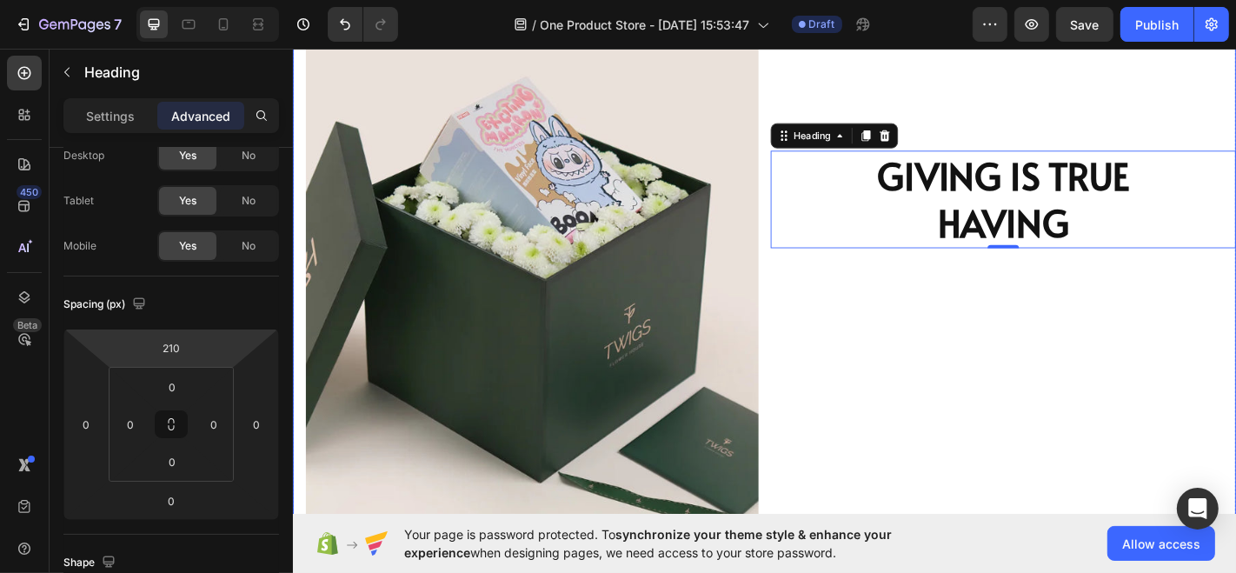
click at [977, 425] on div "GIVING IS TRUE HAVING Heading 0" at bounding box center [1077, 305] width 514 height 653
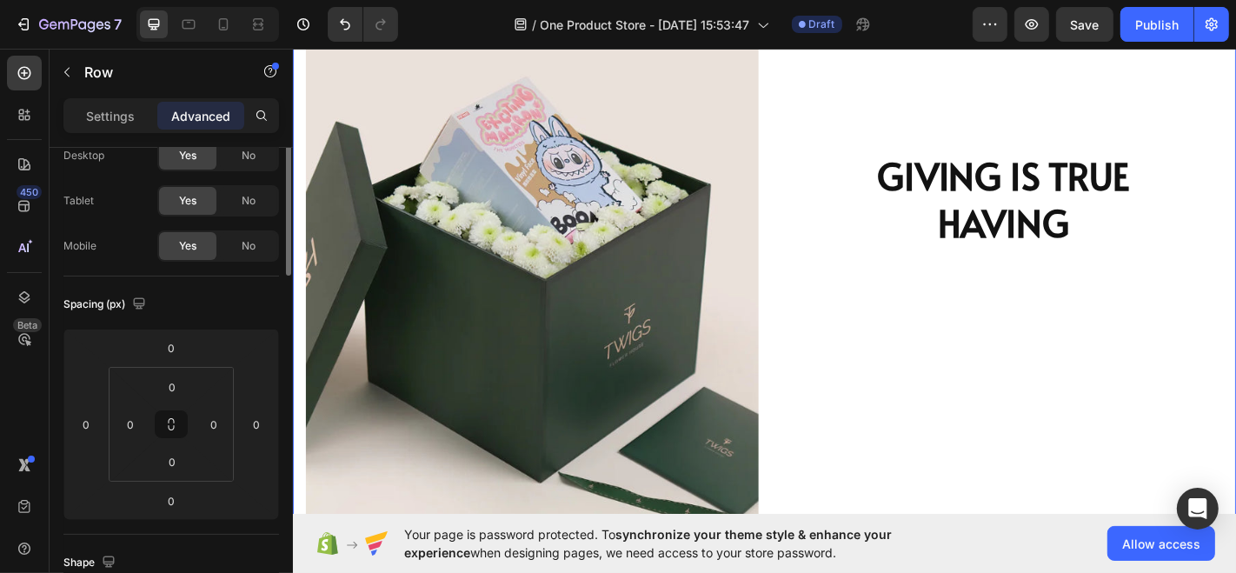
scroll to position [0, 0]
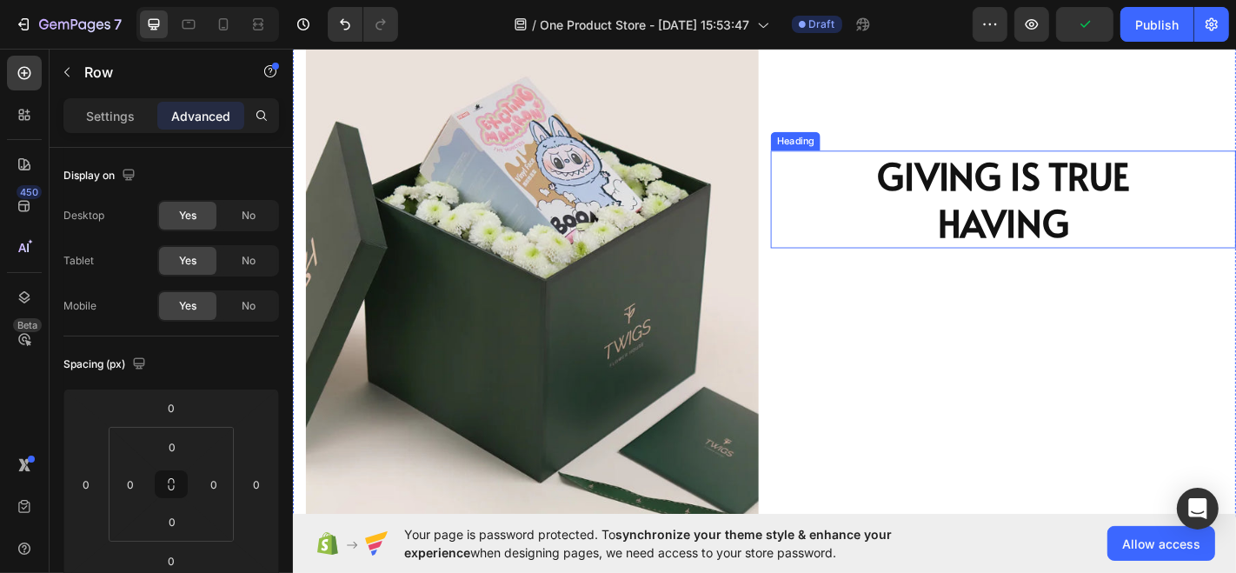
click at [1056, 244] on p "GIVING IS TRUE HAVING" at bounding box center [1077, 215] width 511 height 104
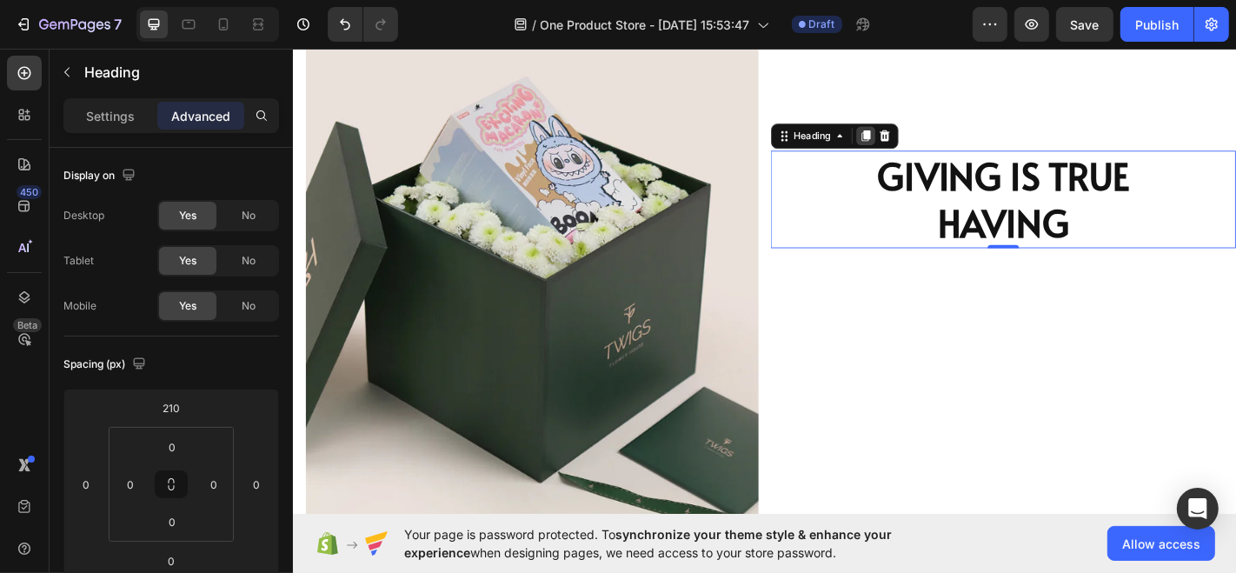
click at [917, 151] on div at bounding box center [925, 145] width 21 height 21
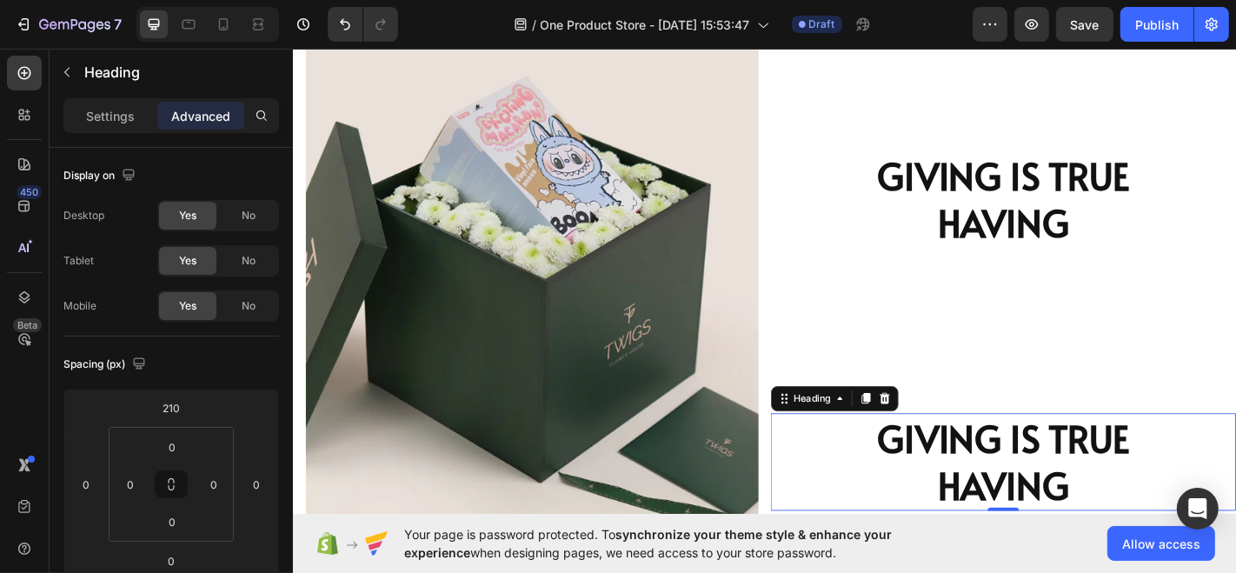
click at [1063, 494] on h2 "GIVING IS TRUE HAVING" at bounding box center [1077, 506] width 514 height 108
click at [1063, 494] on p "GIVING IS TRUE HAVING" at bounding box center [1077, 506] width 511 height 104
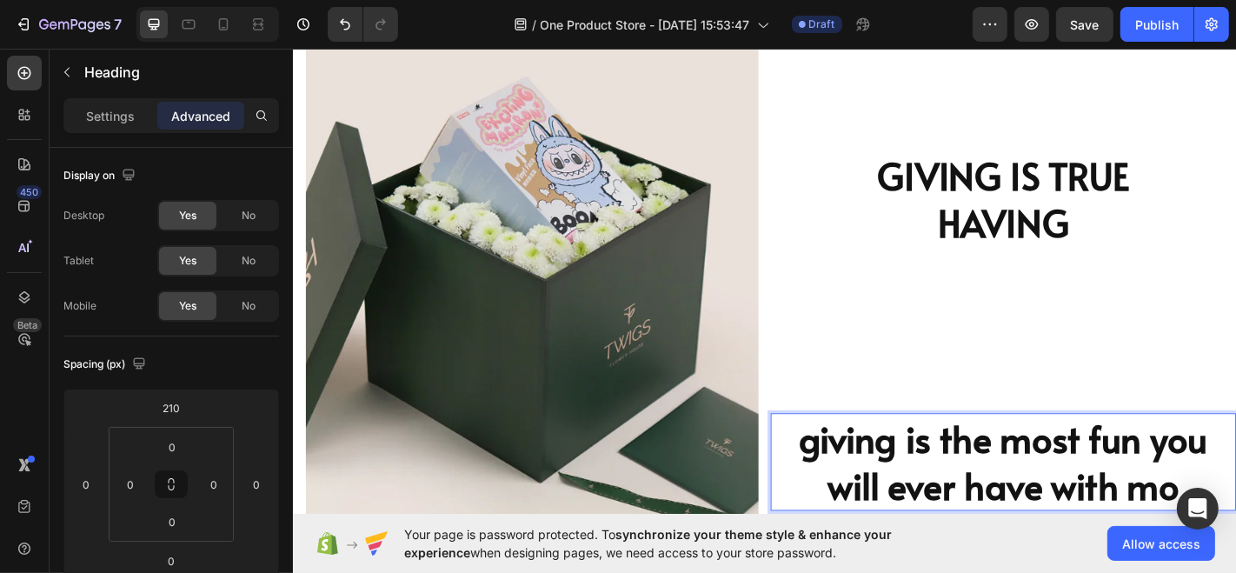
scroll to position [3557, 0]
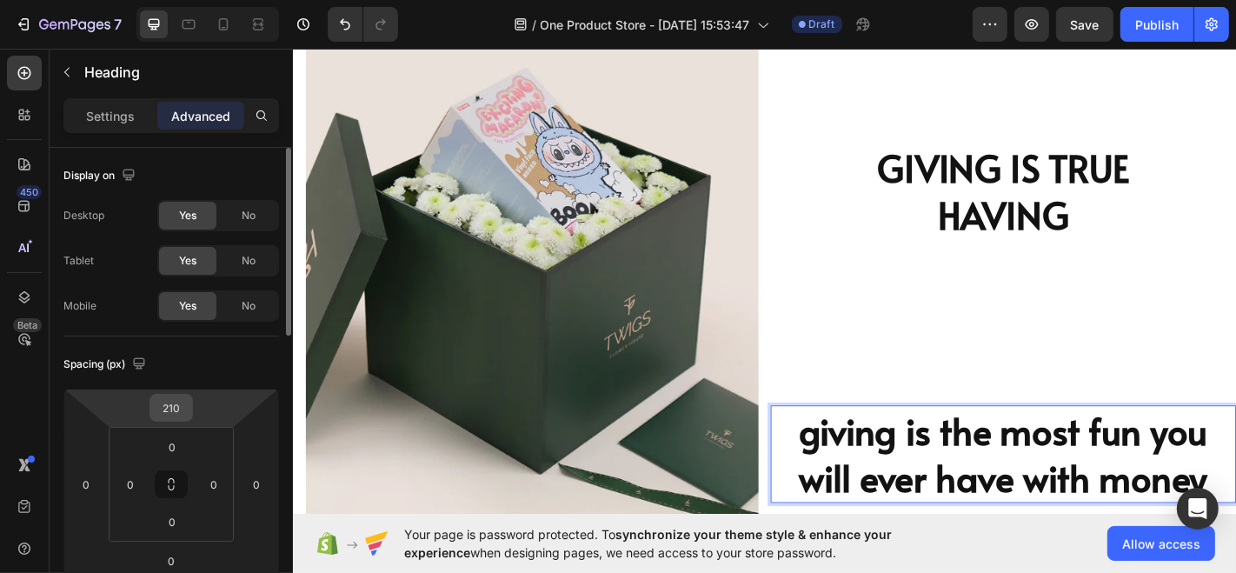
click at [169, 407] on input "210" at bounding box center [171, 408] width 35 height 26
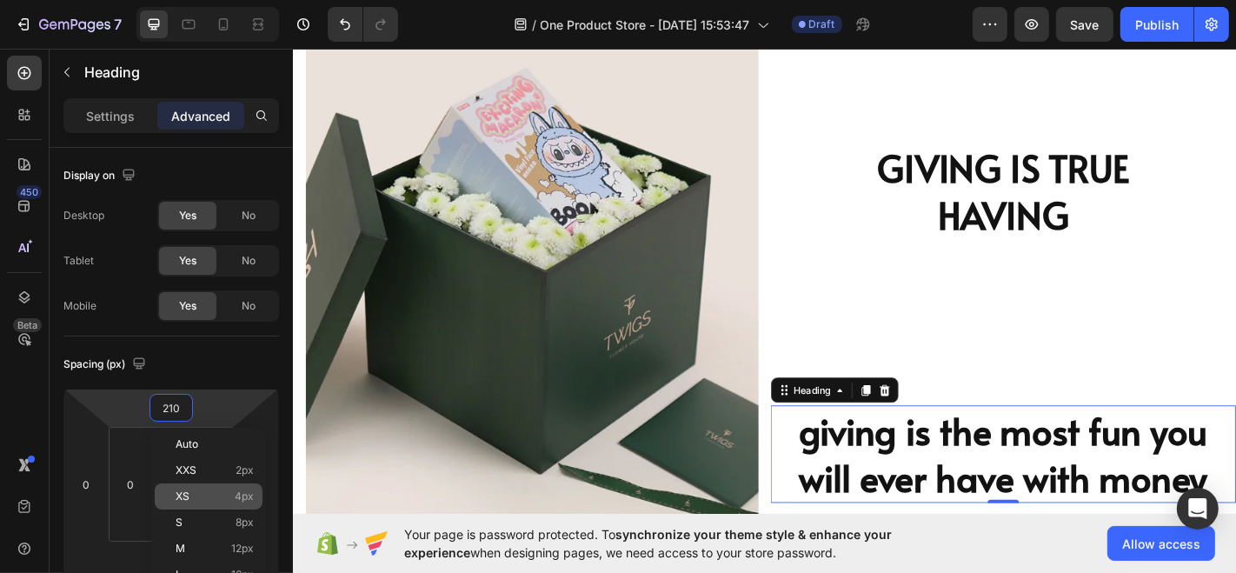
click at [191, 500] on p "XS 4px" at bounding box center [215, 496] width 78 height 12
type input "4"
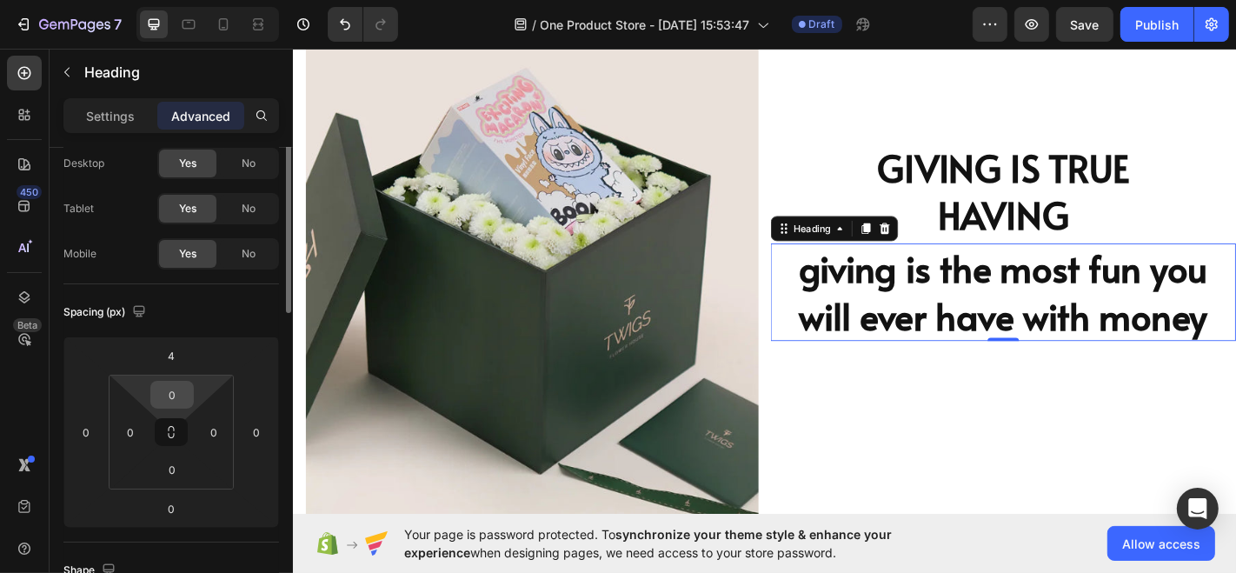
scroll to position [0, 0]
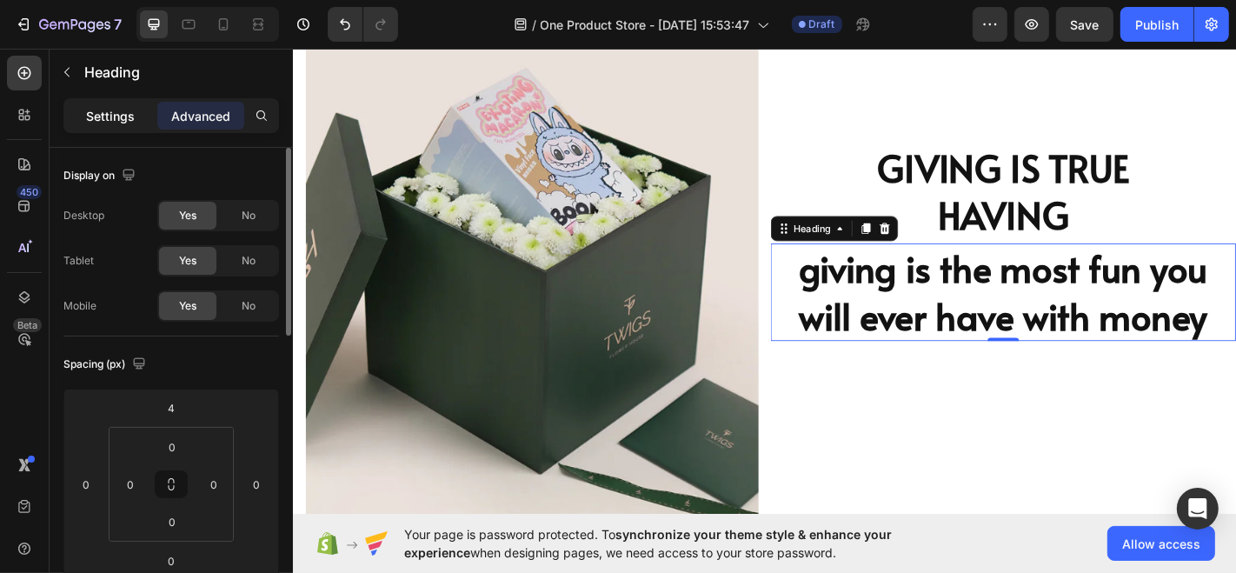
click at [84, 116] on div "Settings" at bounding box center [110, 116] width 87 height 28
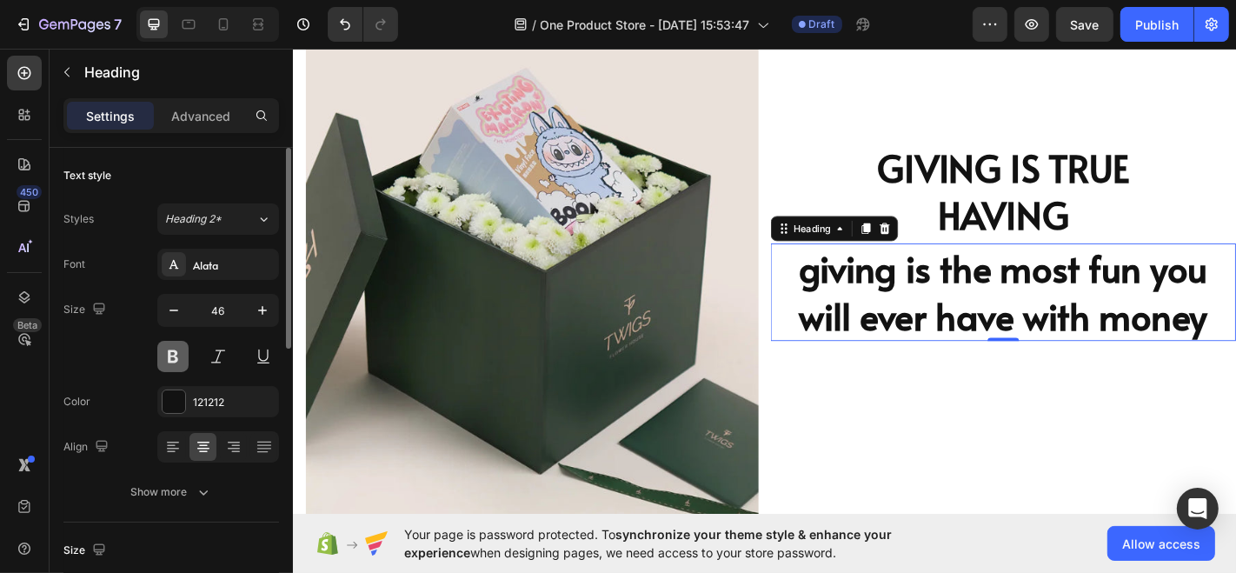
click at [176, 356] on button at bounding box center [172, 356] width 31 height 31
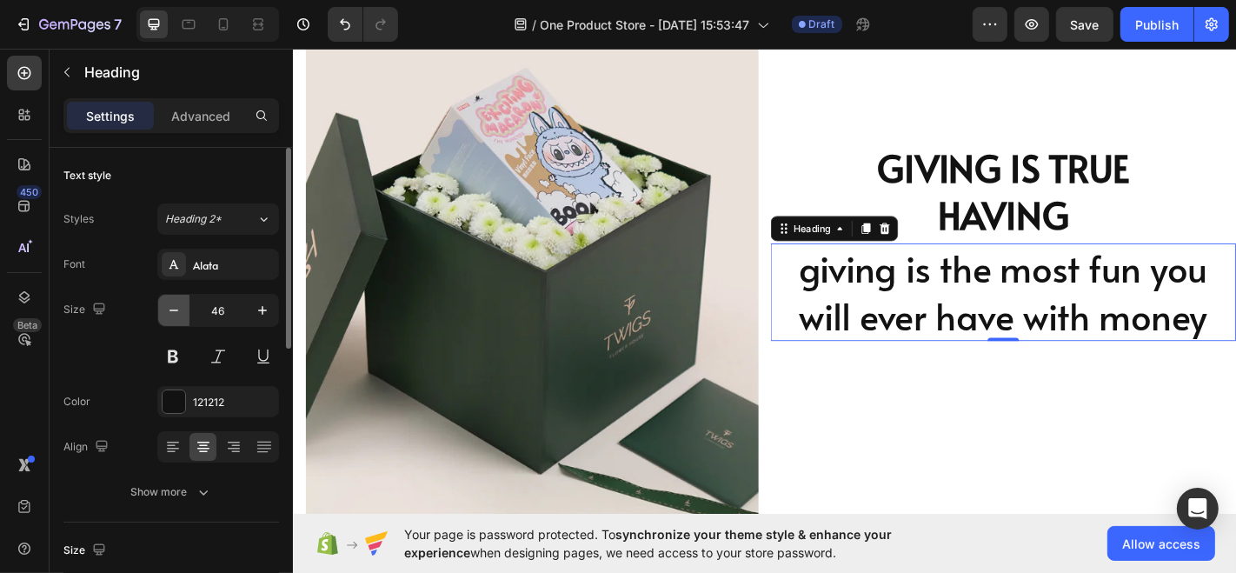
click at [178, 311] on icon "button" at bounding box center [173, 310] width 17 height 17
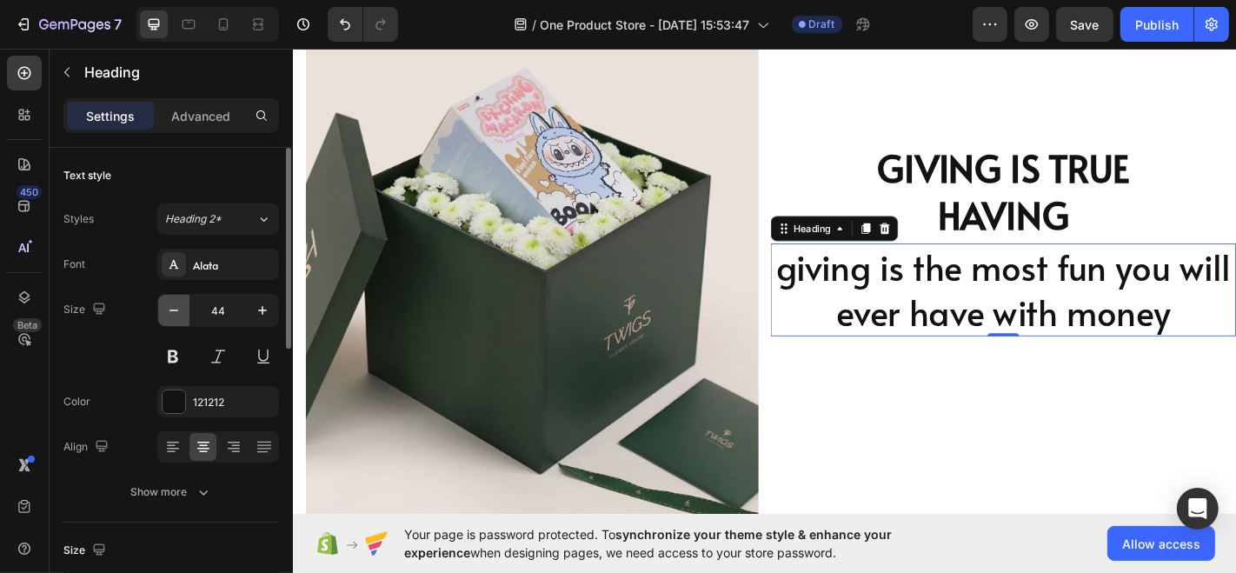
click at [178, 311] on icon "button" at bounding box center [173, 310] width 17 height 17
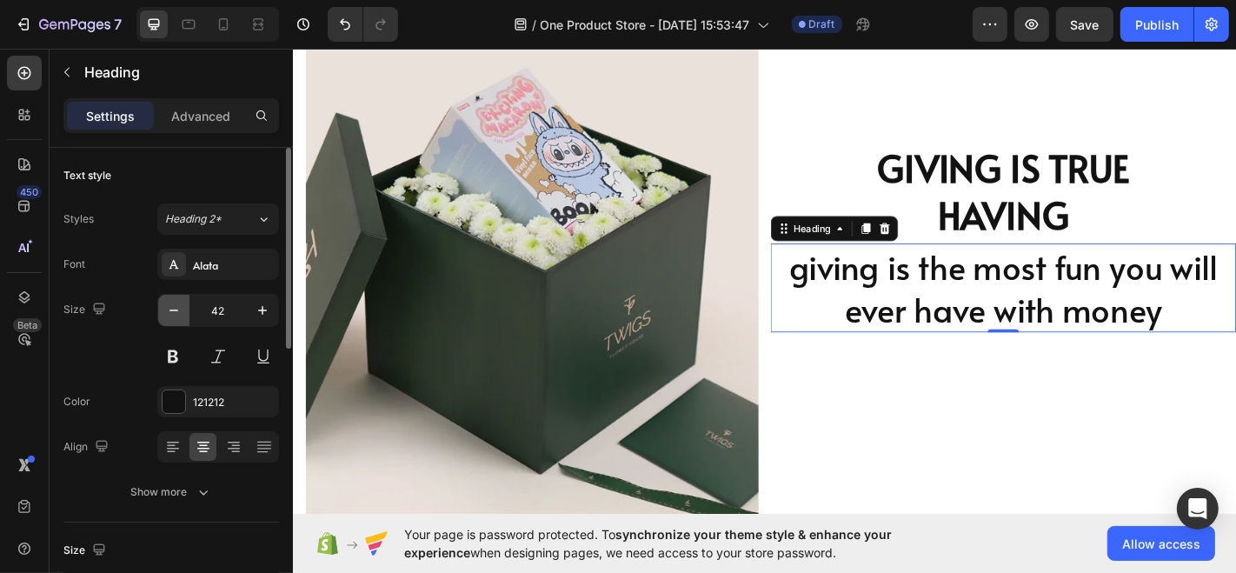
click at [178, 311] on icon "button" at bounding box center [173, 310] width 17 height 17
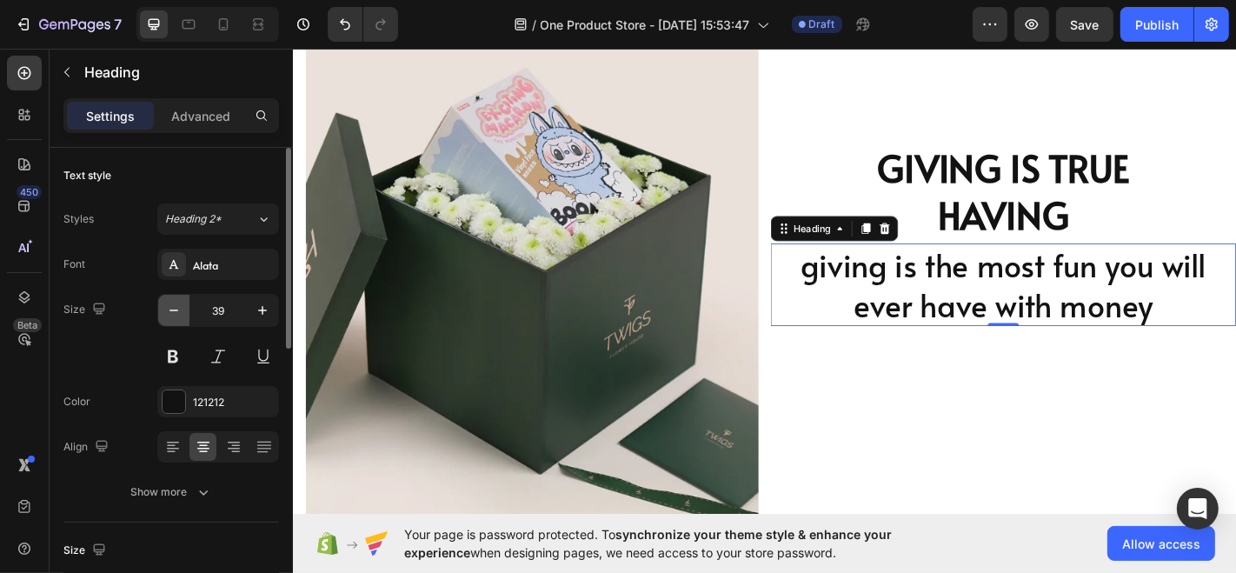
click at [178, 311] on icon "button" at bounding box center [173, 310] width 17 height 17
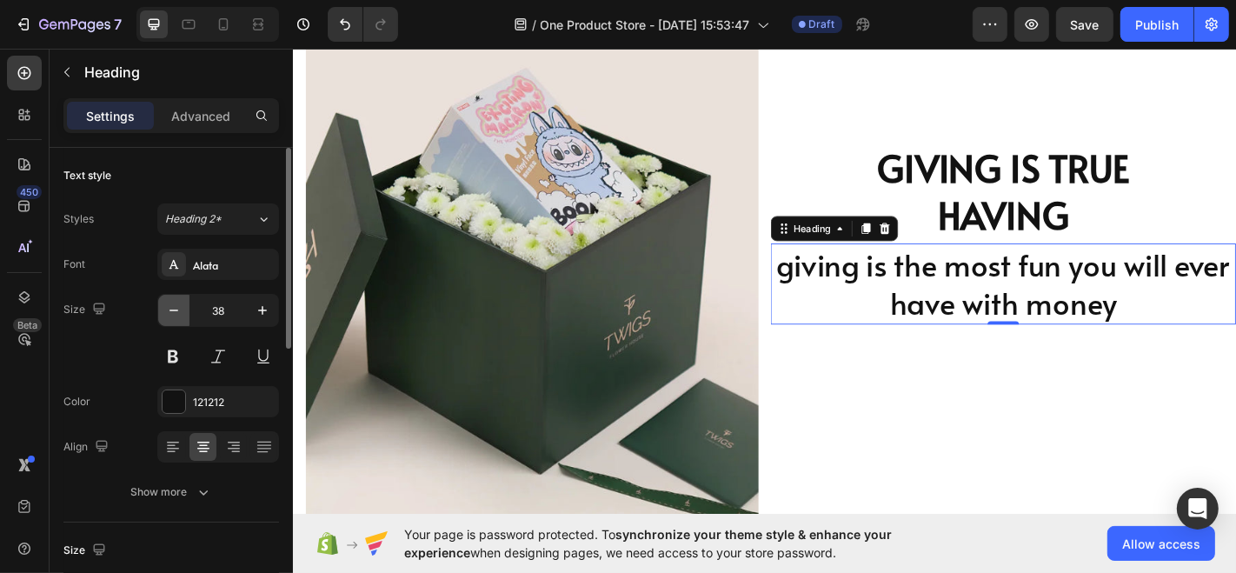
click at [178, 311] on icon "button" at bounding box center [173, 310] width 17 height 17
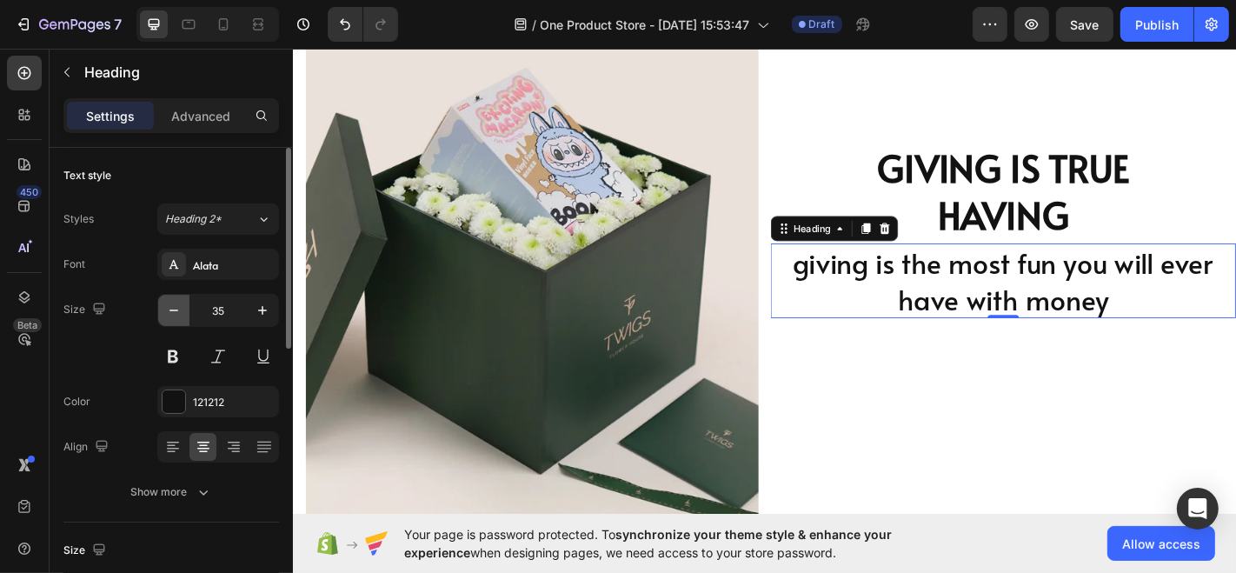
click at [178, 311] on icon "button" at bounding box center [173, 310] width 17 height 17
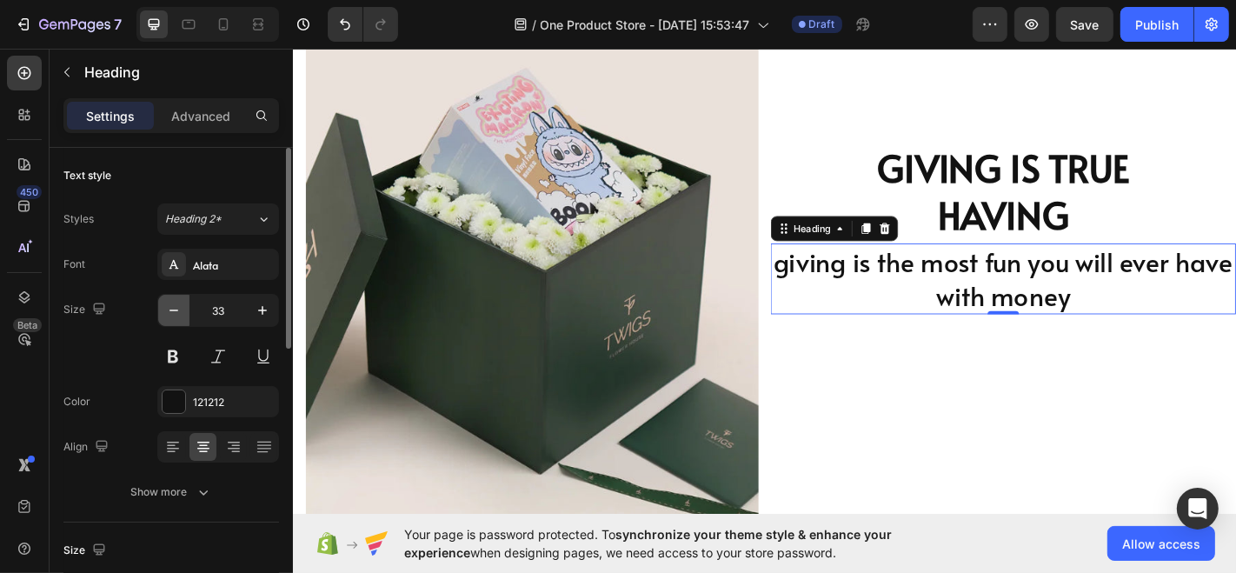
click at [178, 311] on icon "button" at bounding box center [173, 310] width 17 height 17
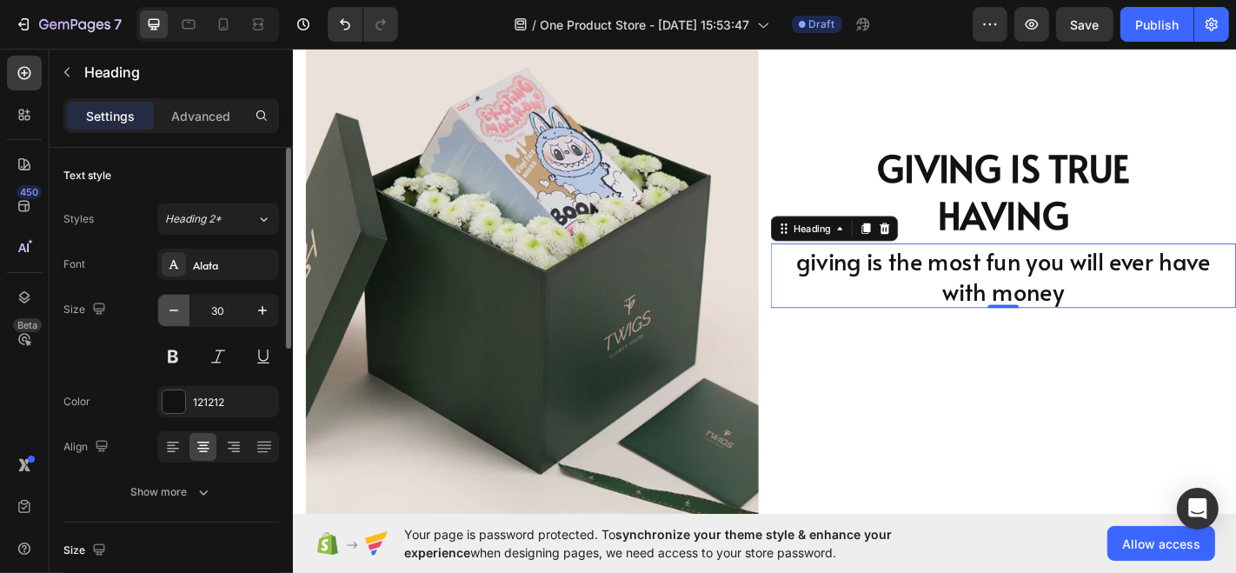
click at [178, 311] on icon "button" at bounding box center [173, 310] width 17 height 17
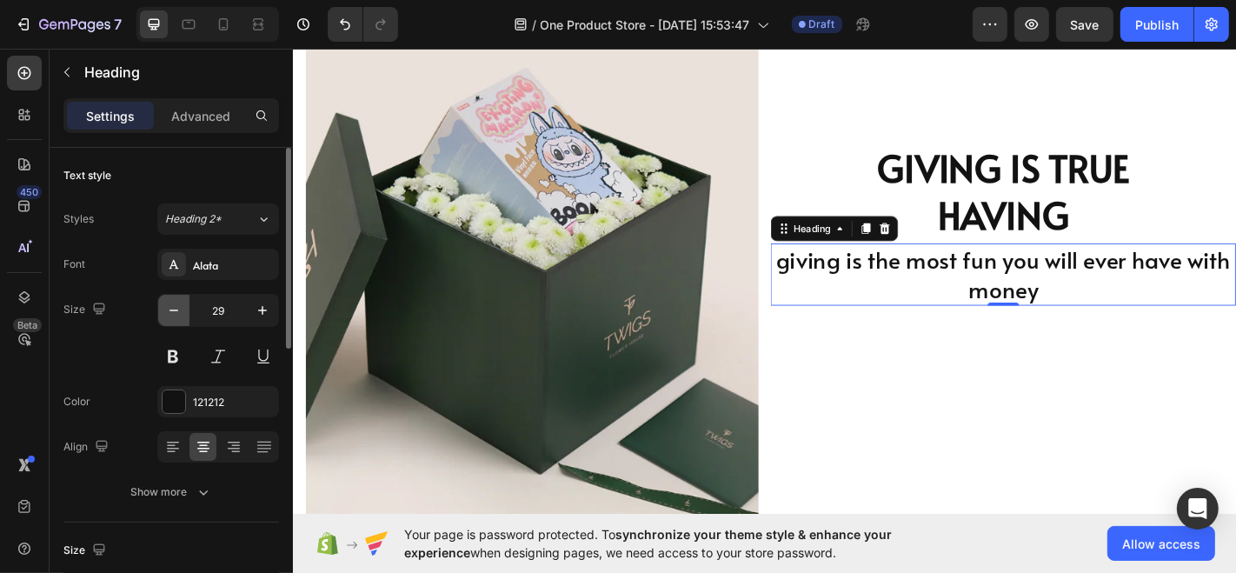
click at [178, 311] on icon "button" at bounding box center [173, 310] width 17 height 17
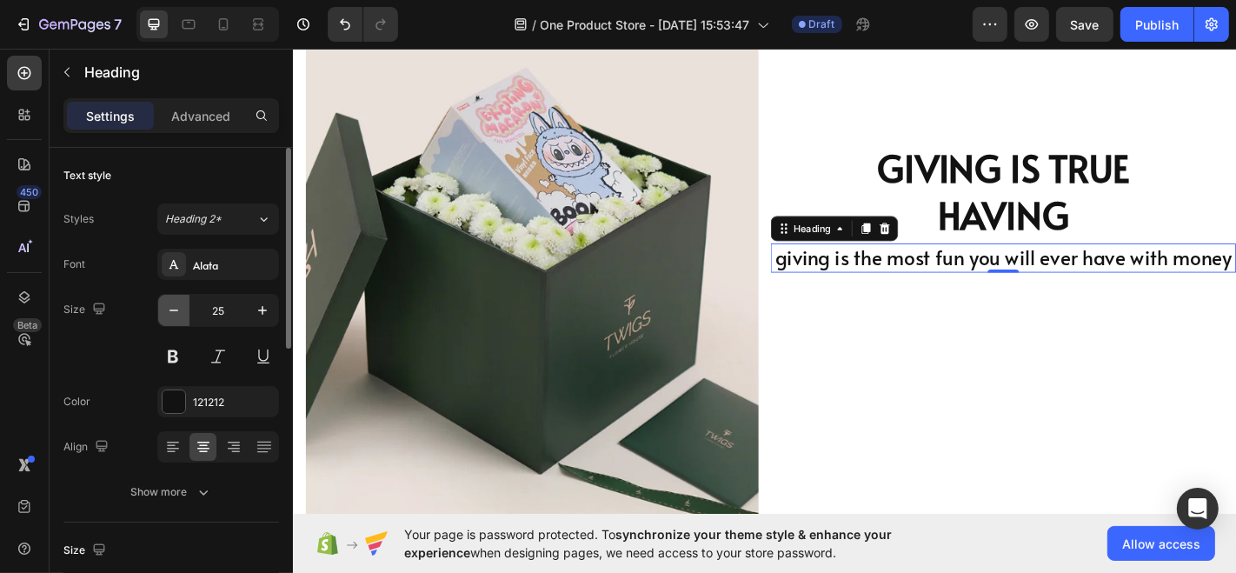
click at [178, 311] on icon "button" at bounding box center [173, 310] width 17 height 17
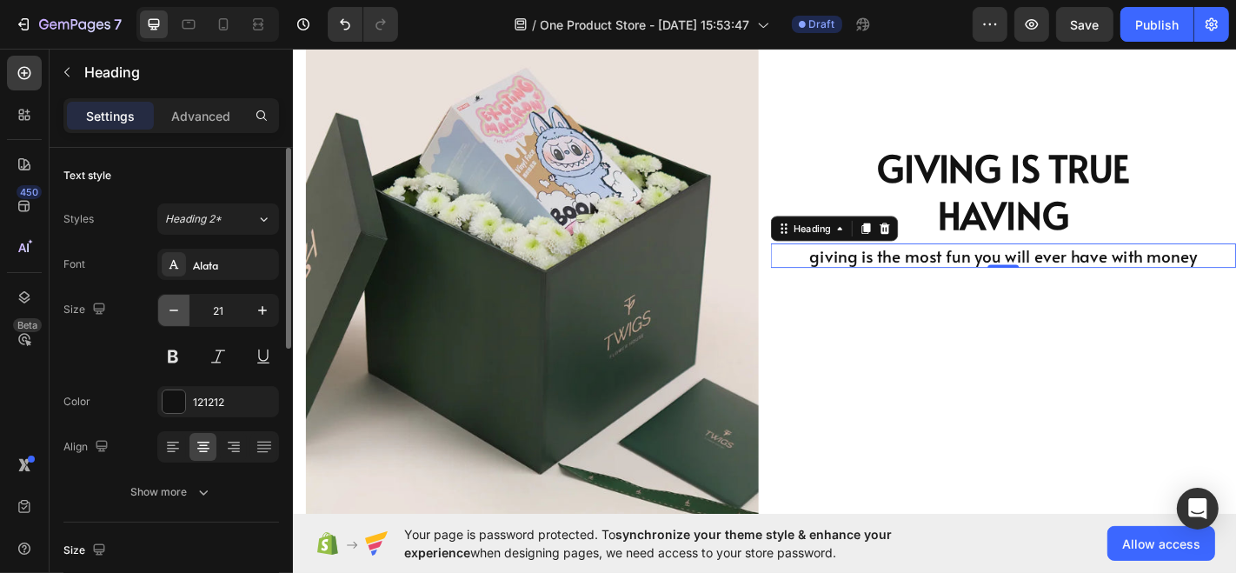
click at [178, 311] on icon "button" at bounding box center [173, 310] width 17 height 17
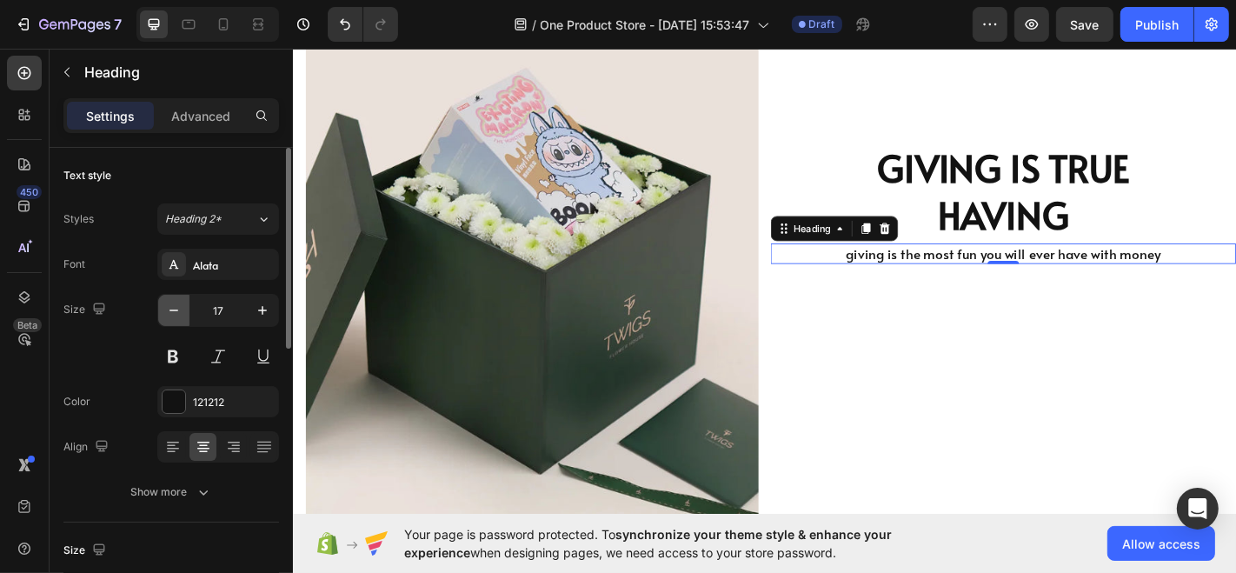
click at [178, 311] on icon "button" at bounding box center [173, 310] width 17 height 17
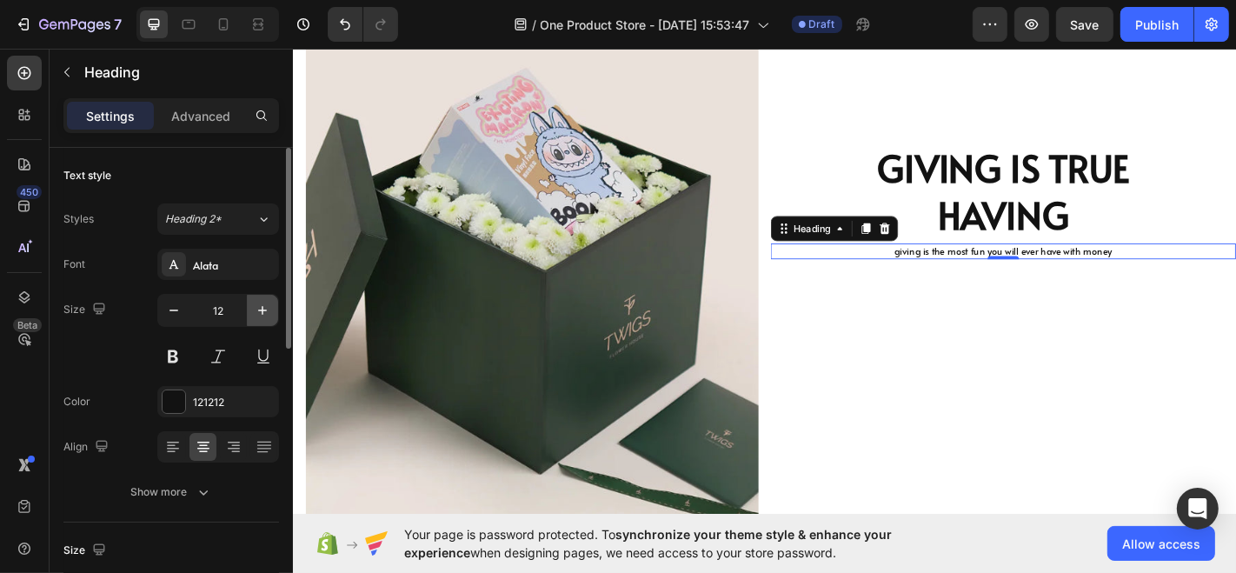
click at [257, 316] on icon "button" at bounding box center [262, 310] width 17 height 17
type input "16"
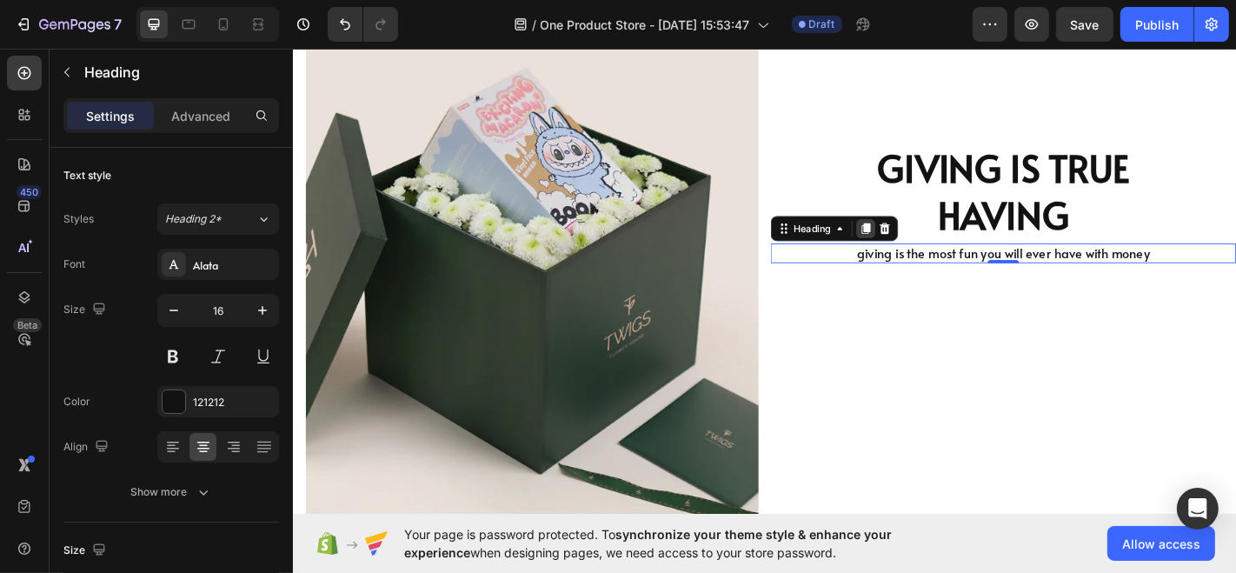
click at [920, 255] on div at bounding box center [925, 246] width 21 height 21
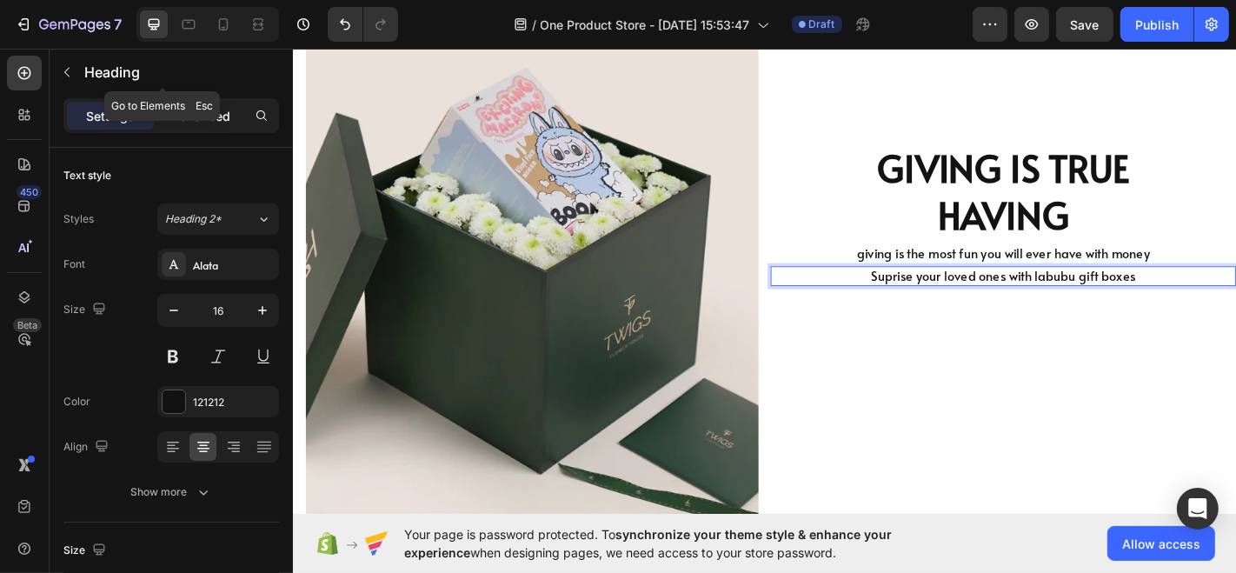
click at [203, 123] on p "Advanced" at bounding box center [200, 116] width 59 height 18
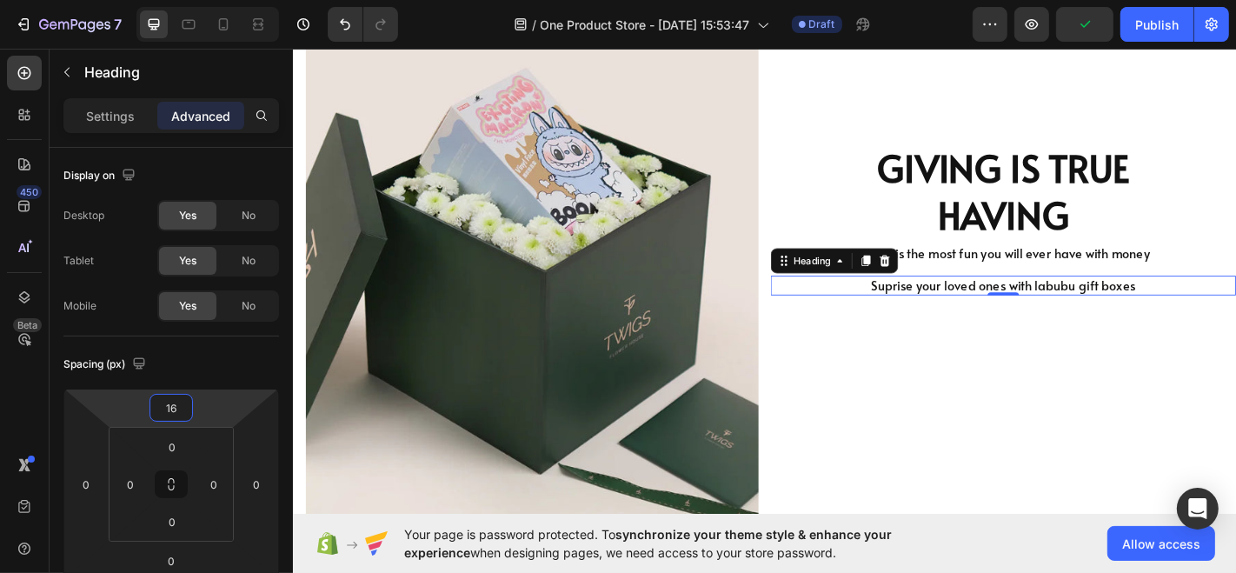
type input "12"
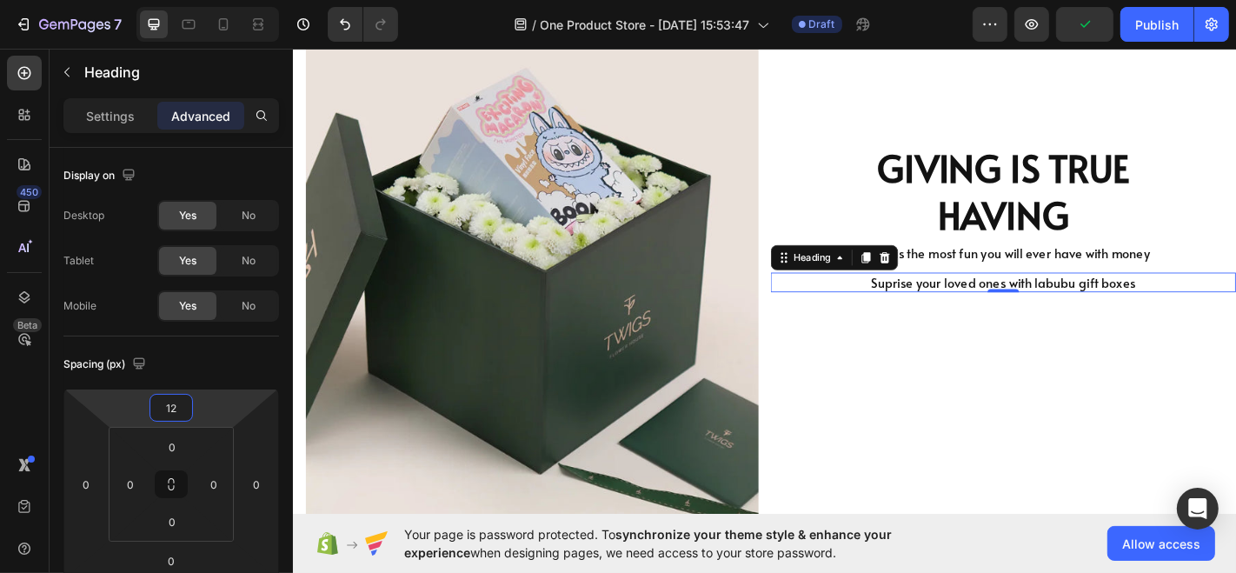
click at [196, 0] on html "7 / One Product Store - Aug 26, 15:53:47 Draft Preview Publish 450 Beta Section…" at bounding box center [618, 0] width 1236 height 0
click at [1027, 359] on div "GIVING IS TRUE HAVING Heading giving is the most fun you will ever have with mo…" at bounding box center [1077, 296] width 514 height 653
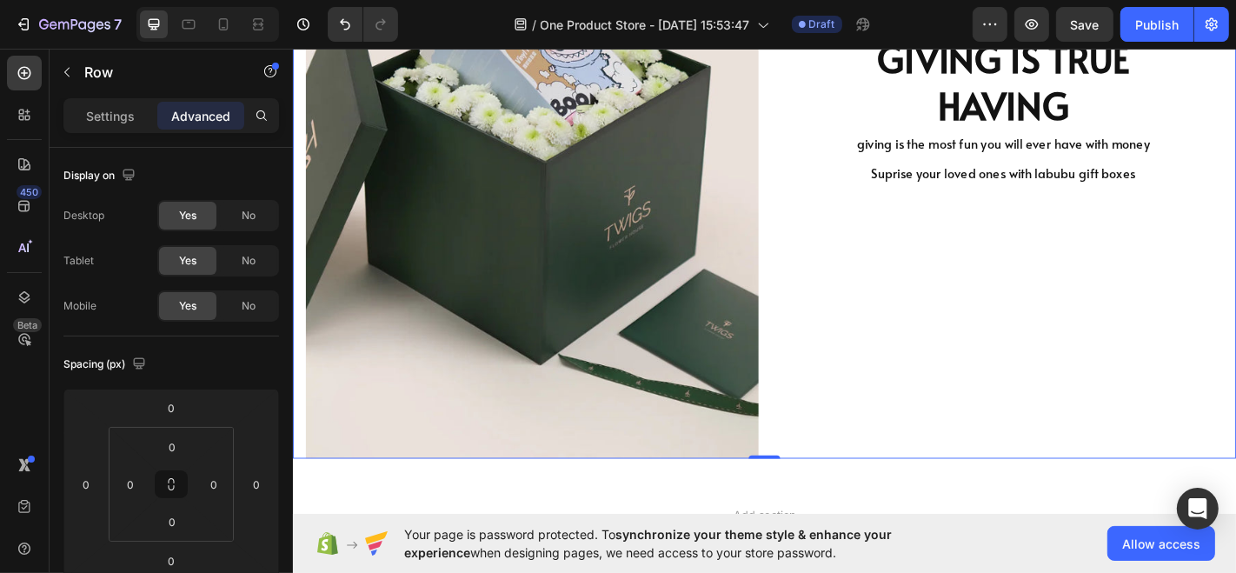
scroll to position [3677, 0]
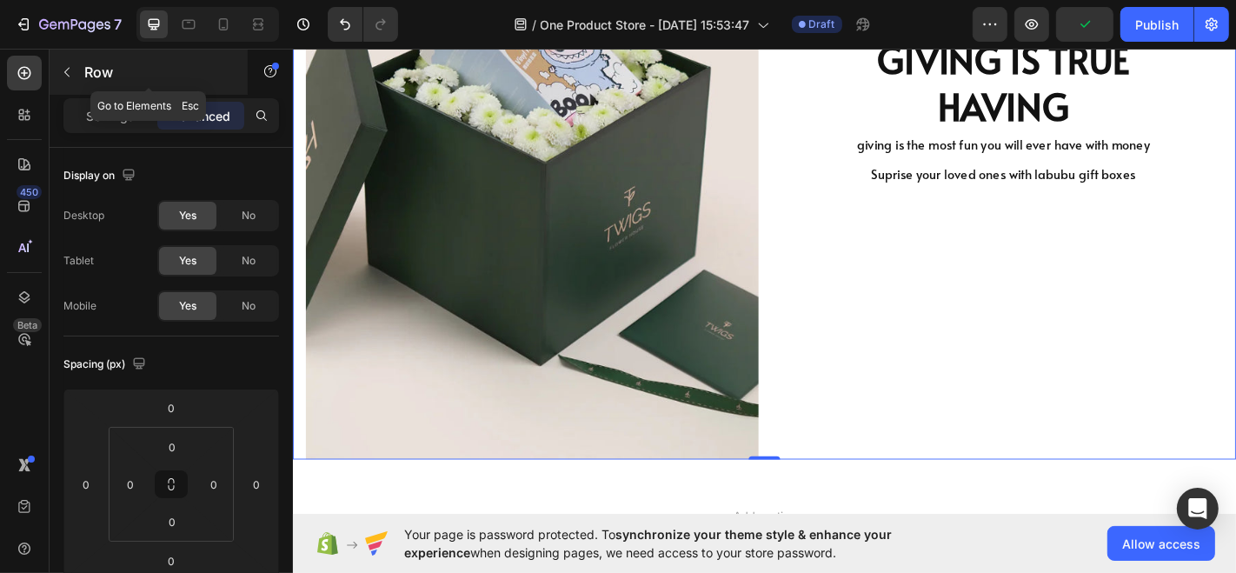
click at [86, 73] on p "Row" at bounding box center [158, 72] width 148 height 21
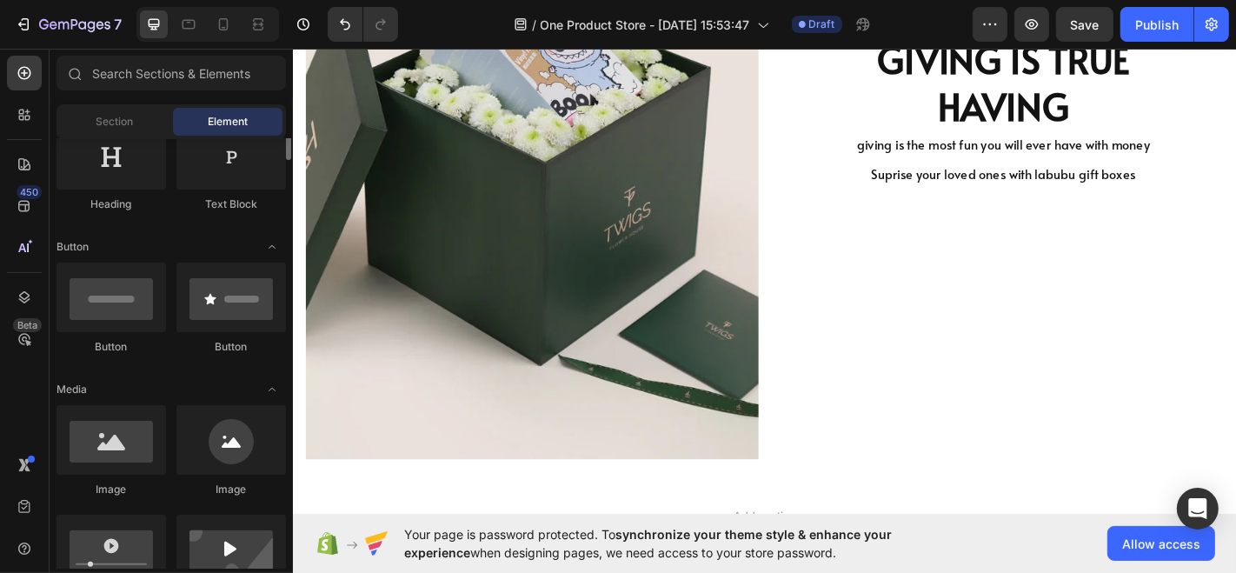
scroll to position [340, 0]
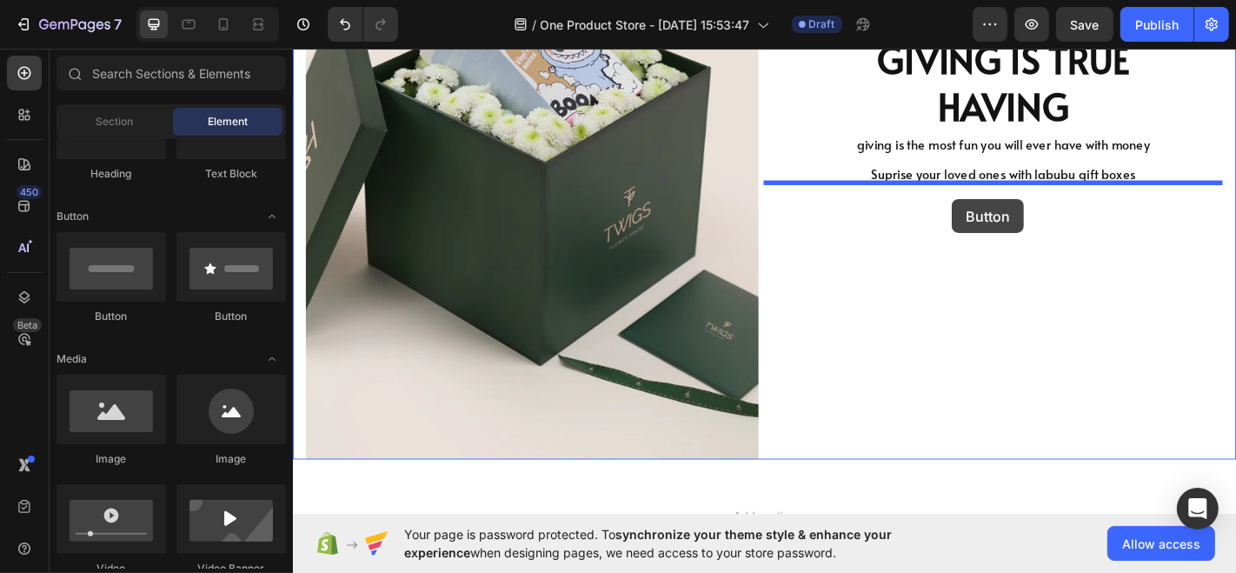
drag, startPoint x: 386, startPoint y: 267, endPoint x: 1020, endPoint y: 215, distance: 636.5
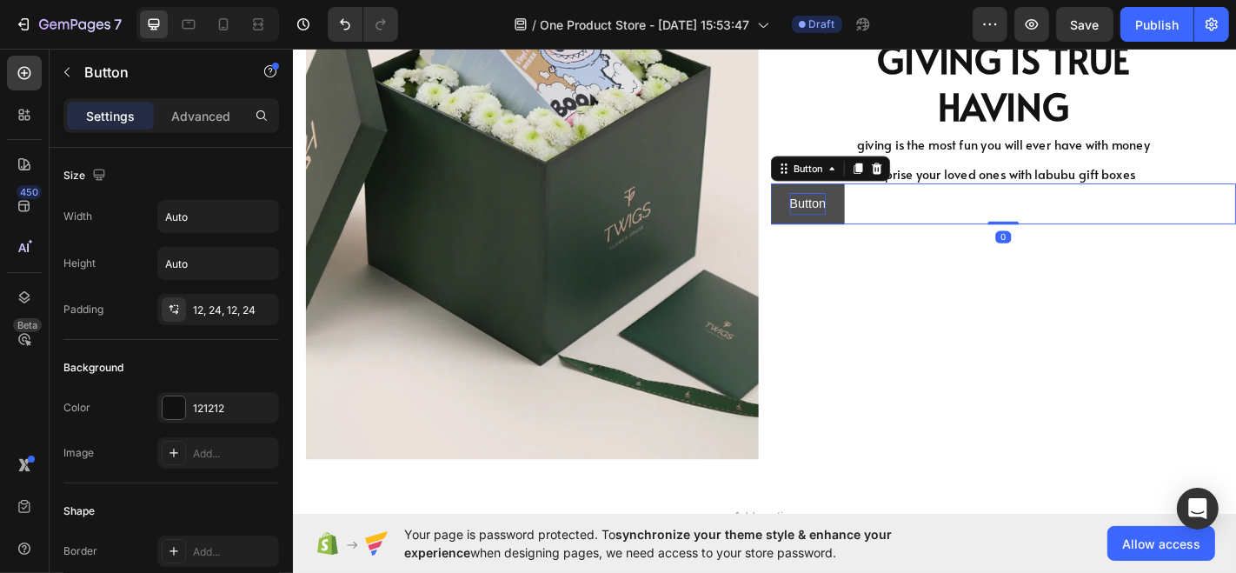
click at [854, 214] on p "Button" at bounding box center [861, 220] width 40 height 25
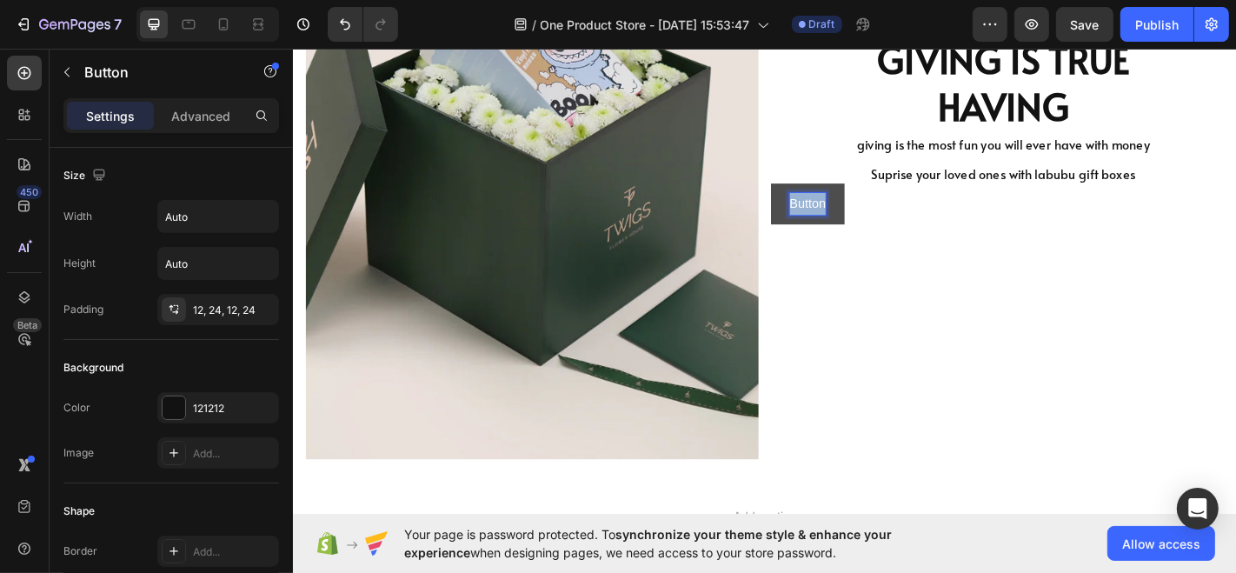
click at [854, 214] on p "Button" at bounding box center [861, 220] width 40 height 25
click at [820, 197] on button "Give" at bounding box center [855, 220] width 70 height 46
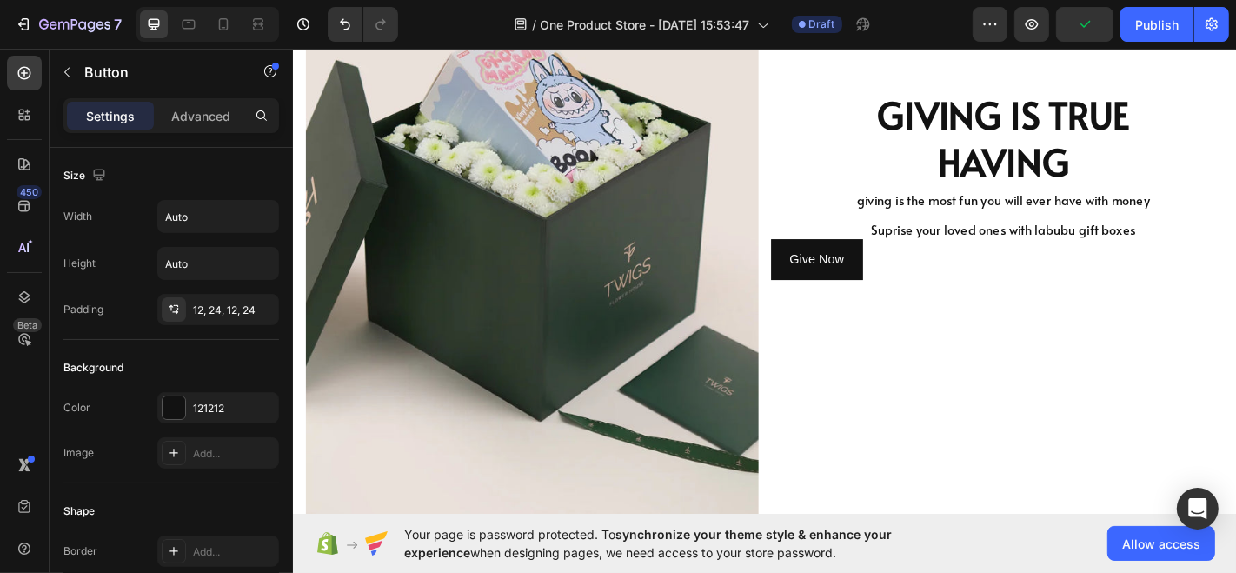
scroll to position [3617, 0]
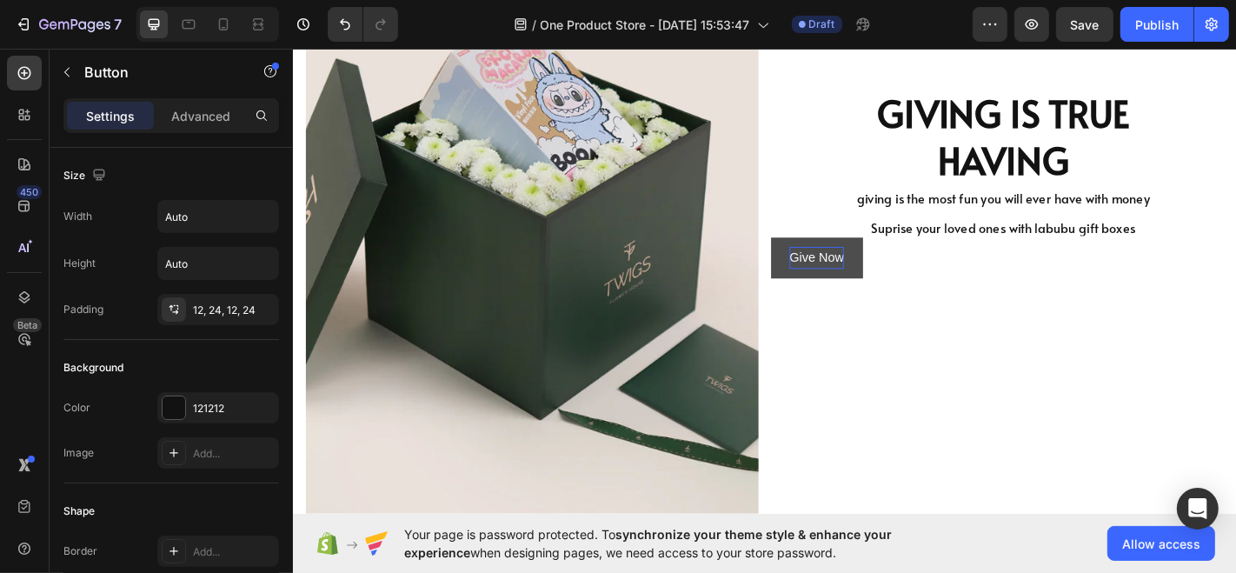
click at [855, 274] on p "Give Now" at bounding box center [871, 280] width 60 height 25
click at [904, 275] on button "Give Now" at bounding box center [871, 280] width 102 height 46
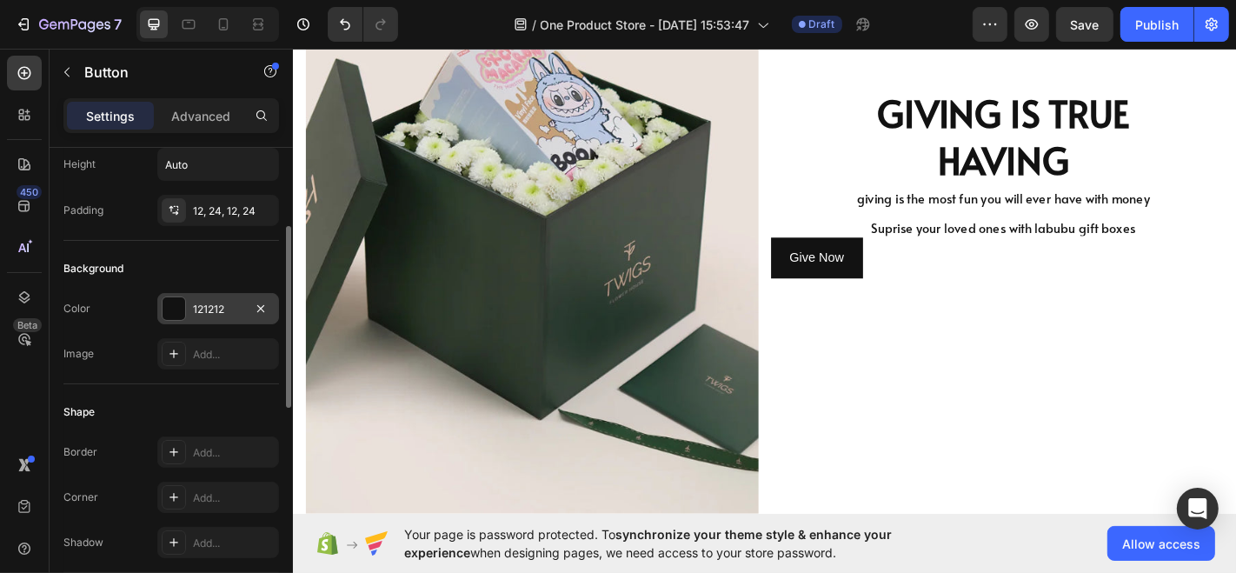
scroll to position [190, 0]
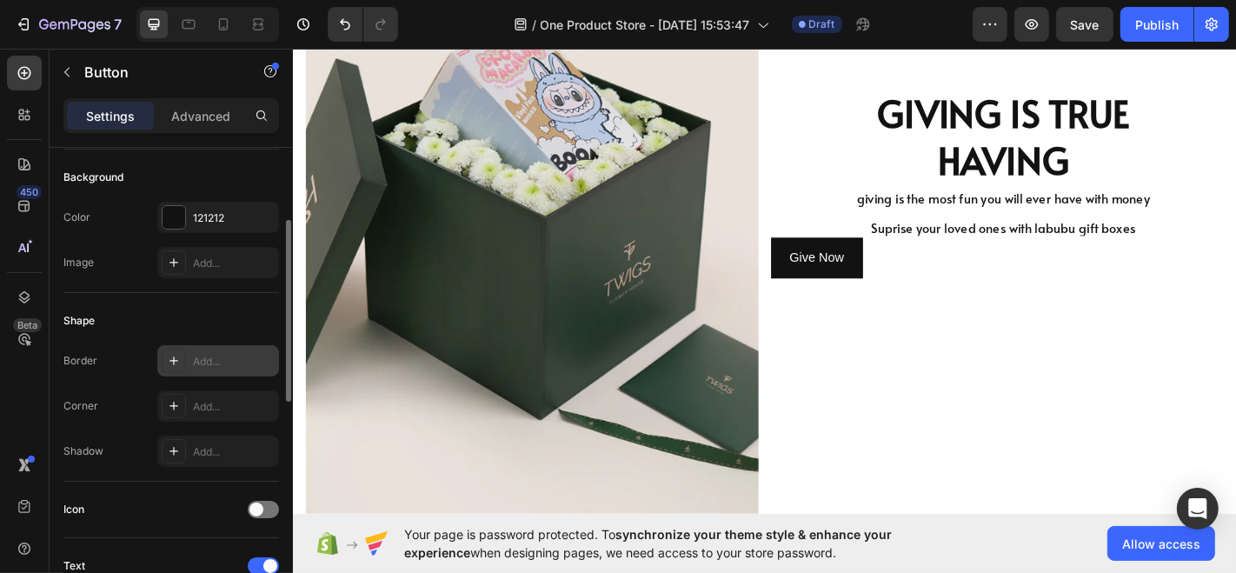
click at [181, 356] on div at bounding box center [174, 360] width 24 height 24
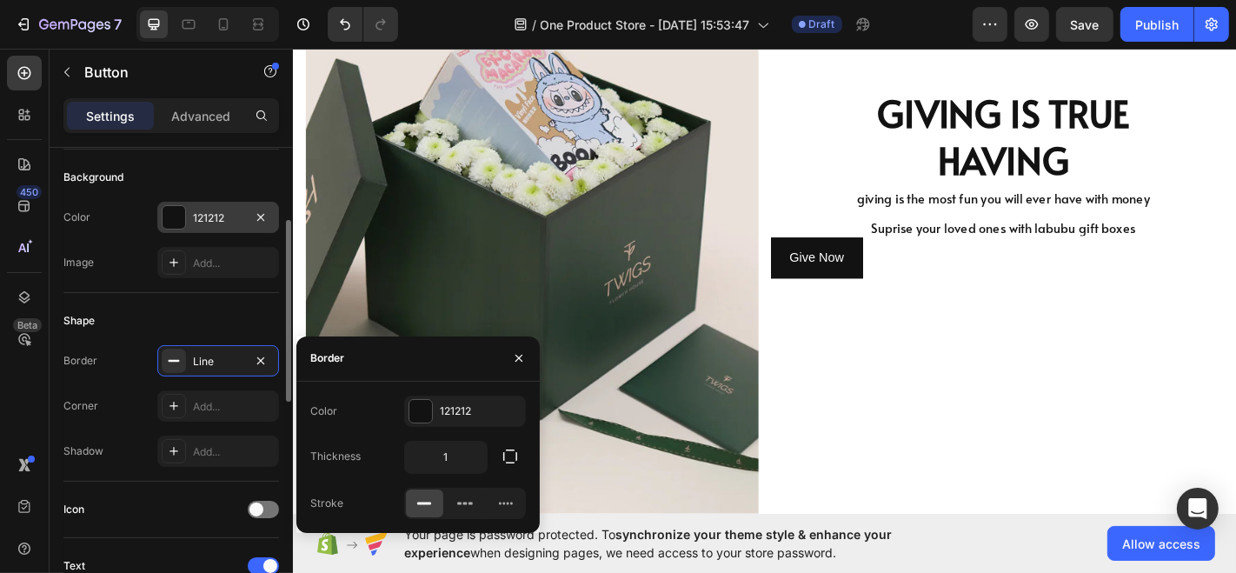
click at [171, 220] on div at bounding box center [174, 217] width 23 height 23
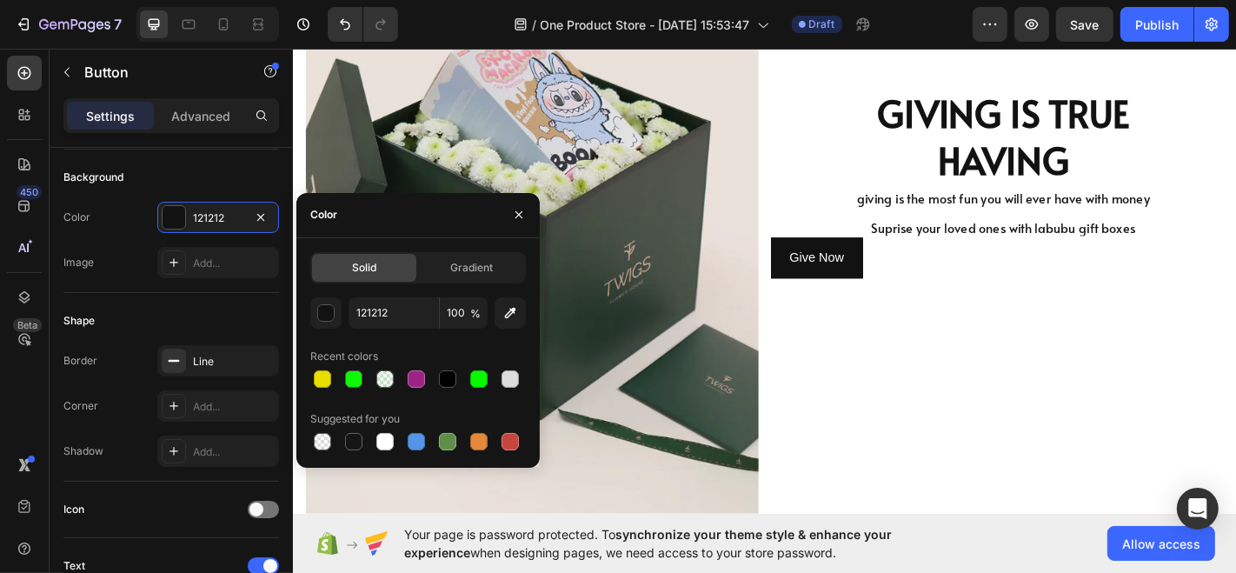
click at [375, 364] on div "Recent colors" at bounding box center [418, 356] width 216 height 28
click at [379, 375] on div at bounding box center [384, 378] width 17 height 17
type input "08F900"
type input "6"
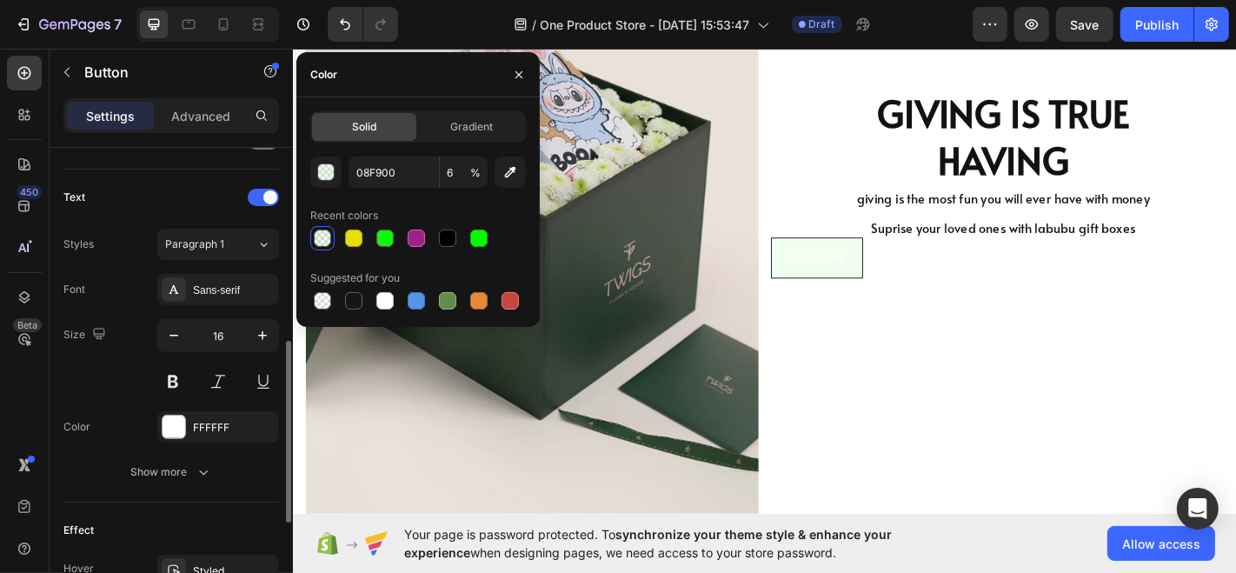
scroll to position [536, 0]
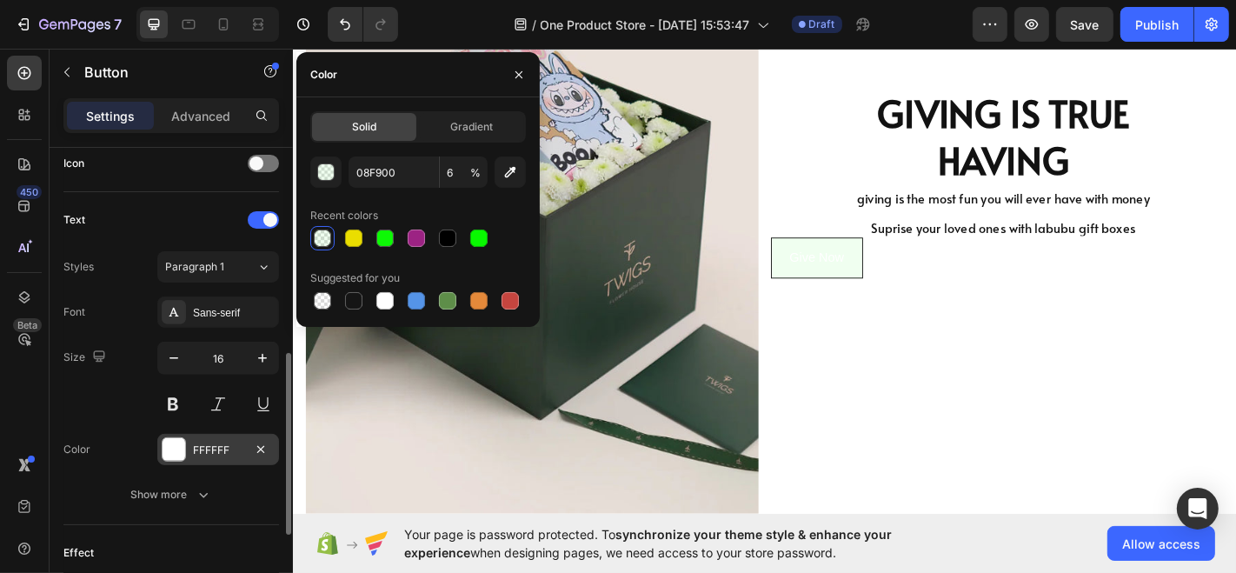
click at [169, 450] on div at bounding box center [174, 449] width 23 height 23
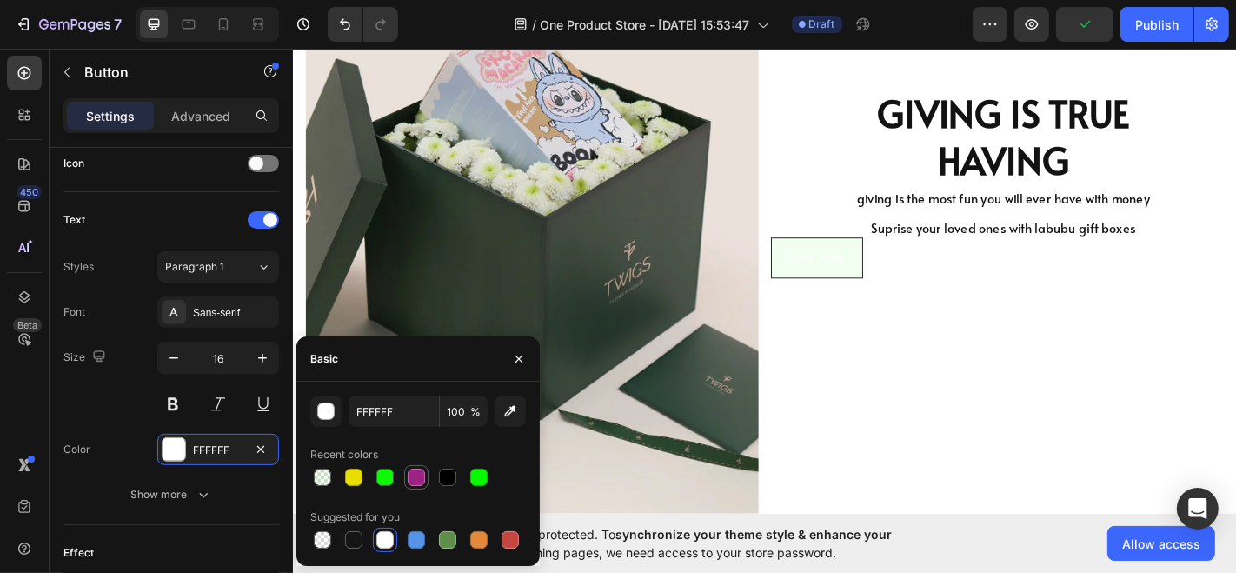
click at [417, 480] on div at bounding box center [416, 476] width 17 height 17
click at [347, 534] on div at bounding box center [353, 539] width 17 height 17
type input "151515"
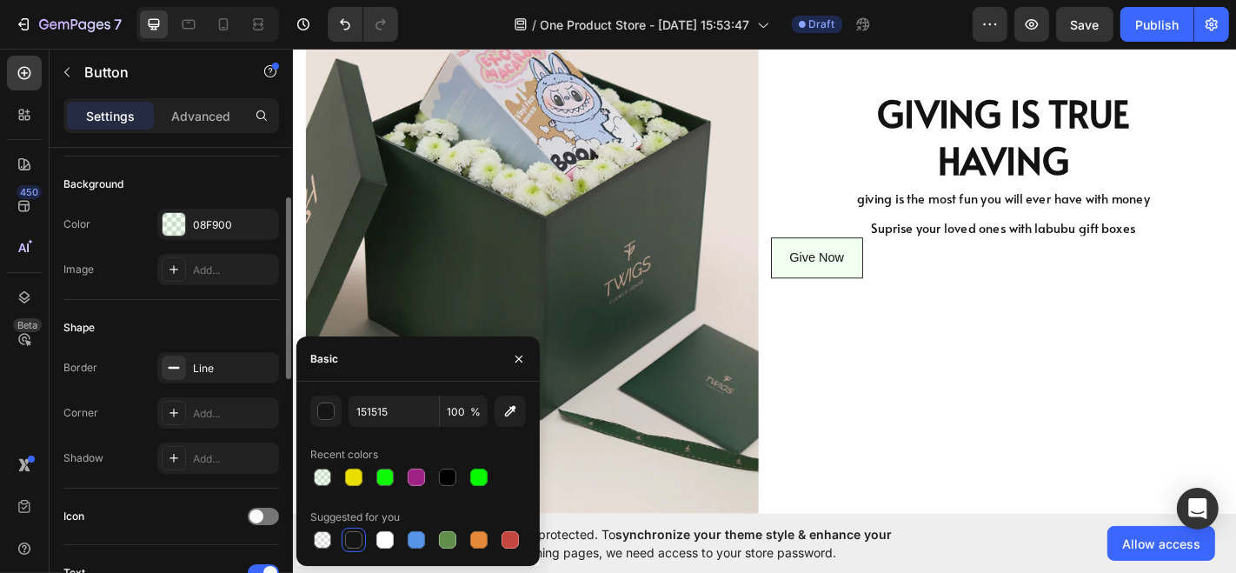
scroll to position [153, 0]
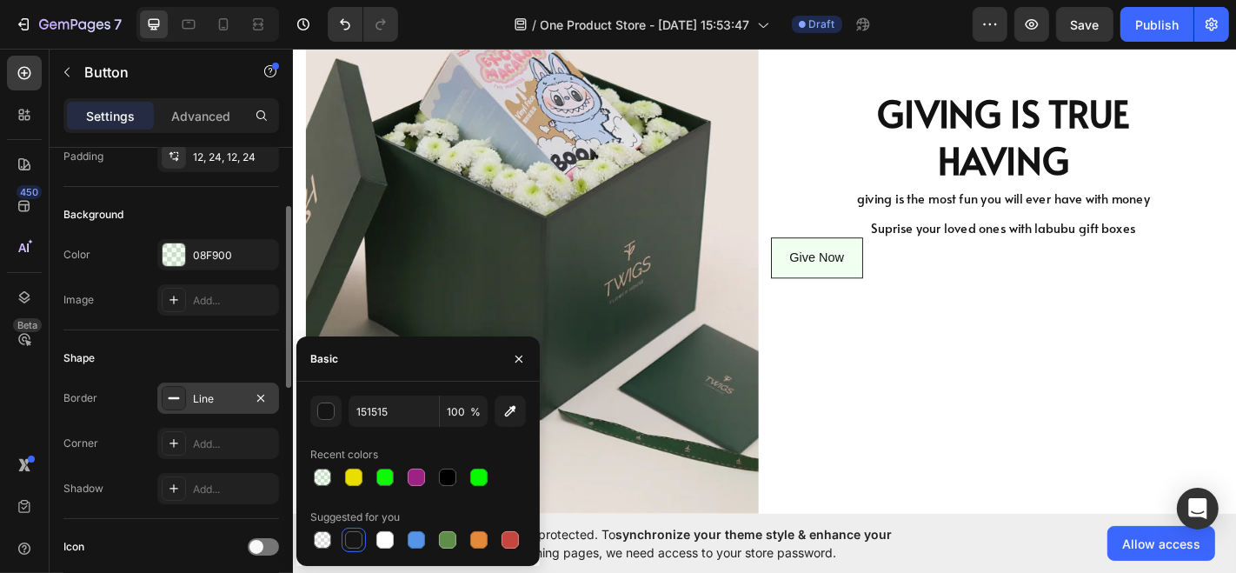
click at [207, 395] on div "Line" at bounding box center [218, 399] width 50 height 16
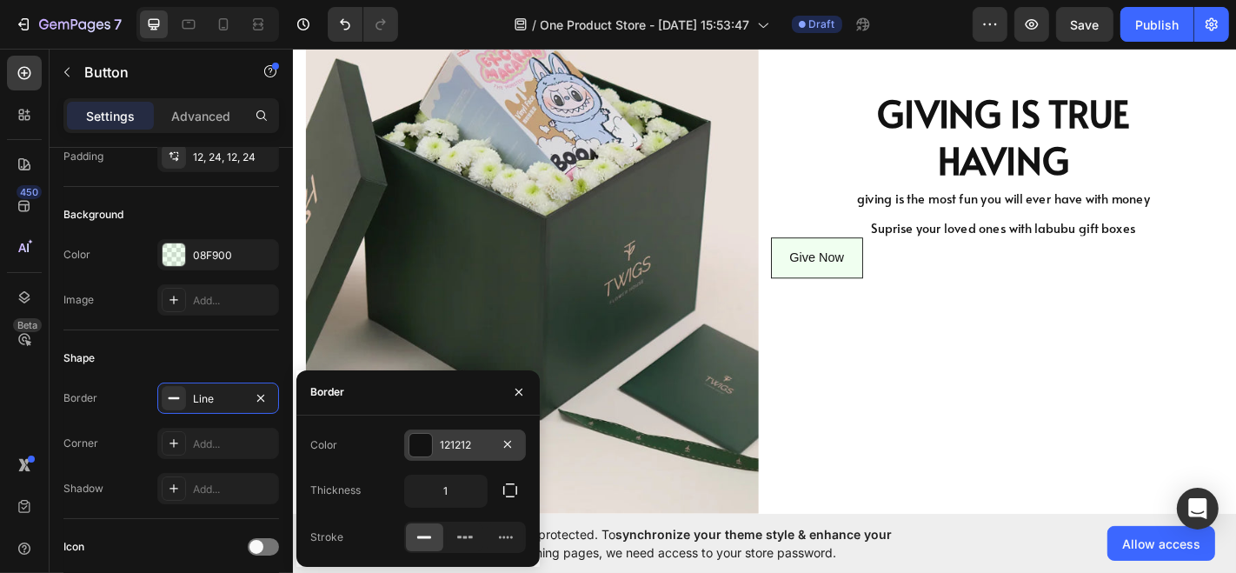
click at [423, 443] on div at bounding box center [420, 445] width 23 height 23
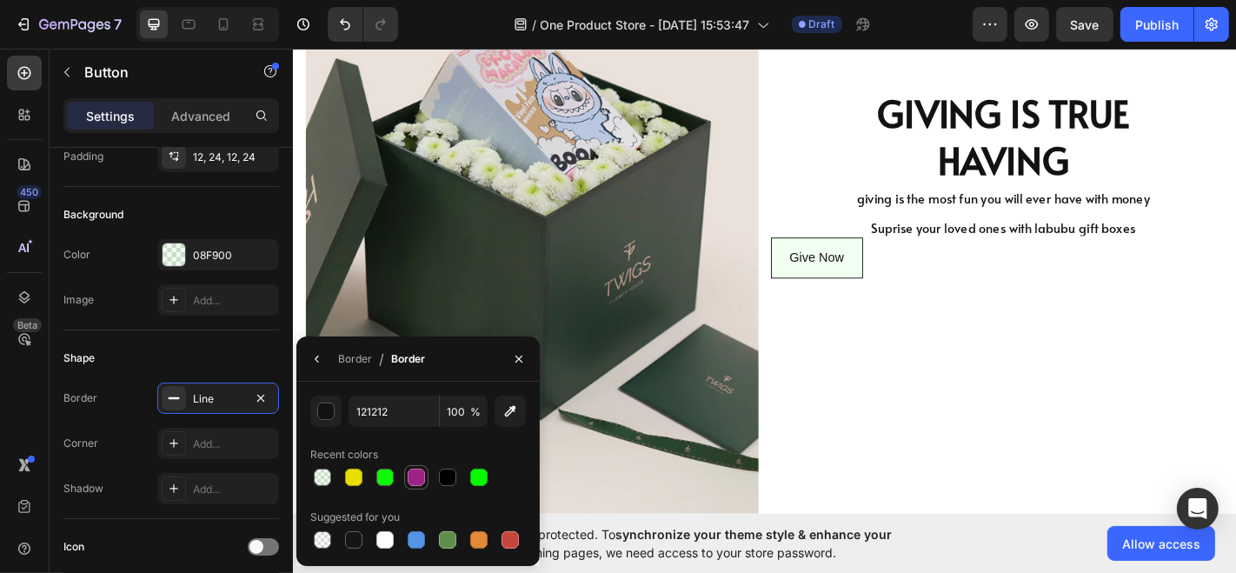
click at [408, 476] on div at bounding box center [416, 476] width 17 height 17
type input "9C2383"
click at [224, 398] on div "Line" at bounding box center [218, 399] width 50 height 16
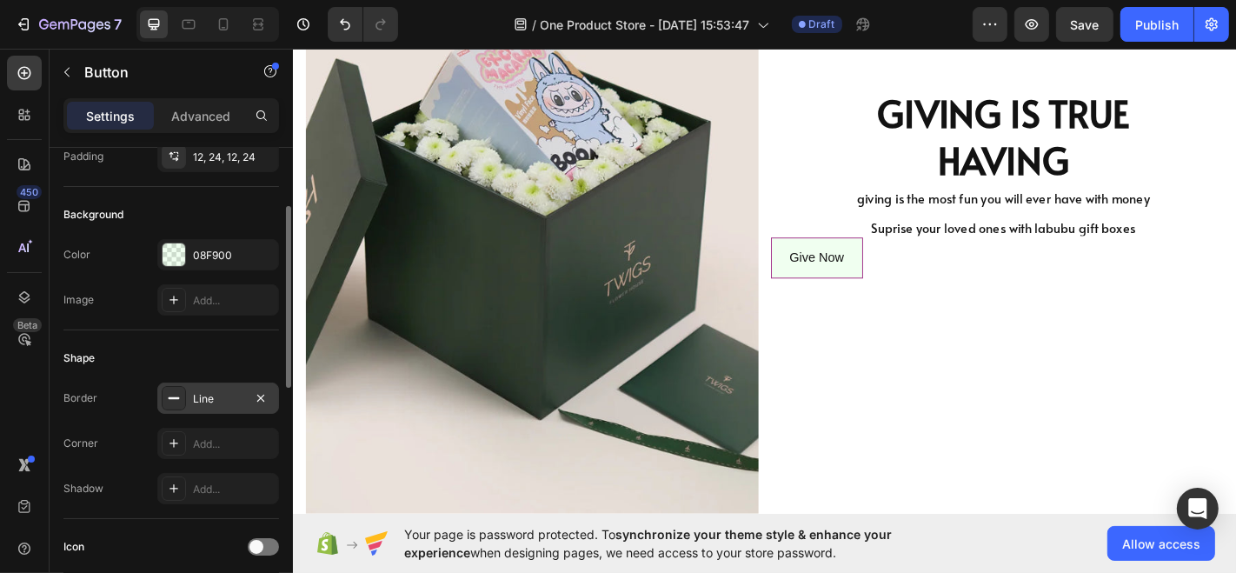
click at [177, 386] on div at bounding box center [174, 398] width 24 height 24
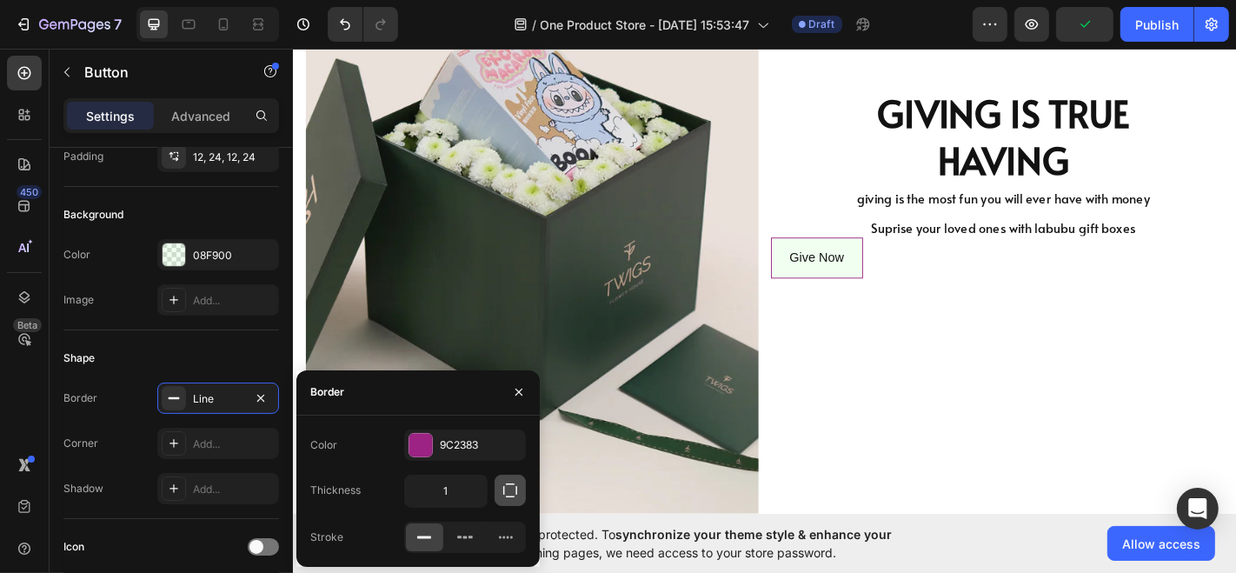
click at [506, 490] on icon "button" at bounding box center [509, 489] width 17 height 17
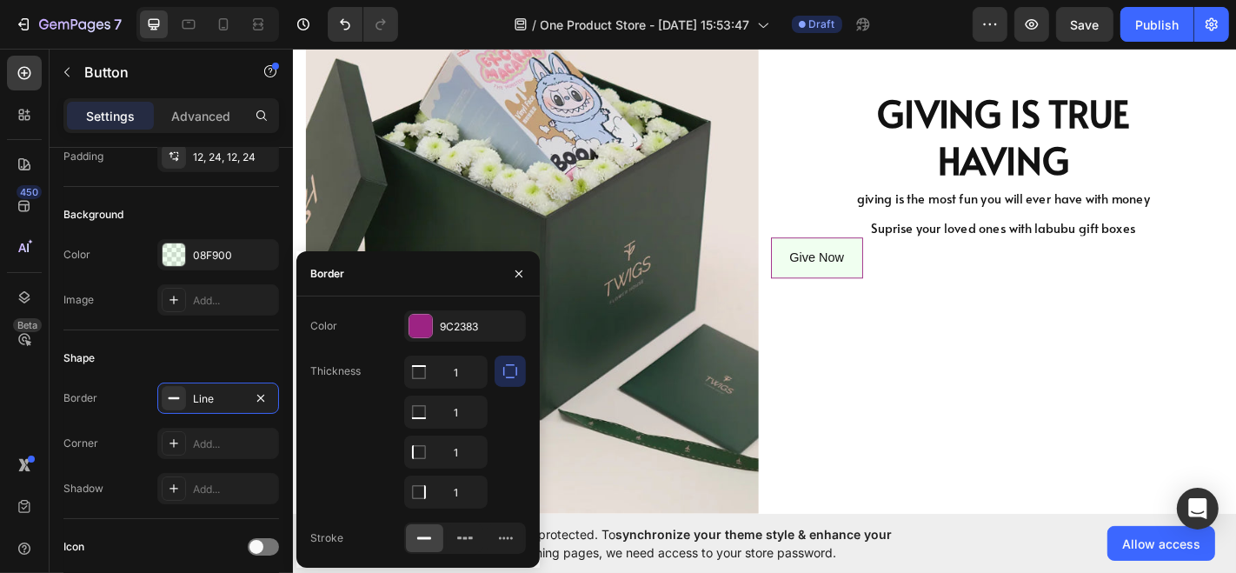
click at [509, 367] on icon "button" at bounding box center [509, 370] width 17 height 17
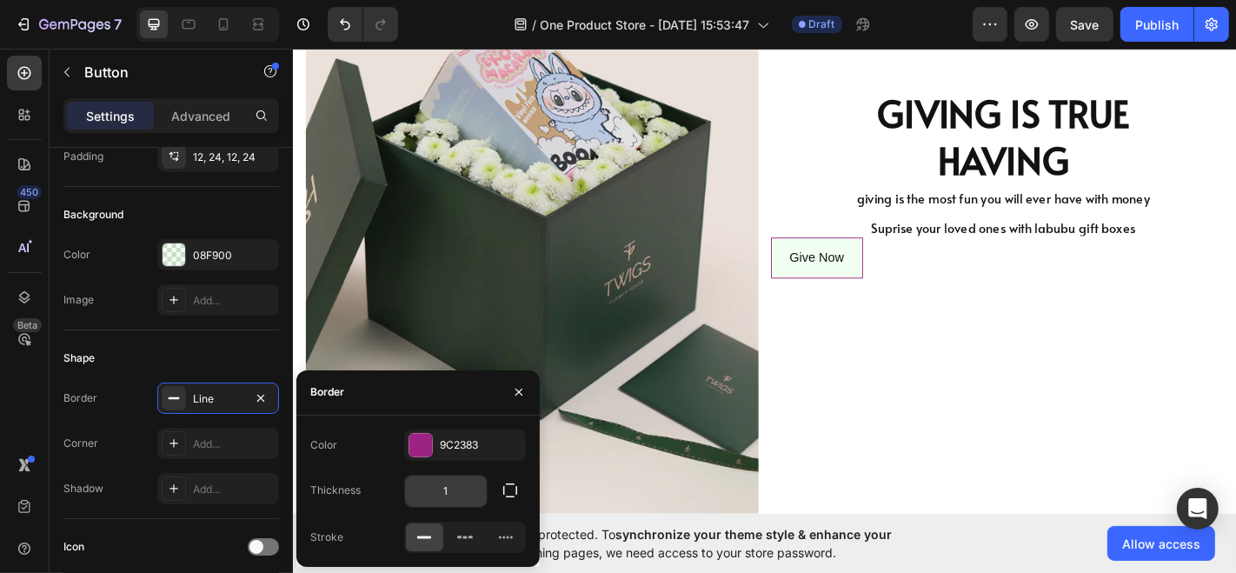
click at [453, 485] on input "1" at bounding box center [446, 490] width 82 height 31
type input "4"
type input "2"
click at [171, 248] on div at bounding box center [174, 254] width 23 height 23
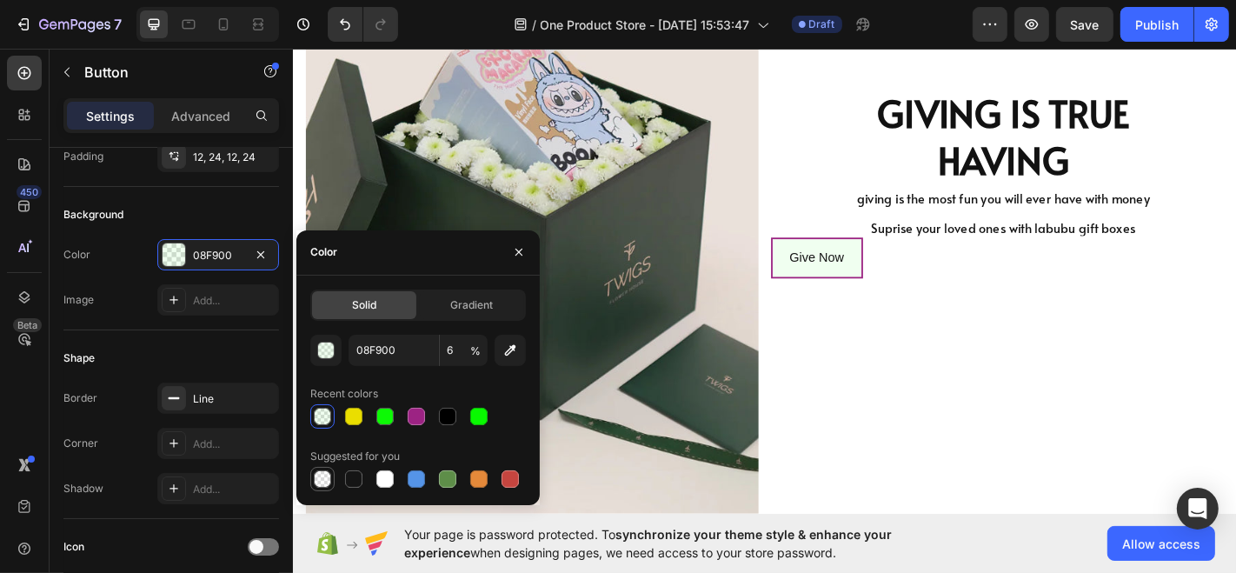
click at [324, 468] on div at bounding box center [322, 478] width 21 height 21
type input "000000"
type input "0"
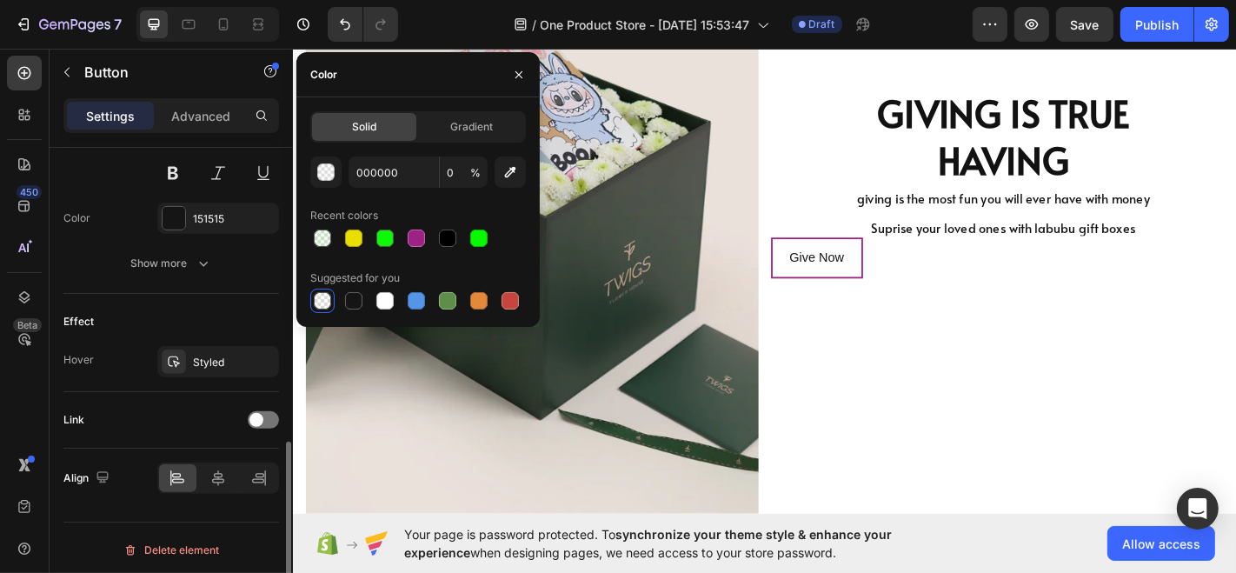
scroll to position [760, 0]
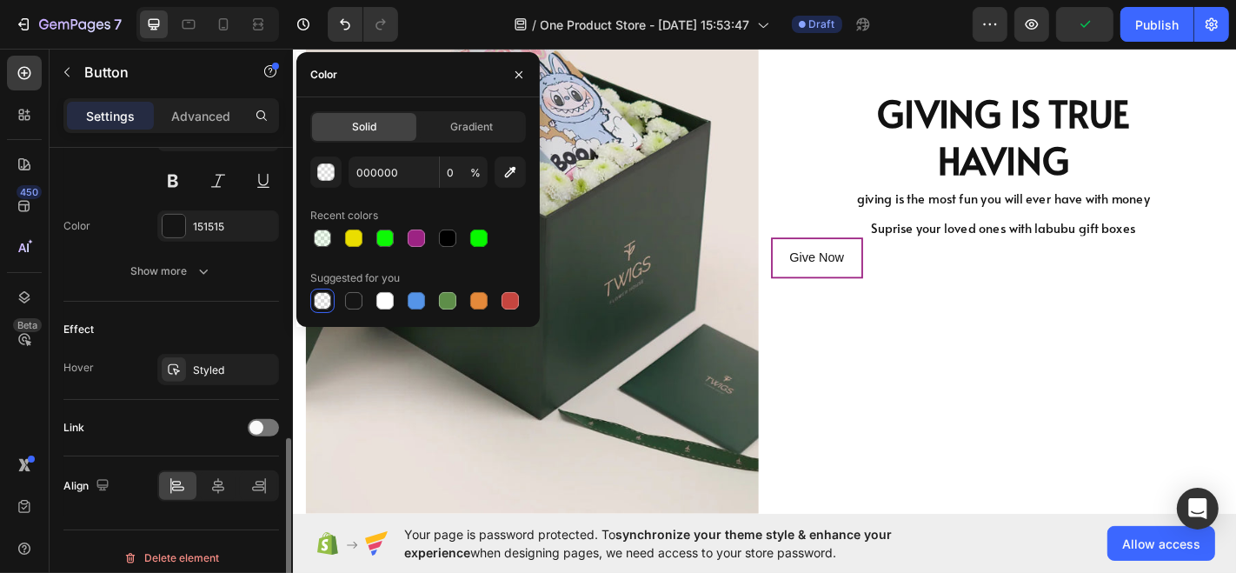
click at [184, 361] on div at bounding box center [174, 369] width 24 height 24
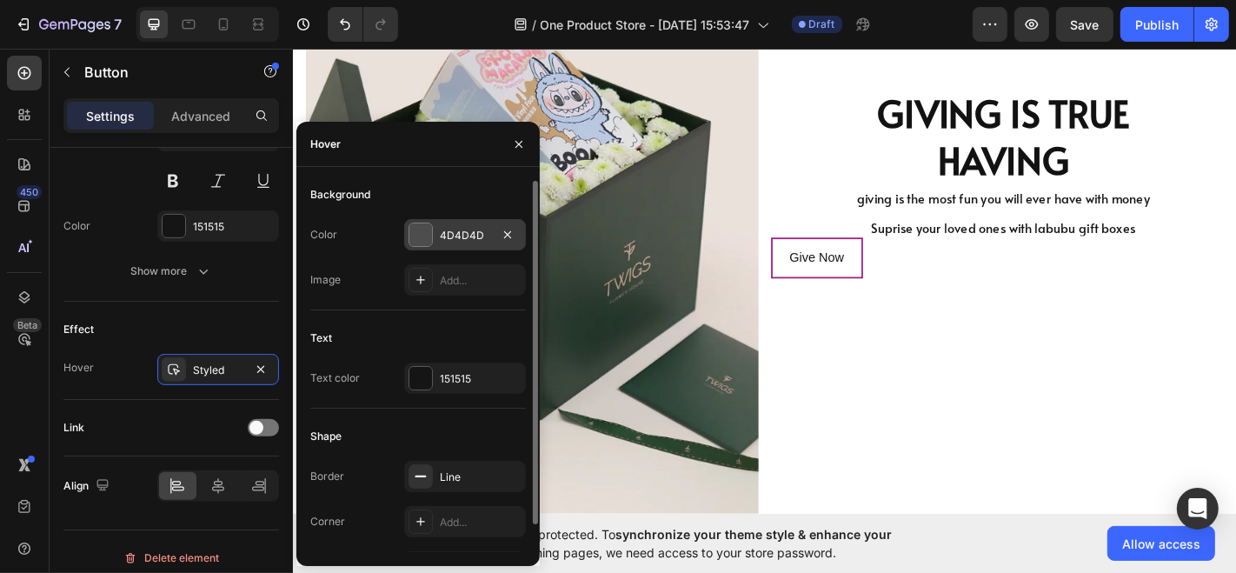
click at [425, 242] on div at bounding box center [420, 234] width 23 height 23
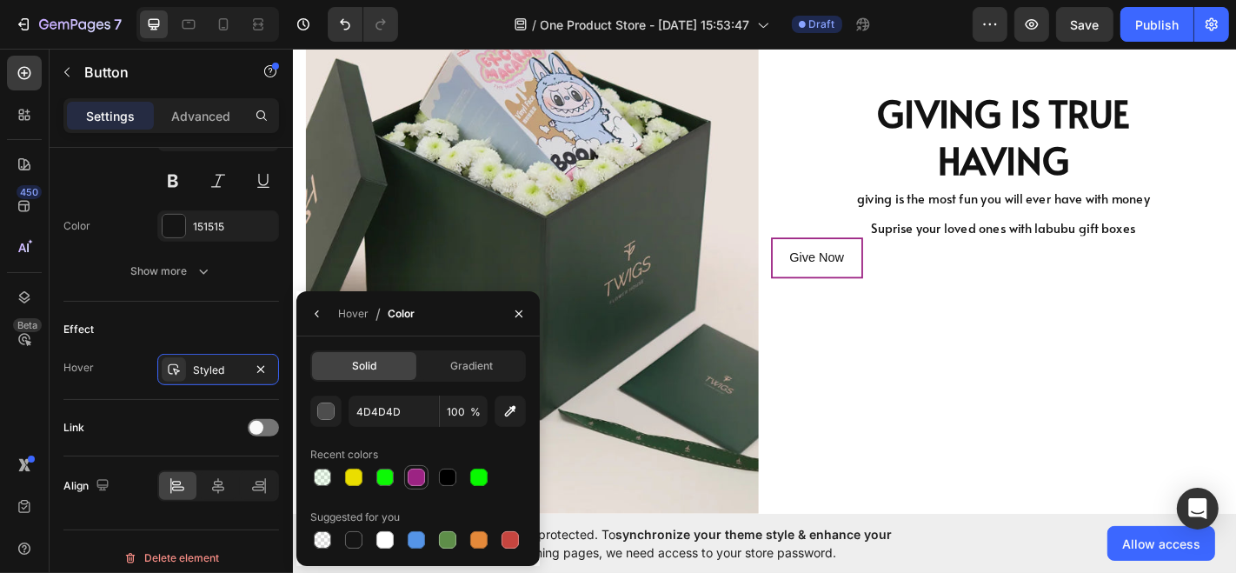
click at [421, 482] on div at bounding box center [416, 476] width 17 height 17
type input "9C2383"
click at [235, 362] on div "Styled" at bounding box center [218, 370] width 50 height 16
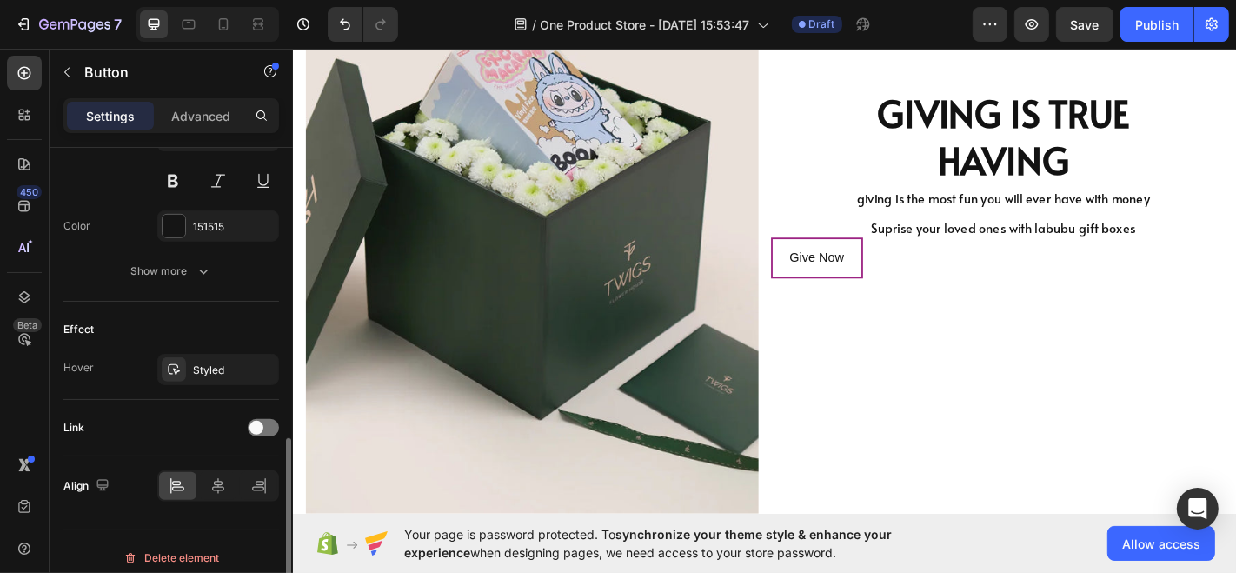
click at [169, 381] on div "Effect Hover Styled" at bounding box center [171, 351] width 216 height 98
click at [169, 378] on div "Styled" at bounding box center [218, 369] width 122 height 31
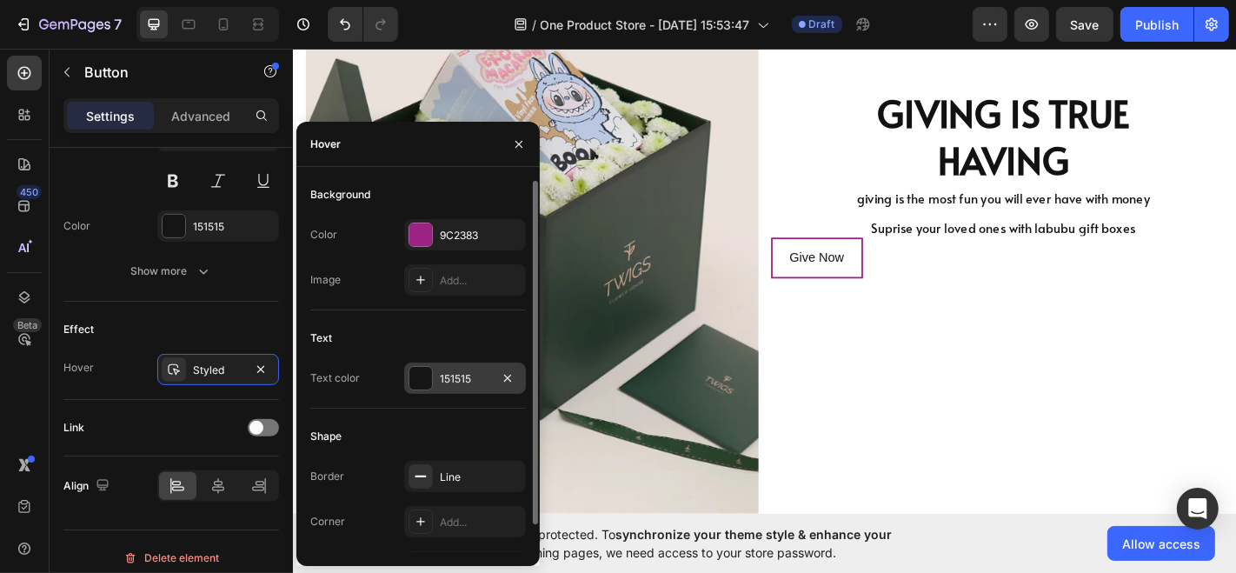
click at [412, 369] on div at bounding box center [420, 378] width 23 height 23
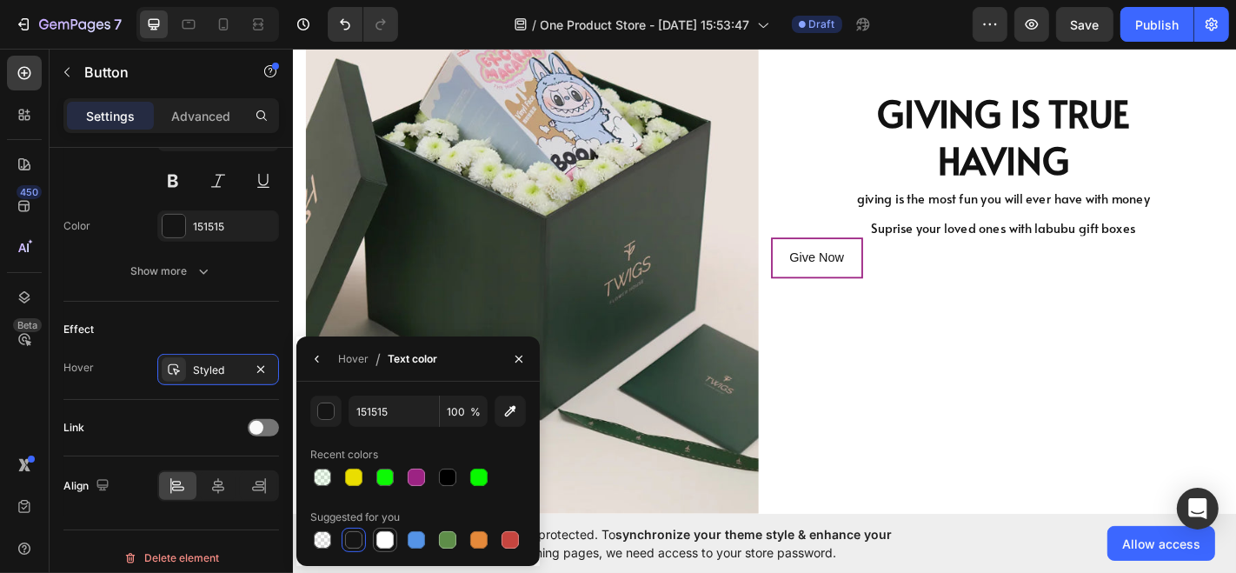
click at [385, 539] on div at bounding box center [384, 539] width 17 height 17
type input "FFFFFF"
click at [164, 310] on div "Effect Hover Styled" at bounding box center [171, 351] width 216 height 98
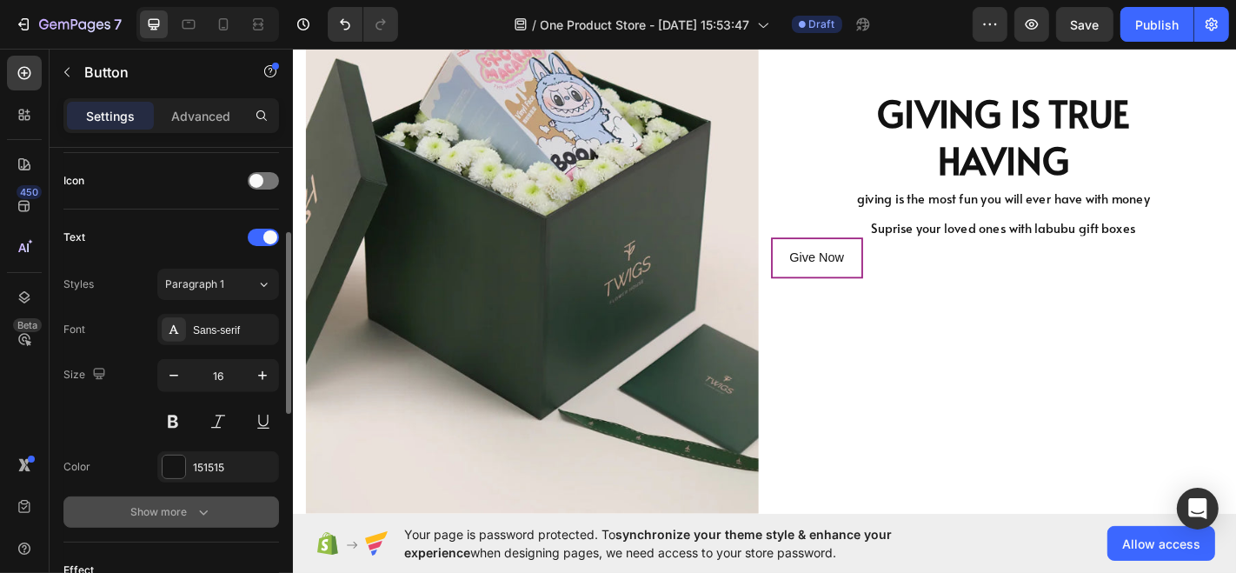
scroll to position [436, 0]
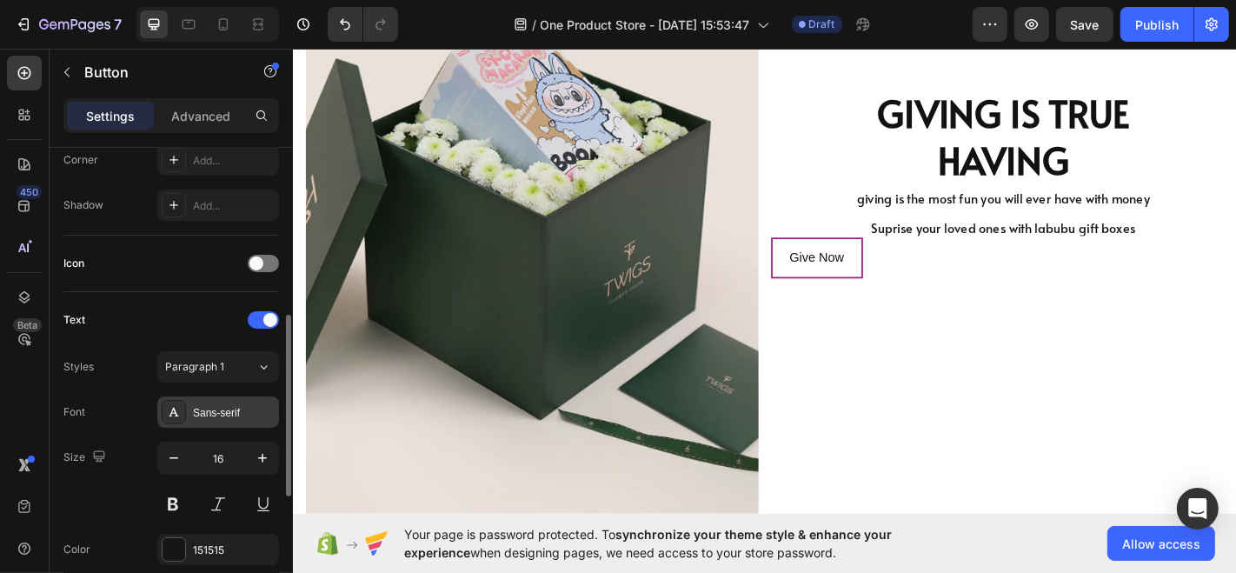
click at [230, 413] on div "Sans-serif" at bounding box center [234, 413] width 82 height 16
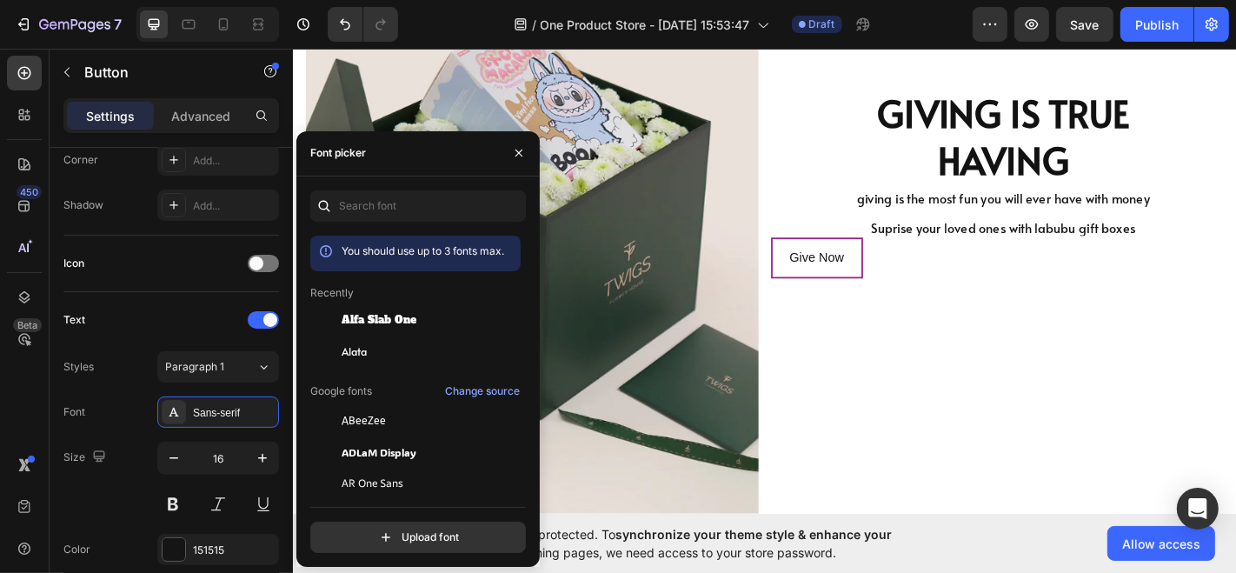
click at [357, 348] on span "Alata" at bounding box center [354, 351] width 25 height 16
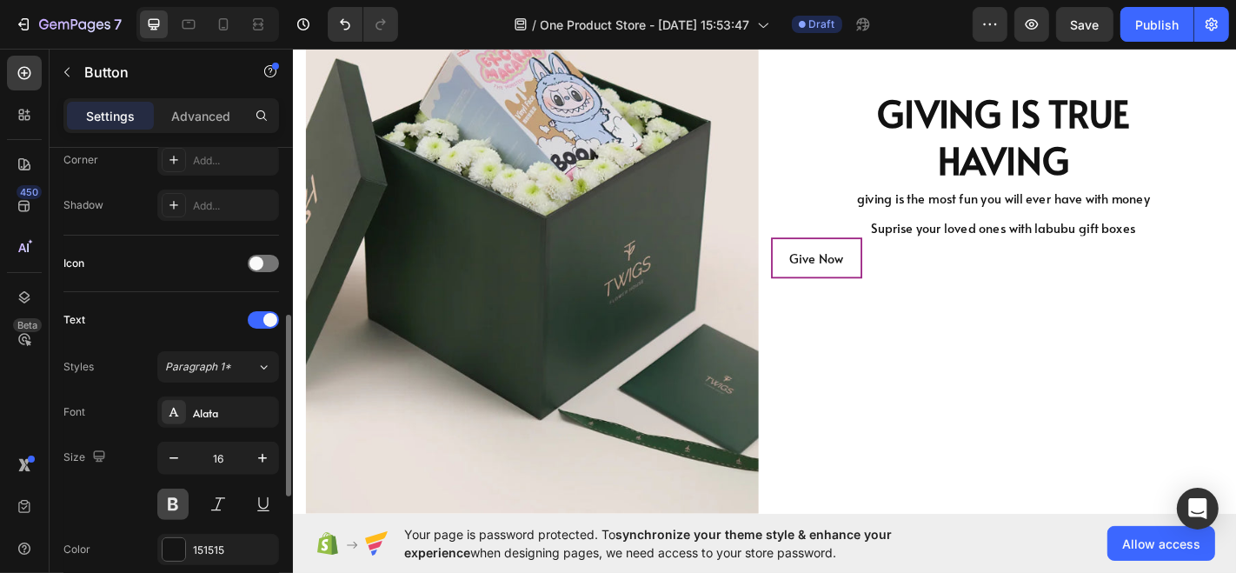
click at [177, 506] on button at bounding box center [172, 503] width 31 height 31
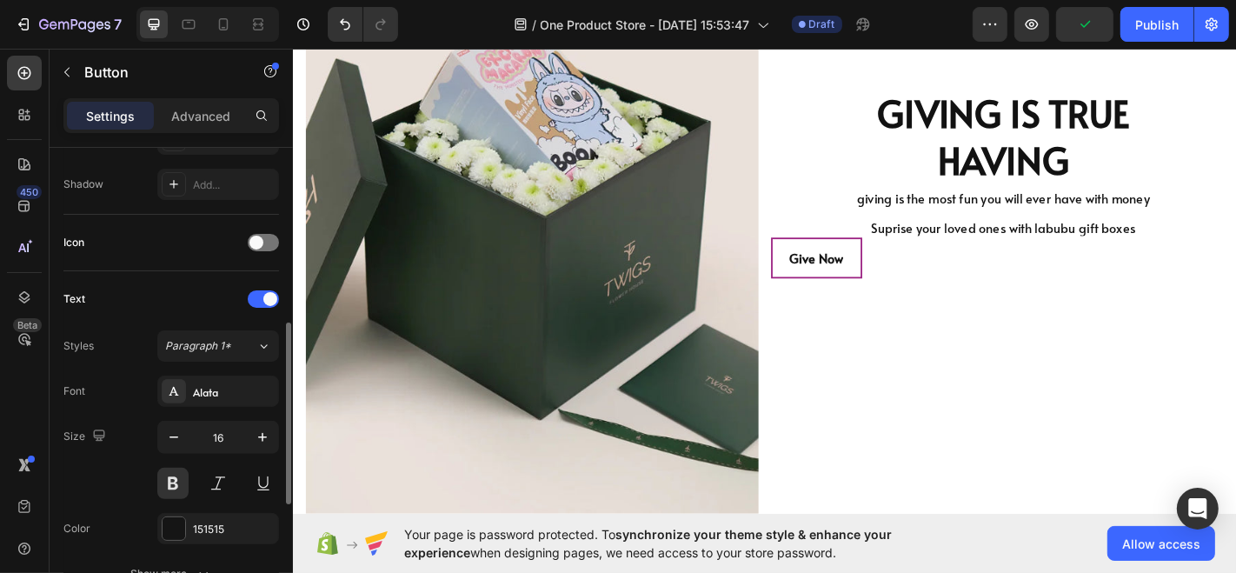
scroll to position [0, 0]
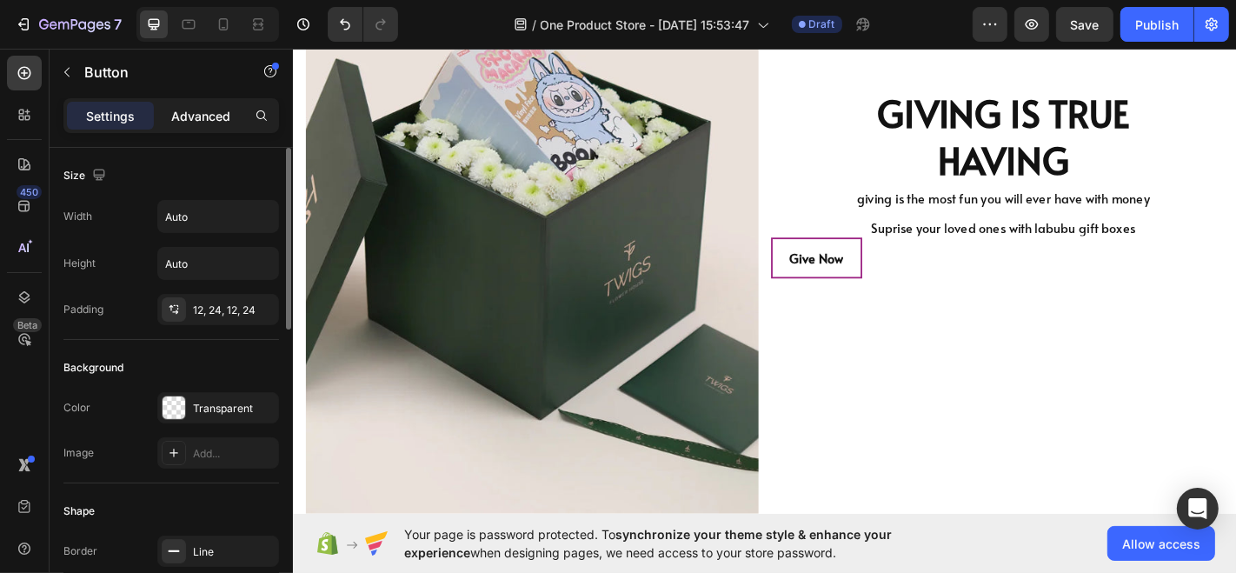
click at [196, 102] on div "Advanced" at bounding box center [200, 116] width 87 height 28
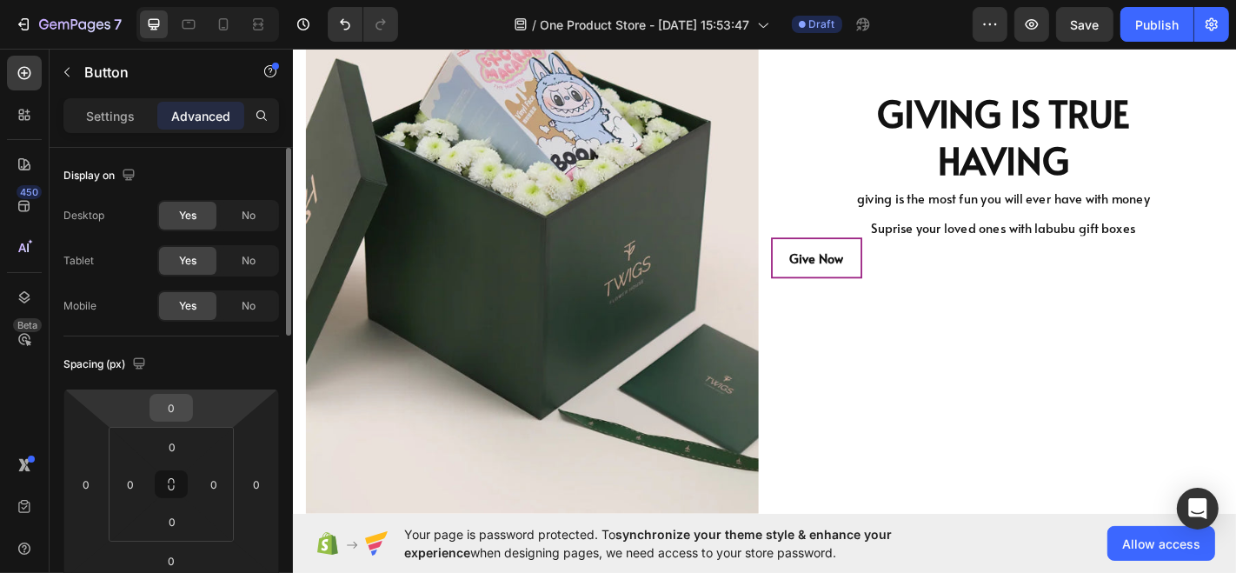
click at [185, 405] on input "0" at bounding box center [171, 408] width 35 height 26
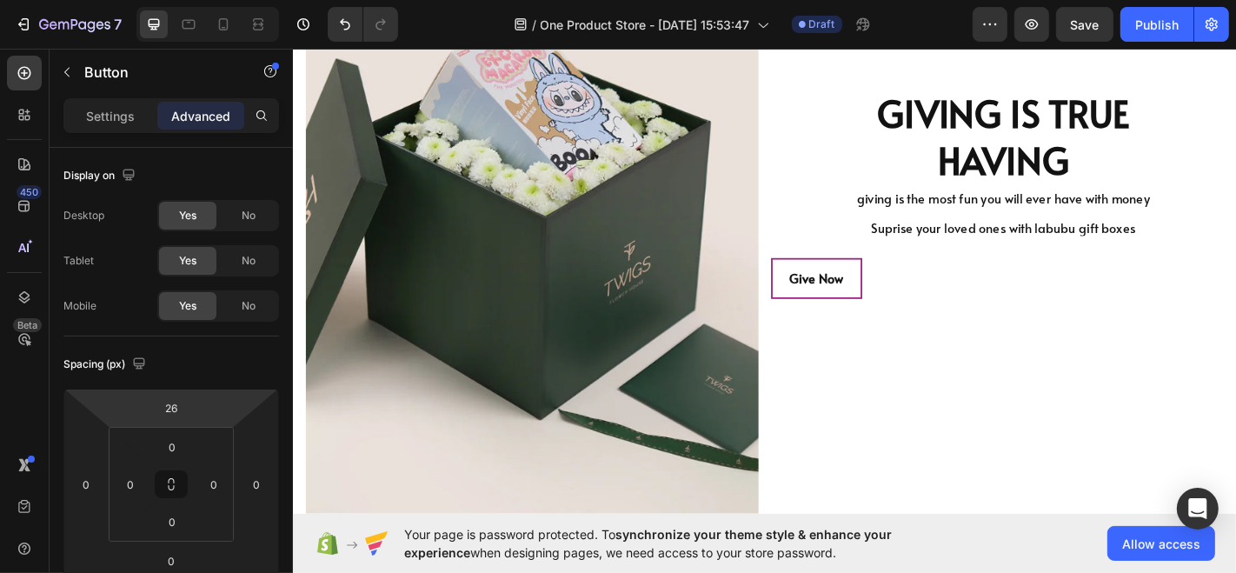
type input "28"
drag, startPoint x: 196, startPoint y: 408, endPoint x: 197, endPoint y: 395, distance: 13.1
click at [197, 0] on html "7 / One Product Store - [DATE] 15:53:47 Draft Preview Save Publish 450 Beta Sec…" at bounding box center [618, 0] width 1236 height 0
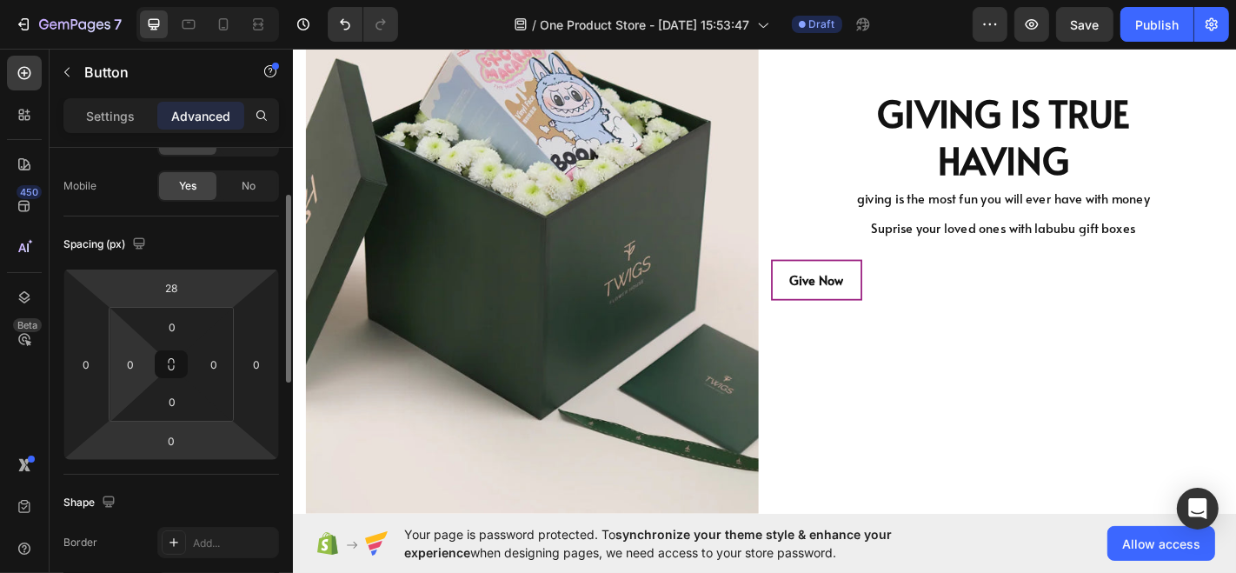
scroll to position [128, 0]
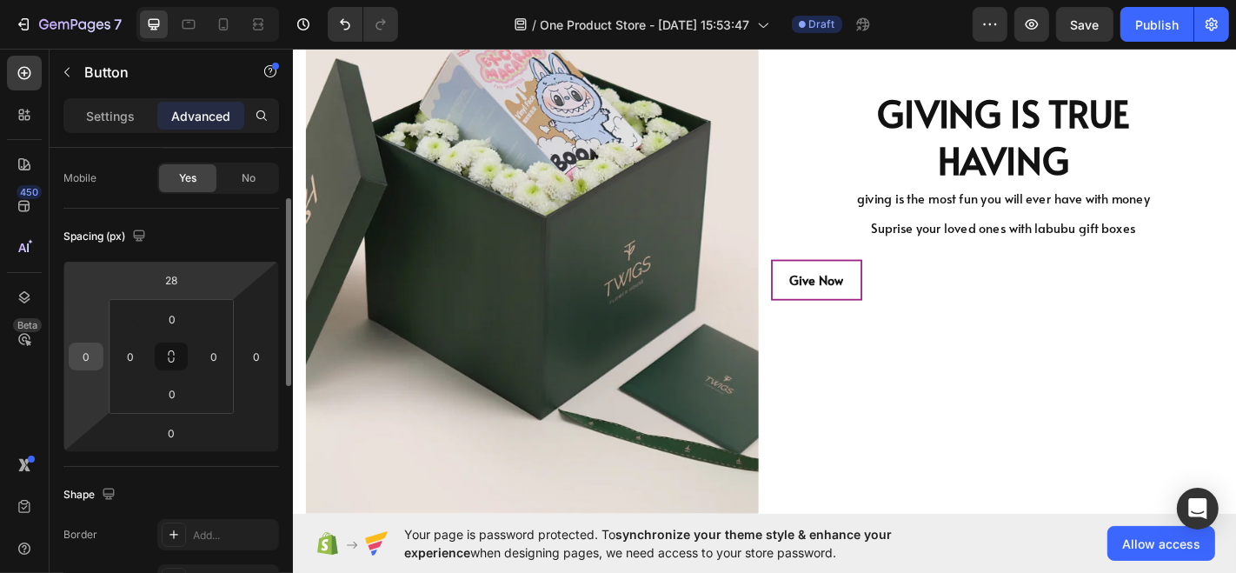
click at [96, 364] on input "0" at bounding box center [86, 356] width 26 height 26
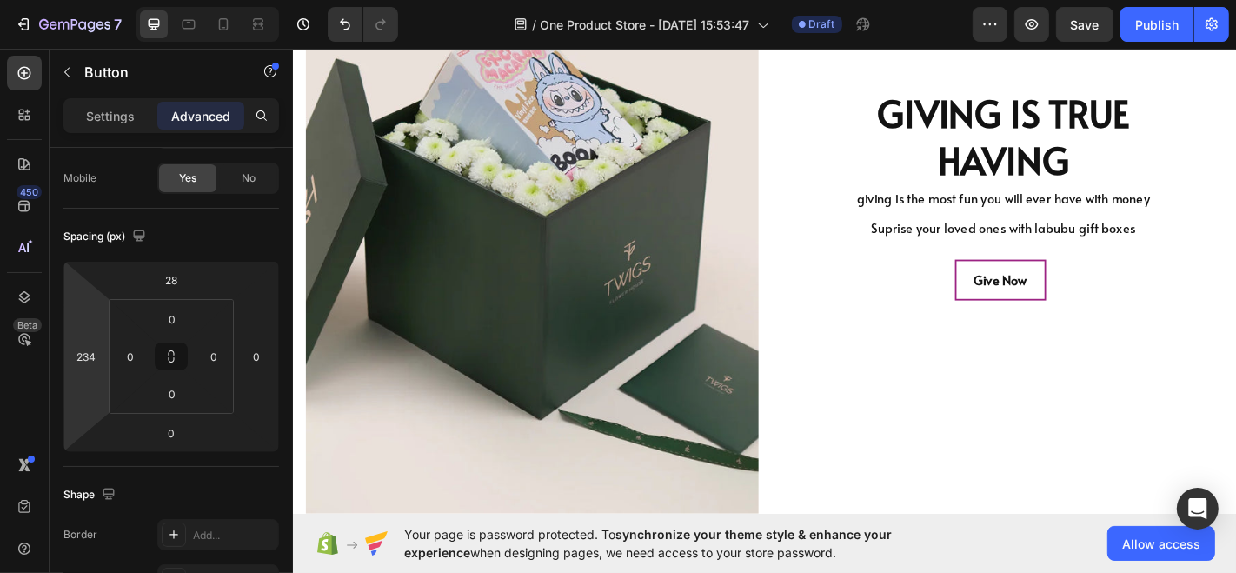
type input "232"
drag, startPoint x: 106, startPoint y: 350, endPoint x: 116, endPoint y: 238, distance: 112.6
click at [116, 0] on html "7 / One Product Store - [DATE] 15:53:47 Draft Preview Save Publish 450 Beta Sec…" at bounding box center [618, 0] width 1236 height 0
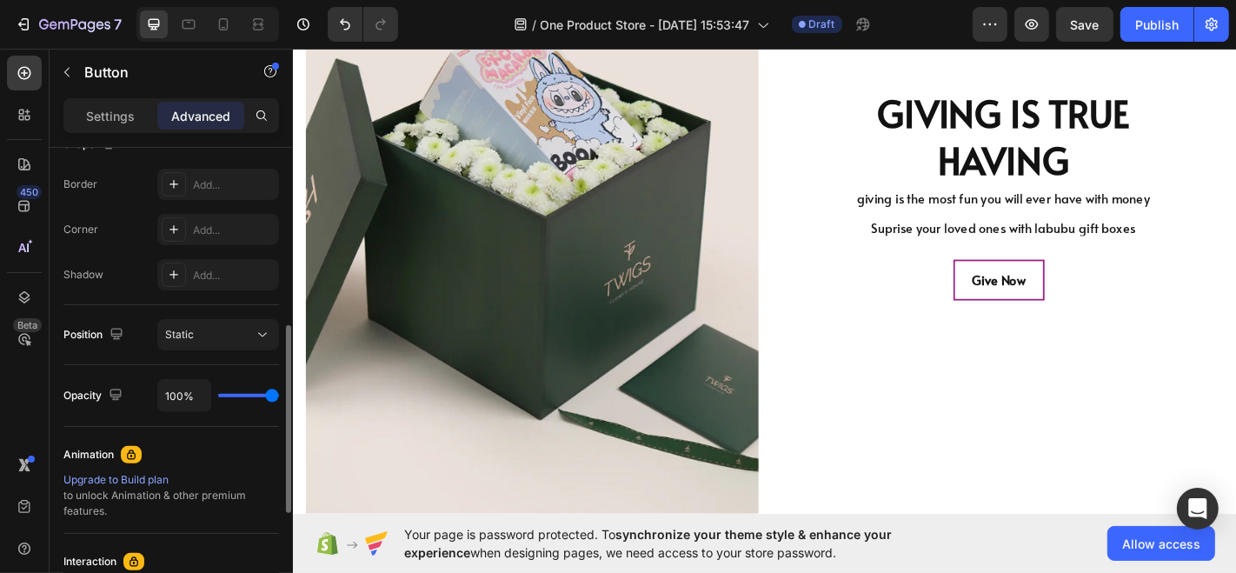
scroll to position [470, 0]
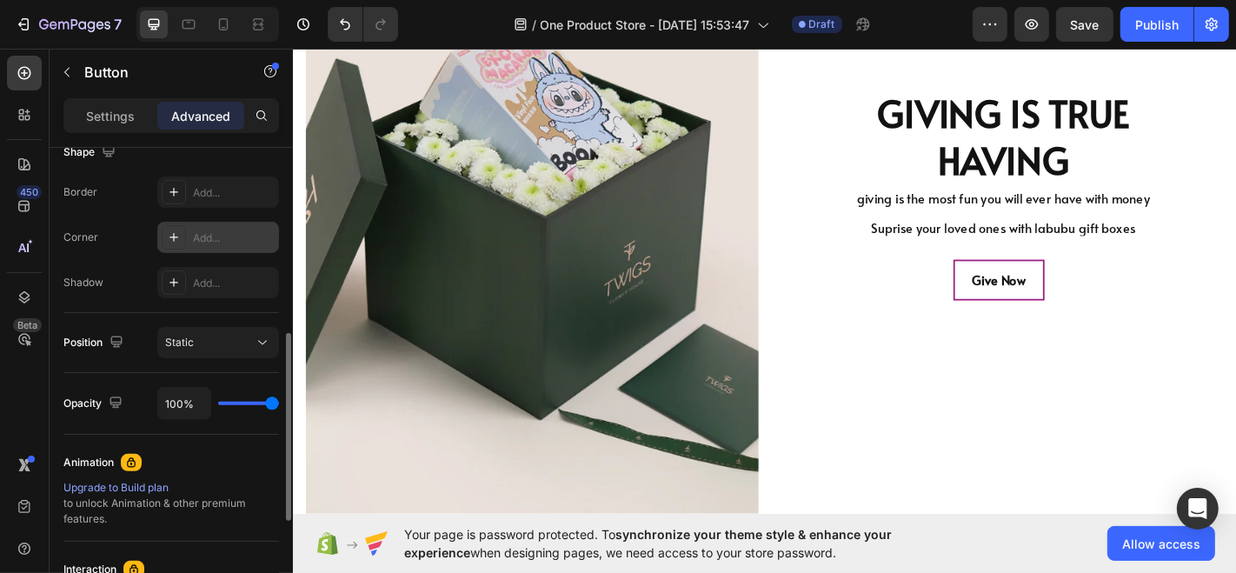
click at [174, 230] on icon at bounding box center [174, 237] width 14 height 14
click at [1102, 299] on button "Give Now" at bounding box center [1072, 305] width 101 height 46
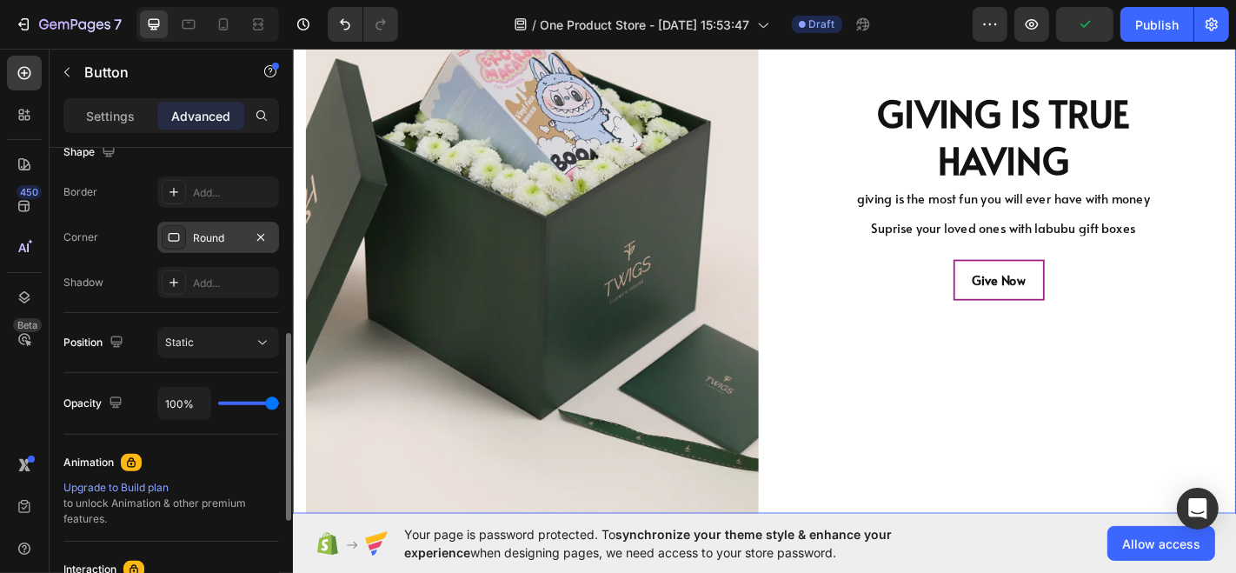
click at [1004, 301] on div "Give Now Button" at bounding box center [1077, 292] width 514 height 70
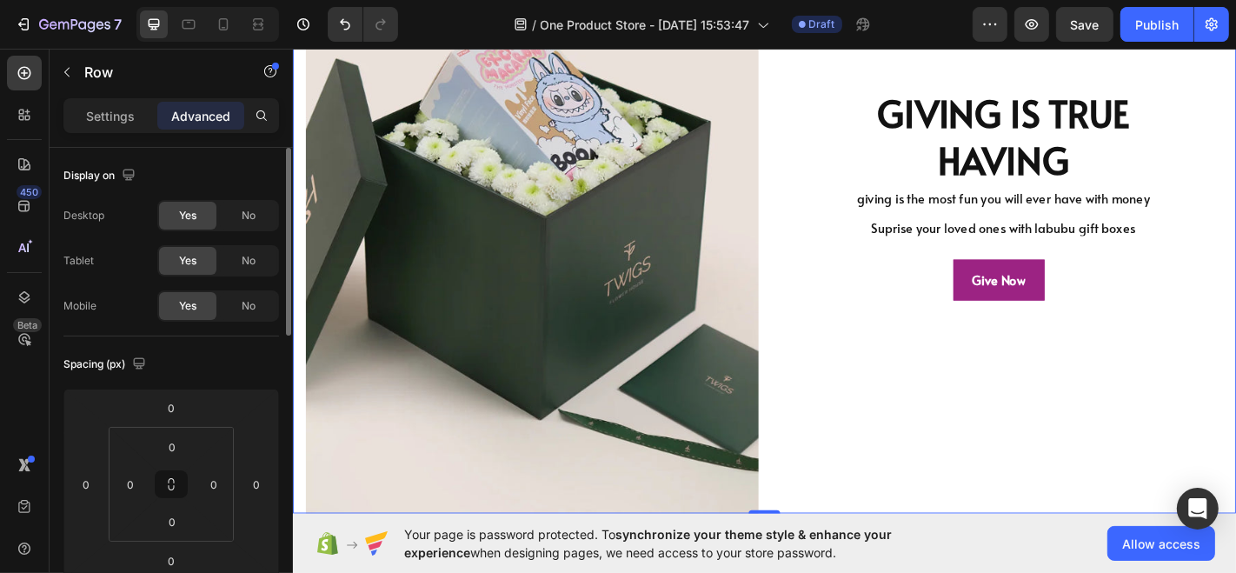
click at [1022, 301] on button "Give Now" at bounding box center [1072, 305] width 101 height 46
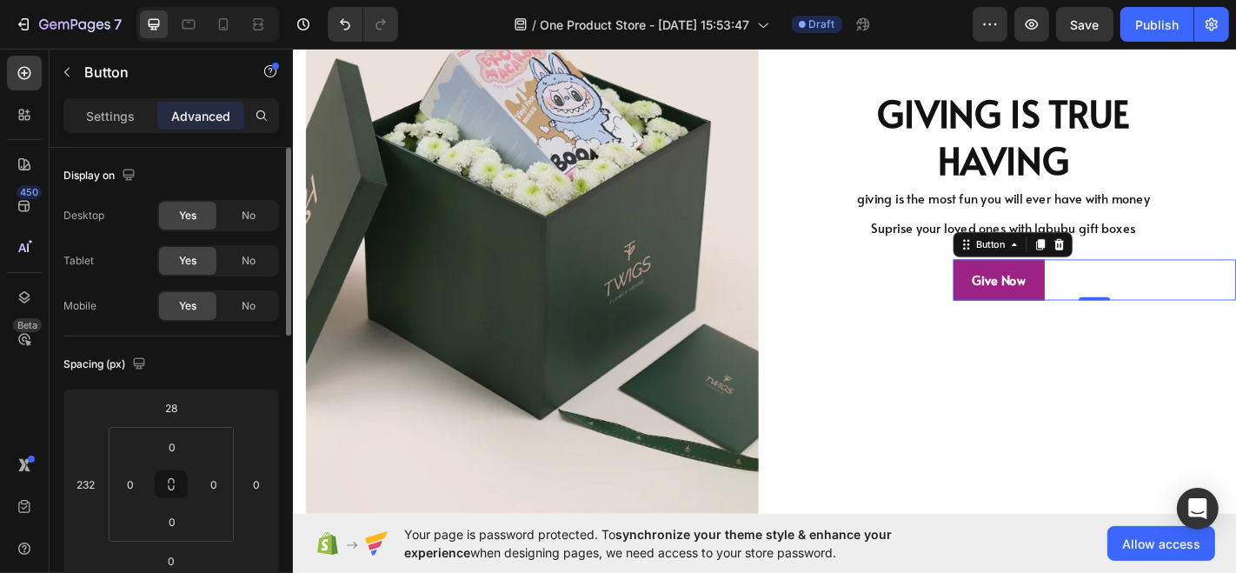
click at [1022, 301] on button "Give Now" at bounding box center [1072, 305] width 101 height 46
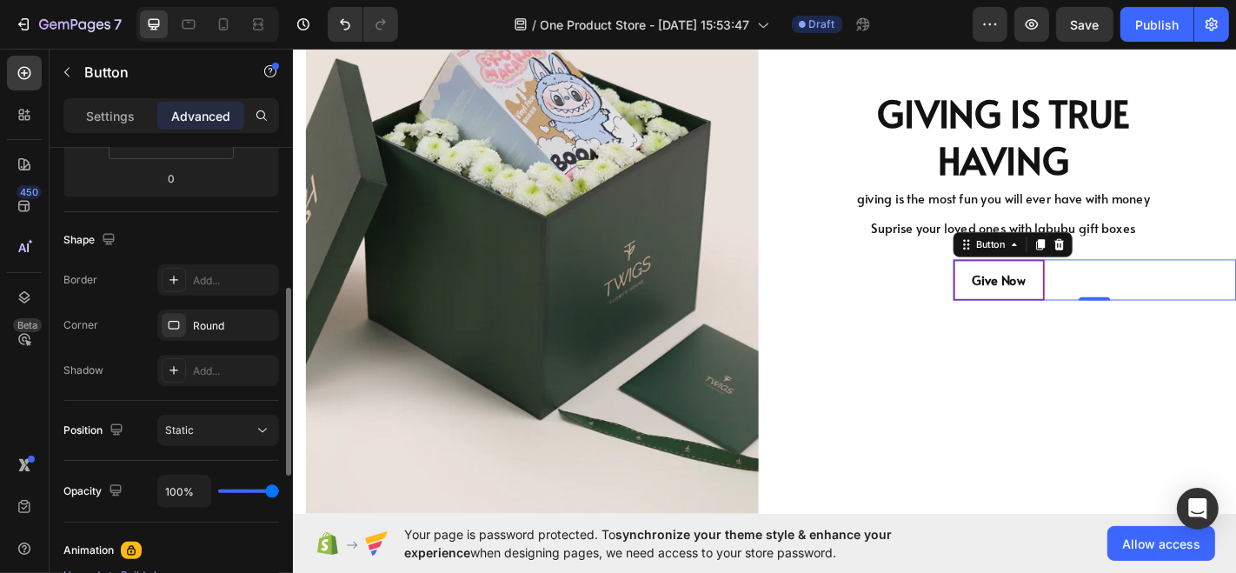
scroll to position [375, 0]
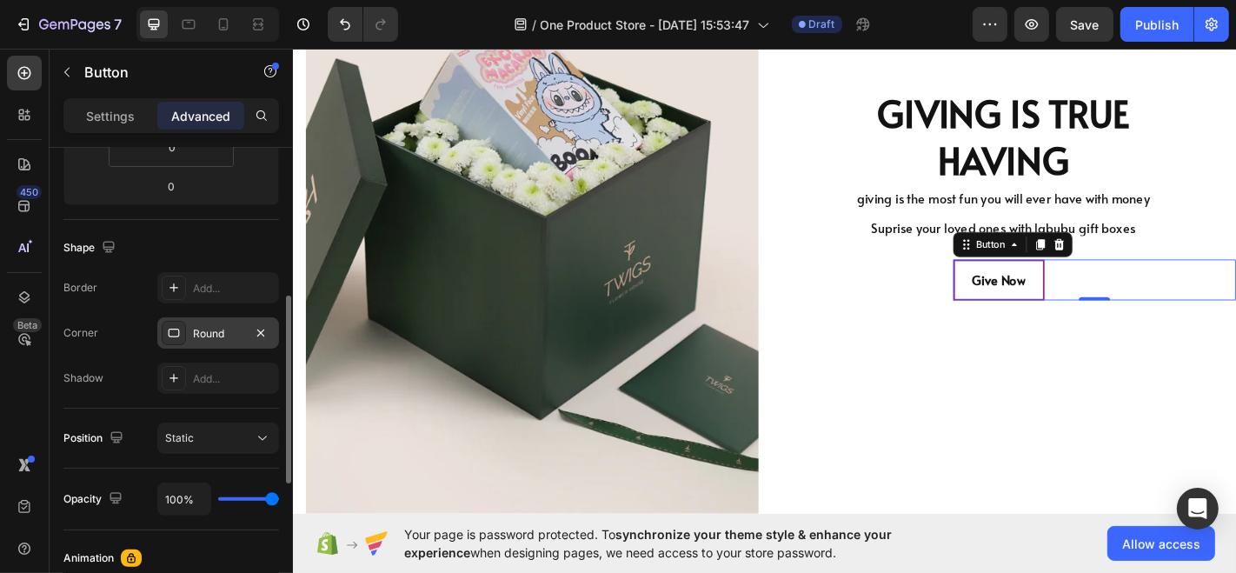
click at [181, 323] on div at bounding box center [174, 333] width 24 height 24
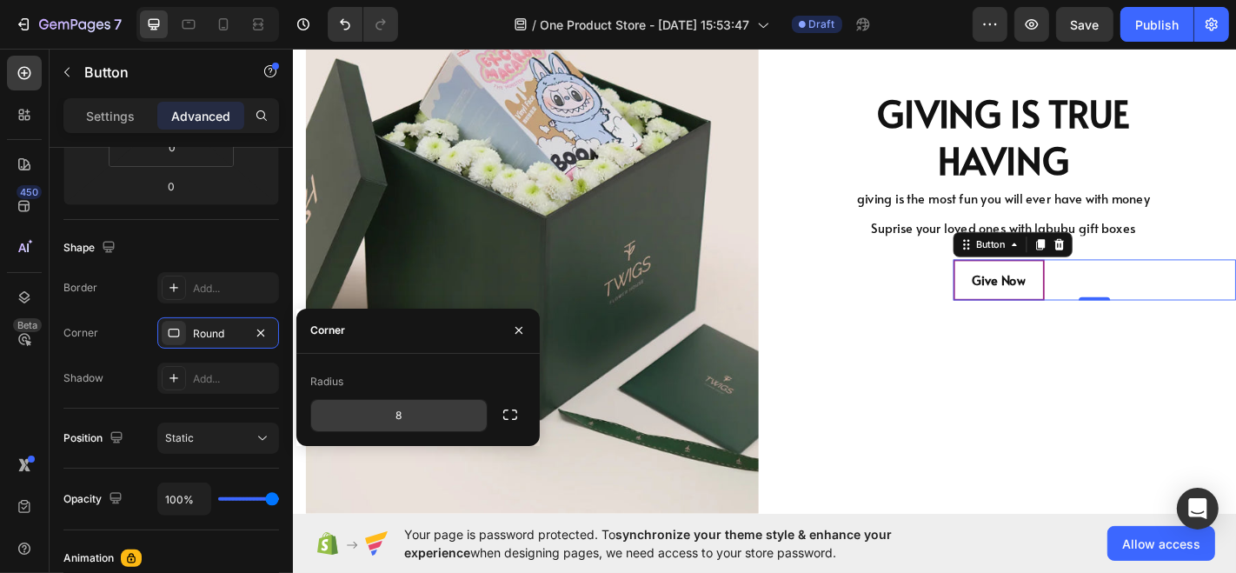
click at [419, 412] on input "8" at bounding box center [399, 415] width 176 height 31
type input "20"
click at [76, 320] on div "Corner" at bounding box center [80, 333] width 35 height 28
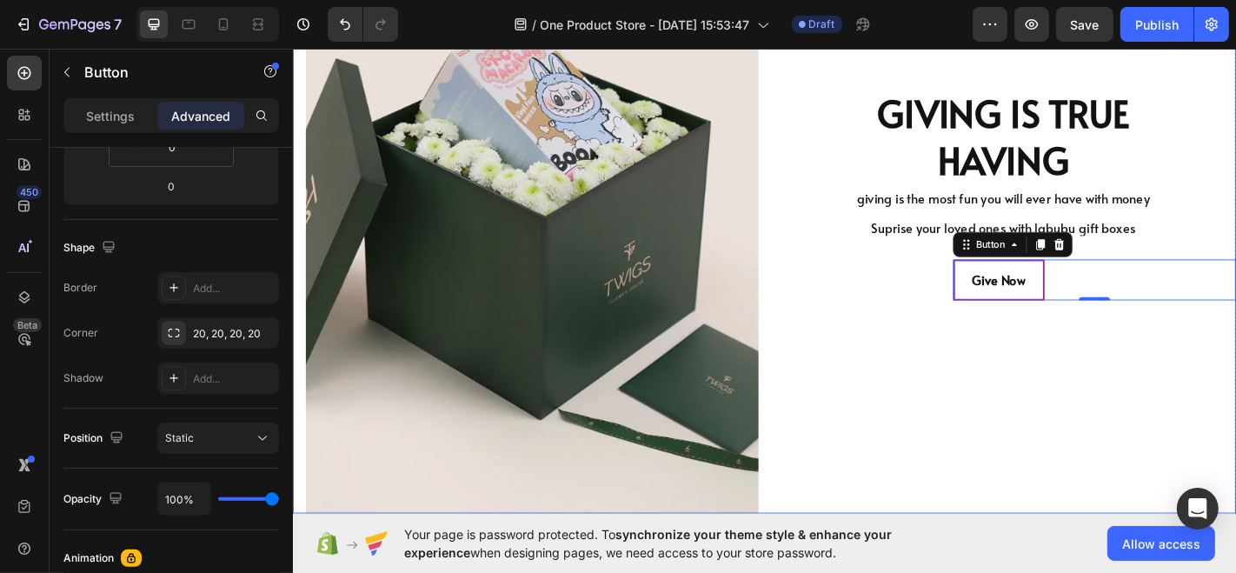
click at [926, 401] on div "GIVING IS TRUE HAVING Heading giving is the most fun you will ever have with mo…" at bounding box center [1077, 236] width 514 height 653
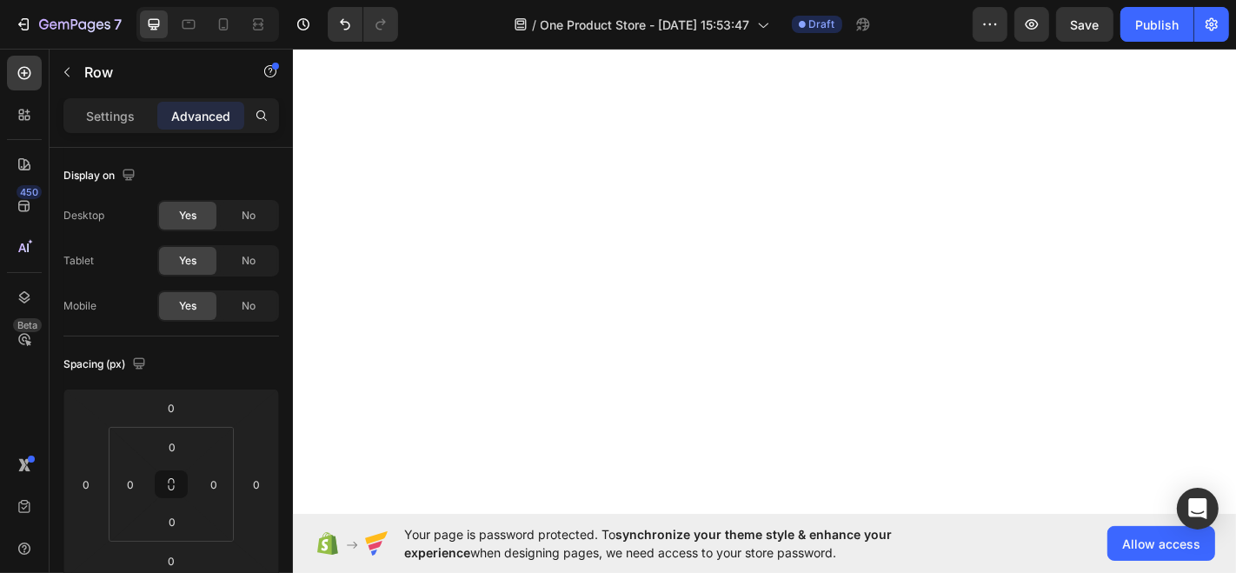
scroll to position [1783, 0]
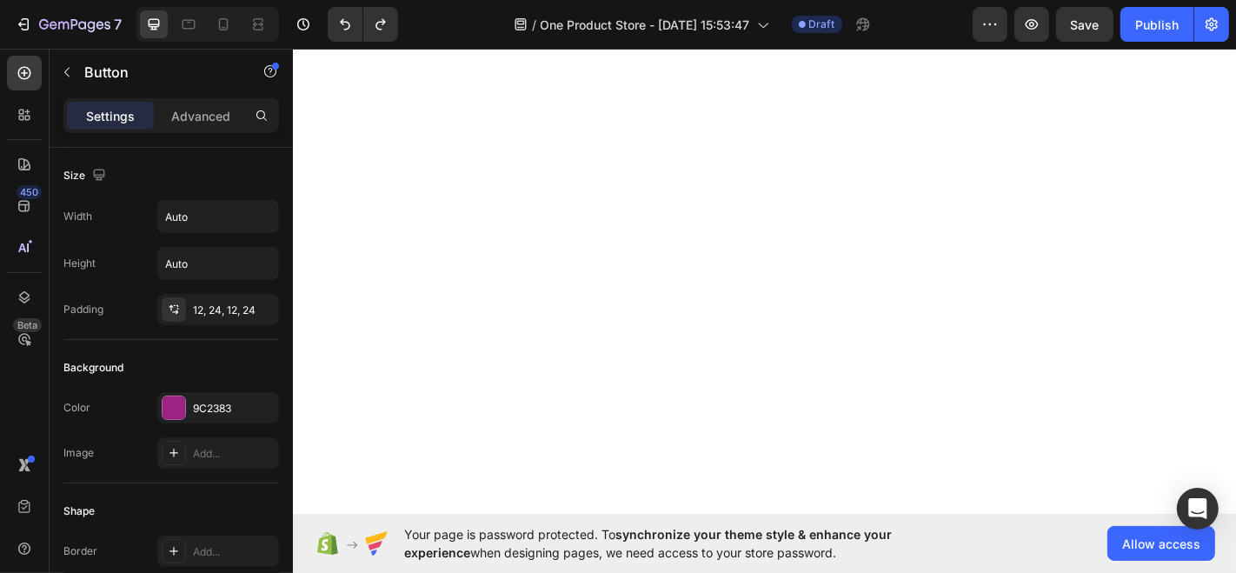
drag, startPoint x: 344, startPoint y: 296, endPoint x: 344, endPoint y: 412, distance: 115.6
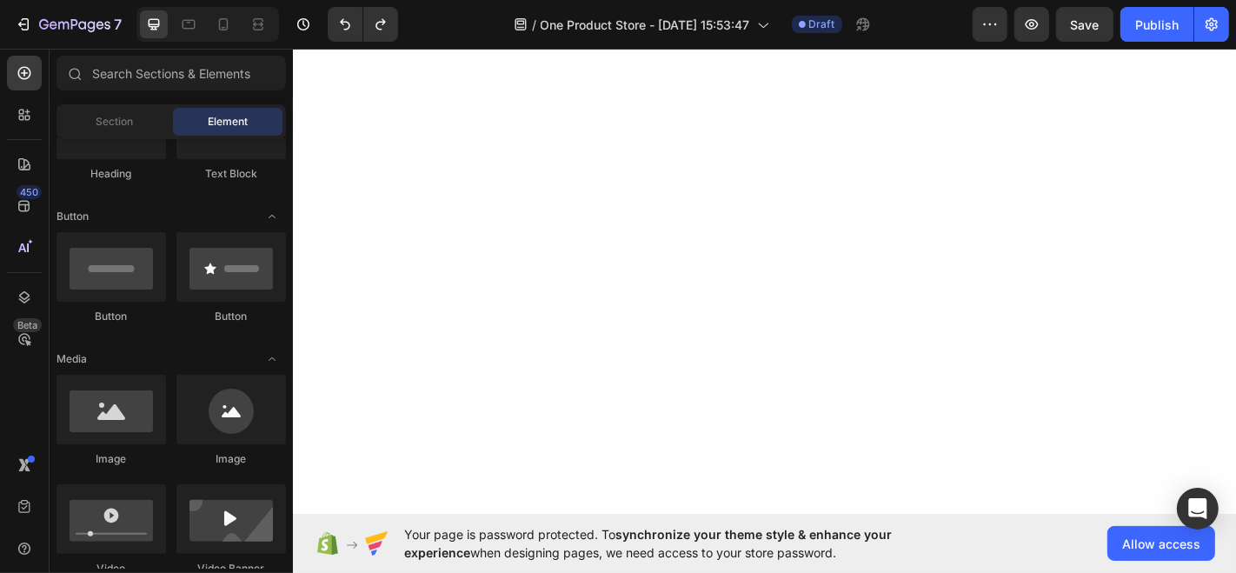
scroll to position [1825, 0]
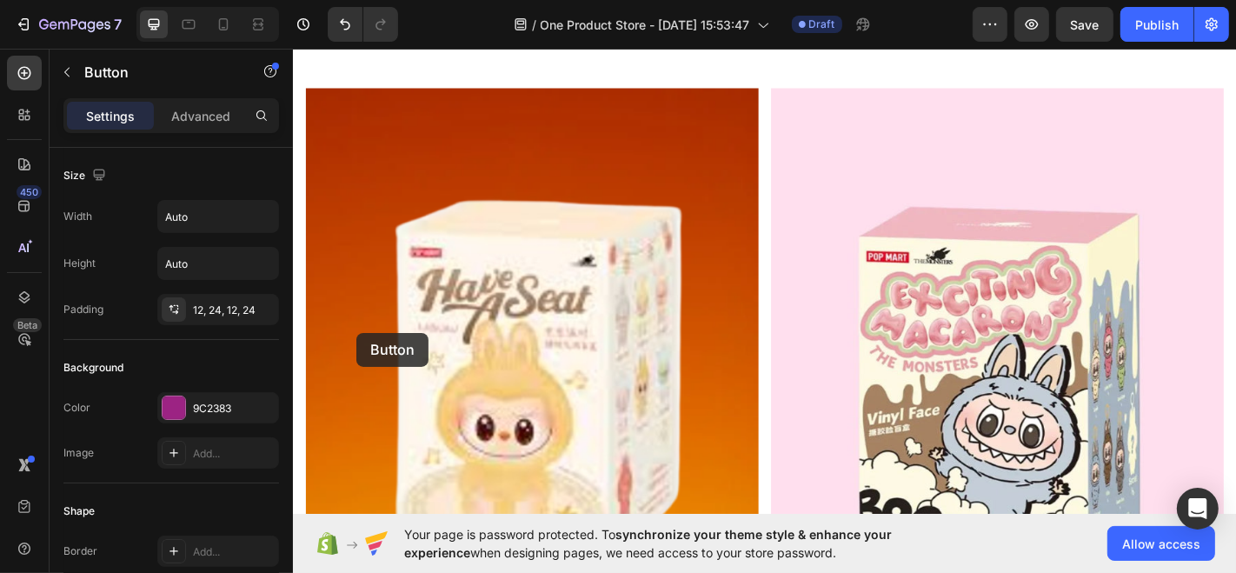
scroll to position [2223, 0]
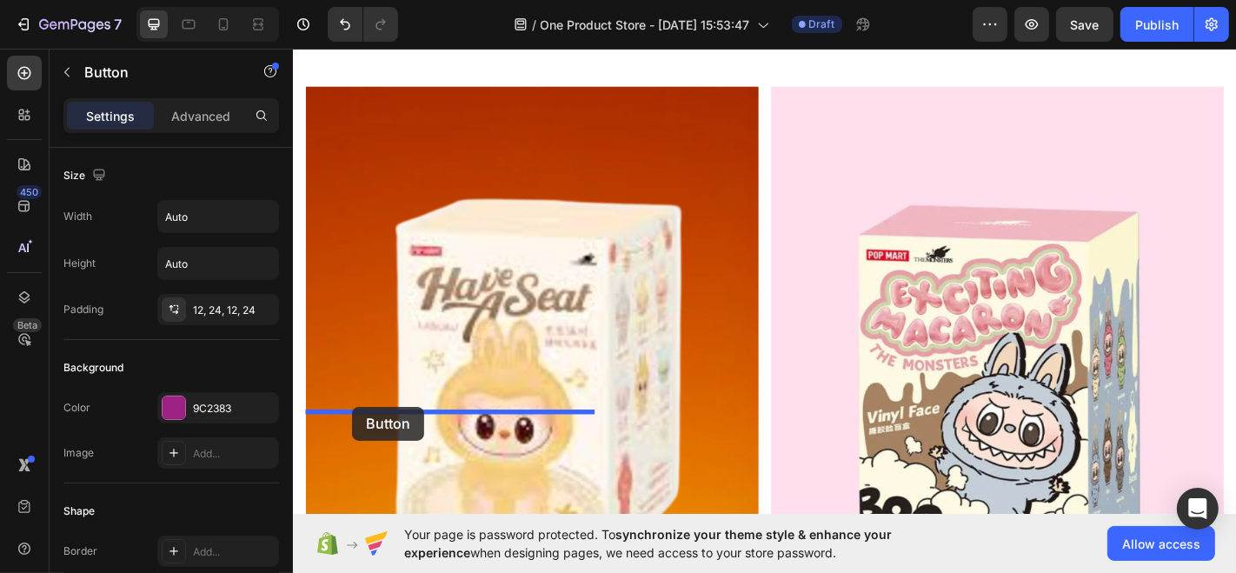
drag, startPoint x: 336, startPoint y: 255, endPoint x: 356, endPoint y: 444, distance: 190.5
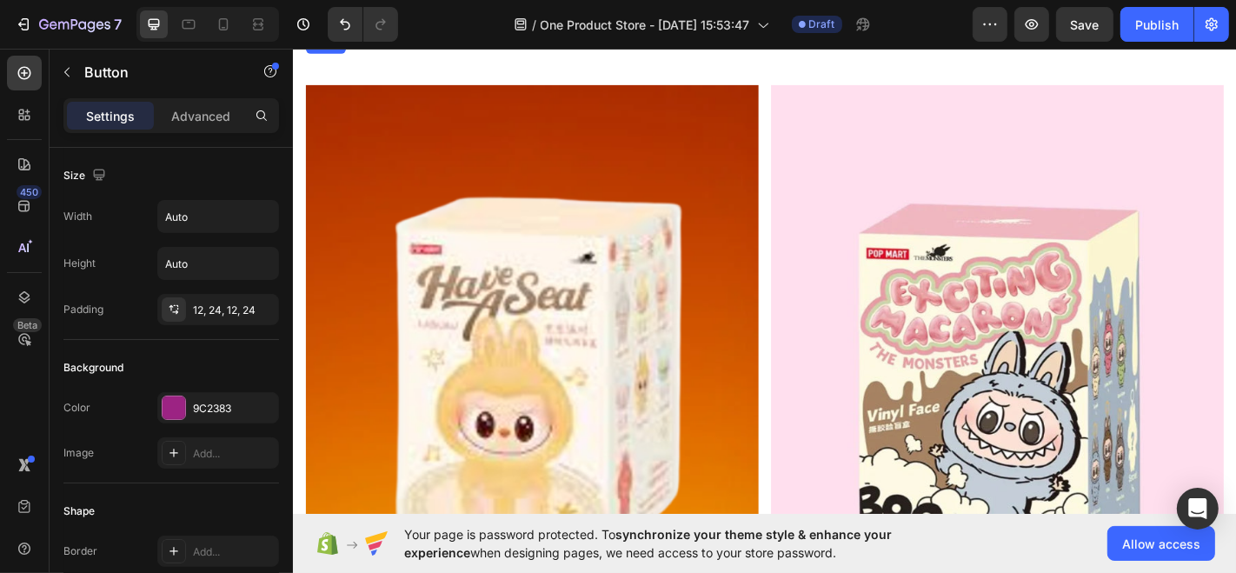
scroll to position [2238, 0]
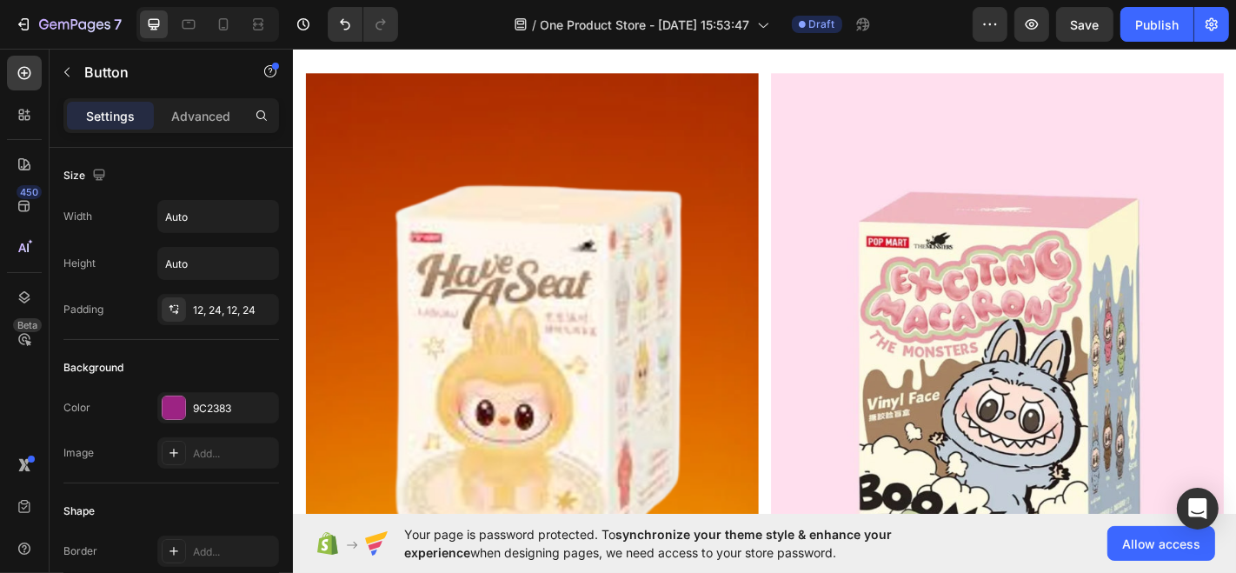
drag, startPoint x: 327, startPoint y: 347, endPoint x: 723, endPoint y: 416, distance: 402.3
drag, startPoint x: 674, startPoint y: 343, endPoint x: 1040, endPoint y: 390, distance: 369.7
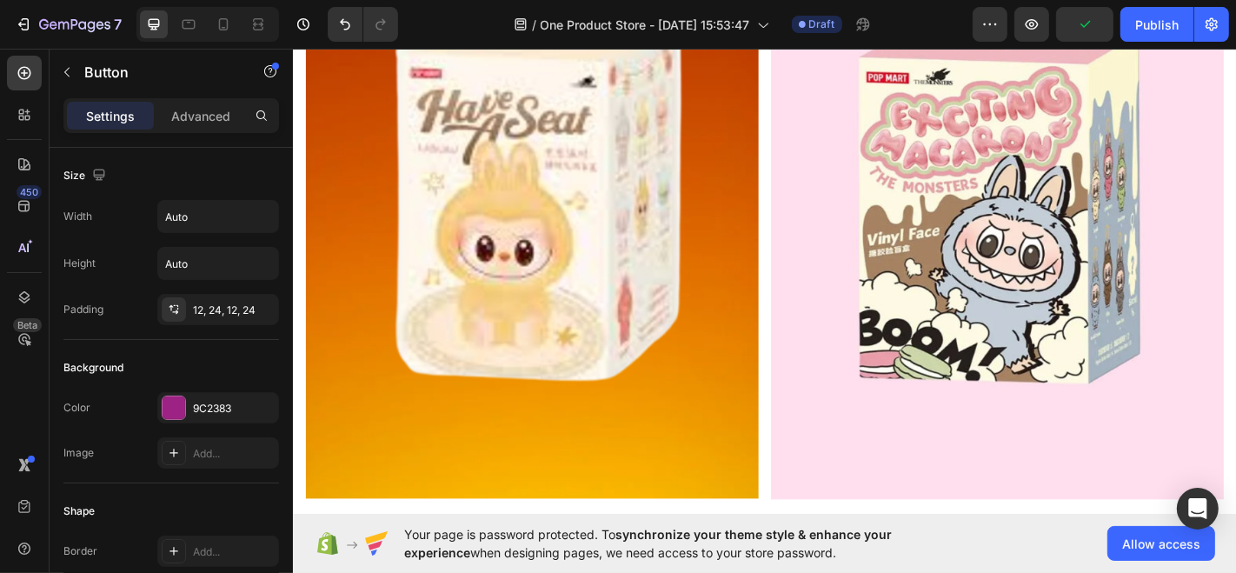
scroll to position [2418, 0]
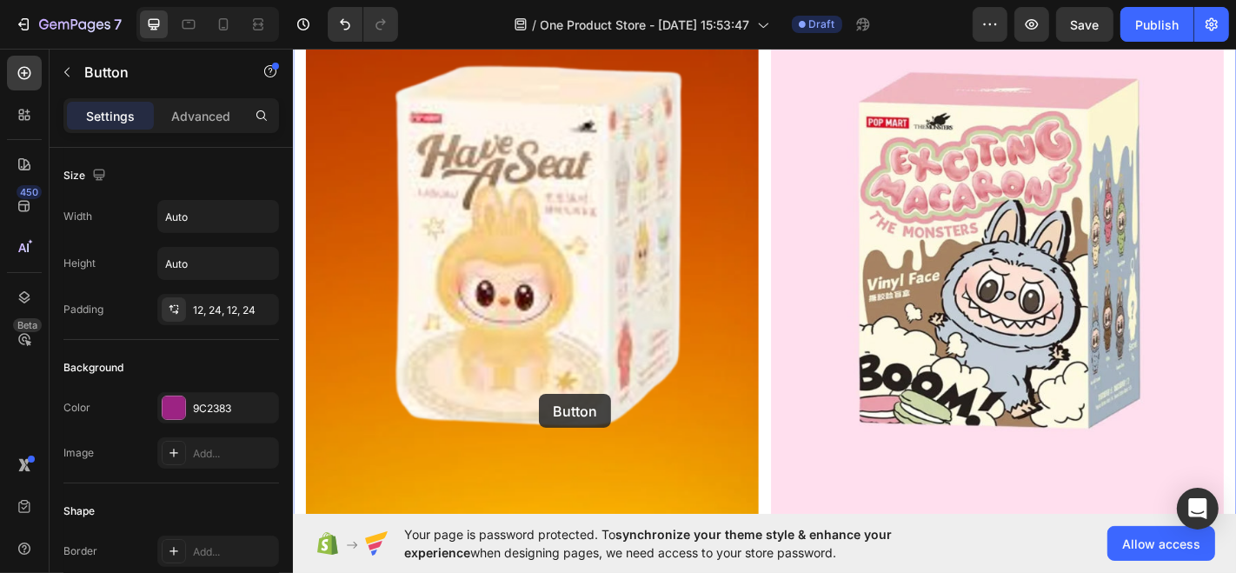
scroll to position [2944, 0]
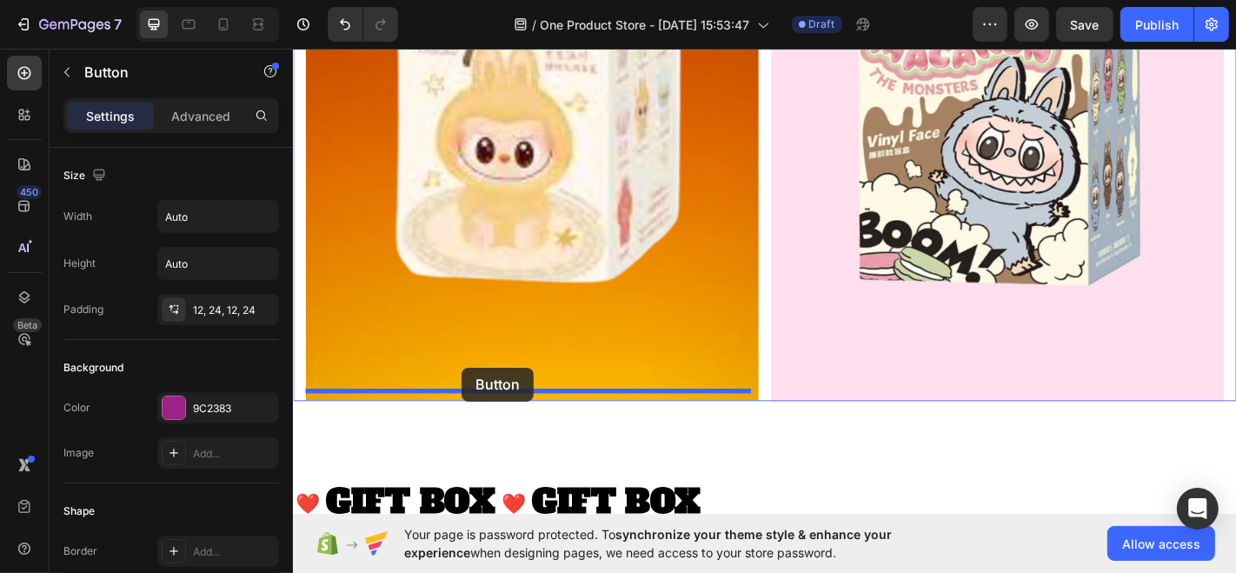
drag, startPoint x: 1017, startPoint y: 165, endPoint x: 477, endPoint y: 387, distance: 583.4
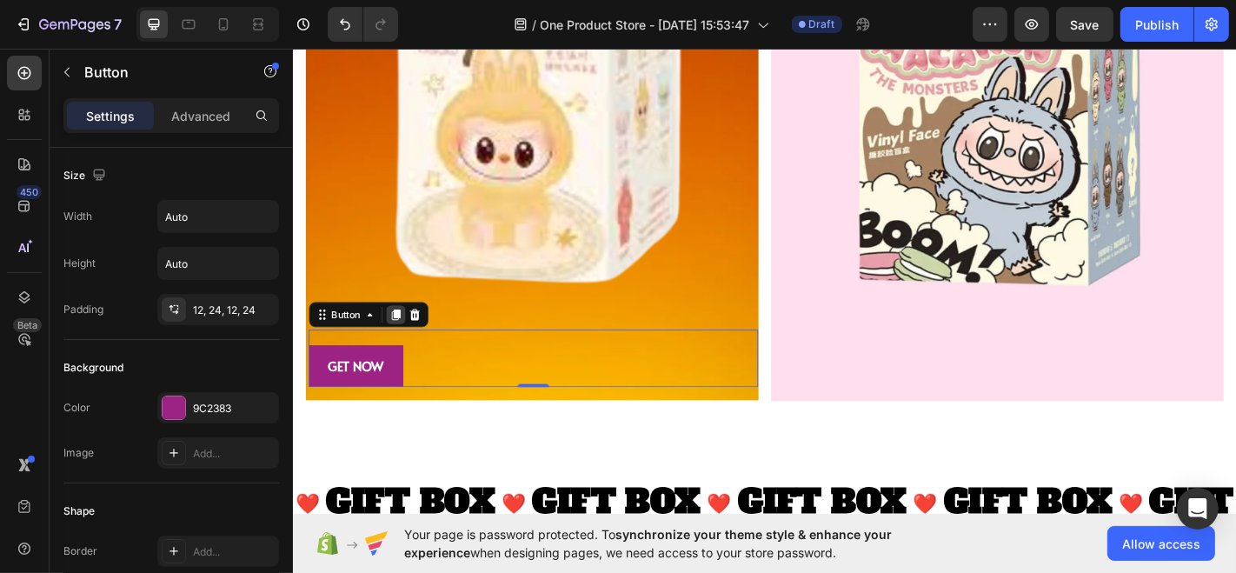
click at [403, 336] on icon at bounding box center [406, 342] width 10 height 12
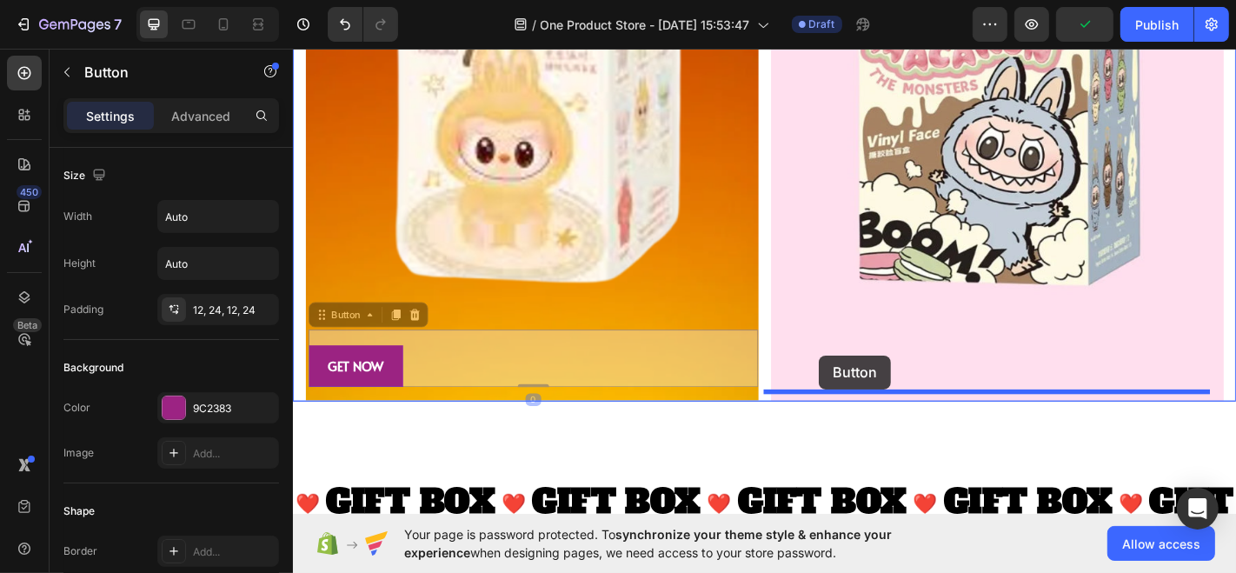
drag, startPoint x: 322, startPoint y: 330, endPoint x: 873, endPoint y: 388, distance: 553.9
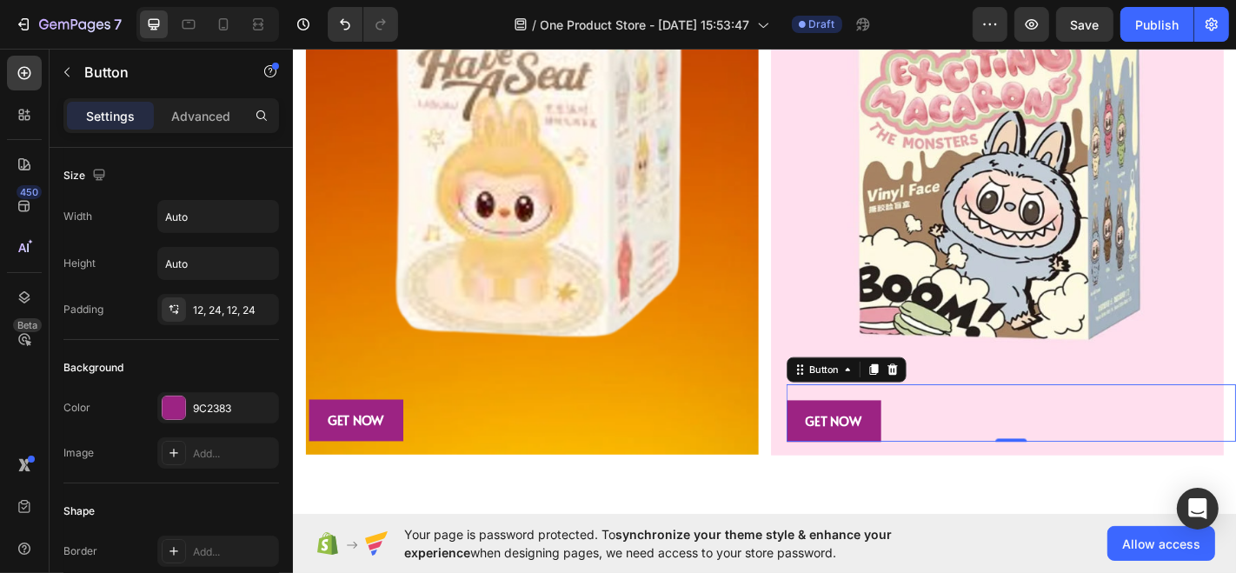
scroll to position [2330, 0]
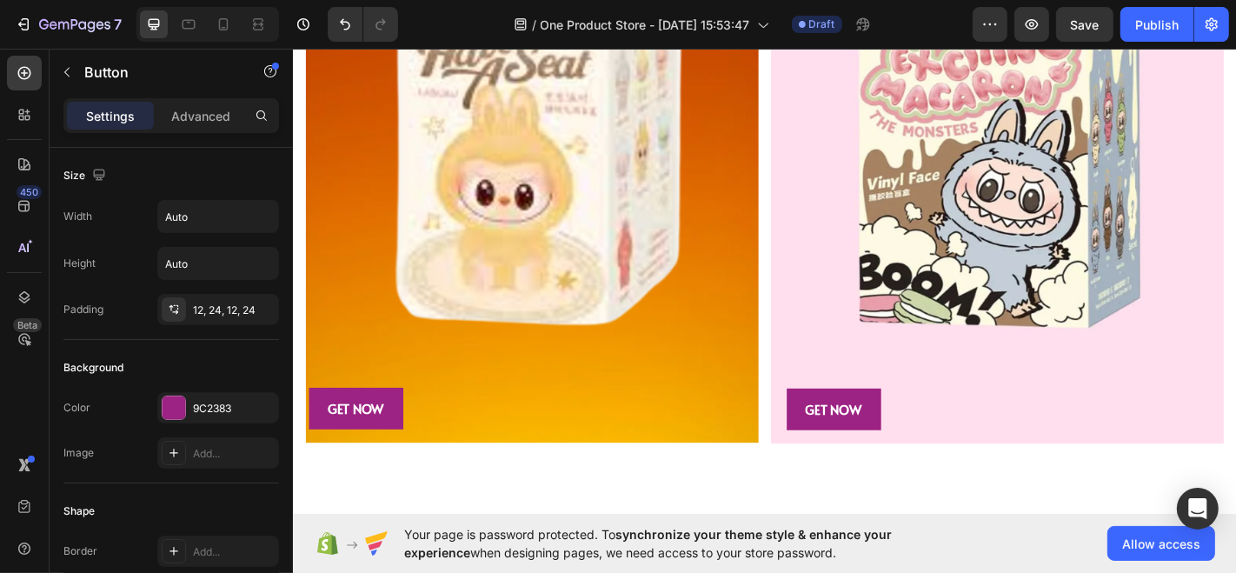
scroll to position [2480, 0]
click at [208, 116] on p "Advanced" at bounding box center [200, 116] width 59 height 18
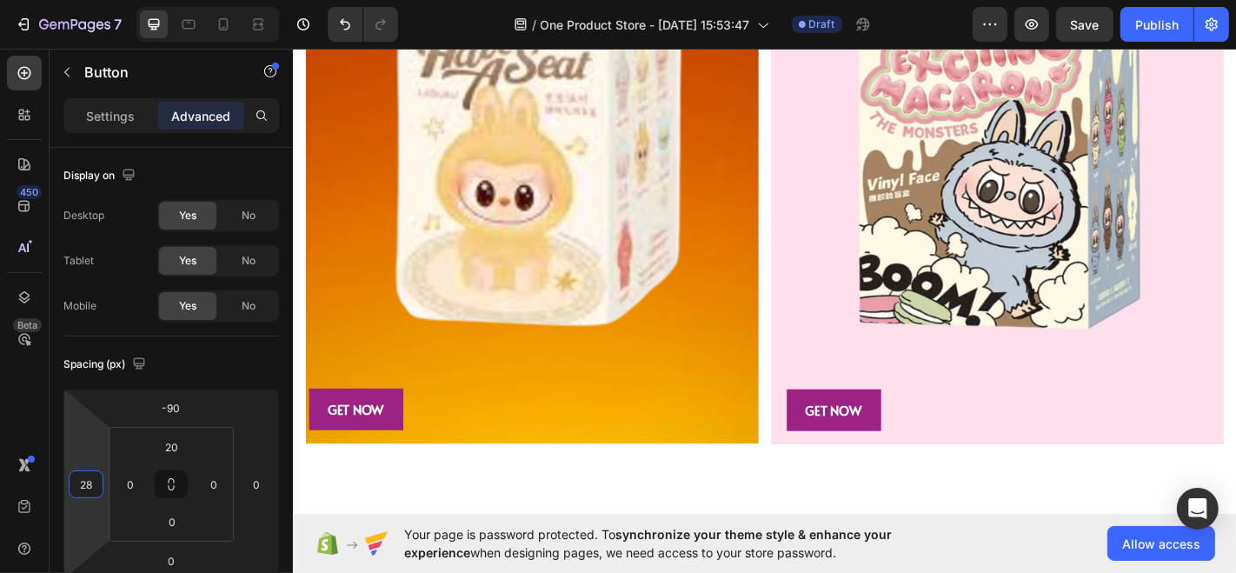
click at [104, 0] on html "7 / One Product Store - [DATE] 15:53:47 Draft Preview Save Publish 450 Beta Sec…" at bounding box center [618, 0] width 1236 height 0
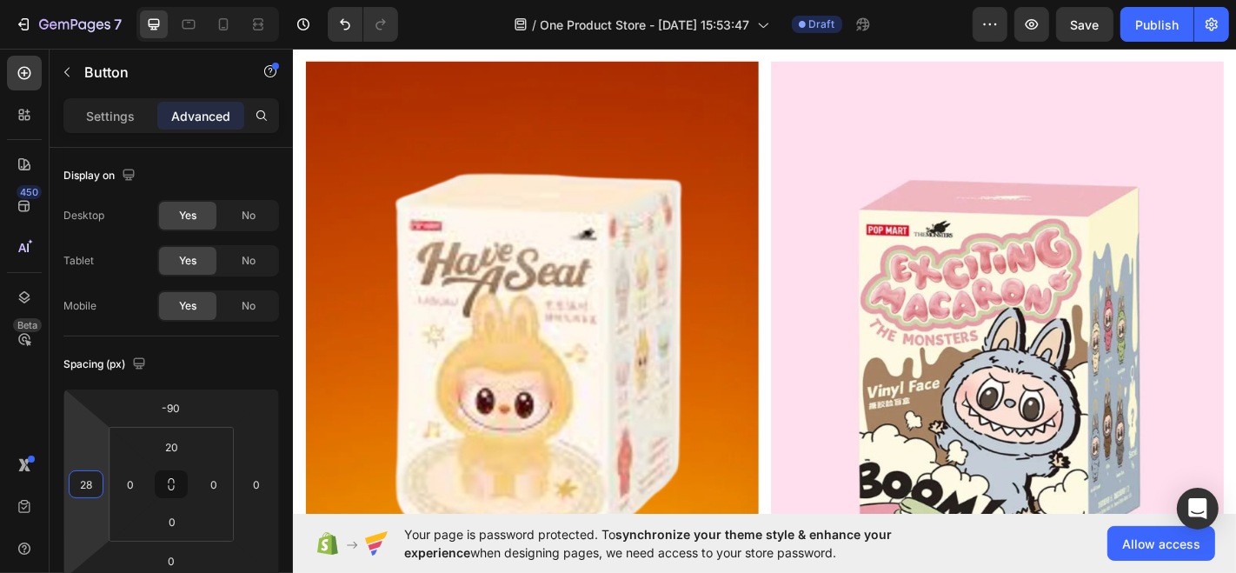
scroll to position [2262, 0]
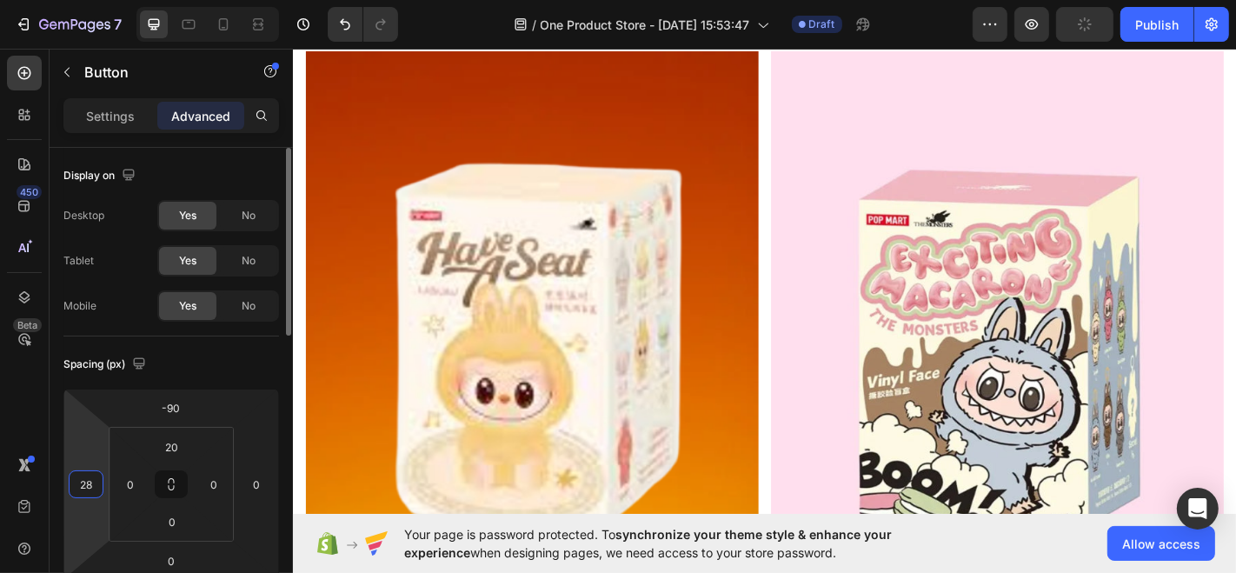
click at [95, 478] on input "28" at bounding box center [86, 484] width 26 height 26
type input "32"
click at [104, 0] on html "7 / One Product Store - [DATE] 15:53:47 Draft Preview Save Publish 450 Beta Sec…" at bounding box center [618, 0] width 1236 height 0
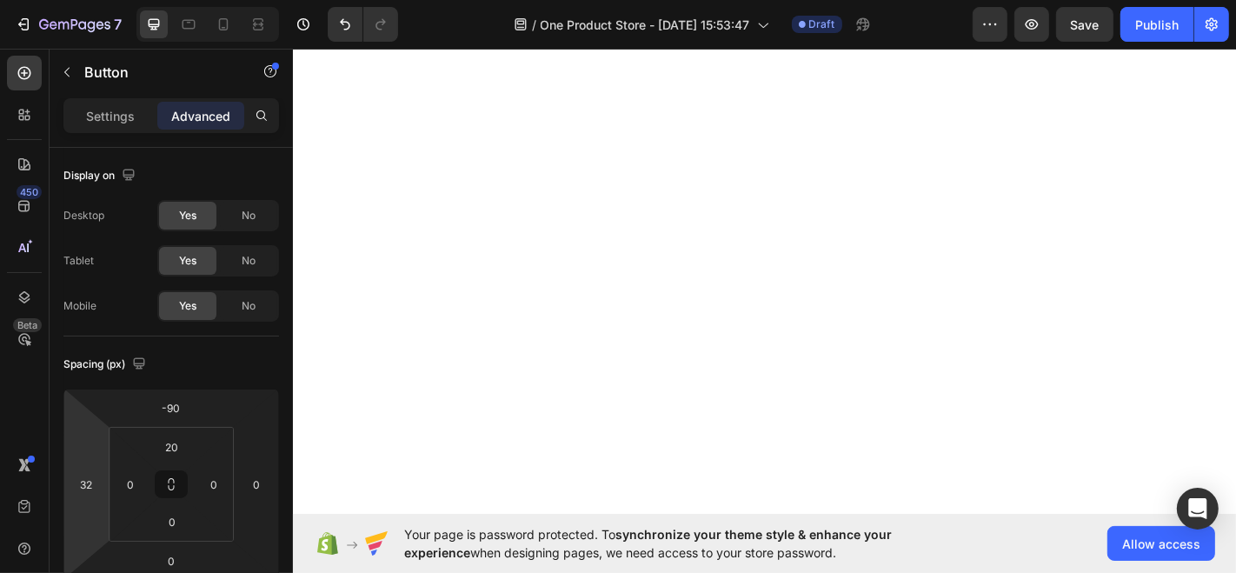
scroll to position [1924, 0]
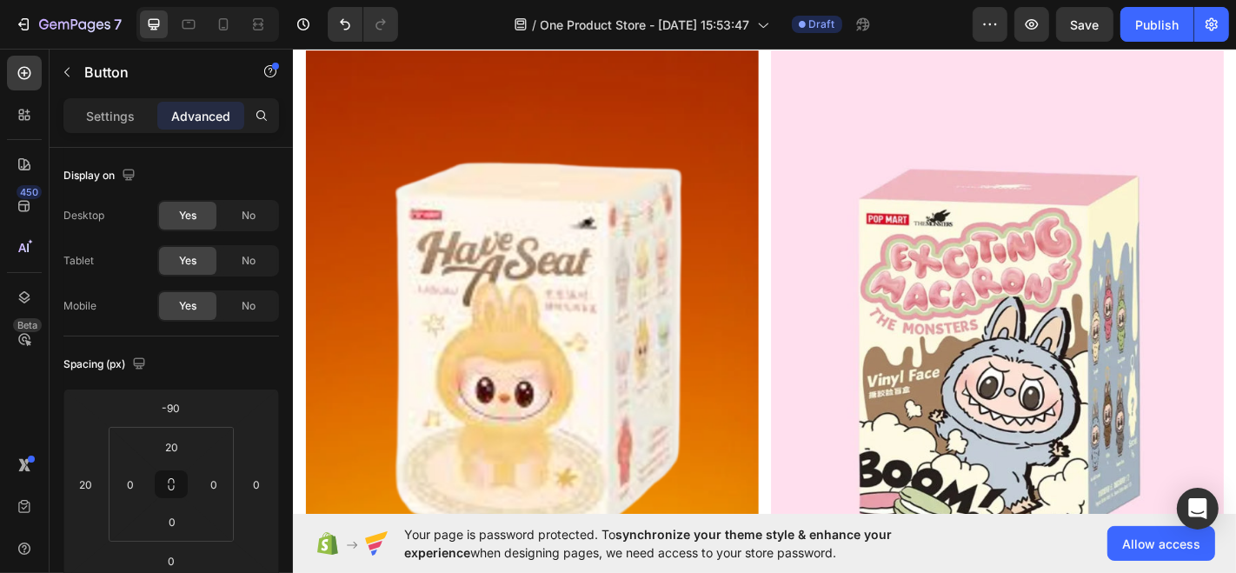
scroll to position [2277, 0]
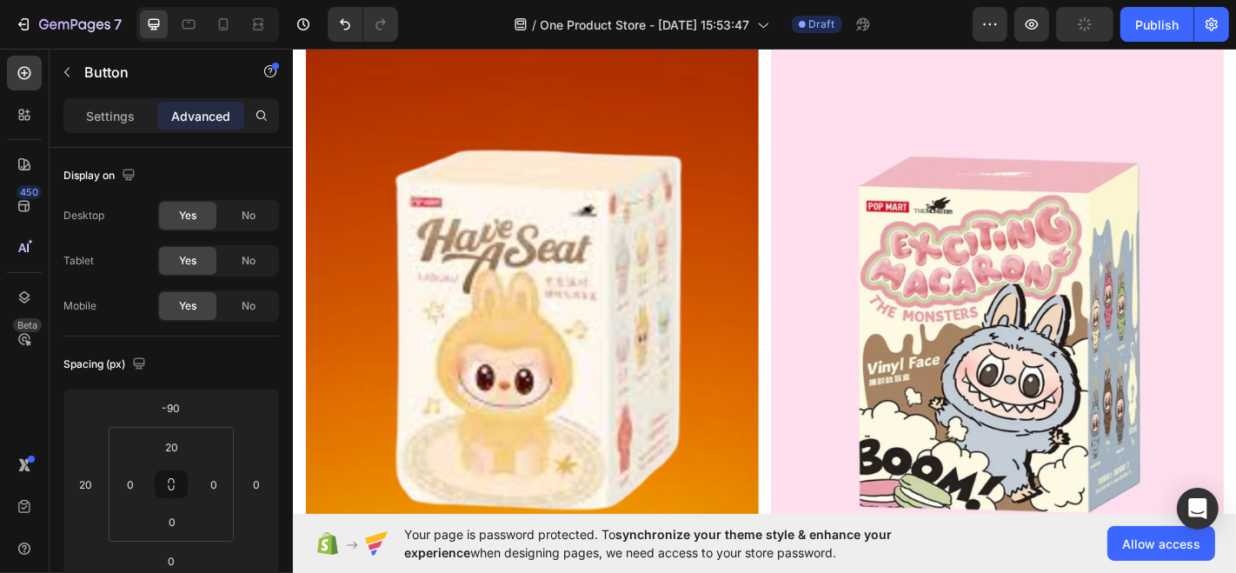
click at [109, 481] on icon at bounding box center [171, 485] width 125 height 115
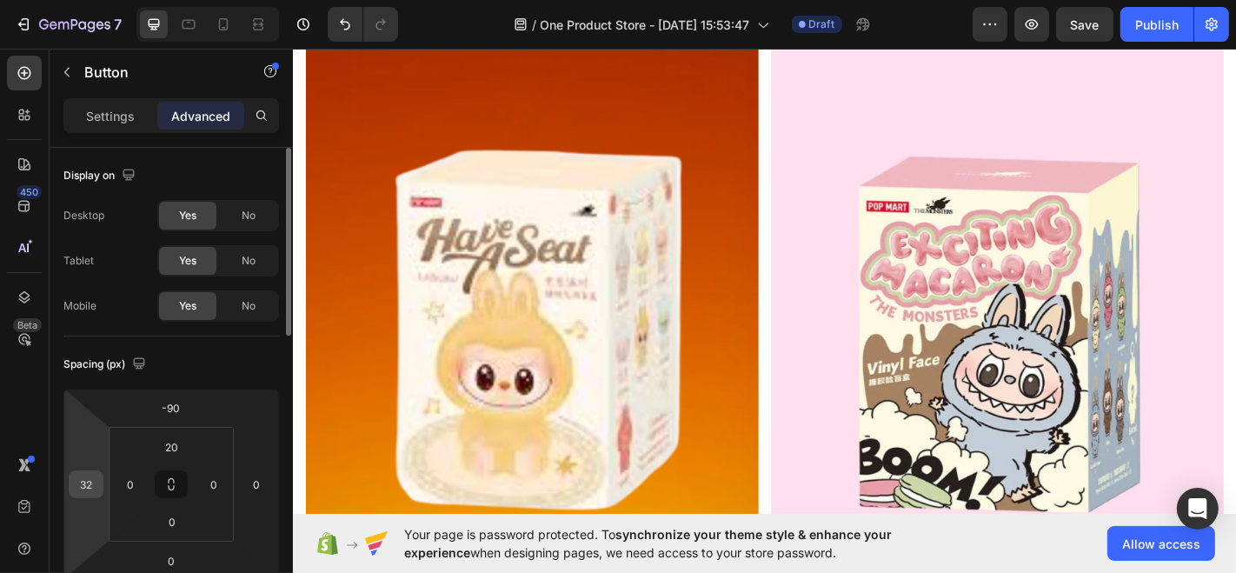
click at [97, 481] on input "32" at bounding box center [86, 484] width 26 height 26
click at [103, 481] on div "32" at bounding box center [86, 484] width 35 height 28
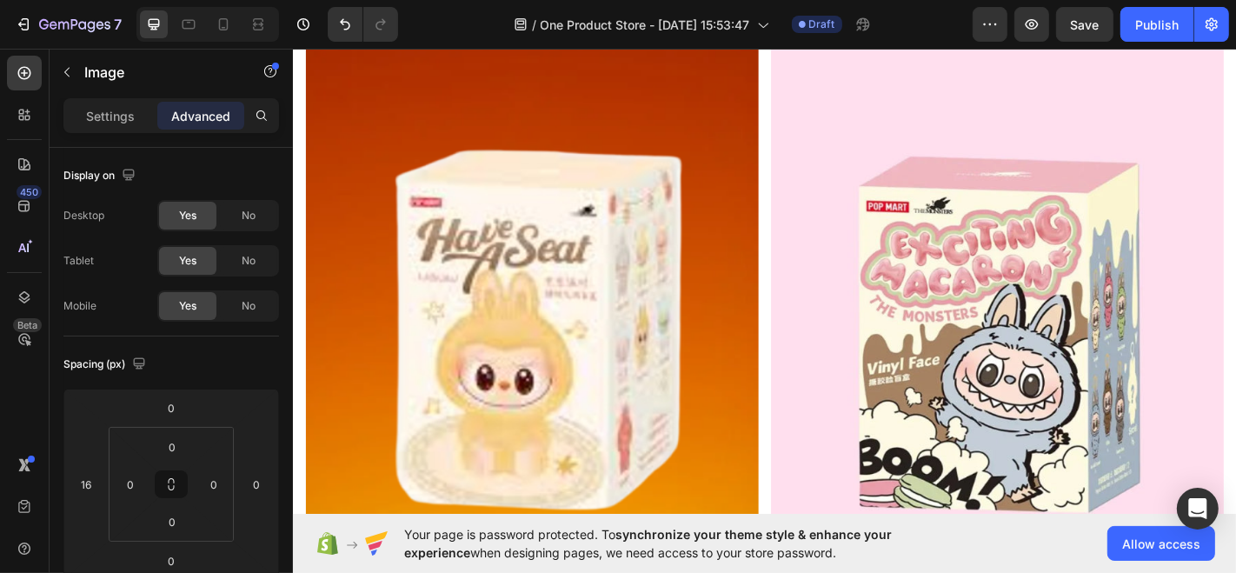
click at [96, 481] on input "32" at bounding box center [86, 484] width 26 height 26
type input "36"
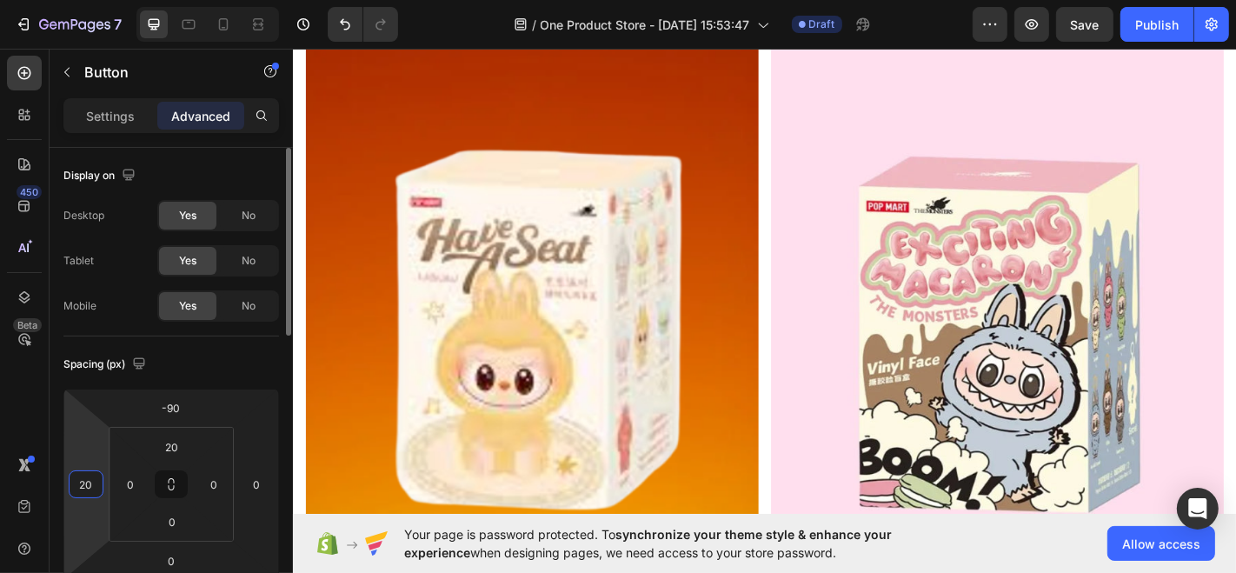
click at [83, 485] on input "20" at bounding box center [86, 484] width 26 height 26
type input "36"
click at [103, 0] on html "7 / One Product Store - Aug 26, 15:53:47 Draft Preview Save Publish 450 Beta Se…" at bounding box center [618, 0] width 1236 height 0
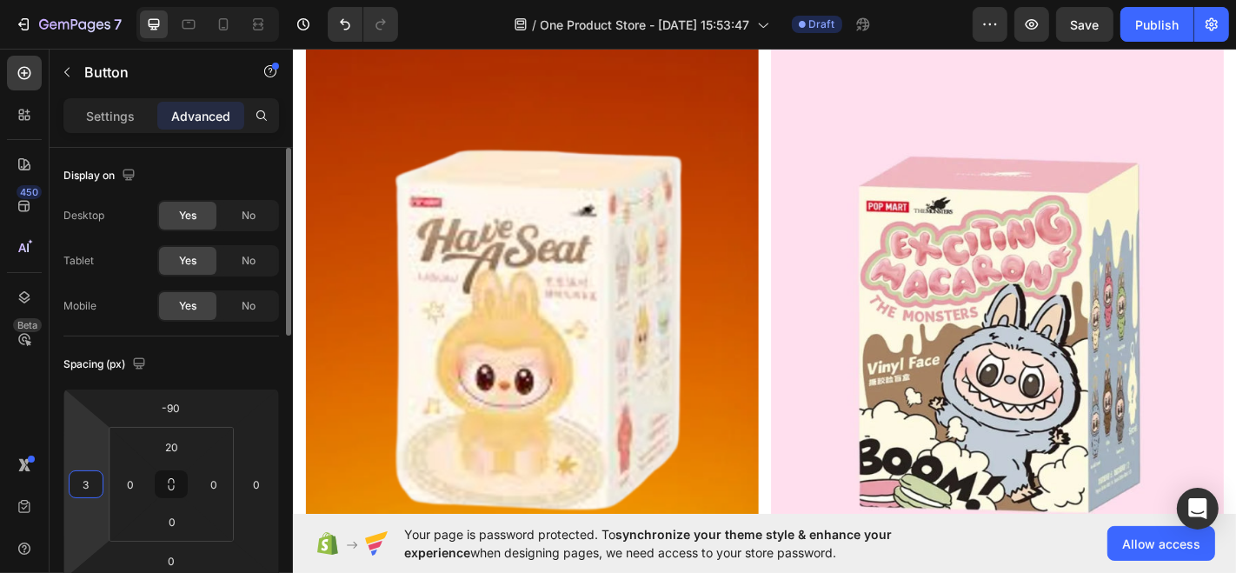
type input "36"
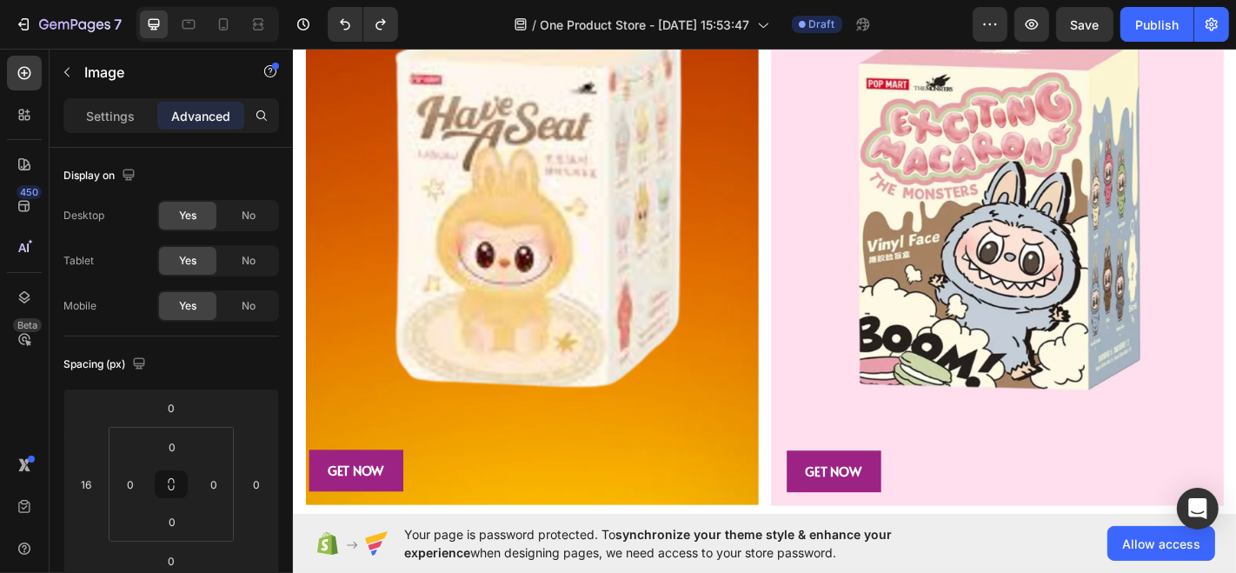
scroll to position [2833, 0]
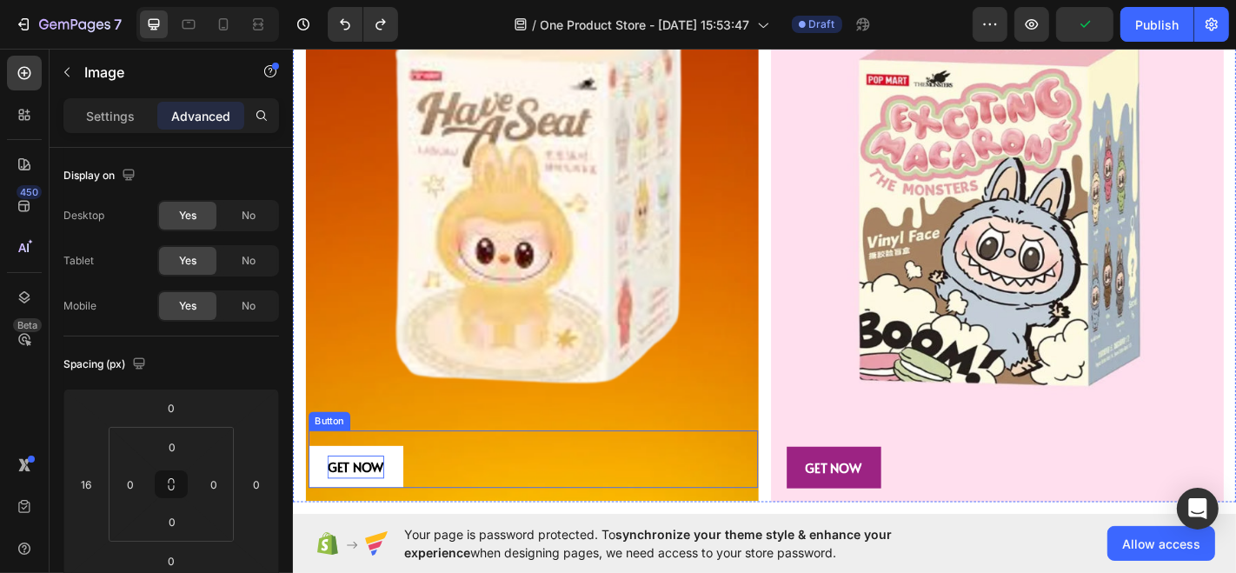
click at [390, 498] on p "GET NOW" at bounding box center [361, 510] width 63 height 25
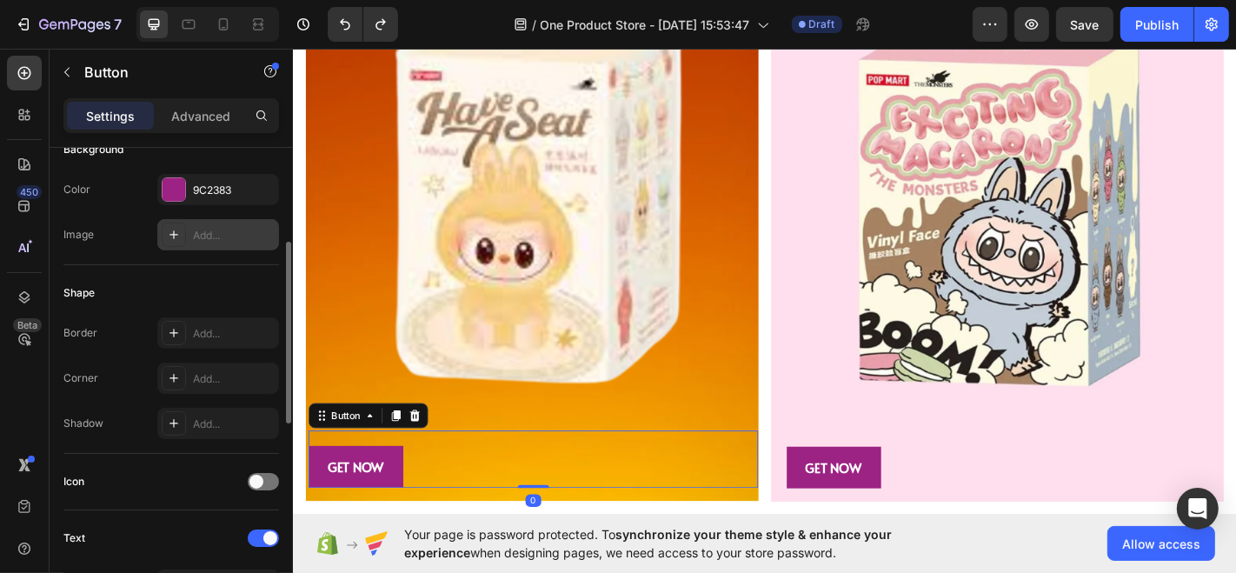
scroll to position [226, 0]
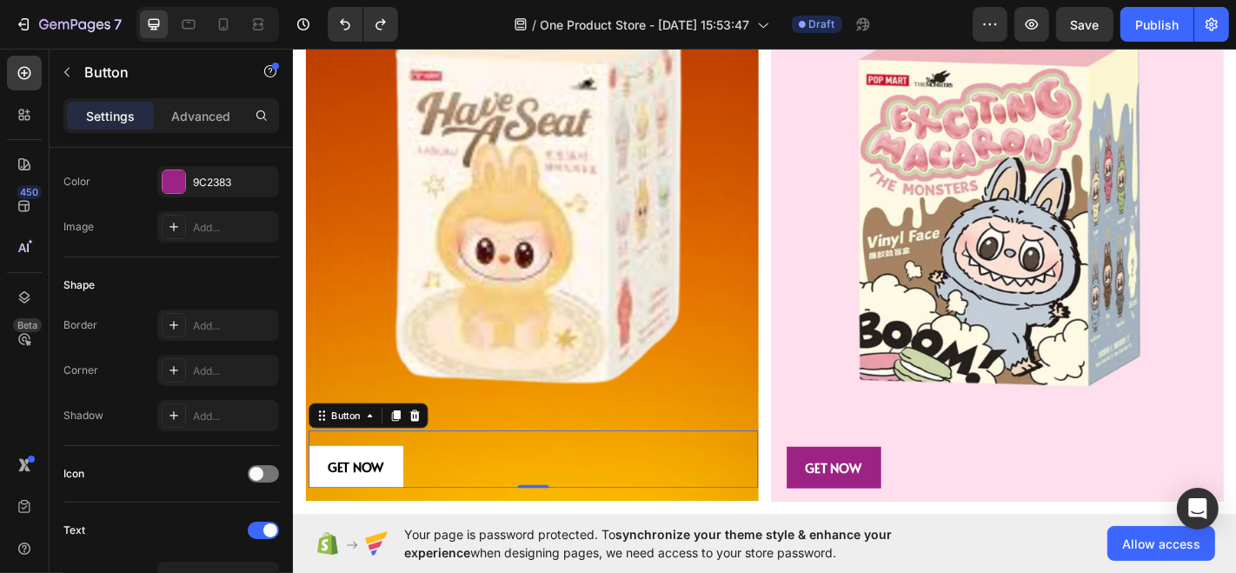
click at [405, 488] on button "GET NOW" at bounding box center [361, 511] width 104 height 46
click at [196, 120] on p "Advanced" at bounding box center [200, 116] width 59 height 18
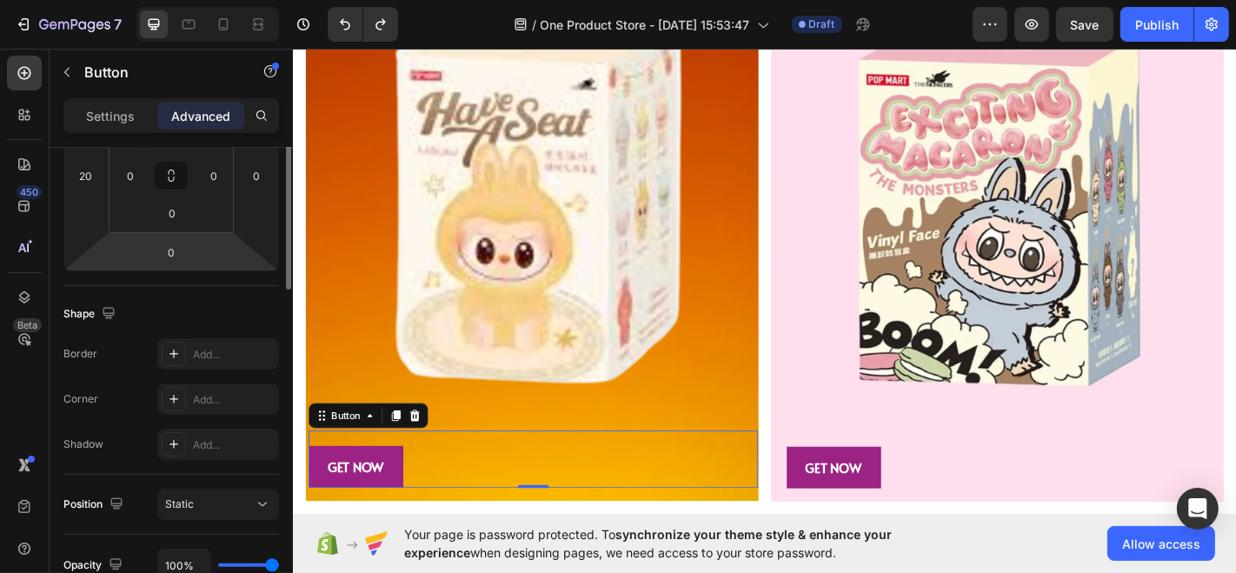
scroll to position [189, 0]
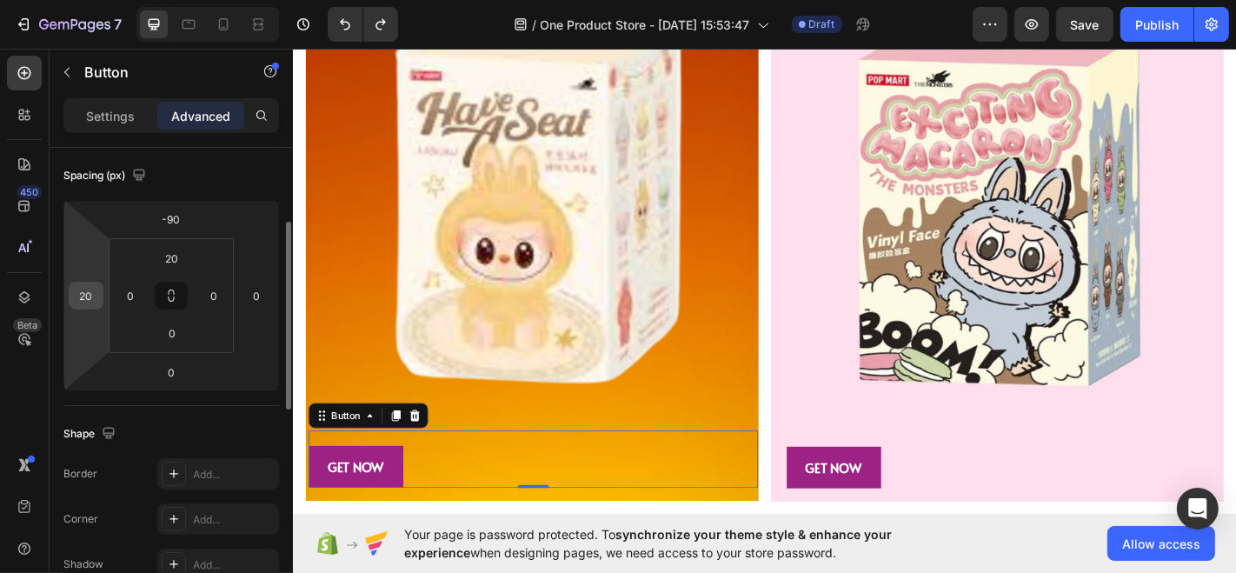
click at [93, 302] on input "20" at bounding box center [86, 295] width 26 height 26
type input "36"
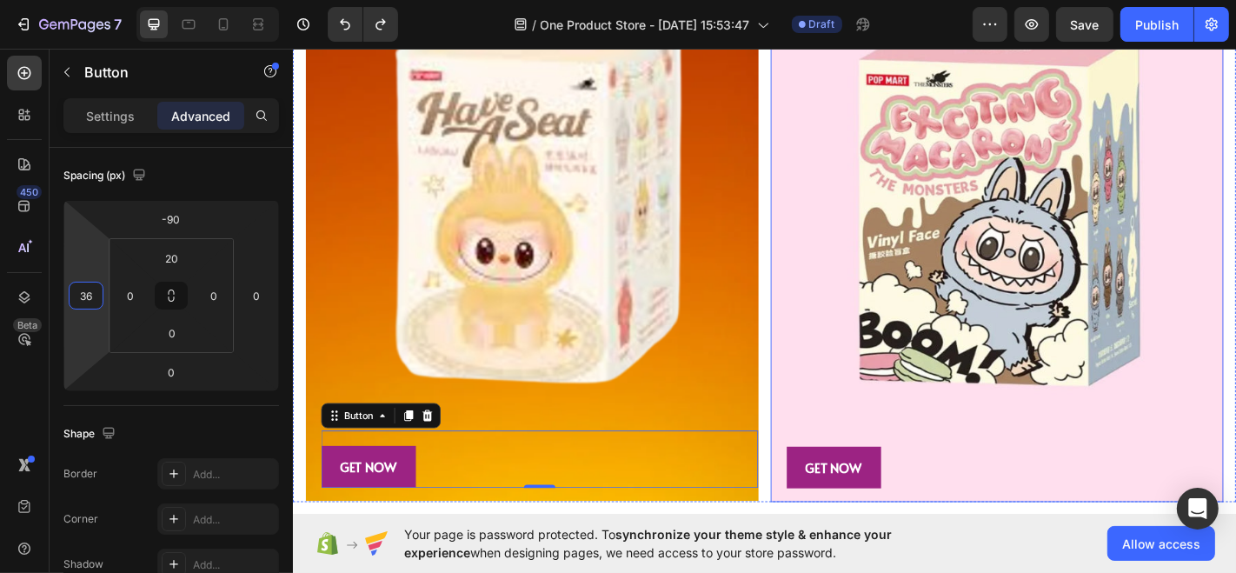
click at [925, 375] on img at bounding box center [1070, 223] width 501 height 653
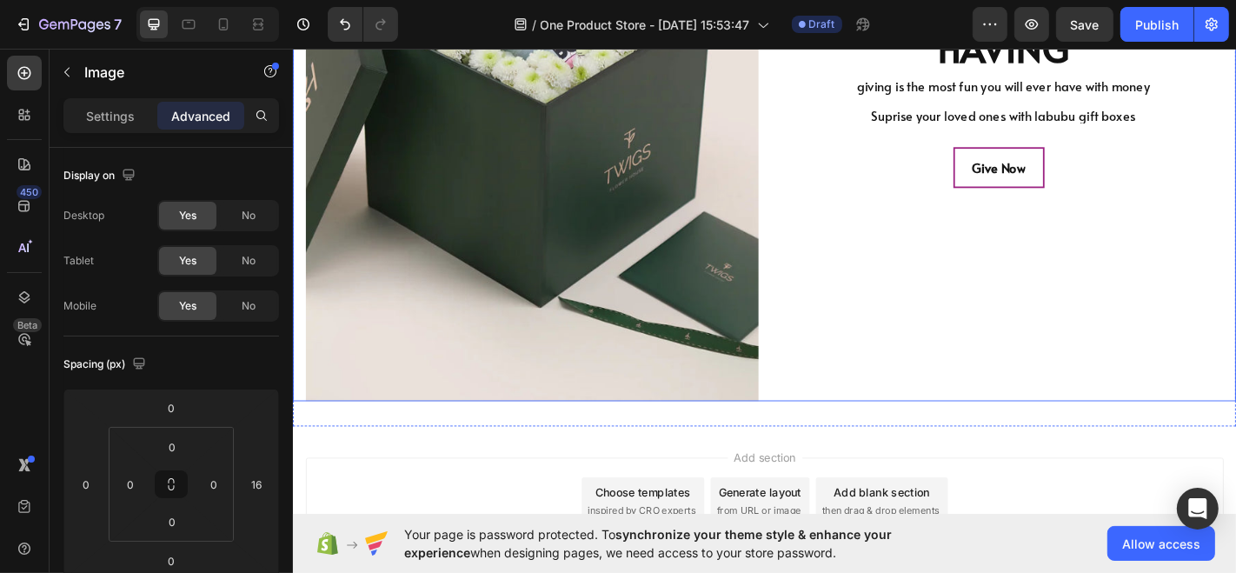
scroll to position [3880, 0]
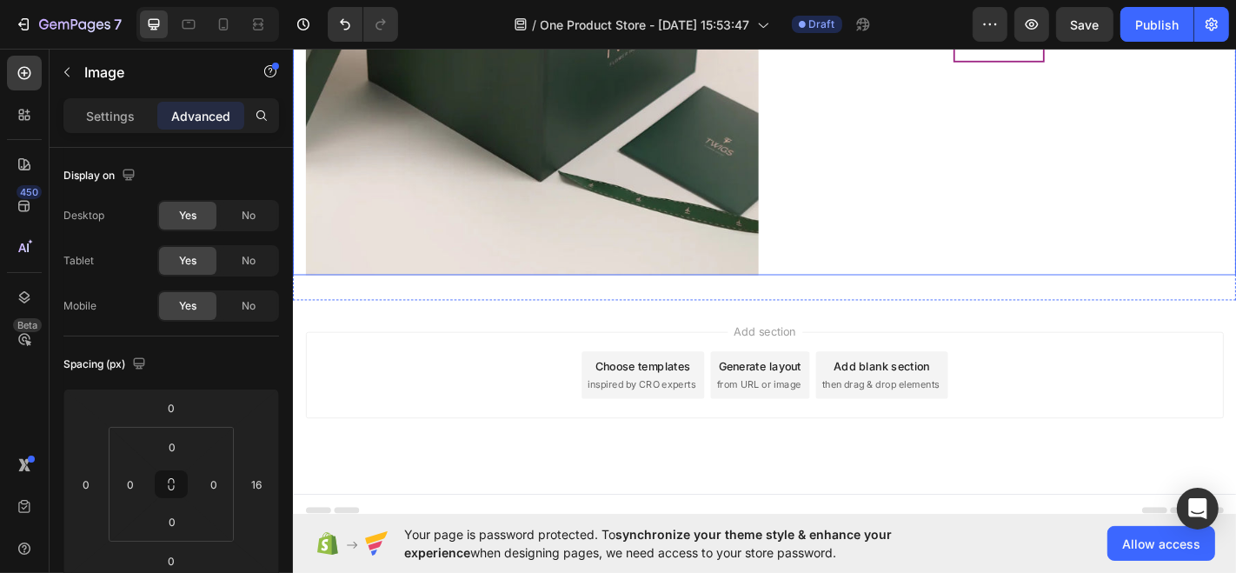
click at [989, 337] on div "Add section Choose templates inspired by CRO experts Generate layout from URL o…" at bounding box center [813, 434] width 1043 height 214
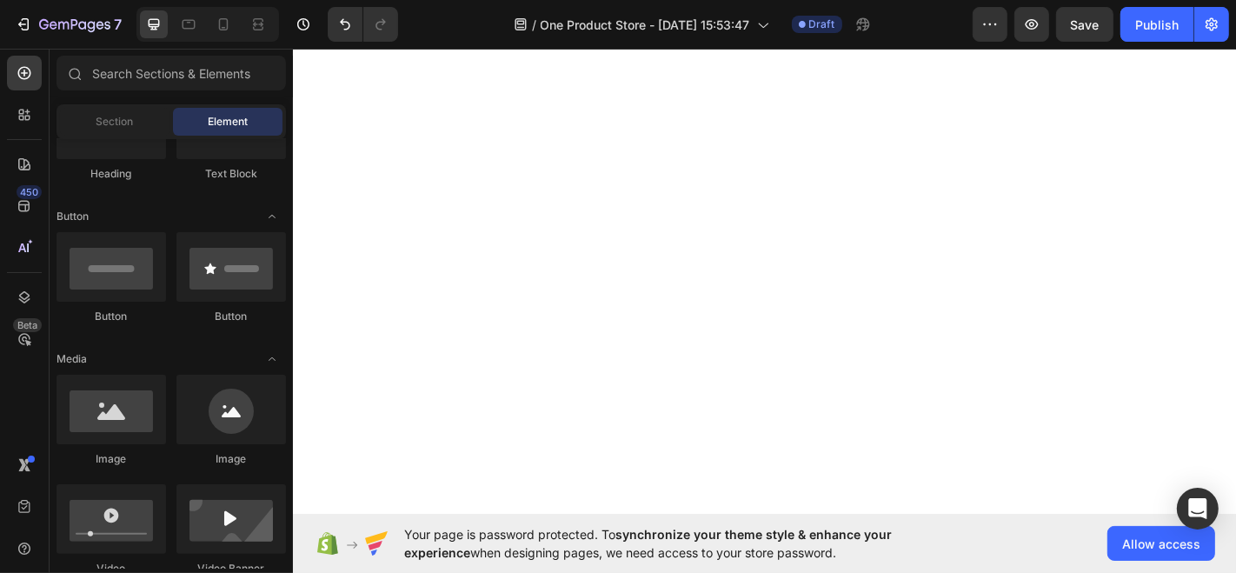
scroll to position [1965, 0]
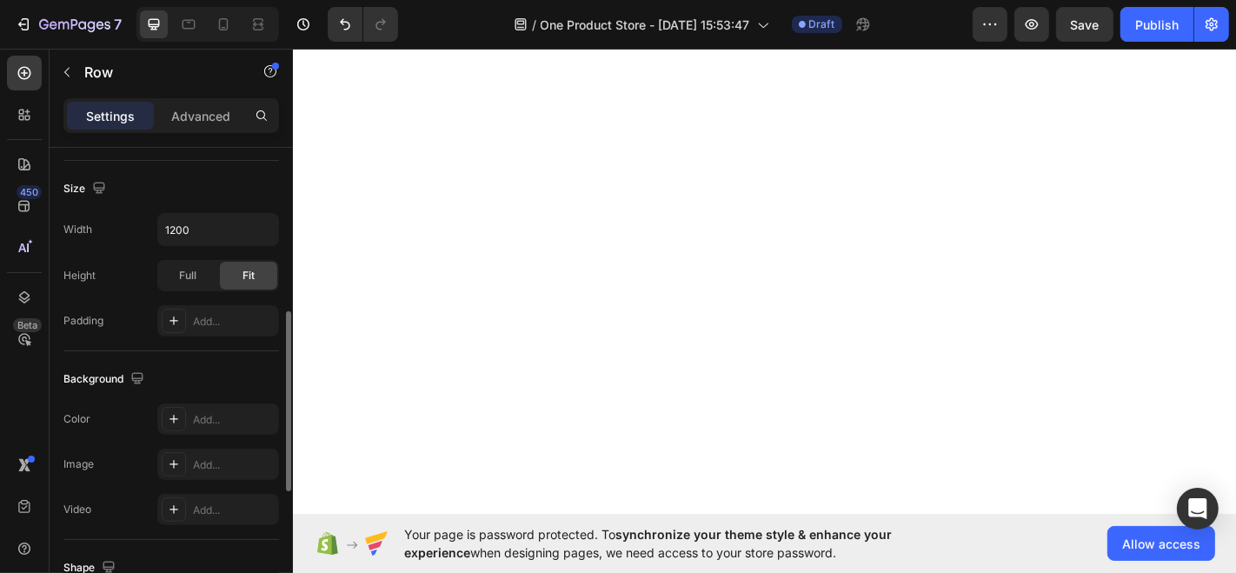
scroll to position [454, 0]
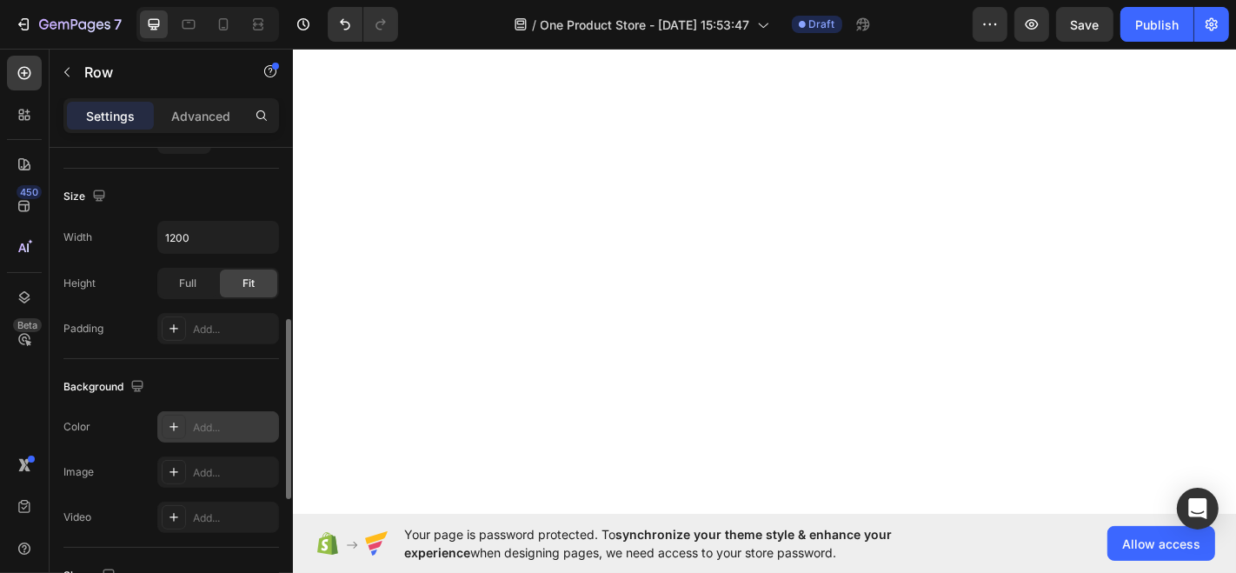
click at [182, 421] on div at bounding box center [174, 427] width 24 height 24
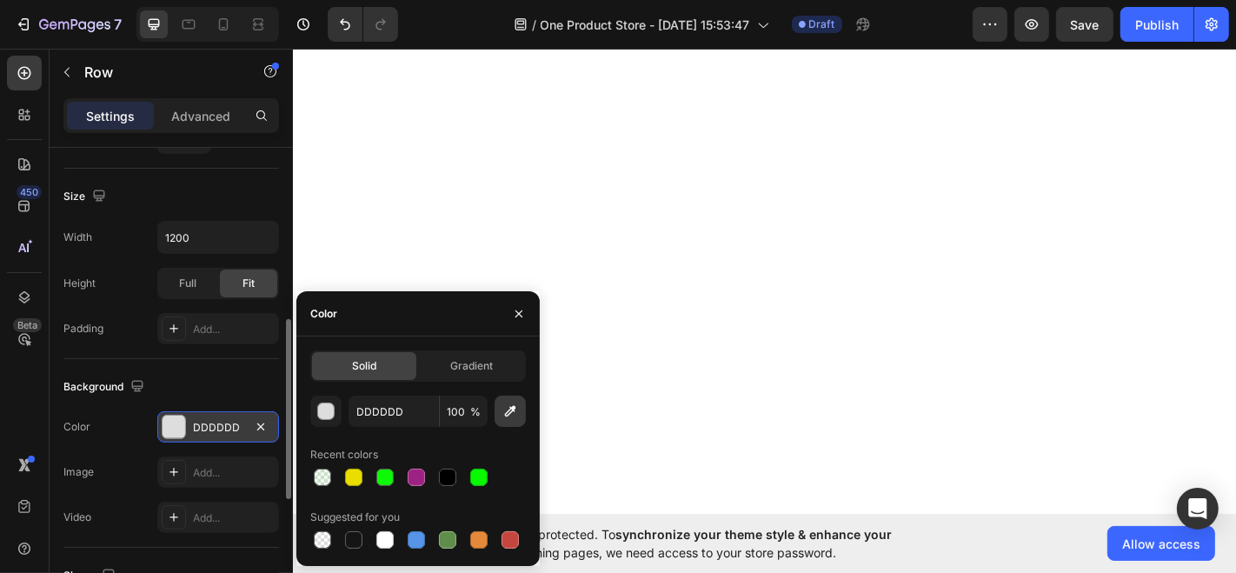
click at [508, 415] on icon "button" at bounding box center [510, 411] width 11 height 11
click at [329, 417] on div "button" at bounding box center [326, 411] width 17 height 17
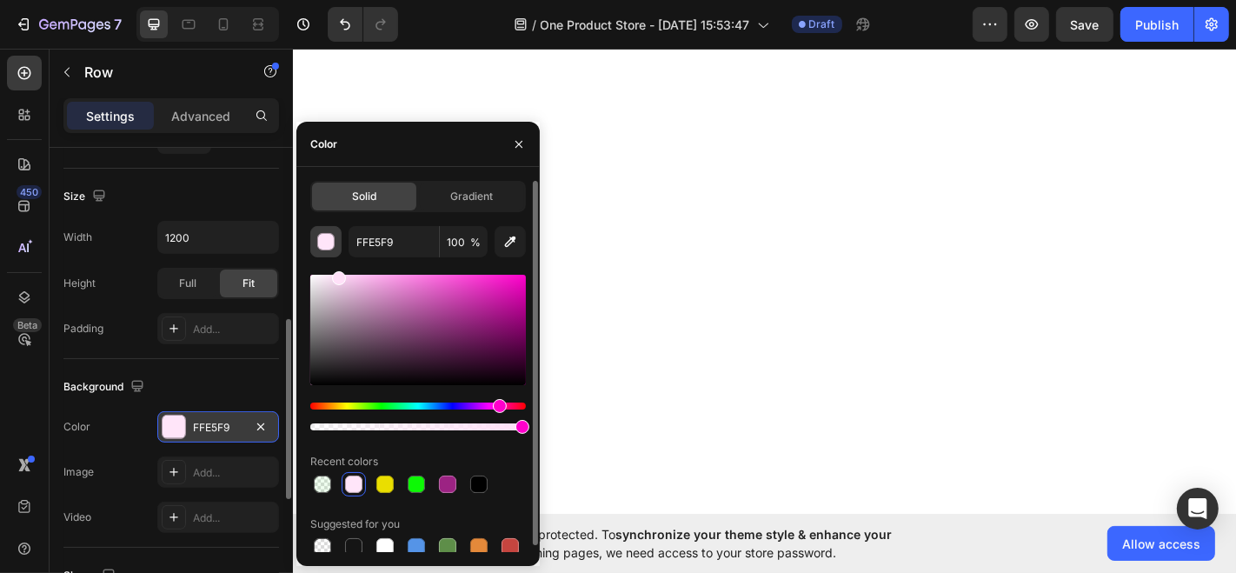
type input "FFE0F8"
drag, startPoint x: 350, startPoint y: 276, endPoint x: 338, endPoint y: 238, distance: 40.1
click at [338, 238] on div "FFE0F8 100 % Recent colors Suggested for you" at bounding box center [418, 392] width 216 height 333
click at [520, 148] on icon "button" at bounding box center [519, 144] width 14 height 14
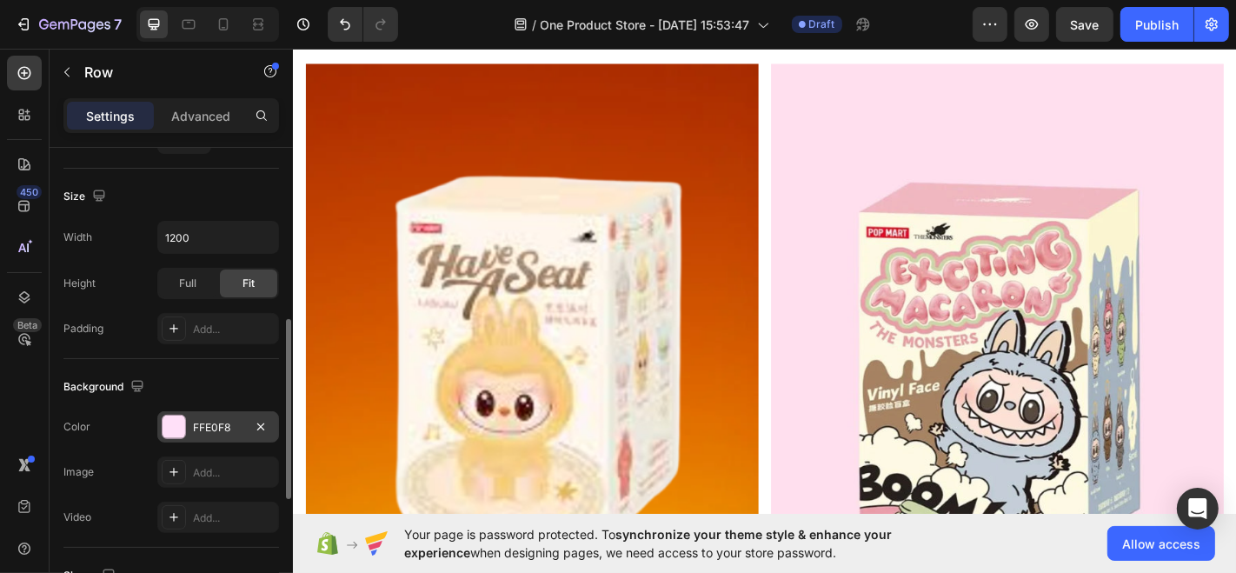
scroll to position [2303, 0]
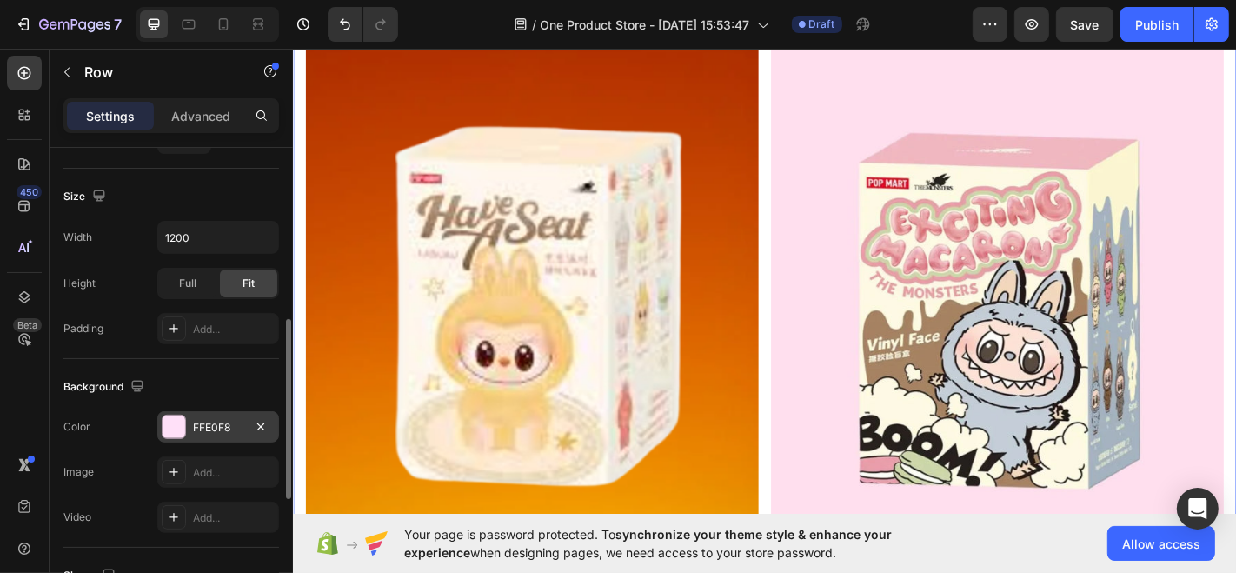
click at [725, 408] on div "Image GET NOW Button Image GET NOW Button Row Section 6" at bounding box center [813, 344] width 1043 height 722
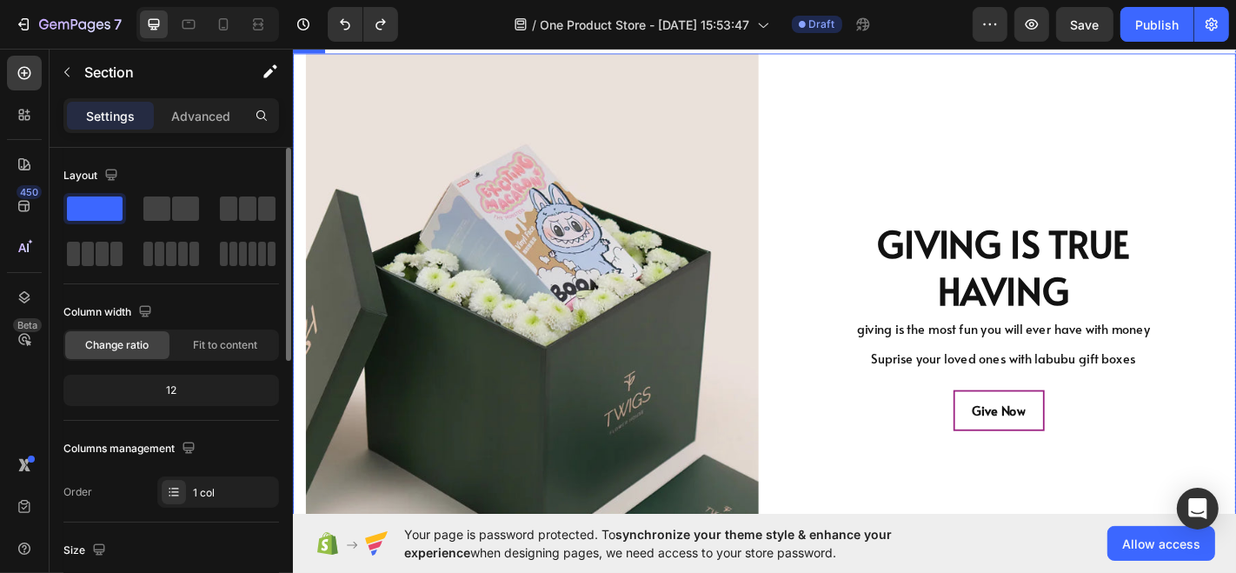
scroll to position [3474, 0]
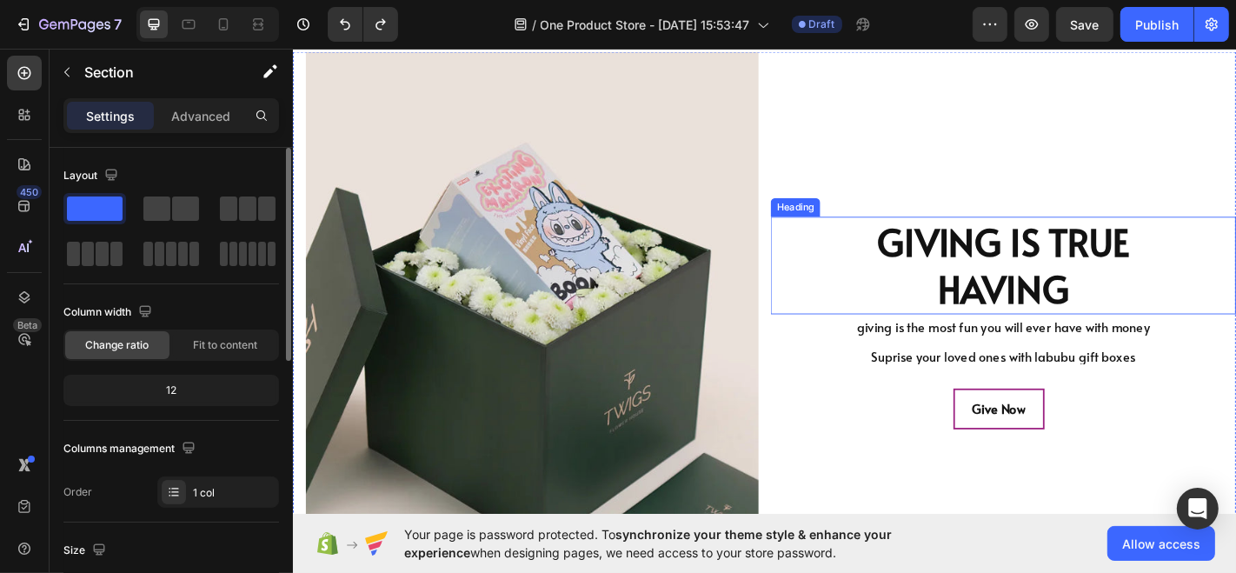
click at [894, 302] on h2 "GIVING IS TRUE HAVING" at bounding box center [1077, 289] width 514 height 108
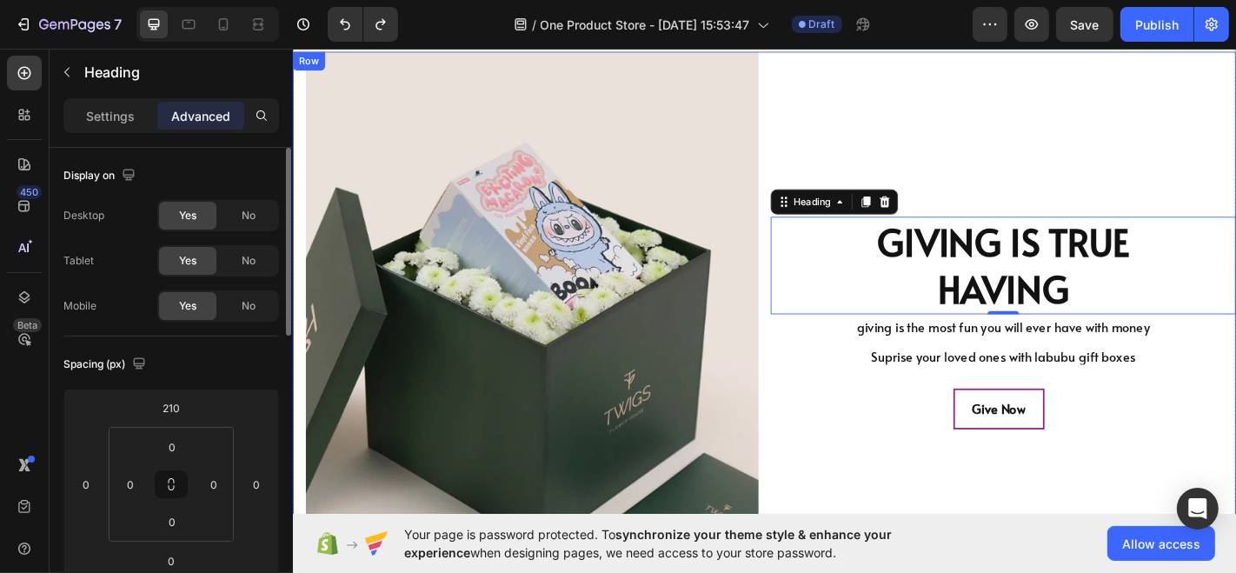
click at [836, 156] on div "GIVING IS TRUE HAVING Heading 0 giving is the most fun you will ever have with …" at bounding box center [1077, 378] width 514 height 653
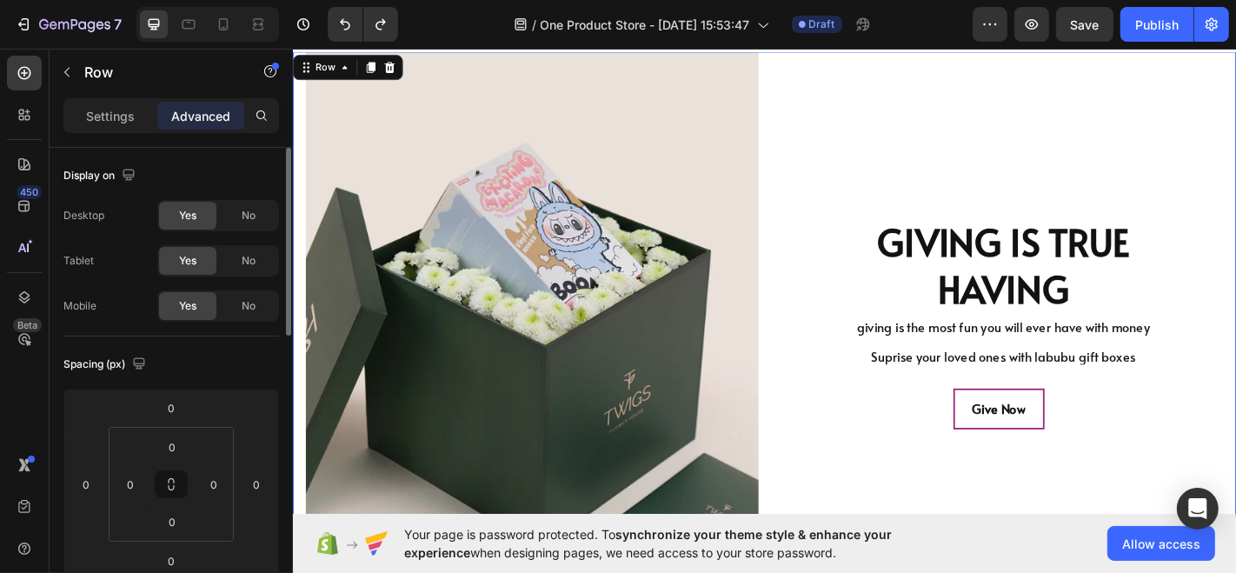
click at [836, 156] on div "GIVING IS TRUE HAVING Heading giving is the most fun you will ever have with mo…" at bounding box center [1077, 378] width 514 height 653
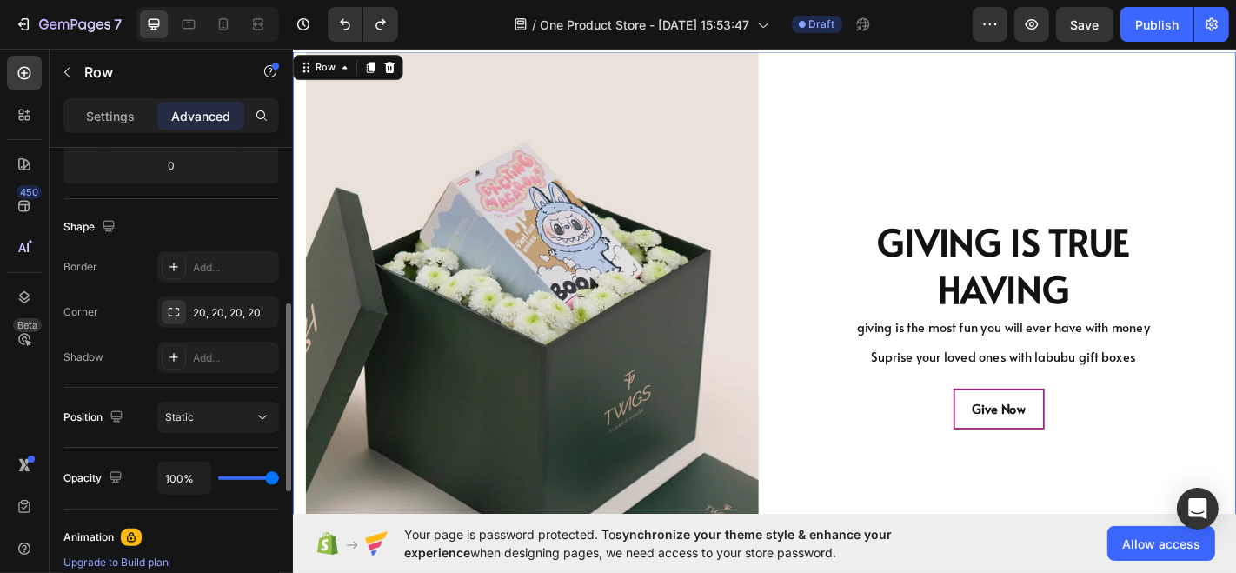
scroll to position [380, 0]
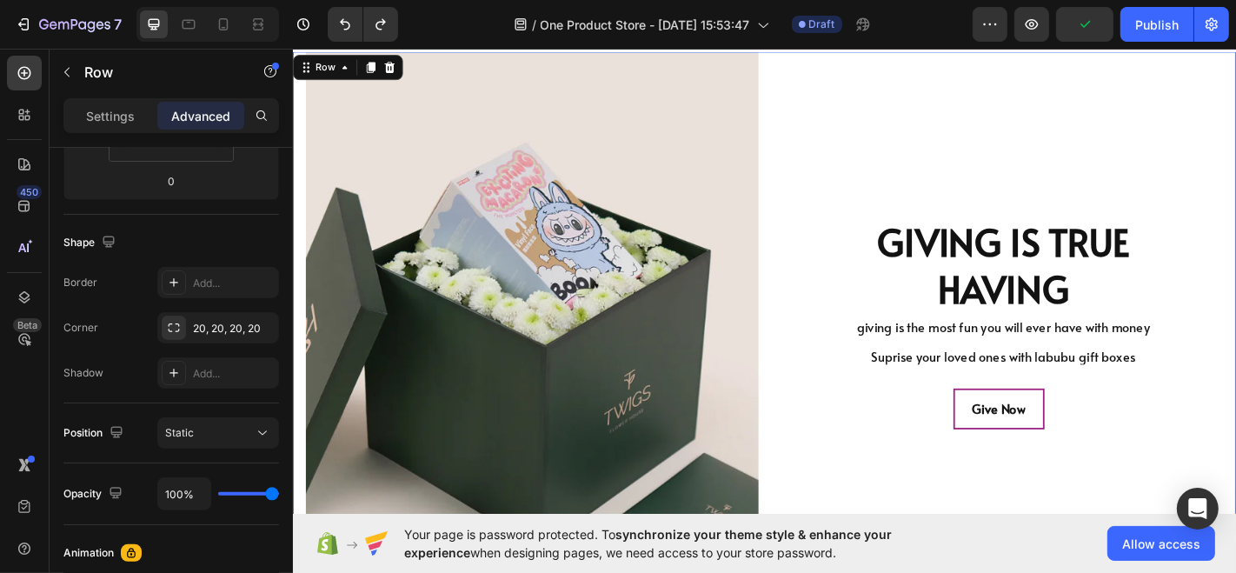
click at [1086, 151] on div "GIVING IS TRUE HAVING Heading giving is the most fun you will ever have with mo…" at bounding box center [1077, 378] width 514 height 653
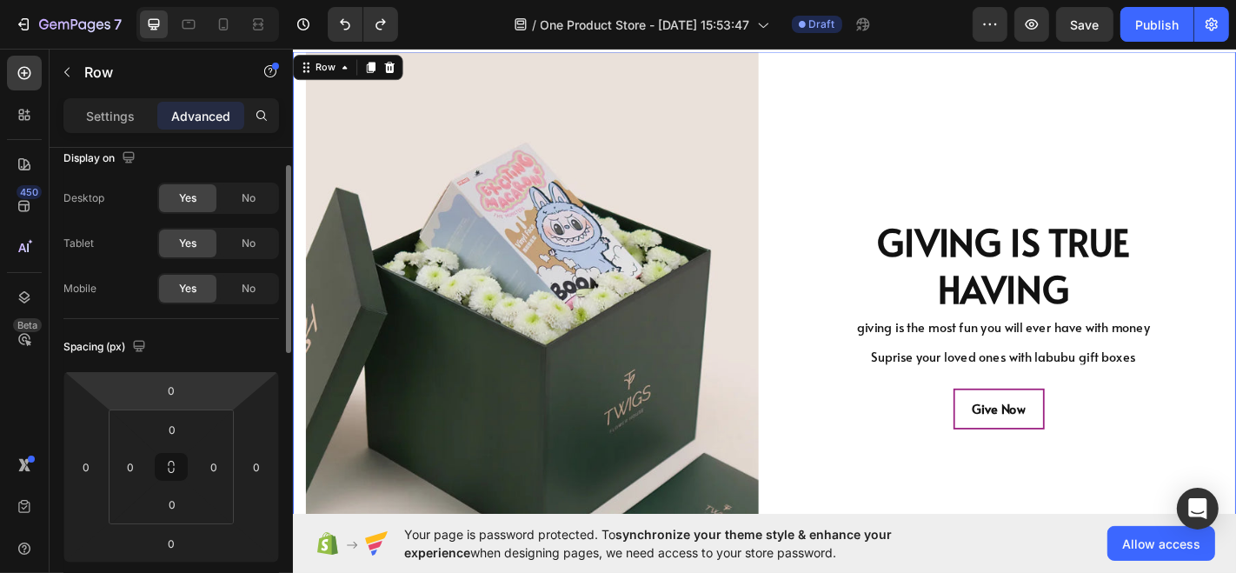
scroll to position [0, 0]
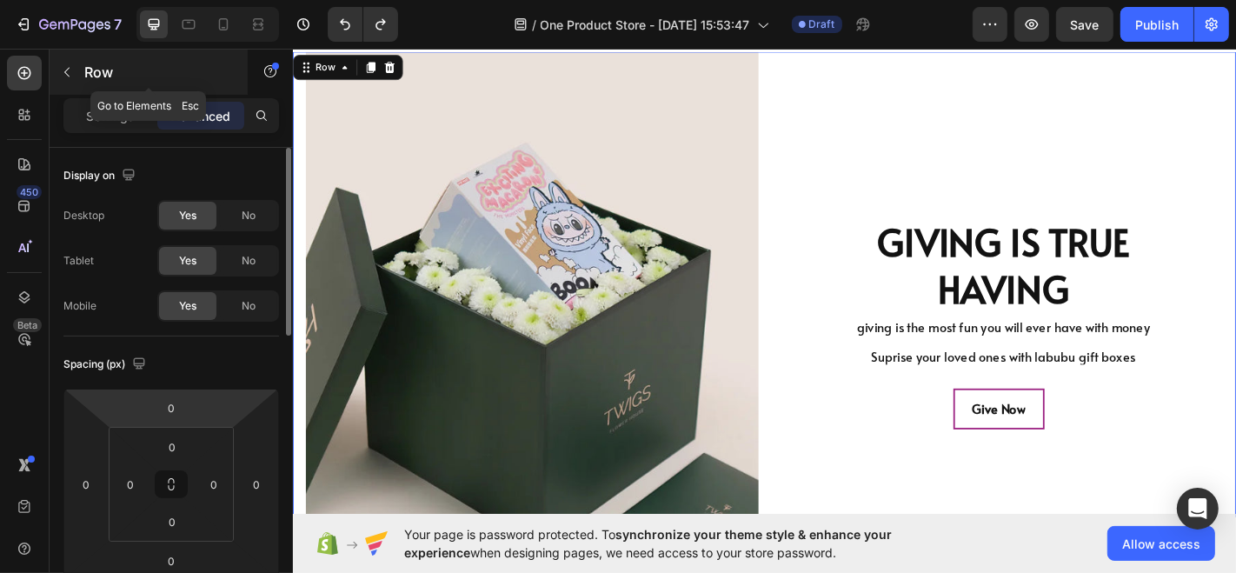
click at [127, 90] on div "Row" at bounding box center [149, 72] width 198 height 45
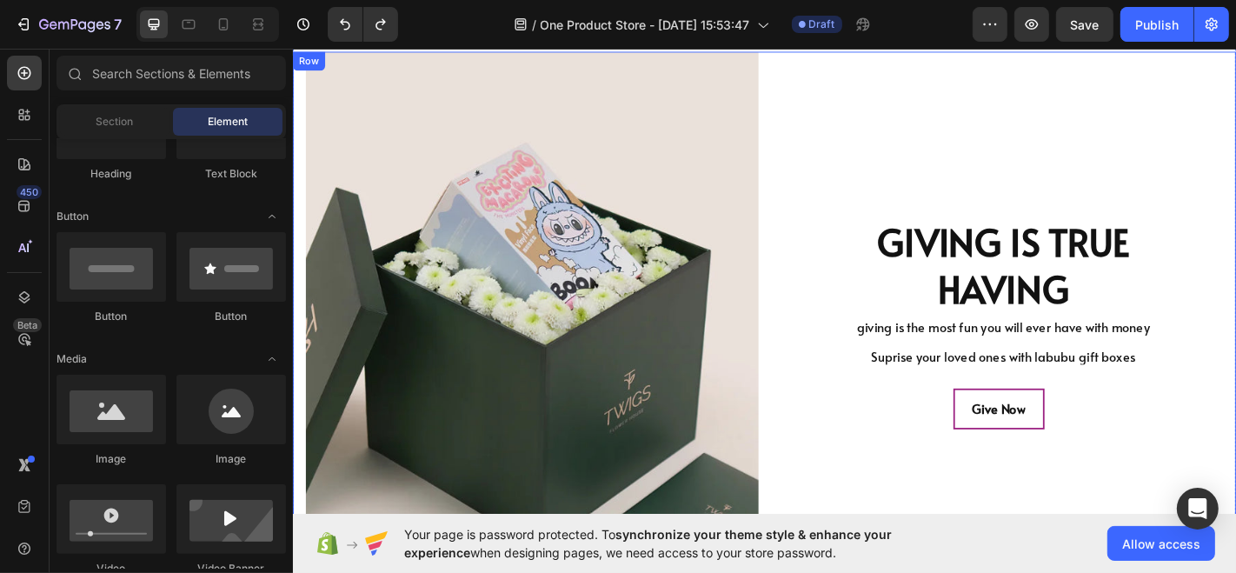
click at [850, 109] on div "GIVING IS TRUE HAVING Heading giving is the most fun you will ever have with mo…" at bounding box center [1077, 378] width 514 height 653
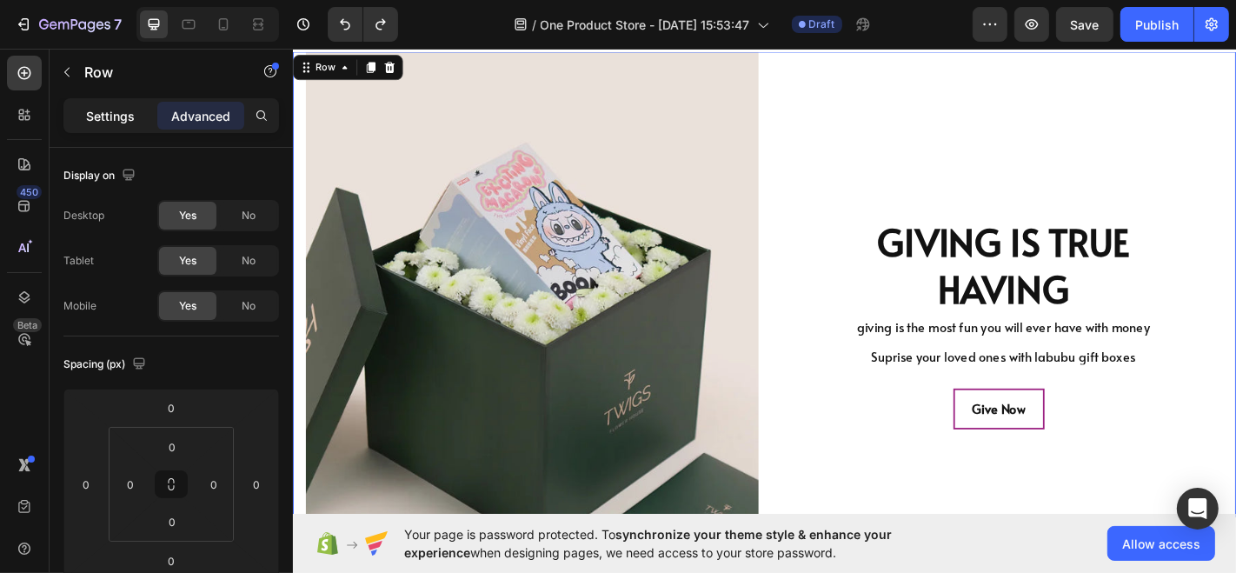
click at [81, 109] on div "Settings" at bounding box center [110, 116] width 87 height 28
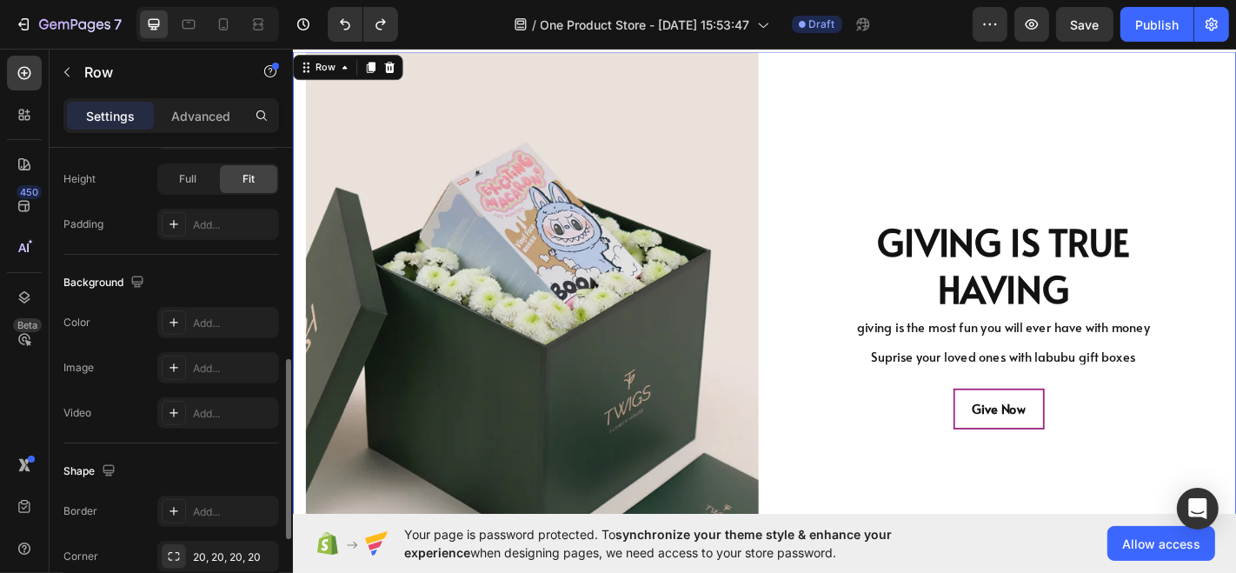
scroll to position [543, 0]
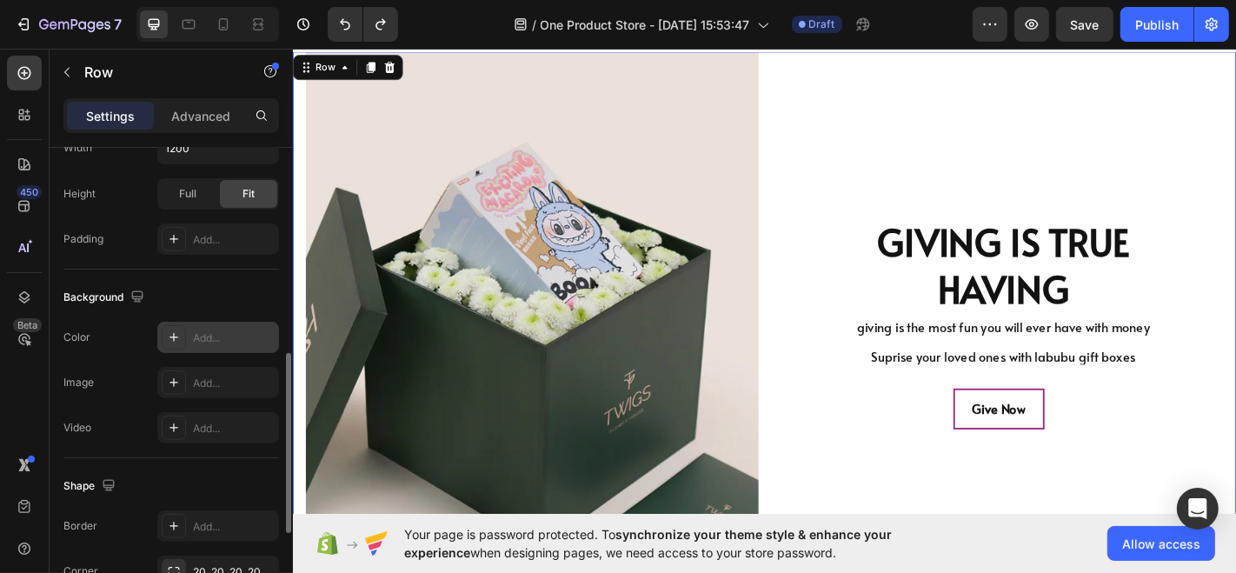
click at [206, 330] on div "Add..." at bounding box center [234, 338] width 82 height 16
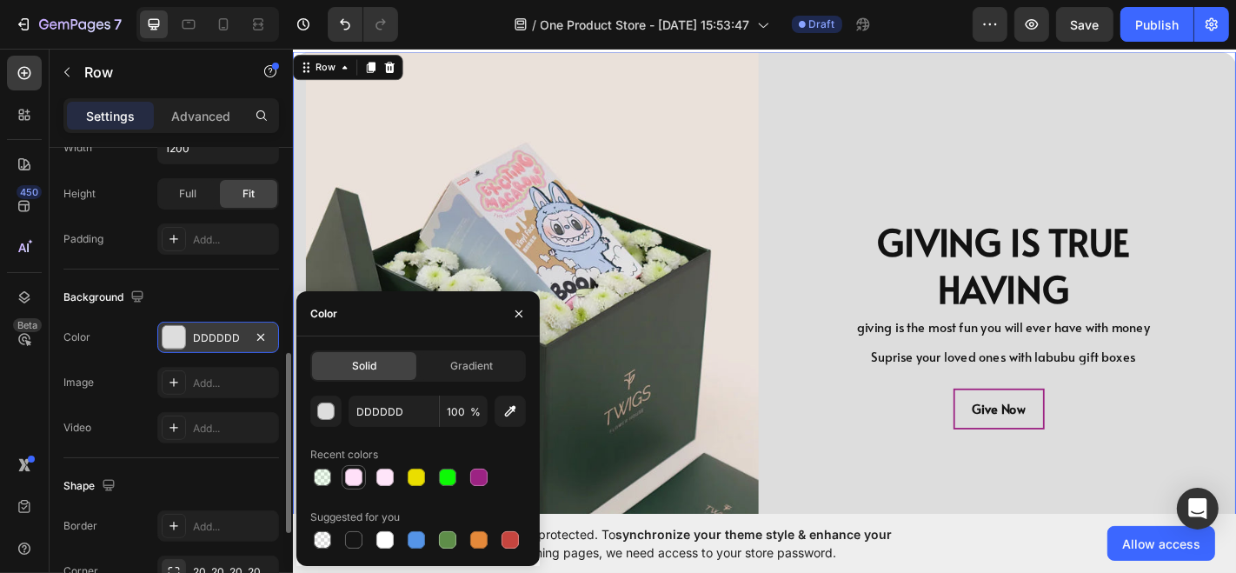
click at [348, 474] on div at bounding box center [353, 476] width 17 height 17
type input "FFE0F8"
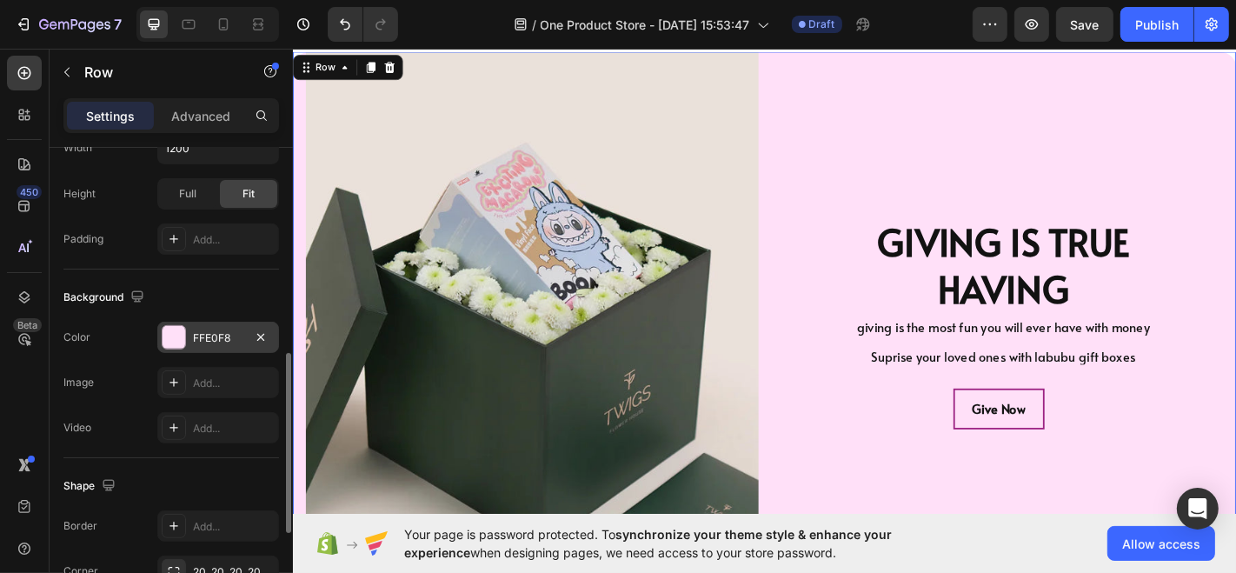
click at [919, 144] on div "GIVING IS TRUE HAVING Heading giving is the most fun you will ever have with mo…" at bounding box center [1077, 378] width 514 height 653
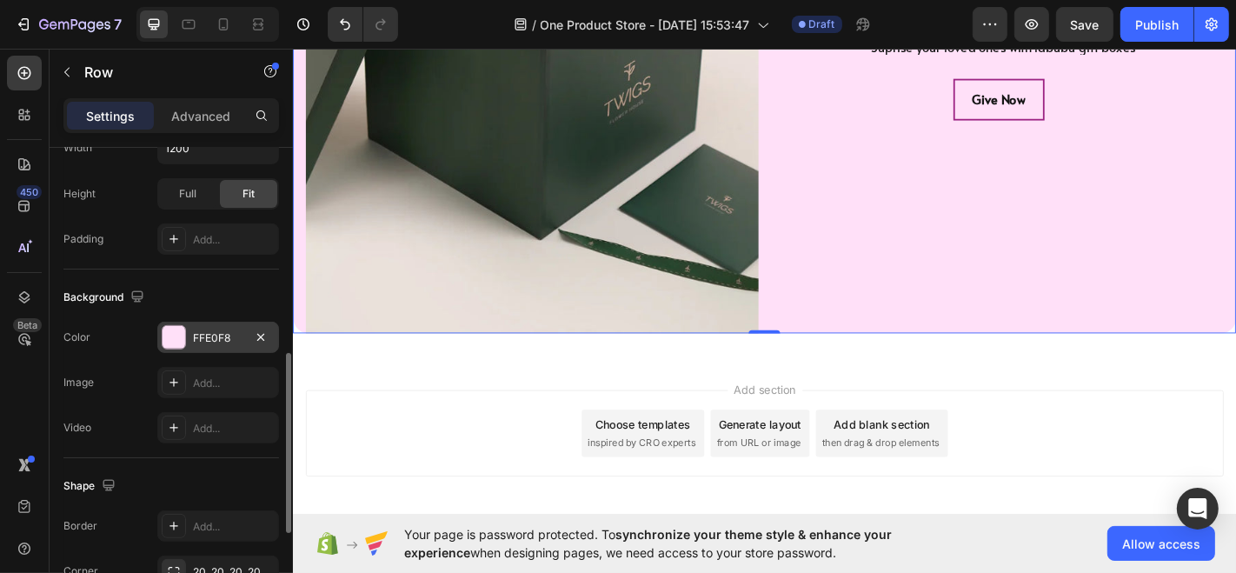
scroll to position [3237, 0]
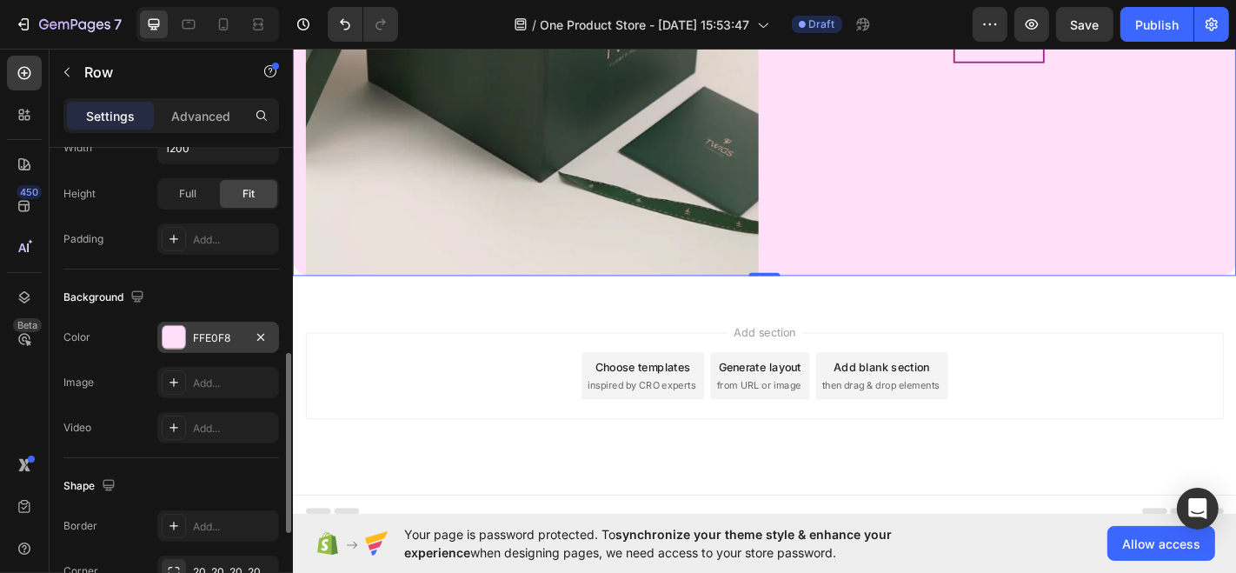
click at [1072, 392] on div "Add section Choose templates inspired by CRO experts Generate layout from URL o…" at bounding box center [813, 410] width 1015 height 96
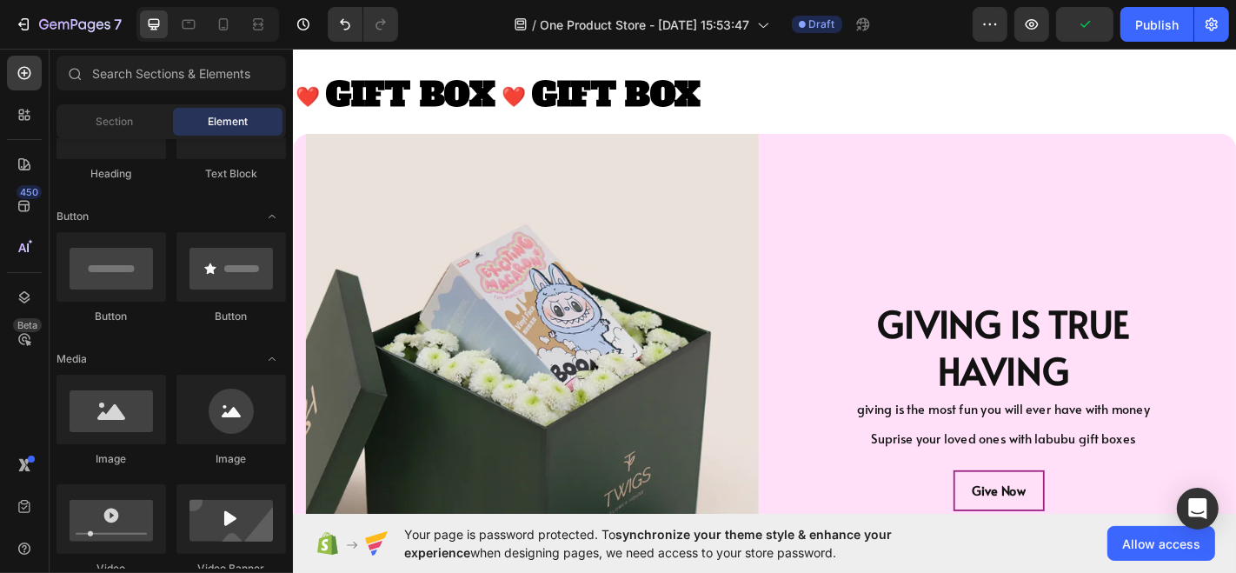
scroll to position [3388, 0]
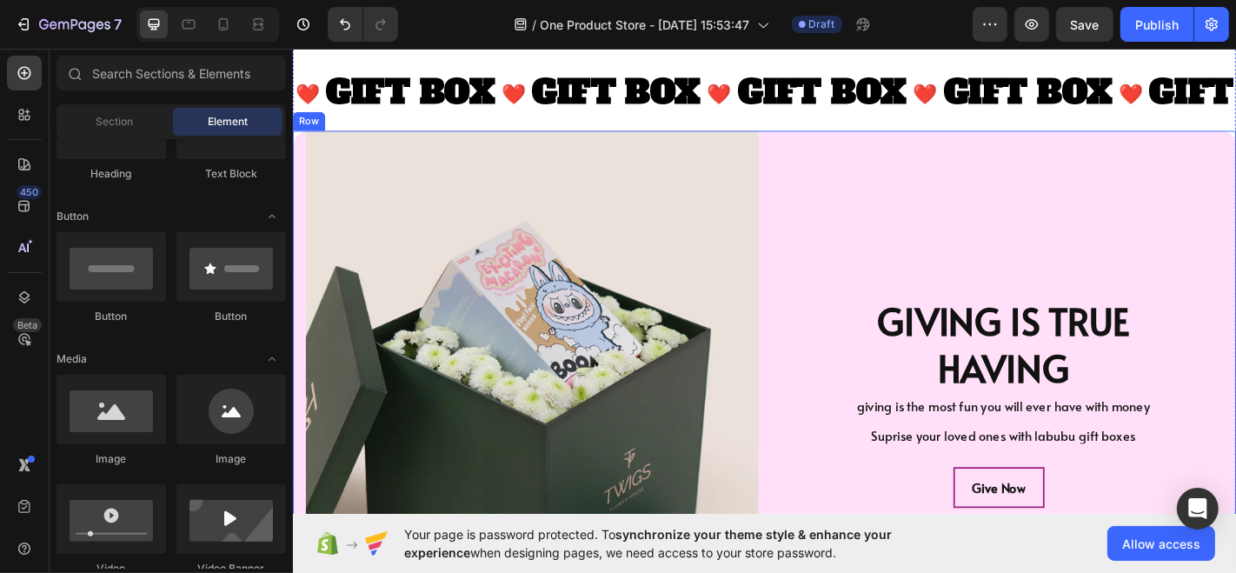
click at [295, 149] on div "Image" at bounding box center [549, 465] width 514 height 653
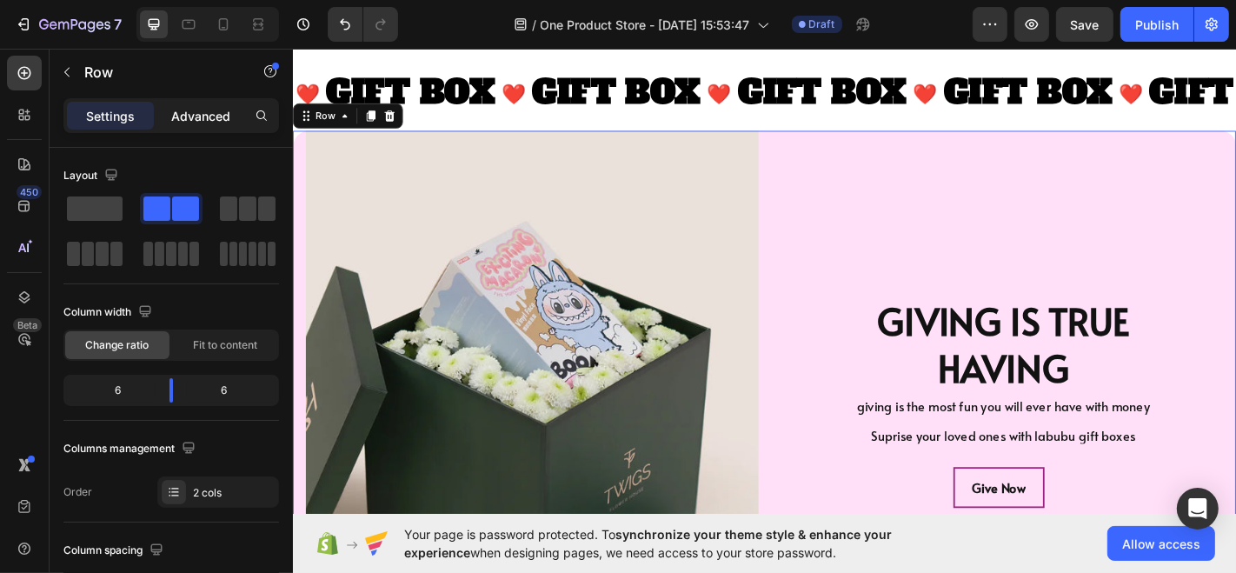
click at [192, 120] on p "Advanced" at bounding box center [200, 116] width 59 height 18
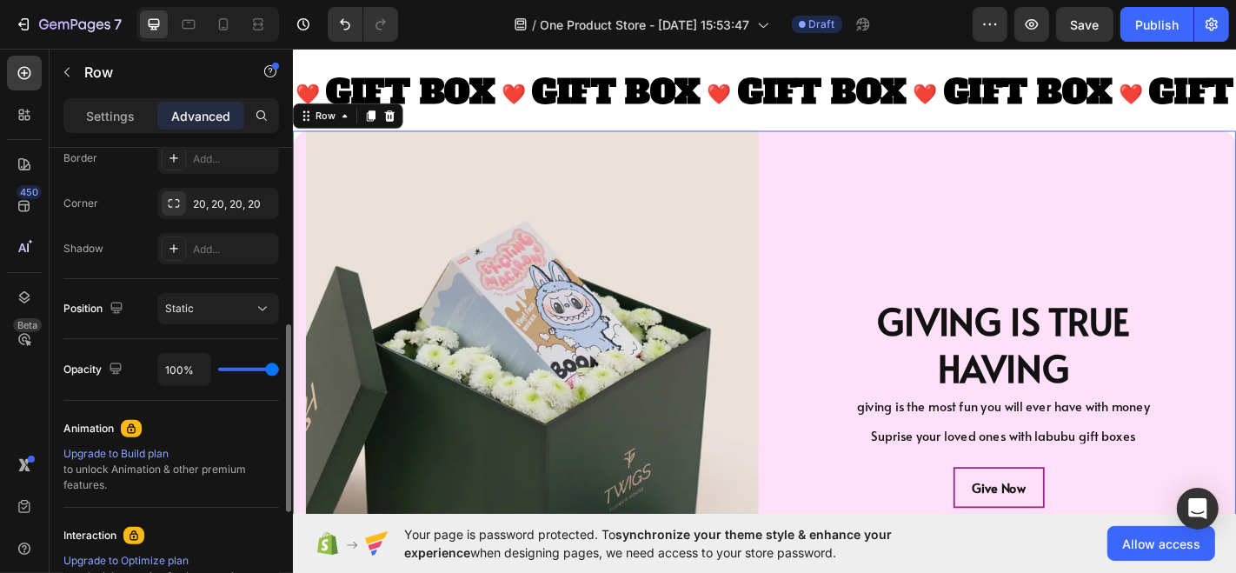
scroll to position [488, 0]
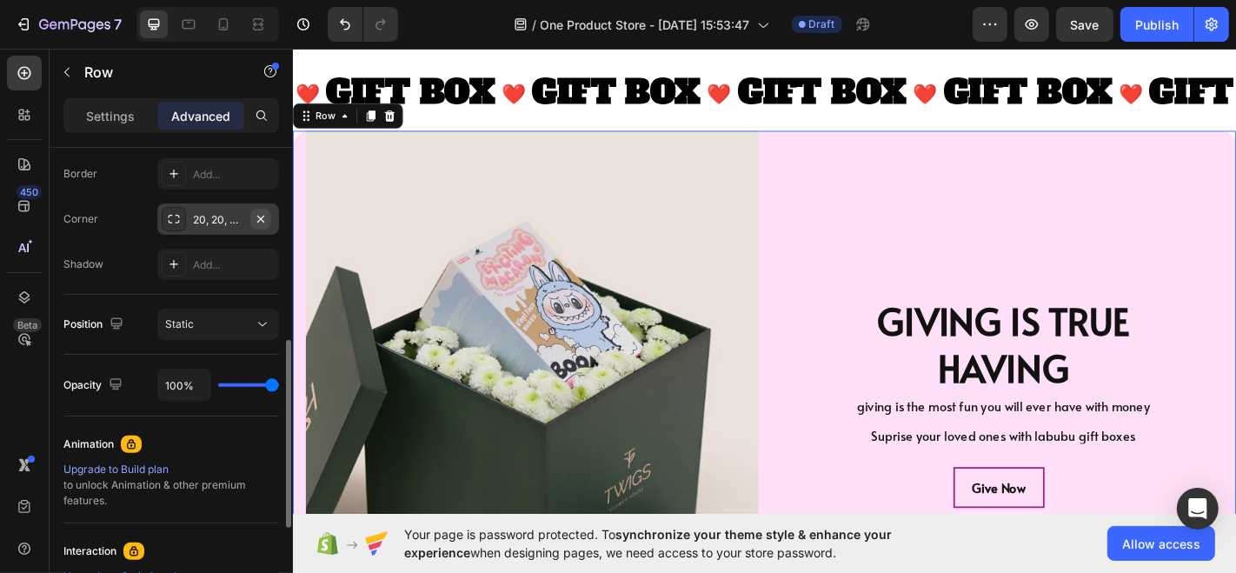
click at [261, 214] on icon "button" at bounding box center [261, 219] width 14 height 14
click at [779, 123] on div "❤️ Text Block" at bounding box center [763, 97] width 30 height 56
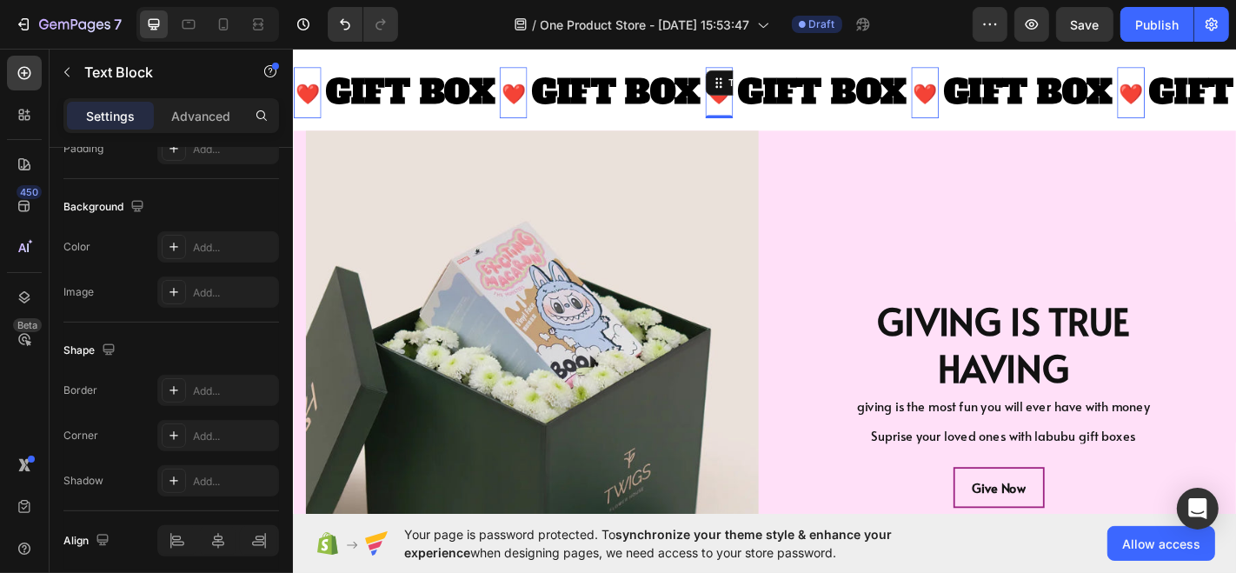
scroll to position [0, 0]
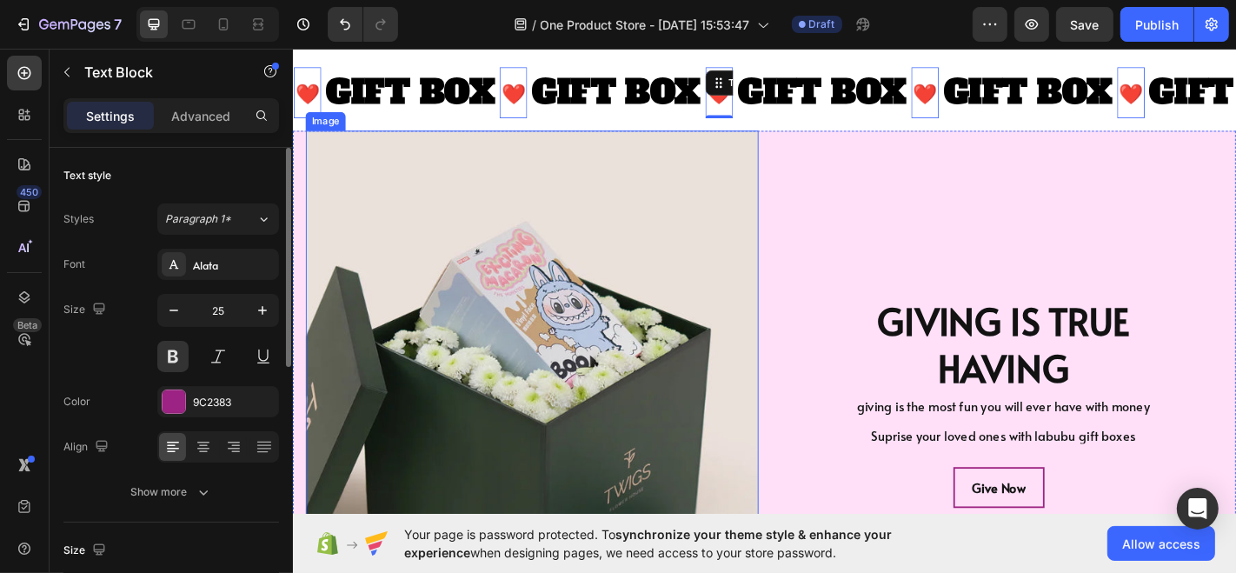
click at [591, 194] on img at bounding box center [556, 465] width 501 height 653
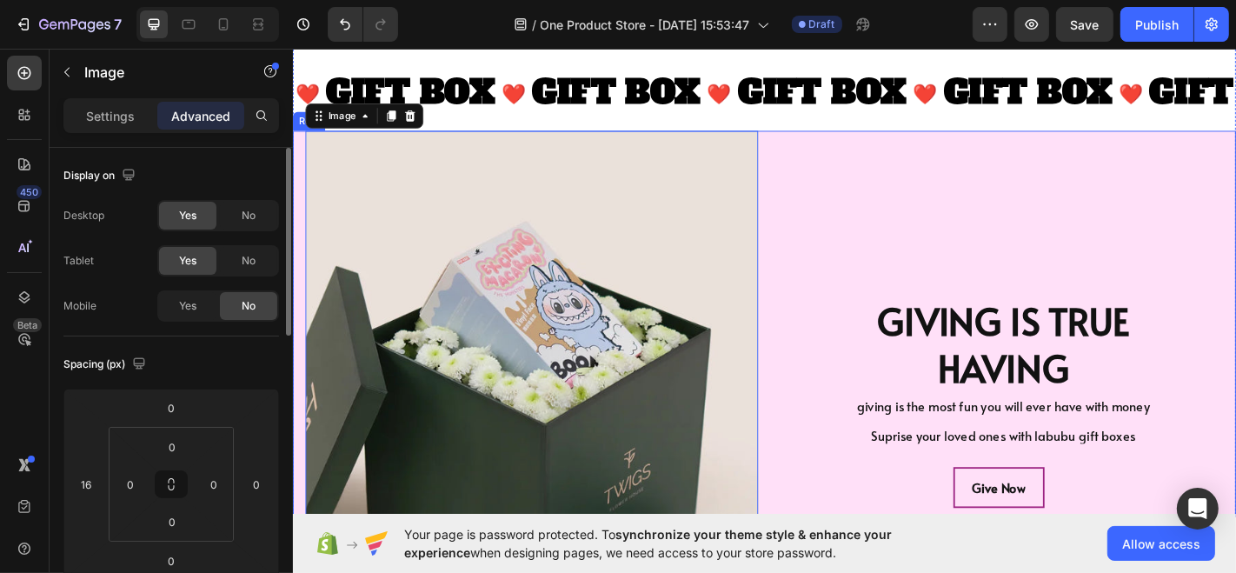
click at [295, 207] on div "Image 0" at bounding box center [549, 465] width 514 height 653
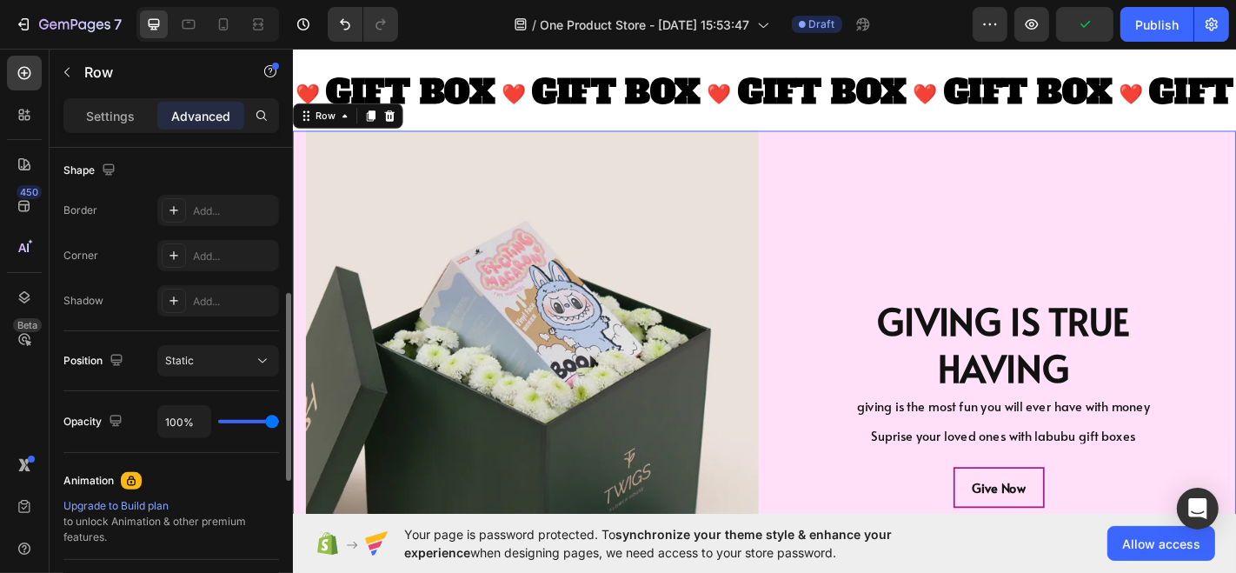
scroll to position [421, 0]
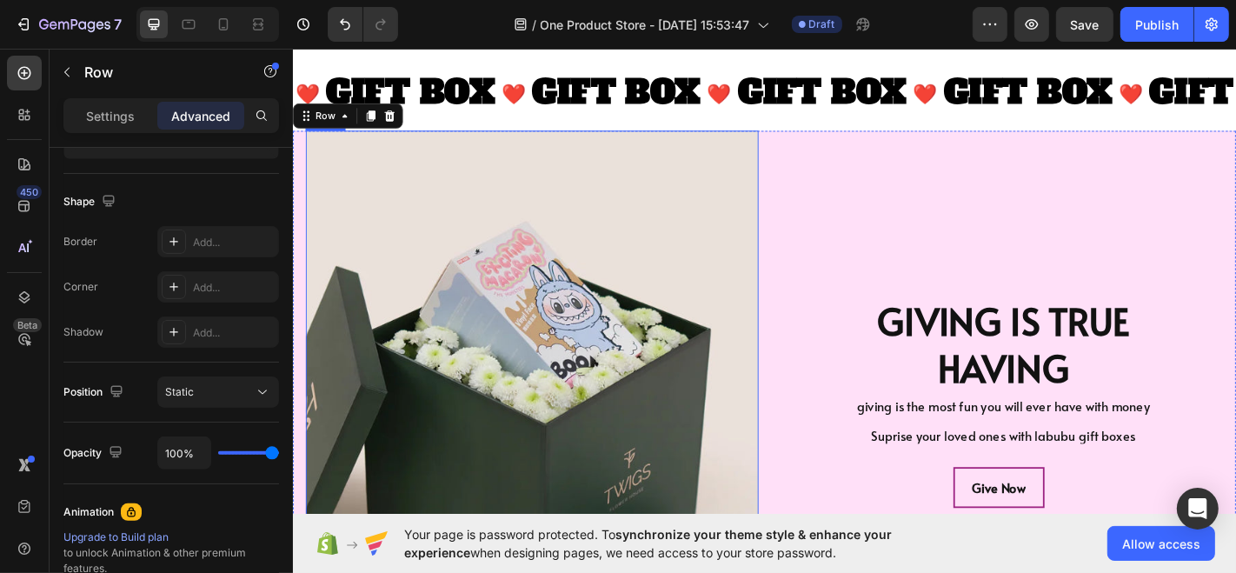
click at [707, 193] on img at bounding box center [556, 465] width 501 height 653
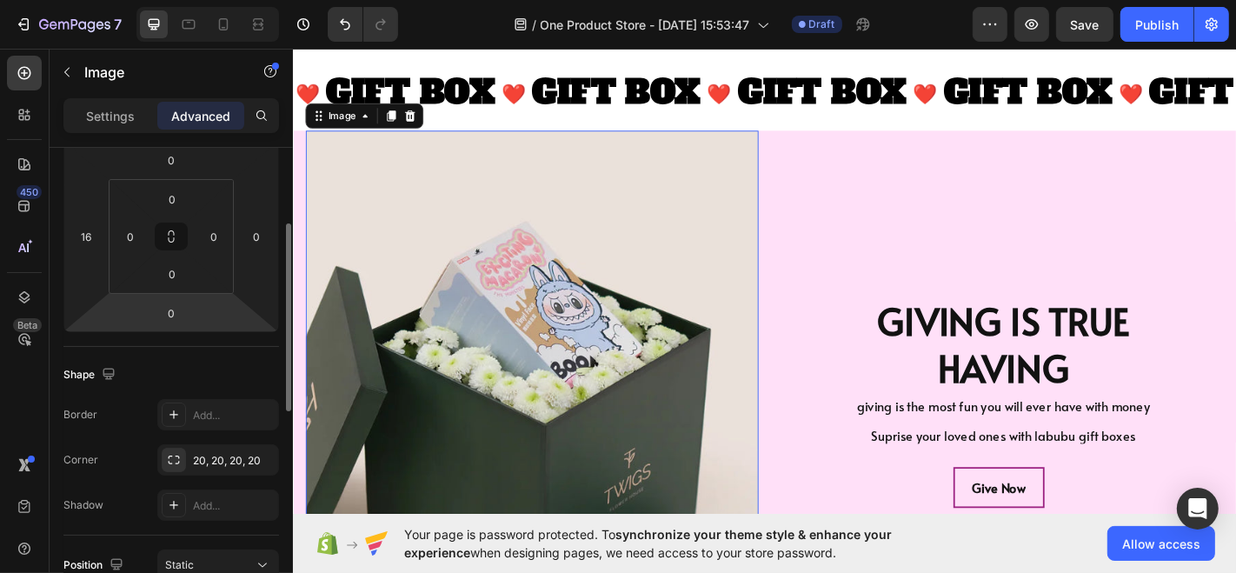
scroll to position [232, 0]
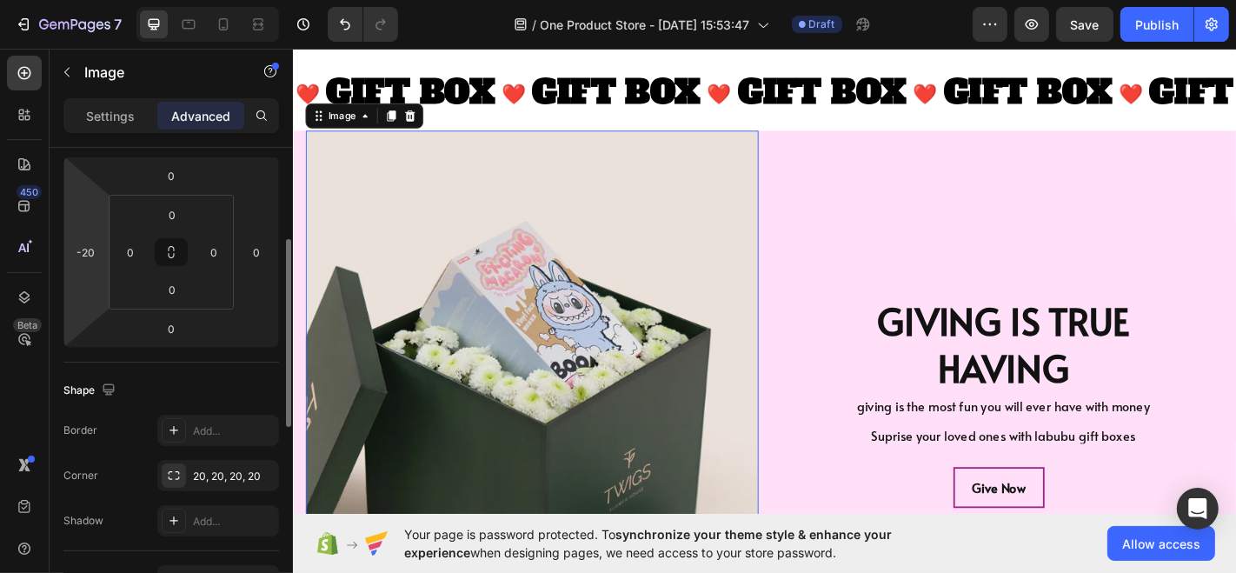
drag, startPoint x: 102, startPoint y: 264, endPoint x: 103, endPoint y: 282, distance: 17.4
click at [103, 0] on html "7 / One Product Store - Aug 26, 15:53:47 Draft Preview Save Publish 450 Beta Se…" at bounding box center [618, 0] width 1236 height 0
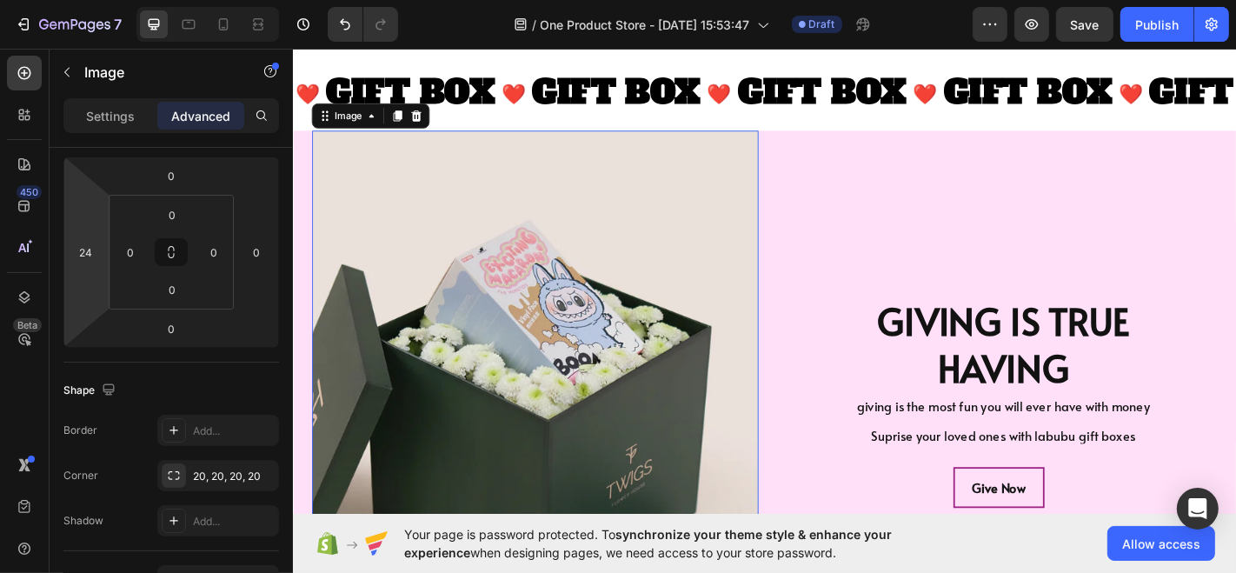
type input "22"
drag, startPoint x: 103, startPoint y: 282, endPoint x: 105, endPoint y: 262, distance: 20.2
click at [105, 0] on html "7 / One Product Store - Aug 26, 15:53:47 Draft Preview Save Publish 450 Beta Se…" at bounding box center [618, 0] width 1236 height 0
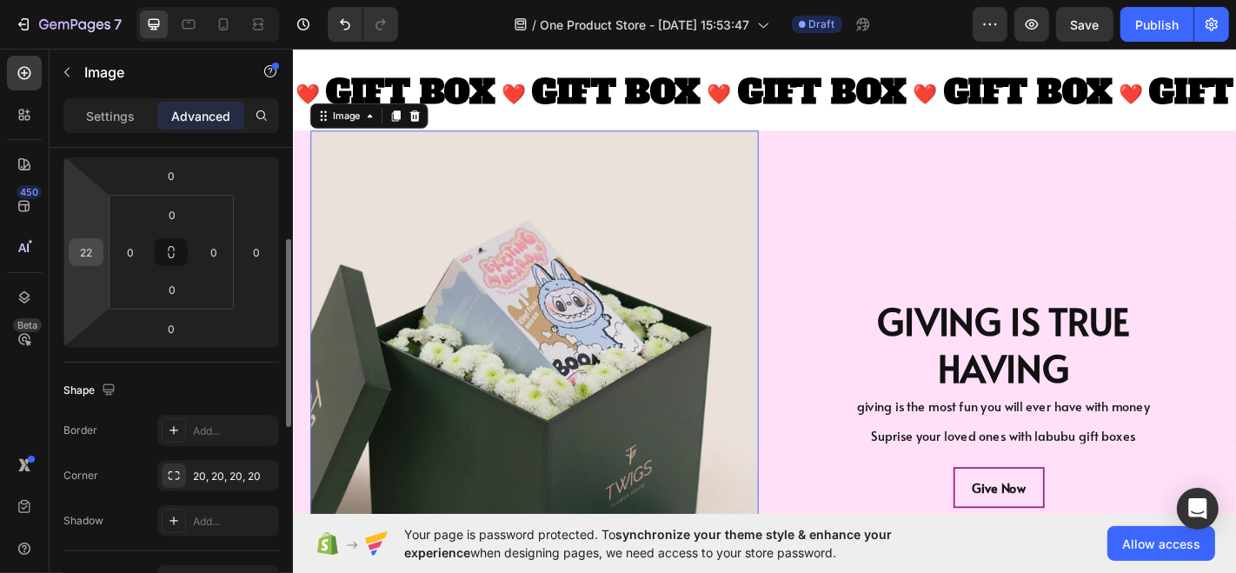
click at [89, 256] on input "22" at bounding box center [86, 252] width 26 height 26
type input "0"
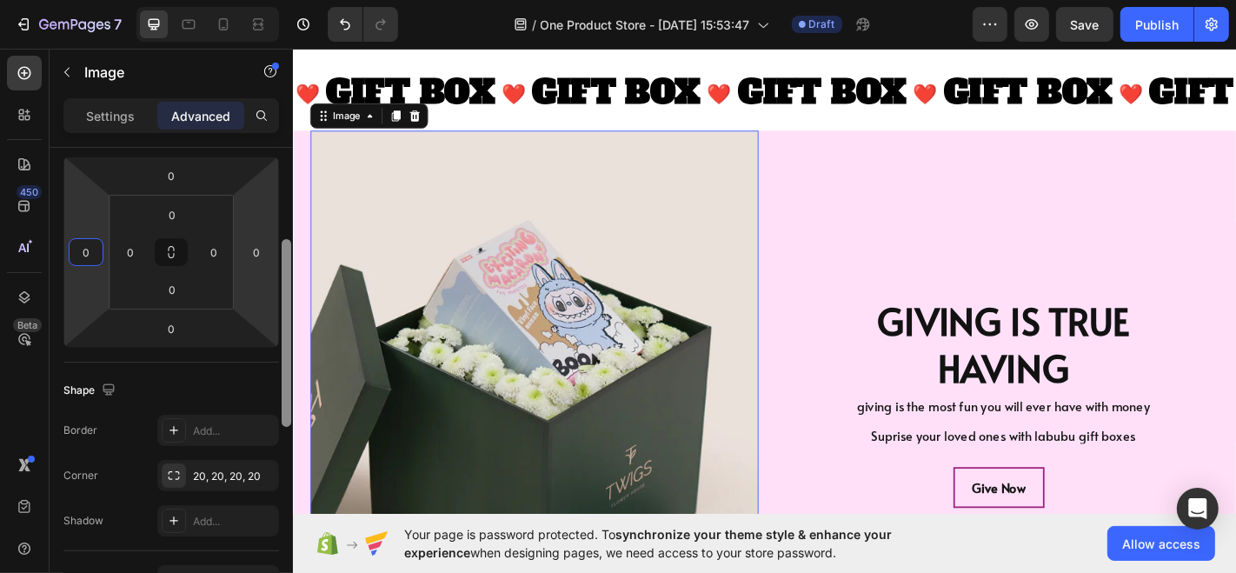
click at [286, 195] on div at bounding box center [286, 385] width 13 height 475
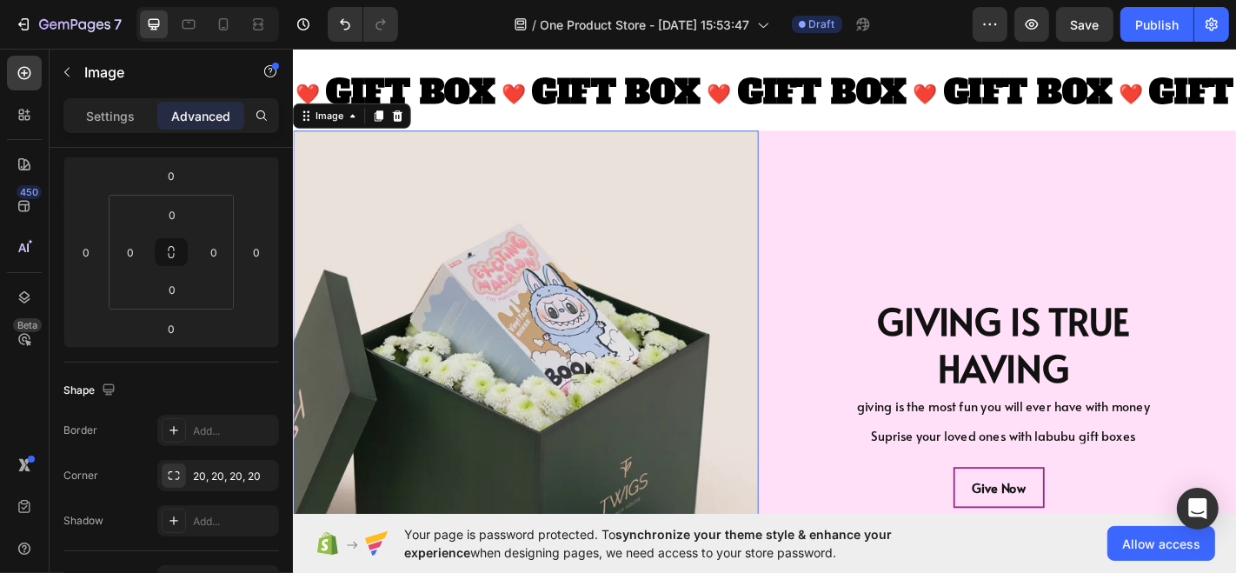
scroll to position [0, 0]
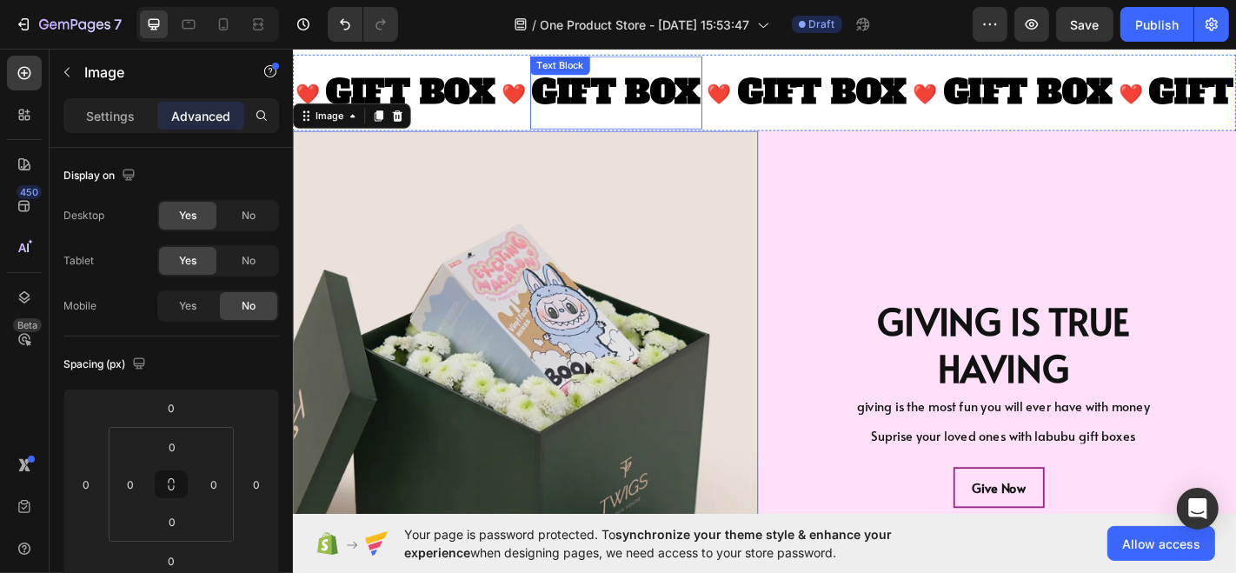
click at [562, 119] on p "GIFT BOX" at bounding box center [649, 97] width 187 height 64
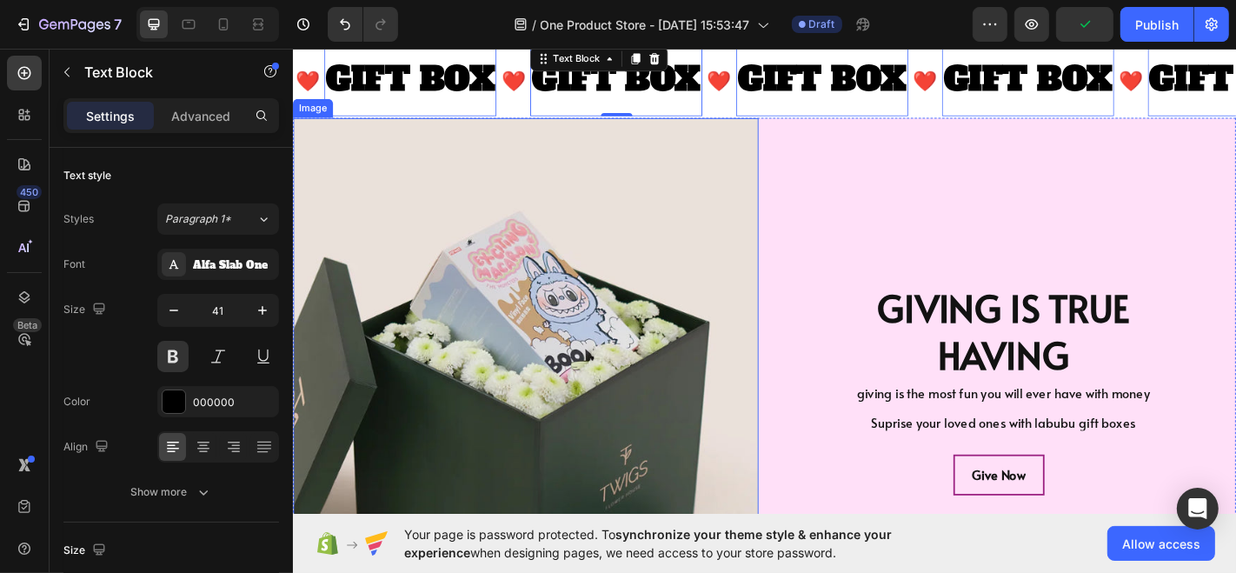
scroll to position [3381, 0]
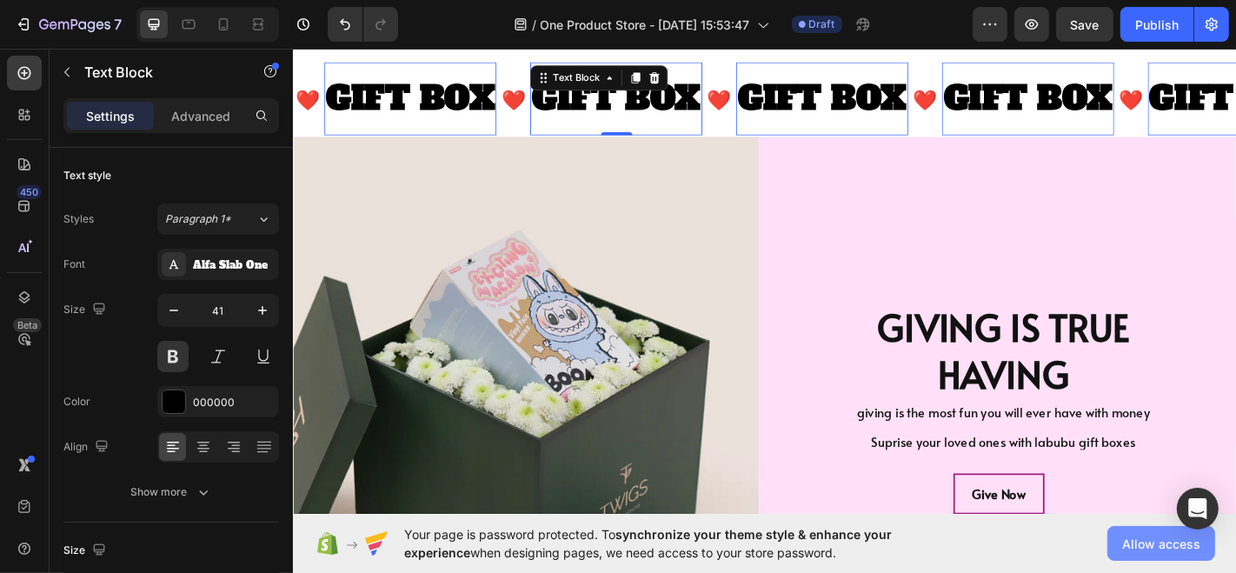
click at [1131, 537] on span "Allow access" at bounding box center [1161, 543] width 78 height 18
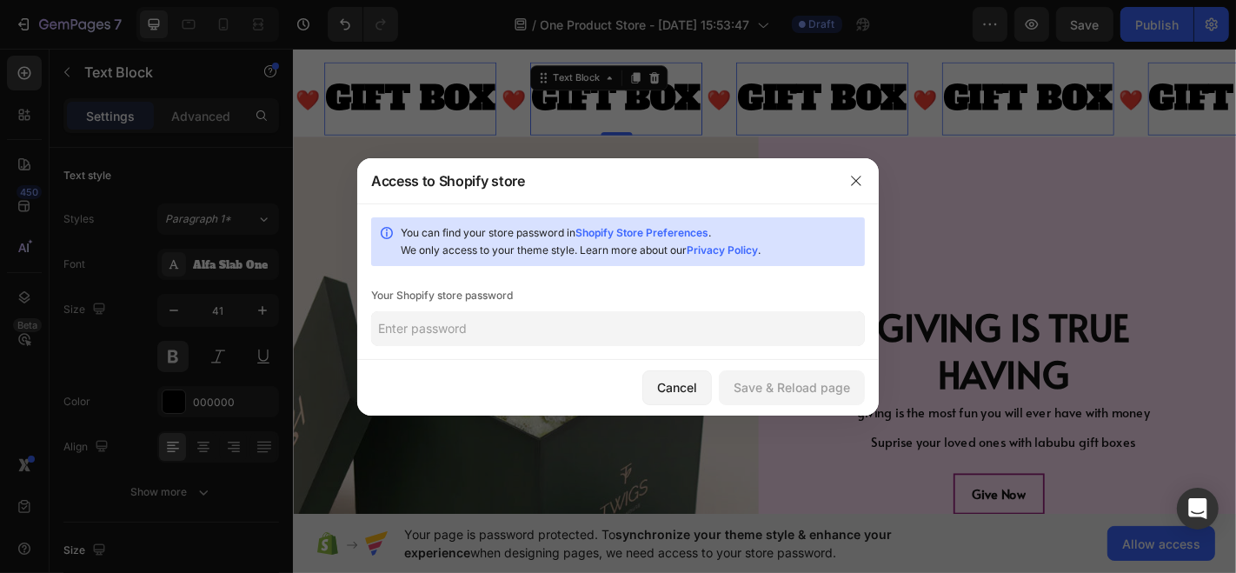
click at [687, 321] on input "text" at bounding box center [618, 328] width 494 height 35
paste input "grqbase2025"
type input "grqbase2025"
click at [731, 377] on button "Save & Reload page" at bounding box center [792, 387] width 146 height 35
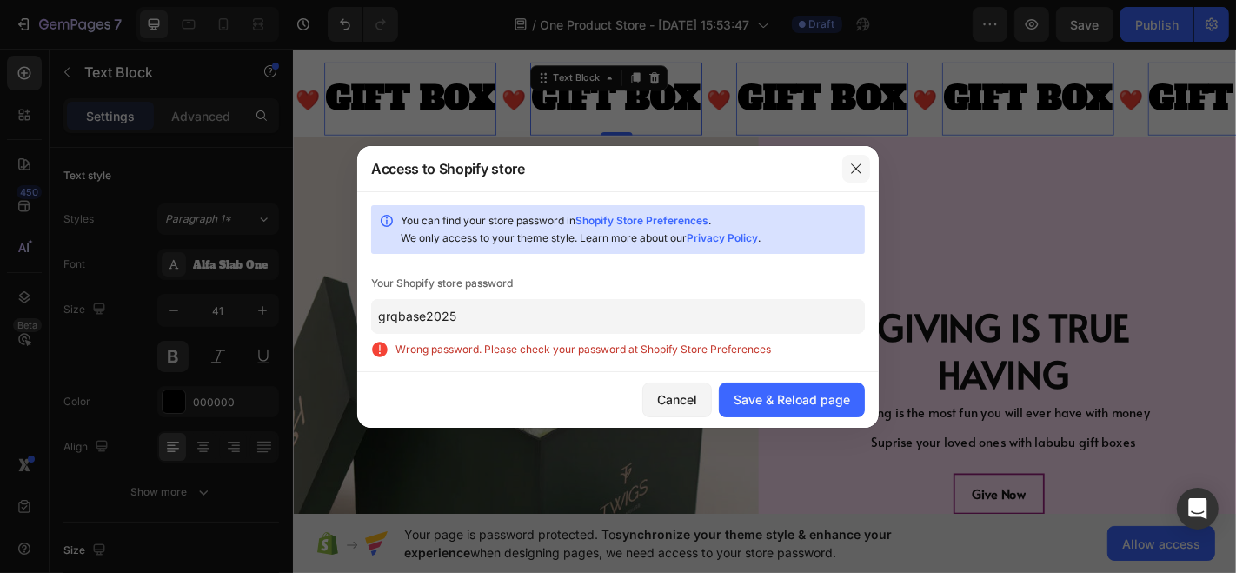
click at [859, 165] on icon "button" at bounding box center [856, 168] width 10 height 10
click at [859, 165] on div at bounding box center [855, 168] width 45 height 45
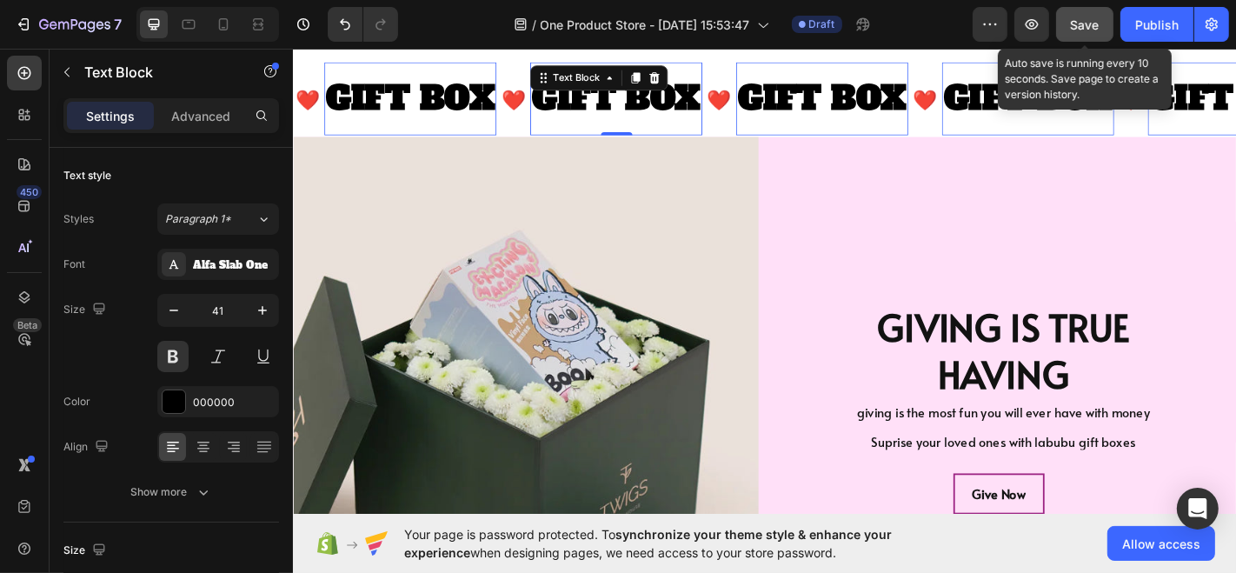
click at [1097, 34] on button "Save" at bounding box center [1084, 24] width 57 height 35
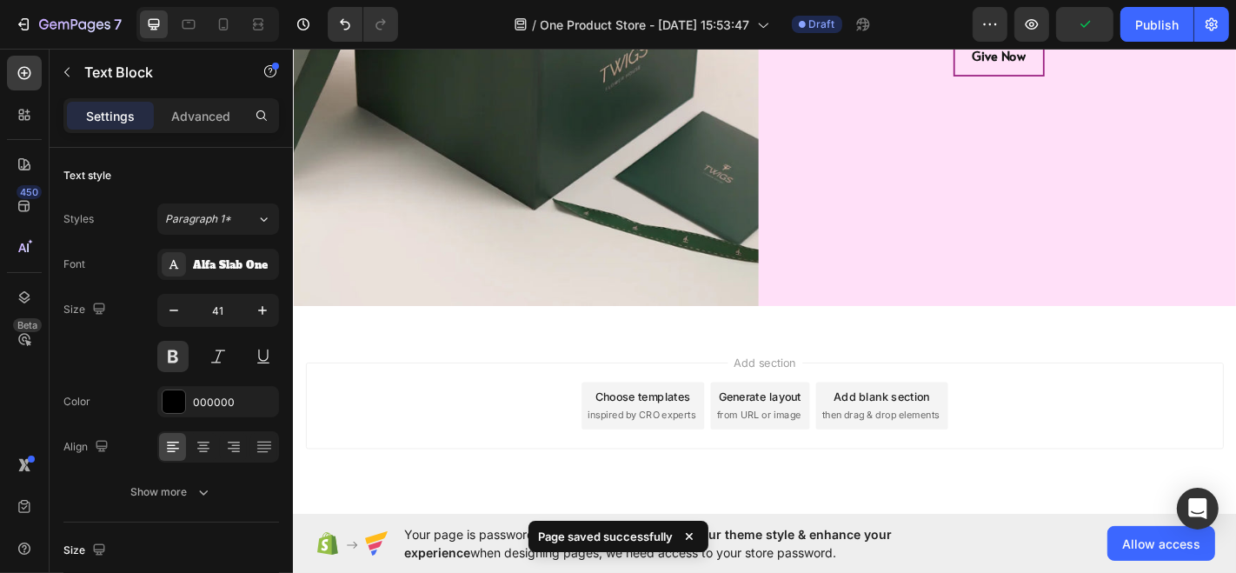
scroll to position [3898, 0]
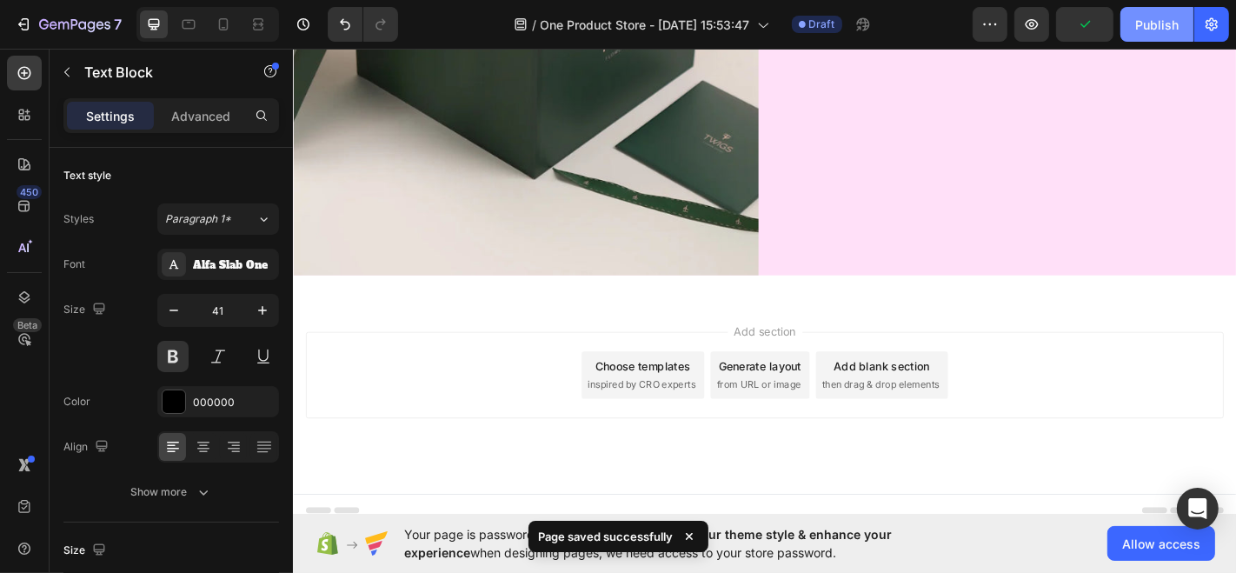
click at [1131, 31] on button "Publish" at bounding box center [1156, 24] width 73 height 35
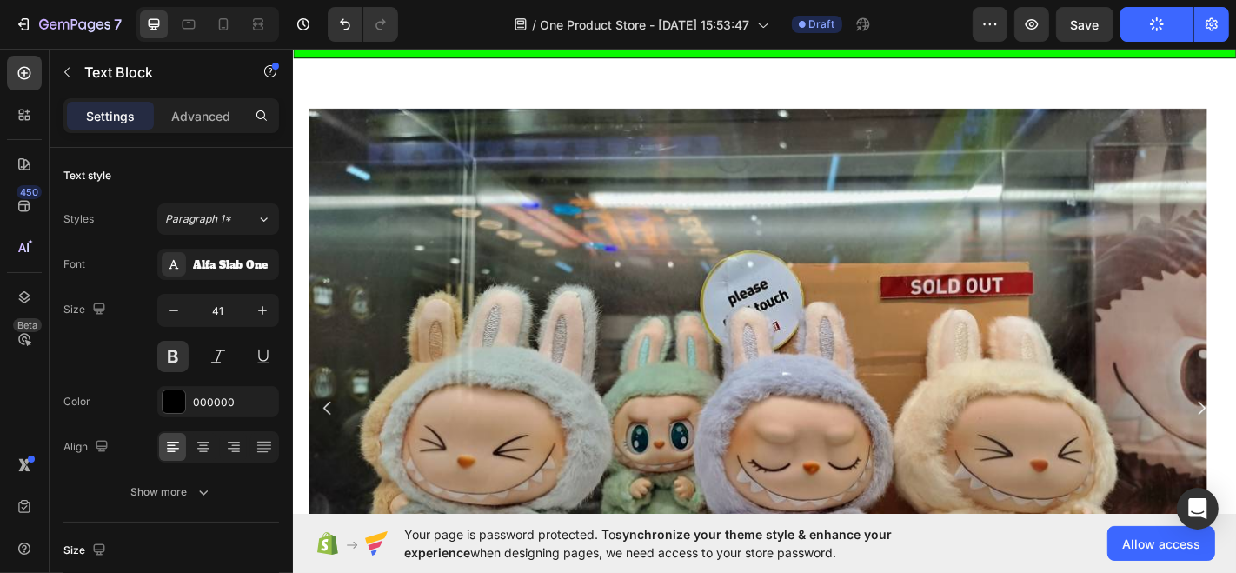
scroll to position [0, 0]
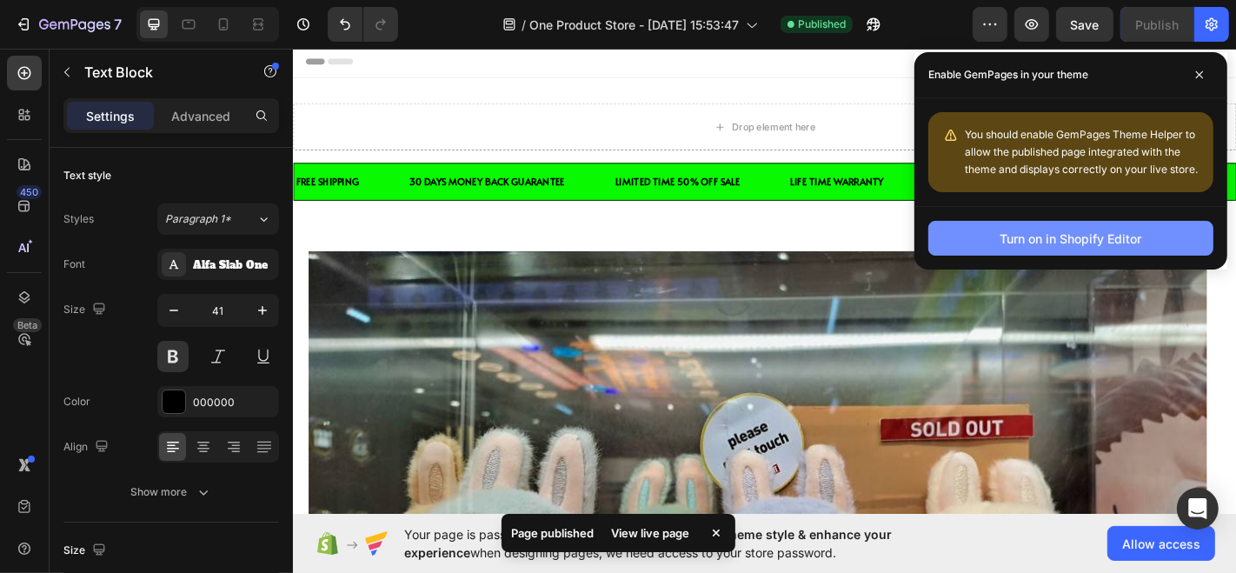
click at [1041, 236] on div "Turn on in Shopify Editor" at bounding box center [1071, 238] width 142 height 18
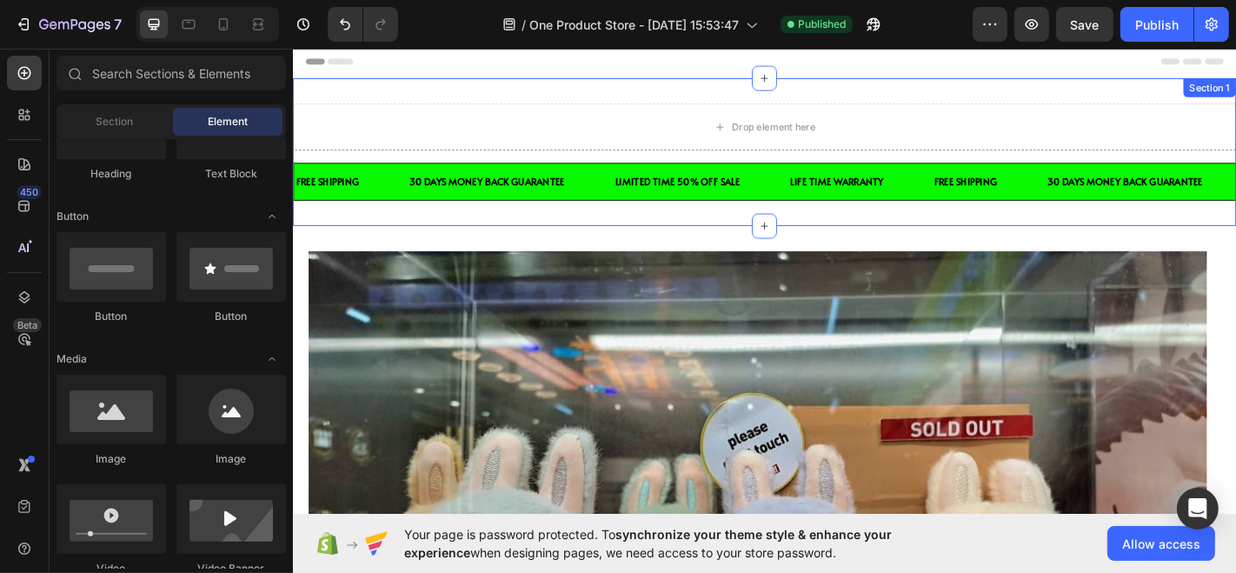
drag, startPoint x: 1463, startPoint y: 80, endPoint x: 1245, endPoint y: 71, distance: 218.3
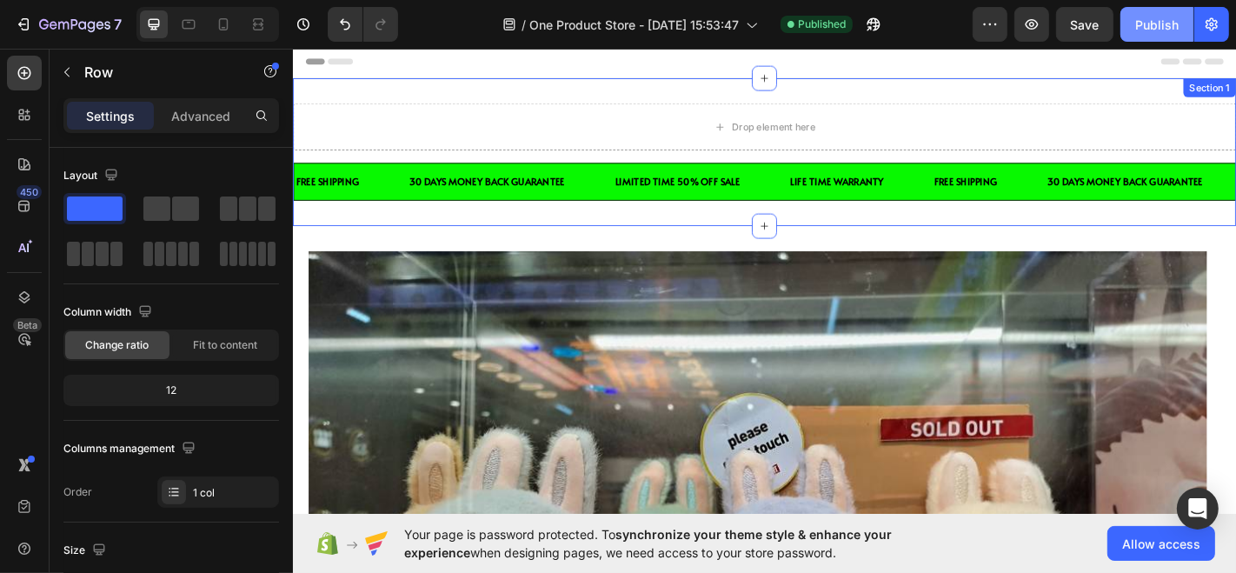
click at [1171, 35] on button "Publish" at bounding box center [1156, 24] width 73 height 35
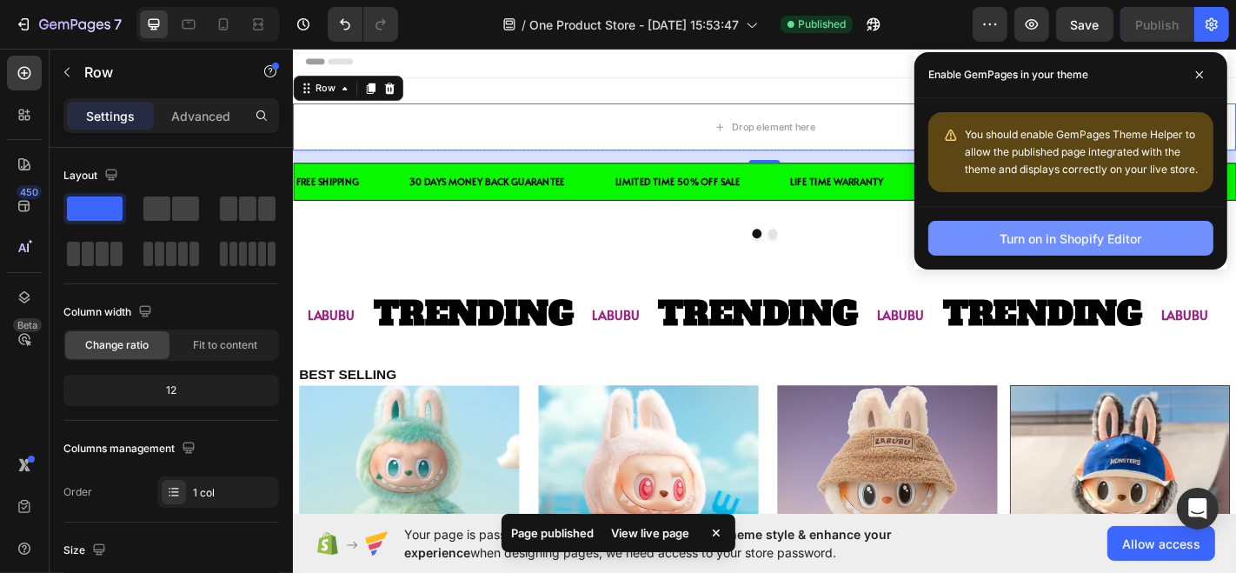
click at [997, 249] on button "Turn on in Shopify Editor" at bounding box center [1070, 238] width 285 height 35
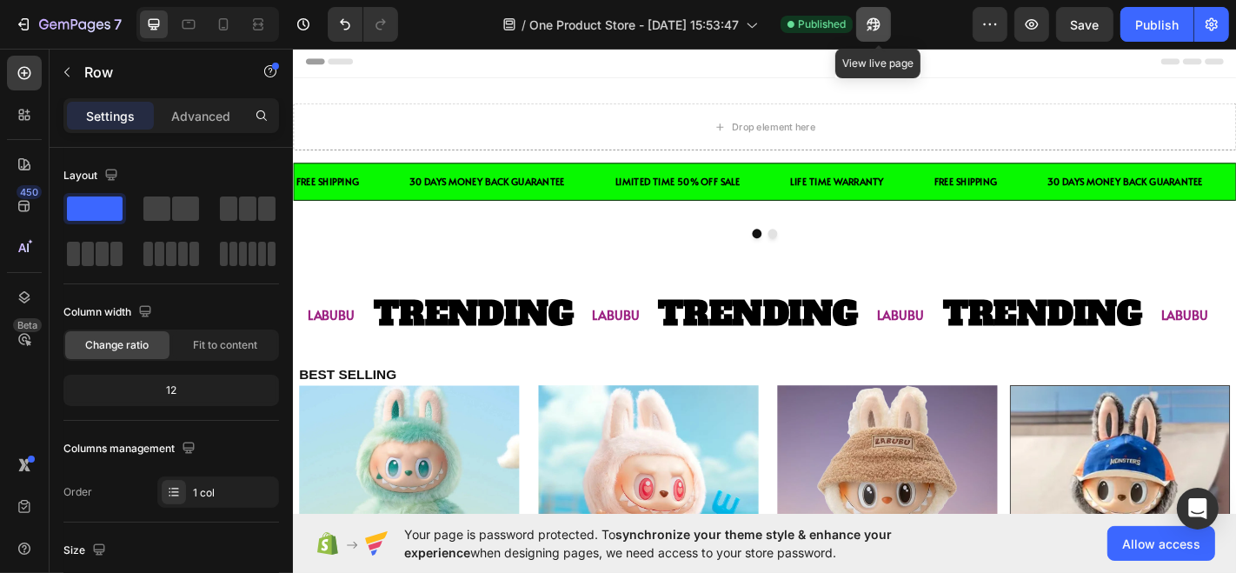
click at [871, 21] on icon "button" at bounding box center [873, 24] width 17 height 17
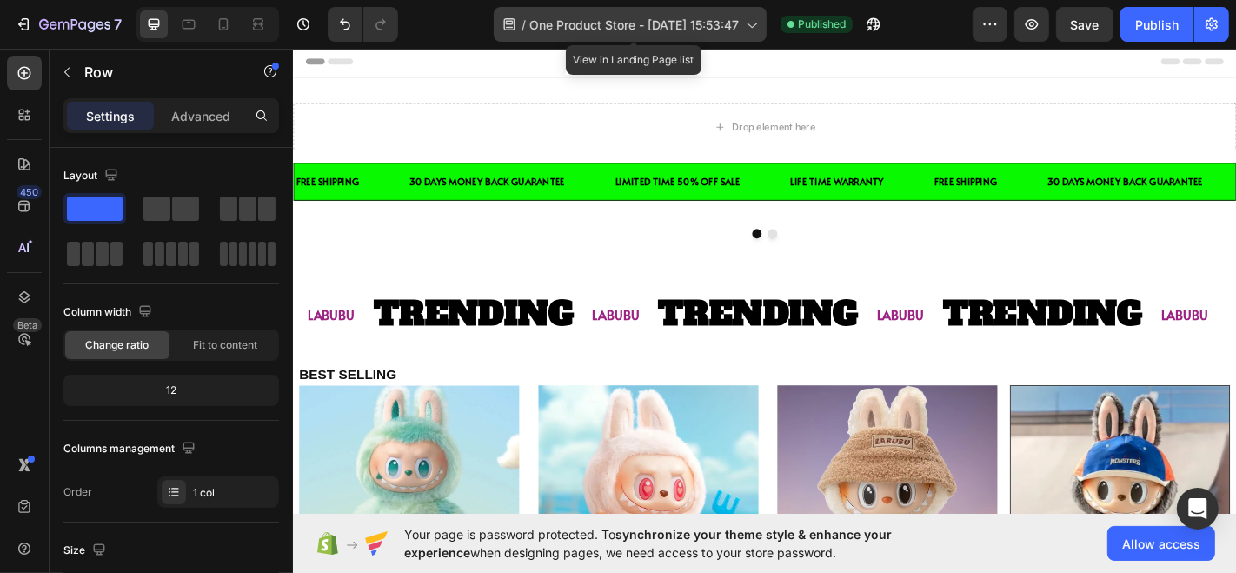
click at [684, 17] on span "One Product Store - [DATE] 15:53:47" at bounding box center [633, 25] width 209 height 18
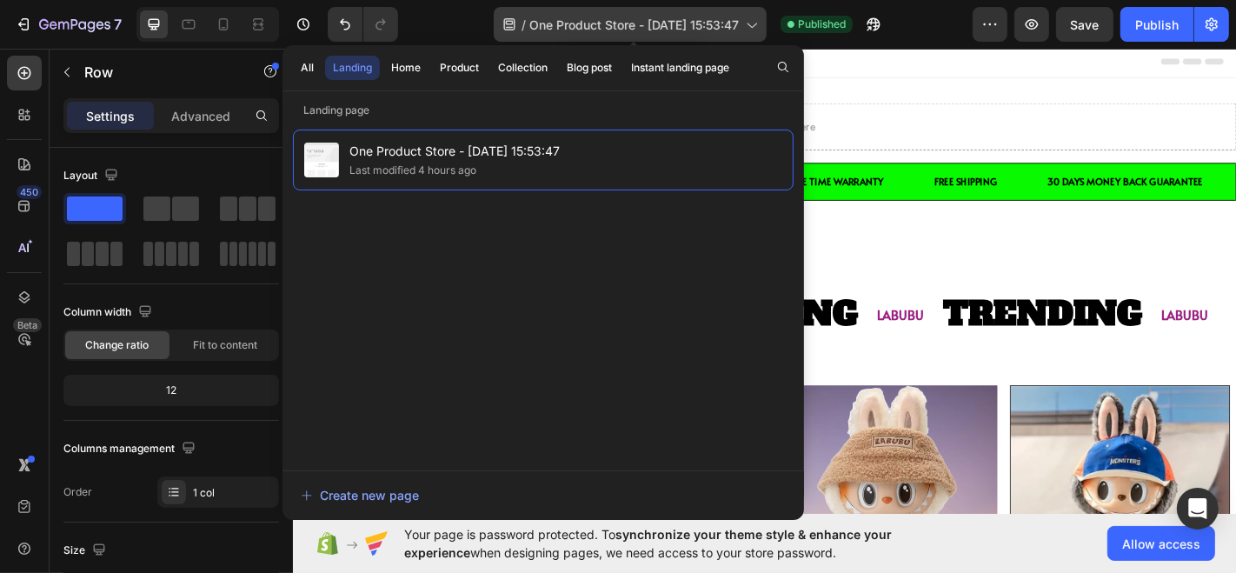
click at [684, 17] on span "One Product Store - [DATE] 15:53:47" at bounding box center [633, 25] width 209 height 18
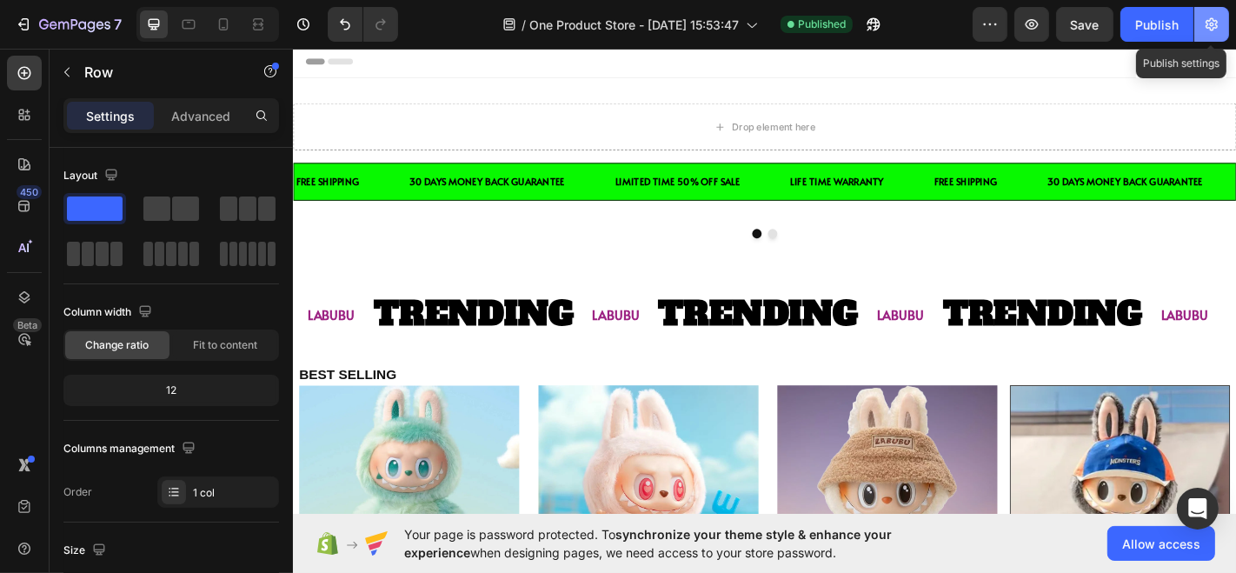
click at [1212, 26] on icon "button" at bounding box center [1211, 24] width 17 height 17
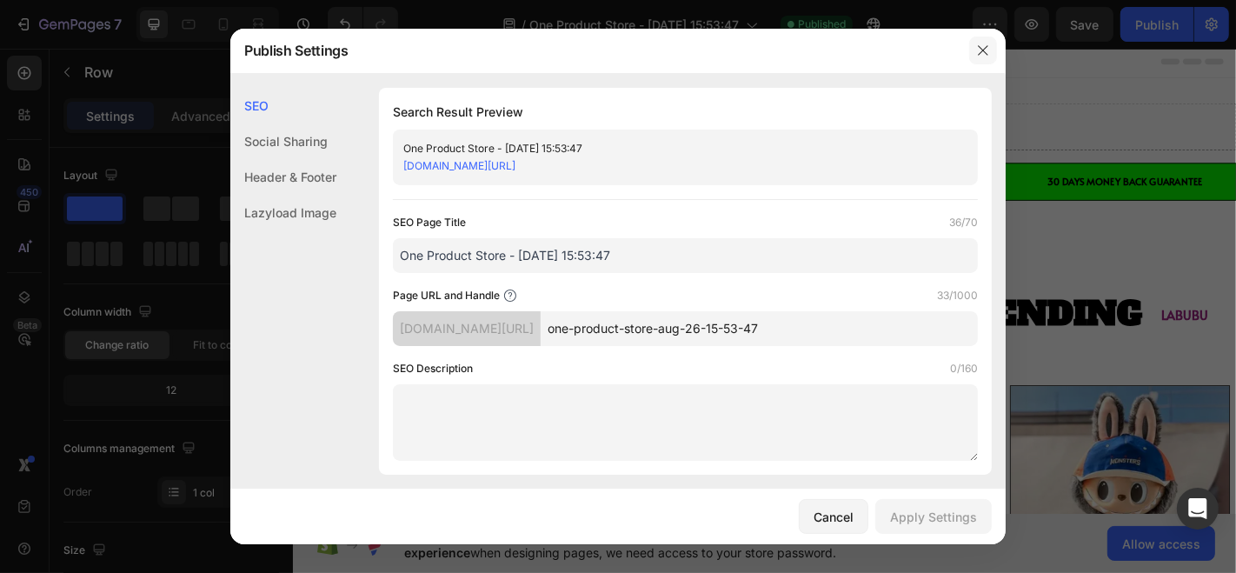
click at [976, 50] on icon "button" at bounding box center [983, 50] width 14 height 14
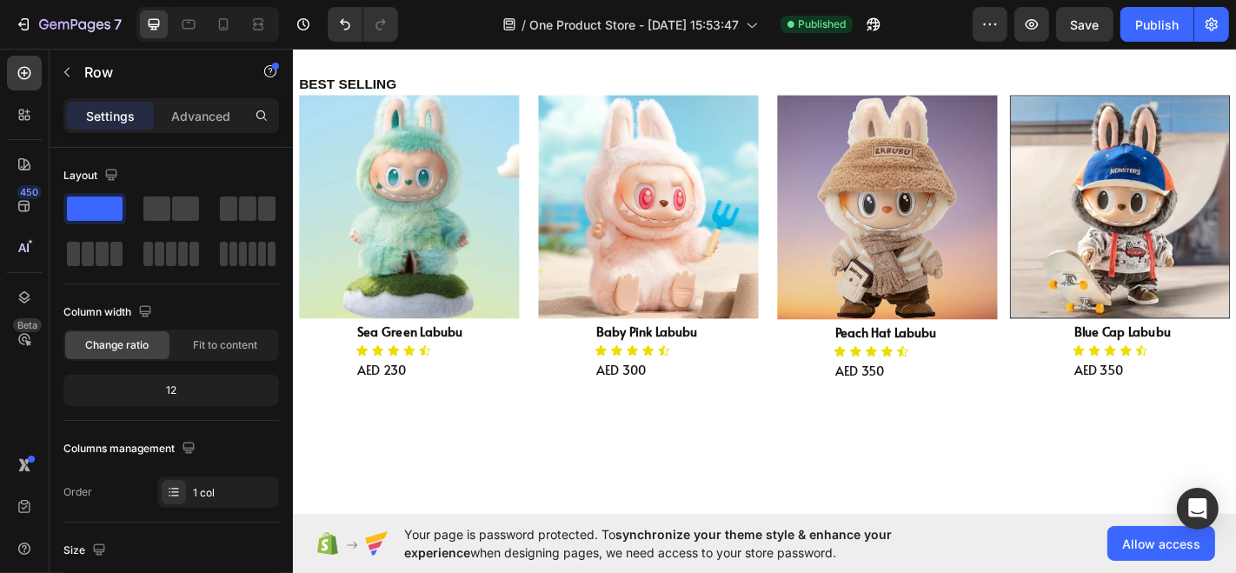
scroll to position [322, 0]
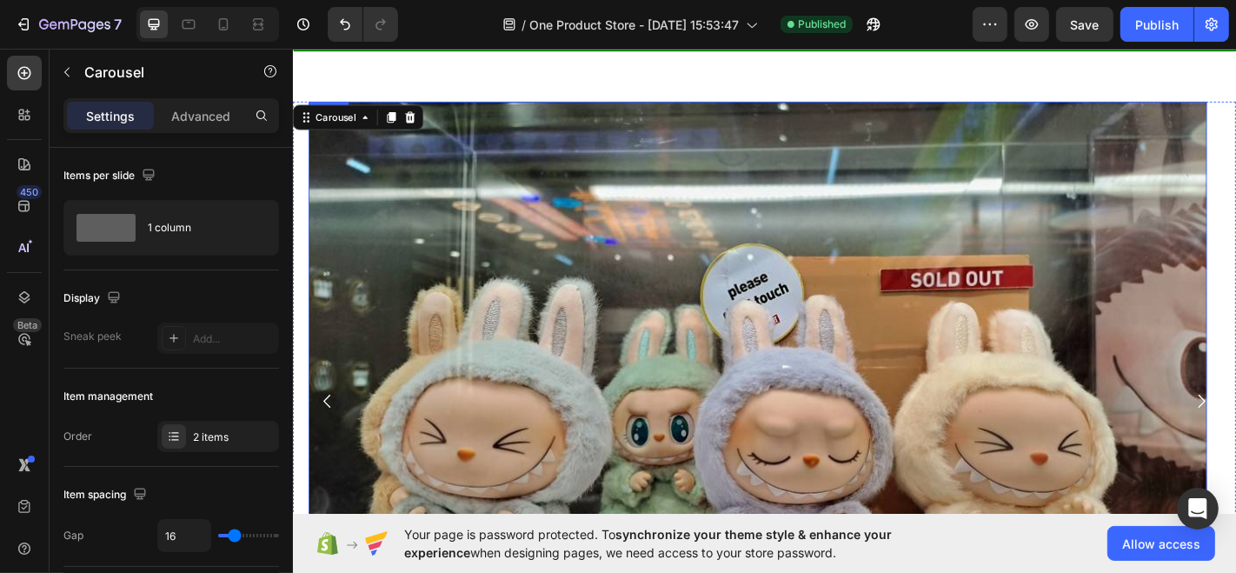
scroll to position [157, 0]
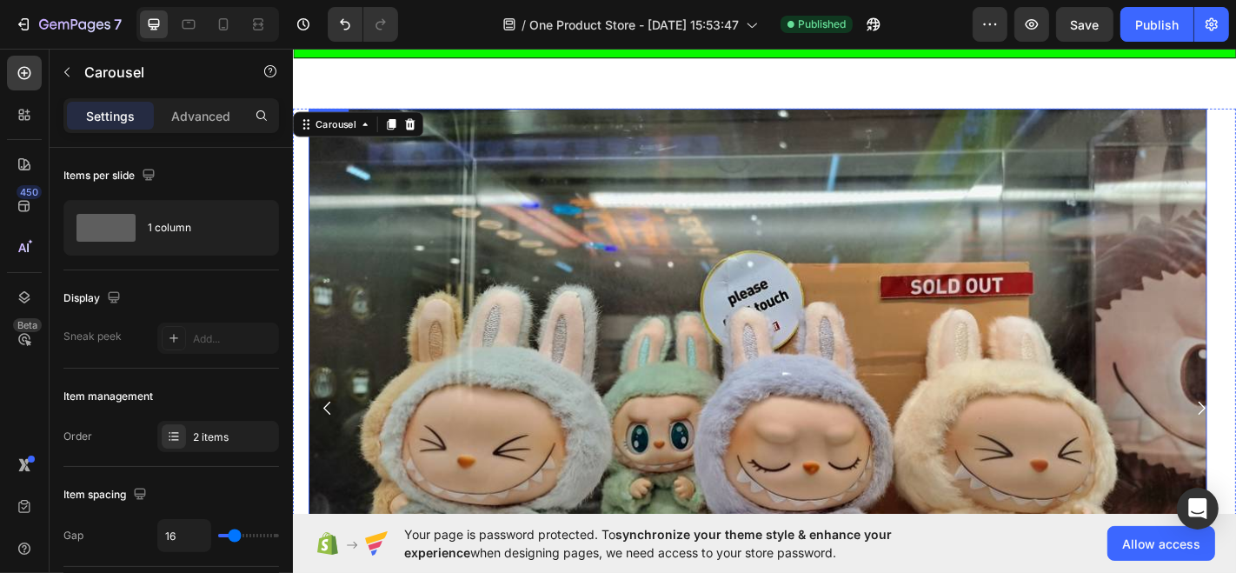
click at [1235, 415] on img at bounding box center [805, 446] width 993 height 662
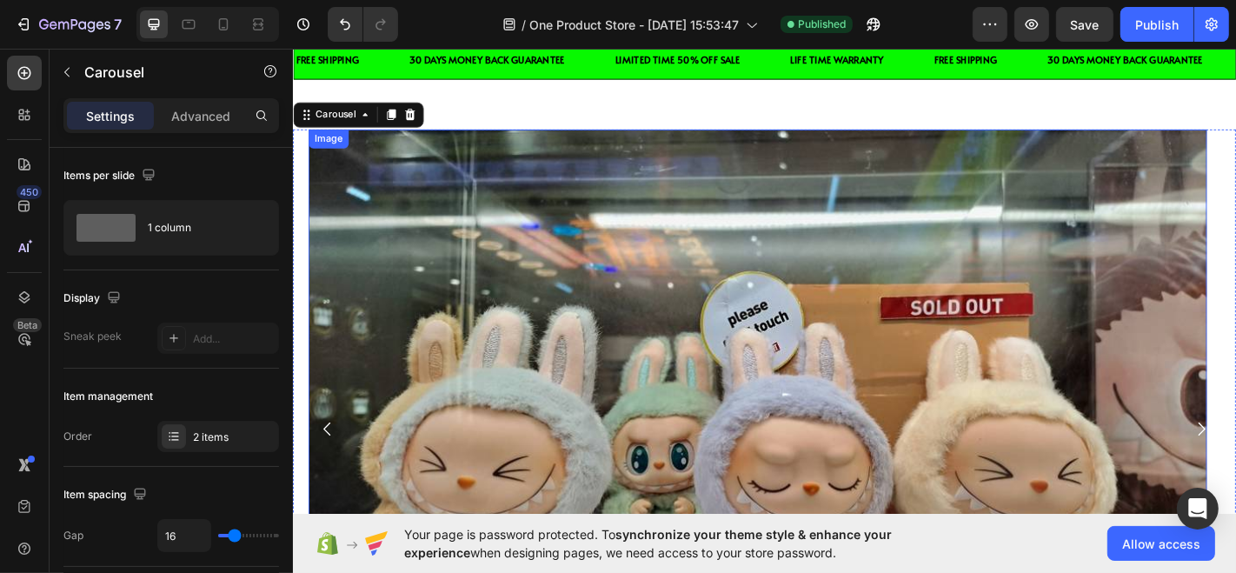
scroll to position [135, 0]
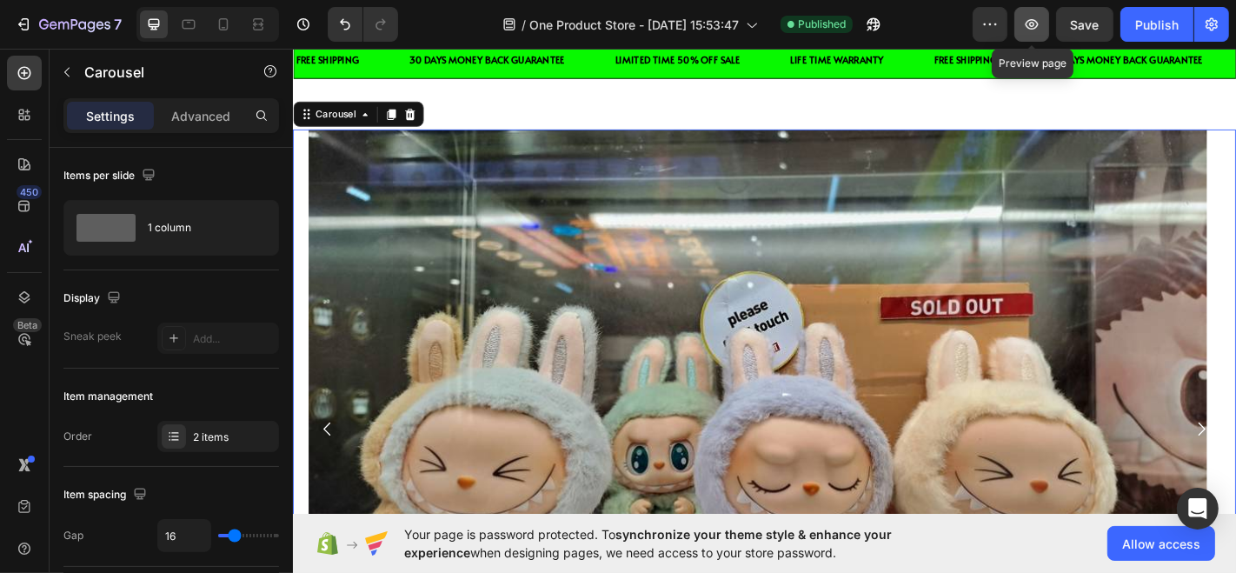
click at [1036, 28] on icon "button" at bounding box center [1031, 24] width 17 height 17
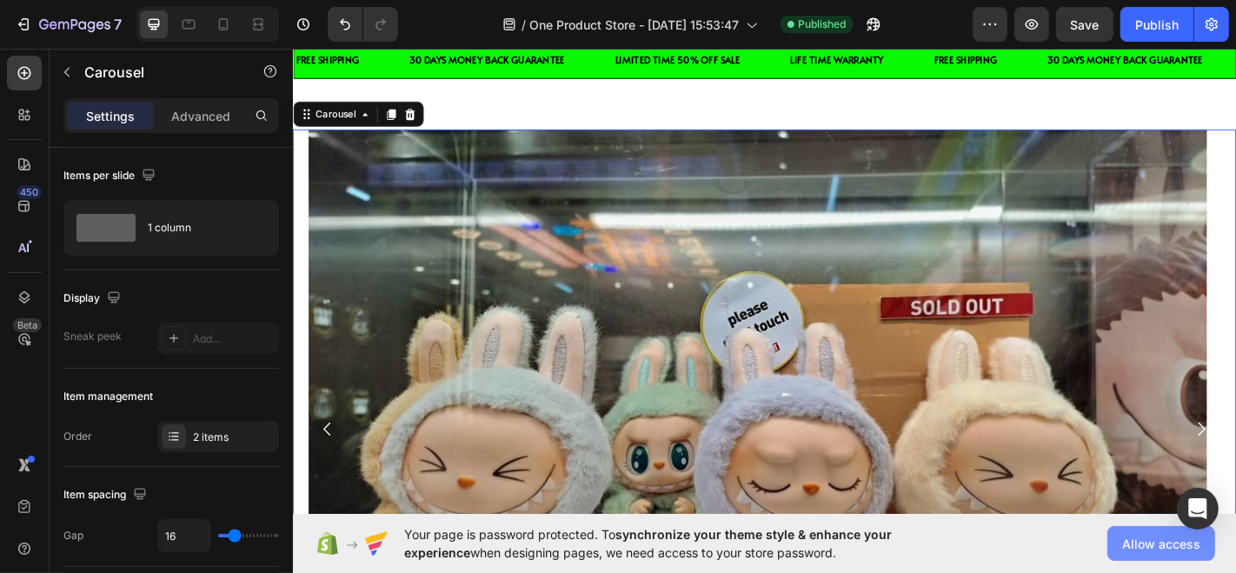
click at [1149, 554] on button "Allow access" at bounding box center [1161, 543] width 108 height 35
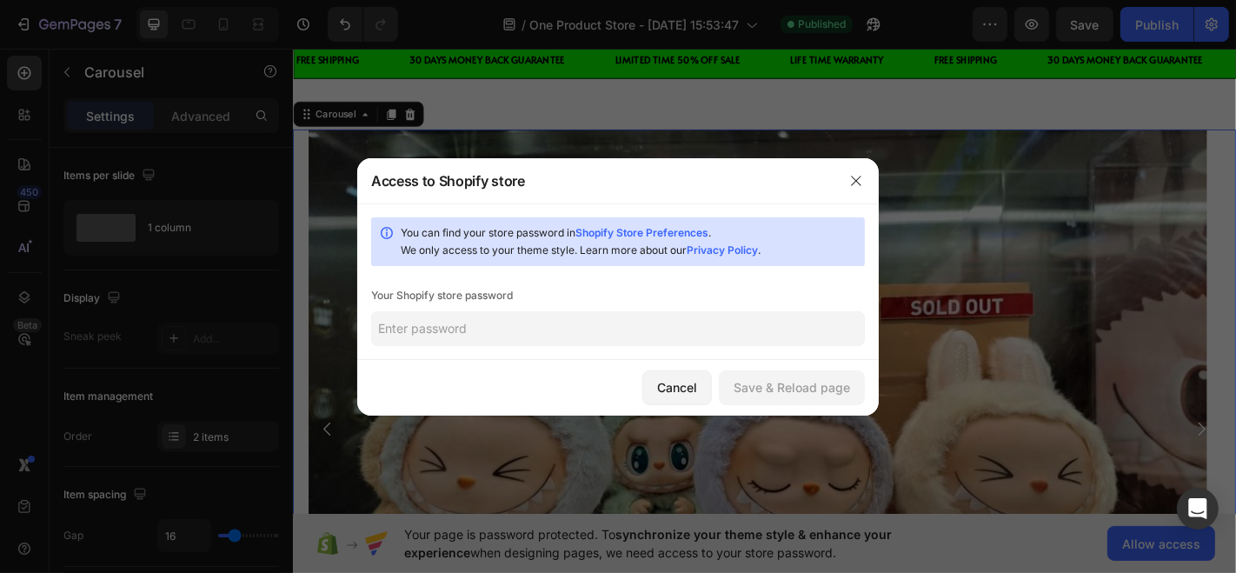
click at [714, 338] on input "text" at bounding box center [618, 328] width 494 height 35
click at [643, 236] on link "Shopify Store Preferences" at bounding box center [641, 232] width 133 height 13
click at [488, 322] on input "text" at bounding box center [618, 328] width 494 height 35
paste input "neesun"
type input "neesun"
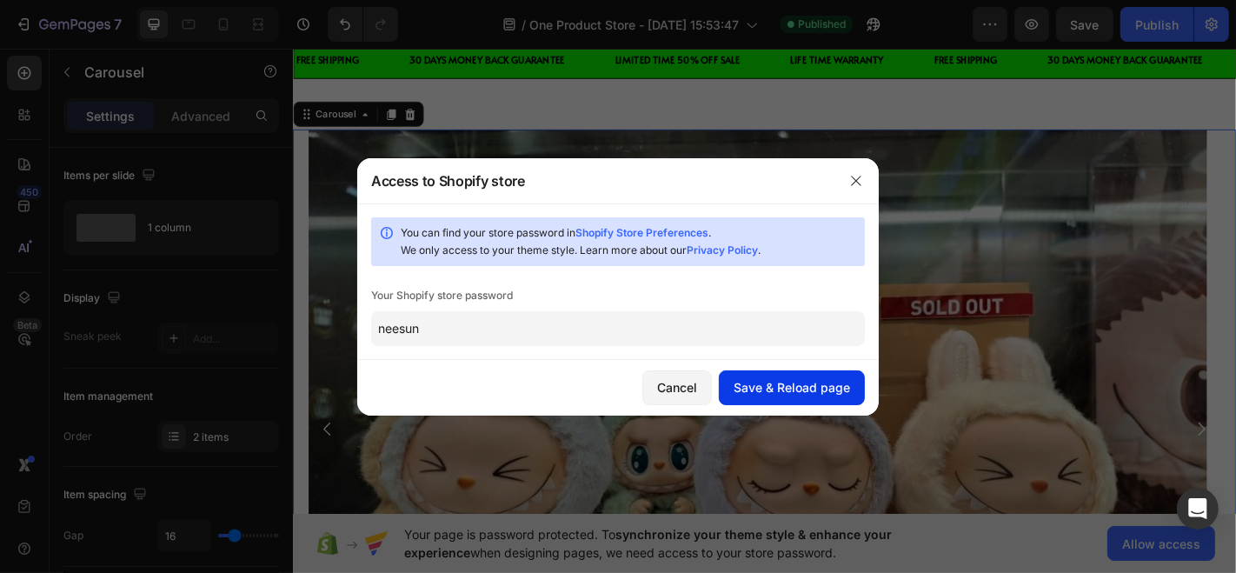
click at [751, 381] on div "Save & Reload page" at bounding box center [791, 387] width 116 height 18
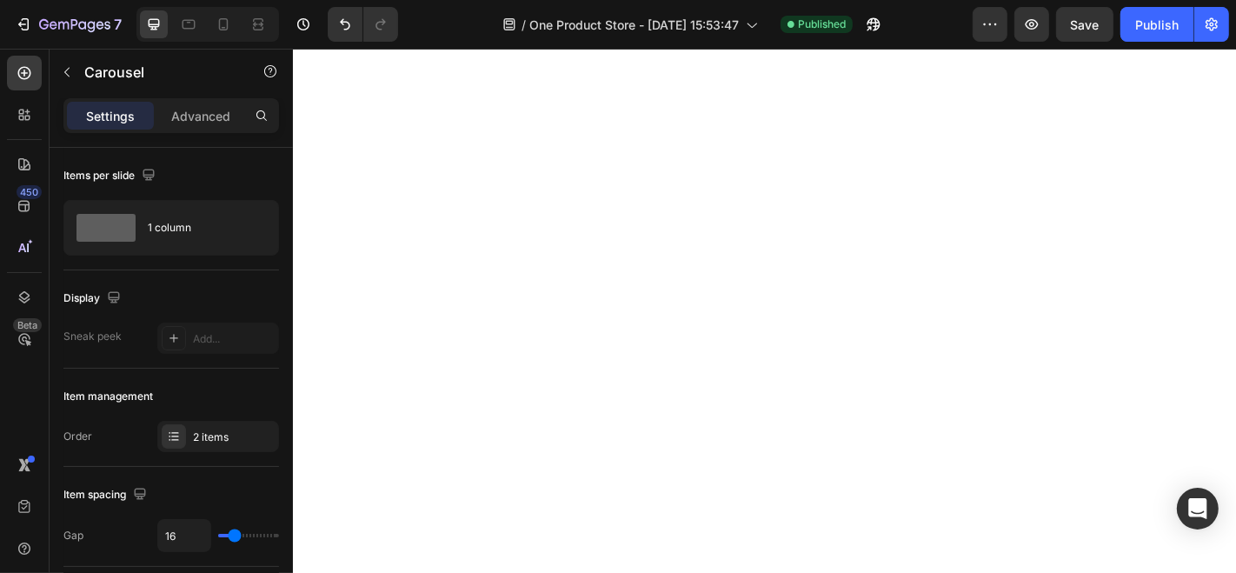
scroll to position [0, 0]
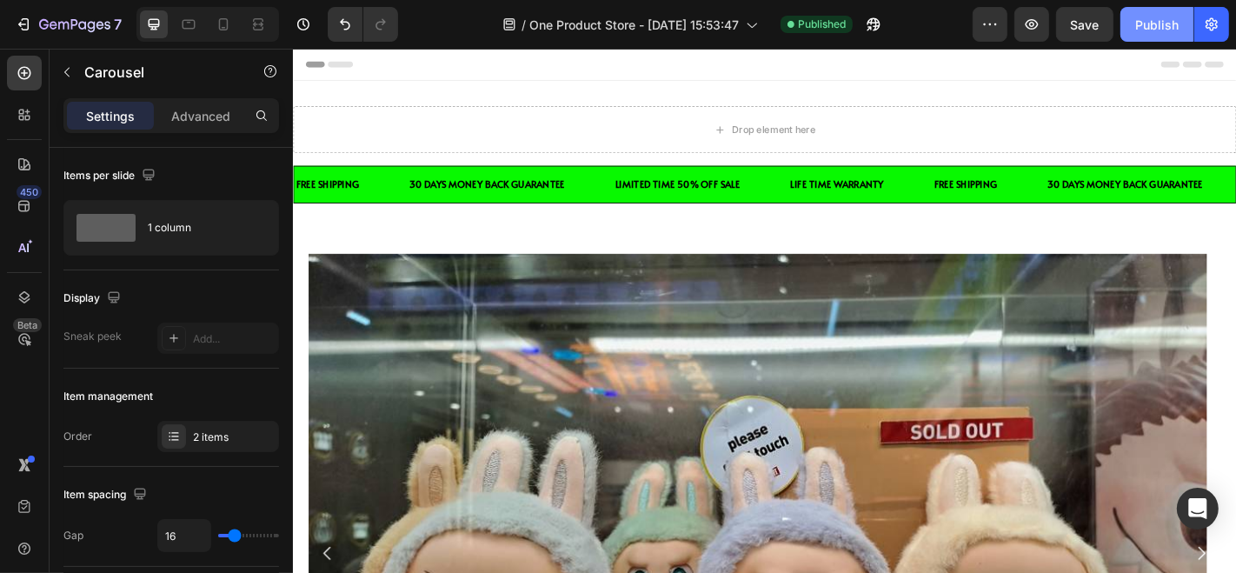
click at [1138, 26] on div "Publish" at bounding box center [1156, 25] width 43 height 18
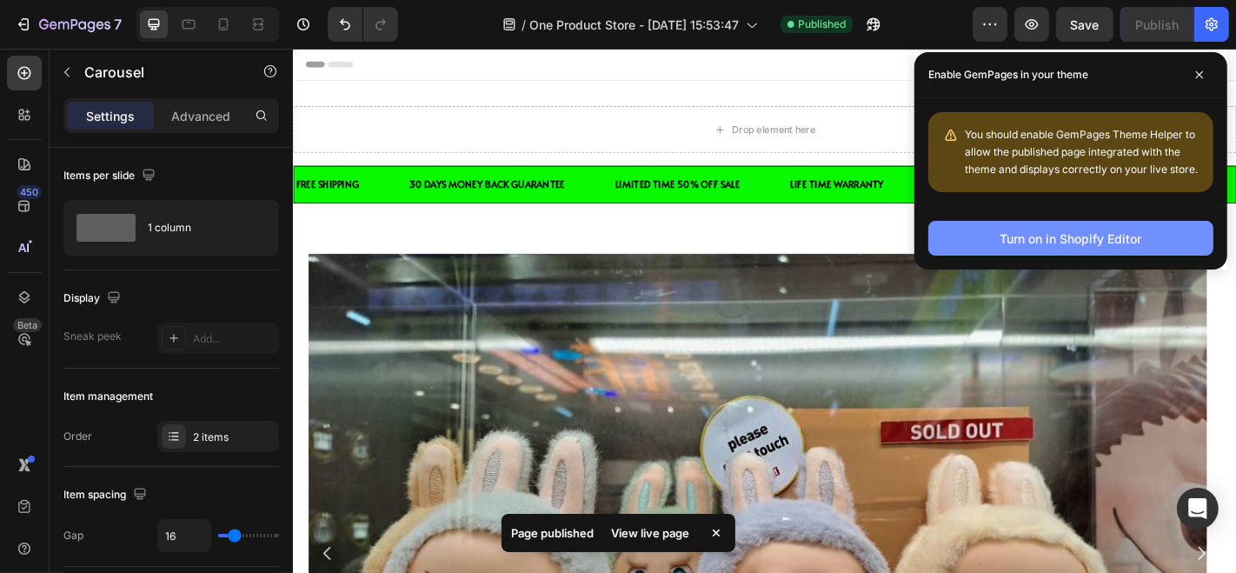
click at [949, 235] on button "Turn on in Shopify Editor" at bounding box center [1070, 238] width 285 height 35
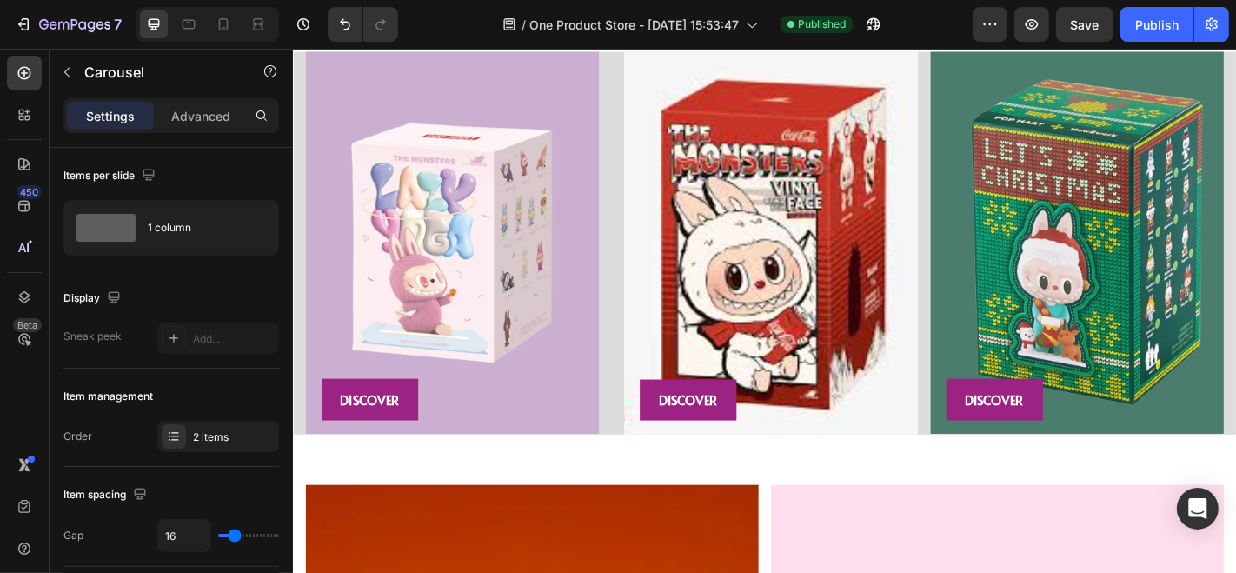
scroll to position [2200, 0]
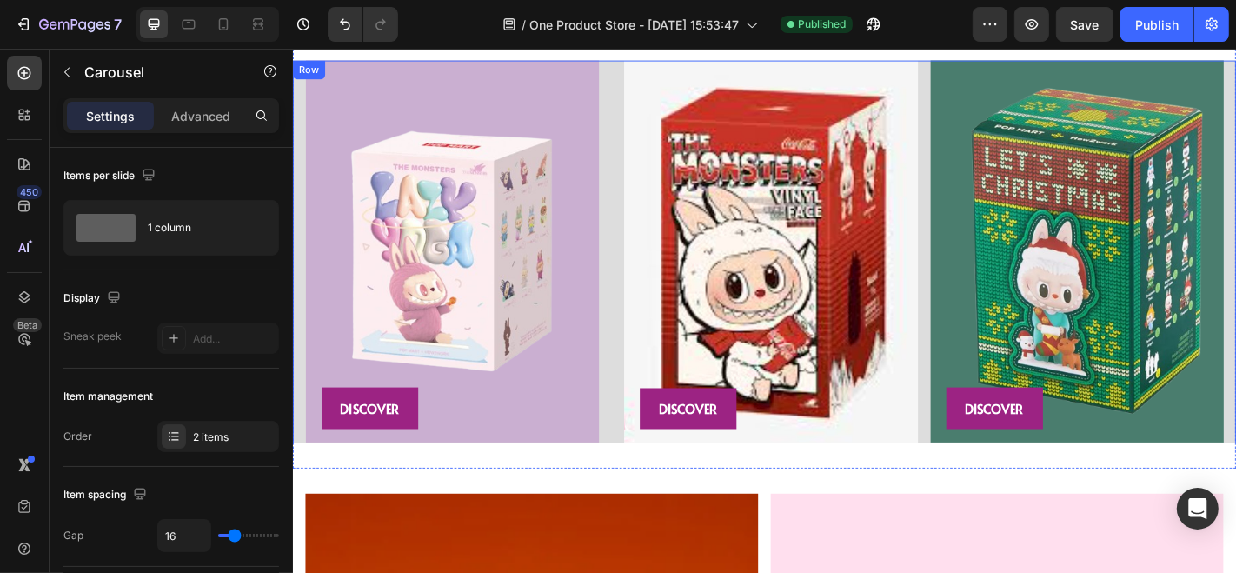
click at [638, 204] on div "Image DISCOVER Button Image DISCOVER Button Image DISCOVER Button Row" at bounding box center [813, 272] width 1043 height 422
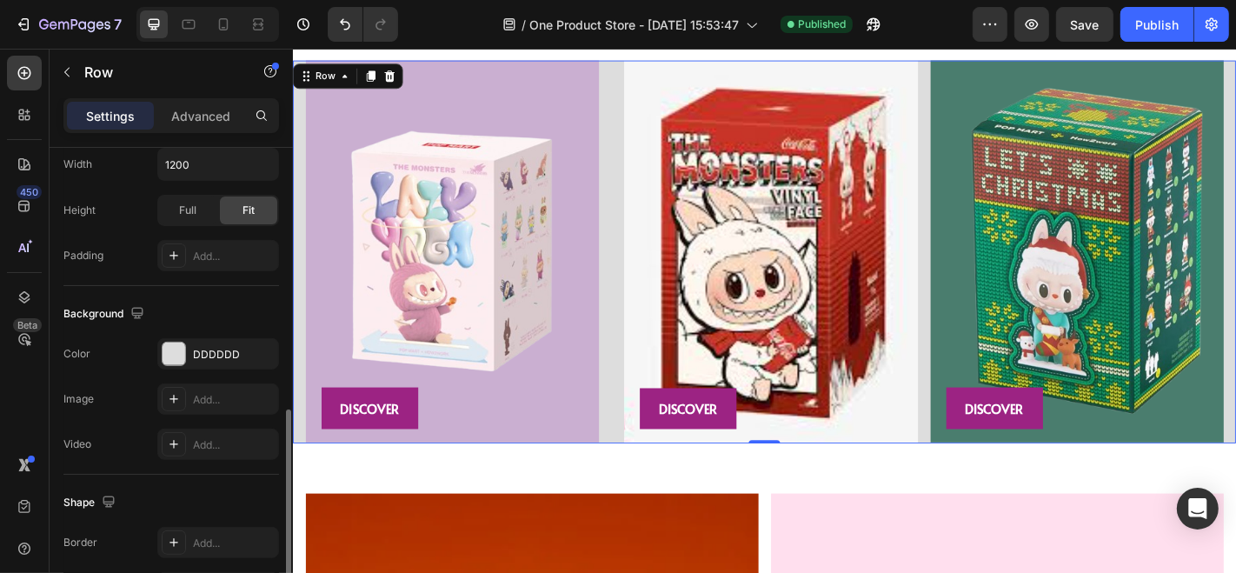
scroll to position [572, 0]
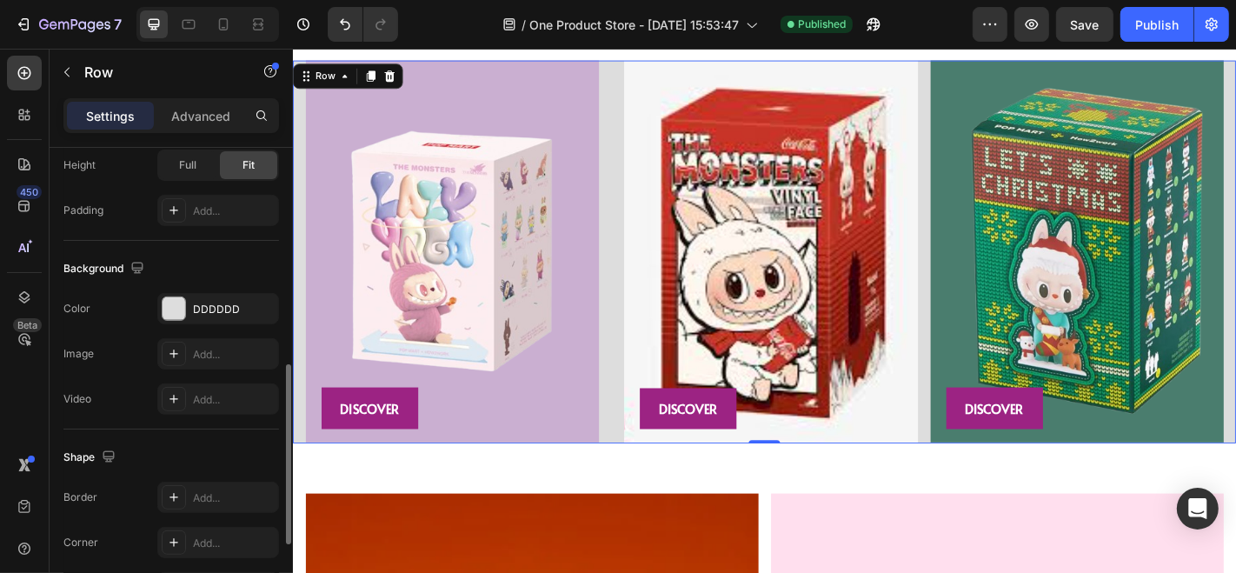
click at [171, 322] on div "The changes might be hidden by the video. Color DDDDDD Image Add... Video Add..." at bounding box center [171, 354] width 216 height 122
click at [171, 314] on div at bounding box center [174, 308] width 23 height 23
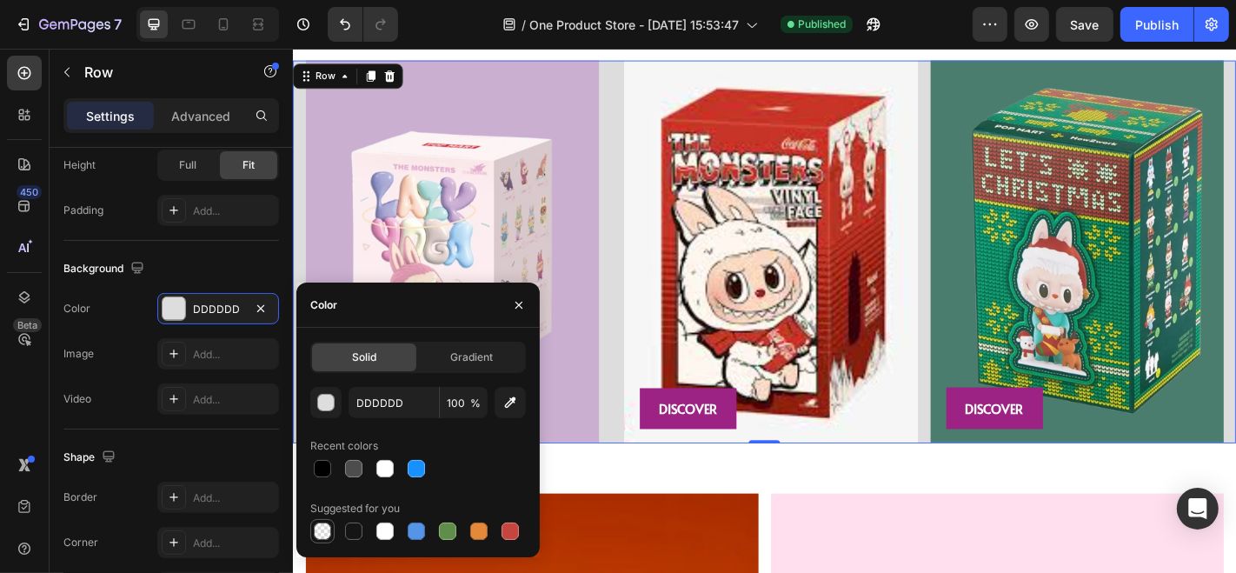
click at [325, 522] on div at bounding box center [322, 530] width 17 height 17
type input "000000"
type input "0"
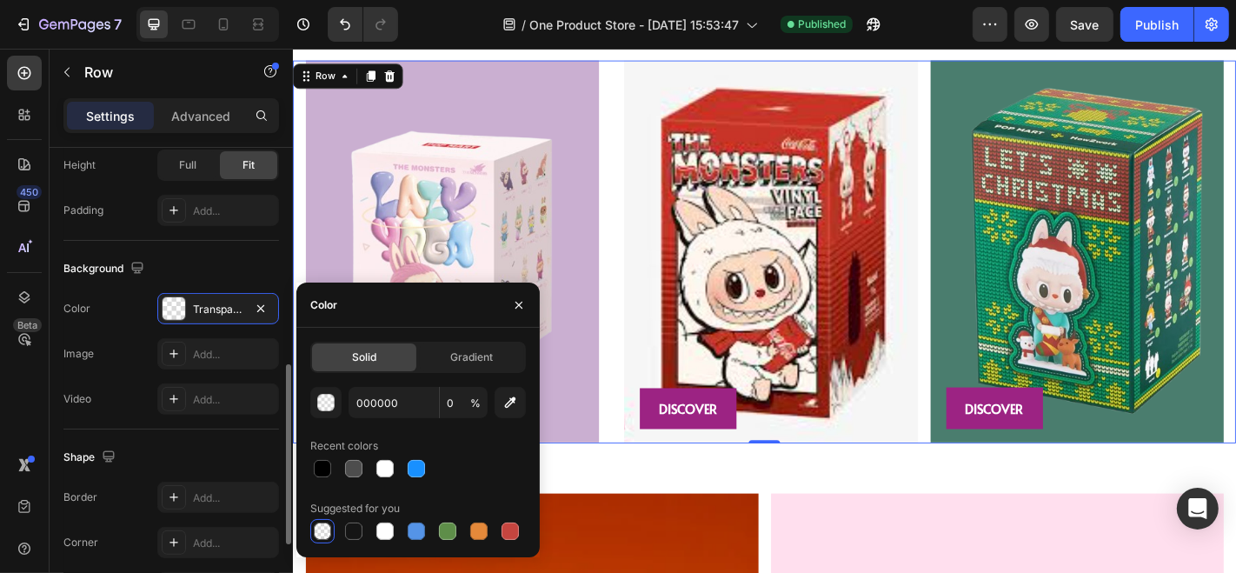
click at [232, 258] on div "Background" at bounding box center [171, 269] width 216 height 28
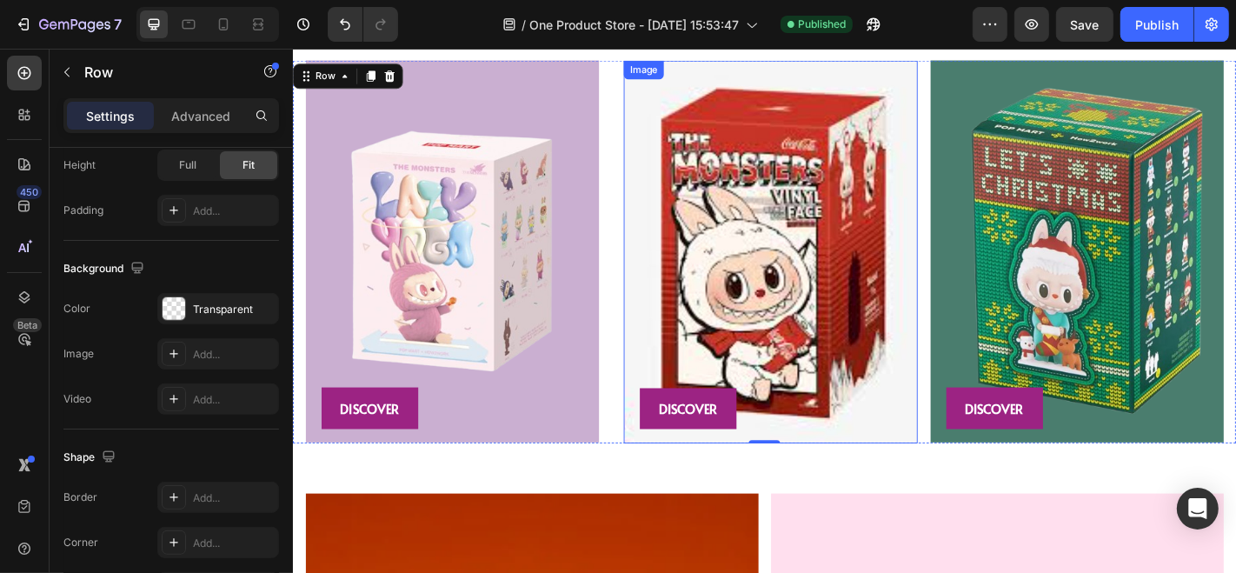
click at [667, 269] on img at bounding box center [820, 272] width 324 height 422
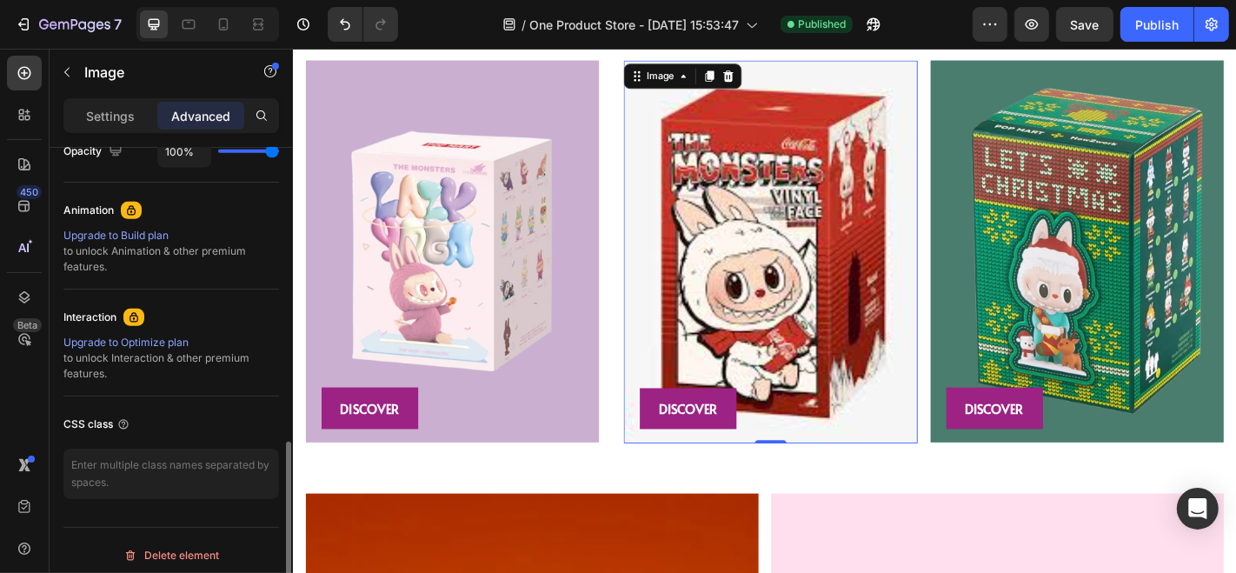
scroll to position [728, 0]
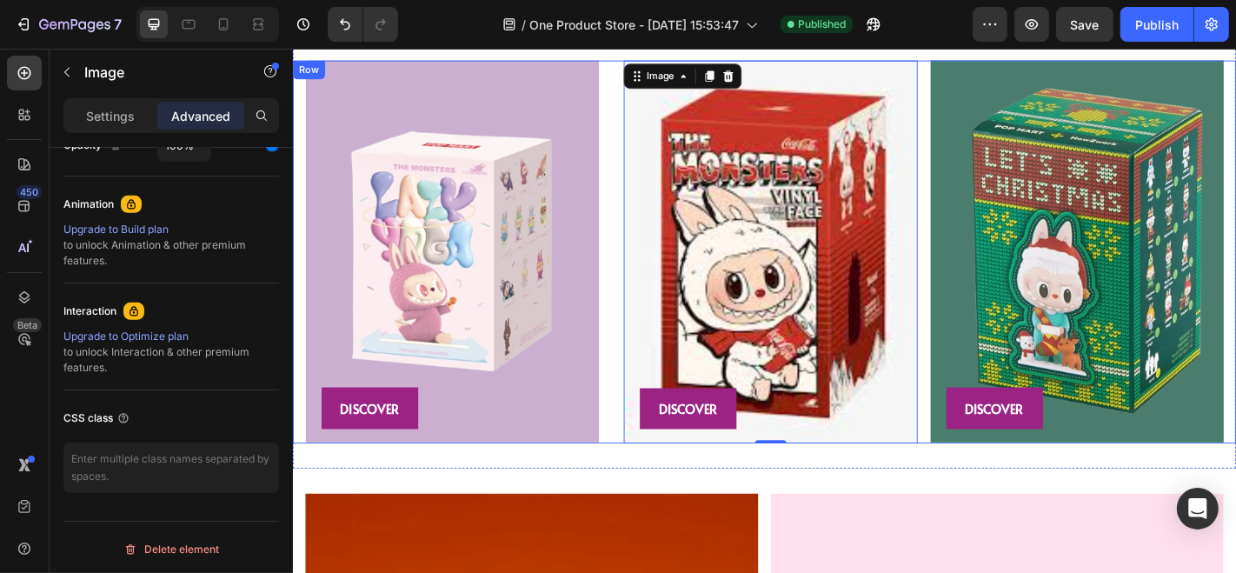
click at [644, 380] on div "Image 0 DISCOVER Button" at bounding box center [813, 272] width 338 height 422
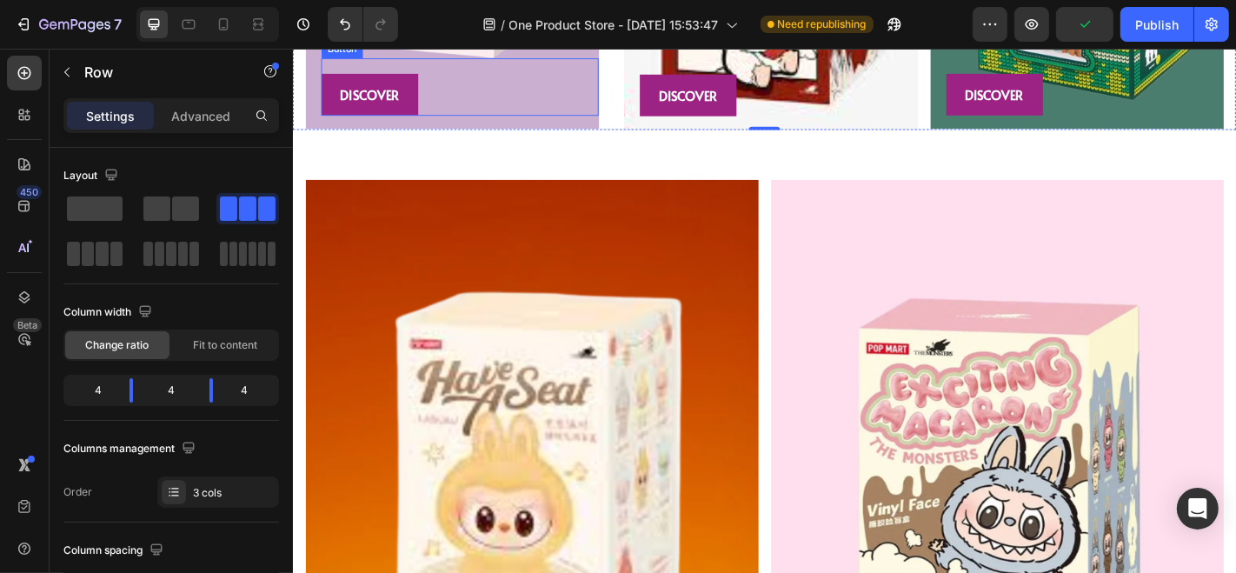
scroll to position [2080, 0]
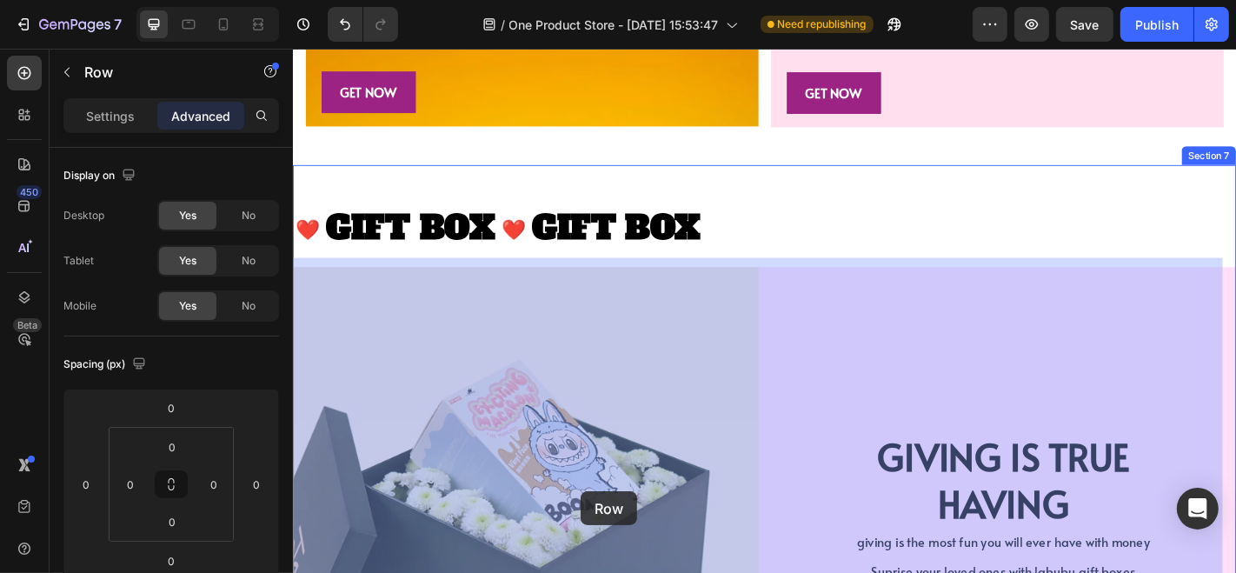
scroll to position [3289, 0]
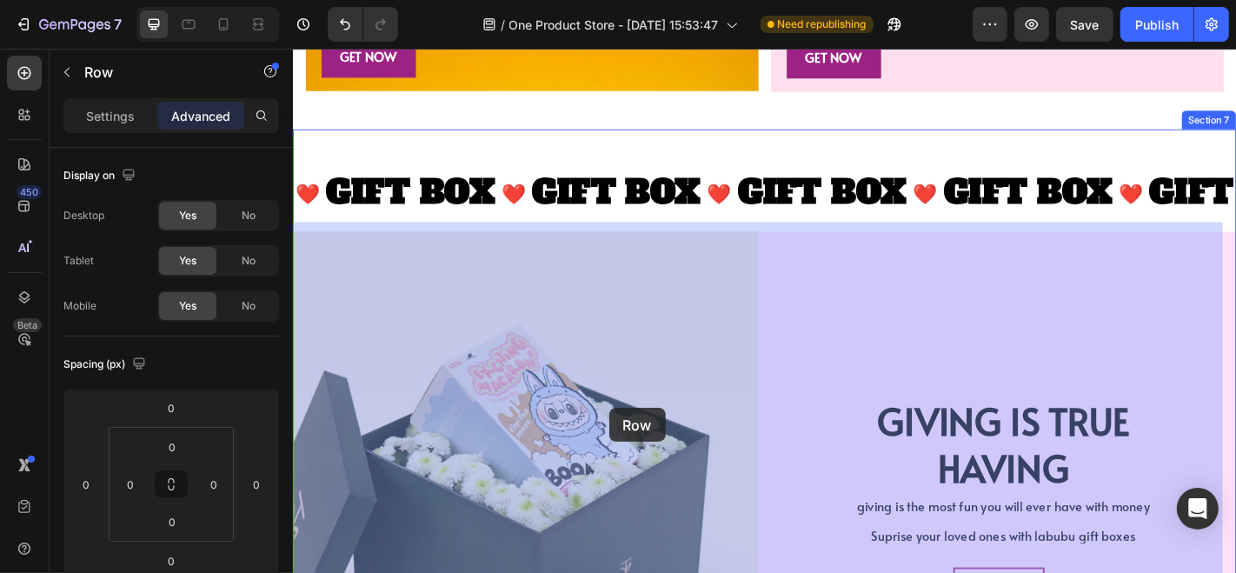
drag, startPoint x: 855, startPoint y: 224, endPoint x: 641, endPoint y: 445, distance: 307.3
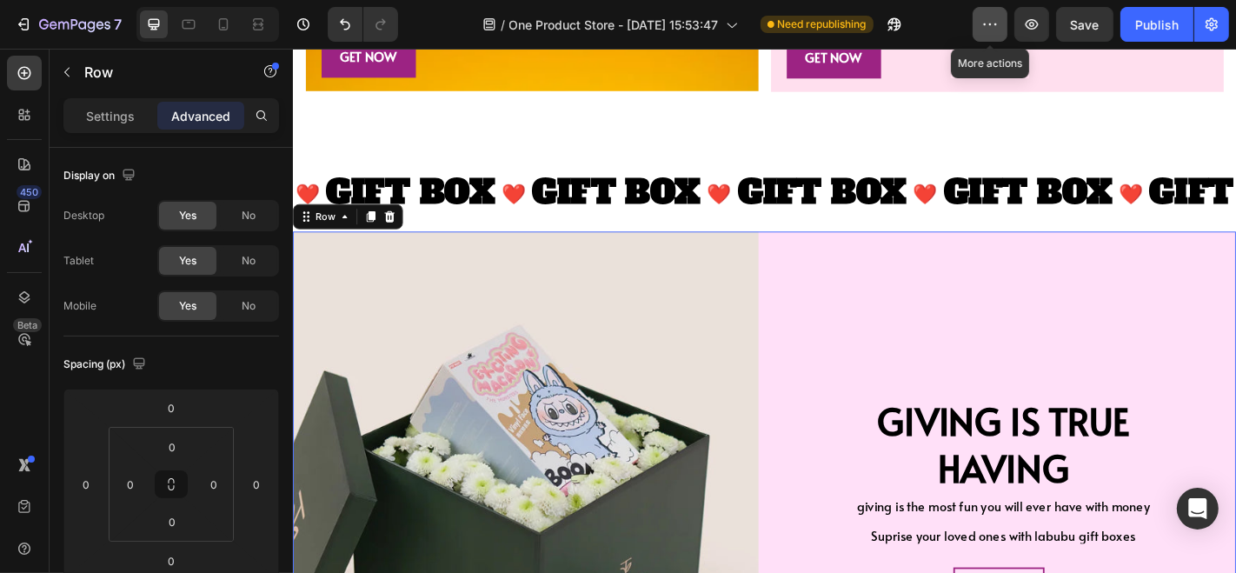
click at [1000, 7] on button "button" at bounding box center [989, 24] width 35 height 35
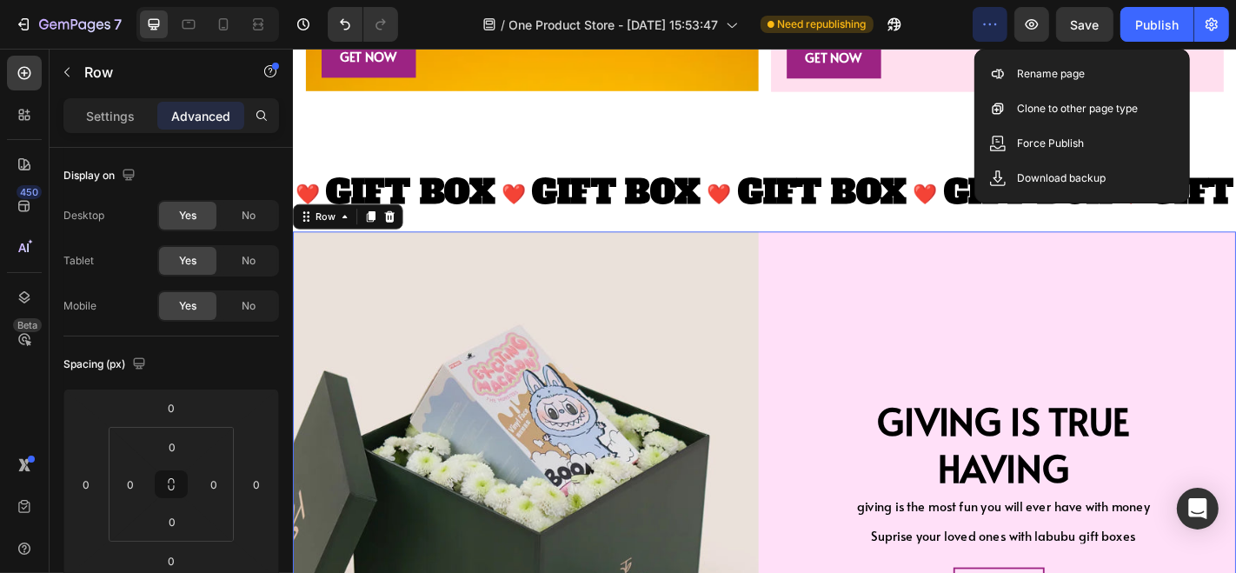
click at [993, 24] on icon "button" at bounding box center [989, 24] width 17 height 17
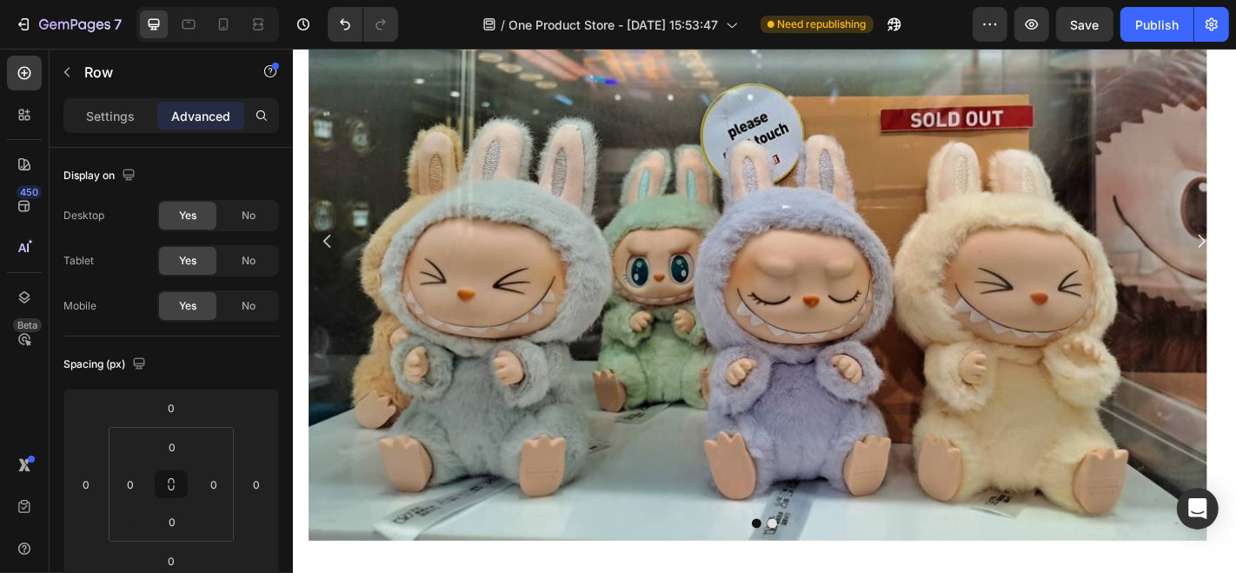
scroll to position [0, 0]
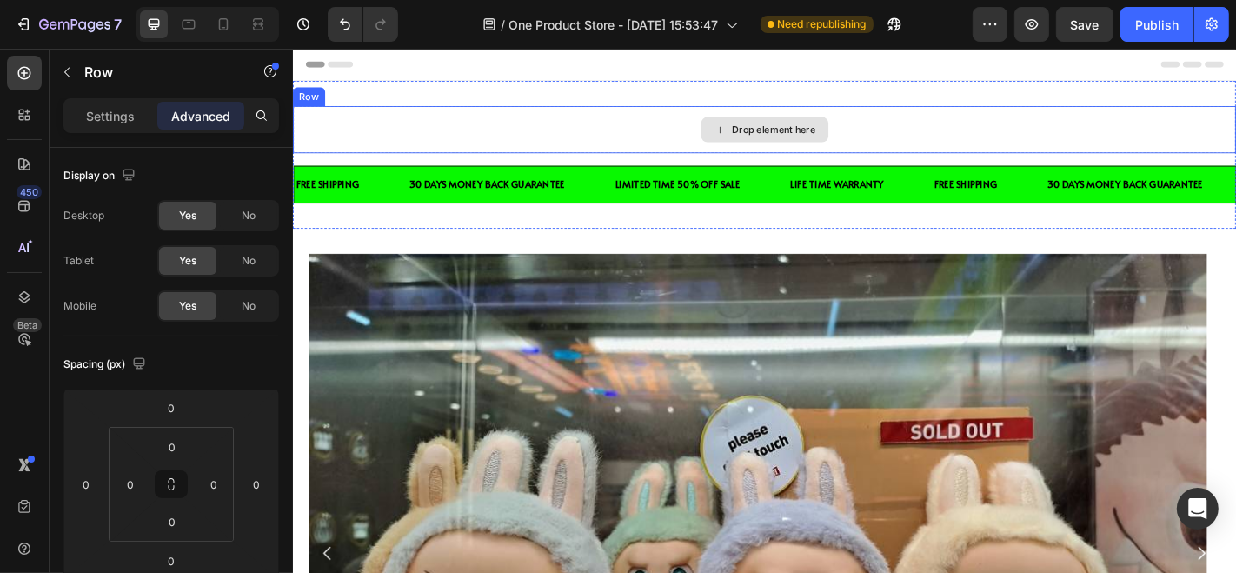
click at [701, 140] on div "Drop element here" at bounding box center [813, 137] width 1043 height 52
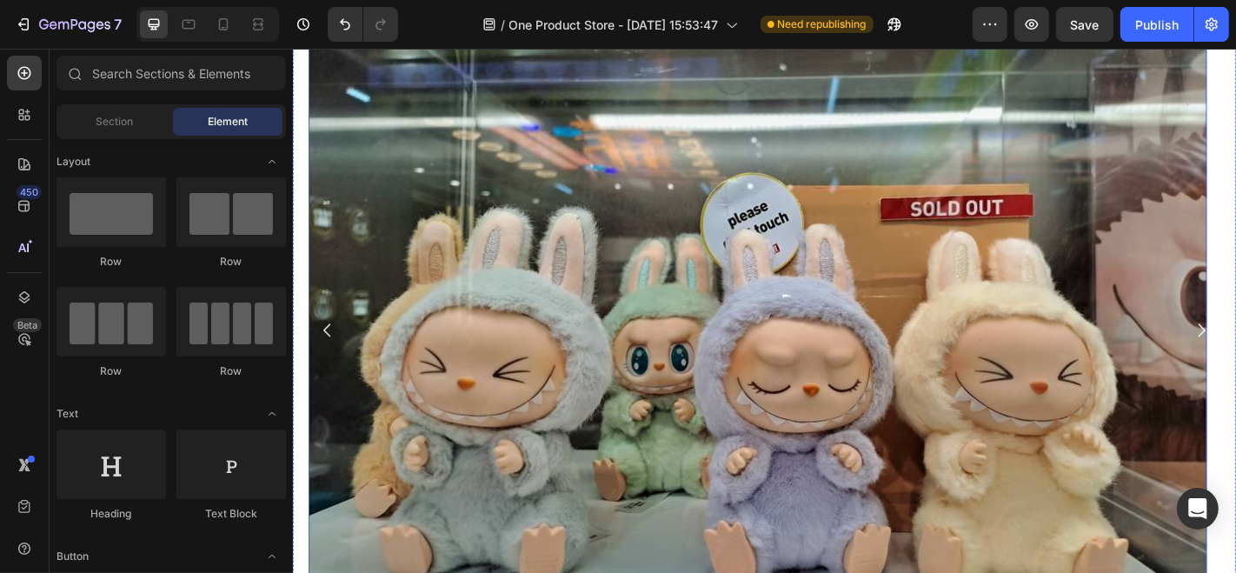
scroll to position [188, 0]
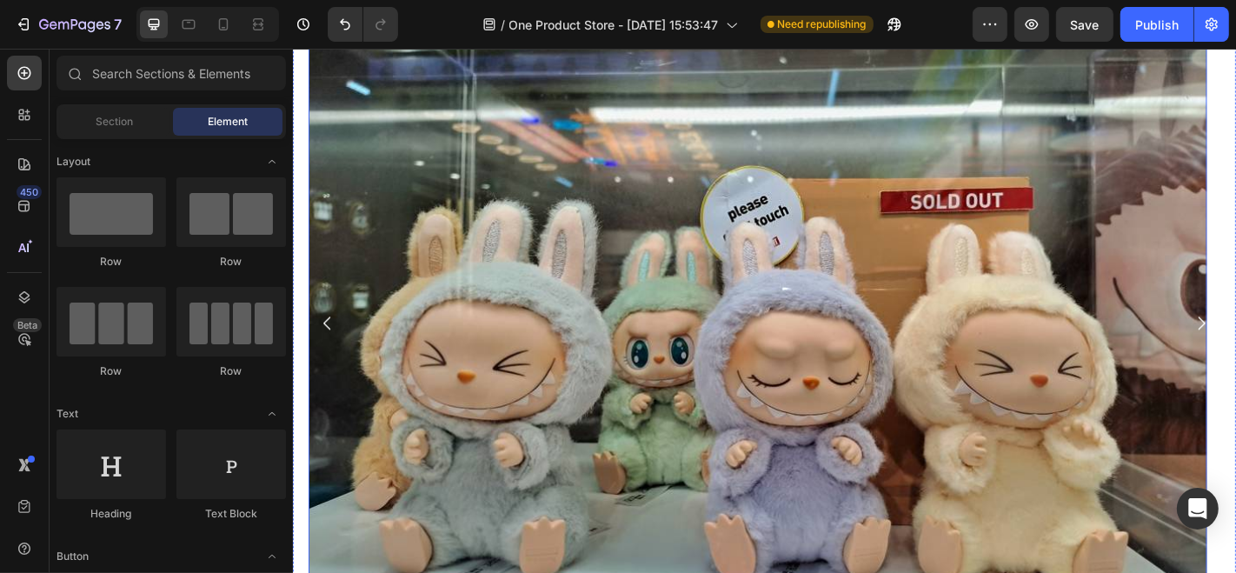
click at [568, 295] on img at bounding box center [805, 351] width 993 height 662
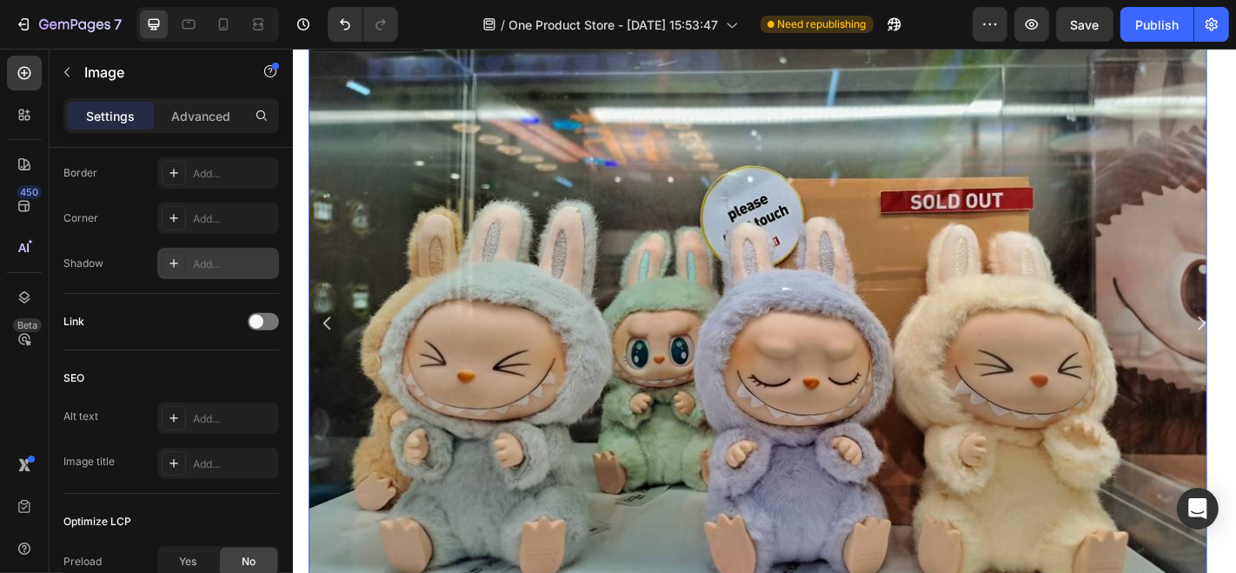
scroll to position [835, 0]
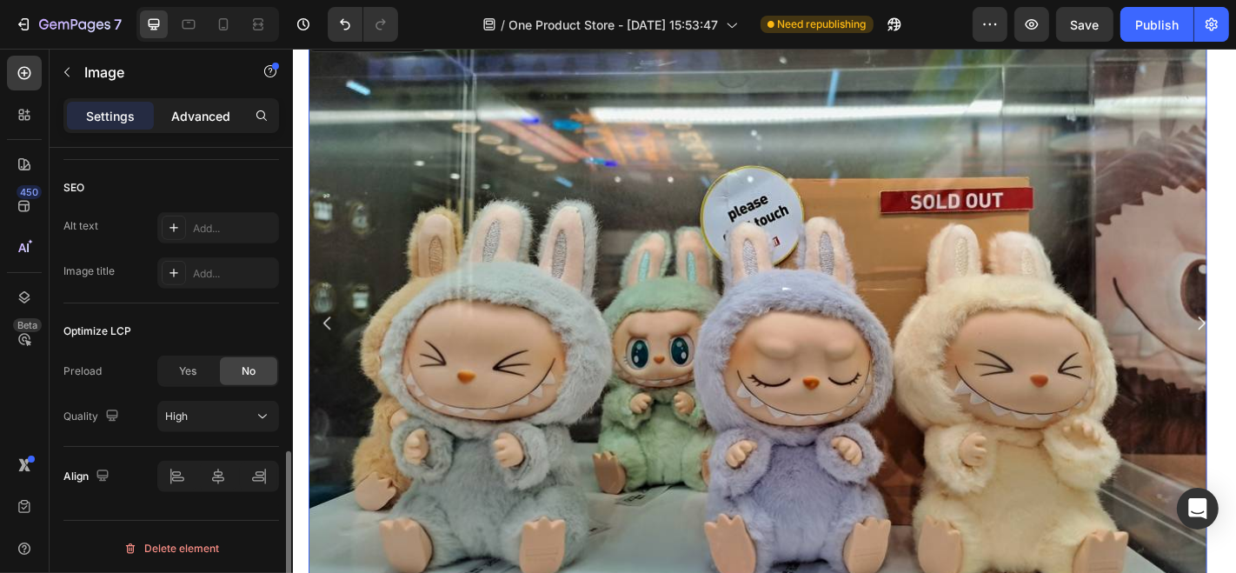
click at [206, 103] on div "Advanced" at bounding box center [200, 116] width 87 height 28
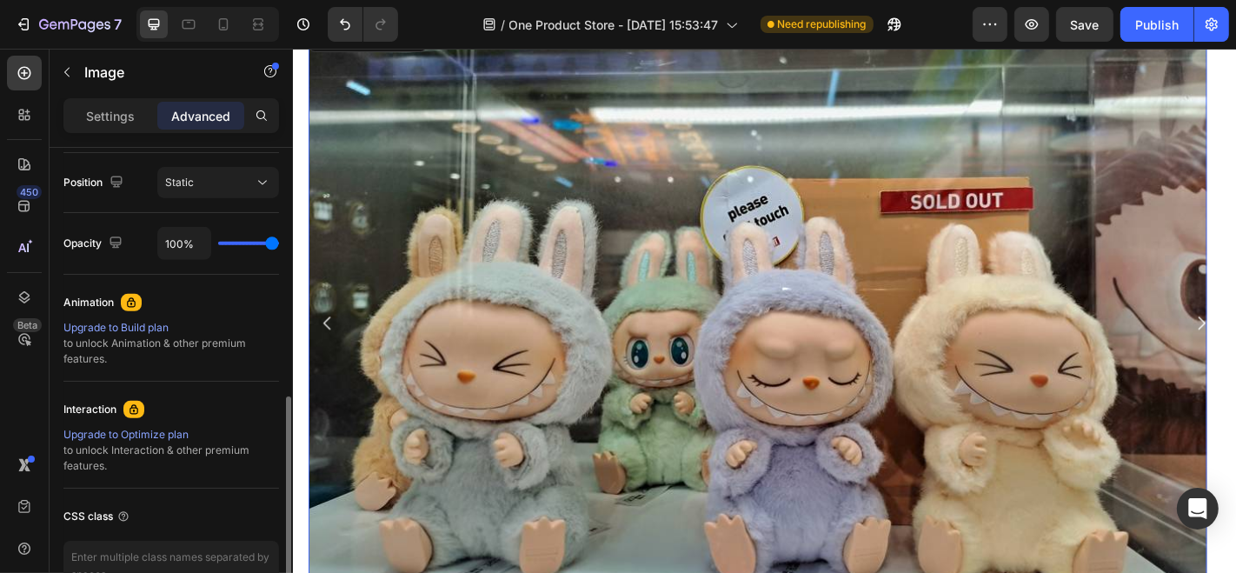
scroll to position [623, 0]
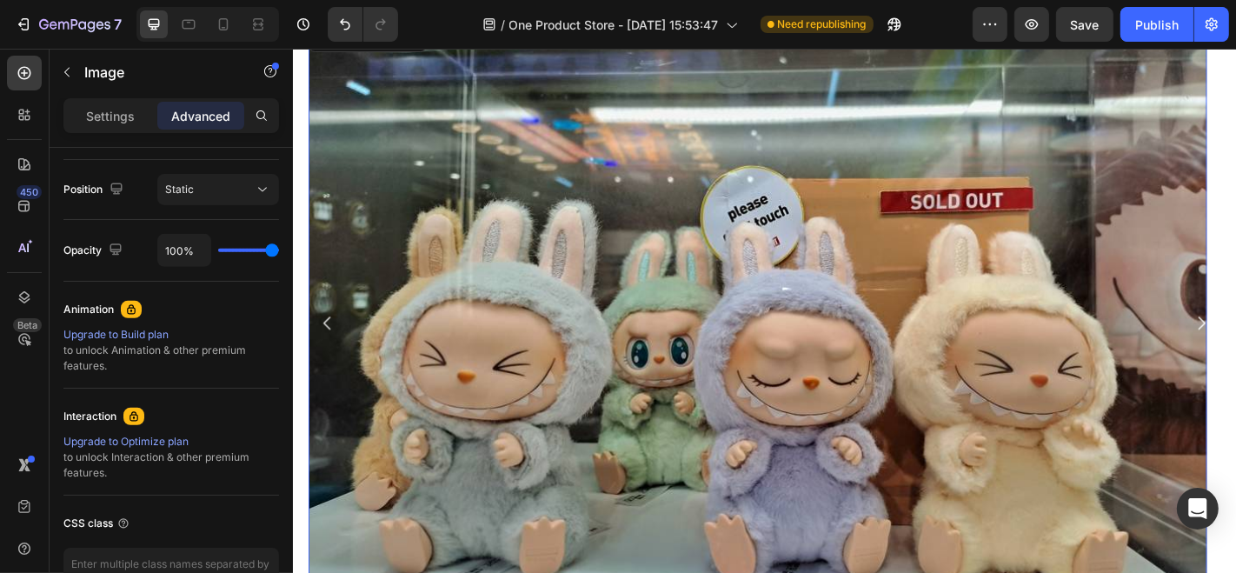
click at [311, 67] on img at bounding box center [805, 351] width 993 height 662
click at [261, 61] on button "button" at bounding box center [270, 71] width 28 height 28
click at [169, 63] on p "Image" at bounding box center [158, 72] width 148 height 21
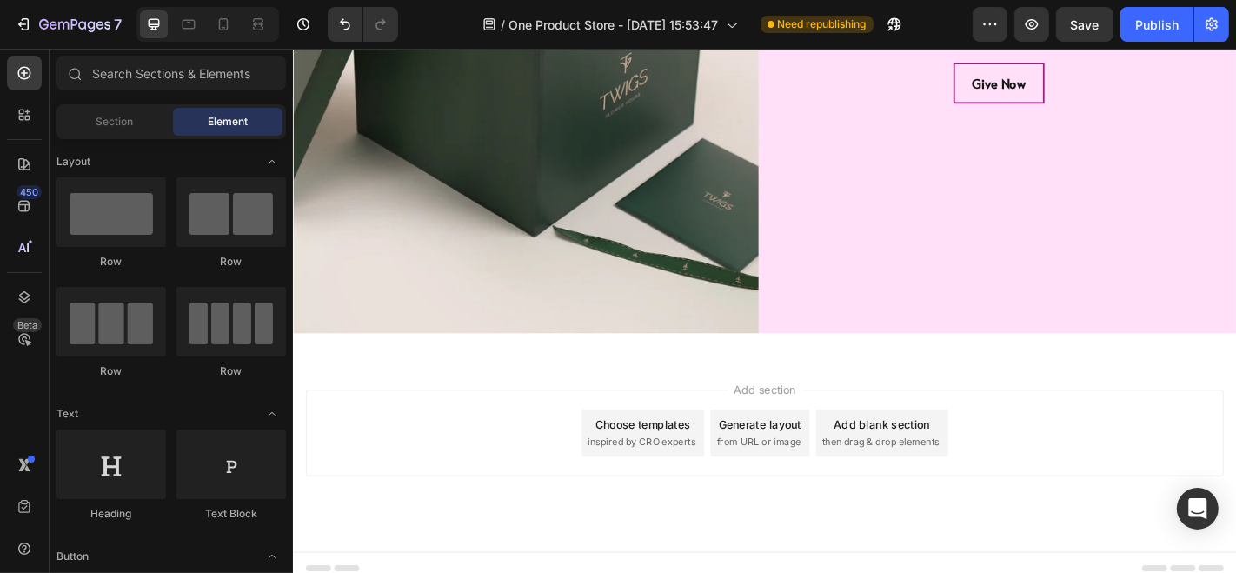
scroll to position [3773, 0]
click at [723, 453] on div "Choose templates" at bounding box center [679, 461] width 105 height 18
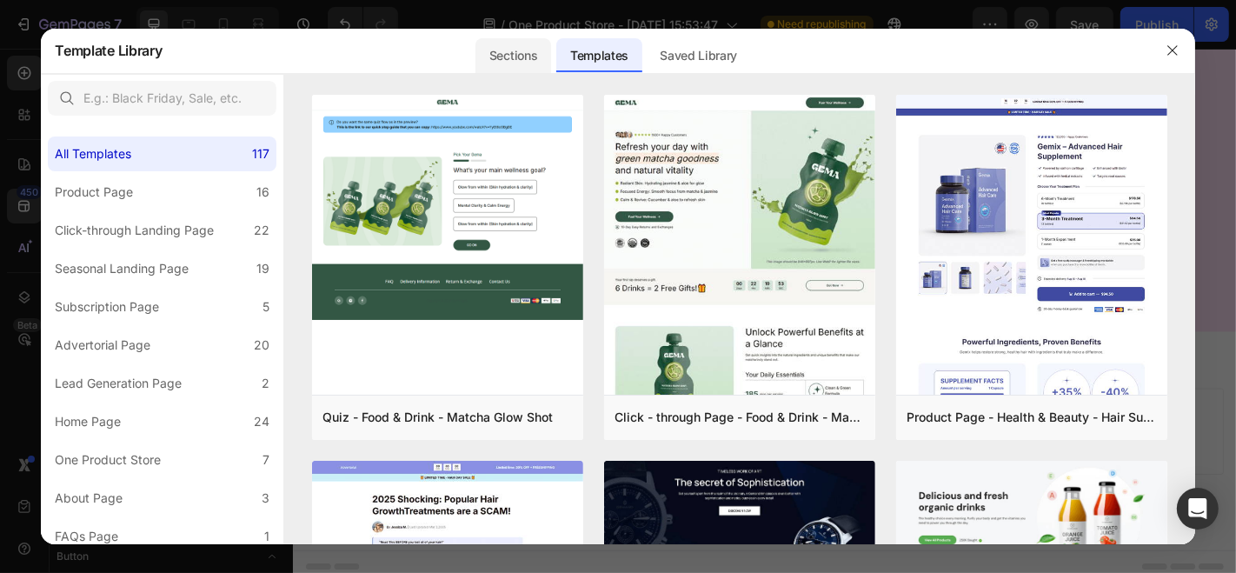
click at [502, 56] on div "Sections" at bounding box center [513, 55] width 76 height 35
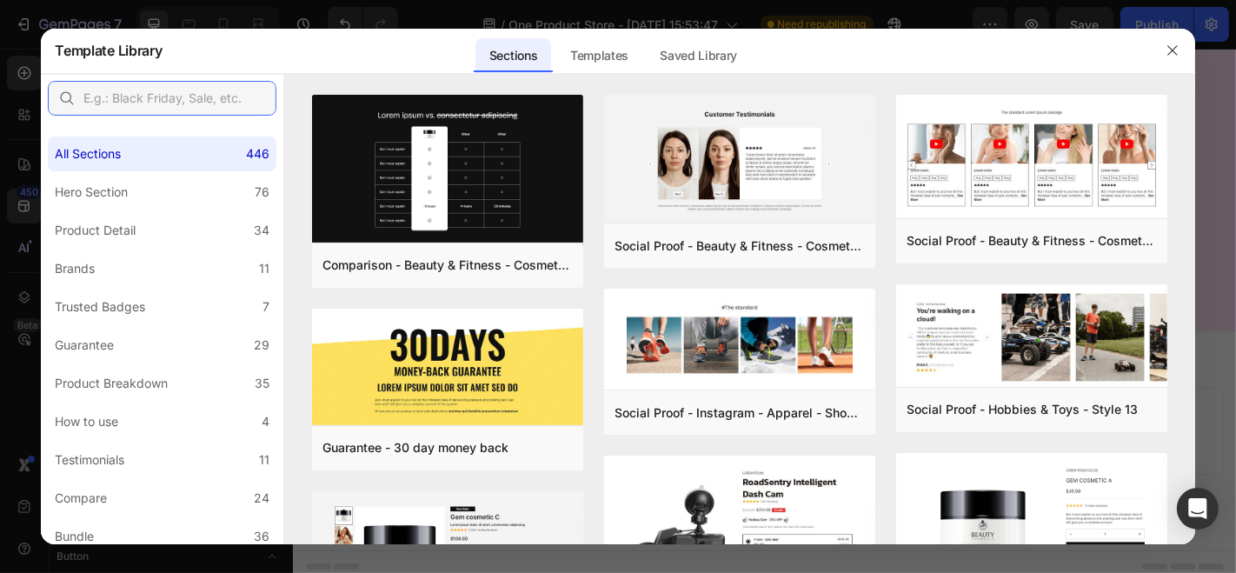
click at [212, 89] on input "text" at bounding box center [162, 98] width 229 height 35
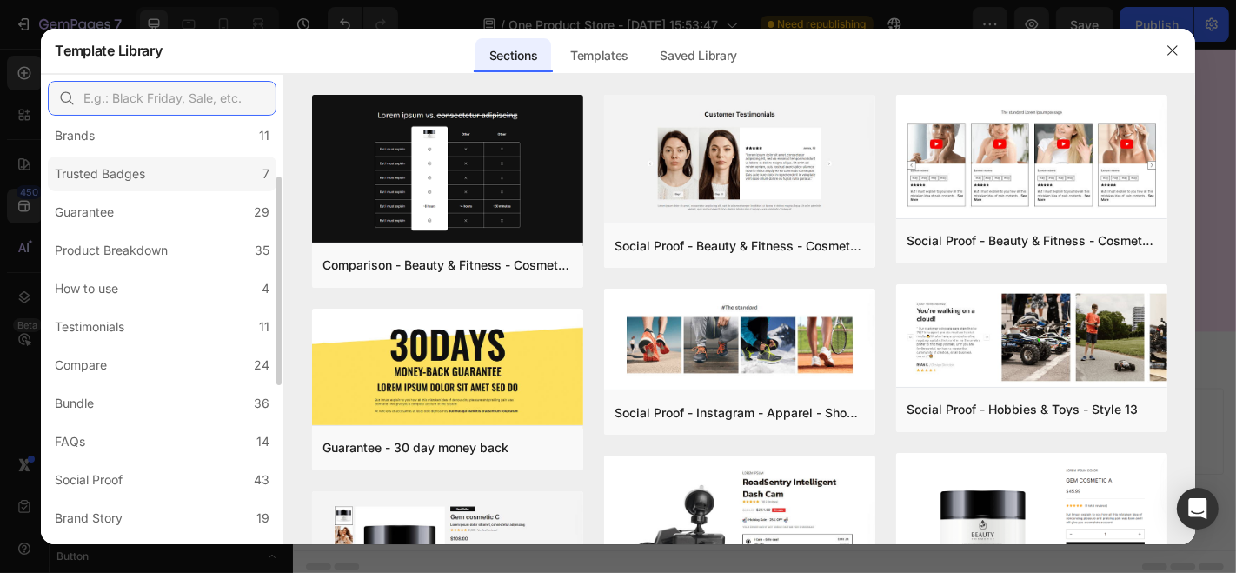
scroll to position [125, 0]
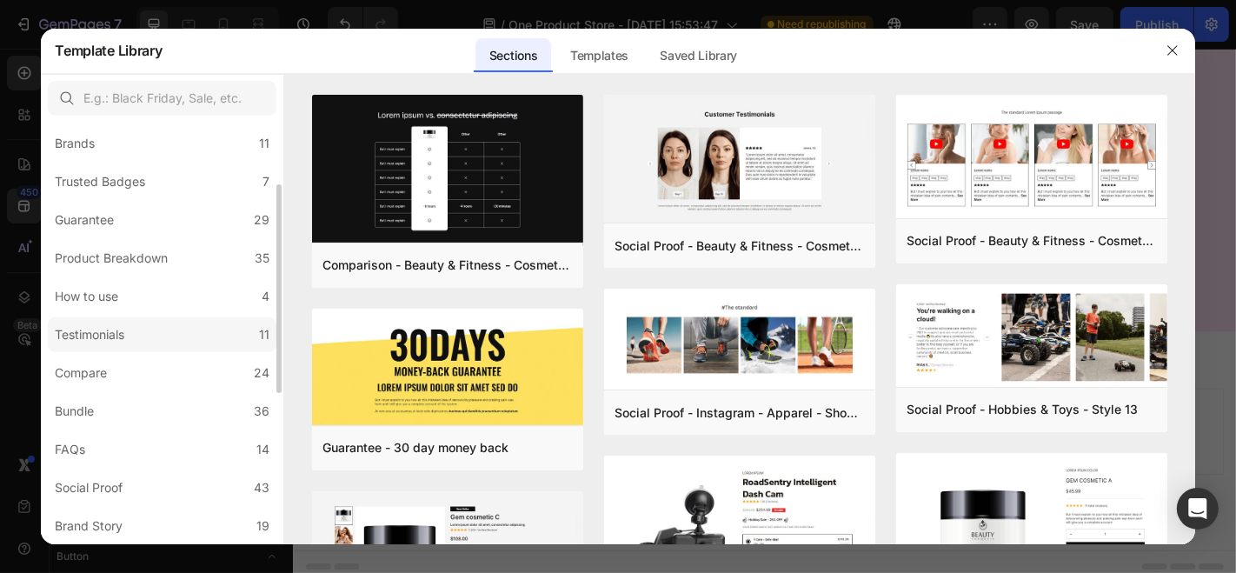
click at [165, 339] on label "Testimonials 11" at bounding box center [162, 334] width 229 height 35
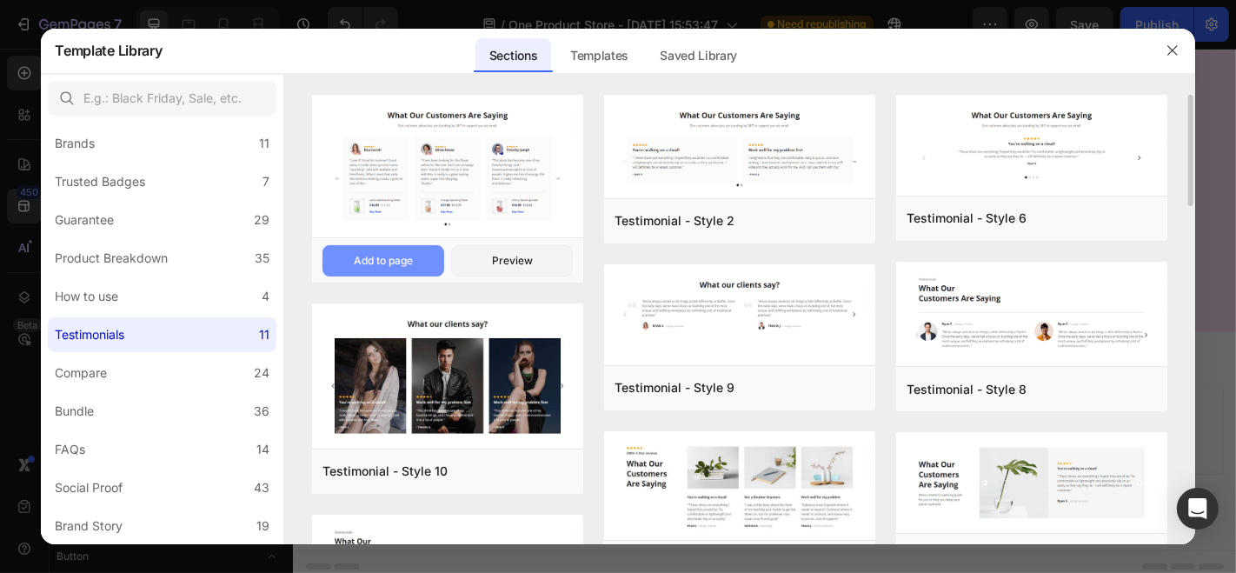
click at [423, 261] on button "Add to page" at bounding box center [383, 260] width 122 height 31
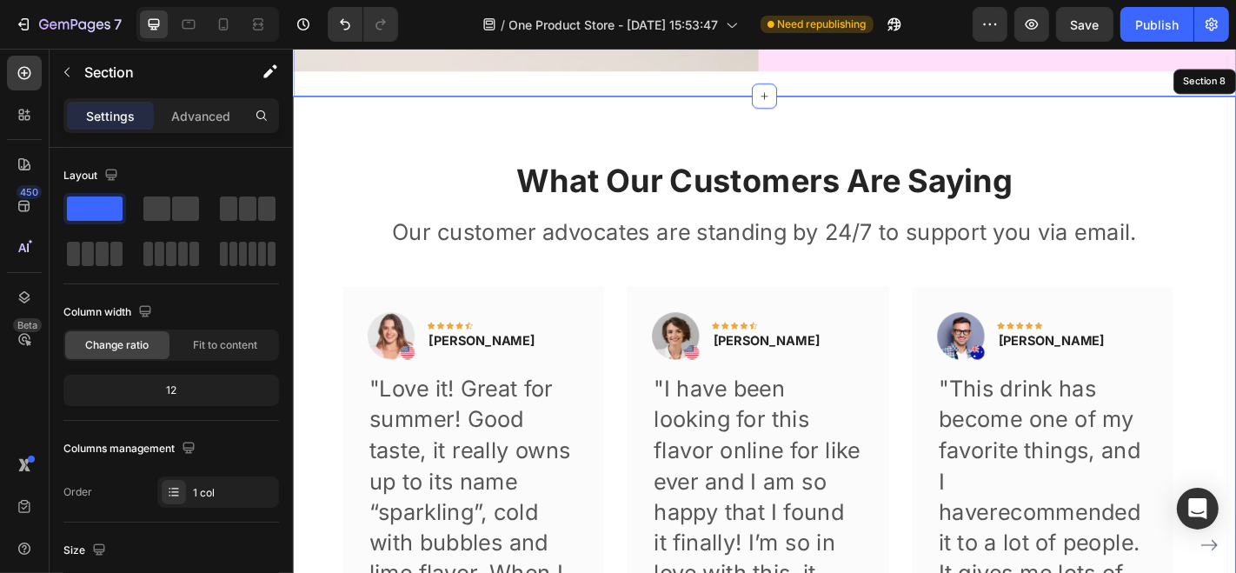
scroll to position [4104, 0]
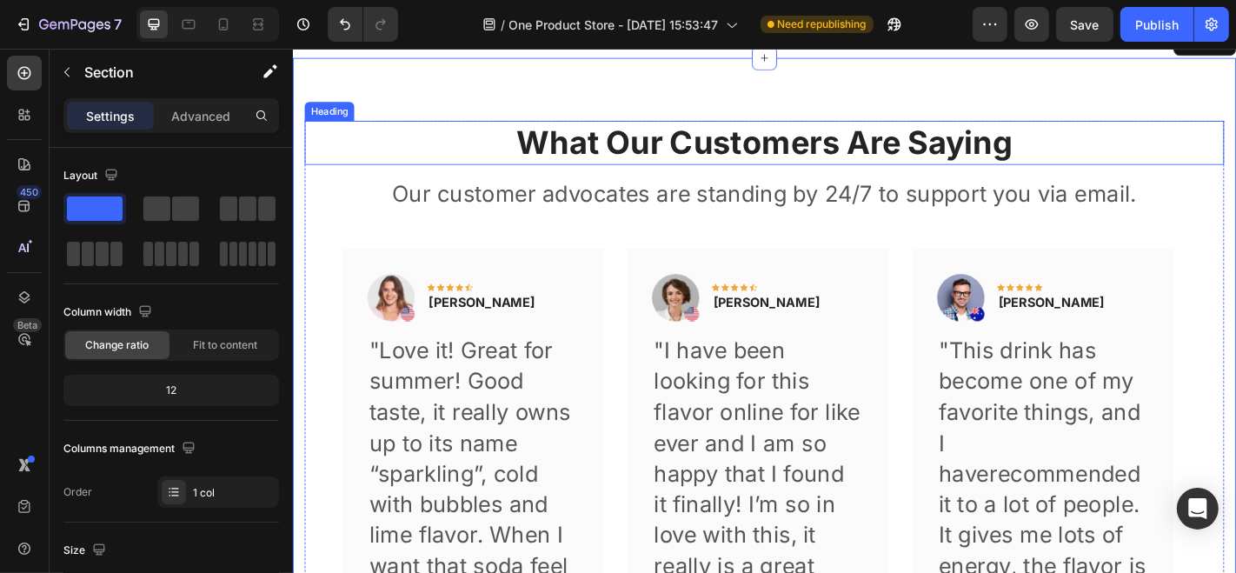
click at [681, 145] on p "What Our Customers Are Saying" at bounding box center [813, 151] width 1013 height 45
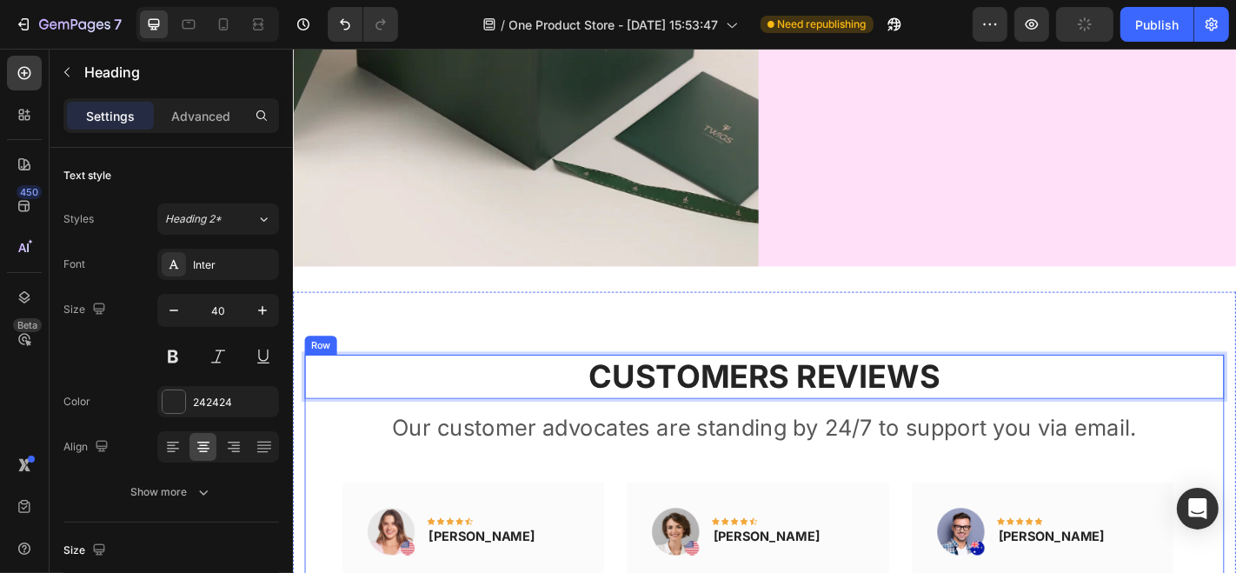
scroll to position [3878, 0]
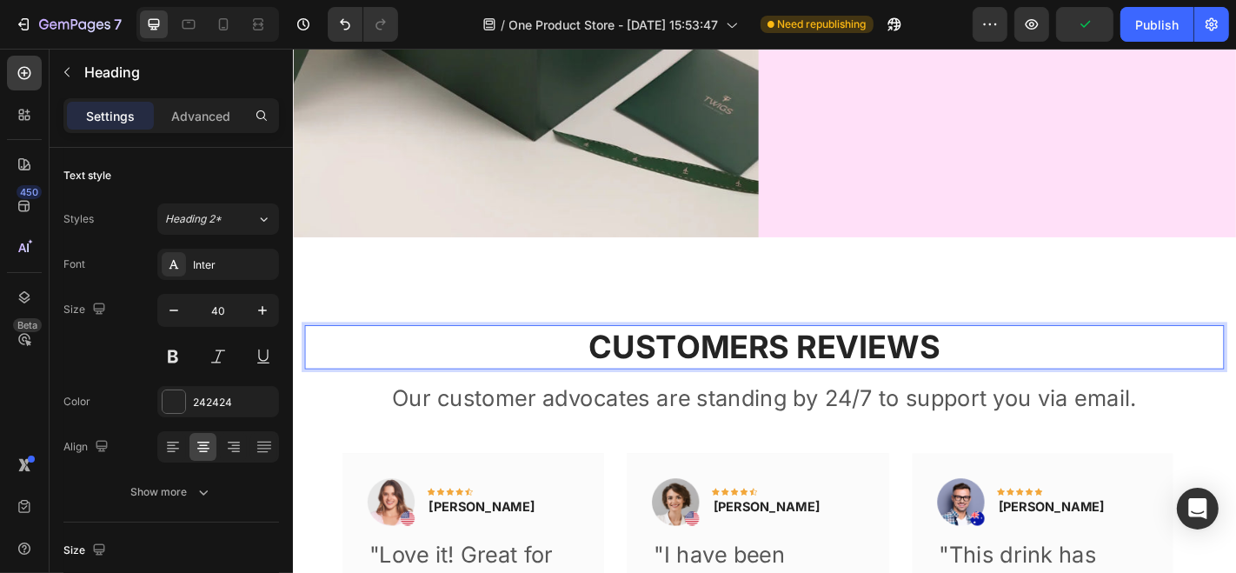
click at [738, 375] on p "CUSTOMERS REVIEWS" at bounding box center [813, 377] width 1013 height 45
click at [176, 399] on div at bounding box center [174, 401] width 23 height 23
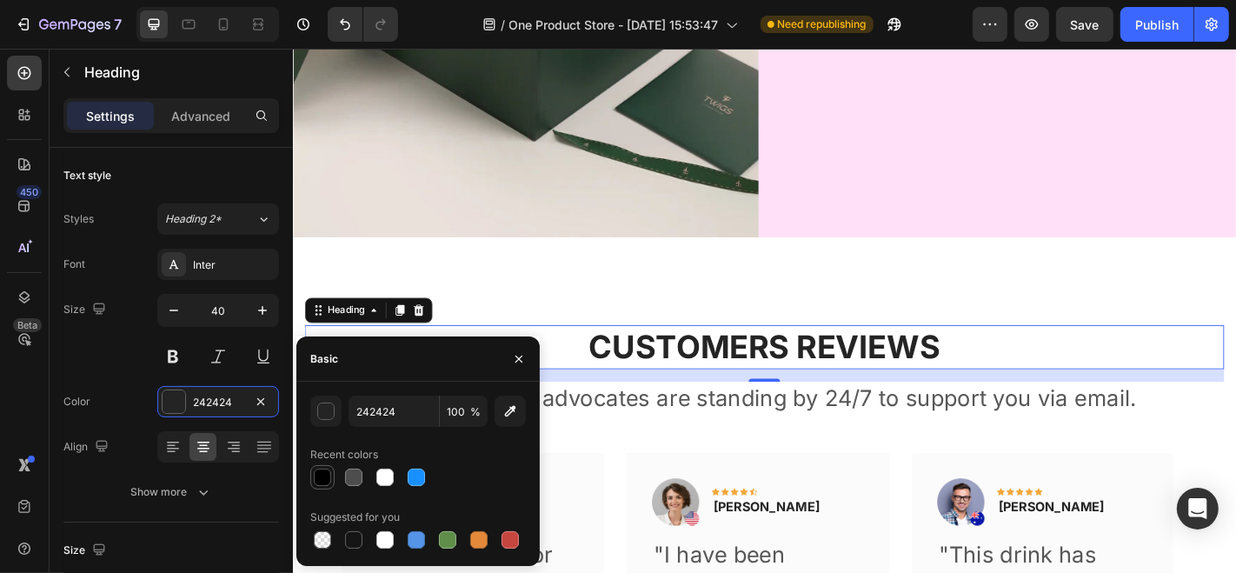
click at [329, 482] on div at bounding box center [322, 476] width 17 height 17
type input "000000"
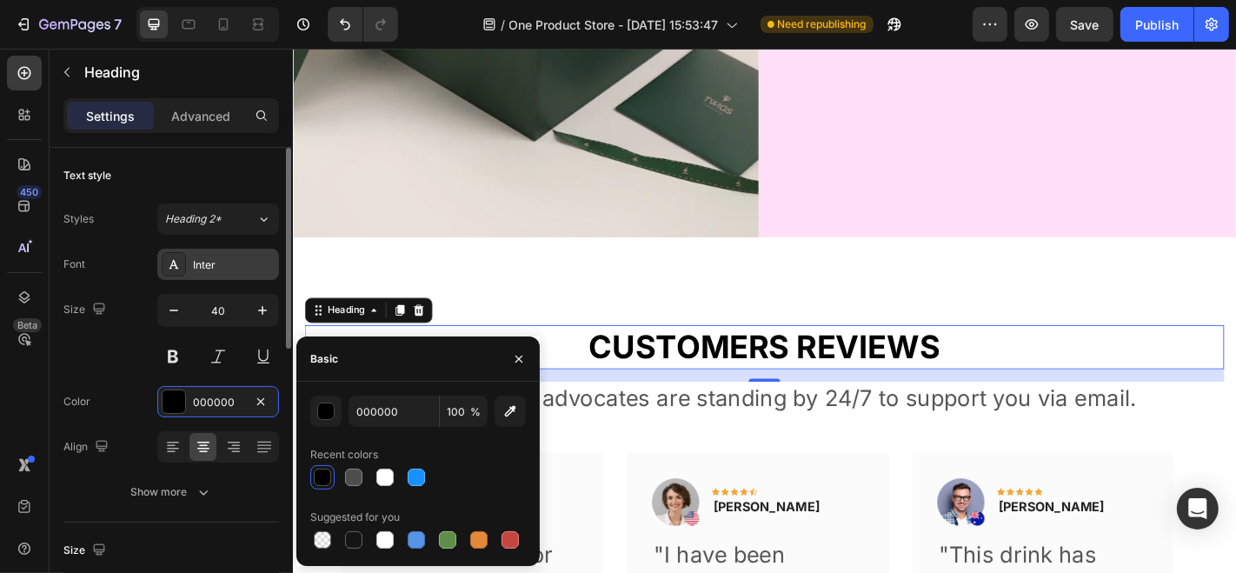
click at [202, 272] on div "Inter" at bounding box center [218, 264] width 122 height 31
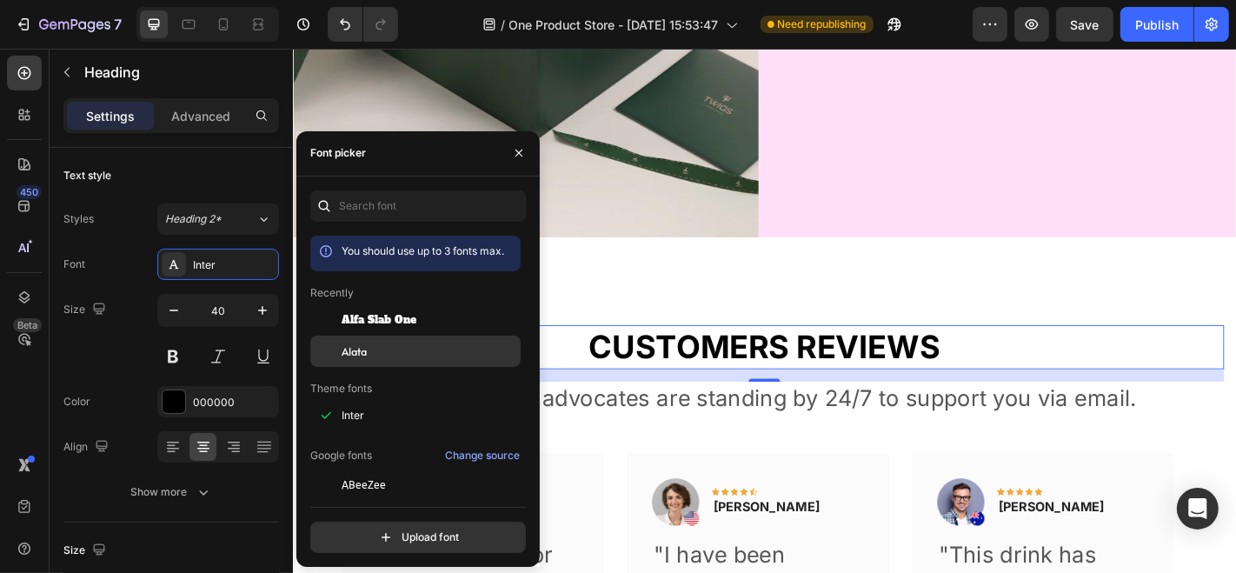
click at [348, 350] on span "Alata" at bounding box center [354, 351] width 25 height 16
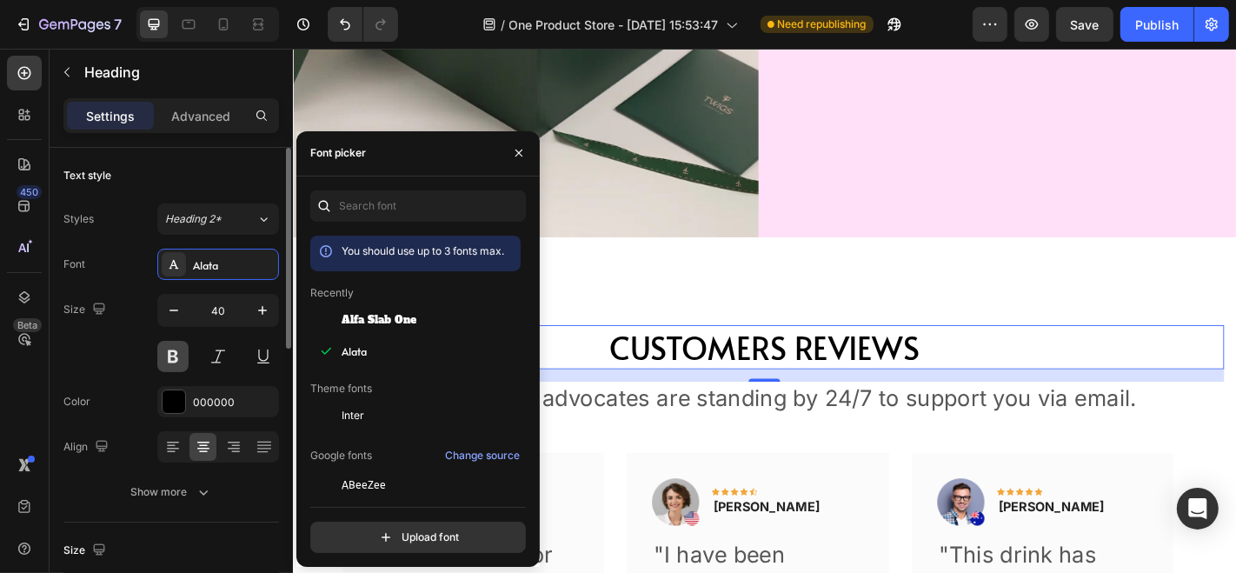
click at [166, 352] on button at bounding box center [172, 356] width 31 height 31
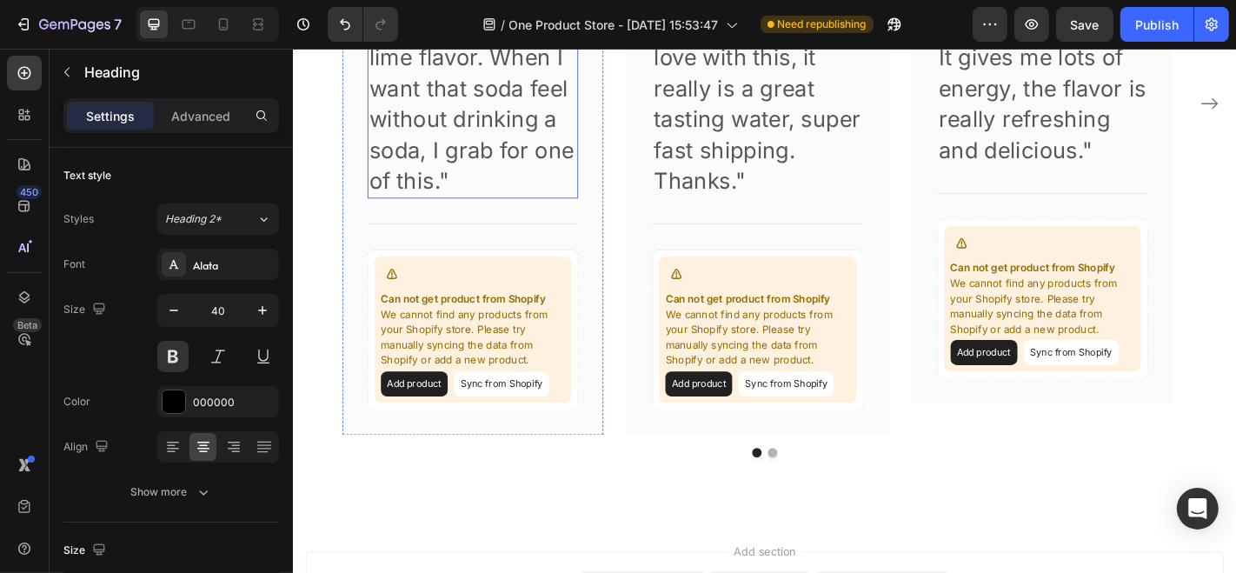
scroll to position [4682, 0]
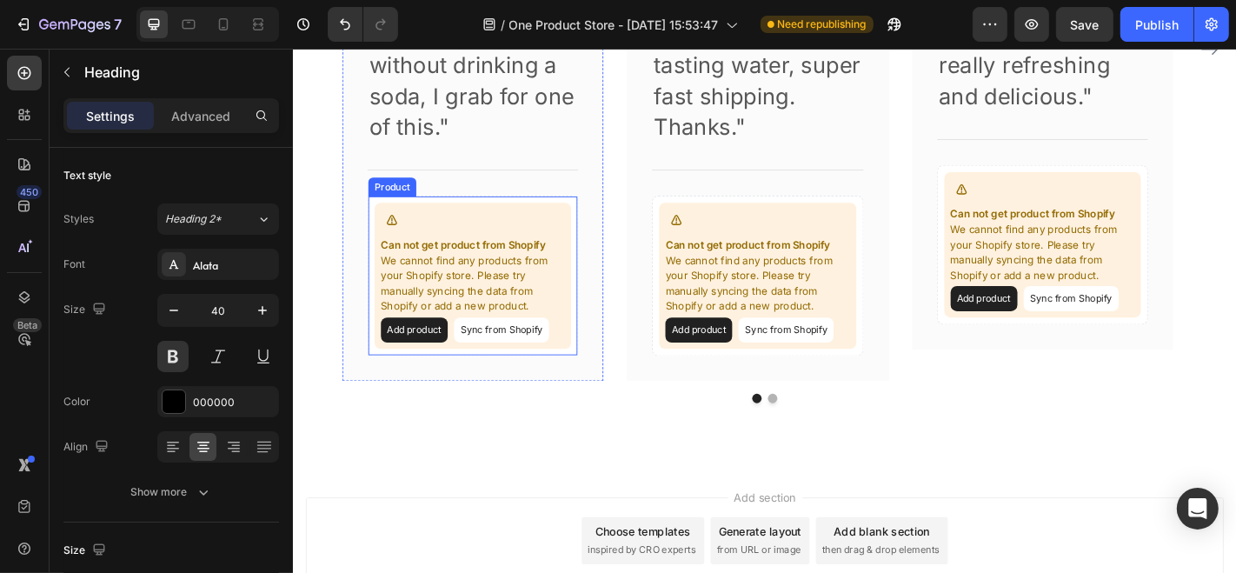
click at [515, 287] on p "We cannot find any products from your Shopify store. Please try manually syncin…" at bounding box center [490, 308] width 203 height 68
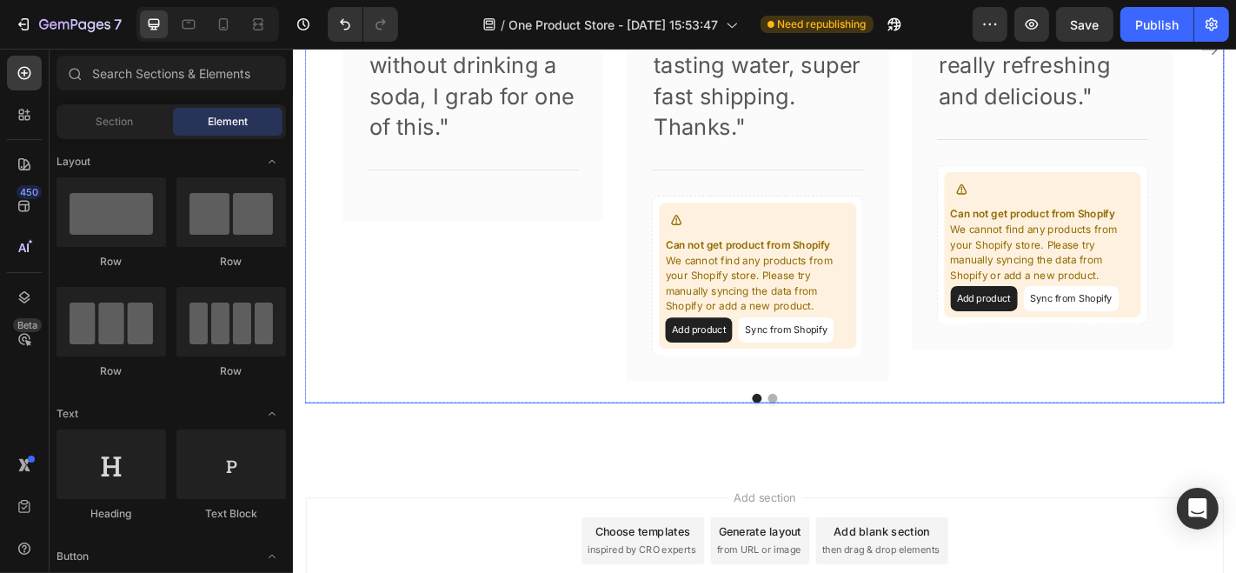
click at [416, 264] on div "Image Icon Icon Icon Icon Icon Row Rita Carroll Text block Row "Love it! Great …" at bounding box center [491, 48] width 289 height 733
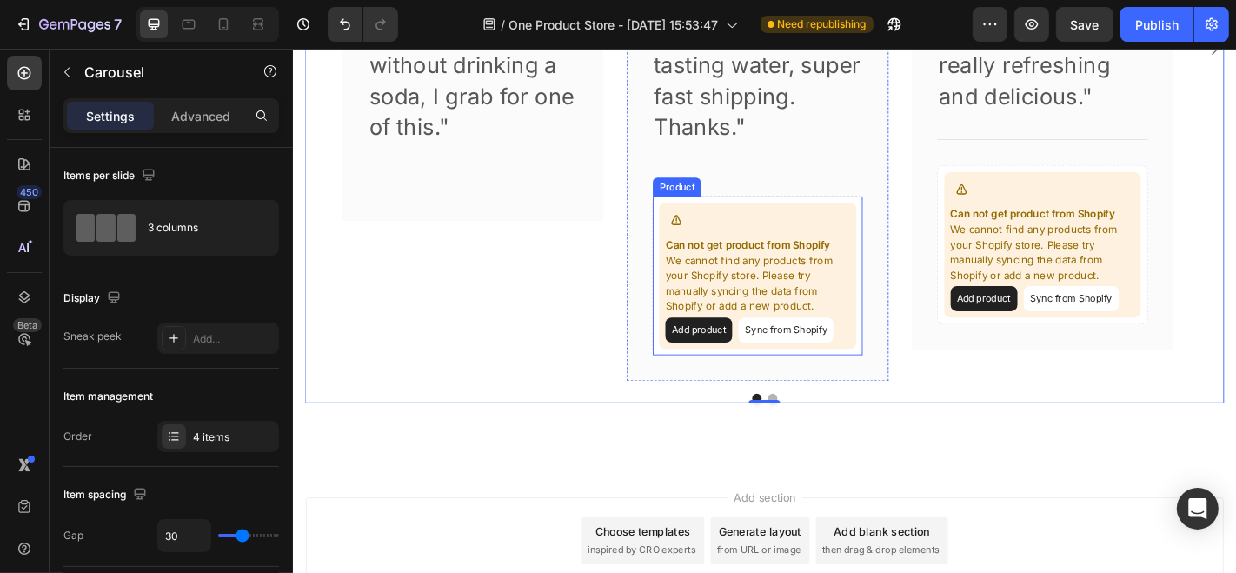
click at [776, 279] on p "We cannot find any products from your Shopify store. Please try manually syncin…" at bounding box center [805, 308] width 203 height 68
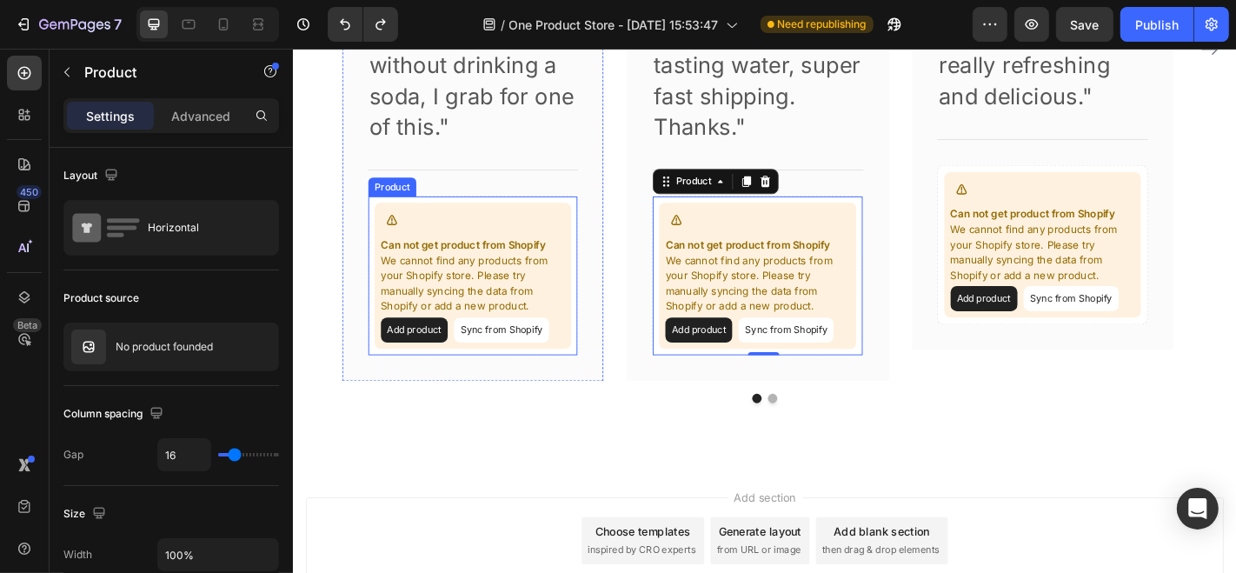
click at [426, 277] on p "We cannot find any products from your Shopify store. Please try manually syncin…" at bounding box center [490, 308] width 203 height 68
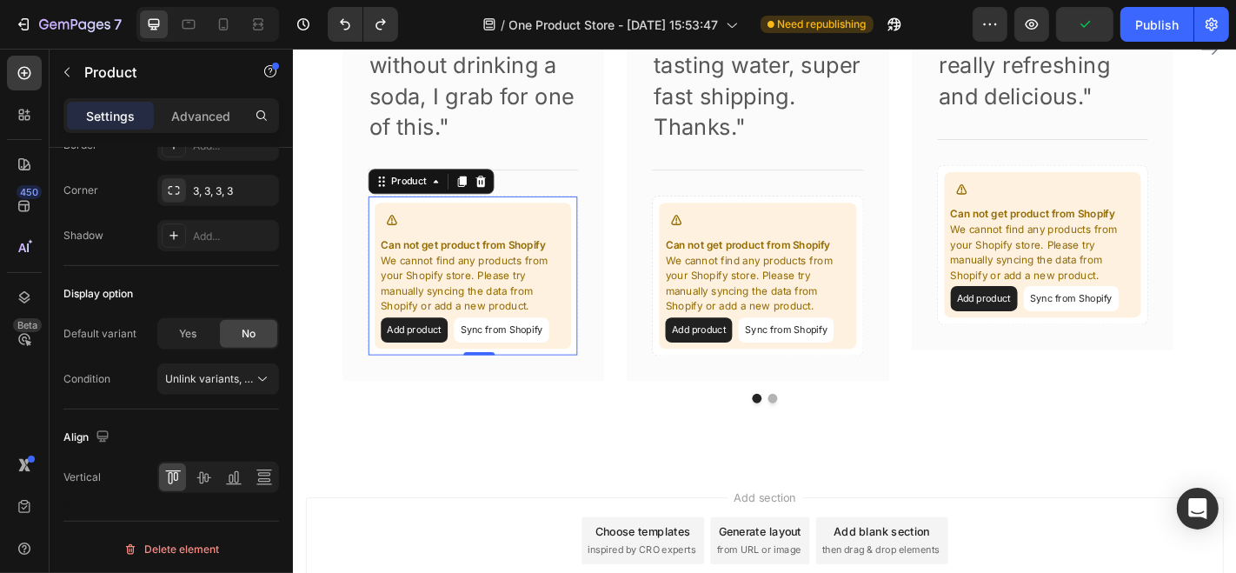
scroll to position [223, 0]
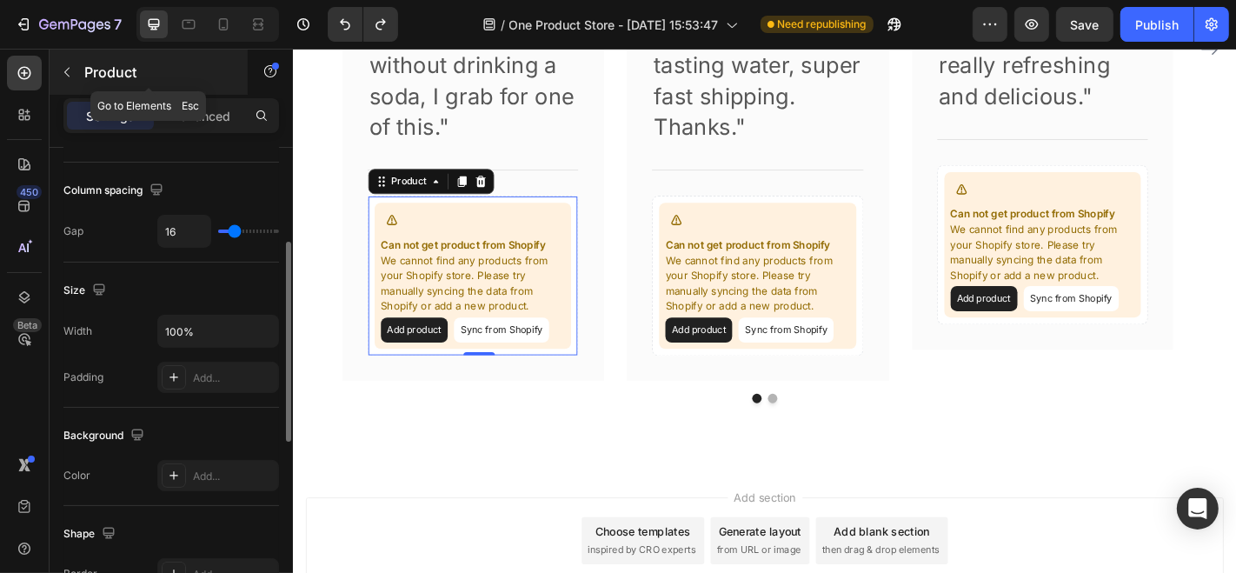
click at [218, 90] on div "Product" at bounding box center [149, 72] width 198 height 45
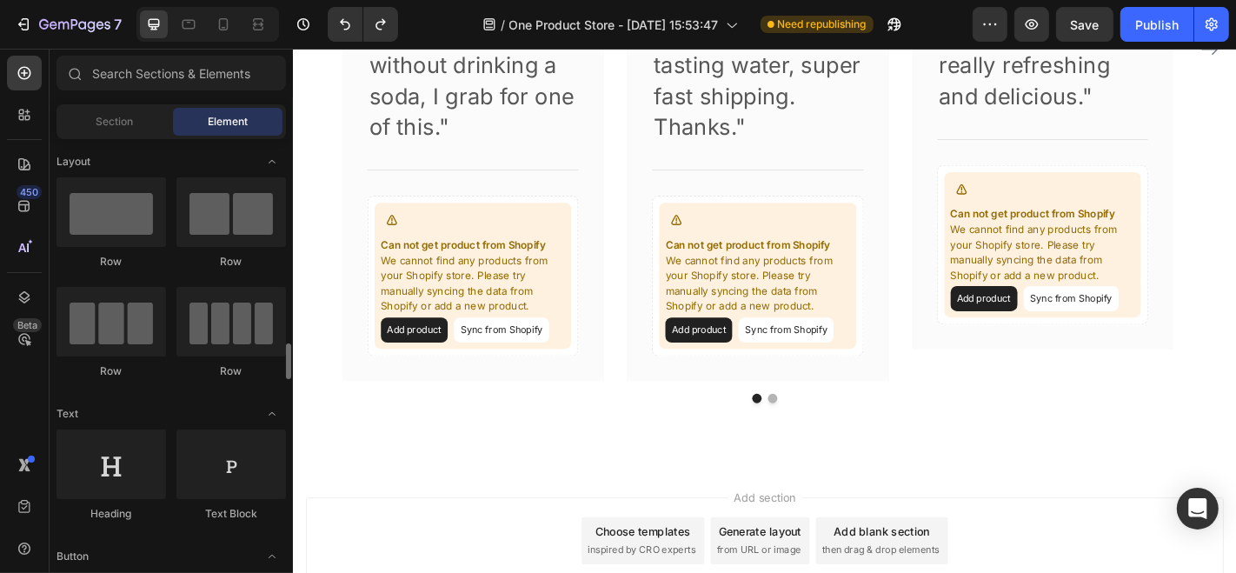
scroll to position [189, 0]
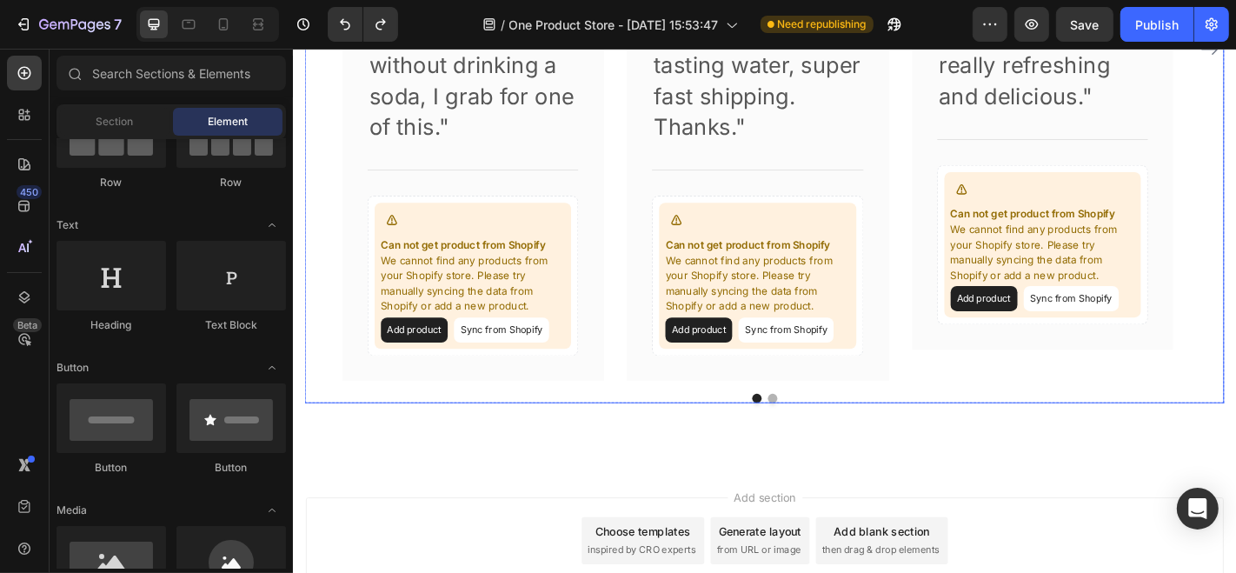
click at [470, 279] on p "We cannot find any products from your Shopify store. Please try manually syncin…" at bounding box center [490, 308] width 203 height 68
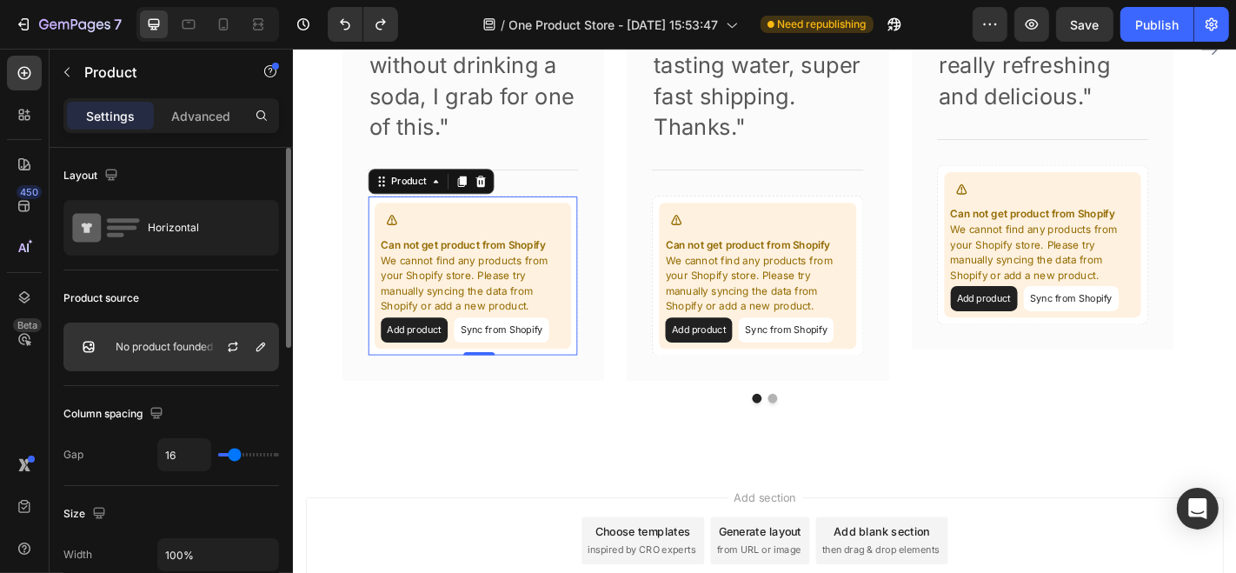
click at [128, 341] on p "No product founded" at bounding box center [164, 347] width 97 height 12
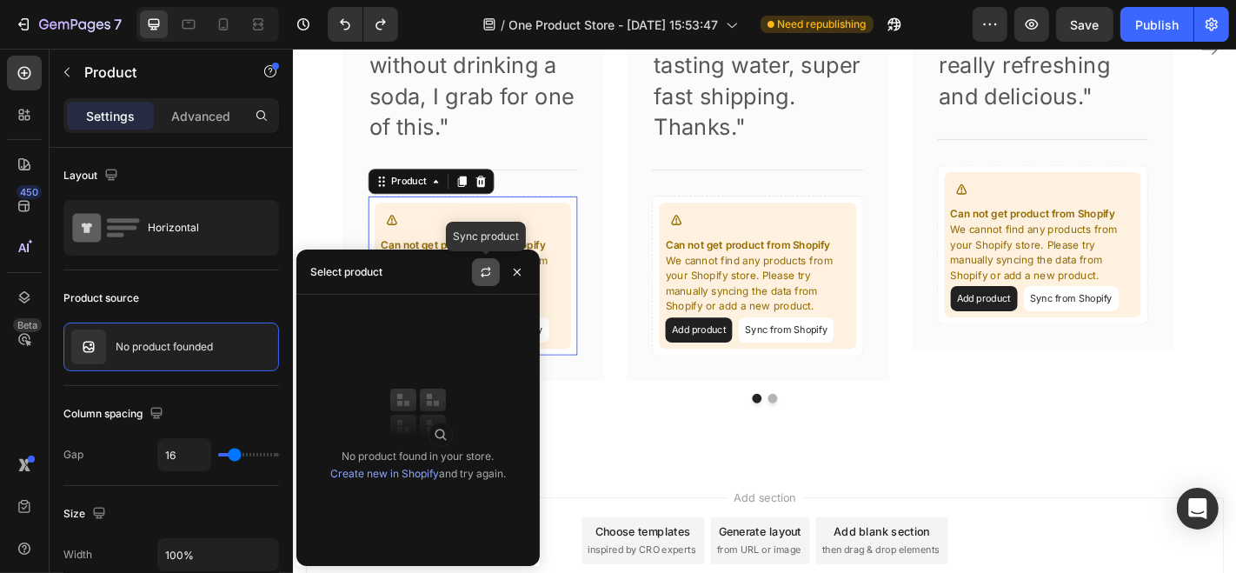
click at [484, 275] on icon "button" at bounding box center [486, 272] width 14 height 14
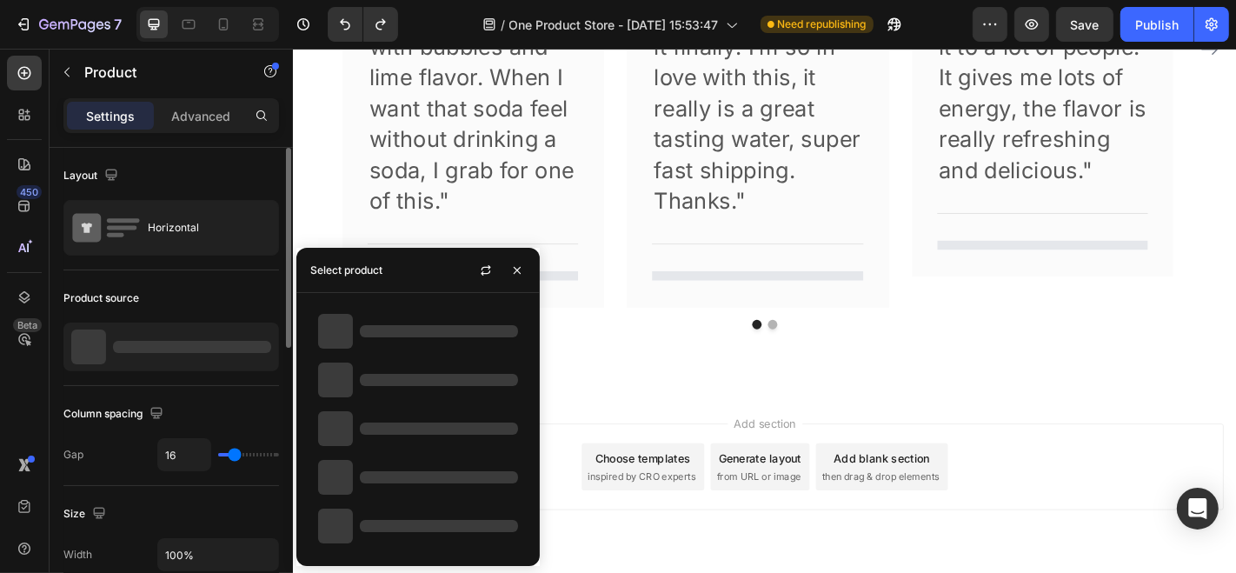
scroll to position [4682, 0]
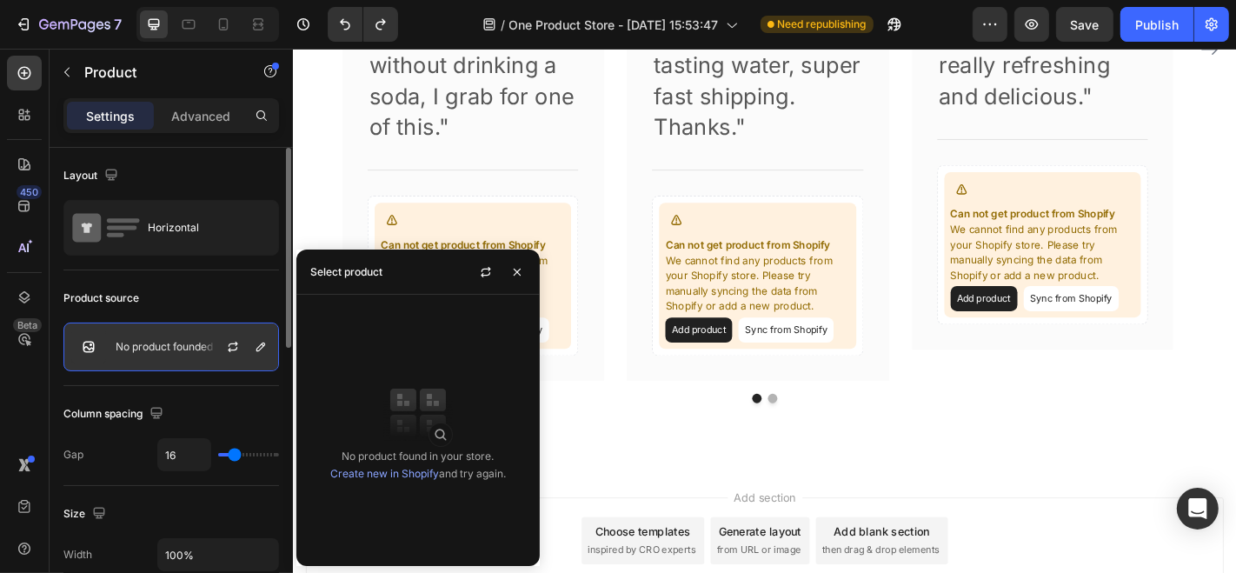
click at [127, 338] on div "No product founded" at bounding box center [171, 346] width 216 height 49
click at [375, 470] on link "Create new in Shopify" at bounding box center [384, 473] width 109 height 13
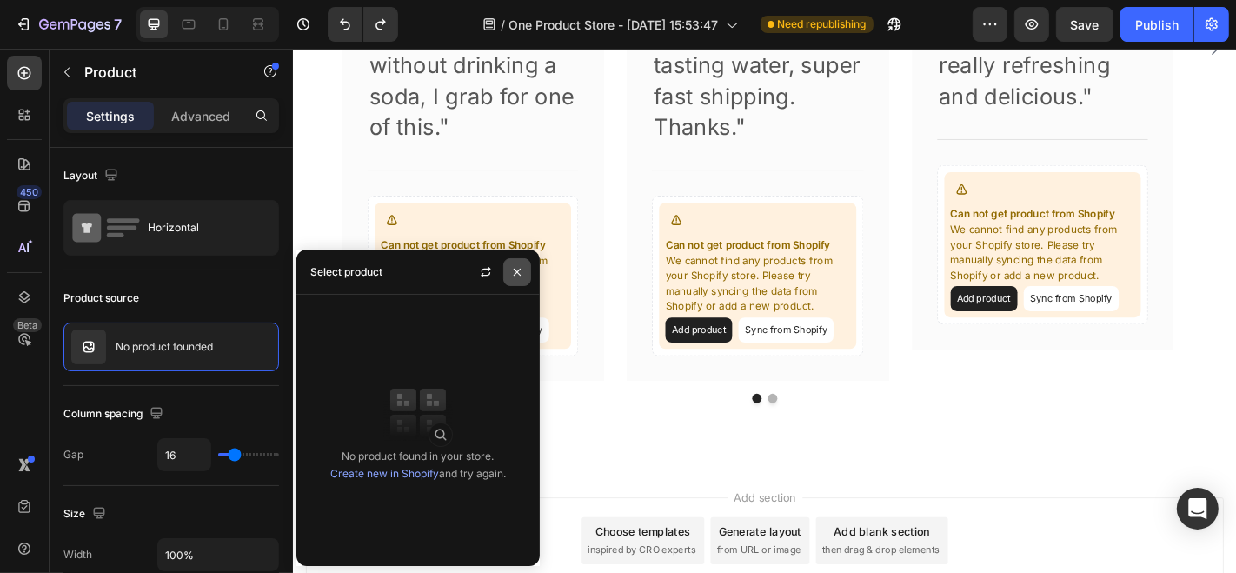
click at [515, 269] on icon "button" at bounding box center [517, 272] width 7 height 7
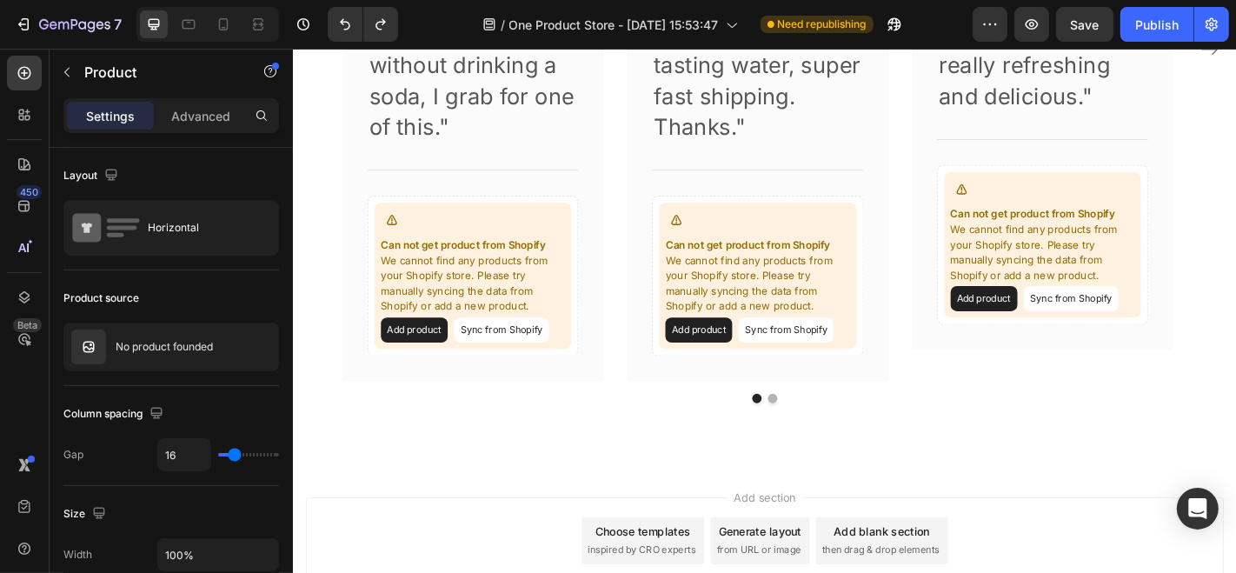
click at [551, 311] on p "We cannot find any products from your Shopify store. Please try manually syncin…" at bounding box center [490, 308] width 203 height 68
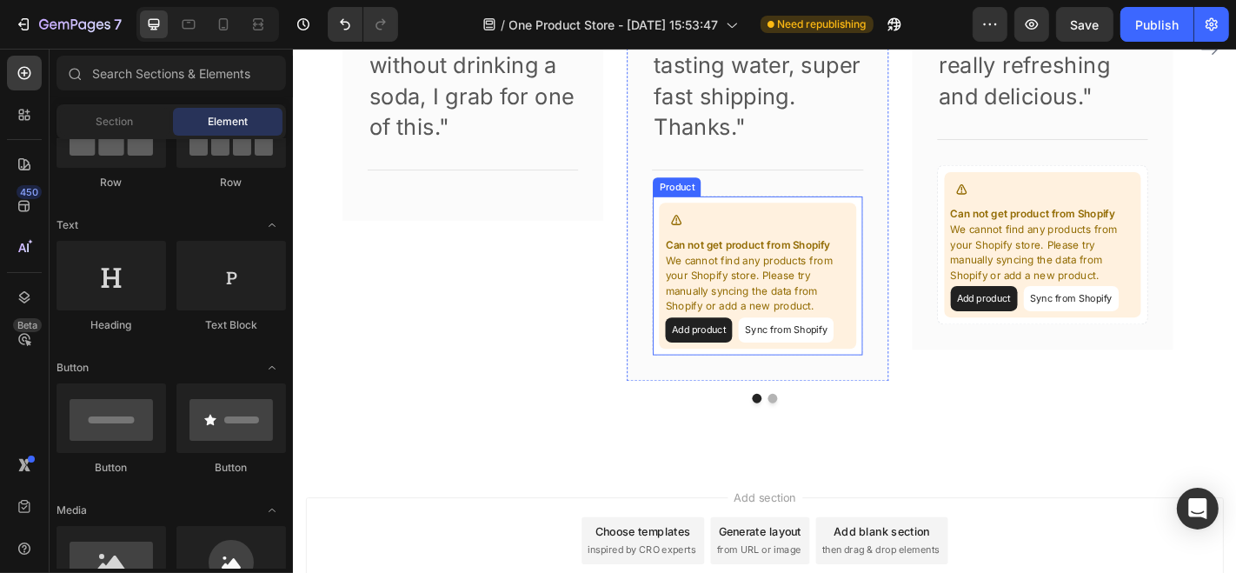
click at [736, 283] on p "We cannot find any products from your Shopify store. Please try manually syncin…" at bounding box center [805, 308] width 203 height 68
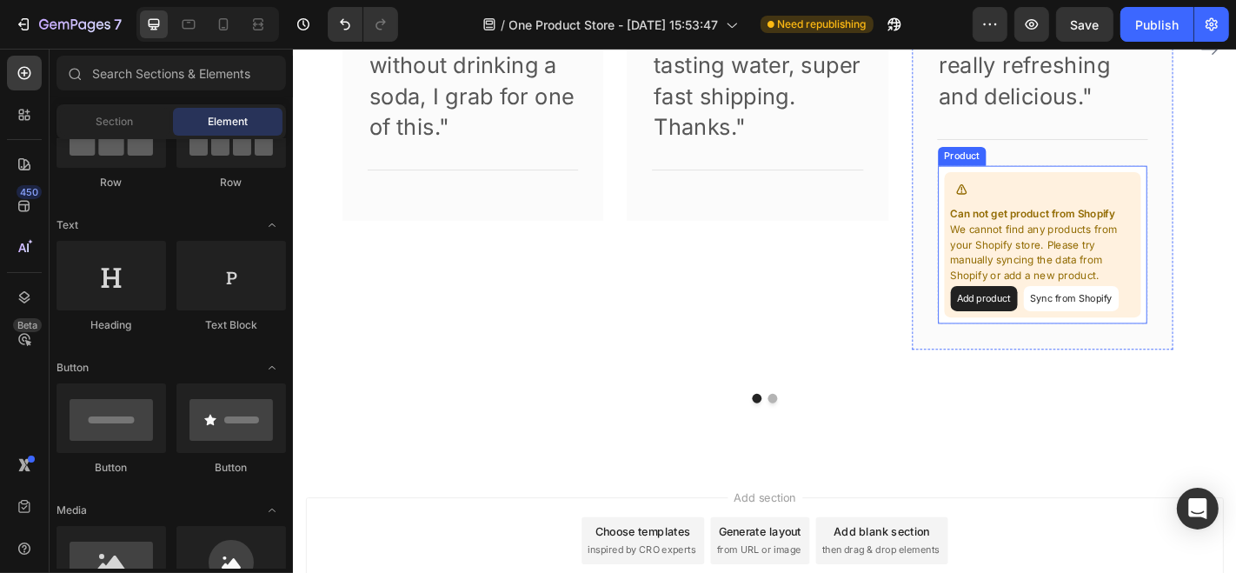
click at [1052, 256] on p "We cannot find any products from your Shopify store. Please try manually syncin…" at bounding box center [1120, 273] width 203 height 68
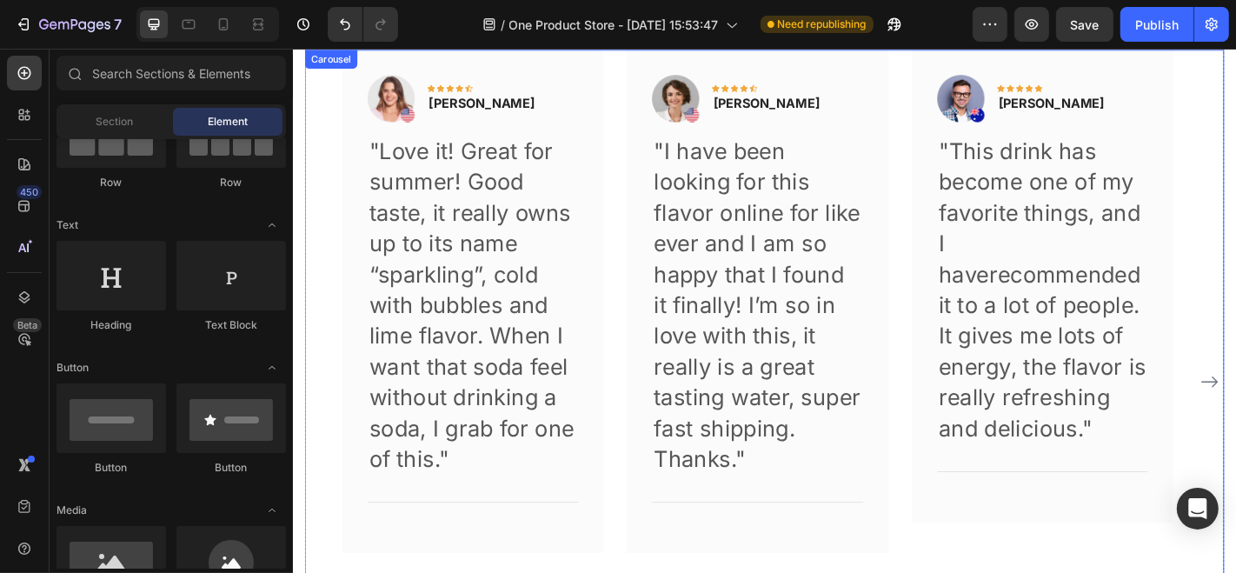
scroll to position [4224, 0]
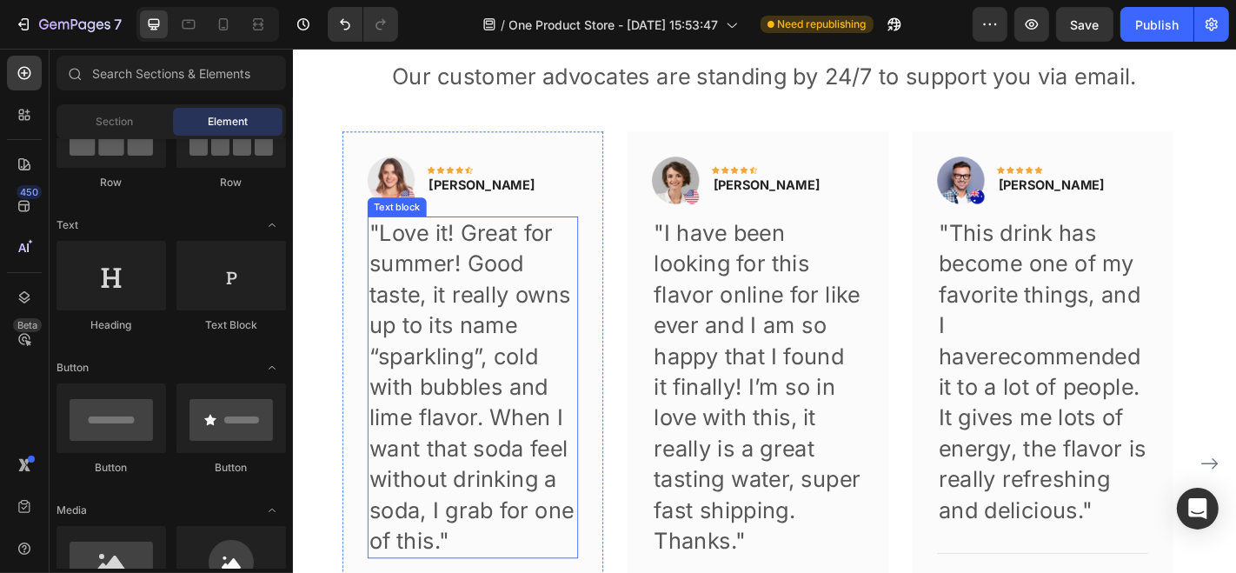
click at [486, 315] on p ""Love it! Great for summer! Good taste, it really owns up to its name “sparklin…" at bounding box center [490, 423] width 229 height 375
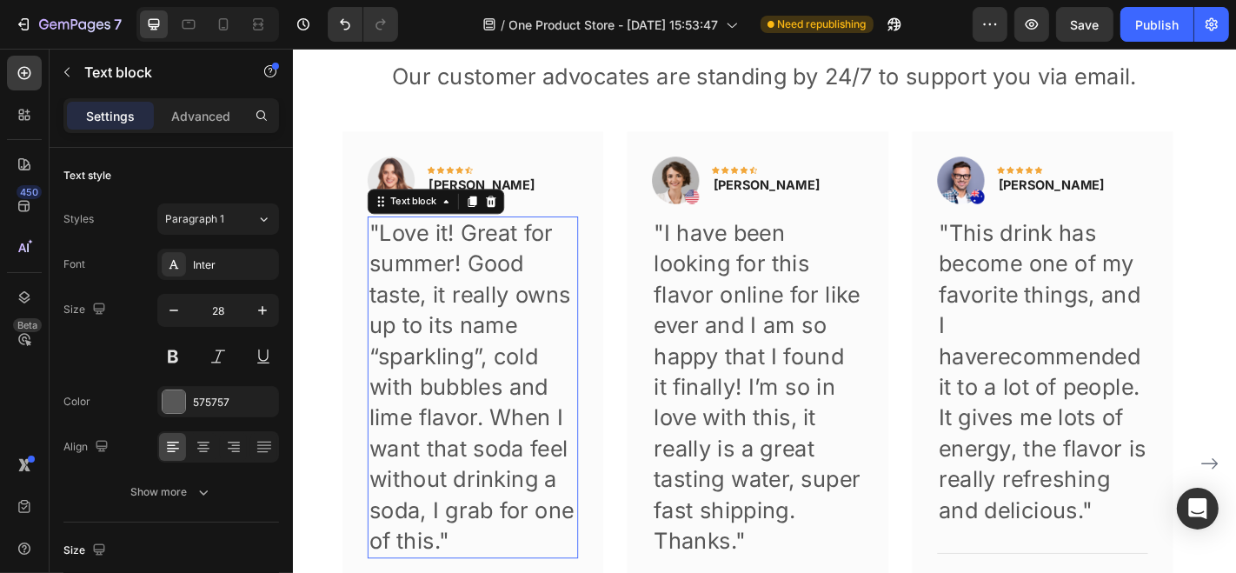
click at [486, 315] on p ""Love it! Great for summer! Good taste, it really owns up to its name “sparklin…" at bounding box center [490, 423] width 229 height 375
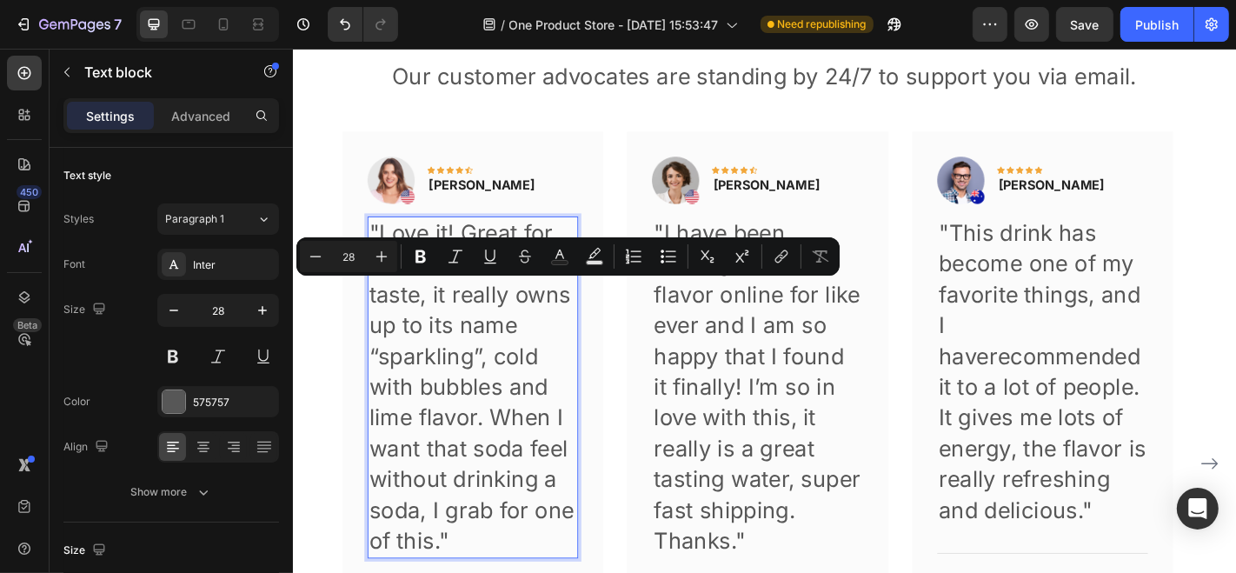
click at [464, 572] on p ""Love it! Great for summer! Good taste, it really owns up to its name “sparklin…" at bounding box center [490, 423] width 229 height 375
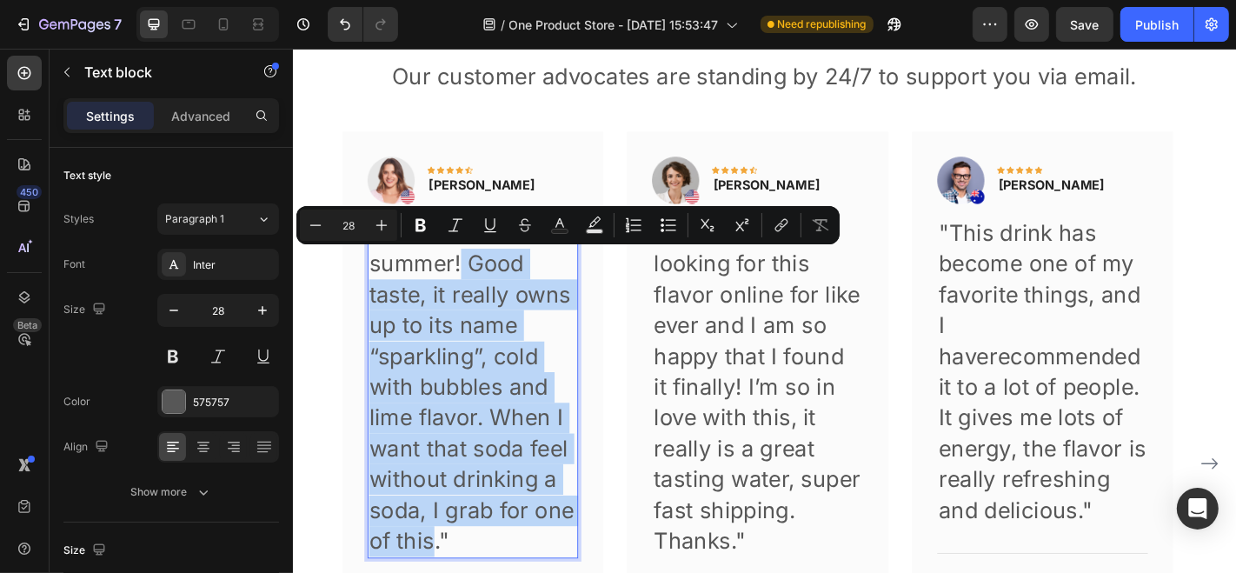
drag, startPoint x: 448, startPoint y: 589, endPoint x: 479, endPoint y: 288, distance: 303.1
click at [479, 288] on p ""Love it! Great for summer! Good taste, it really owns up to its name “sparklin…" at bounding box center [490, 423] width 229 height 375
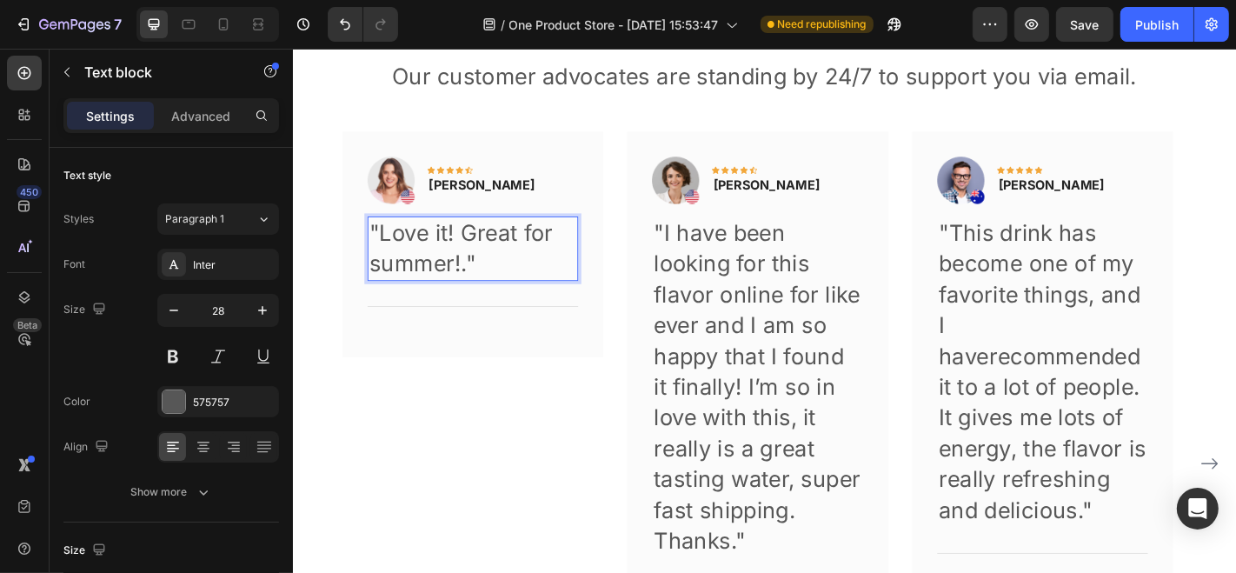
click at [433, 289] on p ""Love it! Great for summer!."" at bounding box center [490, 270] width 229 height 68
click at [791, 294] on p ""I have been looking for this flavor online for like ever and I am so happy tha…" at bounding box center [805, 406] width 229 height 341
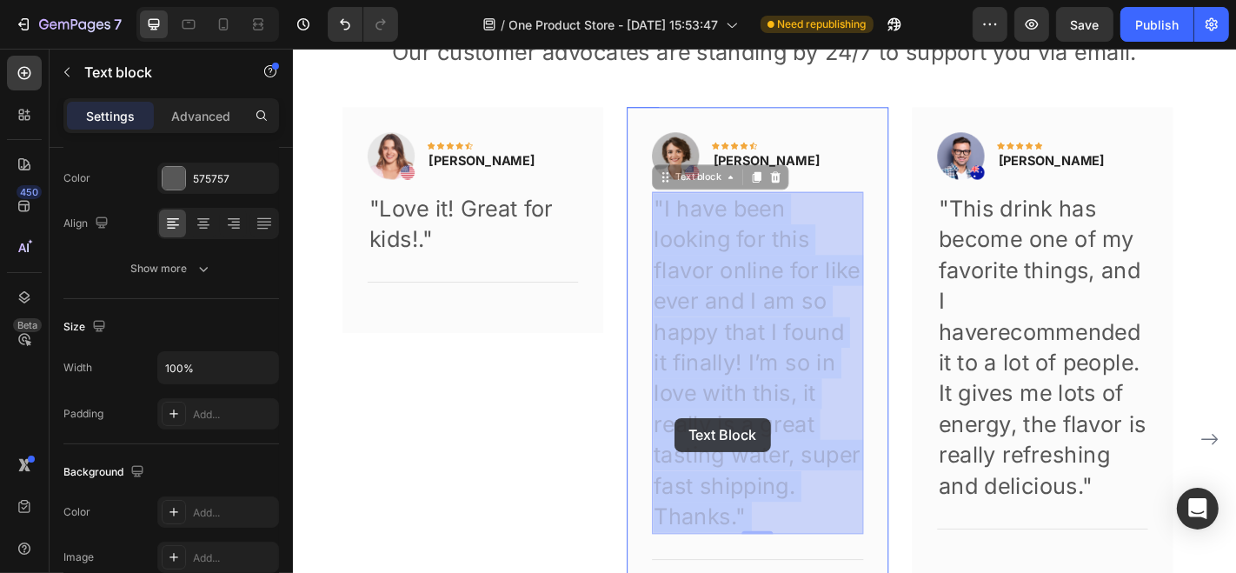
scroll to position [4260, 0]
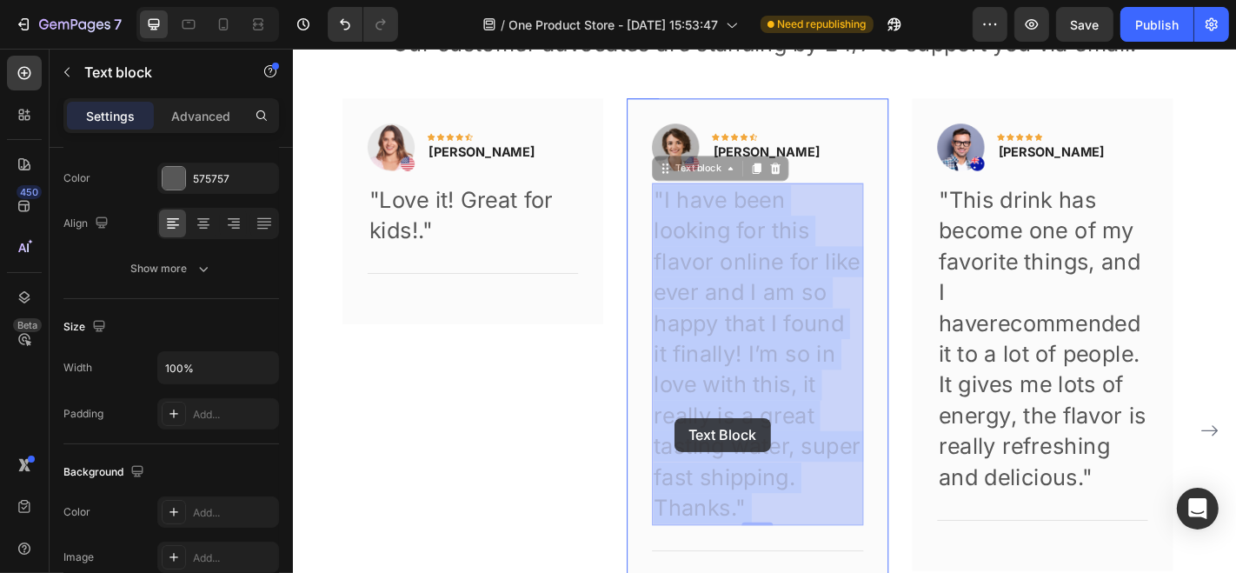
drag, startPoint x: 775, startPoint y: 586, endPoint x: 713, endPoint y: 456, distance: 143.4
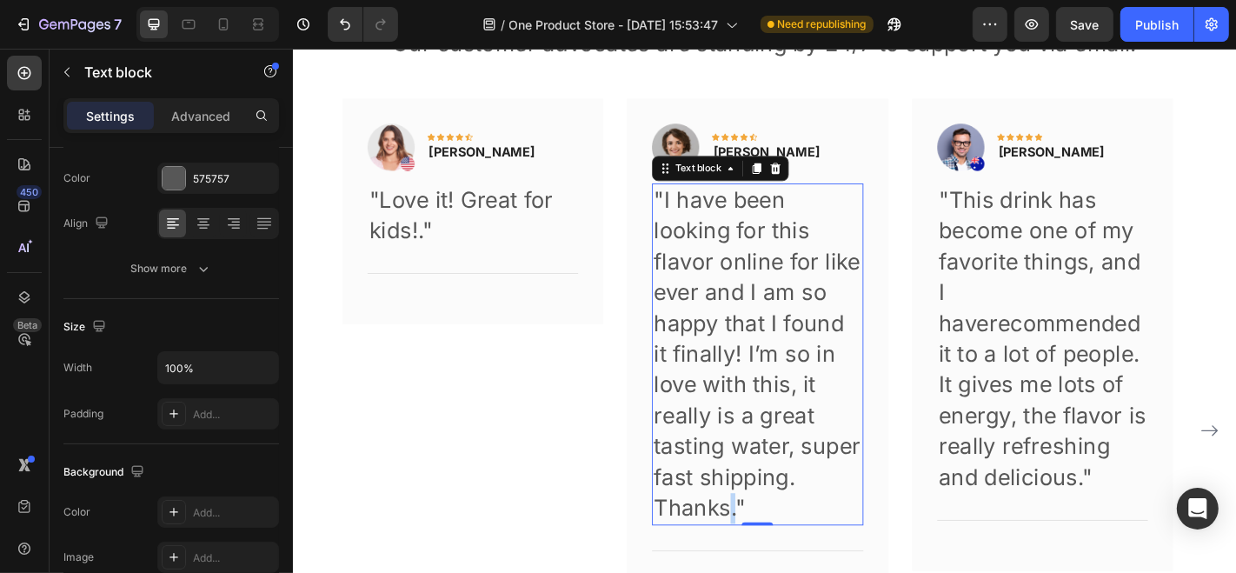
click at [773, 561] on p "Thanks."" at bounding box center [805, 557] width 229 height 34
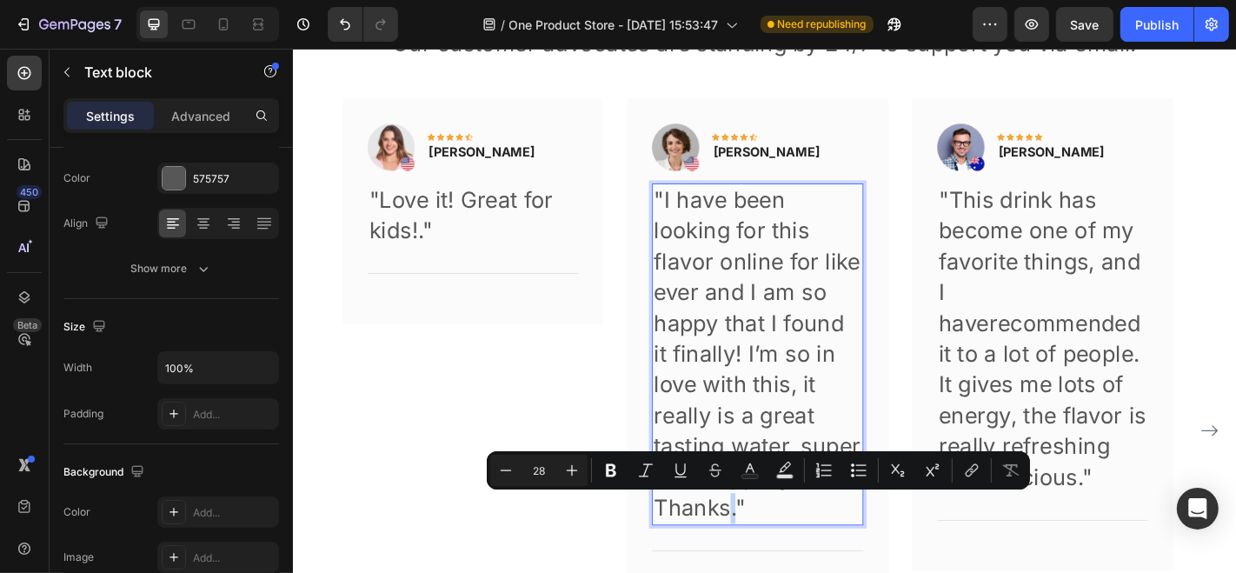
click at [773, 563] on p "Thanks."" at bounding box center [805, 557] width 229 height 34
click at [778, 559] on p "Thanks."" at bounding box center [805, 557] width 229 height 34
drag, startPoint x: 778, startPoint y: 559, endPoint x: 765, endPoint y: 553, distance: 14.4
click at [765, 553] on p "Thanks."" at bounding box center [805, 557] width 229 height 34
click at [841, 547] on p "Thanks."" at bounding box center [805, 557] width 229 height 34
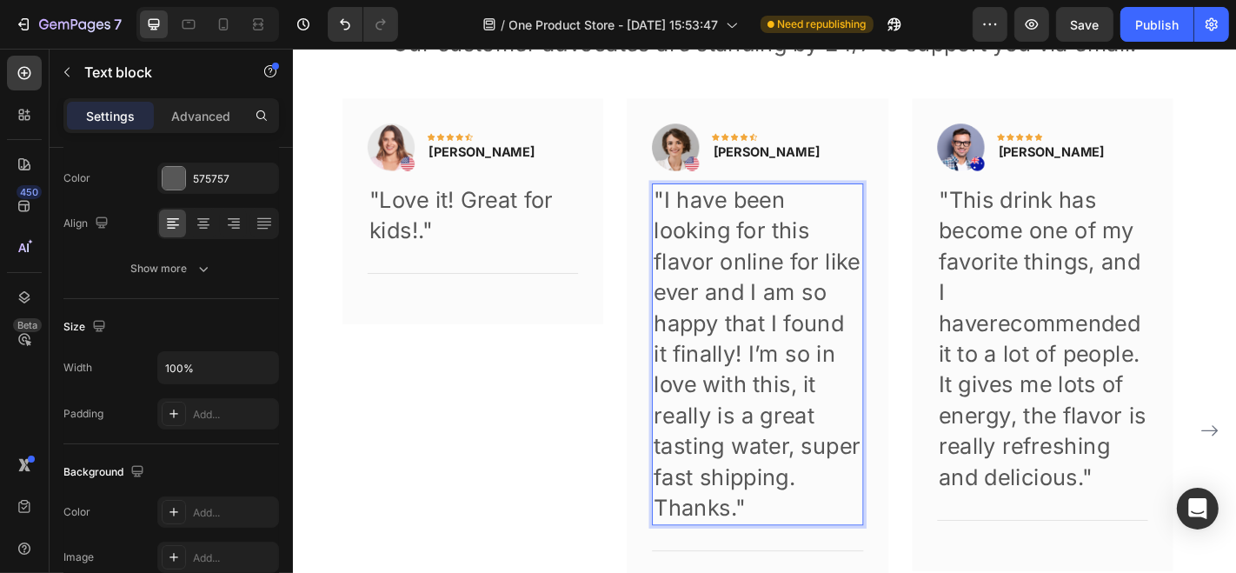
click at [839, 527] on p ""I have been looking for this flavor online for like ever and I am so happy tha…" at bounding box center [805, 369] width 229 height 341
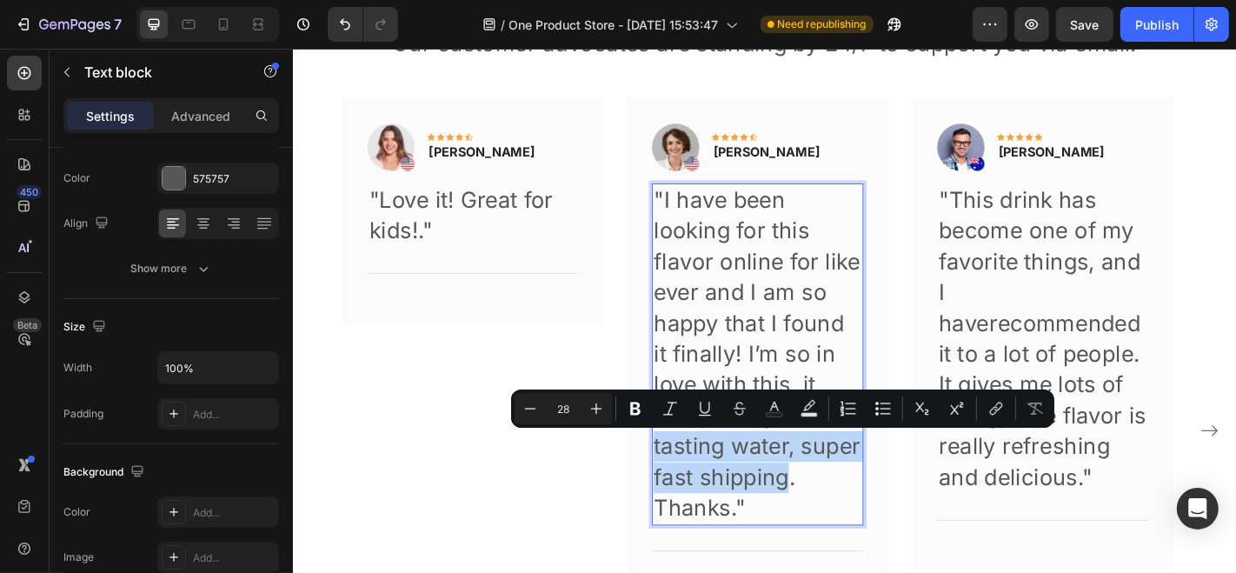
drag, startPoint x: 839, startPoint y: 527, endPoint x: 689, endPoint y: 494, distance: 153.1
click at [689, 494] on div ""I have been looking for this flavor online for like ever and I am so happy tha…" at bounding box center [805, 386] width 233 height 378
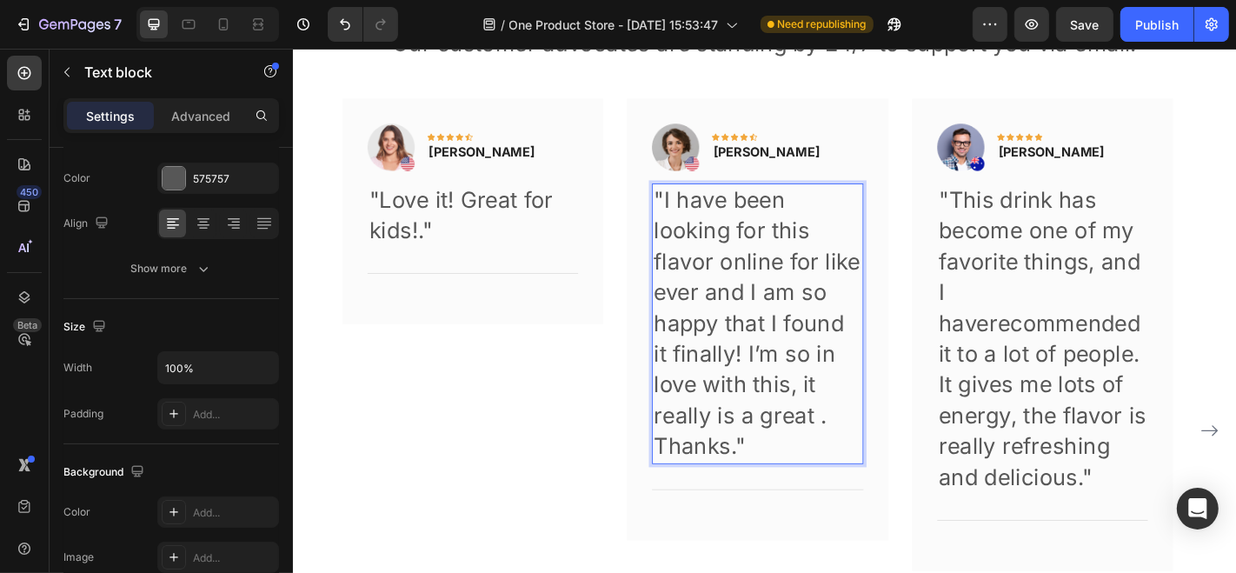
click at [717, 287] on p ""I have been looking for this flavor online for like ever and I am so happy tha…" at bounding box center [805, 335] width 229 height 273
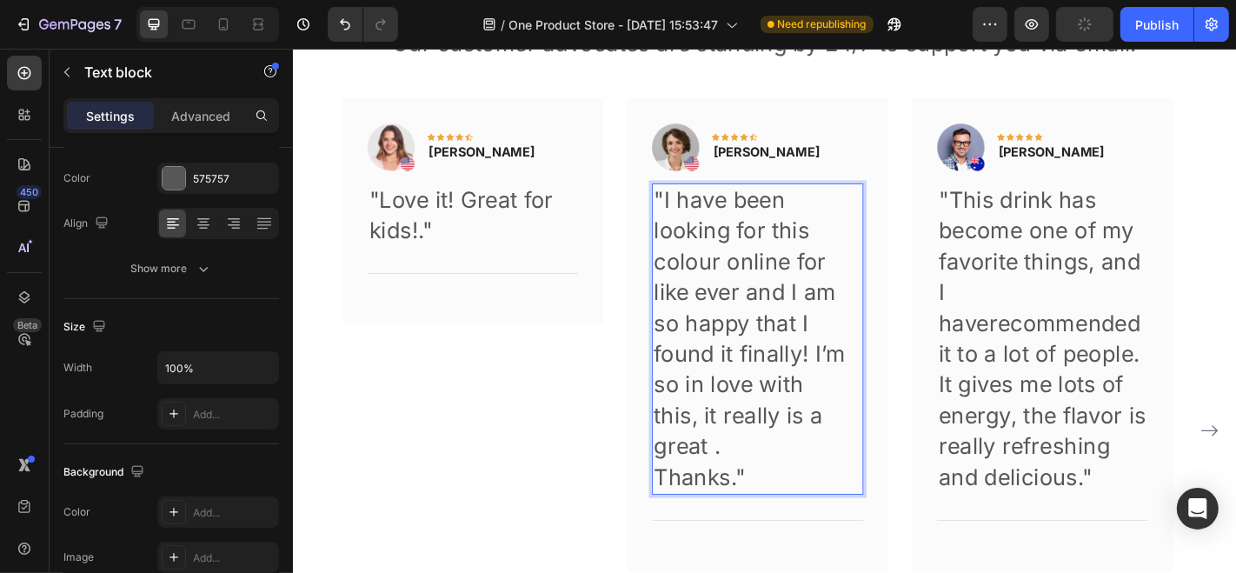
click at [733, 276] on p ""I have been looking for this colour online for like ever and I am so happy tha…" at bounding box center [805, 352] width 229 height 307
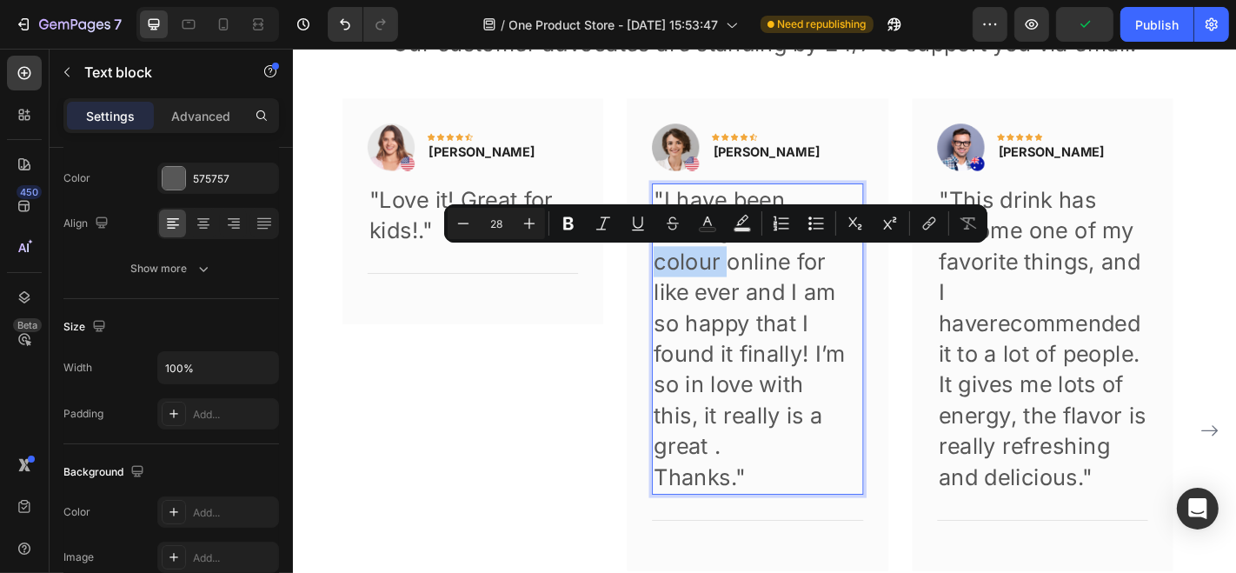
click at [728, 284] on p ""I have been looking for this colour online for like ever and I am so happy tha…" at bounding box center [805, 352] width 229 height 307
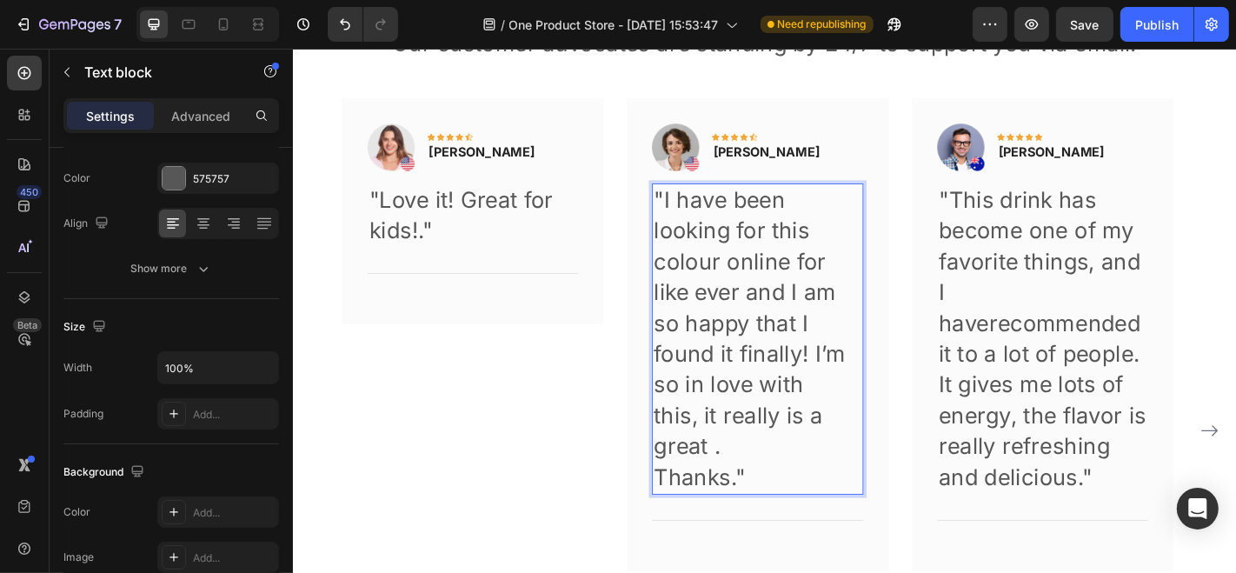
click at [752, 289] on p ""I have been looking for this colour online for like ever and I am so happy tha…" at bounding box center [805, 352] width 229 height 307
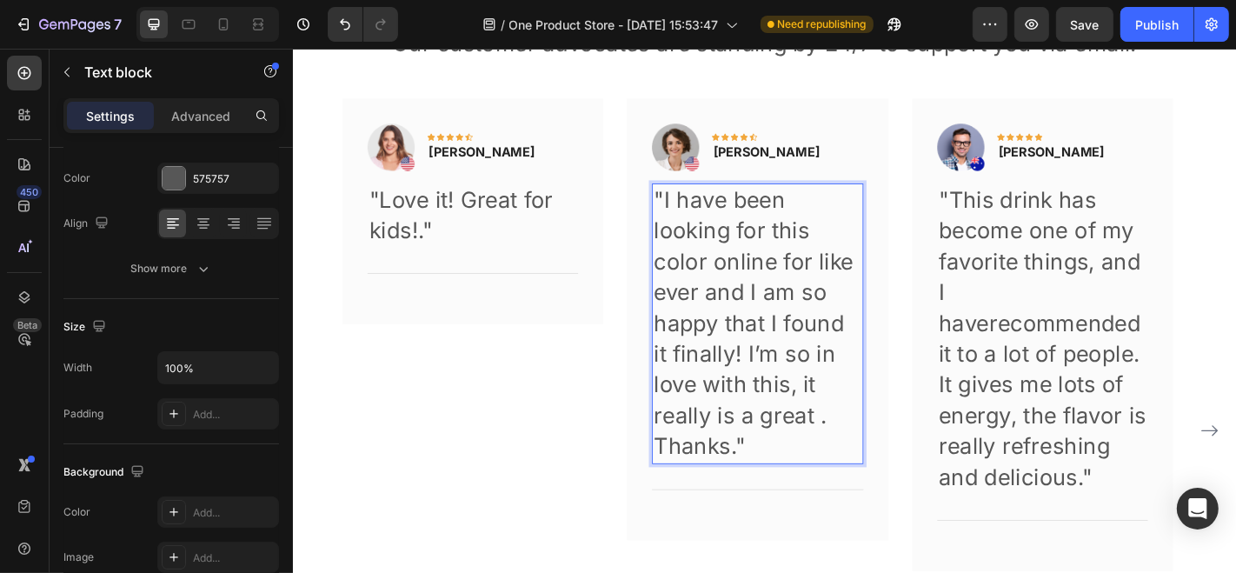
click at [800, 350] on p ""I have been looking for this color online for like ever and I am so happy that…" at bounding box center [805, 335] width 229 height 273
click at [1090, 220] on p ""This drink has become one of my favorite things, and I haverecommended it to a…" at bounding box center [1120, 369] width 229 height 341
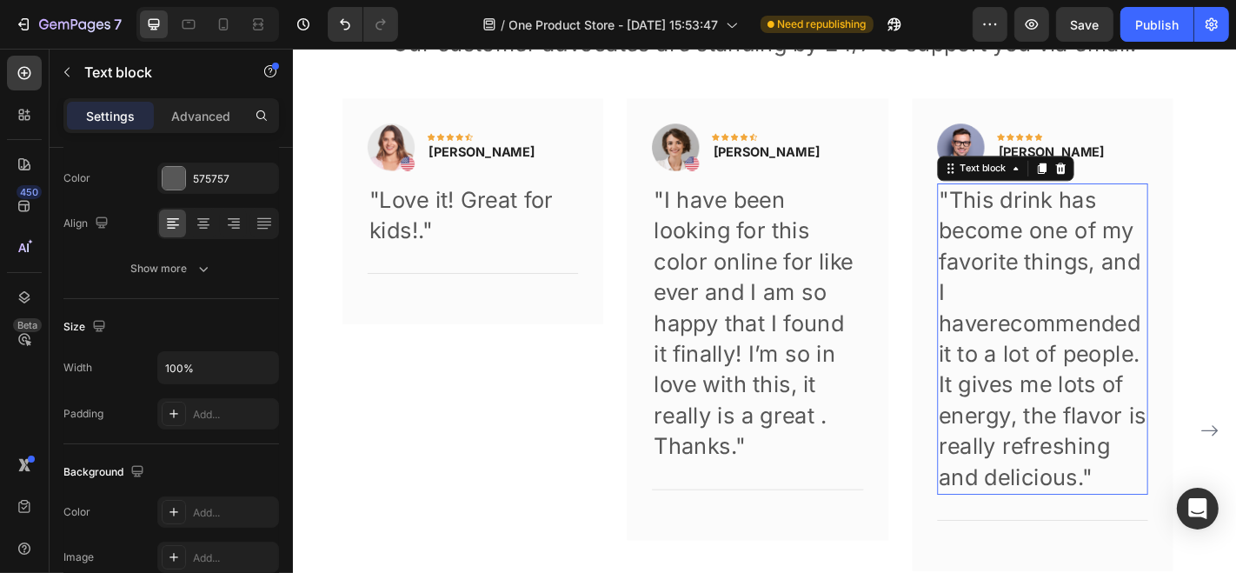
click at [1090, 220] on p ""This drink has become one of my favorite things, and I haverecommended it to a…" at bounding box center [1120, 369] width 229 height 341
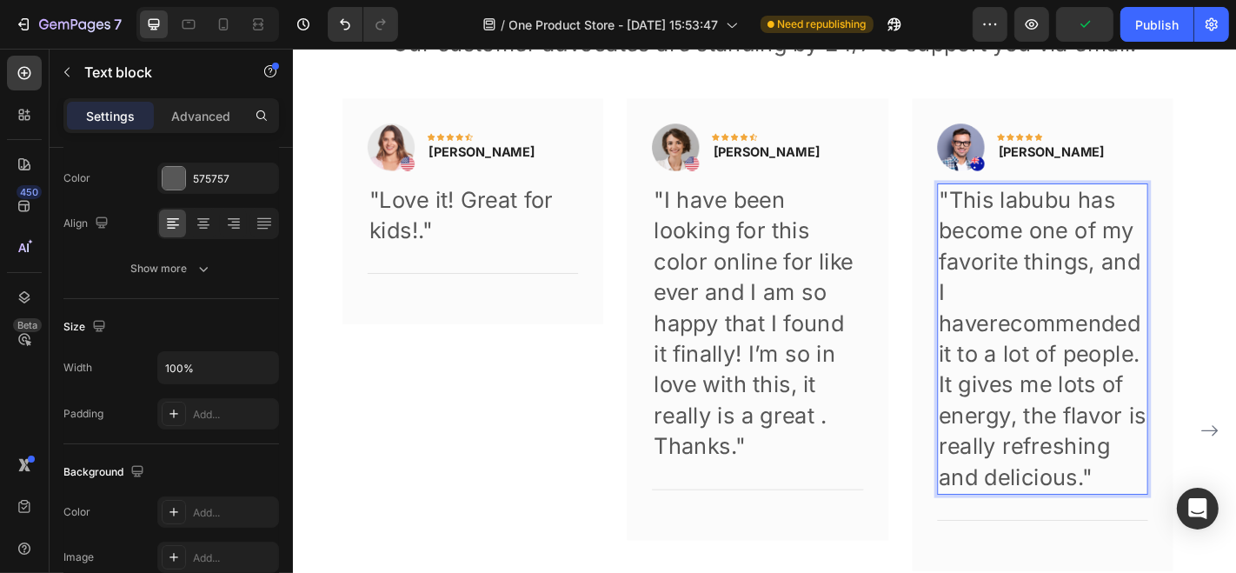
click at [1078, 350] on p ""This labubu has become one of my favorite things, and I haverecommended it to …" at bounding box center [1120, 369] width 229 height 341
click at [1057, 354] on p ""This labubu has become one of my favorite things, and I haverecommended it to …" at bounding box center [1120, 369] width 229 height 341
click at [1162, 452] on p ""This labubu has become one of my favorite things, and I have recommended it to…" at bounding box center [1120, 369] width 229 height 341
click at [1121, 515] on p ""This labubu has become one of my favorite things, and I have recommended it to…" at bounding box center [1120, 369] width 229 height 341
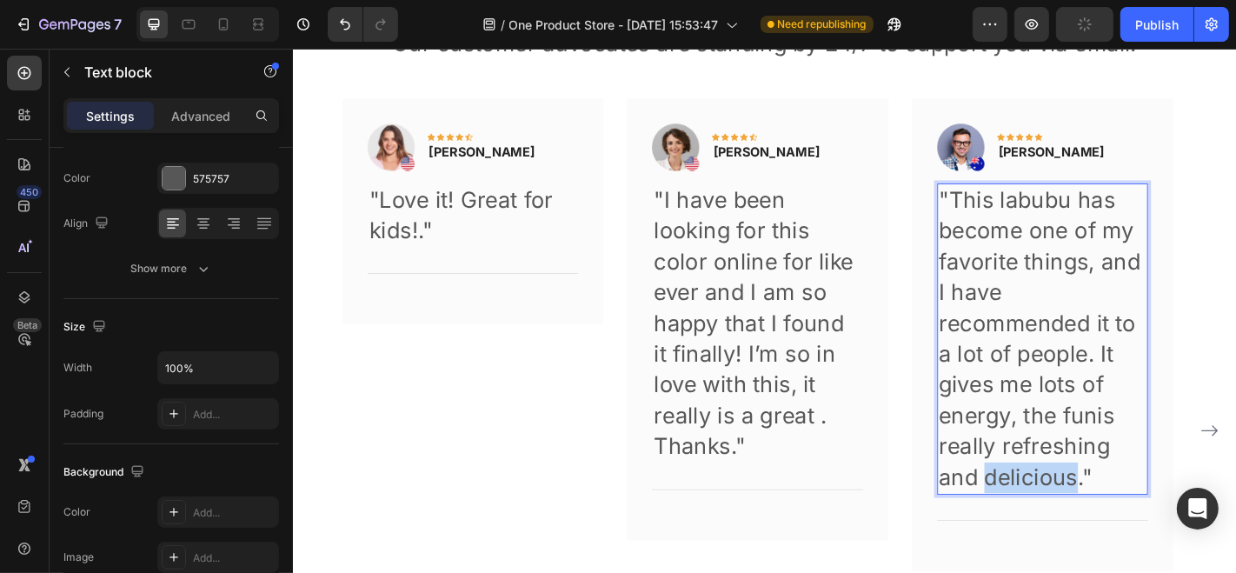
click at [1121, 515] on p ""This labubu has become one of my favorite things, and I have recommended it to…" at bounding box center [1120, 369] width 229 height 341
click at [1045, 514] on p ""This labubu has become one of my favorite things, and I have recommended it to…" at bounding box center [1120, 369] width 229 height 341
click at [1032, 520] on p ""This labubu has become one of my favorite things, and I have recommended it to…" at bounding box center [1120, 369] width 229 height 341
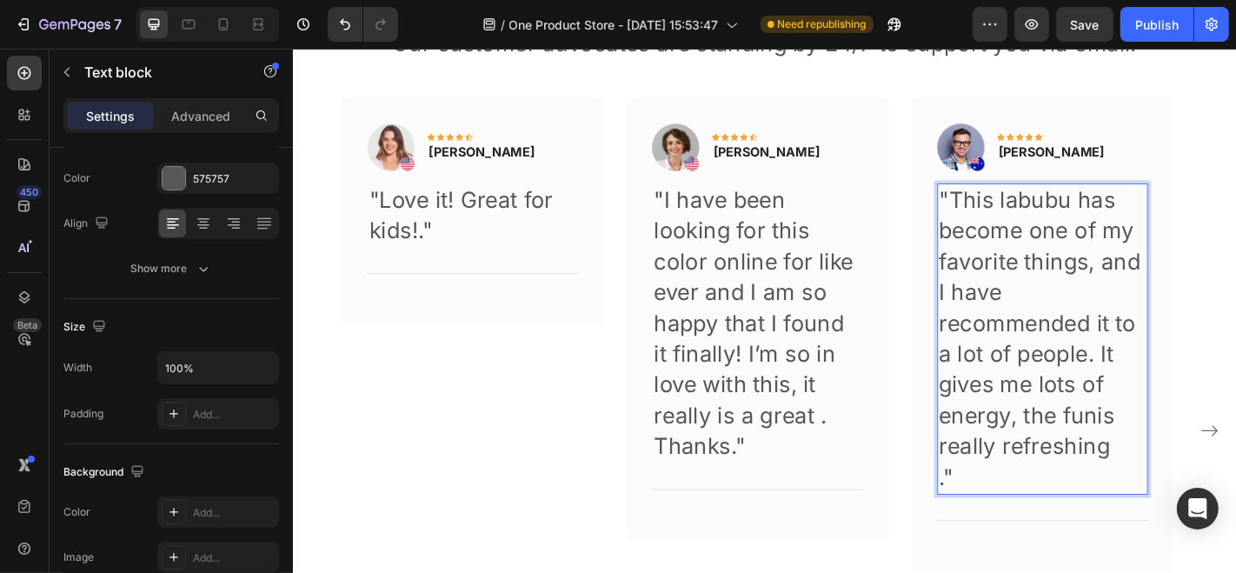
click at [1079, 491] on p ""This labubu has become one of my favorite things, and I have recommended it to…" at bounding box center [1120, 369] width 229 height 341
click at [1051, 489] on p ""This labubu has become one of my favorite things, and I have recommended it to…" at bounding box center [1120, 369] width 229 height 341
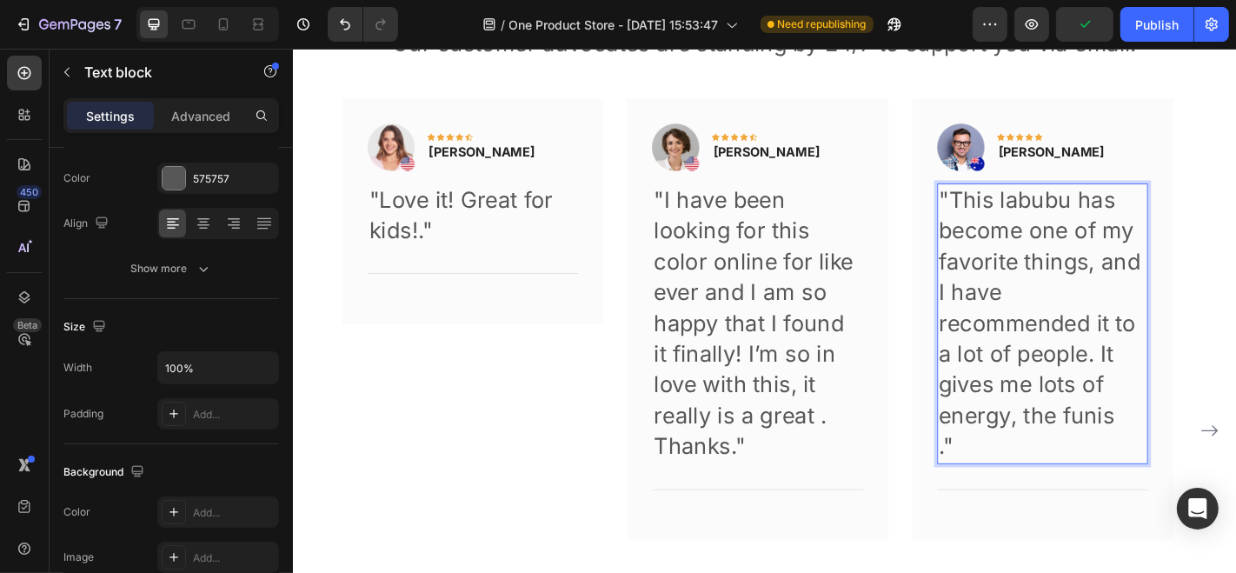
click at [1165, 456] on p ""This labubu has become one of my favorite things, and I have recommended it to…" at bounding box center [1120, 352] width 229 height 307
click at [1124, 456] on p ""This labubu has become one of my favorite things, and I have recommended it to…" at bounding box center [1120, 352] width 229 height 307
click at [1005, 482] on div ""This labubu has become one of my favorite things, and I have recommended it to…" at bounding box center [1121, 352] width 233 height 310
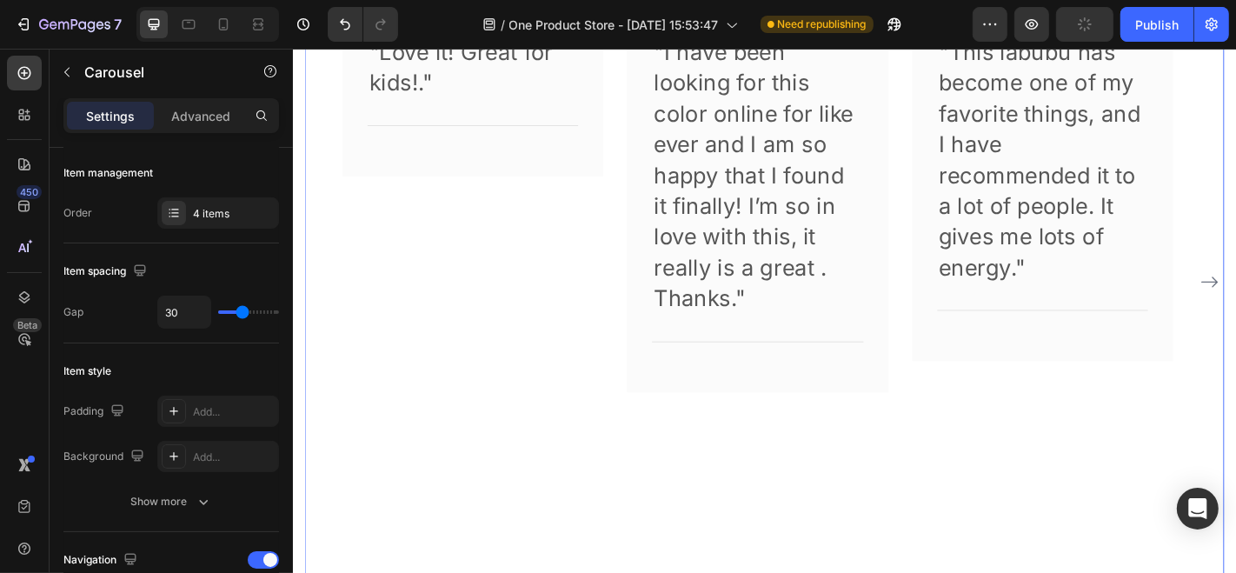
scroll to position [0, 0]
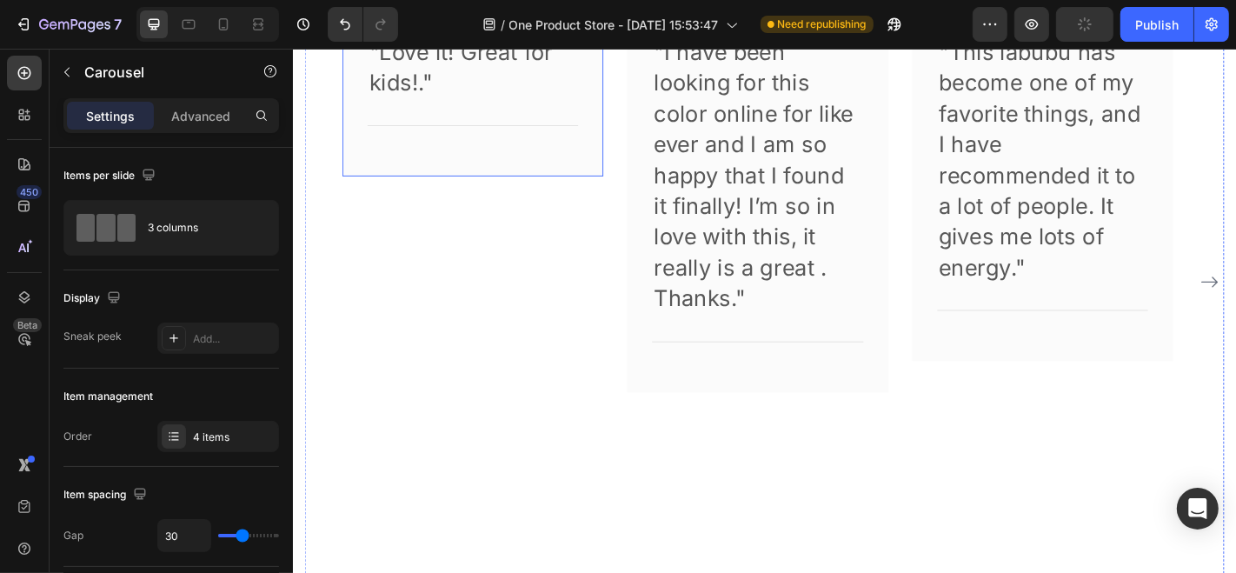
click at [401, 164] on div "Image Icon Icon Icon Icon Icon Row Rita Carroll Text block Row "Love it! Great …" at bounding box center [491, 63] width 289 height 249
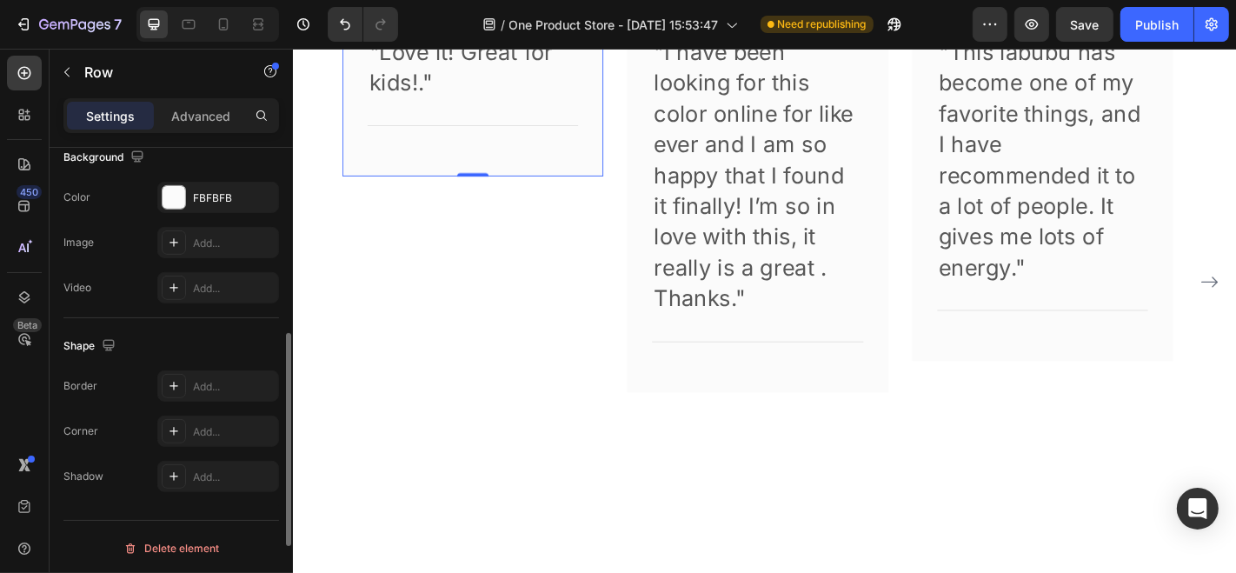
scroll to position [507, 0]
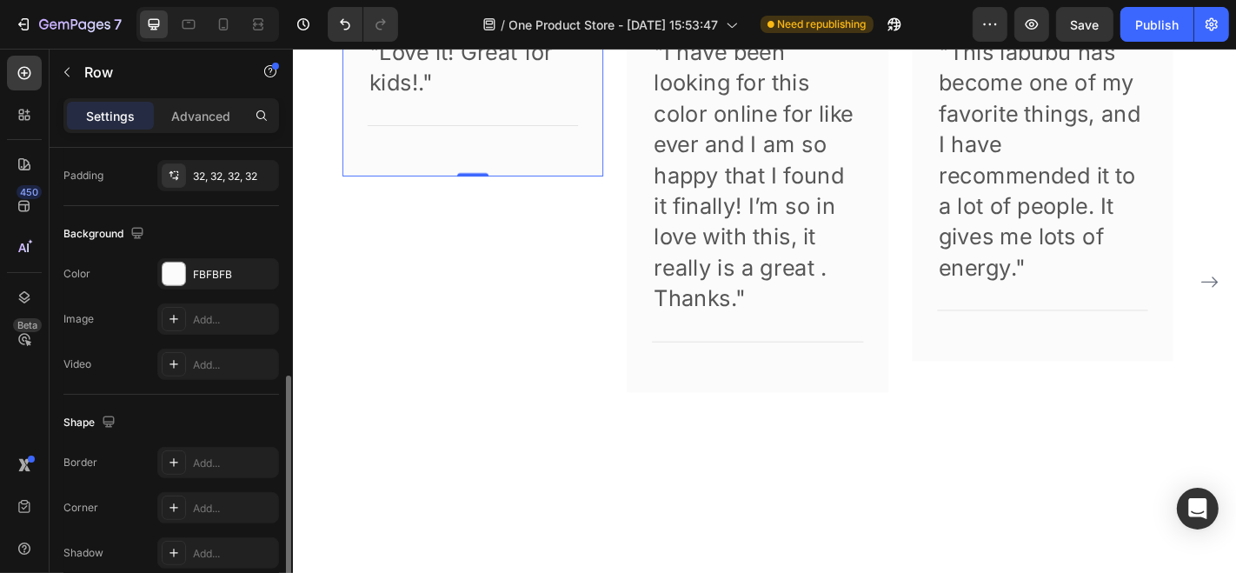
click at [216, 298] on div "The changes might be hidden by the video. Color FBFBFB Image Add... Video Add..." at bounding box center [171, 319] width 216 height 122
click at [111, 108] on p "Settings" at bounding box center [110, 116] width 49 height 18
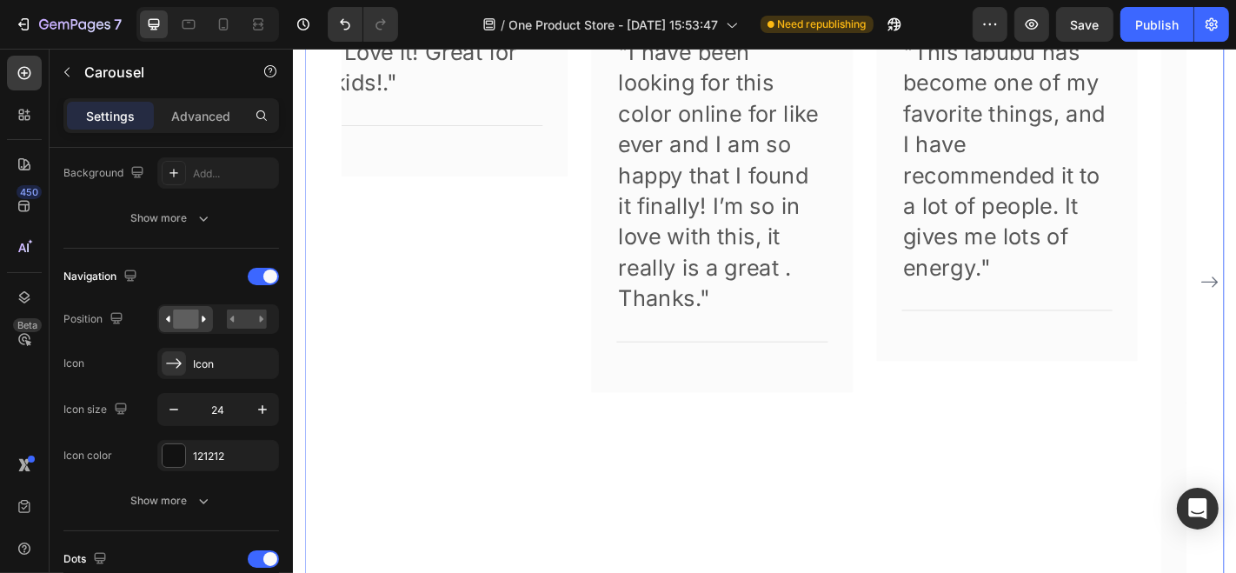
scroll to position [0, 0]
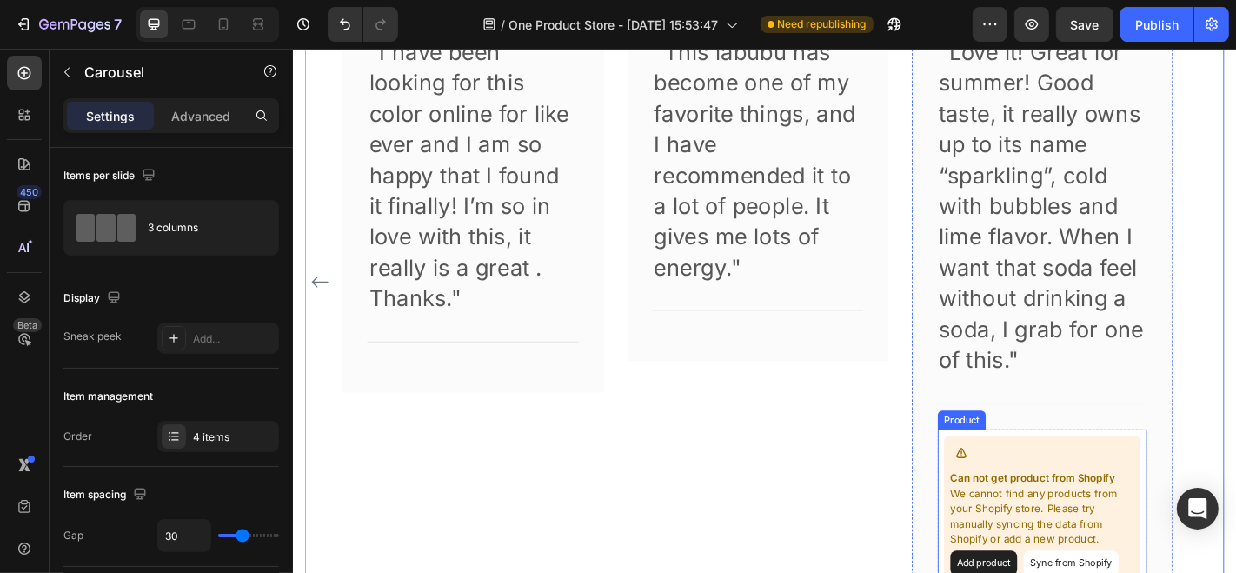
click at [1063, 509] on div "Can not get product from Shopify We cannot find any products from your Shopify …" at bounding box center [1120, 556] width 217 height 162
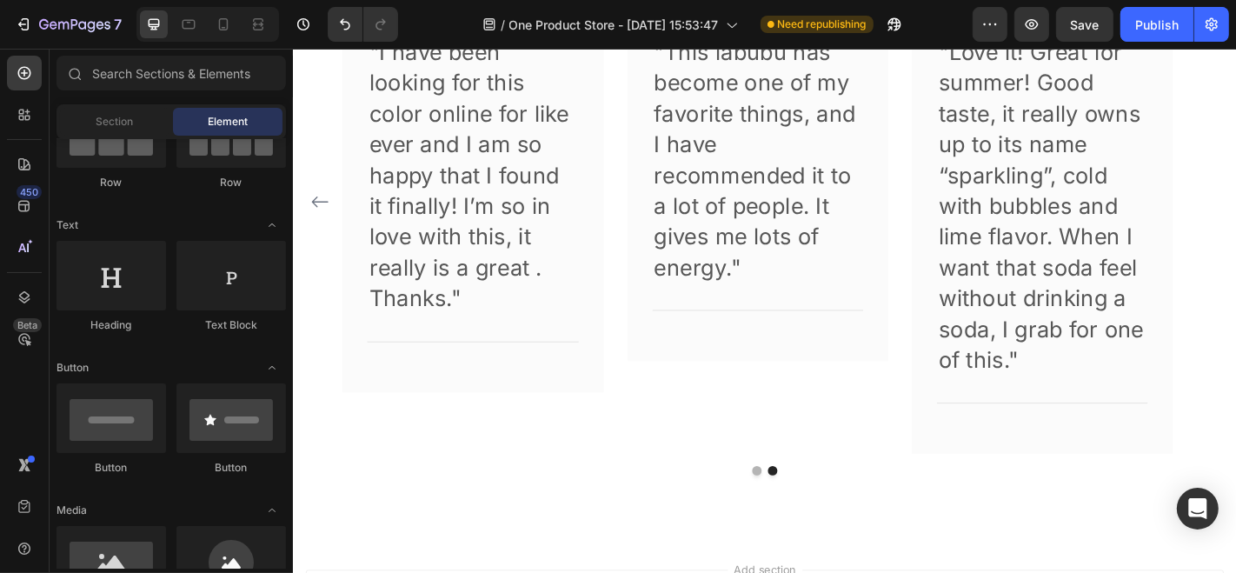
scroll to position [4336, 0]
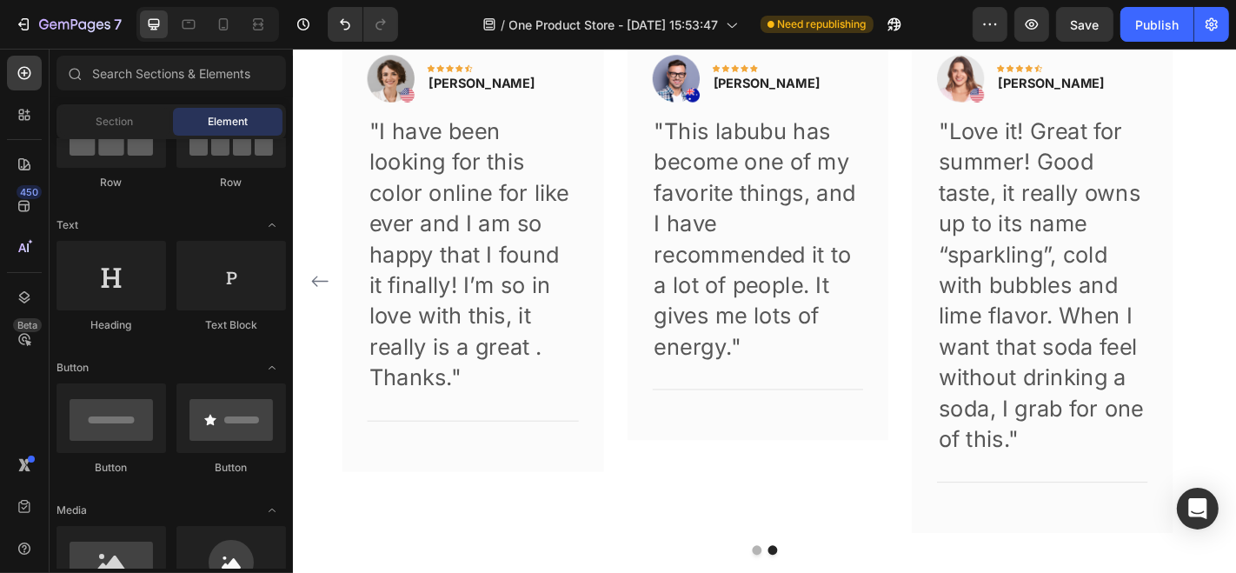
click at [316, 320] on div "Image Icon Icon Icon Icon Icon Row Rita Carroll Text block Row "Love it! Great …" at bounding box center [813, 305] width 1017 height 556
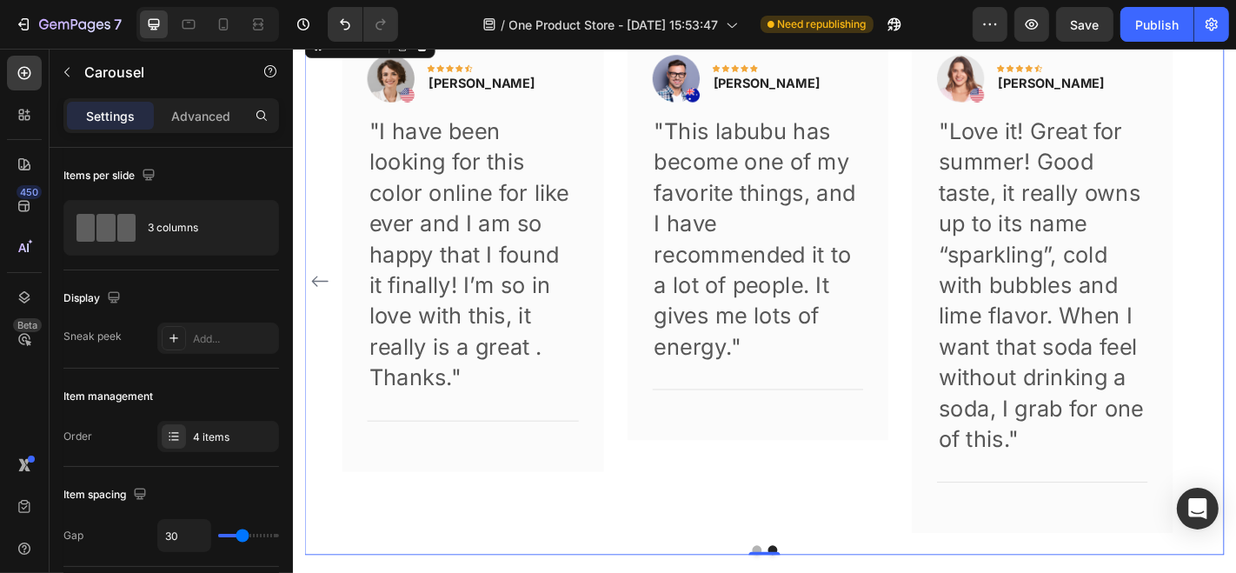
click at [322, 307] on icon "Carousel Back Arrow" at bounding box center [321, 305] width 21 height 21
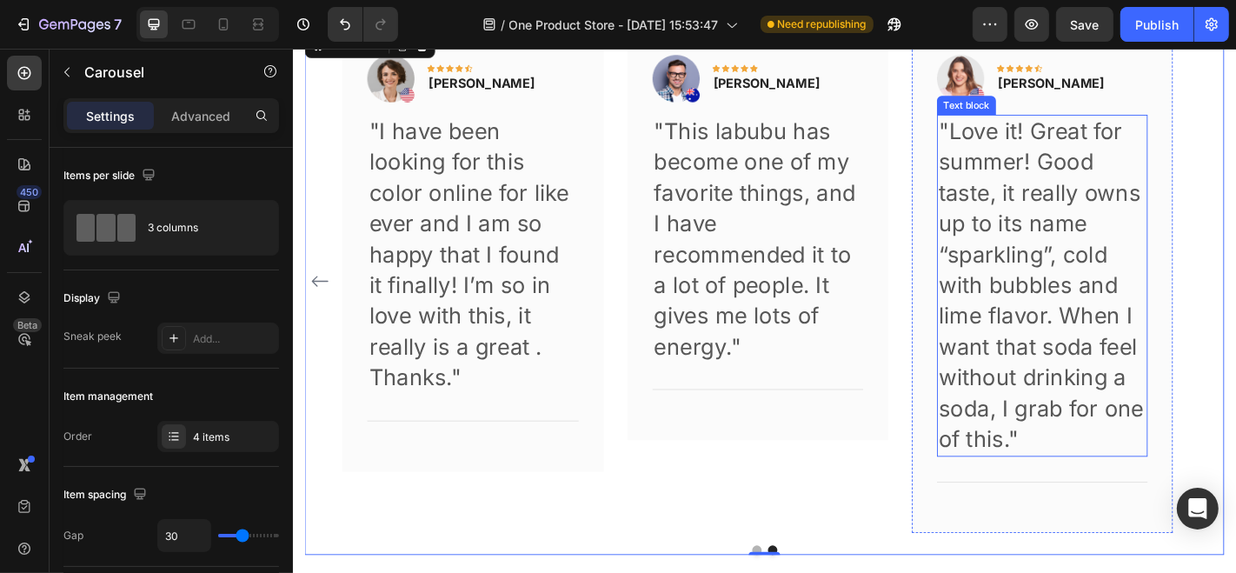
click at [1075, 178] on p ""Love it! Great for summer! Good taste, it really owns up to its name “sparklin…" at bounding box center [1120, 310] width 229 height 375
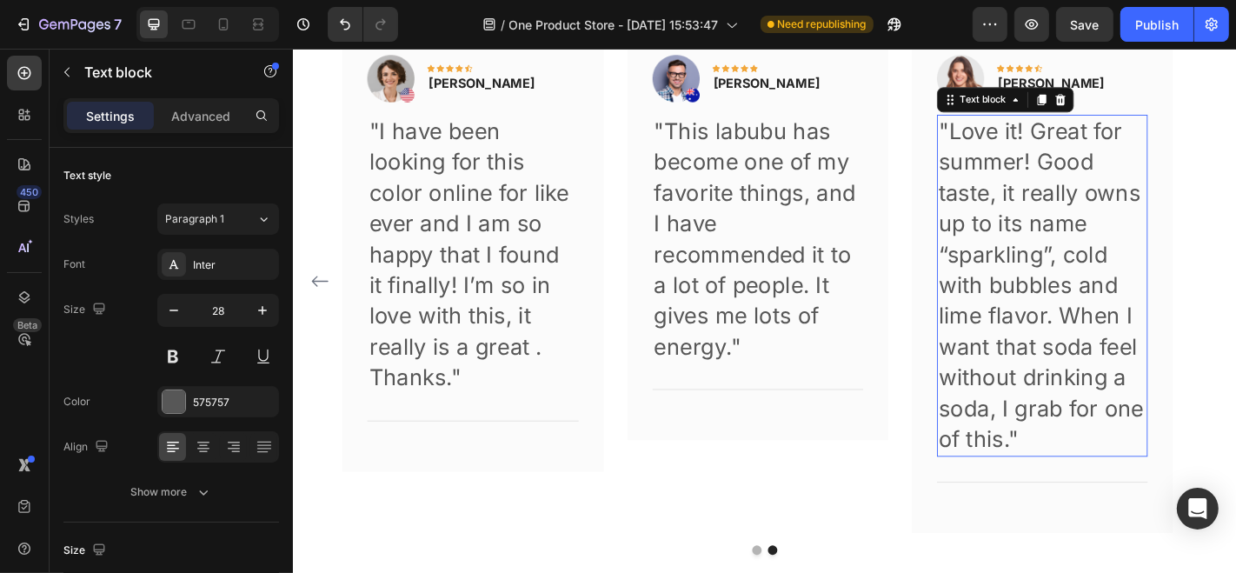
click at [1075, 178] on p ""Love it! Great for summer! Good taste, it really owns up to its name “sparklin…" at bounding box center [1120, 310] width 229 height 375
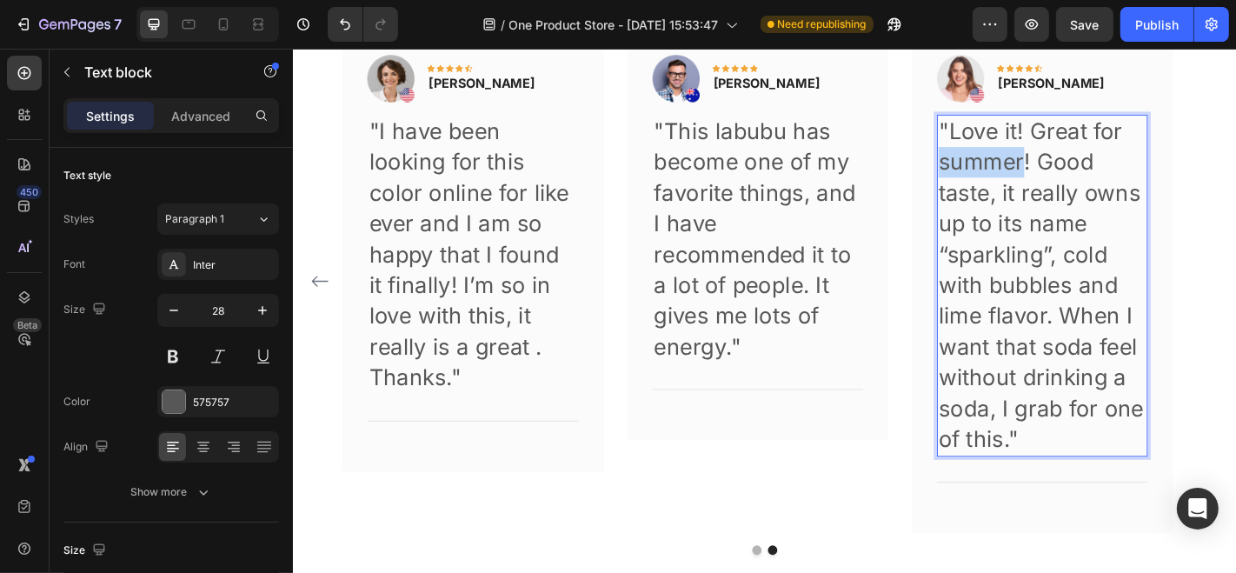
click at [1075, 178] on p ""Love it! Great for summer! Good taste, it really owns up to its name “sparklin…" at bounding box center [1120, 310] width 229 height 375
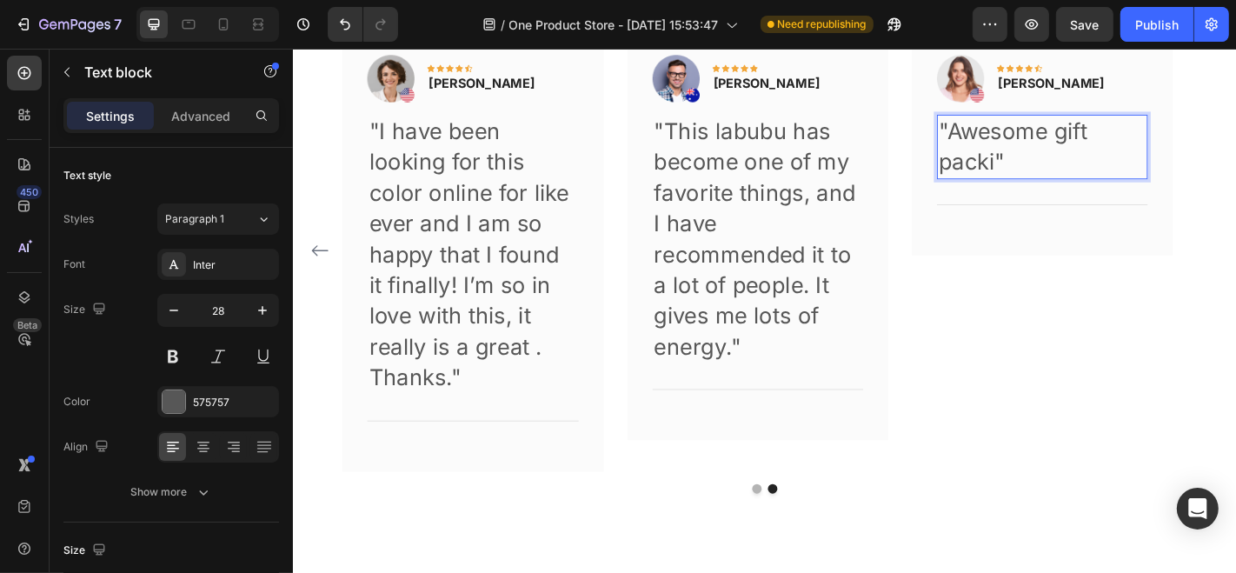
click at [1072, 178] on p ""Awesome gift packi"" at bounding box center [1120, 157] width 229 height 68
click at [1103, 181] on p ""Awesome gift packiging "" at bounding box center [1120, 157] width 229 height 68
click at [315, 281] on button "Carousel Back Arrow" at bounding box center [322, 271] width 28 height 28
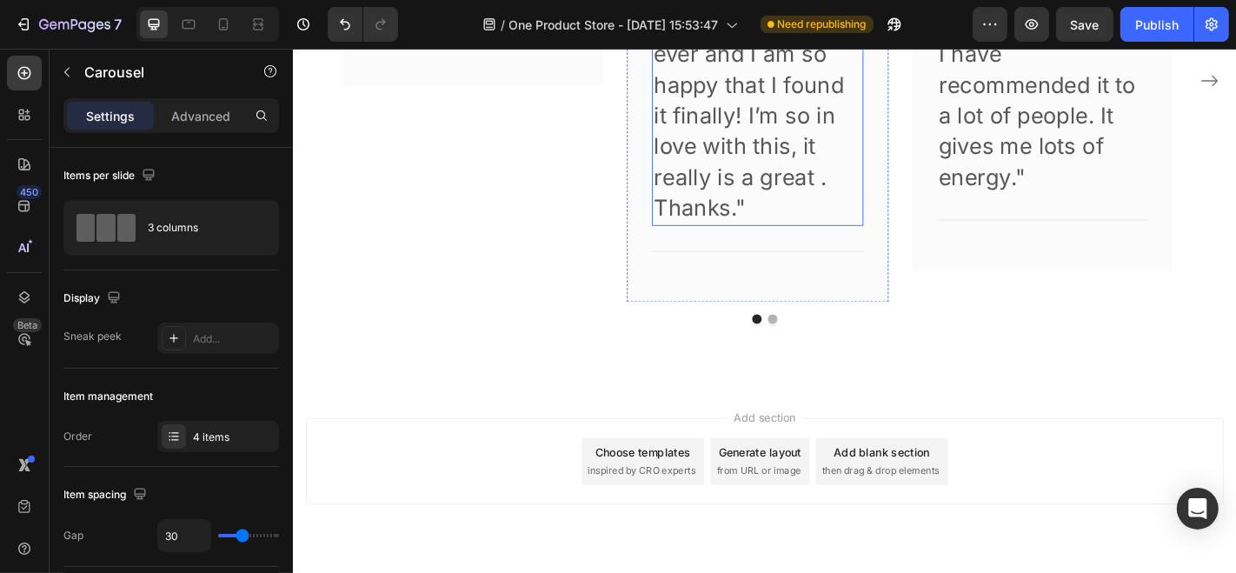
scroll to position [4566, 0]
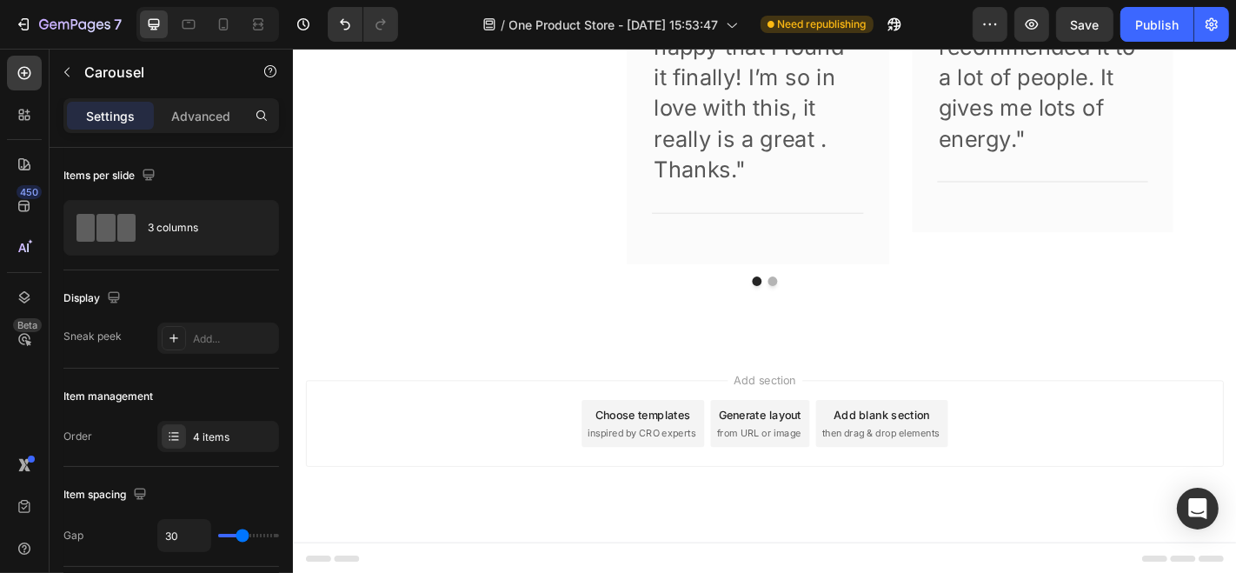
click at [708, 461] on div "Choose templates inspired by CRO experts" at bounding box center [679, 462] width 136 height 52
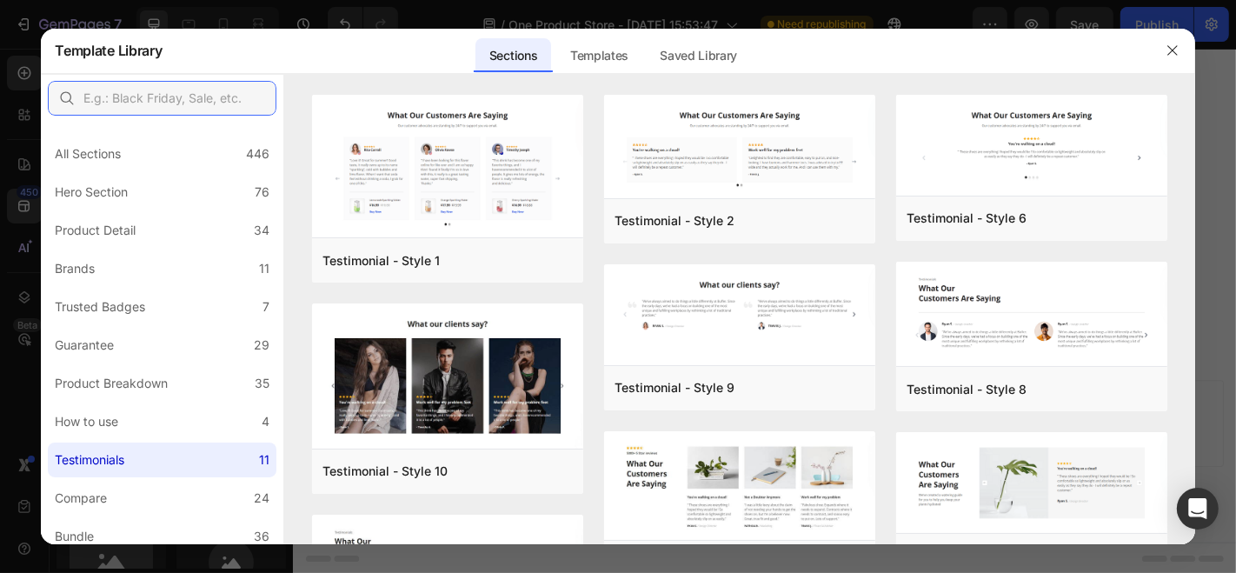
click at [169, 102] on input "text" at bounding box center [162, 98] width 229 height 35
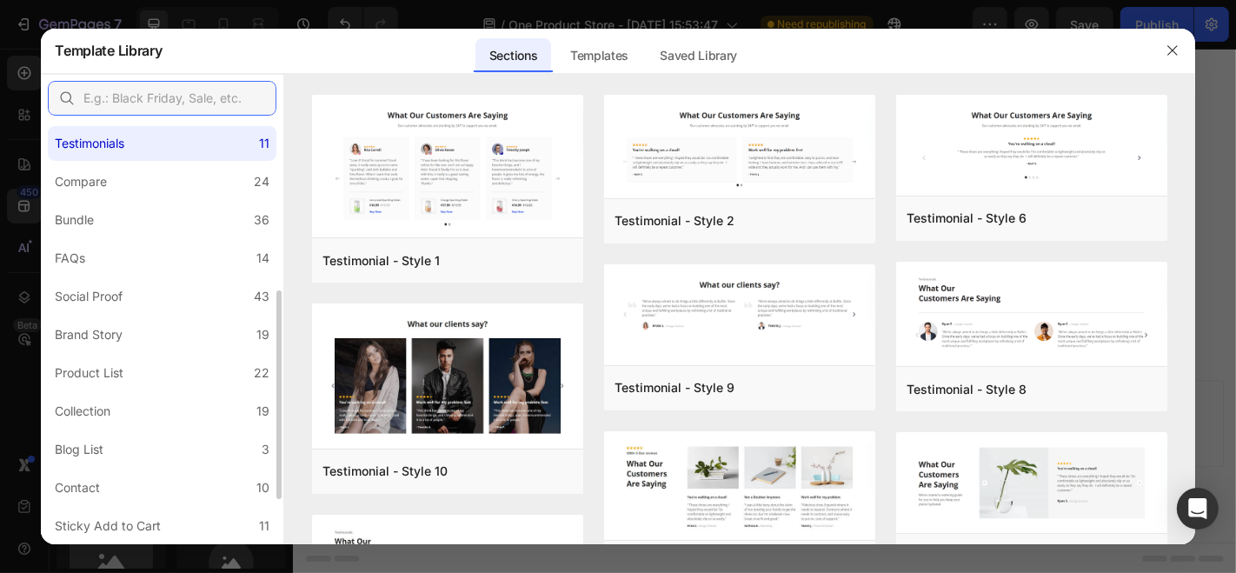
scroll to position [324, 0]
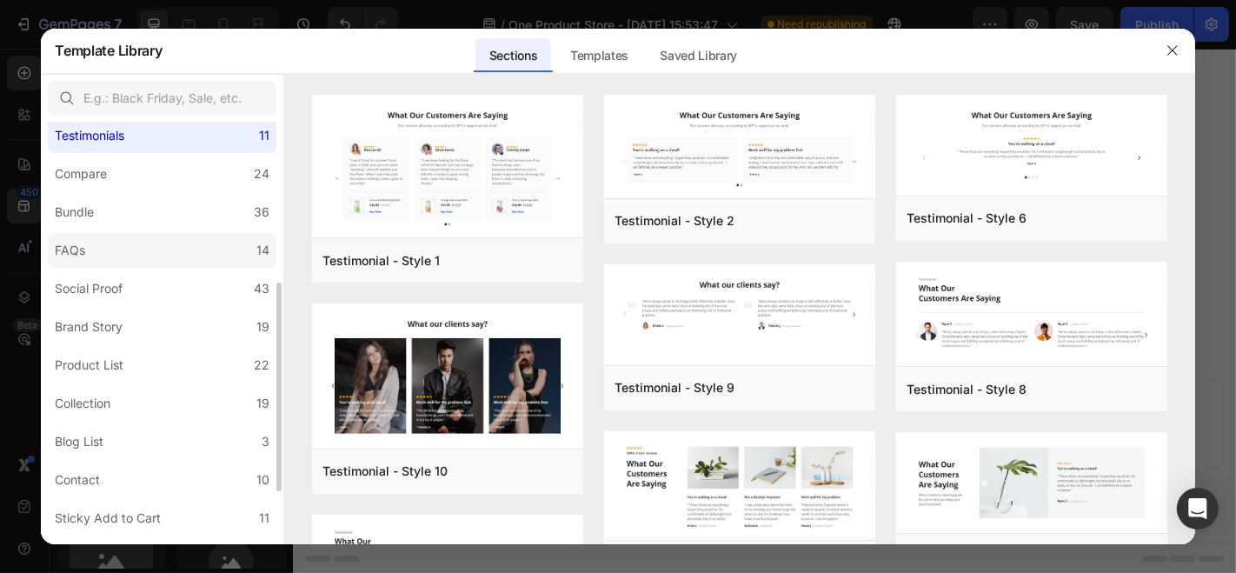
click at [131, 247] on label "FAQs 14" at bounding box center [162, 250] width 229 height 35
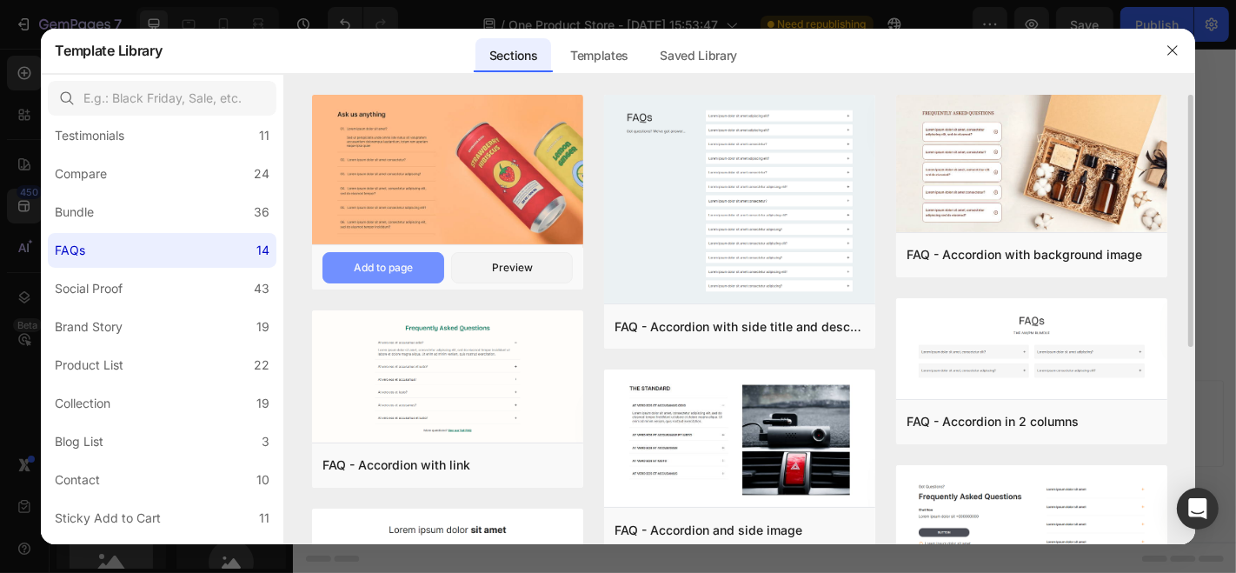
click at [392, 261] on div "Add to page" at bounding box center [383, 268] width 59 height 16
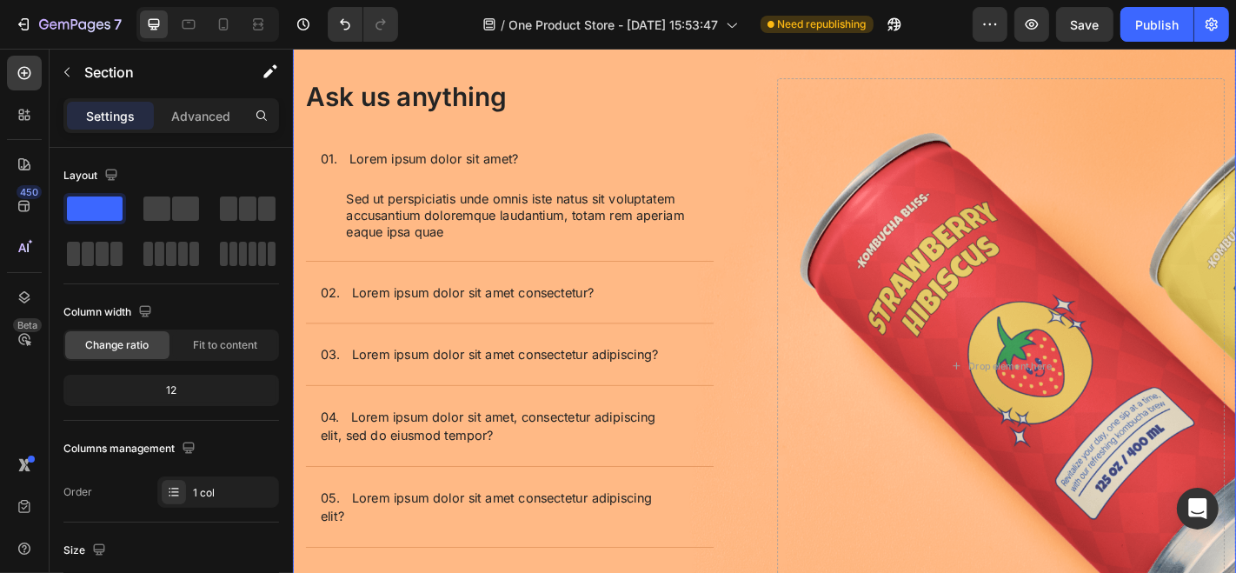
scroll to position [4927, 0]
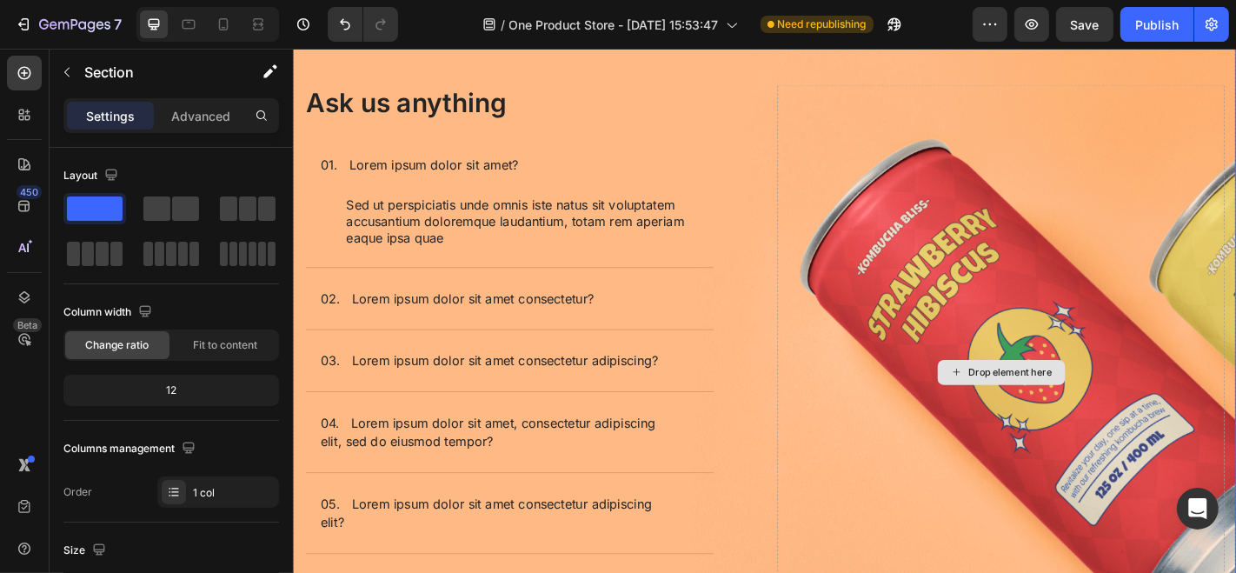
click at [1003, 355] on div "Drop element here" at bounding box center [1074, 405] width 494 height 635
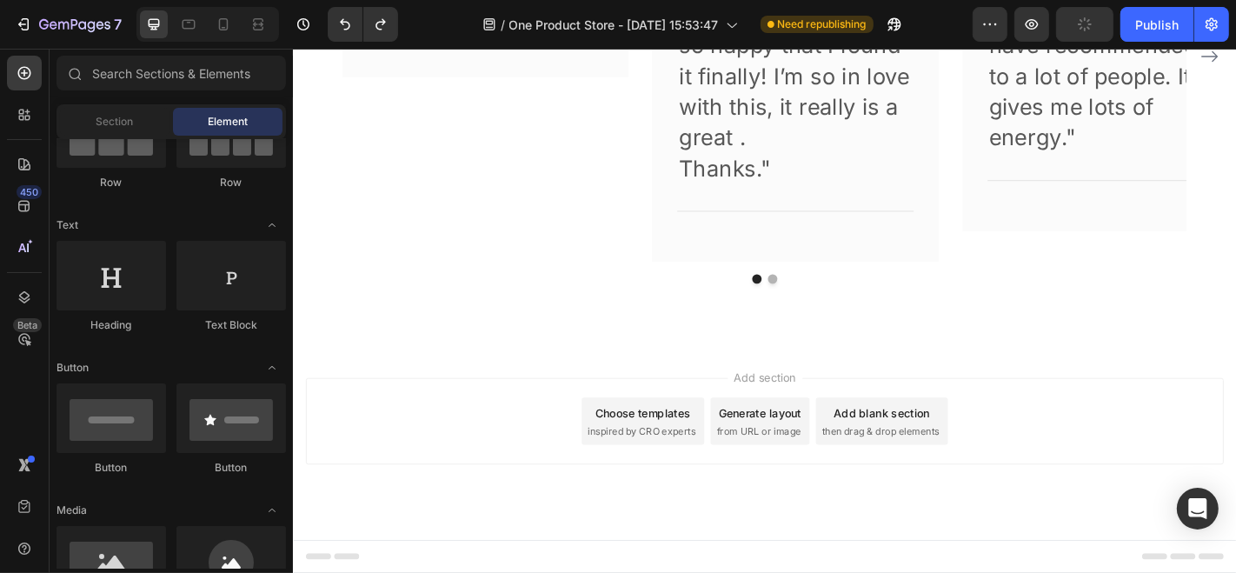
scroll to position [4566, 0]
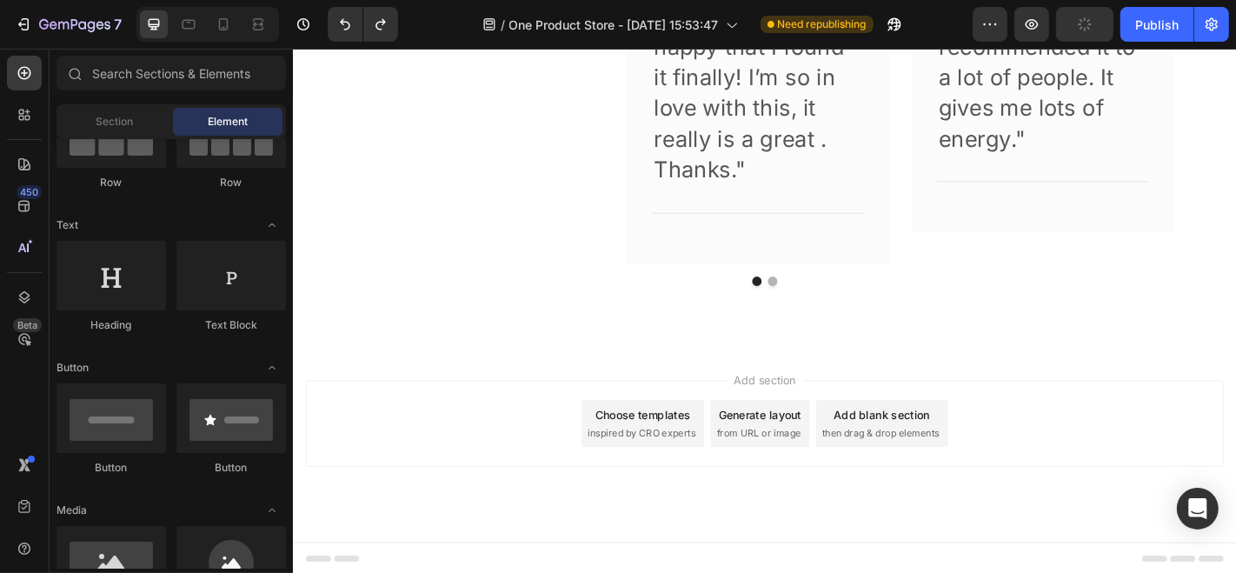
click at [676, 470] on span "inspired by CRO experts" at bounding box center [677, 473] width 119 height 16
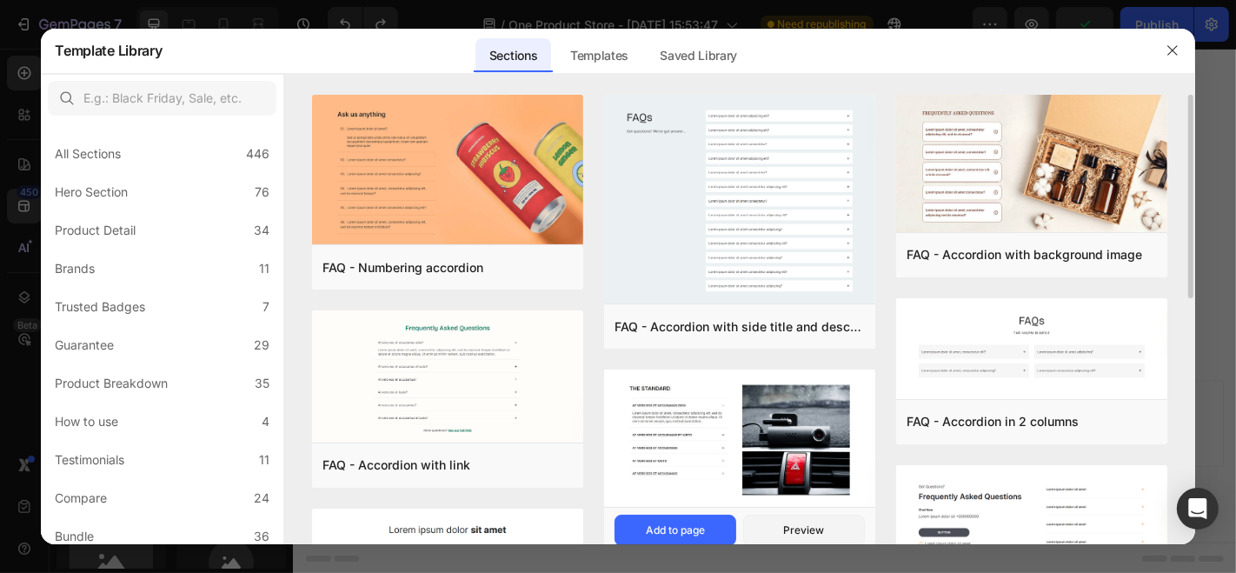
click at [806, 400] on img at bounding box center [739, 439] width 271 height 141
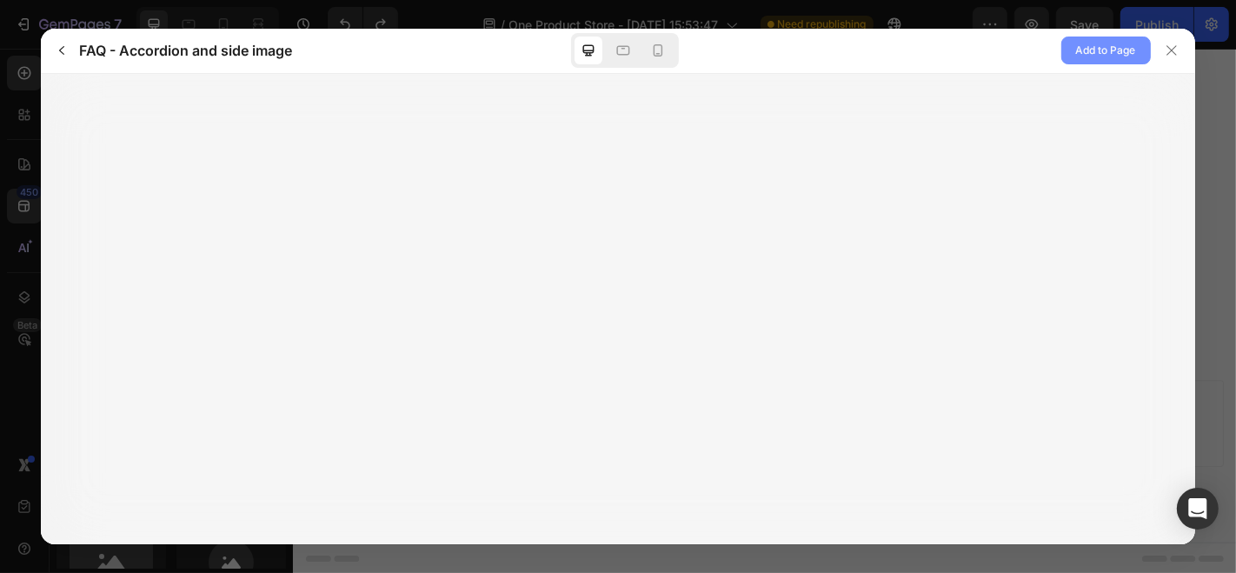
click at [1076, 50] on span "Add to Page" at bounding box center [1106, 50] width 60 height 21
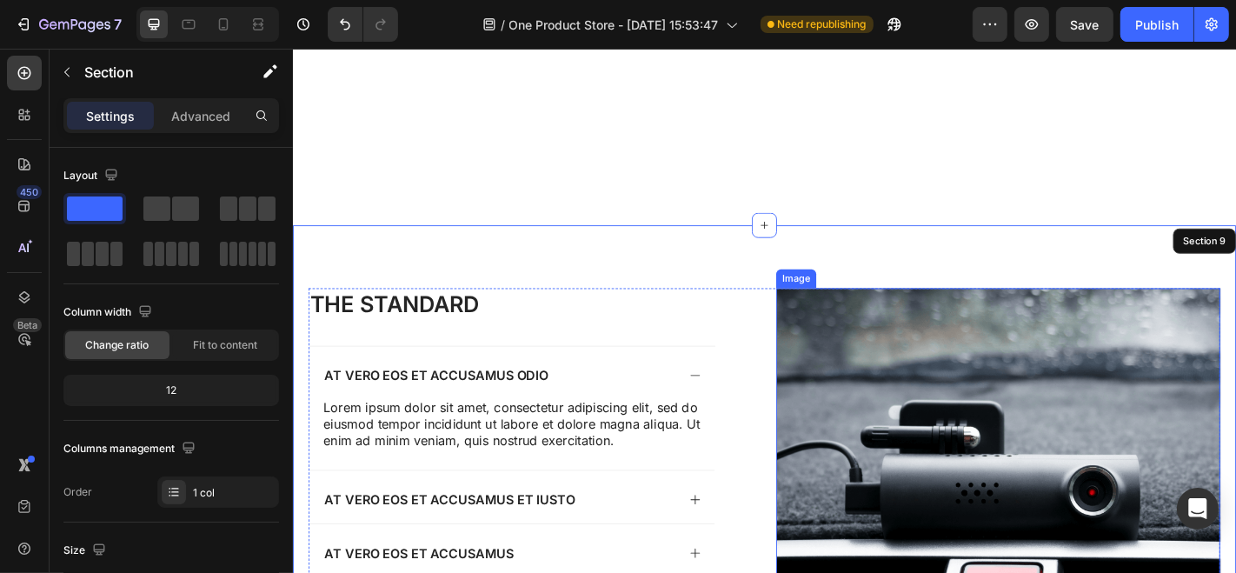
scroll to position [4919, 0]
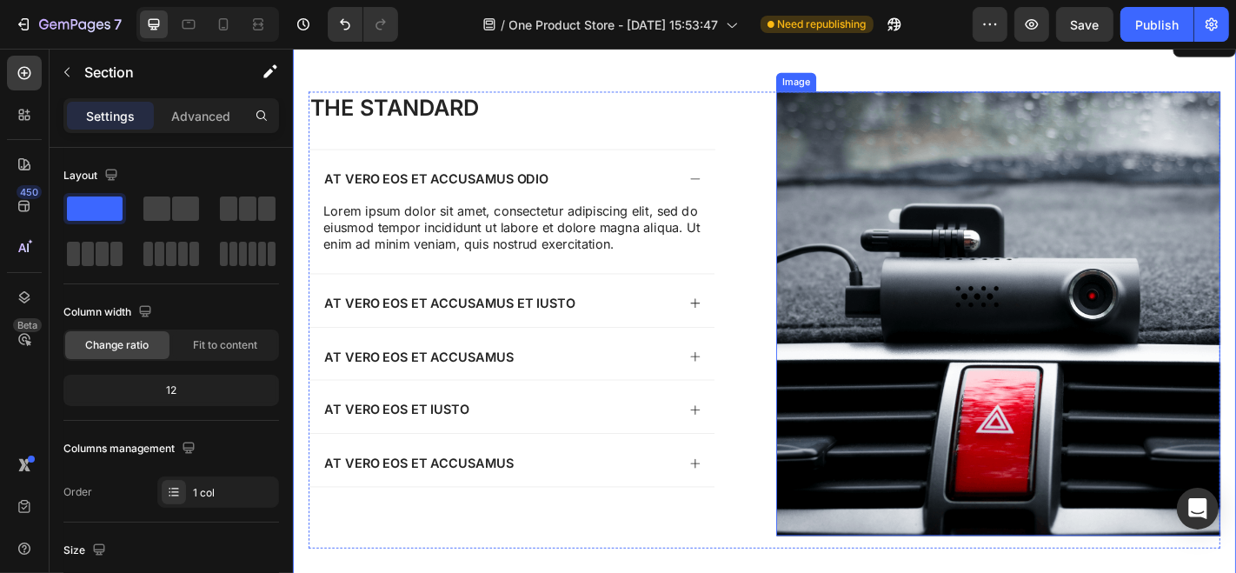
click at [1057, 317] on img at bounding box center [1071, 341] width 491 height 491
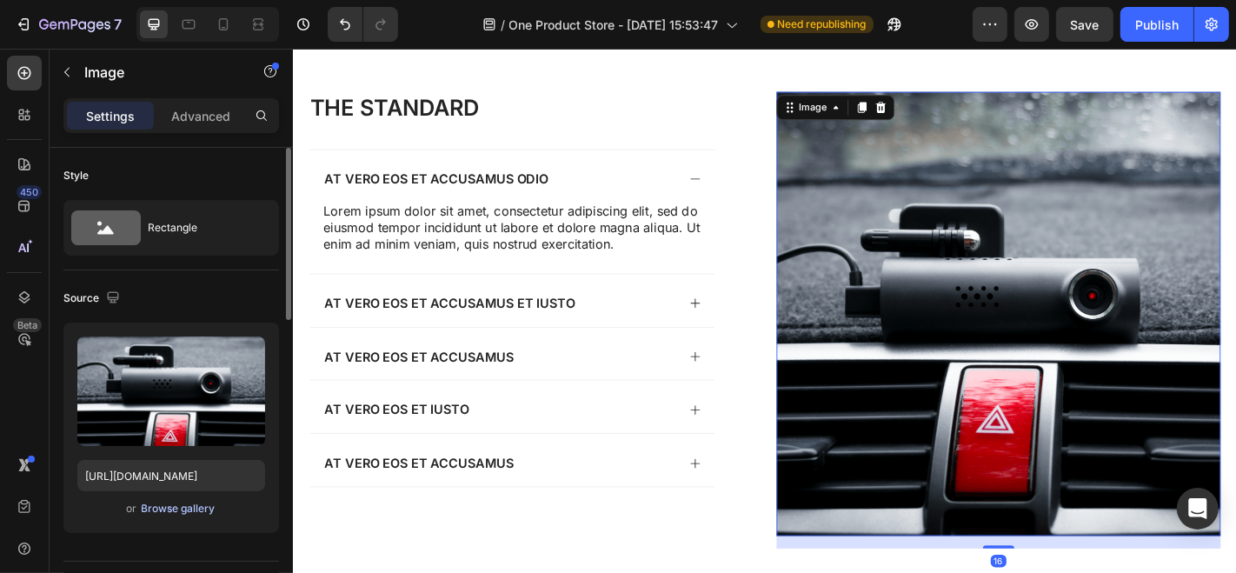
click at [162, 507] on div "Browse gallery" at bounding box center [179, 509] width 74 height 16
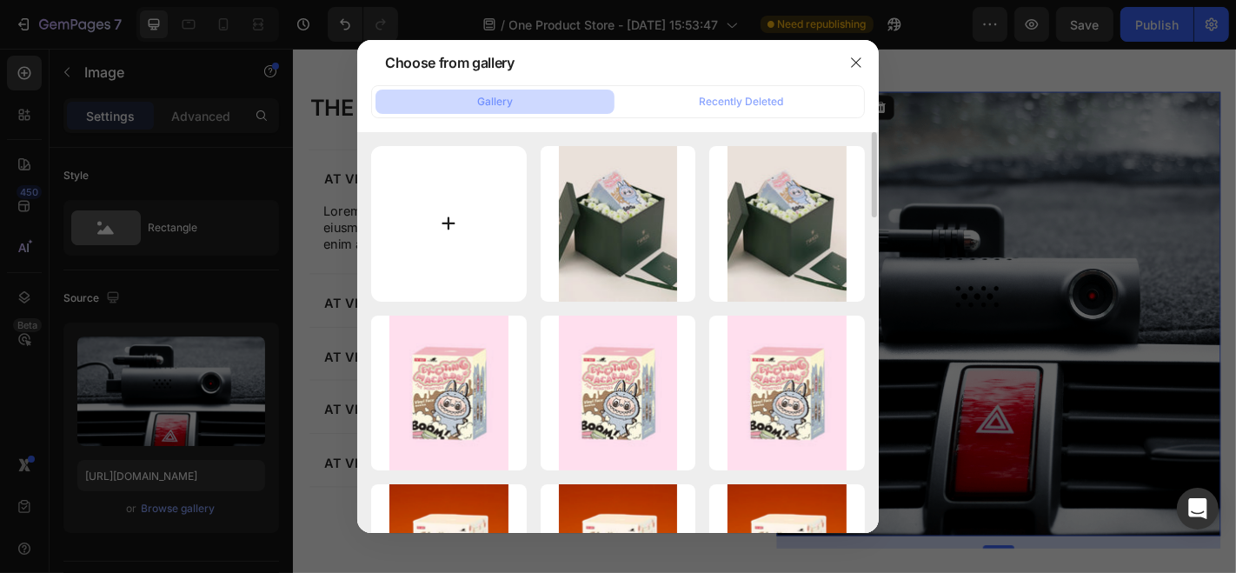
click at [470, 244] on input "file" at bounding box center [449, 224] width 156 height 156
type input "https://cdn.shopify.com/s/files/1/0768/4341/7826/files/gempages_581625374979392…"
type input "C:\fakepath\labubu 8.webp"
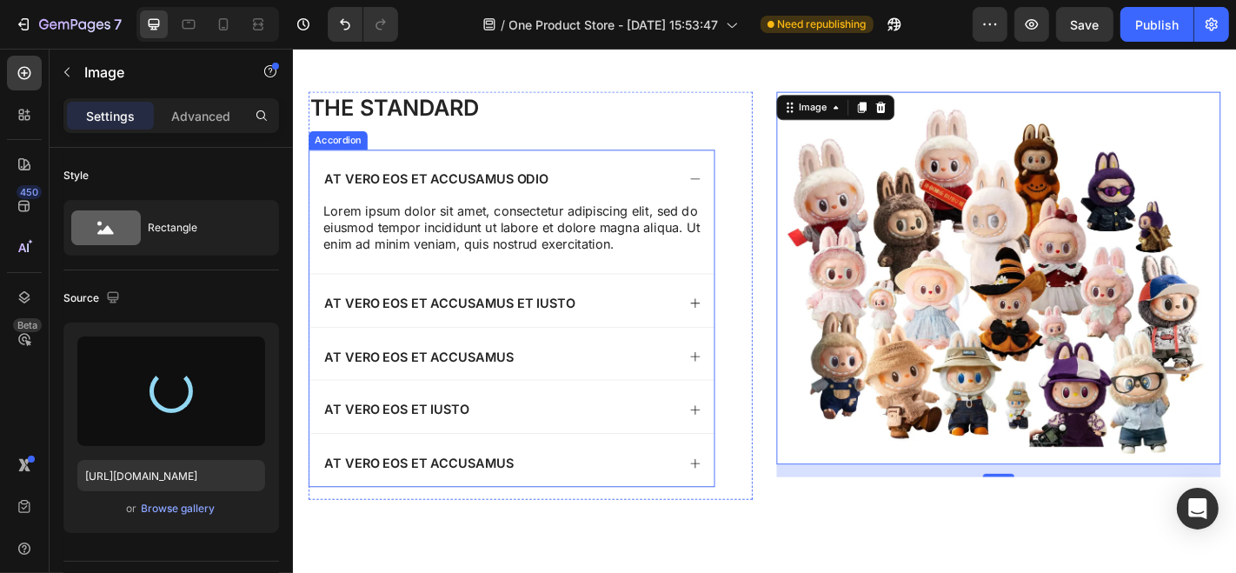
type input "https://cdn.shopify.com/s/files/1/0768/4341/7826/files/gempages_581625374979392…"
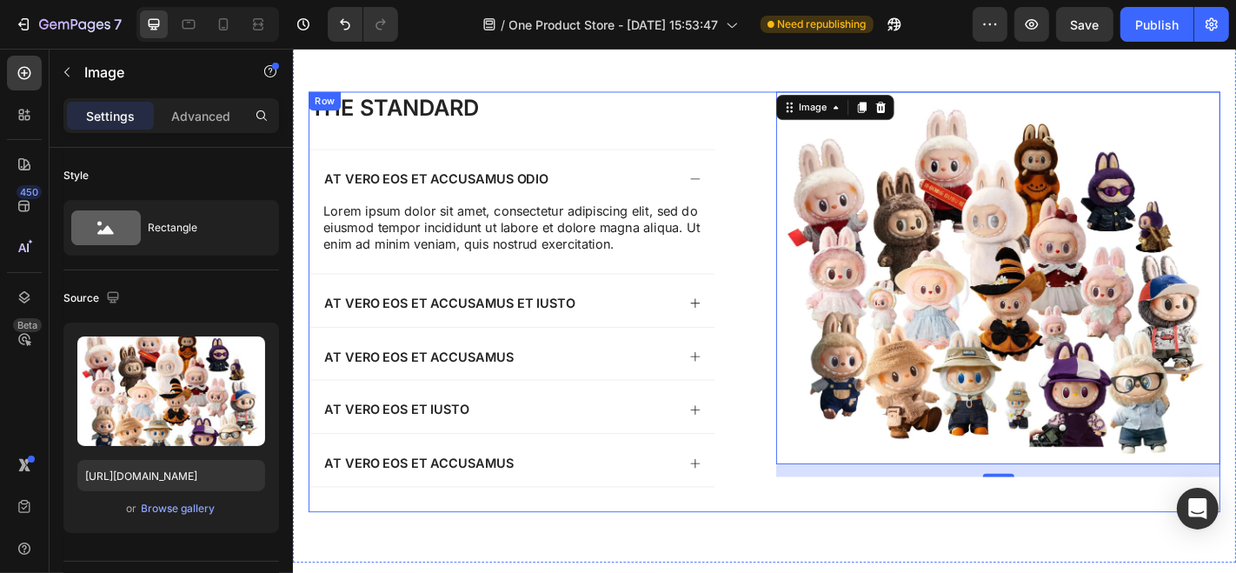
click at [867, 547] on div "Image 16" at bounding box center [1071, 328] width 491 height 465
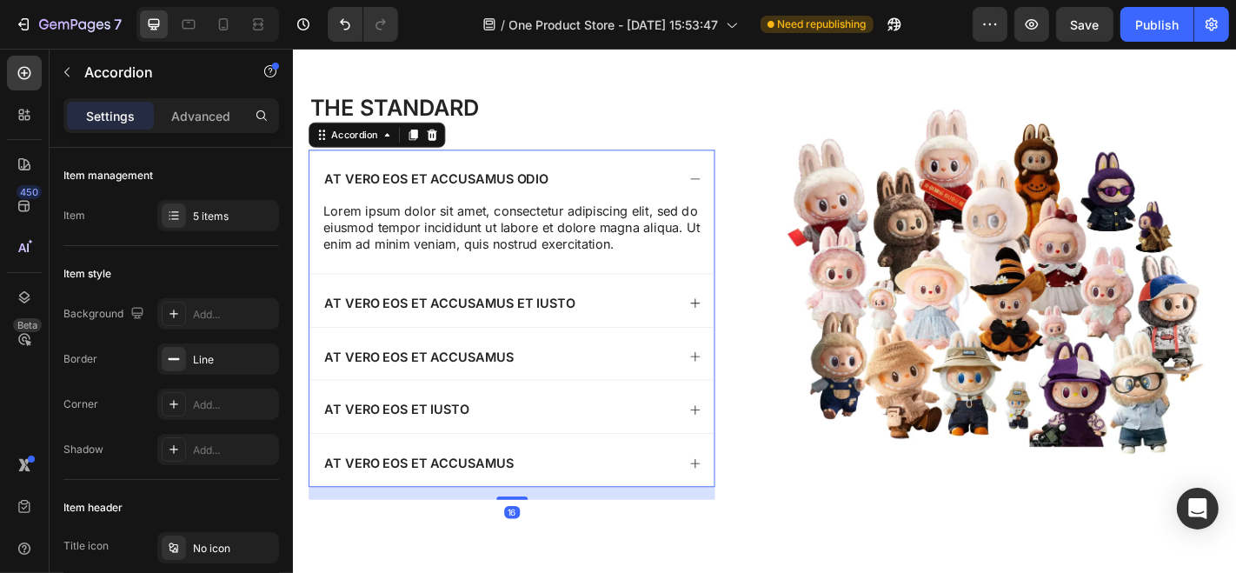
click at [526, 189] on p "At vero eos et accusamus odio" at bounding box center [451, 192] width 248 height 18
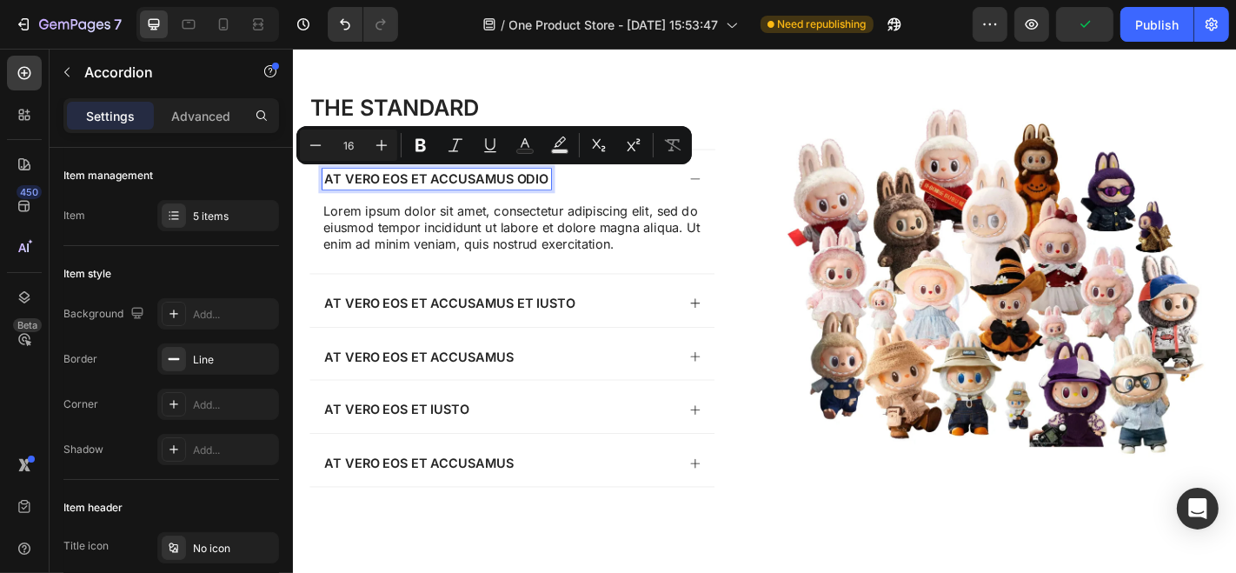
click at [563, 189] on p "At vero eos et accusamus odio" at bounding box center [451, 192] width 248 height 18
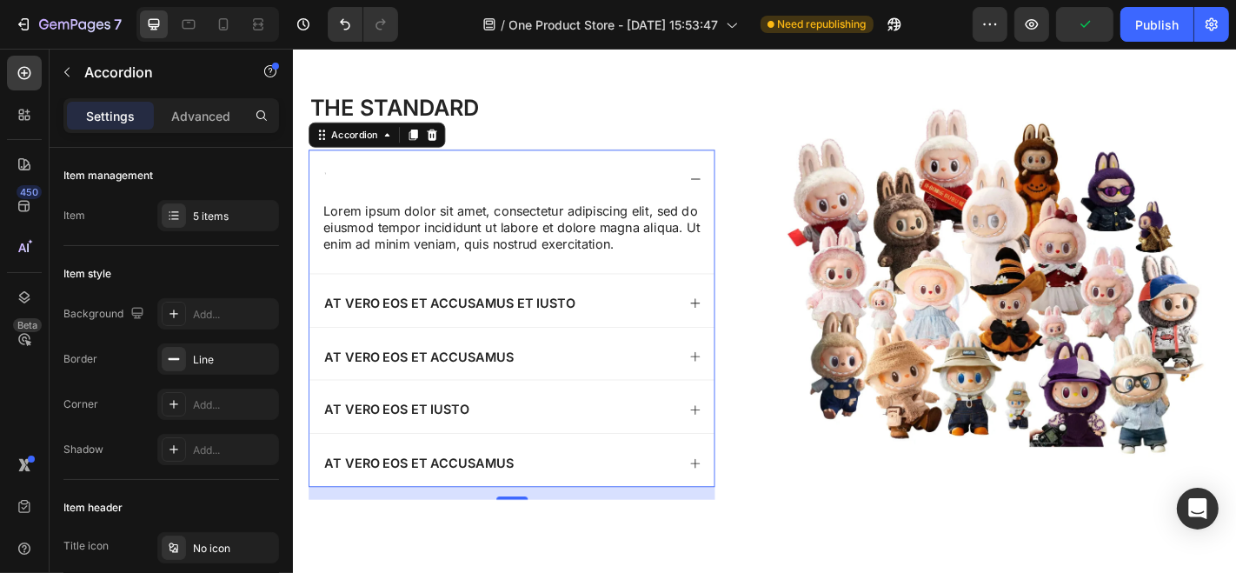
scroll to position [4914, 0]
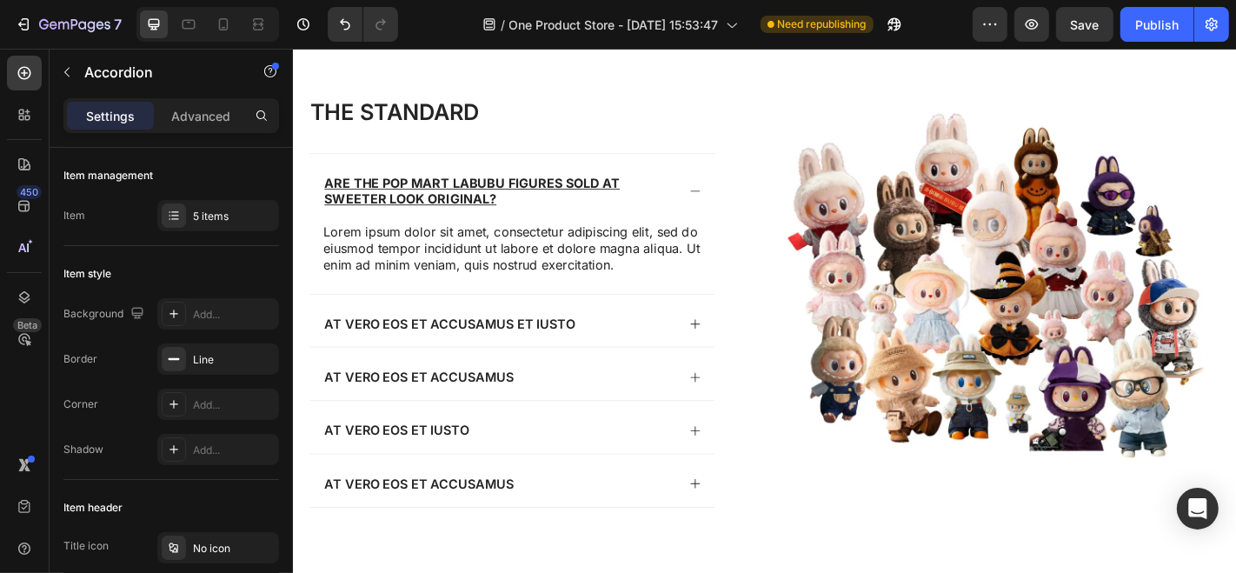
click at [374, 213] on u "Are the Pop Mart Labubu figures sold at Sweeter Look original?" at bounding box center [490, 206] width 327 height 36
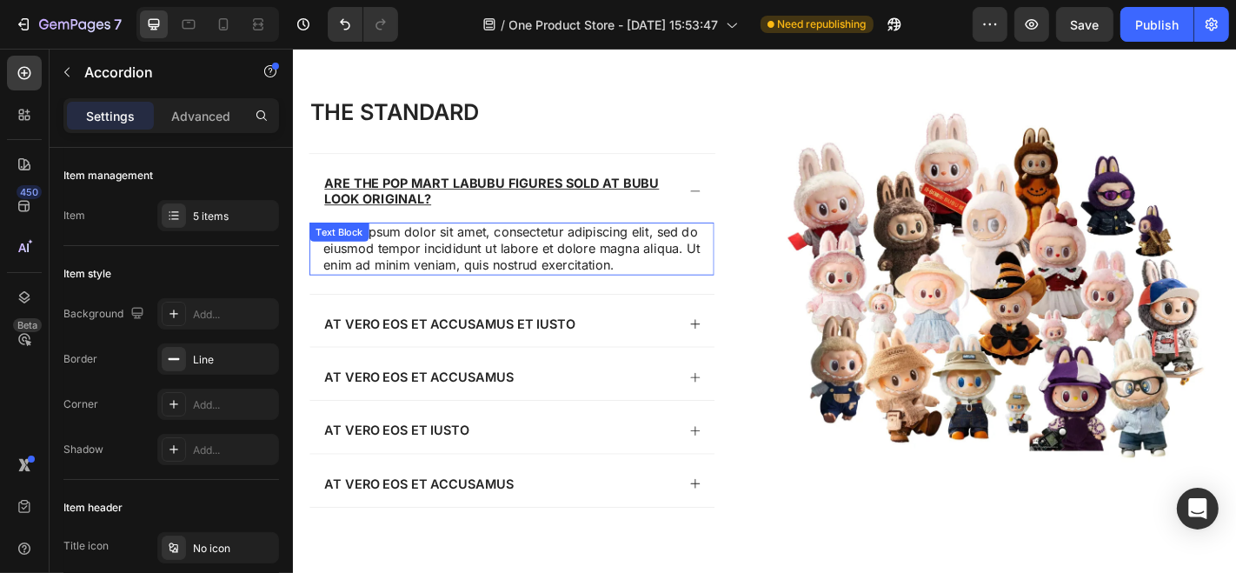
click at [470, 275] on p "Lorem ipsum dolor sit amet, consectetur adipiscing elit, sed do eiusmod tempor …" at bounding box center [534, 269] width 416 height 54
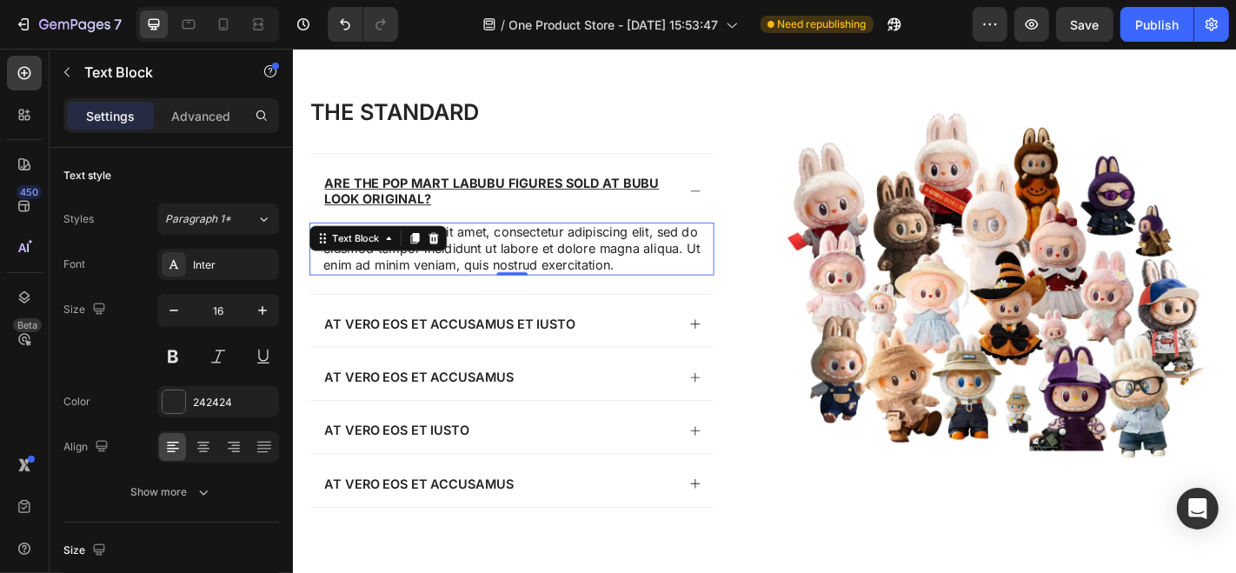
click at [473, 287] on p "Lorem ipsum dolor sit amet, consectetur adipiscing elit, sed do eiusmod tempor …" at bounding box center [534, 269] width 416 height 54
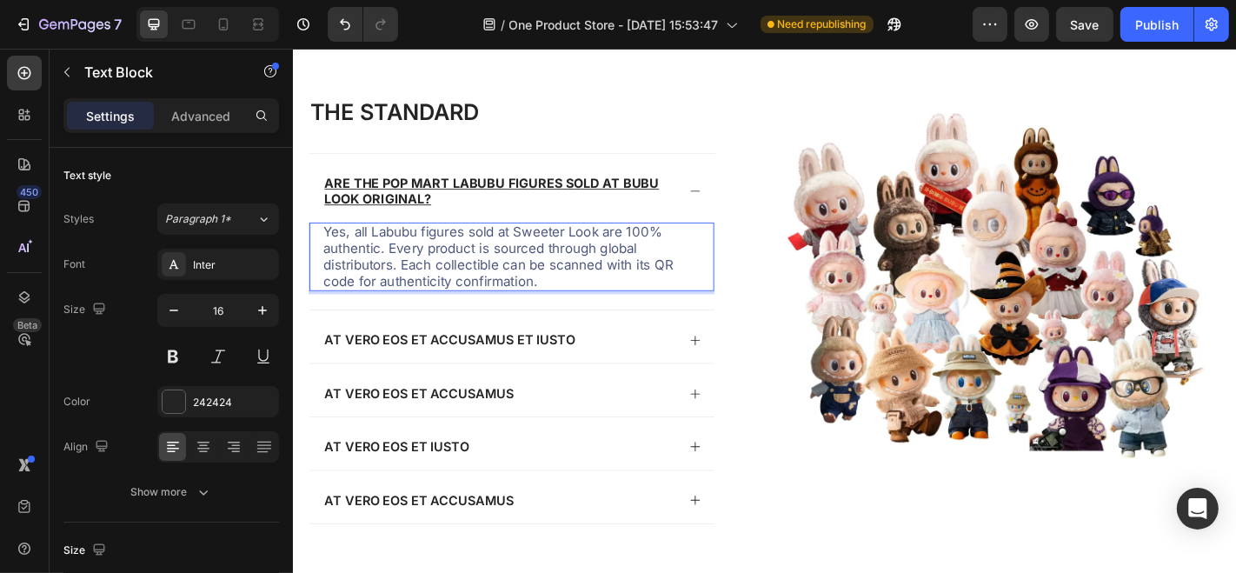
click at [573, 242] on span "Yes, all Labubu figures sold at Sweeter Look are 100% authentic. Every product …" at bounding box center [519, 277] width 387 height 71
click at [622, 304] on p "Yes, all Labubu figures sold at BUBULook are 100% authentic. Every product is s…" at bounding box center [534, 278] width 416 height 72
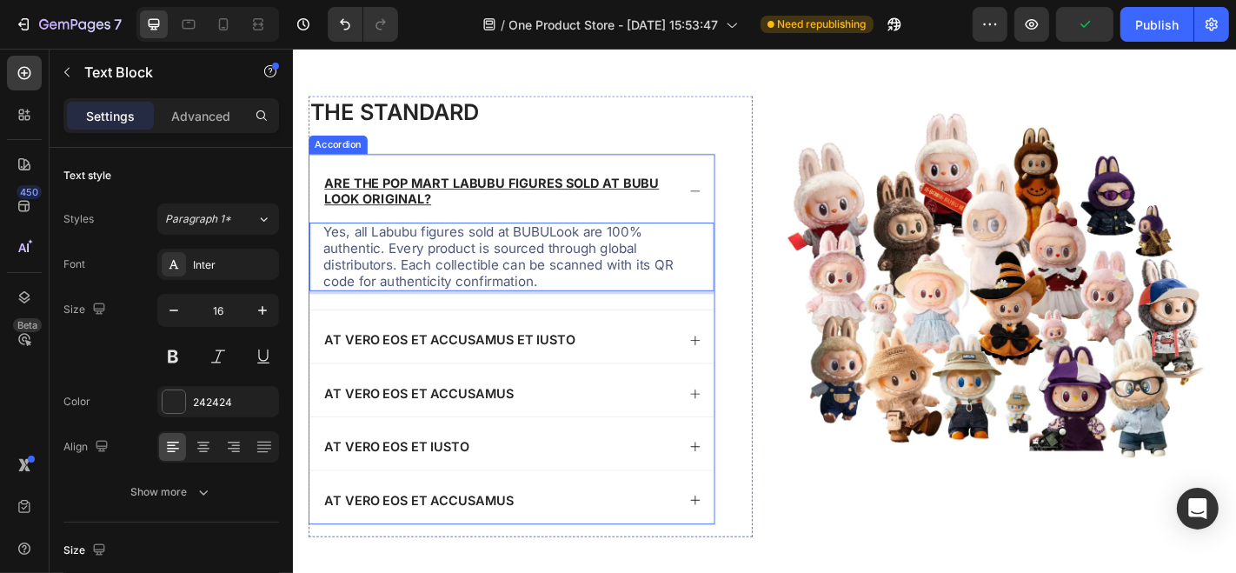
click at [496, 362] on p "At vero eos et accusamus et iusto" at bounding box center [465, 370] width 277 height 18
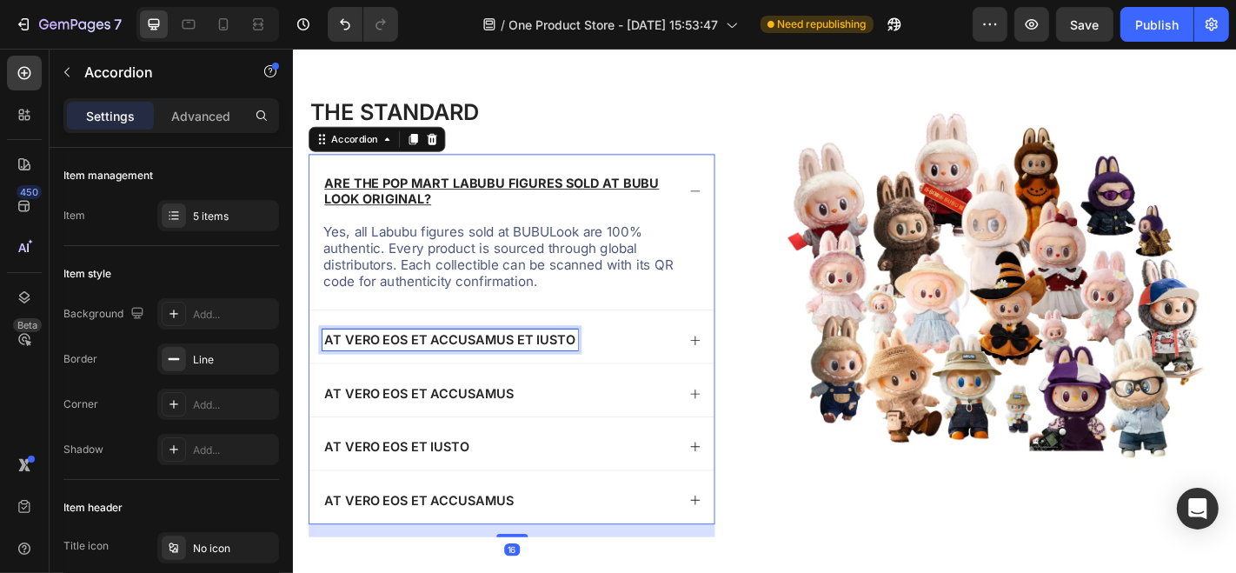
click at [496, 362] on p "At vero eos et accusamus et iusto" at bounding box center [465, 370] width 277 height 18
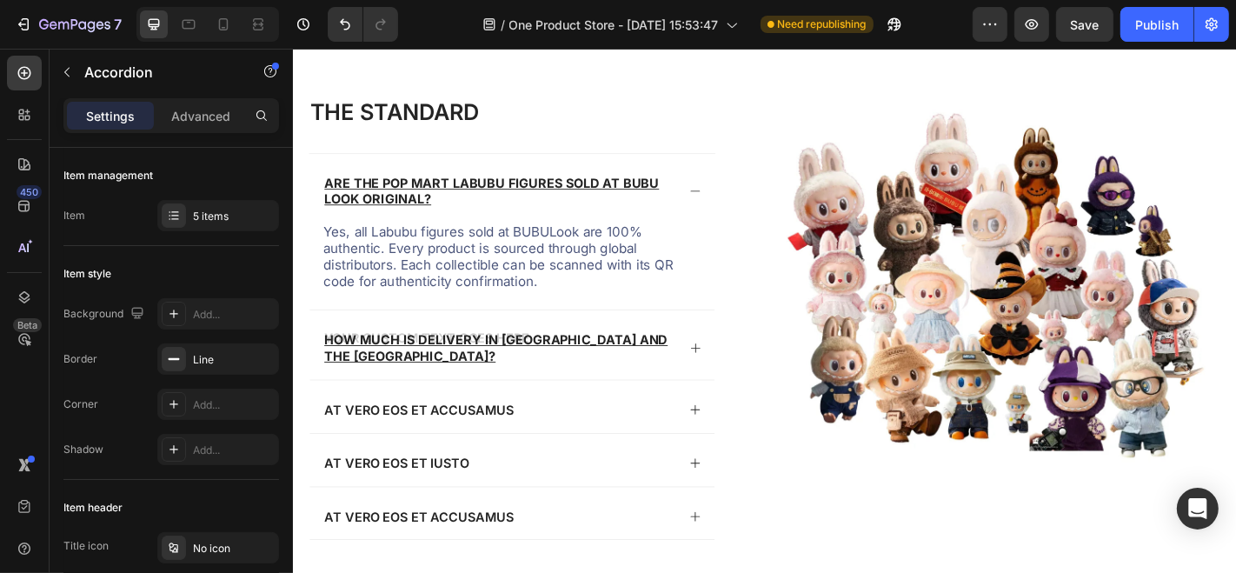
scroll to position [4910, 0]
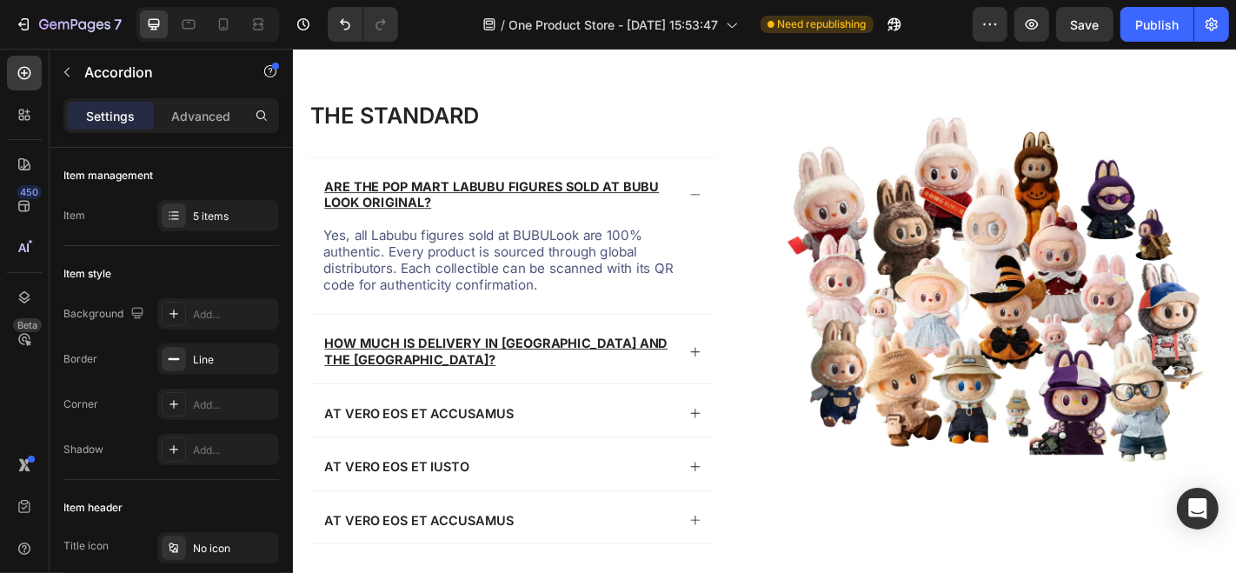
click at [730, 209] on icon at bounding box center [737, 209] width 14 height 14
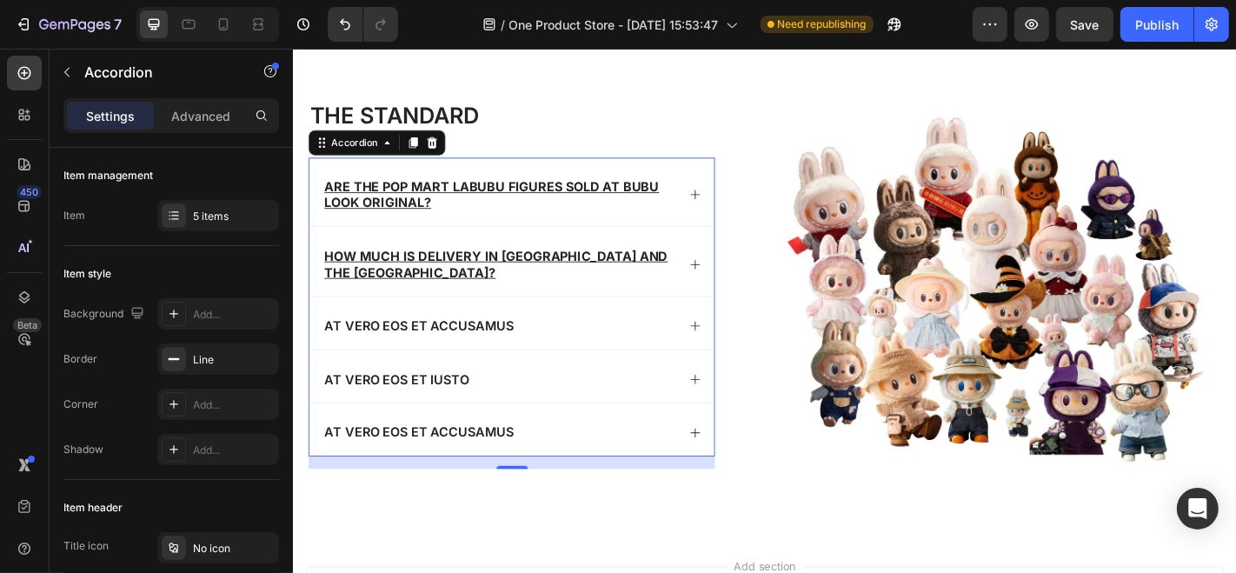
click at [733, 280] on icon at bounding box center [737, 287] width 14 height 14
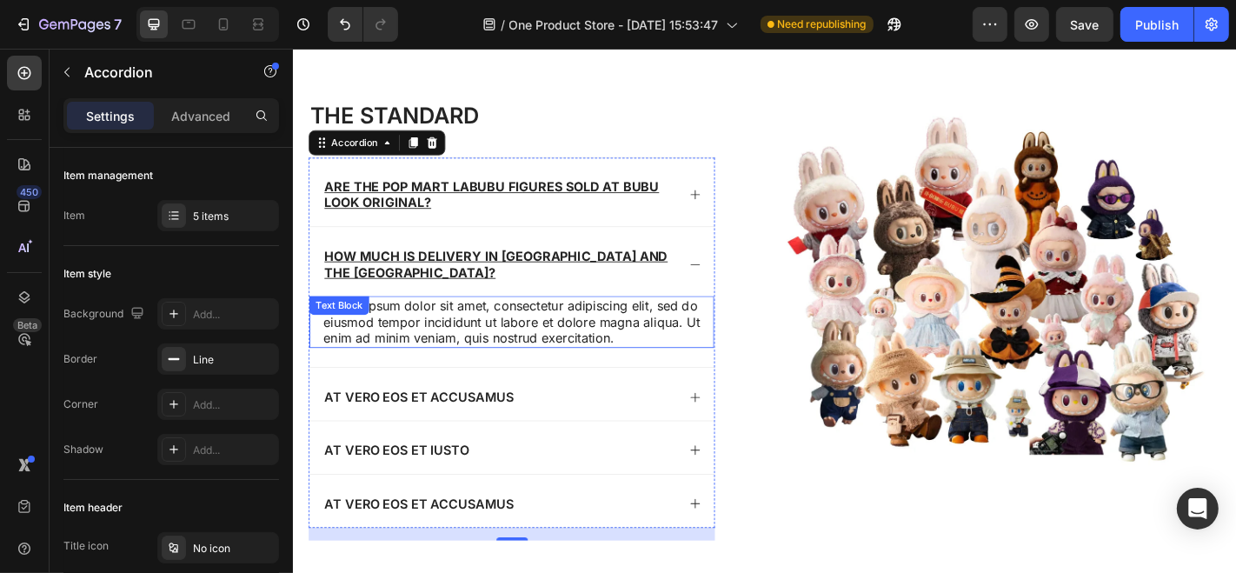
click at [414, 323] on p "Lorem ipsum dolor sit amet, consectetur adipiscing elit, sed do eiusmod tempor …" at bounding box center [534, 350] width 416 height 54
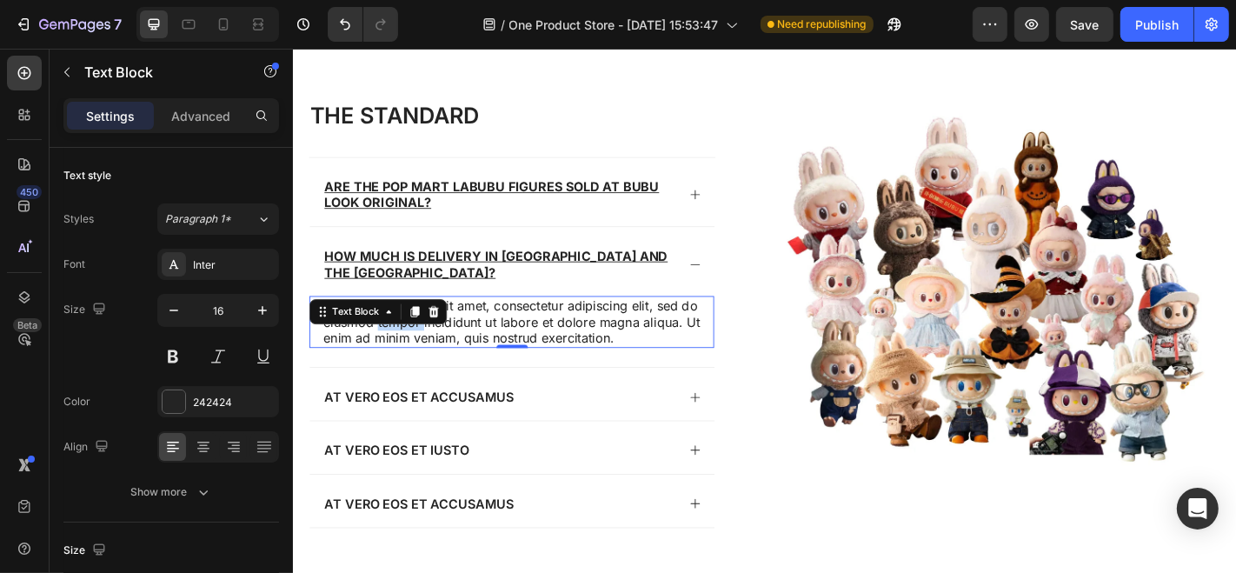
click at [414, 322] on div "Lorem ipsum dolor sit amet, consectetur adipiscing elit, sed do eiusmod tempor …" at bounding box center [534, 350] width 448 height 57
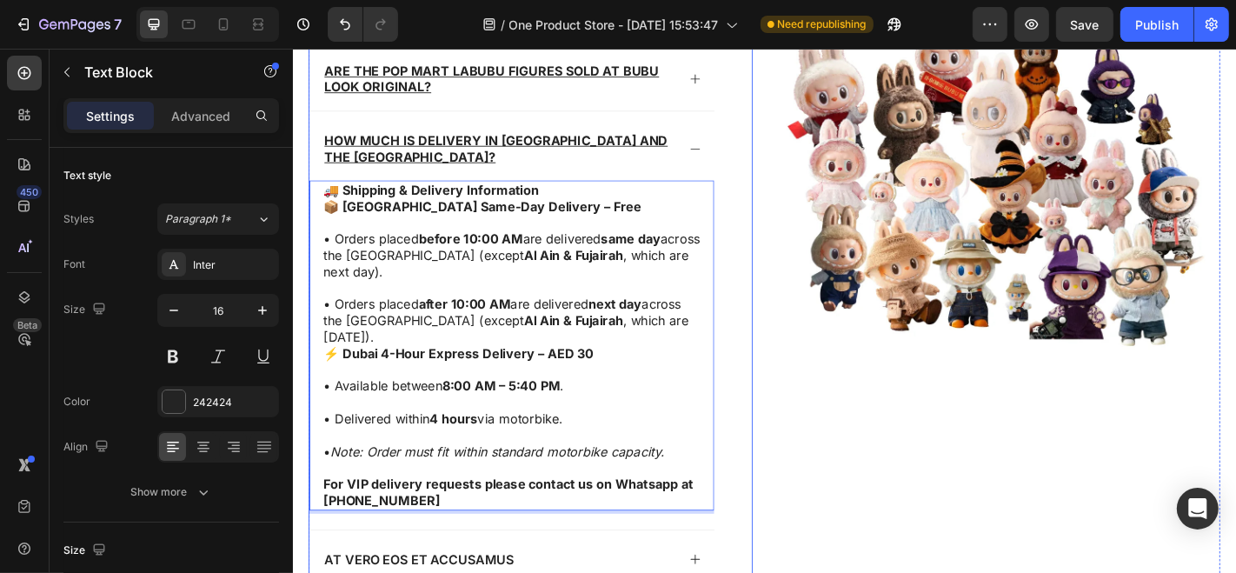
scroll to position [5027, 0]
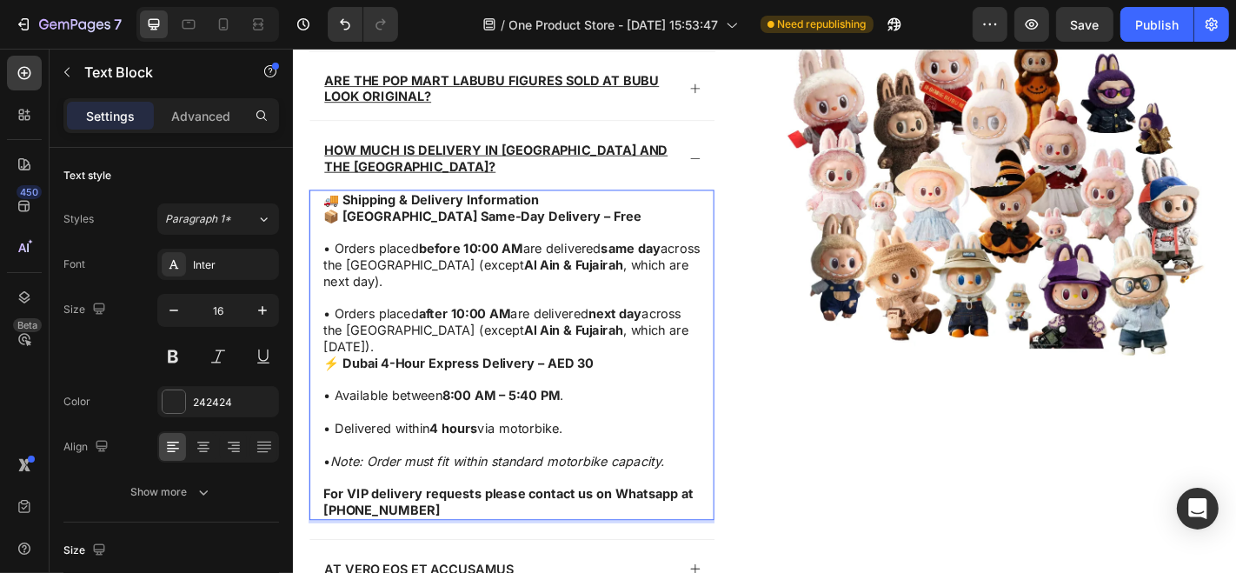
drag, startPoint x: 380, startPoint y: 335, endPoint x: 685, endPoint y: 338, distance: 305.1
click at [685, 338] on p "📦 UAE Same-Day Delivery – Free • Orders placed before 10:00 AM are delivered sa…" at bounding box center [534, 305] width 416 height 163
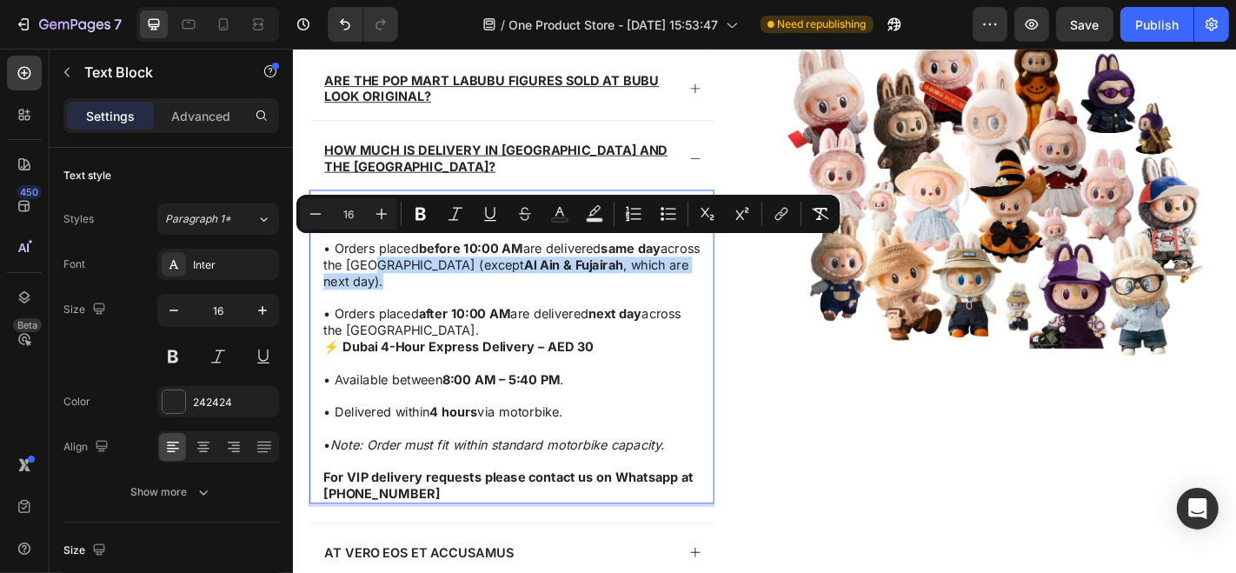
drag, startPoint x: 456, startPoint y: 261, endPoint x: 468, endPoint y: 284, distance: 26.4
click at [468, 284] on p "📦 UAE Same-Day Delivery – Free • Orders placed before 10:00 AM are delivered sa…" at bounding box center [534, 296] width 416 height 144
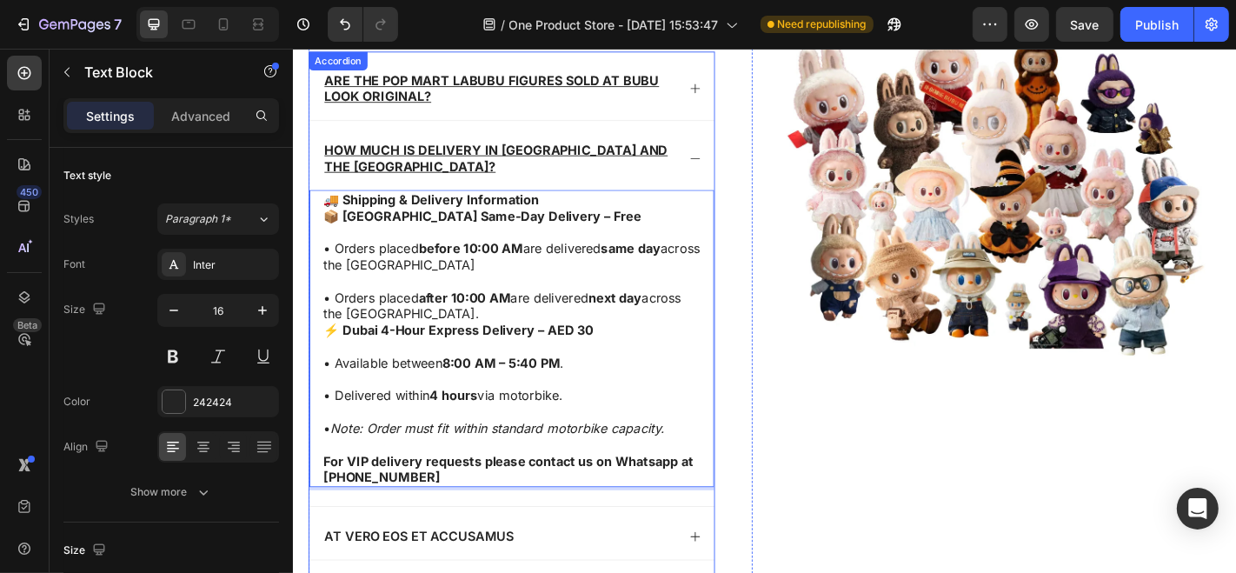
click at [740, 156] on div "How much is delivery in [GEOGRAPHIC_DATA] and the [GEOGRAPHIC_DATA]?" at bounding box center [534, 166] width 448 height 76
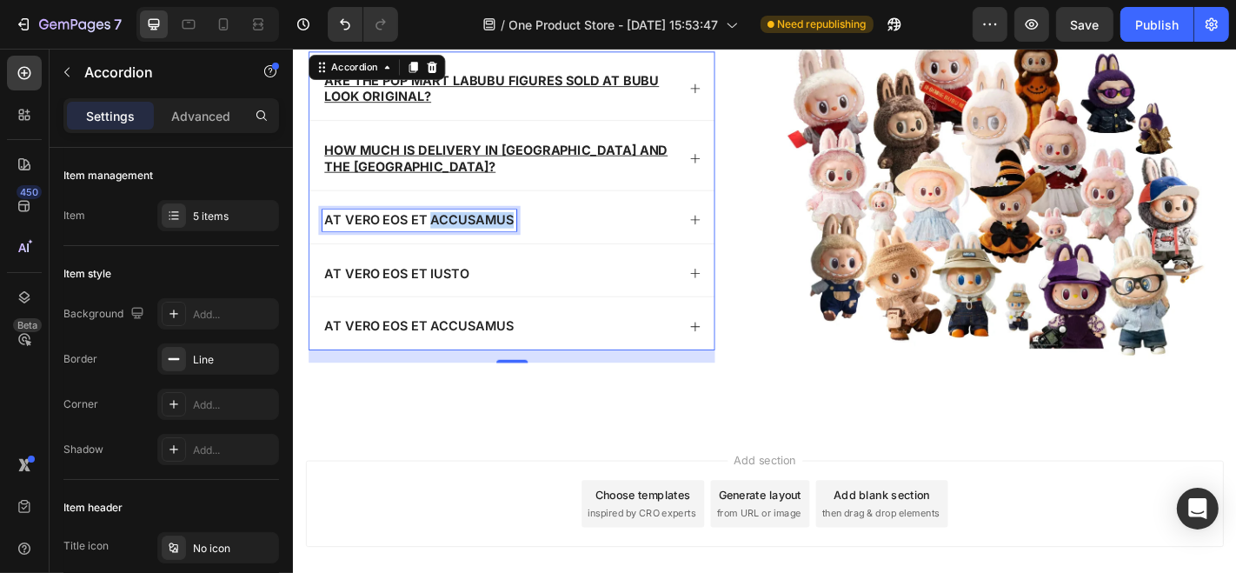
click at [473, 229] on p "At vero eos et accusamus" at bounding box center [431, 238] width 209 height 18
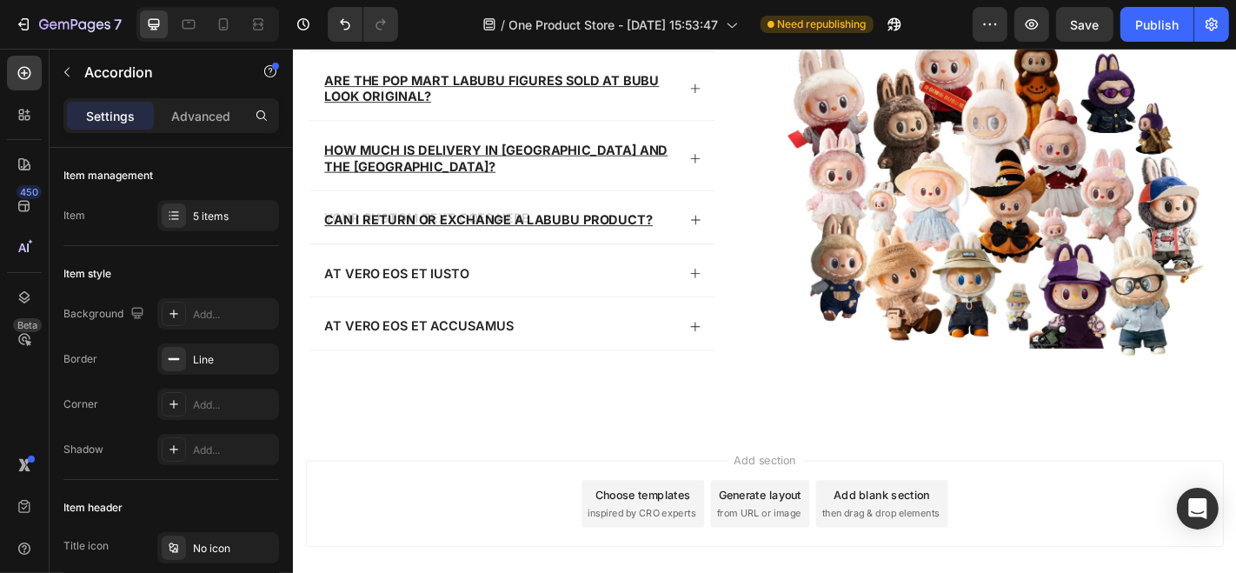
scroll to position [5023, 0]
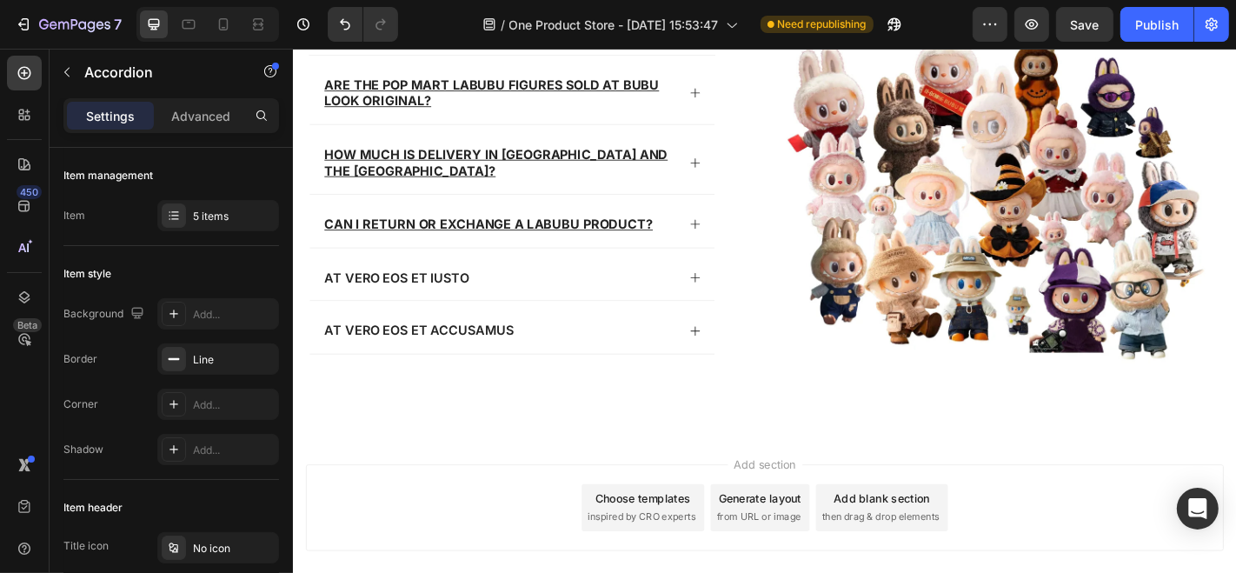
click at [734, 235] on icon at bounding box center [737, 242] width 14 height 14
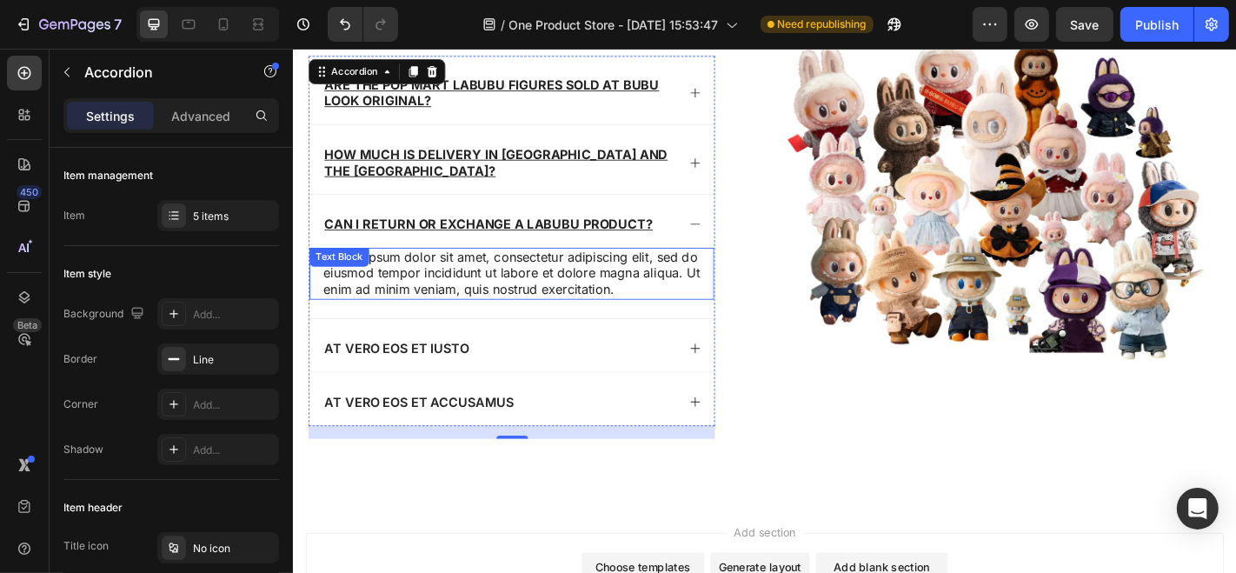
click at [441, 280] on p "Lorem ipsum dolor sit amet, consectetur adipiscing elit, sed do eiusmod tempor …" at bounding box center [534, 296] width 416 height 54
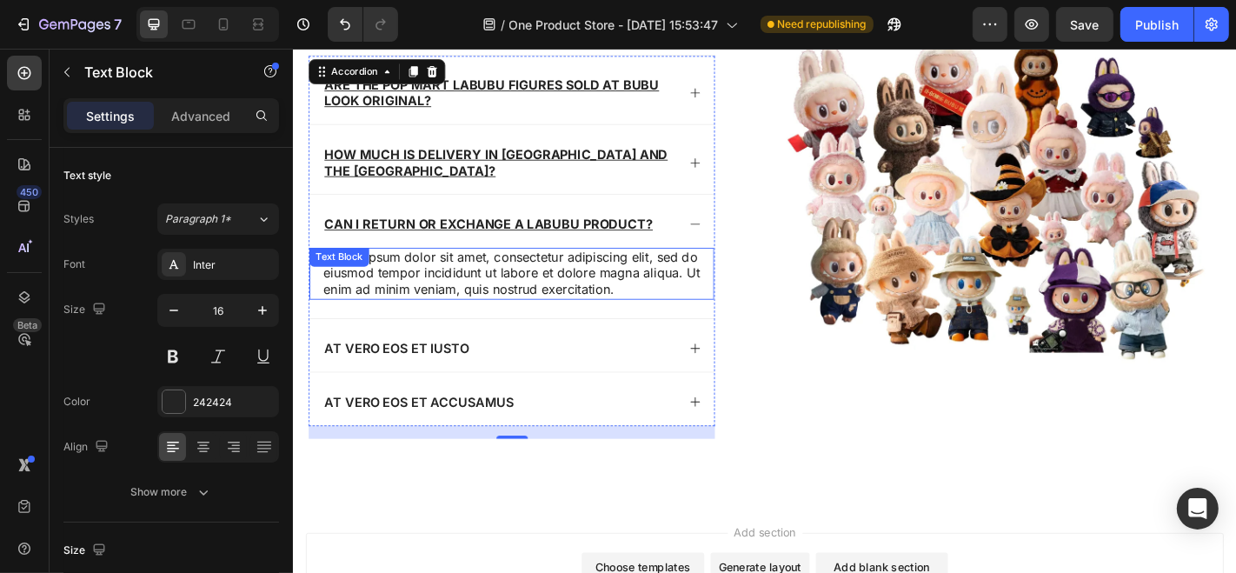
click at [441, 280] on p "Lorem ipsum dolor sit amet, consectetur adipiscing elit, sed do eiusmod tempor …" at bounding box center [534, 296] width 416 height 54
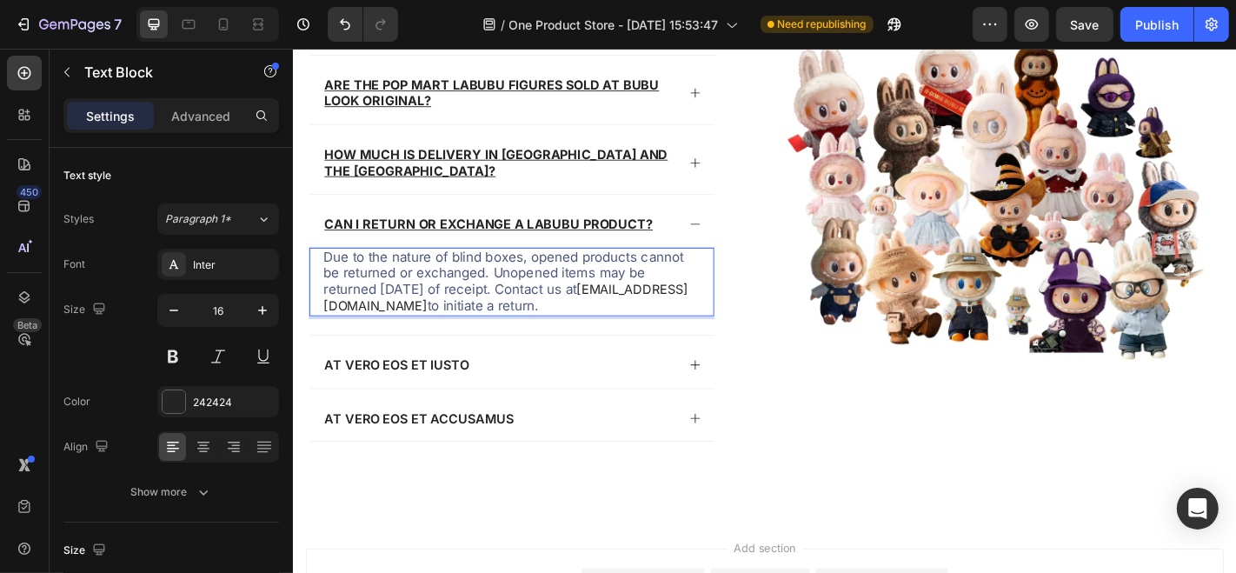
click at [405, 314] on p "Due to the nature of blind boxes, opened products cannot be returned or exchang…" at bounding box center [534, 305] width 416 height 72
click at [430, 303] on p "Due to the nature of blind boxes, opened products cannot be returned or exchang…" at bounding box center [534, 305] width 416 height 72
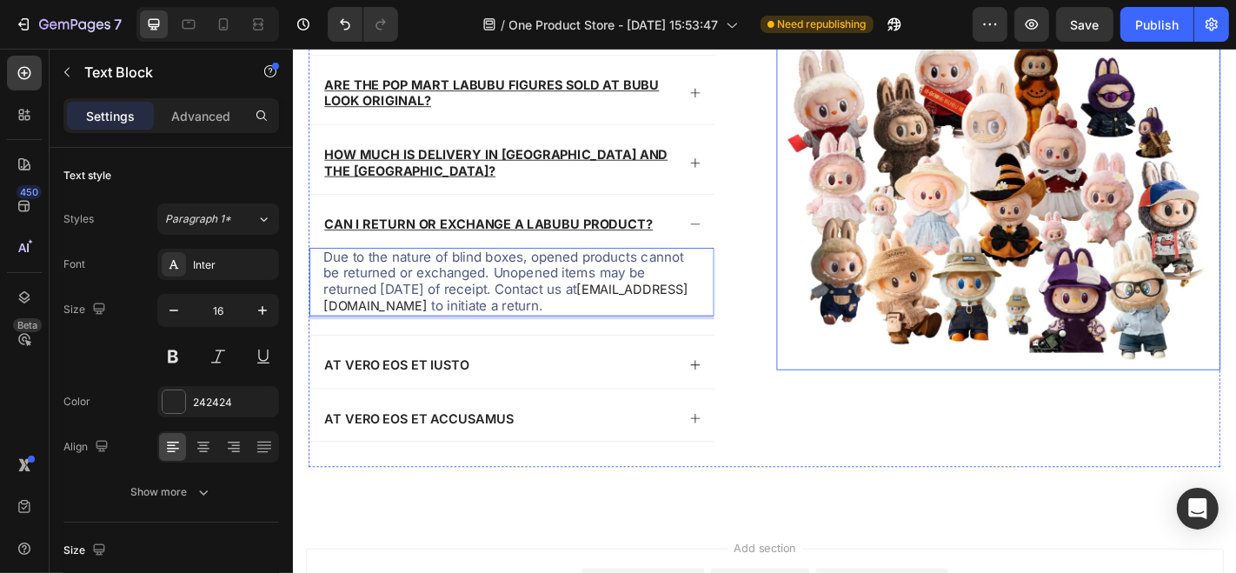
click at [826, 302] on img at bounding box center [1071, 197] width 491 height 412
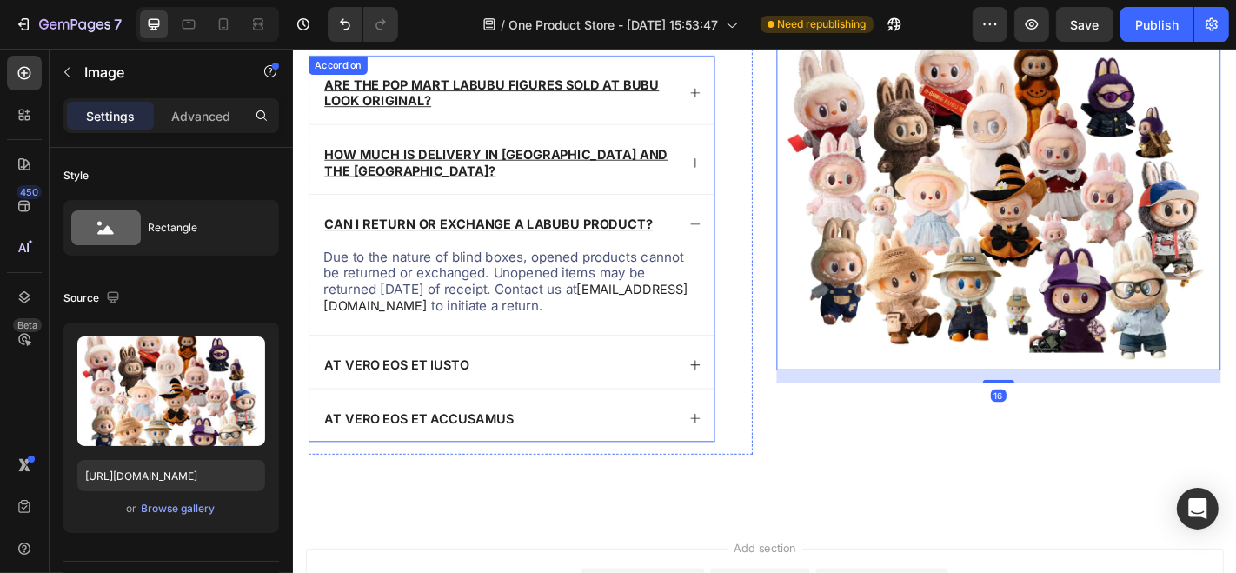
click at [721, 222] on div "Can I return or exchange a Labubu product?" at bounding box center [534, 238] width 448 height 58
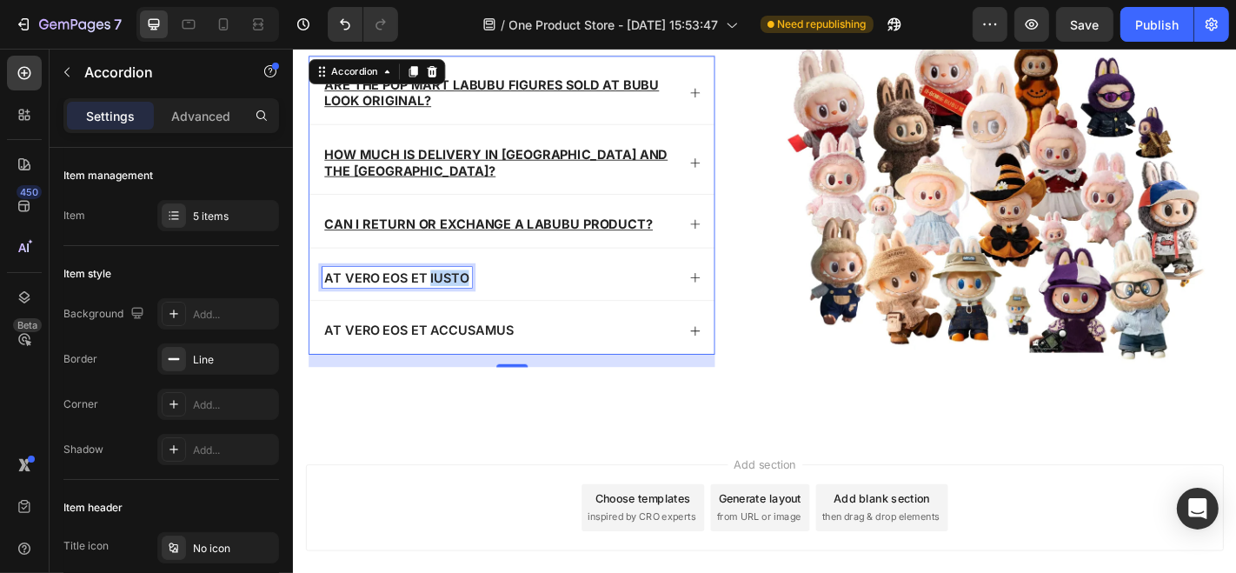
click at [459, 292] on p "At vero eos et iusto" at bounding box center [407, 301] width 160 height 18
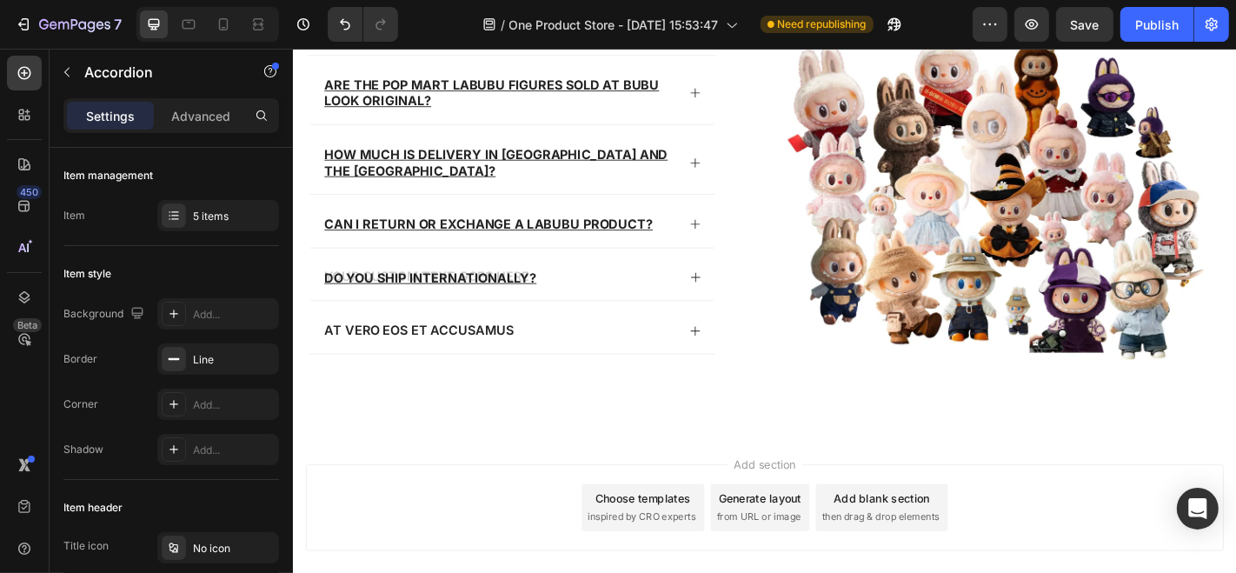
scroll to position [5019, 0]
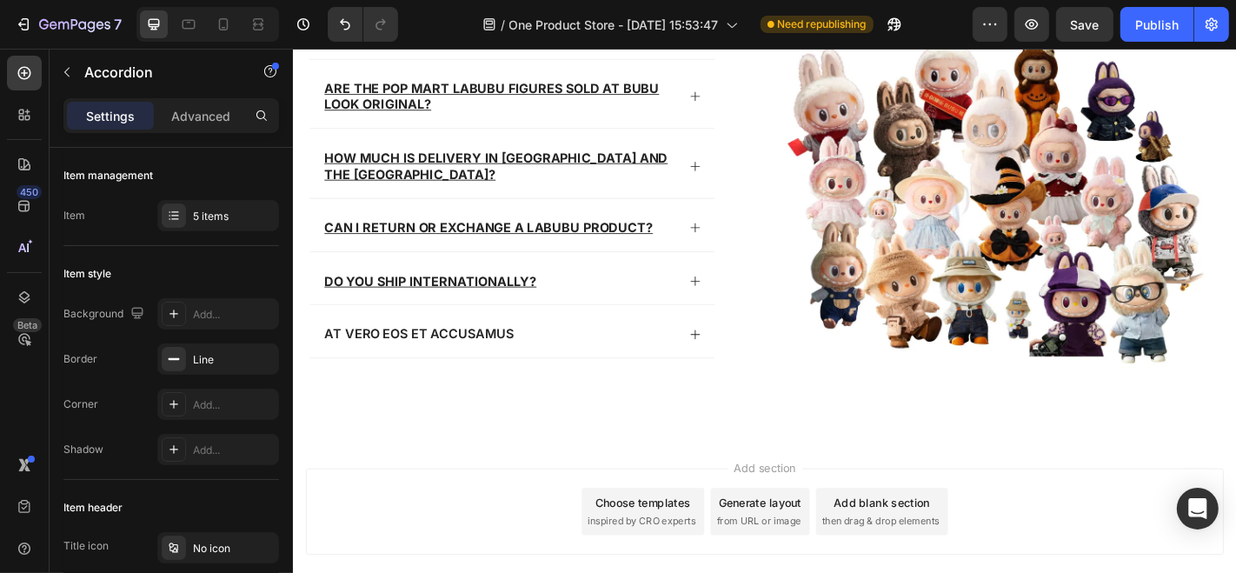
click at [731, 275] on div "Do you ship internationally?" at bounding box center [534, 302] width 448 height 58
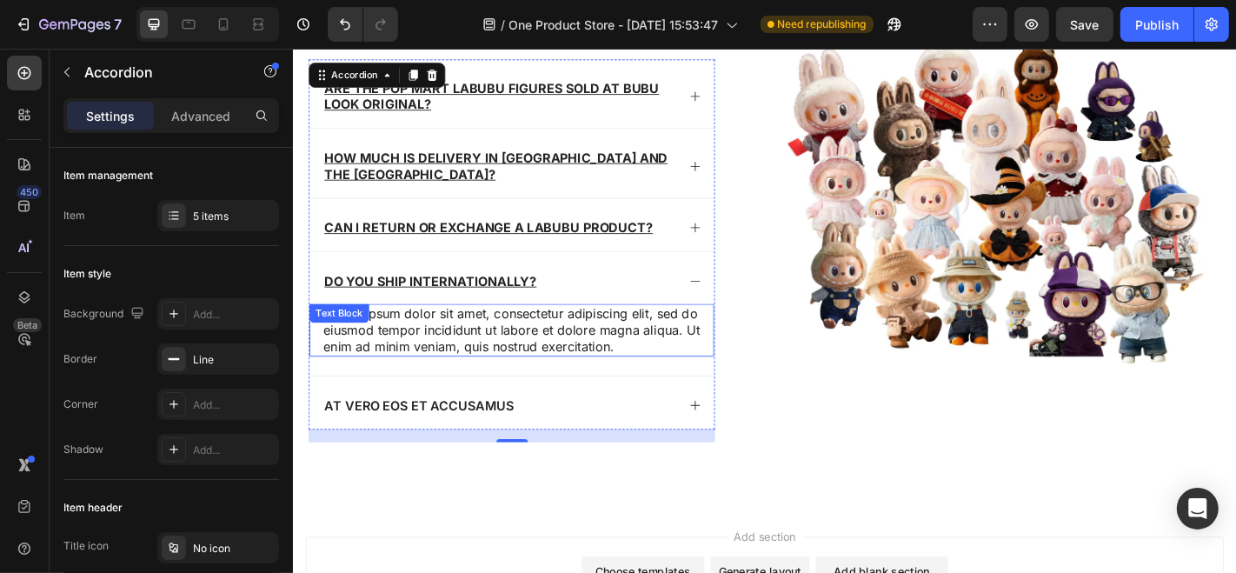
click at [495, 335] on p "Lorem ipsum dolor sit amet, consectetur adipiscing elit, sed do eiusmod tempor …" at bounding box center [534, 359] width 416 height 54
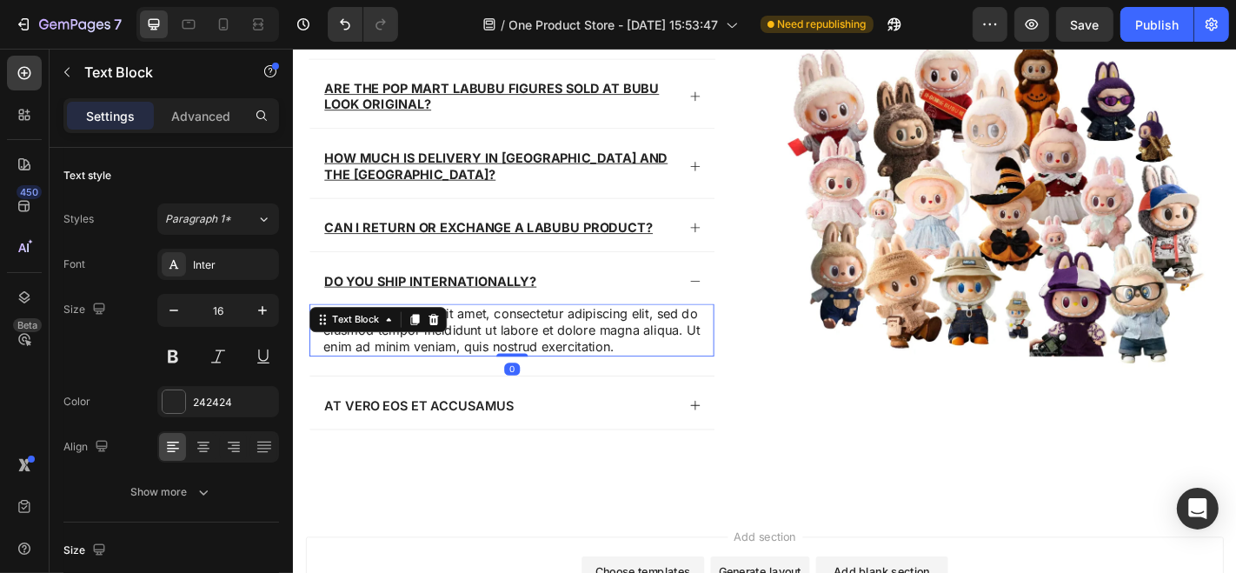
click at [495, 335] on p "Lorem ipsum dolor sit amet, consectetur adipiscing elit, sed do eiusmod tempor …" at bounding box center [534, 359] width 416 height 54
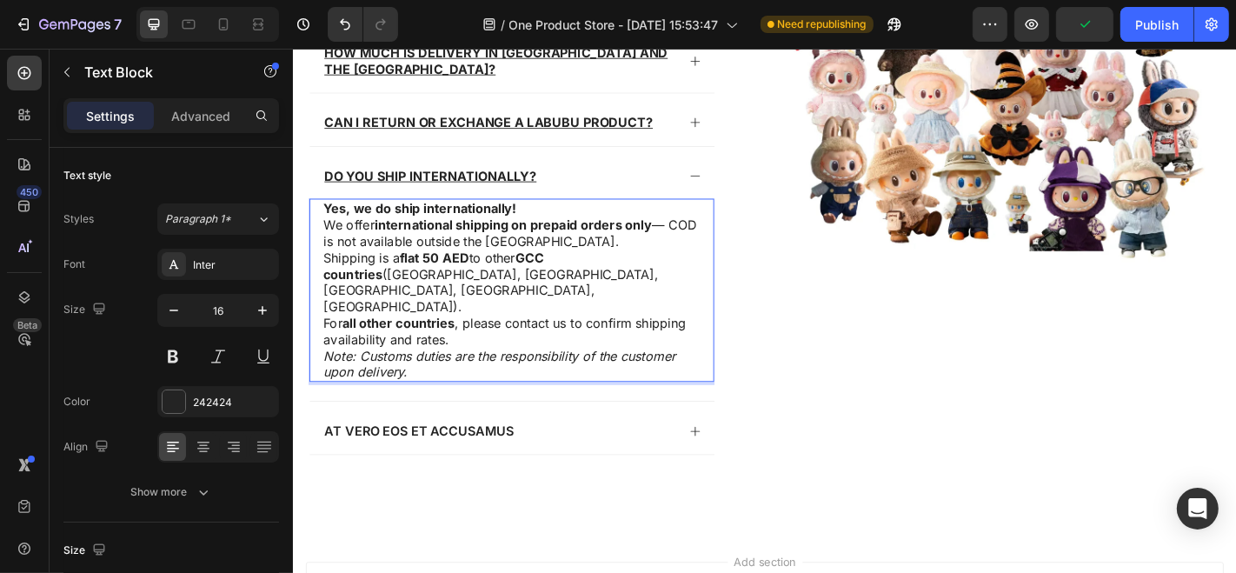
scroll to position [5146, 0]
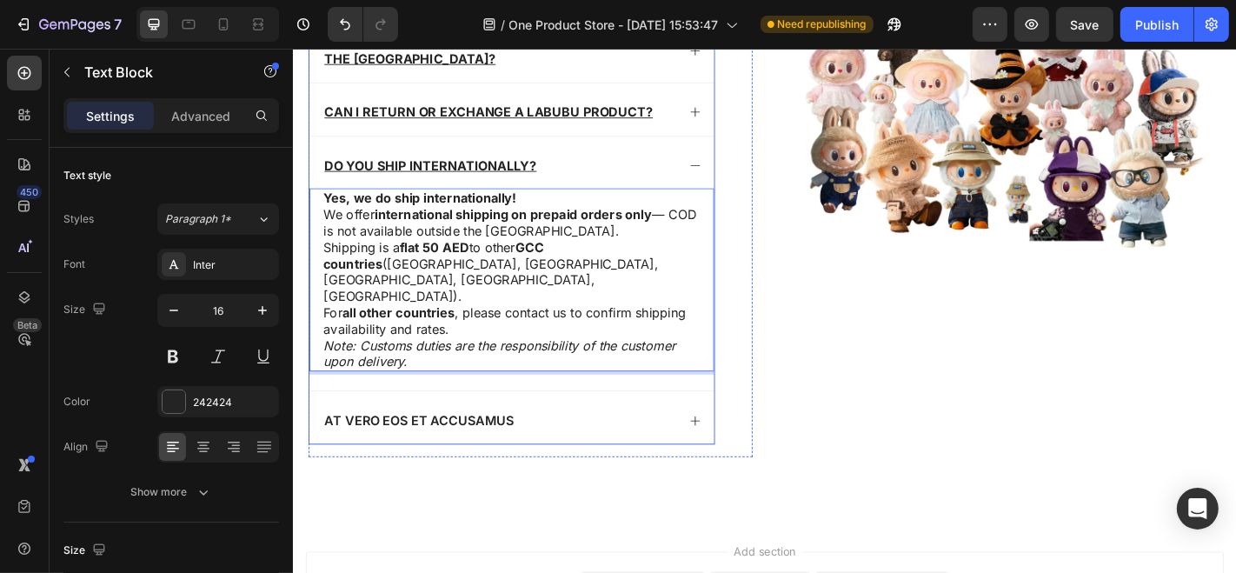
click at [733, 170] on icon at bounding box center [737, 177] width 14 height 14
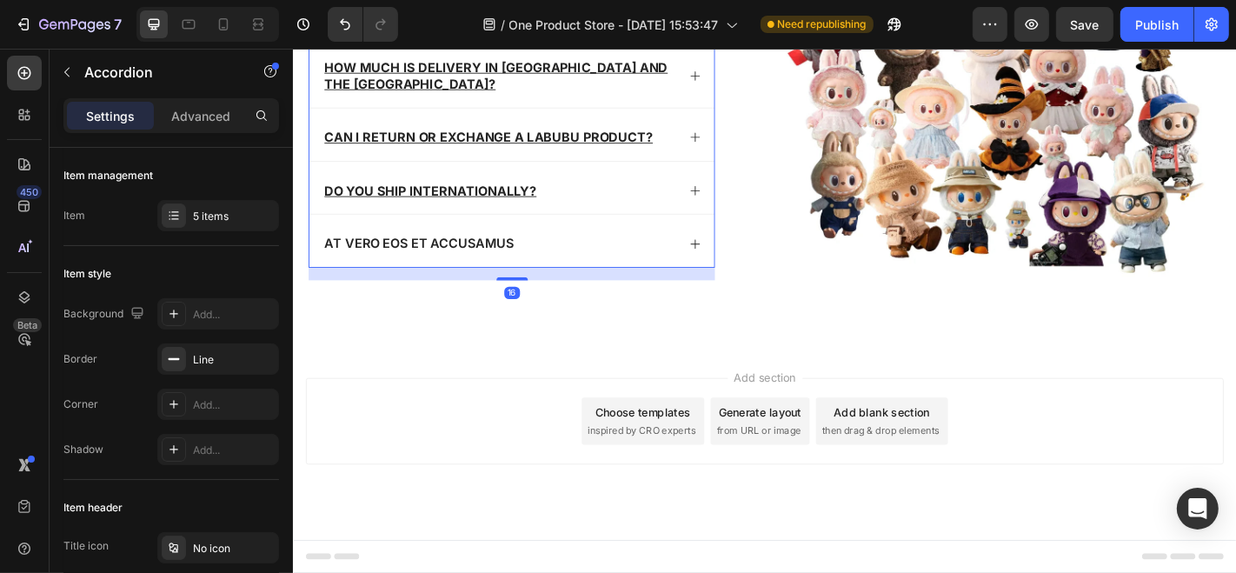
scroll to position [5111, 0]
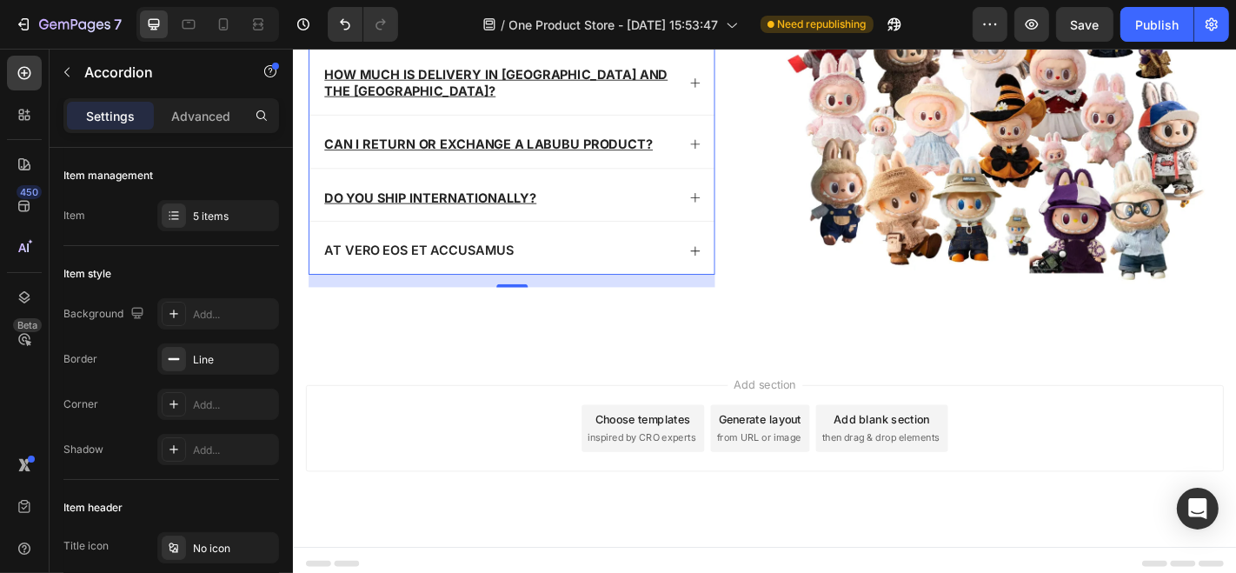
click at [670, 260] on div "At vero eos et accusamus" at bounding box center [520, 271] width 392 height 23
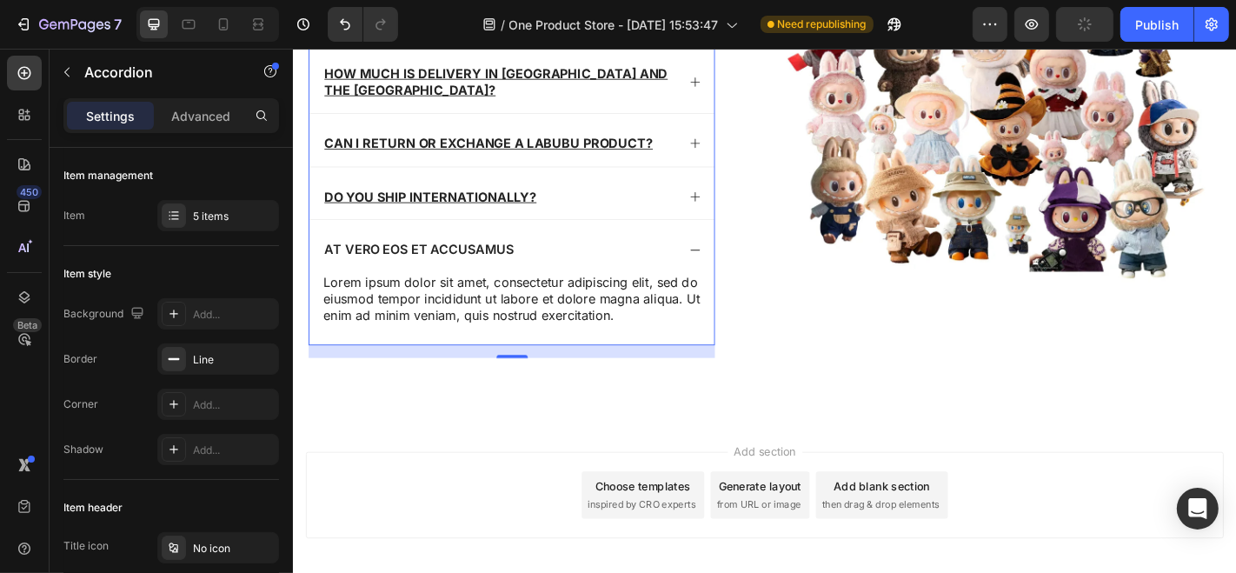
scroll to position [5146, 0]
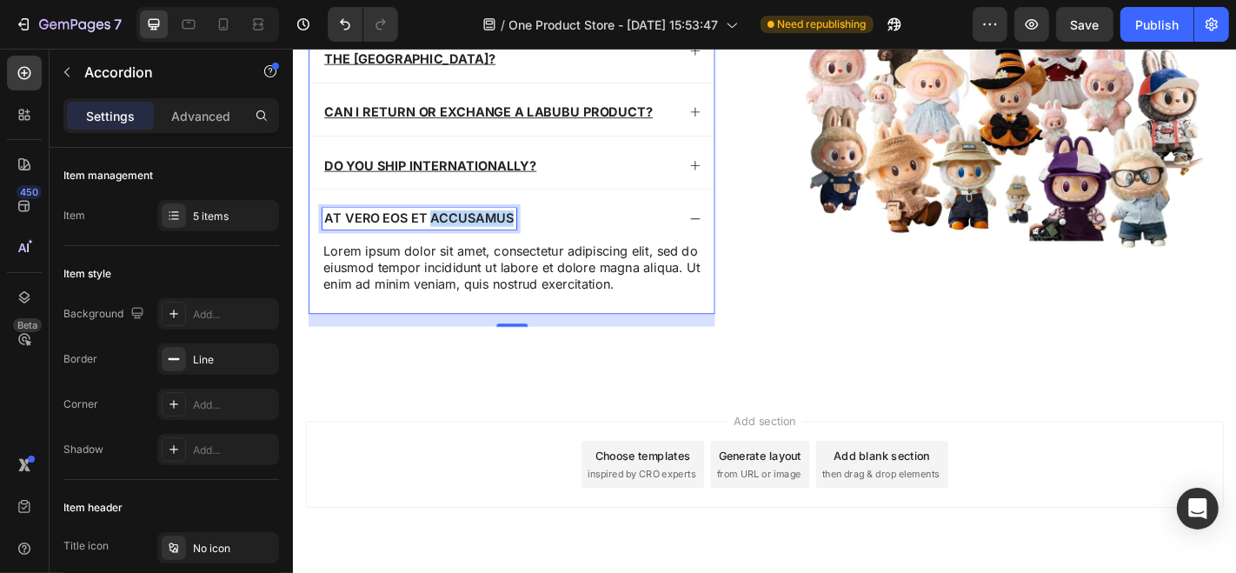
click at [498, 227] on p "At vero eos et accusamus" at bounding box center [431, 236] width 209 height 18
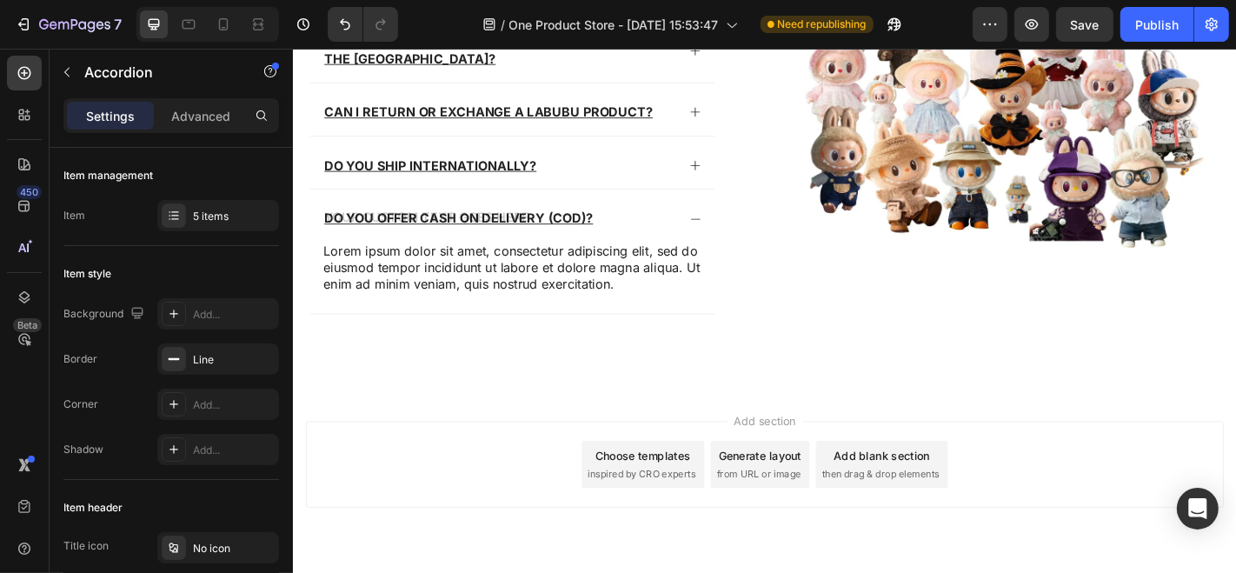
scroll to position [5142, 0]
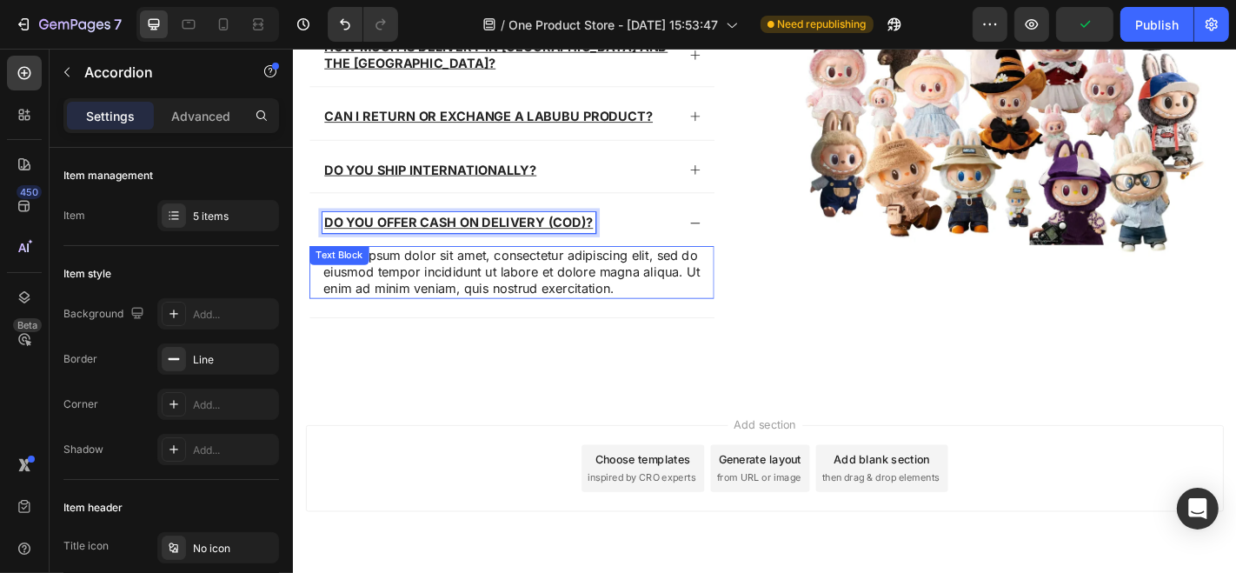
click at [576, 279] on p "Lorem ipsum dolor sit amet, consectetur adipiscing elit, sed do eiusmod tempor …" at bounding box center [534, 295] width 416 height 54
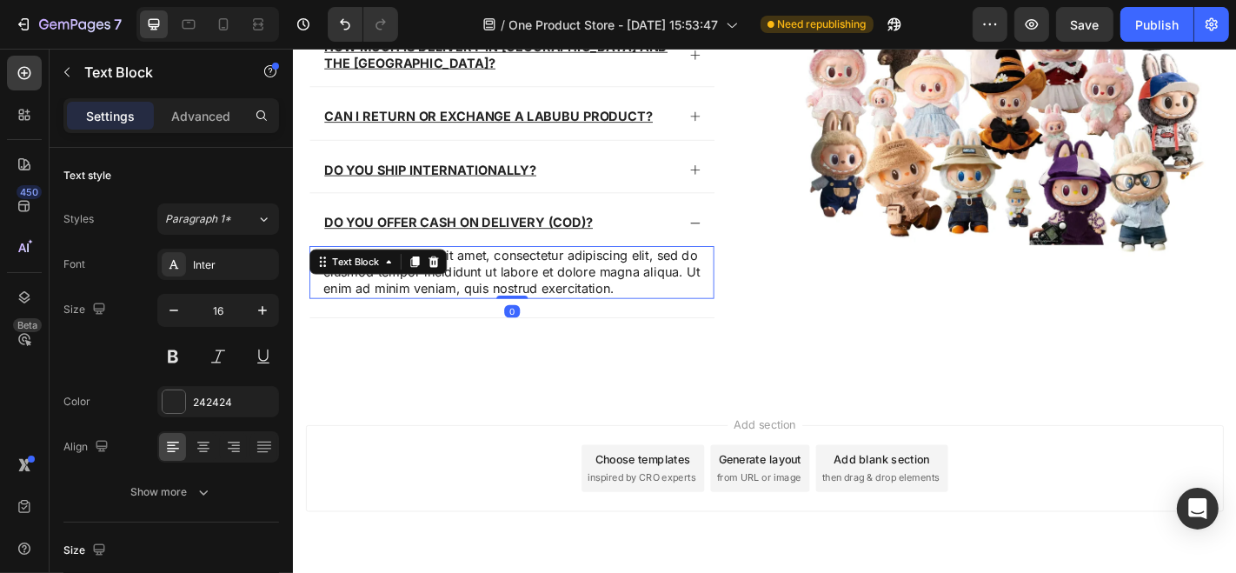
click at [576, 279] on p "Lorem ipsum dolor sit amet, consectetur adipiscing elit, sed do eiusmod tempor …" at bounding box center [534, 295] width 416 height 54
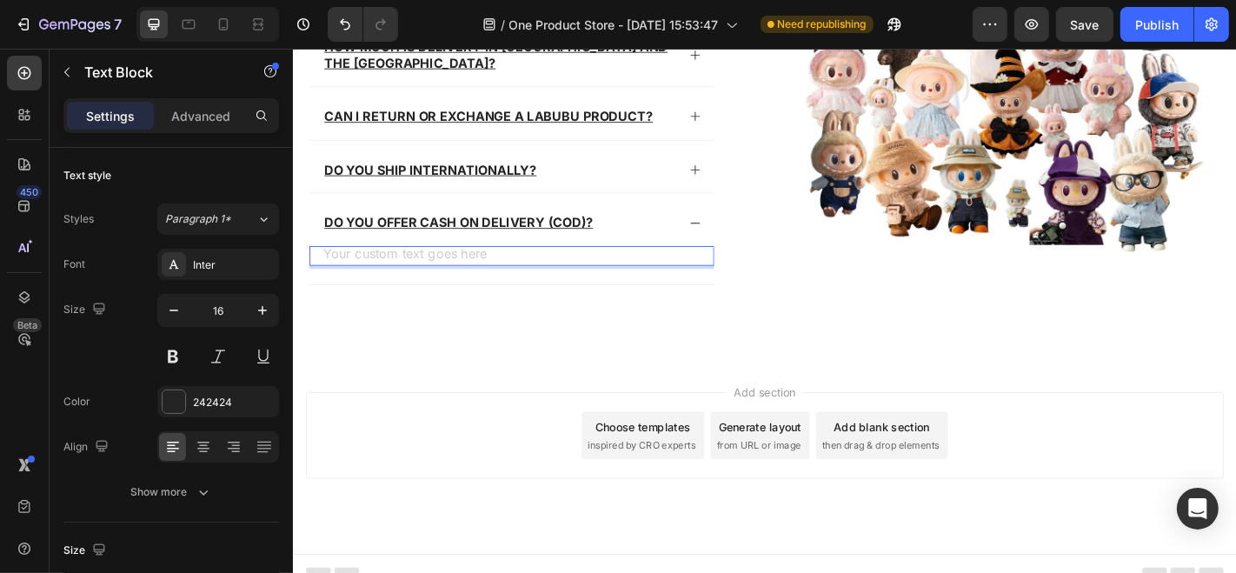
scroll to position [5134, 0]
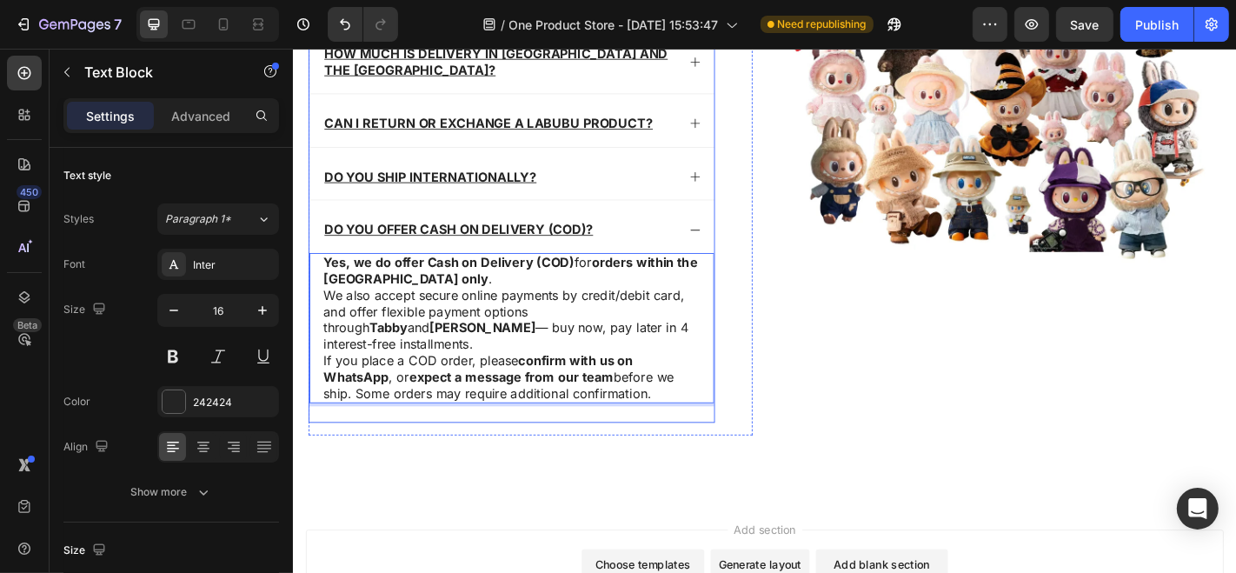
click at [730, 242] on icon at bounding box center [737, 249] width 14 height 14
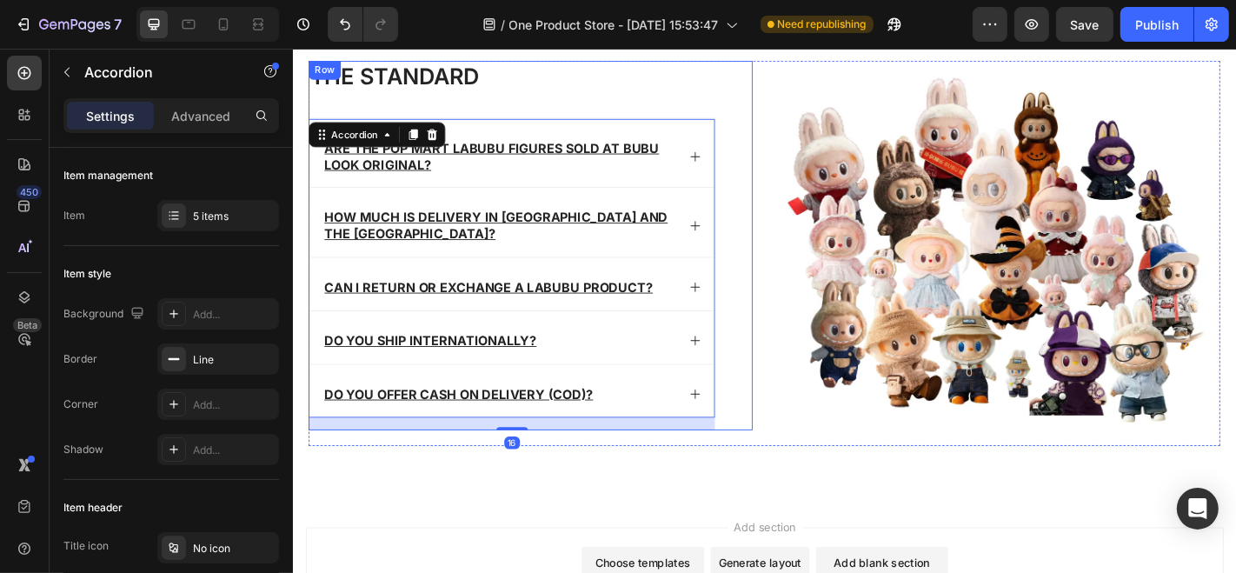
scroll to position [4893, 0]
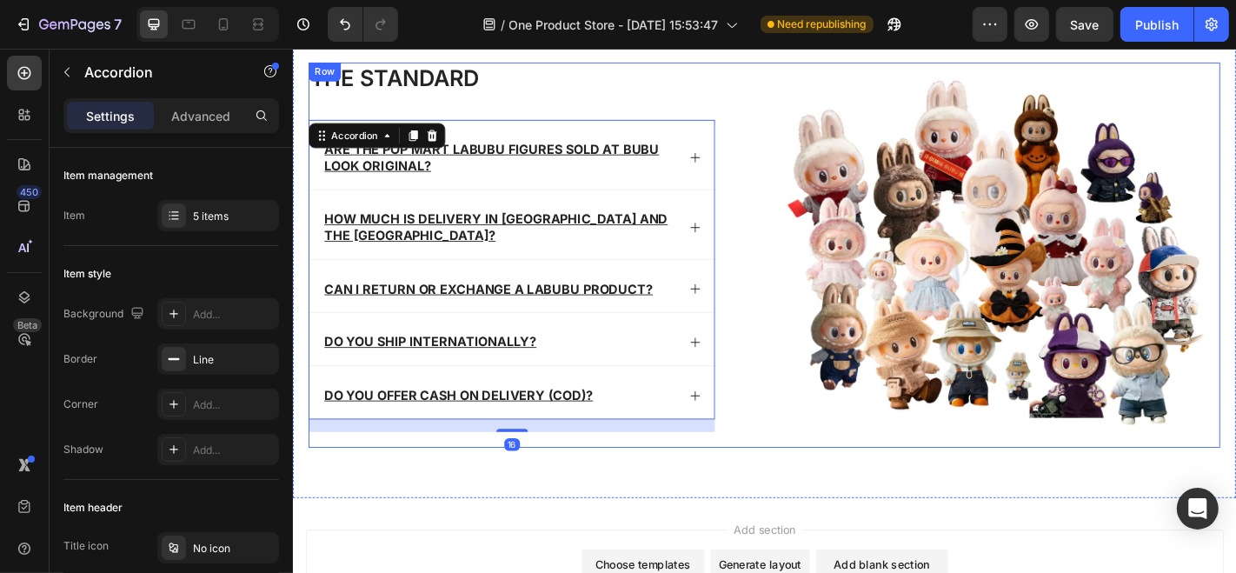
click at [985, 501] on div "The standard Heading Are the Pop Mart Labubu figures sold at BUBU Look original…" at bounding box center [813, 269] width 1043 height 551
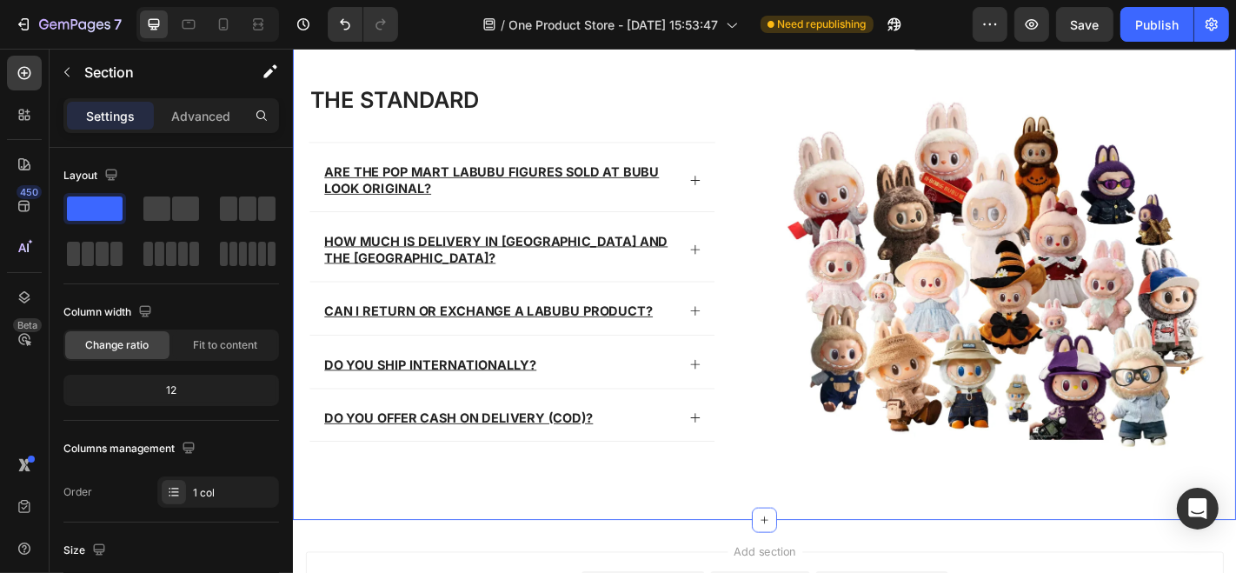
scroll to position [4697, 0]
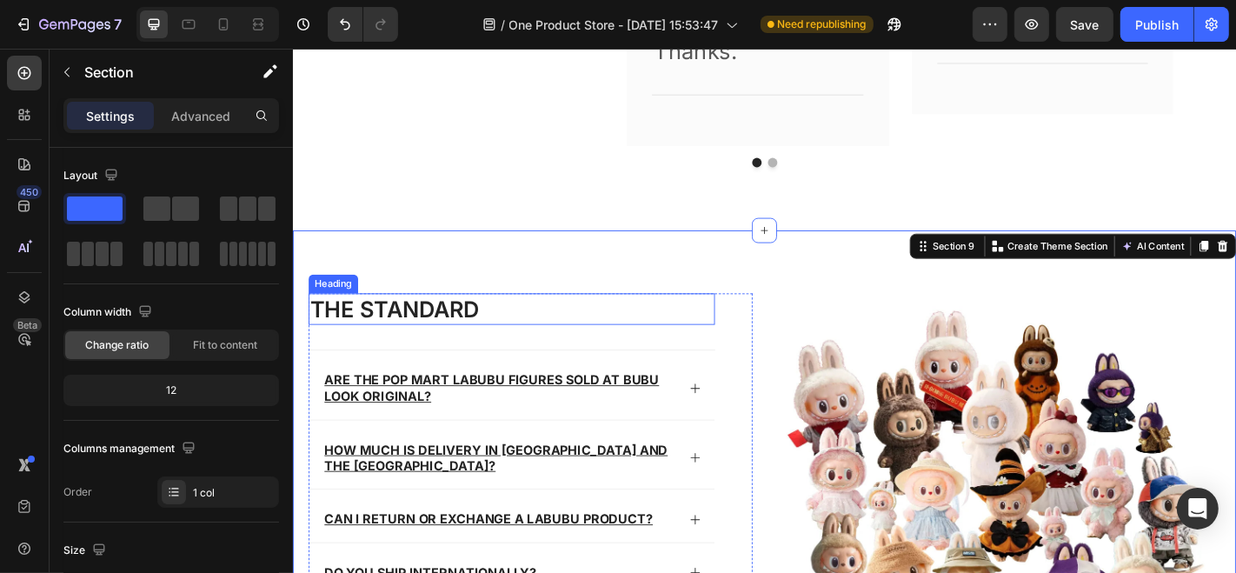
click at [459, 338] on h2 "The standard" at bounding box center [533, 335] width 449 height 35
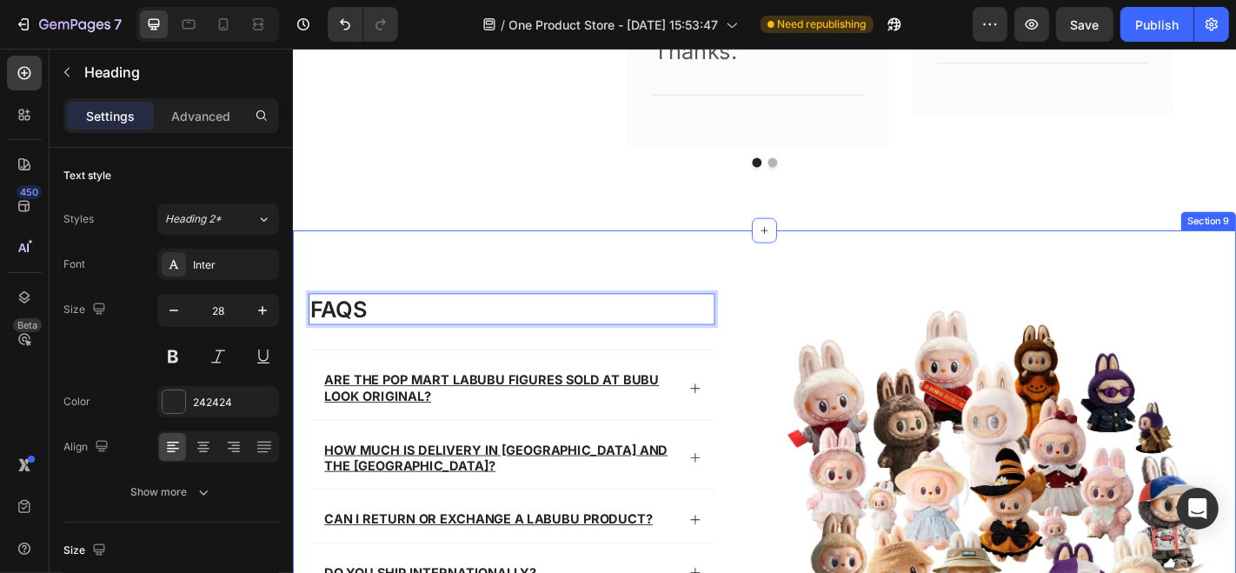
click at [744, 266] on div "FAQs Heading 32 Are the Pop Mart Labubu figures sold at BUBU Look original? How…" at bounding box center [813, 524] width 1043 height 551
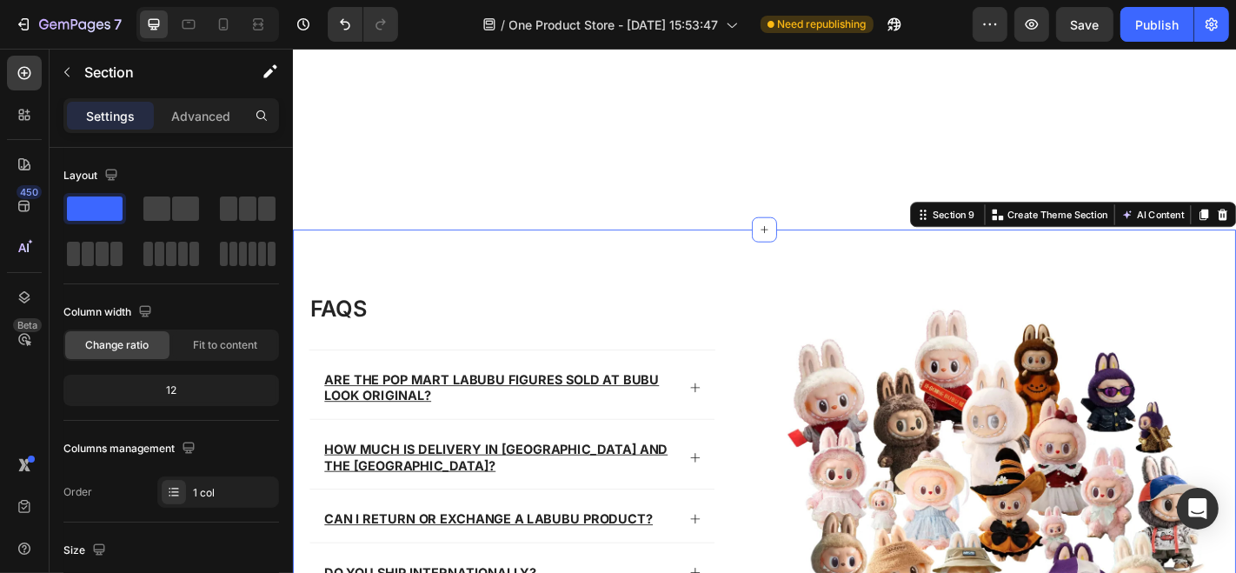
scroll to position [5111, 0]
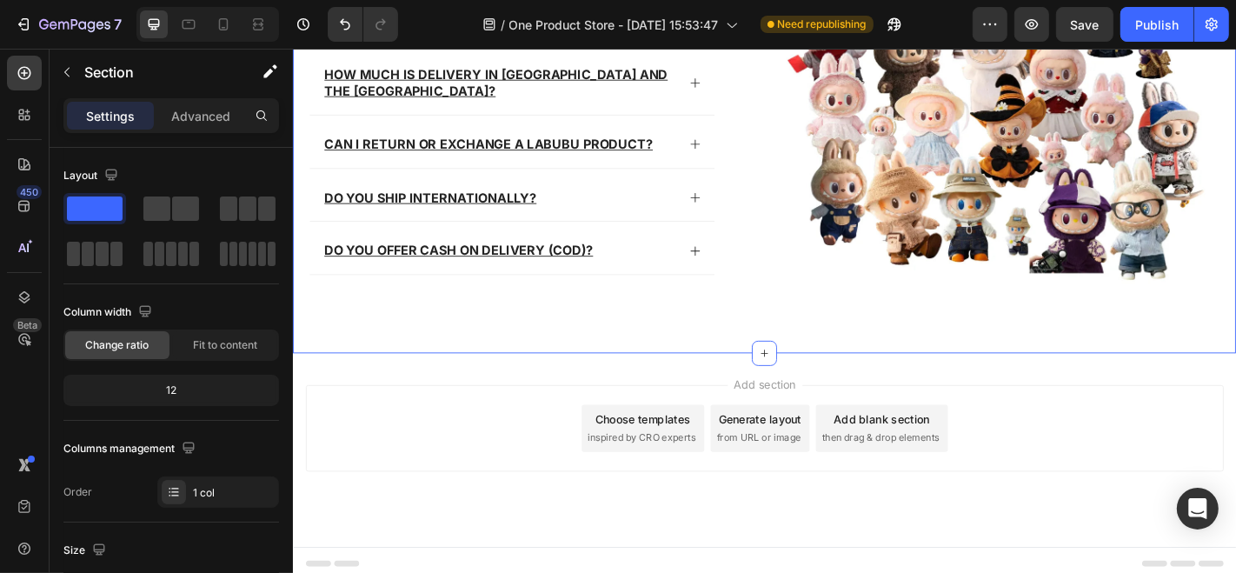
drag, startPoint x: 393, startPoint y: 247, endPoint x: 784, endPoint y: 445, distance: 438.4
click at [529, 401] on div "Add section Choose templates inspired by CRO experts Generate layout from URL o…" at bounding box center [813, 492] width 1043 height 214
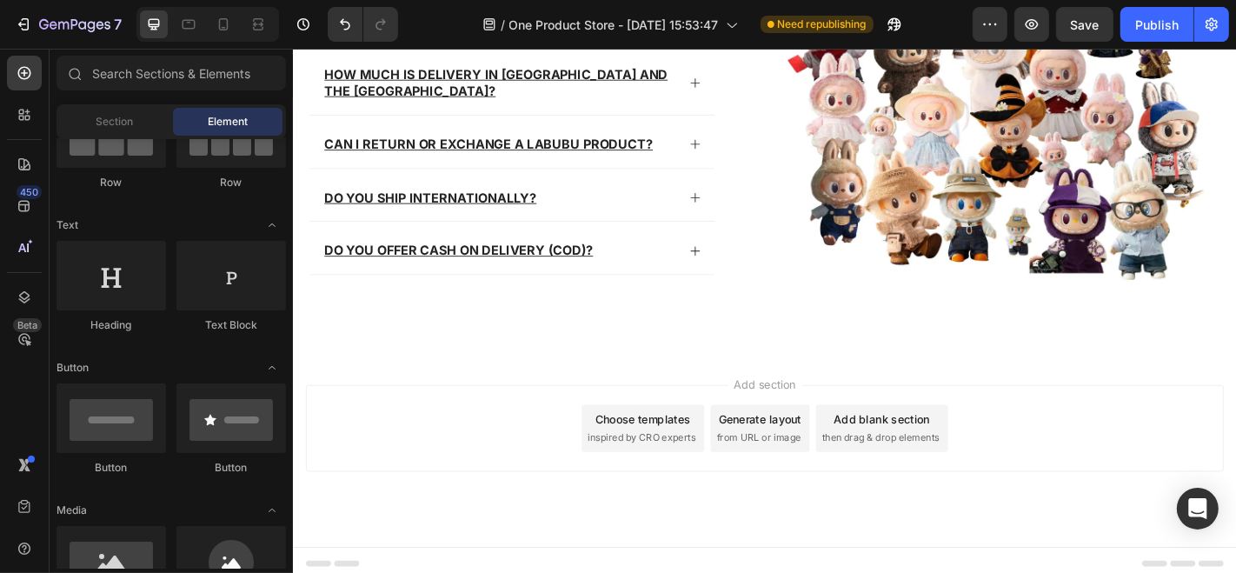
scroll to position [0, 0]
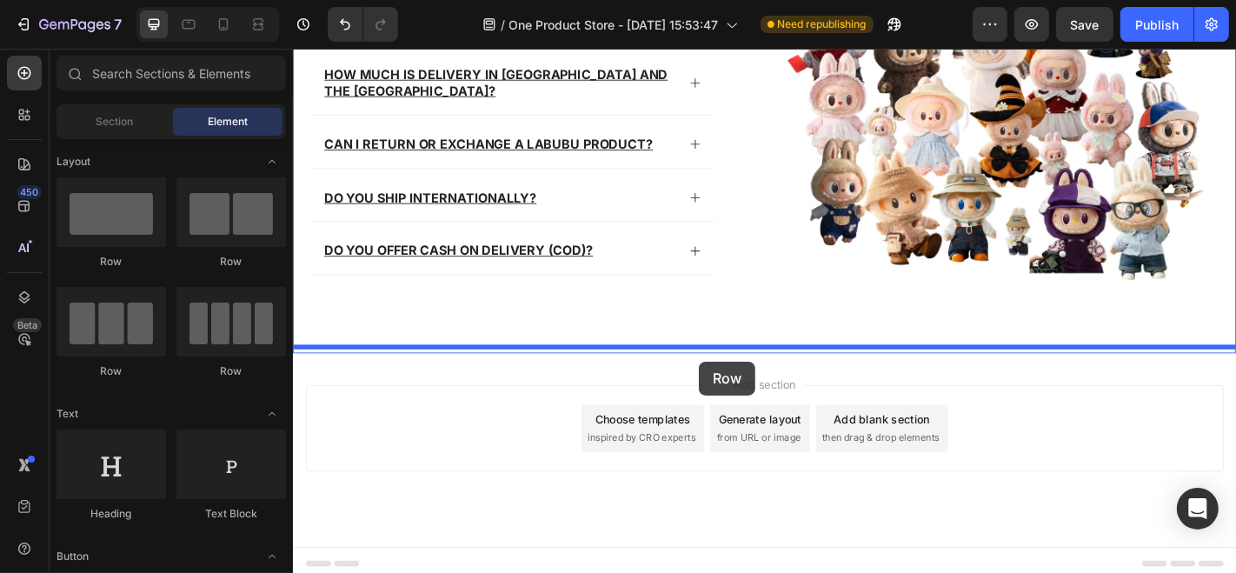
drag, startPoint x: 438, startPoint y: 258, endPoint x: 740, endPoint y: 392, distance: 330.7
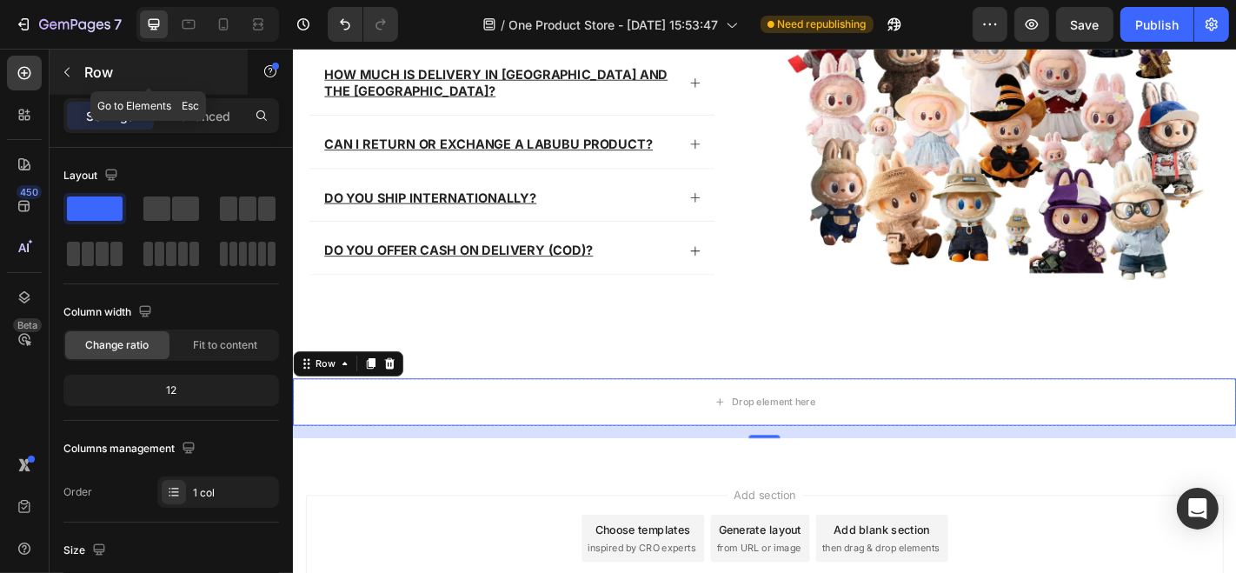
click at [91, 67] on p "Row" at bounding box center [158, 72] width 148 height 21
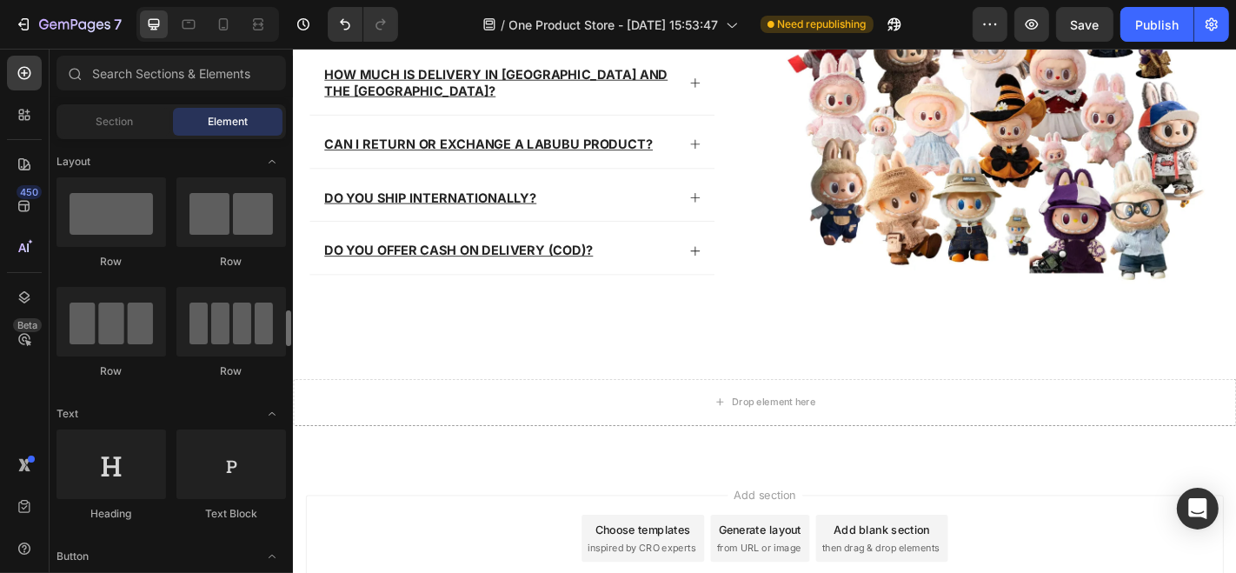
scroll to position [158, 0]
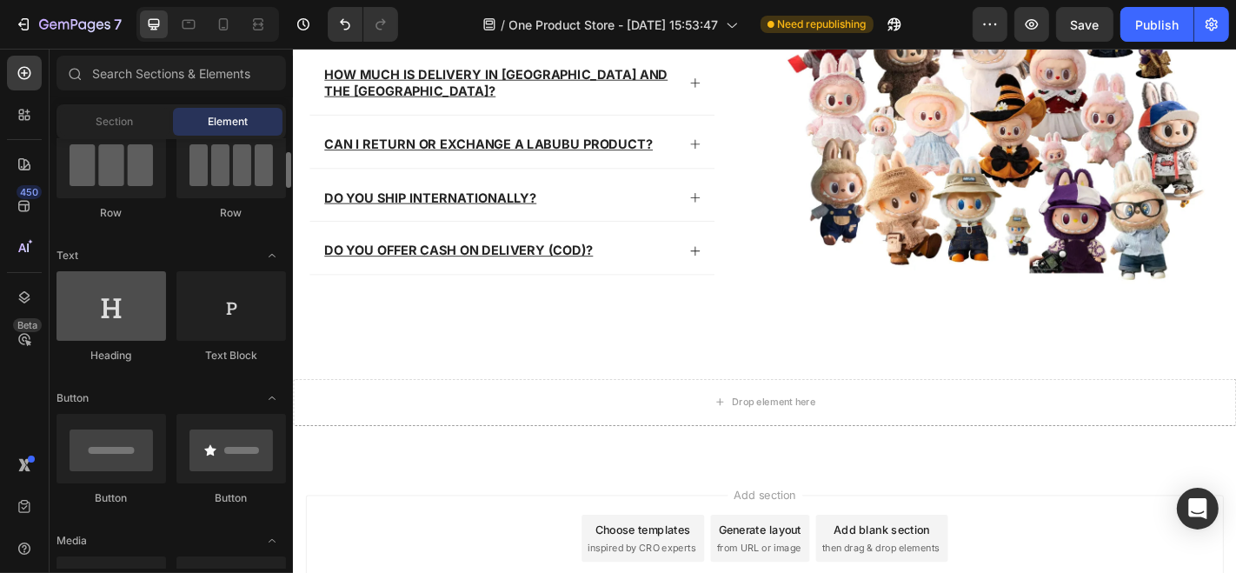
click at [132, 331] on div at bounding box center [110, 306] width 109 height 70
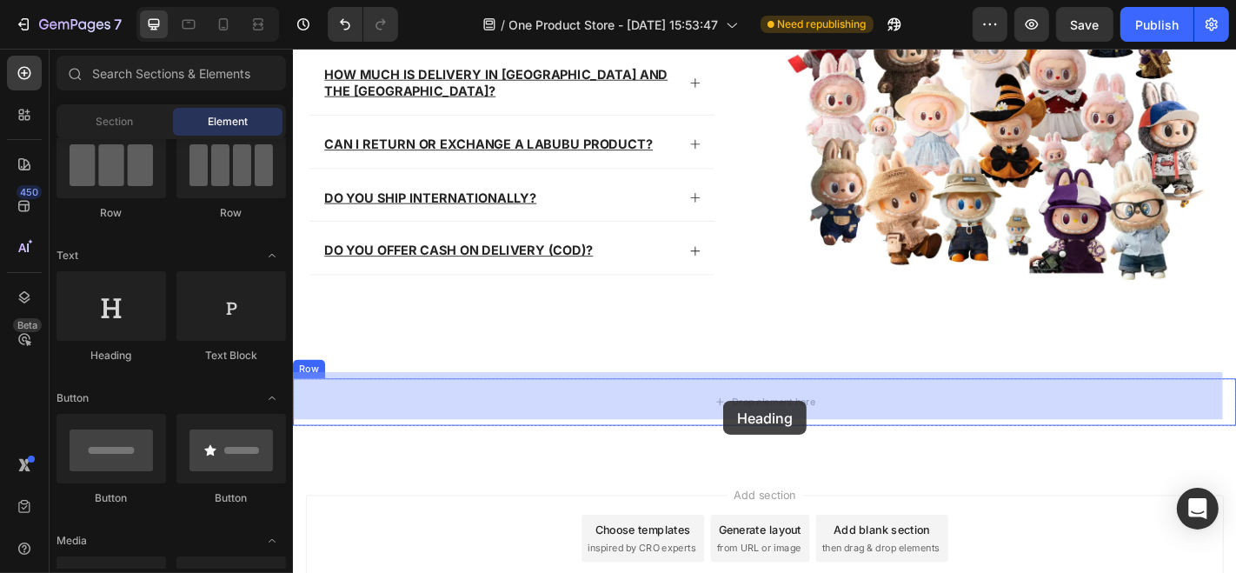
drag, startPoint x: 424, startPoint y: 379, endPoint x: 769, endPoint y: 437, distance: 349.9
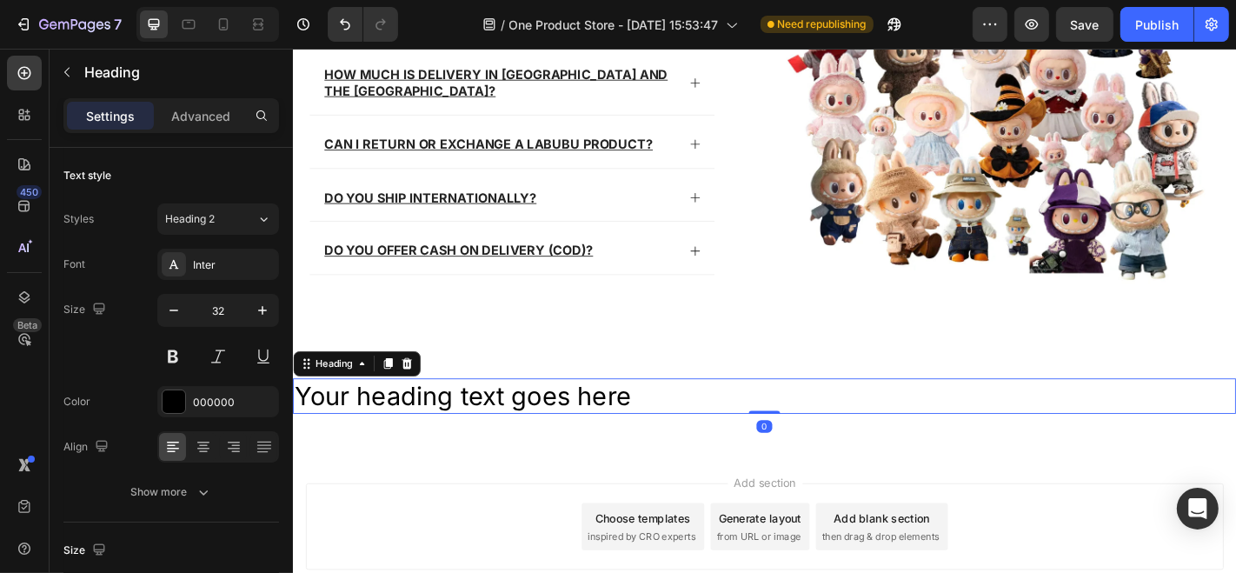
click at [654, 426] on h2 "Your heading text goes here" at bounding box center [813, 433] width 1043 height 40
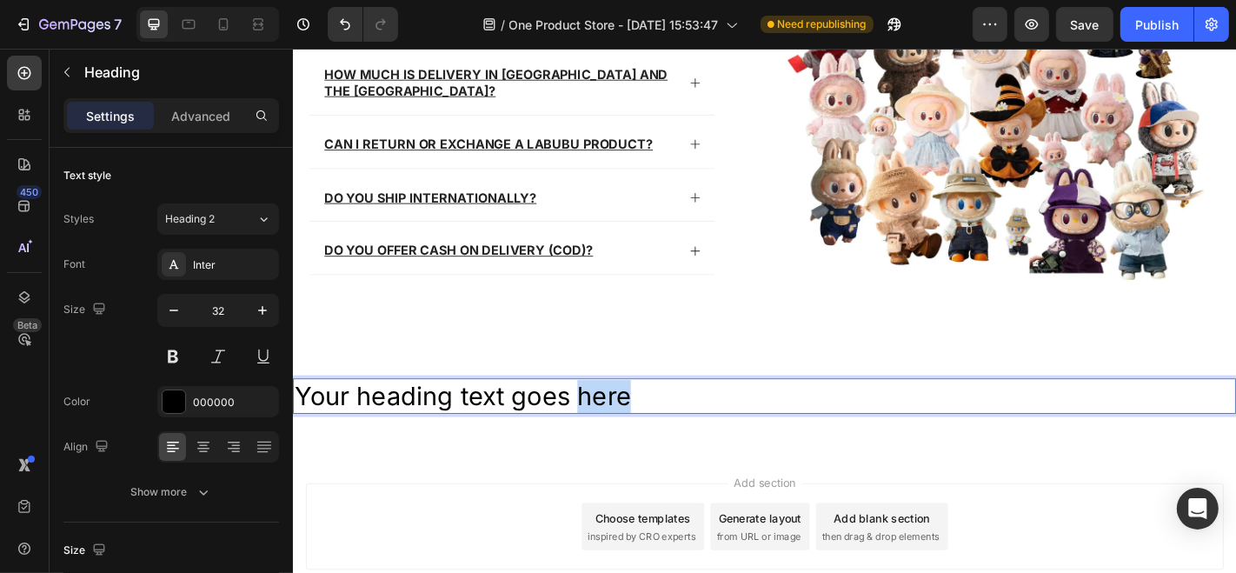
click at [654, 426] on p "Your heading text goes here" at bounding box center [813, 433] width 1039 height 36
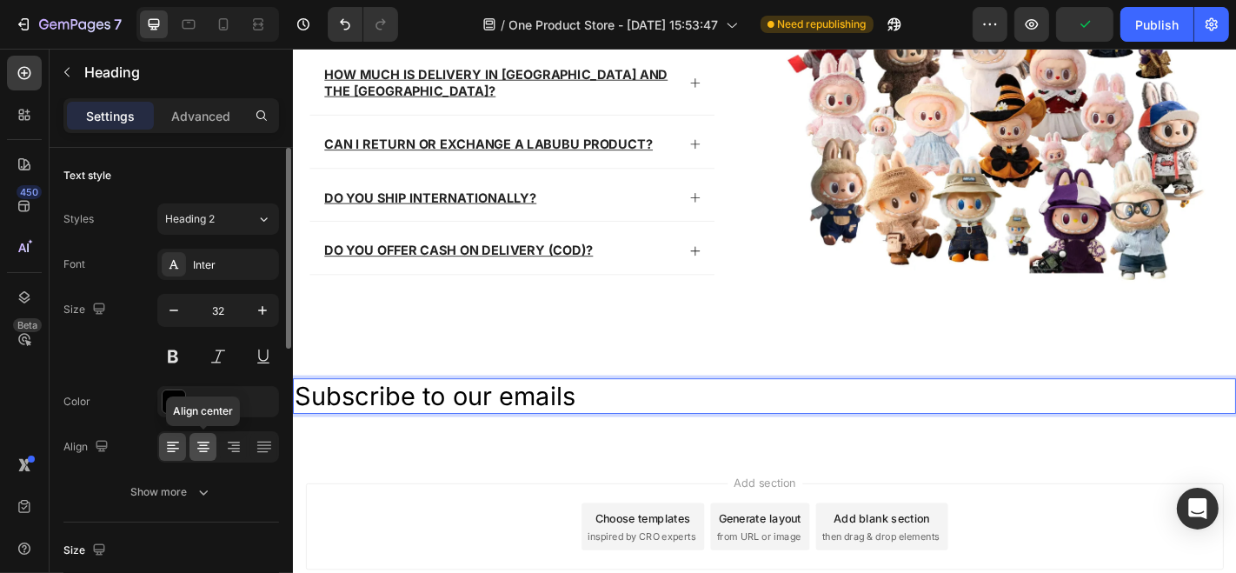
click at [198, 453] on icon at bounding box center [203, 446] width 17 height 17
click at [200, 452] on icon at bounding box center [203, 446] width 17 height 17
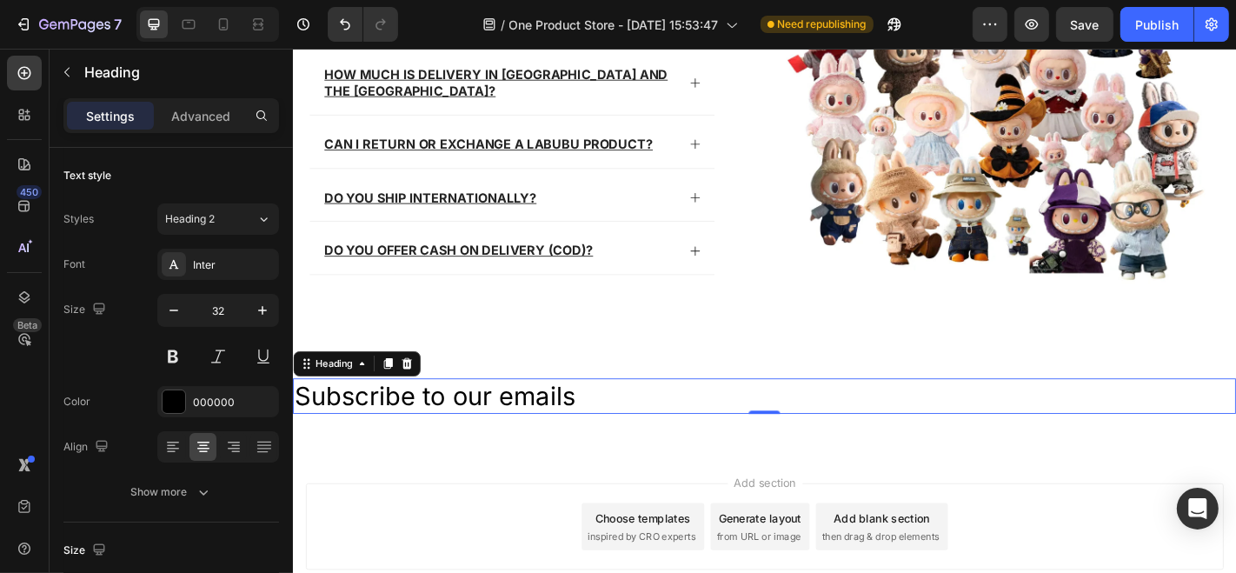
click at [641, 429] on p "Subscribe to our emails" at bounding box center [813, 433] width 1039 height 36
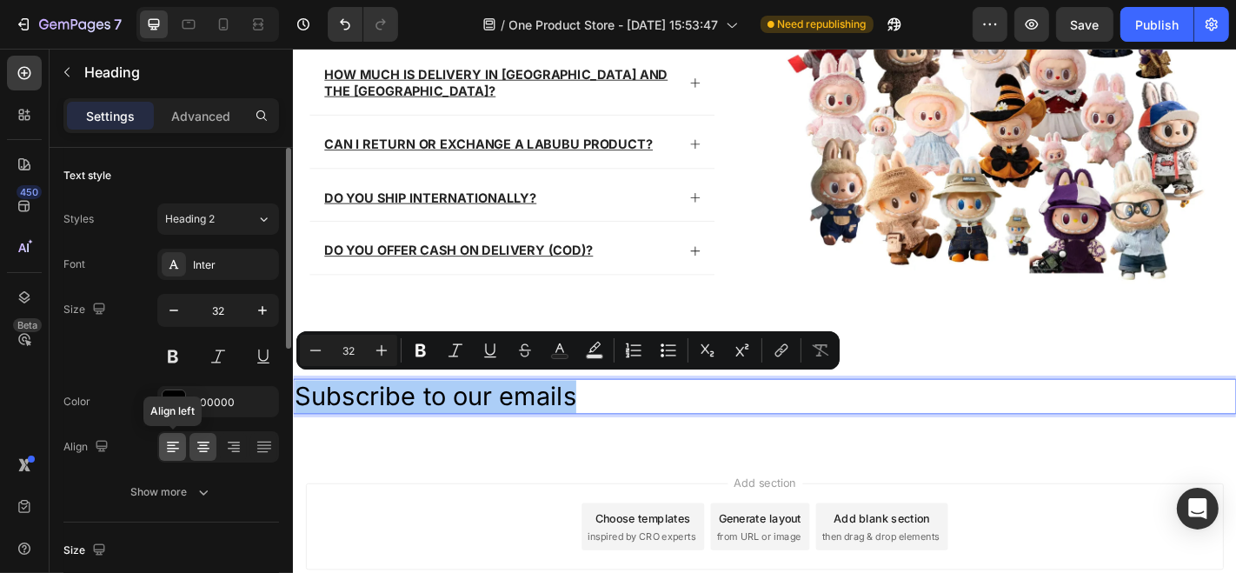
click at [163, 451] on div at bounding box center [172, 447] width 27 height 28
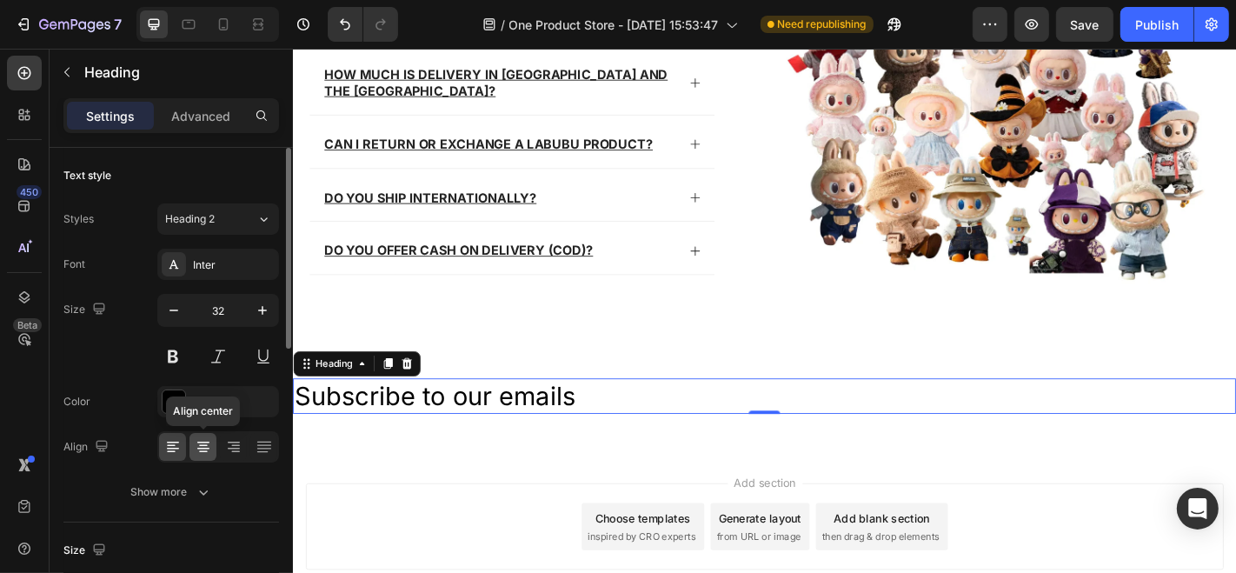
click at [209, 443] on icon at bounding box center [203, 446] width 17 height 17
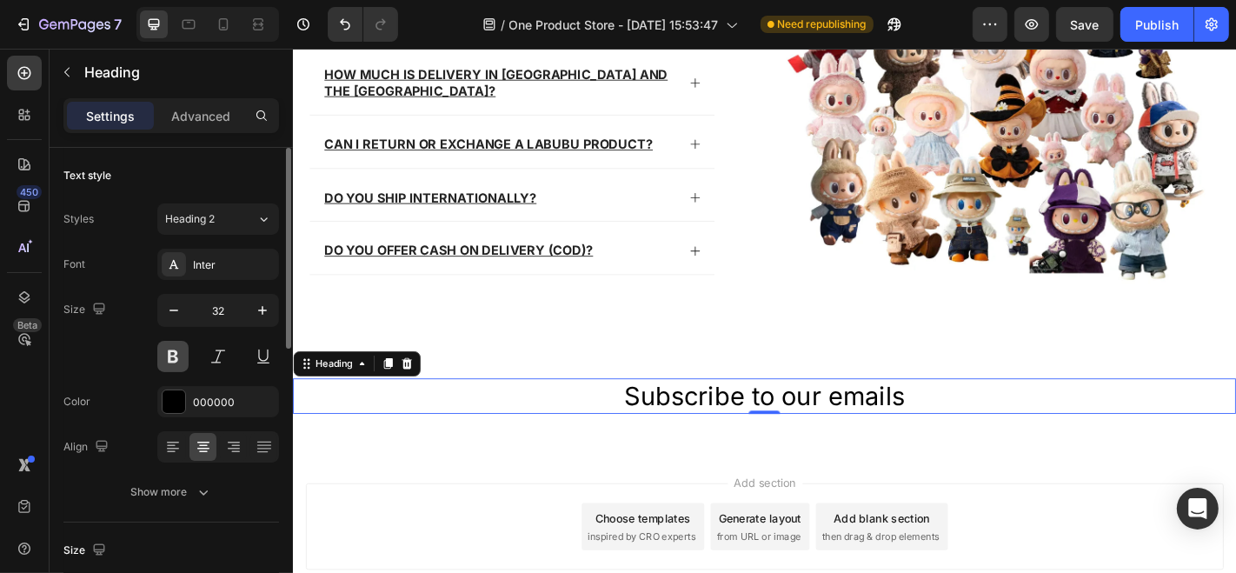
click at [170, 356] on button at bounding box center [172, 356] width 31 height 31
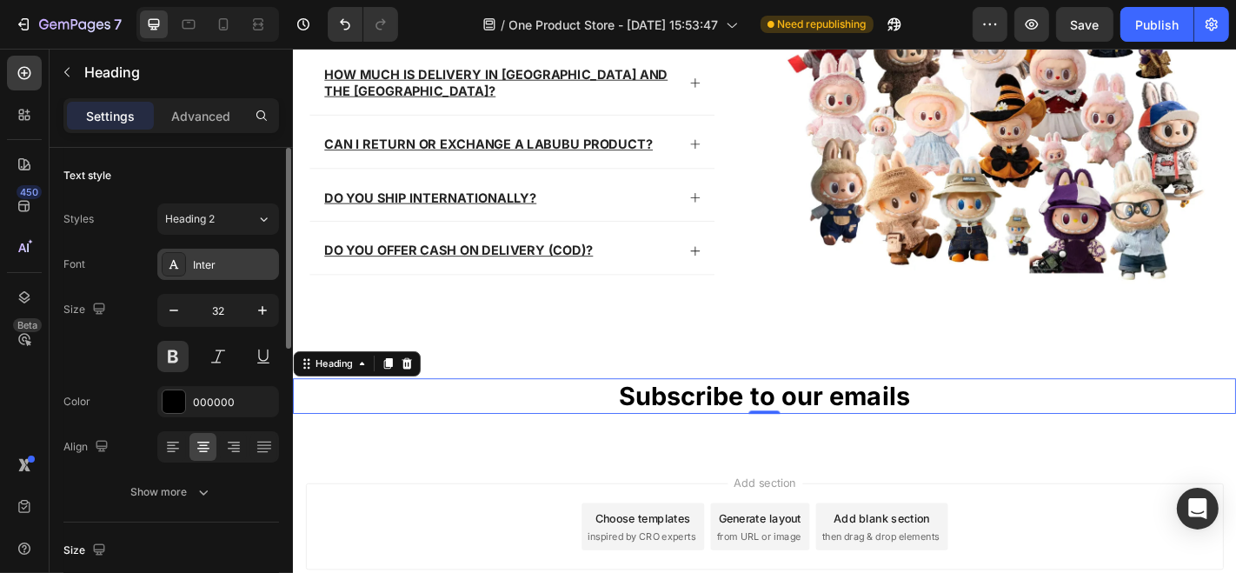
click at [241, 257] on div "Inter" at bounding box center [234, 265] width 82 height 16
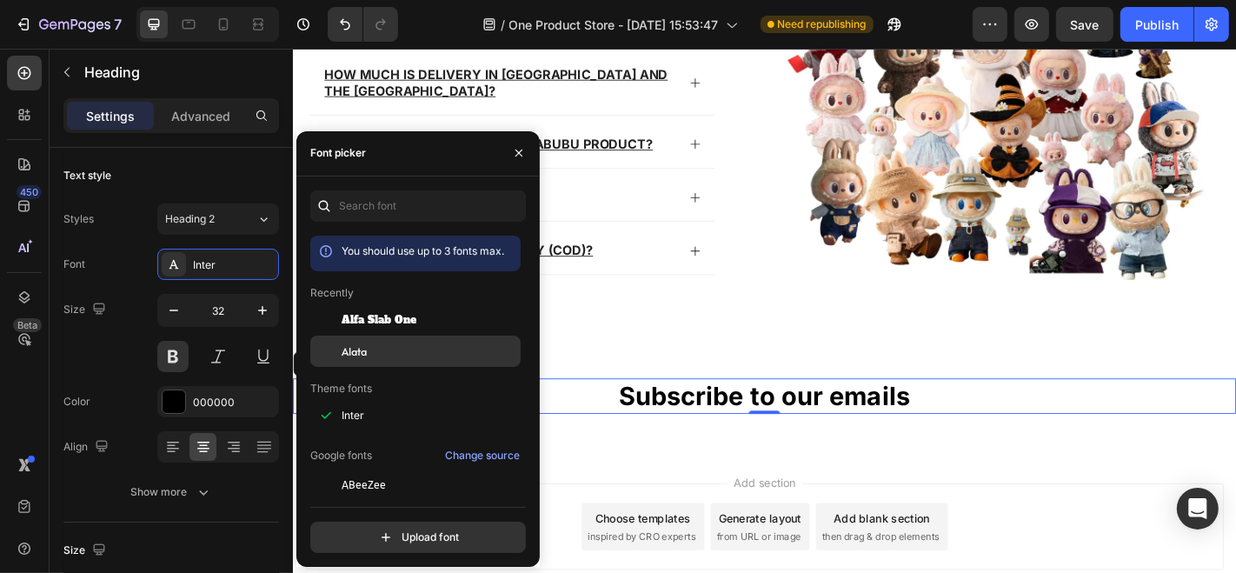
click at [394, 347] on div "Alata" at bounding box center [430, 351] width 176 height 16
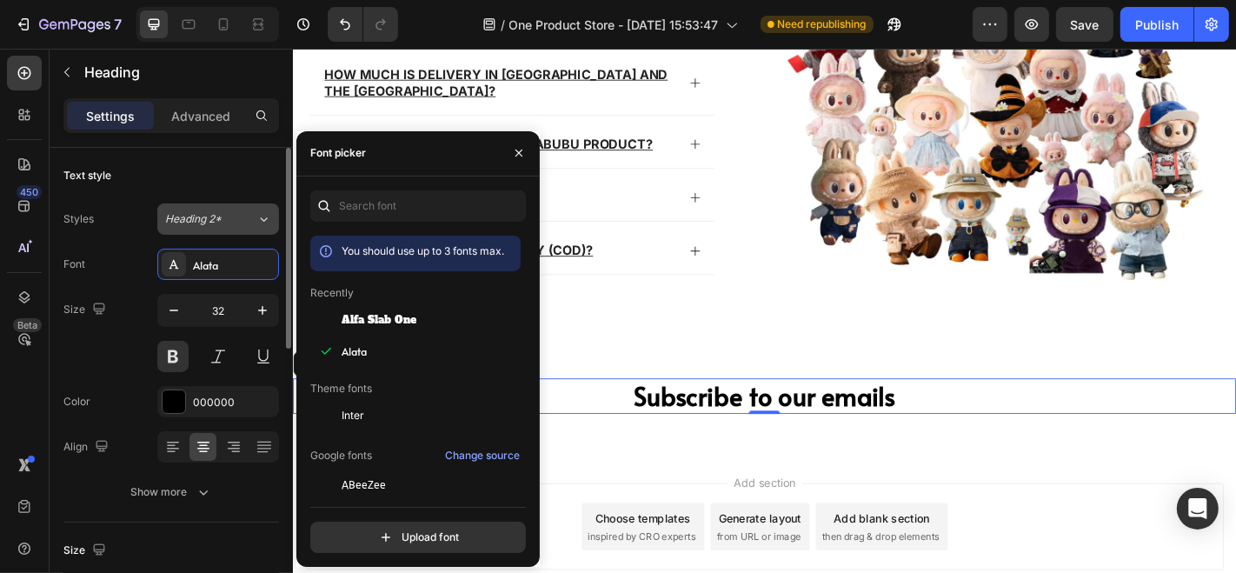
click at [255, 211] on div "Heading 2*" at bounding box center [210, 219] width 91 height 16
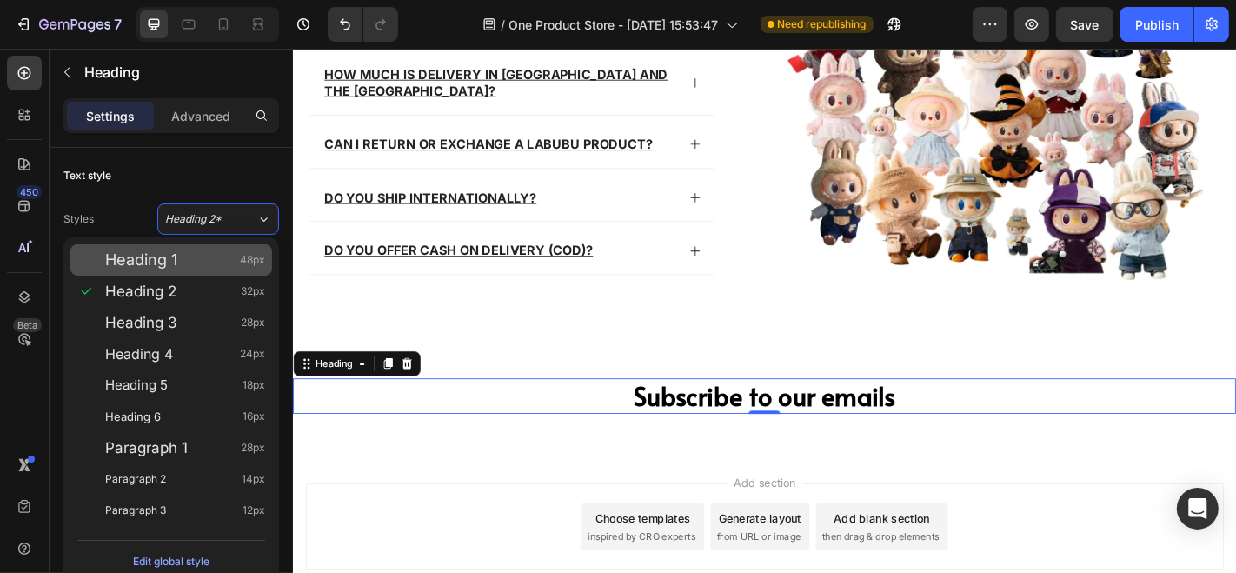
click at [236, 247] on div "Heading 1 48px" at bounding box center [171, 259] width 202 height 31
type input "48"
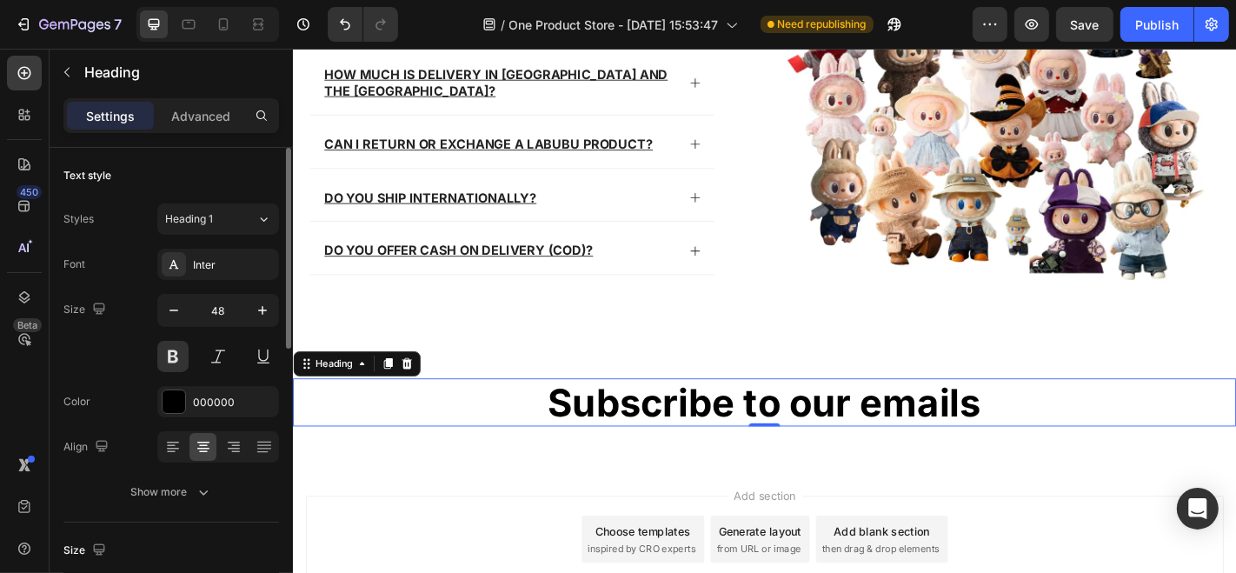
click at [149, 187] on div "Text style" at bounding box center [171, 176] width 216 height 28
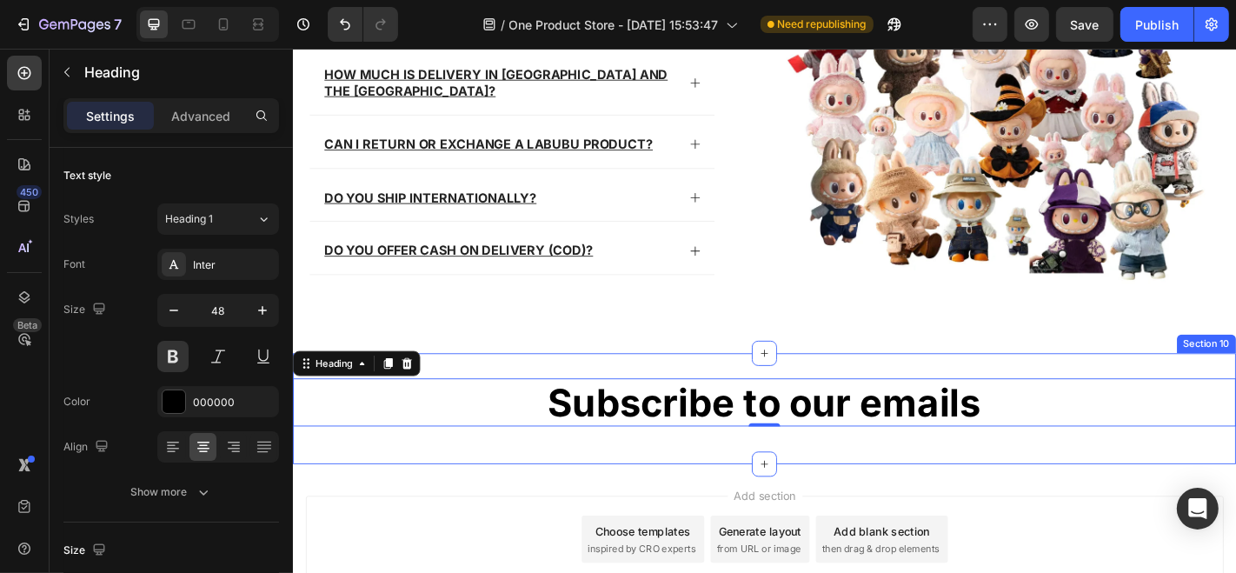
click at [655, 488] on div "Subscribe to our emails Heading 0 Row Section 10" at bounding box center [813, 446] width 1043 height 123
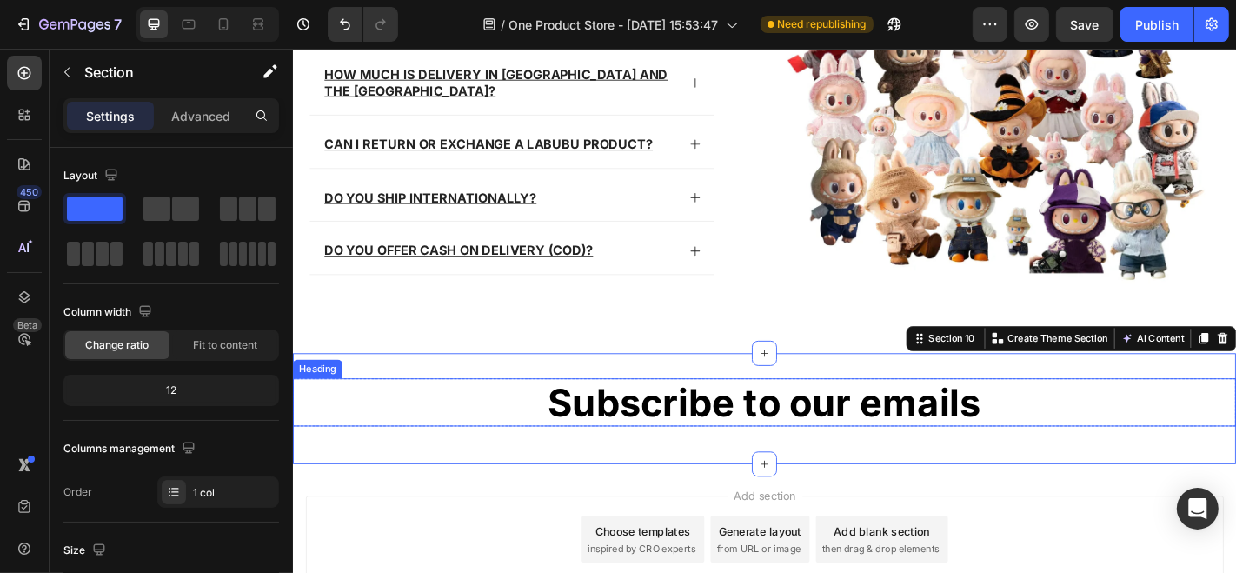
click at [673, 434] on p "Subscribe to our emails" at bounding box center [813, 440] width 1039 height 50
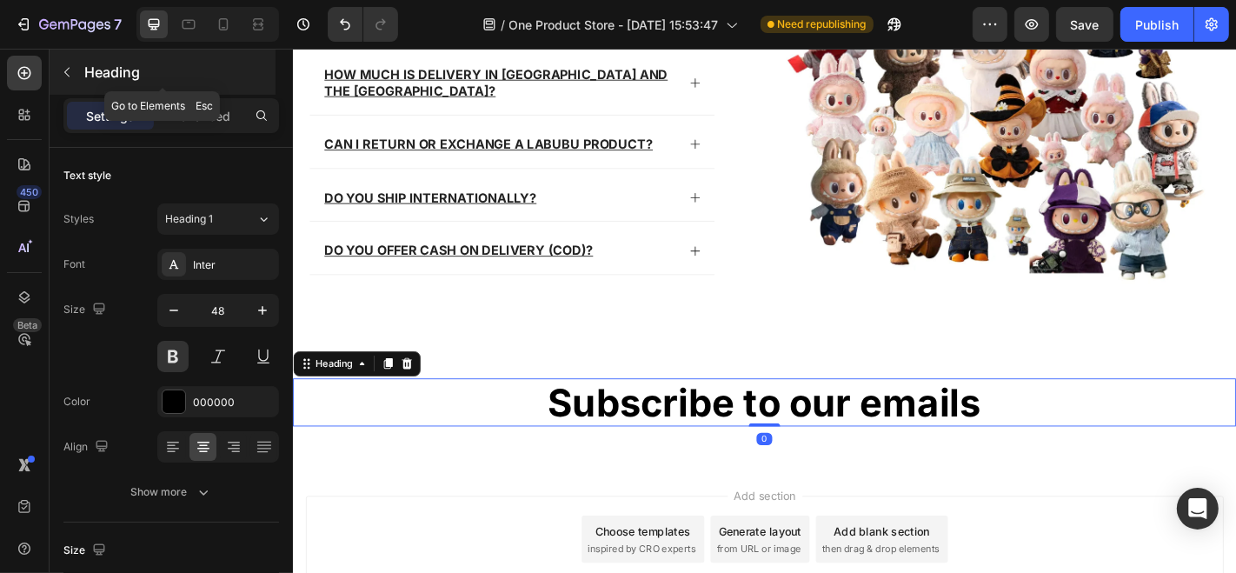
click at [81, 70] on div "Heading" at bounding box center [163, 72] width 226 height 45
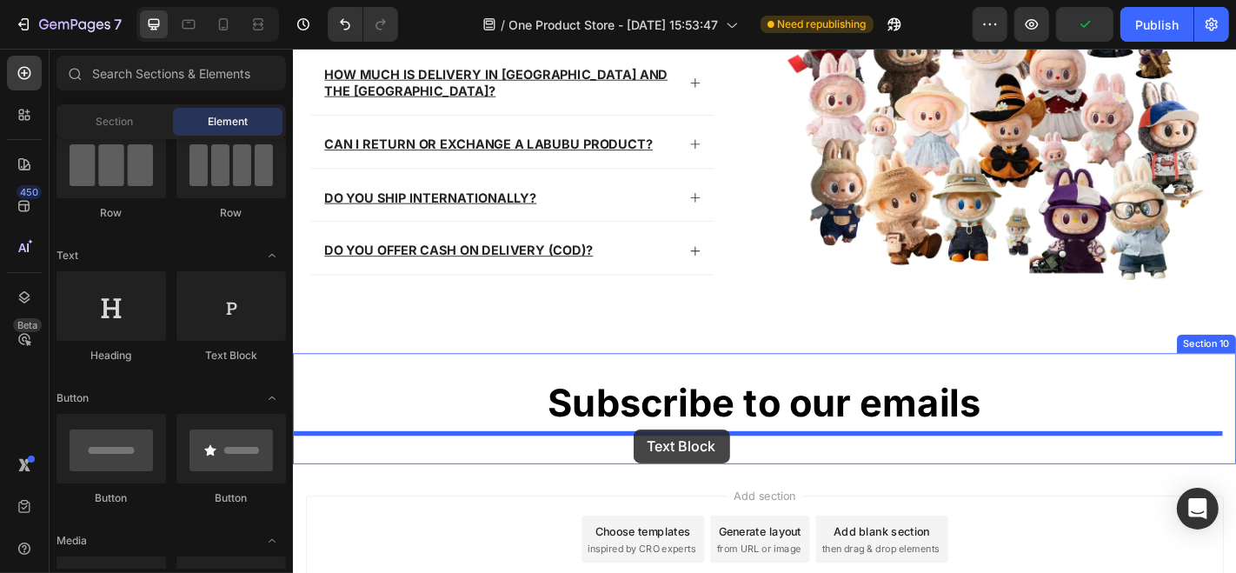
drag, startPoint x: 519, startPoint y: 341, endPoint x: 668, endPoint y: 468, distance: 196.6
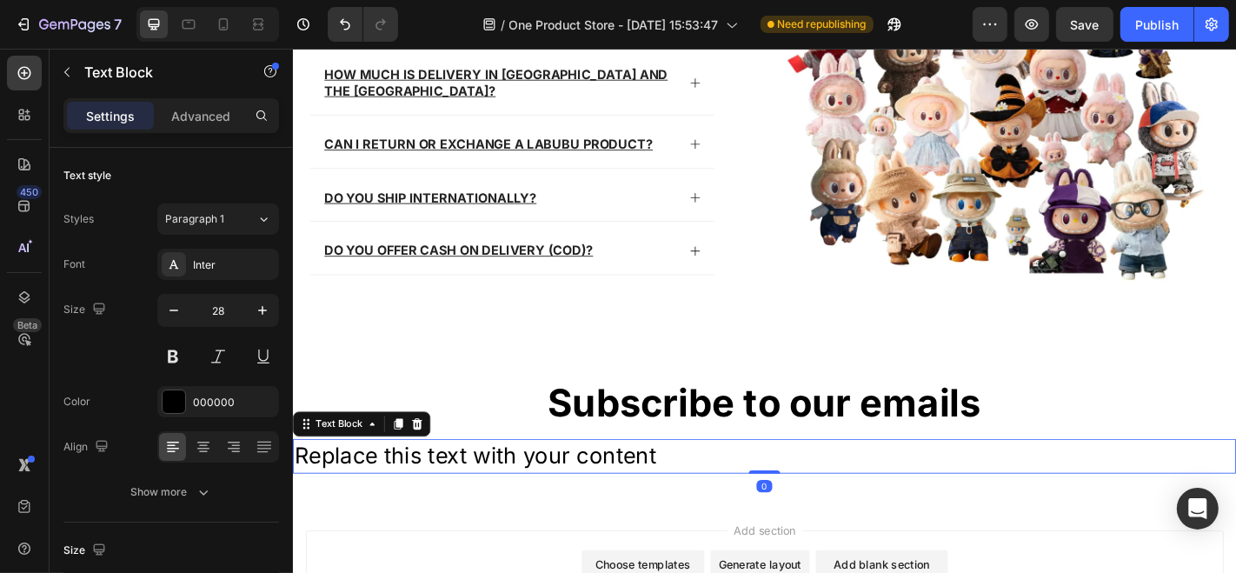
click at [455, 491] on div "Replace this text with your content" at bounding box center [813, 498] width 1043 height 37
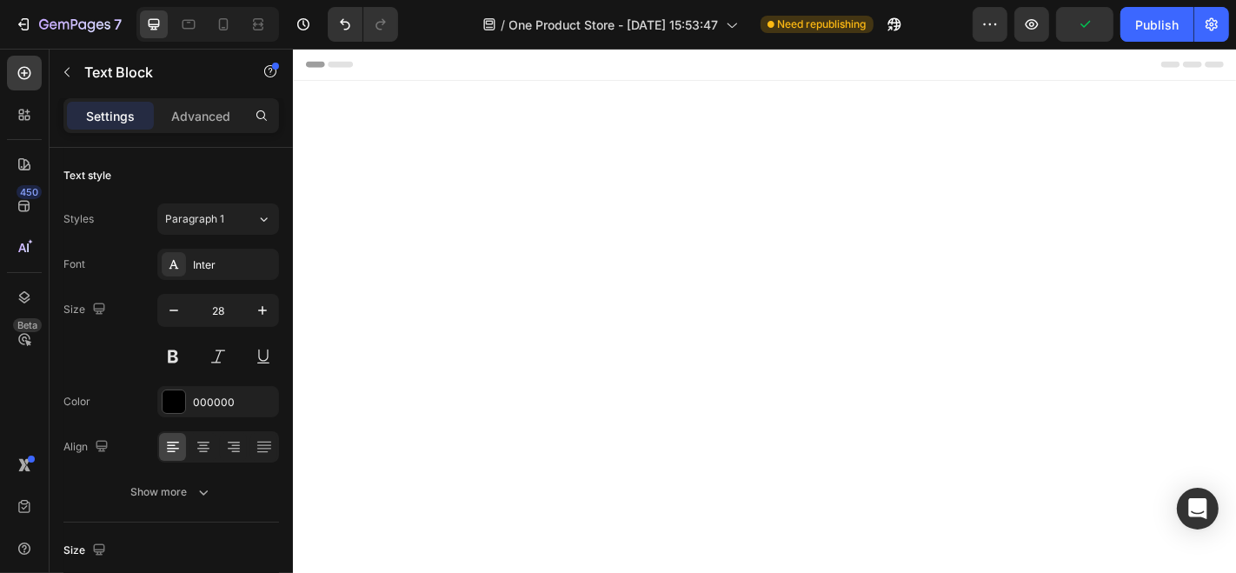
scroll to position [5111, 0]
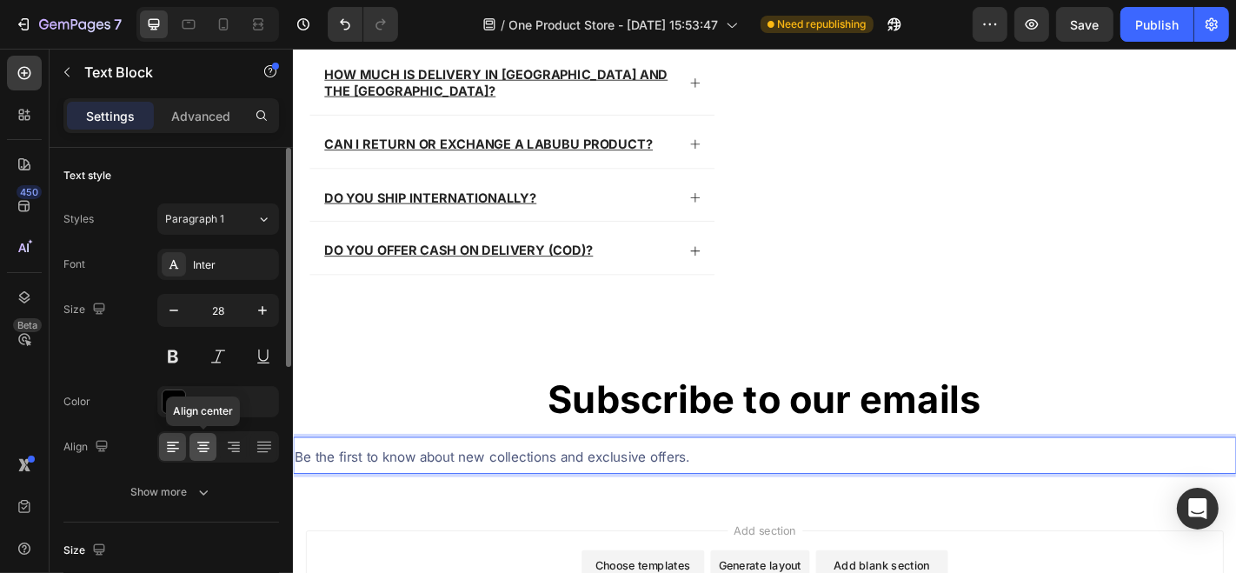
click at [199, 453] on icon at bounding box center [203, 446] width 17 height 17
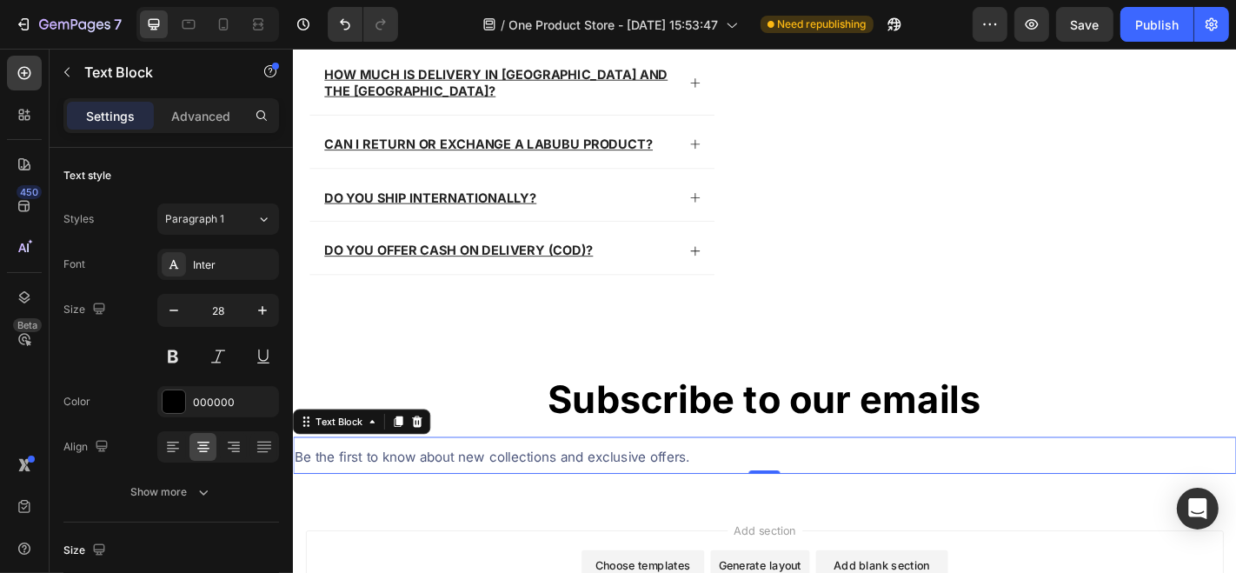
click at [538, 490] on span "Be the first to know about new collections and exclusive offers." at bounding box center [512, 498] width 437 height 17
click at [180, 443] on icon at bounding box center [172, 446] width 17 height 17
click at [191, 442] on div at bounding box center [202, 447] width 27 height 28
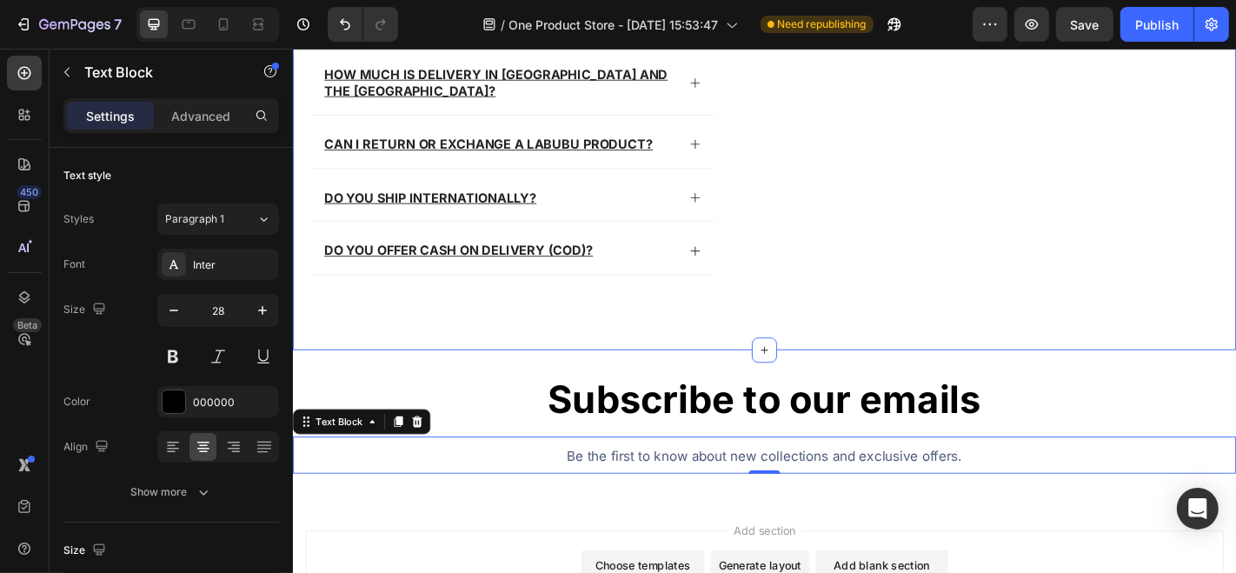
click at [488, 368] on div "FAQs Heading Are the Pop Mart [PERSON_NAME] figures sold at BUBU Look original?…" at bounding box center [813, 107] width 1043 height 547
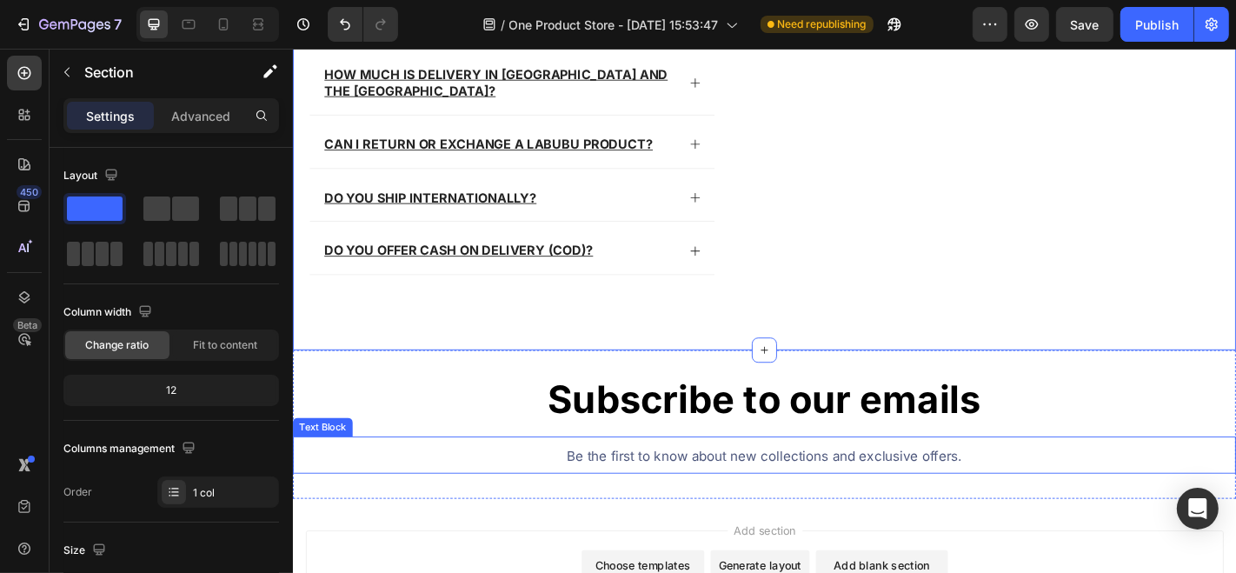
click at [595, 494] on span "Be the first to know about new collections and exclusive offers." at bounding box center [813, 498] width 437 height 17
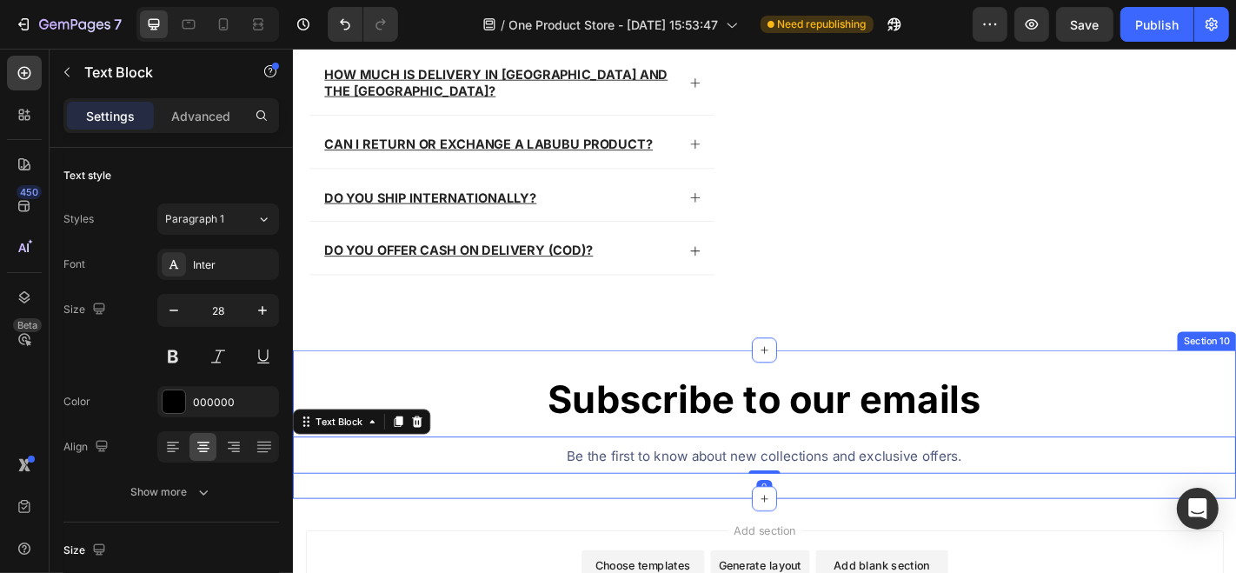
scroll to position [5276, 0]
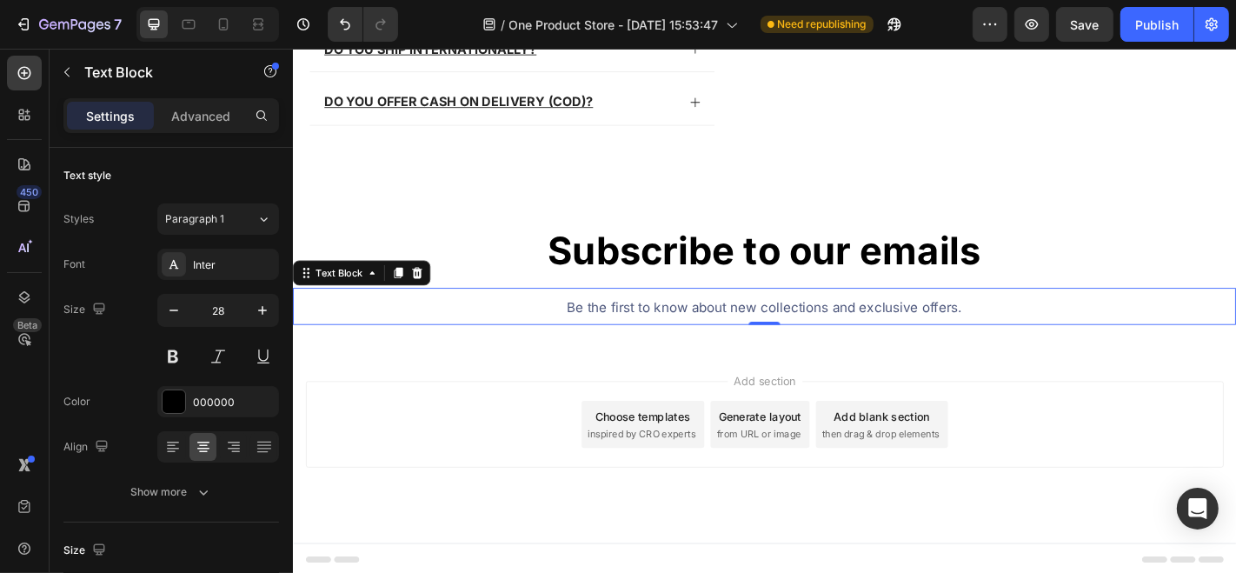
click at [896, 402] on div "Add section Choose templates inspired by CRO experts Generate layout from URL o…" at bounding box center [813, 488] width 1043 height 214
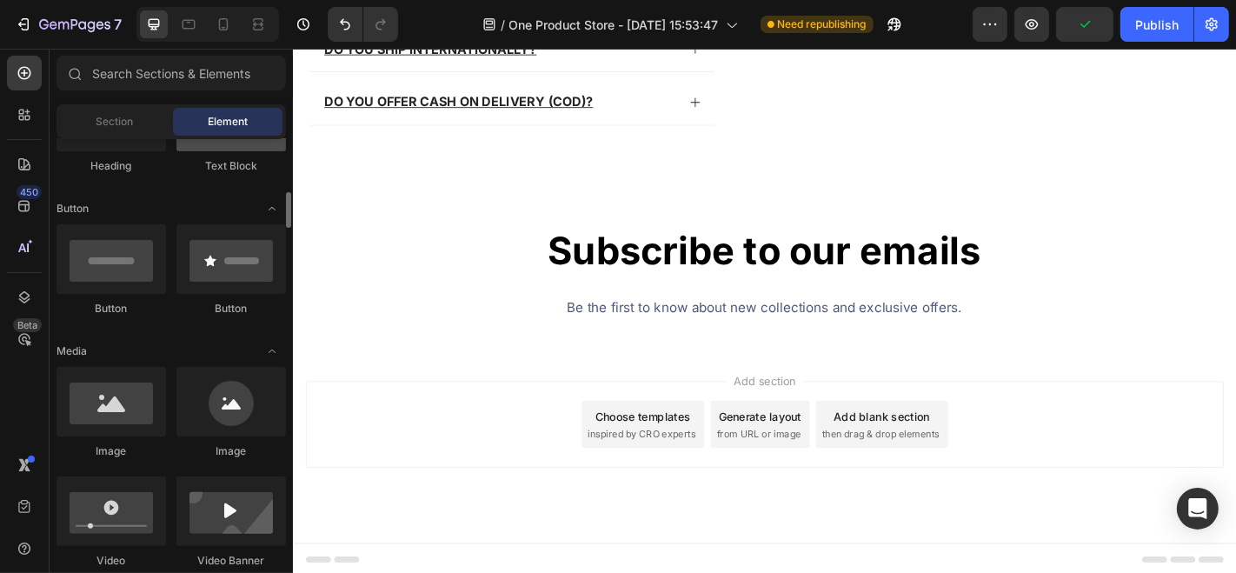
scroll to position [386, 0]
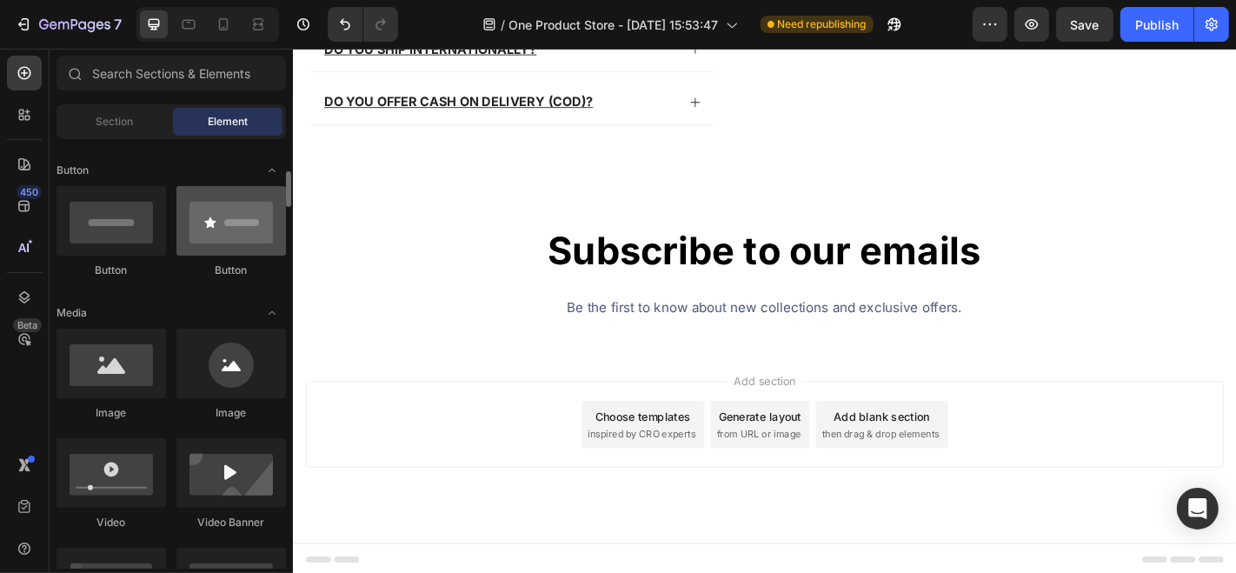
click at [228, 233] on div at bounding box center [230, 221] width 109 height 70
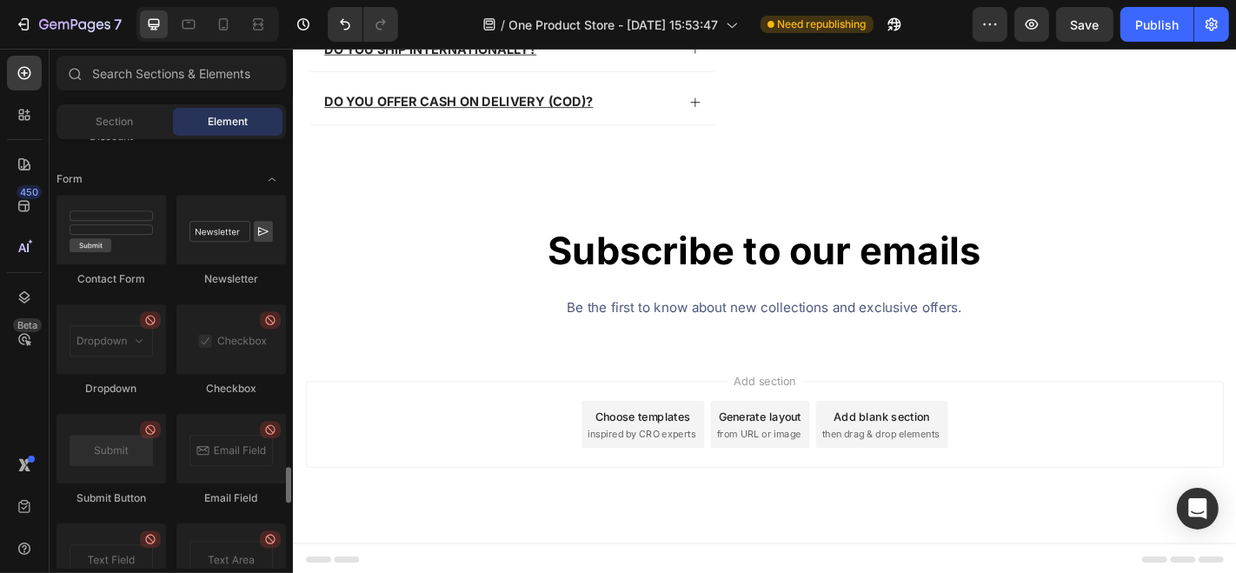
scroll to position [3919, 0]
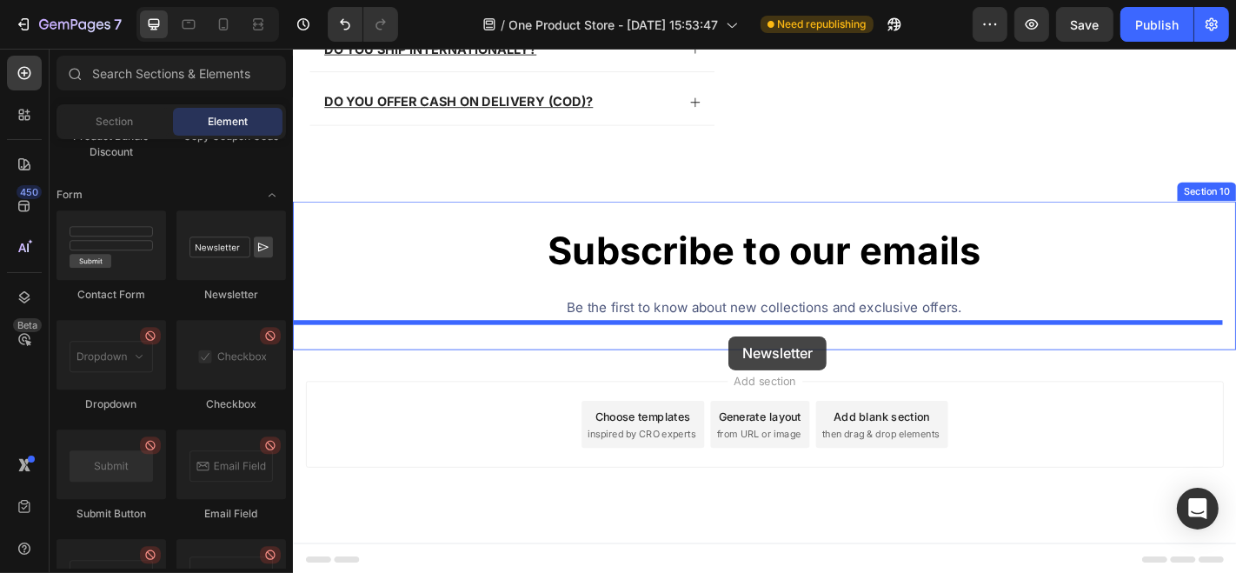
drag, startPoint x: 541, startPoint y: 309, endPoint x: 774, endPoint y: 367, distance: 240.7
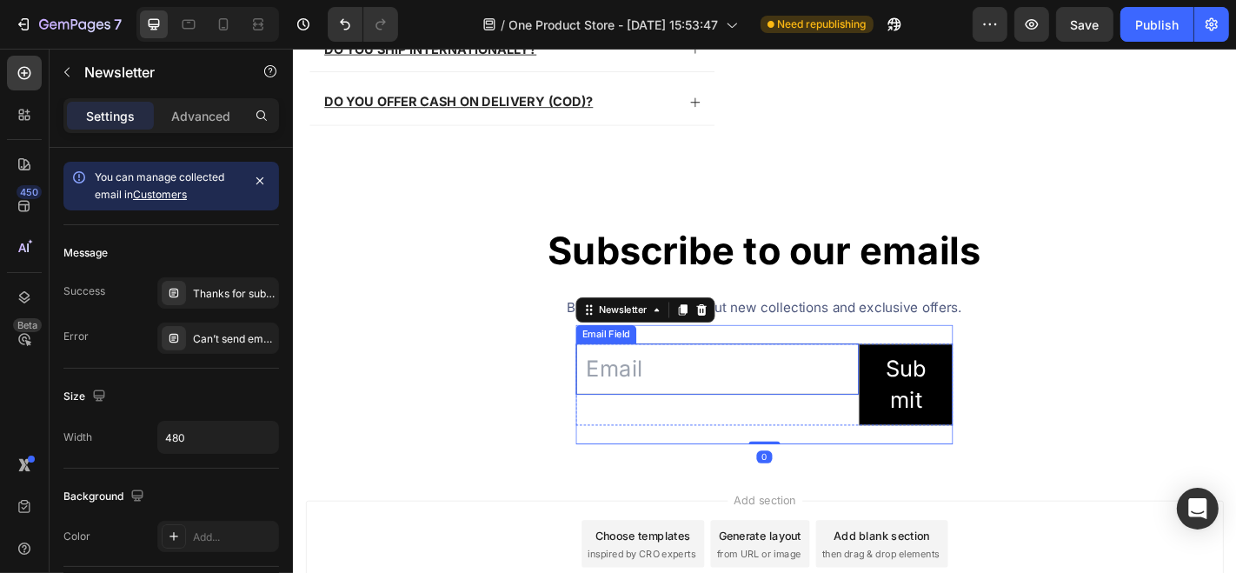
click at [823, 420] on input "email" at bounding box center [761, 402] width 313 height 56
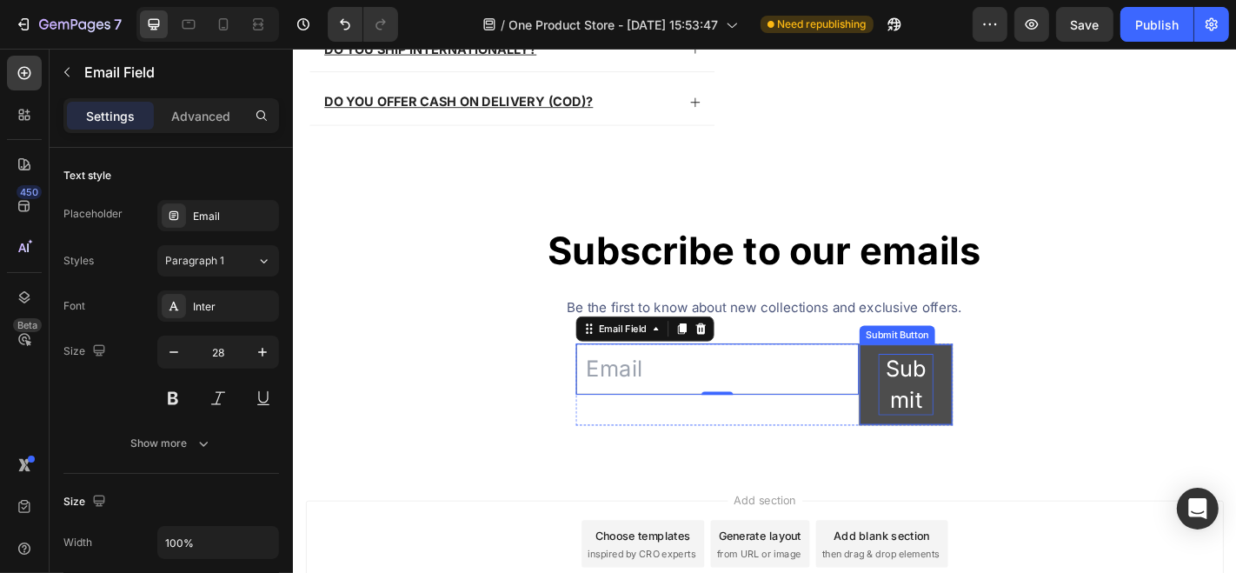
click at [963, 406] on div "Submit" at bounding box center [969, 419] width 61 height 68
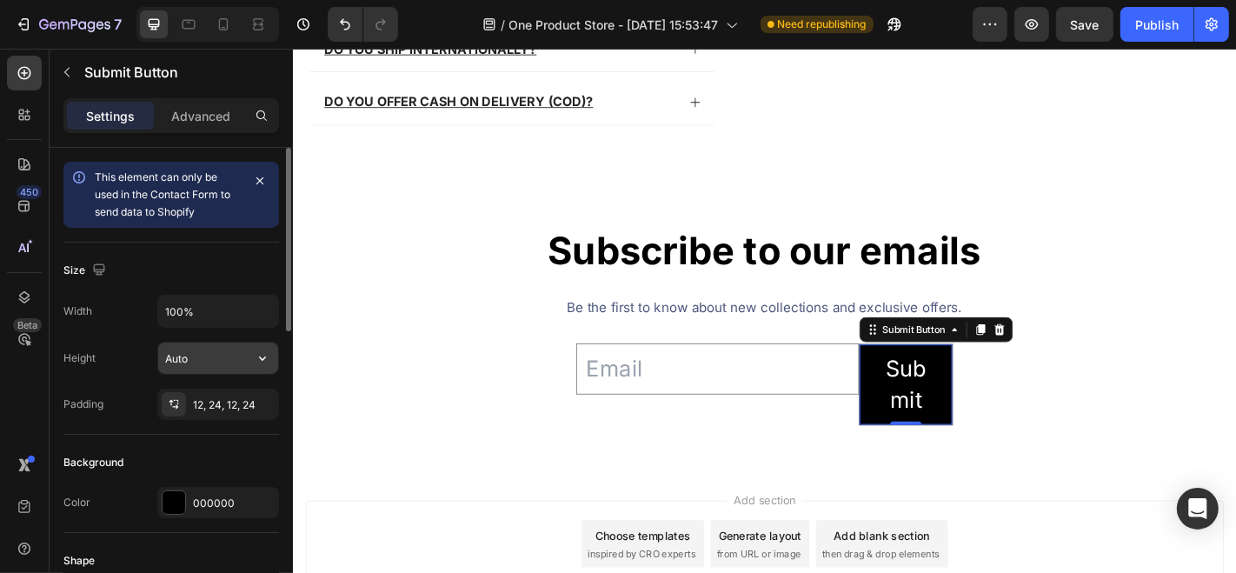
click at [216, 355] on input "Auto" at bounding box center [218, 357] width 120 height 31
click at [265, 356] on icon "button" at bounding box center [262, 357] width 17 height 17
click at [124, 343] on div "Height Auto" at bounding box center [171, 358] width 216 height 33
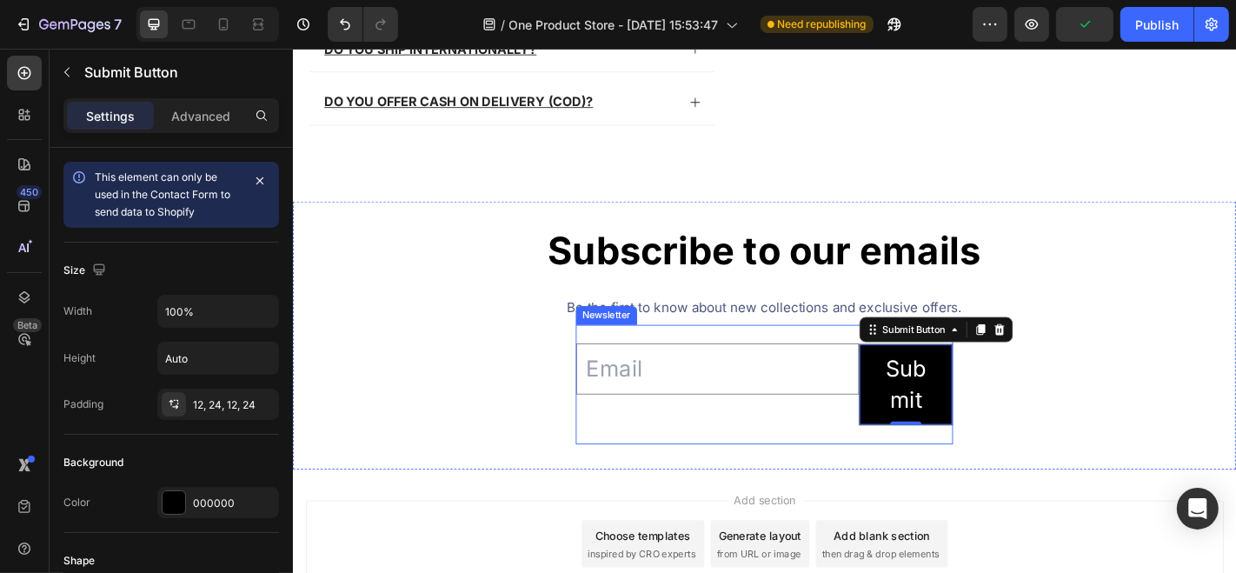
click at [687, 478] on div "Email Field Submit Submit Button 0 Row Newsletter" at bounding box center [813, 419] width 417 height 132
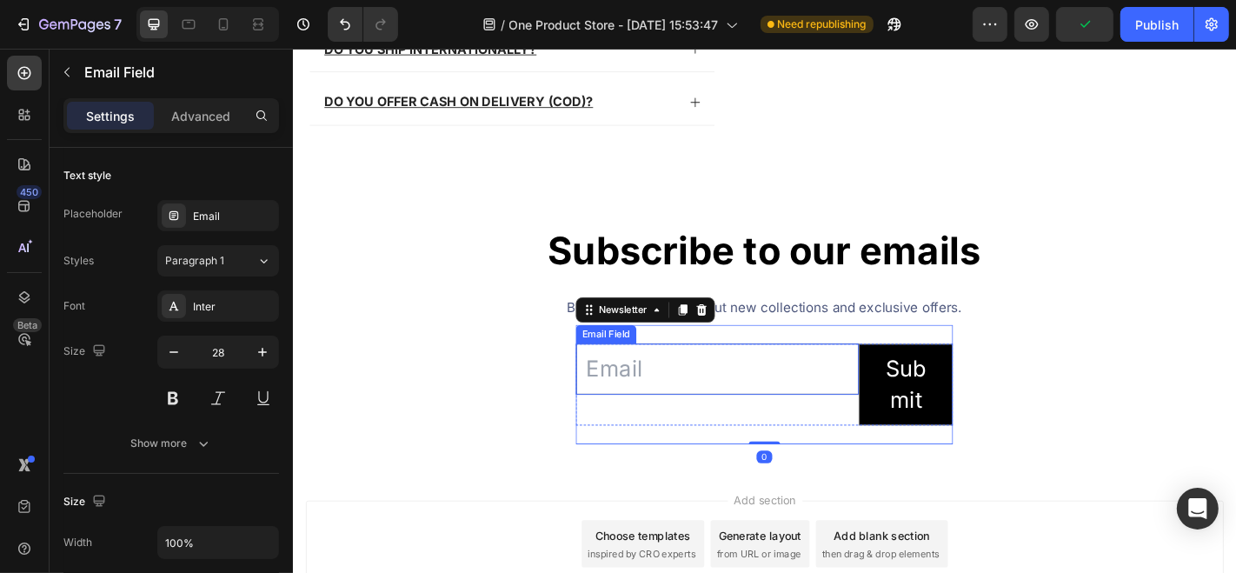
click at [654, 409] on input "email" at bounding box center [761, 402] width 313 height 56
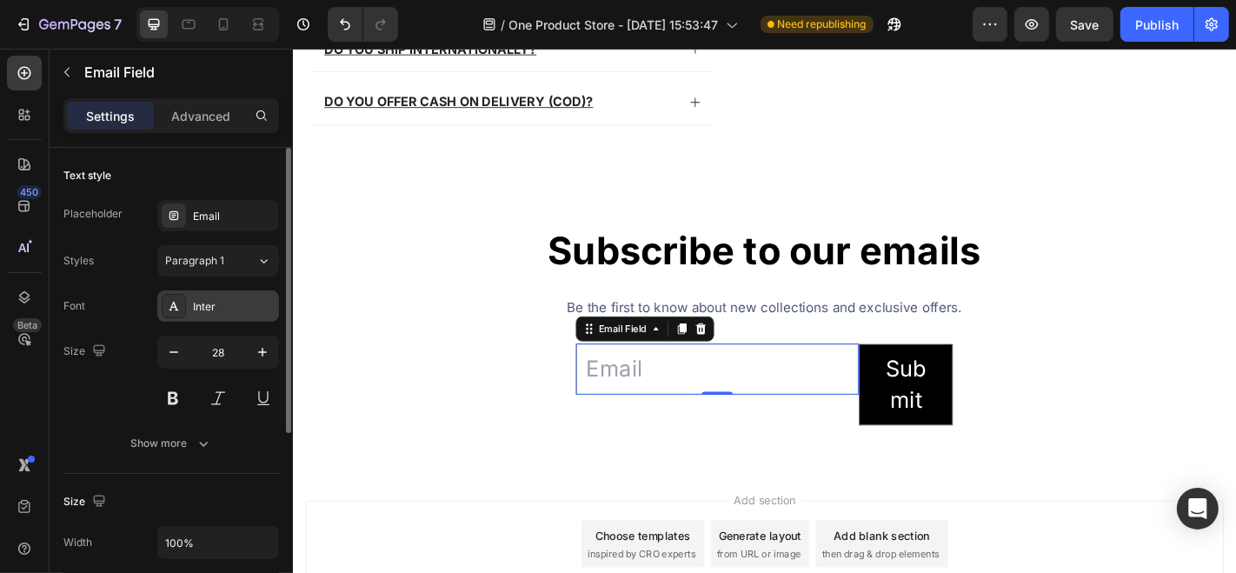
click at [225, 302] on div "Inter" at bounding box center [234, 307] width 82 height 16
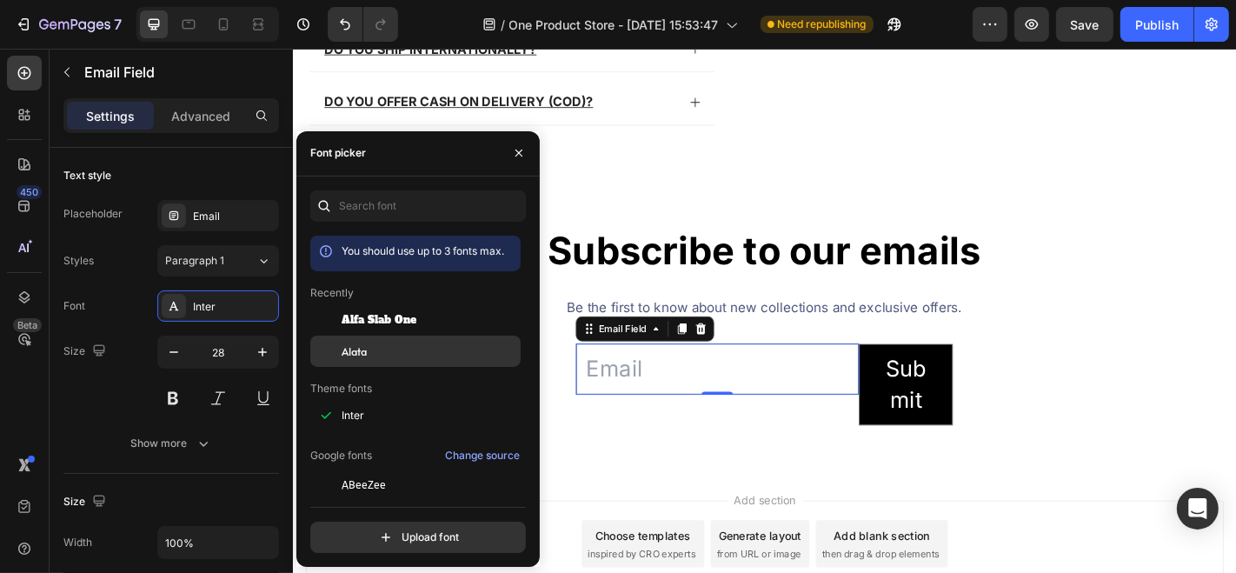
click at [372, 348] on div "Alata" at bounding box center [430, 351] width 176 height 16
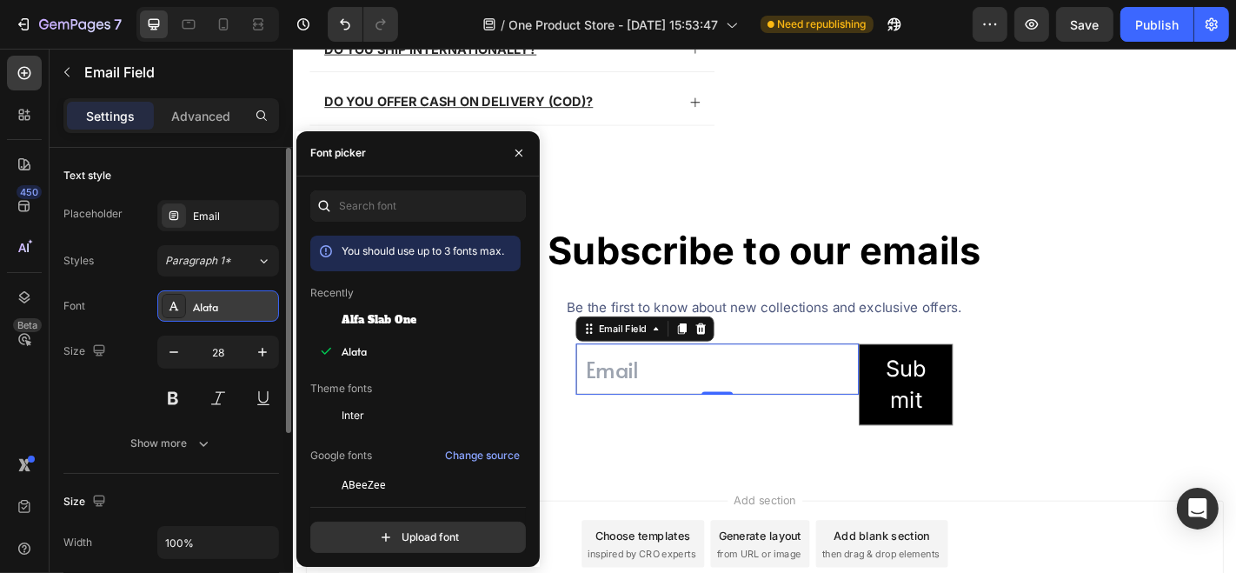
click at [222, 303] on div "Alata" at bounding box center [234, 307] width 82 height 16
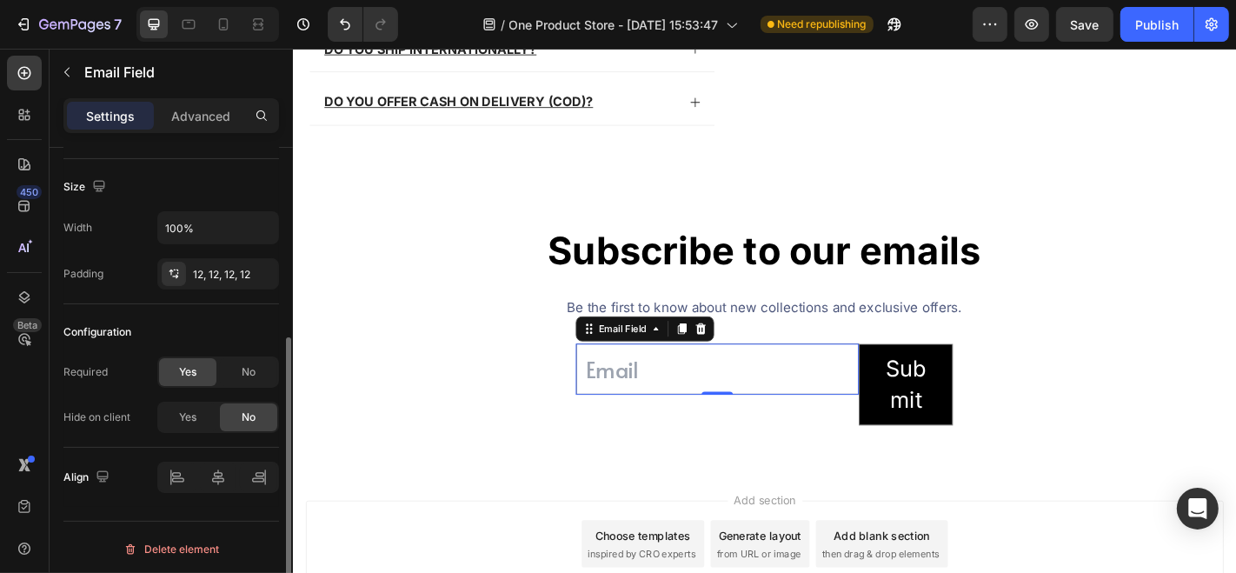
scroll to position [0, 0]
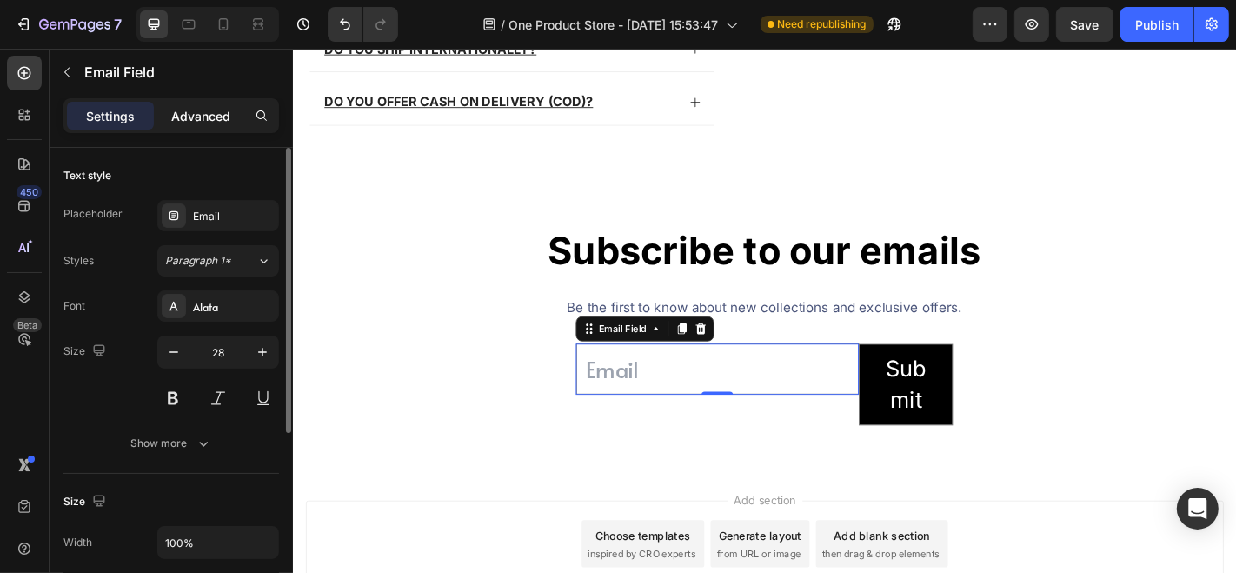
click at [216, 123] on div "Advanced" at bounding box center [200, 116] width 87 height 28
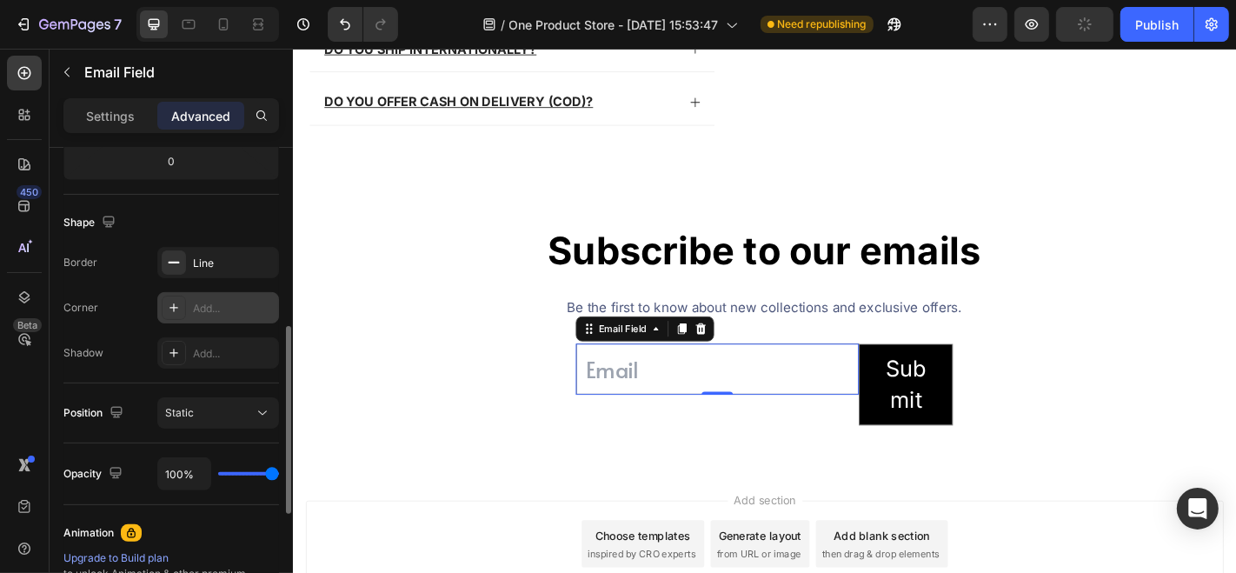
scroll to position [415, 0]
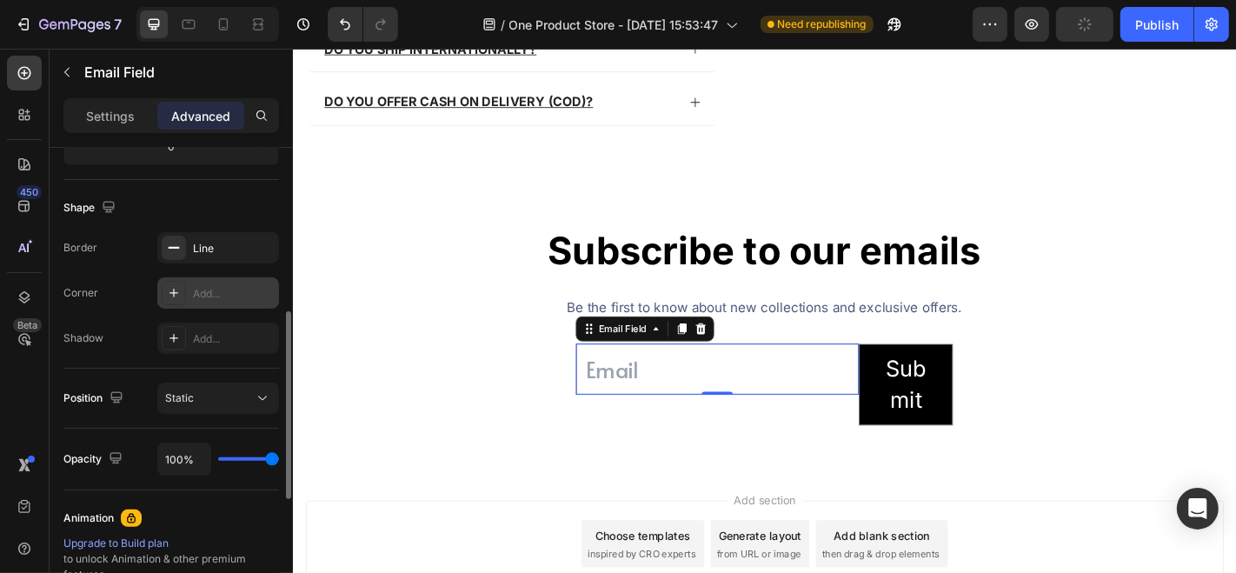
click at [171, 293] on icon at bounding box center [174, 293] width 14 height 14
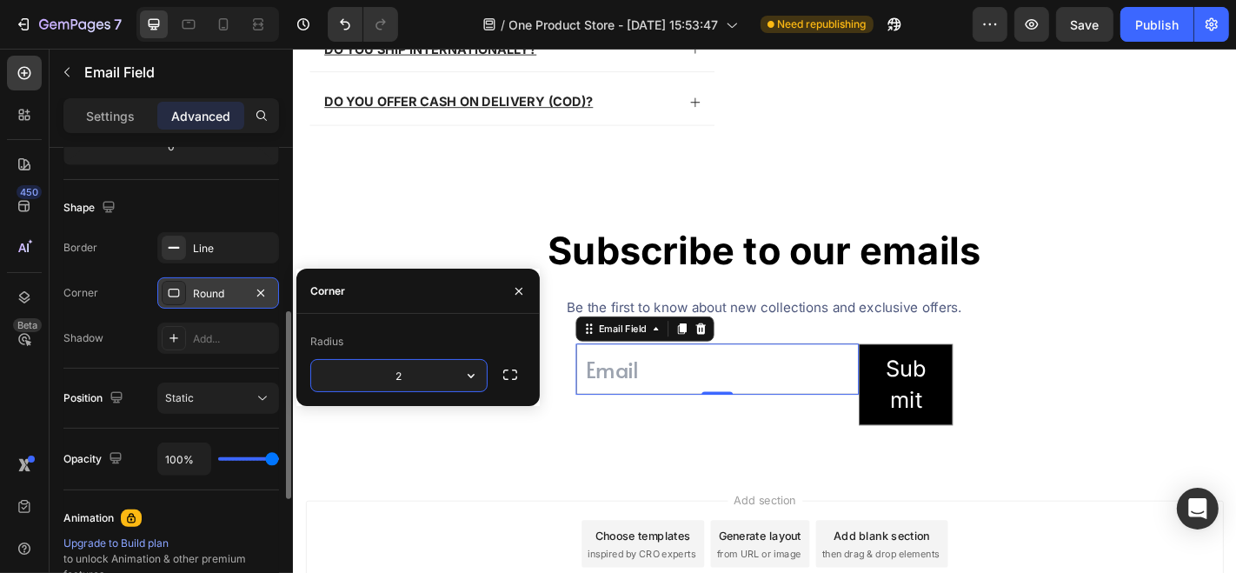
type input "20"
click at [123, 229] on div "Shape Border Line Corner Round Shadow Add..." at bounding box center [171, 274] width 216 height 189
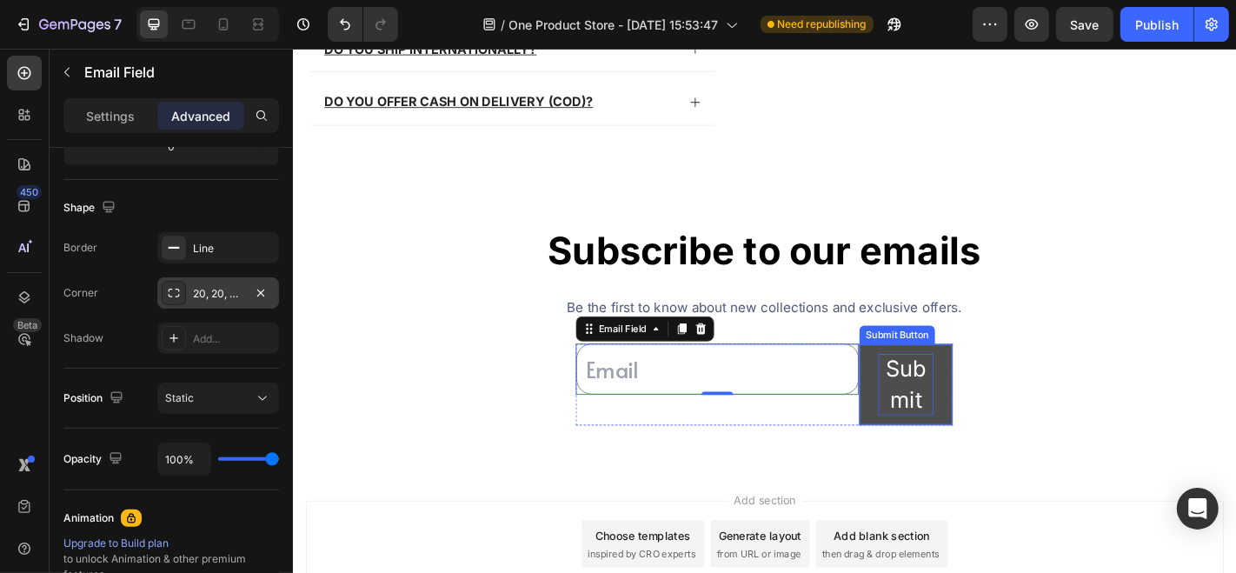
click at [953, 391] on div "Submit" at bounding box center [969, 419] width 61 height 68
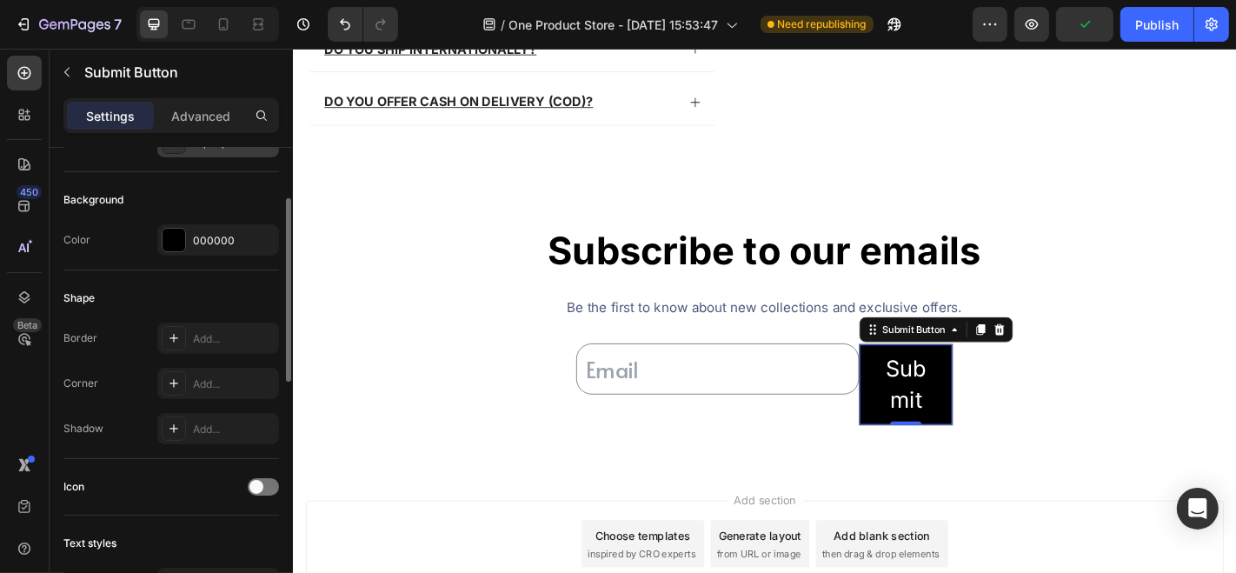
scroll to position [270, 0]
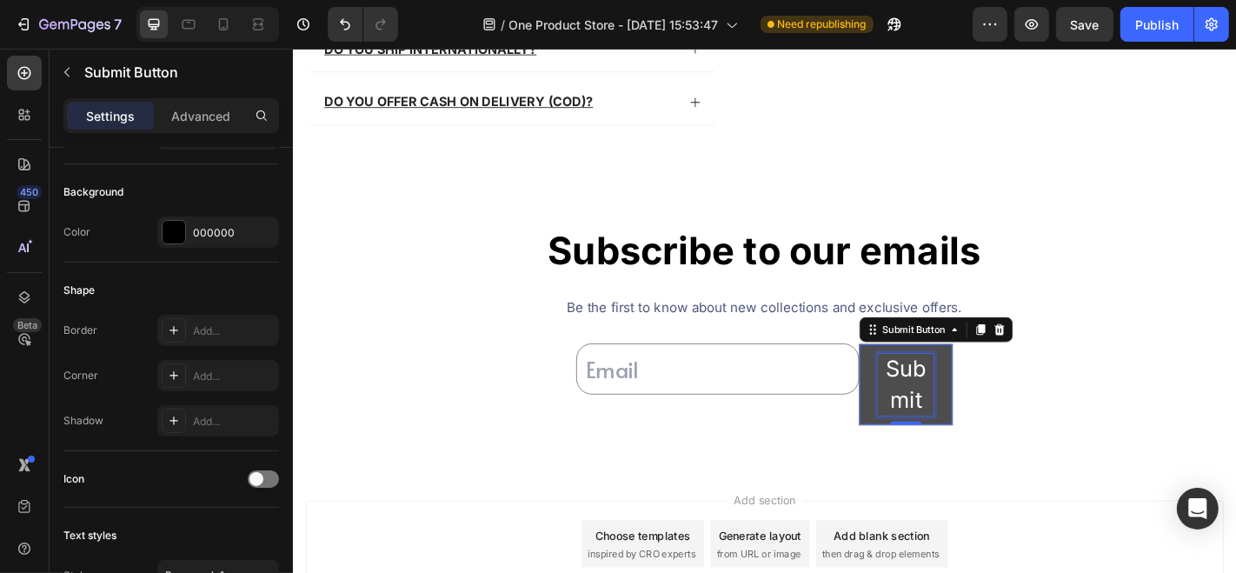
click at [942, 432] on p "Submit" at bounding box center [969, 419] width 61 height 68
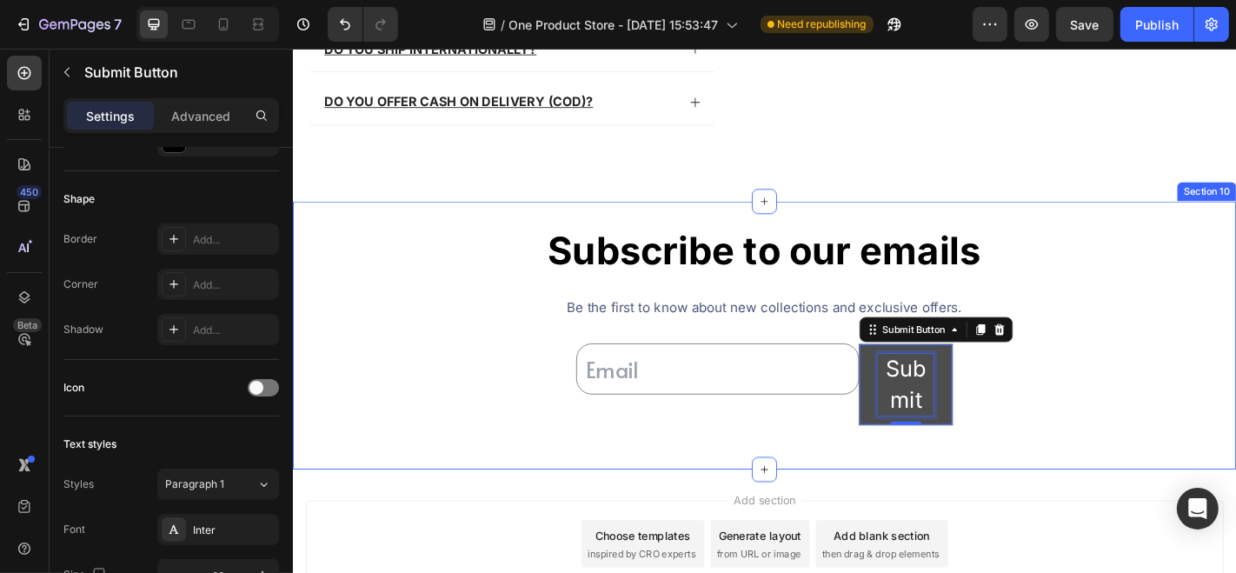
click at [988, 441] on p "Submit" at bounding box center [969, 419] width 61 height 68
click at [988, 458] on button "Submit" at bounding box center [970, 419] width 103 height 89
click at [1065, 433] on div "Subscribe to our emails Heading Row Be the first to know about new collections …" at bounding box center [813, 364] width 1043 height 241
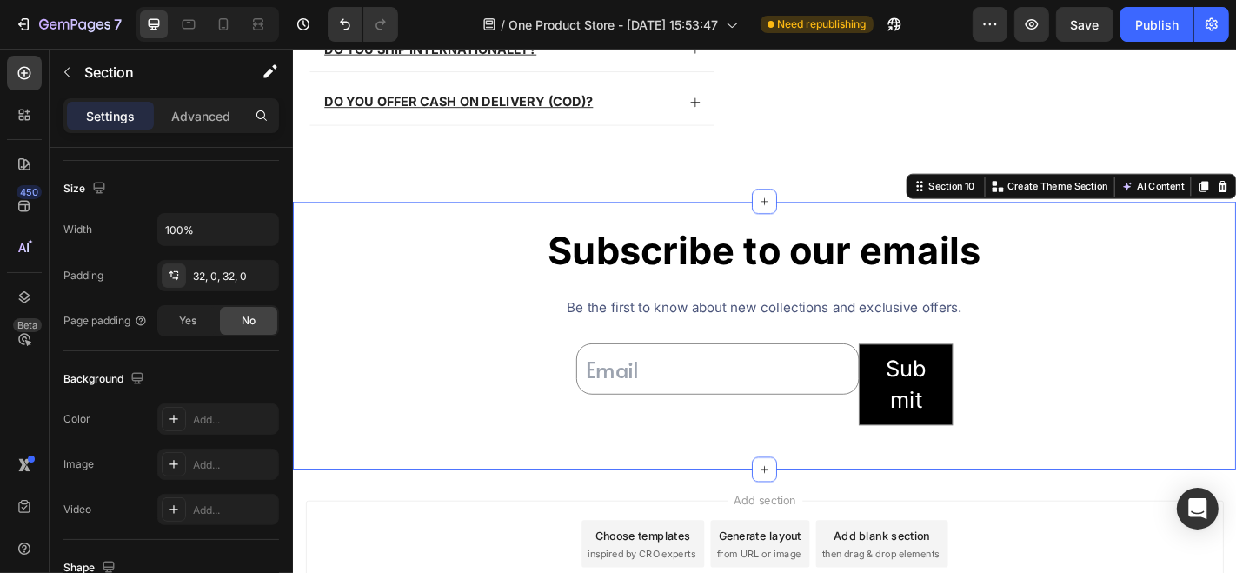
scroll to position [0, 0]
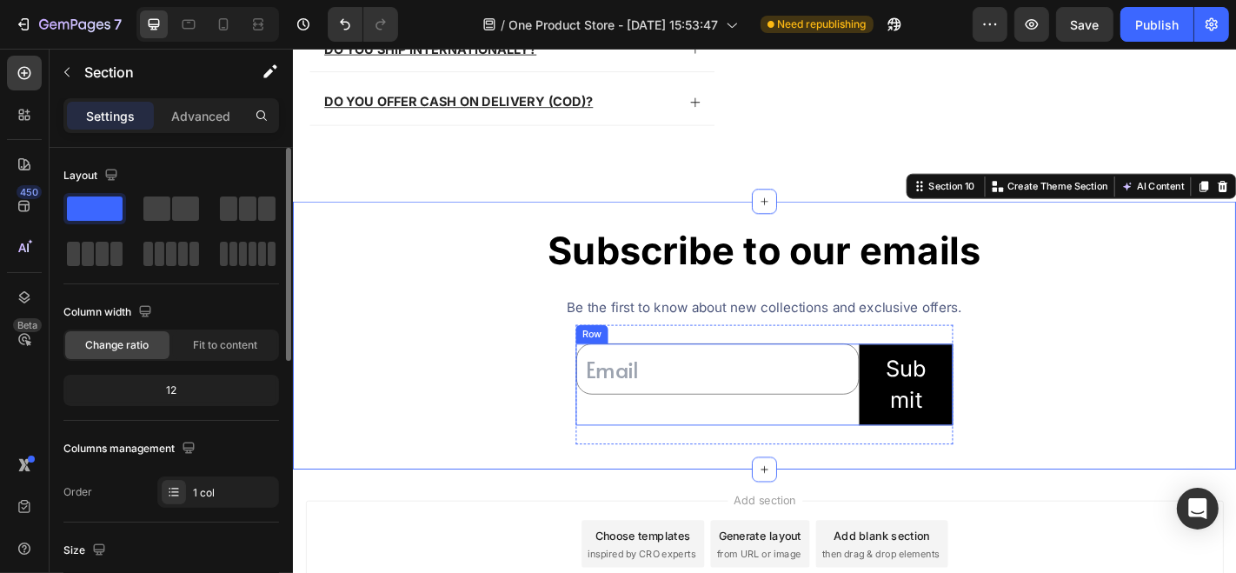
click at [787, 432] on div "Email Field" at bounding box center [761, 419] width 313 height 90
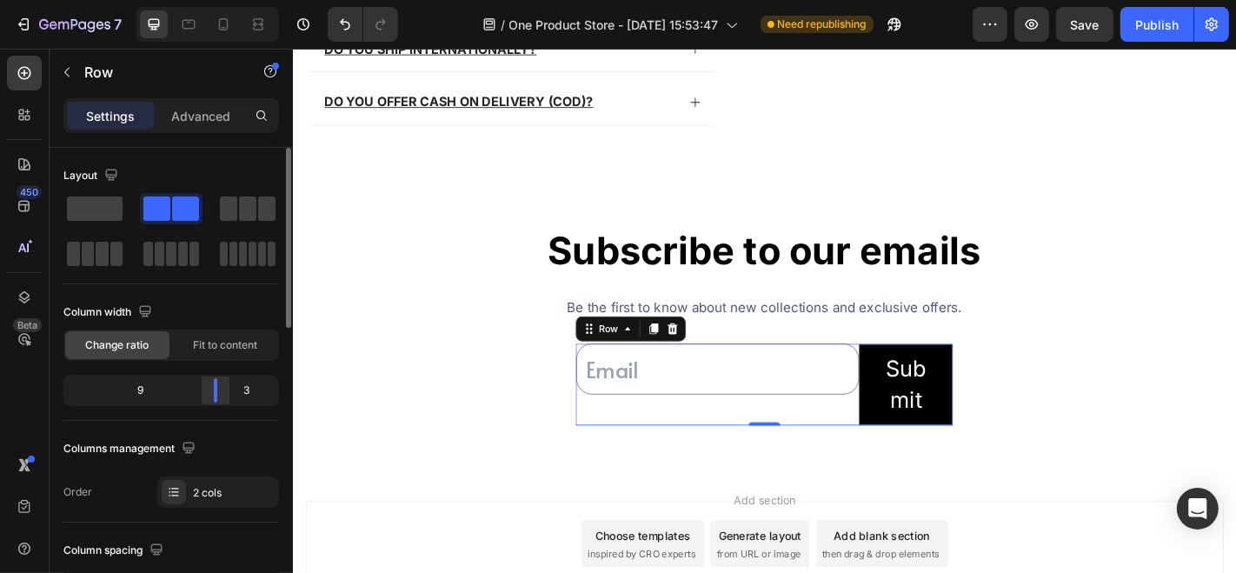
click at [220, 383] on div at bounding box center [215, 390] width 31 height 24
click at [226, 384] on div at bounding box center [215, 390] width 31 height 24
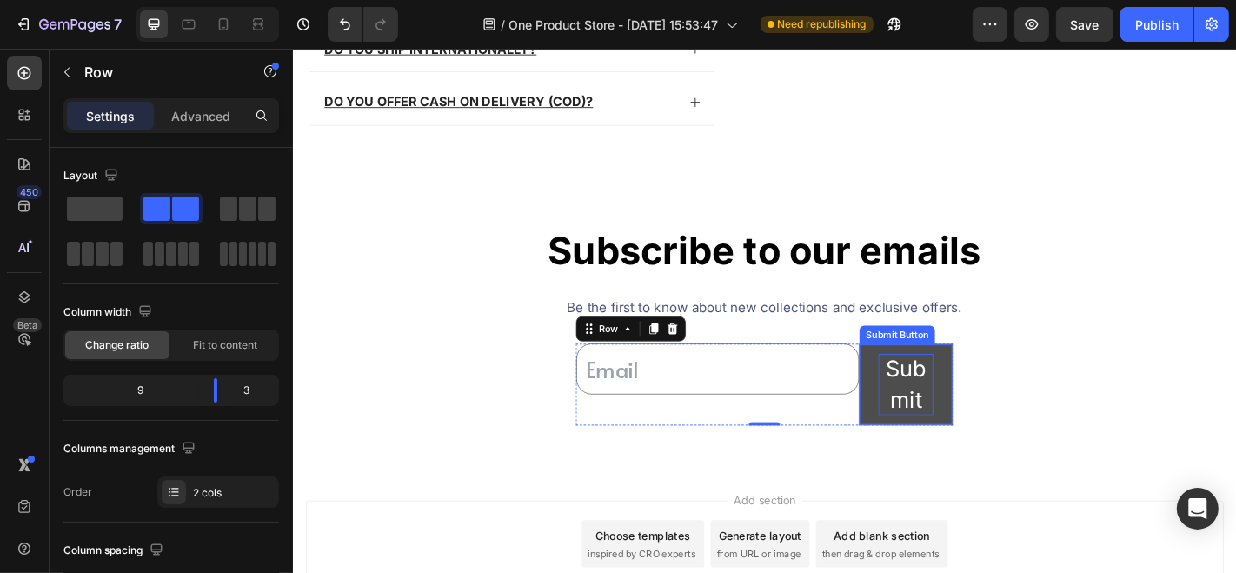
click at [944, 425] on p "Submit" at bounding box center [969, 419] width 61 height 68
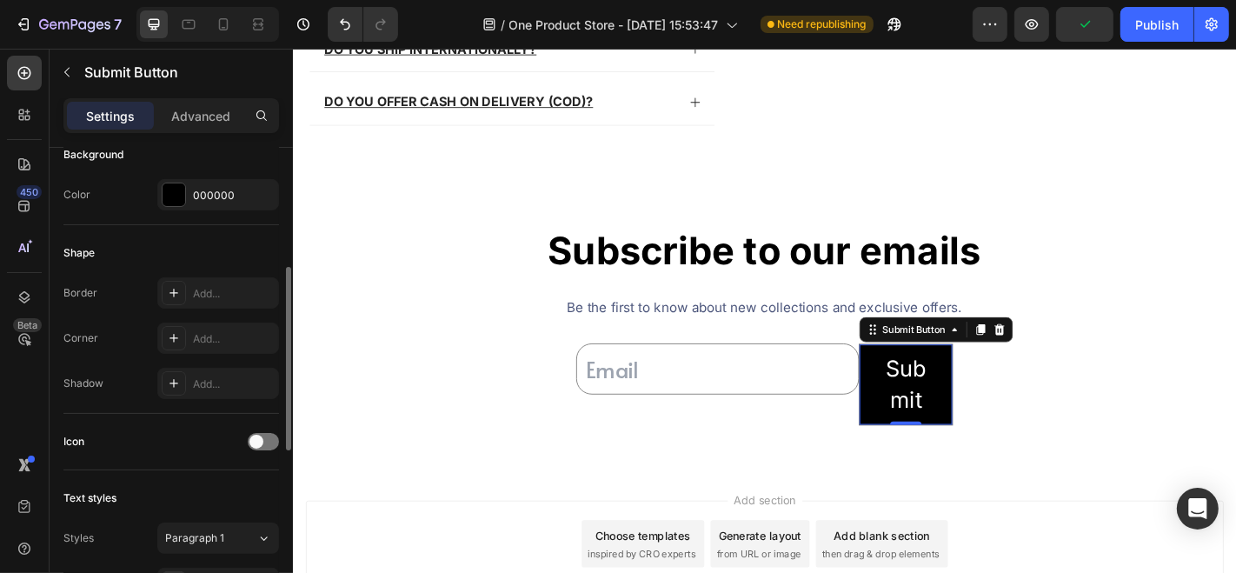
scroll to position [300, 0]
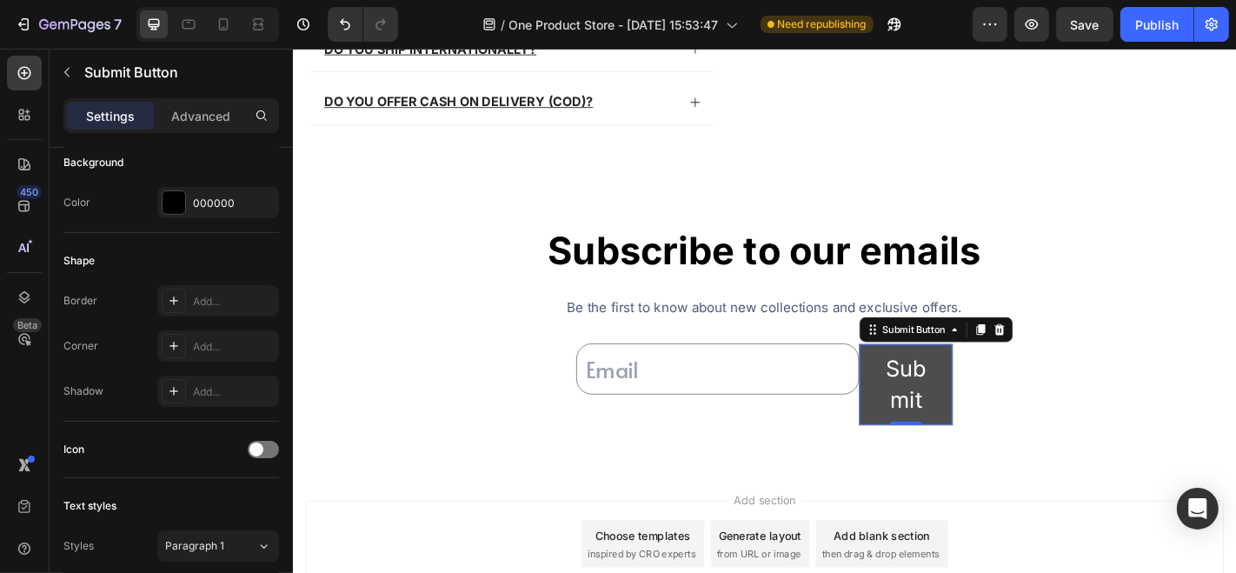
click at [1009, 419] on button "Submit" at bounding box center [970, 419] width 103 height 89
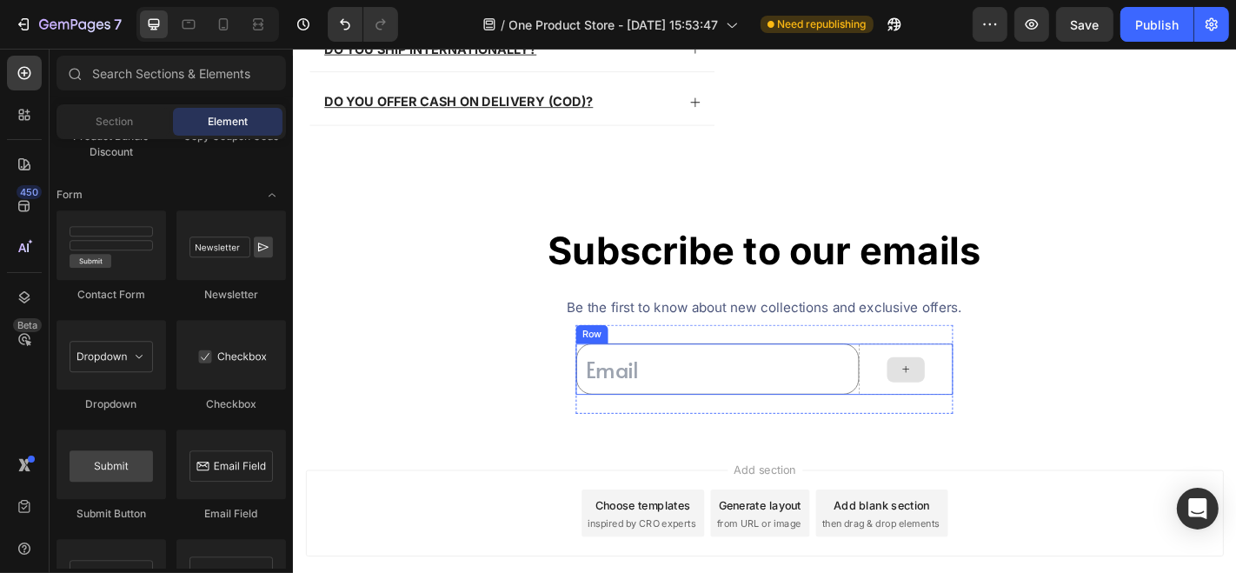
click at [934, 403] on div at bounding box center [970, 402] width 104 height 56
click at [867, 401] on input "email" at bounding box center [761, 402] width 313 height 56
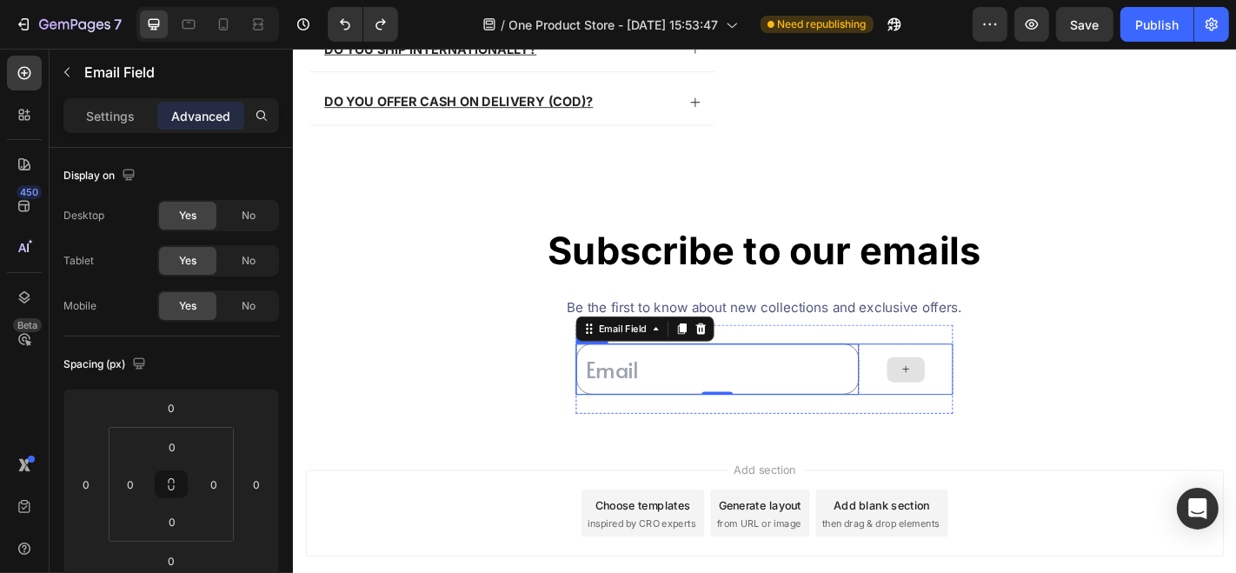
click at [956, 404] on div at bounding box center [970, 402] width 42 height 28
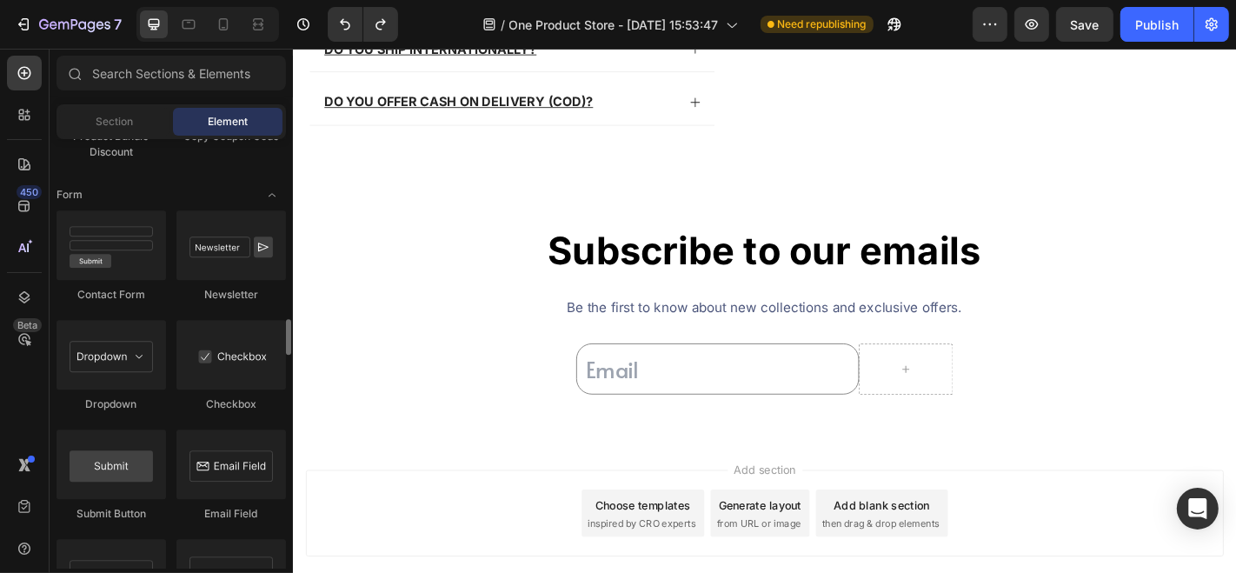
scroll to position [3715, 0]
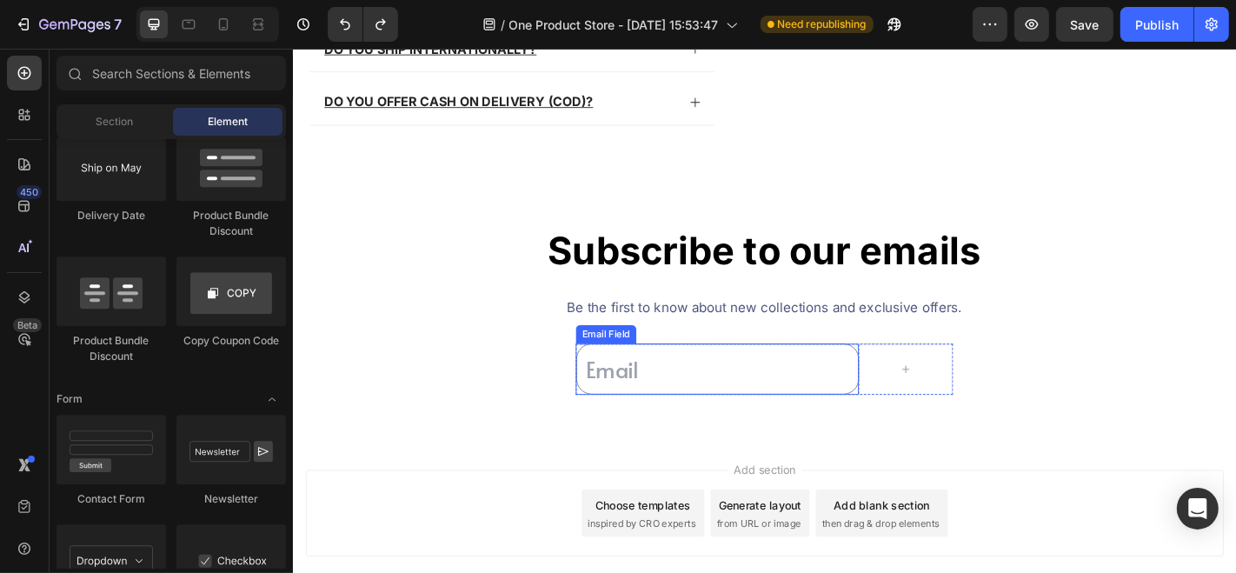
click at [854, 418] on input "email" at bounding box center [761, 402] width 313 height 56
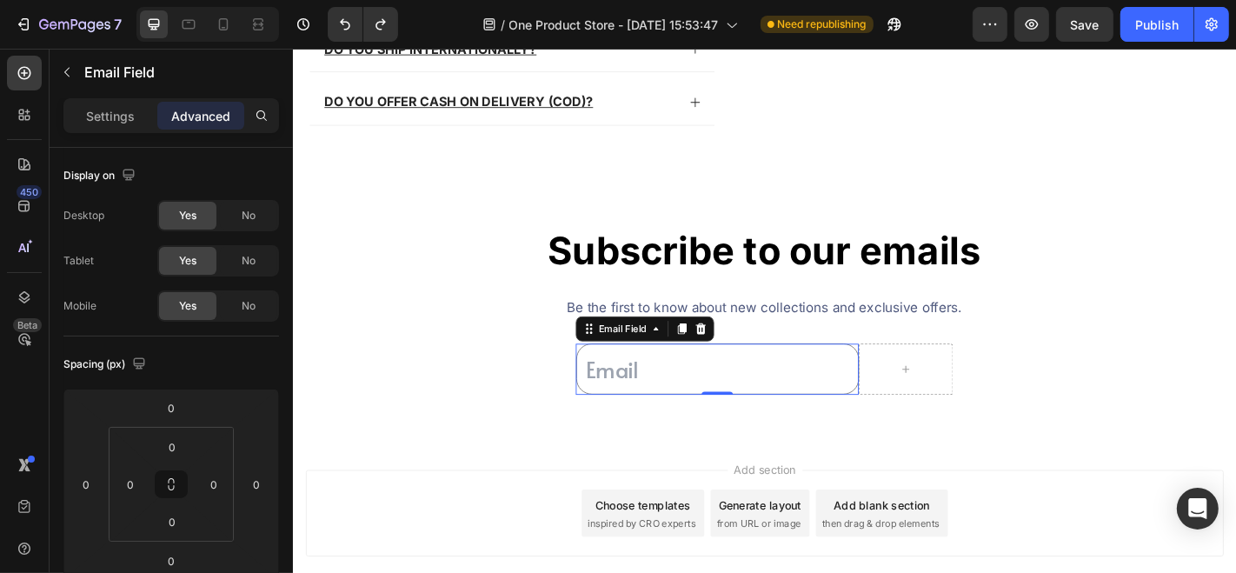
click at [938, 416] on div at bounding box center [970, 402] width 104 height 56
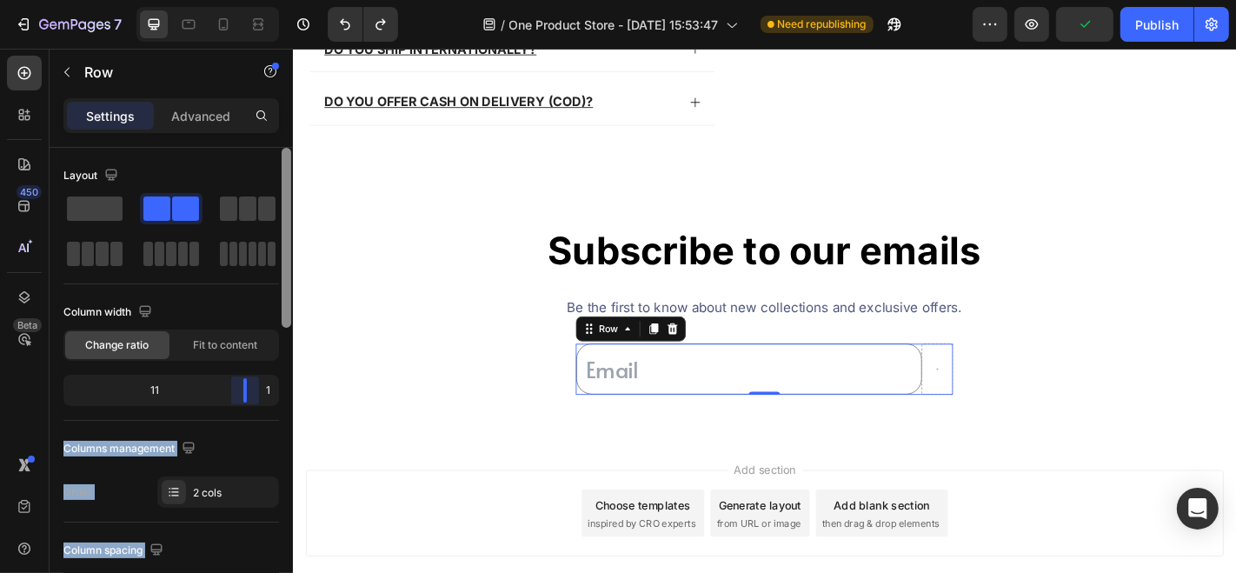
drag, startPoint x: 214, startPoint y: 391, endPoint x: 284, endPoint y: 387, distance: 70.5
click at [284, 387] on div "Layout Column width Change ratio Fit to content 11 1 Columns management Order 2…" at bounding box center [171, 385] width 243 height 474
click at [267, 388] on div "1" at bounding box center [268, 390] width 15 height 24
click at [106, 214] on span at bounding box center [95, 208] width 56 height 24
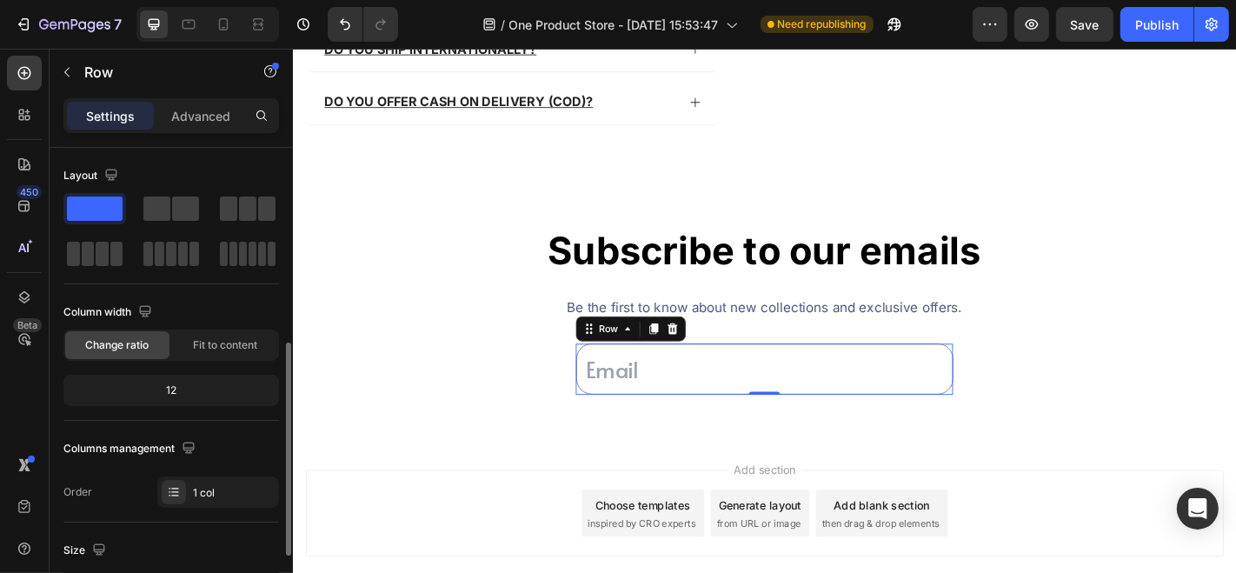
scroll to position [189, 0]
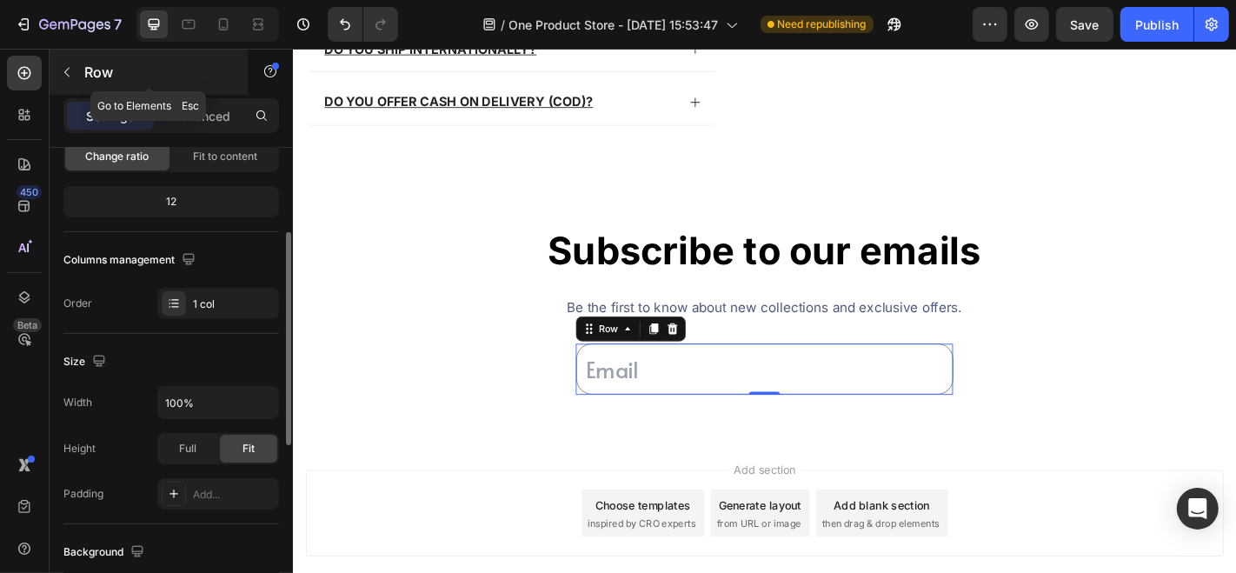
click at [76, 59] on button "button" at bounding box center [67, 72] width 28 height 28
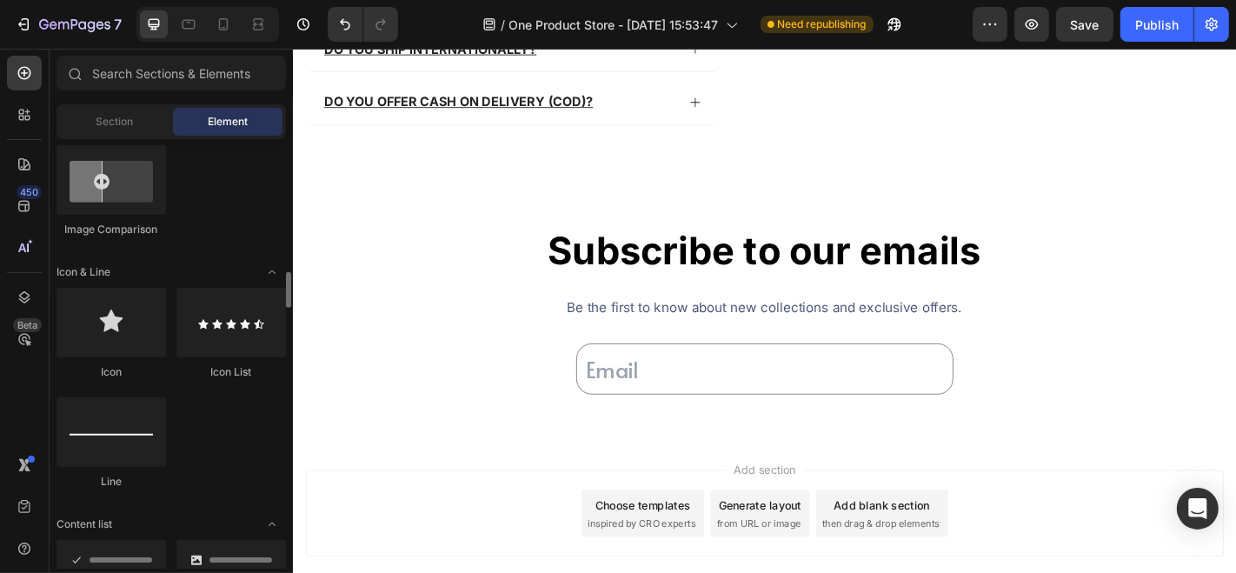
scroll to position [1052, 0]
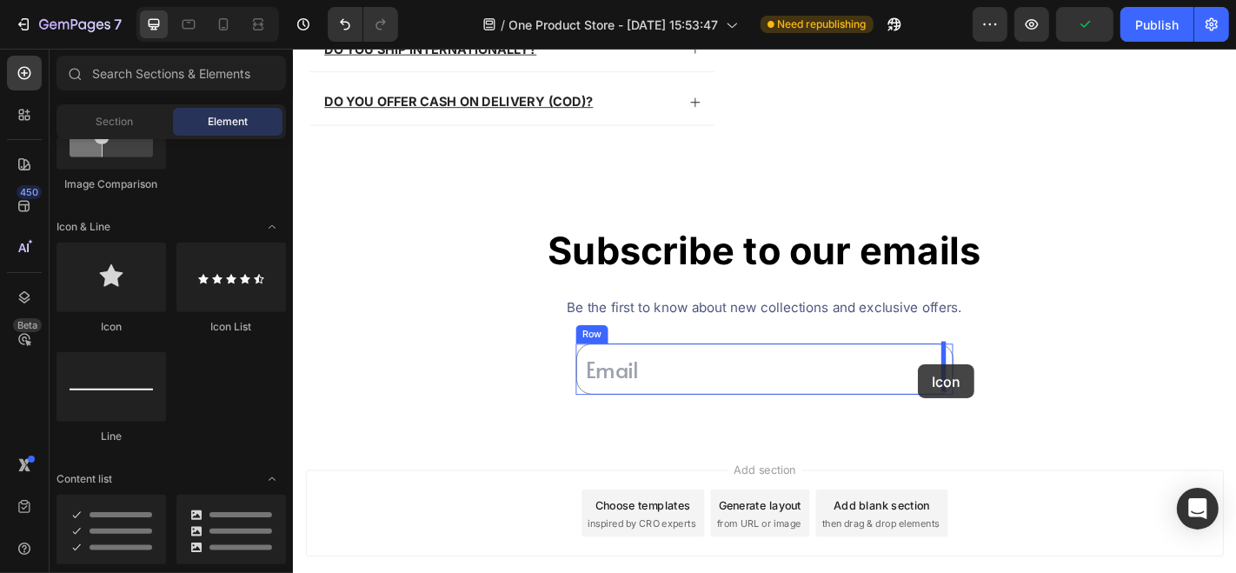
drag, startPoint x: 411, startPoint y: 328, endPoint x: 982, endPoint y: 397, distance: 575.2
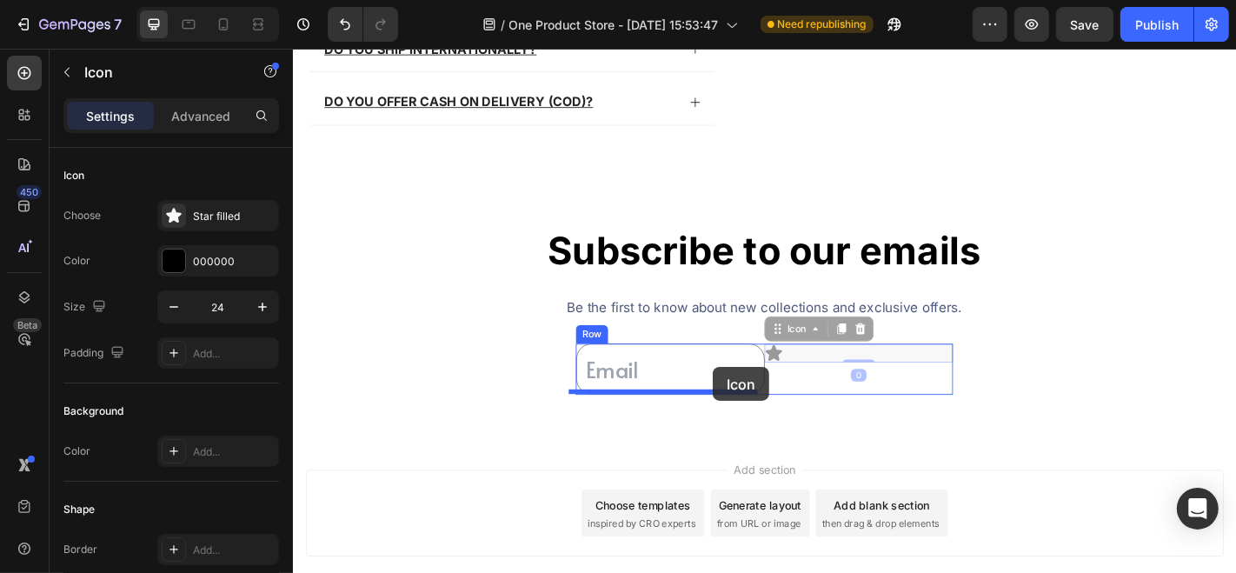
drag, startPoint x: 815, startPoint y: 379, endPoint x: 756, endPoint y: 400, distance: 62.7
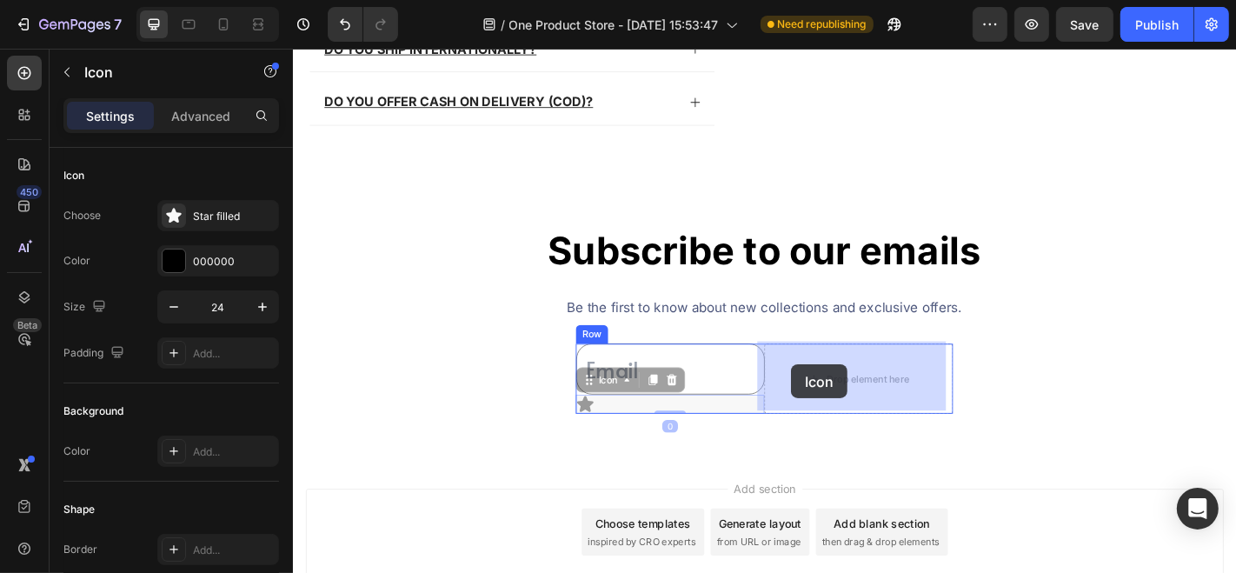
drag, startPoint x: 610, startPoint y: 432, endPoint x: 843, endPoint y: 397, distance: 235.5
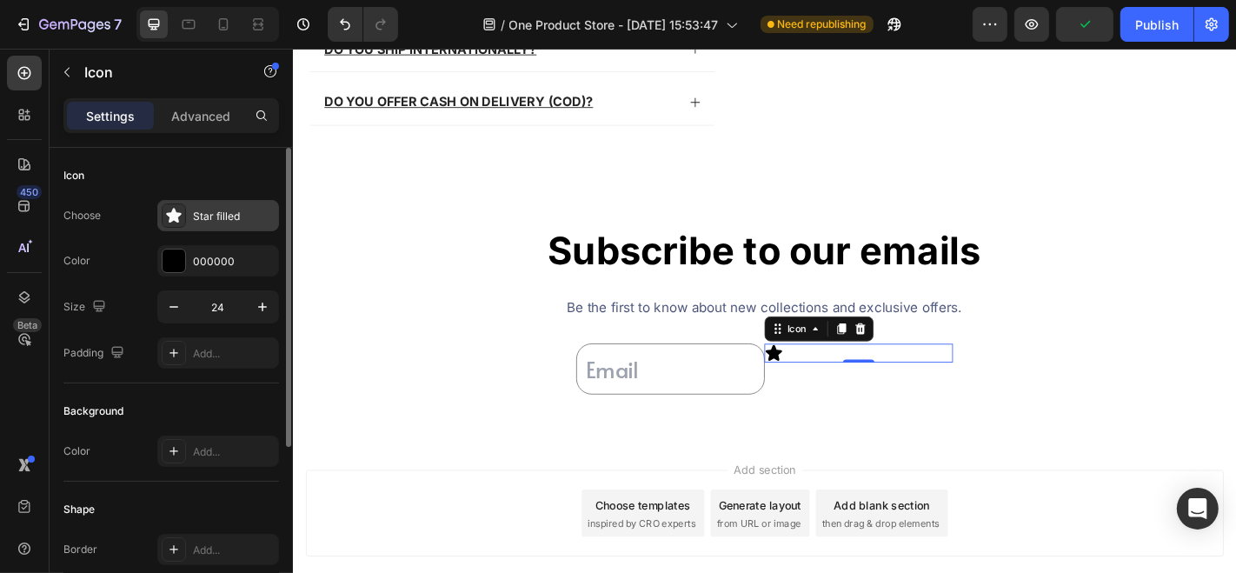
click at [182, 222] on div at bounding box center [174, 215] width 24 height 24
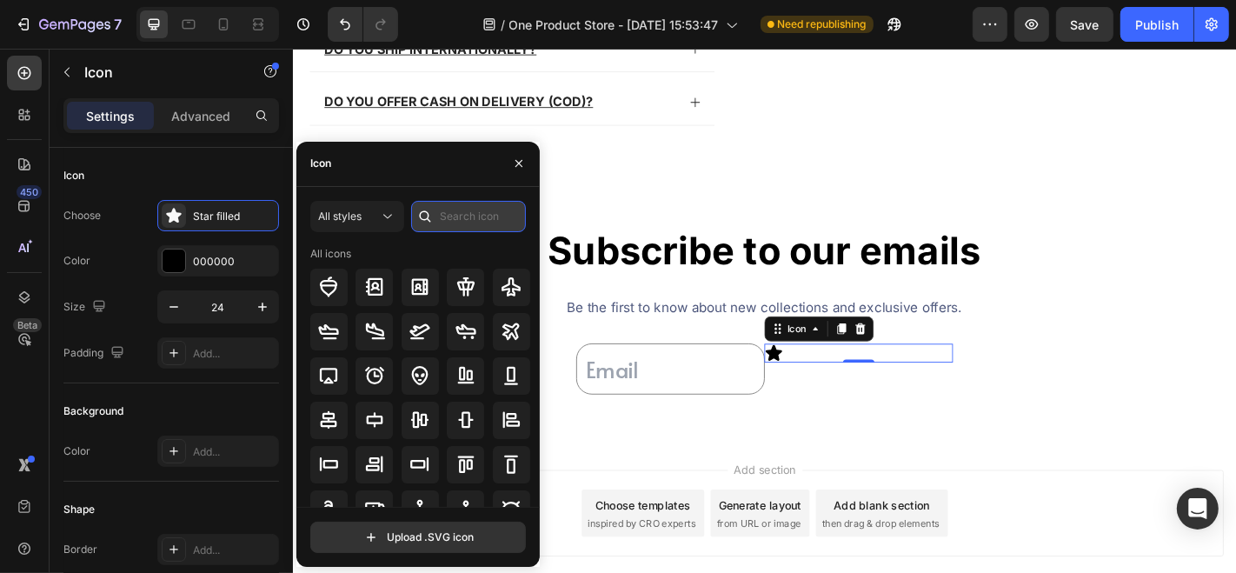
click at [446, 212] on input "text" at bounding box center [468, 216] width 115 height 31
type input "arrow"
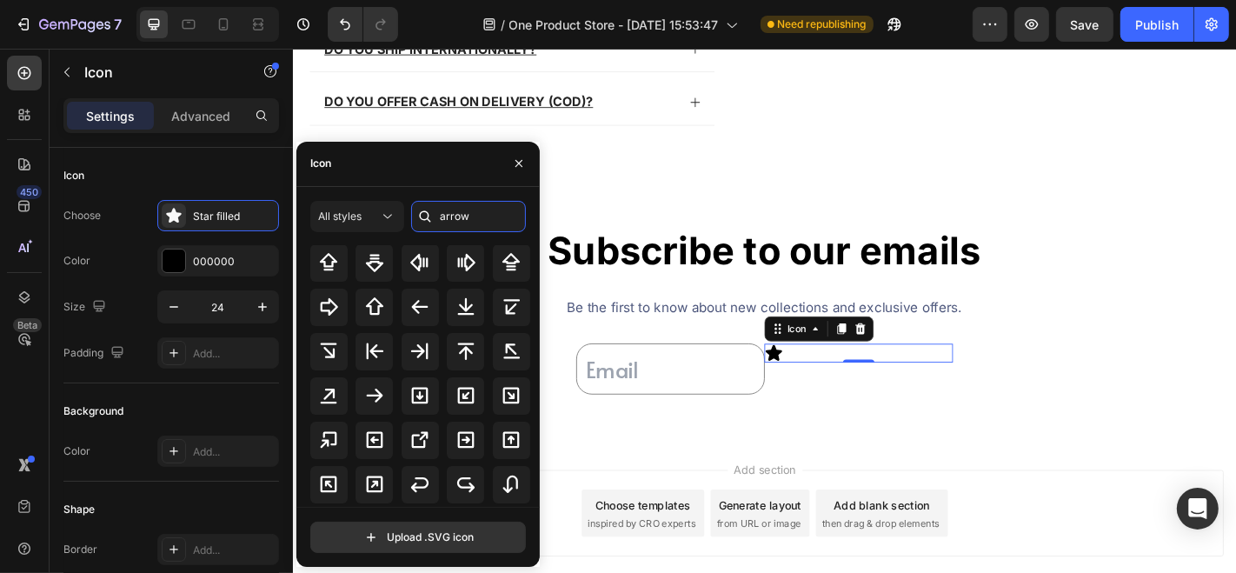
scroll to position [354, 0]
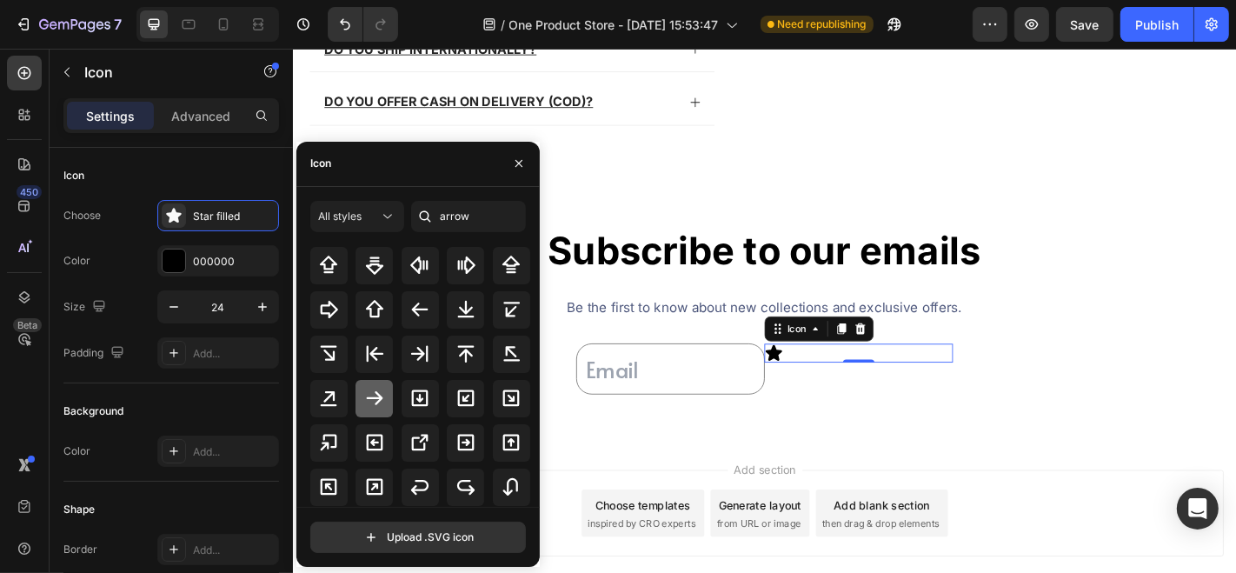
click at [382, 401] on icon at bounding box center [374, 398] width 21 height 21
click at [108, 235] on div "Choose Arrow right bold Color 000000 Size 24 Padding Add..." at bounding box center [171, 284] width 216 height 169
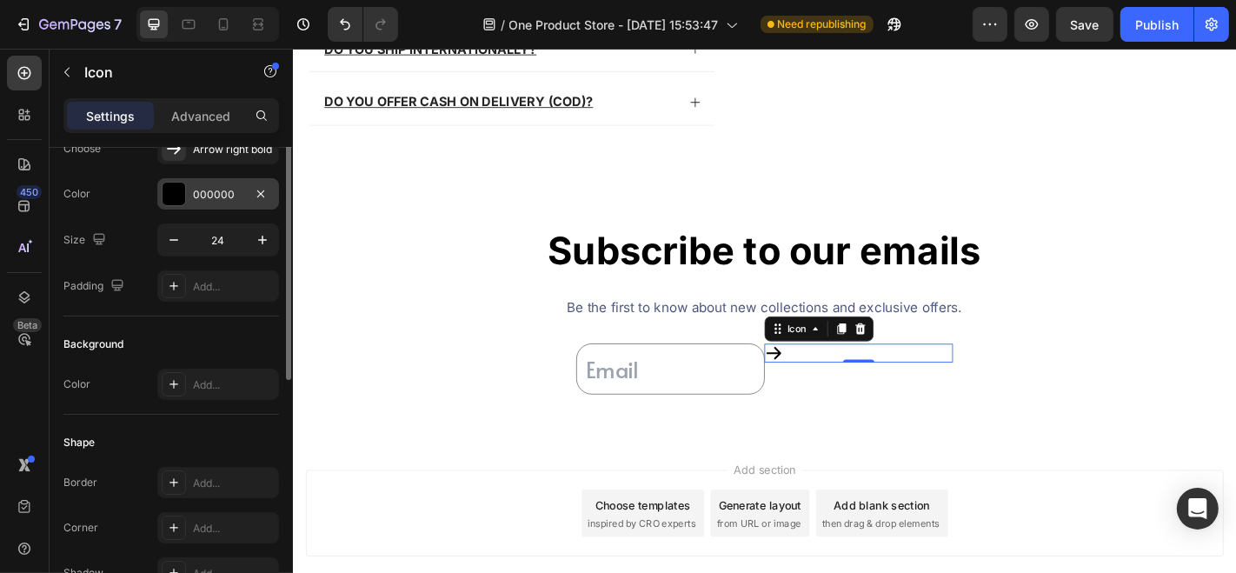
scroll to position [0, 0]
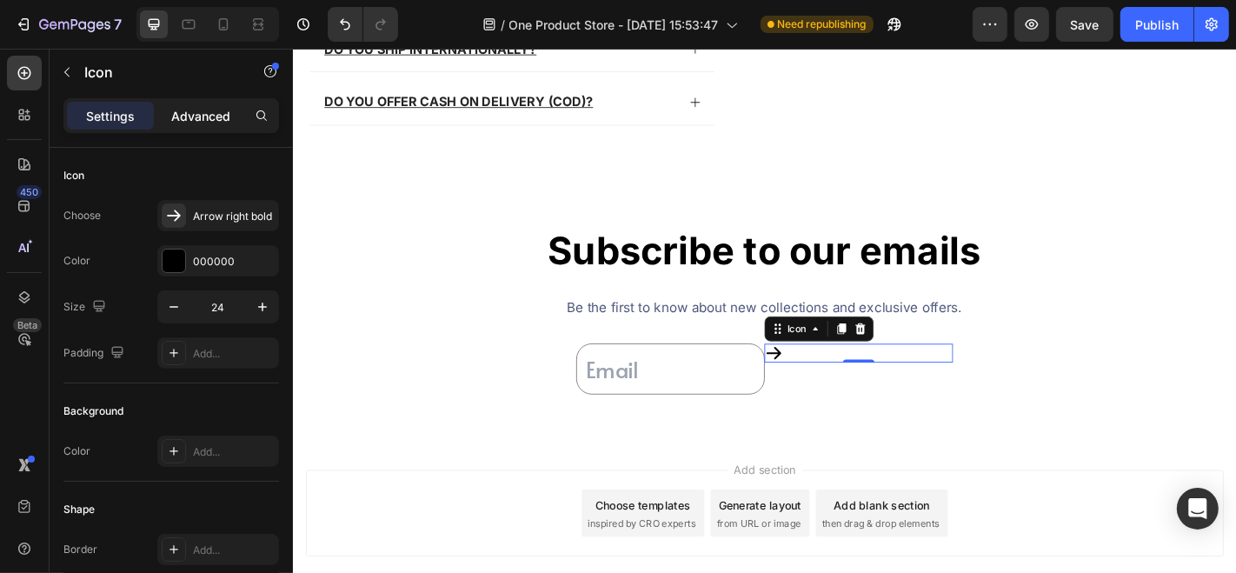
click at [210, 120] on p "Advanced" at bounding box center [200, 116] width 59 height 18
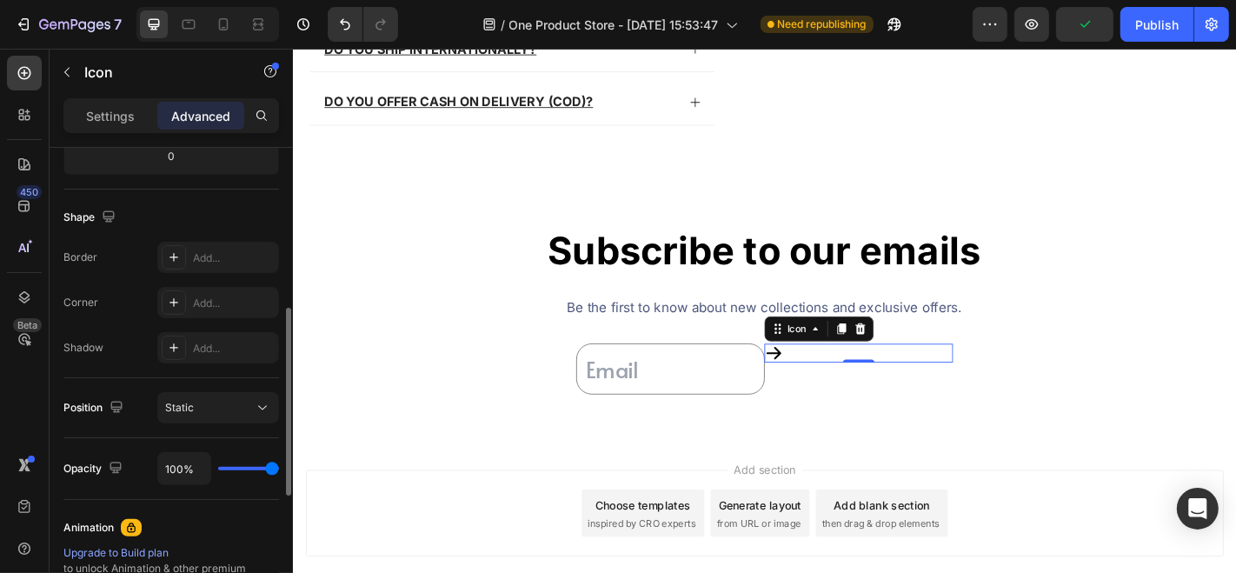
scroll to position [375, 0]
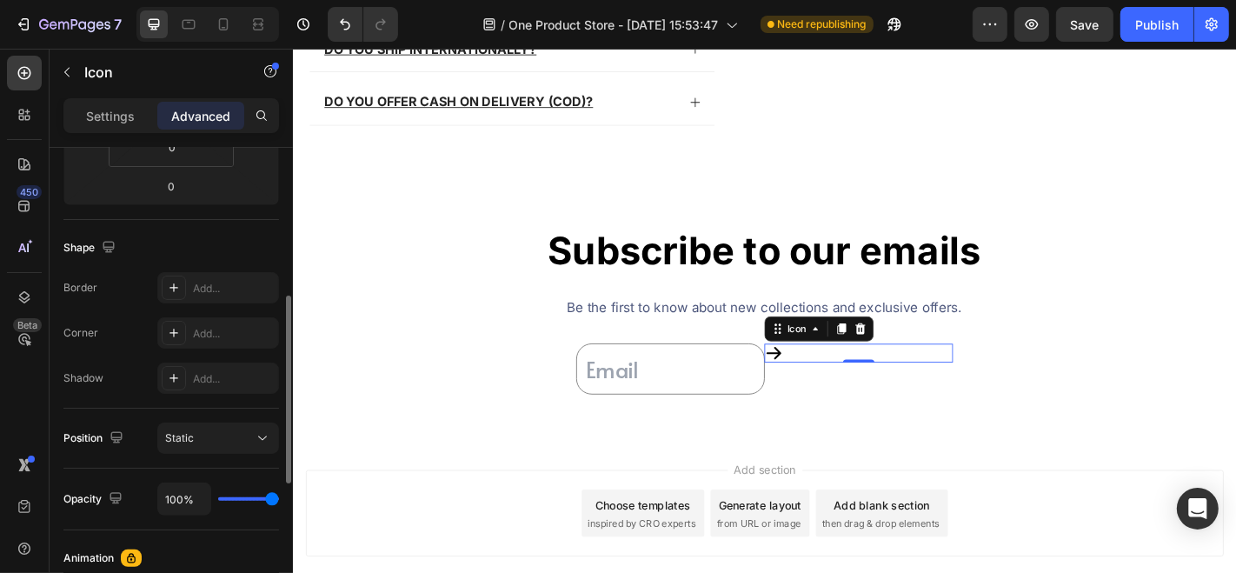
click at [127, 93] on div "Icon" at bounding box center [149, 72] width 198 height 45
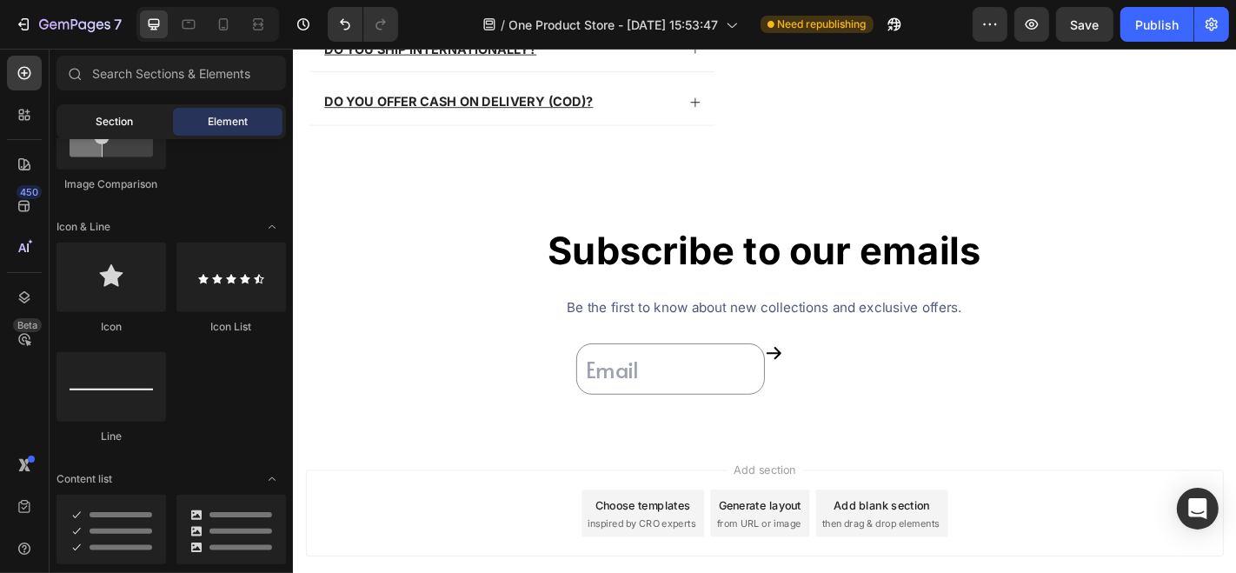
click at [120, 112] on div "Section" at bounding box center [114, 122] width 109 height 28
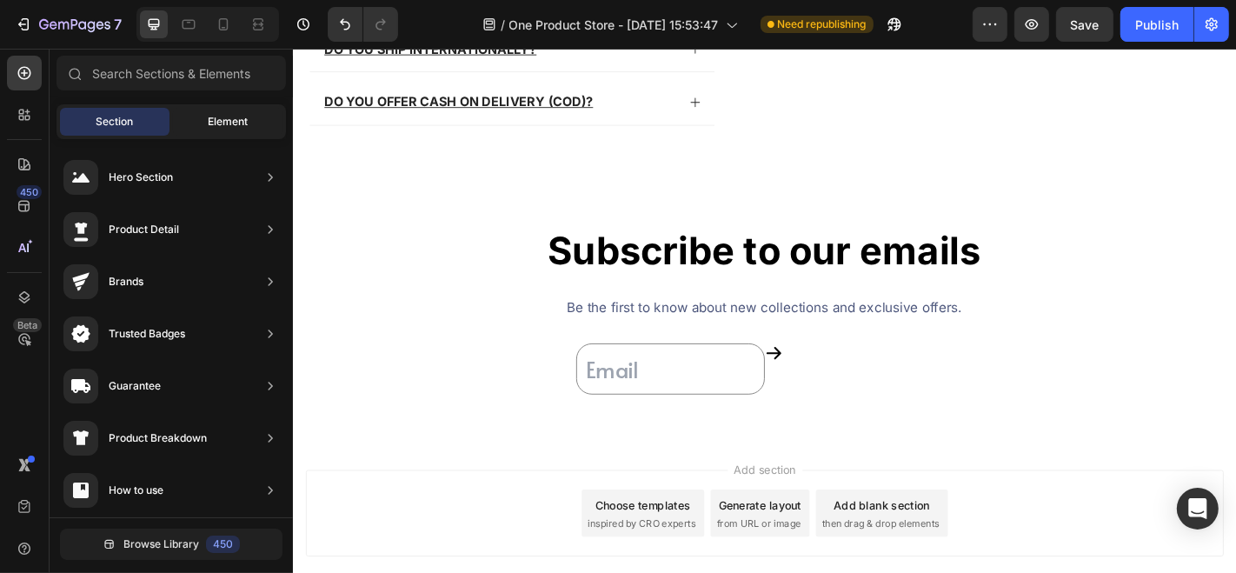
click at [189, 120] on div "Element" at bounding box center [227, 122] width 109 height 28
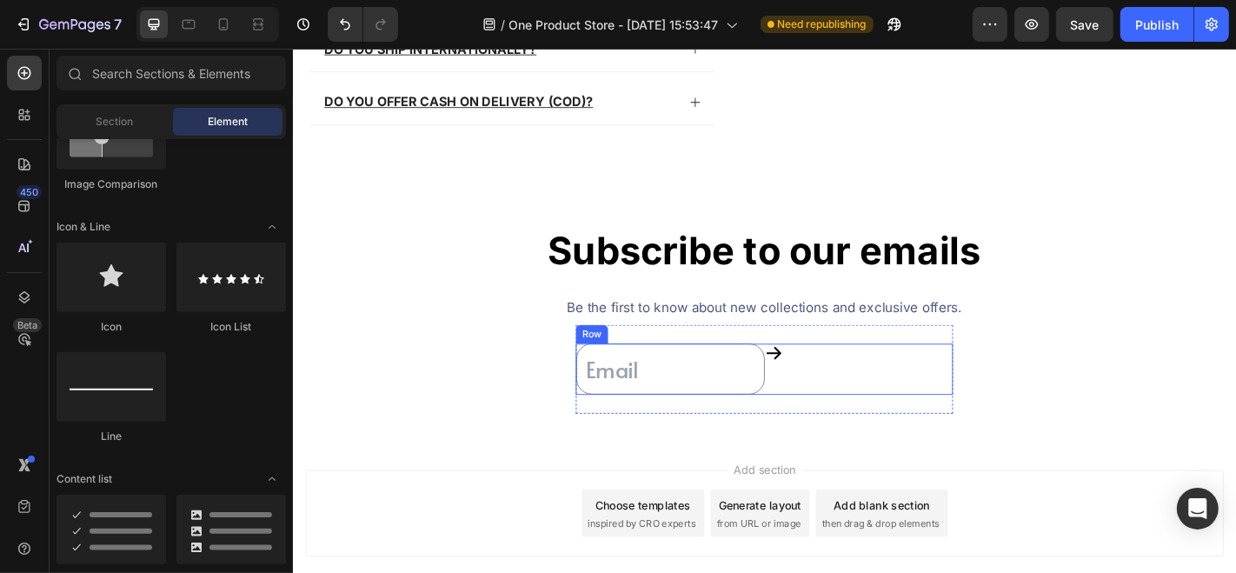
click at [818, 385] on icon at bounding box center [824, 384] width 17 height 14
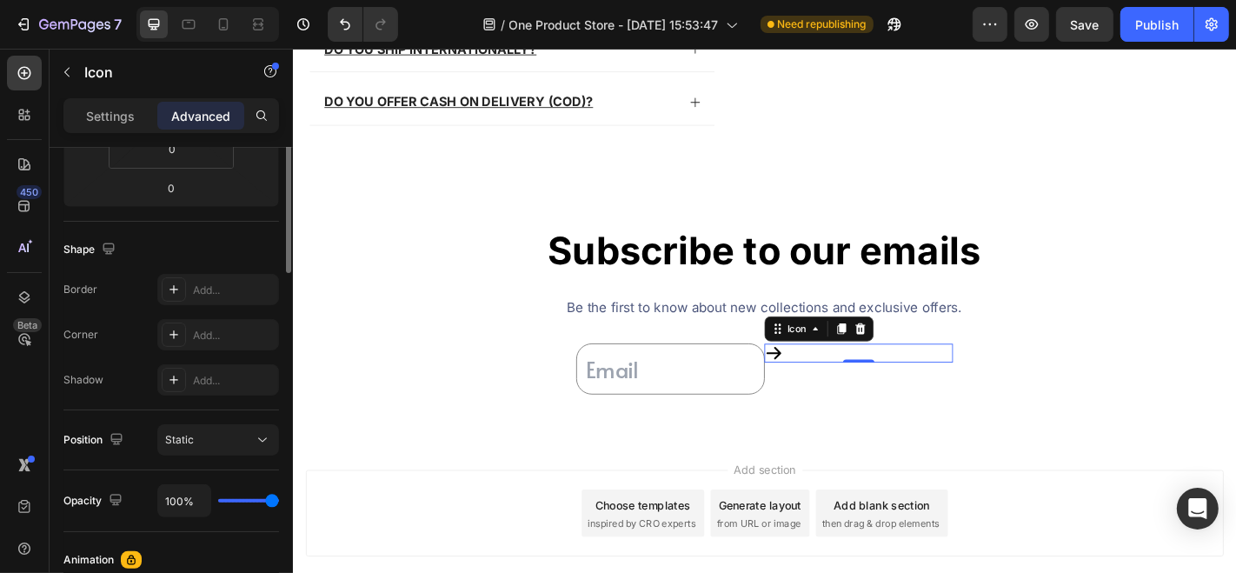
scroll to position [222, 0]
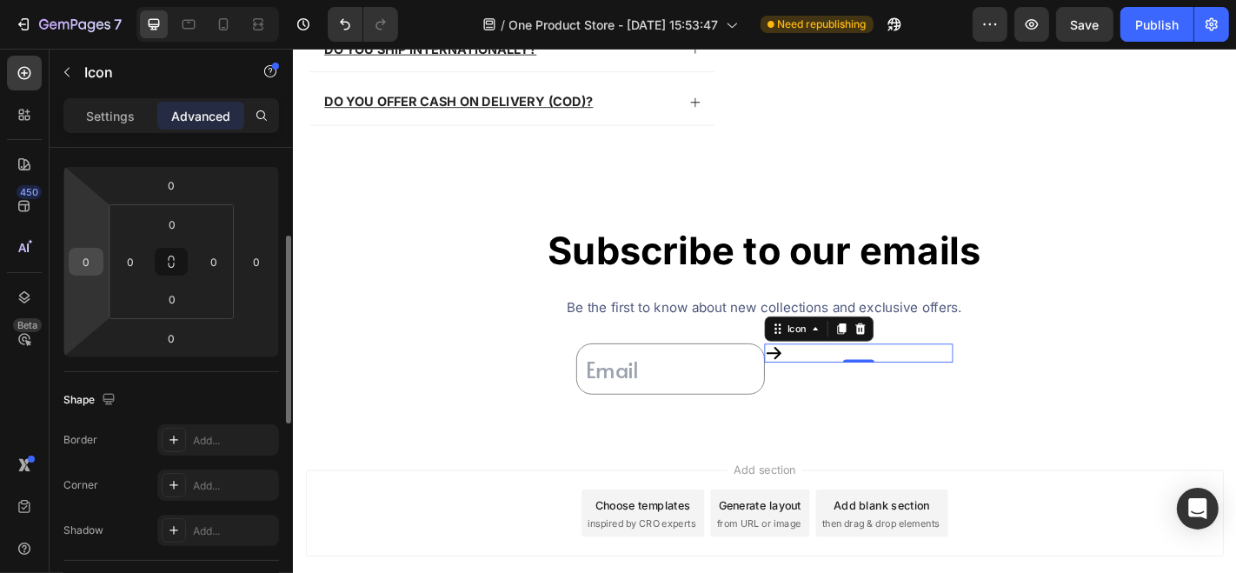
click at [87, 262] on input "0" at bounding box center [86, 262] width 26 height 26
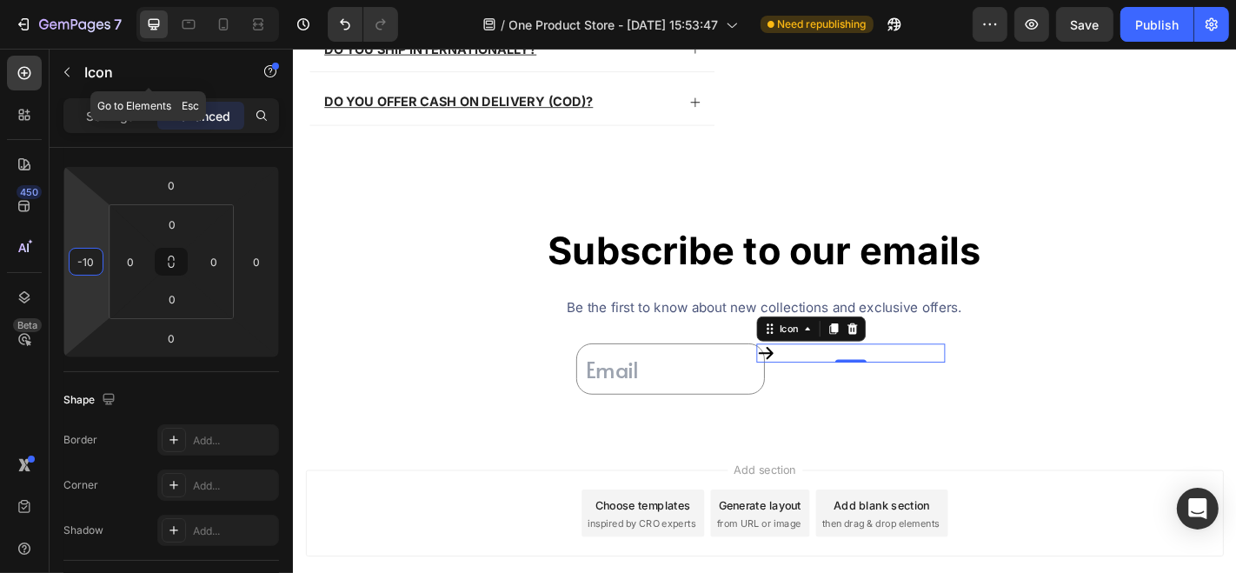
type input "-10"
click at [130, 96] on div "Icon" at bounding box center [149, 74] width 198 height 50
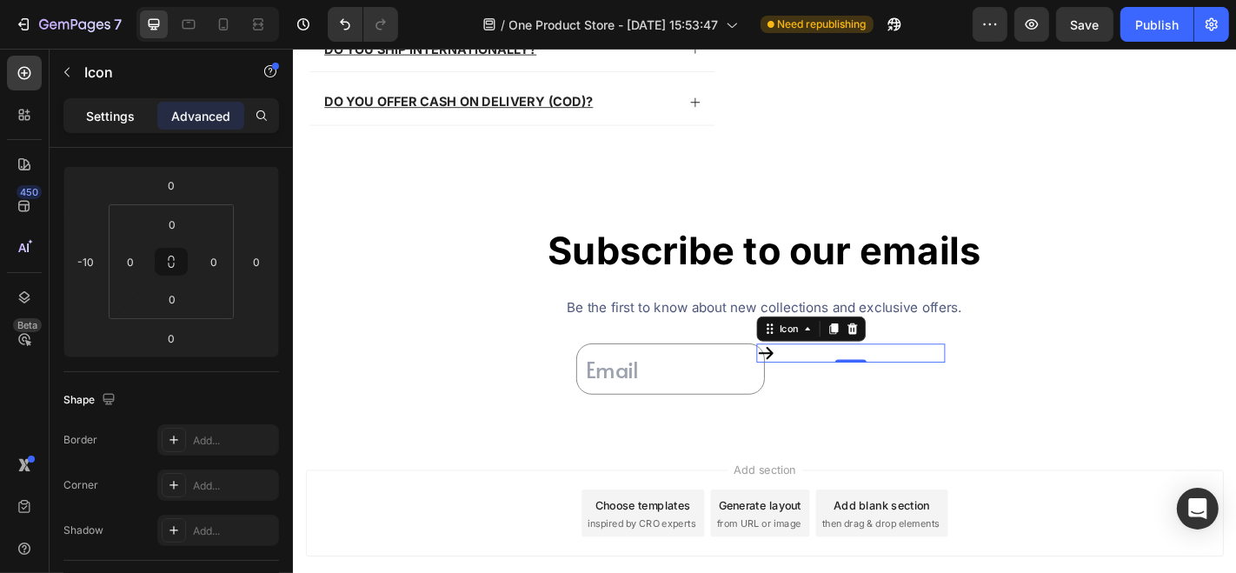
click at [126, 120] on p "Settings" at bounding box center [110, 116] width 49 height 18
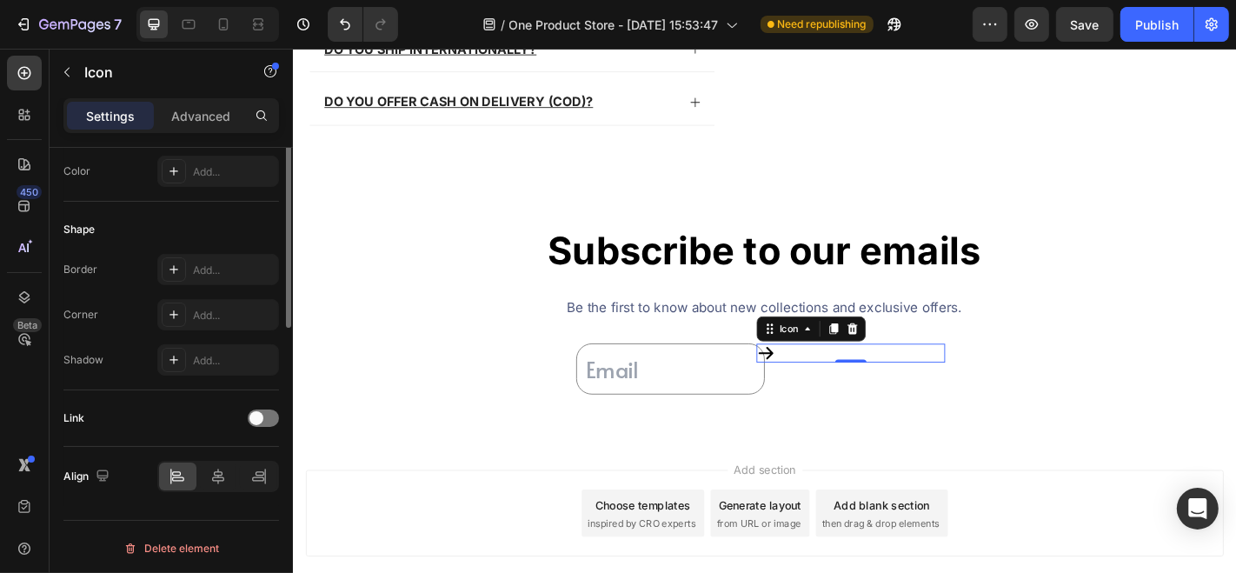
scroll to position [0, 0]
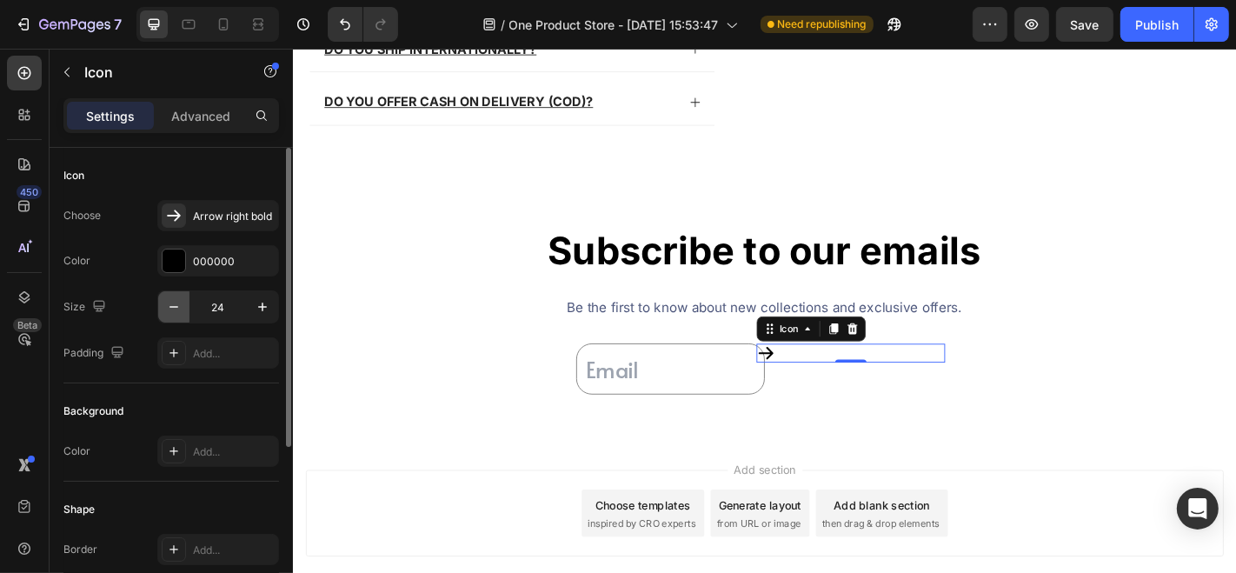
click at [176, 302] on icon "button" at bounding box center [173, 306] width 17 height 17
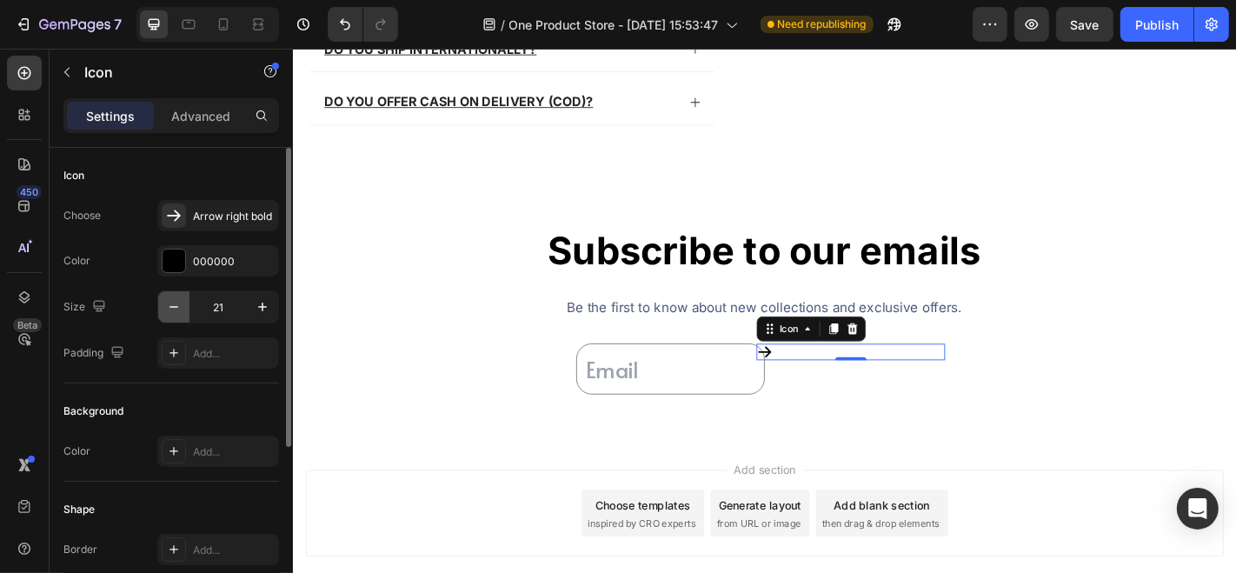
click at [176, 302] on icon "button" at bounding box center [173, 306] width 17 height 17
click at [275, 299] on button "button" at bounding box center [262, 306] width 31 height 31
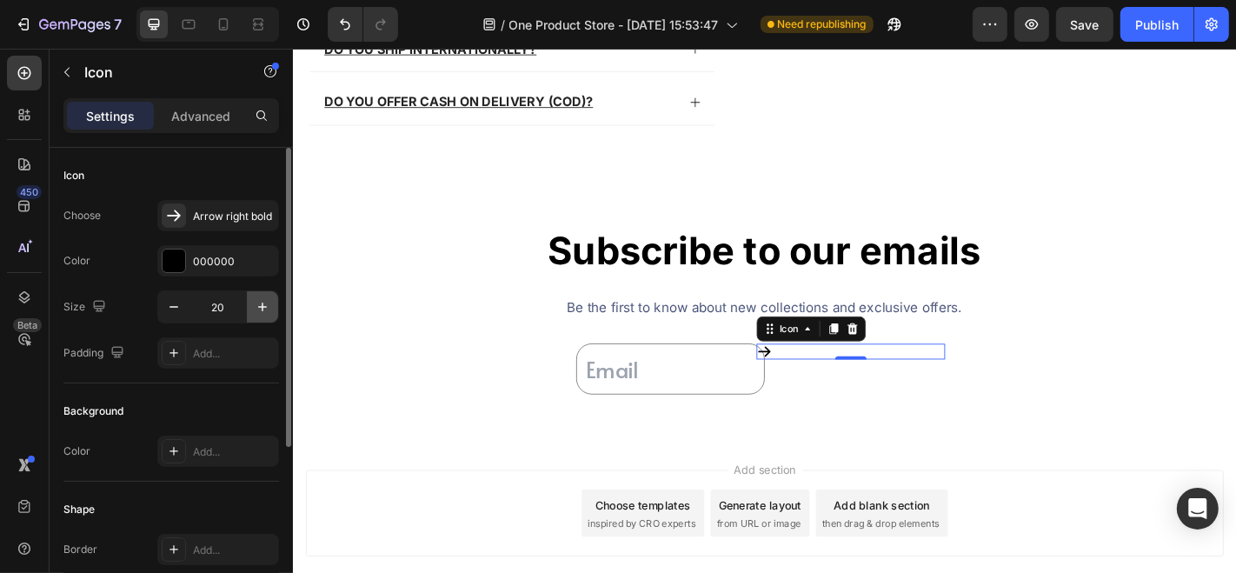
click at [275, 299] on button "button" at bounding box center [262, 306] width 31 height 31
type input "22"
click at [216, 119] on p "Advanced" at bounding box center [200, 116] width 59 height 18
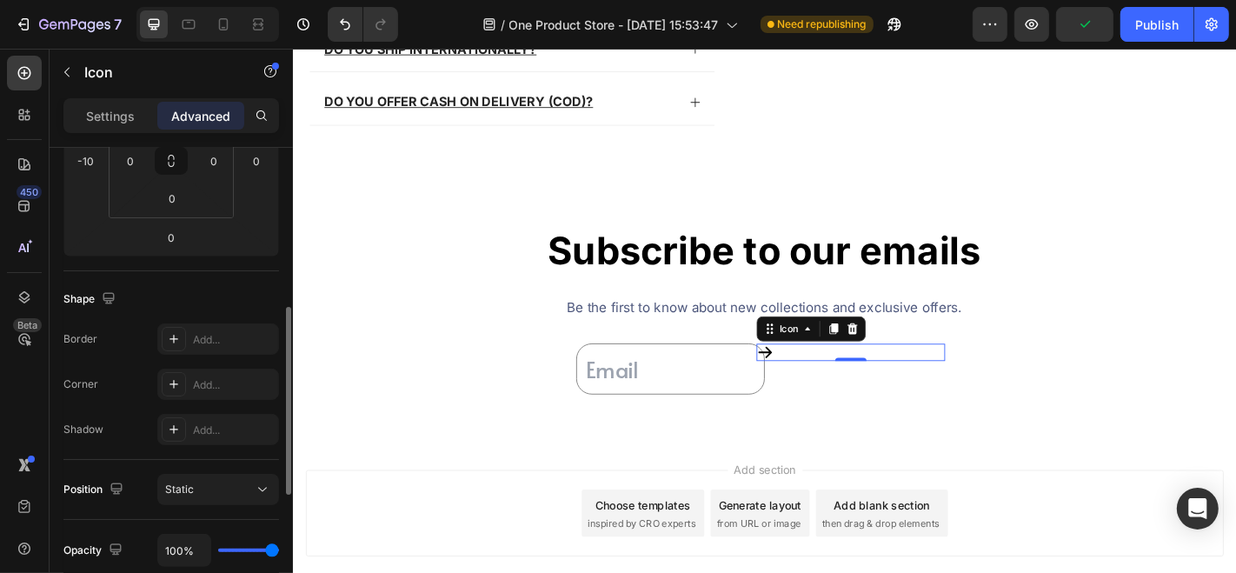
scroll to position [346, 0]
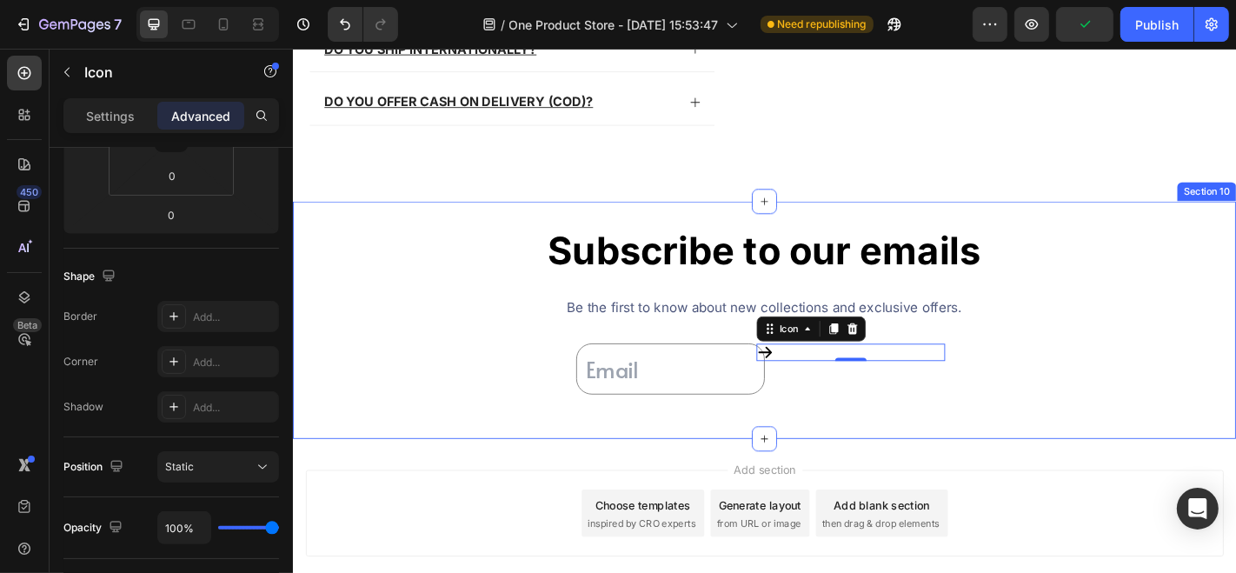
click at [567, 409] on div "Subscribe to our emails Heading Row Be the first to know about new collections …" at bounding box center [813, 347] width 1043 height 207
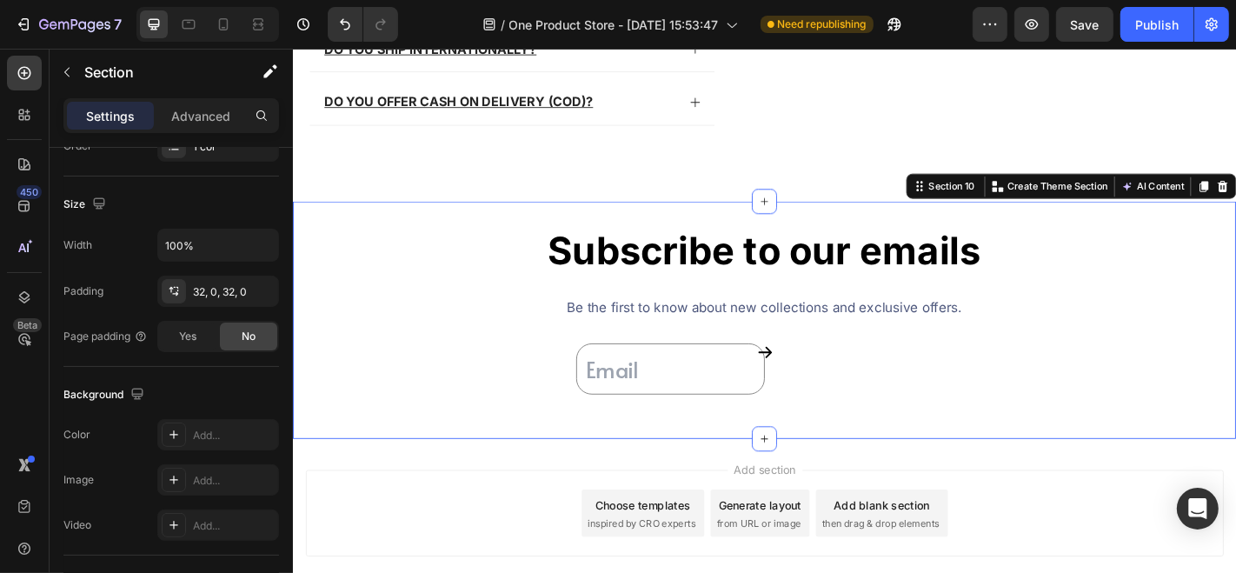
scroll to position [0, 0]
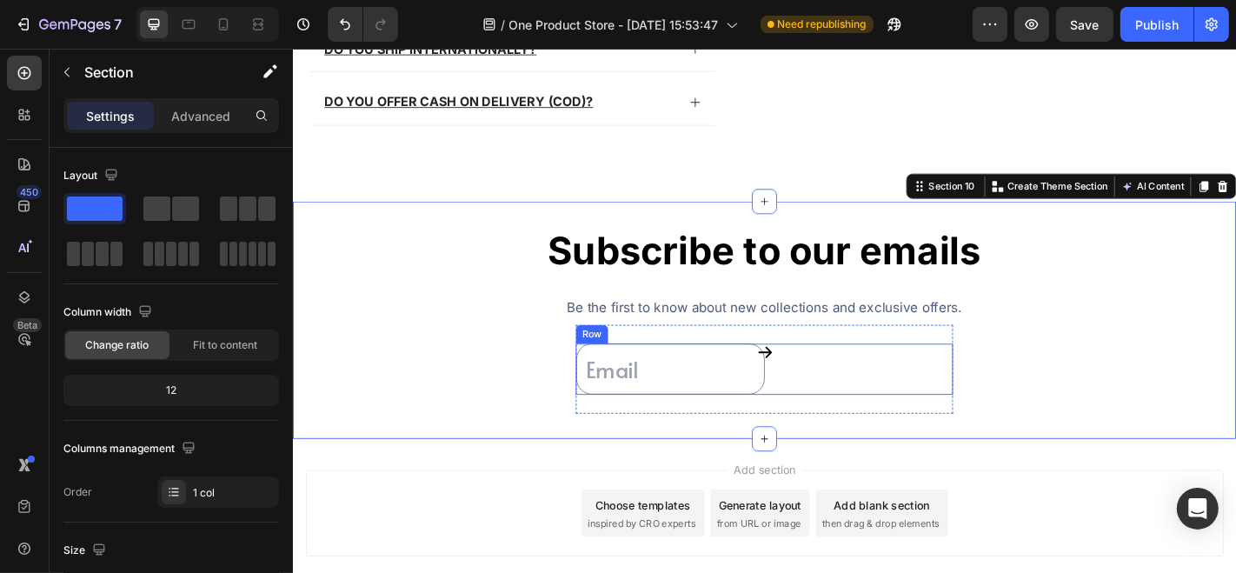
click at [855, 421] on div "Icon" at bounding box center [917, 402] width 209 height 56
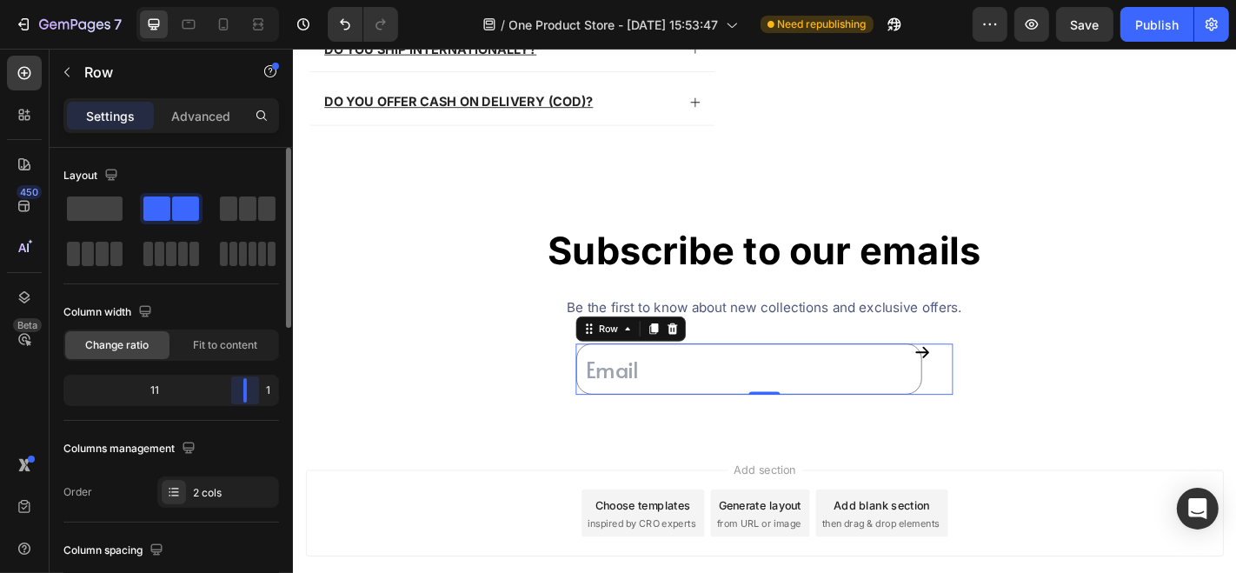
drag, startPoint x: 176, startPoint y: 388, endPoint x: 269, endPoint y: 378, distance: 93.5
click at [269, 378] on div "11 1" at bounding box center [171, 390] width 216 height 31
click at [203, 110] on p "Advanced" at bounding box center [200, 116] width 59 height 18
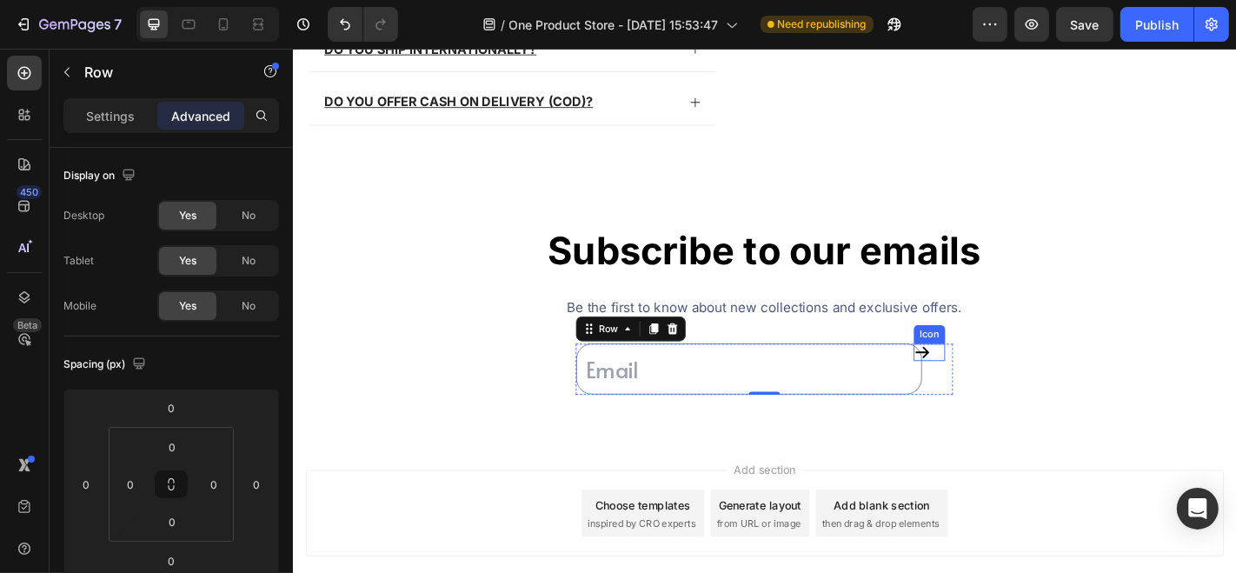
click at [979, 382] on icon at bounding box center [988, 383] width 19 height 19
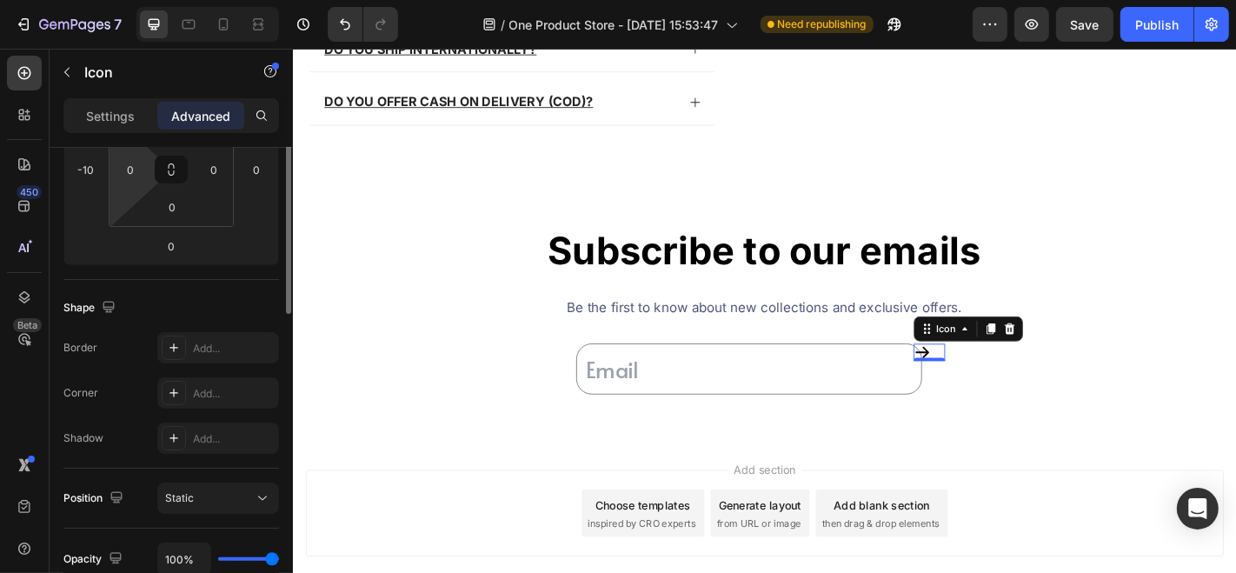
scroll to position [210, 0]
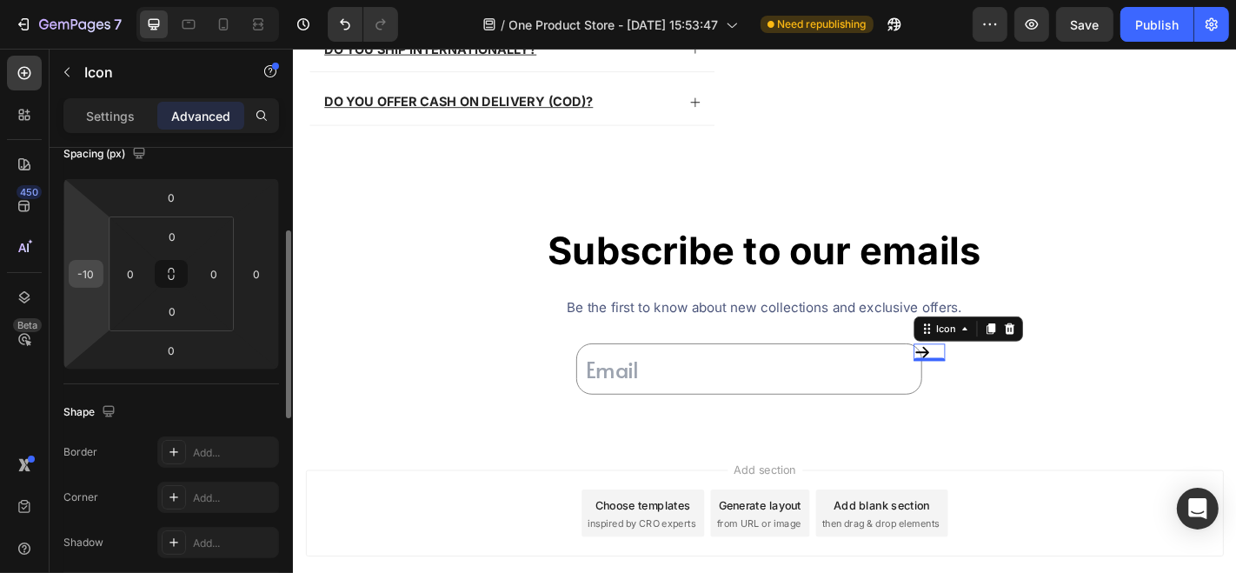
click at [91, 275] on input "-10" at bounding box center [86, 274] width 26 height 26
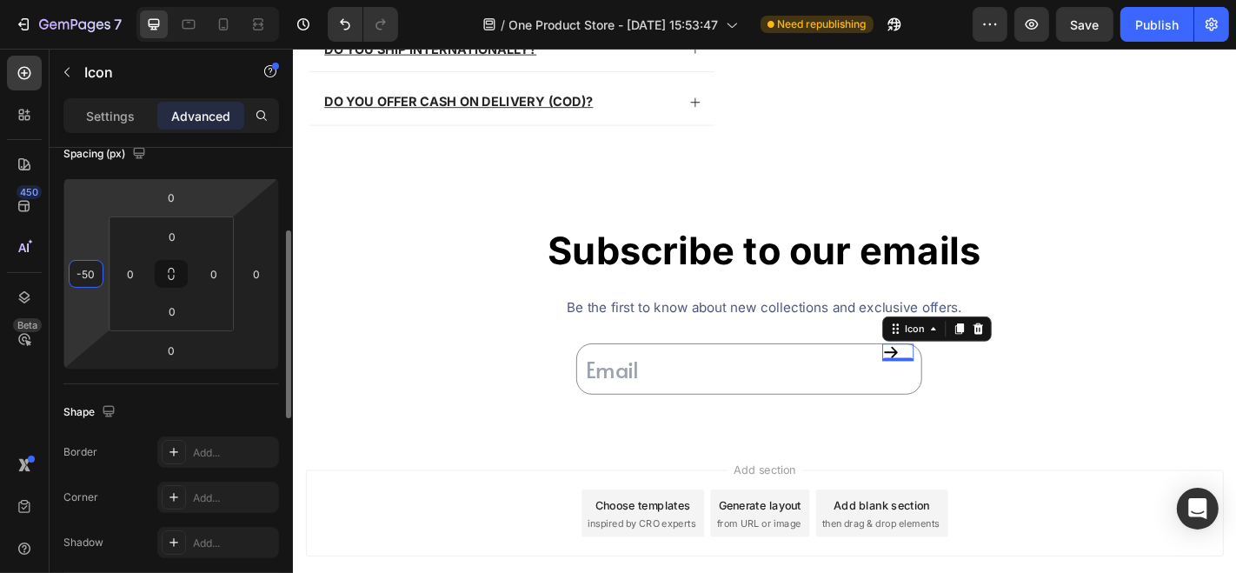
type input "-50"
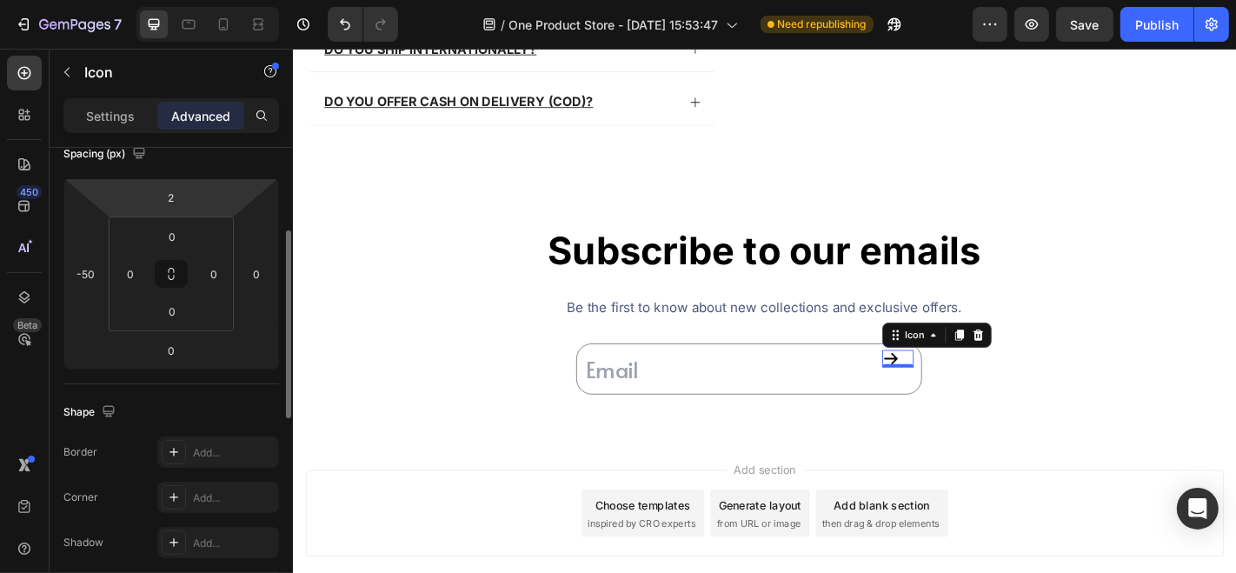
drag, startPoint x: 210, startPoint y: 199, endPoint x: 197, endPoint y: 197, distance: 13.2
click at [206, 0] on html "7 / One Product Store - [DATE] 15:53:47 Need republishing Preview Save Publish …" at bounding box center [618, 0] width 1236 height 0
type input "20"
drag, startPoint x: 196, startPoint y: 195, endPoint x: 203, endPoint y: 185, distance: 11.8
click at [203, 0] on html "7 / One Product Store - [DATE] 15:53:47 Need republishing Preview Save Publish …" at bounding box center [618, 0] width 1236 height 0
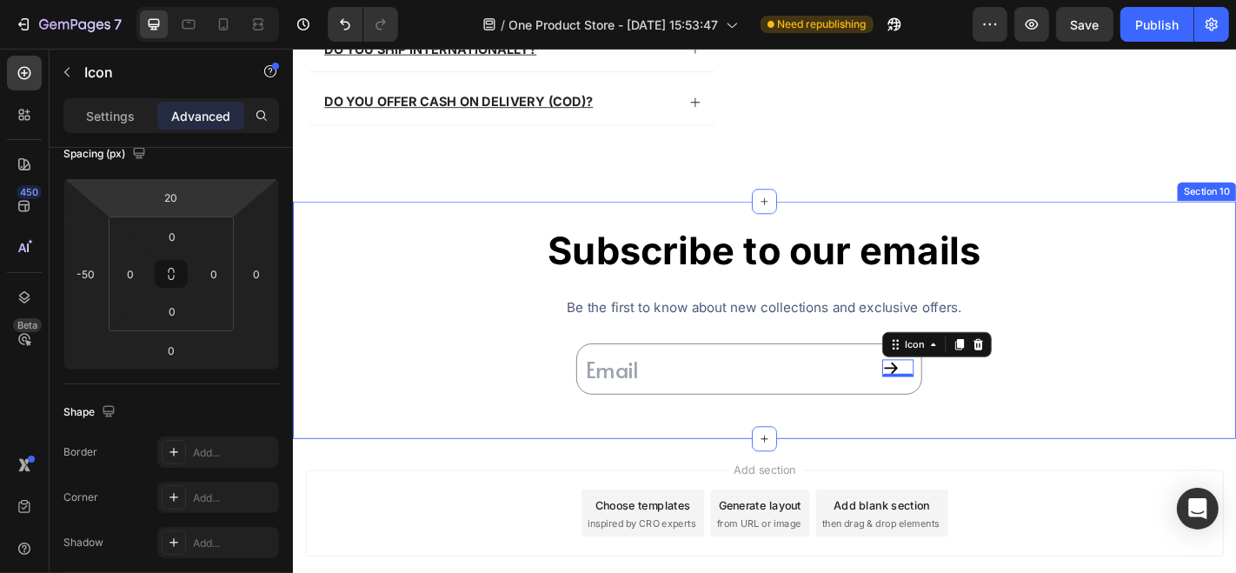
click at [524, 364] on div "Subscribe to our emails Heading Row Be the first to know about new collections …" at bounding box center [813, 347] width 1043 height 207
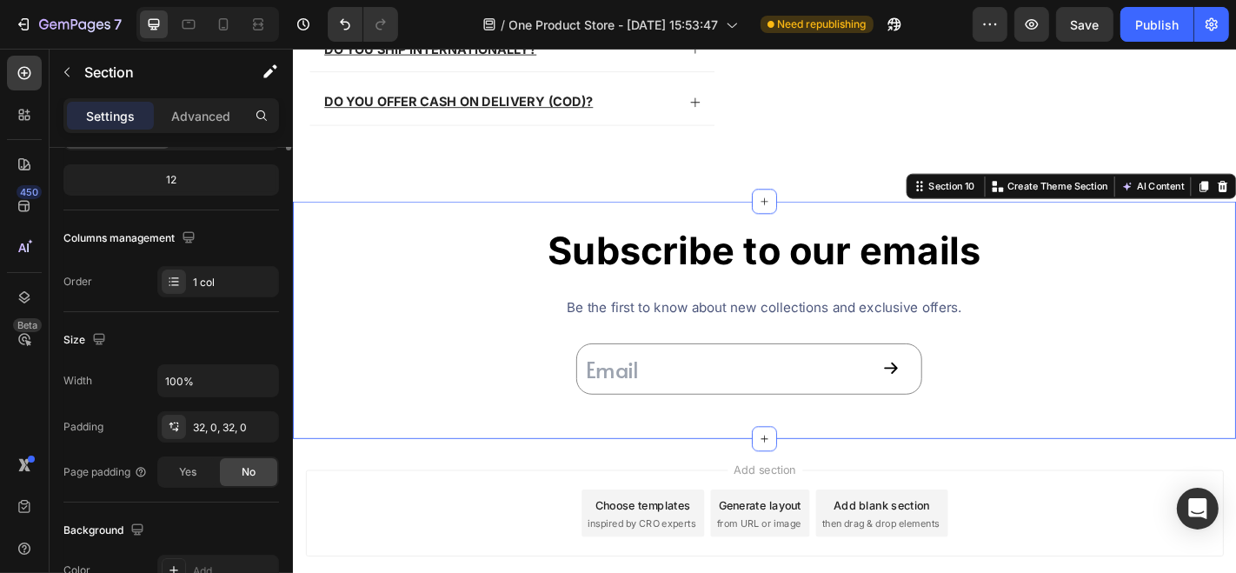
scroll to position [0, 0]
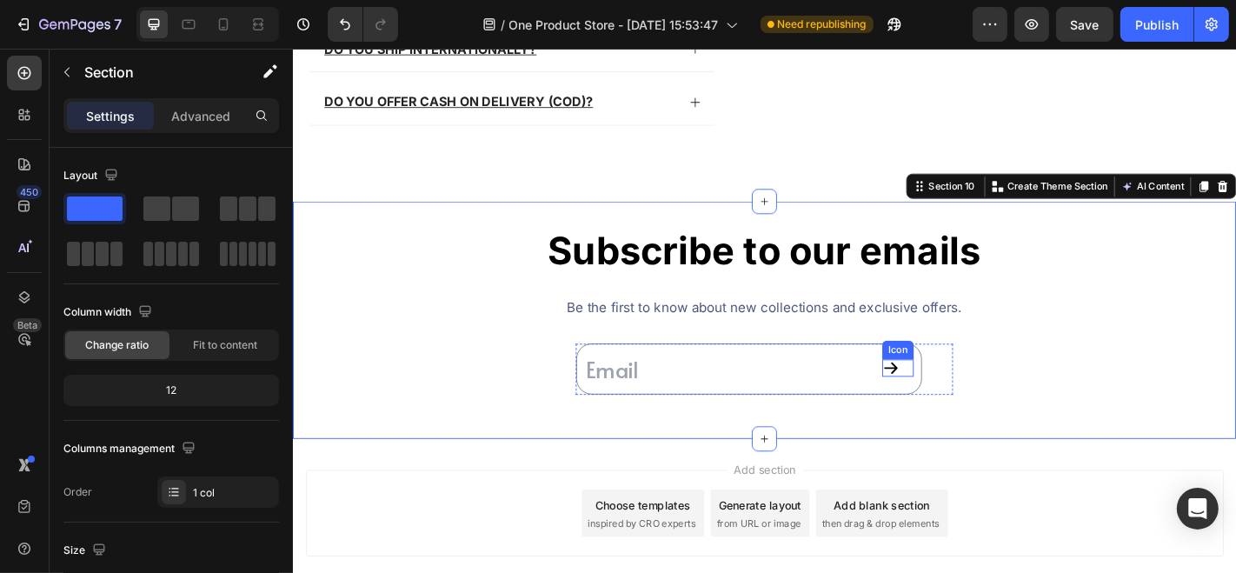
click at [951, 400] on icon at bounding box center [953, 400] width 19 height 19
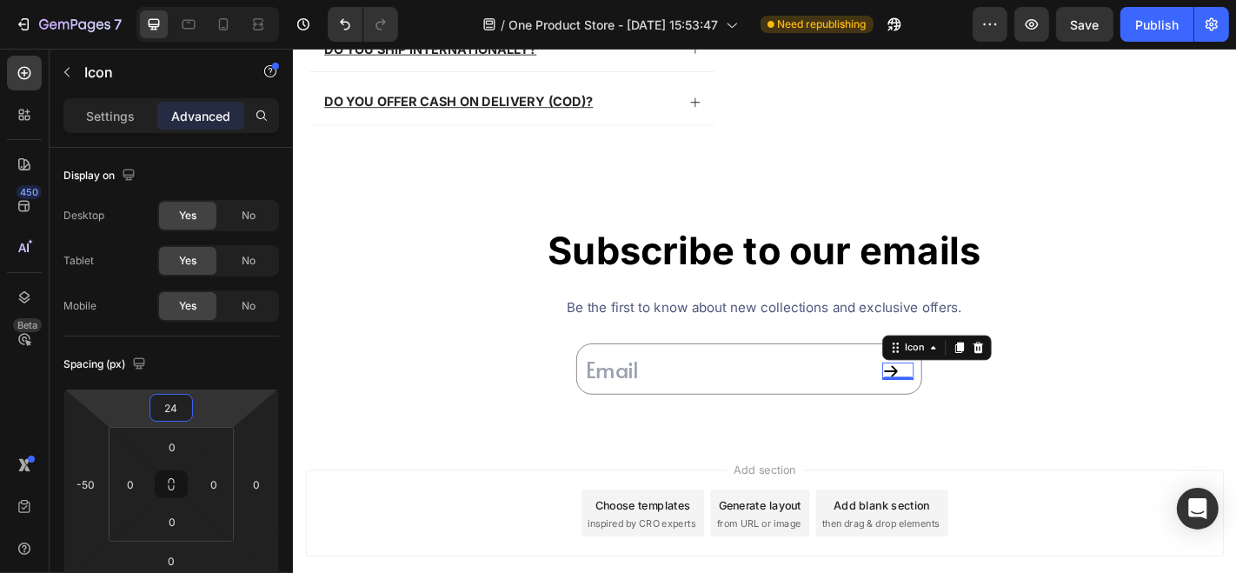
type input "22"
drag, startPoint x: 196, startPoint y: 406, endPoint x: 156, endPoint y: 307, distance: 106.5
click at [196, 0] on html "7 / One Product Store - [DATE] 15:53:47 Need republishing Preview Save Publish …" at bounding box center [618, 0] width 1236 height 0
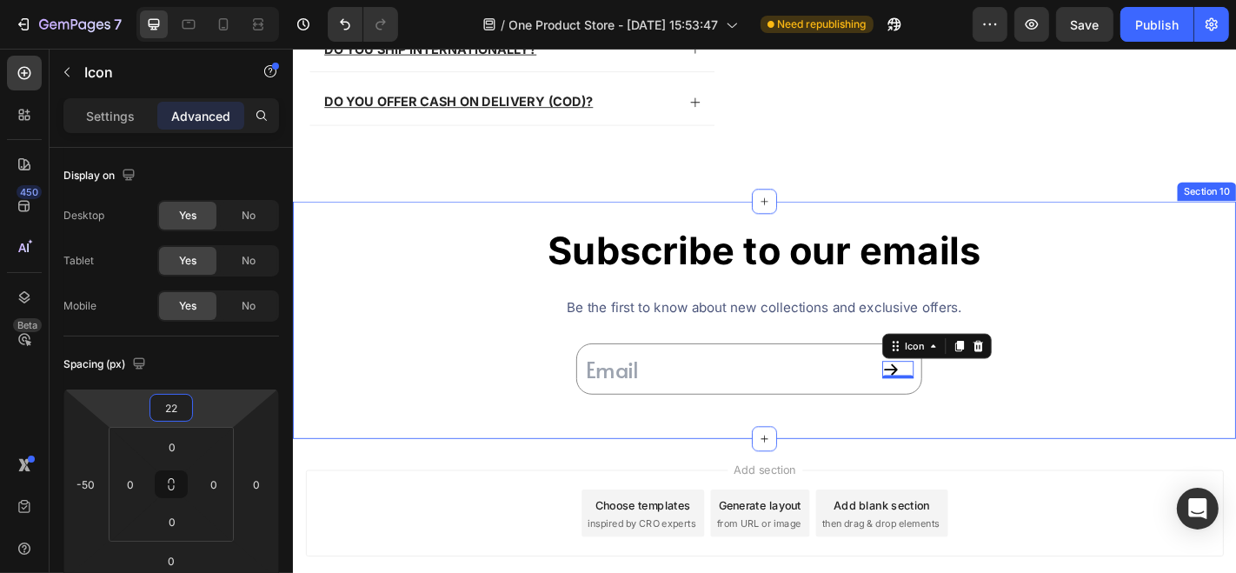
click at [452, 352] on div "Subscribe to our emails Heading Row Be the first to know about new collections …" at bounding box center [813, 347] width 1043 height 207
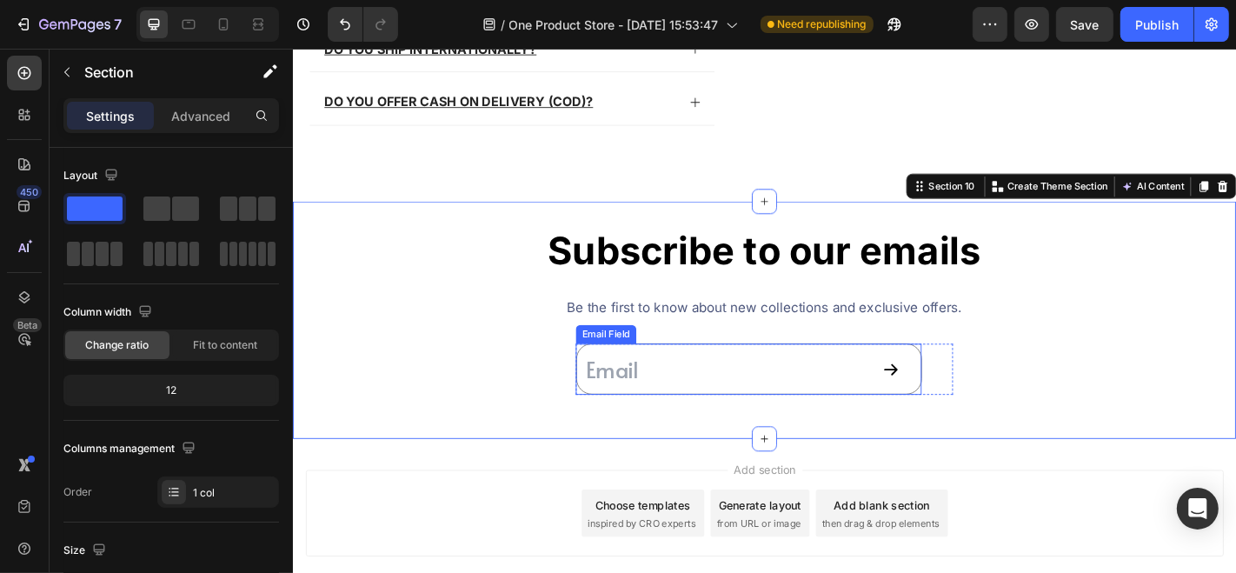
click at [670, 414] on input "email" at bounding box center [796, 402] width 382 height 56
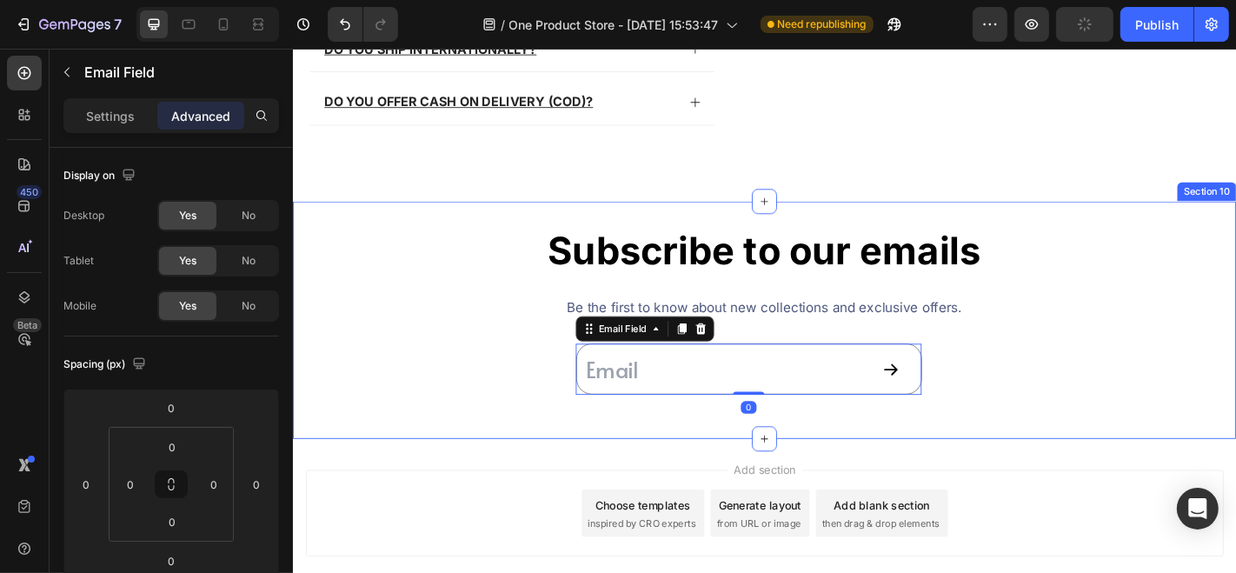
click at [501, 374] on div "Subscribe to our emails Heading Row Be the first to know about new collections …" at bounding box center [813, 347] width 1043 height 207
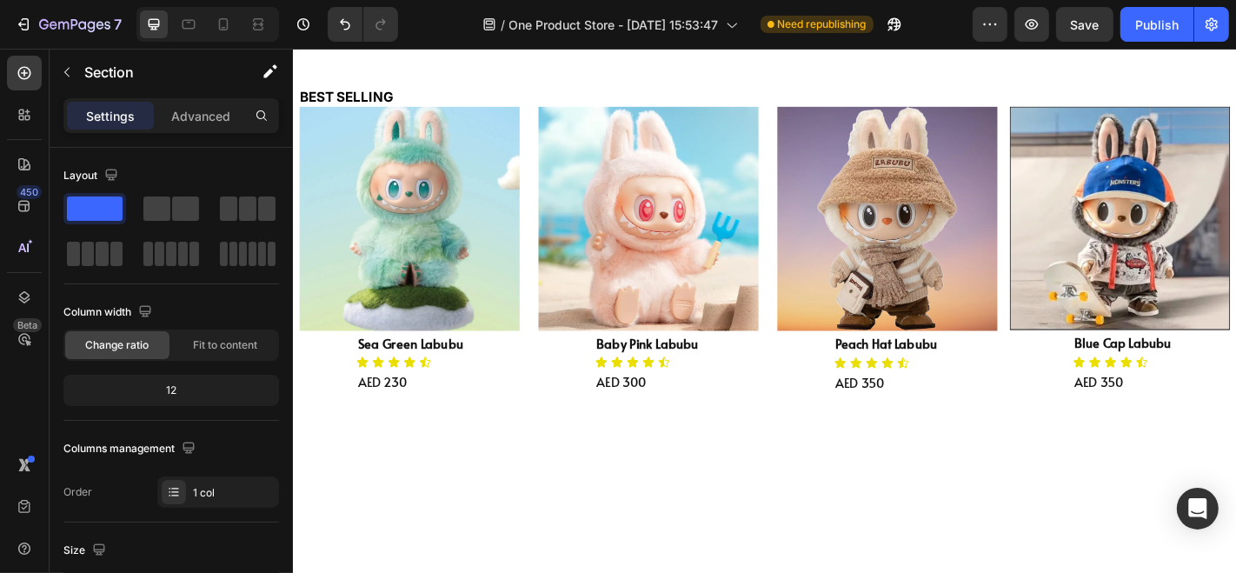
scroll to position [248, 0]
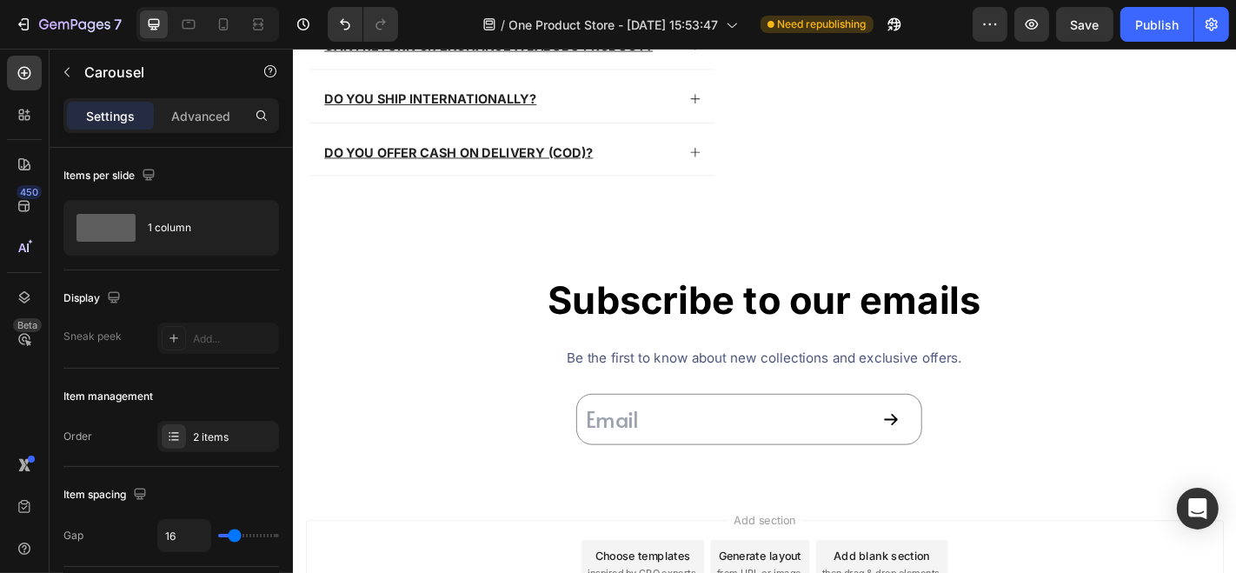
scroll to position [5451, 0]
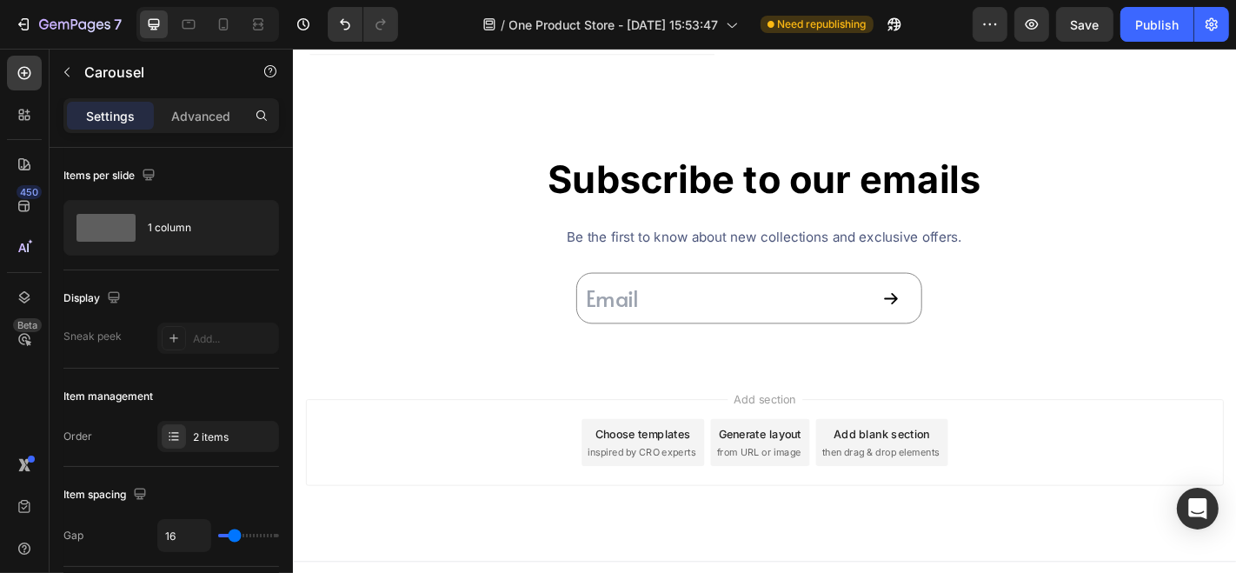
click at [671, 487] on span "inspired by CRO experts" at bounding box center [677, 495] width 119 height 16
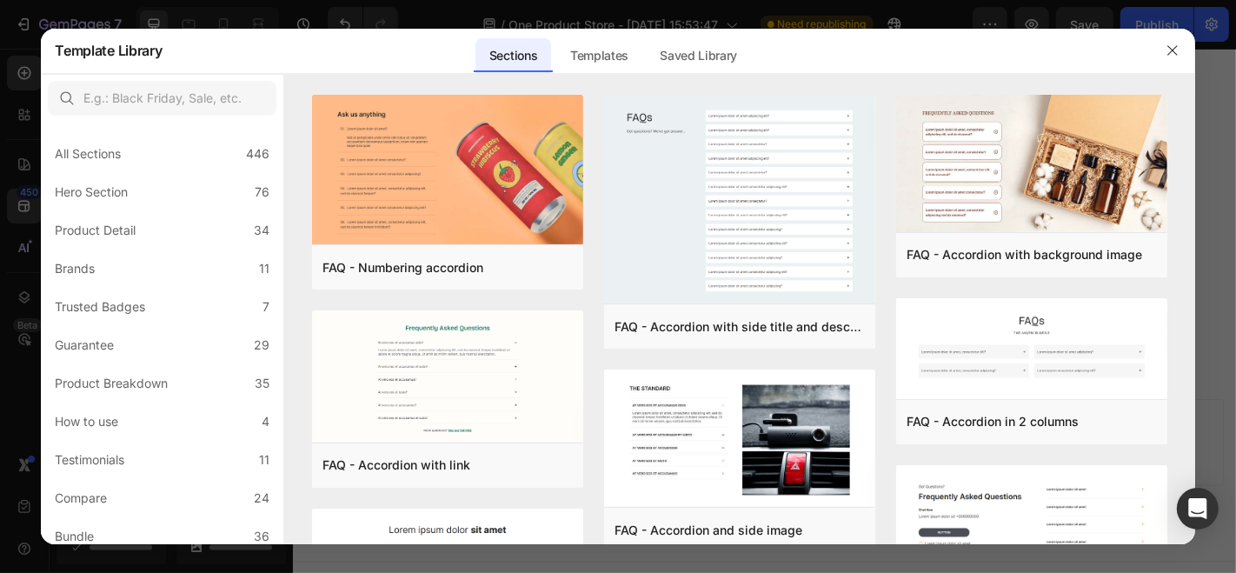
scroll to position [429, 0]
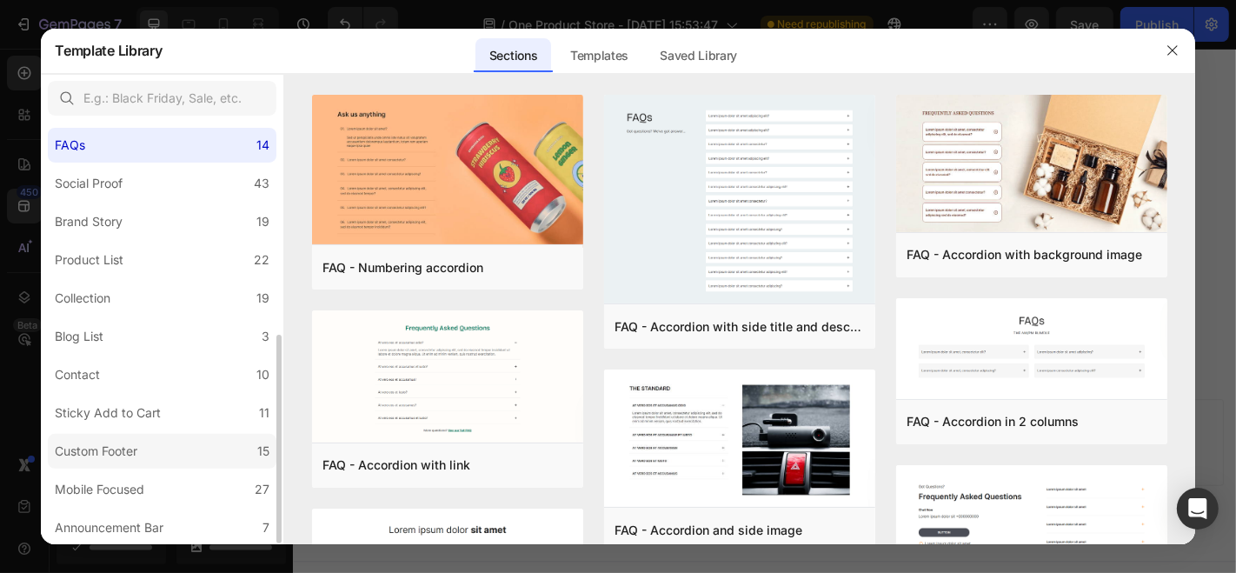
click at [189, 439] on label "Custom Footer 15" at bounding box center [162, 451] width 229 height 35
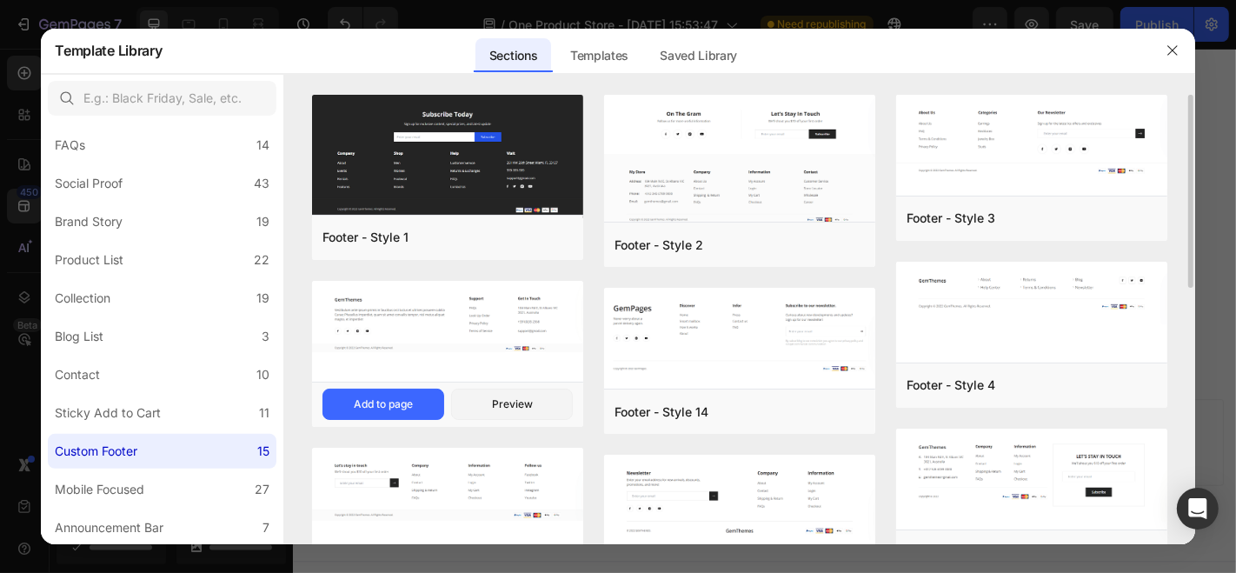
click at [491, 345] on img at bounding box center [447, 316] width 271 height 71
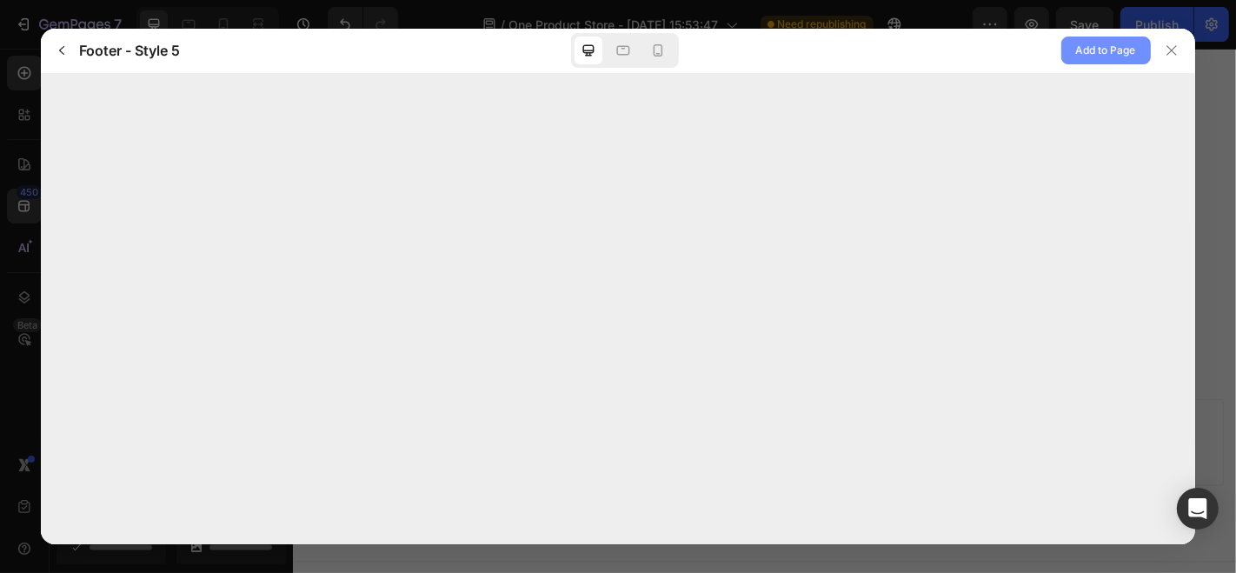
click at [1079, 54] on span "Add to Page" at bounding box center [1106, 50] width 60 height 21
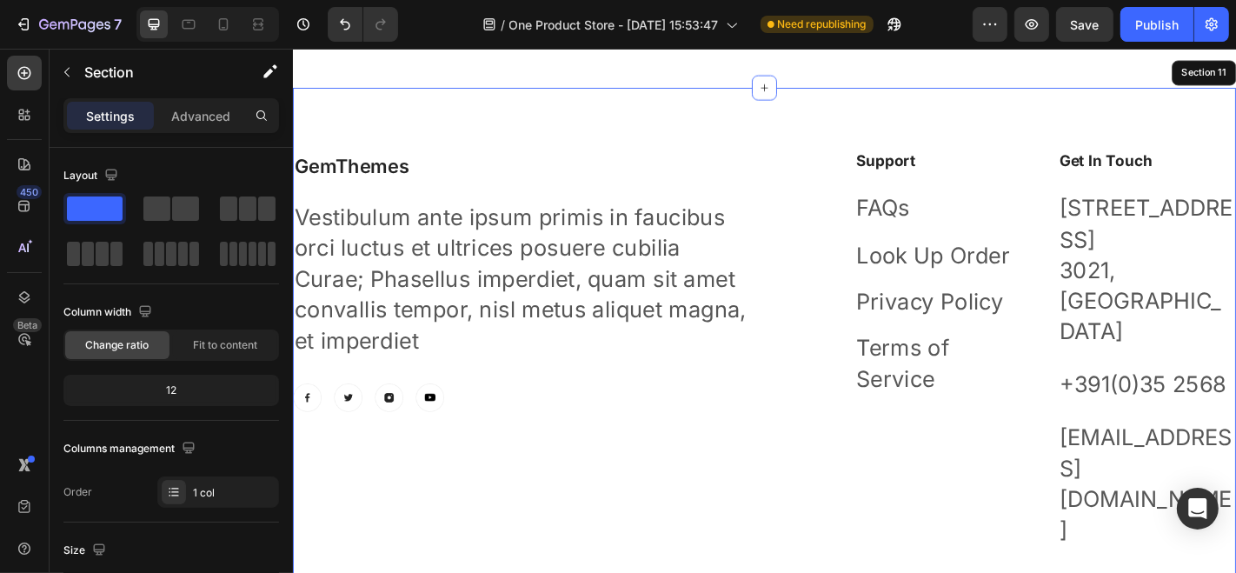
scroll to position [5668, 0]
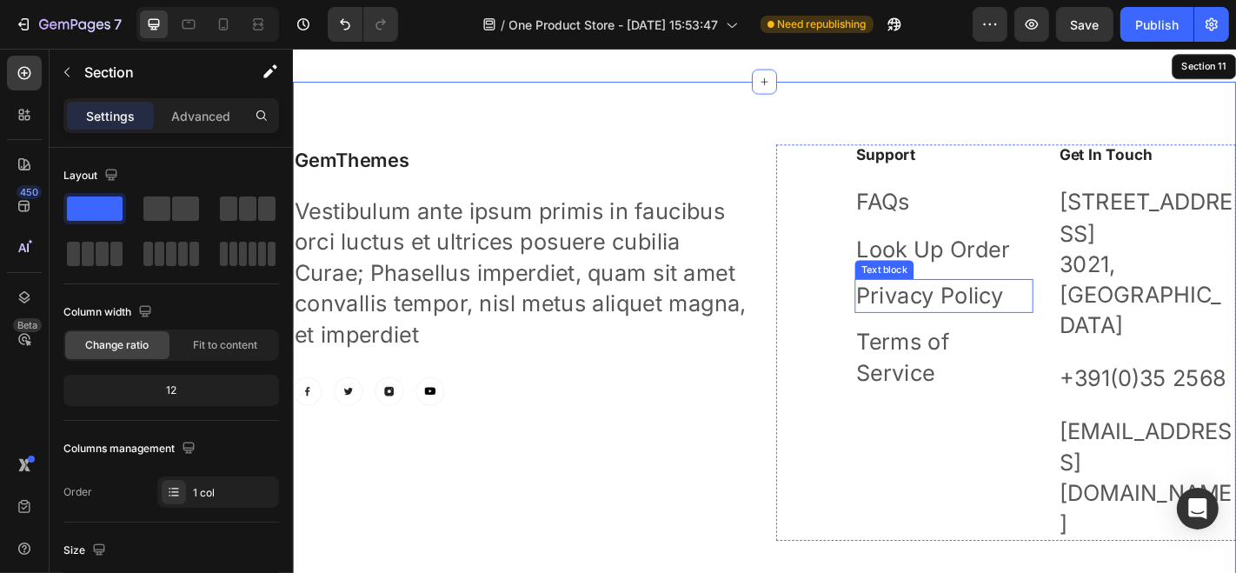
click at [776, 211] on p "Vestibulum ante ipsum primis in faucibus orci luctus et ultrices posuere cubili…" at bounding box center [546, 296] width 505 height 170
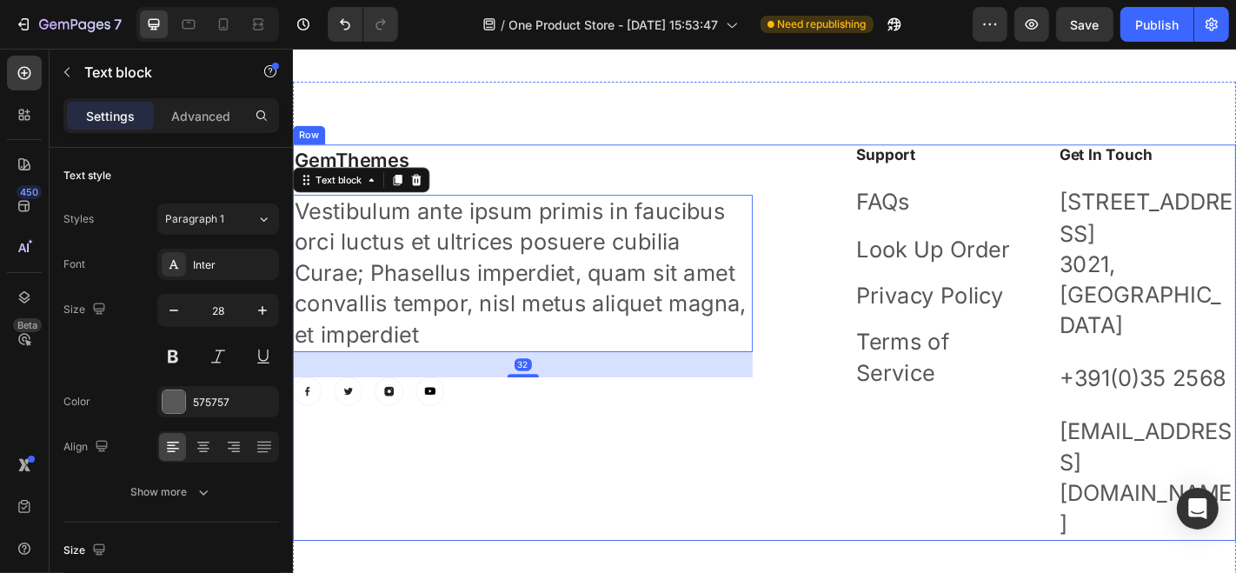
click at [800, 154] on div "GemThemes Heading Vestibulum ante ipsum primis in faucibus orci luctus et ultri…" at bounding box center [813, 373] width 1043 height 439
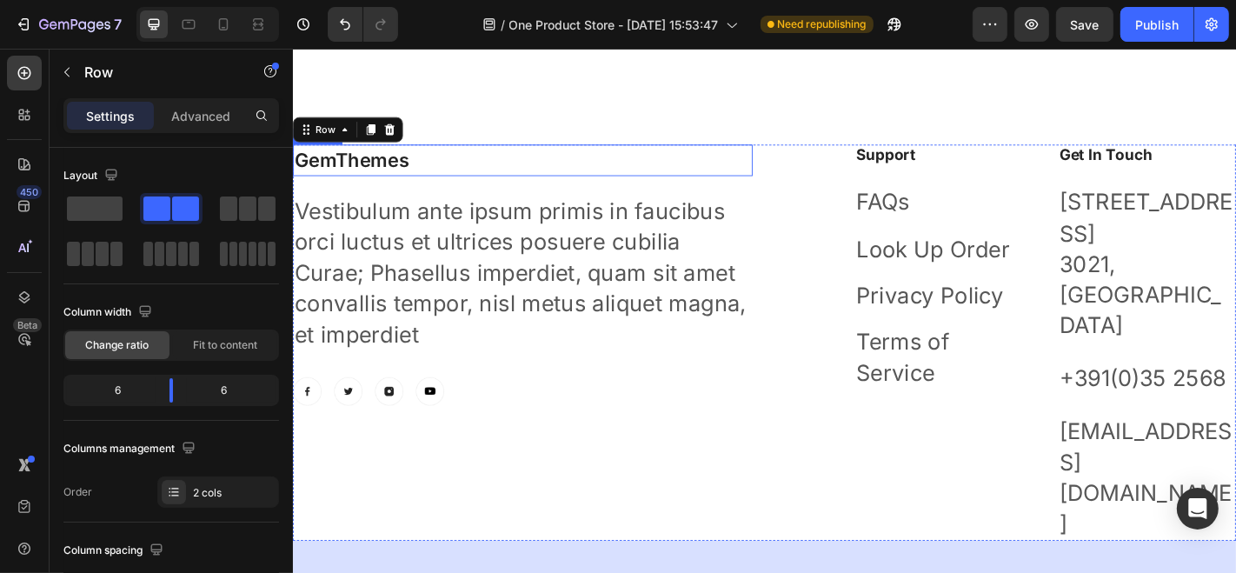
click at [347, 174] on p "GemThemes" at bounding box center [546, 171] width 505 height 31
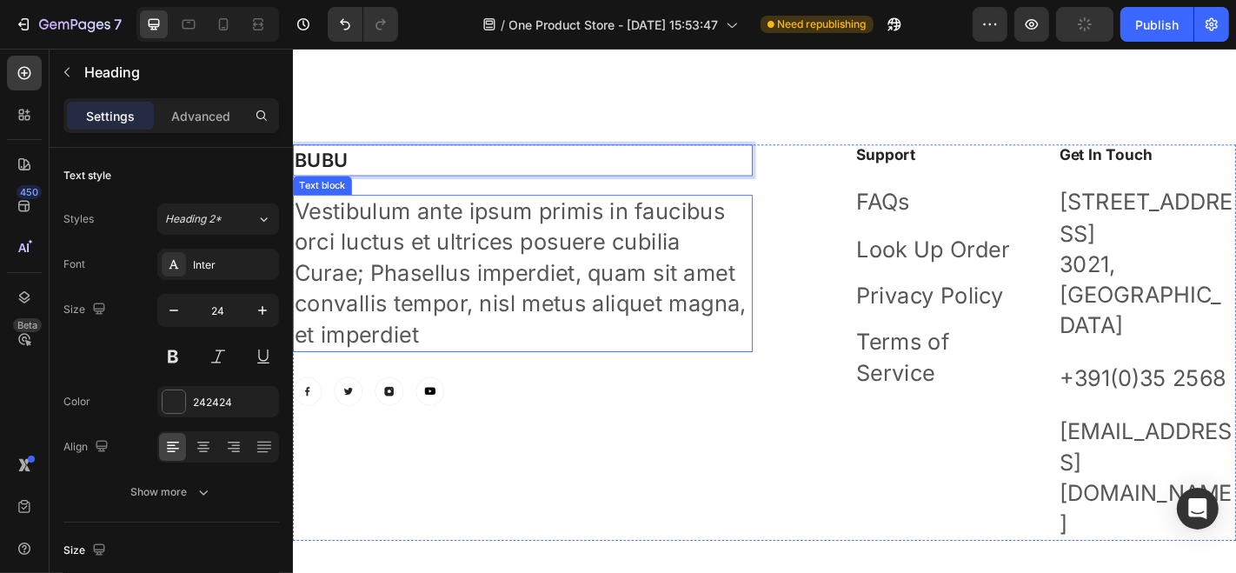
click at [381, 264] on p "Vestibulum ante ipsum primis in faucibus orci luctus et ultrices posuere cubili…" at bounding box center [546, 296] width 505 height 170
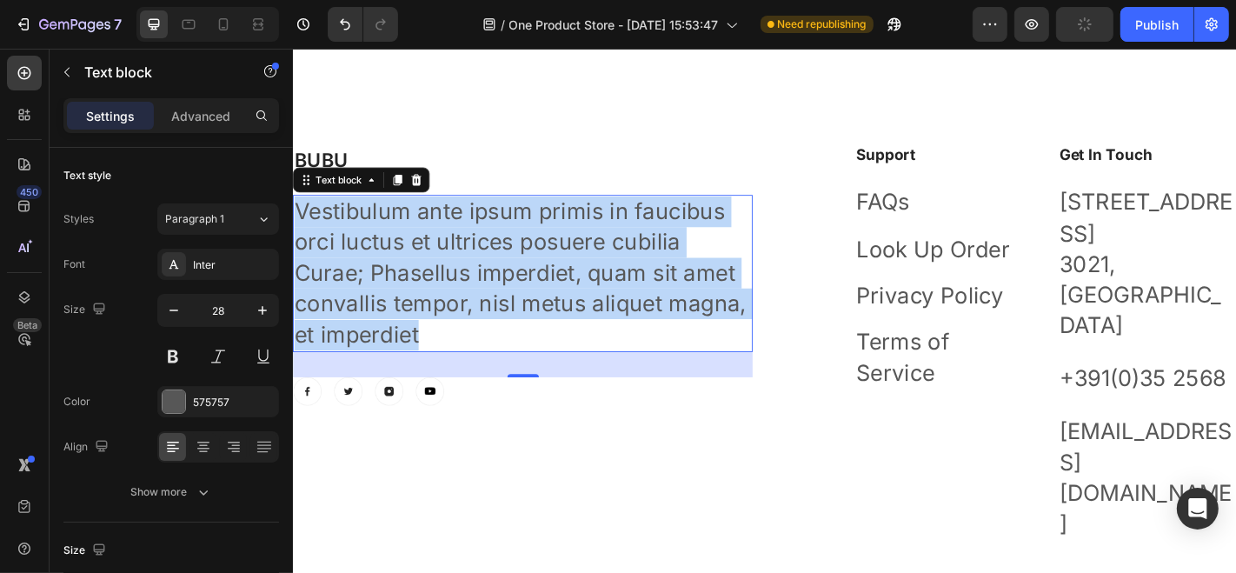
click at [381, 264] on p "Vestibulum ante ipsum primis in faucibus orci luctus et ultrices posuere cubili…" at bounding box center [546, 296] width 505 height 170
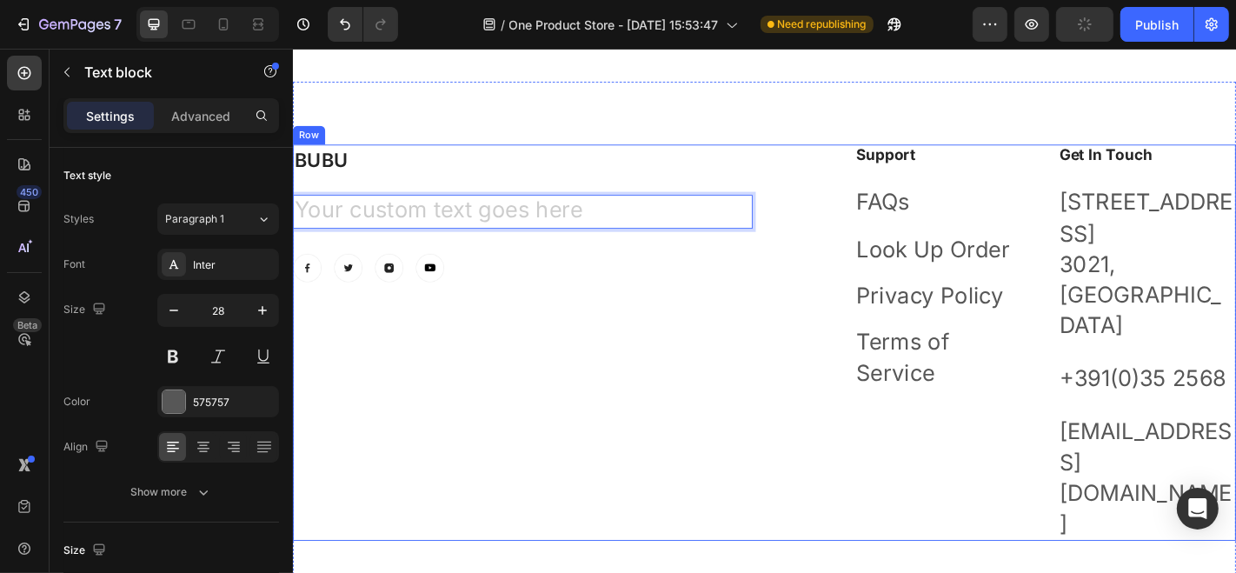
click at [515, 290] on div "Image Image Image Image Row" at bounding box center [546, 290] width 508 height 31
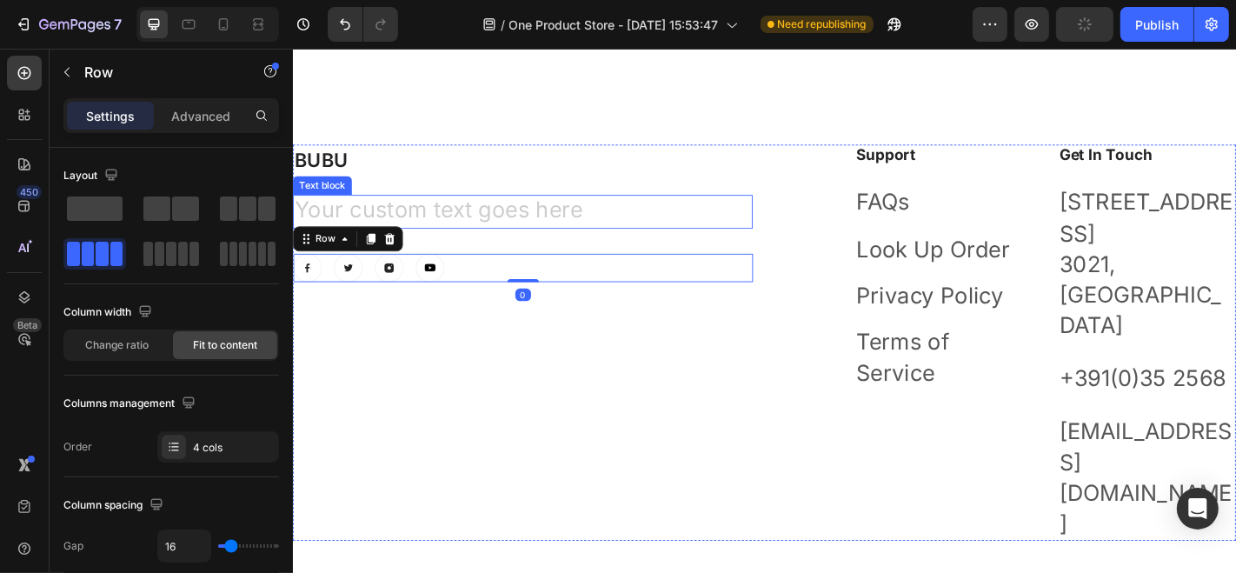
click at [560, 240] on div "Rich Text Editor. Editing area: main" at bounding box center [546, 227] width 508 height 37
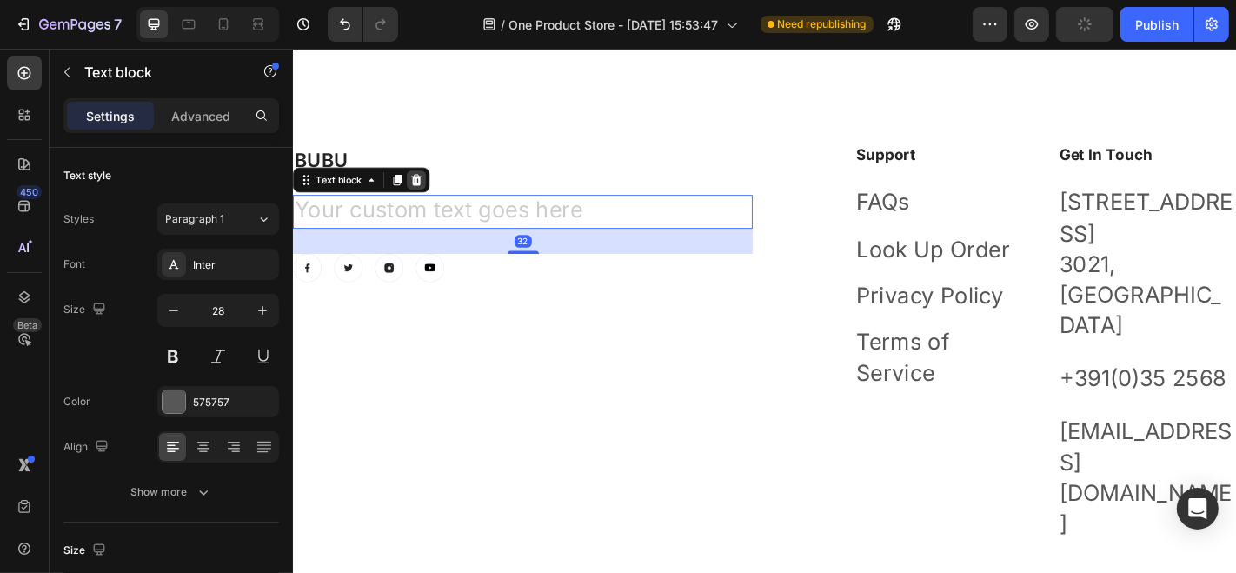
click at [434, 189] on icon at bounding box center [428, 193] width 14 height 14
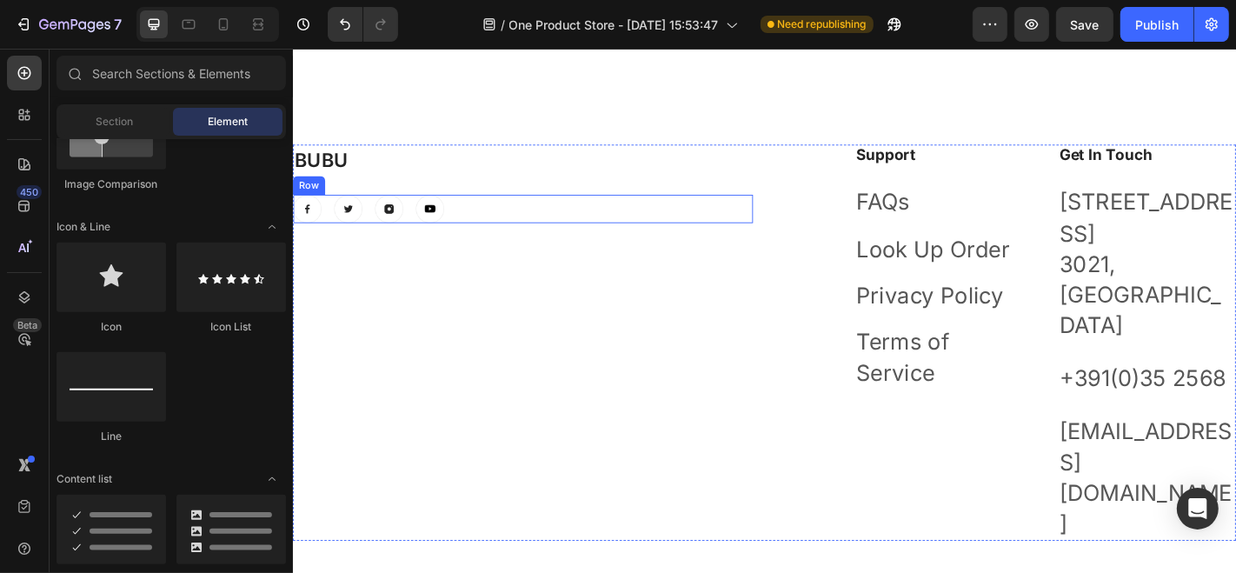
click at [520, 227] on div "Image Image Image Image Row" at bounding box center [546, 224] width 508 height 31
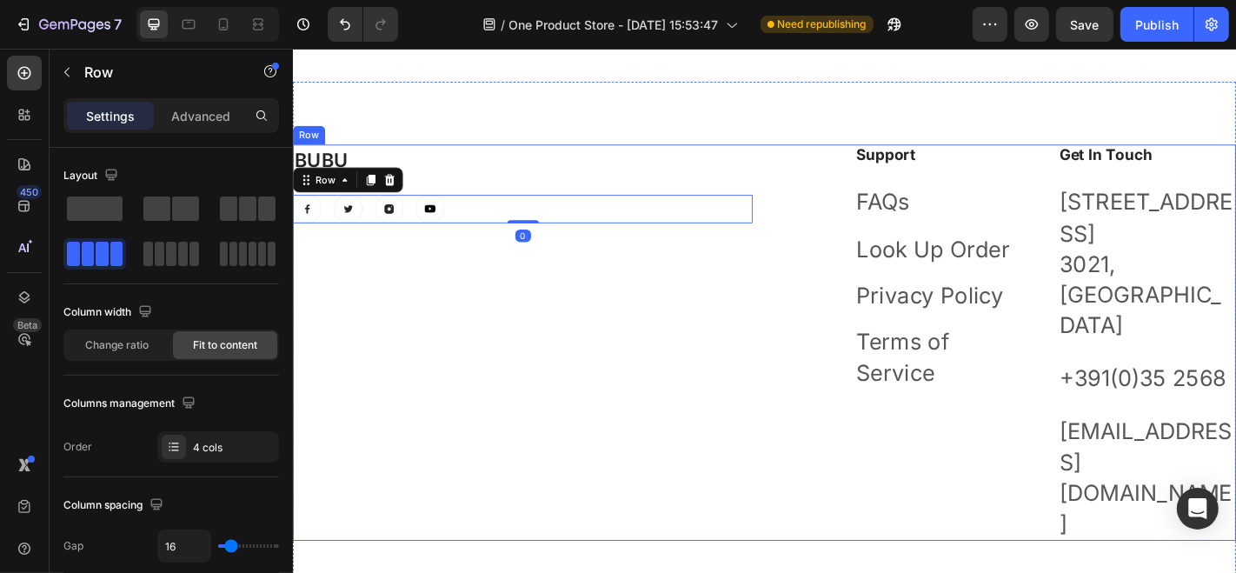
click at [522, 176] on p "BUBU" at bounding box center [546, 171] width 505 height 31
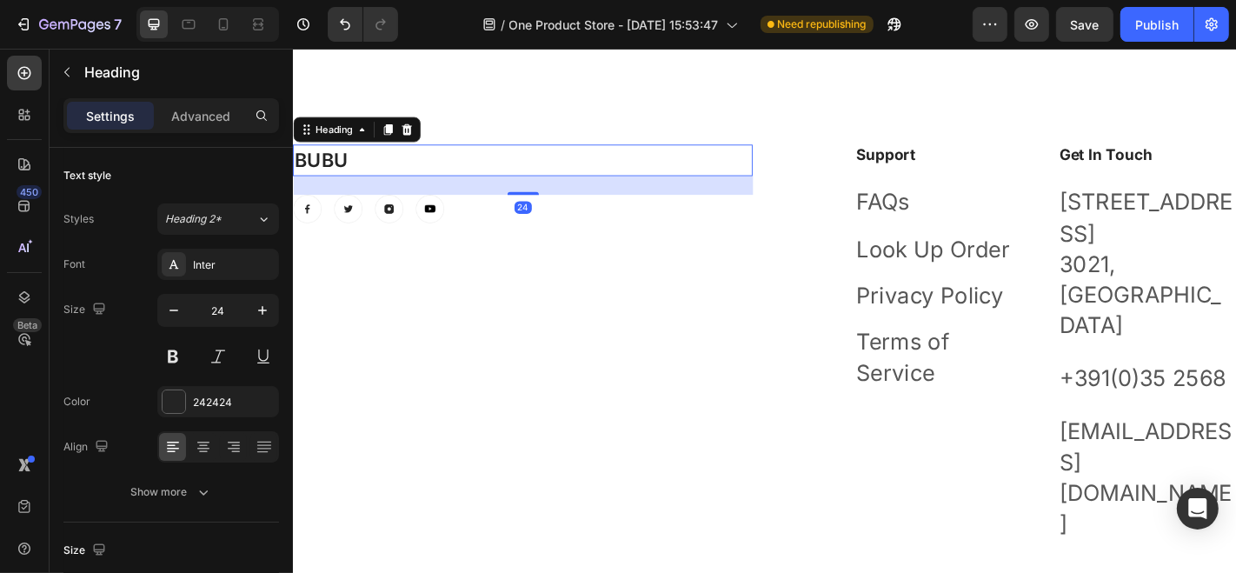
click at [474, 274] on div "BUBU Heading 24 Image Image Image Image Row" at bounding box center [546, 373] width 508 height 439
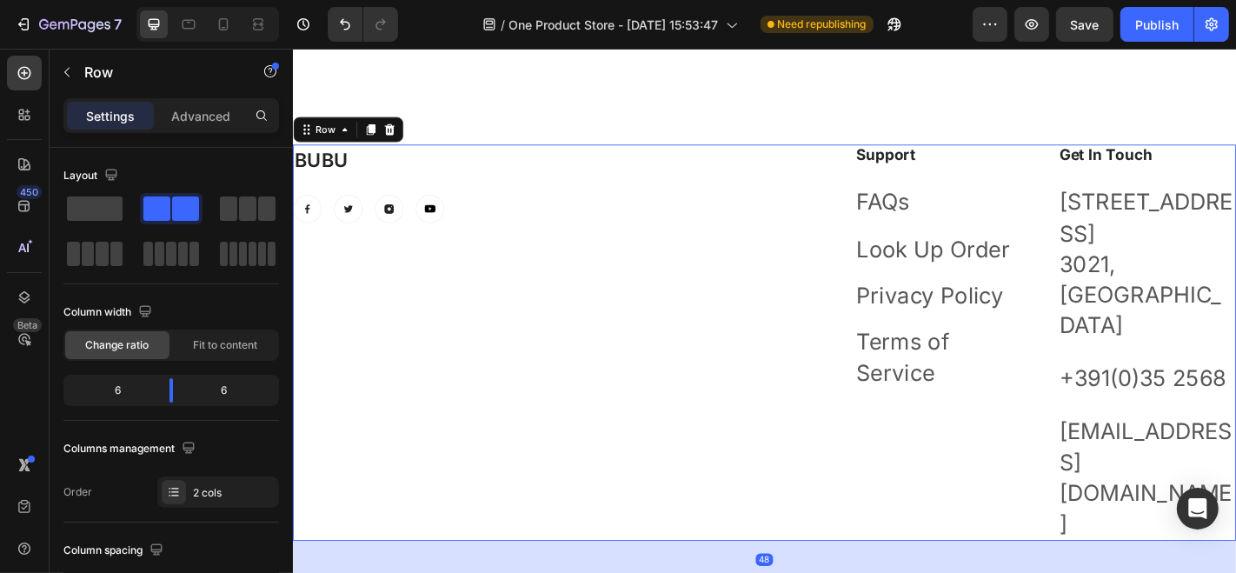
click at [636, 248] on div "BUBU Heading Image Image Image Image Row" at bounding box center [546, 373] width 508 height 439
click at [838, 254] on div "Support Heading FAQs Text block Look Up Order Text block Privacy Policy Text bl…" at bounding box center [1080, 373] width 508 height 439
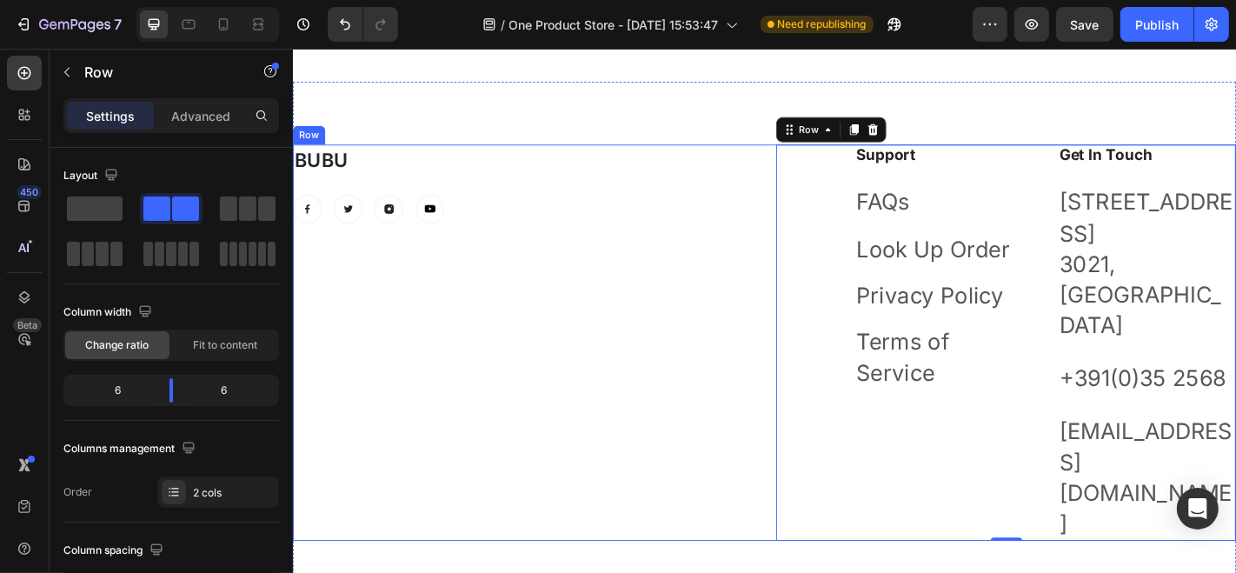
click at [563, 342] on div "BUBU Heading Image Image Image Image Row" at bounding box center [546, 373] width 508 height 439
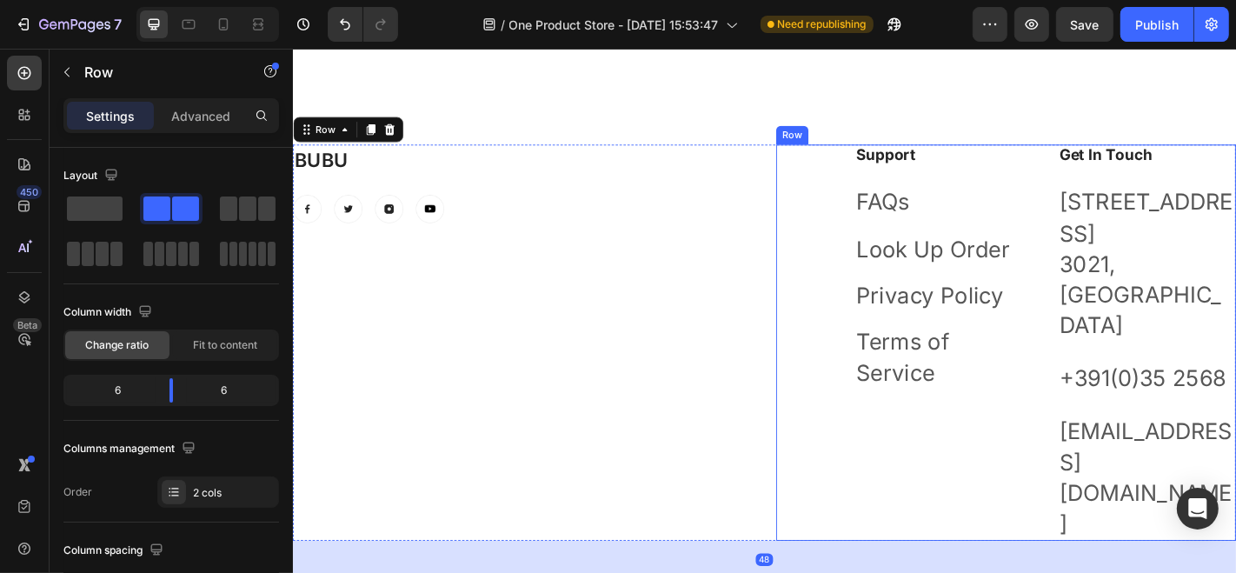
click at [871, 236] on div "Support Heading FAQs Text block Look Up Order Text block Privacy Policy Text bl…" at bounding box center [1080, 373] width 508 height 439
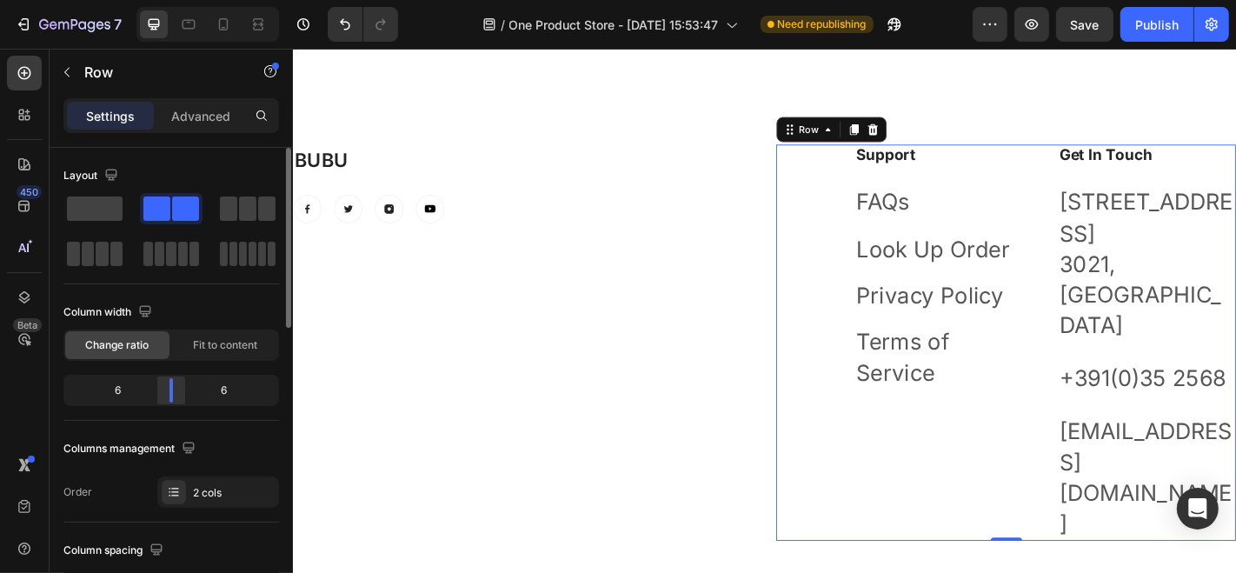
drag, startPoint x: 175, startPoint y: 399, endPoint x: 168, endPoint y: 381, distance: 19.5
click at [168, 381] on div at bounding box center [171, 390] width 31 height 24
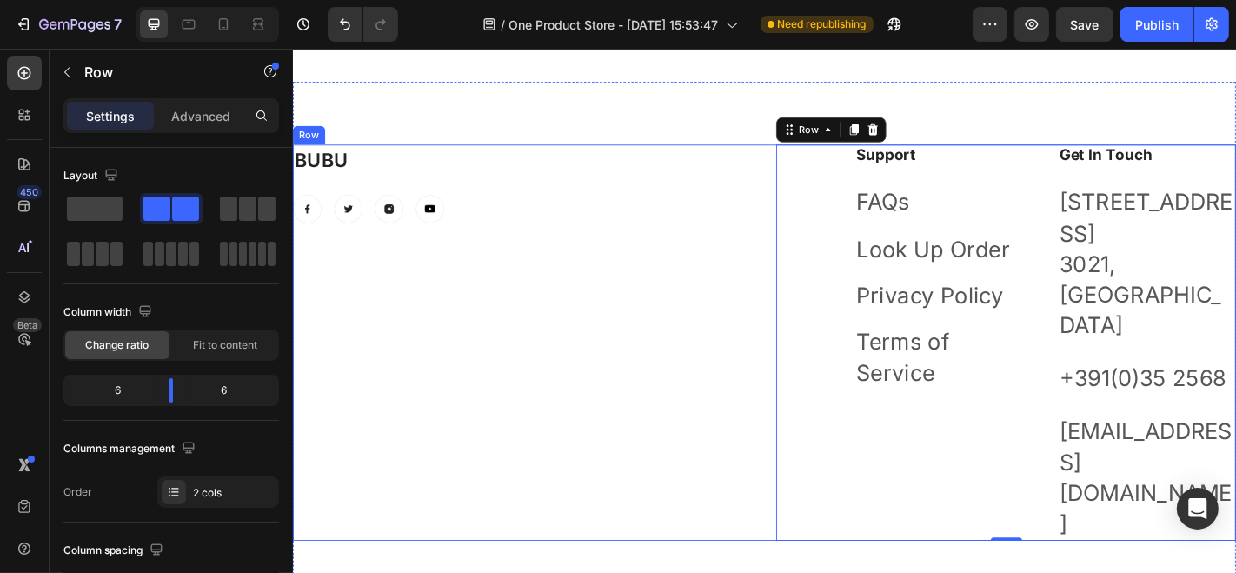
click at [618, 292] on div "BUBU Heading Image Image Image Image Row" at bounding box center [546, 373] width 508 height 439
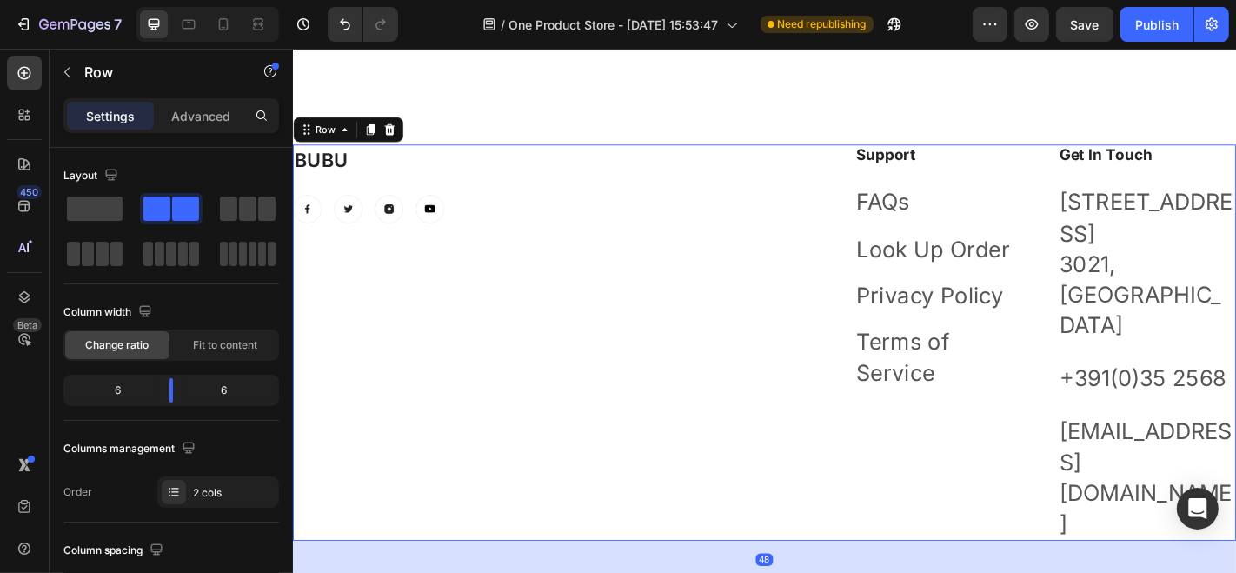
click at [463, 160] on p "BUBU" at bounding box center [546, 171] width 505 height 31
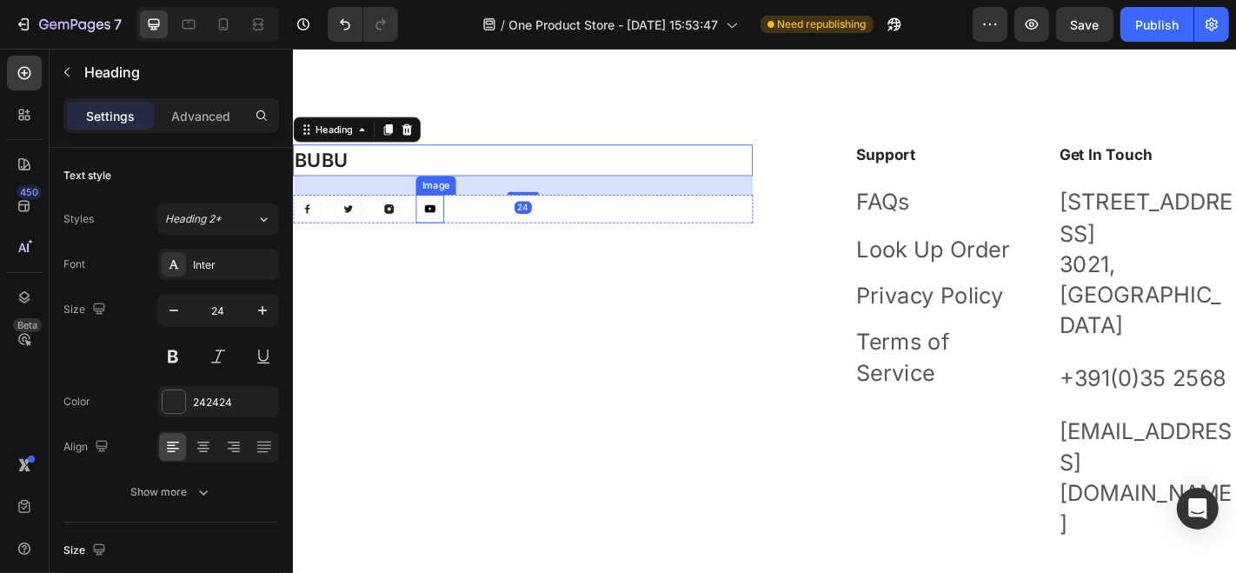
click at [441, 288] on div "BUBU Heading 24 Image Image Image Image Row" at bounding box center [546, 373] width 508 height 439
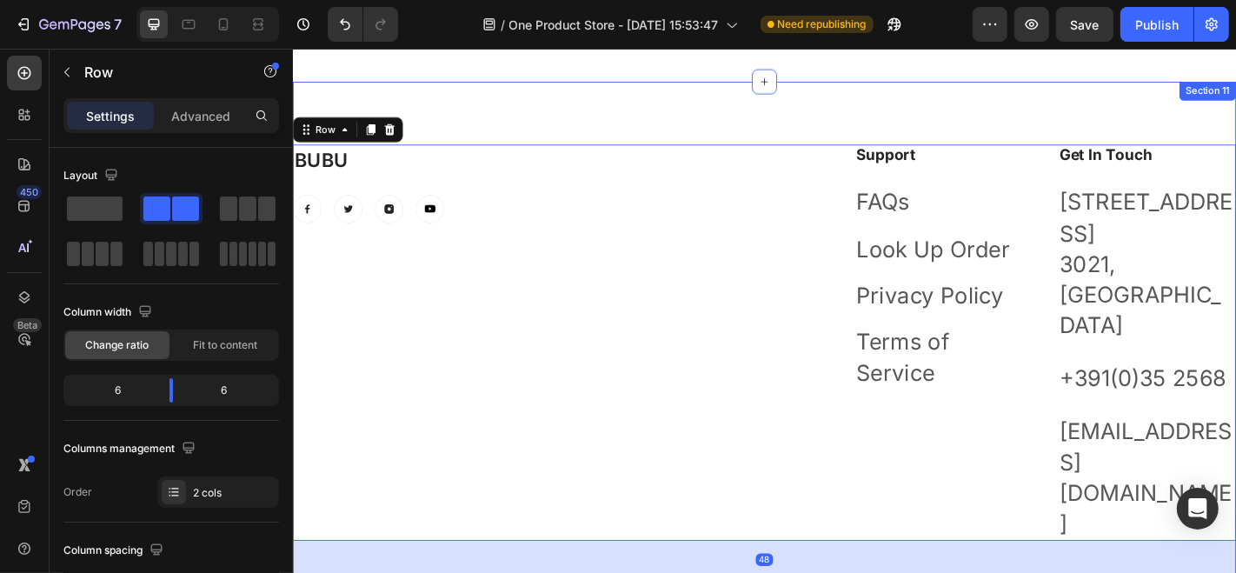
click at [526, 142] on div "BUBU Heading Image Image Image Image Row Support Heading FAQs Text block Look U…" at bounding box center [813, 376] width 1043 height 584
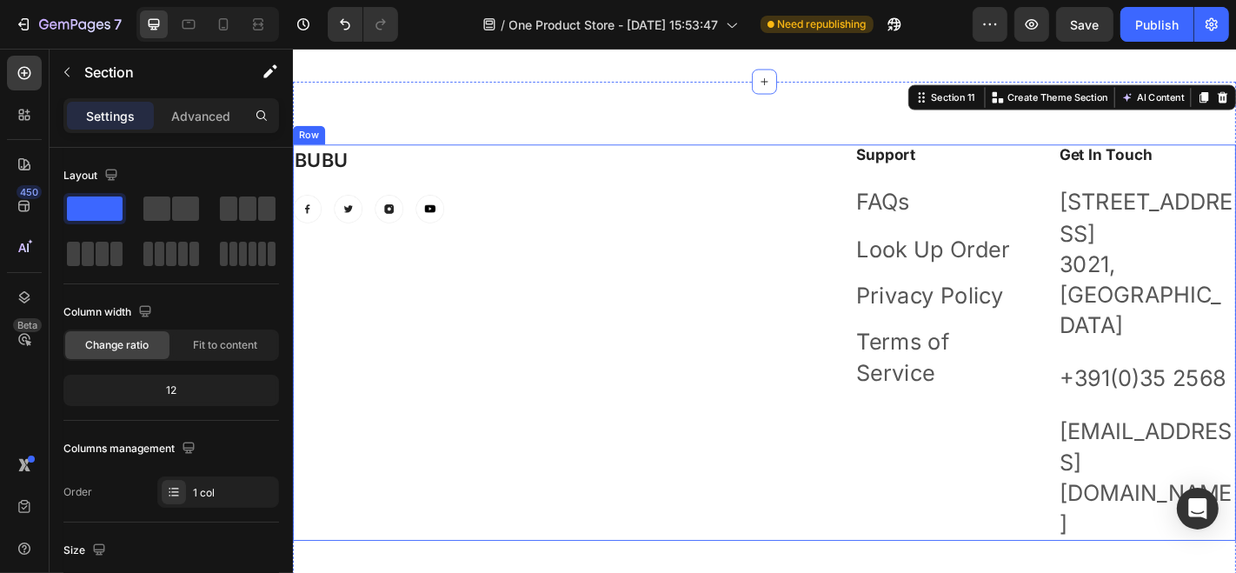
click at [513, 265] on div "BUBU Heading Image Image Image Image Row" at bounding box center [546, 373] width 508 height 439
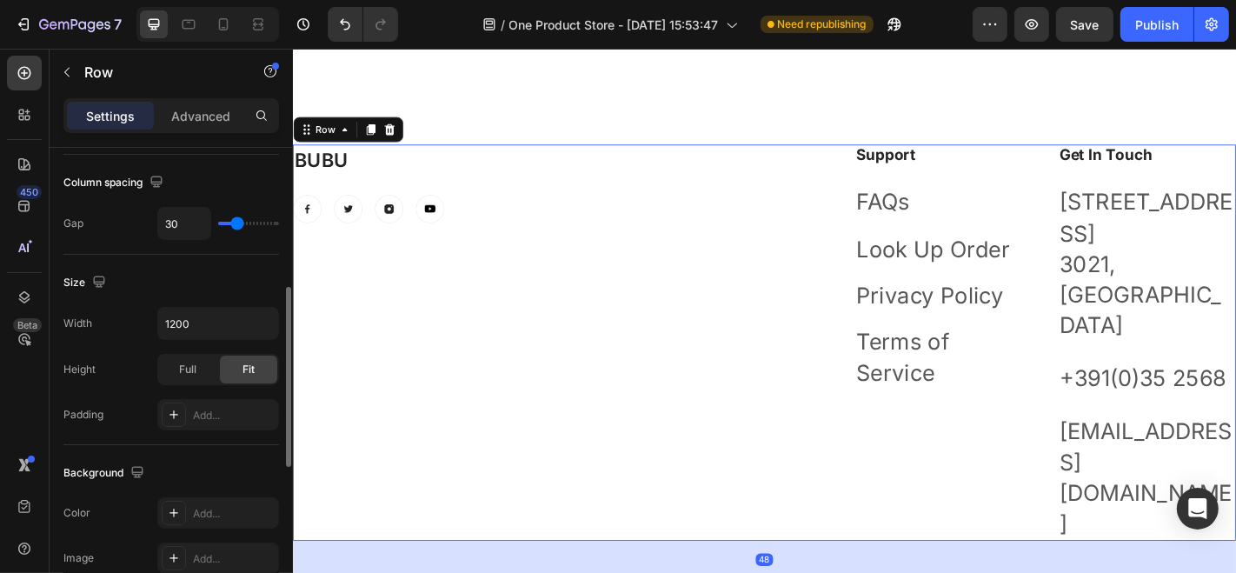
scroll to position [435, 0]
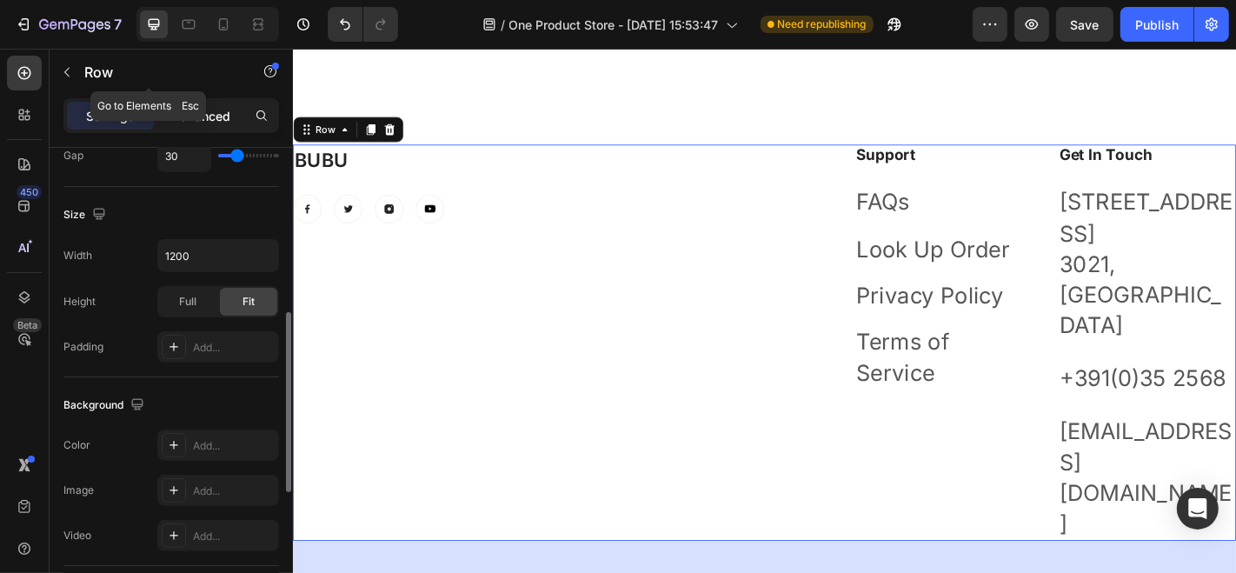
click at [181, 103] on div "Advanced" at bounding box center [200, 116] width 87 height 28
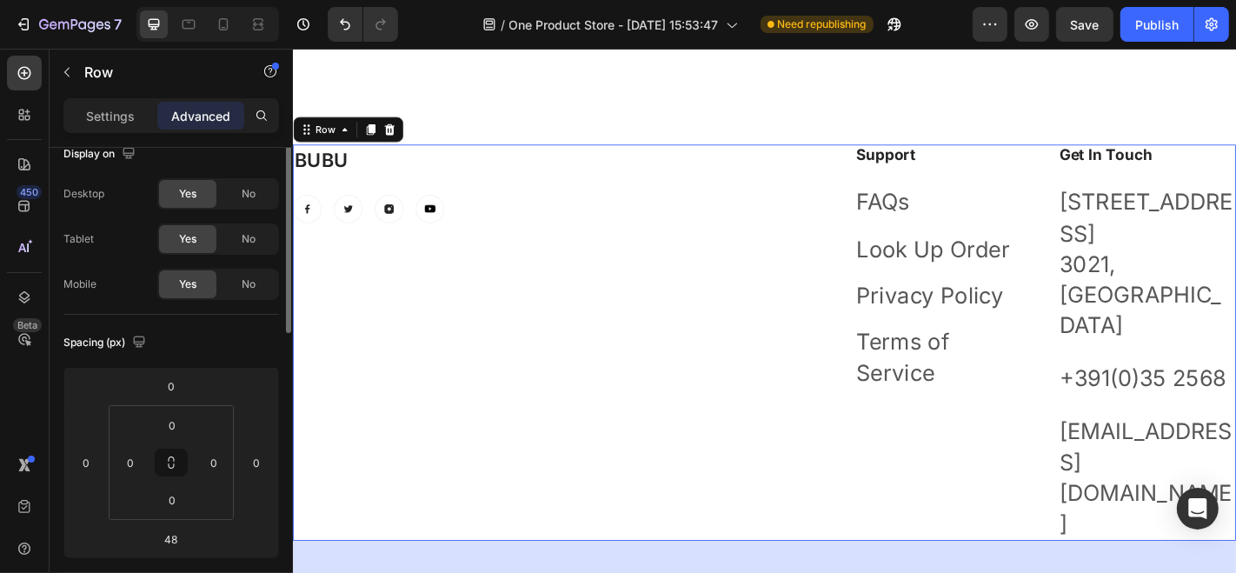
scroll to position [14, 0]
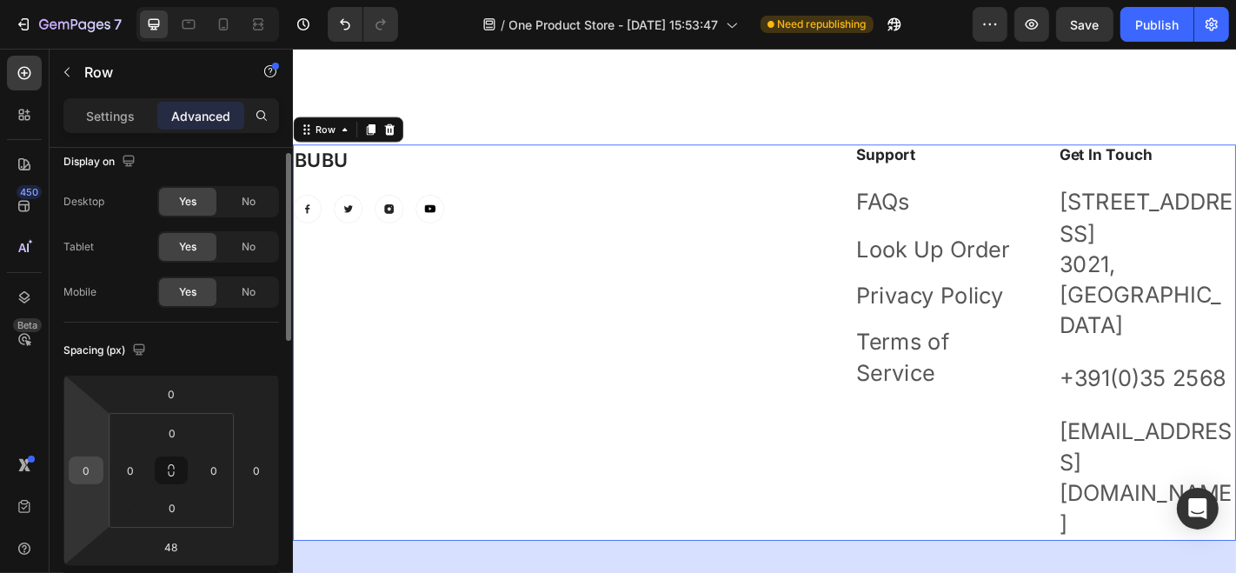
click at [96, 471] on input "0" at bounding box center [86, 470] width 26 height 26
drag, startPoint x: 109, startPoint y: 467, endPoint x: 114, endPoint y: 443, distance: 24.0
click at [114, 443] on icon at bounding box center [171, 471] width 125 height 115
click at [99, 459] on div "0" at bounding box center [86, 470] width 35 height 28
click at [107, 461] on div "0 0 48 0 0 0 0 0" at bounding box center [171, 470] width 216 height 191
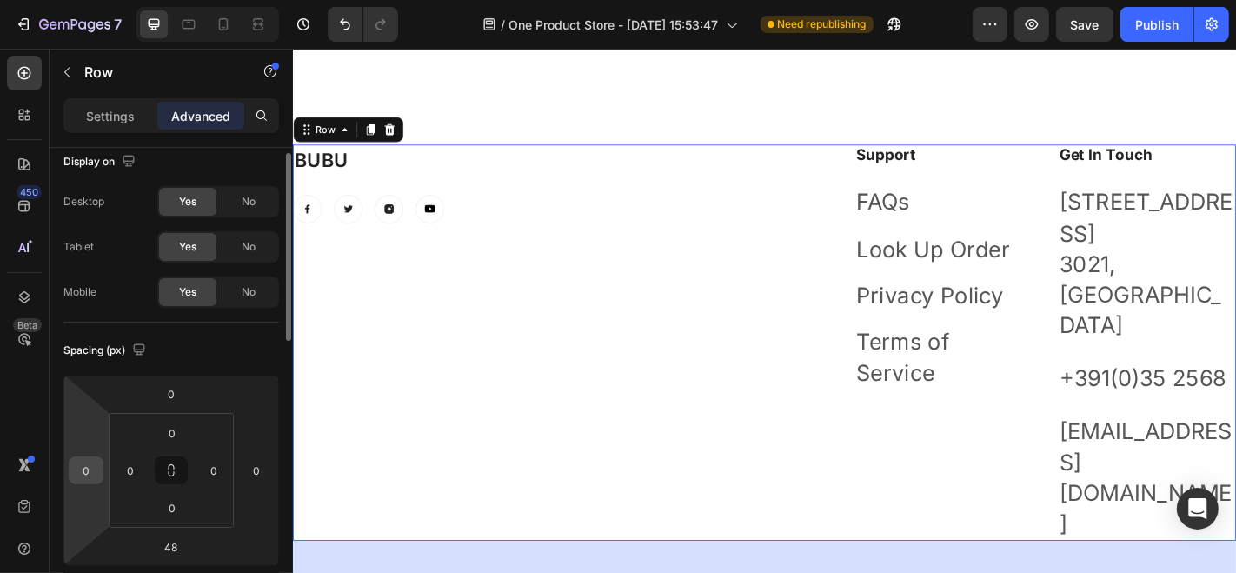
click at [100, 470] on div "0" at bounding box center [86, 470] width 35 height 28
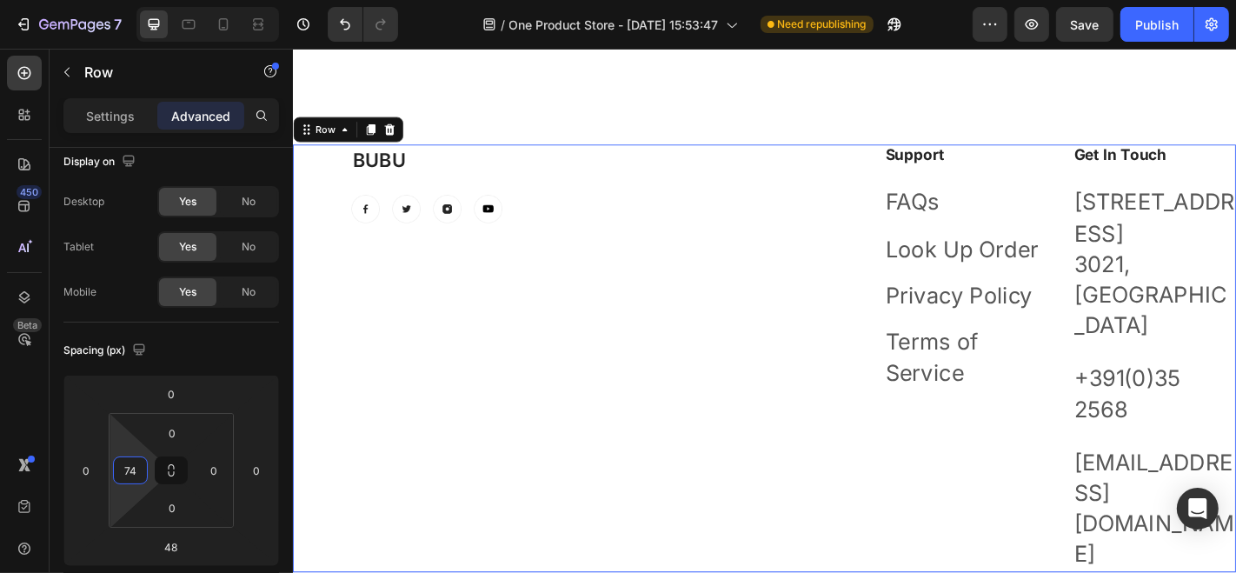
type input "72"
drag, startPoint x: 109, startPoint y: 466, endPoint x: 111, endPoint y: 432, distance: 33.9
click at [111, 0] on html "7 / One Product Store - Aug 26, 15:53:47 Need republishing Preview Save Publish…" at bounding box center [618, 0] width 1236 height 0
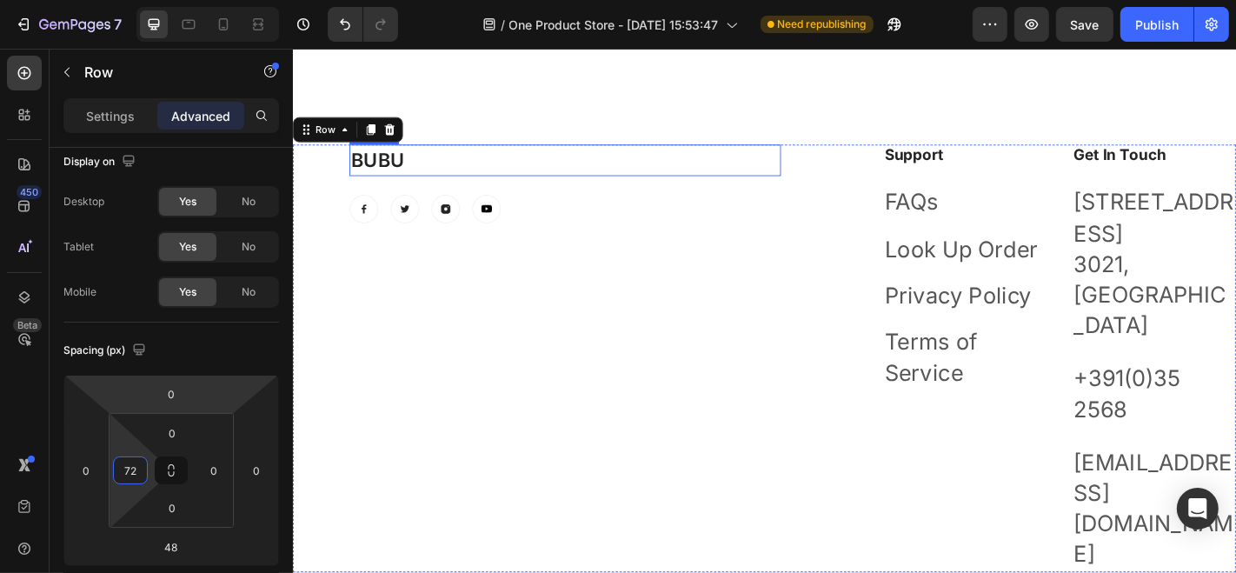
click at [768, 119] on div "BUBU Heading Image Image Image Image Row Support Heading FAQs Text block Look U…" at bounding box center [813, 393] width 1043 height 618
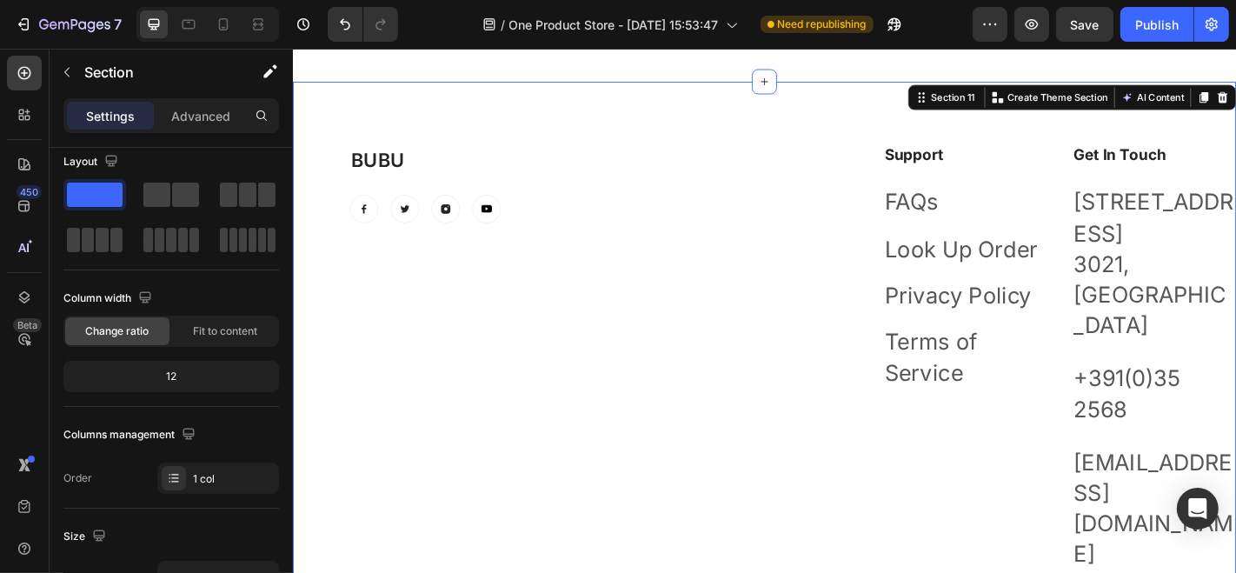
scroll to position [0, 0]
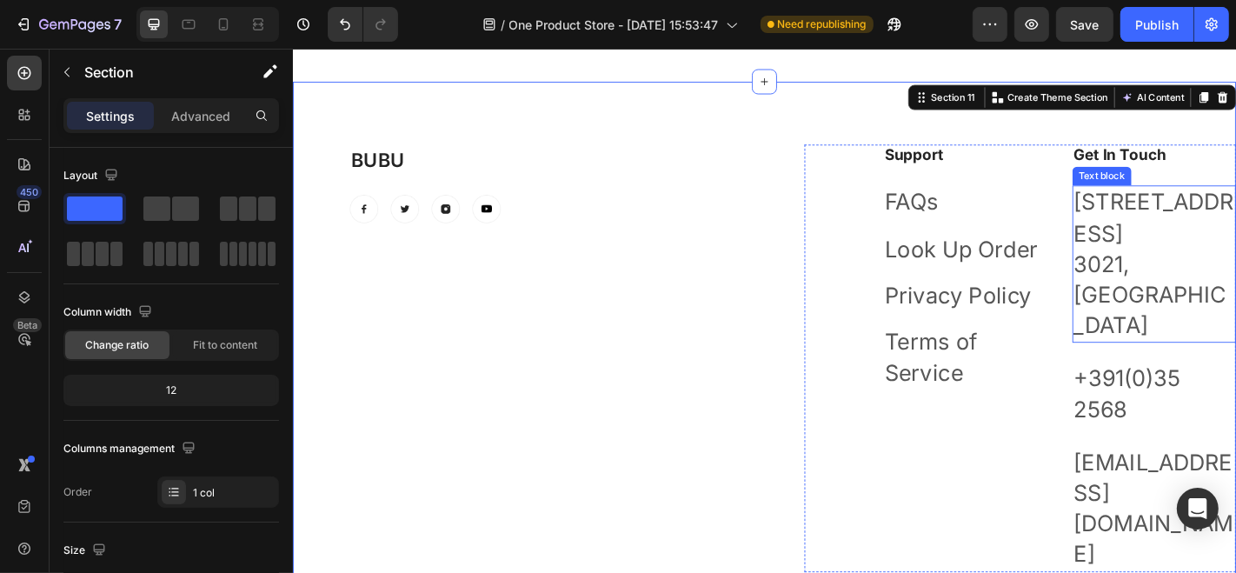
click at [1189, 284] on p "184 Main Rd E, St Albans VIC 3021, Australia" at bounding box center [1245, 286] width 178 height 170
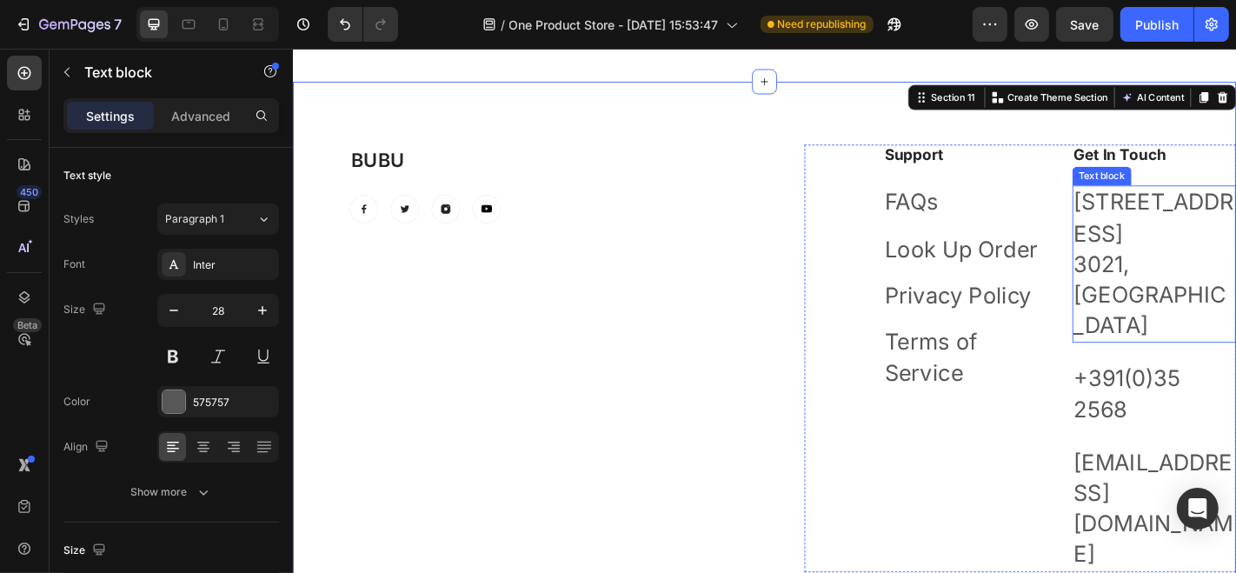
click at [1189, 284] on p "184 Main Rd E, St Albans VIC 3021, Australia" at bounding box center [1245, 286] width 178 height 170
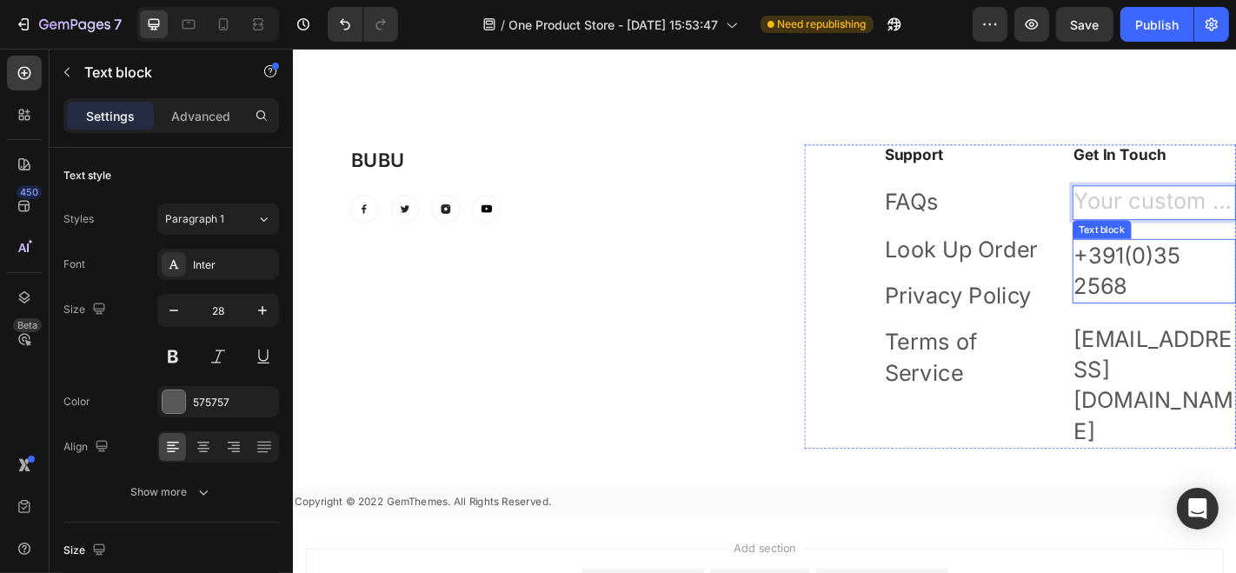
click at [1224, 329] on div "Get In Touch Heading Text block 24 +391(0)35 2568 Text block support@gmail.com …" at bounding box center [1245, 322] width 182 height 336
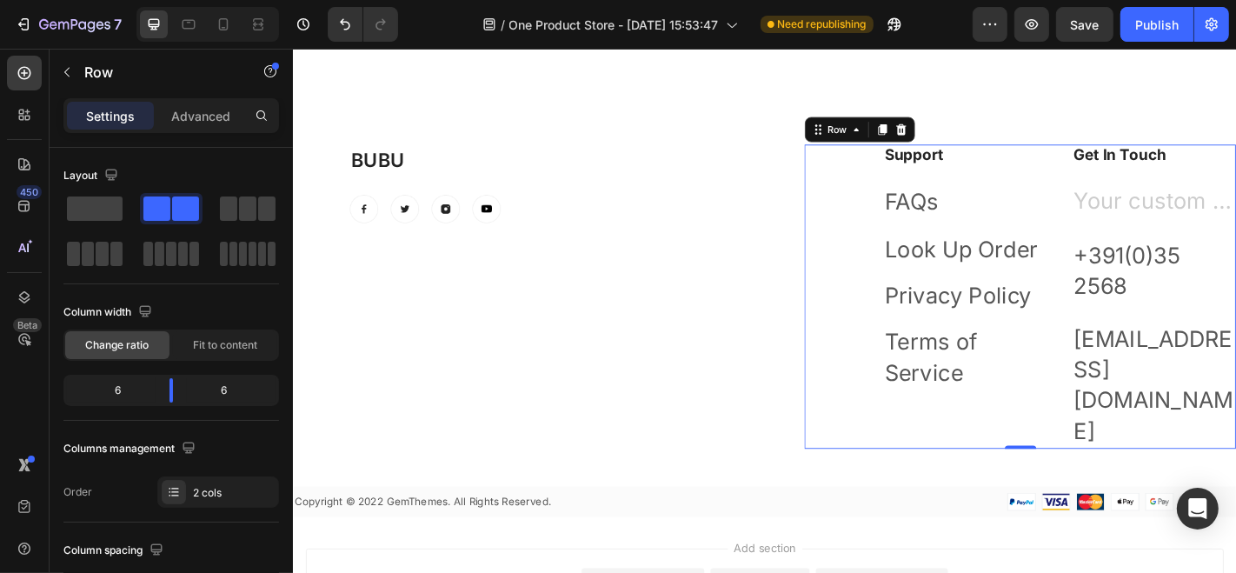
click at [1213, 196] on div "Get In Touch Heading Text block +391(0)35 2568 Text block support@gmail.com Tex…" at bounding box center [1245, 322] width 182 height 336
click at [1215, 209] on div "Rich Text Editor. Editing area: main" at bounding box center [1245, 217] width 182 height 37
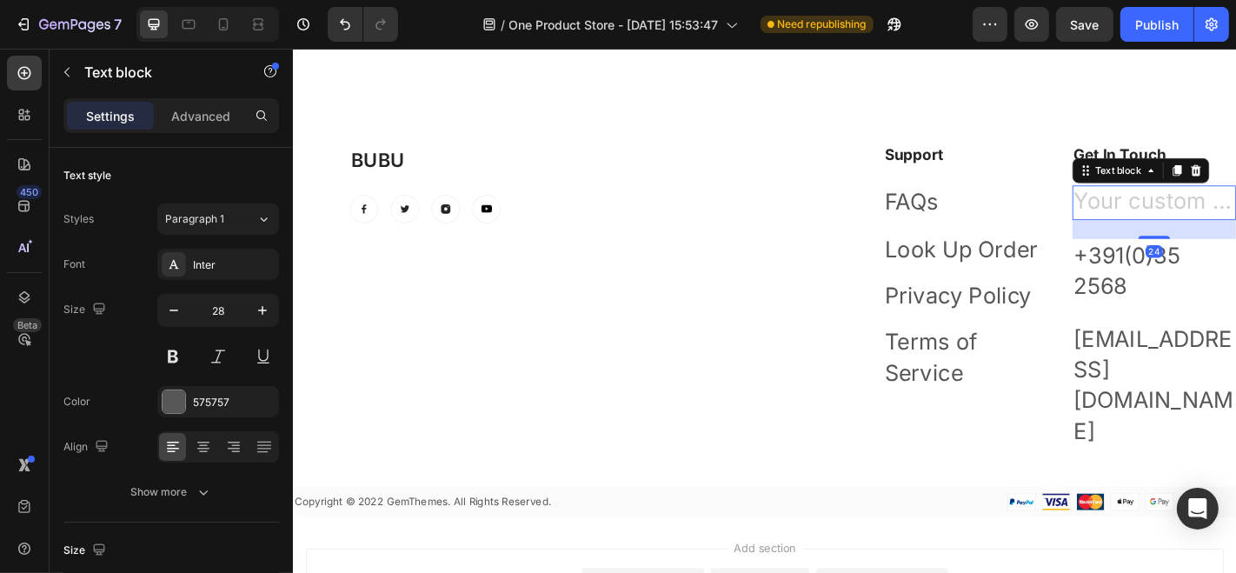
click at [1211, 213] on div "Rich Text Editor. Editing area: main" at bounding box center [1245, 217] width 182 height 37
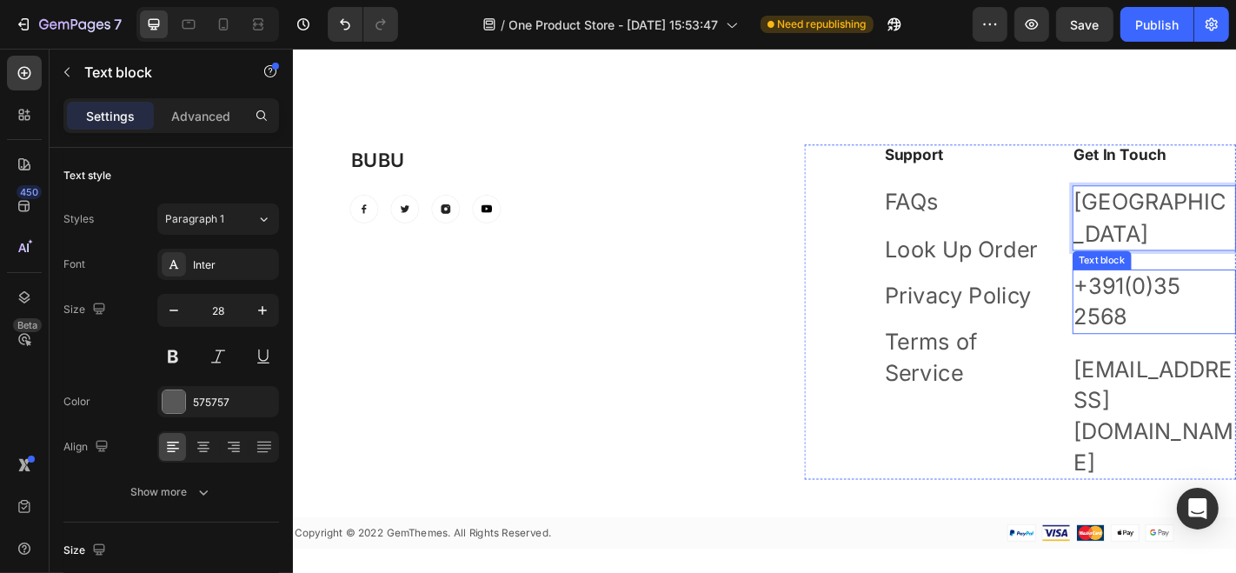
click at [1185, 295] on p "+391(0)35 2568" at bounding box center [1245, 328] width 178 height 68
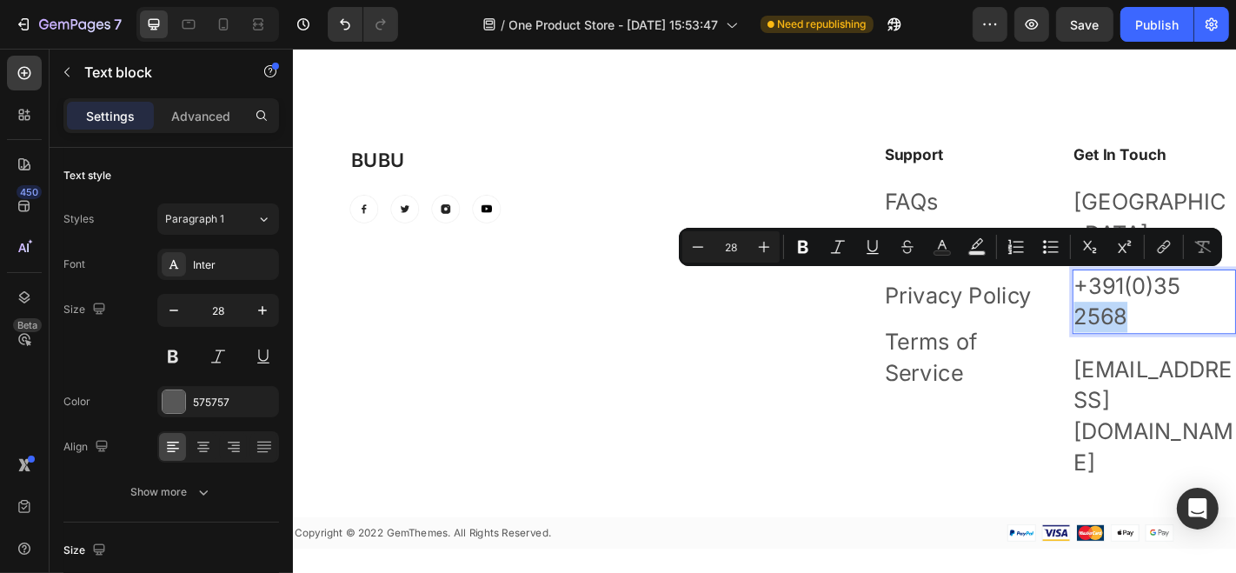
click at [1235, 303] on p "+391(0)35 2568" at bounding box center [1245, 328] width 178 height 68
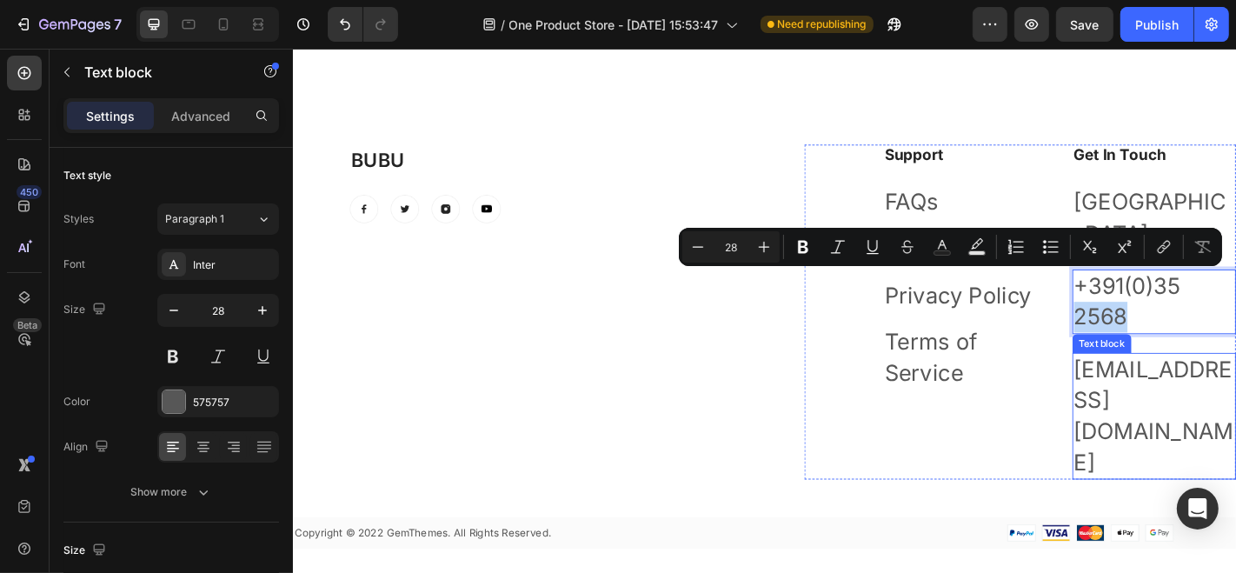
click at [1195, 398] on p "[EMAIL_ADDRESS][DOMAIN_NAME]" at bounding box center [1245, 454] width 178 height 136
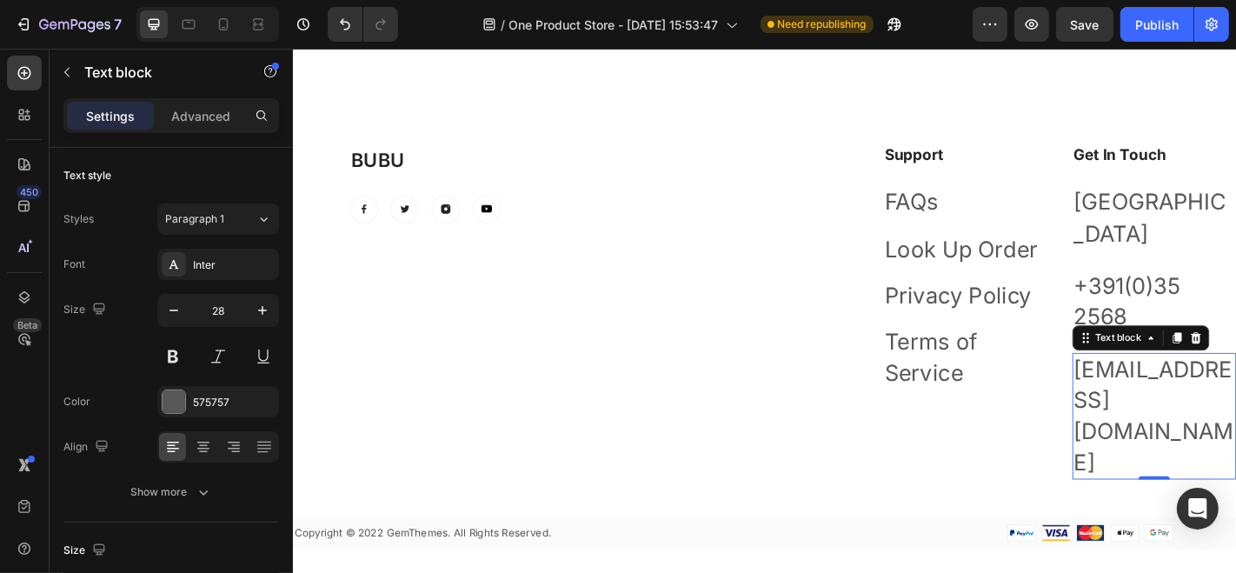
click at [1174, 386] on p "[EMAIL_ADDRESS][DOMAIN_NAME]" at bounding box center [1245, 454] width 178 height 136
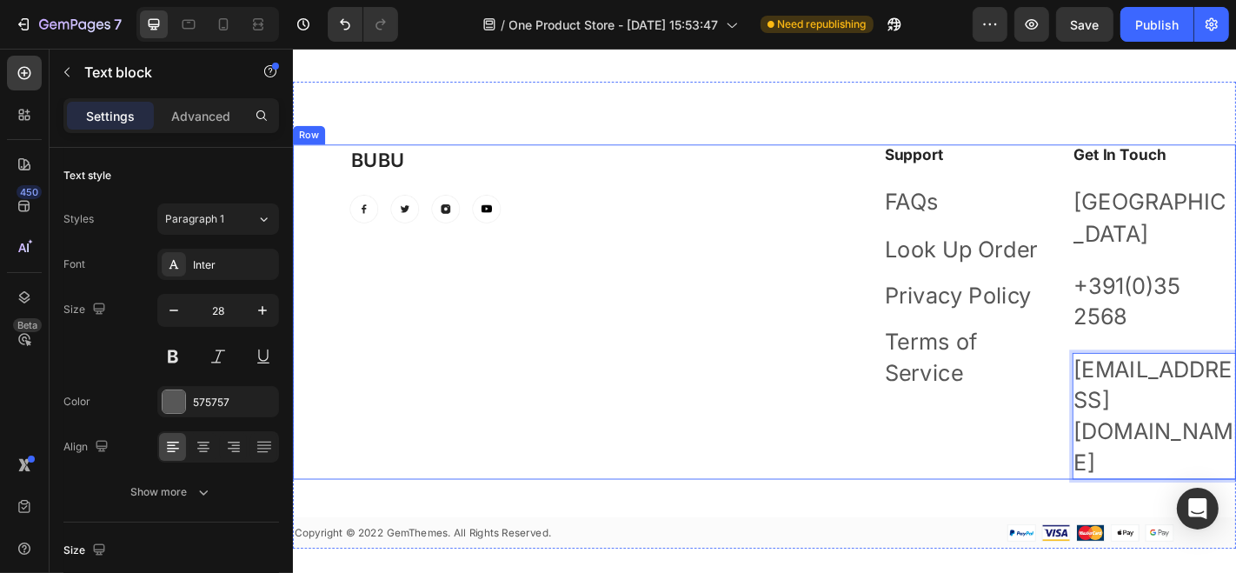
click at [433, 299] on div "BUBU Heading Image Image Image Image Row" at bounding box center [593, 339] width 477 height 370
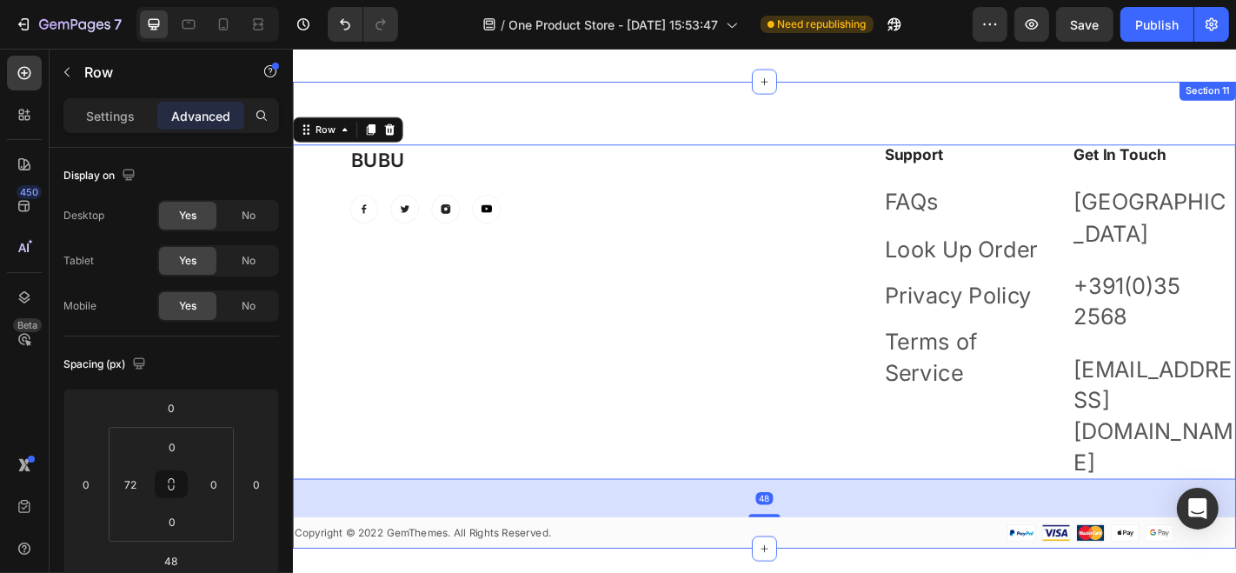
click at [461, 106] on div "BUBU Heading Image Image Image Image Row Support Heading FAQs Text block Look U…" at bounding box center [813, 342] width 1043 height 516
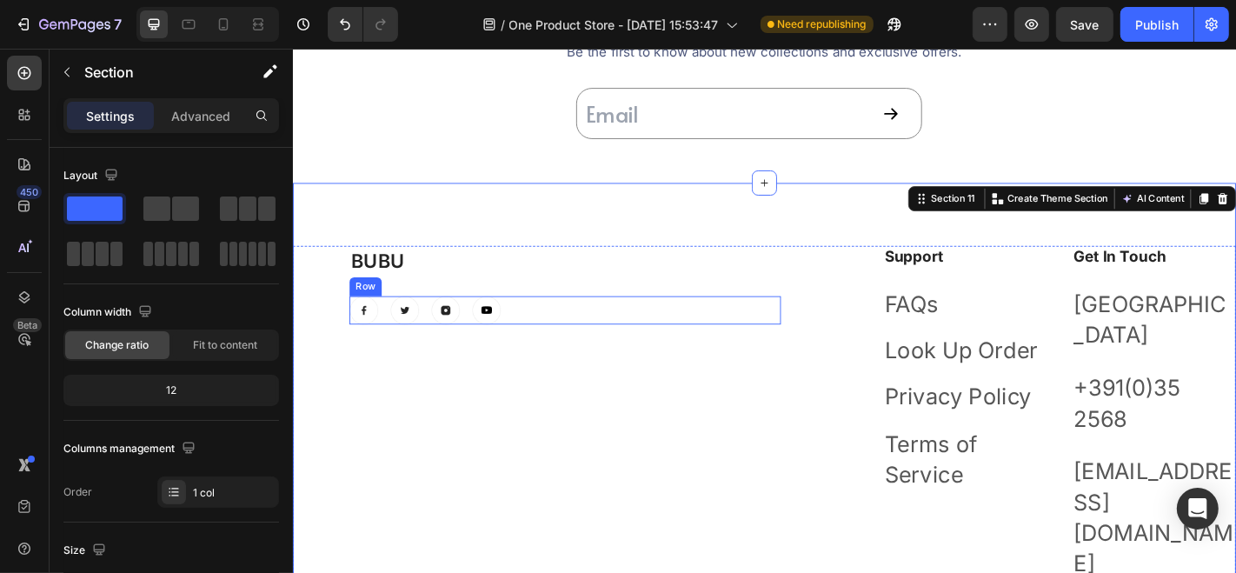
scroll to position [5644, 0]
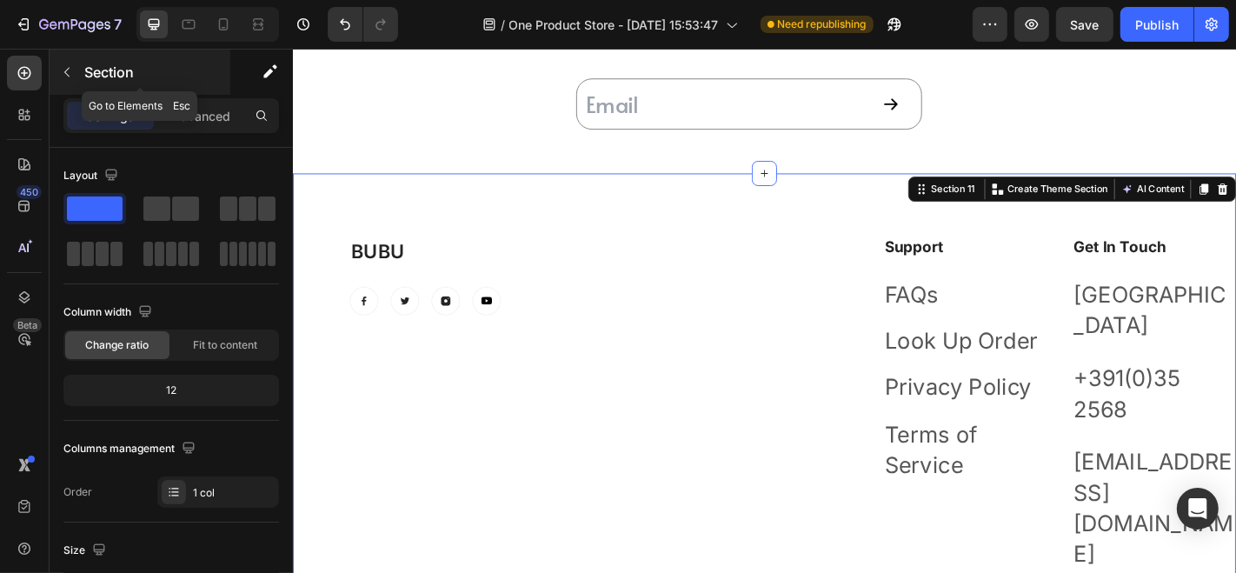
click at [68, 68] on icon "button" at bounding box center [66, 73] width 5 height 10
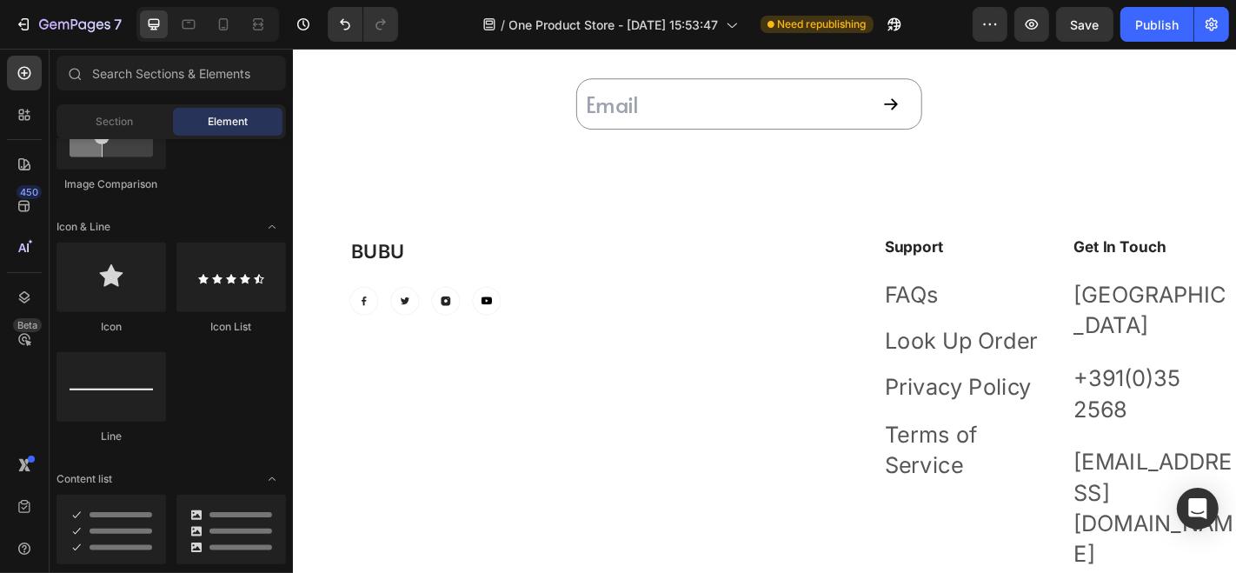
scroll to position [925, 0]
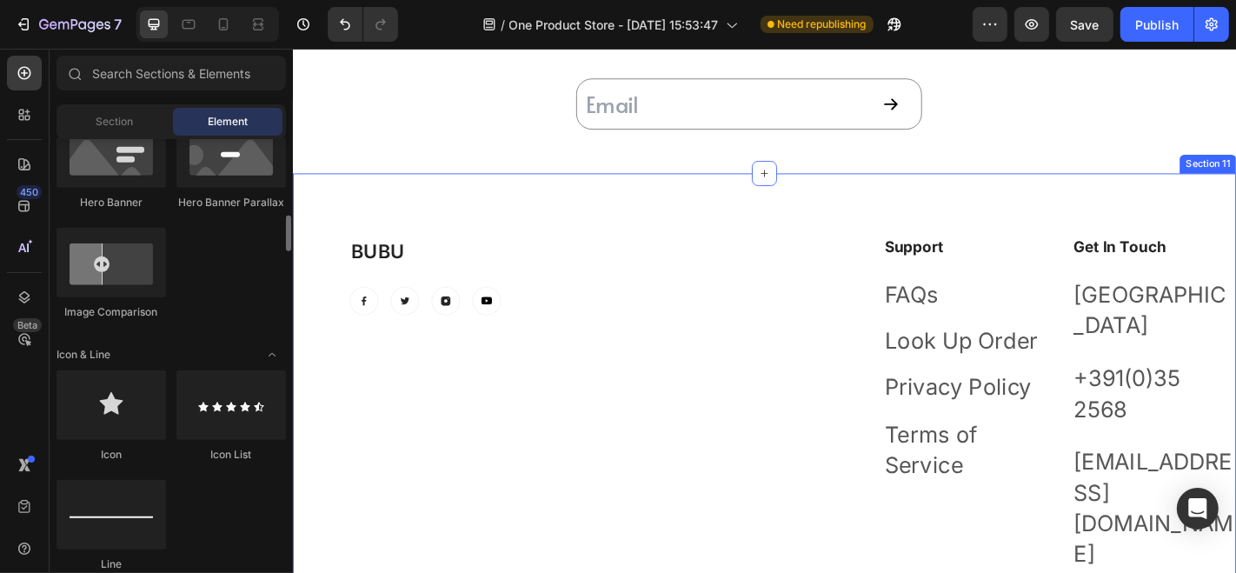
click at [462, 238] on div "BUBU Heading Image Image Image Image Row Support Heading FAQs Text block Look U…" at bounding box center [813, 444] width 1043 height 516
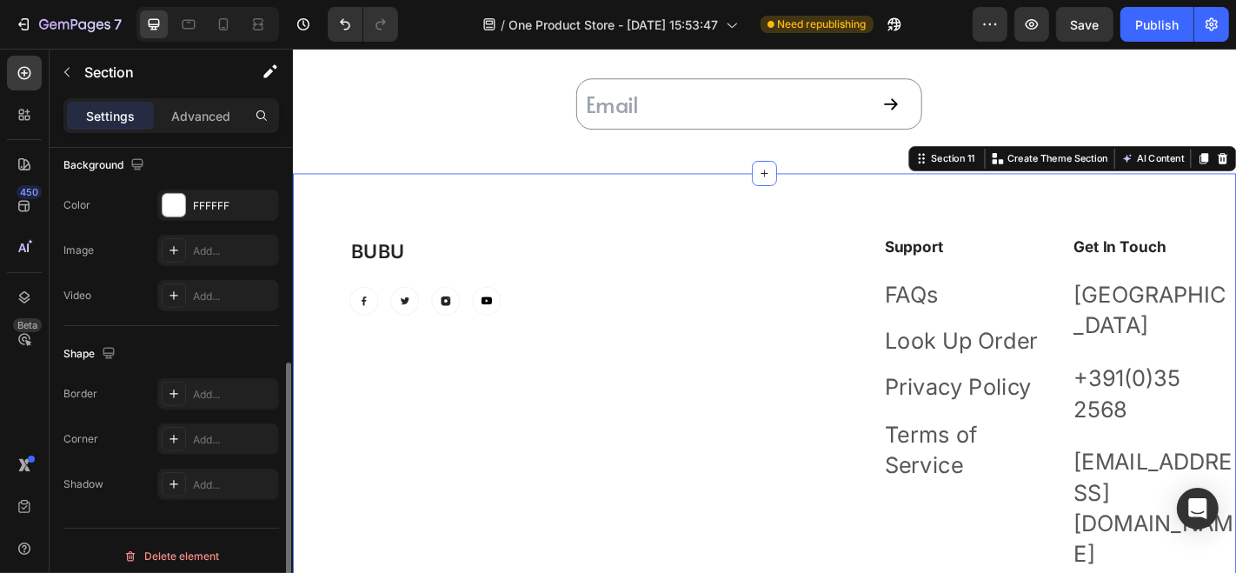
scroll to position [545, 0]
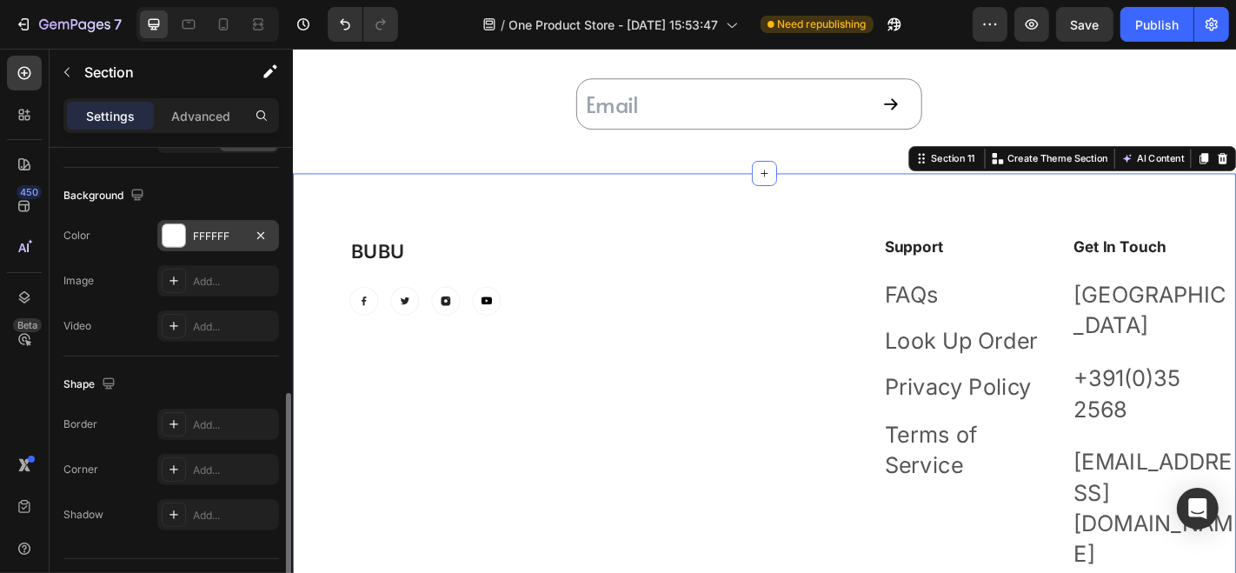
click at [178, 236] on div at bounding box center [174, 235] width 23 height 23
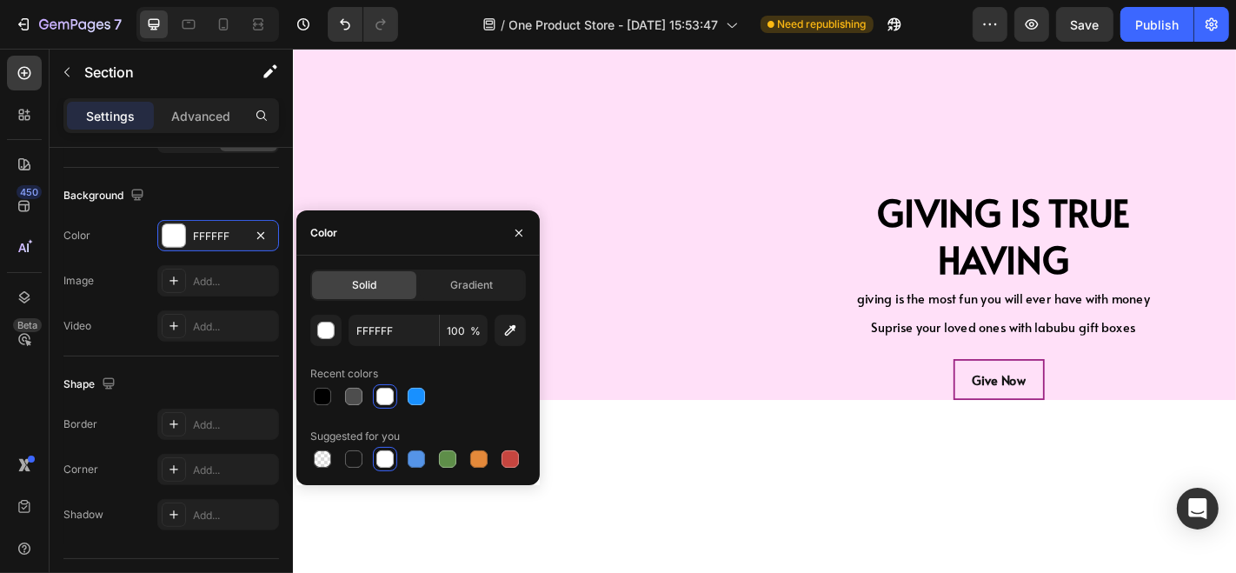
scroll to position [3451, 0]
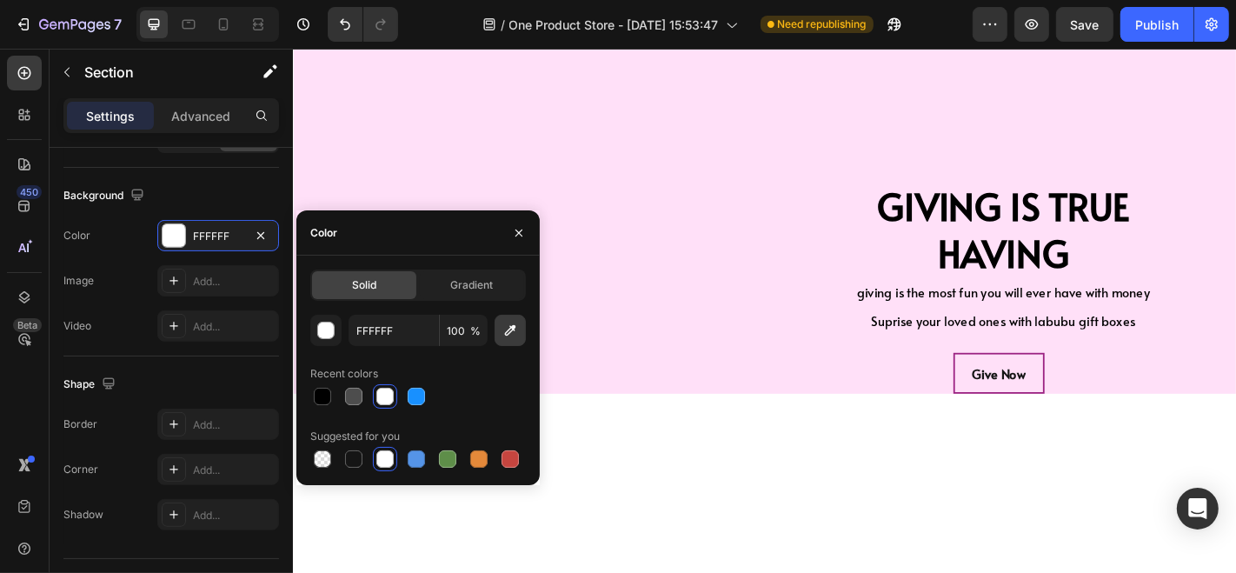
click at [510, 335] on icon "button" at bounding box center [509, 330] width 17 height 17
type input "FFE0F8"
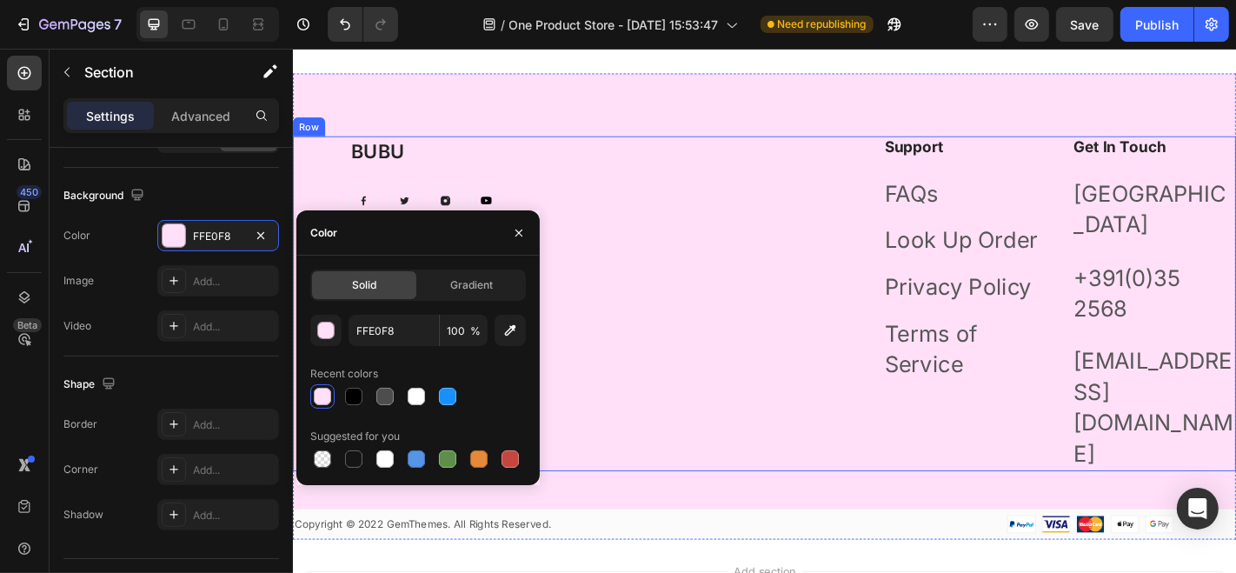
scroll to position [5619, 0]
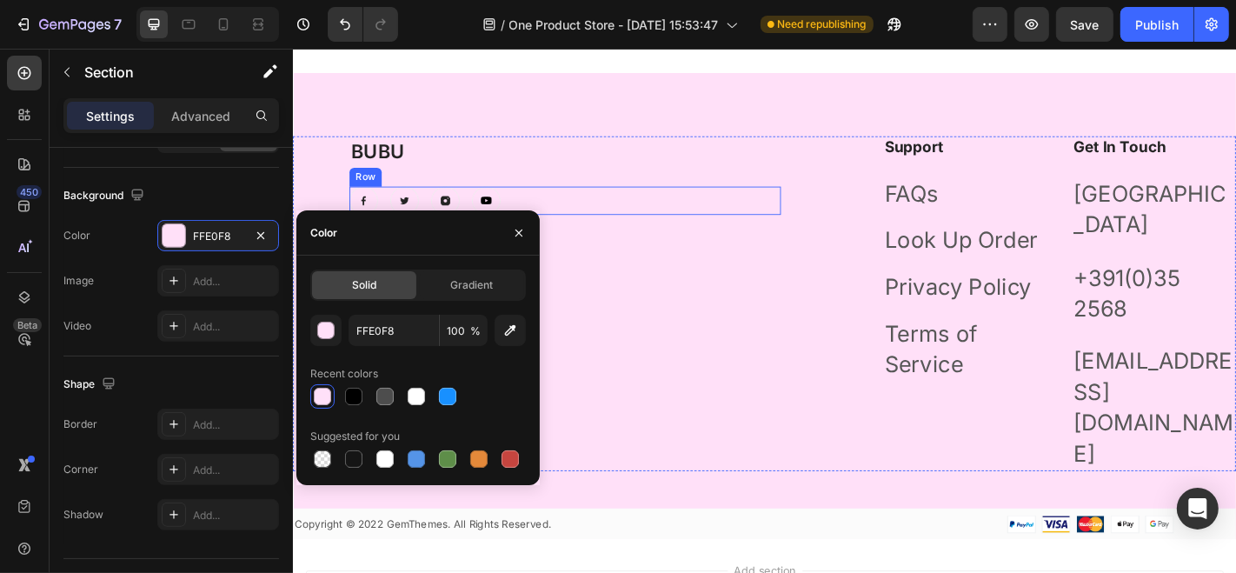
click at [701, 228] on div "Image Image Image Image Row" at bounding box center [593, 215] width 477 height 31
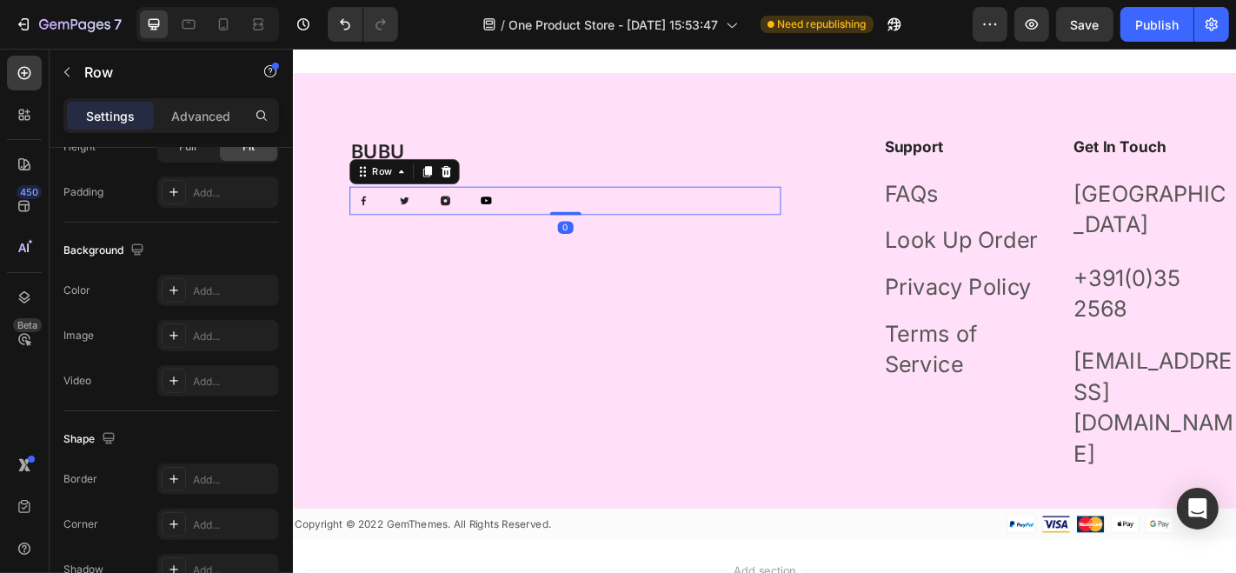
scroll to position [0, 0]
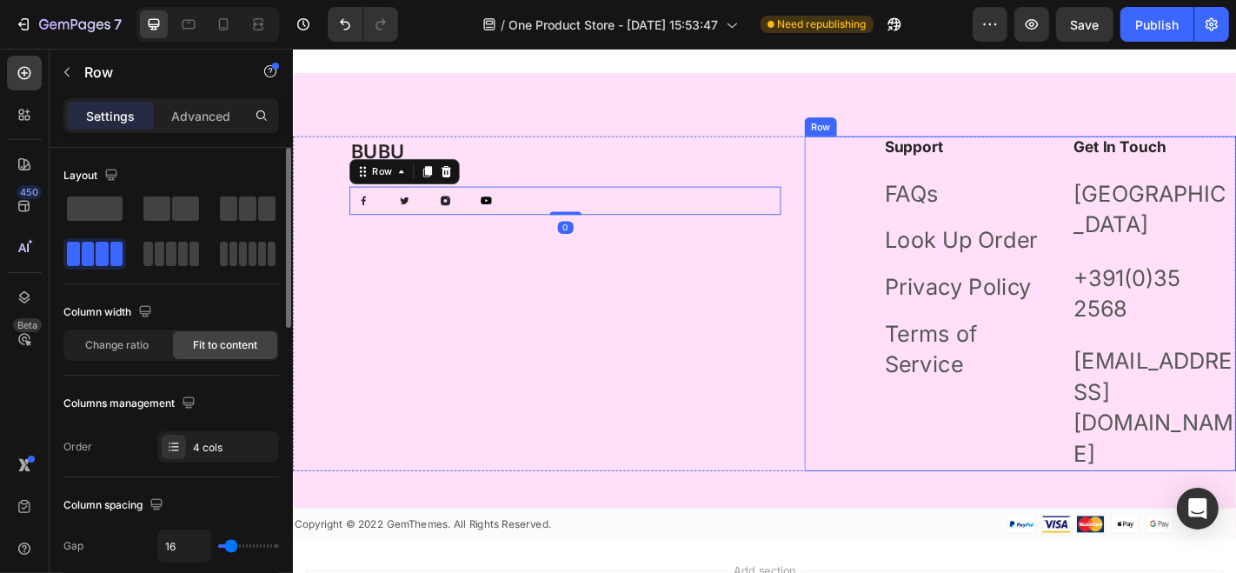
click at [858, 235] on div "Support Heading FAQs Text block Look Up Order Text block Privacy Policy Text bl…" at bounding box center [1096, 329] width 477 height 370
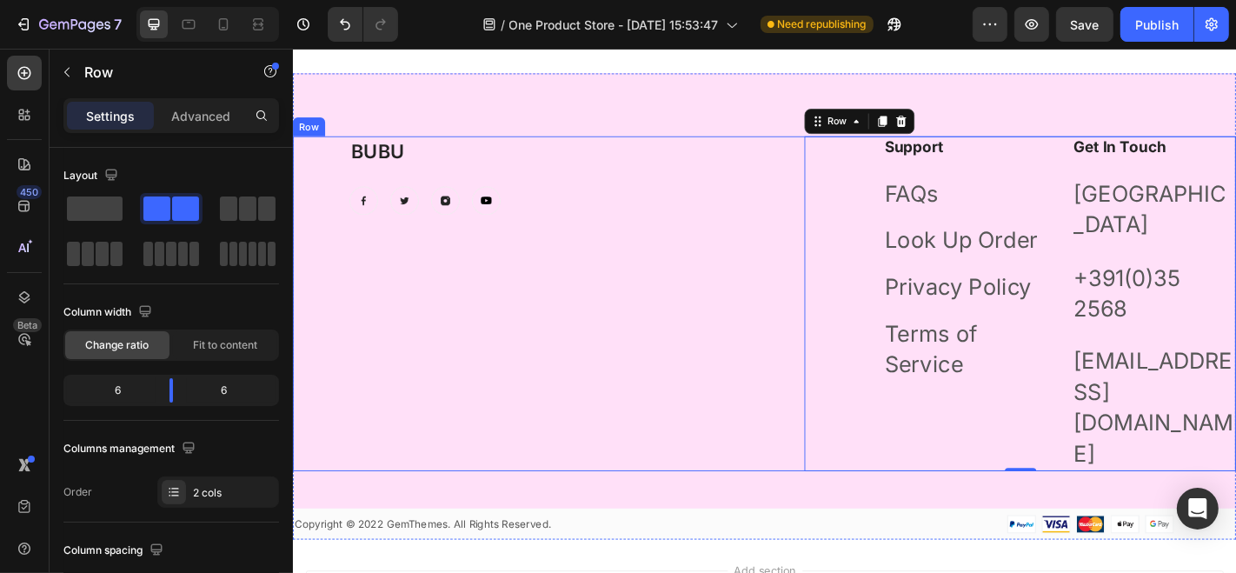
click at [734, 235] on div "BUBU Heading Image Image Image Image Row" at bounding box center [593, 329] width 477 height 370
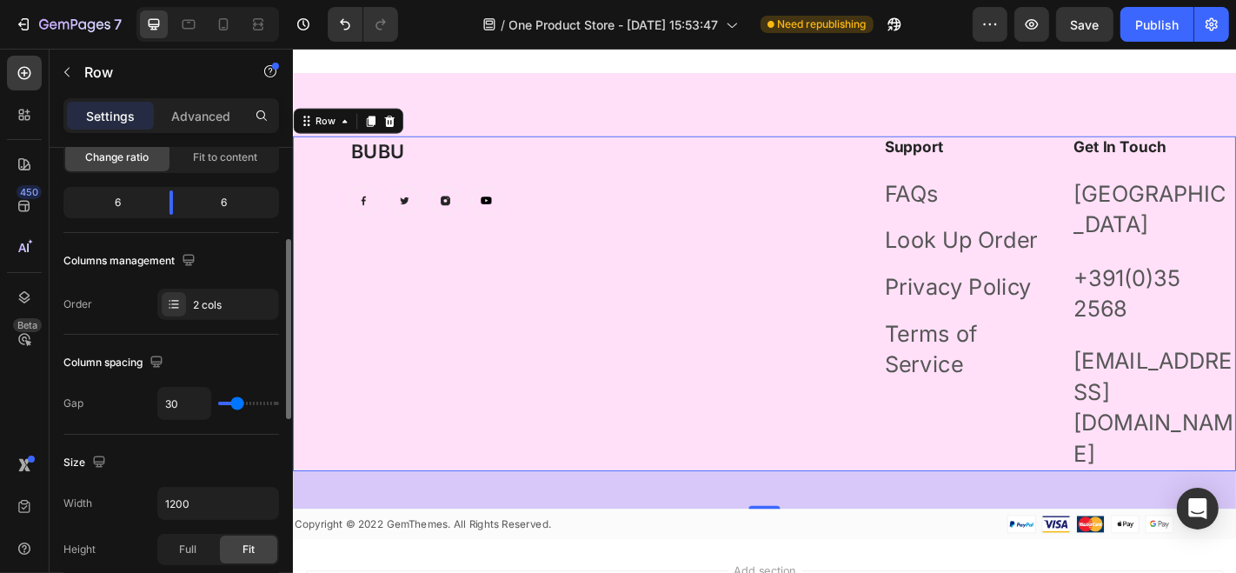
scroll to position [225, 0]
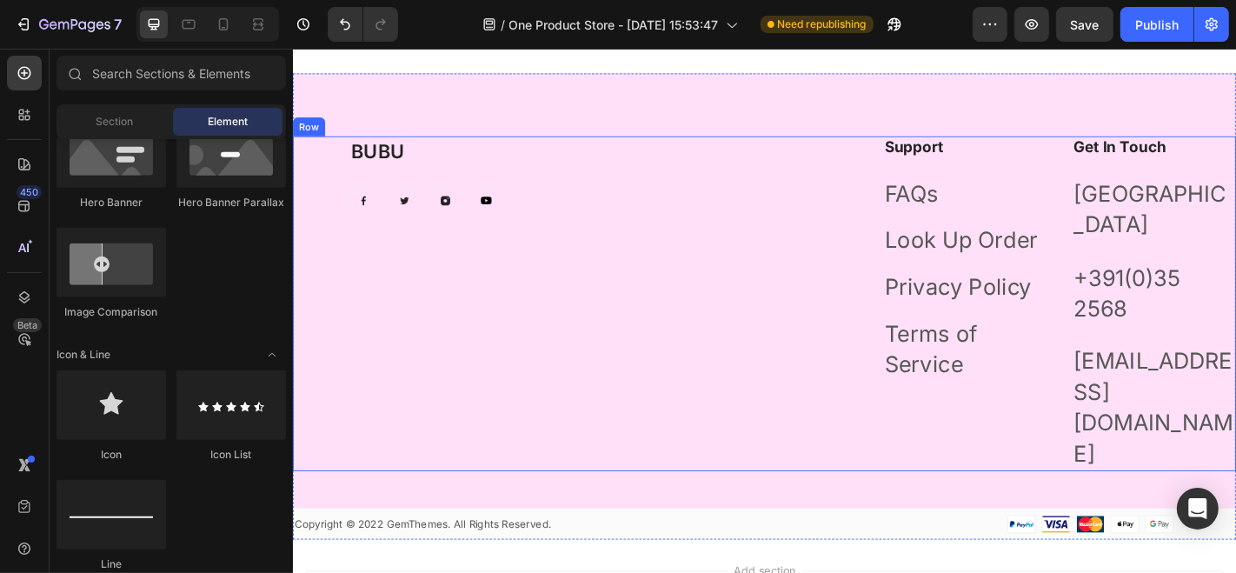
click at [643, 248] on div "BUBU Heading Image Image Image Image Row" at bounding box center [593, 329] width 477 height 370
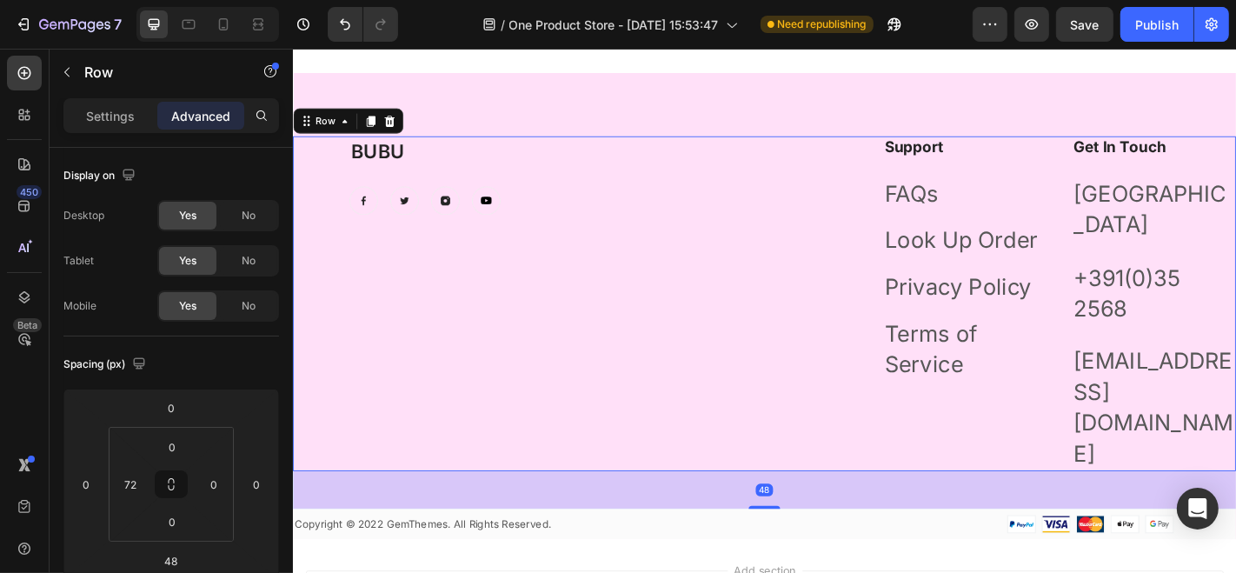
scroll to position [383, 0]
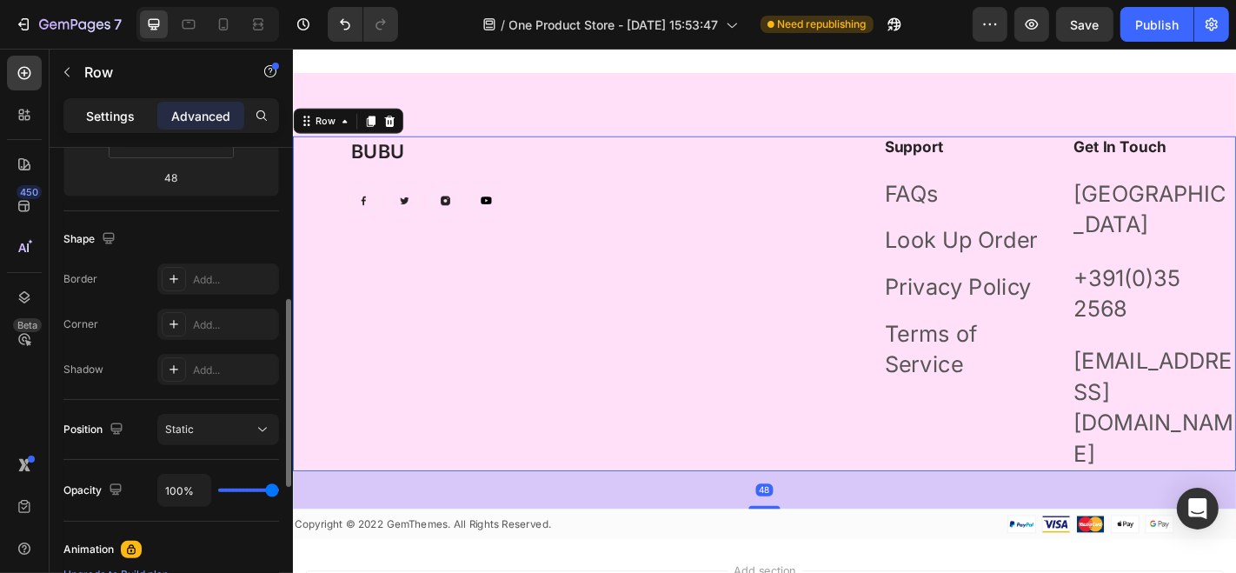
click at [122, 116] on p "Settings" at bounding box center [110, 116] width 49 height 18
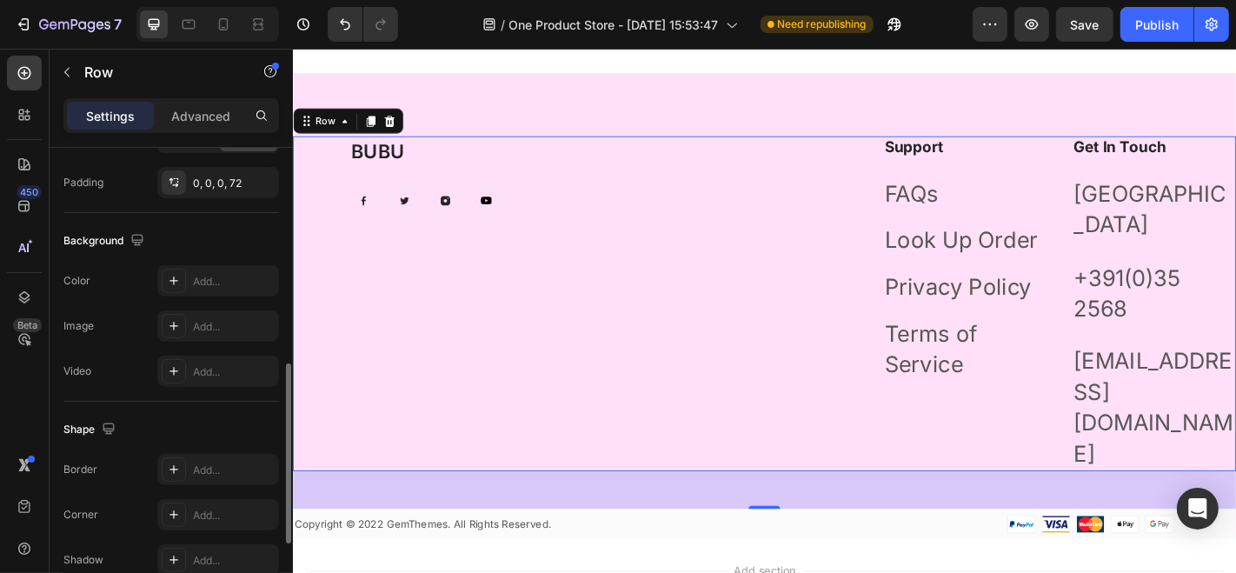
scroll to position [584, 0]
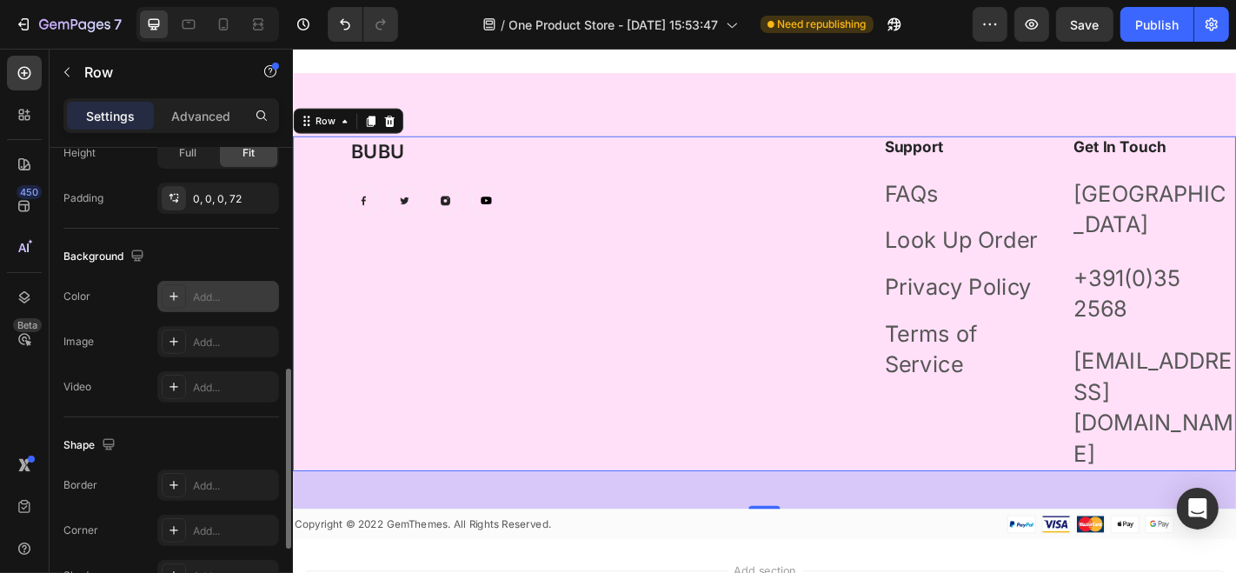
click at [210, 284] on div "Add..." at bounding box center [218, 296] width 122 height 31
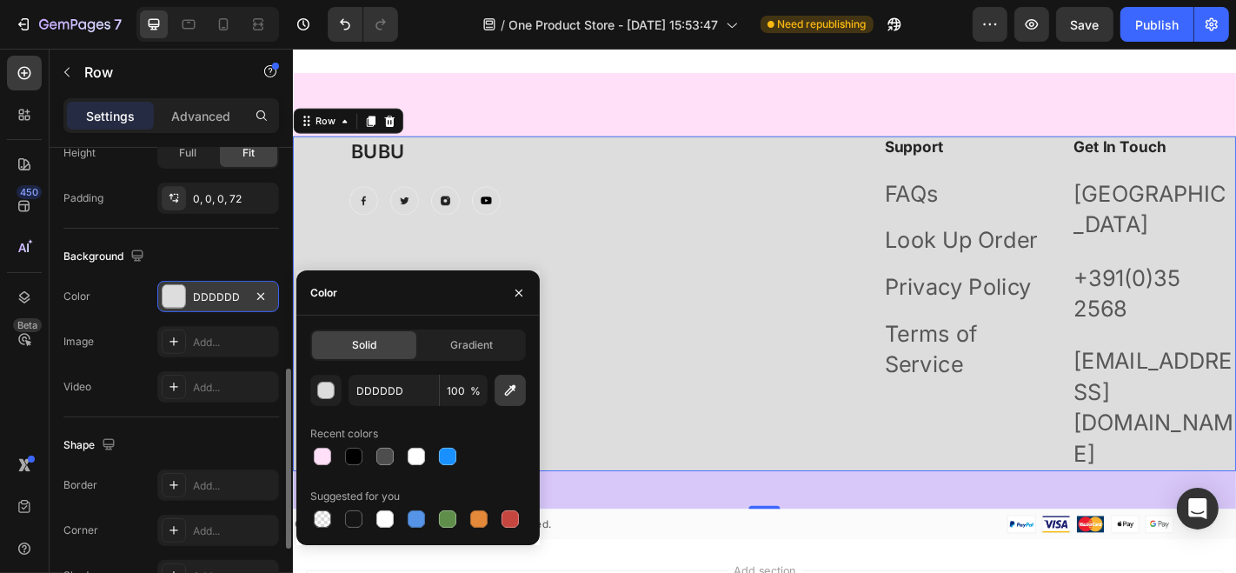
click at [514, 390] on icon "button" at bounding box center [509, 390] width 17 height 17
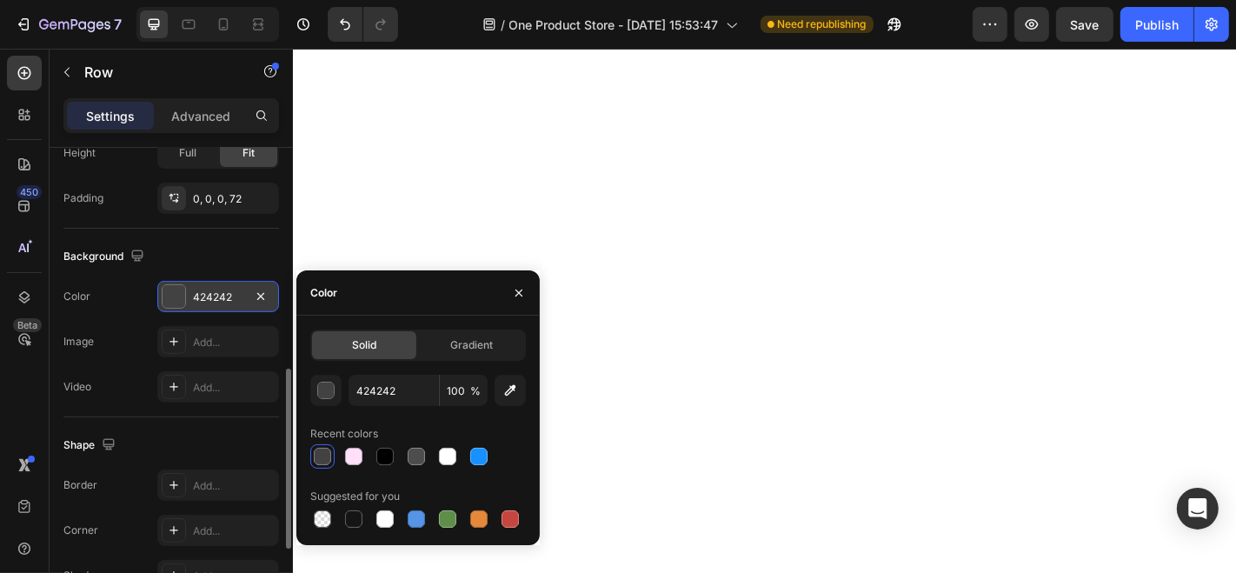
scroll to position [1238, 0]
click at [514, 387] on icon "button" at bounding box center [510, 390] width 11 height 11
click at [514, 284] on button "button" at bounding box center [519, 293] width 28 height 28
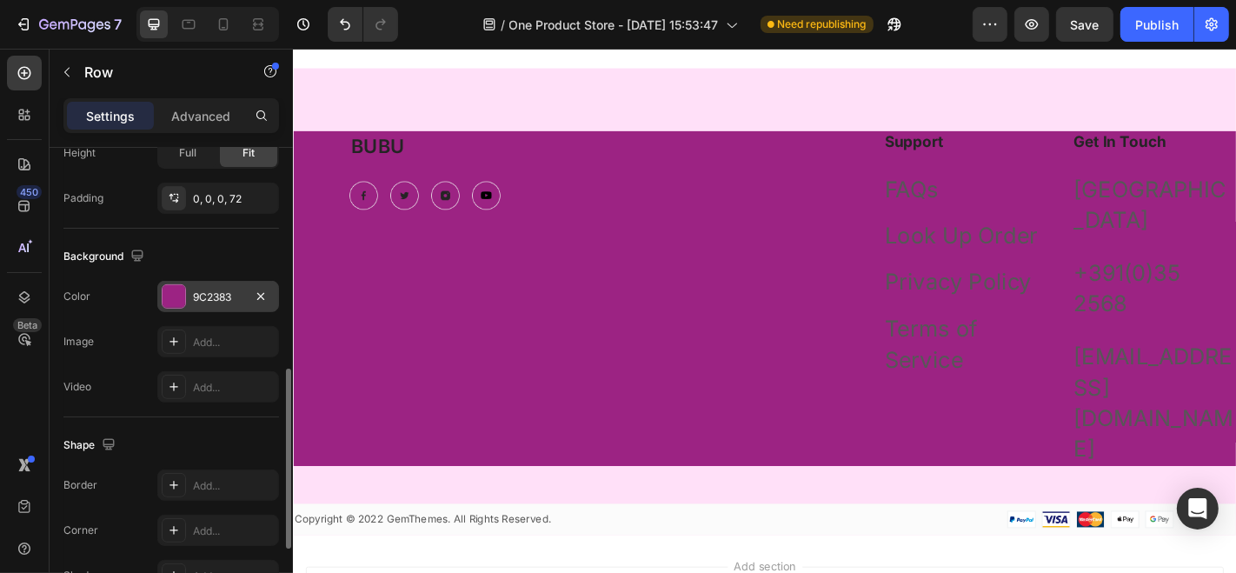
scroll to position [5710, 0]
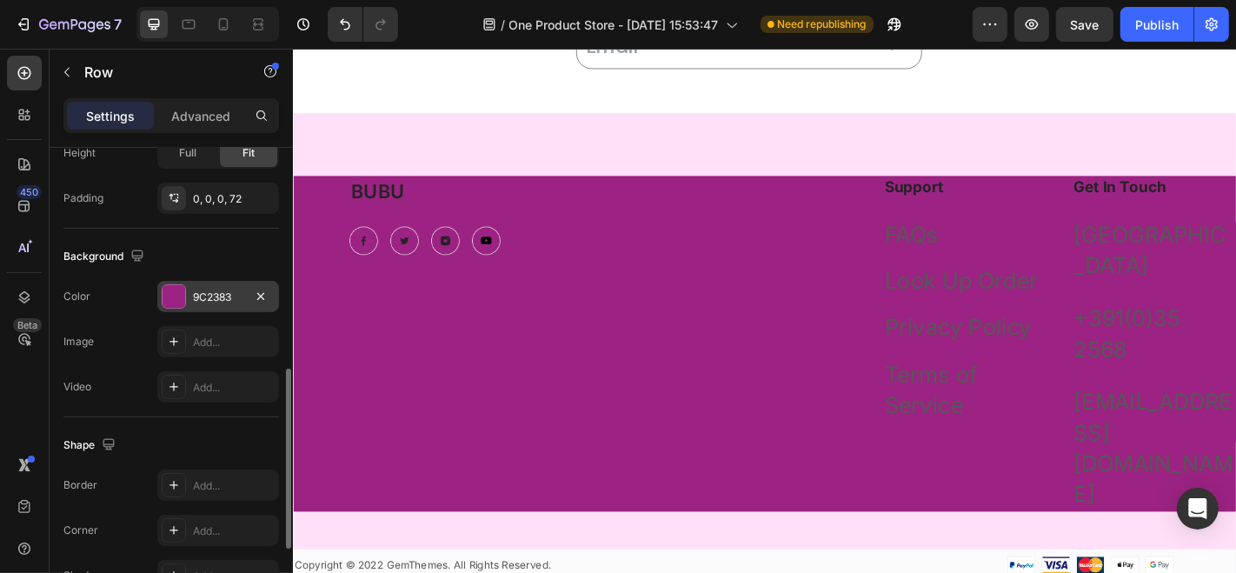
click at [176, 288] on div at bounding box center [174, 296] width 23 height 23
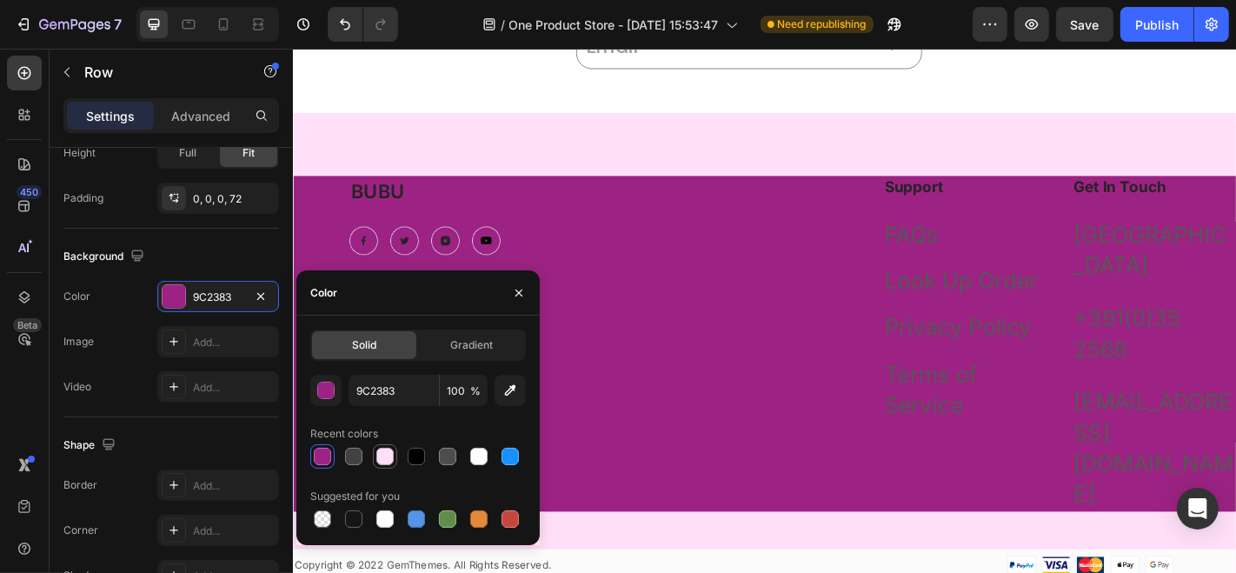
click at [384, 455] on div at bounding box center [384, 456] width 17 height 17
type input "FFE0F8"
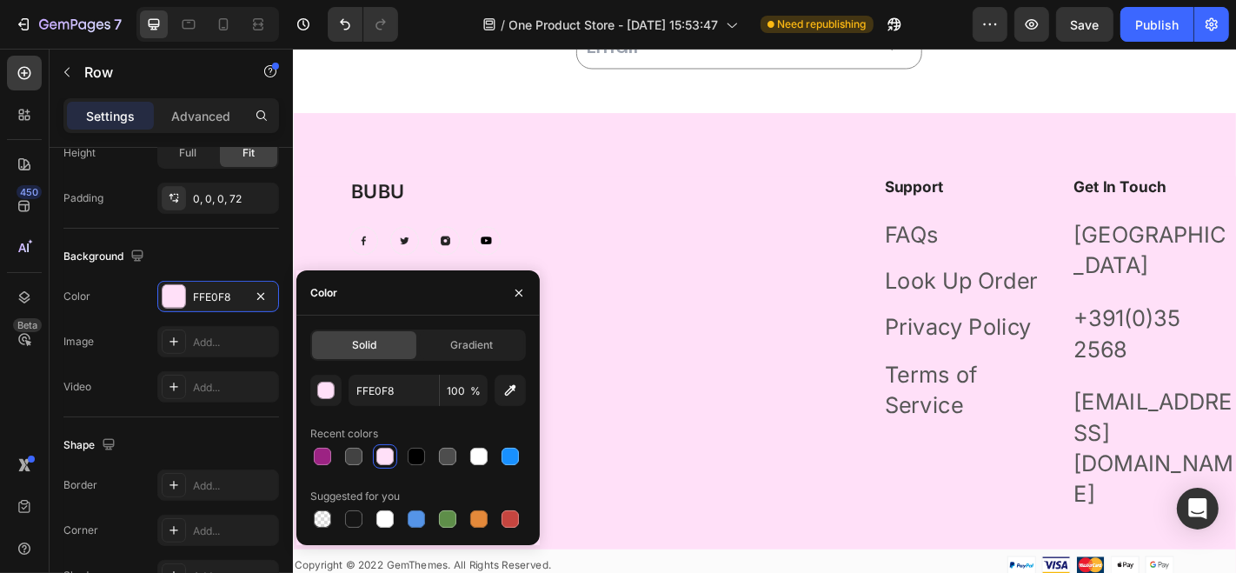
click at [516, 309] on div at bounding box center [519, 292] width 42 height 44
click at [519, 296] on icon "button" at bounding box center [519, 293] width 14 height 14
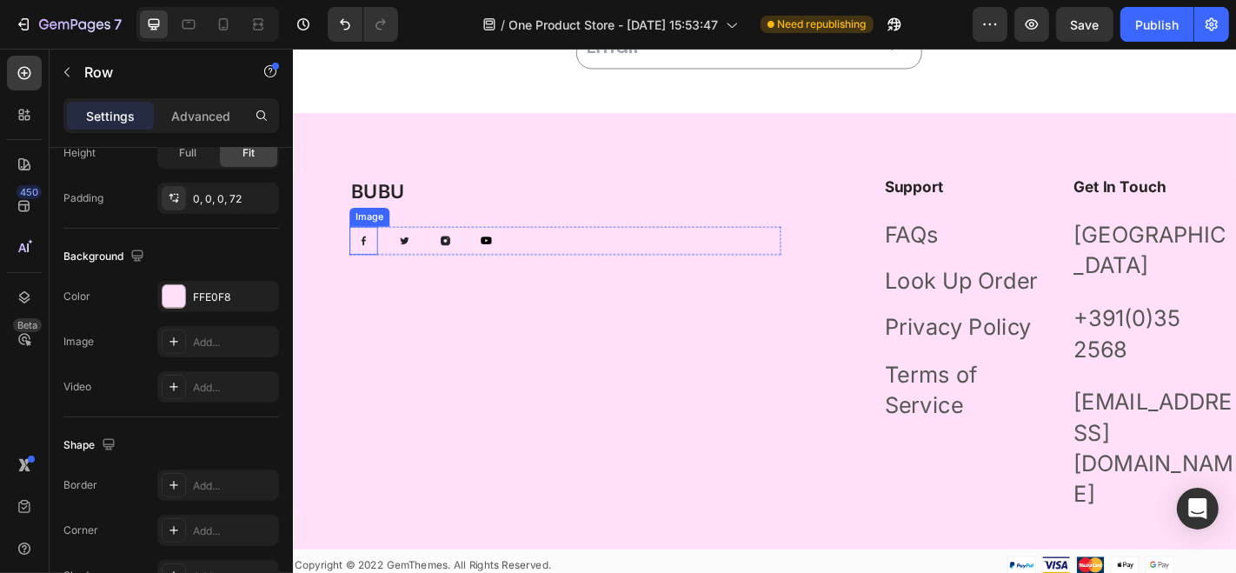
click at [371, 264] on img at bounding box center [370, 259] width 31 height 31
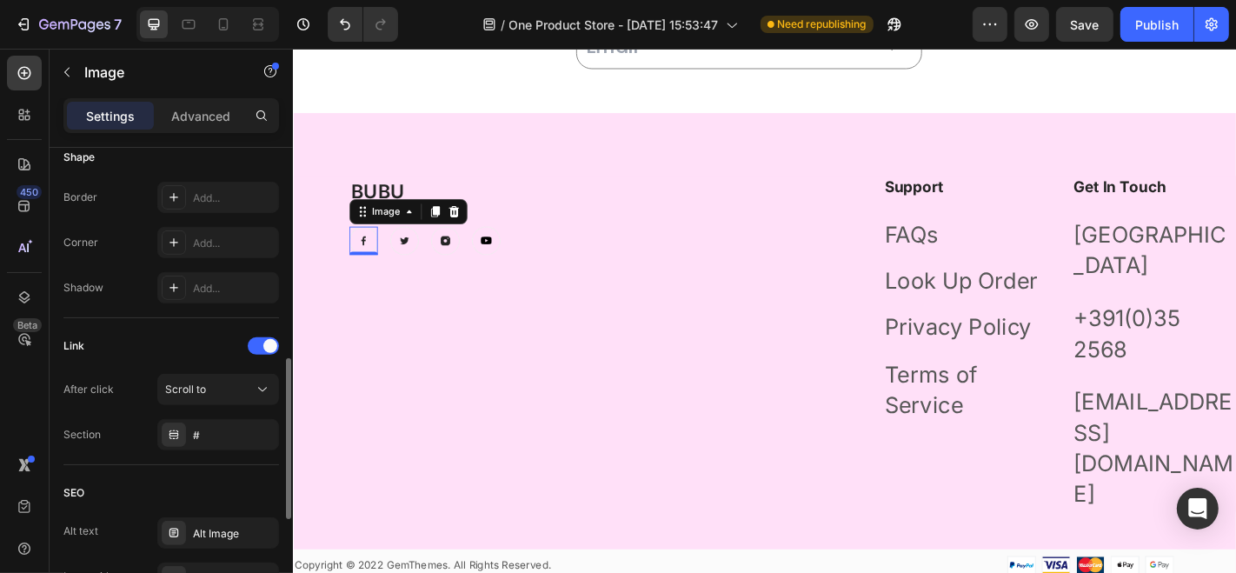
scroll to position [627, 0]
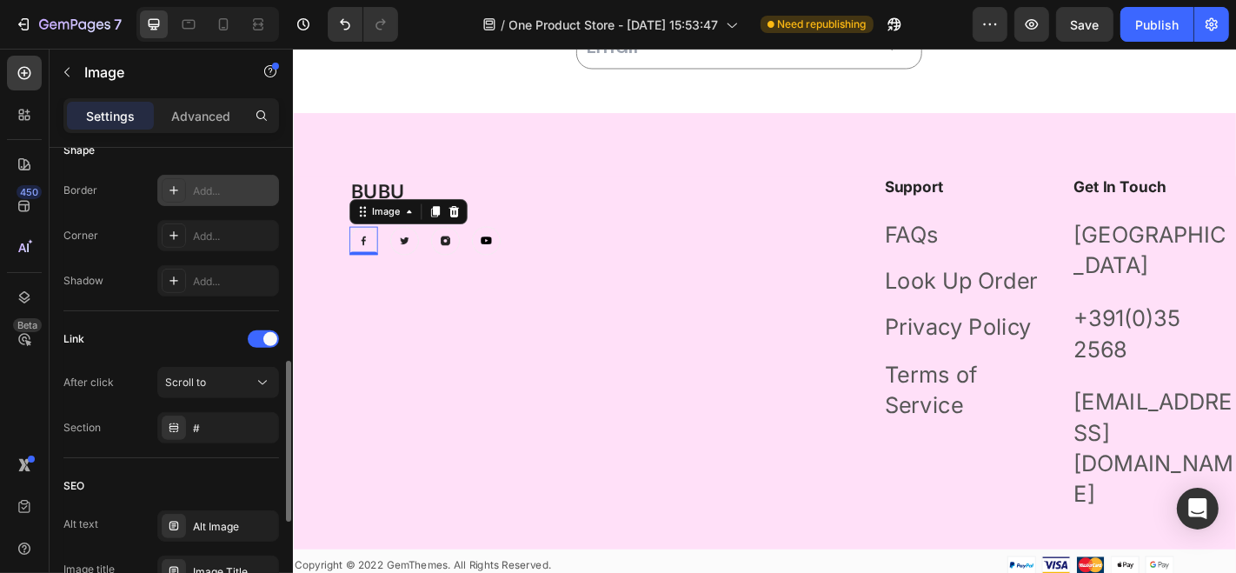
click at [179, 192] on icon at bounding box center [174, 190] width 14 height 14
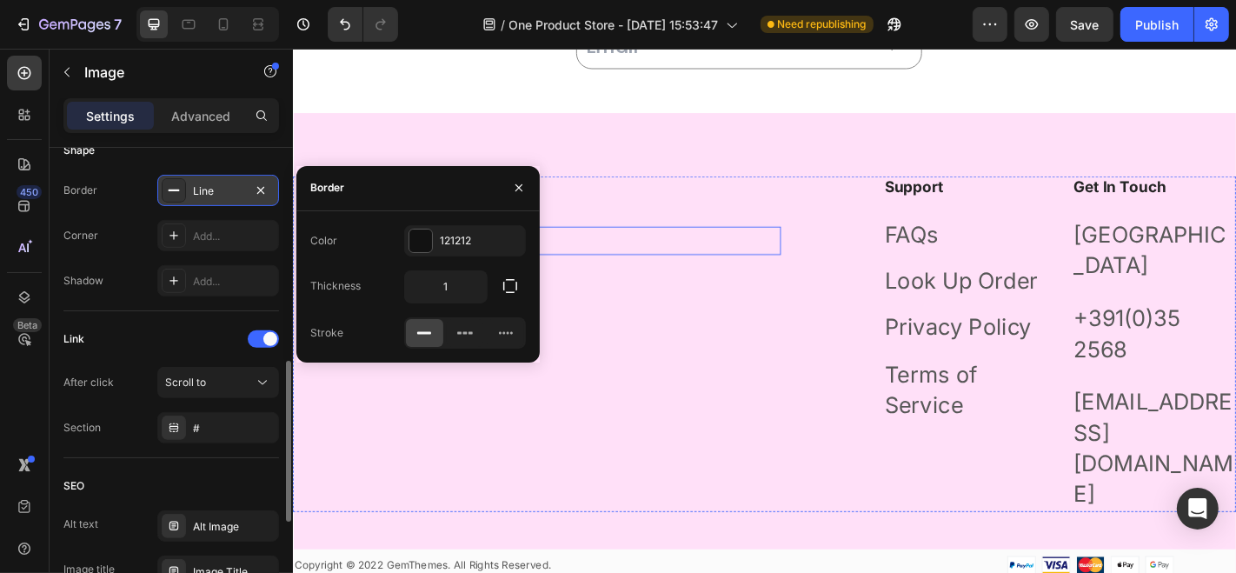
click at [602, 249] on div "Image 0 Image Image Image Row" at bounding box center [593, 259] width 477 height 31
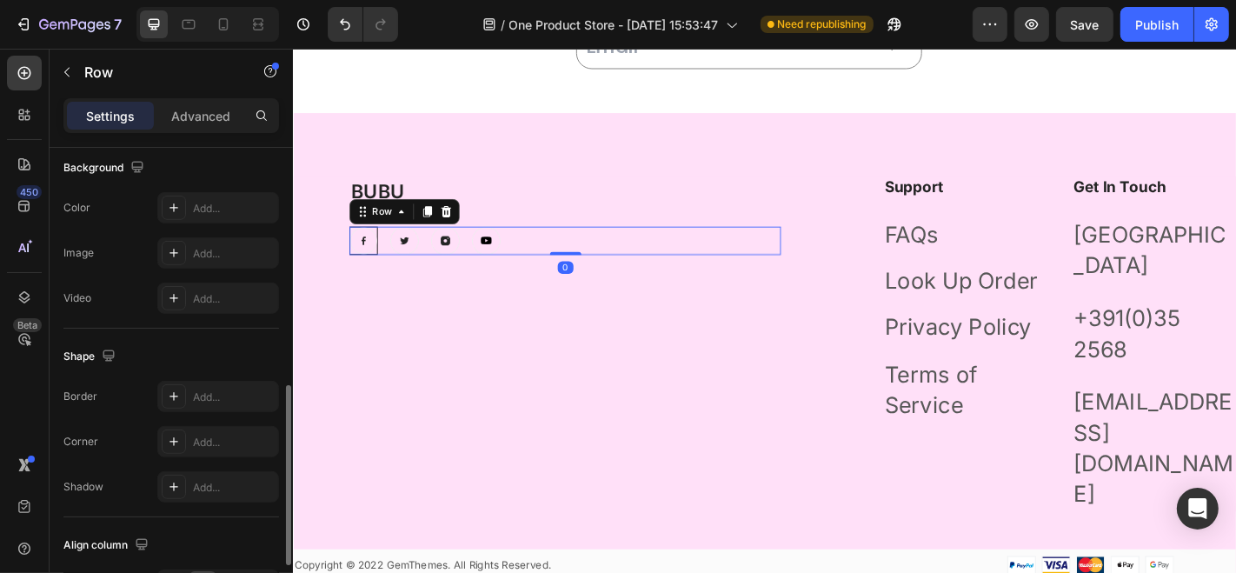
scroll to position [0, 0]
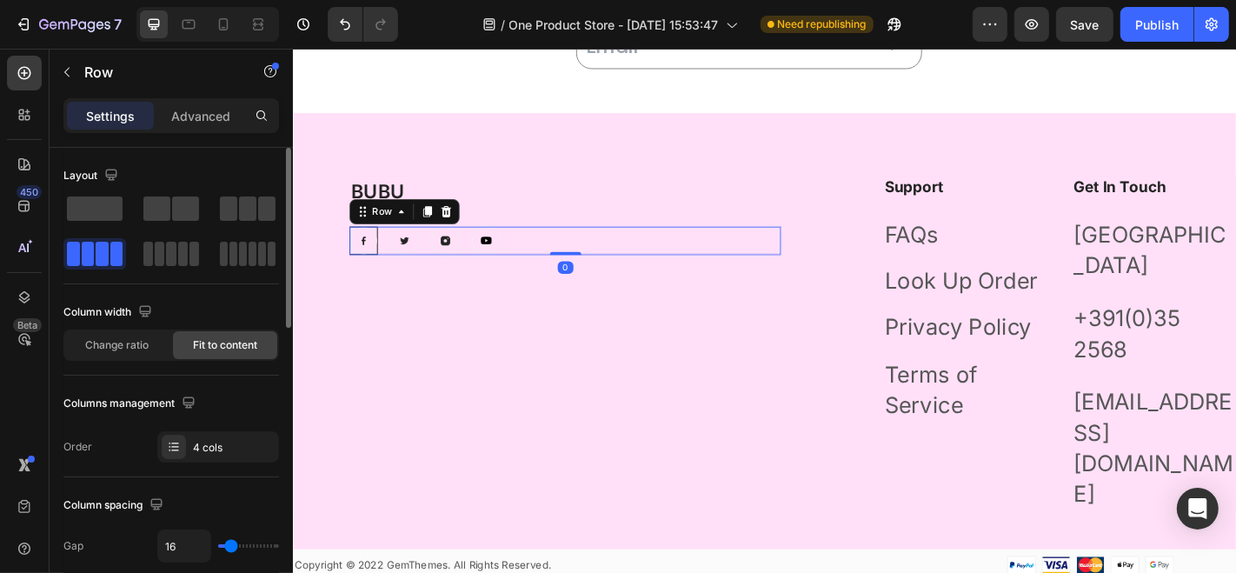
click at [376, 365] on div "BUBU Heading Image Image Image Image Row 0" at bounding box center [593, 374] width 477 height 370
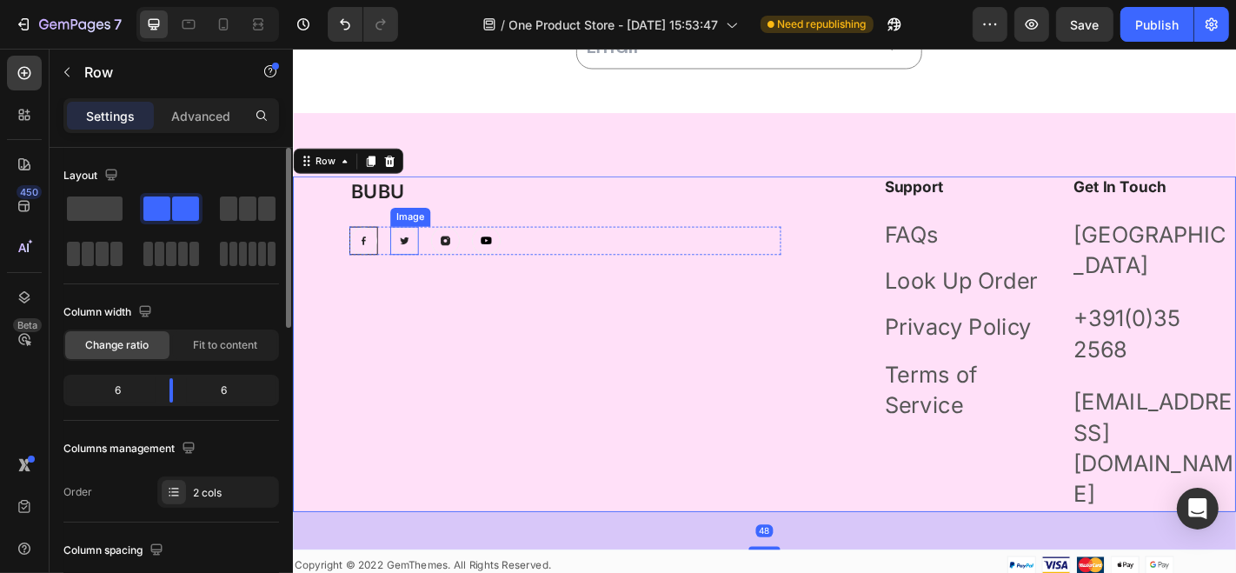
click at [406, 260] on img at bounding box center [415, 259] width 31 height 31
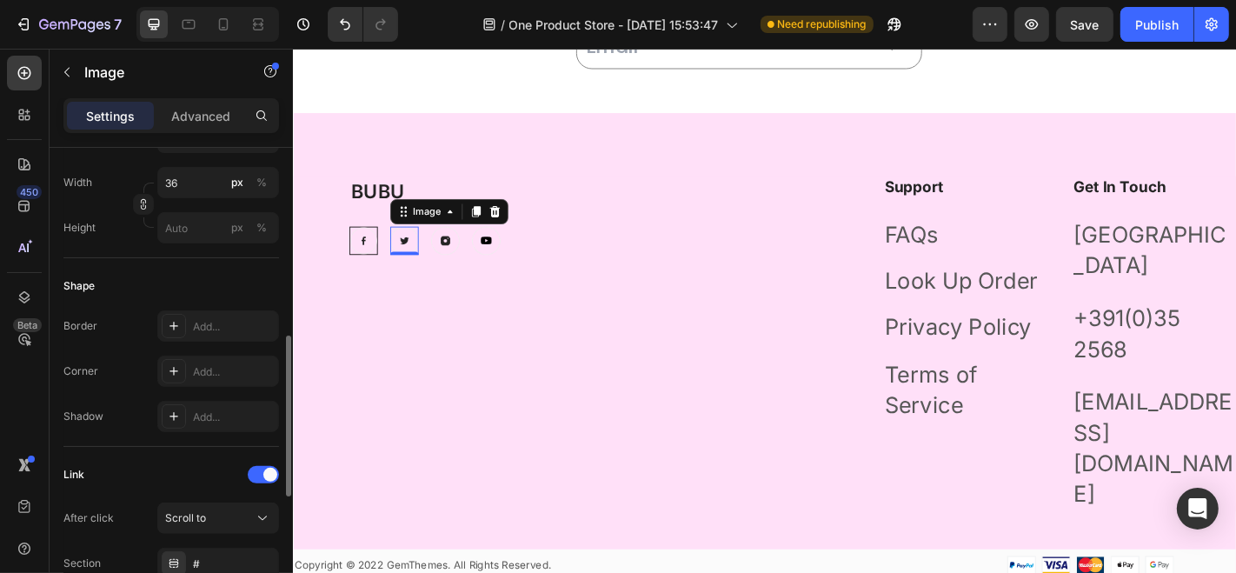
scroll to position [515, 0]
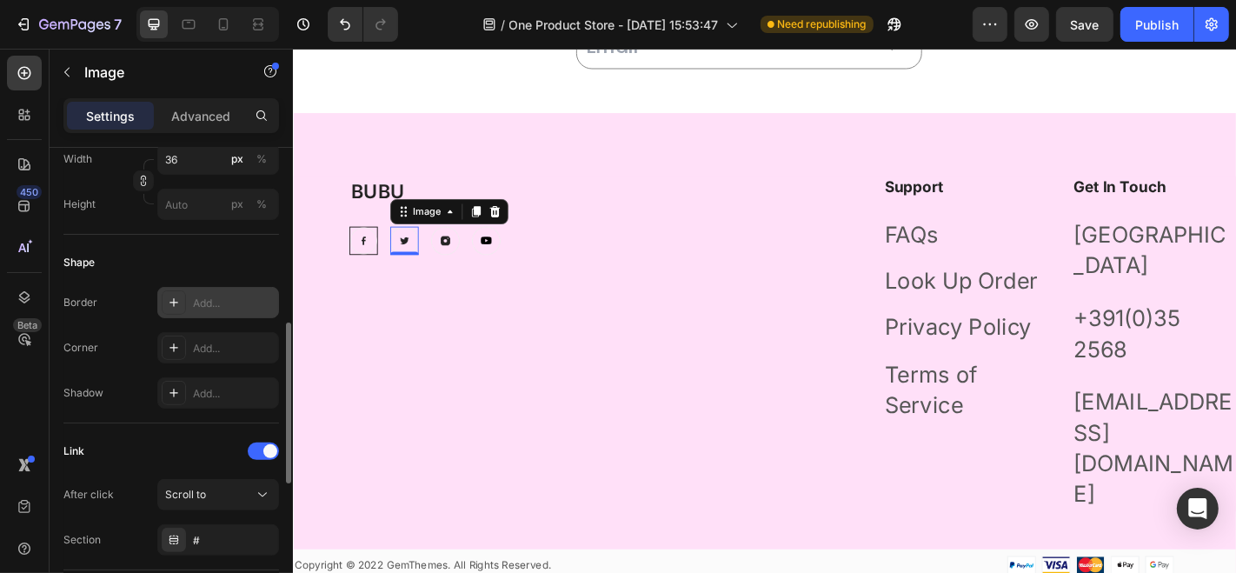
click at [171, 295] on icon at bounding box center [174, 302] width 14 height 14
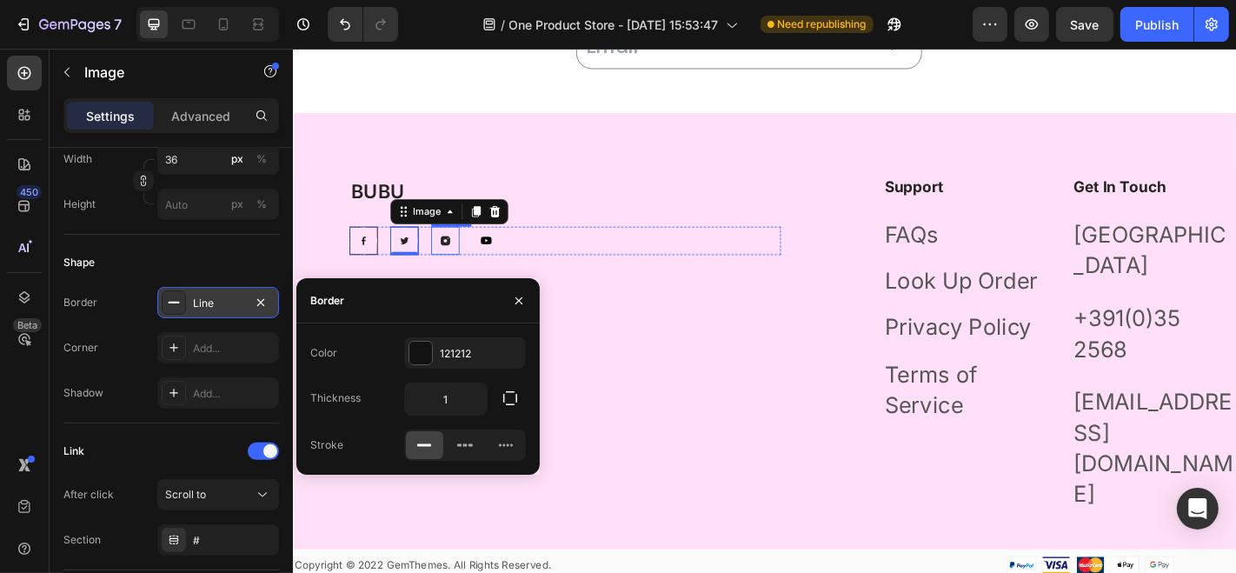
click at [468, 255] on img at bounding box center [460, 259] width 31 height 31
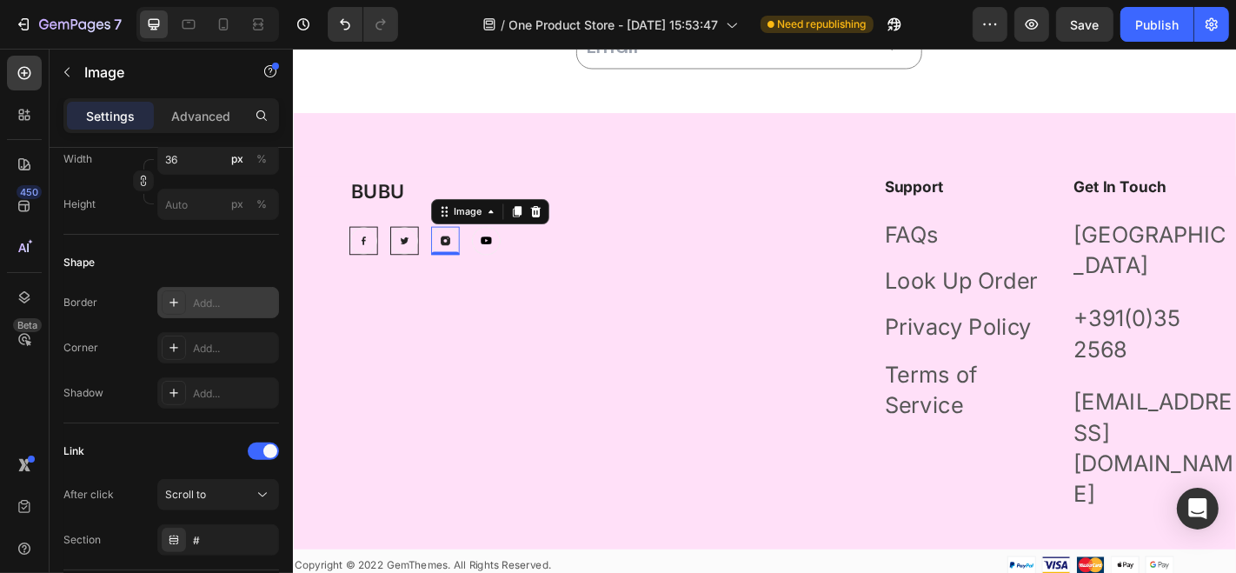
click at [174, 301] on icon at bounding box center [173, 302] width 9 height 9
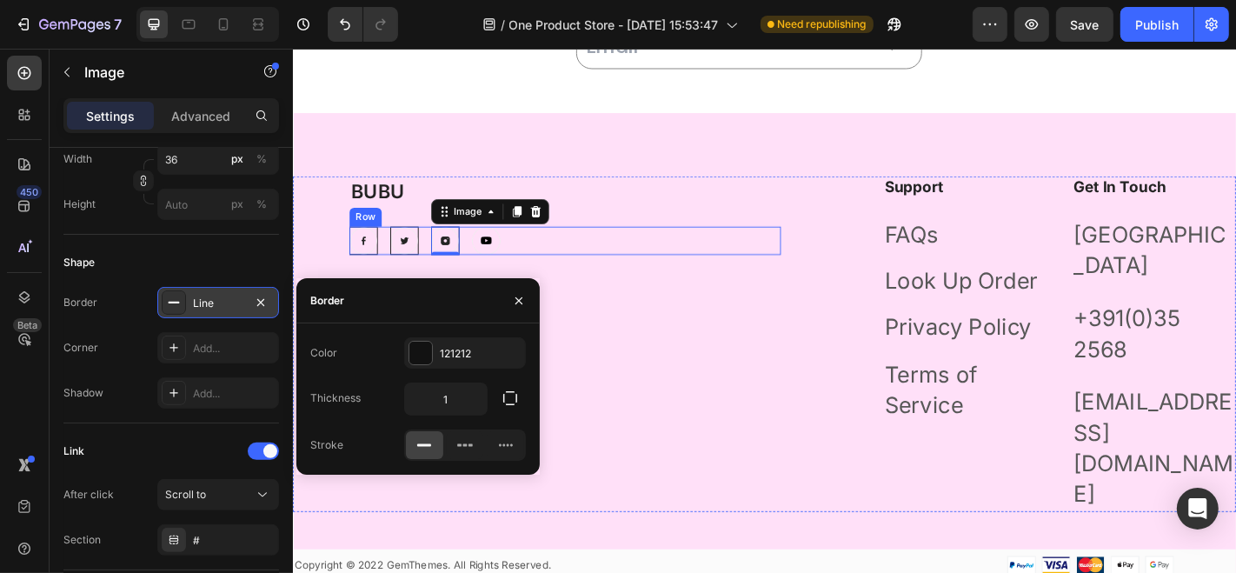
click at [496, 263] on img at bounding box center [505, 259] width 31 height 31
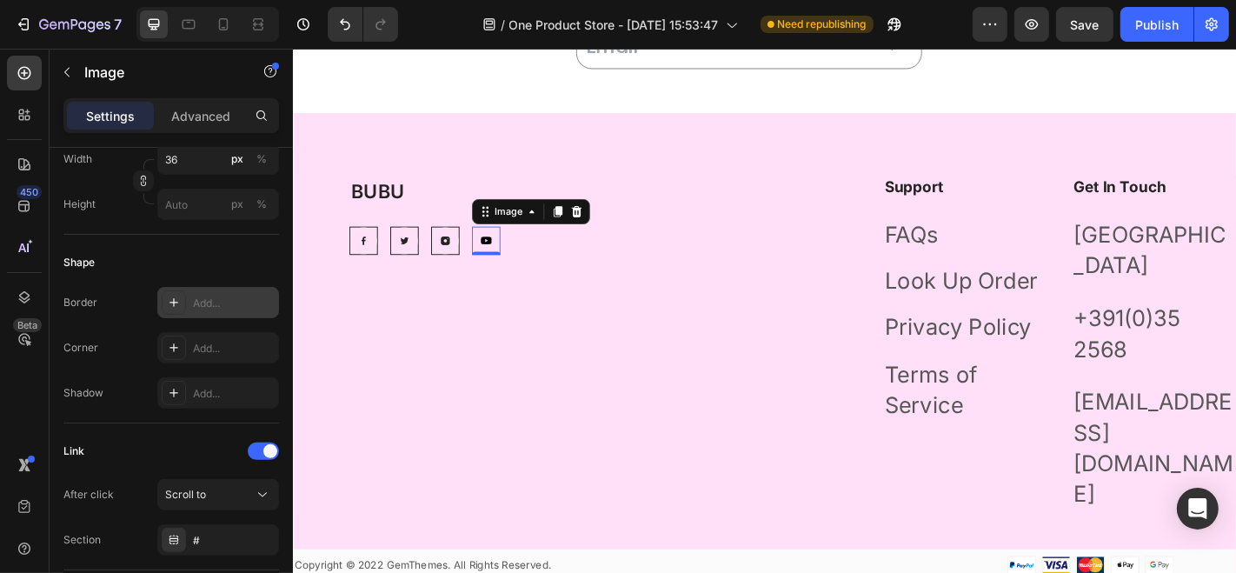
click at [177, 302] on icon at bounding box center [174, 302] width 14 height 14
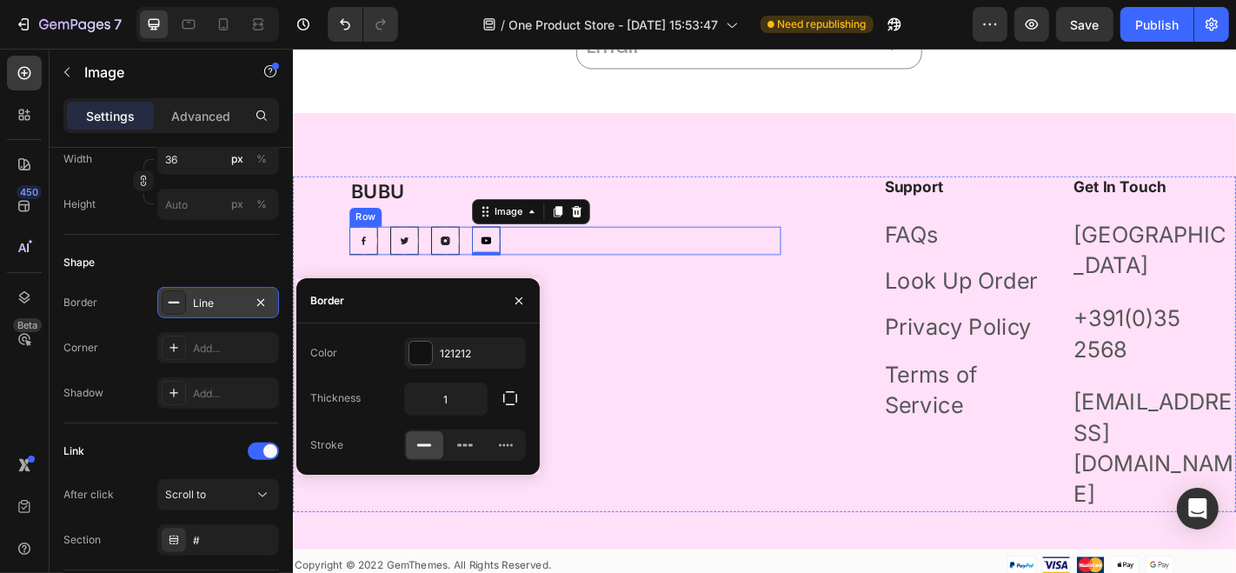
click at [680, 250] on div "Image Image Image Image 0 Row" at bounding box center [593, 259] width 477 height 31
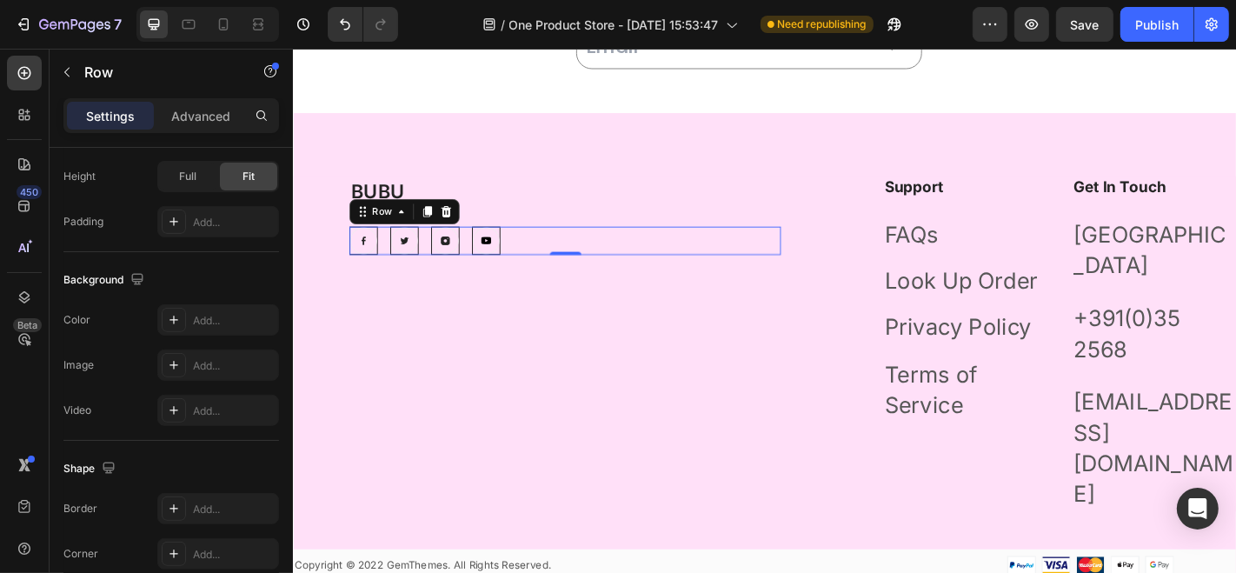
scroll to position [0, 0]
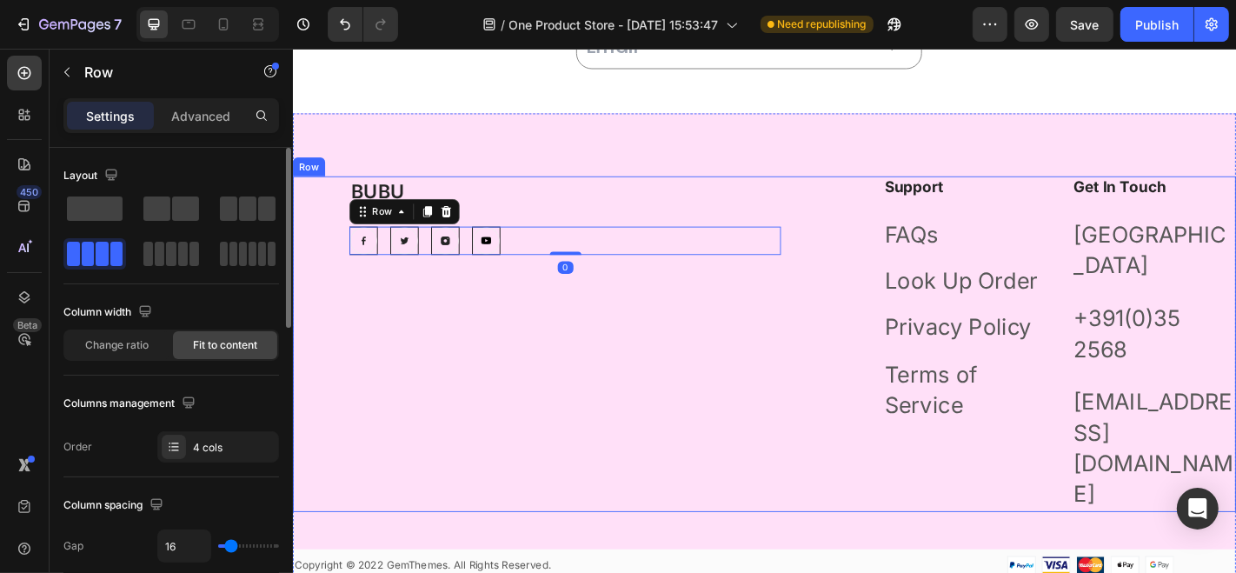
click at [716, 347] on div "BUBU Heading Image Image Image Image Row 0" at bounding box center [593, 374] width 477 height 370
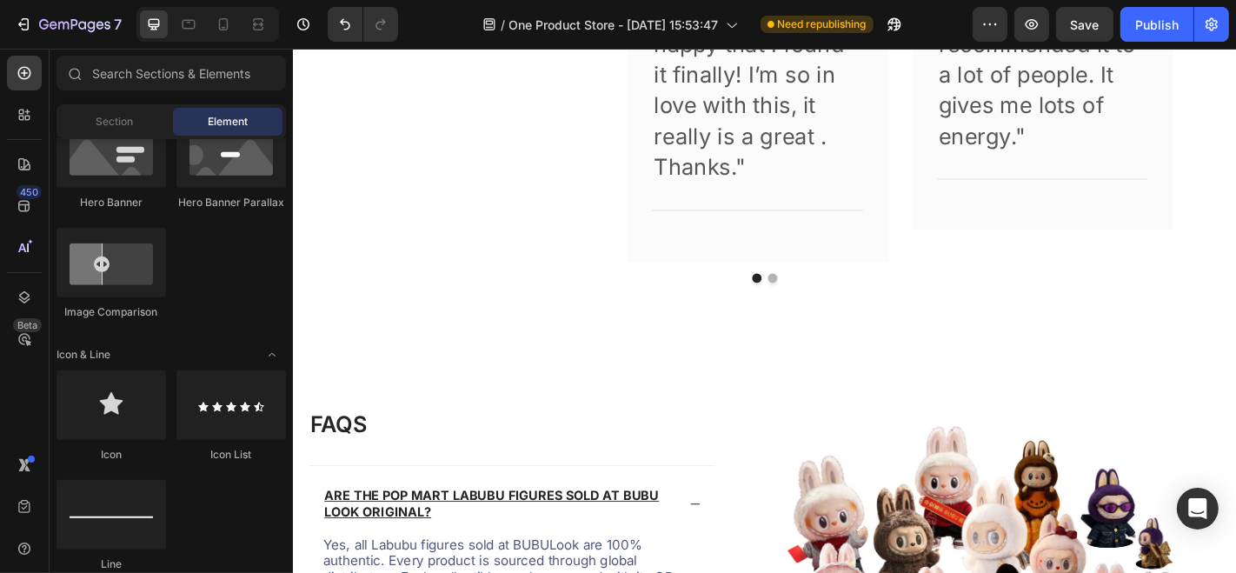
scroll to position [4816, 0]
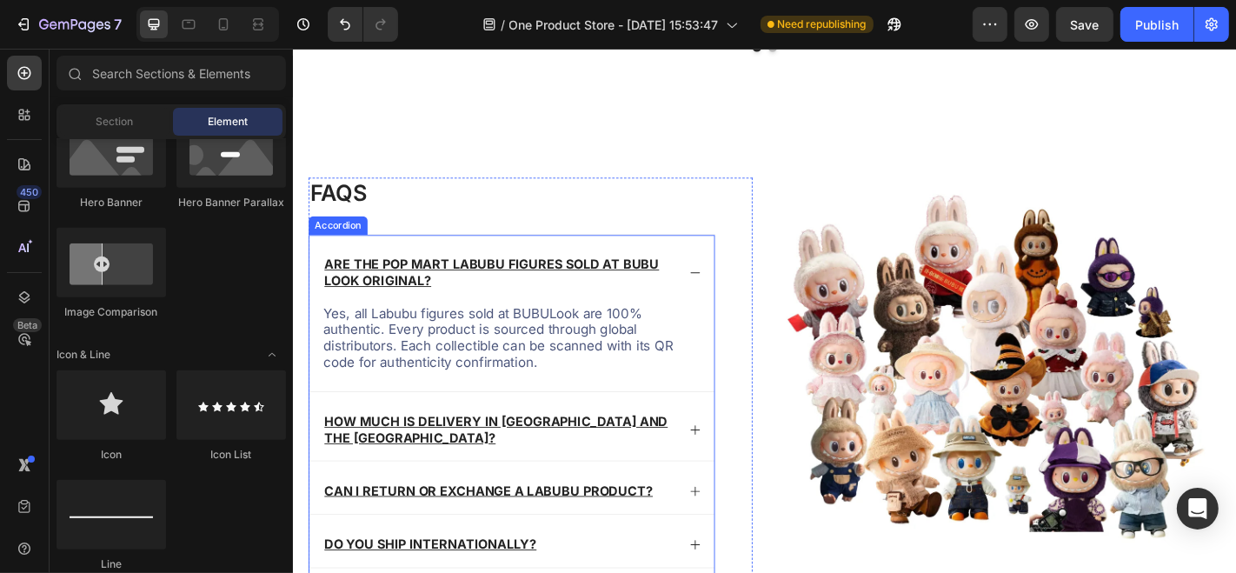
click at [730, 302] on icon at bounding box center [737, 296] width 14 height 14
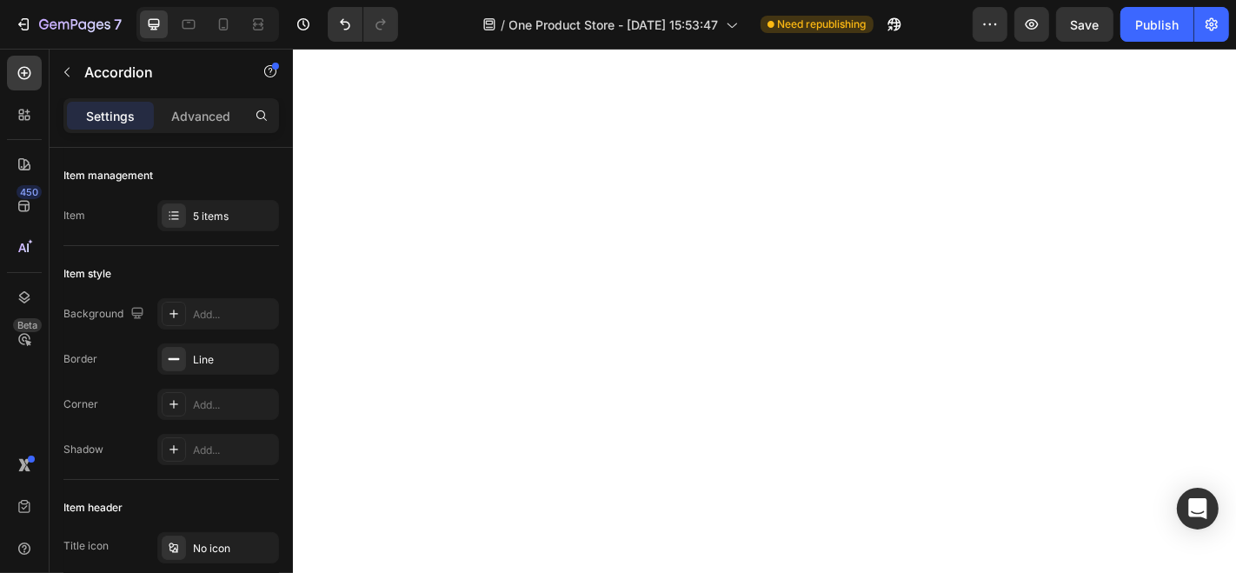
scroll to position [0, 0]
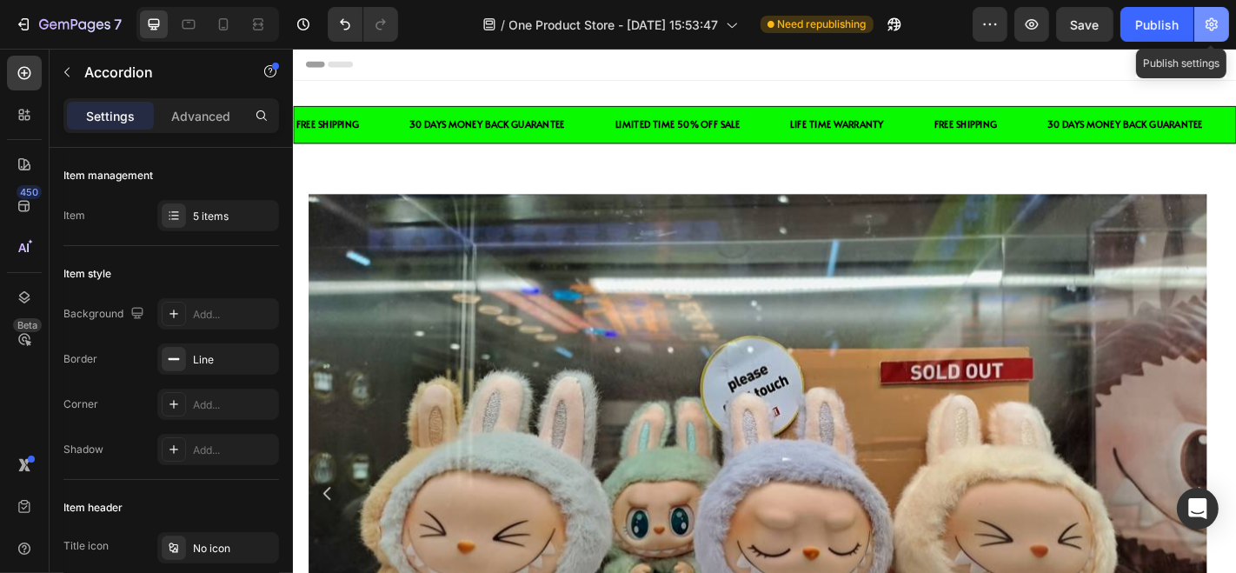
click at [1211, 31] on icon "button" at bounding box center [1211, 24] width 17 height 17
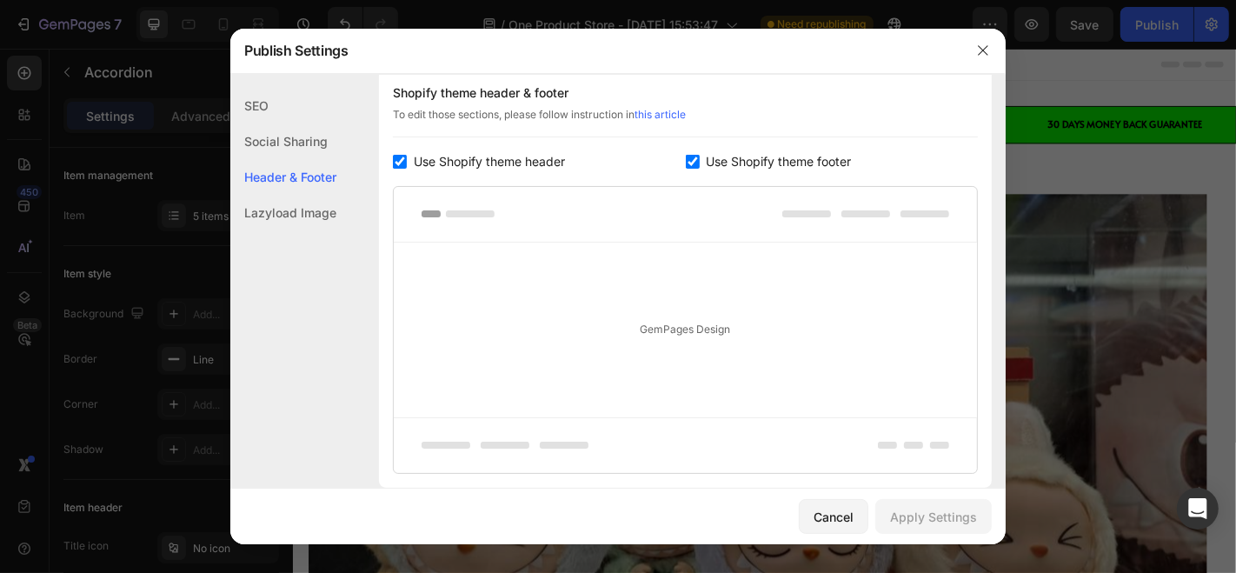
scroll to position [841, 0]
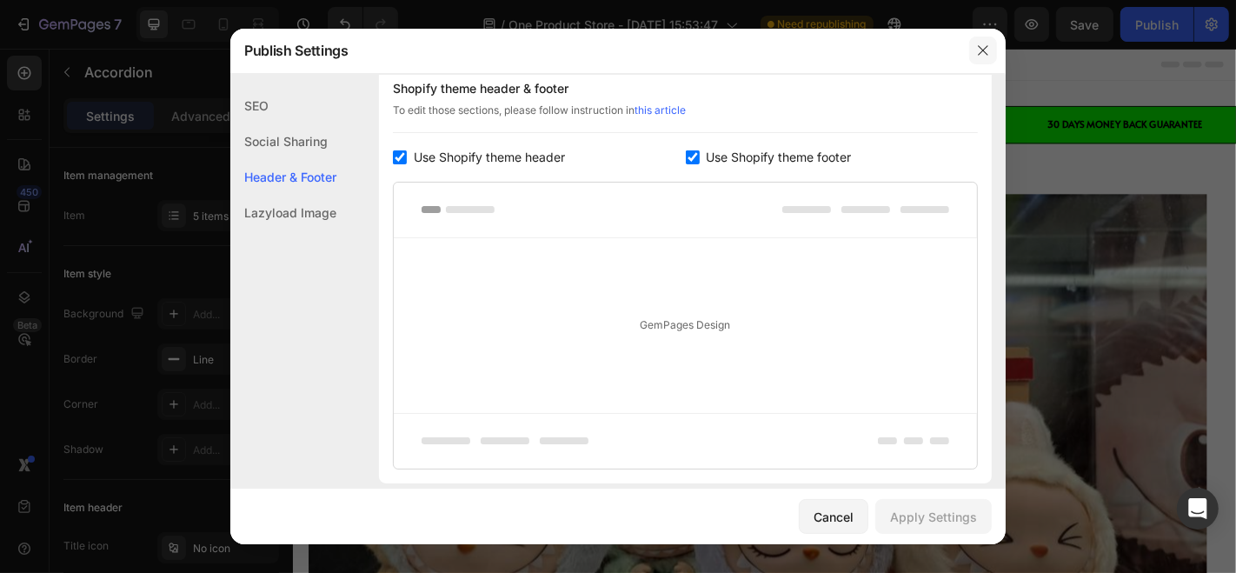
click at [982, 45] on icon "button" at bounding box center [983, 50] width 14 height 14
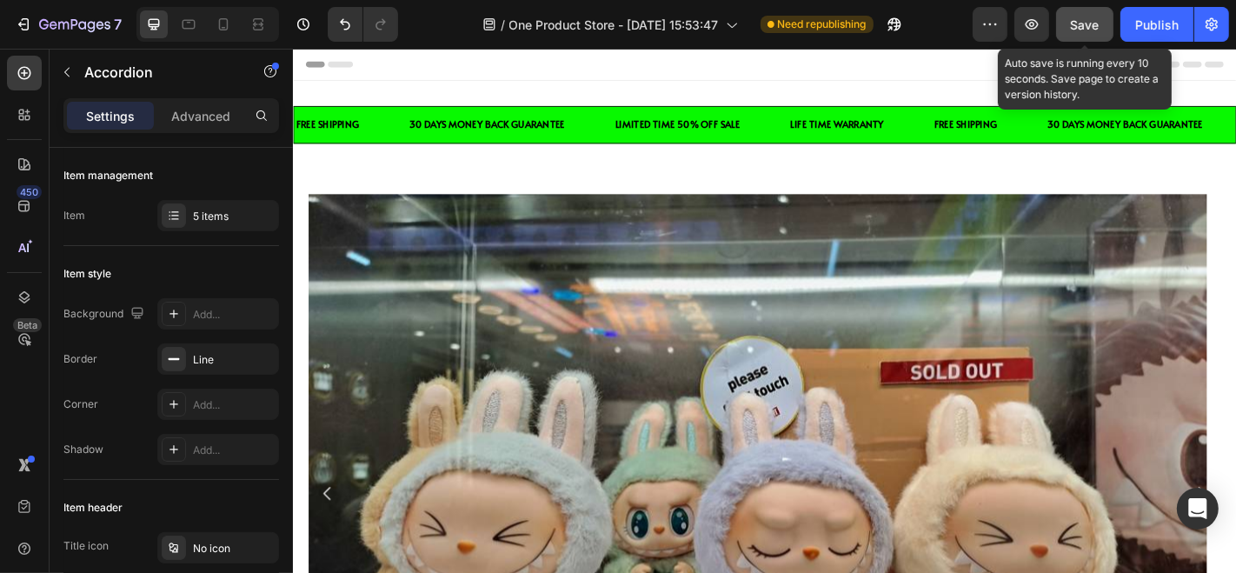
click at [1098, 33] on div "Save" at bounding box center [1085, 25] width 29 height 18
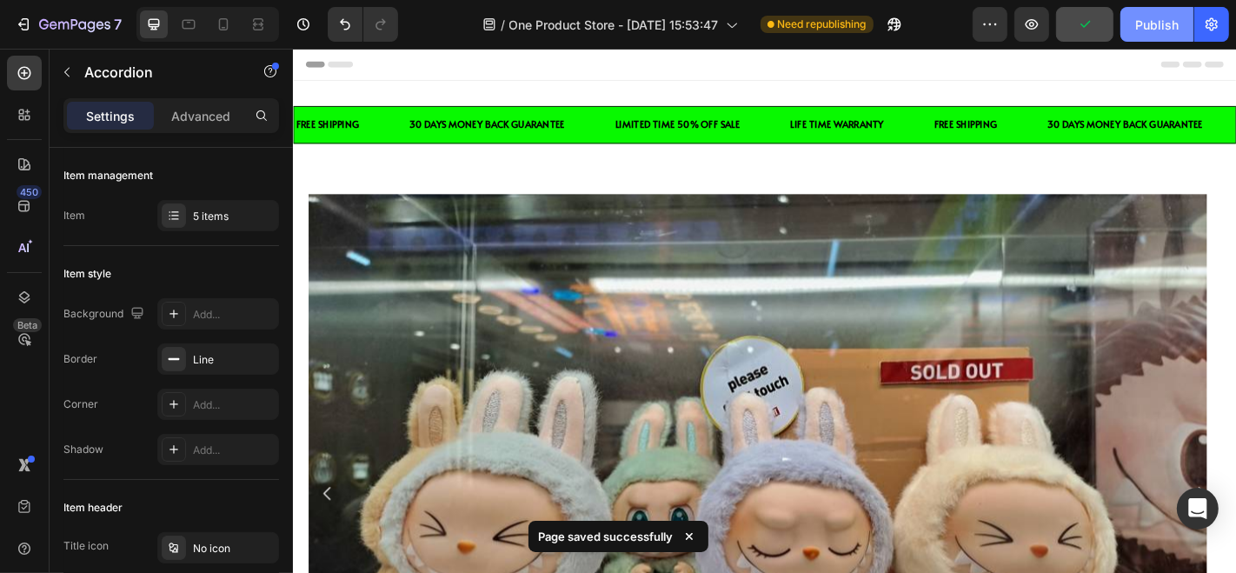
click at [1147, 33] on div "Publish" at bounding box center [1156, 25] width 43 height 18
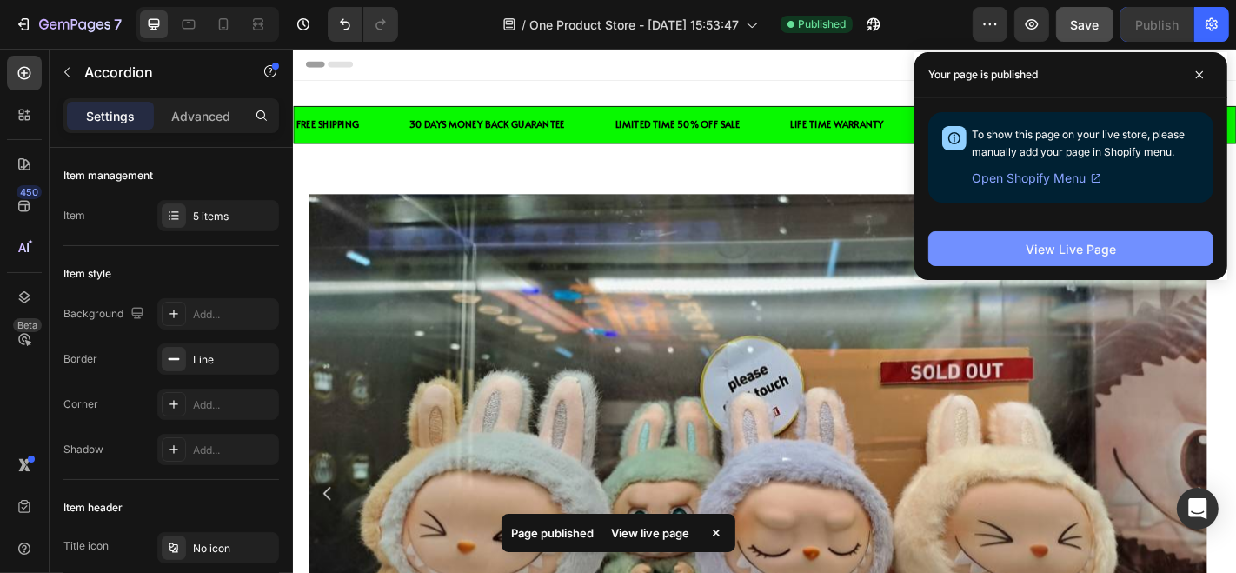
click at [987, 255] on button "View Live Page" at bounding box center [1070, 248] width 285 height 35
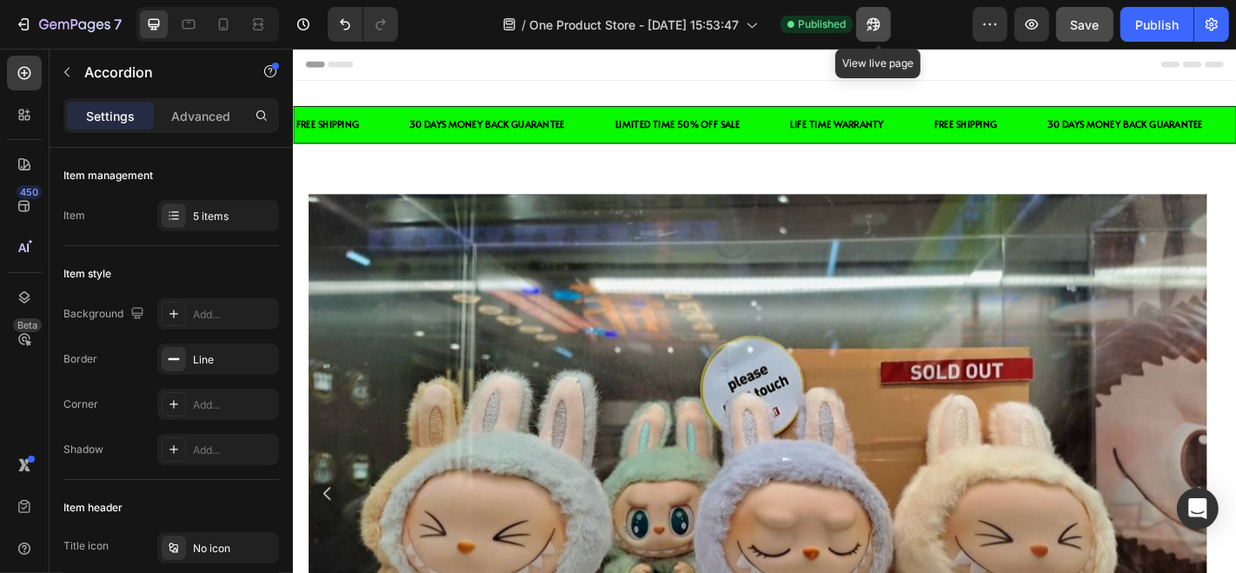
click at [879, 29] on icon "button" at bounding box center [873, 24] width 17 height 17
click at [347, 63] on span "Header" at bounding box center [344, 64] width 38 height 17
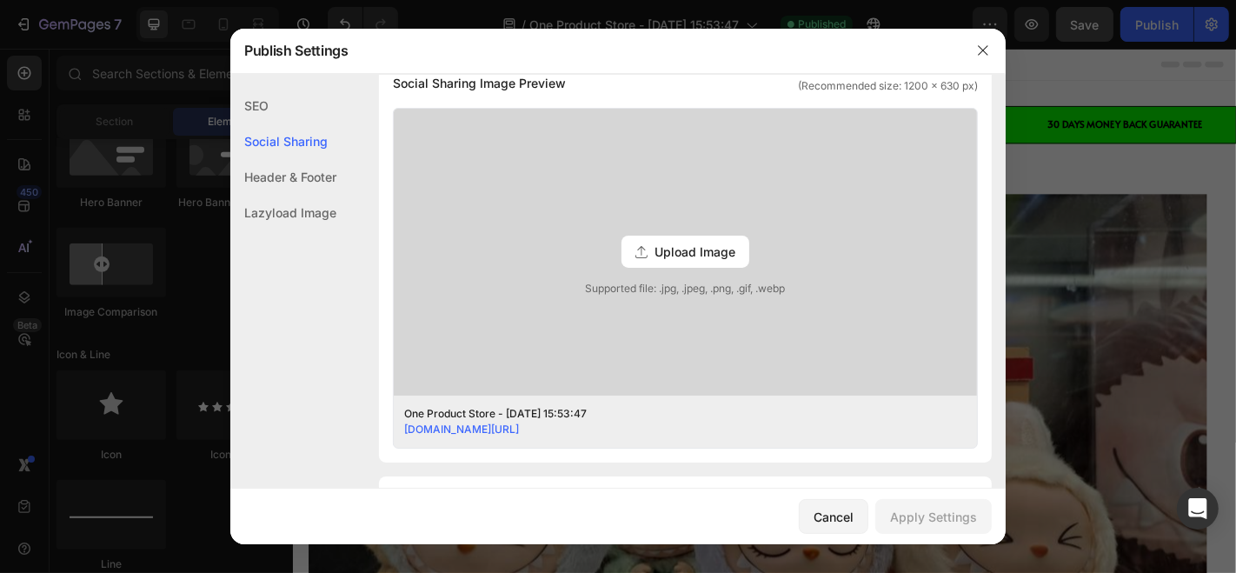
click at [335, 195] on div "Header & Footer" at bounding box center [283, 213] width 106 height 36
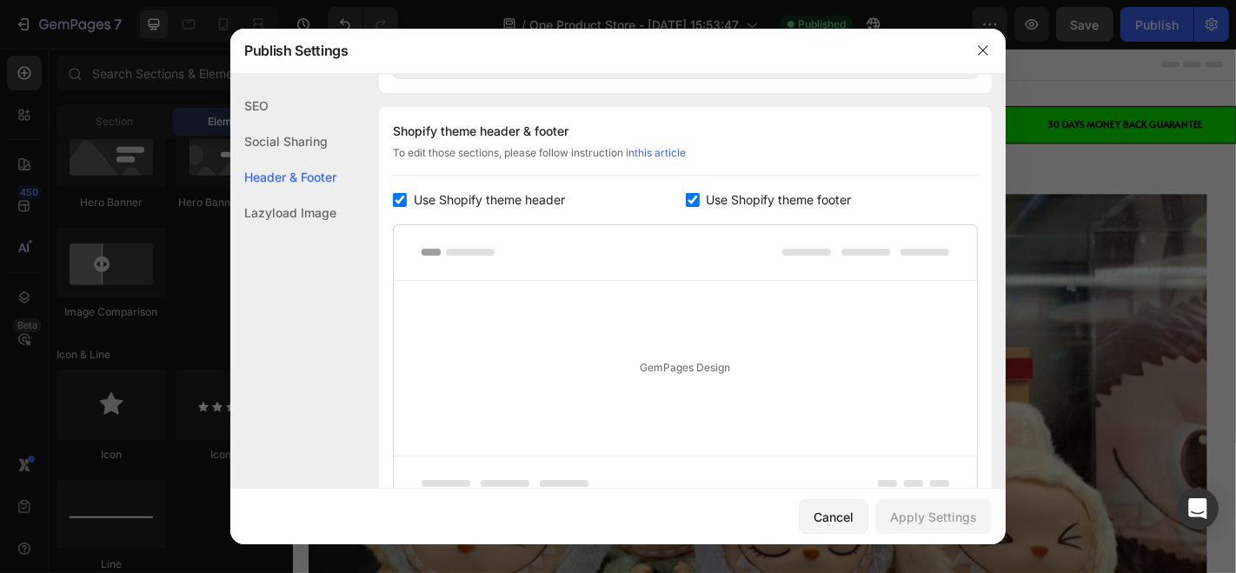
scroll to position [813, 0]
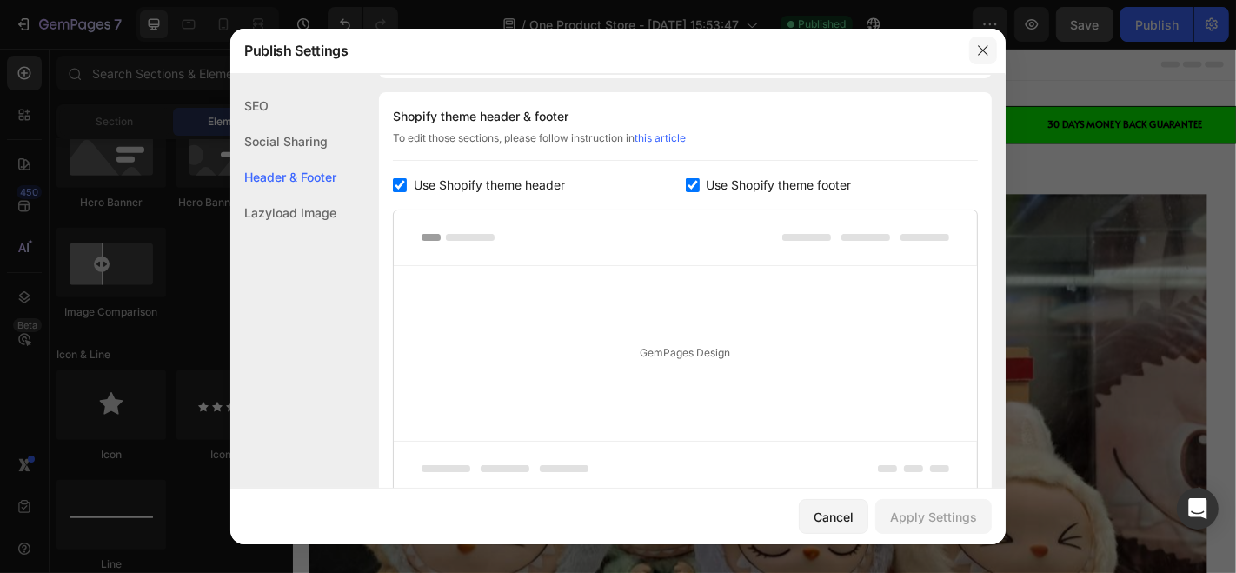
click at [980, 51] on icon "button" at bounding box center [983, 50] width 14 height 14
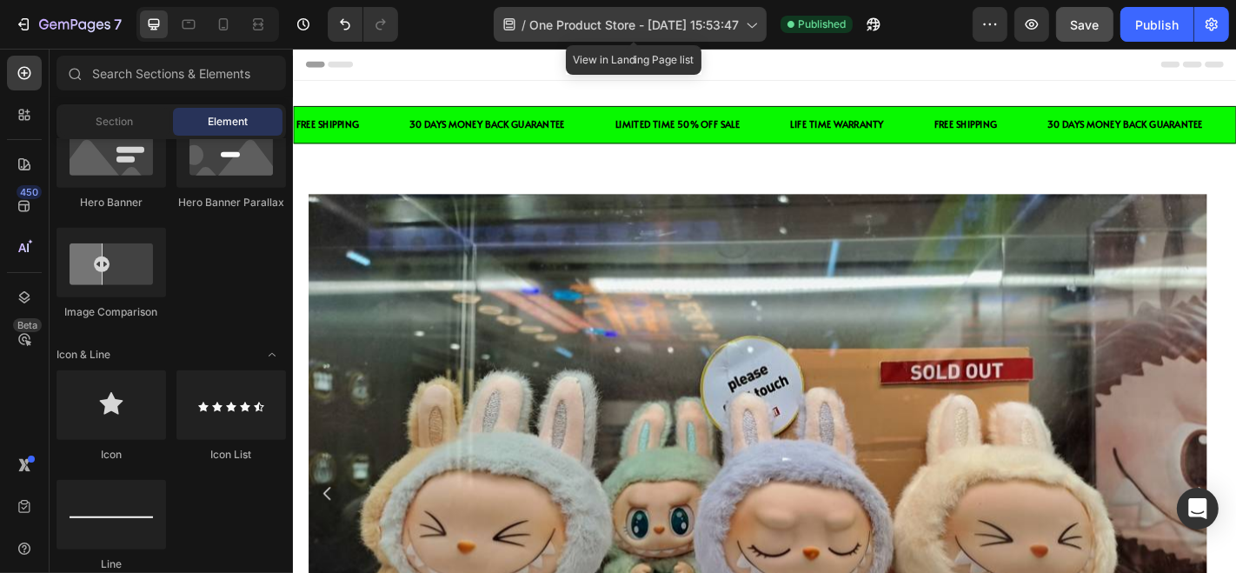
click at [651, 27] on span "One Product Store - [DATE] 15:53:47" at bounding box center [633, 25] width 209 height 18
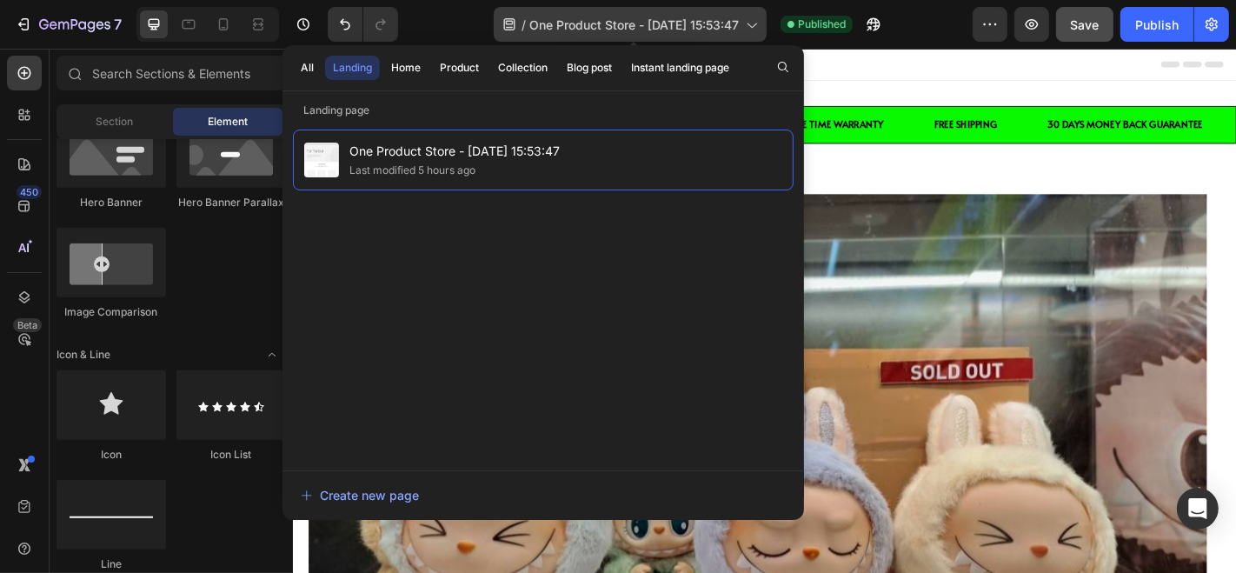
click at [651, 27] on span "One Product Store - [DATE] 15:53:47" at bounding box center [633, 25] width 209 height 18
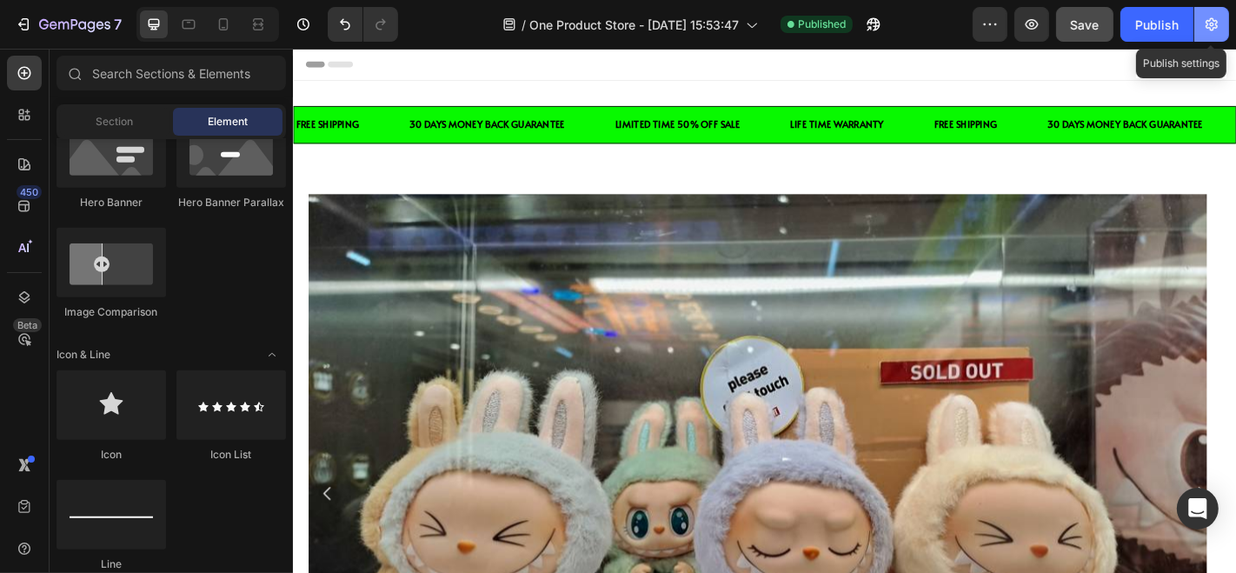
click at [1204, 31] on icon "button" at bounding box center [1211, 24] width 17 height 17
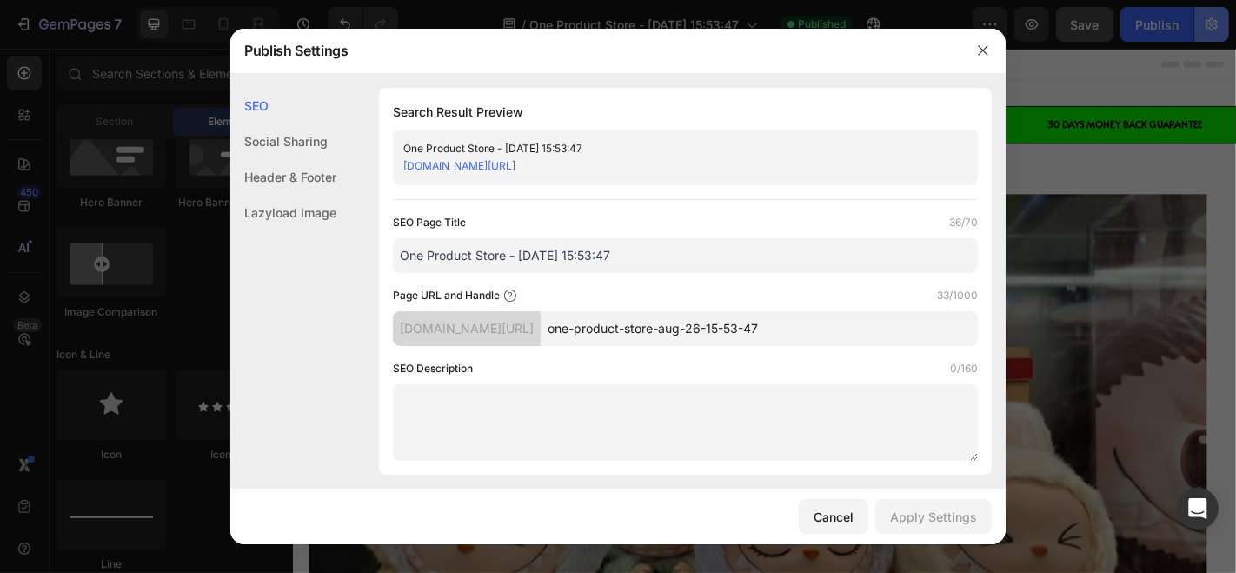
click at [1204, 31] on div at bounding box center [618, 286] width 1236 height 573
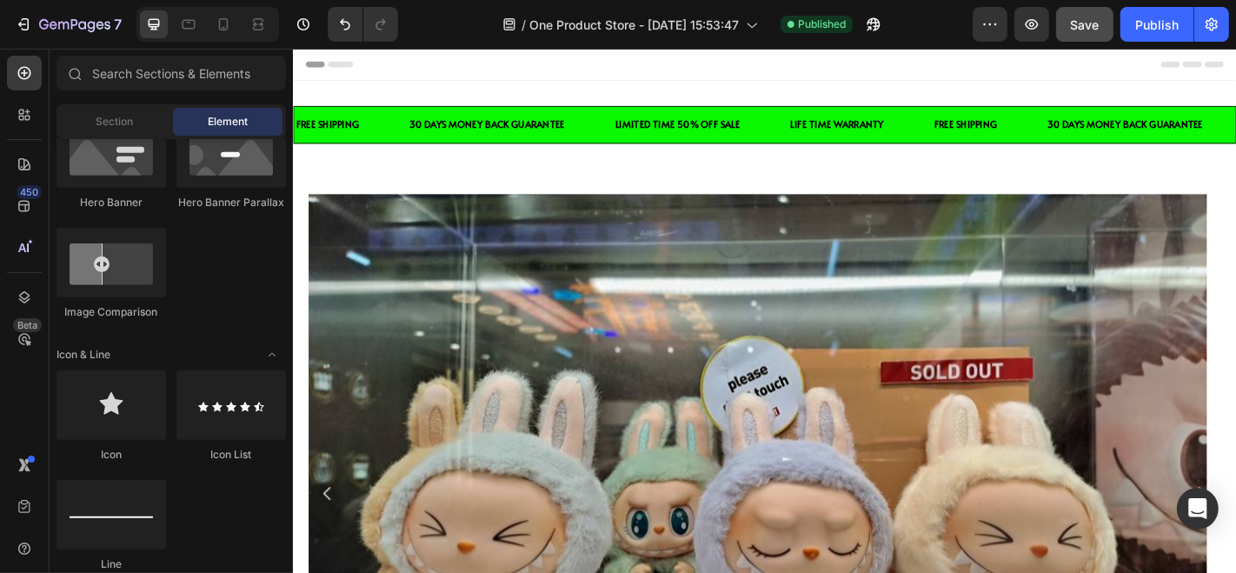
click at [453, 69] on div "Header" at bounding box center [813, 65] width 1015 height 35
click at [342, 69] on span "Header" at bounding box center [344, 64] width 38 height 17
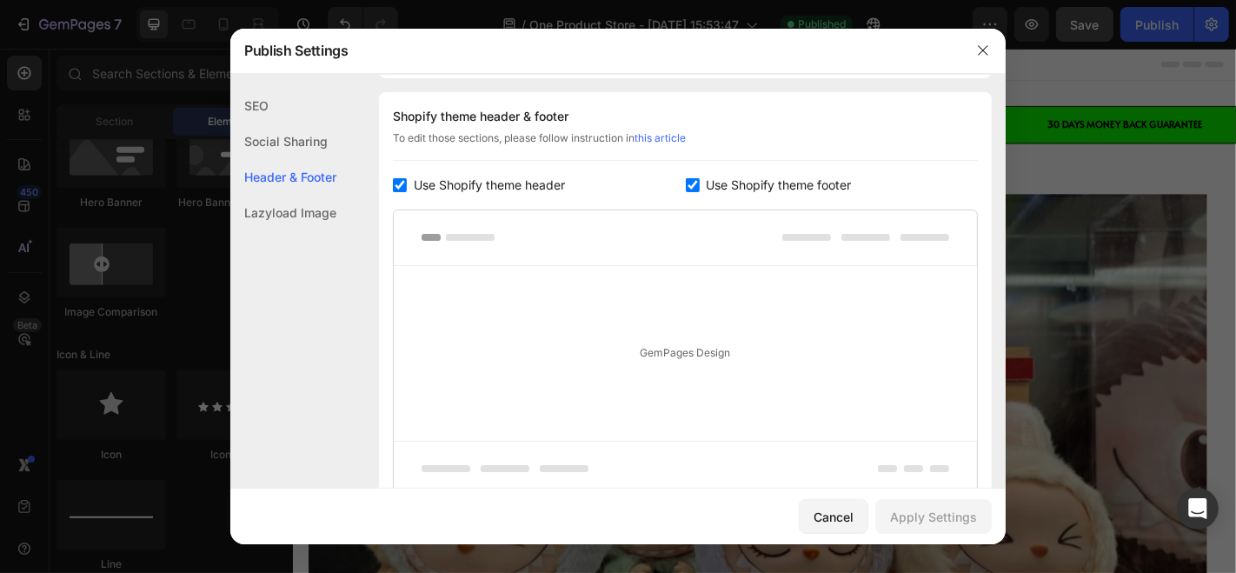
click at [476, 217] on div at bounding box center [685, 238] width 583 height 56
click at [508, 184] on span "Use Shopify theme header" at bounding box center [489, 185] width 151 height 21
checkbox input "false"
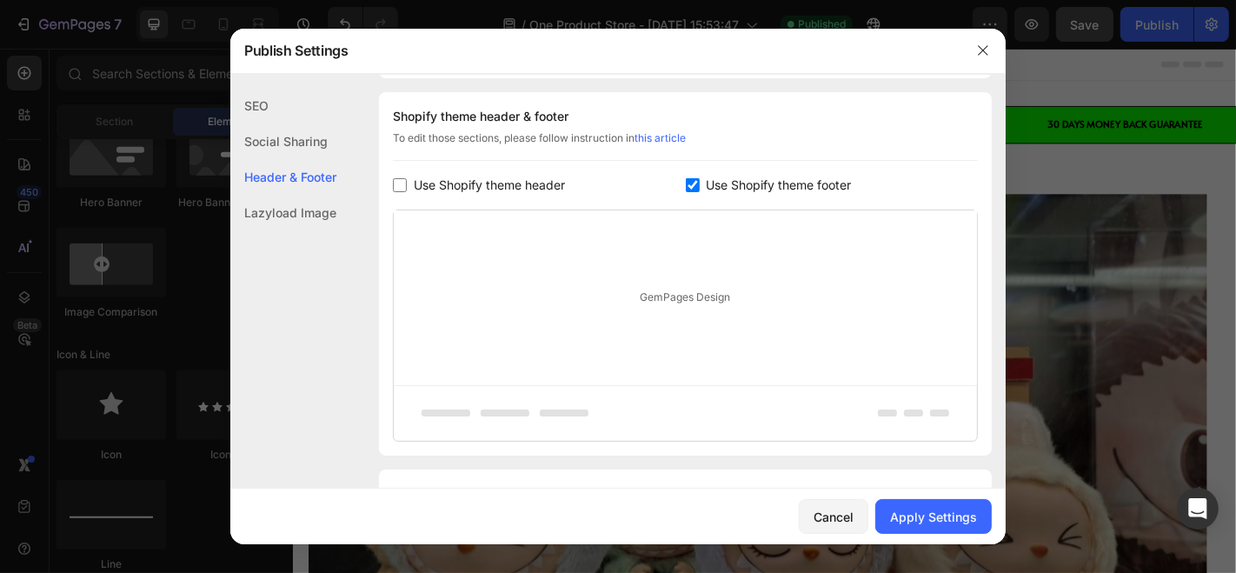
click at [707, 189] on span "Use Shopify theme footer" at bounding box center [779, 185] width 145 height 21
checkbox input "false"
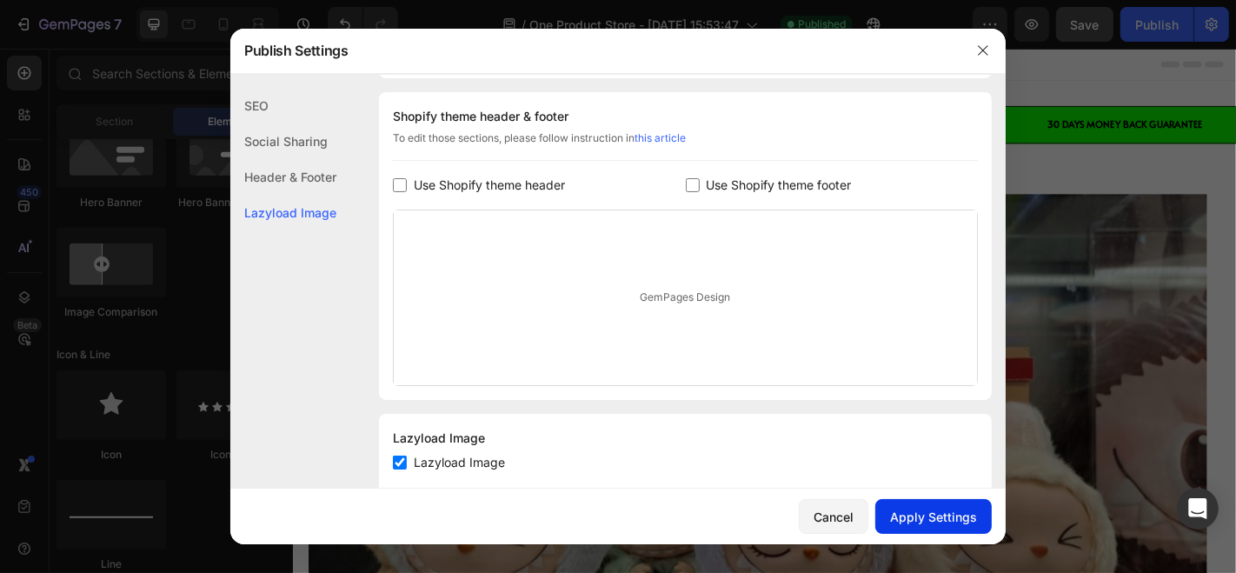
click at [925, 514] on div "Apply Settings" at bounding box center [933, 517] width 87 height 18
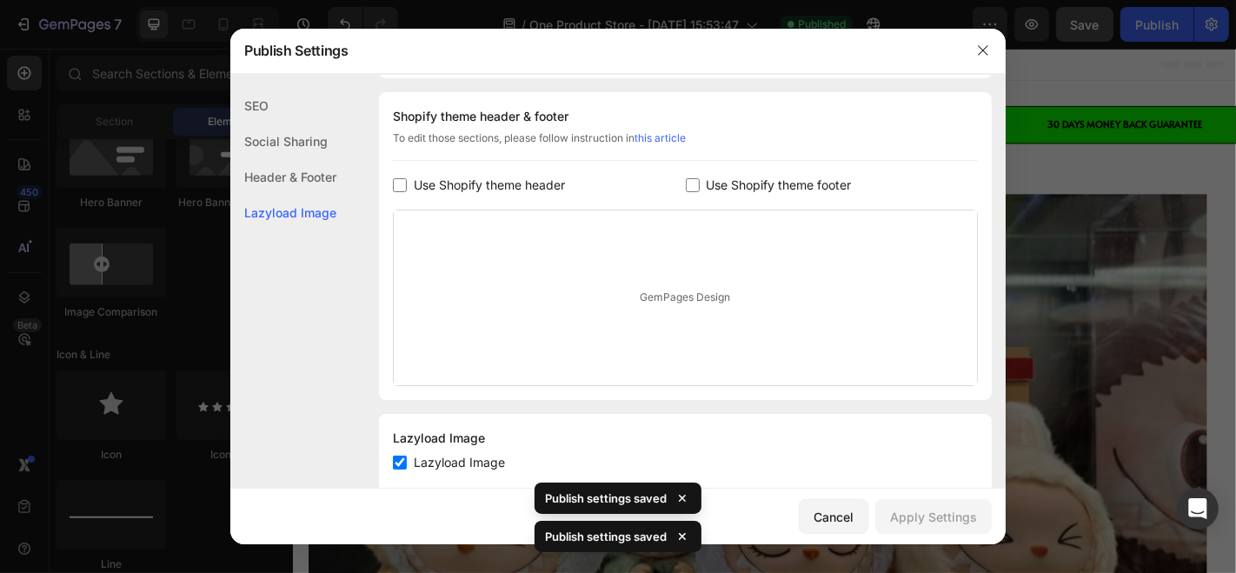
click at [1087, 222] on div at bounding box center [618, 286] width 1236 height 573
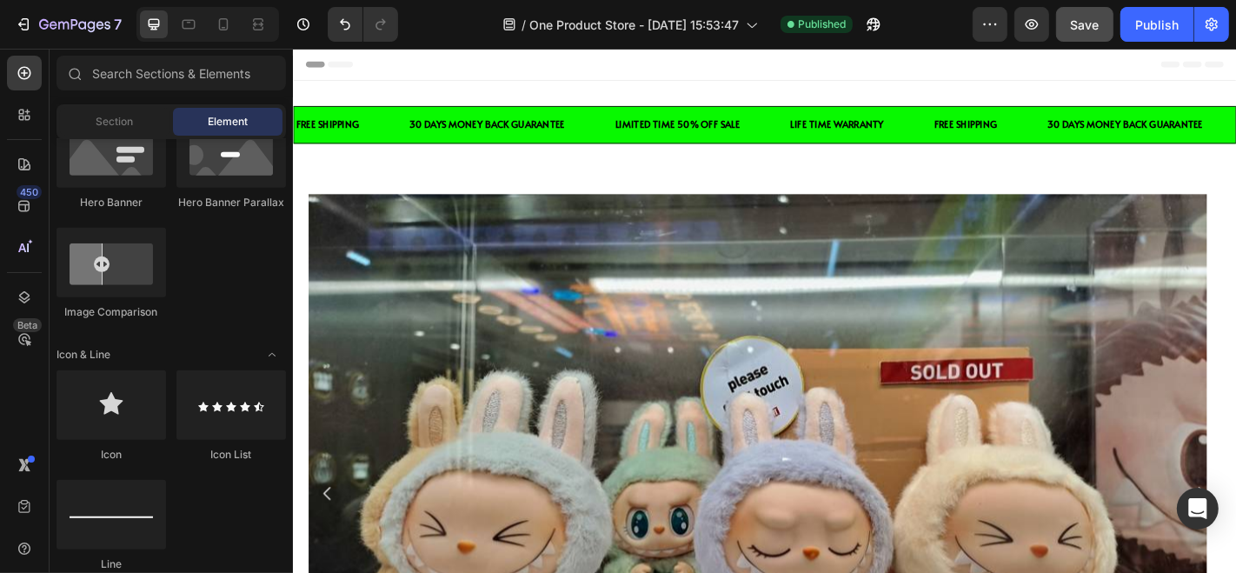
click at [355, 61] on span "Header" at bounding box center [344, 64] width 38 height 17
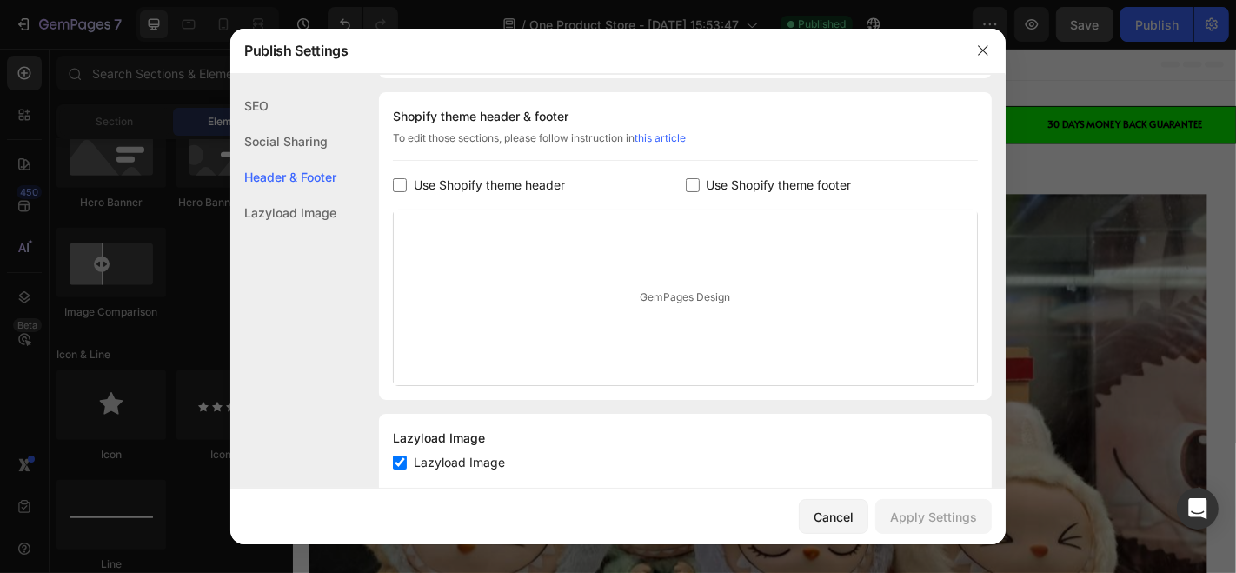
click at [1032, 220] on div at bounding box center [618, 286] width 1236 height 573
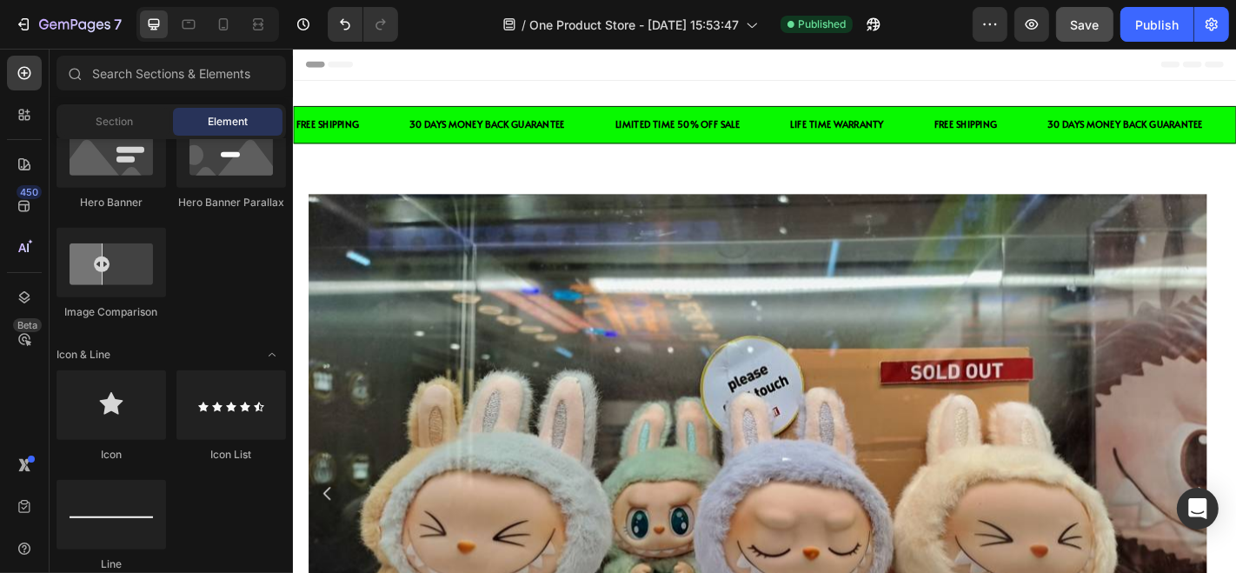
click at [508, 70] on div "Header" at bounding box center [813, 65] width 1015 height 35
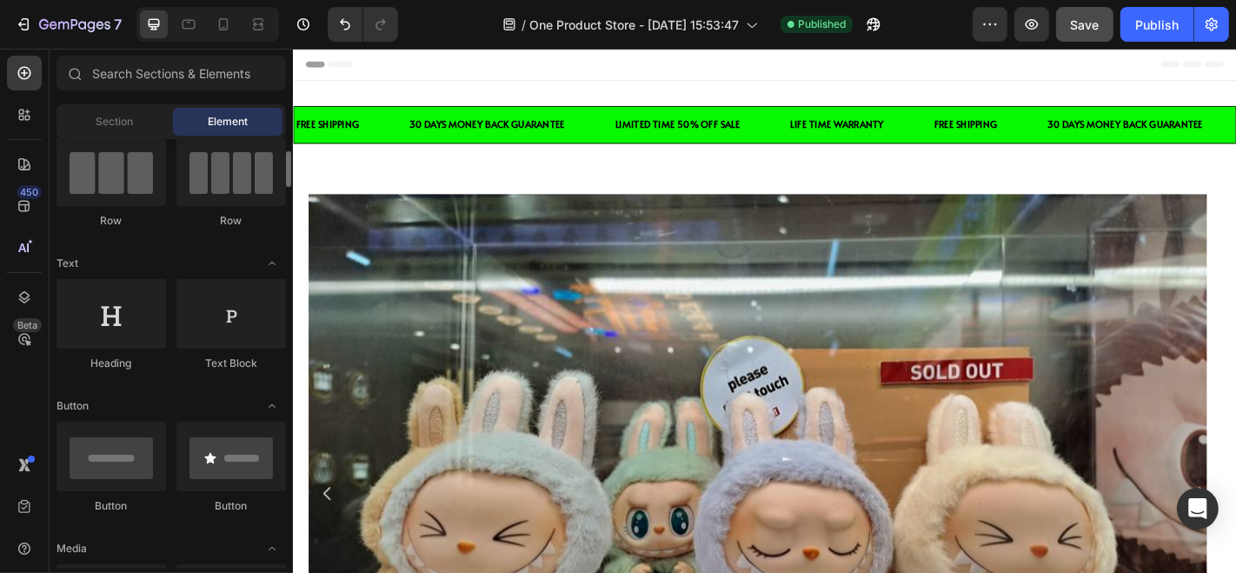
scroll to position [0, 0]
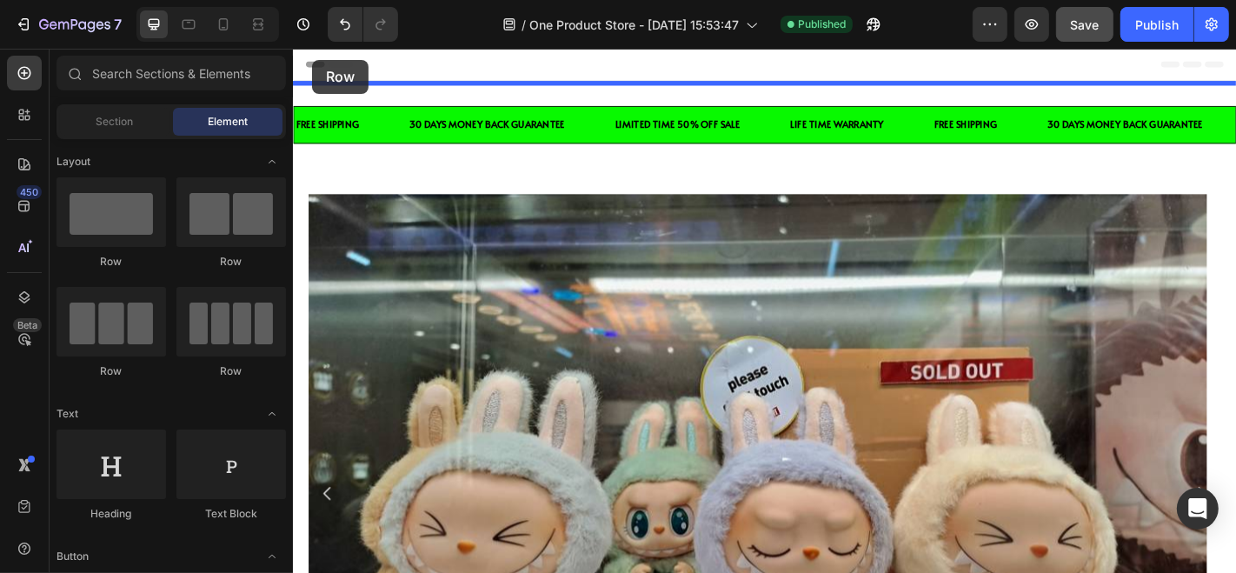
drag, startPoint x: 426, startPoint y: 255, endPoint x: 313, endPoint y: 60, distance: 225.8
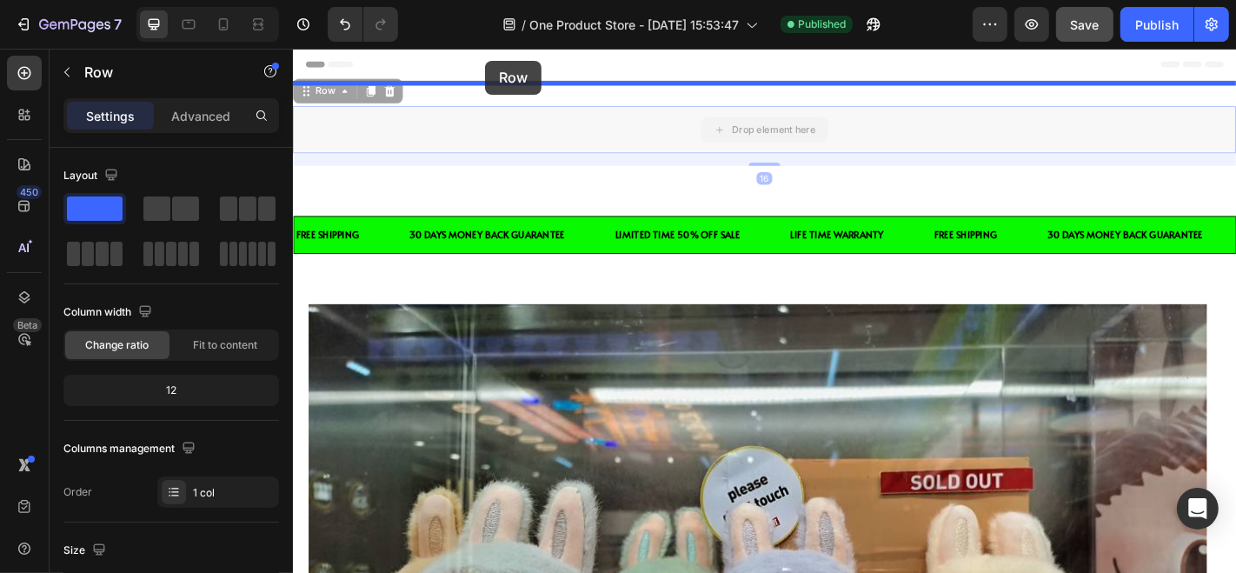
drag, startPoint x: 501, startPoint y: 145, endPoint x: 504, endPoint y: 61, distance: 84.4
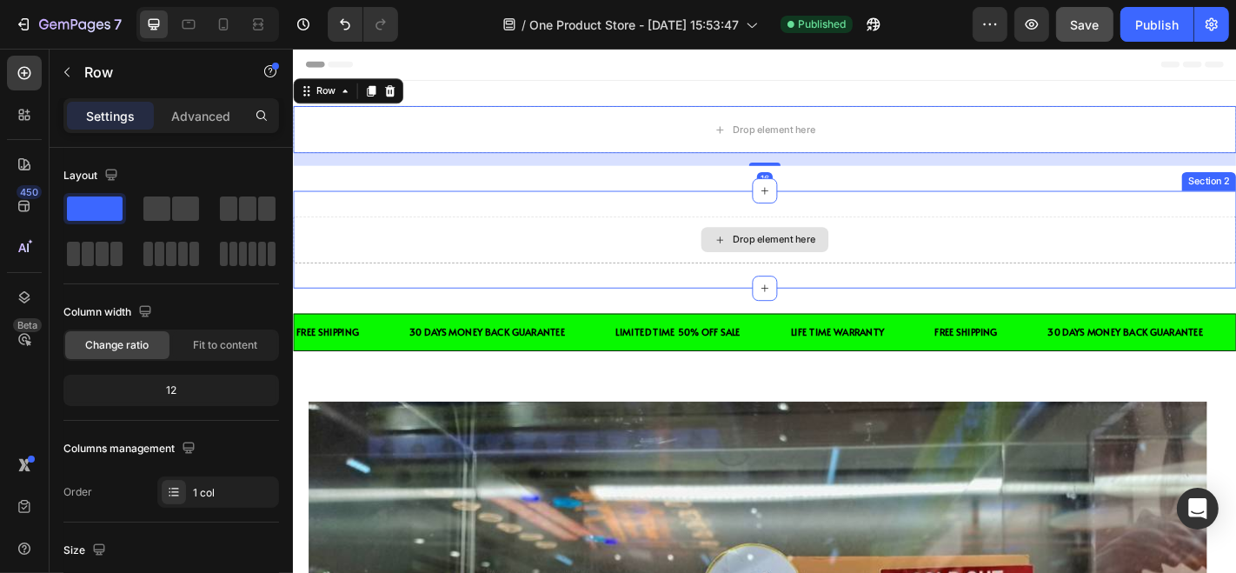
click at [587, 242] on div "Drop element here" at bounding box center [813, 259] width 1043 height 52
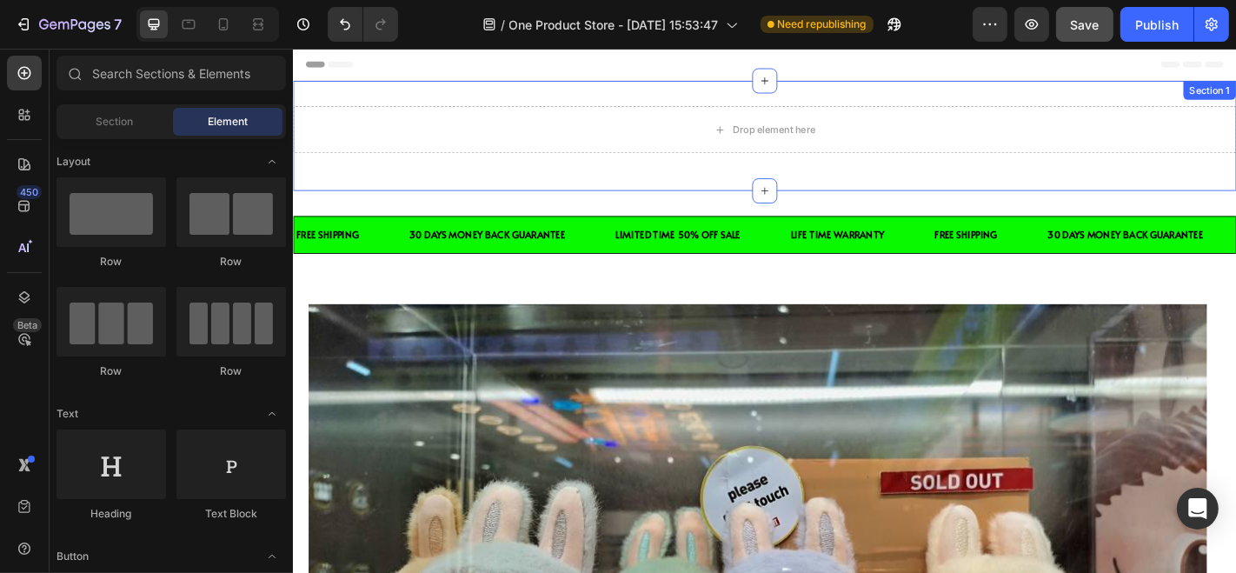
click at [478, 109] on div "Drop element here Row Section 1" at bounding box center [813, 144] width 1043 height 122
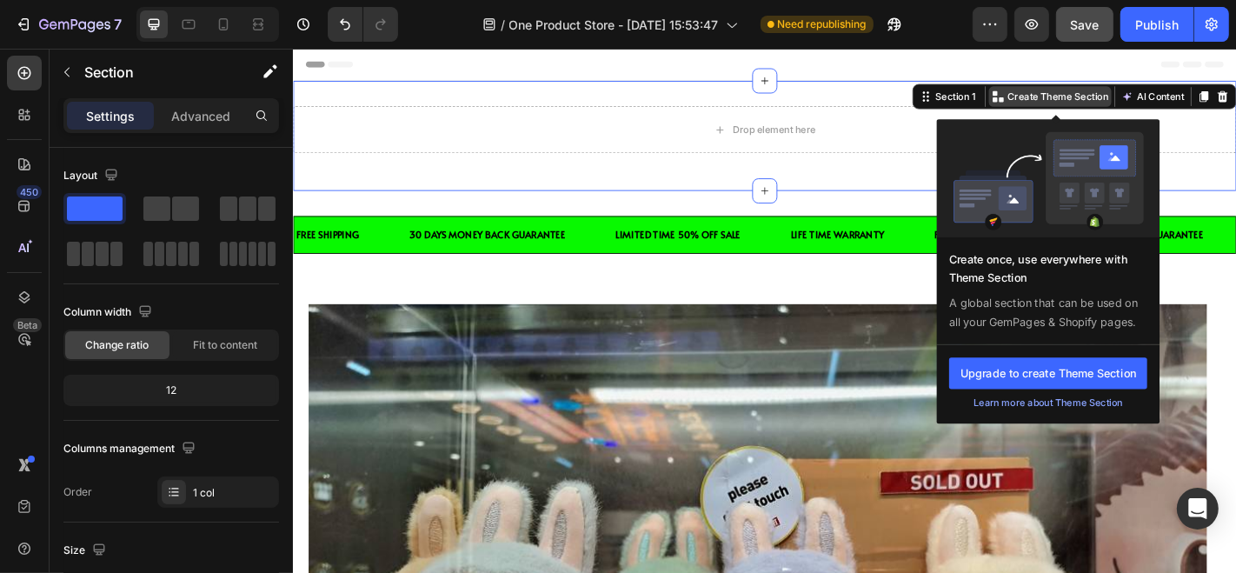
click at [1141, 103] on p "Create Theme Section" at bounding box center [1137, 101] width 111 height 16
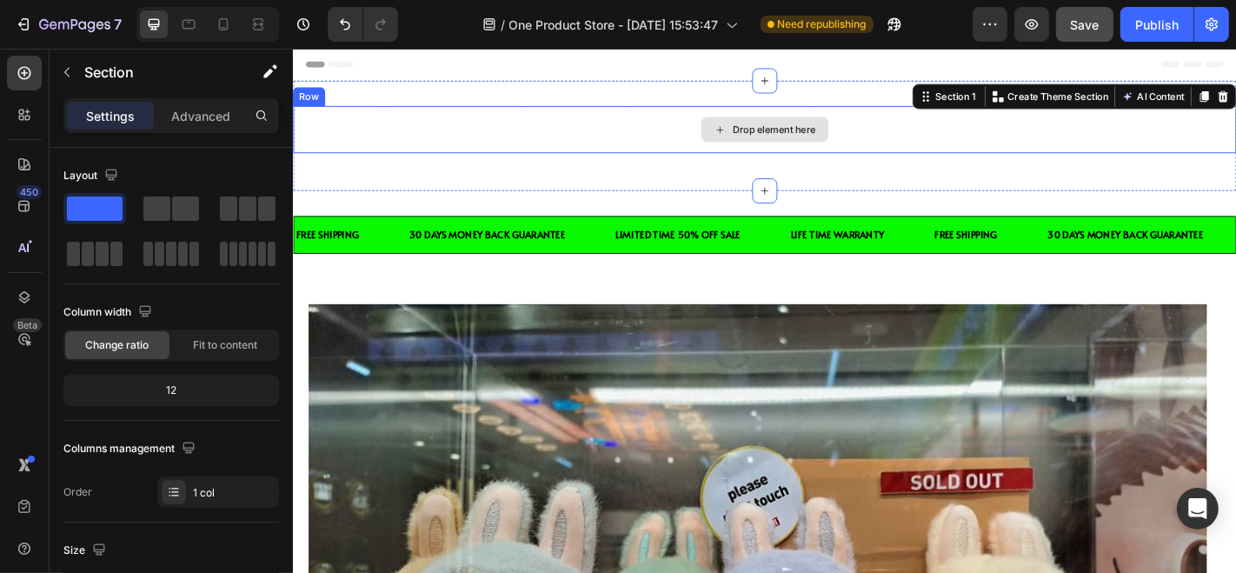
click at [689, 123] on div "Drop element here" at bounding box center [813, 137] width 1043 height 52
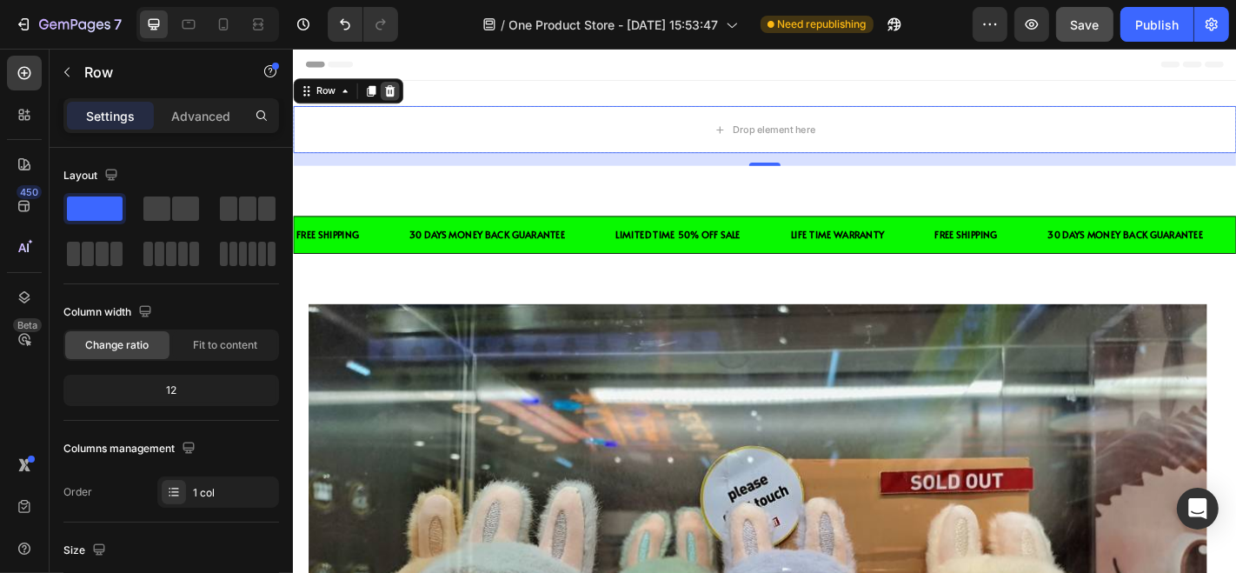
click at [394, 95] on icon at bounding box center [399, 95] width 11 height 12
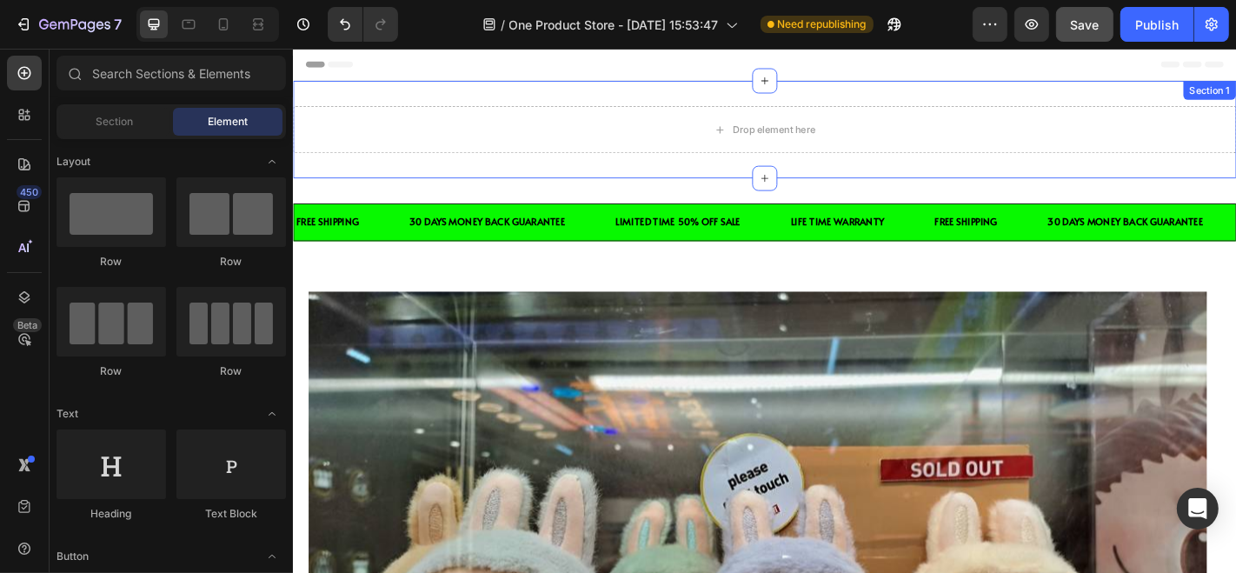
click at [398, 98] on div "Drop element here Section 1" at bounding box center [813, 137] width 1043 height 108
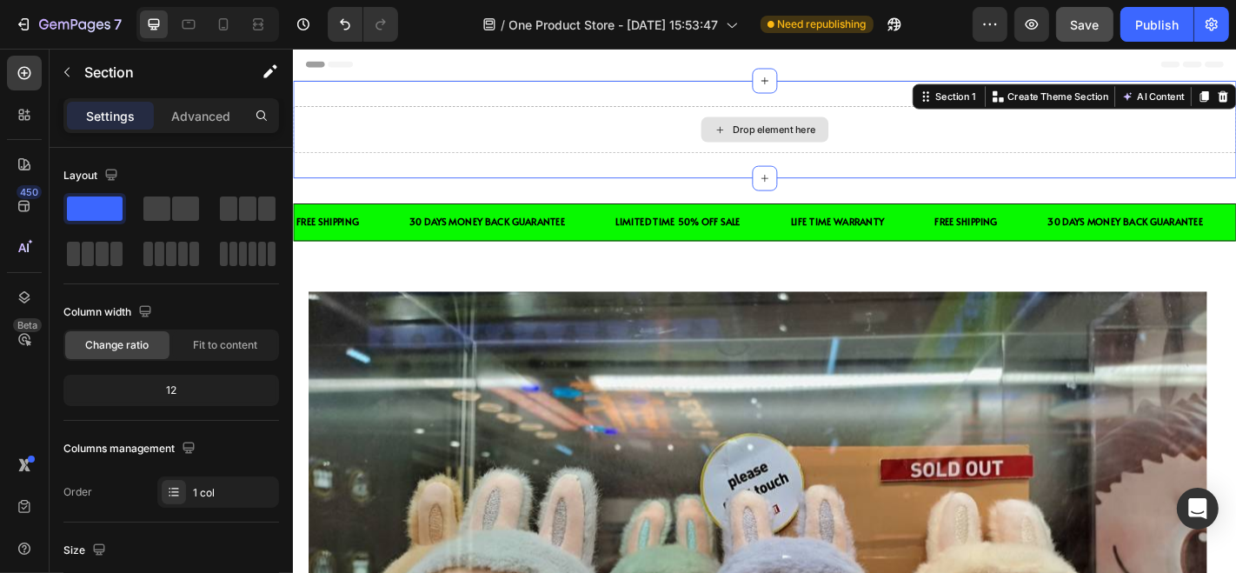
click at [383, 123] on div "Drop element here" at bounding box center [813, 137] width 1043 height 52
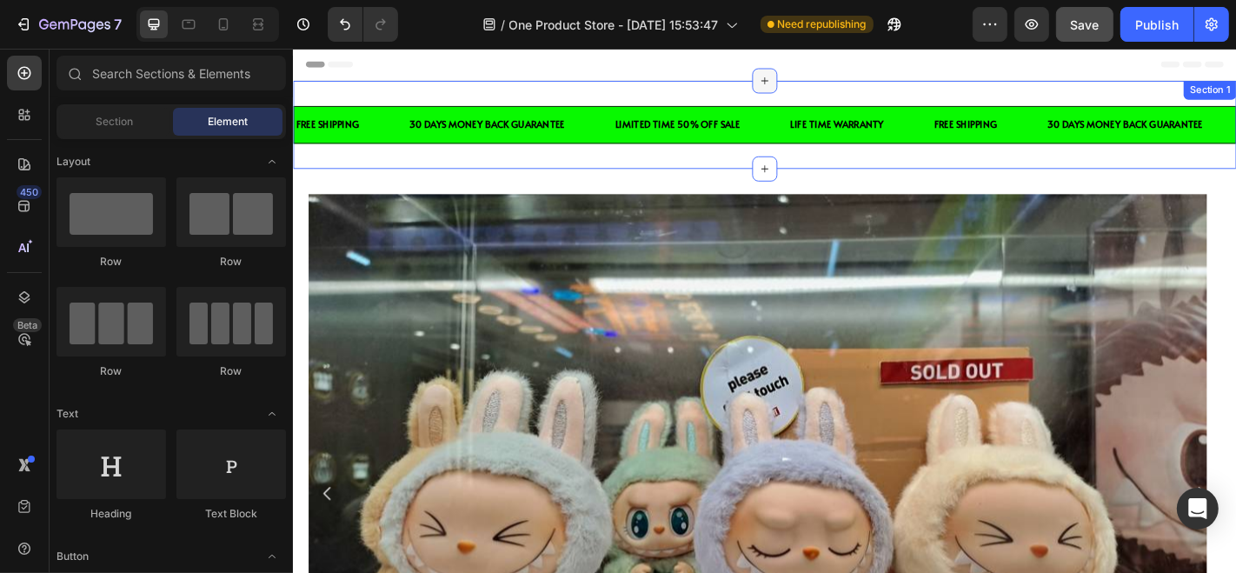
click at [807, 86] on icon at bounding box center [813, 83] width 14 height 14
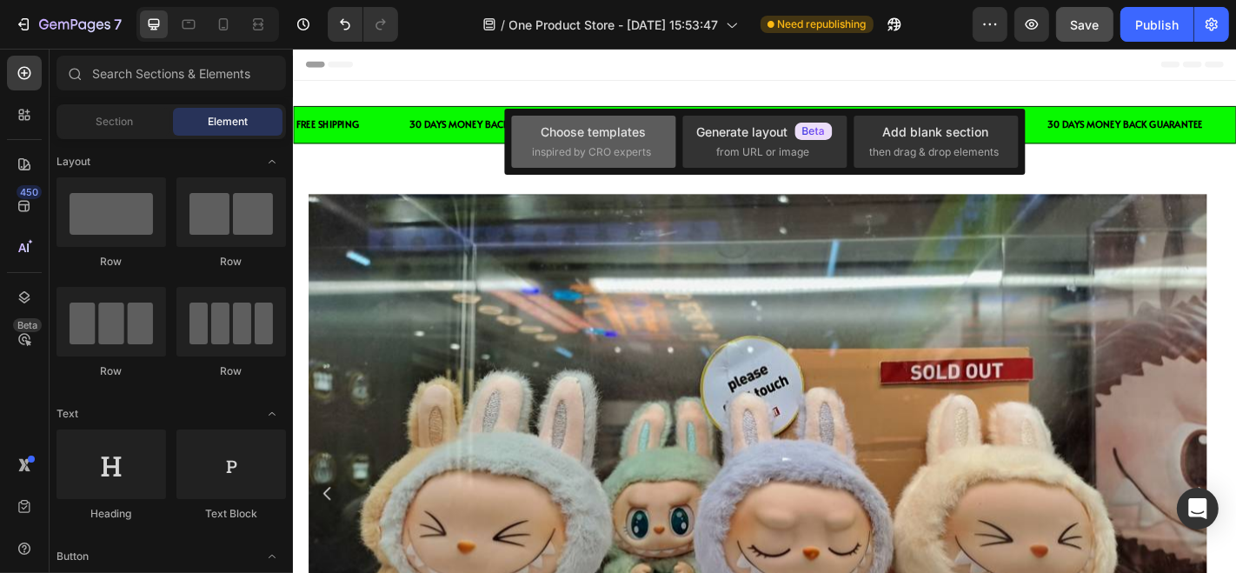
click at [624, 146] on span "inspired by CRO experts" at bounding box center [592, 152] width 119 height 16
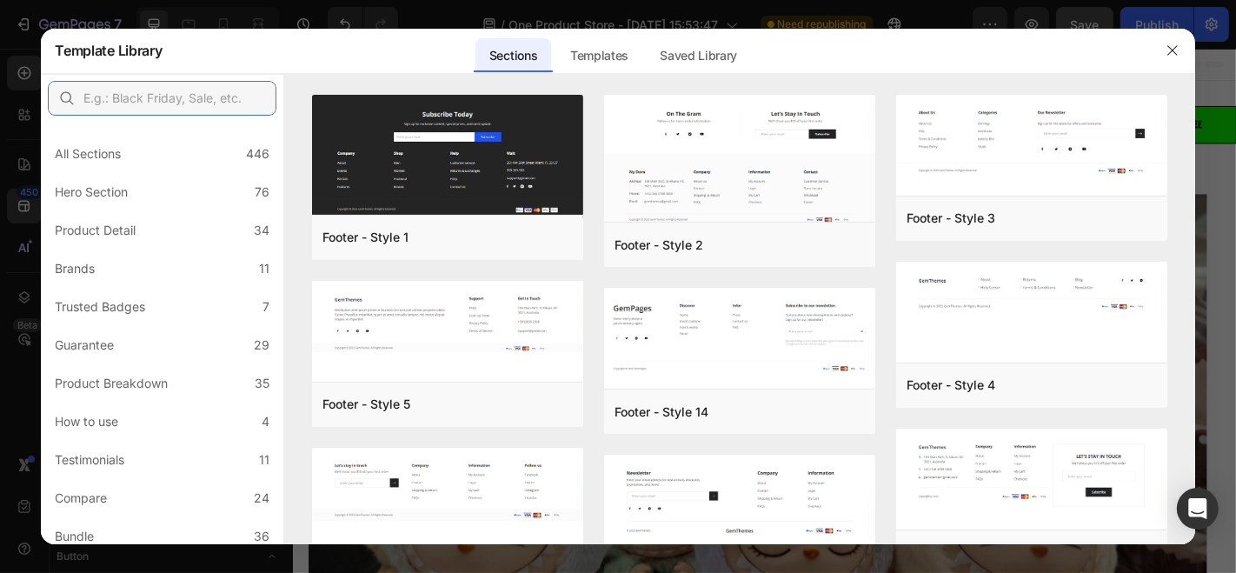
click at [197, 103] on input "text" at bounding box center [162, 98] width 229 height 35
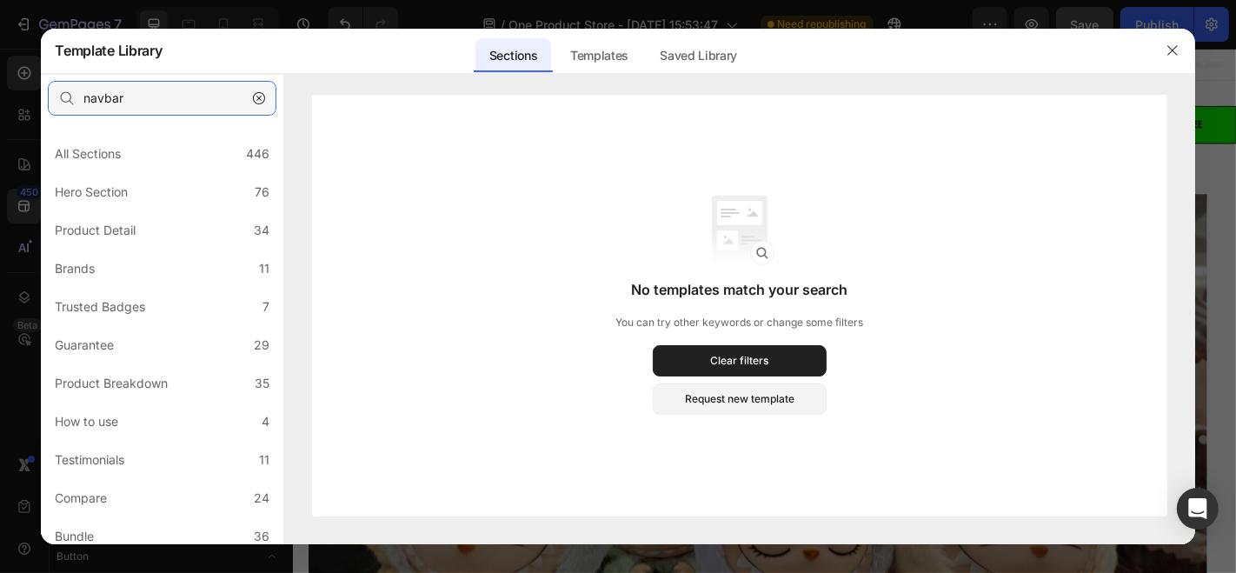
type input "navbar"
click at [601, 60] on div "Templates" at bounding box center [599, 55] width 86 height 35
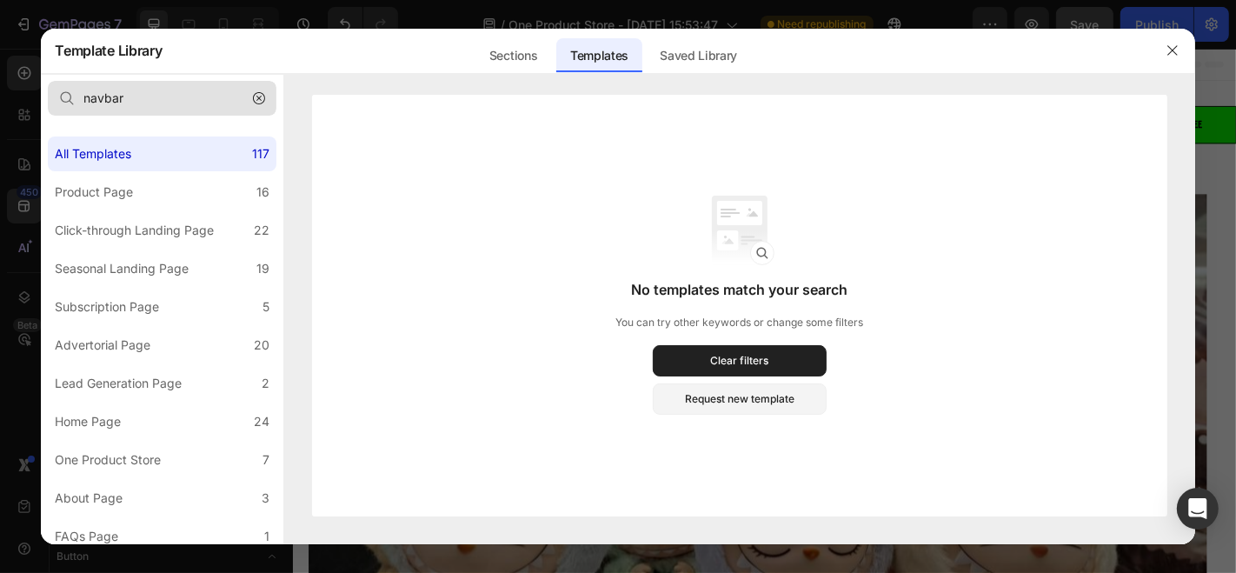
click at [254, 106] on button "button" at bounding box center [259, 98] width 28 height 28
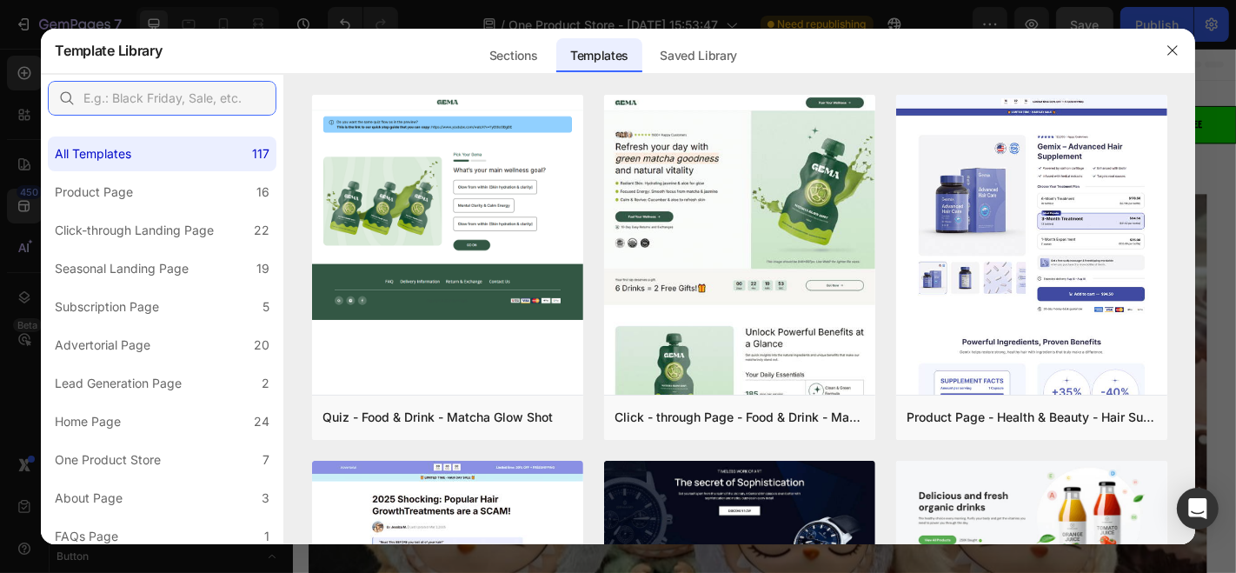
click at [258, 100] on input "text" at bounding box center [162, 98] width 229 height 35
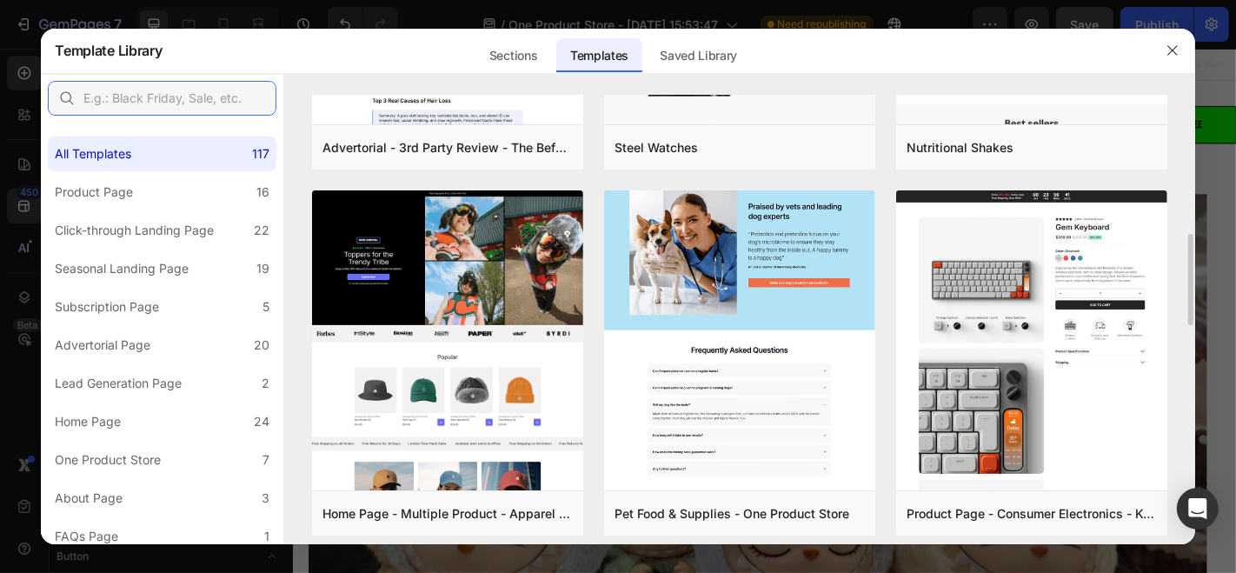
scroll to position [643, 0]
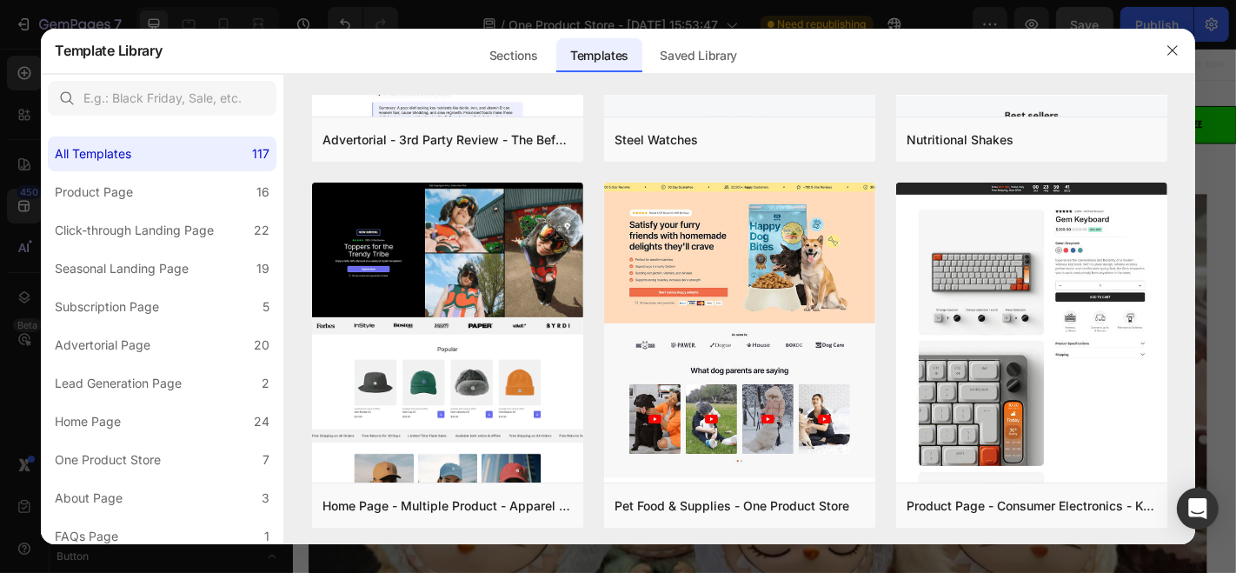
click at [322, 9] on div at bounding box center [618, 286] width 1236 height 573
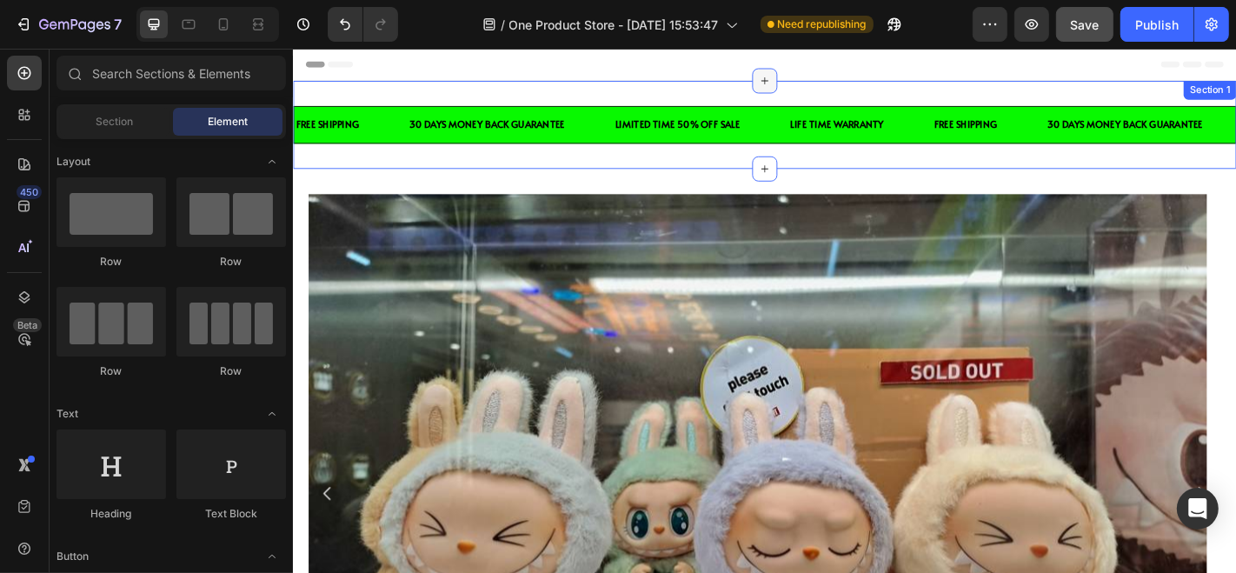
click at [807, 93] on div at bounding box center [814, 84] width 28 height 28
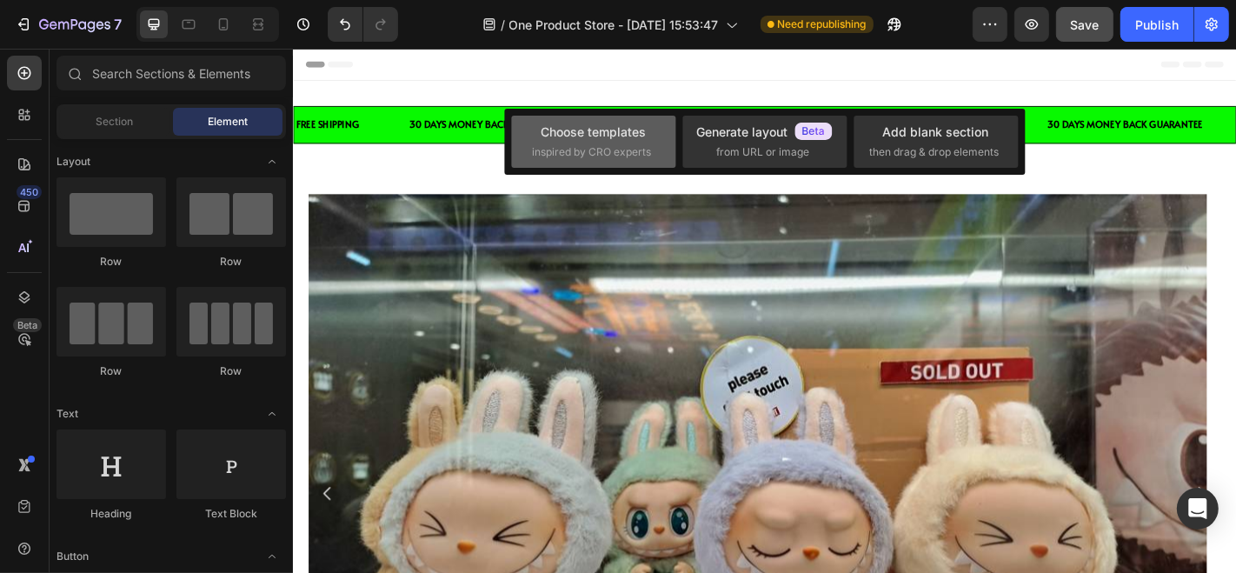
click at [614, 140] on div "Choose templates" at bounding box center [593, 132] width 105 height 18
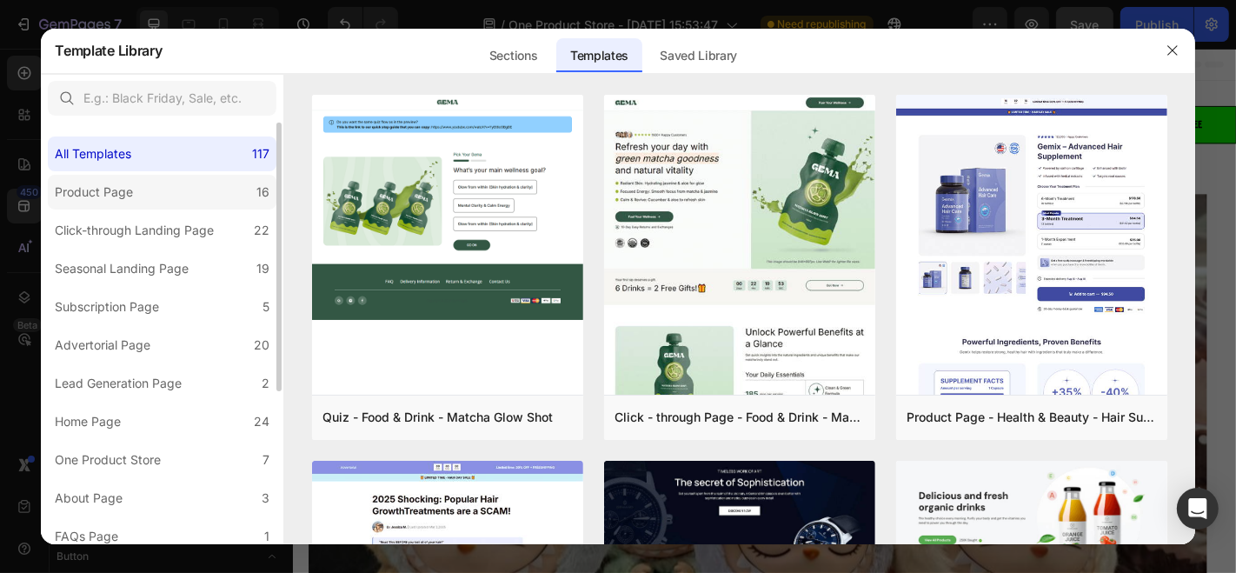
click at [156, 189] on label "Product Page 16" at bounding box center [162, 192] width 229 height 35
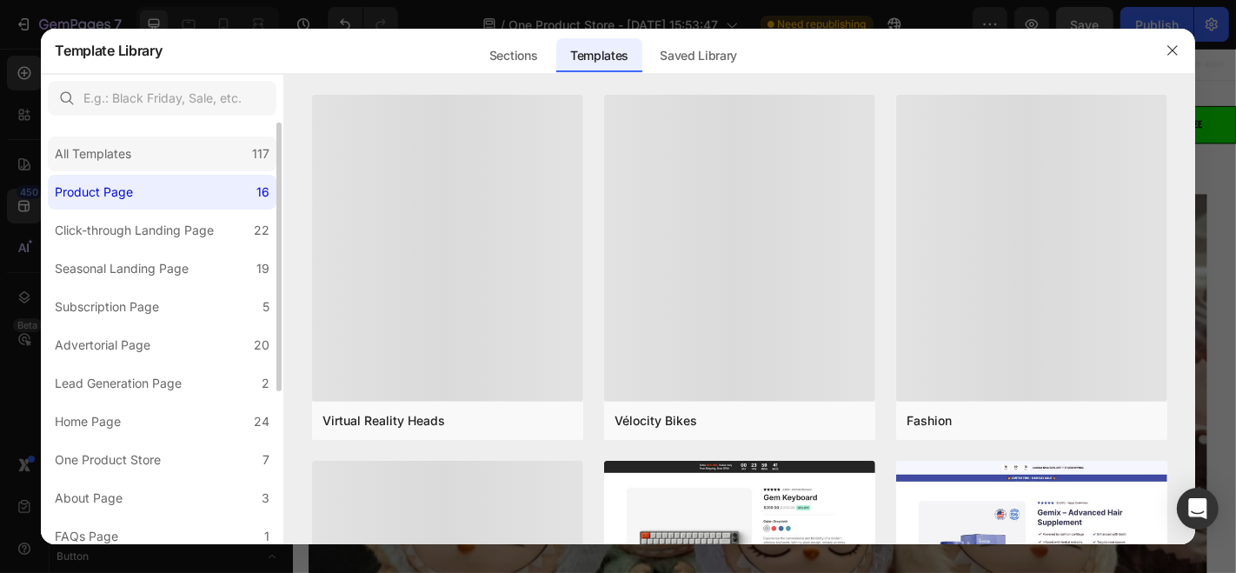
click at [149, 157] on div "All Templates 117" at bounding box center [162, 153] width 229 height 35
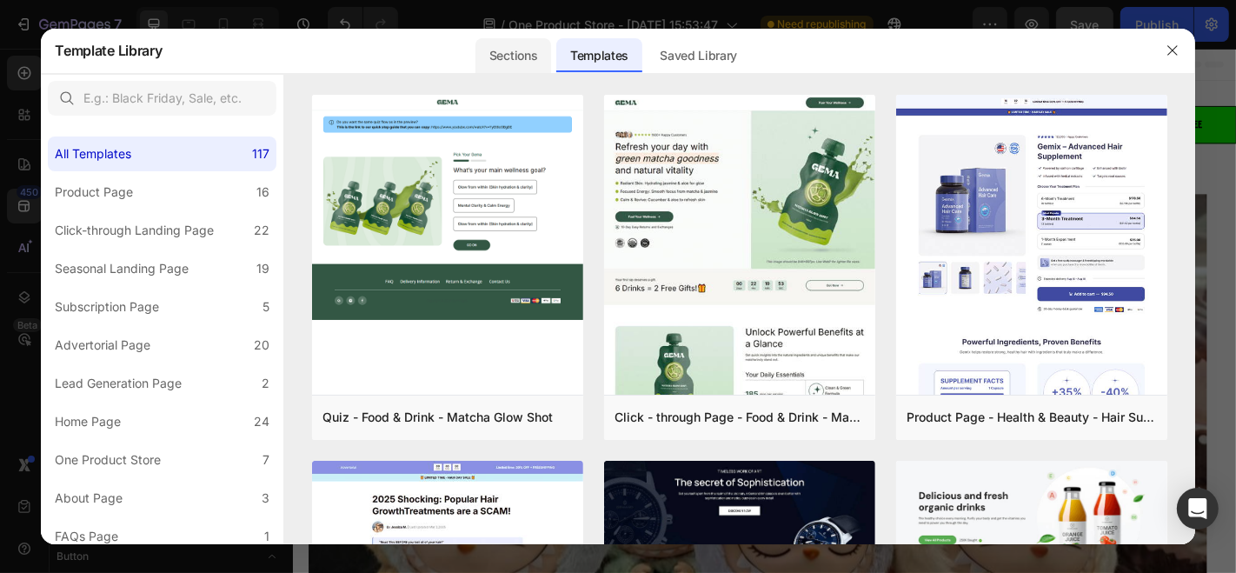
click at [536, 57] on div "Sections" at bounding box center [513, 55] width 76 height 35
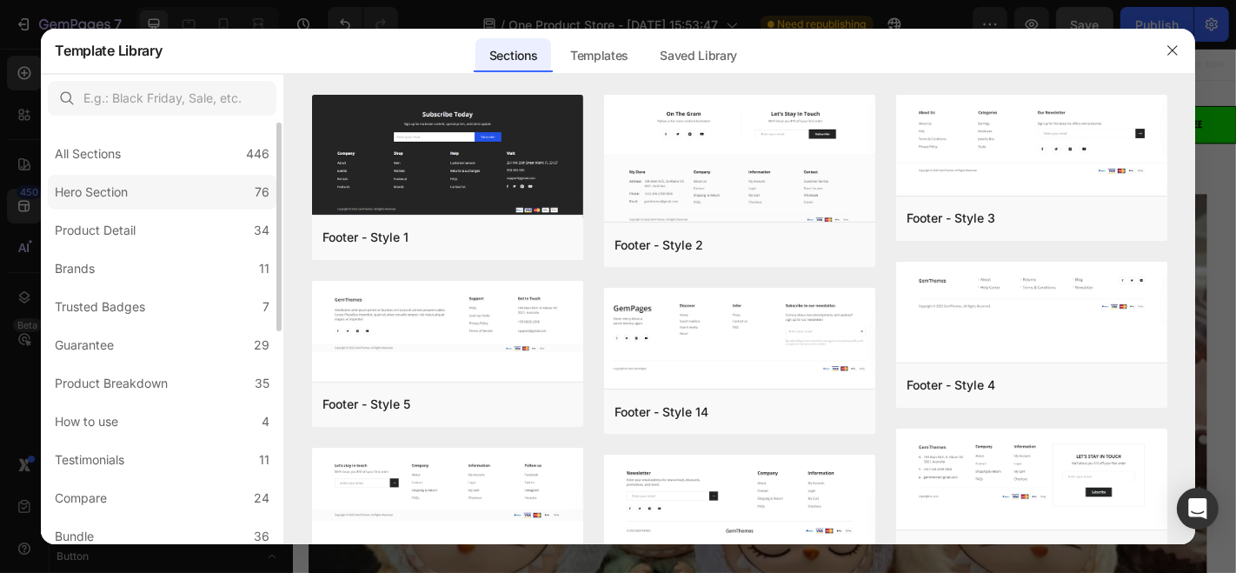
click at [120, 196] on div "Hero Section" at bounding box center [91, 192] width 73 height 21
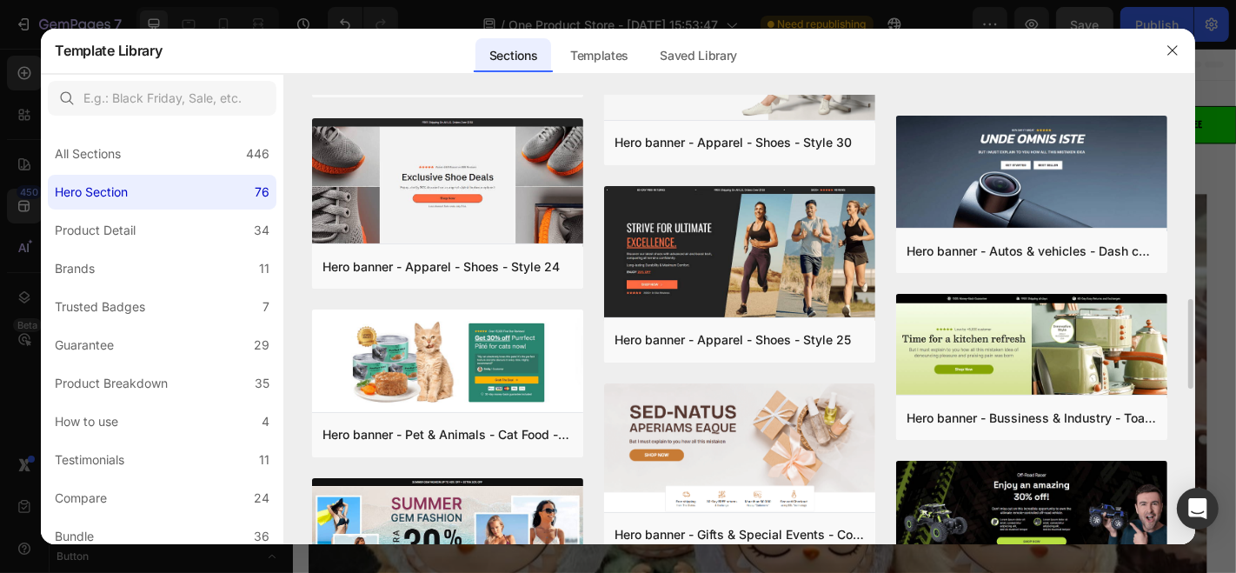
scroll to position [911, 0]
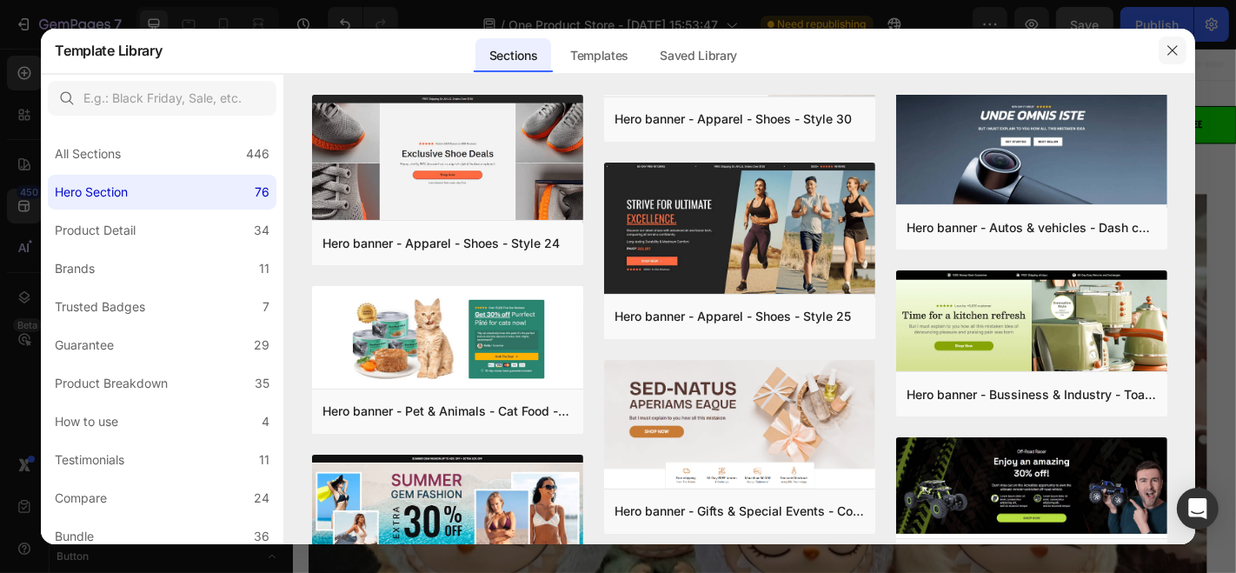
click at [1172, 59] on button "button" at bounding box center [1172, 50] width 28 height 28
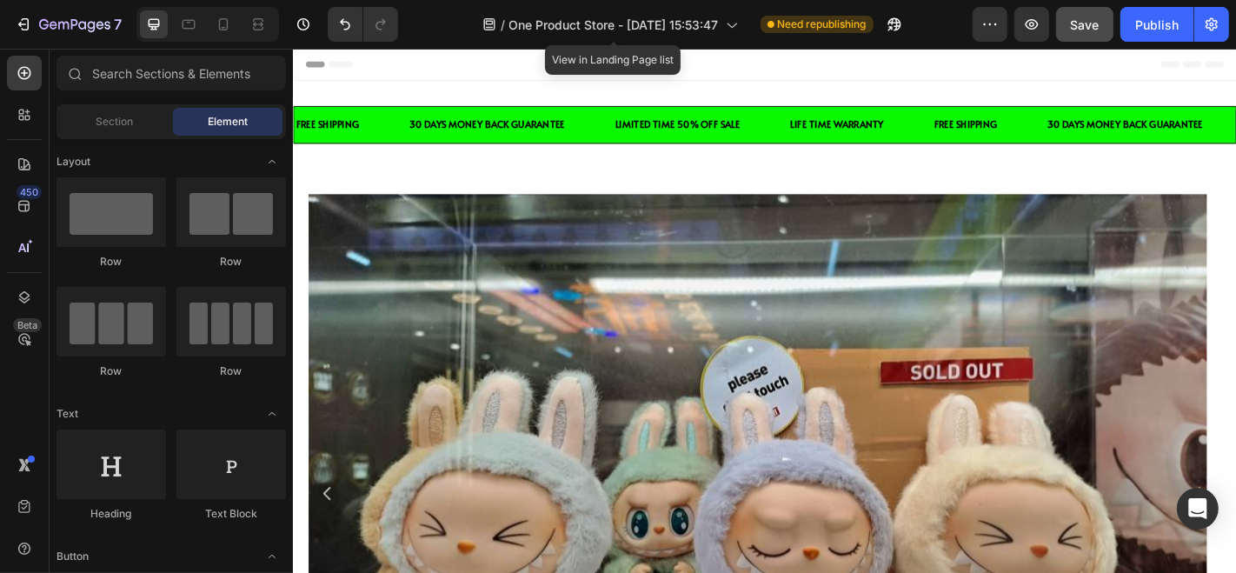
click at [330, 55] on div "Header" at bounding box center [334, 65] width 64 height 21
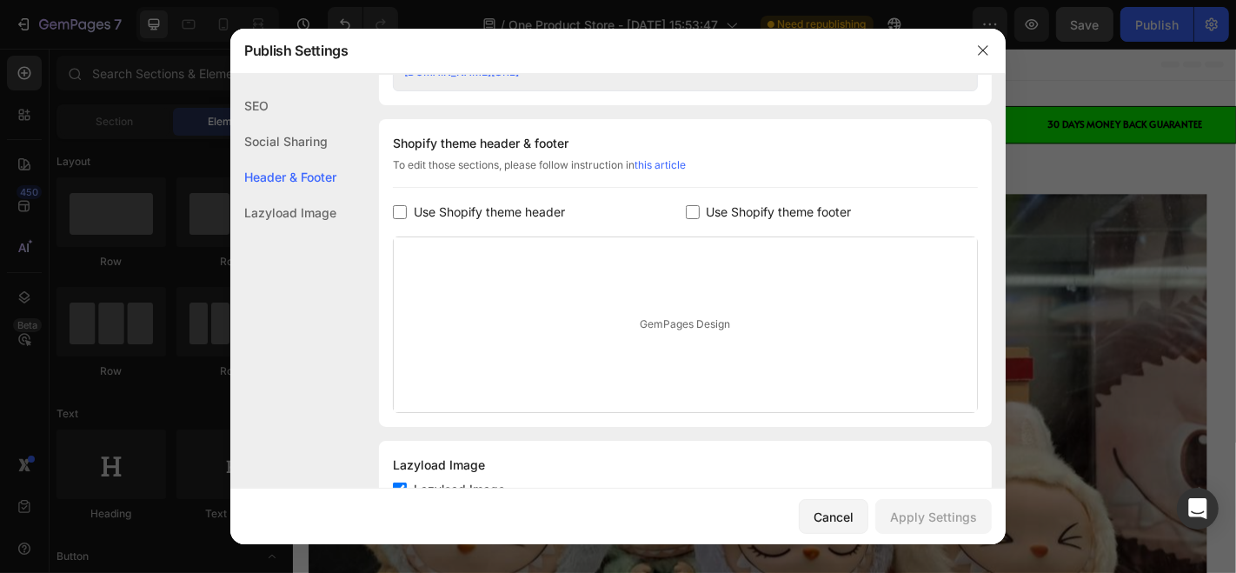
scroll to position [813, 0]
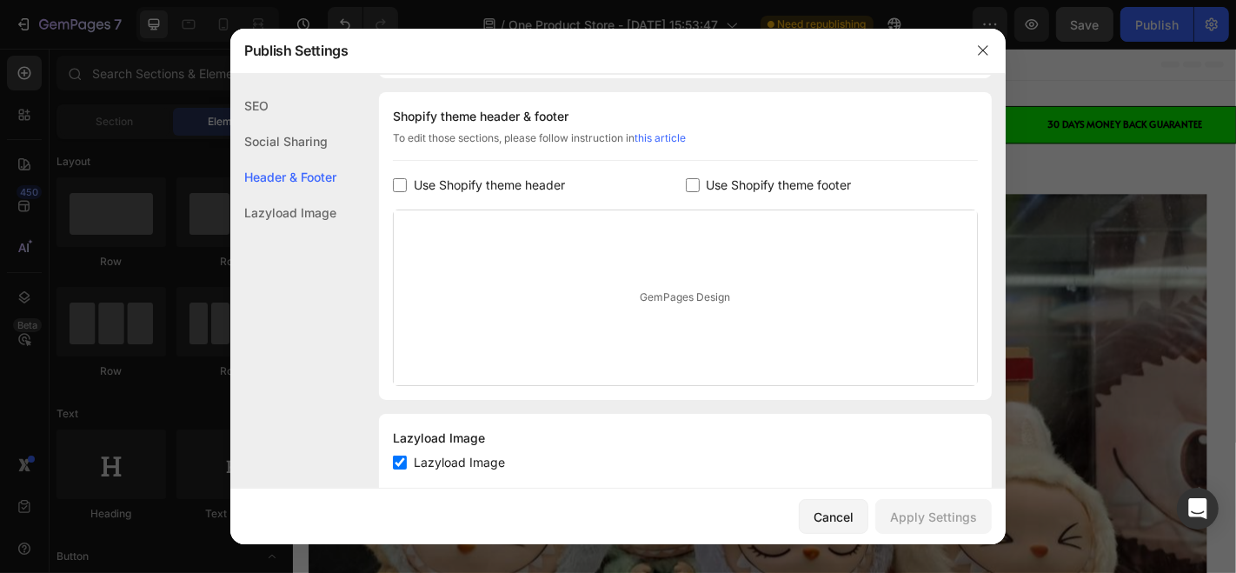
click at [395, 190] on div "Use Shopify theme header" at bounding box center [539, 185] width 293 height 21
checkbox input "true"
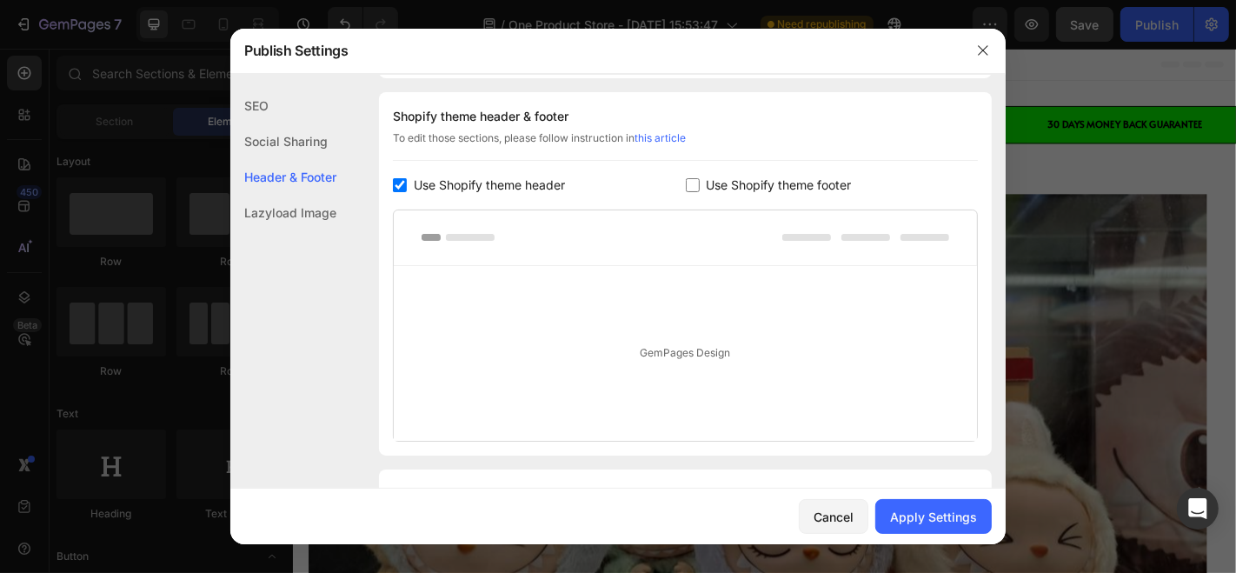
click at [686, 184] on input "checkbox" at bounding box center [693, 185] width 14 height 14
checkbox input "true"
click at [673, 395] on div "GemPages Design" at bounding box center [685, 353] width 583 height 175
click at [933, 528] on button "Apply Settings" at bounding box center [933, 516] width 116 height 35
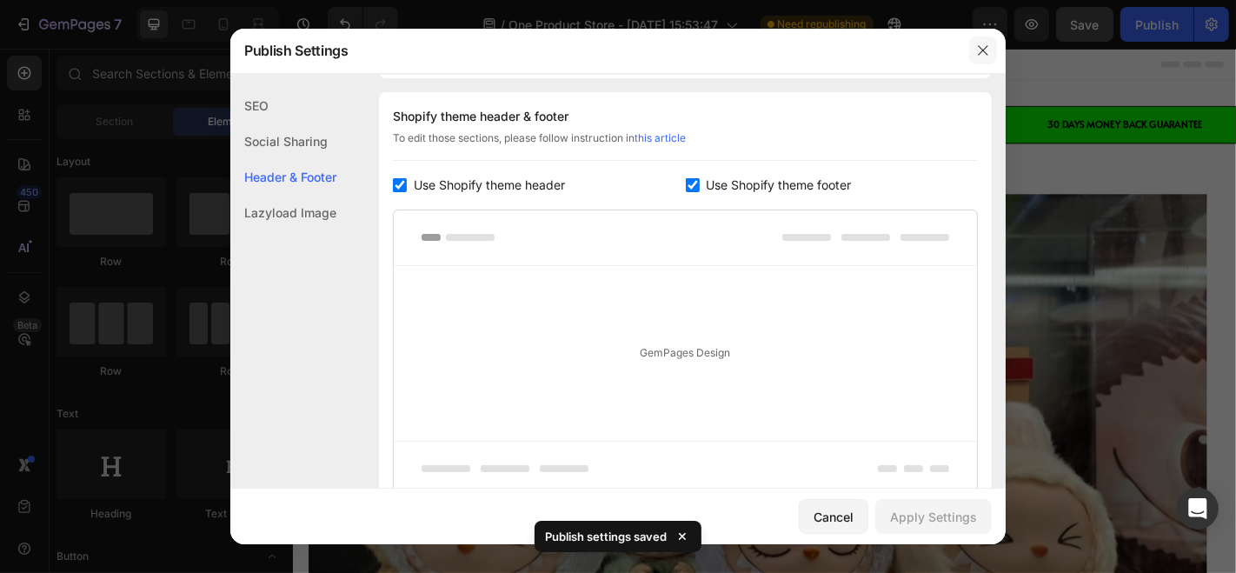
click at [987, 47] on icon "button" at bounding box center [983, 50] width 14 height 14
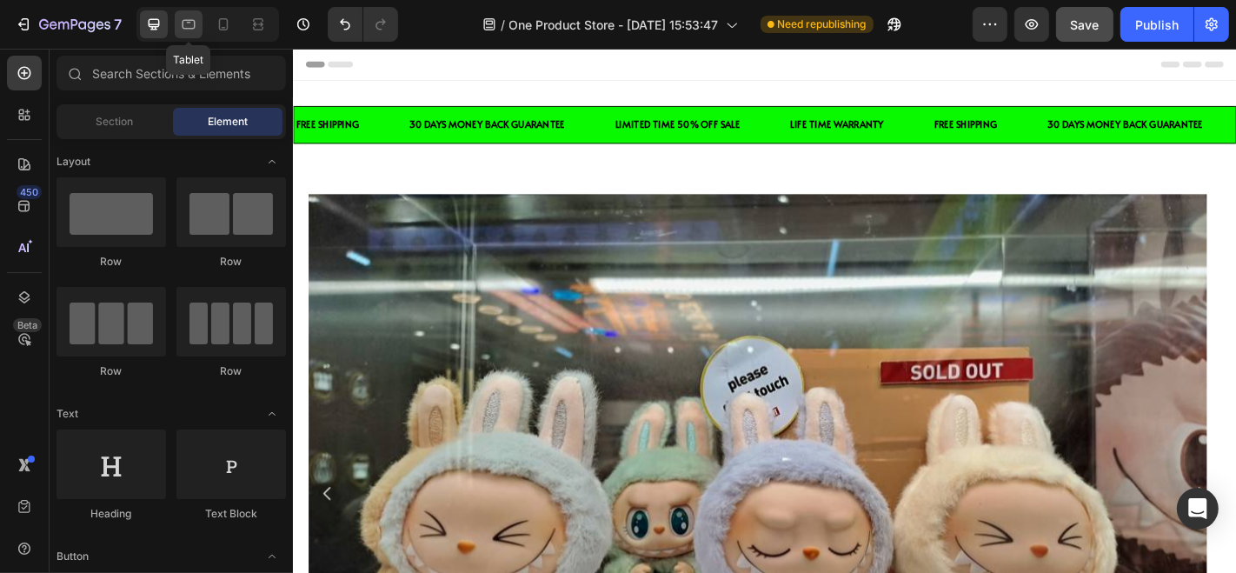
click at [175, 23] on div at bounding box center [189, 24] width 28 height 28
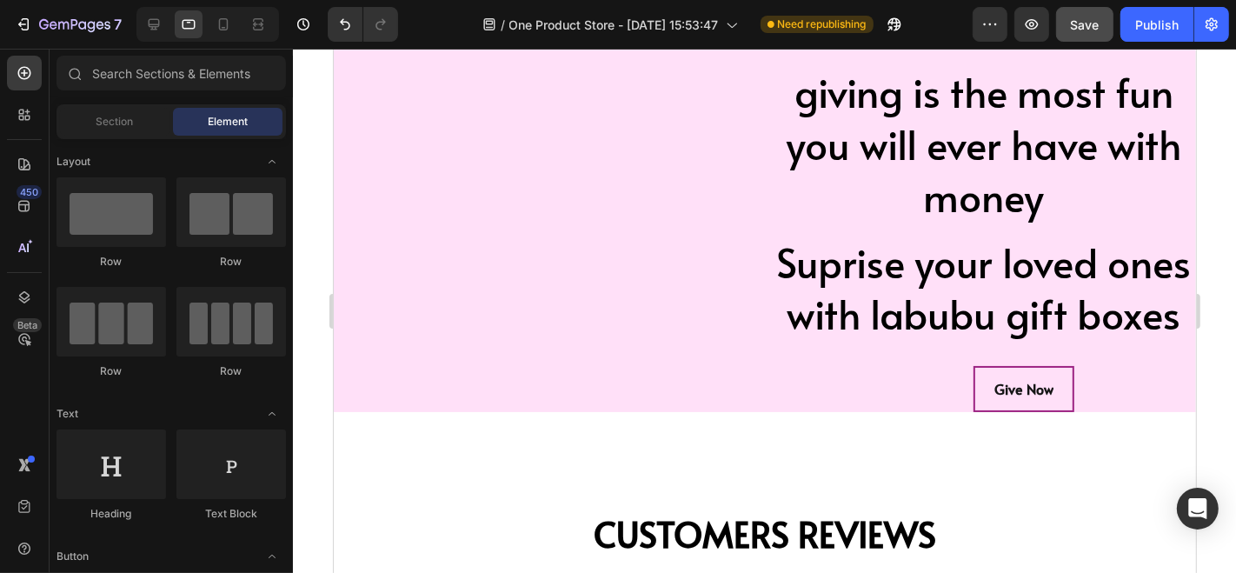
scroll to position [3175, 0]
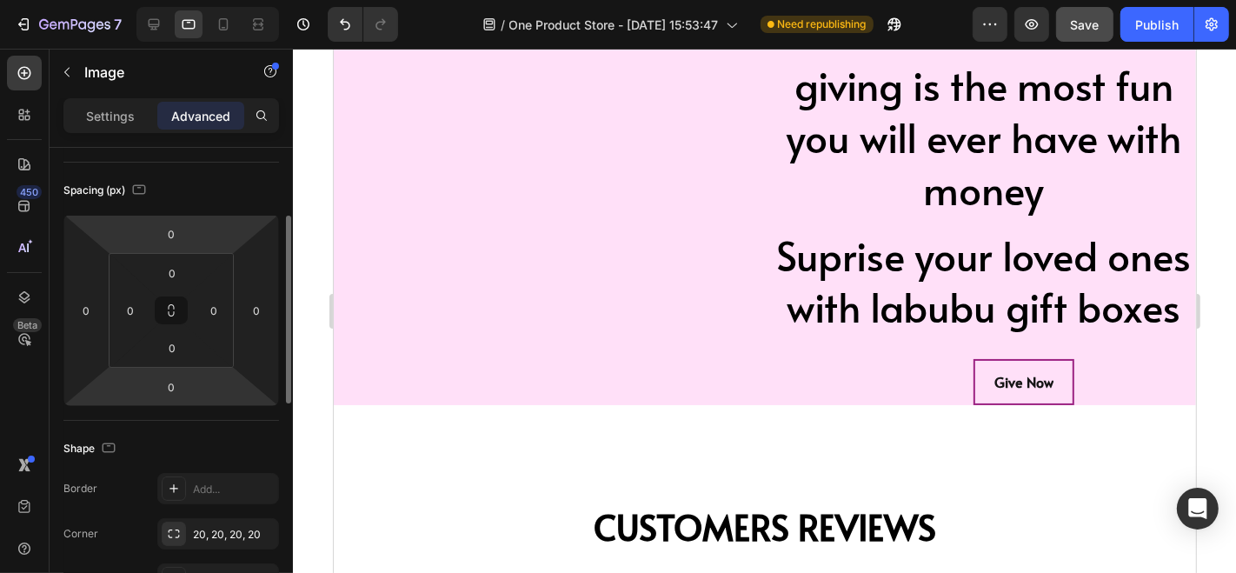
scroll to position [166, 0]
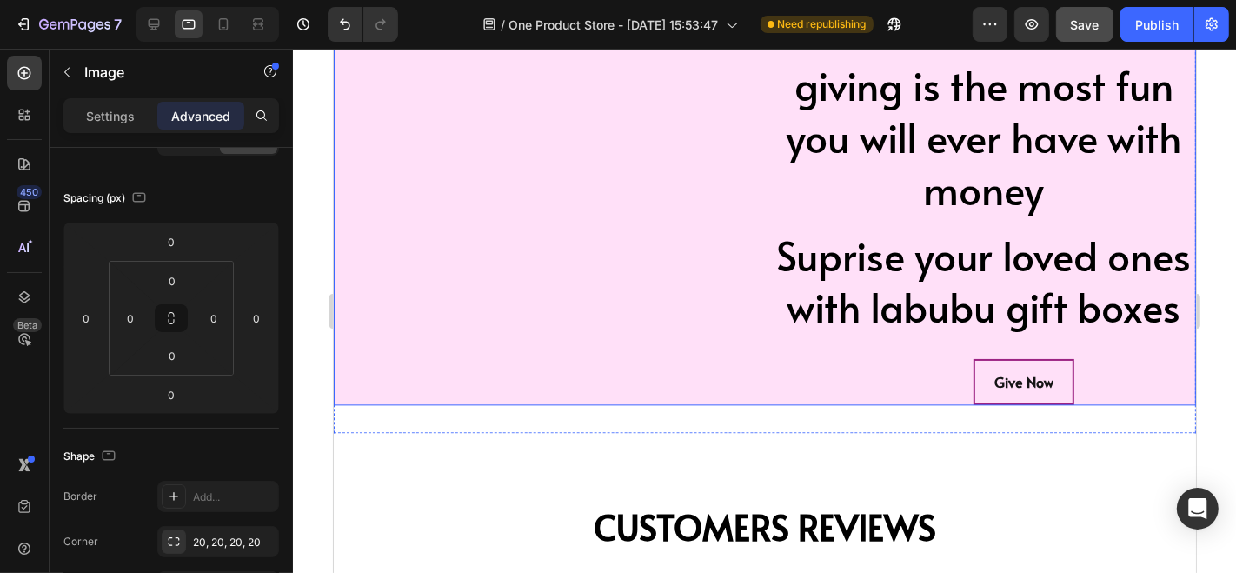
click at [715, 404] on div "Image 0" at bounding box center [545, 84] width 424 height 640
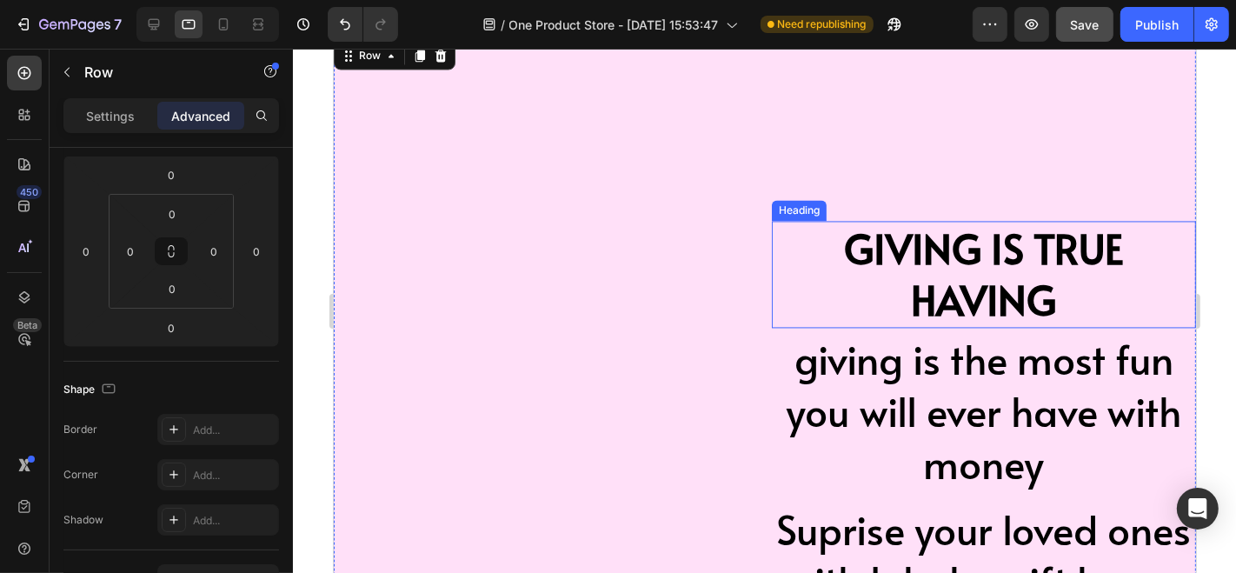
scroll to position [2904, 0]
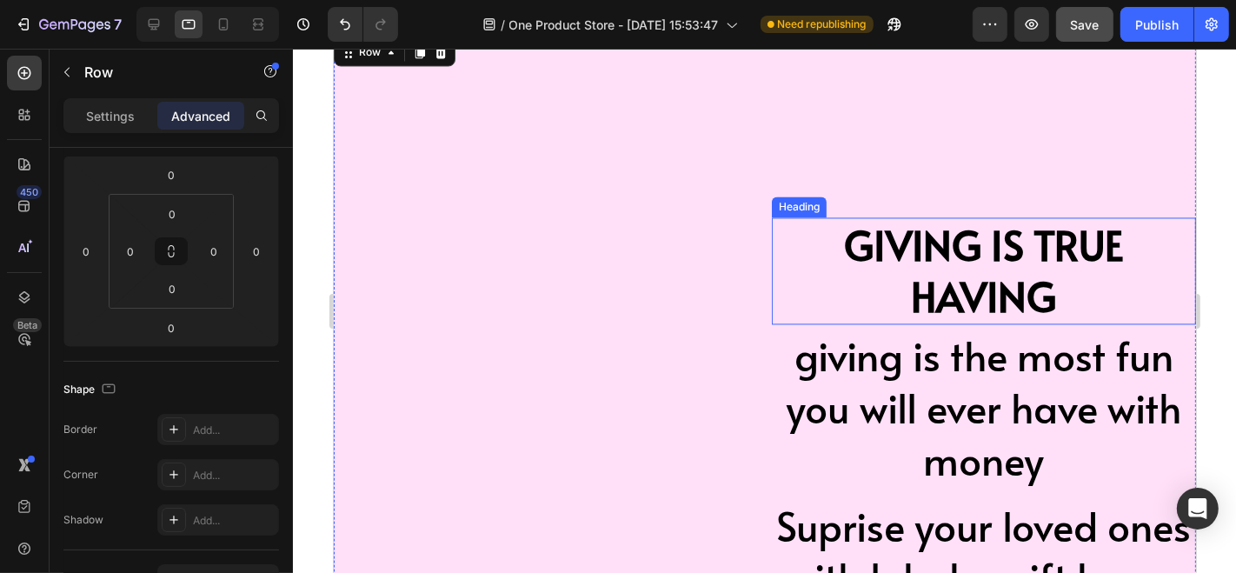
click at [962, 308] on h2 "GIVING IS TRUE HAVING" at bounding box center [983, 270] width 424 height 108
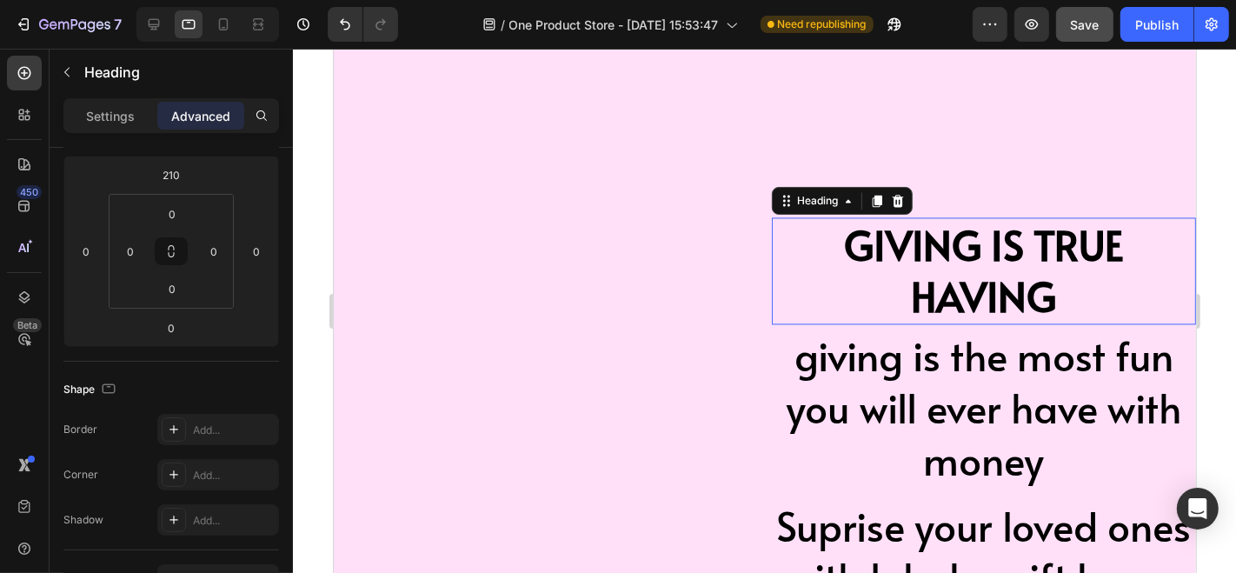
scroll to position [0, 0]
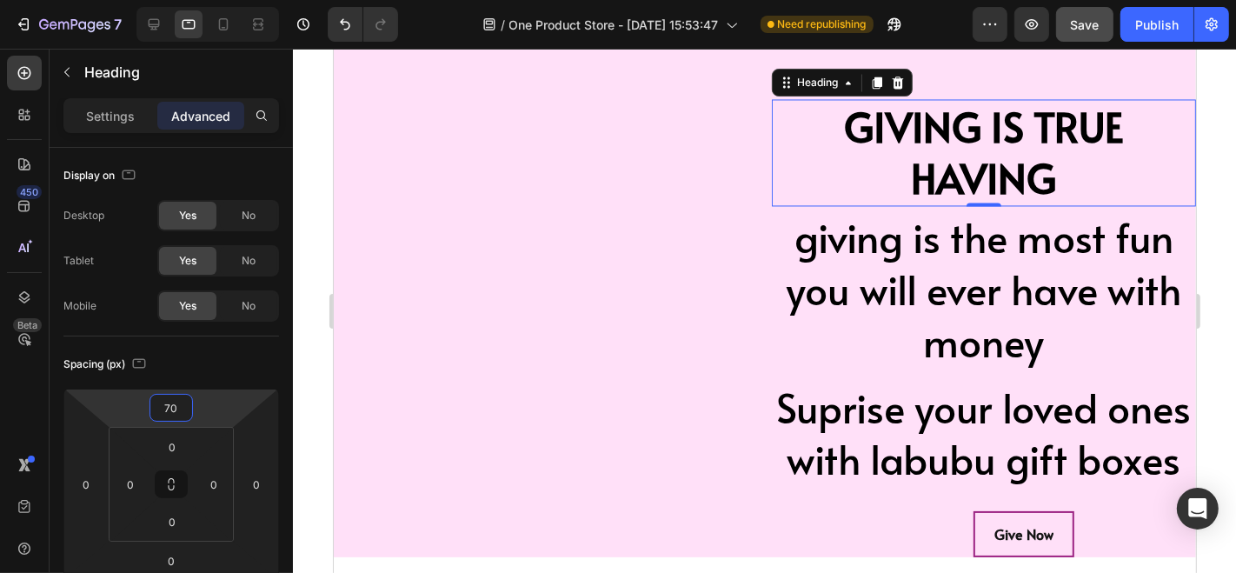
drag, startPoint x: 204, startPoint y: 405, endPoint x: 197, endPoint y: 472, distance: 67.3
click at [197, 0] on html "7 / One Product Store - [DATE] 15:53:47 Need republishing Preview Save Publish …" at bounding box center [618, 0] width 1236 height 0
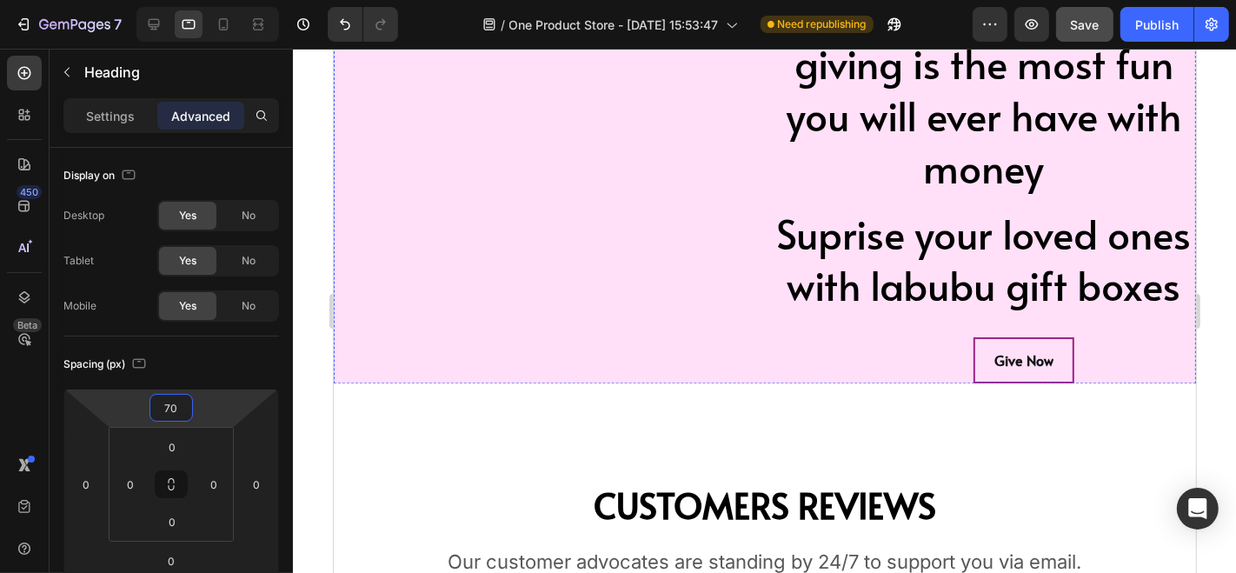
scroll to position [3062, 0]
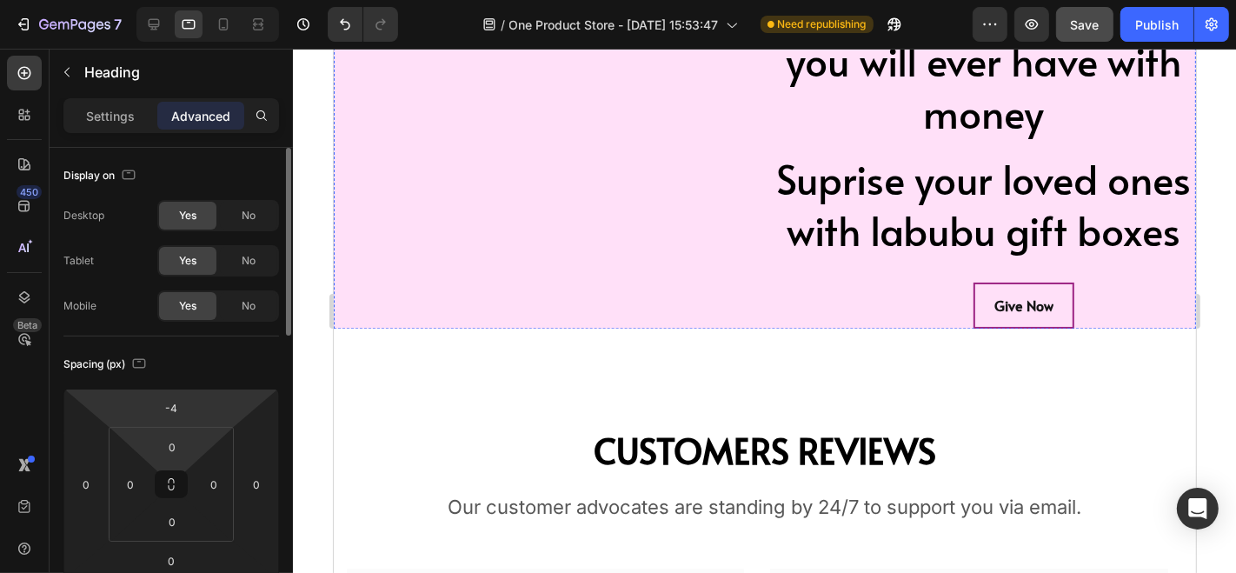
type input "-2"
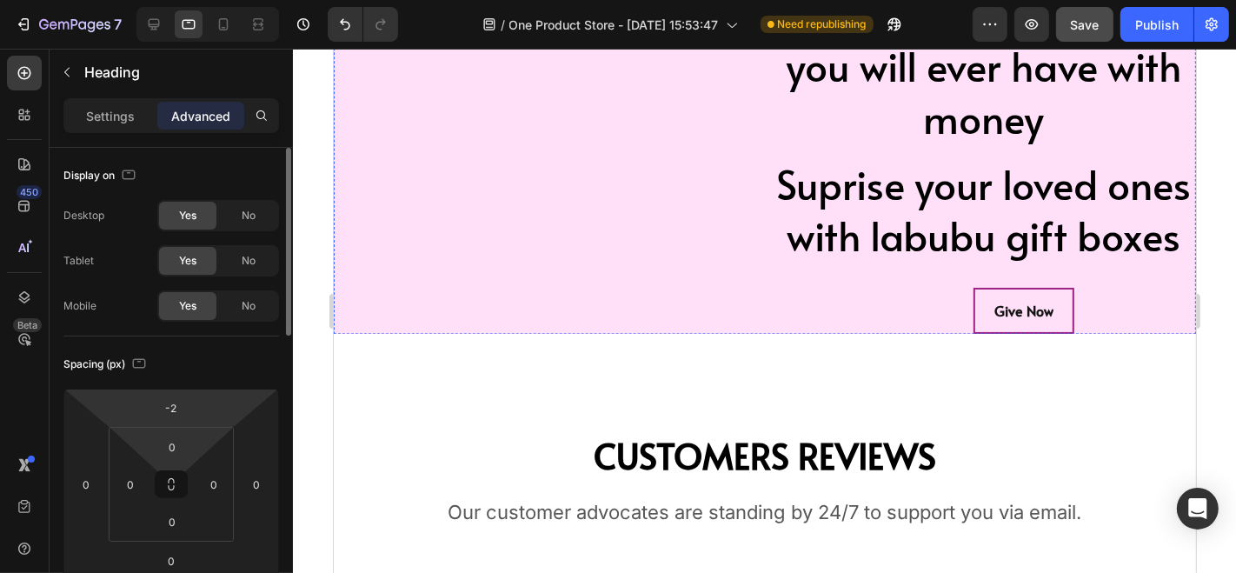
drag, startPoint x: 201, startPoint y: 424, endPoint x: 204, endPoint y: 441, distance: 16.9
click at [204, 0] on html "7 / One Product Store - [DATE] 15:53:47 Need republishing Preview Save Publish …" at bounding box center [618, 0] width 1236 height 0
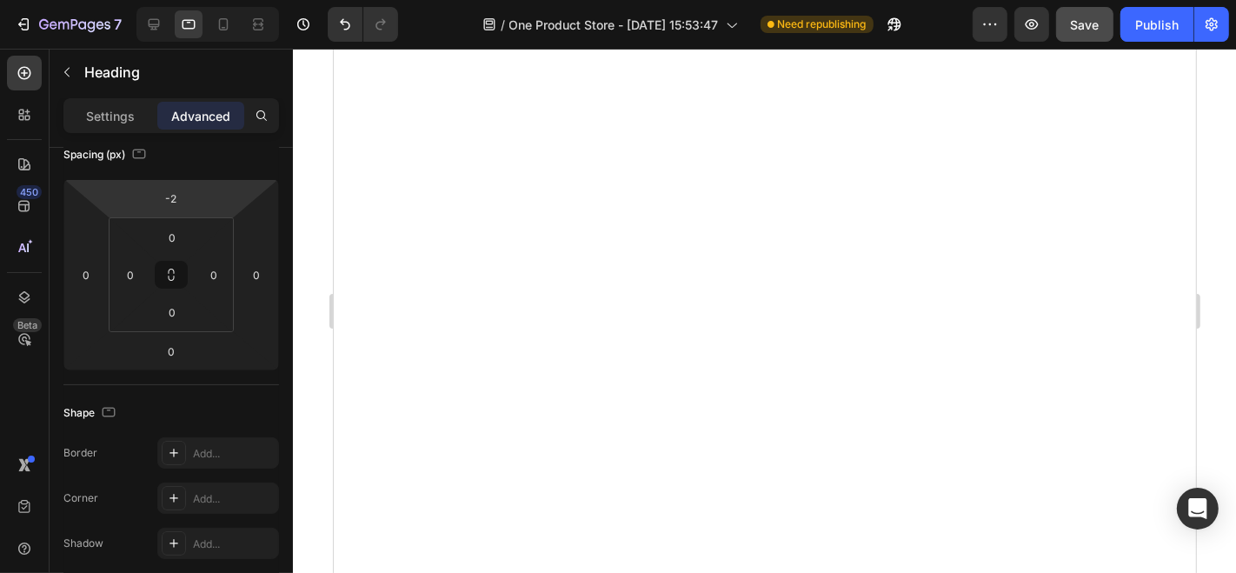
scroll to position [2649, 0]
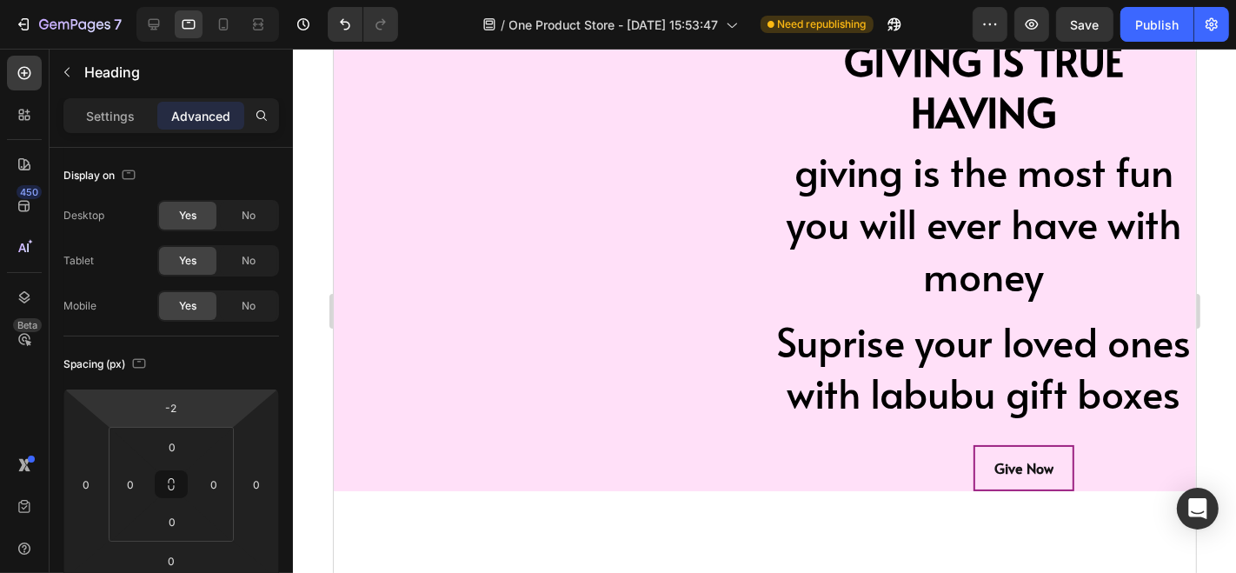
scroll to position [209, 0]
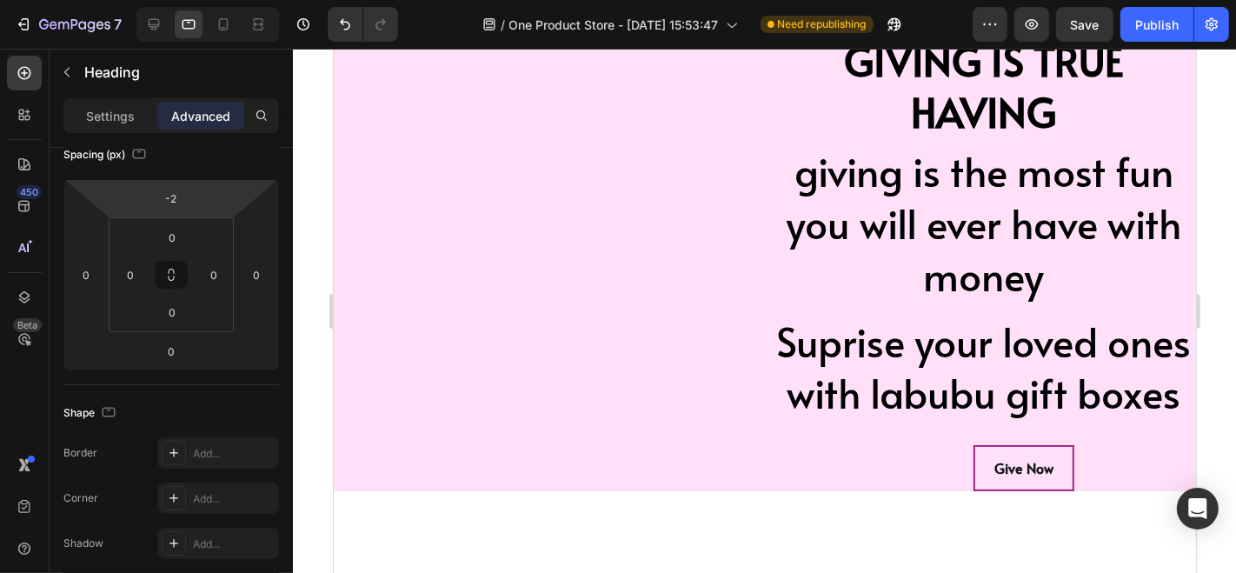
click at [1013, 100] on p "GIVING IS TRUE HAVING" at bounding box center [983, 86] width 421 height 104
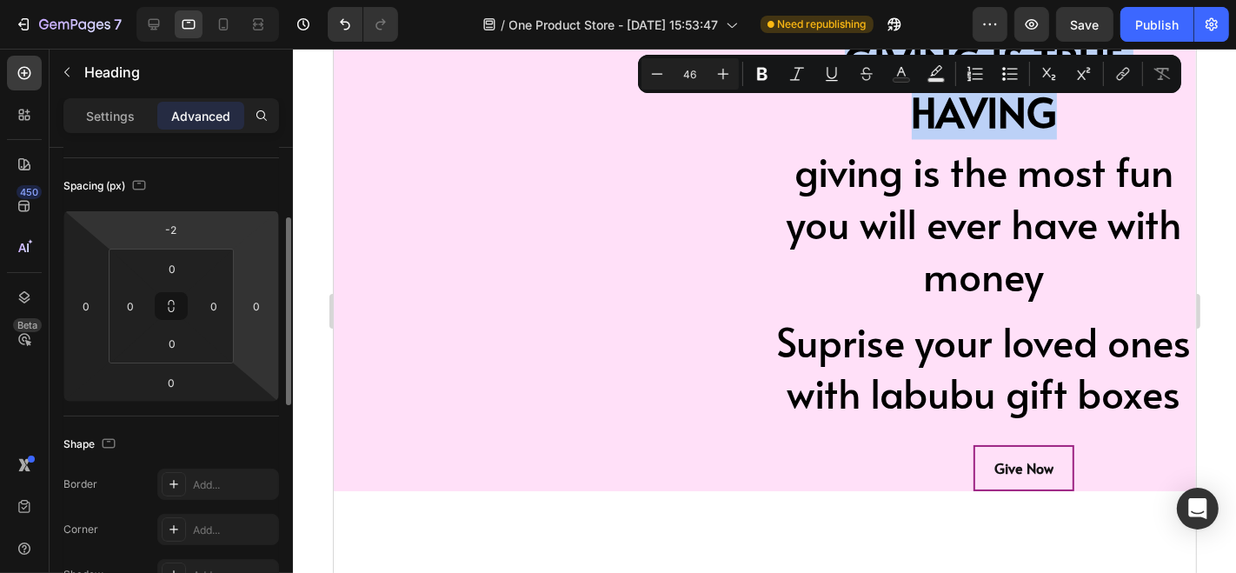
scroll to position [89, 0]
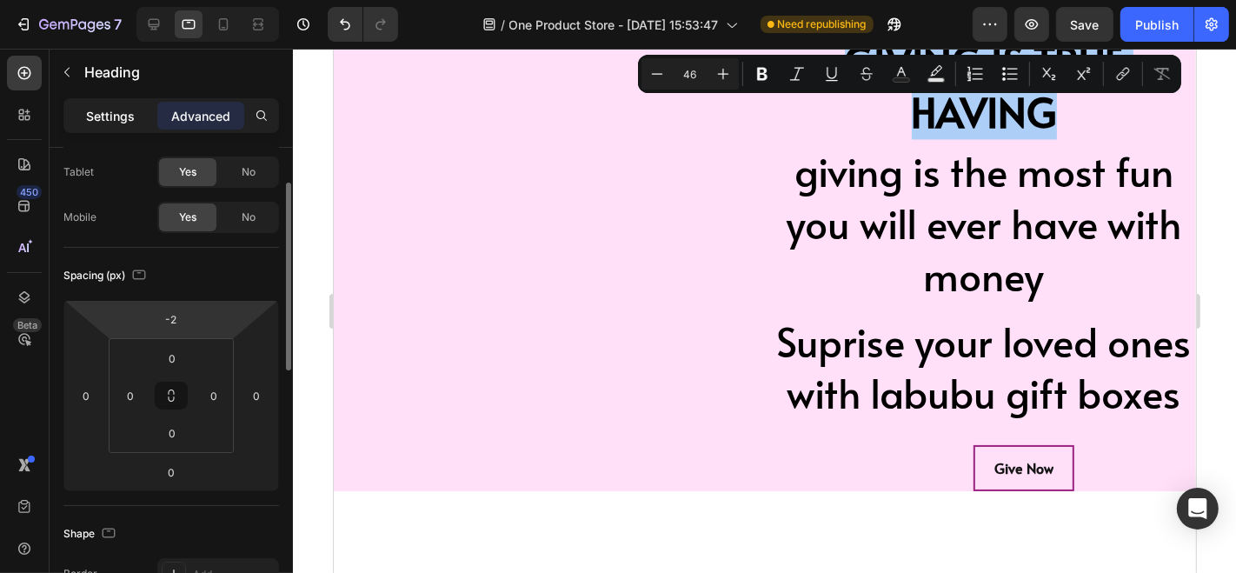
click at [111, 120] on p "Settings" at bounding box center [110, 116] width 49 height 18
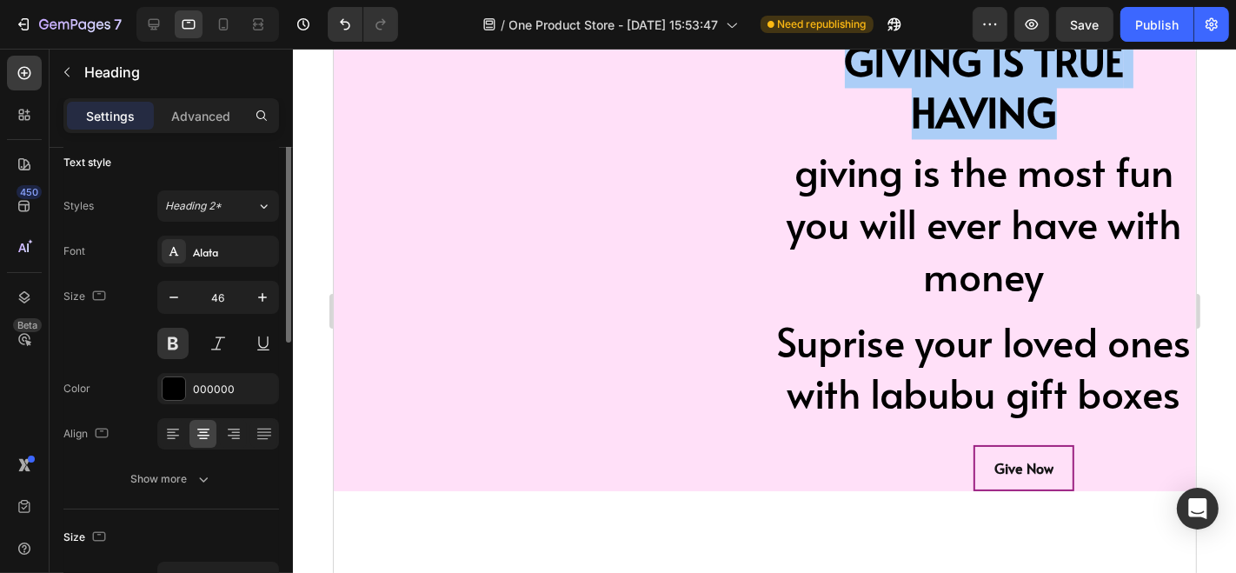
scroll to position [0, 0]
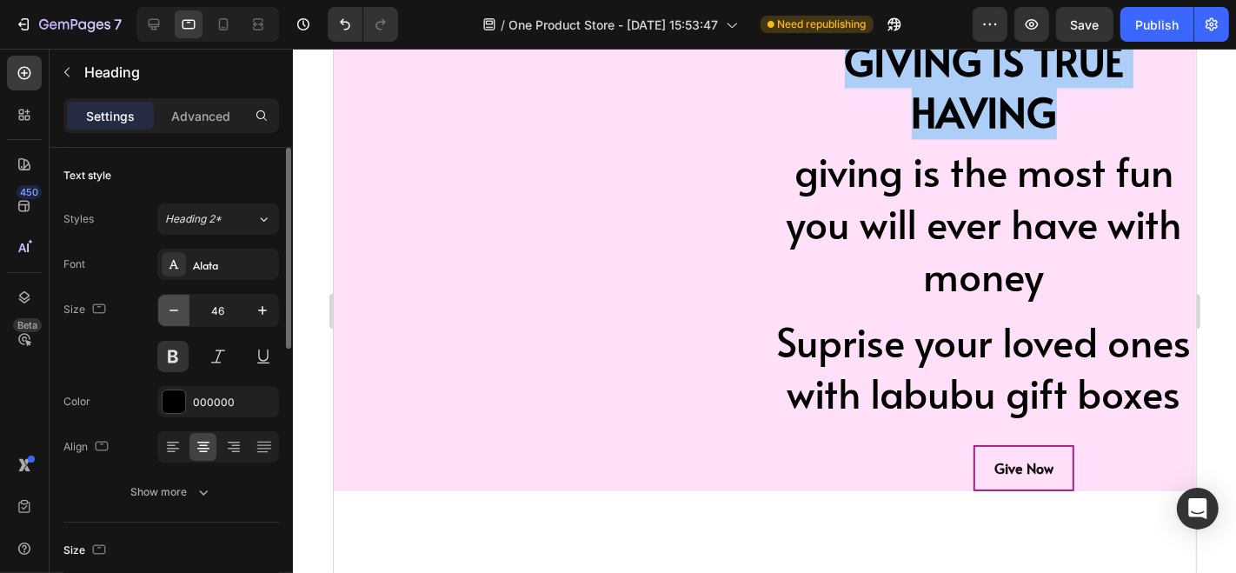
click at [176, 306] on icon "button" at bounding box center [173, 310] width 17 height 17
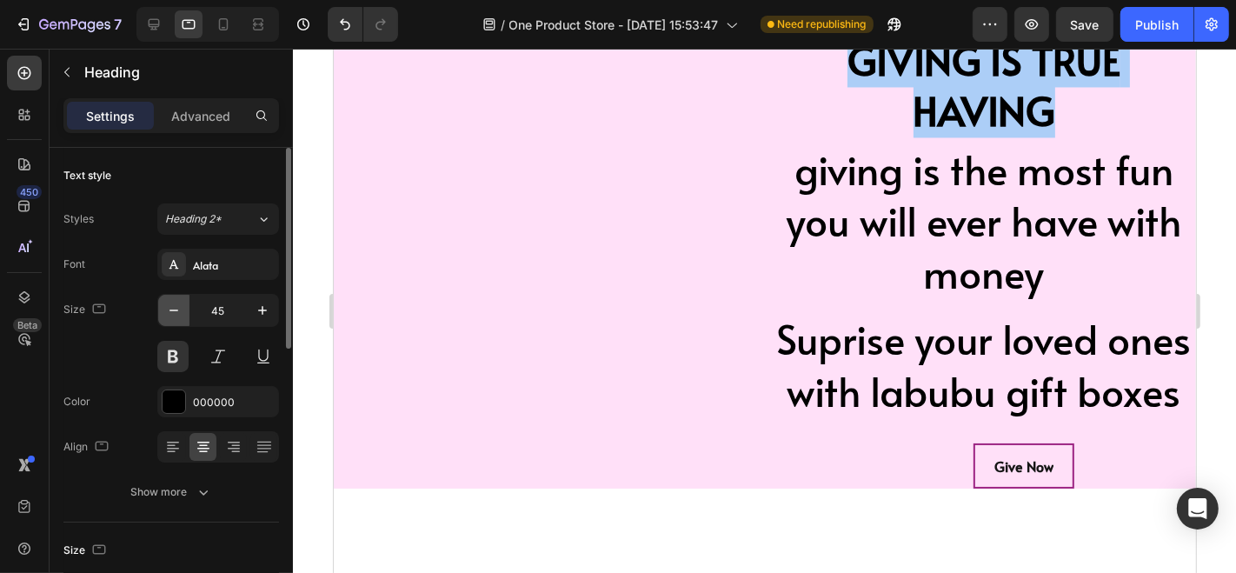
click at [176, 306] on icon "button" at bounding box center [173, 310] width 17 height 17
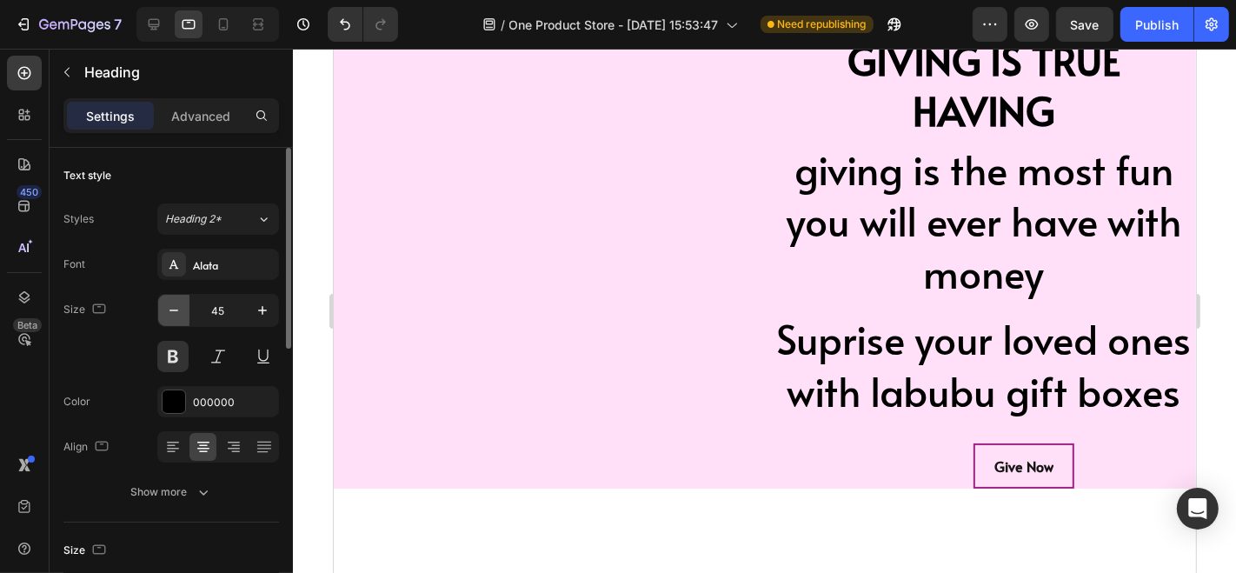
click at [176, 306] on icon "button" at bounding box center [173, 310] width 17 height 17
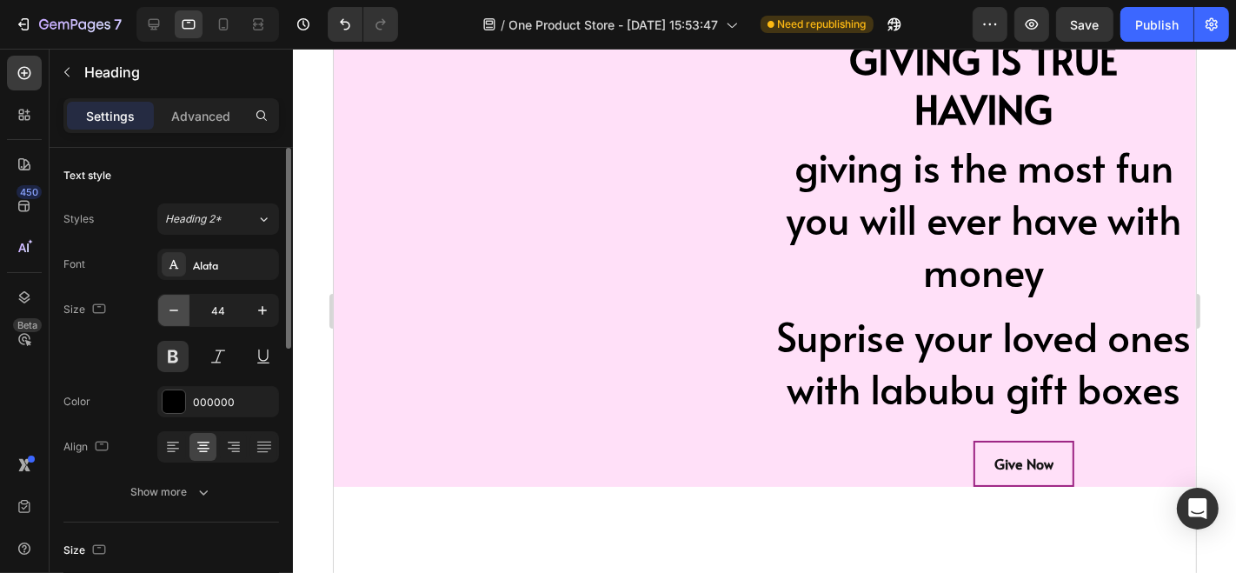
click at [176, 306] on icon "button" at bounding box center [173, 310] width 17 height 17
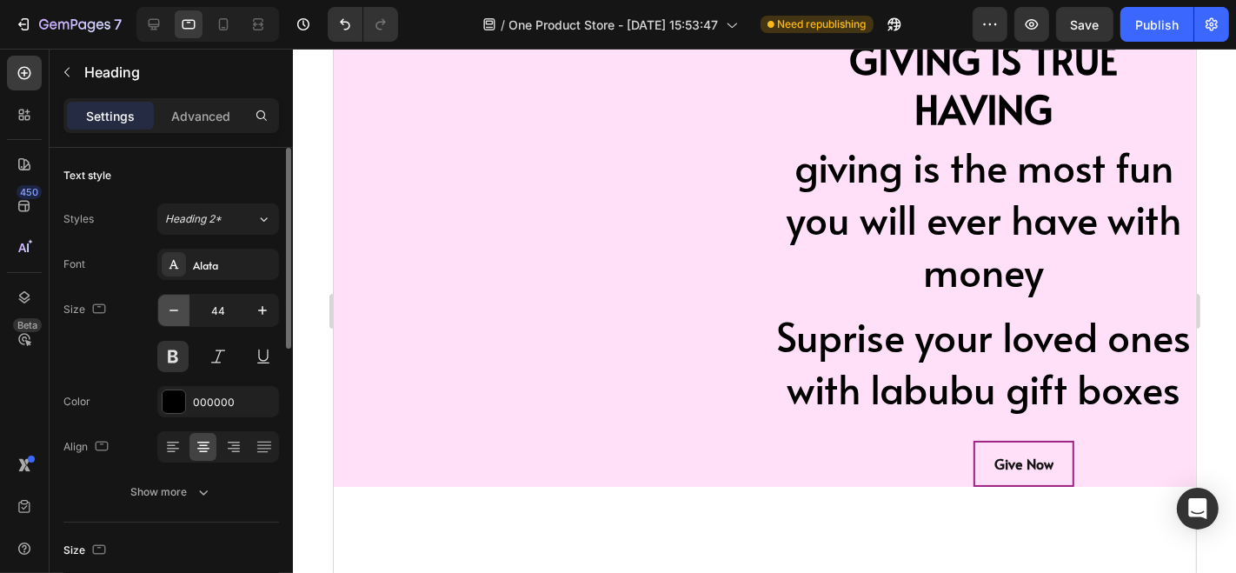
click at [176, 306] on icon "button" at bounding box center [173, 310] width 17 height 17
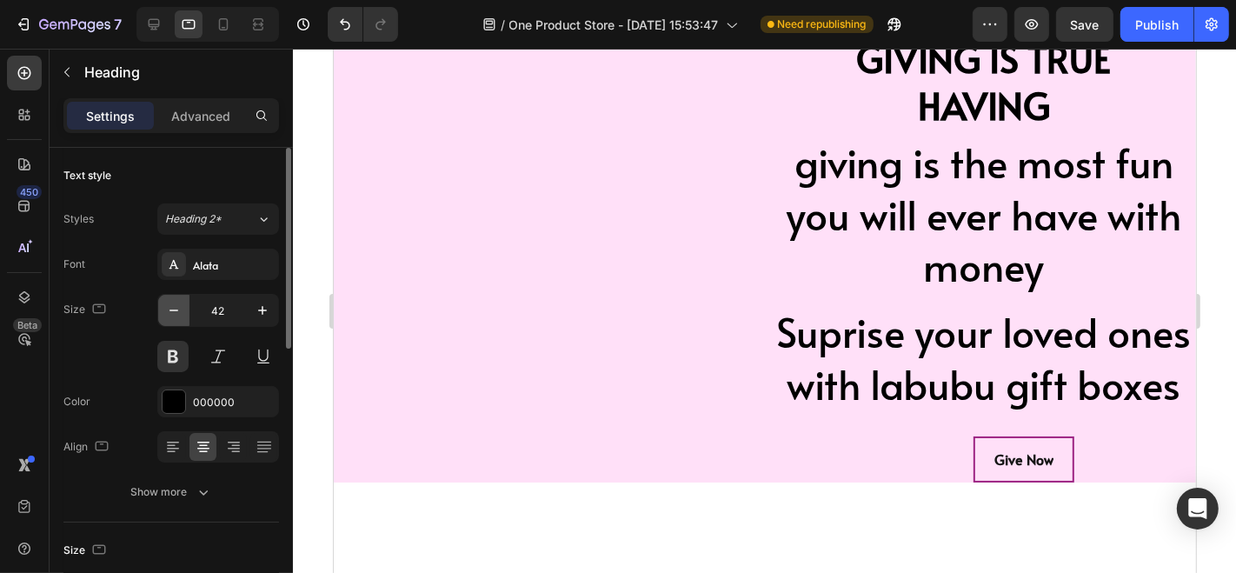
click at [170, 310] on icon "button" at bounding box center [173, 310] width 17 height 17
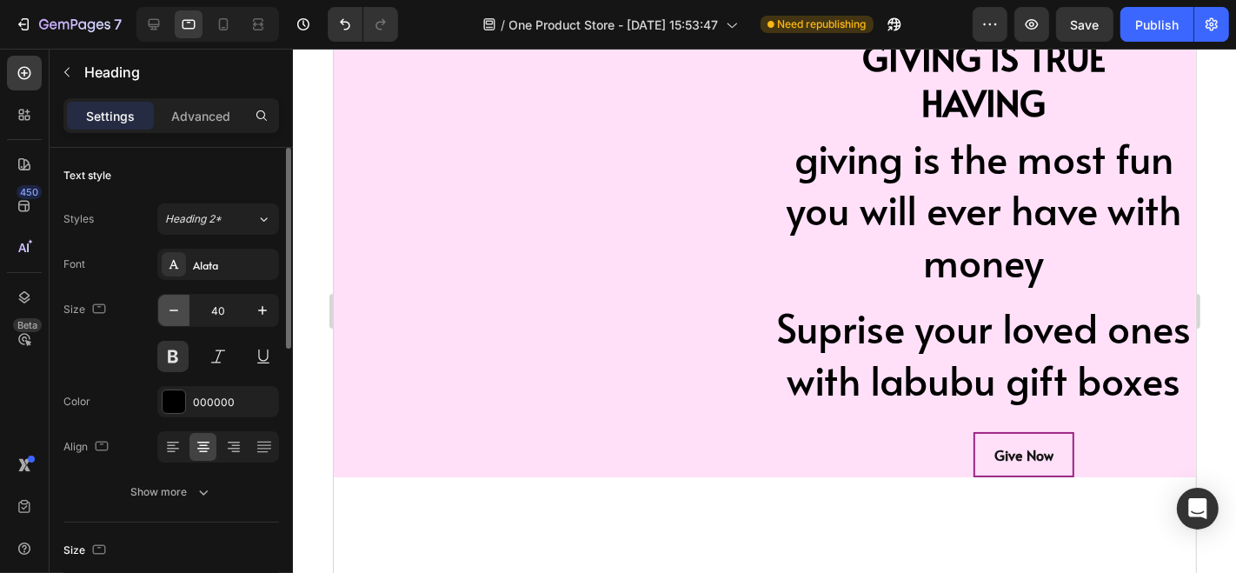
click at [170, 310] on icon "button" at bounding box center [173, 310] width 17 height 17
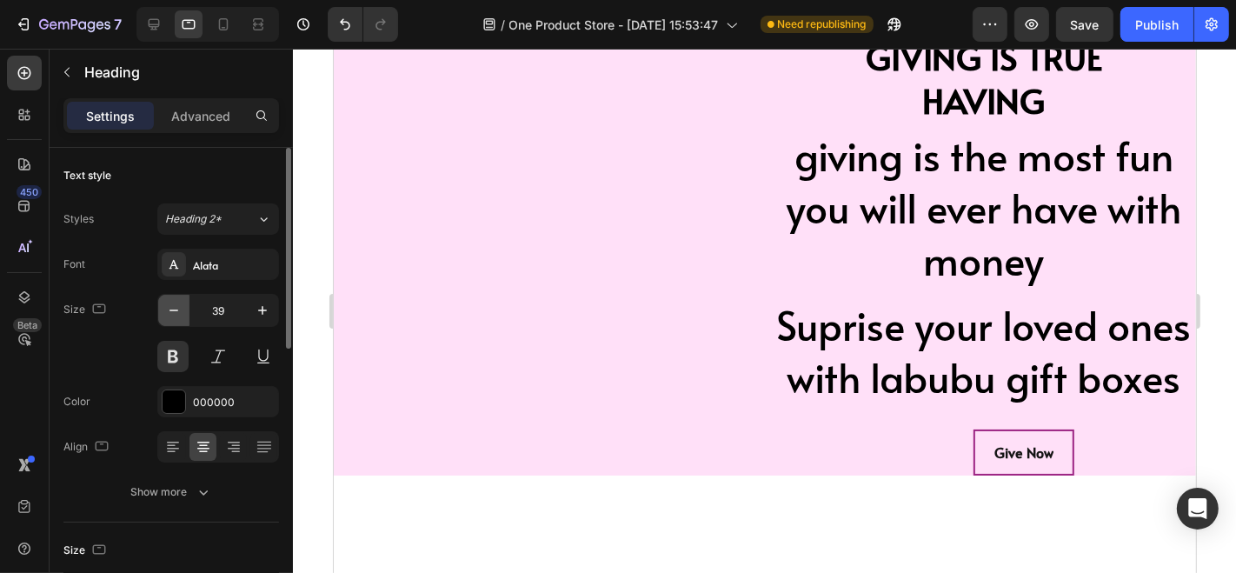
click at [170, 310] on icon "button" at bounding box center [173, 310] width 17 height 17
type input "38"
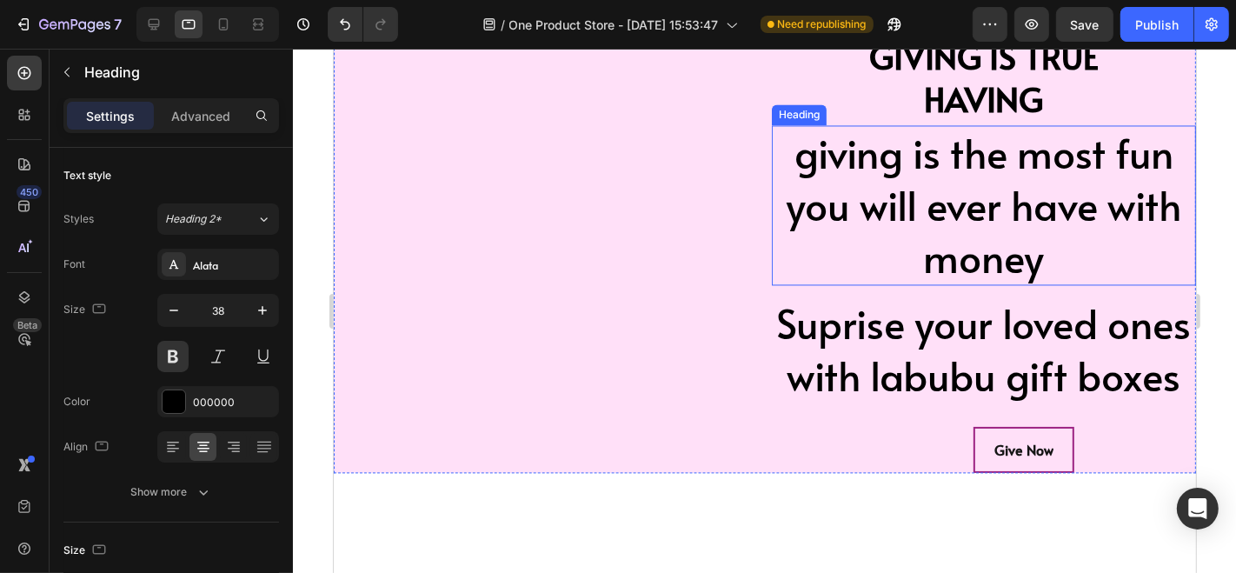
click at [1000, 197] on h2 "giving is the most fun you will ever have with money" at bounding box center [983, 203] width 424 height 159
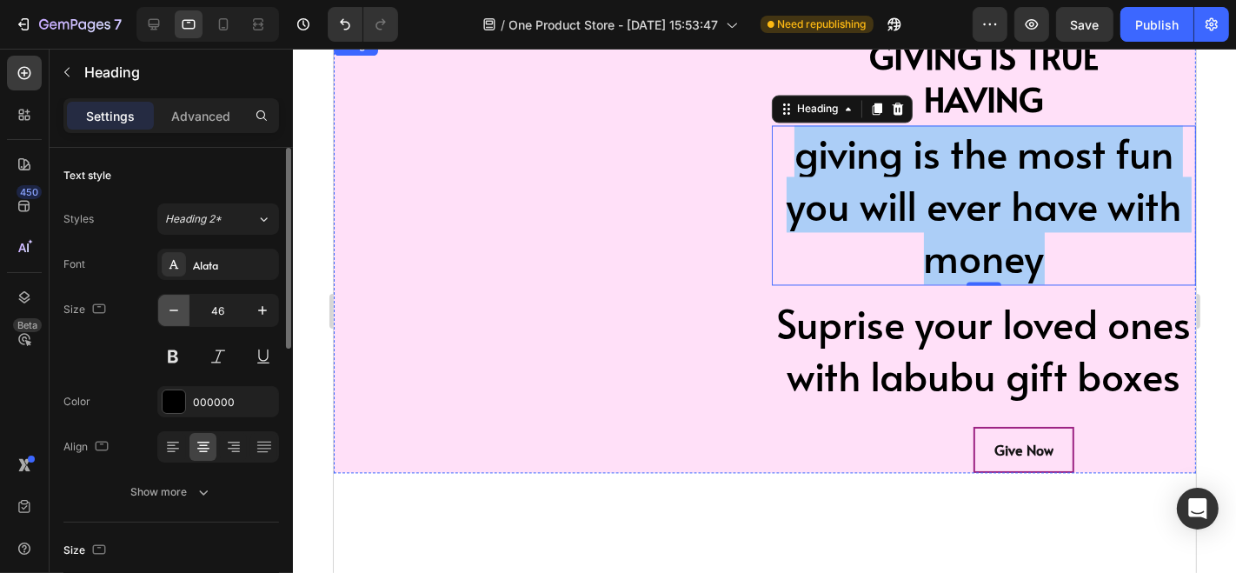
click at [173, 311] on icon "button" at bounding box center [173, 310] width 17 height 17
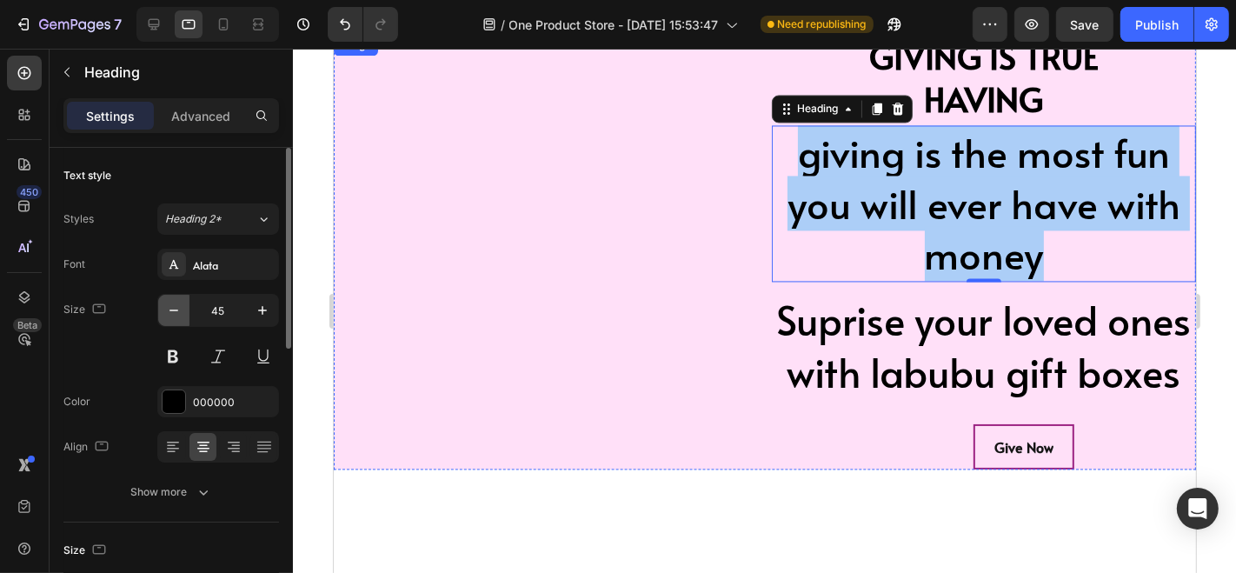
click at [173, 311] on icon "button" at bounding box center [173, 310] width 17 height 17
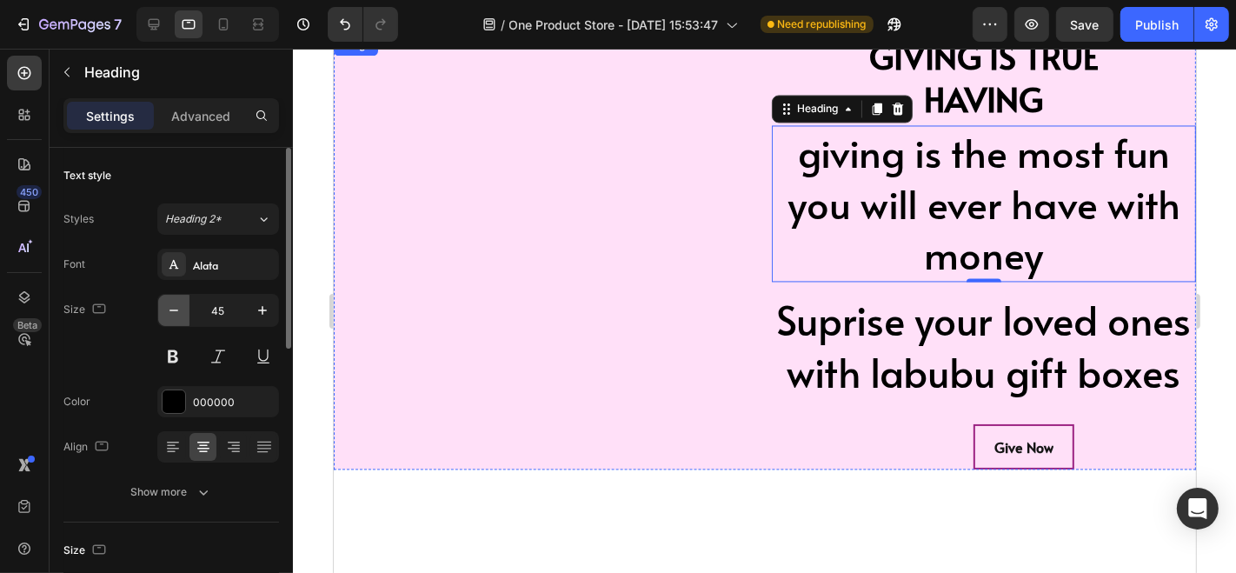
click at [173, 311] on icon "button" at bounding box center [173, 310] width 17 height 17
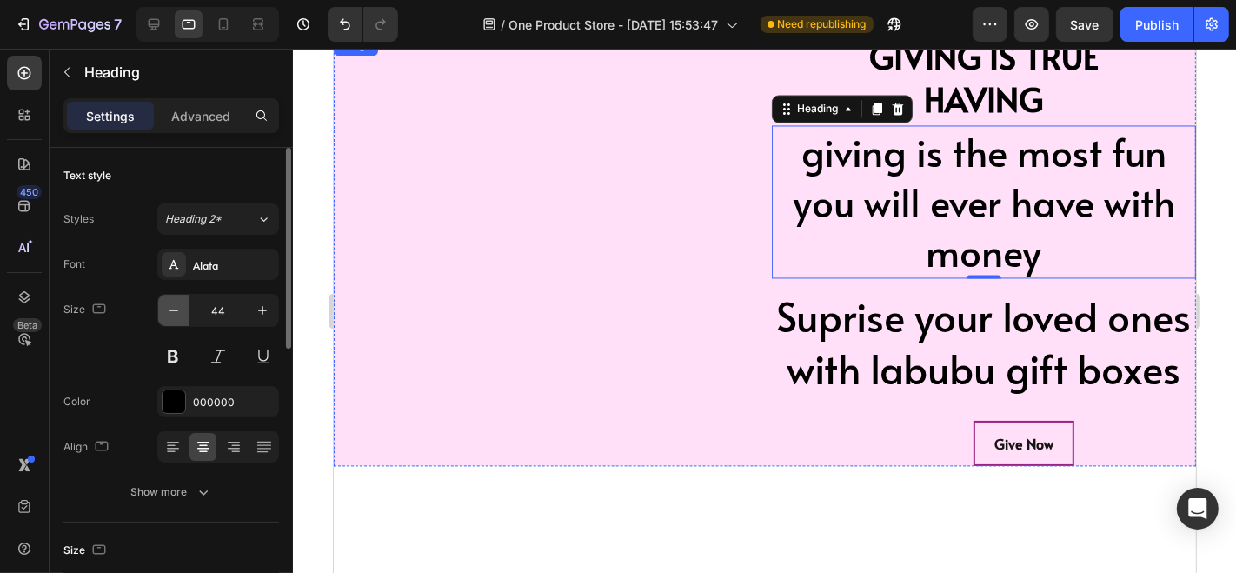
click at [173, 311] on icon "button" at bounding box center [173, 310] width 17 height 17
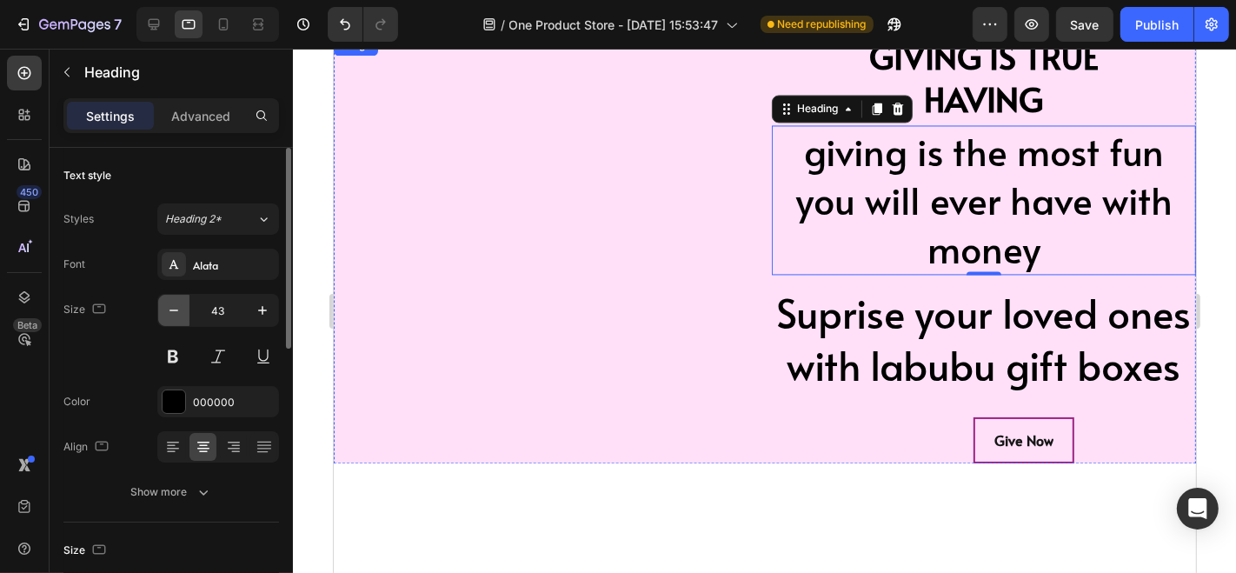
click at [173, 311] on icon "button" at bounding box center [173, 310] width 17 height 17
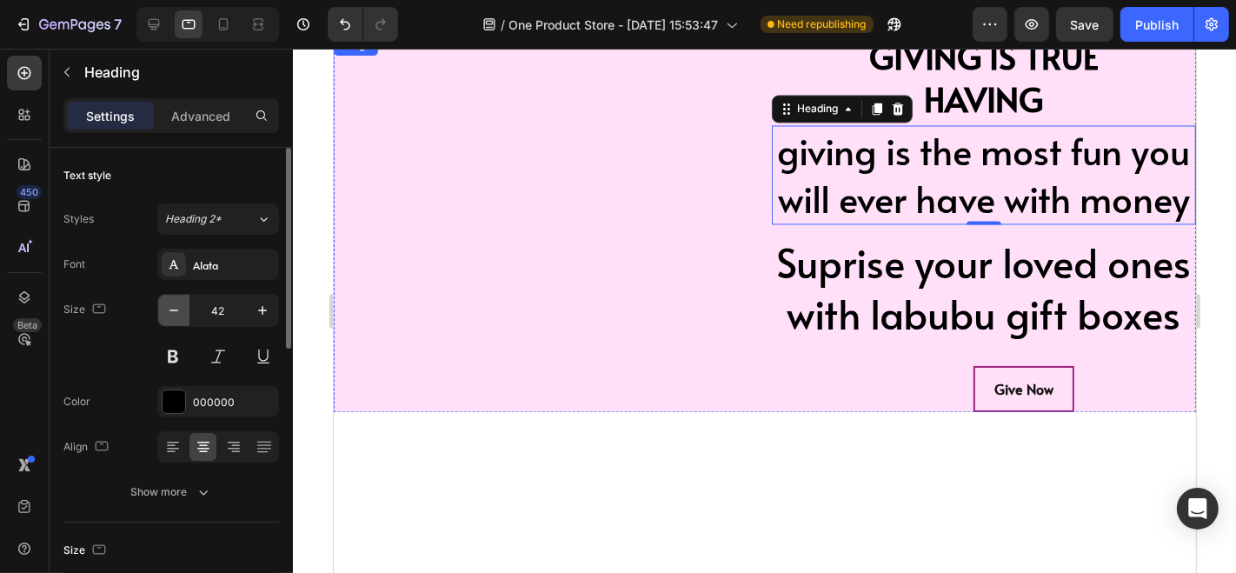
click at [173, 311] on icon "button" at bounding box center [173, 310] width 17 height 17
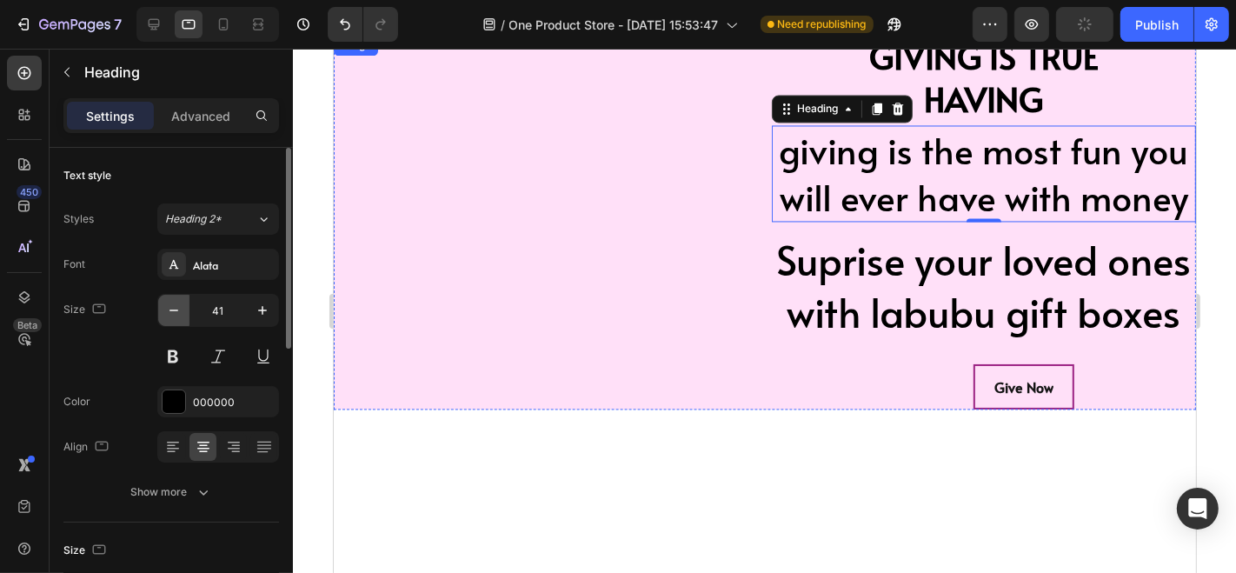
click at [173, 311] on icon "button" at bounding box center [173, 310] width 17 height 17
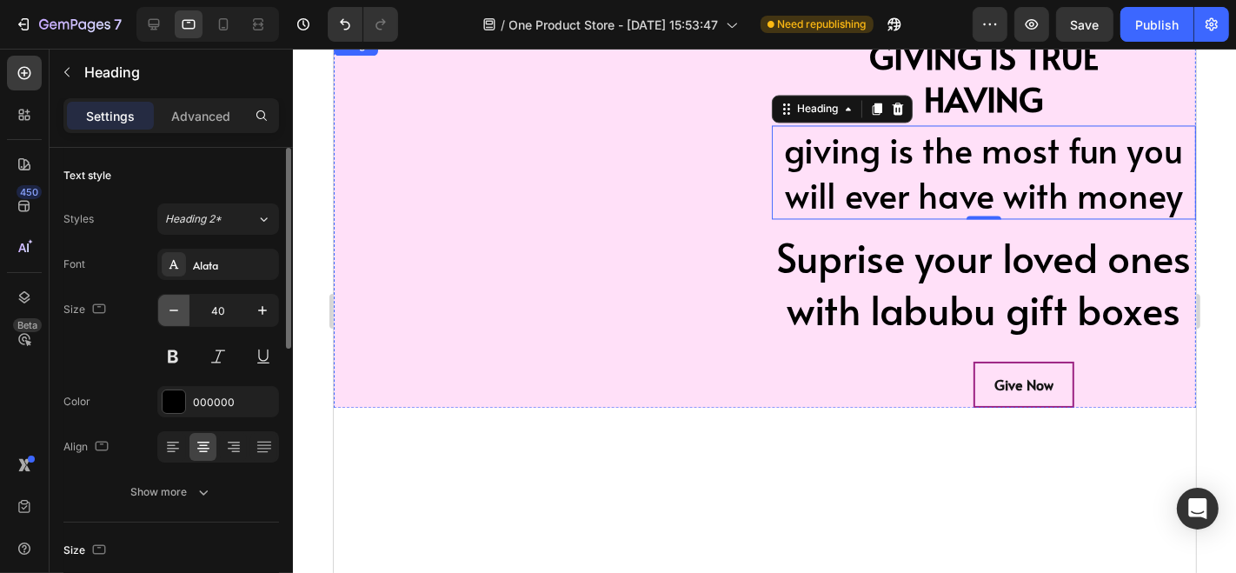
click at [173, 311] on icon "button" at bounding box center [173, 310] width 17 height 17
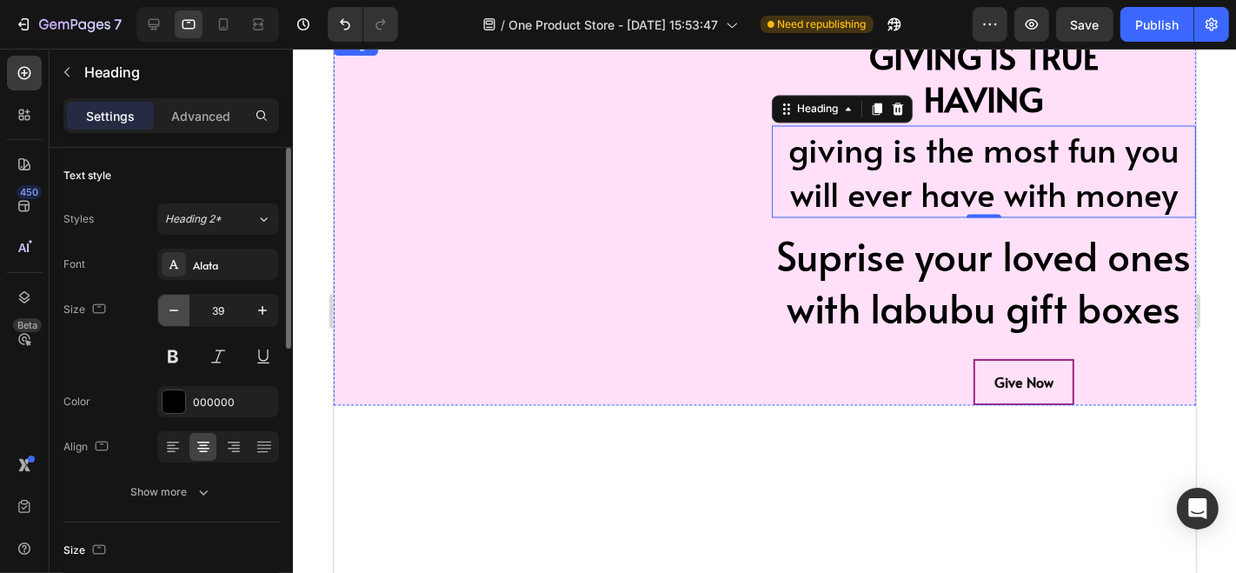
click at [173, 311] on icon "button" at bounding box center [173, 310] width 17 height 17
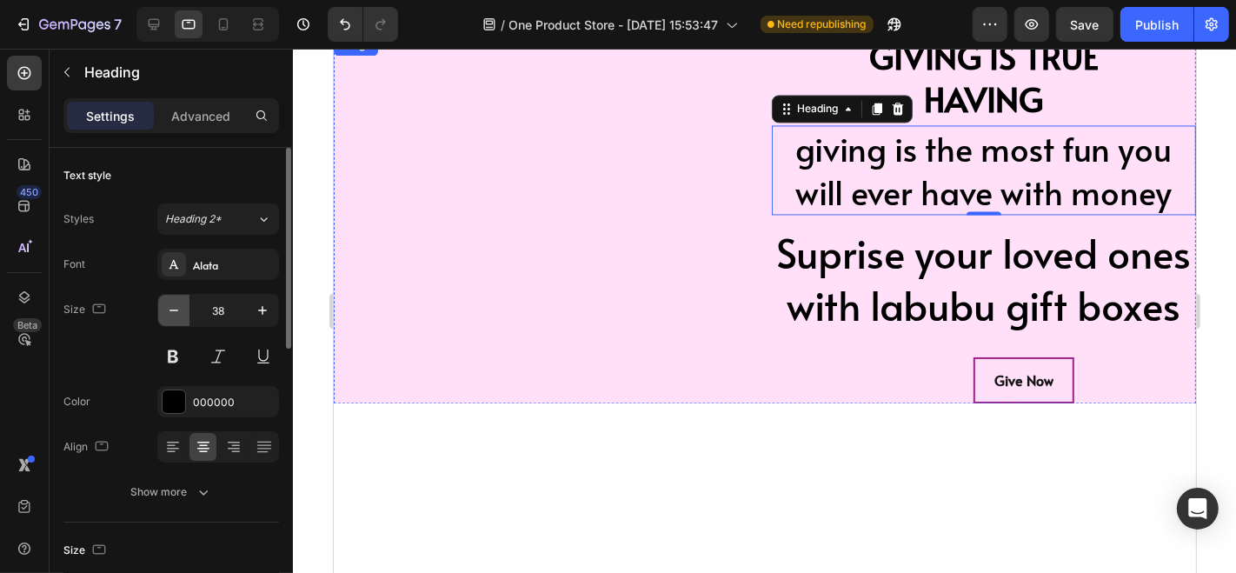
click at [173, 311] on icon "button" at bounding box center [173, 310] width 17 height 17
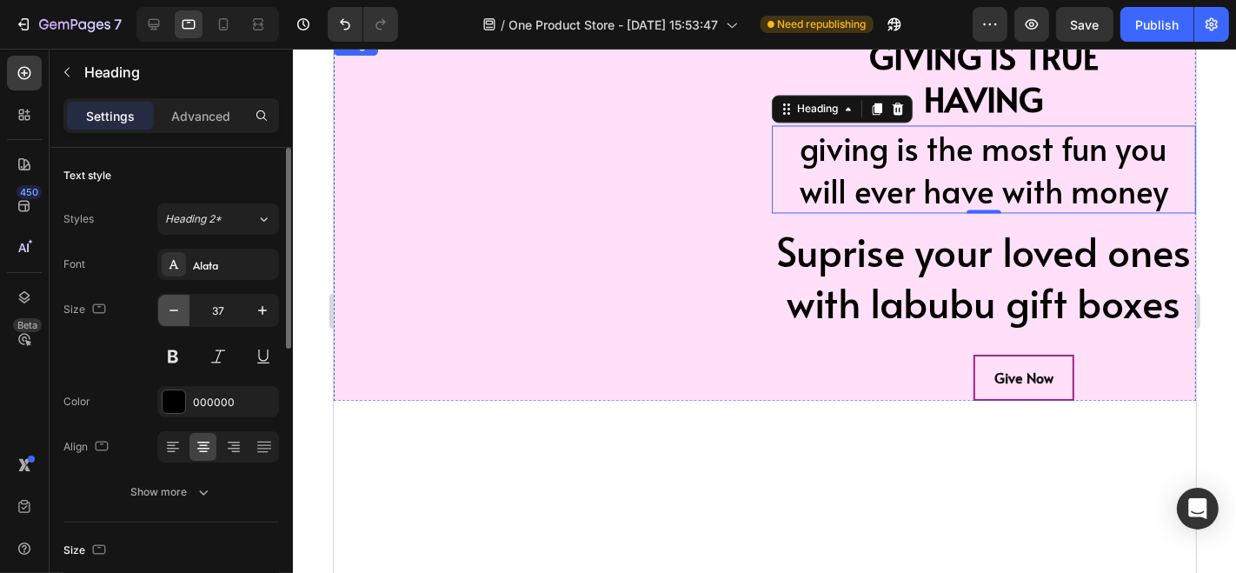
click at [173, 311] on icon "button" at bounding box center [173, 310] width 17 height 17
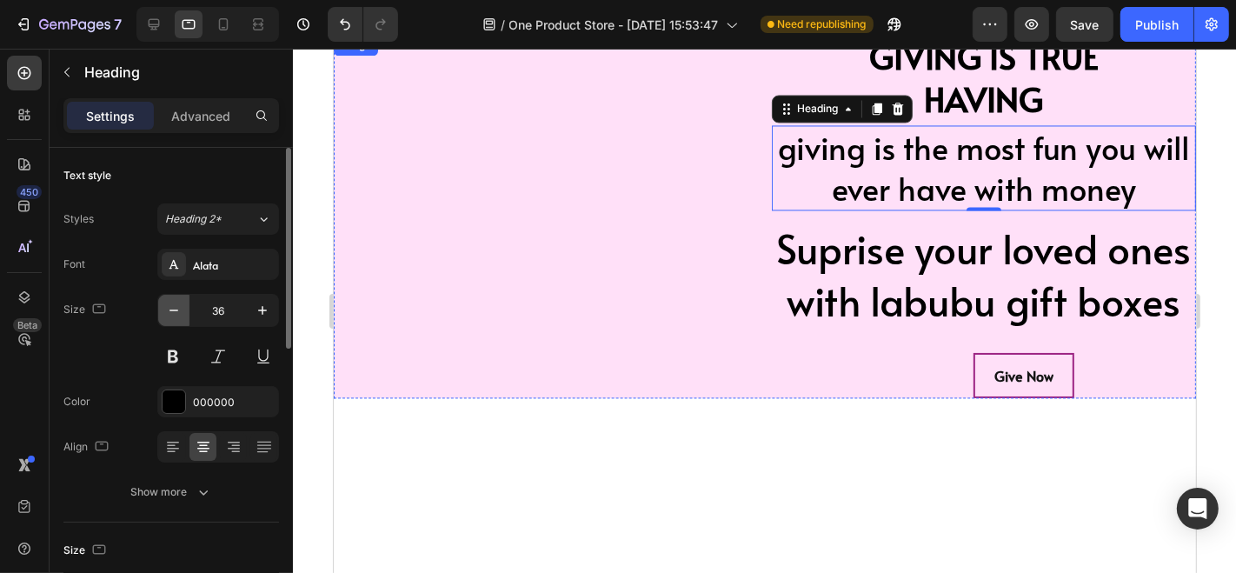
click at [173, 311] on icon "button" at bounding box center [173, 310] width 17 height 17
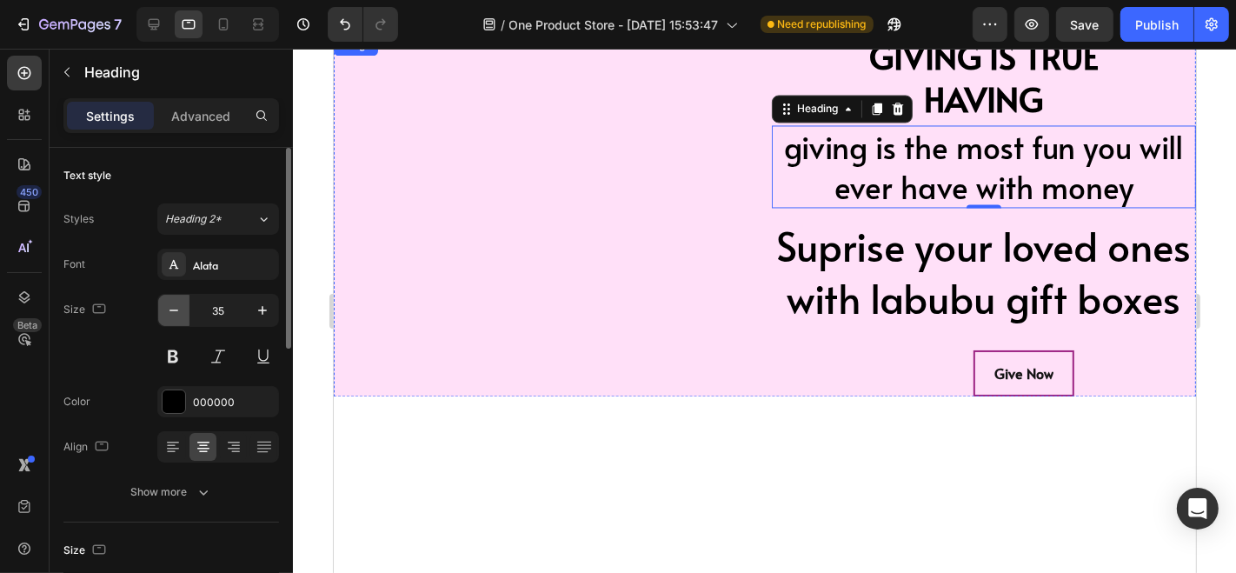
click at [173, 311] on icon "button" at bounding box center [173, 310] width 17 height 17
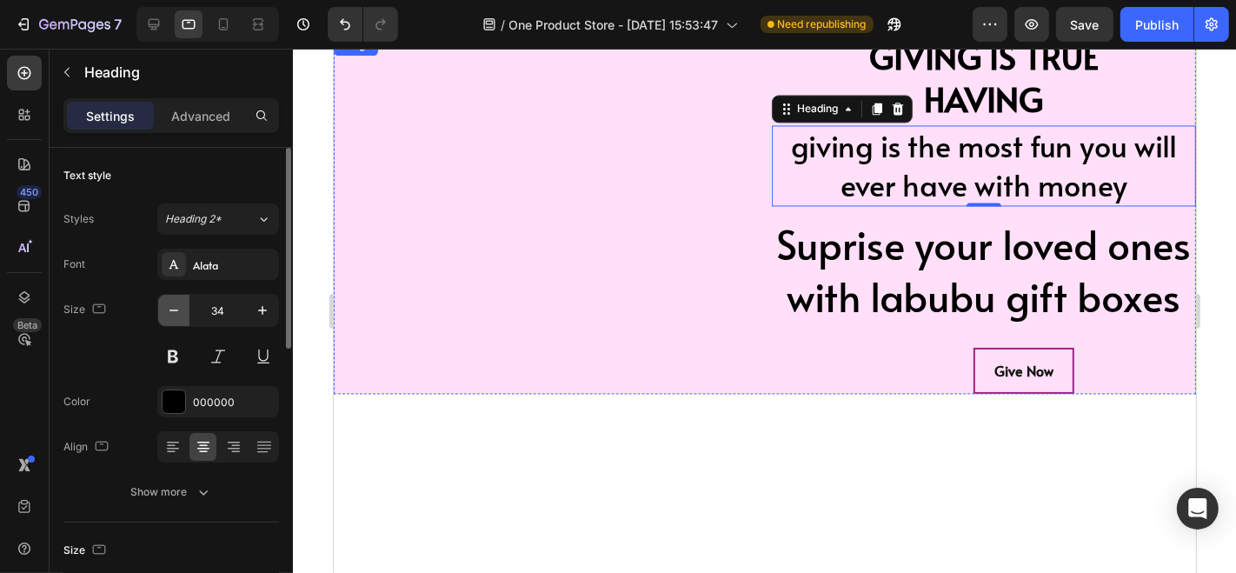
click at [173, 311] on icon "button" at bounding box center [173, 310] width 17 height 17
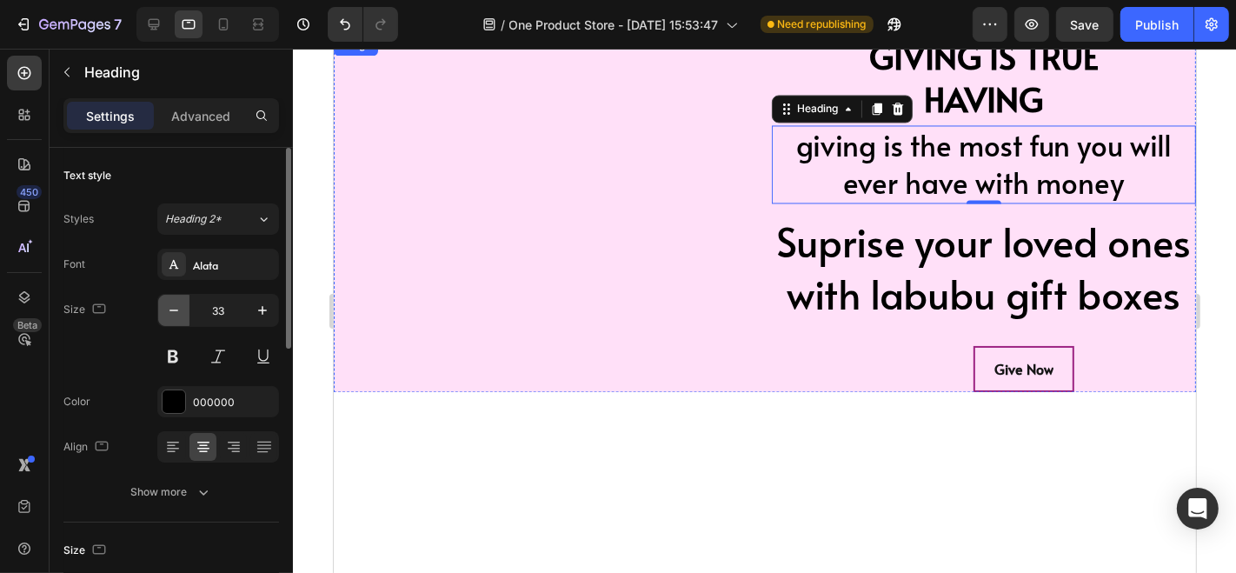
click at [173, 311] on icon "button" at bounding box center [173, 310] width 17 height 17
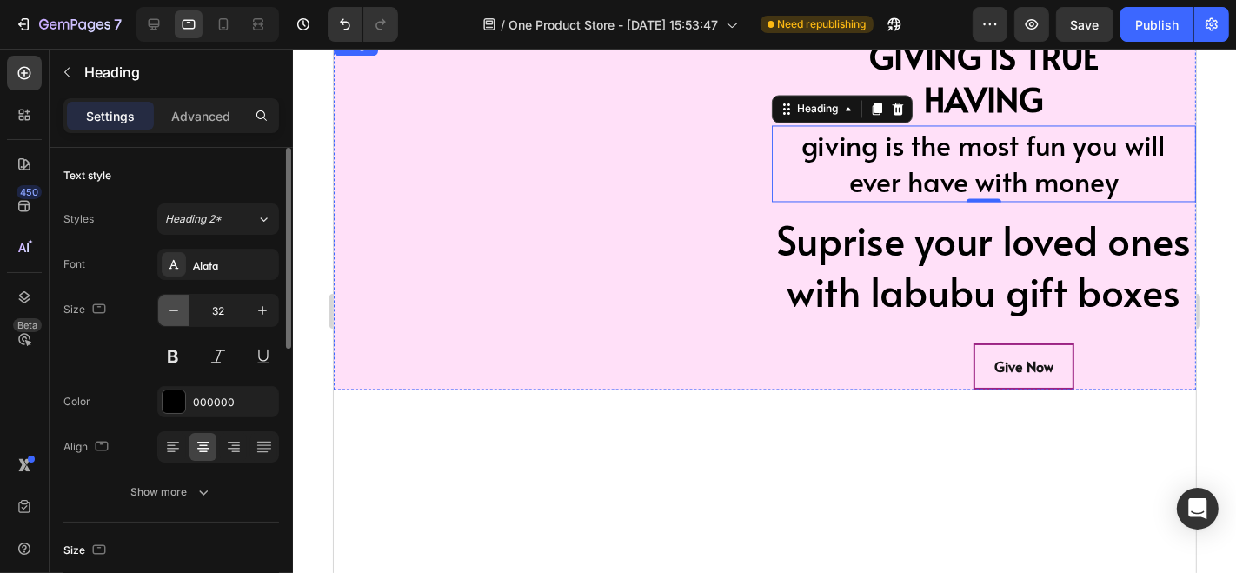
click at [173, 311] on icon "button" at bounding box center [173, 310] width 17 height 17
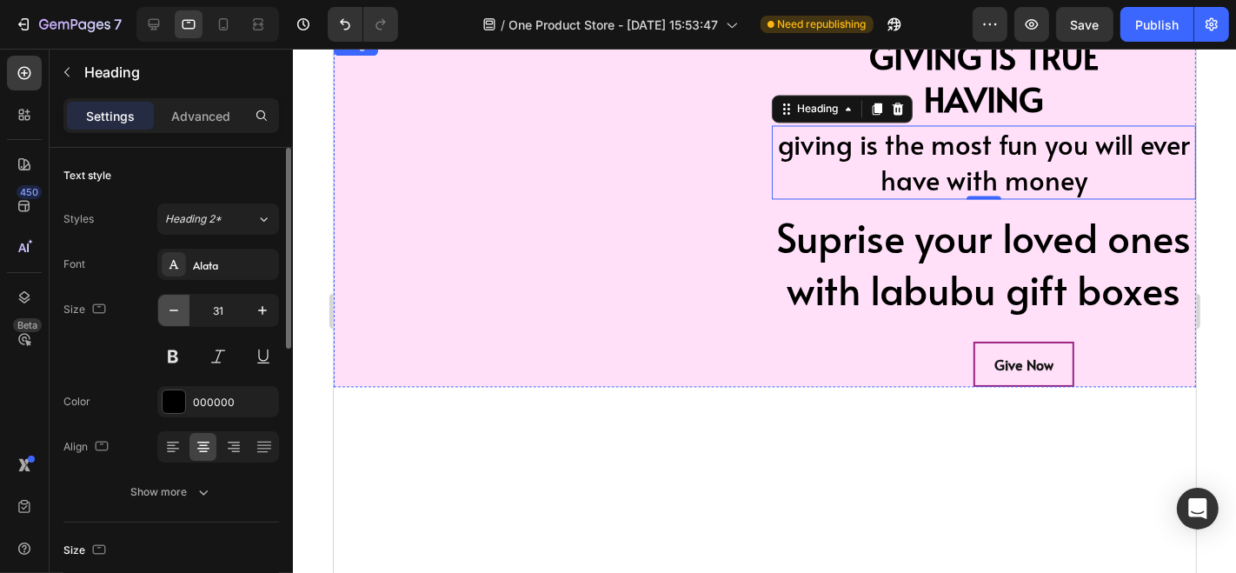
type input "30"
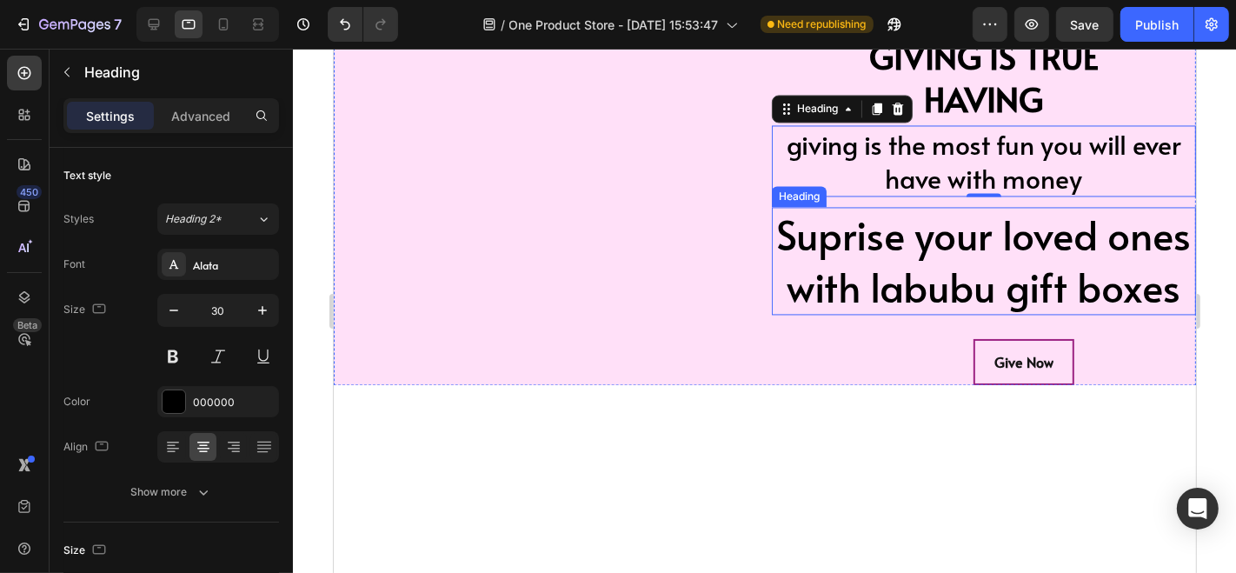
click at [1077, 271] on h2 "Suprise your loved ones with labubu gift boxes" at bounding box center [983, 260] width 424 height 108
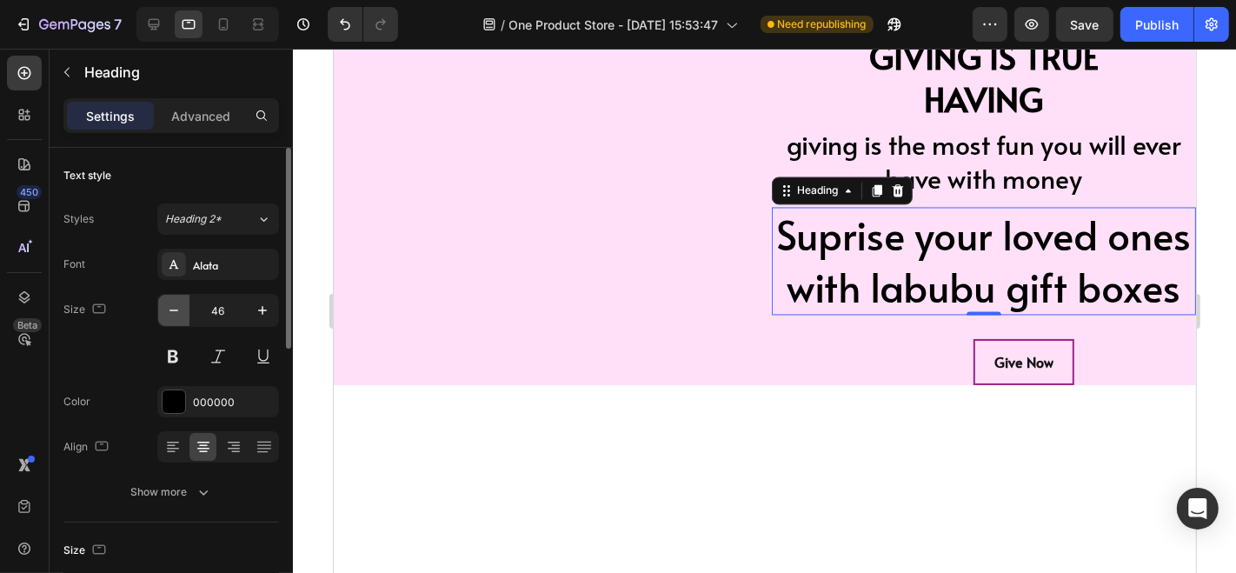
click at [169, 315] on icon "button" at bounding box center [173, 310] width 17 height 17
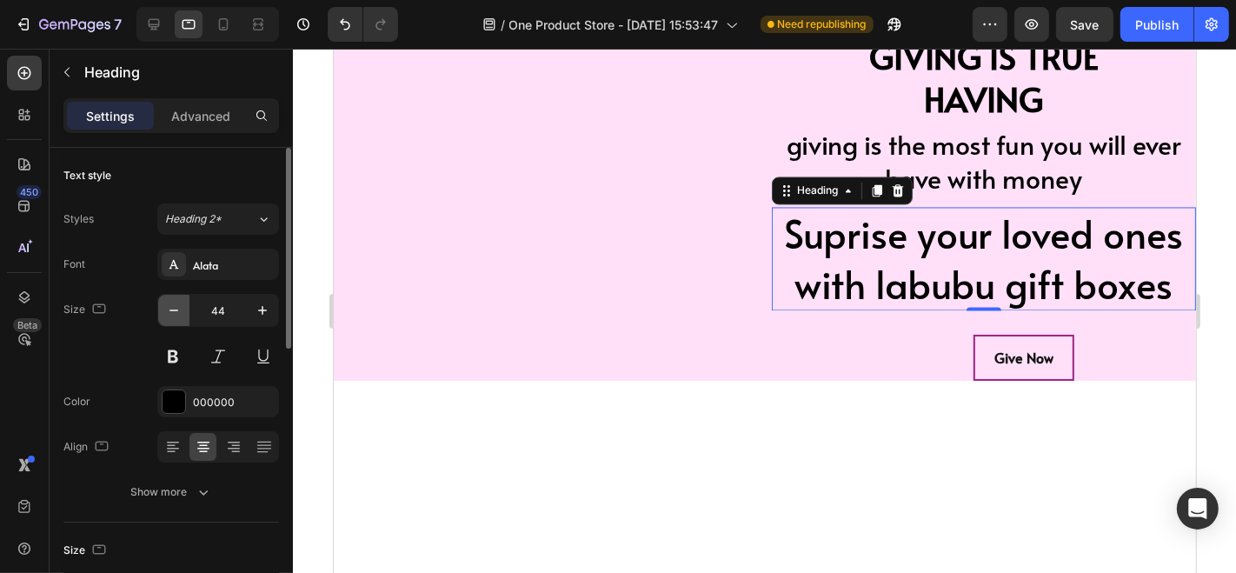
click at [169, 315] on icon "button" at bounding box center [173, 310] width 17 height 17
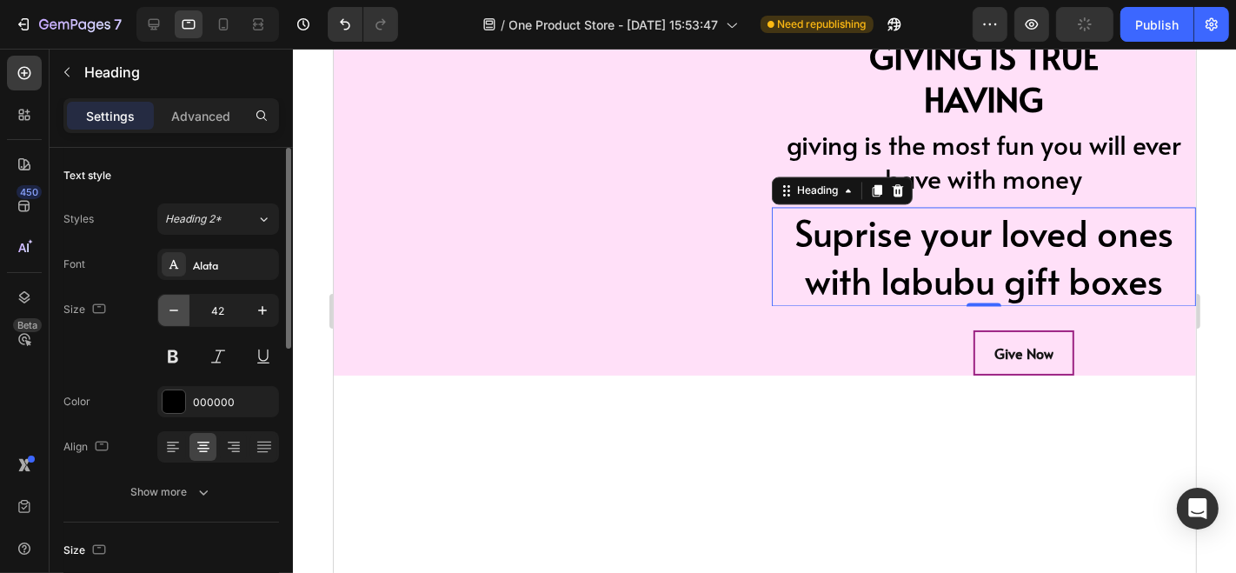
click at [169, 315] on icon "button" at bounding box center [173, 310] width 17 height 17
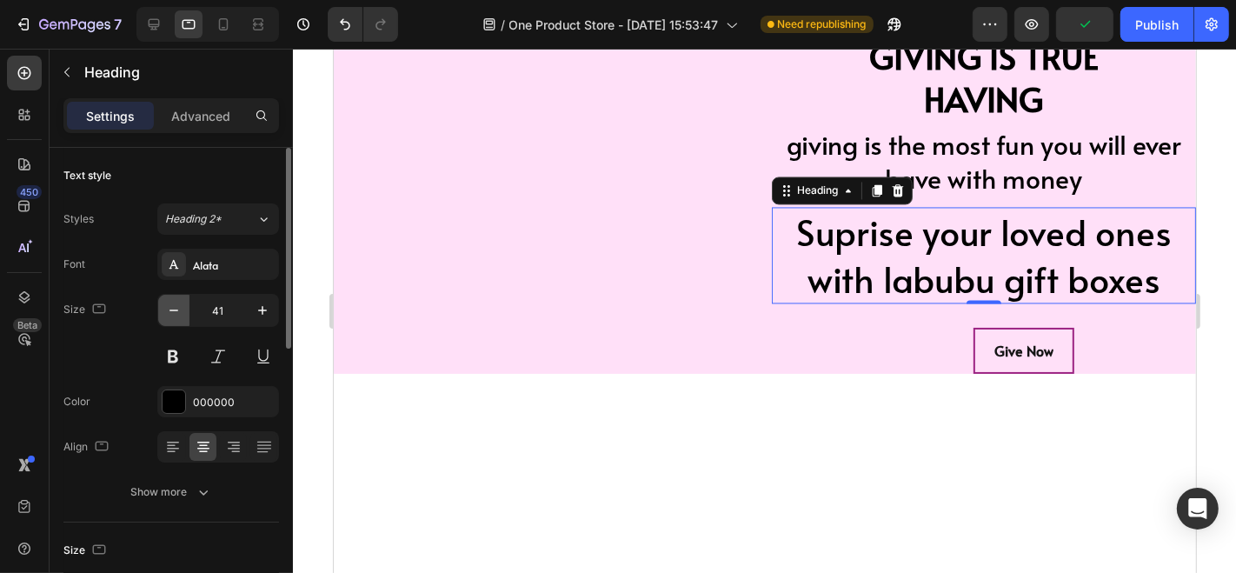
click at [169, 315] on icon "button" at bounding box center [173, 310] width 17 height 17
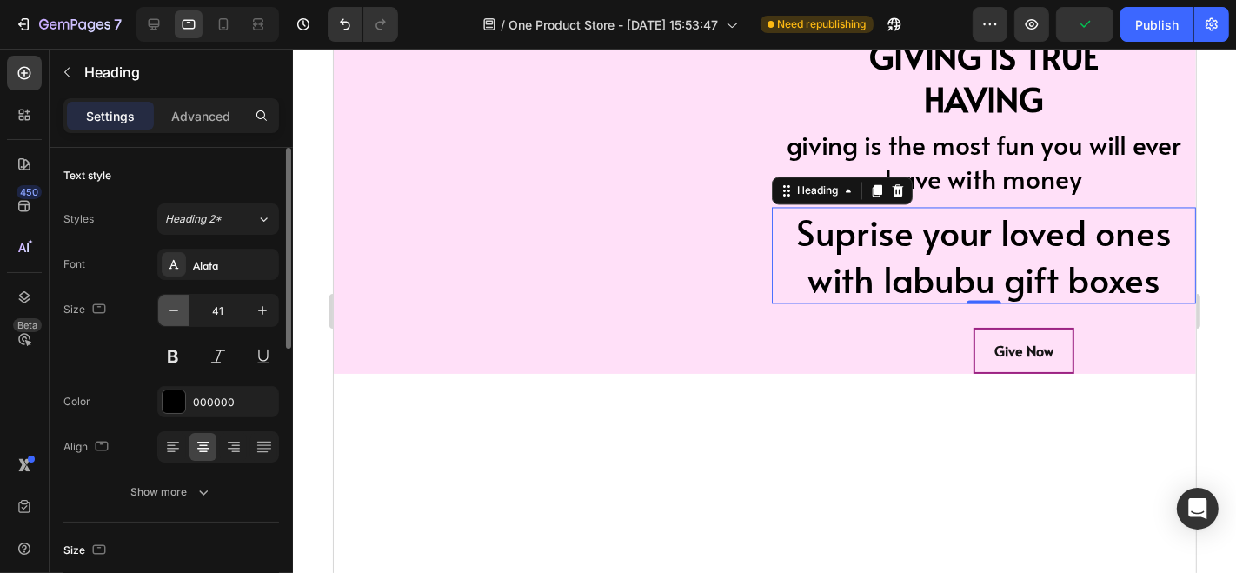
click at [169, 315] on icon "button" at bounding box center [173, 310] width 17 height 17
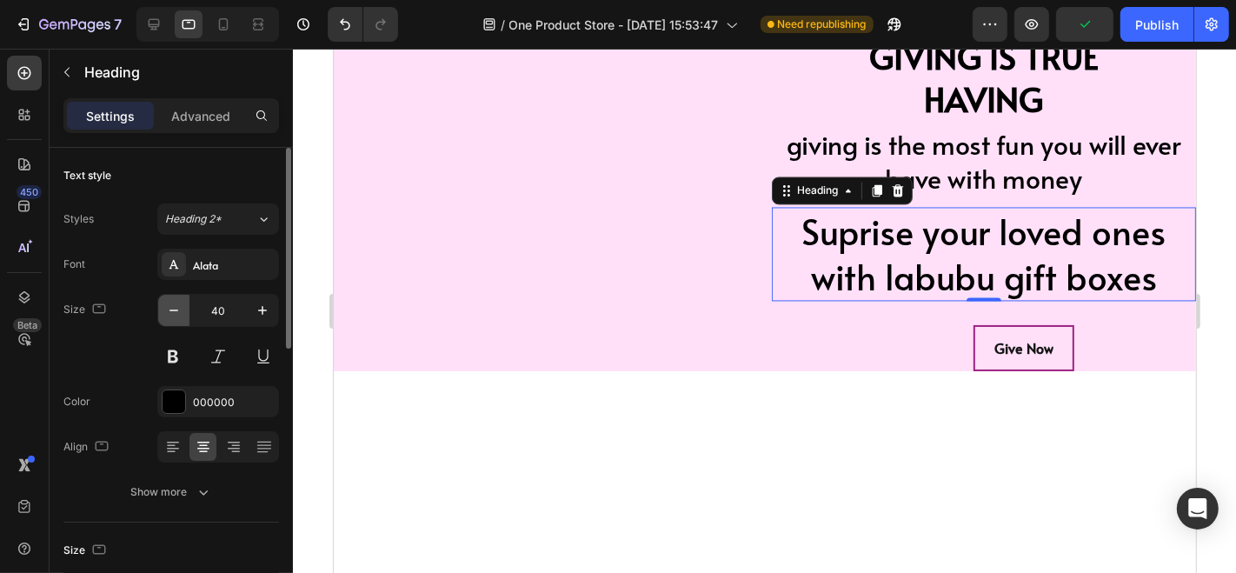
click at [169, 315] on icon "button" at bounding box center [173, 310] width 17 height 17
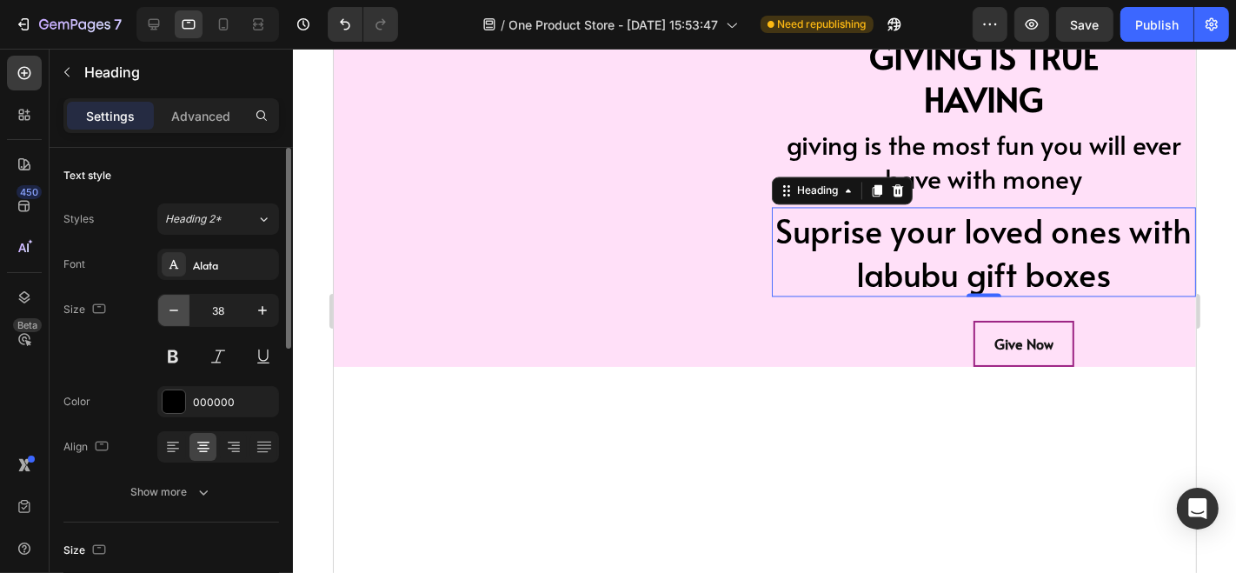
click at [169, 315] on icon "button" at bounding box center [173, 310] width 17 height 17
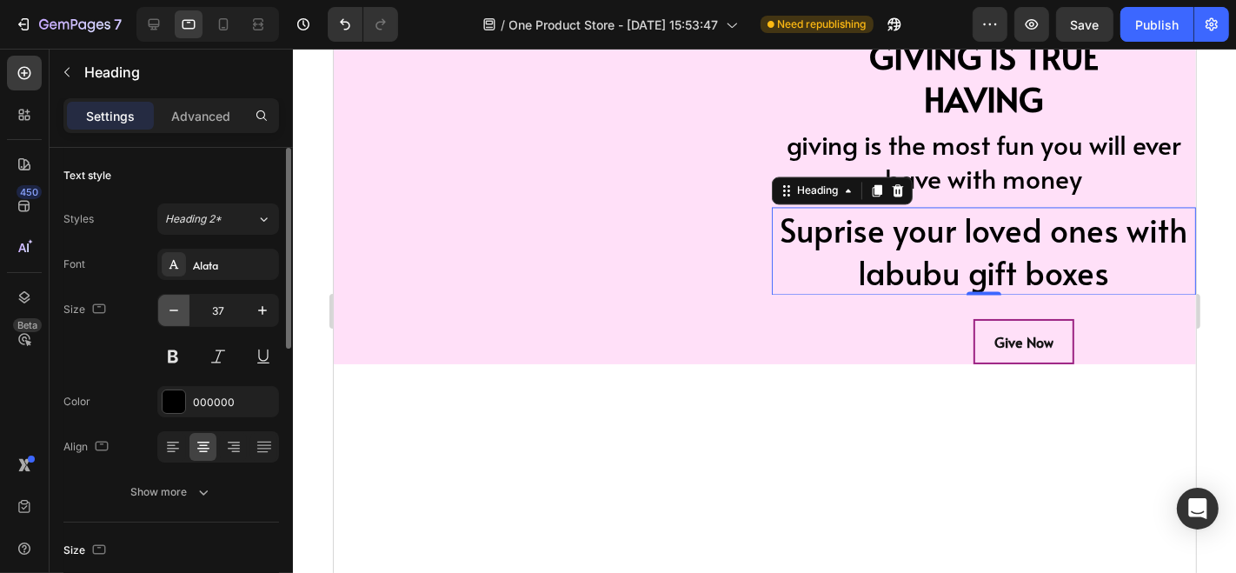
click at [169, 315] on icon "button" at bounding box center [173, 310] width 17 height 17
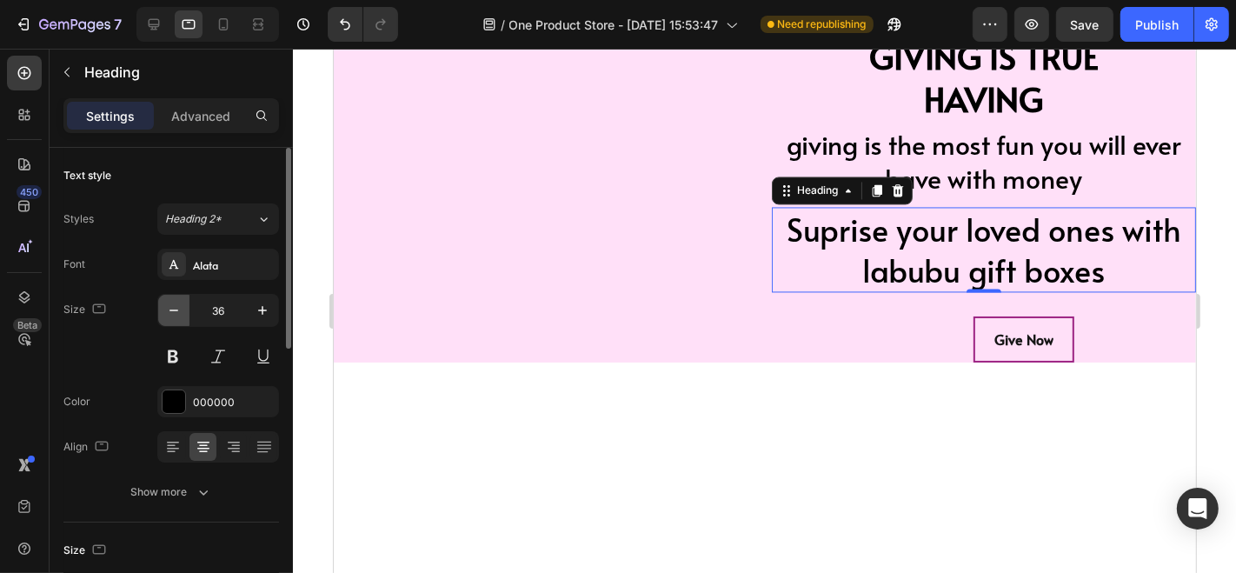
click at [169, 315] on icon "button" at bounding box center [173, 310] width 17 height 17
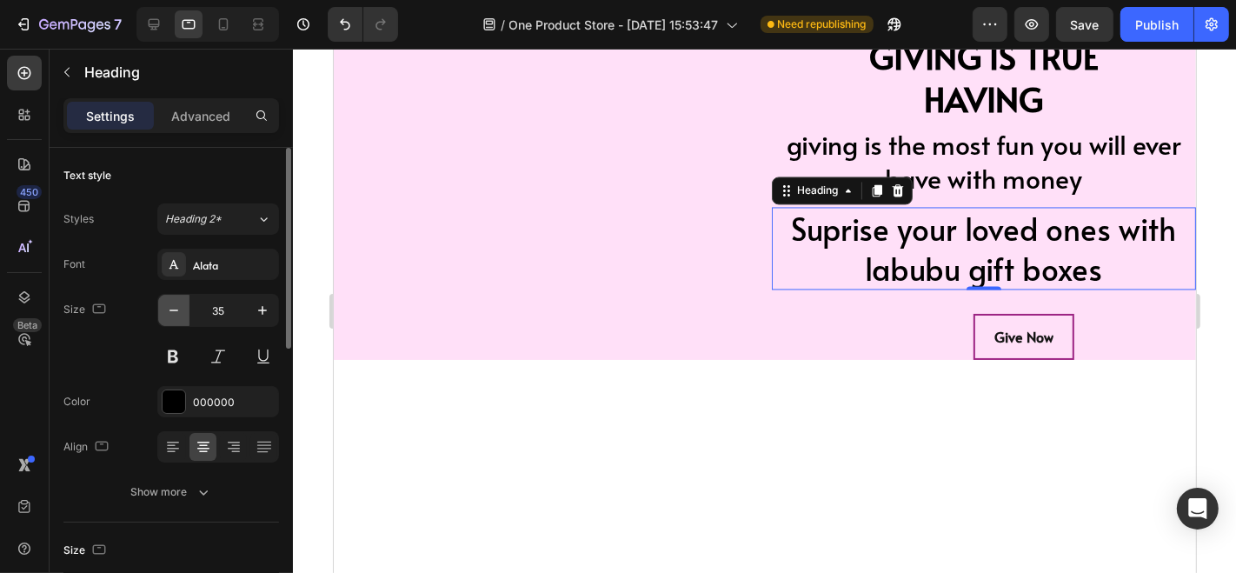
click at [169, 315] on icon "button" at bounding box center [173, 310] width 17 height 17
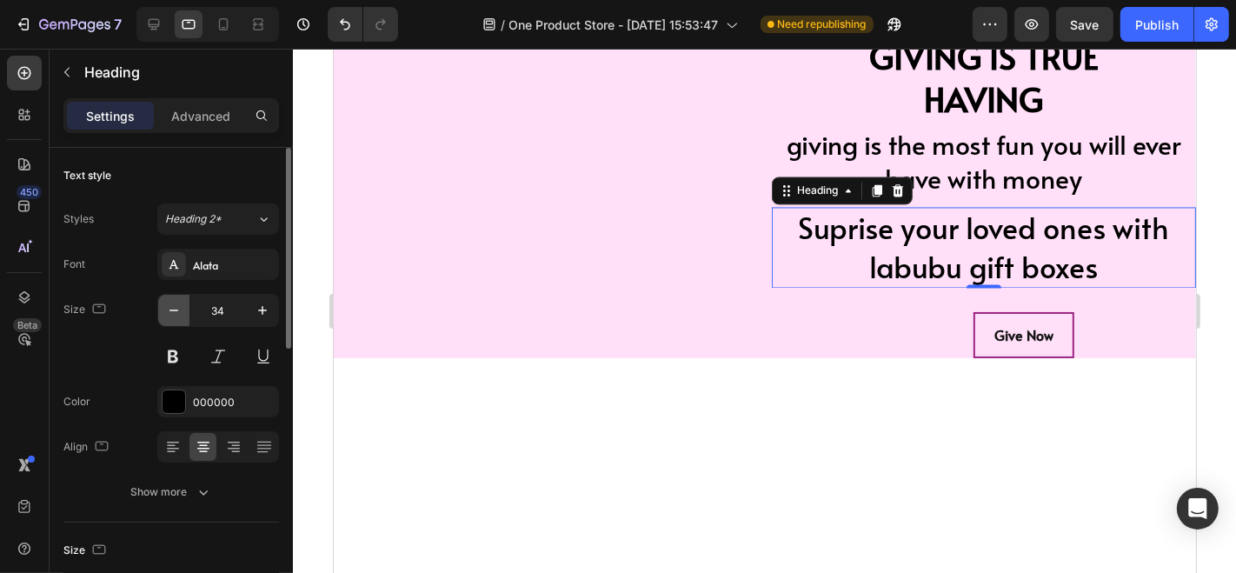
click at [169, 315] on icon "button" at bounding box center [173, 310] width 17 height 17
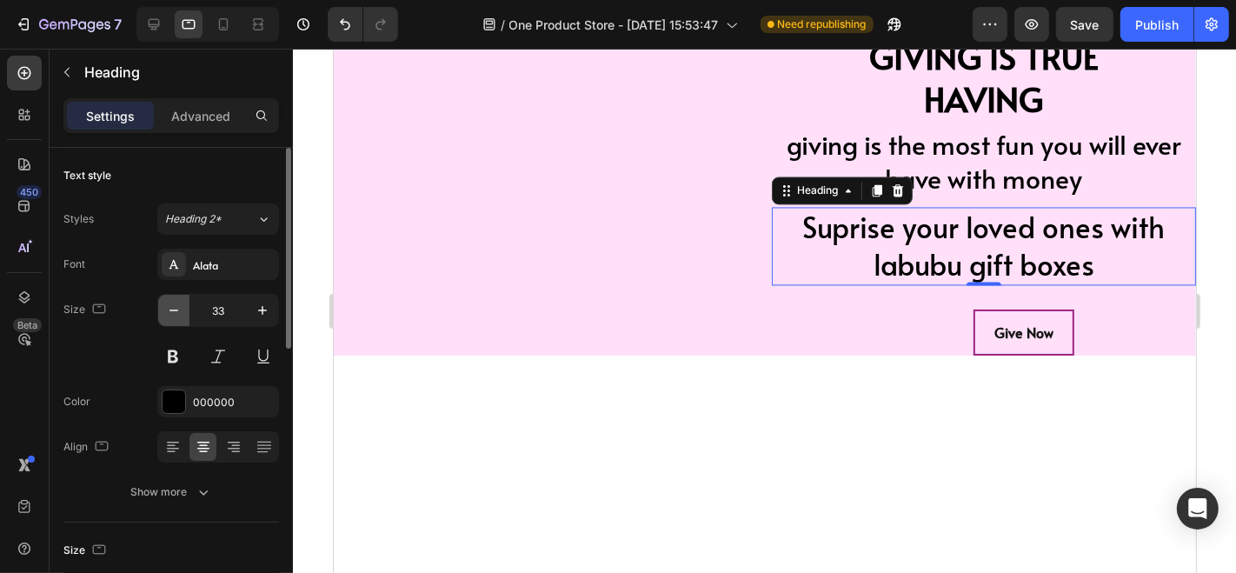
click at [169, 315] on icon "button" at bounding box center [173, 310] width 17 height 17
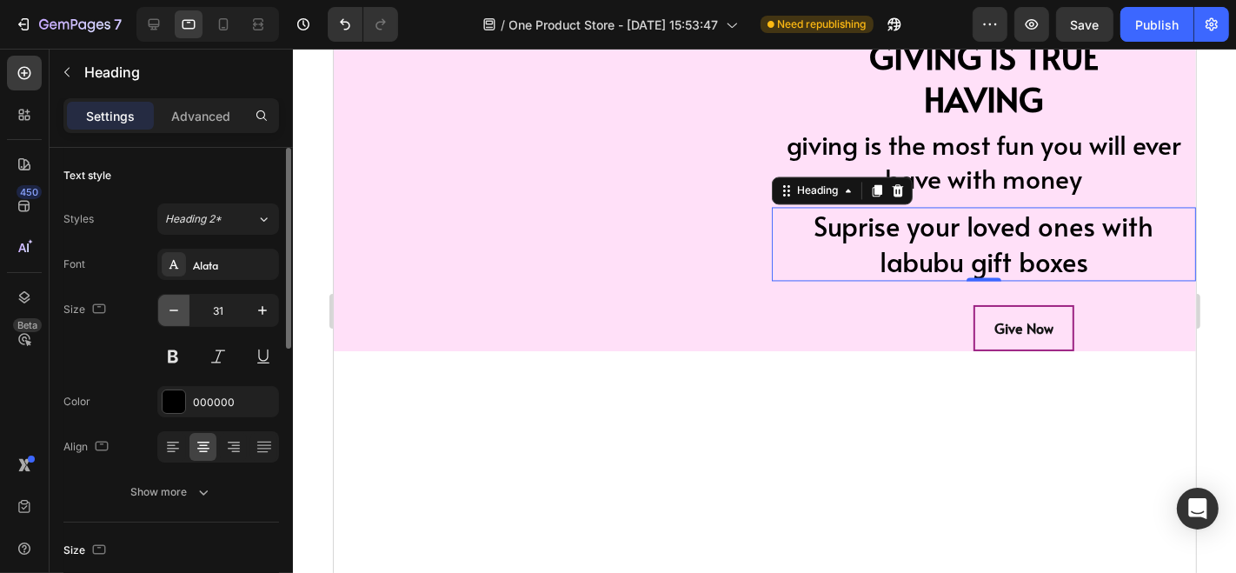
click at [169, 315] on icon "button" at bounding box center [173, 310] width 17 height 17
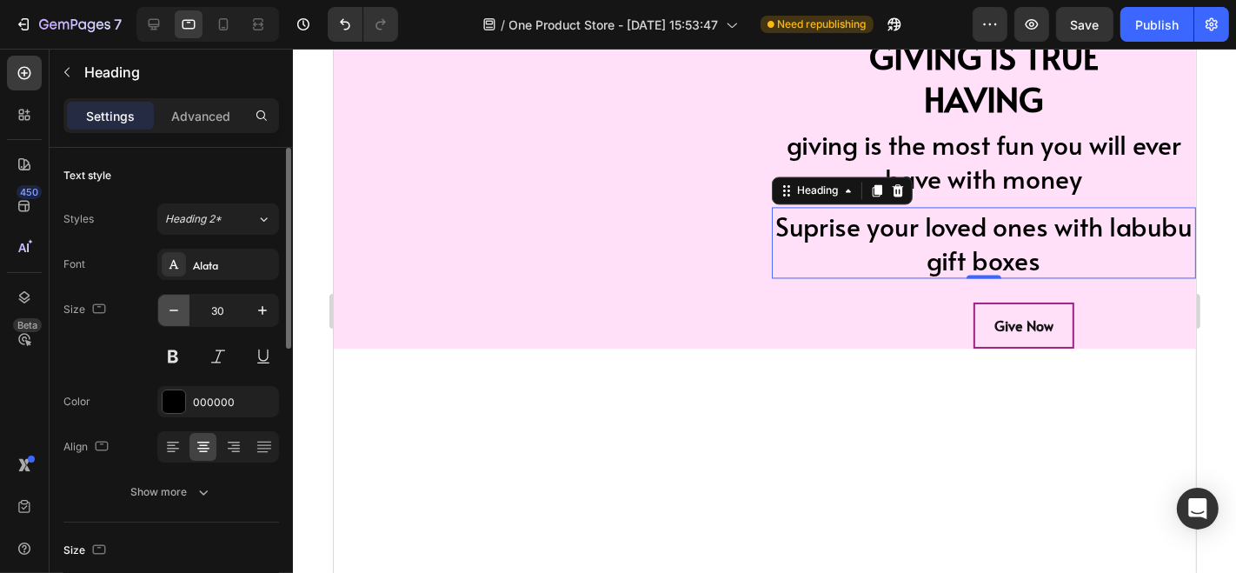
click at [169, 315] on icon "button" at bounding box center [173, 310] width 17 height 17
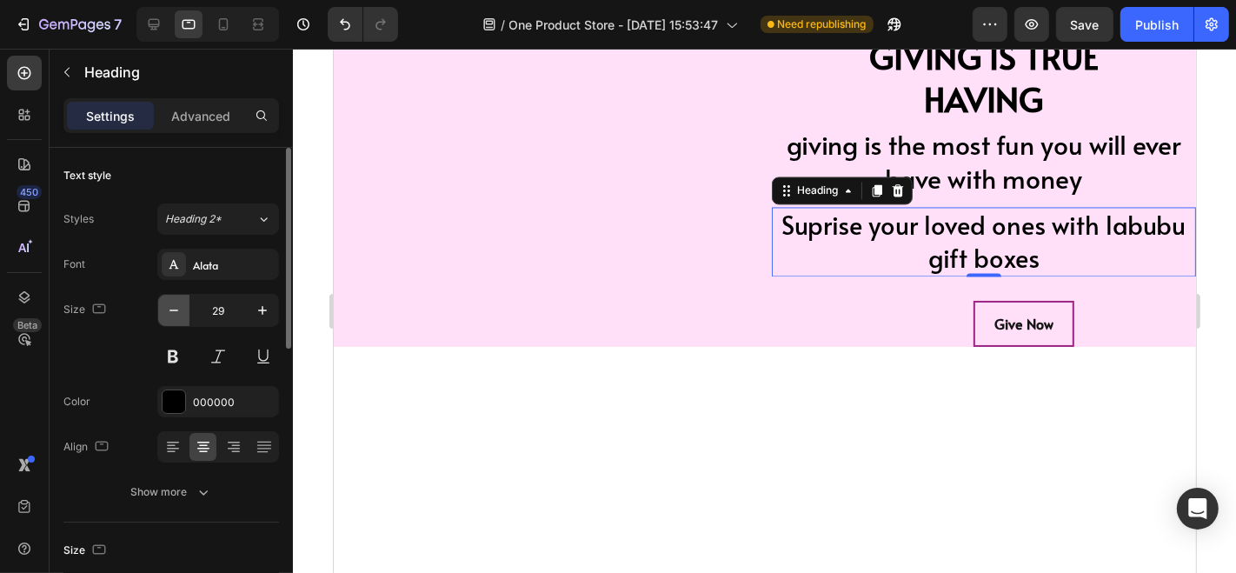
click at [169, 315] on icon "button" at bounding box center [173, 310] width 17 height 17
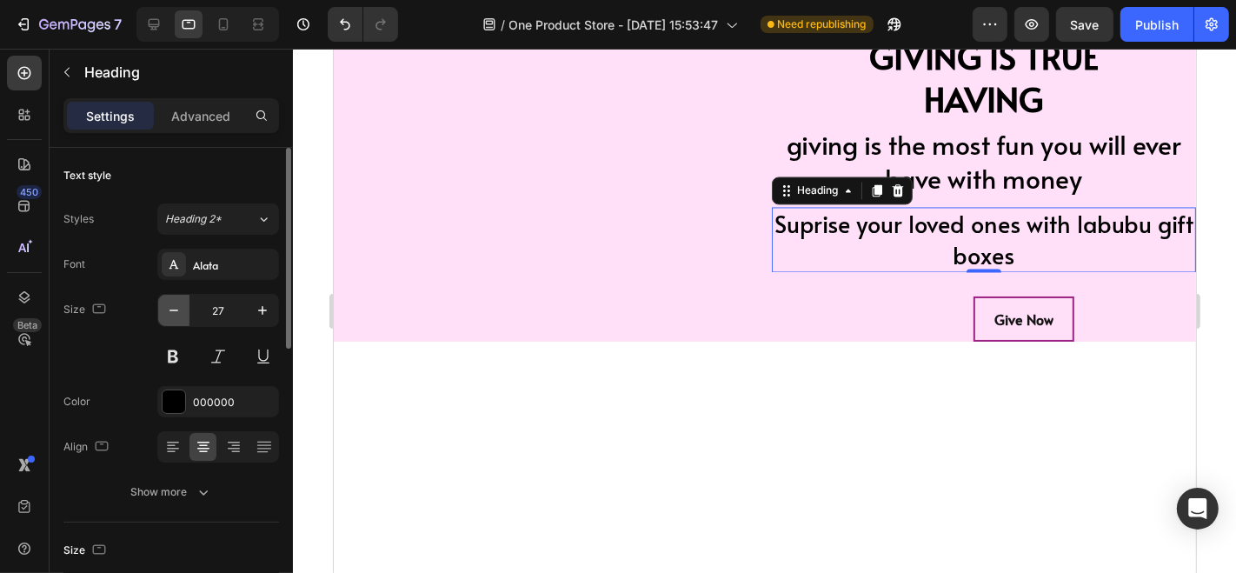
click at [169, 315] on icon "button" at bounding box center [173, 310] width 17 height 17
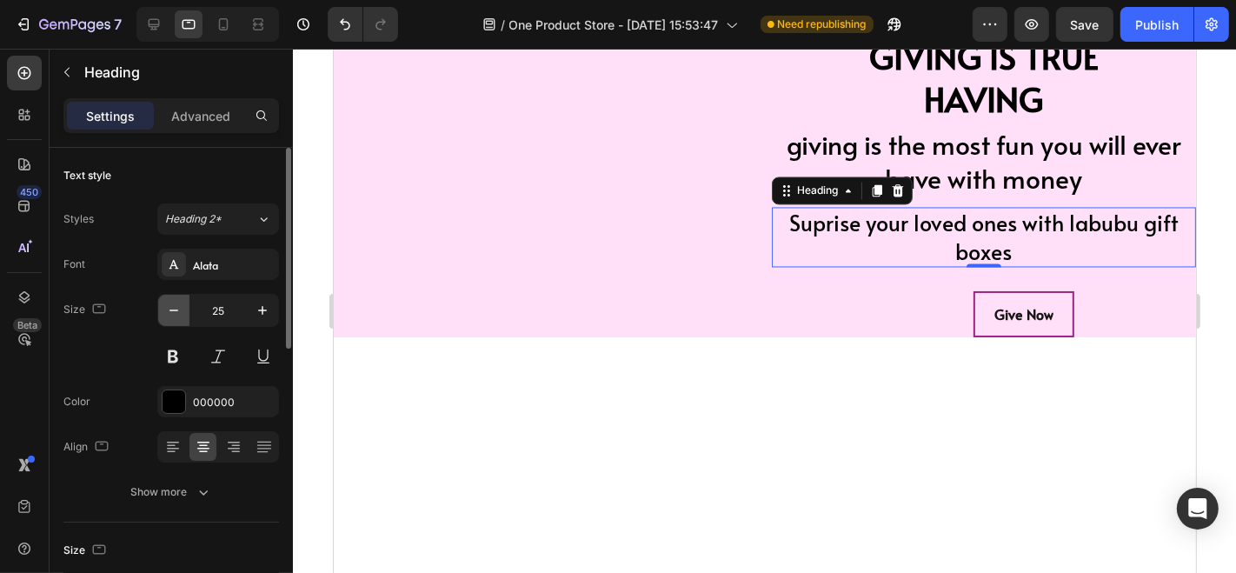
click at [169, 315] on icon "button" at bounding box center [173, 310] width 17 height 17
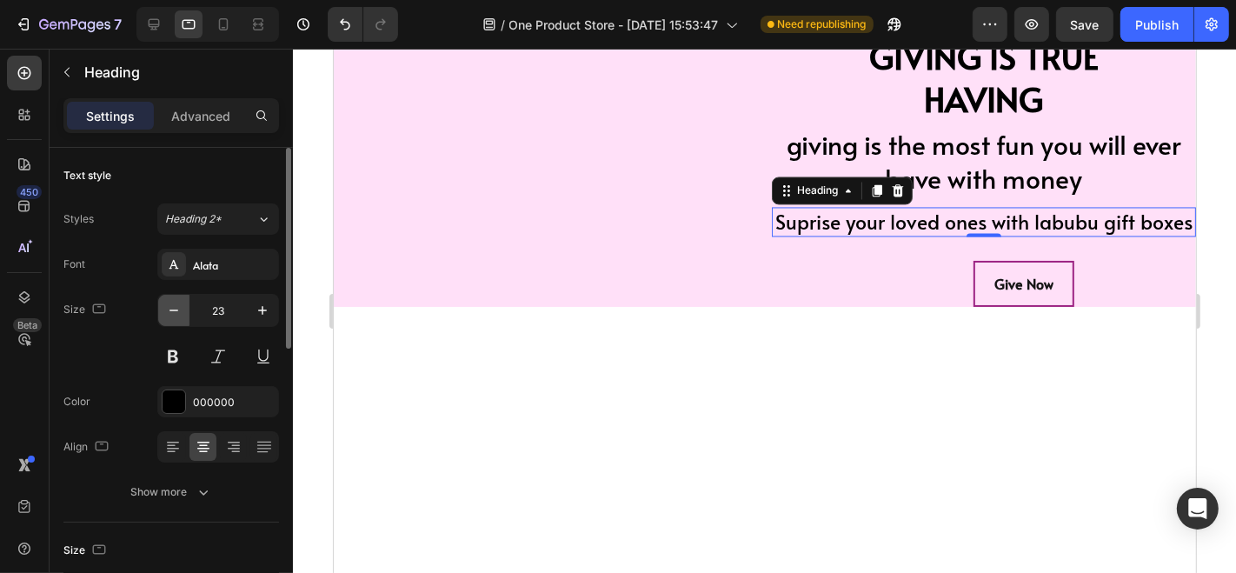
click at [169, 315] on icon "button" at bounding box center [173, 310] width 17 height 17
type input "21"
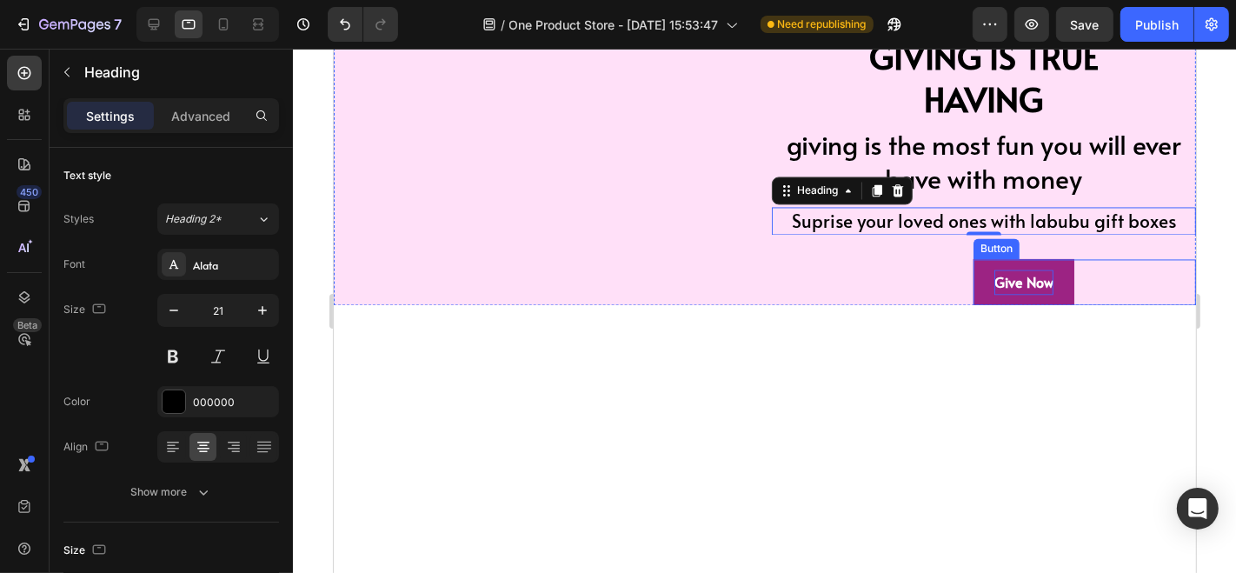
click at [993, 275] on p "Give Now" at bounding box center [1022, 281] width 59 height 25
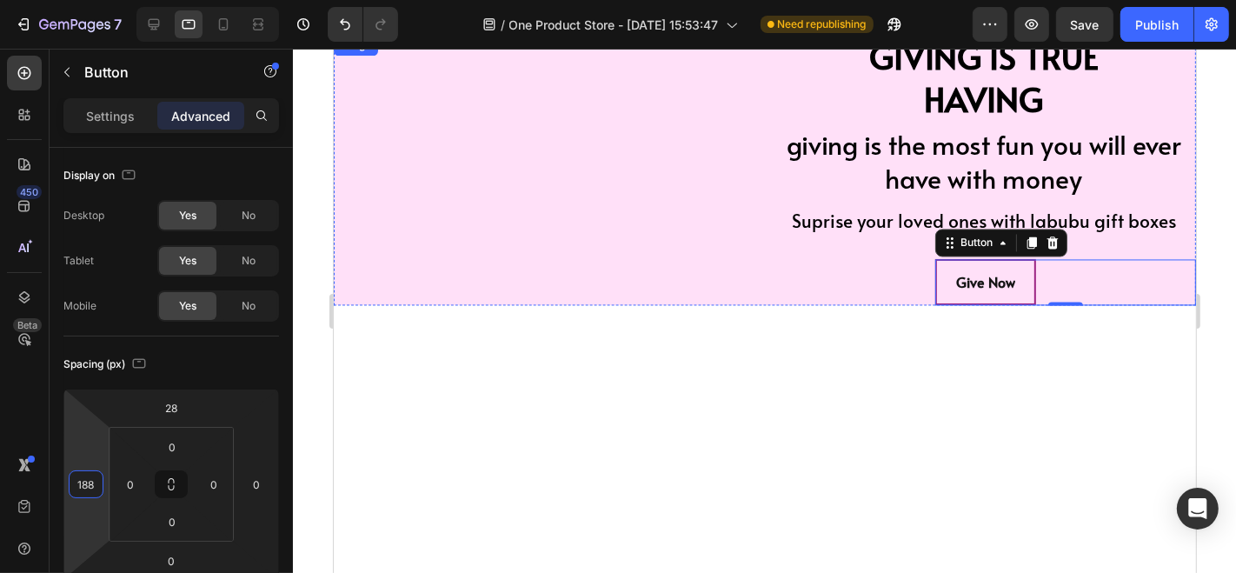
type input "190"
drag, startPoint x: 106, startPoint y: 484, endPoint x: 108, endPoint y: 504, distance: 20.1
click at [108, 0] on html "7 / One Product Store - [DATE] 15:53:47 Need republishing Preview Save Publish …" at bounding box center [618, 0] width 1236 height 0
click at [955, 304] on div "GIVING IS TRUE HAVING Heading giving is the most fun you will ever have with mo…" at bounding box center [983, 169] width 424 height 270
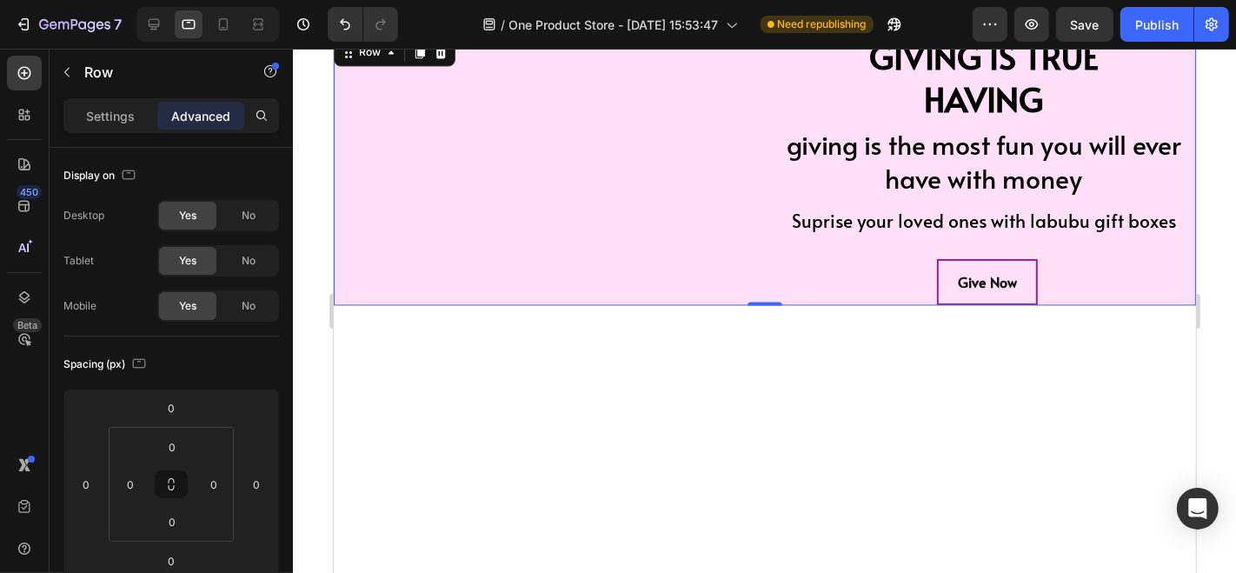
click at [886, 257] on div "Give Now Button" at bounding box center [983, 269] width 424 height 70
click at [888, 186] on p "giving is the most fun you will ever have with money" at bounding box center [983, 160] width 421 height 68
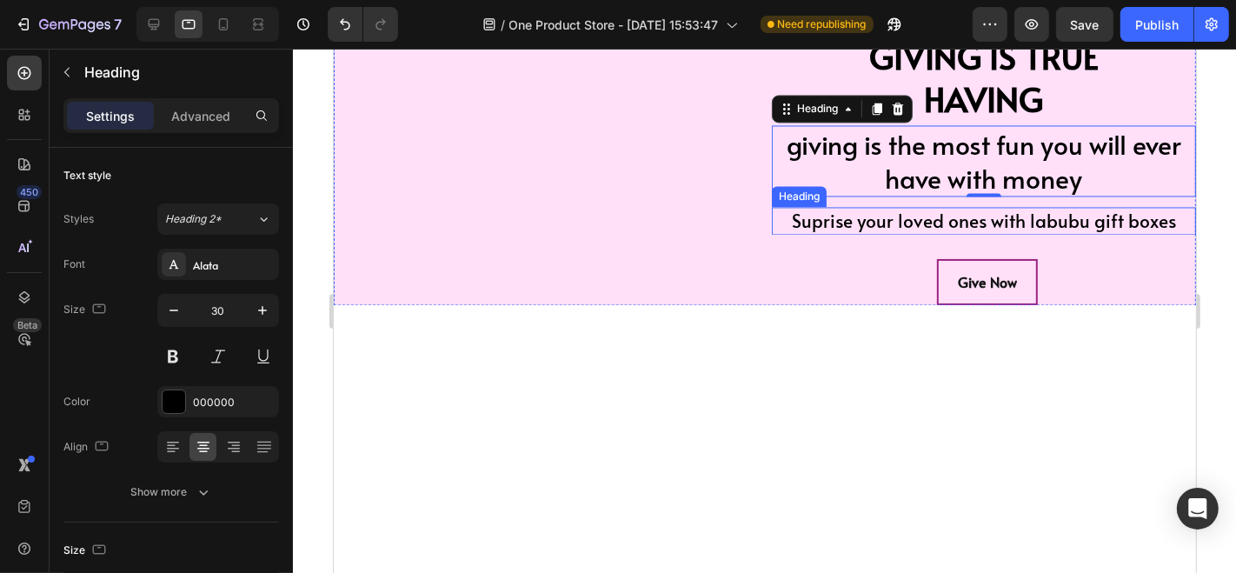
click at [834, 229] on h2 "Suprise your loved ones with labubu gift boxes" at bounding box center [983, 219] width 424 height 27
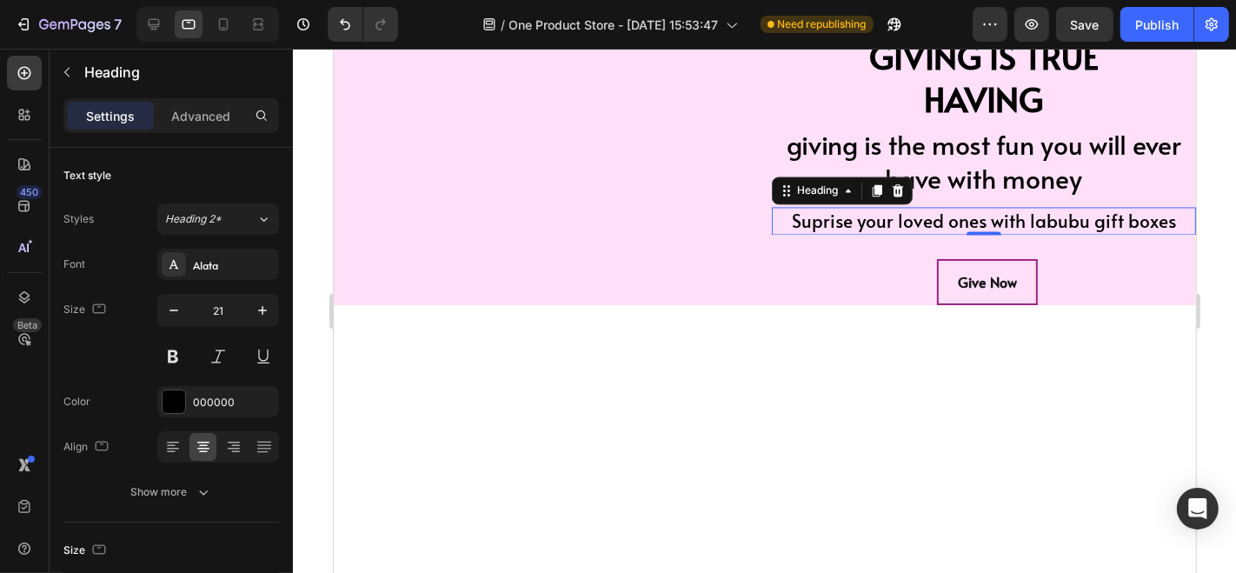
click at [844, 46] on div "7 / One Product Store - [DATE] 15:53:47 Need republishing Preview Save Publish" at bounding box center [618, 25] width 1236 height 50
click at [889, 85] on p "GIVING IS TRUE HAVING" at bounding box center [983, 77] width 421 height 86
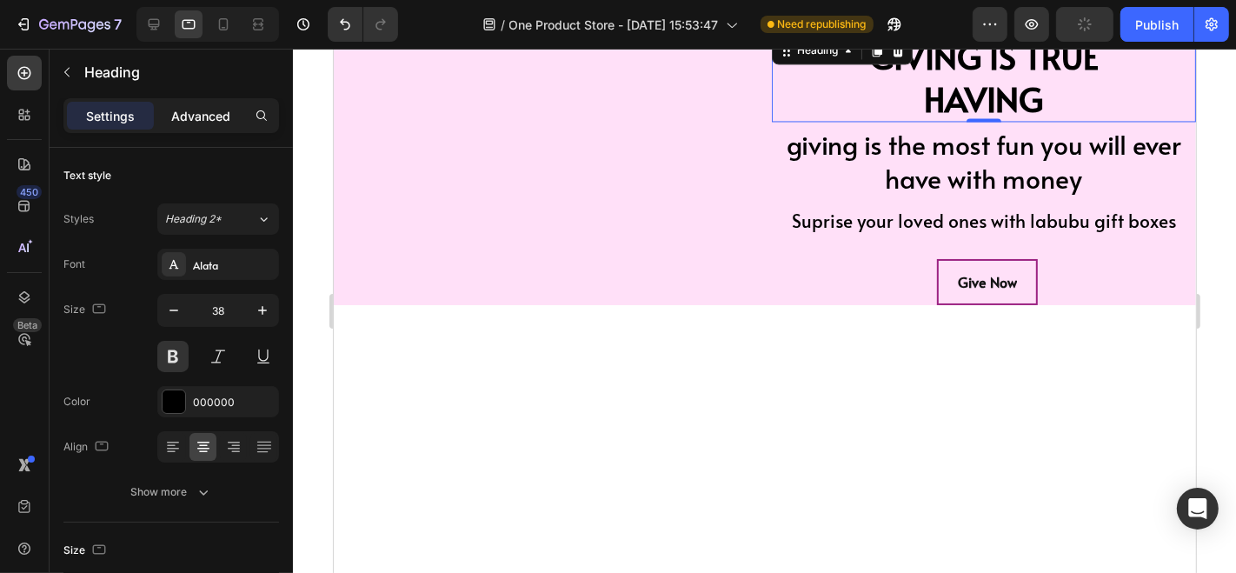
click at [189, 115] on p "Advanced" at bounding box center [200, 116] width 59 height 18
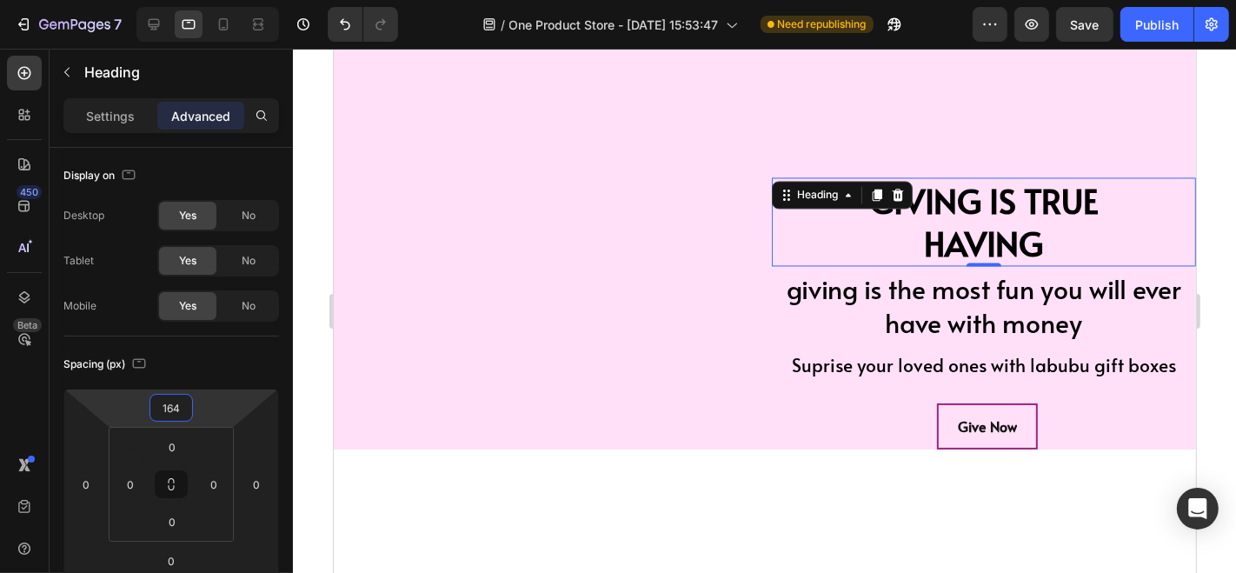
drag, startPoint x: 193, startPoint y: 414, endPoint x: 206, endPoint y: 334, distance: 81.0
click at [206, 0] on html "7 / One Product Store - [DATE] 15:53:47 Need republishing Preview Save Publish …" at bounding box center [618, 0] width 1236 height 0
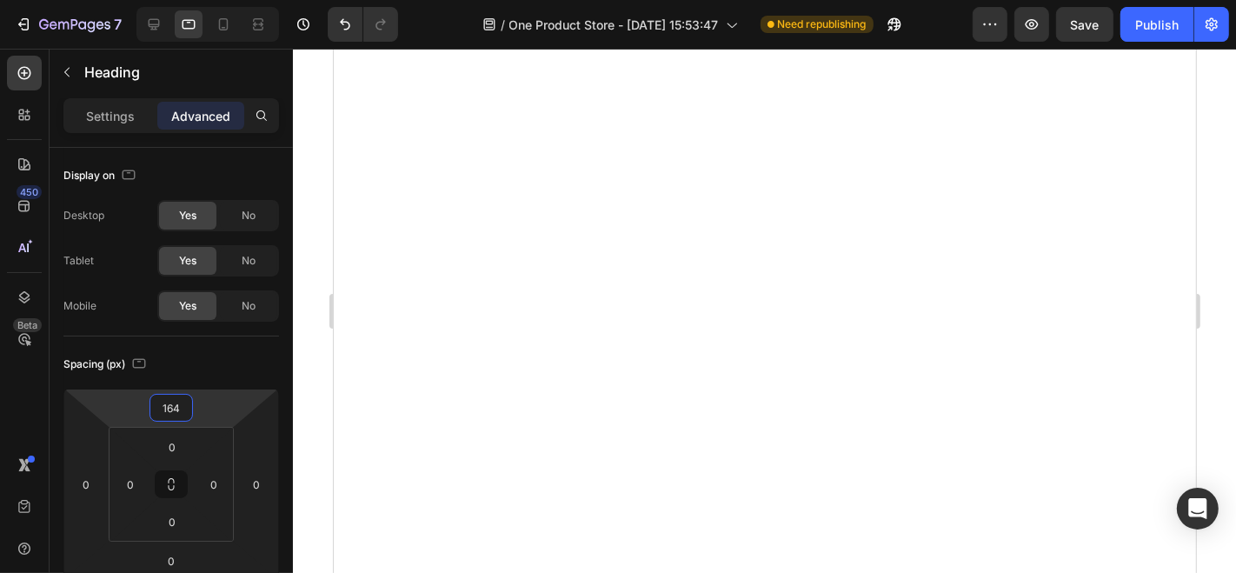
scroll to position [2185, 0]
click at [244, 22] on div at bounding box center [258, 24] width 28 height 28
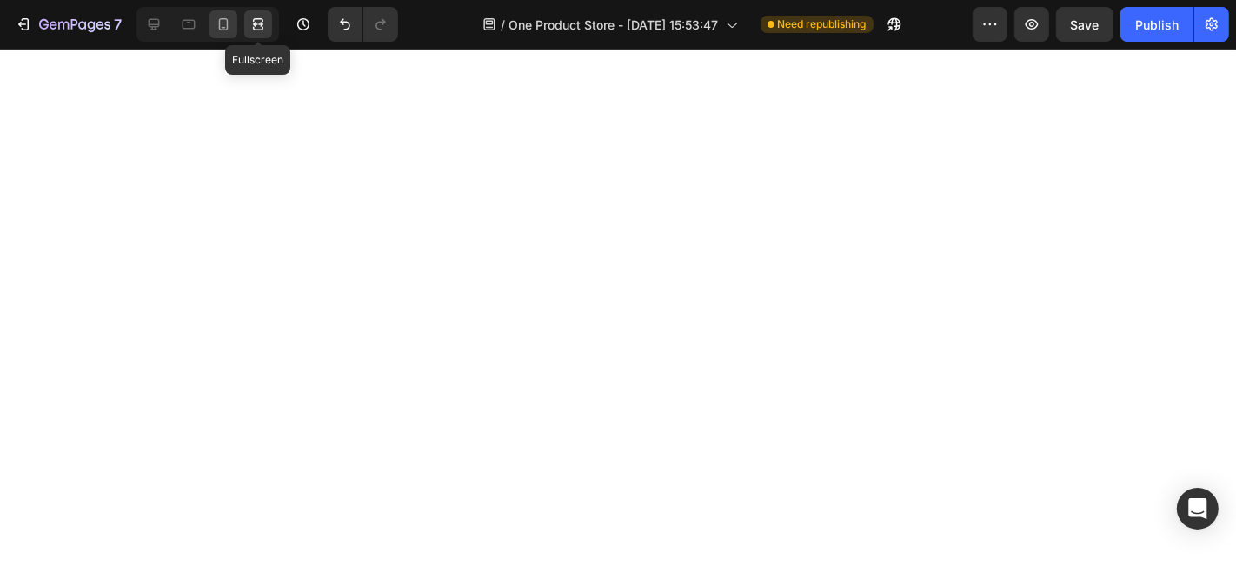
click at [227, 22] on icon at bounding box center [224, 24] width 10 height 12
type input "40"
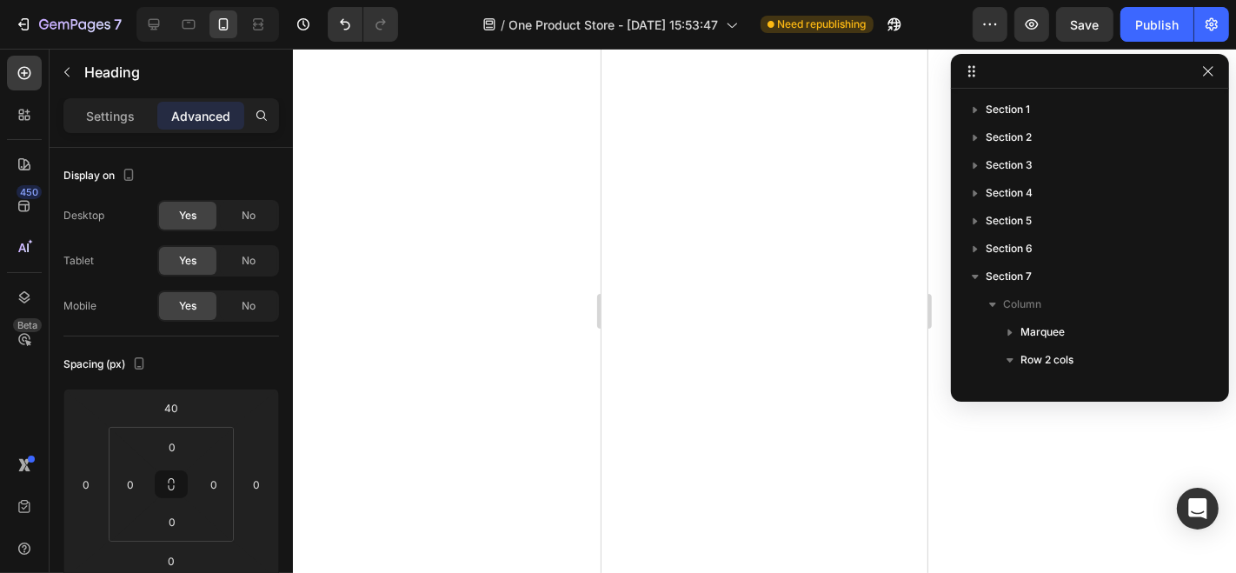
scroll to position [245, 0]
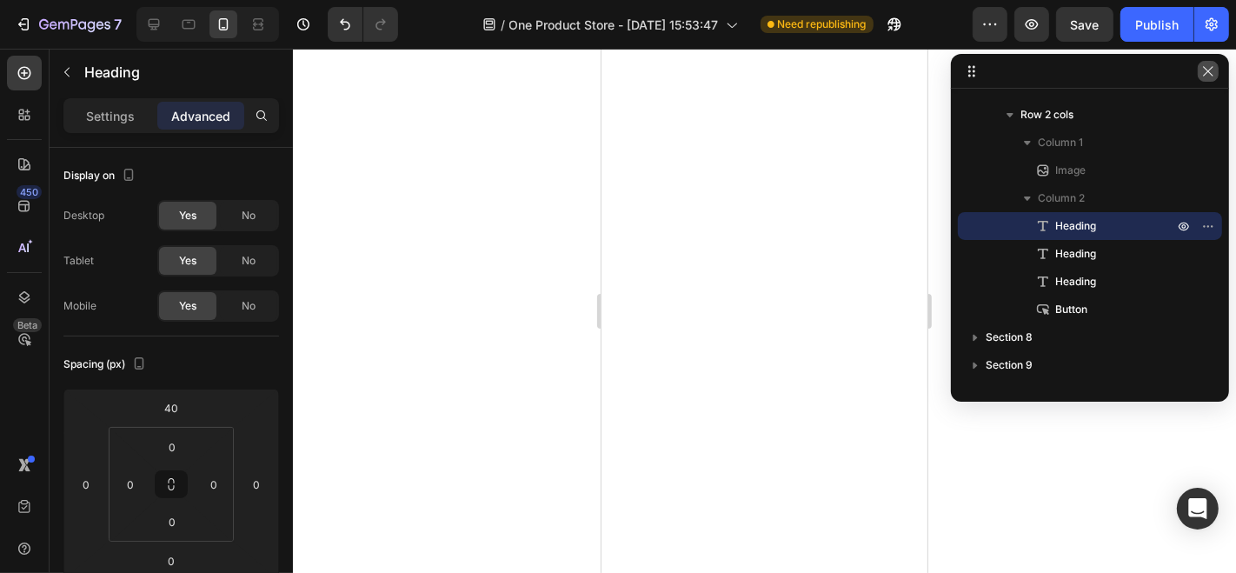
click at [1212, 74] on icon "button" at bounding box center [1208, 71] width 14 height 14
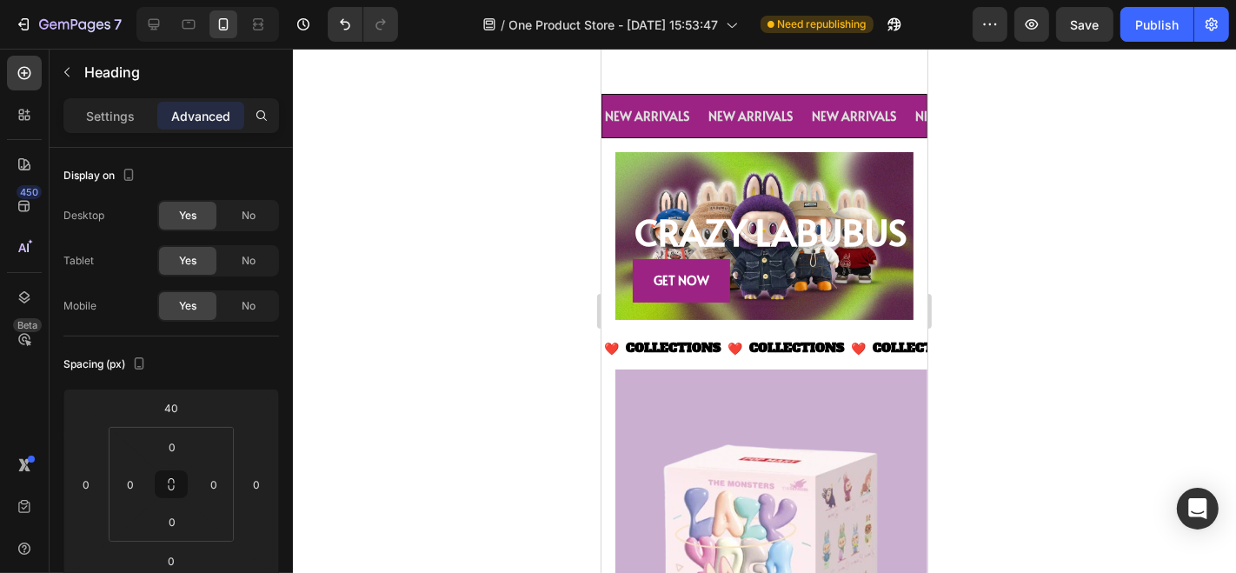
scroll to position [2134, 0]
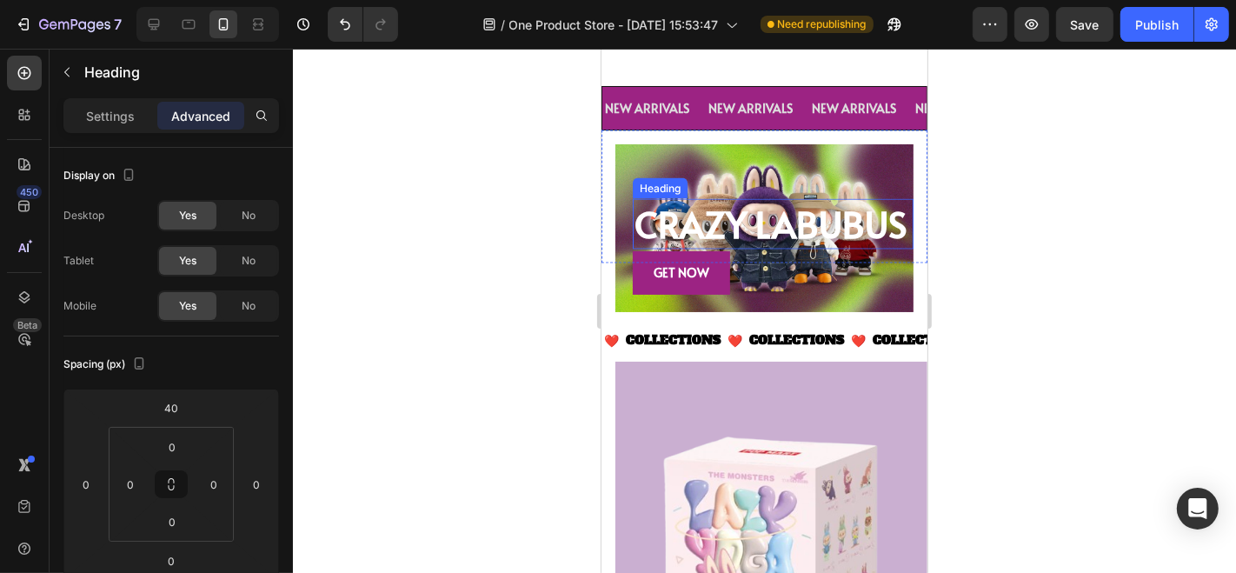
click at [746, 247] on h2 "CRAZY LABUBUS" at bounding box center [772, 223] width 281 height 50
click at [132, 119] on div "Settings" at bounding box center [110, 116] width 87 height 28
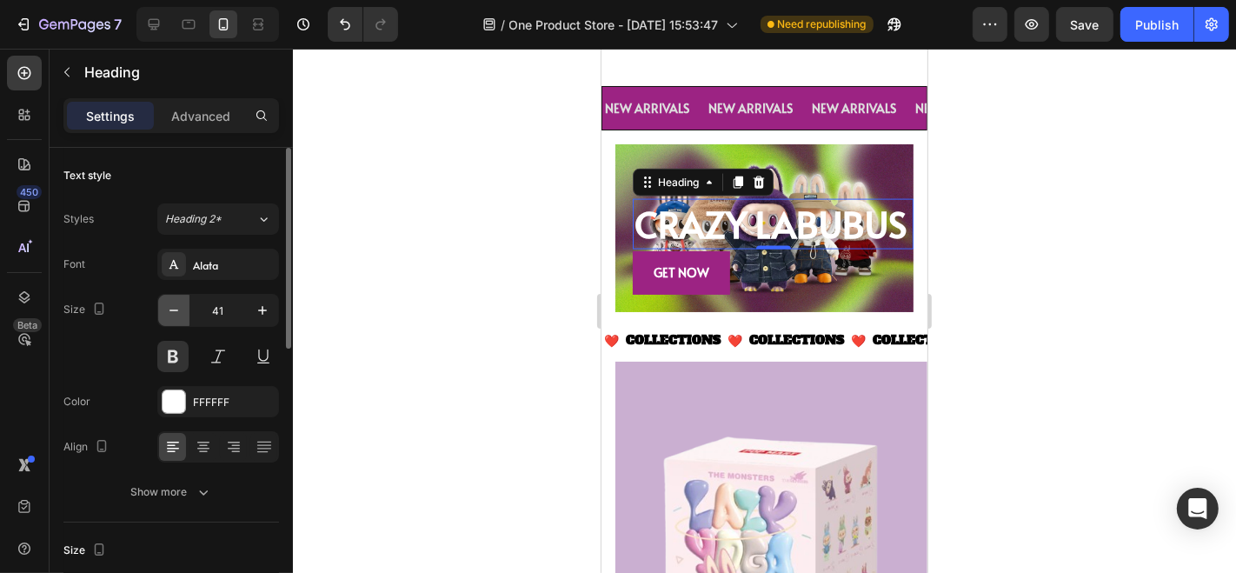
click at [168, 309] on icon "button" at bounding box center [173, 310] width 17 height 17
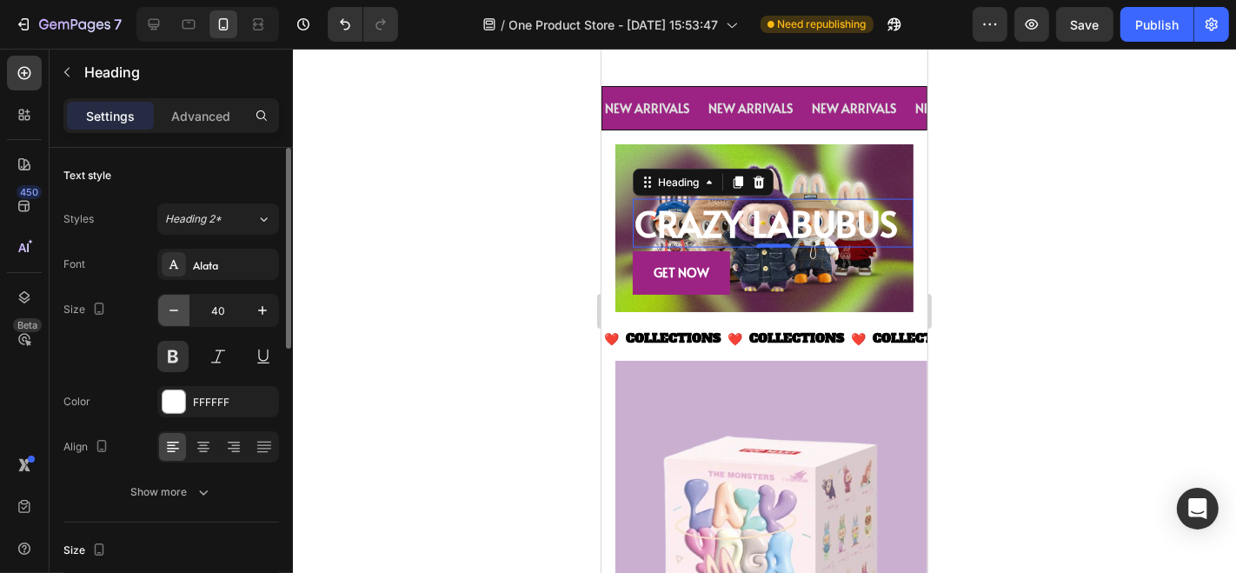
click at [168, 309] on icon "button" at bounding box center [173, 310] width 17 height 17
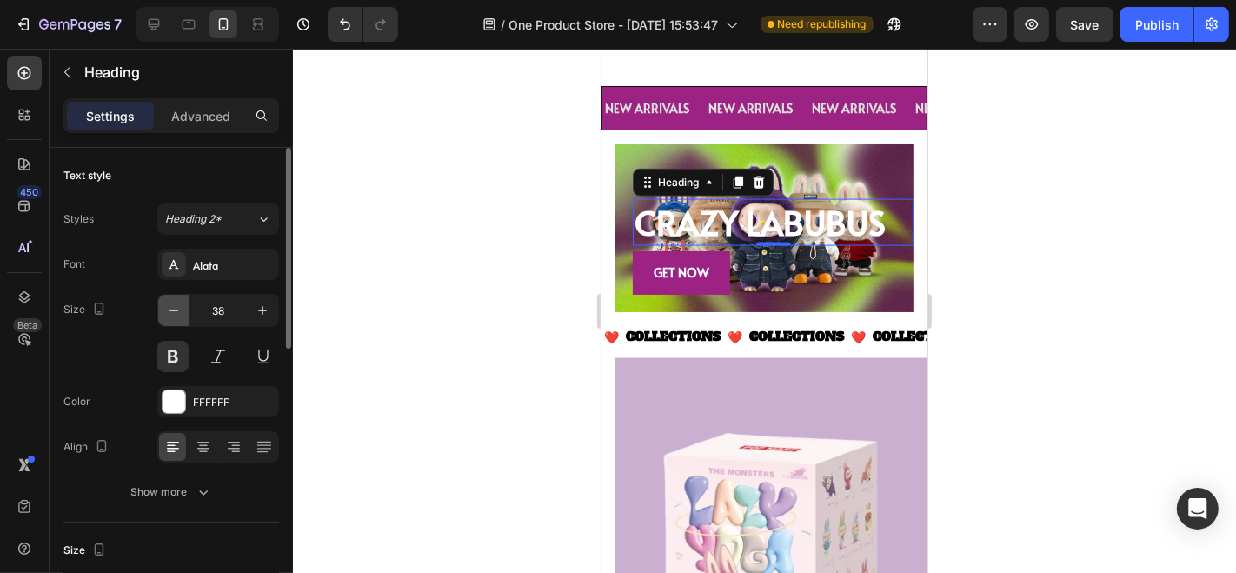
click at [168, 309] on icon "button" at bounding box center [173, 310] width 17 height 17
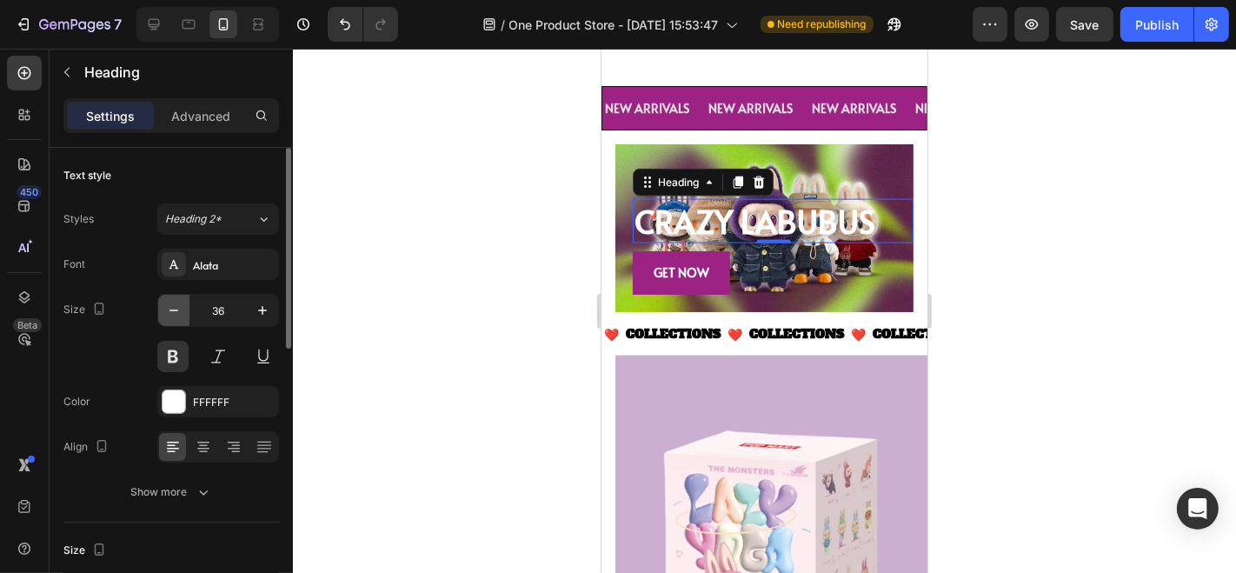
click at [168, 309] on icon "button" at bounding box center [173, 310] width 17 height 17
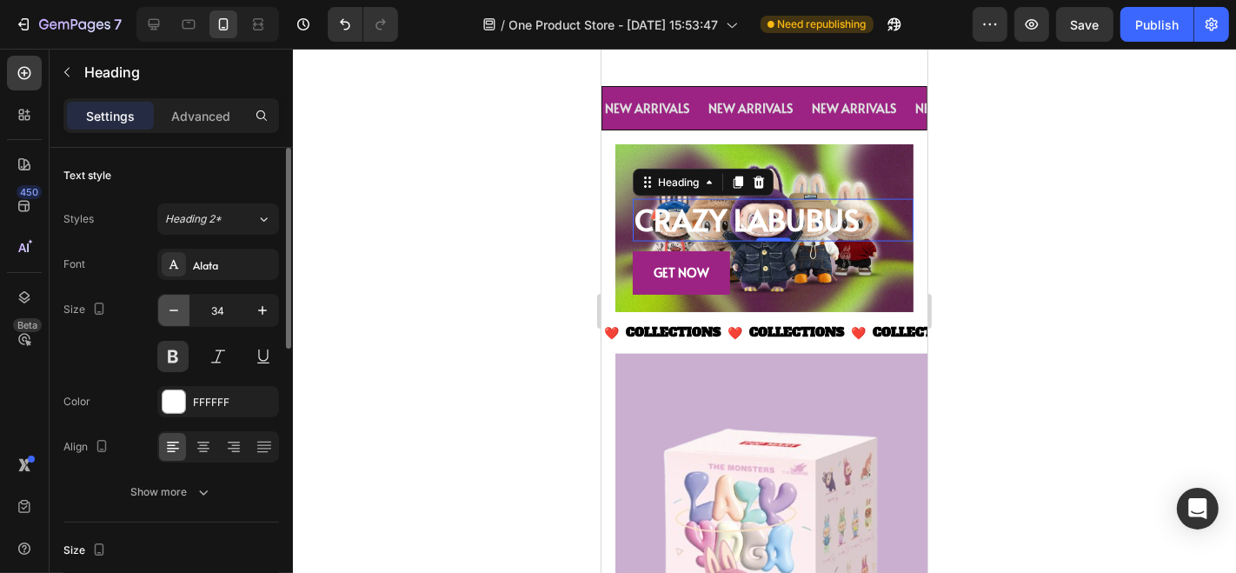
click at [168, 309] on icon "button" at bounding box center [173, 310] width 17 height 17
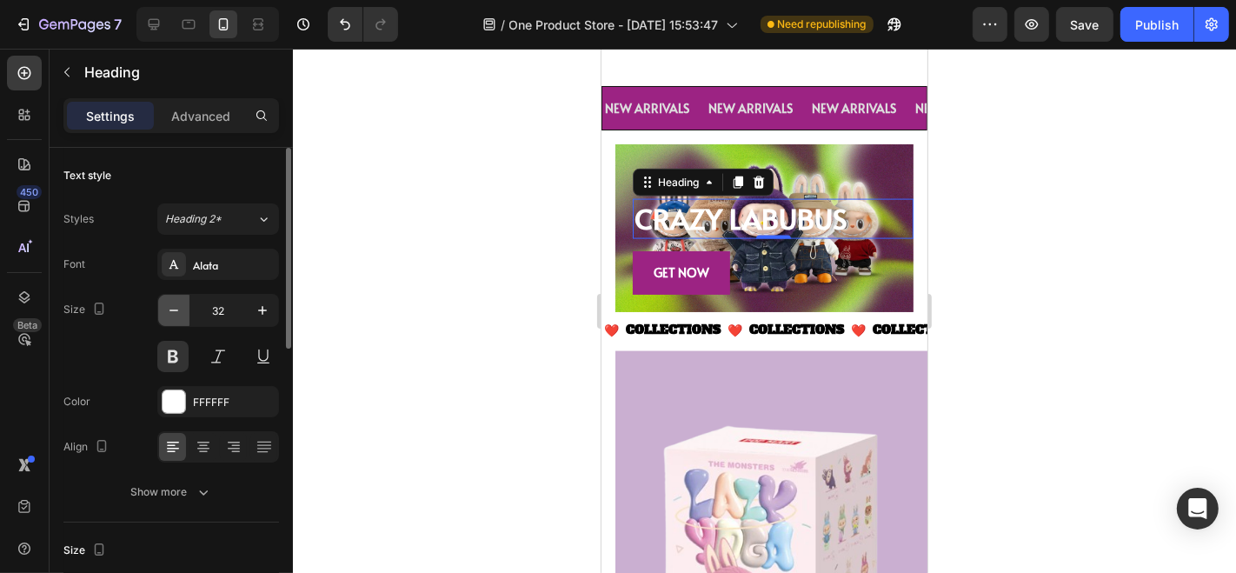
click at [168, 309] on icon "button" at bounding box center [173, 310] width 17 height 17
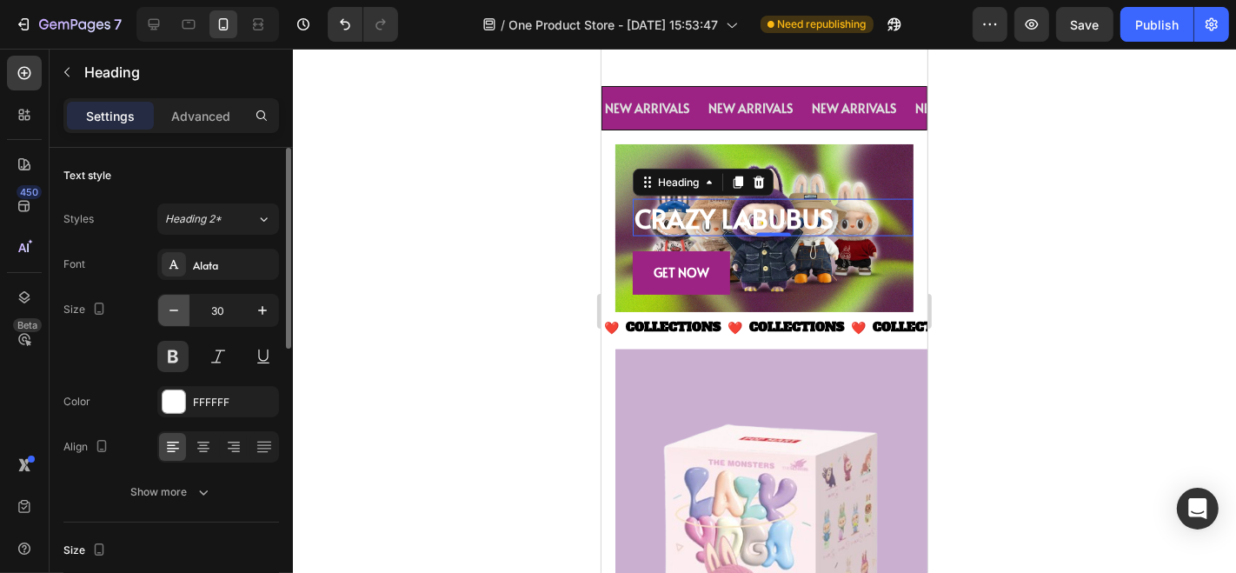
click at [168, 309] on icon "button" at bounding box center [173, 310] width 17 height 17
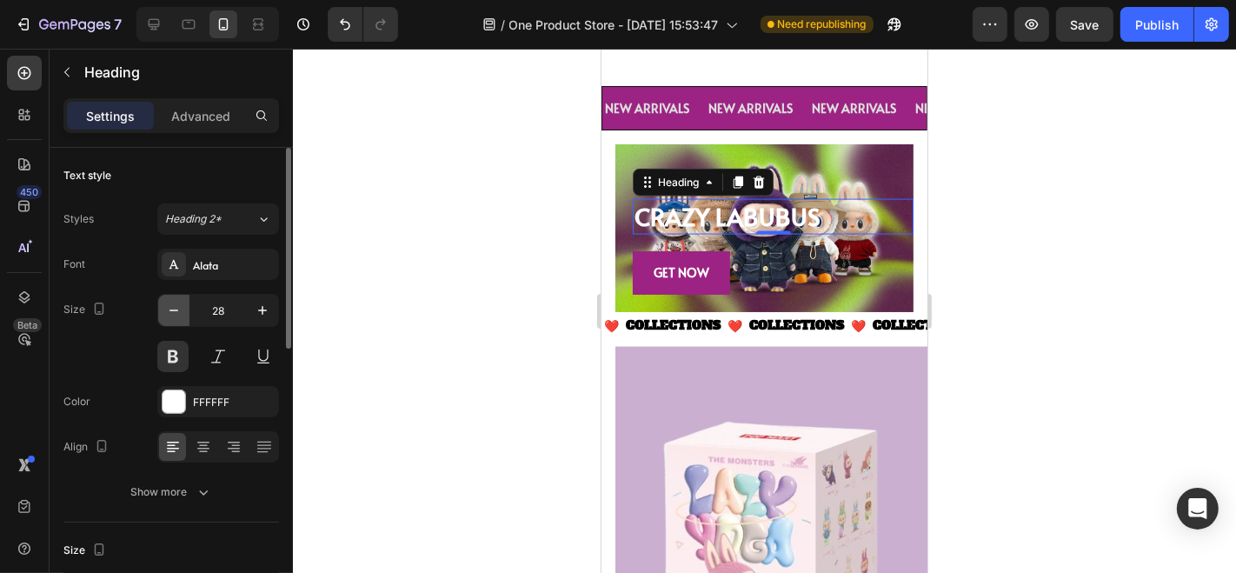
click at [168, 309] on icon "button" at bounding box center [173, 310] width 17 height 17
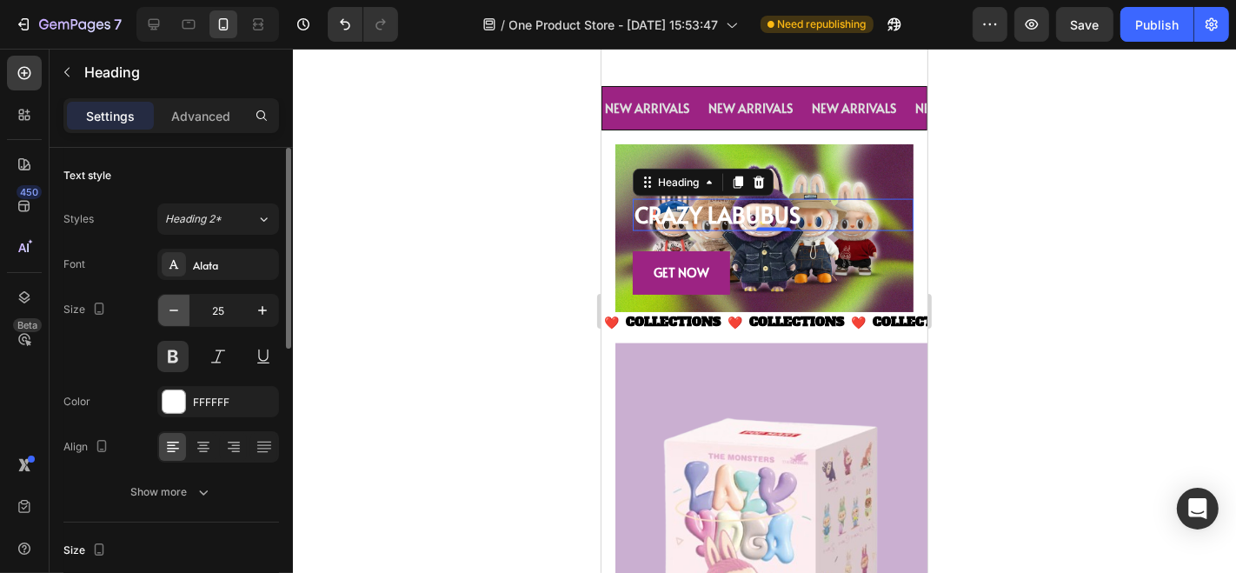
click at [168, 309] on icon "button" at bounding box center [173, 310] width 17 height 17
type input "23"
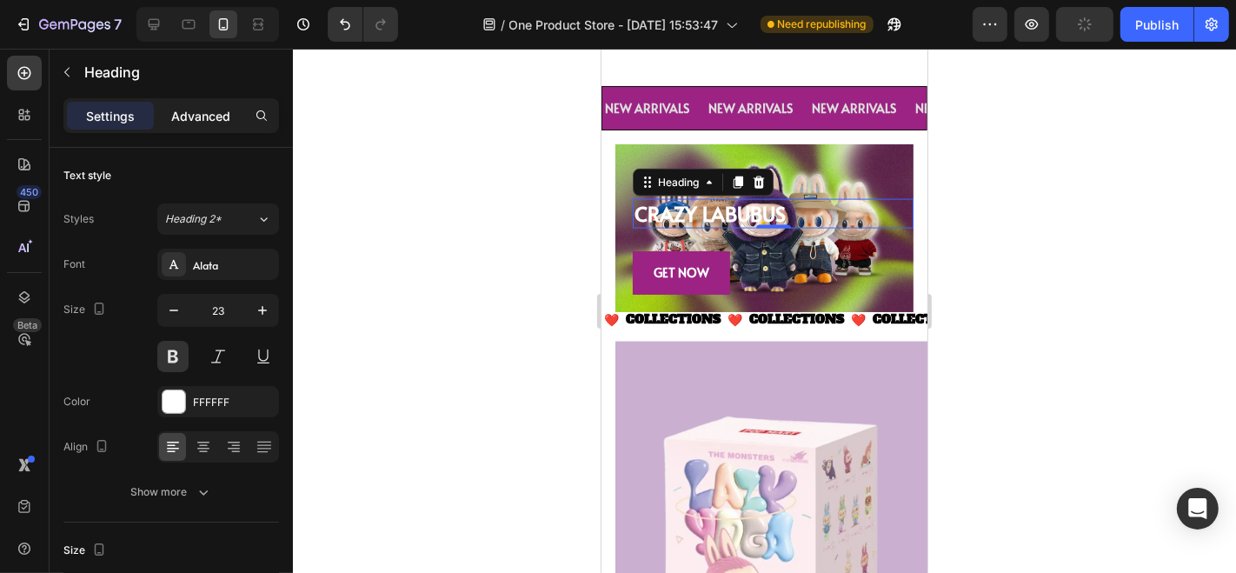
click at [203, 115] on p "Advanced" at bounding box center [200, 116] width 59 height 18
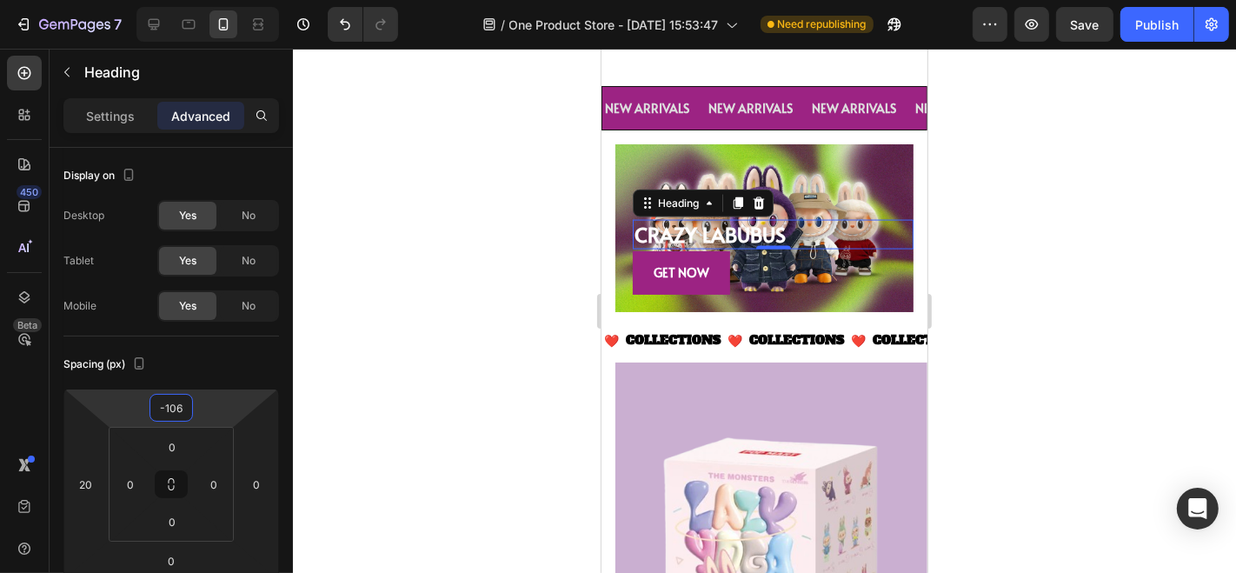
type input "-108"
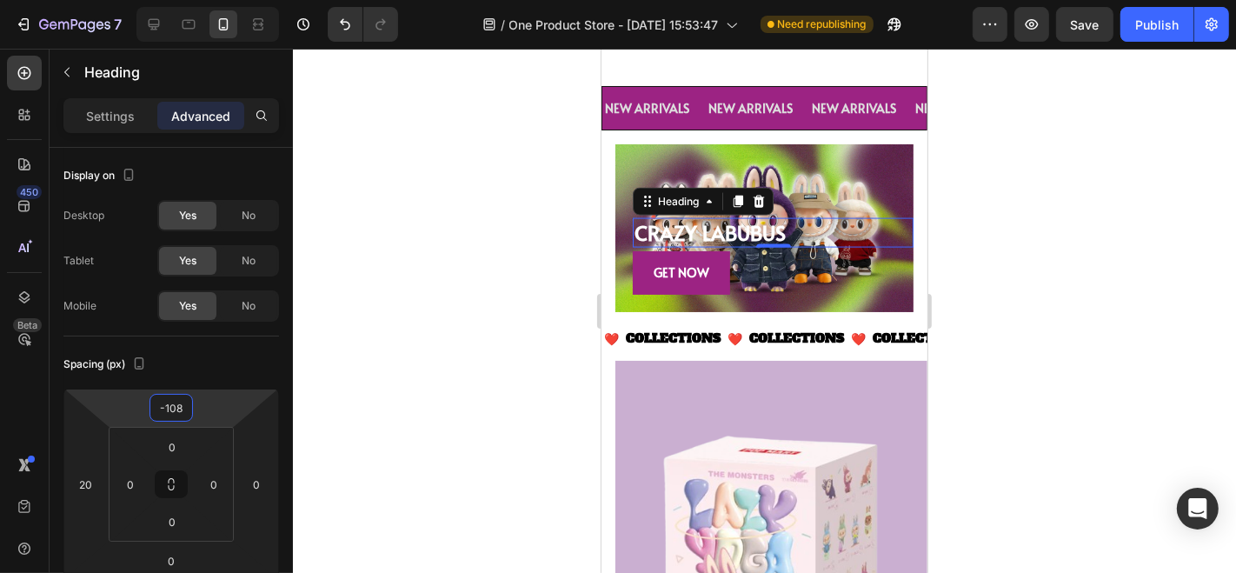
drag, startPoint x: 203, startPoint y: 388, endPoint x: 199, endPoint y: 396, distance: 8.9
click at [199, 0] on html "7 / One Product Store - [DATE] 15:53:47 Need republishing Preview Save Publish …" at bounding box center [618, 0] width 1236 height 0
click at [543, 304] on div at bounding box center [764, 311] width 943 height 524
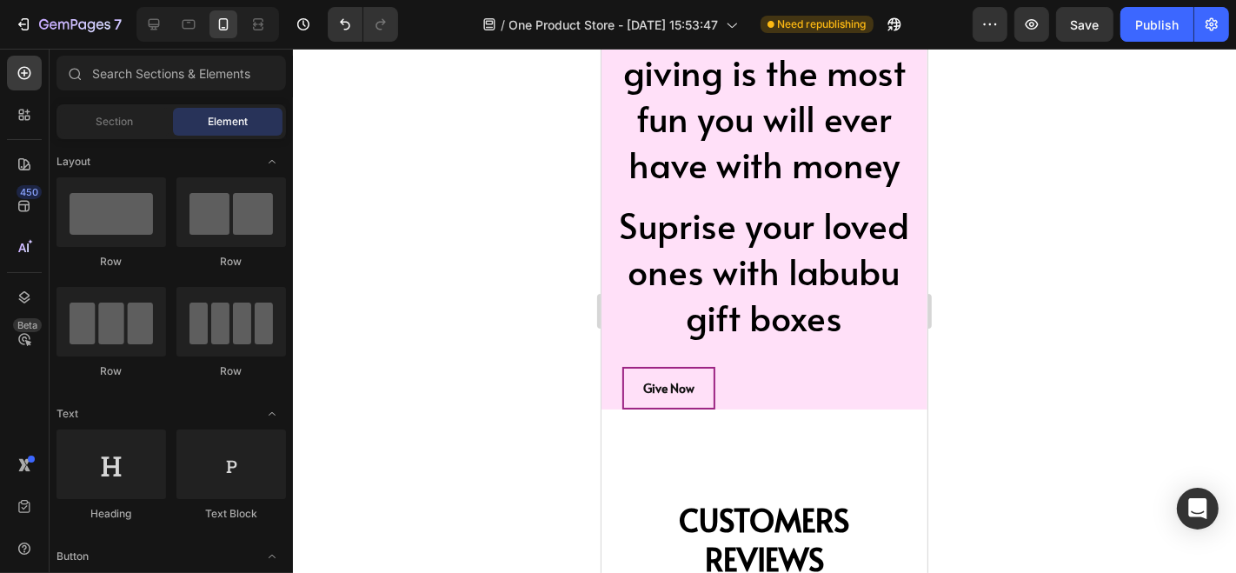
scroll to position [4714, 0]
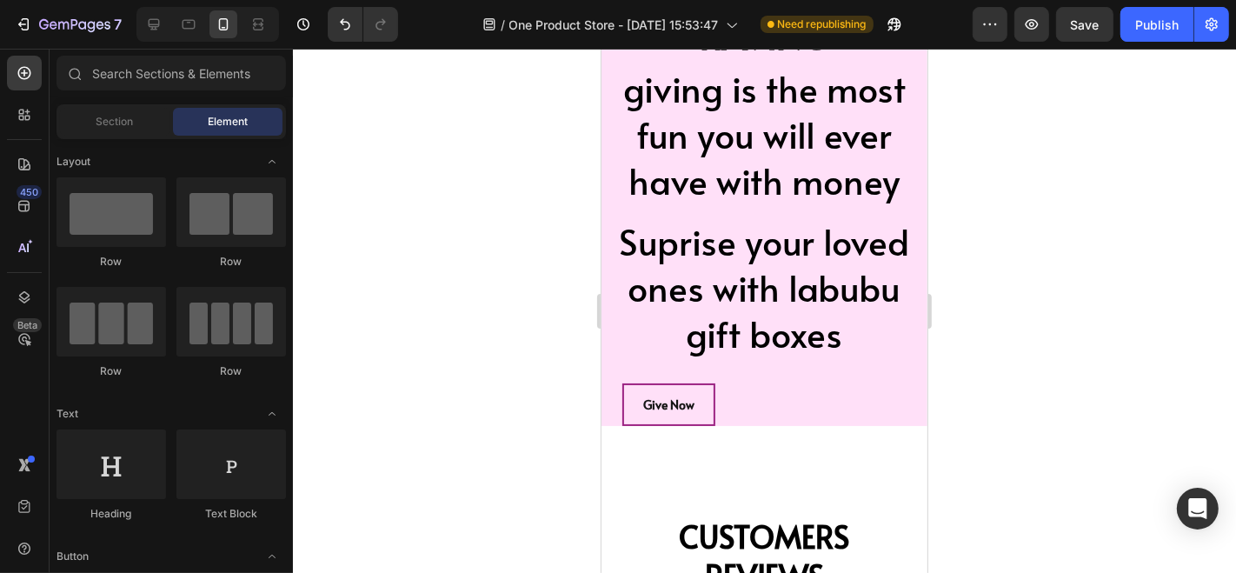
click at [821, 383] on div "Give Now Button" at bounding box center [773, 403] width 305 height 43
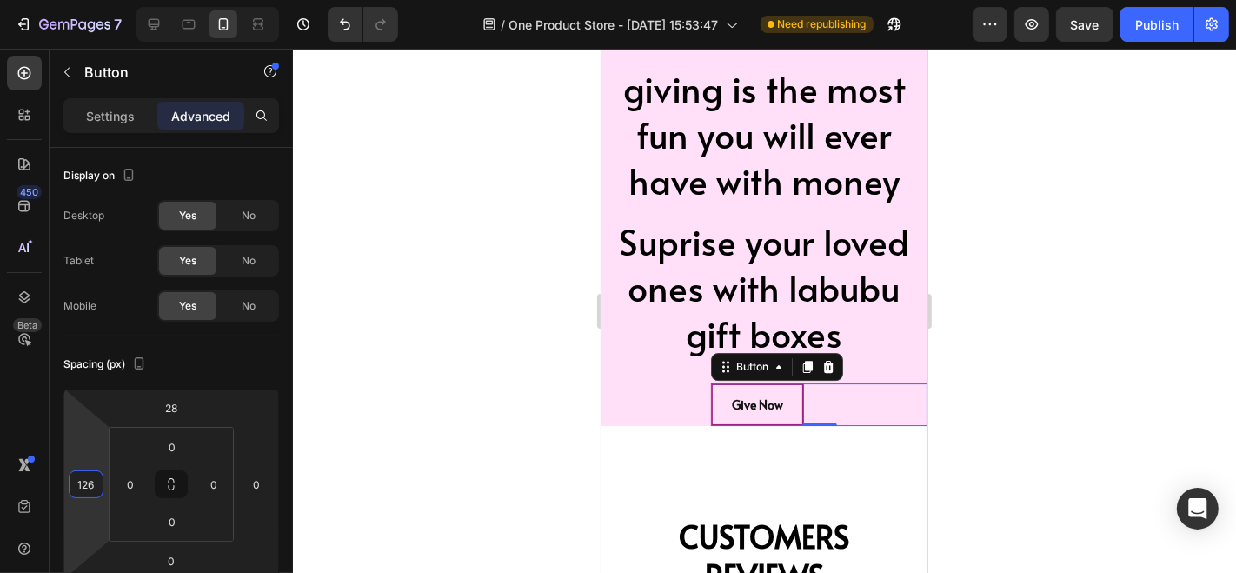
type input "128"
drag, startPoint x: 104, startPoint y: 485, endPoint x: 111, endPoint y: 435, distance: 50.0
click at [111, 0] on html "7 / One Product Store - [DATE] 15:53:47 Need republishing Preview Save Publish …" at bounding box center [618, 0] width 1236 height 0
click at [467, 432] on div at bounding box center [764, 311] width 943 height 524
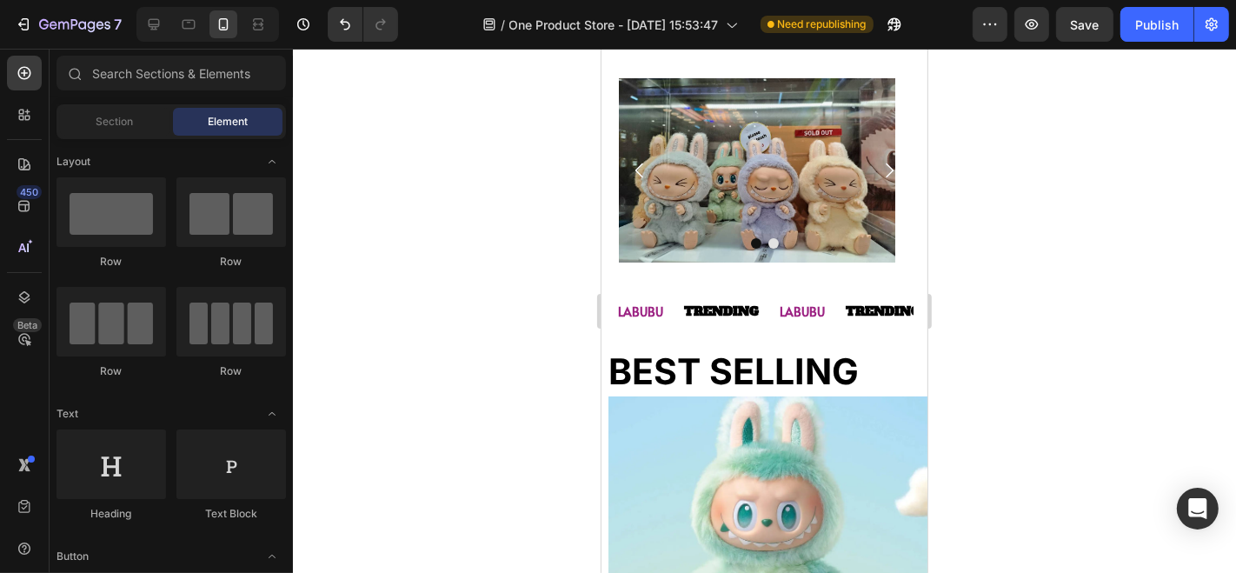
scroll to position [123, 0]
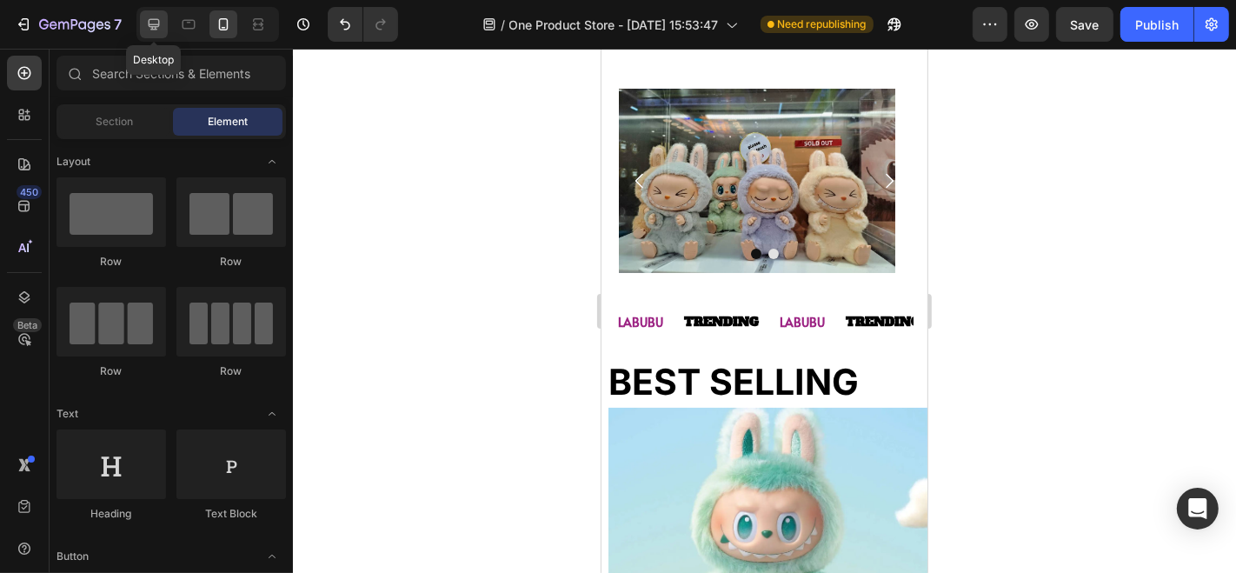
click at [161, 29] on icon at bounding box center [153, 24] width 17 height 17
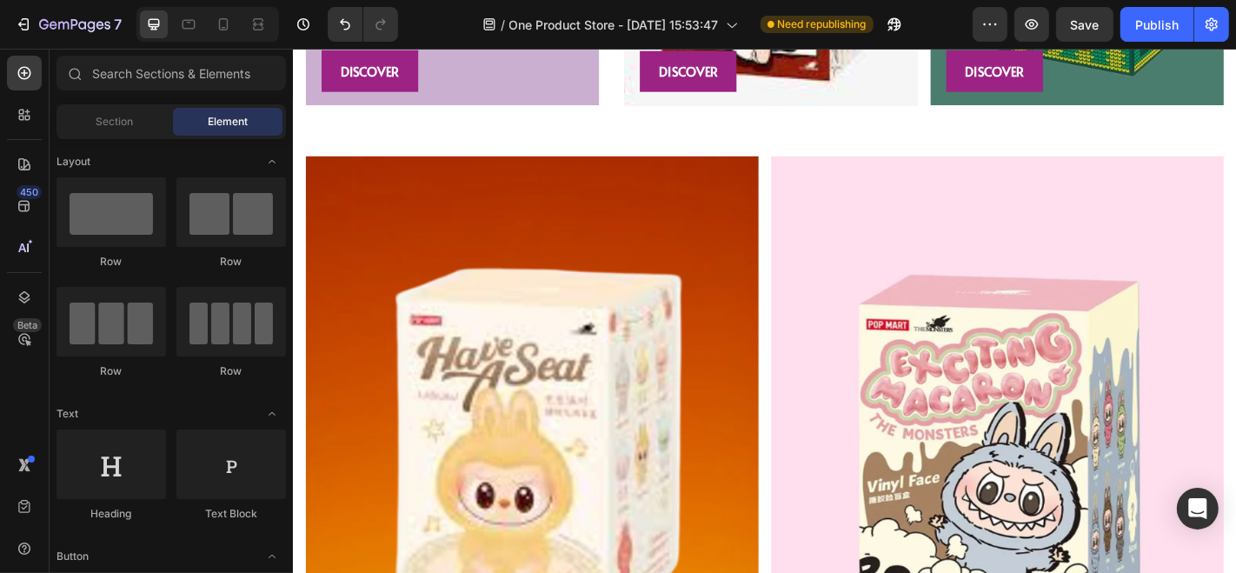
scroll to position [2529, 0]
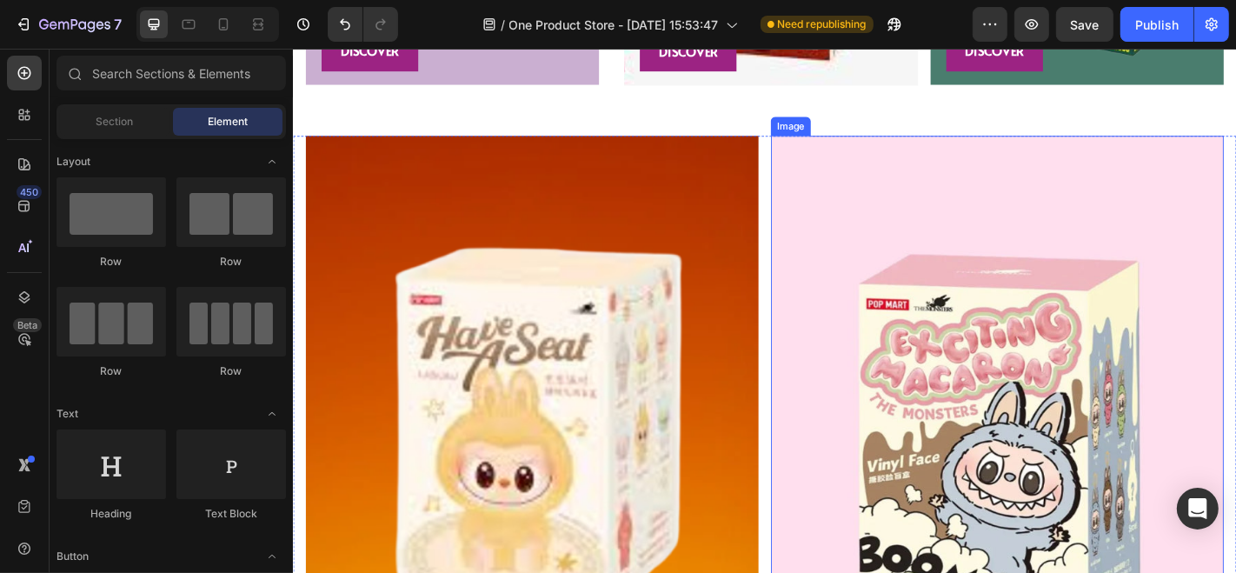
click at [846, 229] on img at bounding box center [1070, 470] width 501 height 653
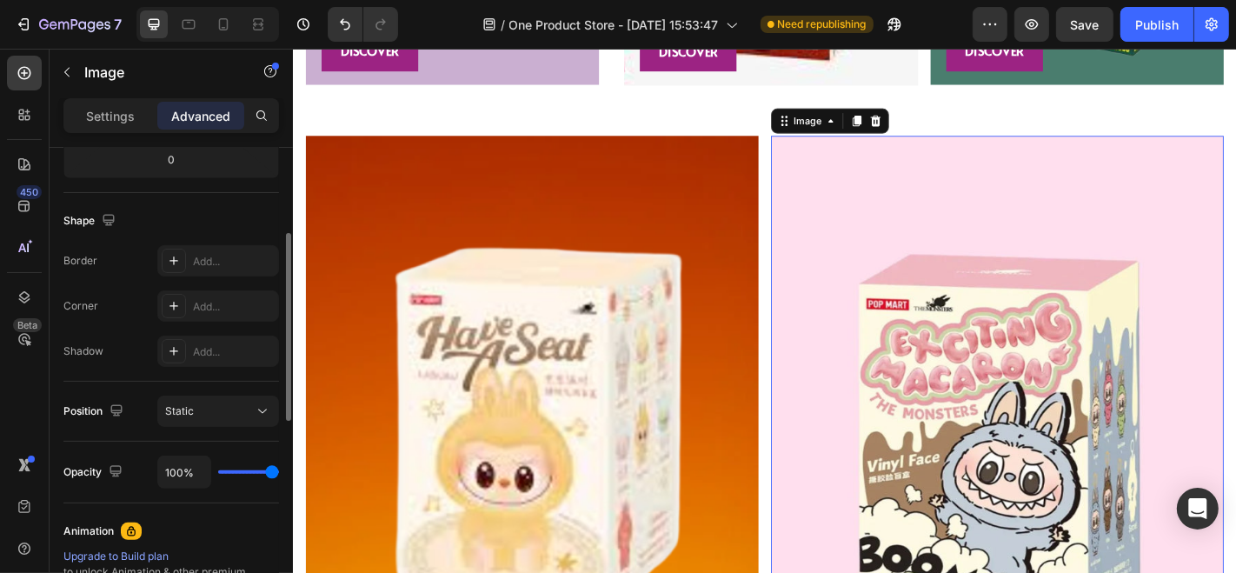
scroll to position [417, 0]
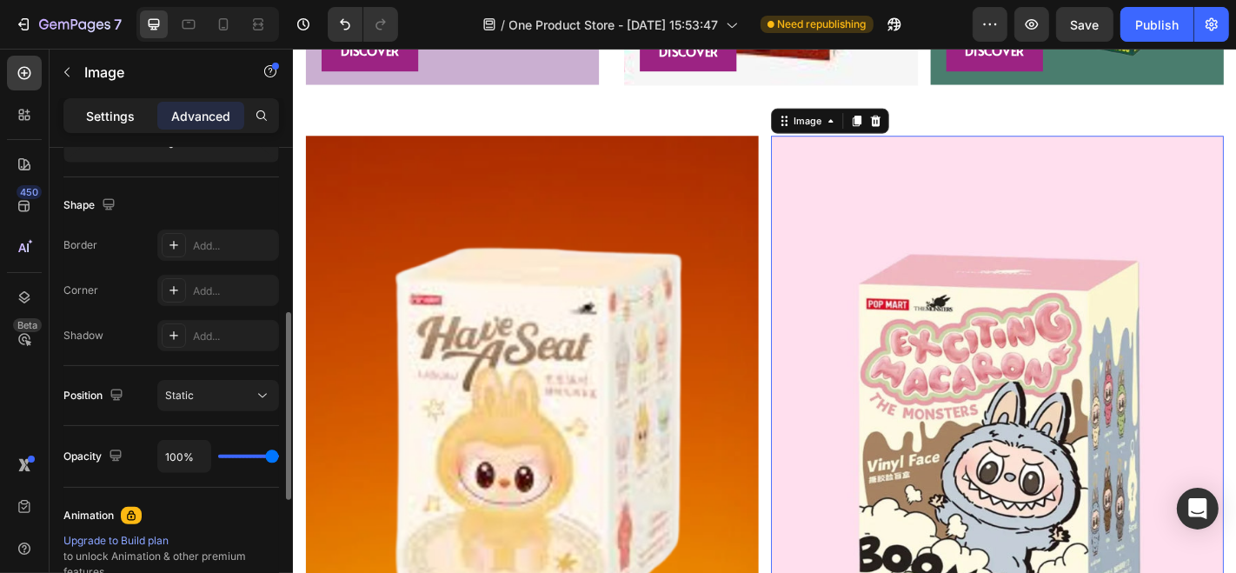
click at [142, 104] on div "Settings" at bounding box center [110, 116] width 87 height 28
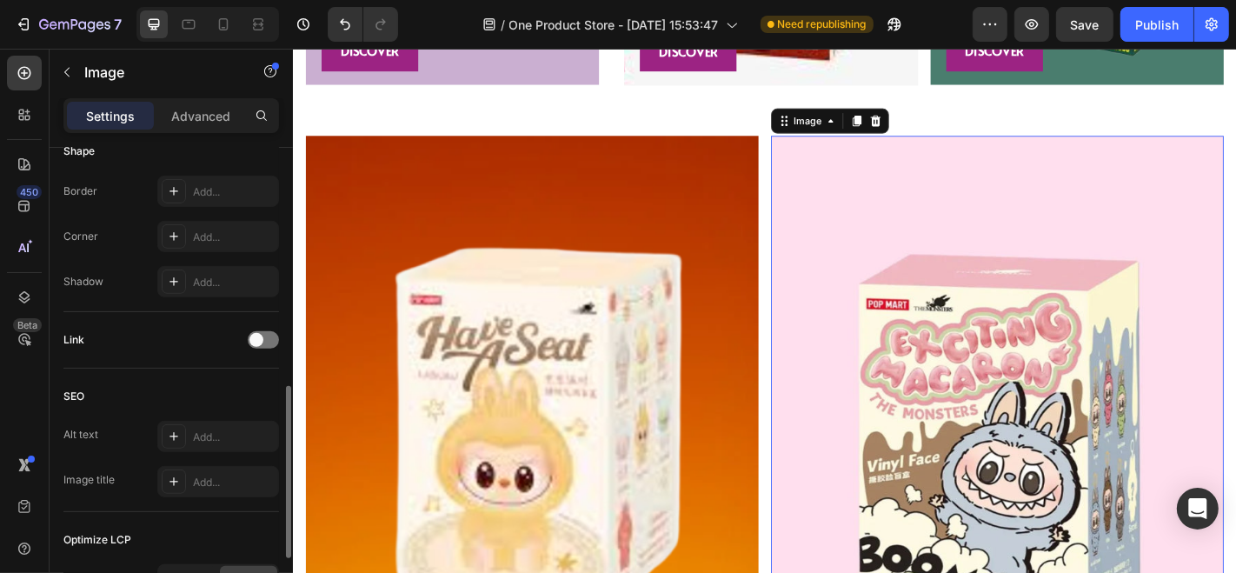
scroll to position [634, 0]
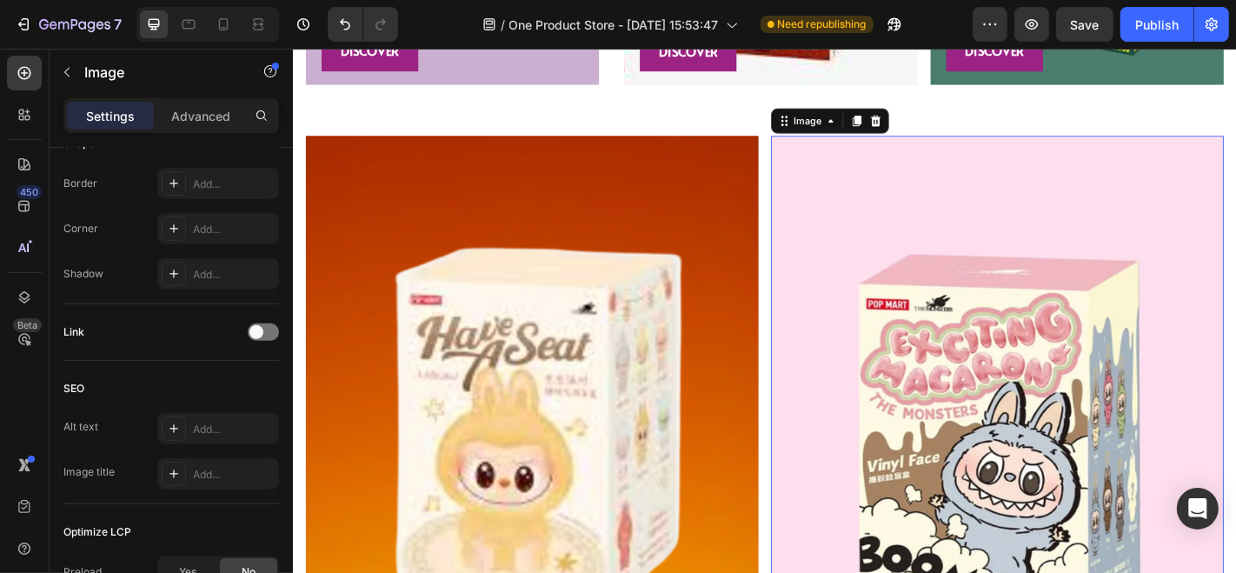
click at [850, 236] on img at bounding box center [1070, 470] width 501 height 653
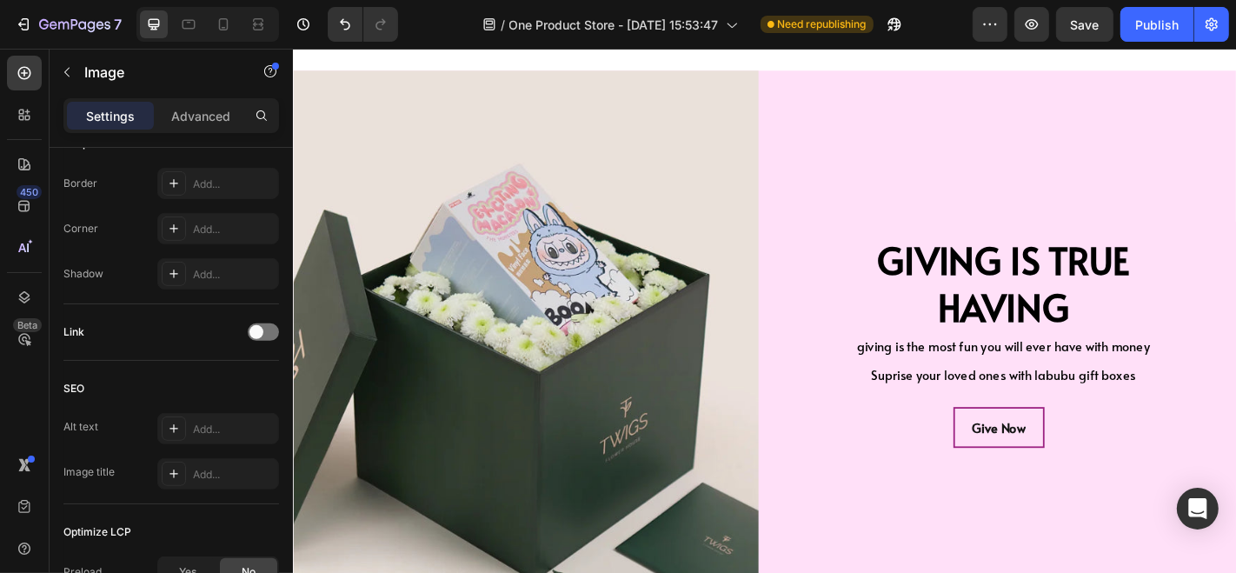
click at [850, 236] on div "GIVING IS TRUE HAVING Heading giving is the most fun you will ever have with mo…" at bounding box center [1077, 407] width 514 height 670
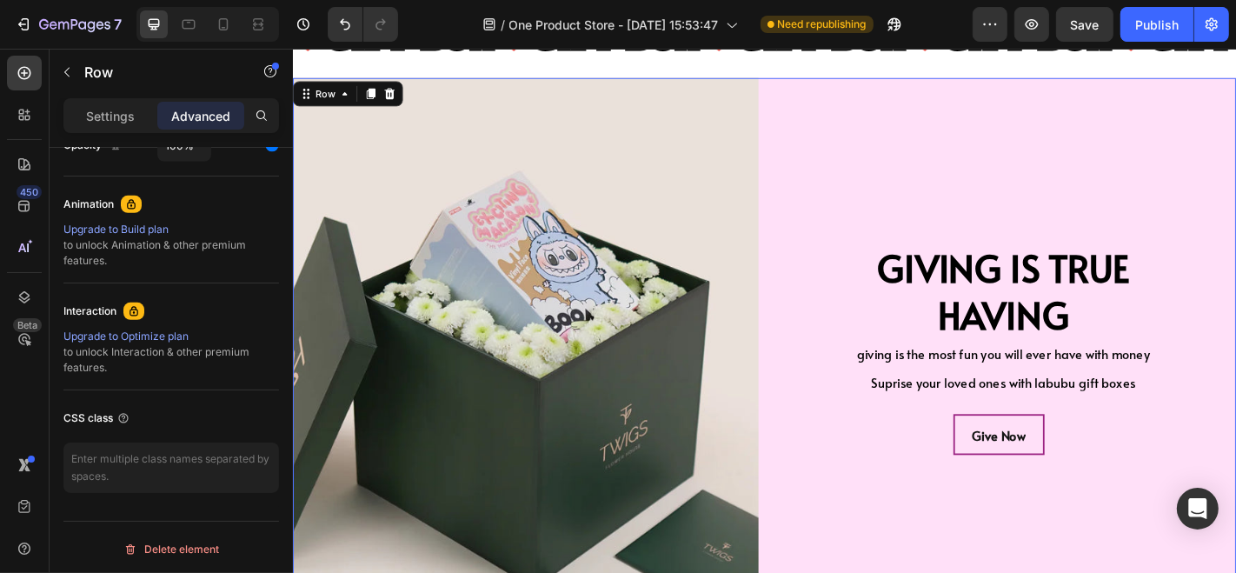
scroll to position [0, 0]
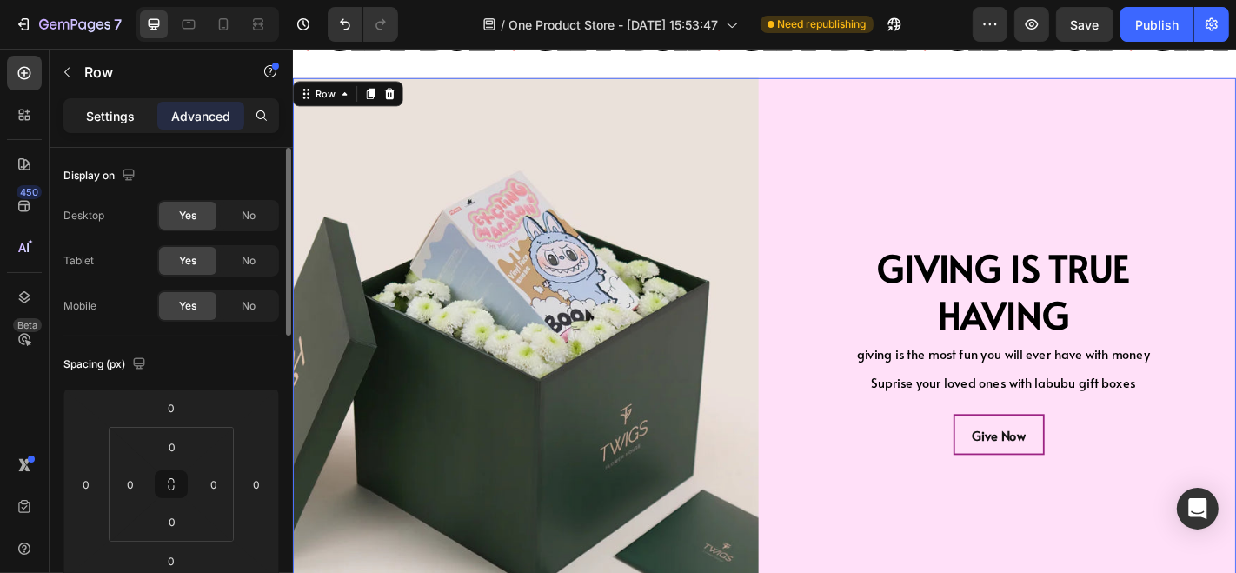
click at [115, 107] on p "Settings" at bounding box center [110, 116] width 49 height 18
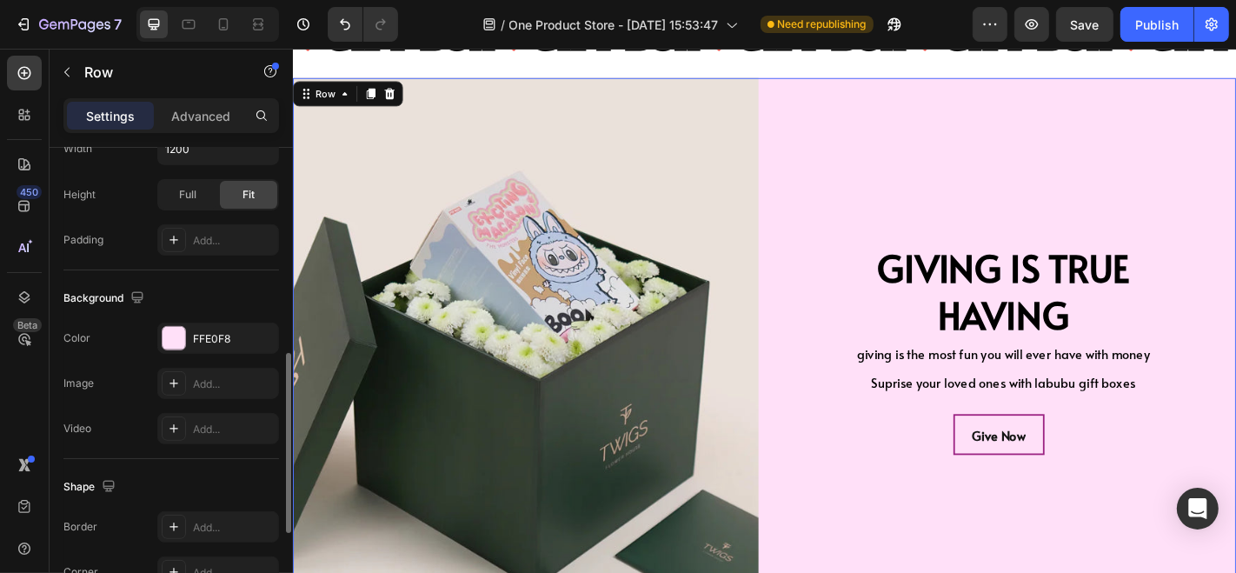
scroll to position [550, 0]
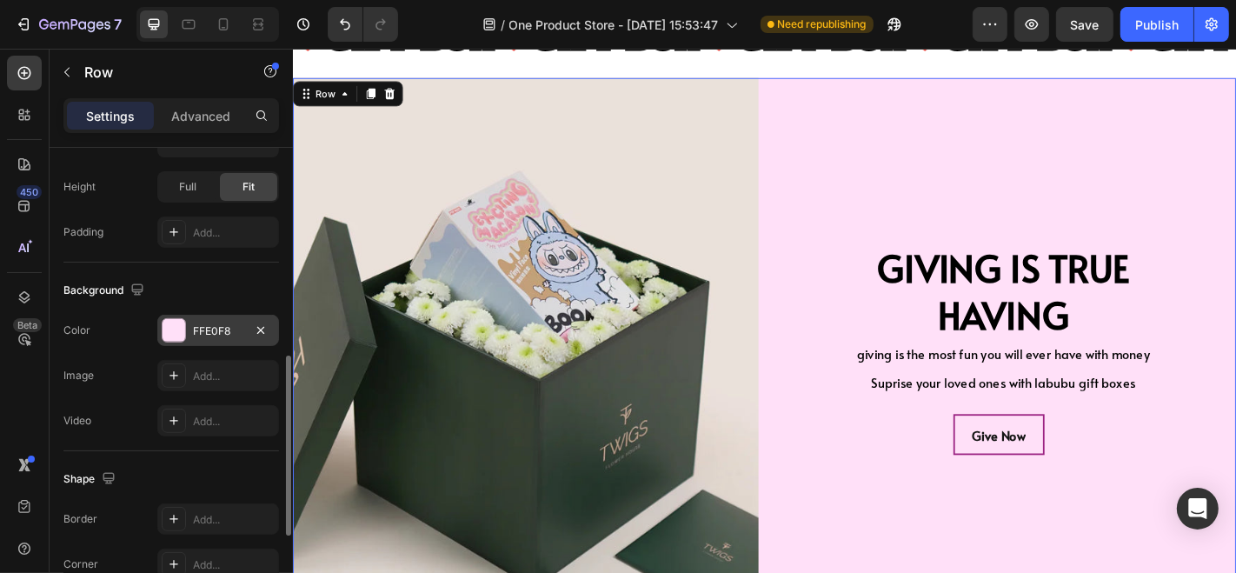
click at [230, 331] on div "FFE0F8" at bounding box center [218, 331] width 50 height 16
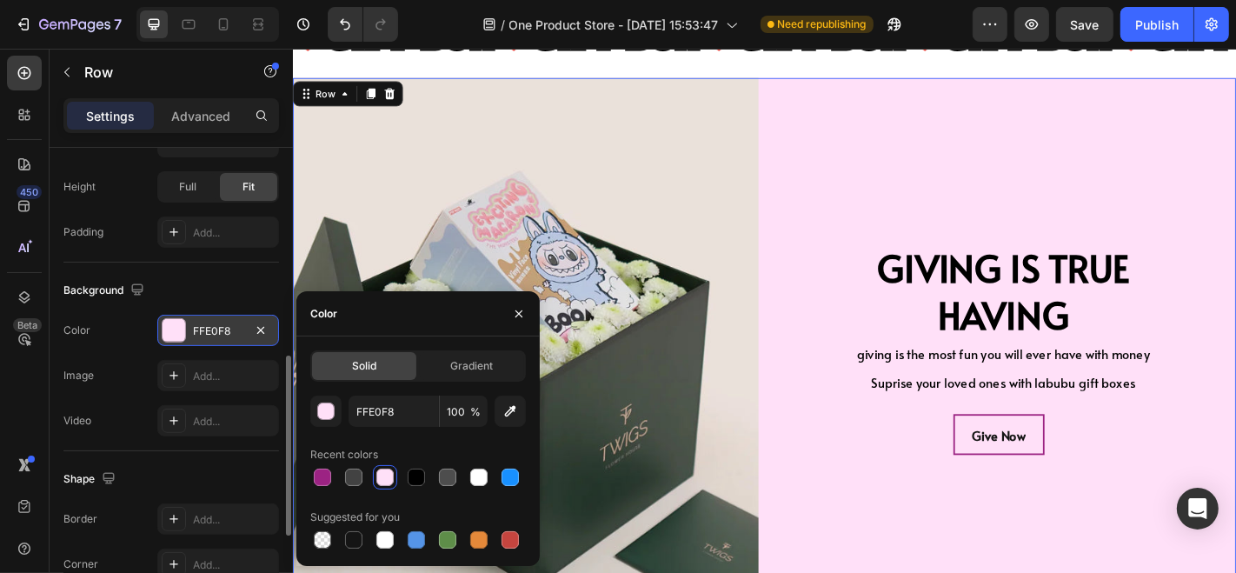
click at [230, 331] on div "FFE0F8" at bounding box center [218, 331] width 50 height 16
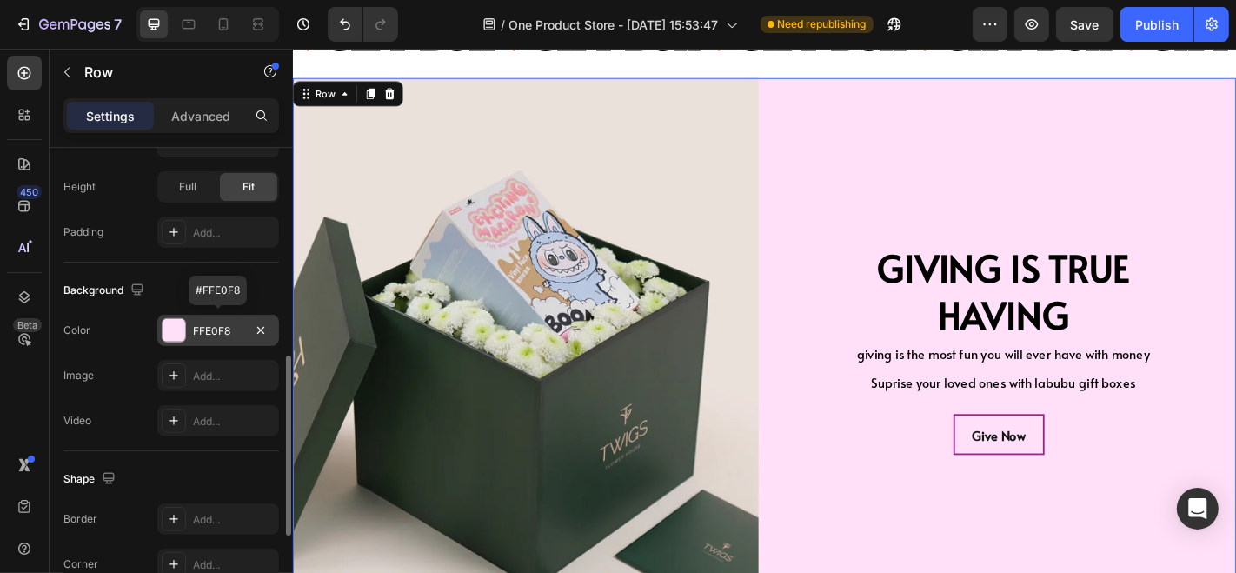
click at [213, 323] on div "FFE0F8" at bounding box center [218, 331] width 50 height 16
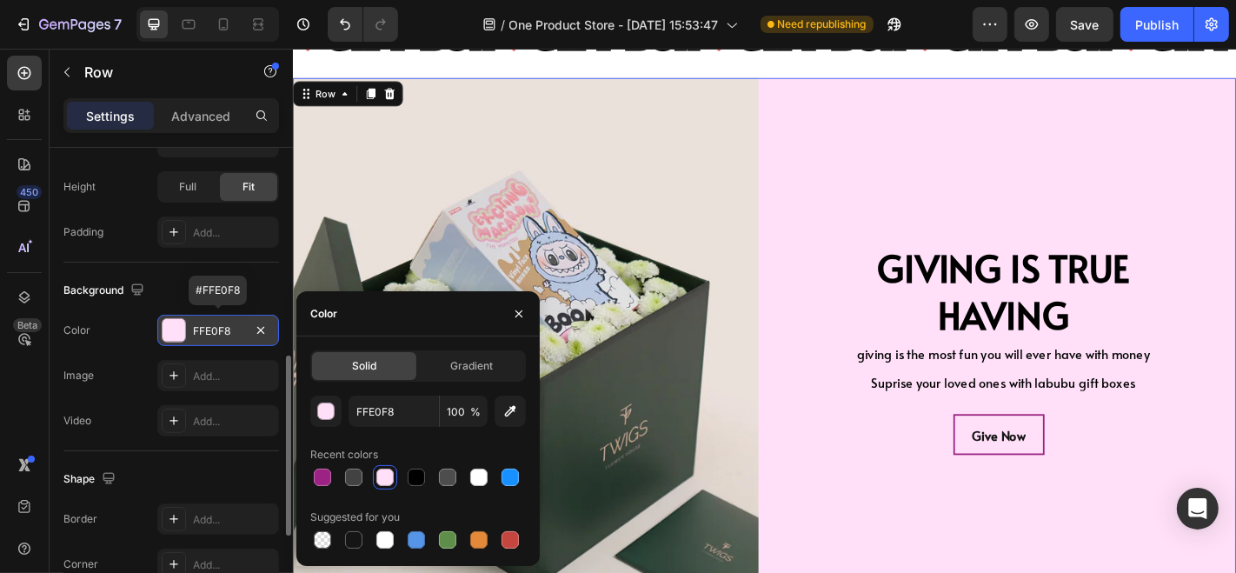
click at [213, 323] on div "FFE0F8" at bounding box center [218, 331] width 50 height 16
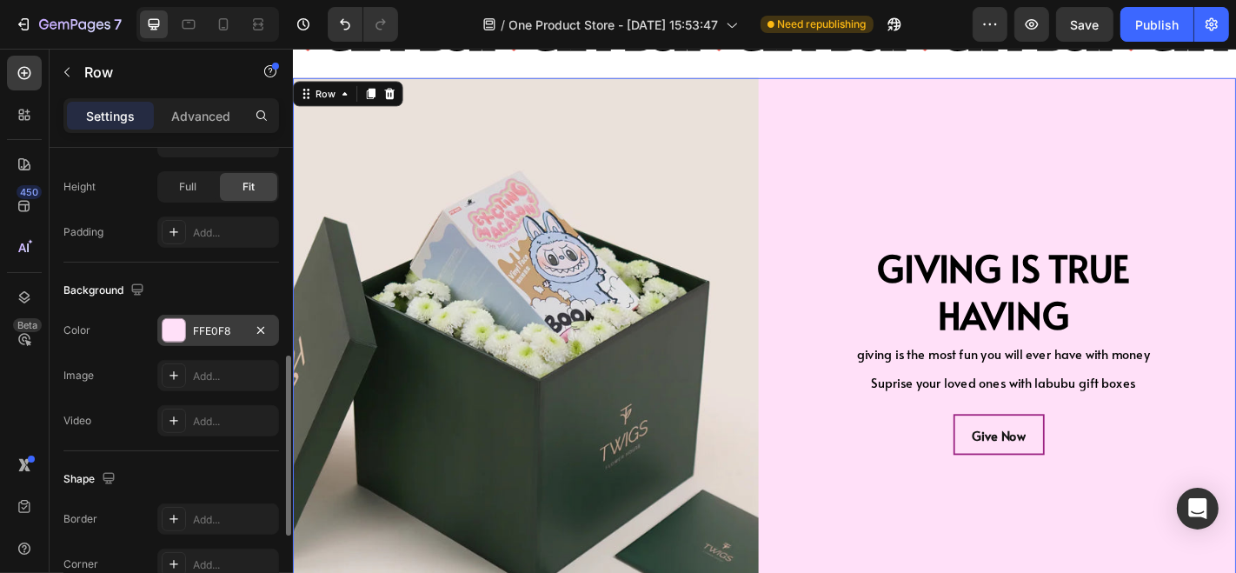
click at [209, 325] on div "FFE0F8" at bounding box center [218, 331] width 50 height 16
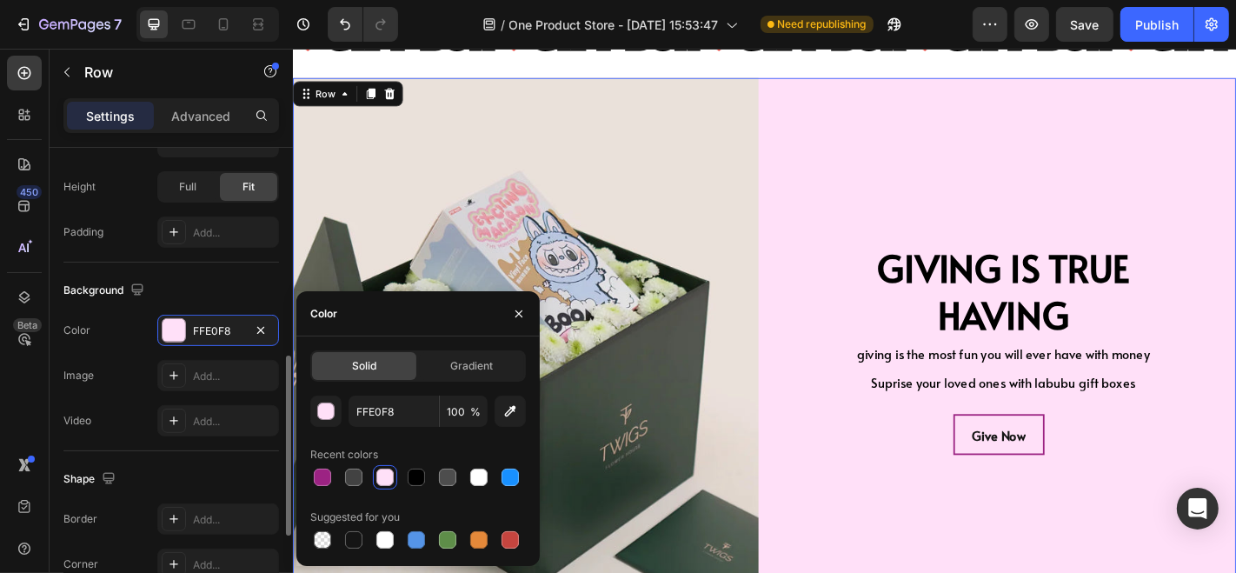
click at [246, 276] on div "Background" at bounding box center [171, 290] width 216 height 28
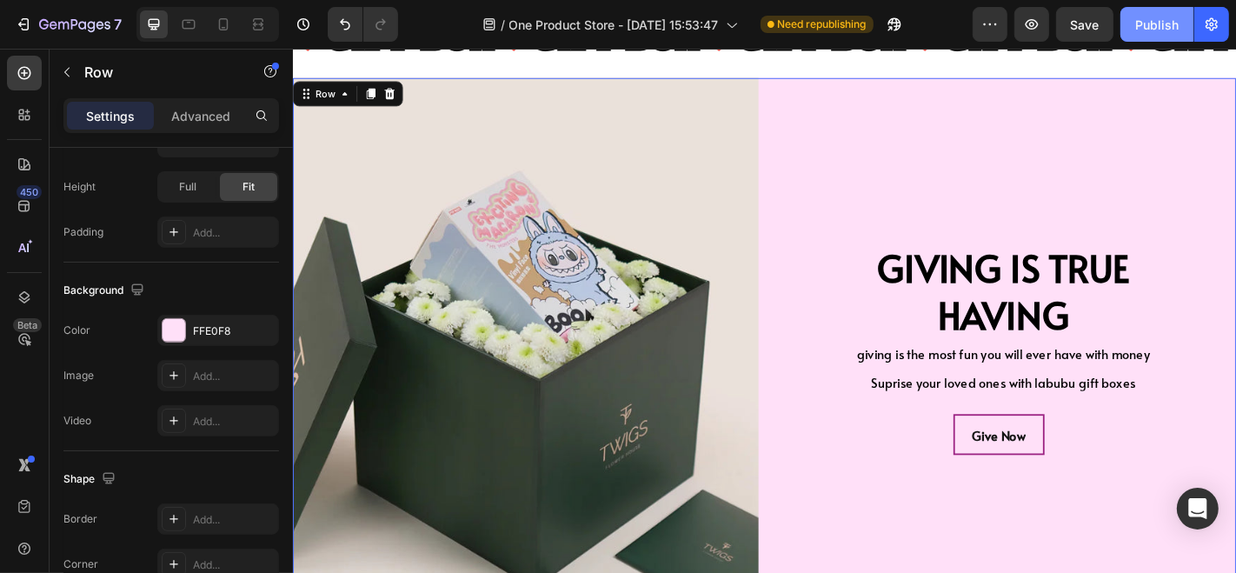
click at [1142, 20] on div "Publish" at bounding box center [1156, 25] width 43 height 18
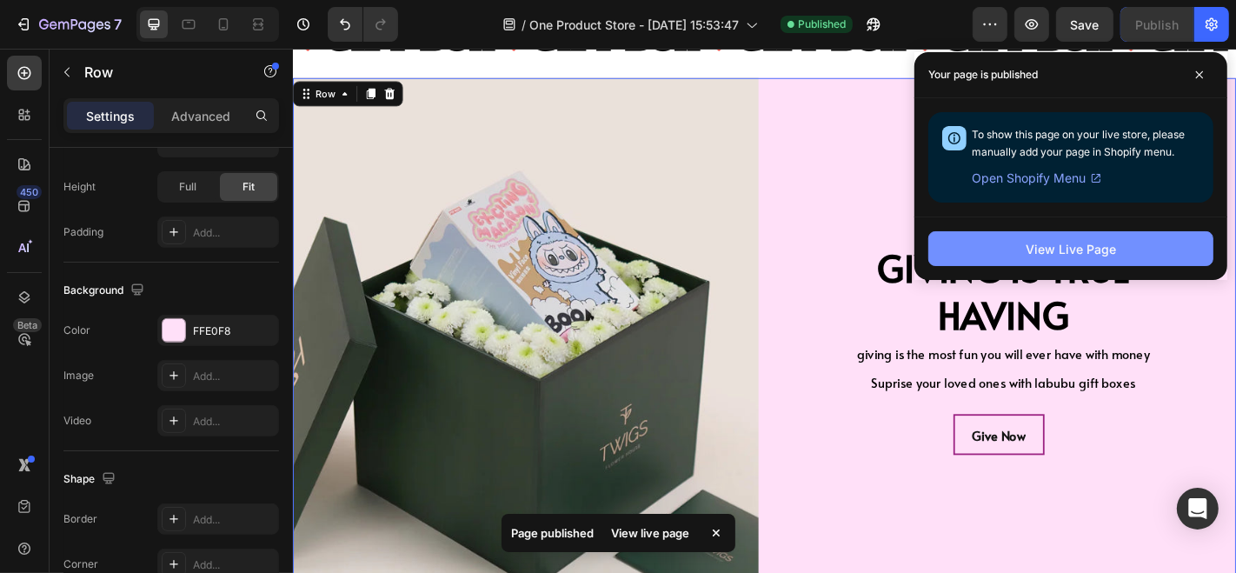
click at [1078, 261] on button "View Live Page" at bounding box center [1070, 248] width 285 height 35
